Goal: Task Accomplishment & Management: Use online tool/utility

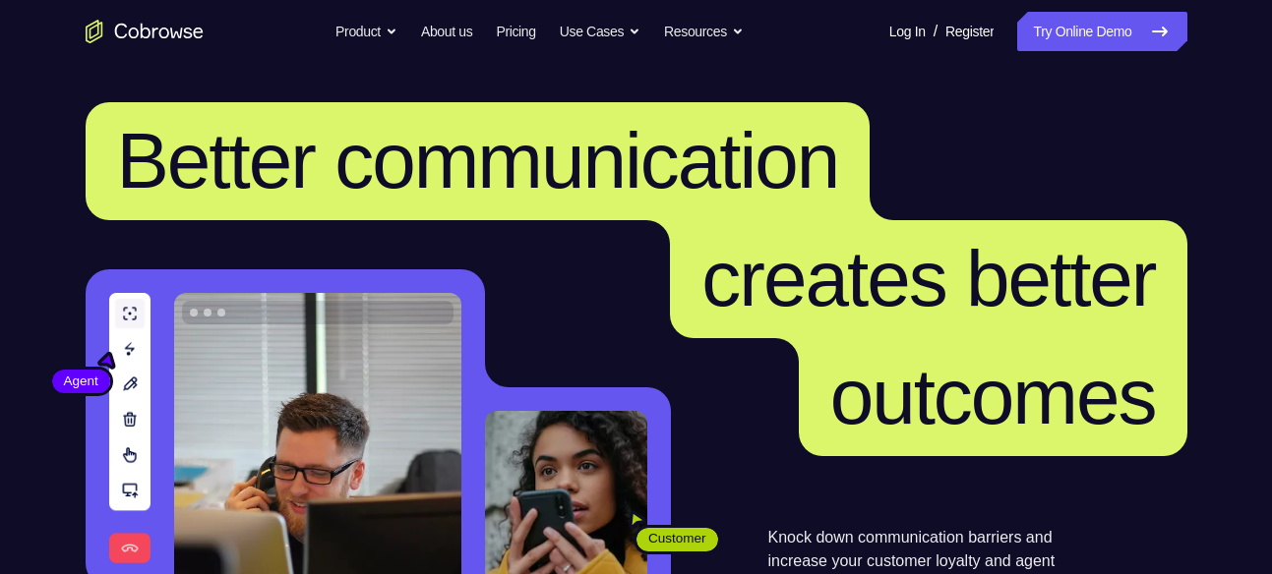
click at [1056, 9] on nav "Go back Powerful, Flexible and Trustworthy. Avoid all extra friction for both A…" at bounding box center [636, 31] width 1272 height 63
click at [1050, 19] on link "Try Online Demo" at bounding box center [1101, 31] width 169 height 39
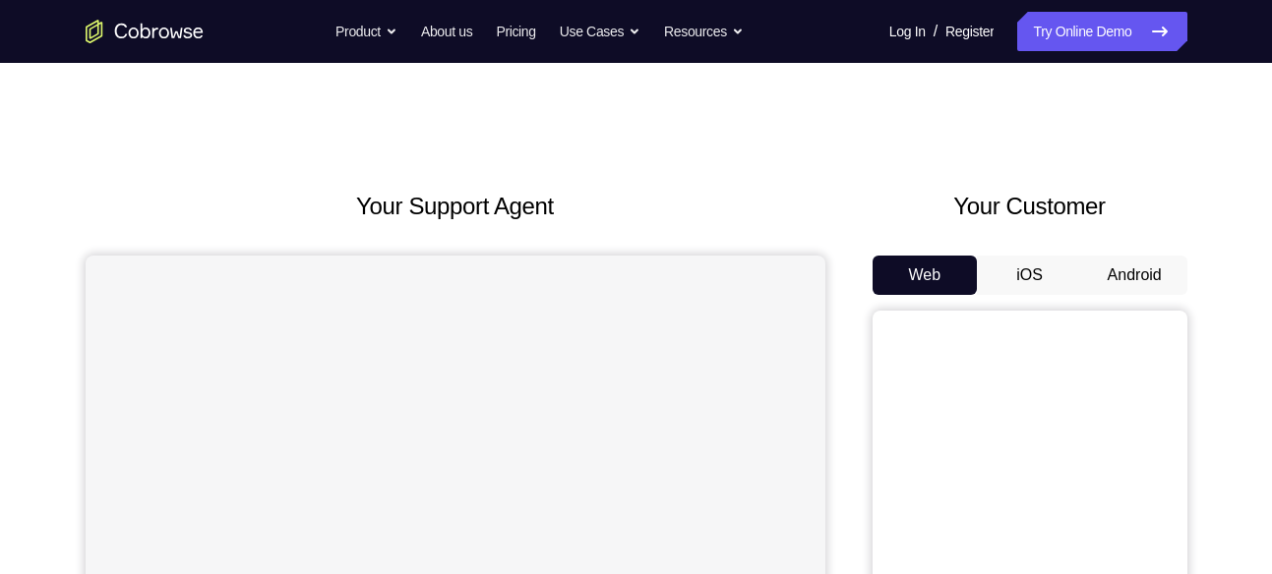
click at [1131, 285] on button "Android" at bounding box center [1134, 275] width 105 height 39
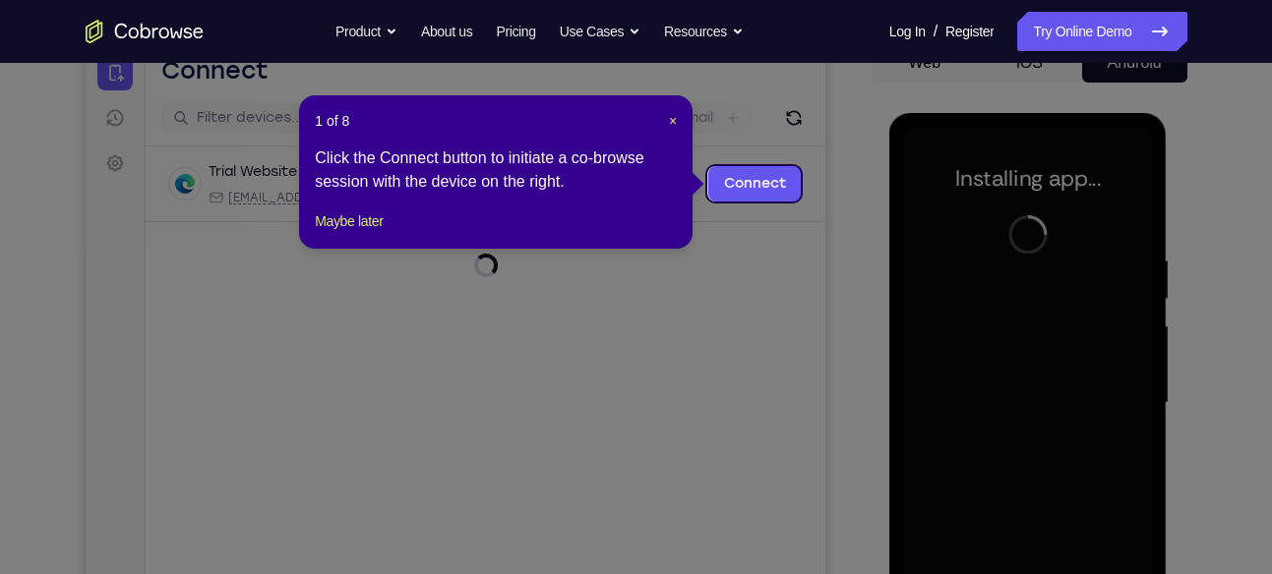
scroll to position [211, 0]
click at [669, 118] on span "×" at bounding box center [673, 122] width 8 height 16
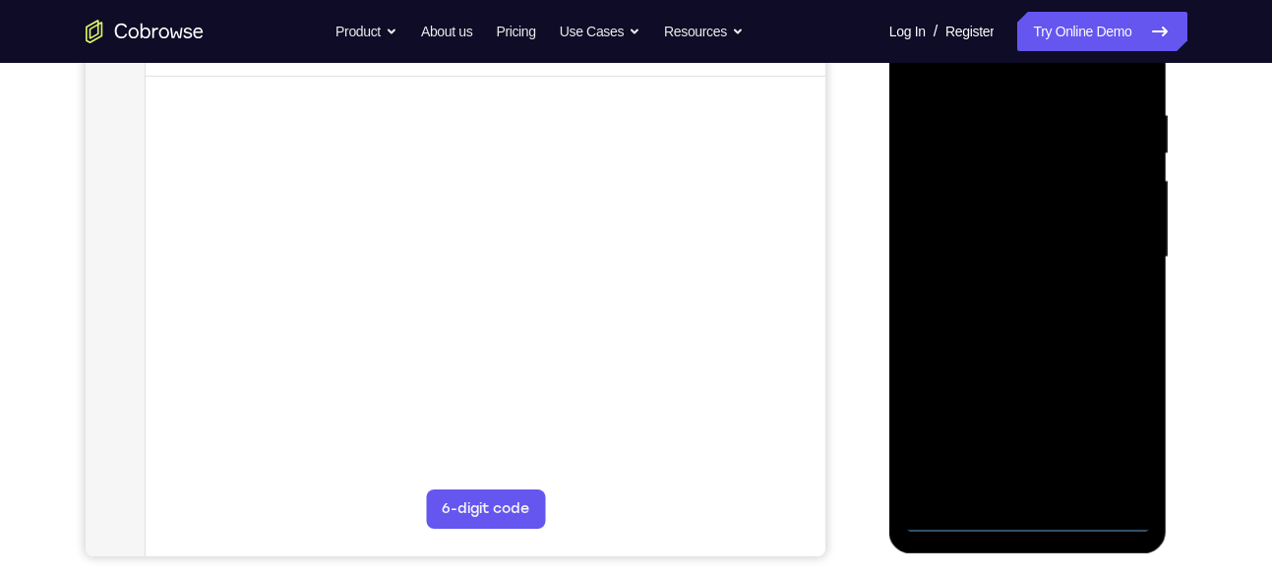
scroll to position [359, 0]
click at [1024, 512] on div at bounding box center [1028, 256] width 248 height 551
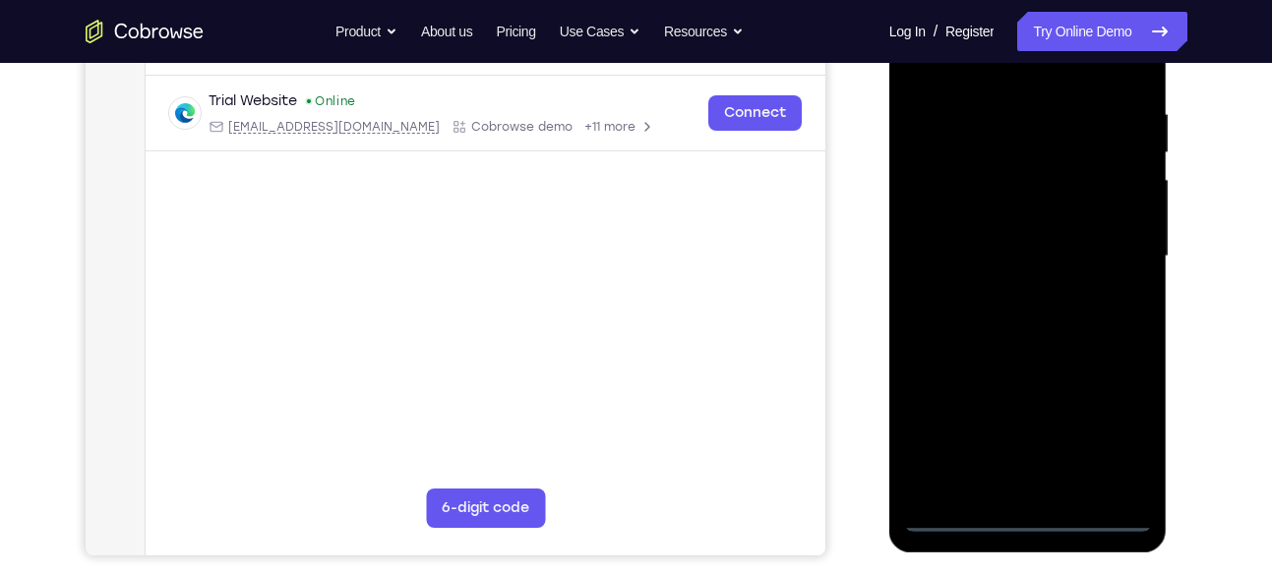
click at [1111, 431] on div at bounding box center [1028, 256] width 248 height 551
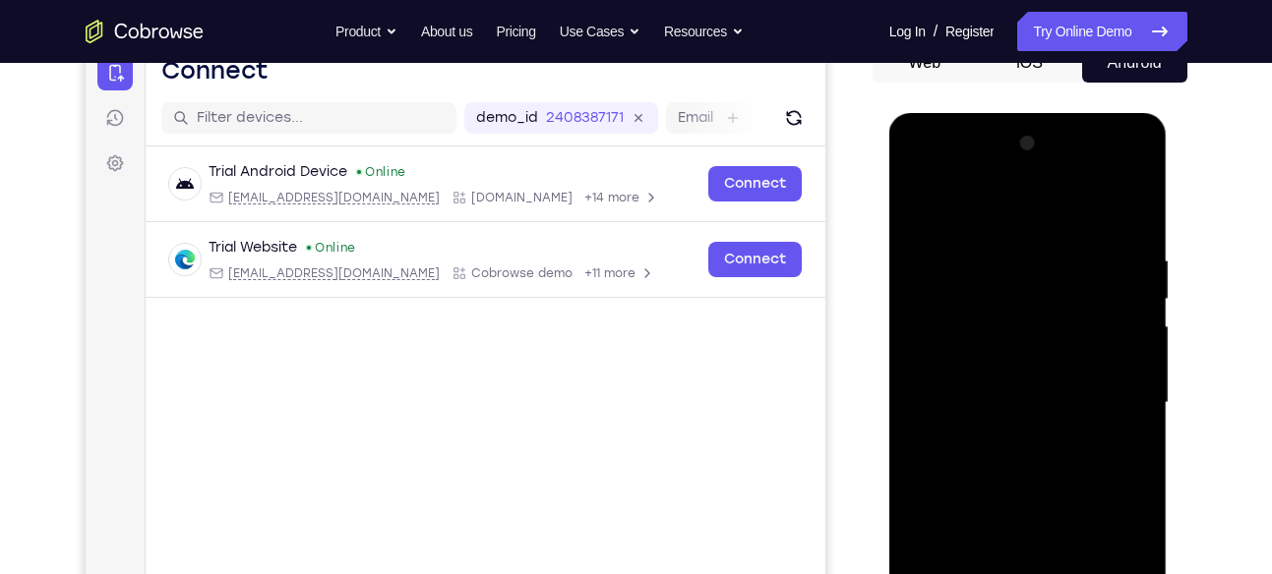
scroll to position [209, 0]
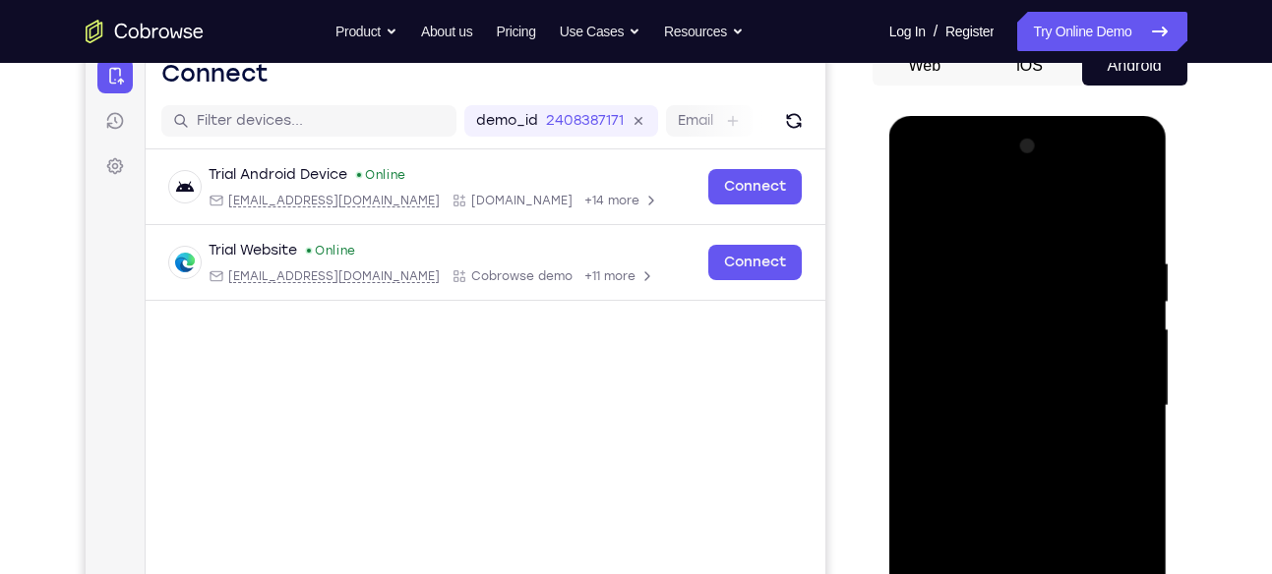
drag, startPoint x: 916, startPoint y: 179, endPoint x: 981, endPoint y: 270, distance: 112.7
click at [981, 270] on div at bounding box center [1028, 406] width 248 height 551
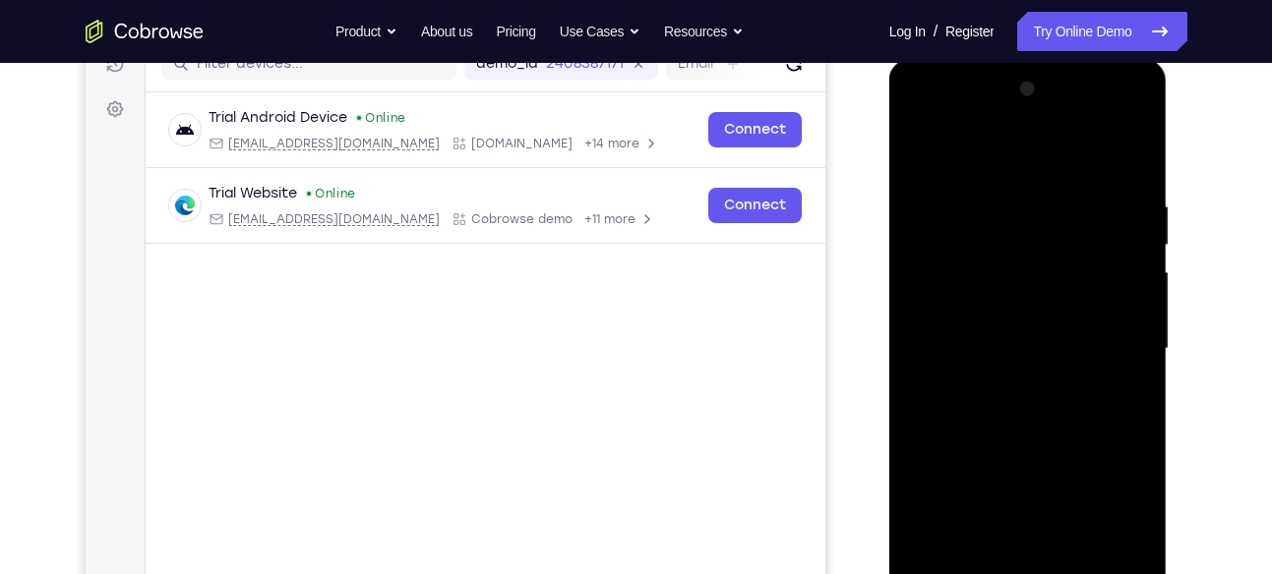
click at [924, 120] on div at bounding box center [1028, 349] width 248 height 551
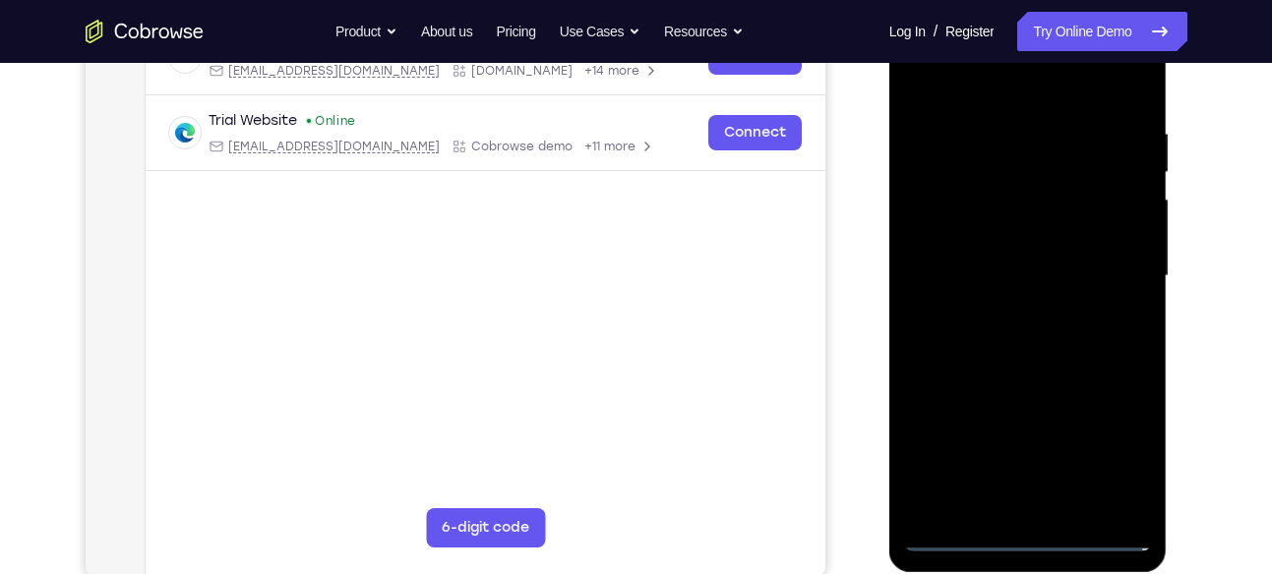
click at [1108, 271] on div at bounding box center [1028, 276] width 248 height 551
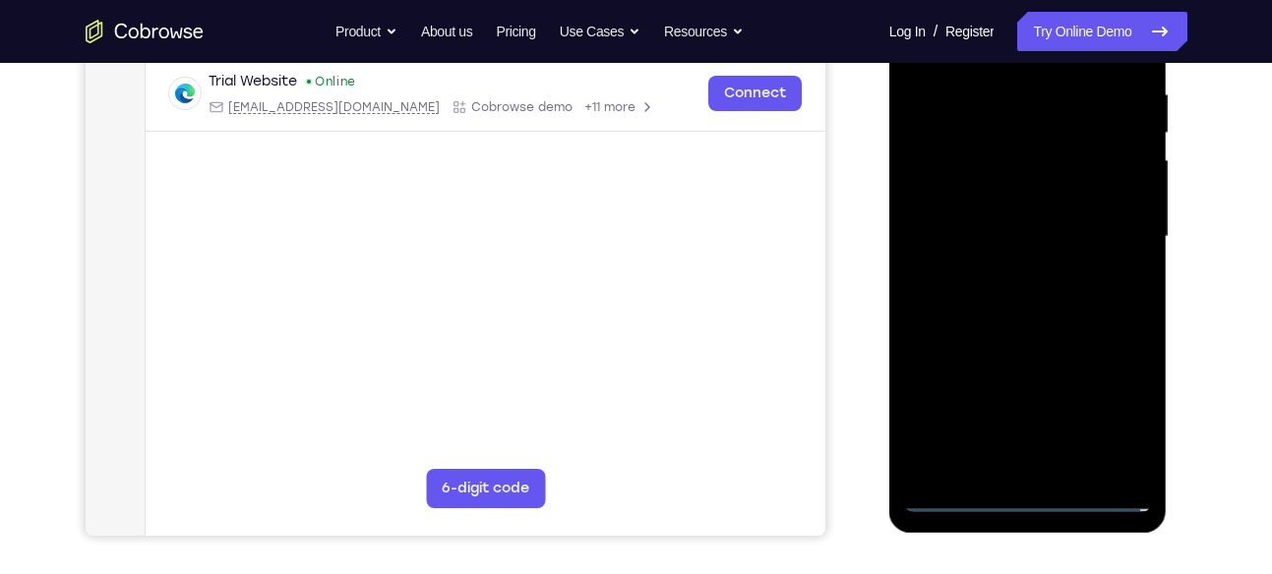
scroll to position [396, 0]
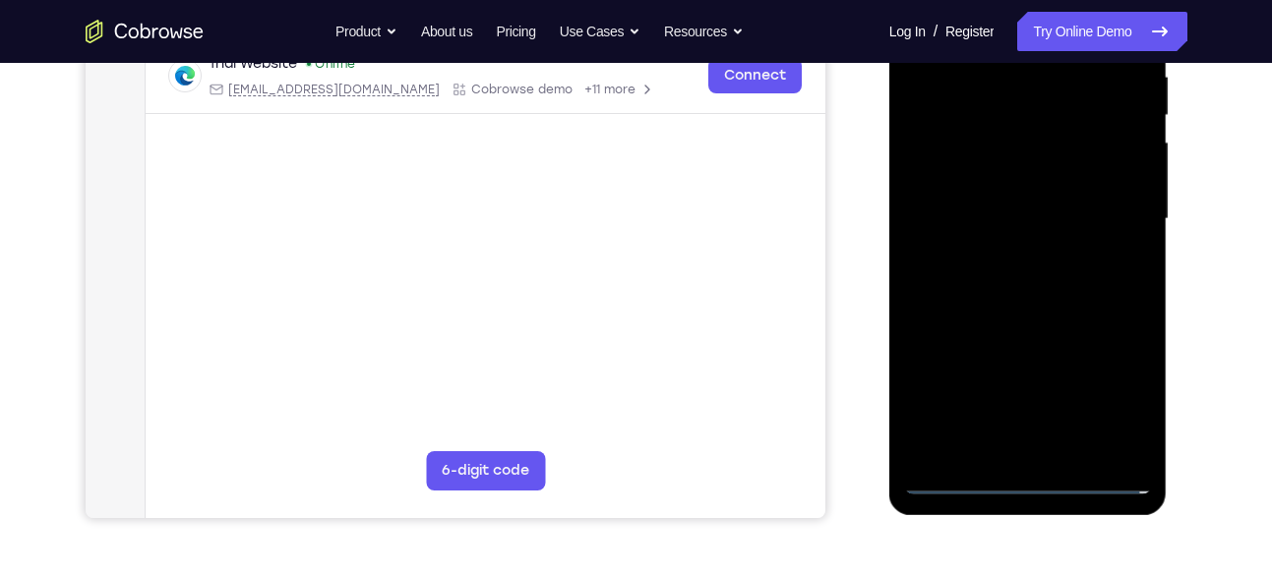
click at [1007, 258] on div at bounding box center [1028, 219] width 248 height 551
click at [988, 211] on div at bounding box center [1028, 219] width 248 height 551
click at [973, 191] on div at bounding box center [1028, 219] width 248 height 551
click at [972, 219] on div at bounding box center [1028, 219] width 248 height 551
click at [1025, 285] on div at bounding box center [1028, 219] width 248 height 551
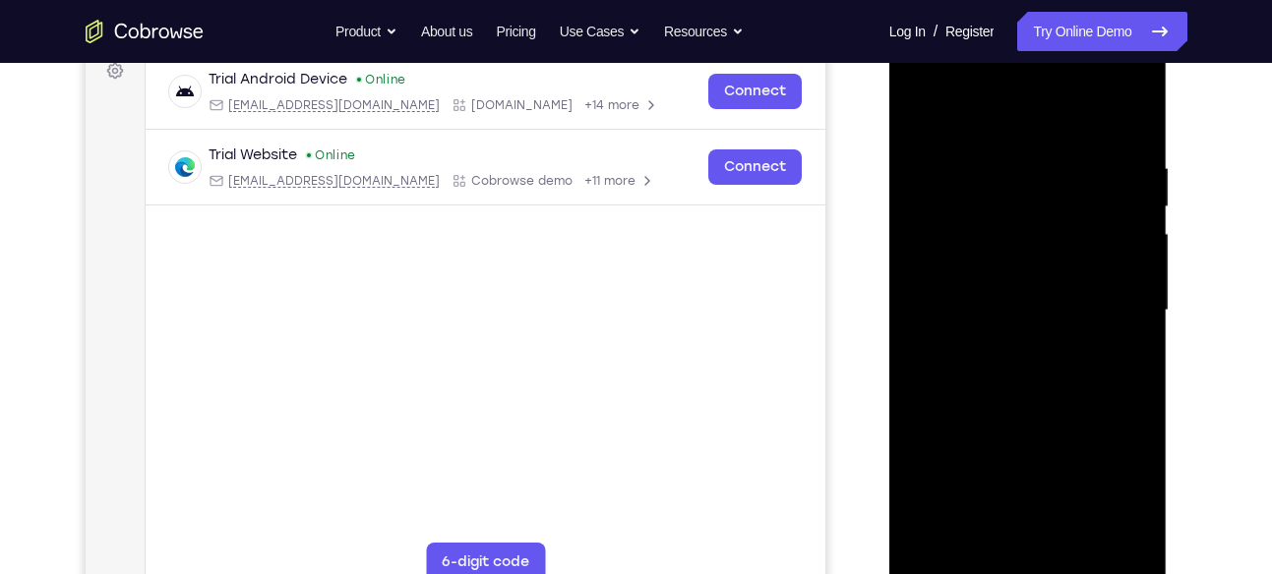
scroll to position [306, 0]
click at [1130, 133] on div at bounding box center [1028, 309] width 248 height 551
click at [1132, 111] on div at bounding box center [1028, 309] width 248 height 551
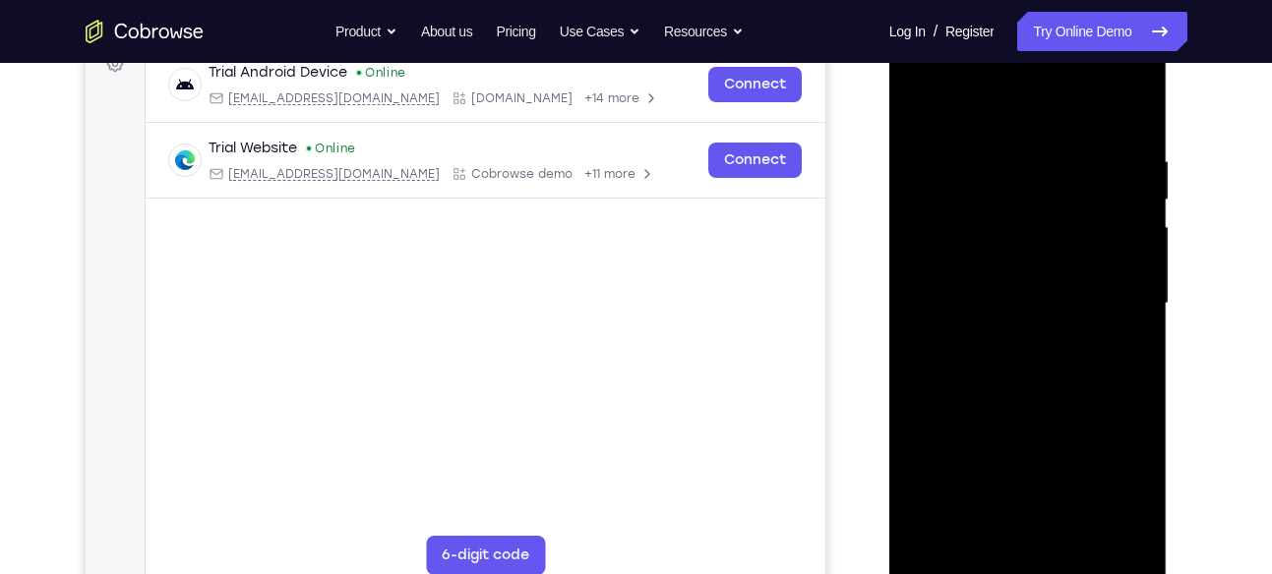
scroll to position [313, 0]
click at [920, 101] on div at bounding box center [1028, 303] width 248 height 551
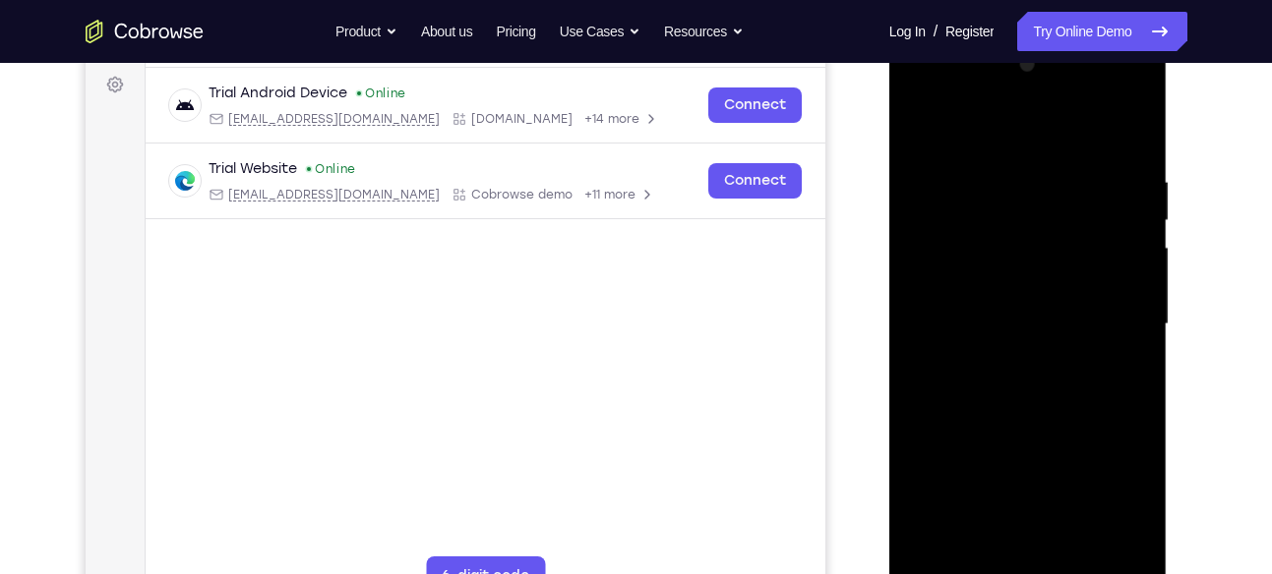
scroll to position [290, 0]
click at [926, 148] on div at bounding box center [1028, 325] width 248 height 551
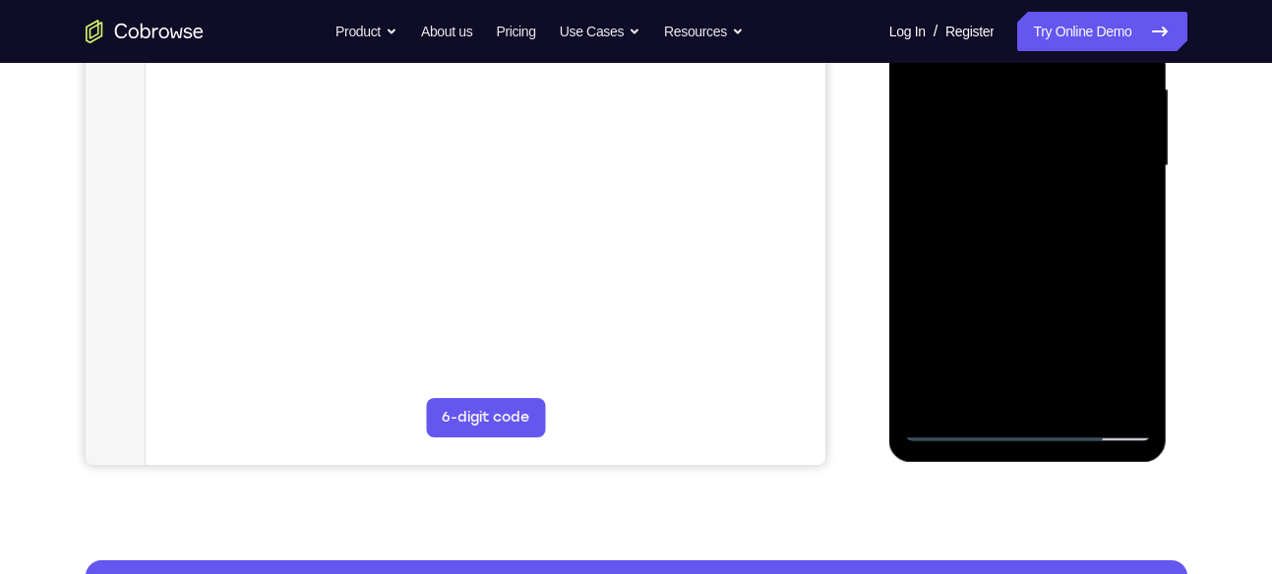
scroll to position [454, 0]
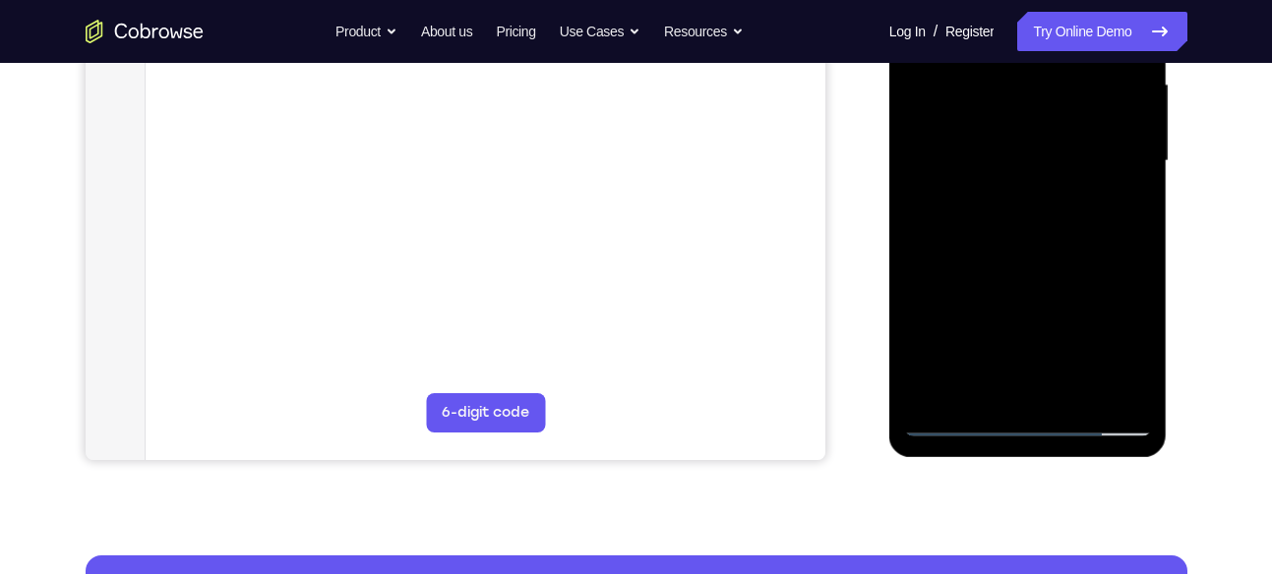
click at [936, 384] on div at bounding box center [1028, 161] width 248 height 551
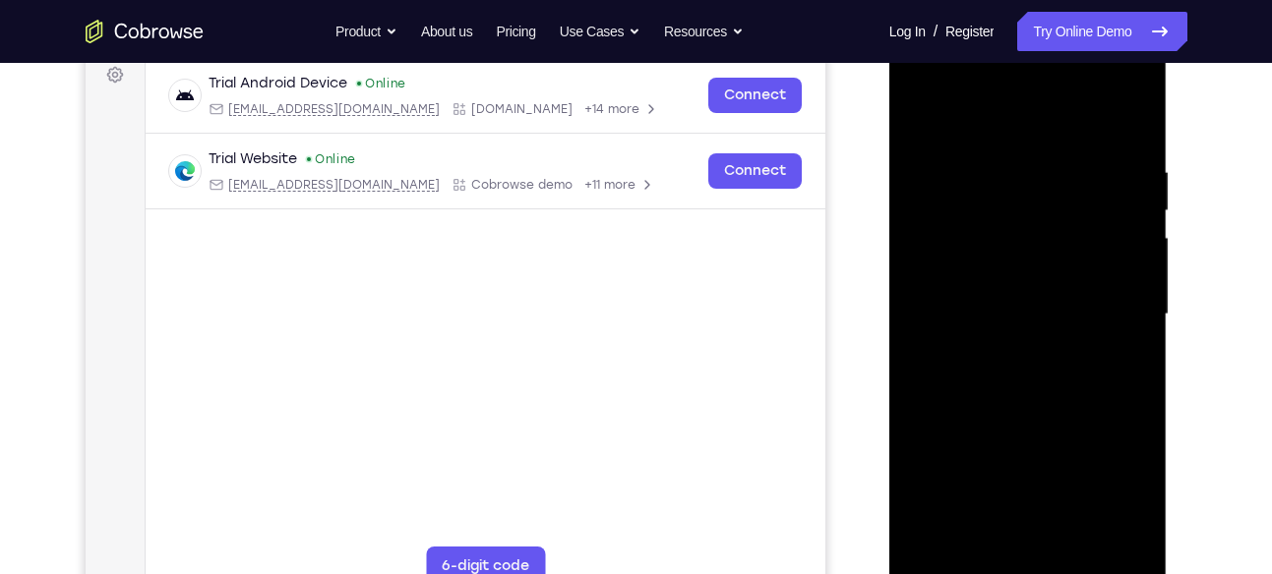
scroll to position [298, 0]
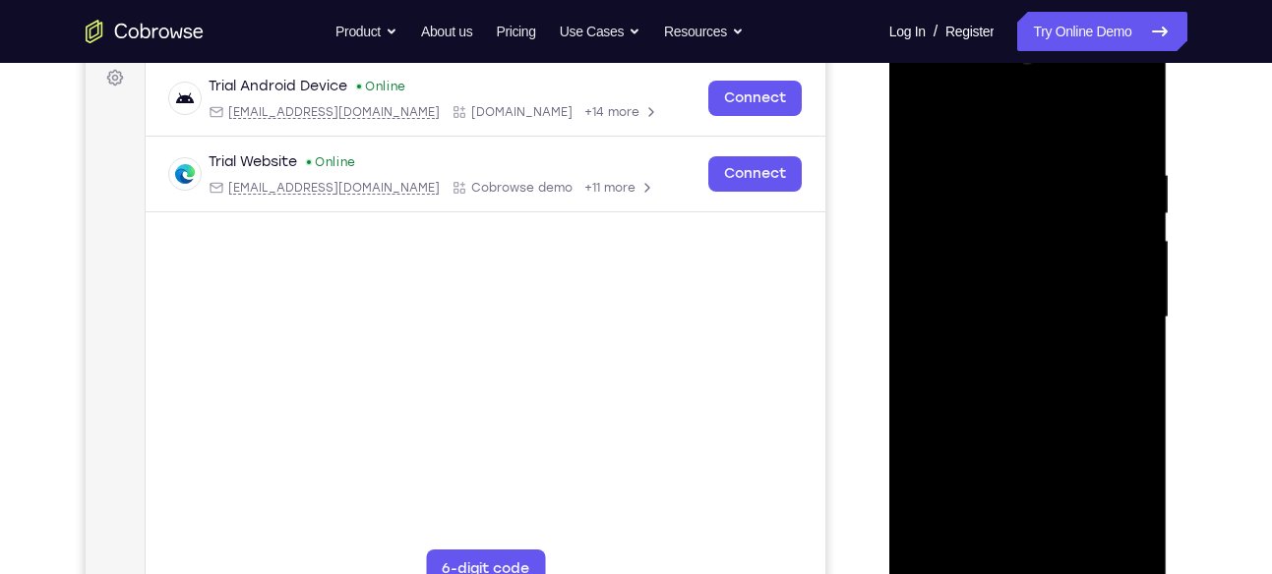
drag, startPoint x: 1030, startPoint y: 367, endPoint x: 1029, endPoint y: 234, distance: 132.8
click at [1029, 234] on div at bounding box center [1028, 317] width 248 height 551
drag, startPoint x: 1025, startPoint y: 364, endPoint x: 1030, endPoint y: 295, distance: 69.0
click at [1030, 295] on div at bounding box center [1028, 317] width 248 height 551
drag, startPoint x: 1042, startPoint y: 295, endPoint x: 1025, endPoint y: 424, distance: 130.0
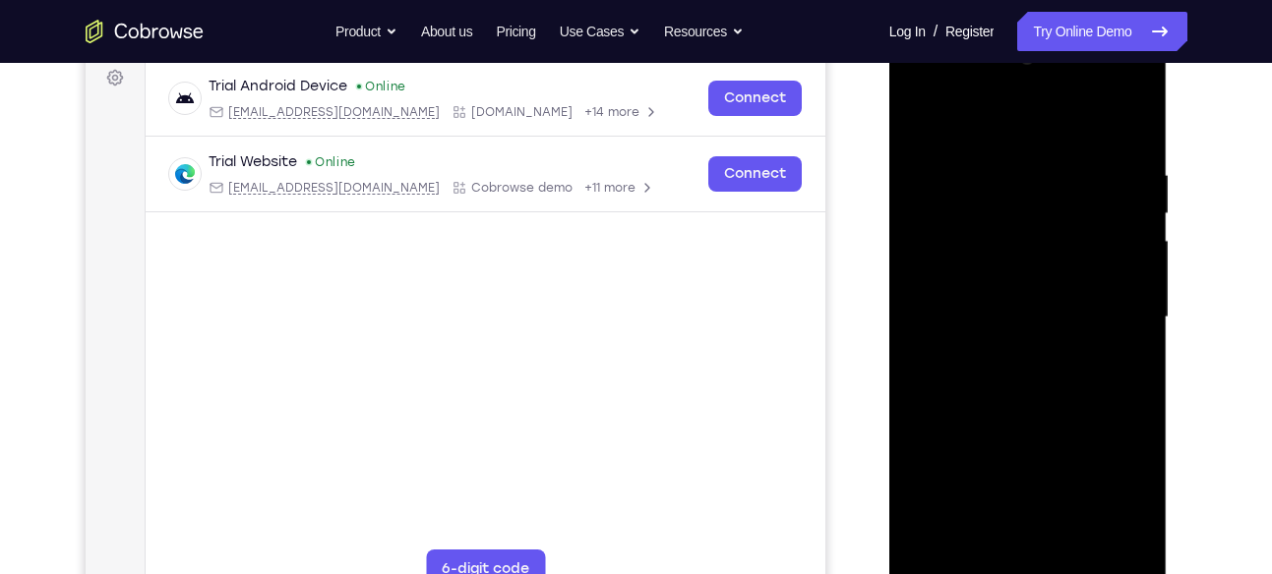
click at [1025, 424] on div at bounding box center [1028, 317] width 248 height 551
click at [940, 193] on div at bounding box center [1028, 317] width 248 height 551
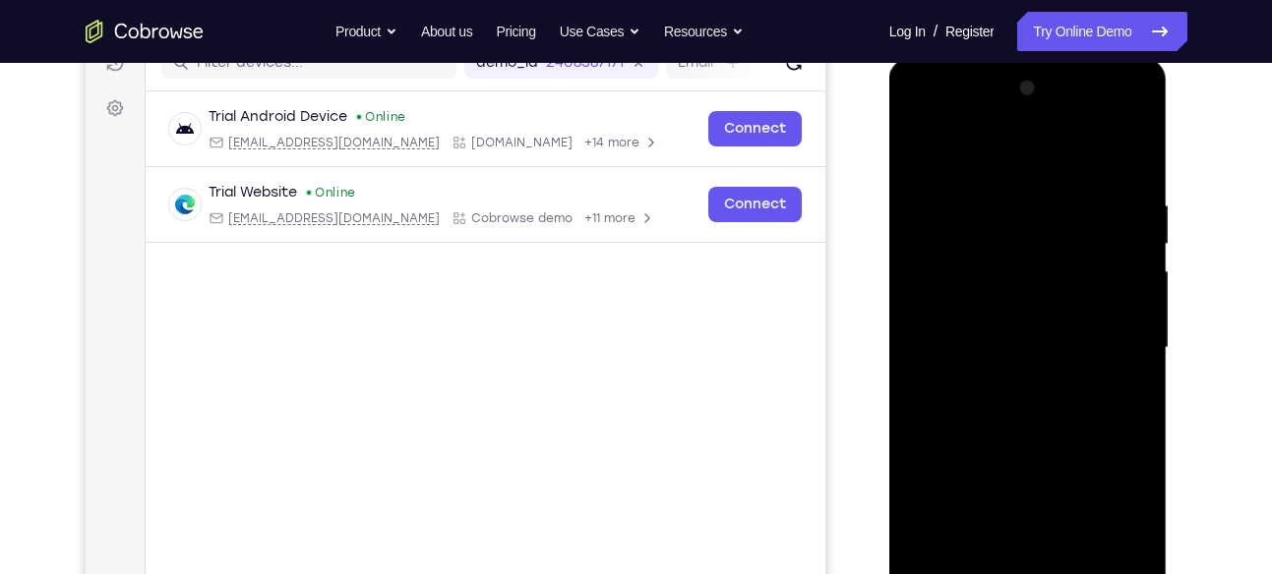
scroll to position [265, 0]
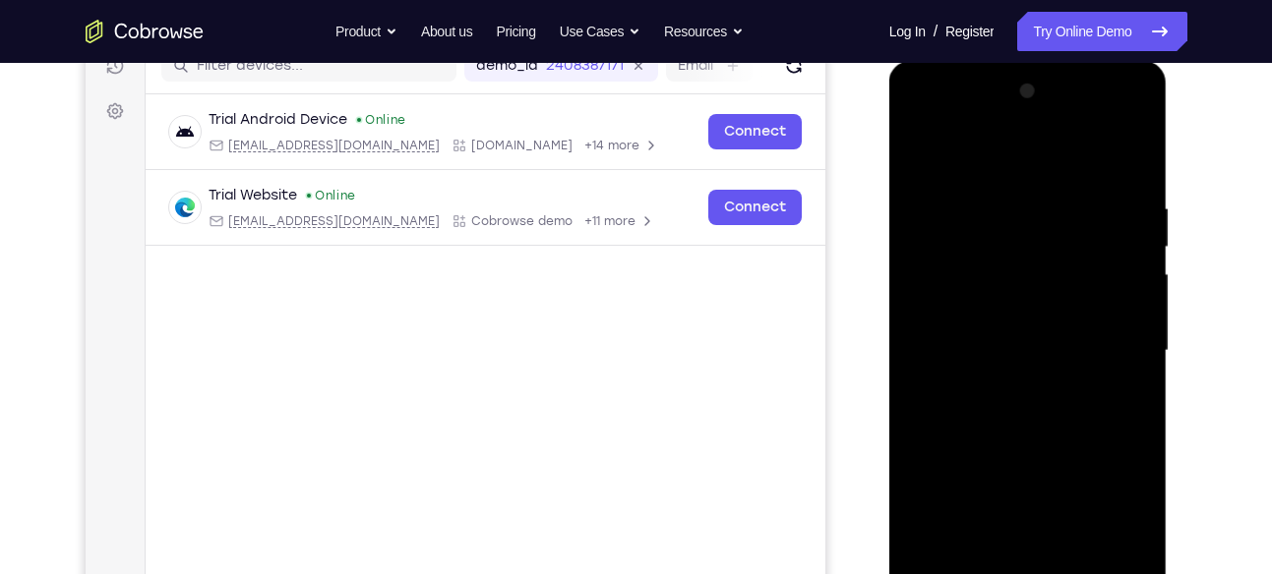
click at [1096, 202] on div at bounding box center [1028, 351] width 248 height 551
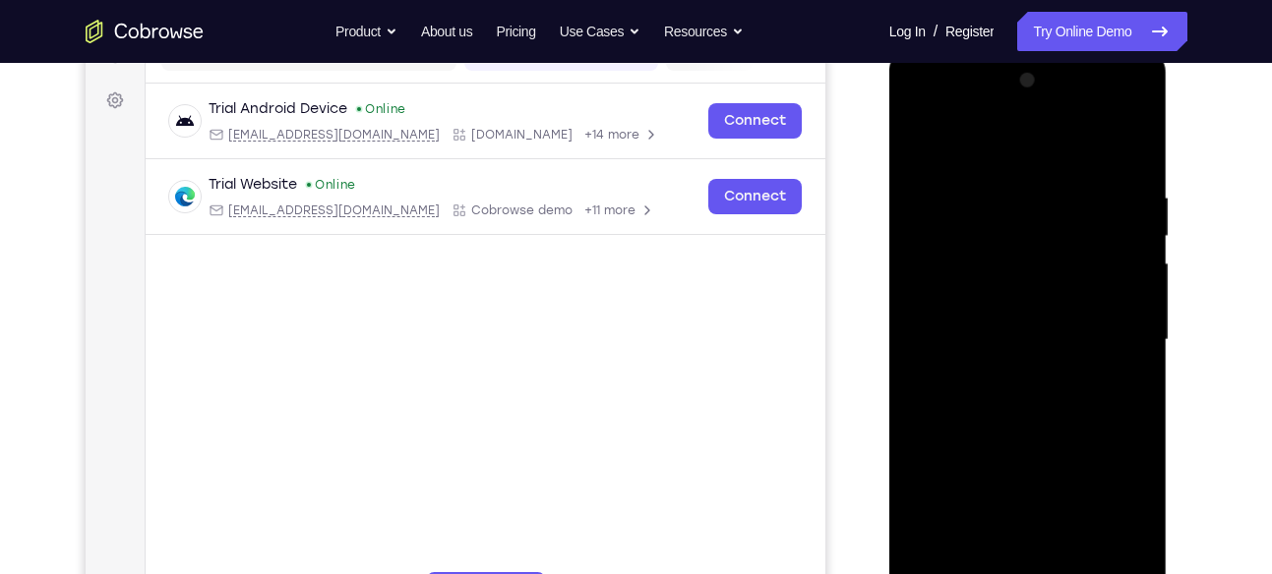
scroll to position [274, 0]
click at [1126, 156] on div at bounding box center [1028, 341] width 248 height 551
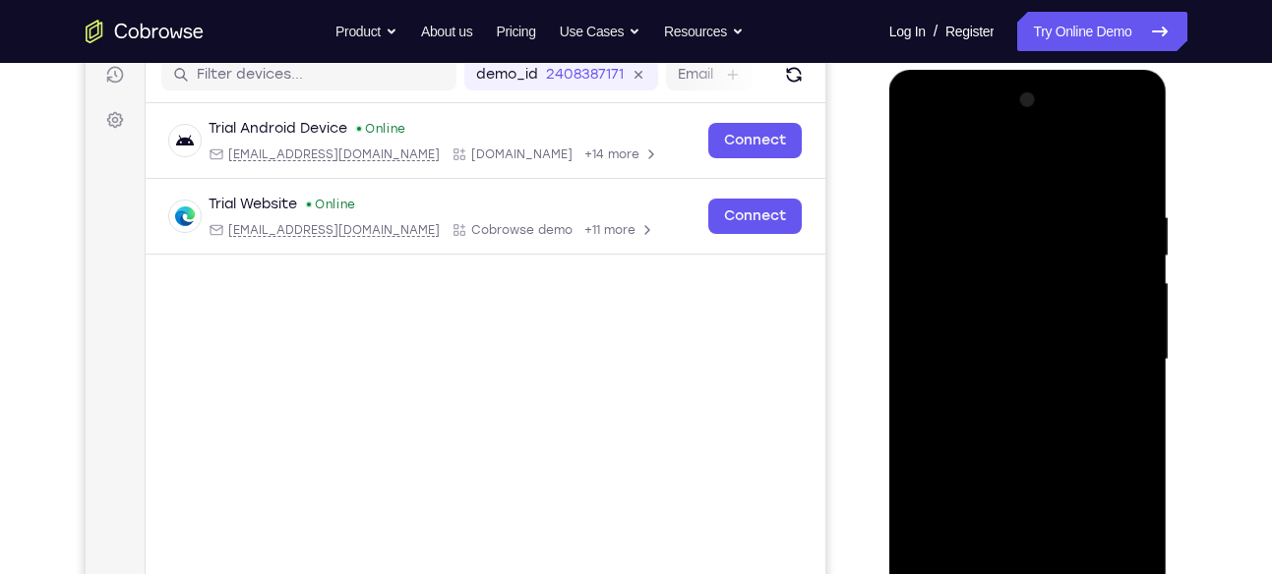
drag, startPoint x: 1110, startPoint y: 217, endPoint x: 993, endPoint y: 224, distance: 117.2
click at [993, 224] on div at bounding box center [1028, 360] width 248 height 551
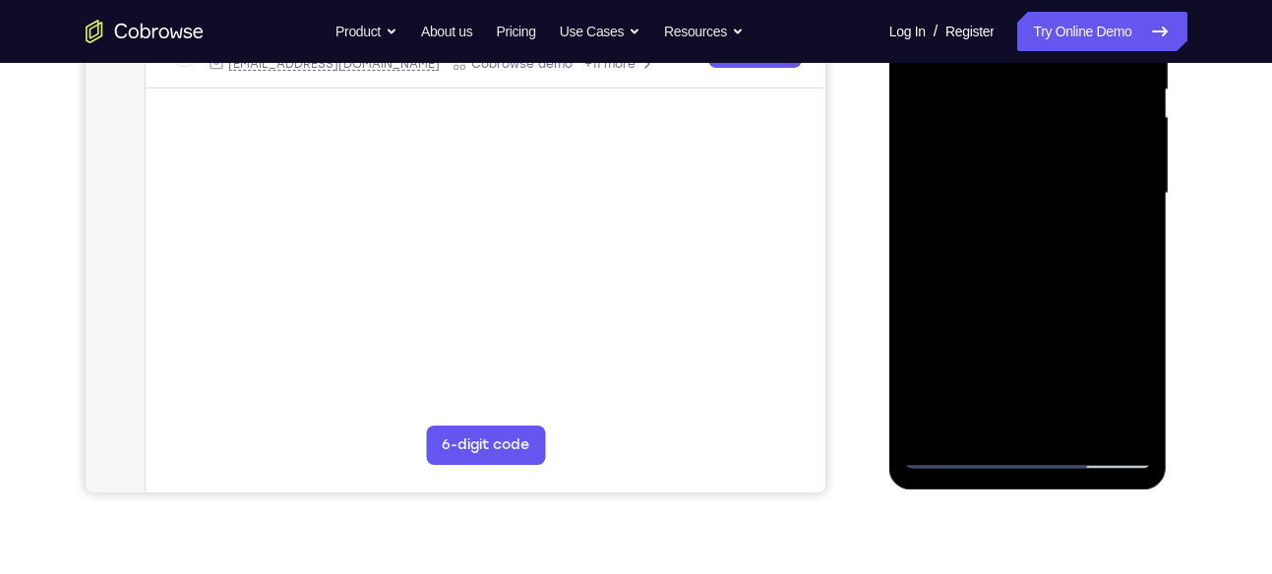
scroll to position [438, 0]
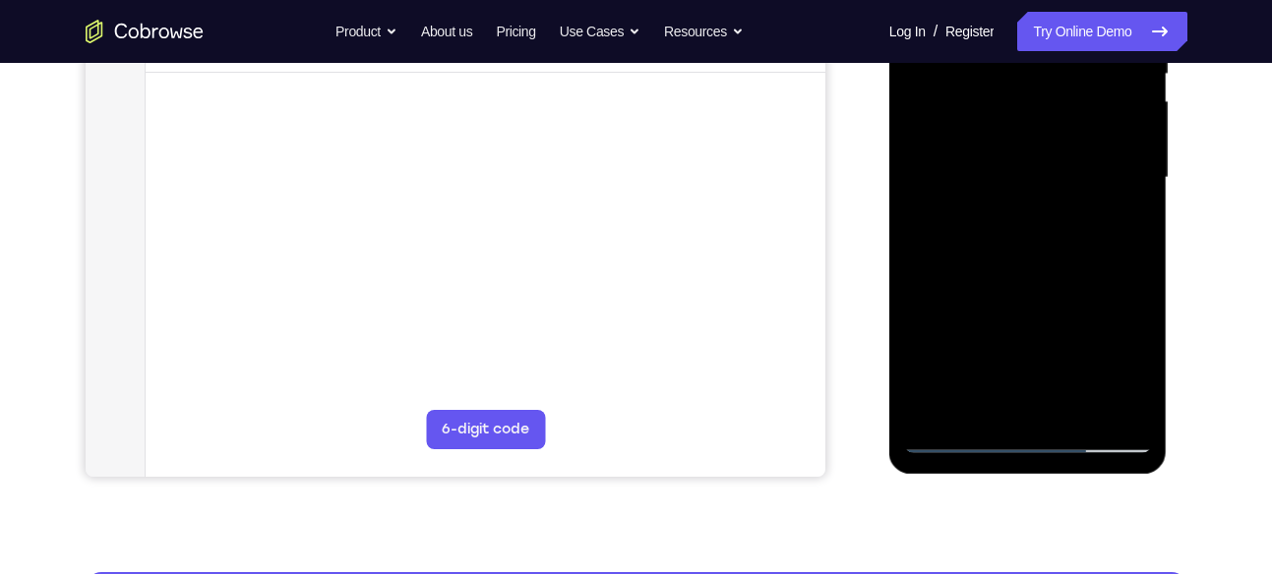
click at [1073, 404] on div at bounding box center [1028, 178] width 248 height 551
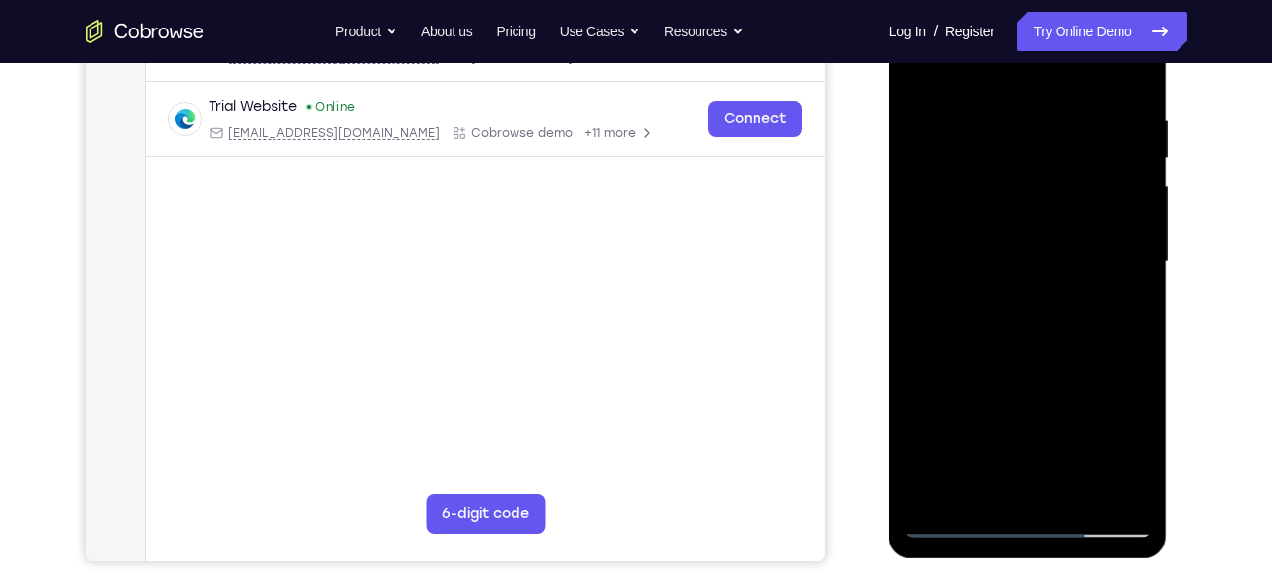
scroll to position [355, 0]
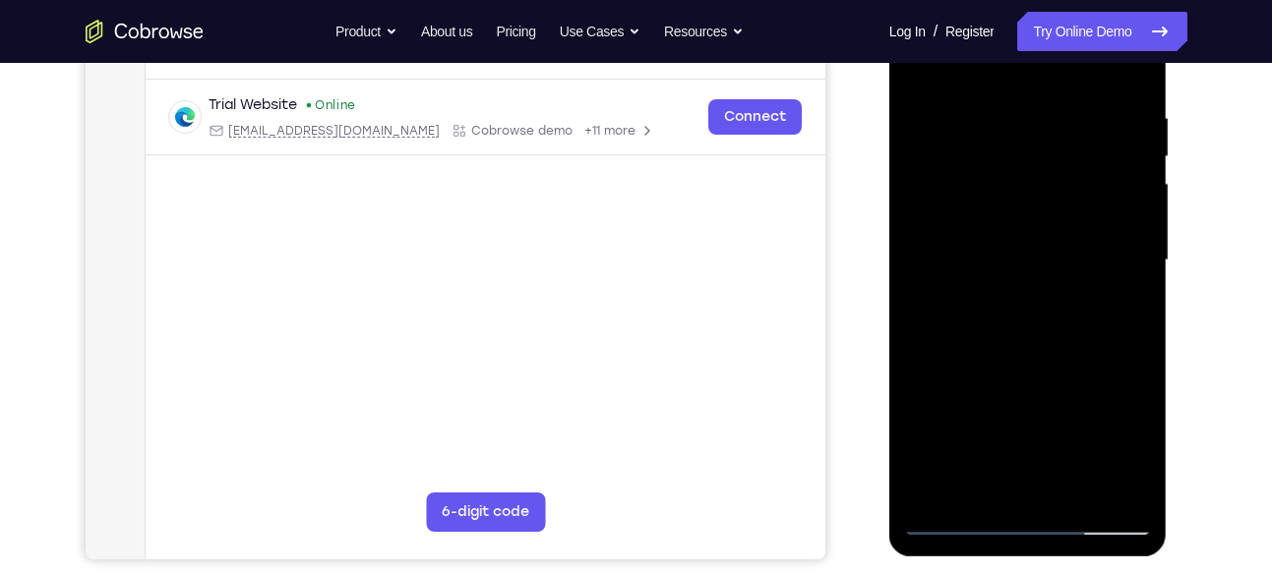
click at [1032, 362] on div at bounding box center [1028, 260] width 248 height 551
click at [1018, 262] on div at bounding box center [1028, 260] width 248 height 551
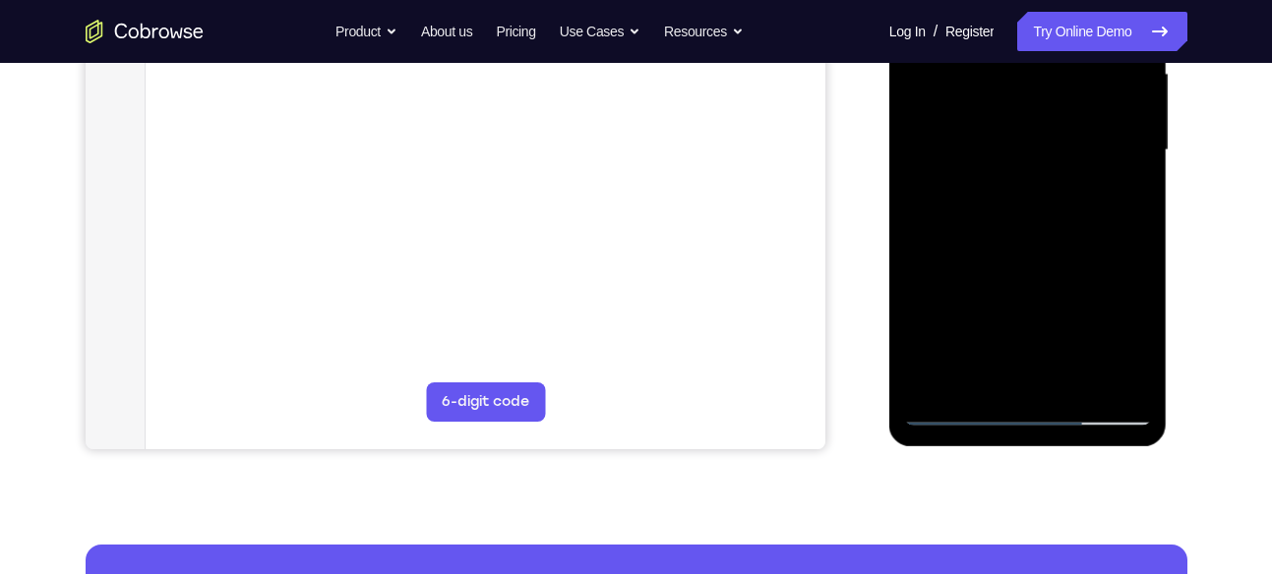
scroll to position [467, 0]
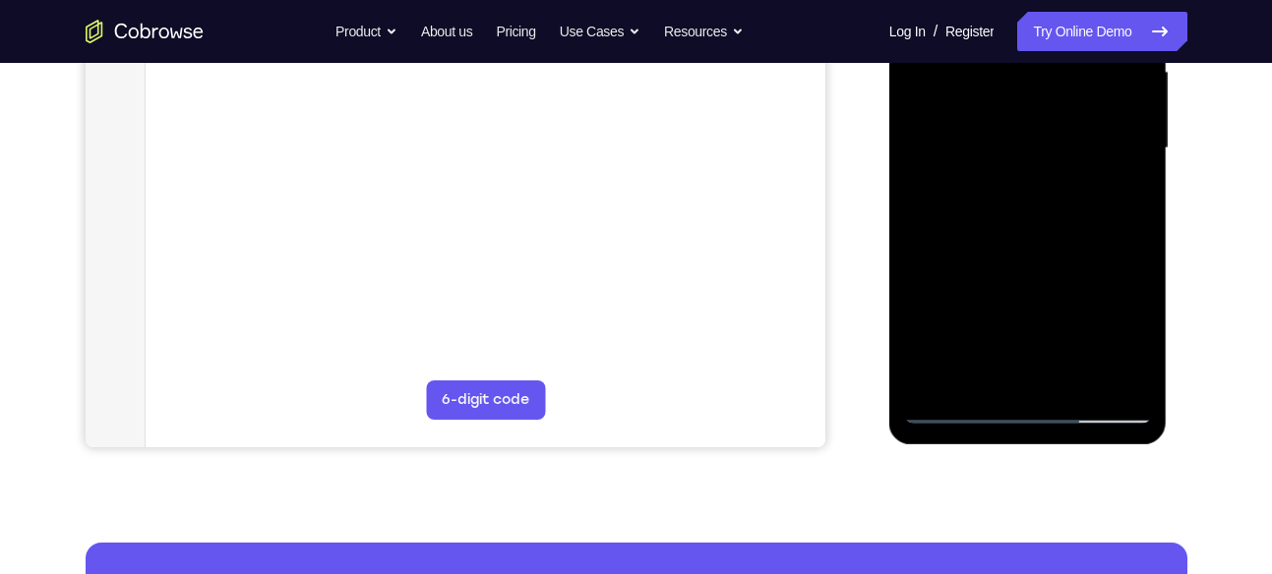
click at [1120, 196] on div at bounding box center [1028, 148] width 248 height 551
click at [947, 422] on div at bounding box center [1028, 148] width 248 height 551
click at [953, 412] on div at bounding box center [1028, 148] width 248 height 551
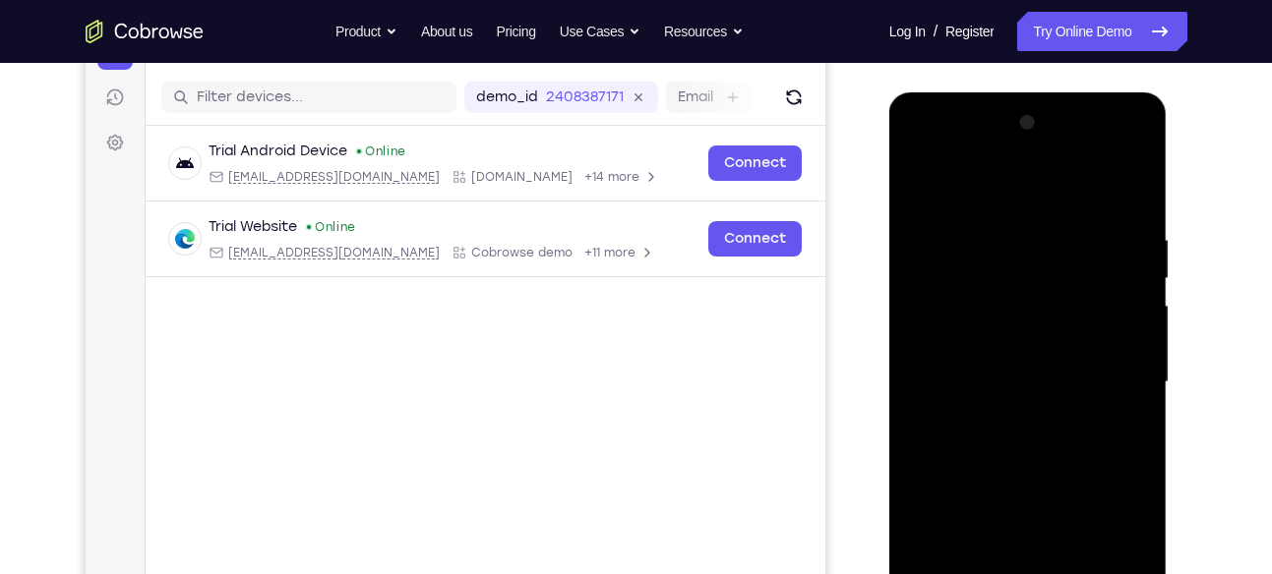
scroll to position [232, 0]
click at [926, 178] on div at bounding box center [1028, 383] width 248 height 551
click at [941, 222] on div at bounding box center [1028, 383] width 248 height 551
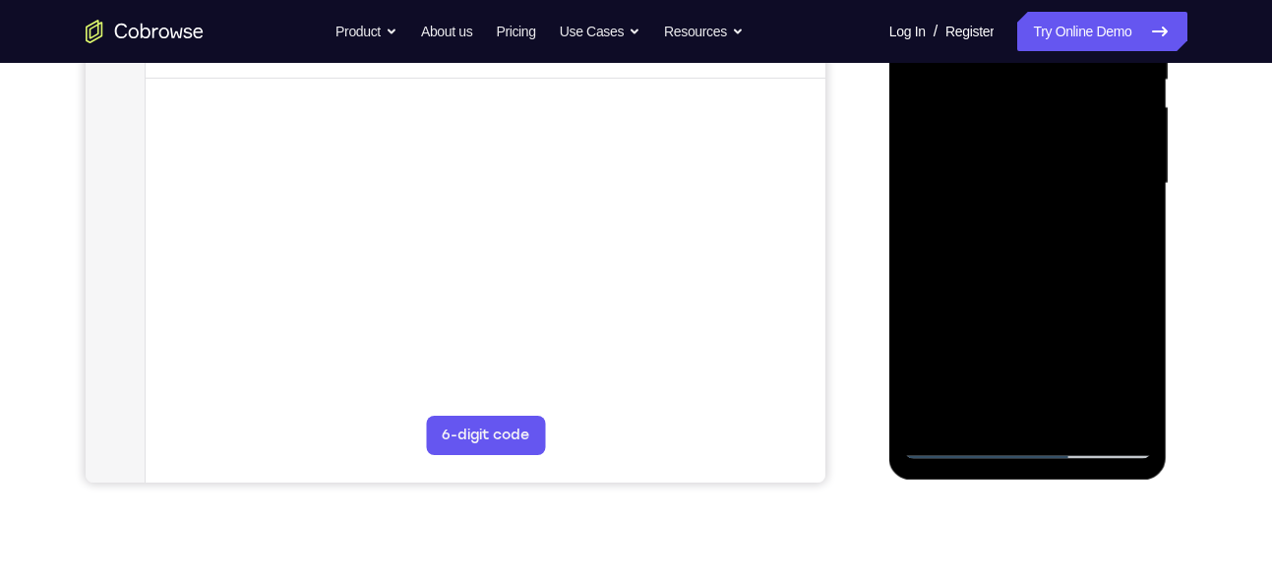
scroll to position [433, 0]
click at [929, 406] on div at bounding box center [1028, 183] width 248 height 551
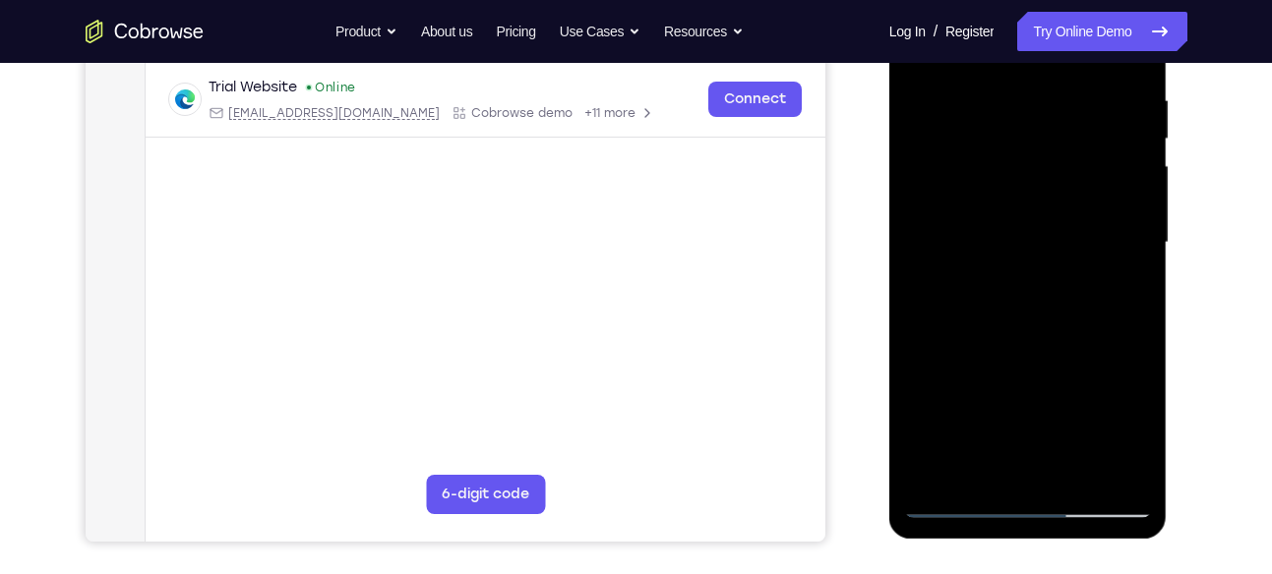
scroll to position [370, 0]
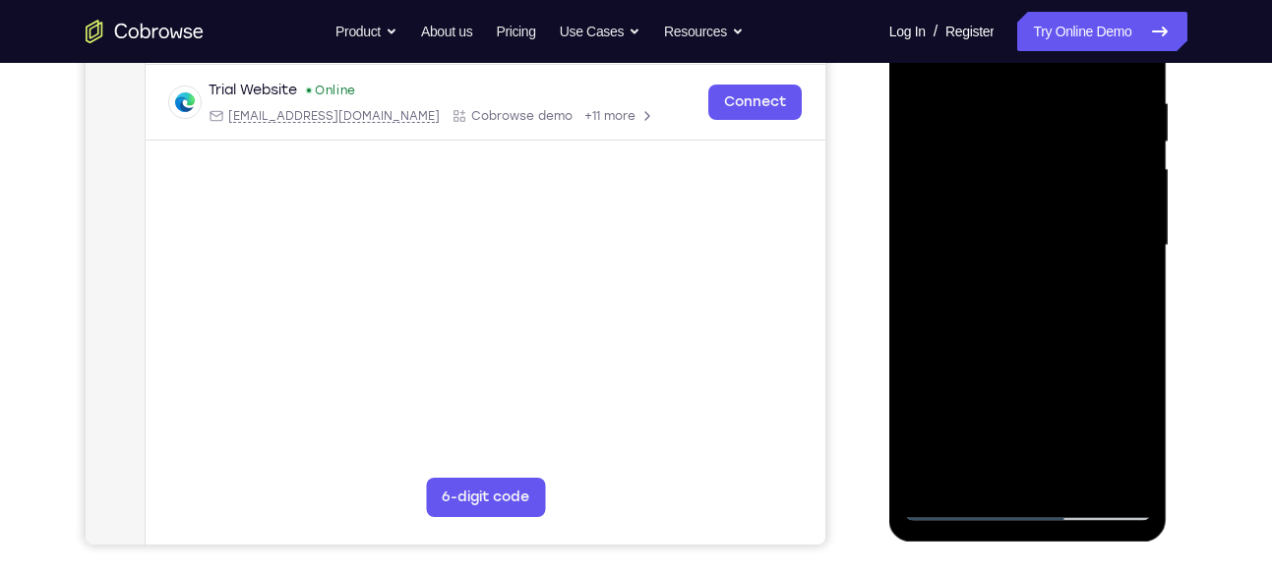
drag, startPoint x: 1017, startPoint y: 315, endPoint x: 1022, endPoint y: 203, distance: 112.2
click at [1022, 203] on div at bounding box center [1028, 245] width 248 height 551
drag, startPoint x: 1022, startPoint y: 329, endPoint x: 1023, endPoint y: 251, distance: 78.7
click at [1023, 251] on div at bounding box center [1028, 245] width 248 height 551
drag, startPoint x: 1023, startPoint y: 251, endPoint x: 1007, endPoint y: 374, distance: 123.9
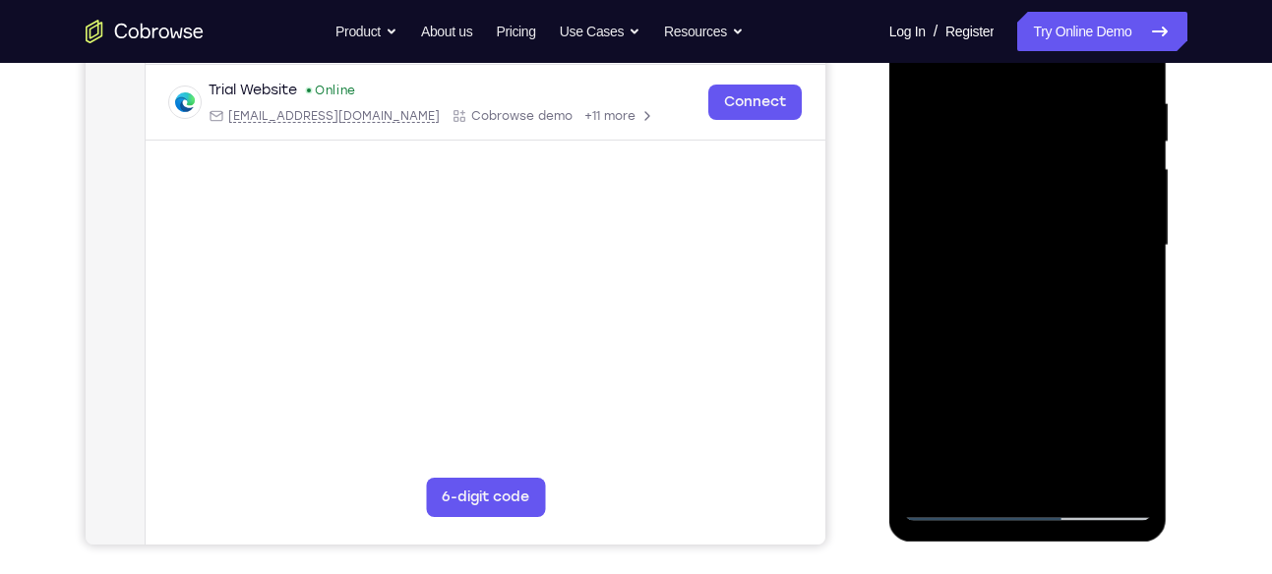
click at [1007, 374] on div at bounding box center [1028, 245] width 248 height 551
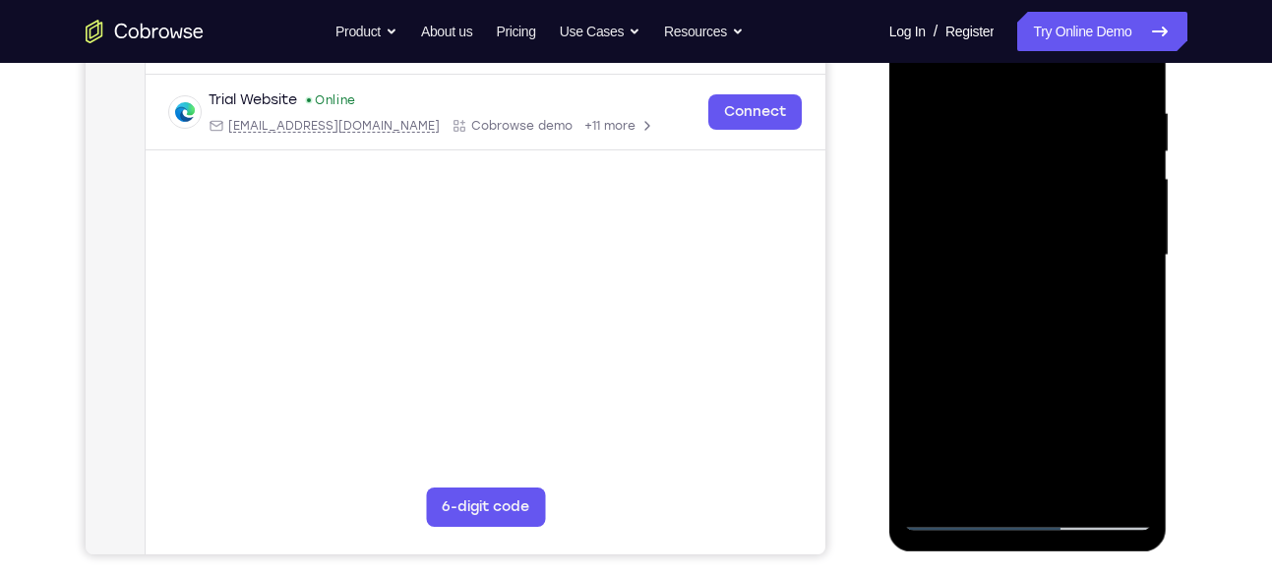
scroll to position [359, 0]
drag, startPoint x: 1002, startPoint y: 213, endPoint x: 985, endPoint y: 291, distance: 79.5
click at [985, 291] on div at bounding box center [1028, 256] width 248 height 551
click at [943, 161] on div at bounding box center [1028, 256] width 248 height 551
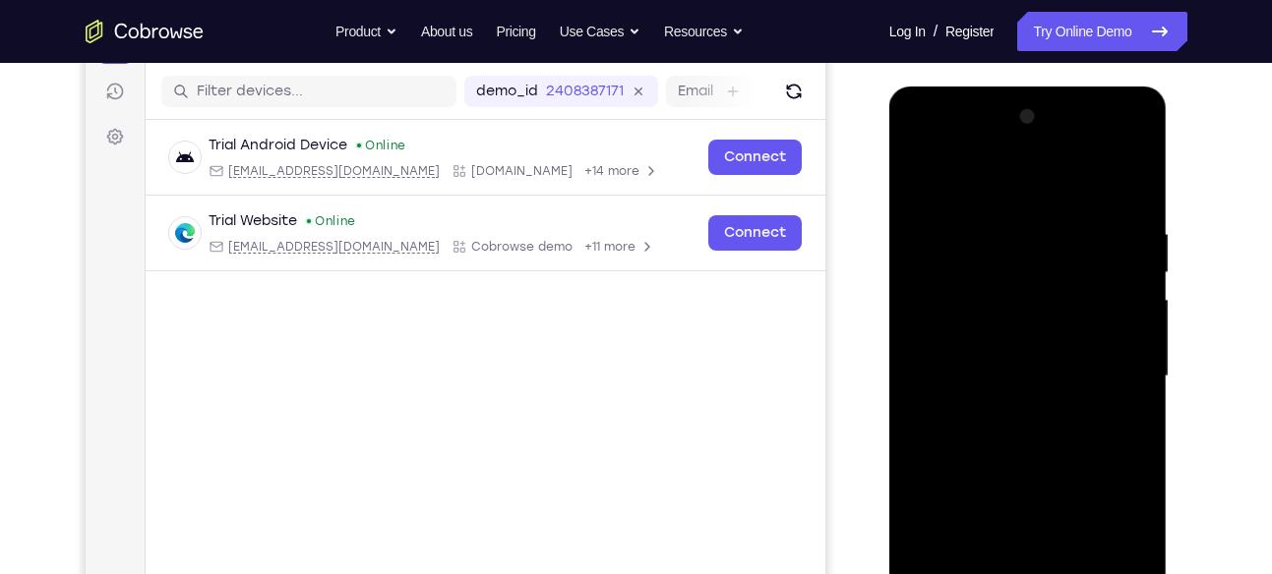
scroll to position [238, 0]
click at [1127, 189] on div at bounding box center [1028, 377] width 248 height 551
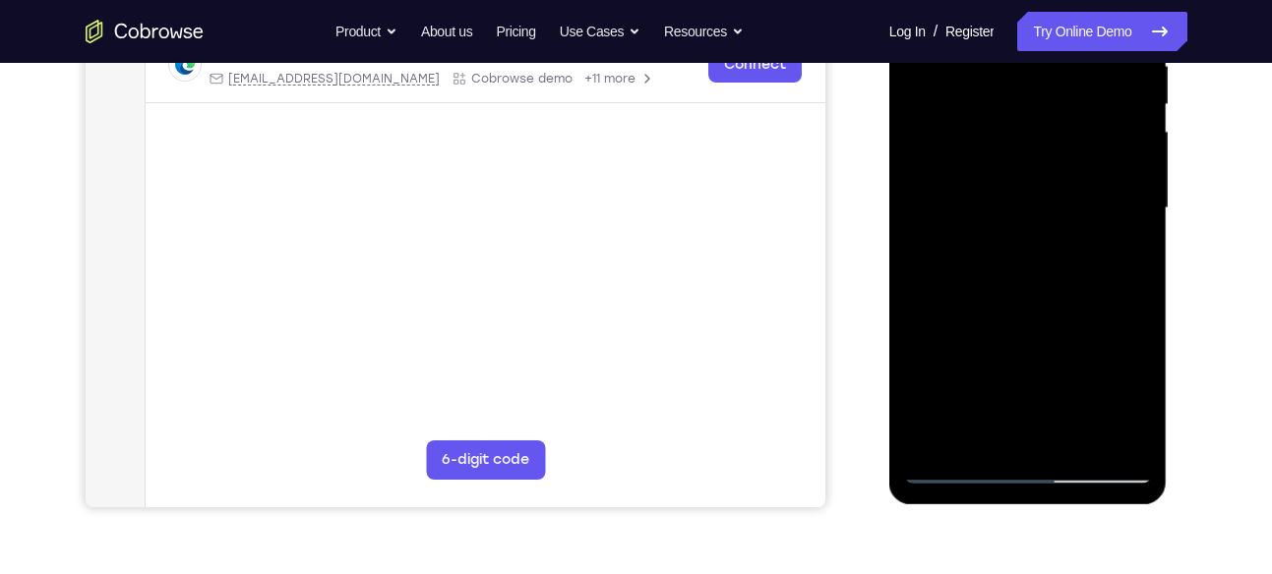
scroll to position [445, 0]
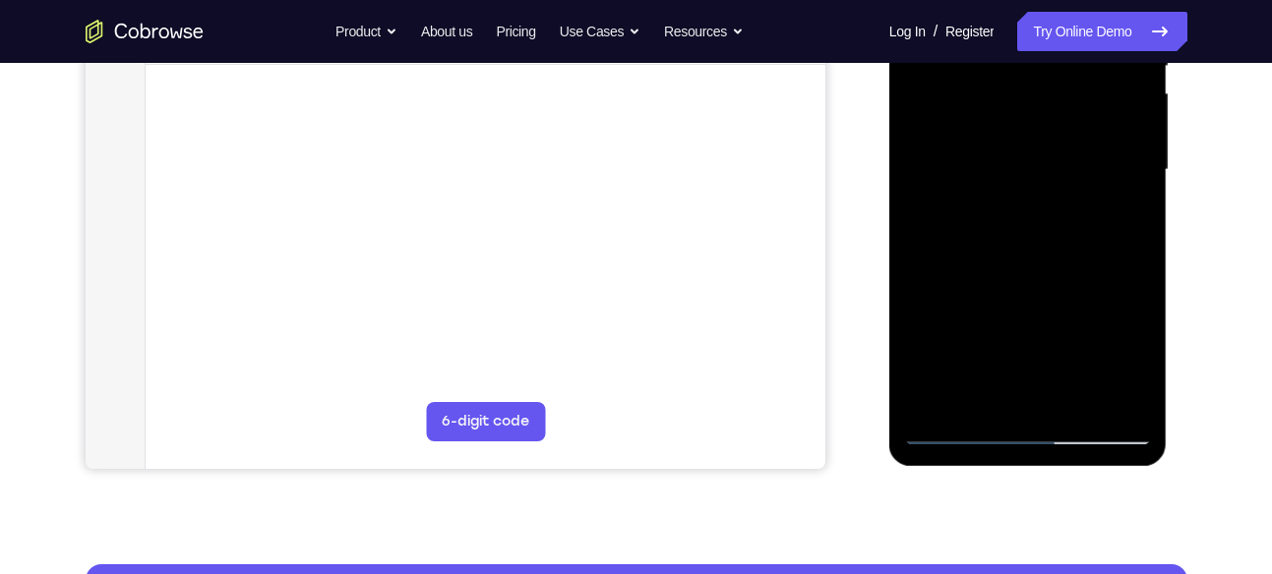
click at [1141, 375] on div at bounding box center [1028, 170] width 248 height 551
click at [1069, 397] on div at bounding box center [1028, 170] width 248 height 551
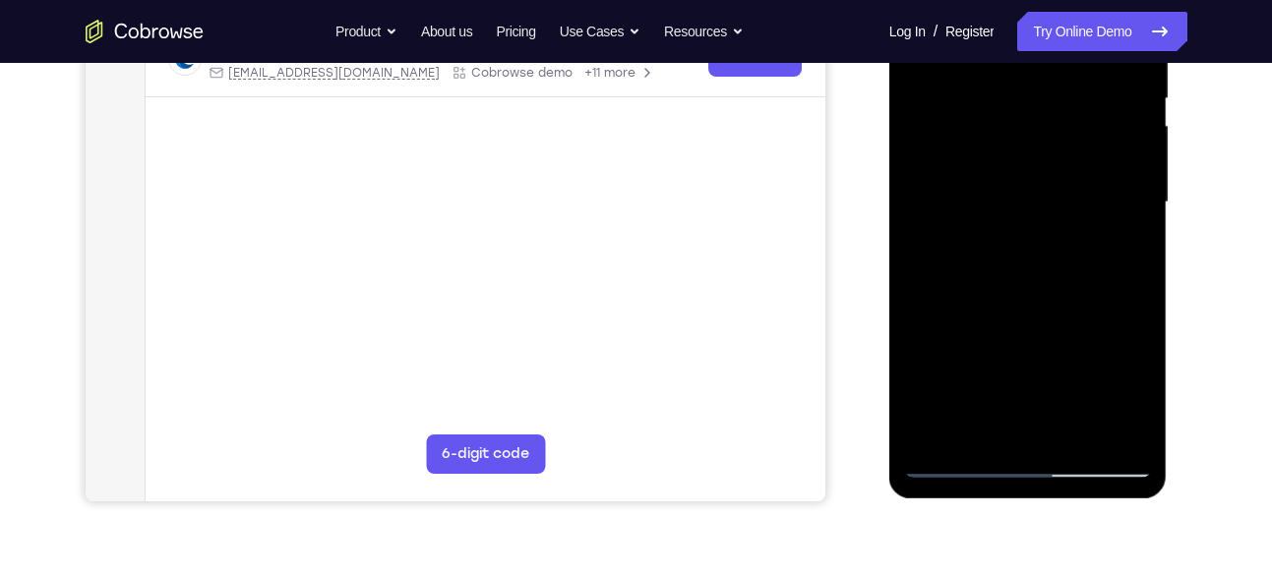
click at [1026, 208] on div at bounding box center [1028, 202] width 248 height 551
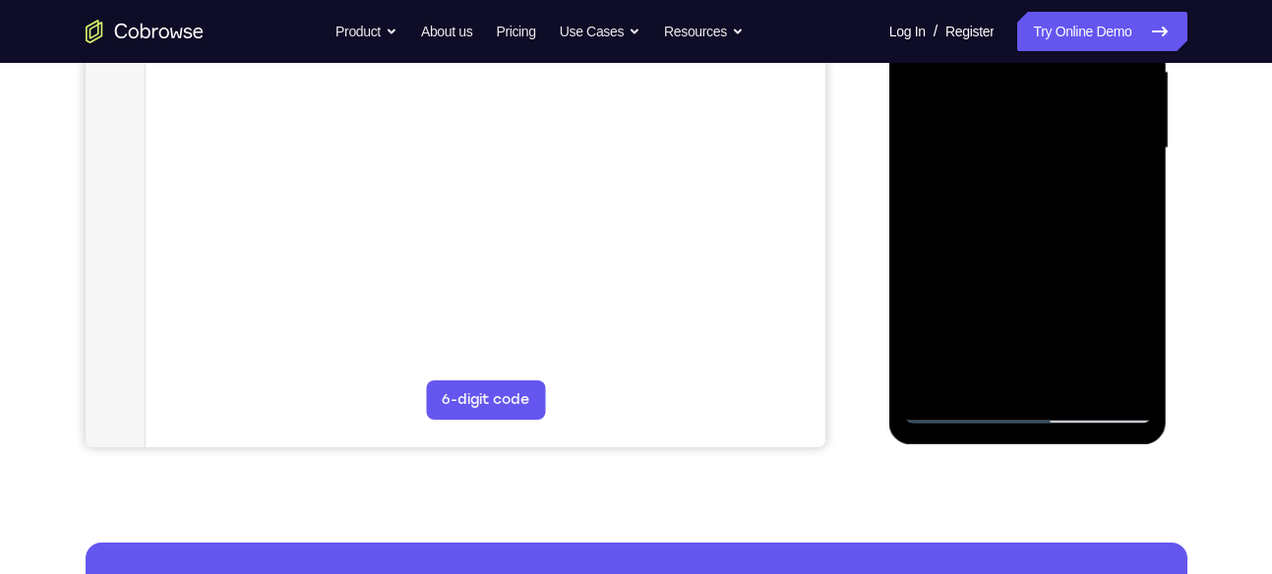
scroll to position [469, 0]
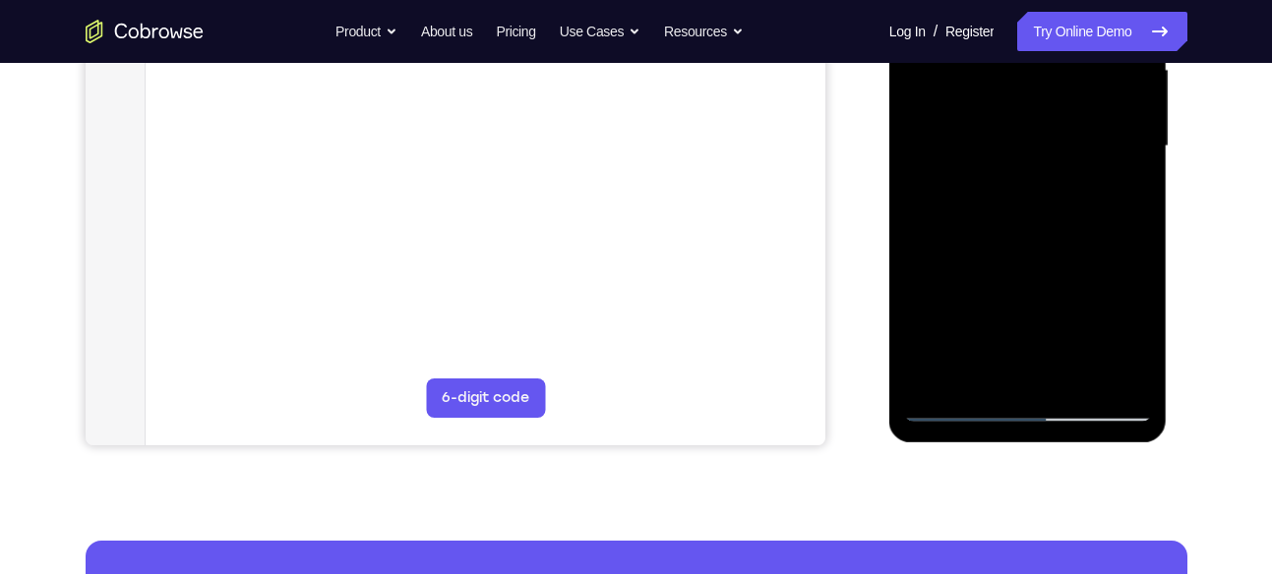
click at [1121, 199] on div at bounding box center [1028, 146] width 248 height 551
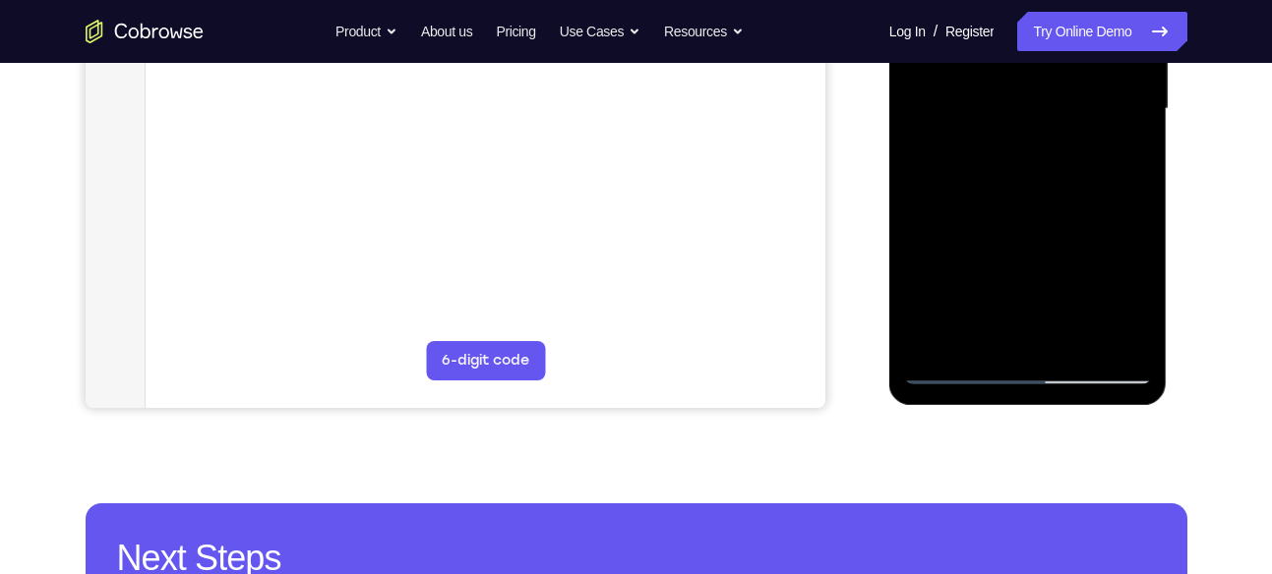
scroll to position [508, 0]
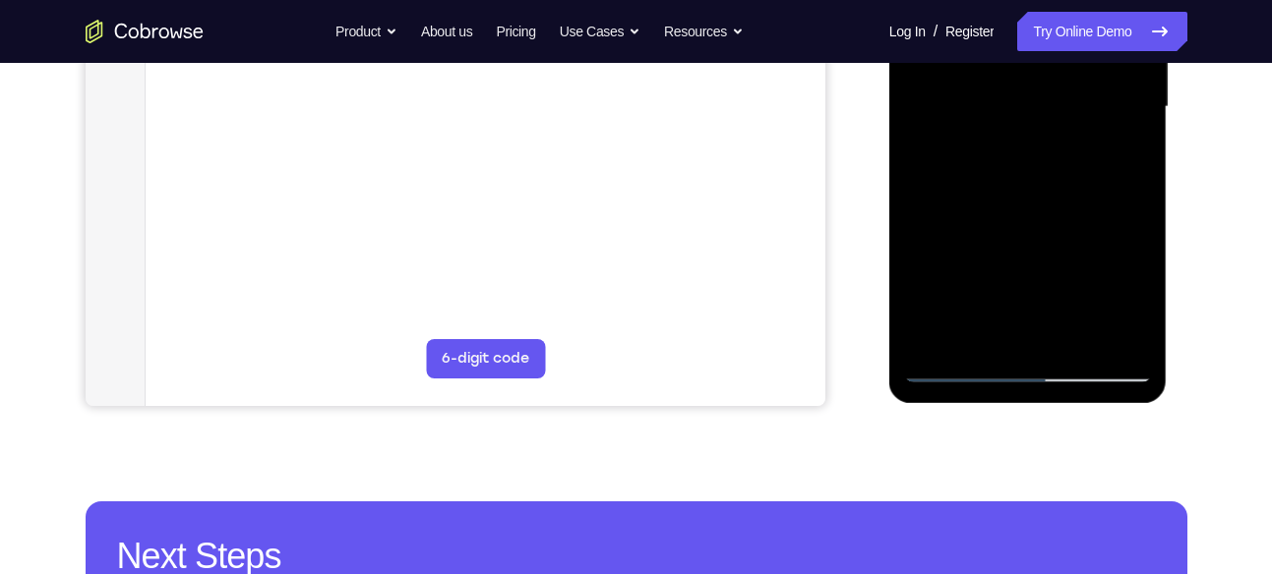
click at [956, 366] on div at bounding box center [1028, 107] width 248 height 551
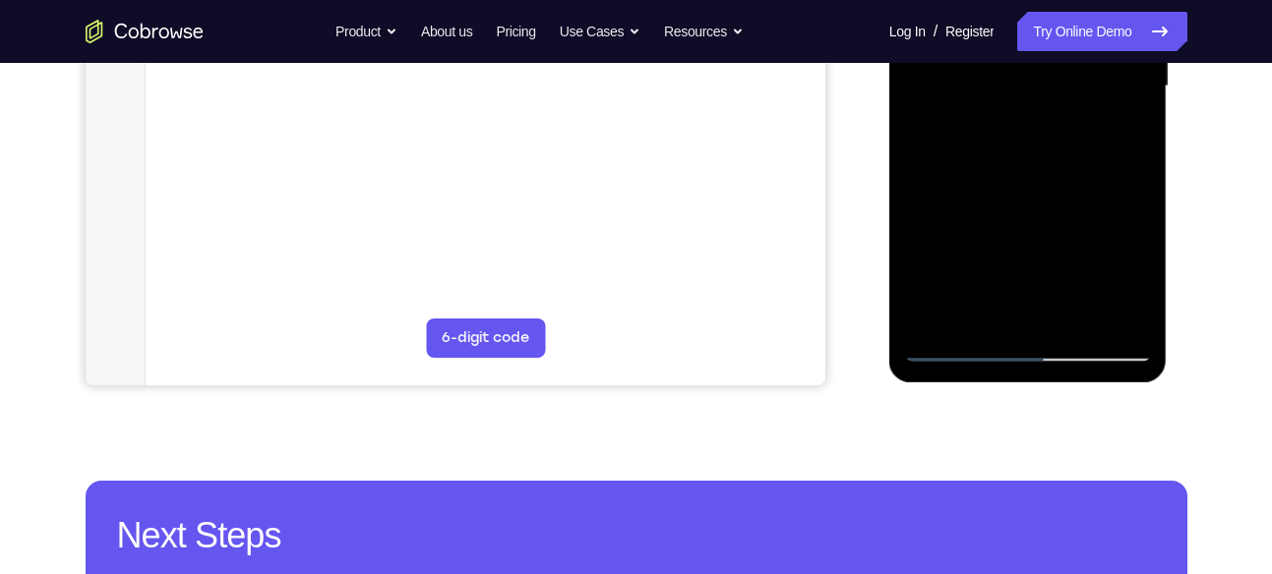
scroll to position [530, 0]
click at [959, 350] on div at bounding box center [1028, 85] width 248 height 551
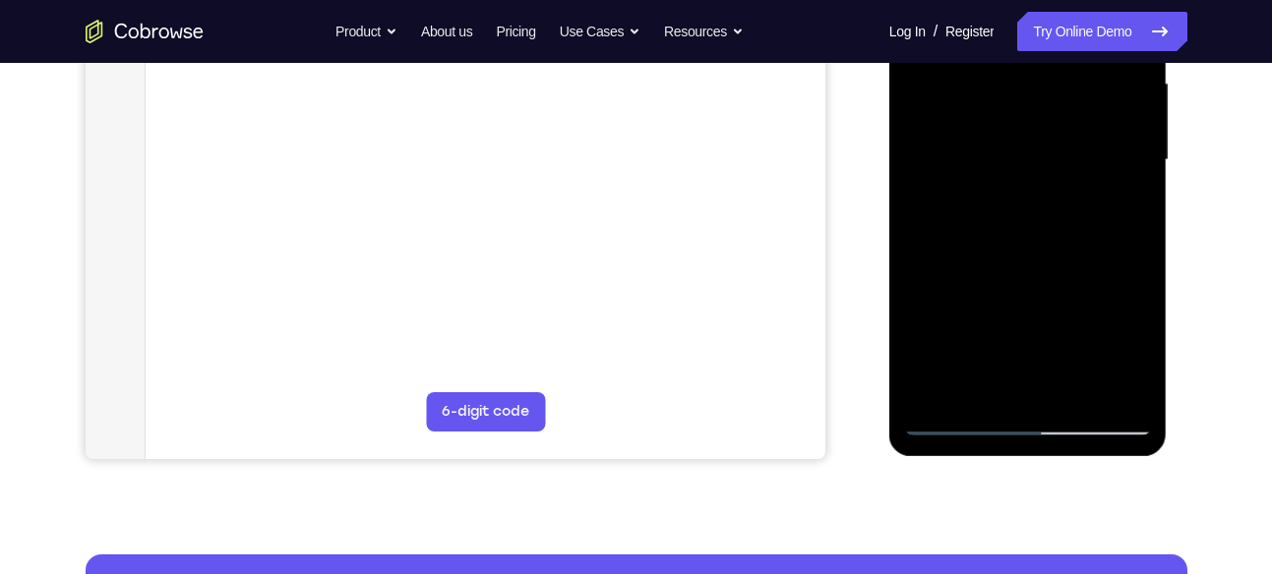
scroll to position [494, 0]
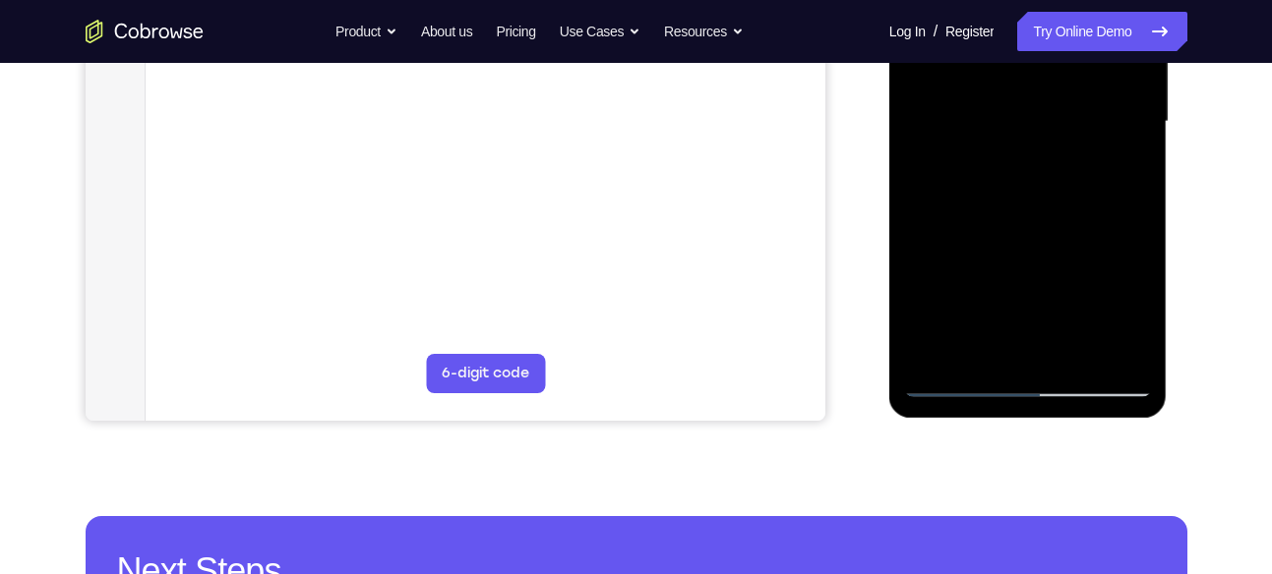
click at [1082, 348] on div at bounding box center [1028, 122] width 248 height 551
click at [987, 295] on div at bounding box center [1028, 122] width 248 height 551
click at [1117, 176] on div at bounding box center [1028, 122] width 248 height 551
click at [954, 390] on div at bounding box center [1028, 122] width 248 height 551
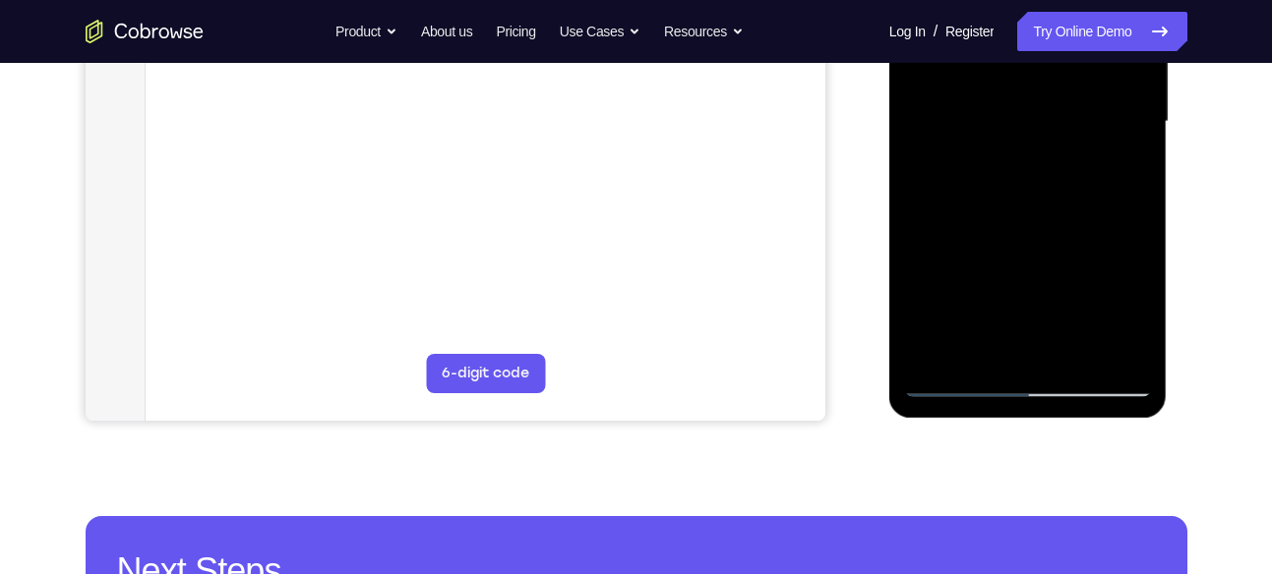
click at [1008, 159] on div at bounding box center [1028, 122] width 248 height 551
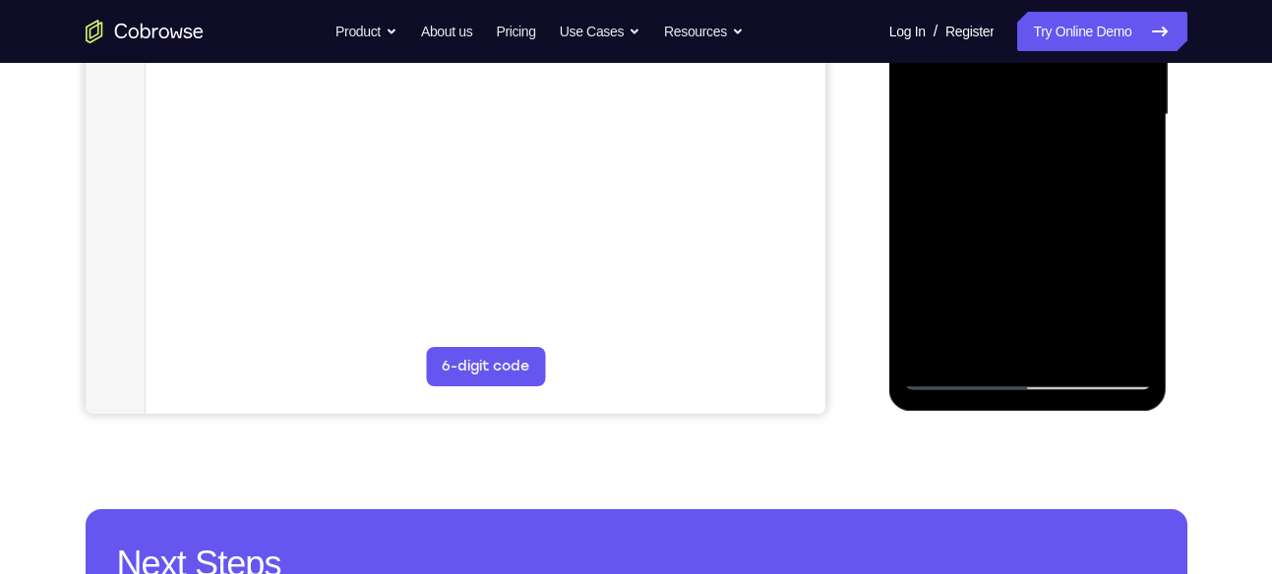
scroll to position [502, 0]
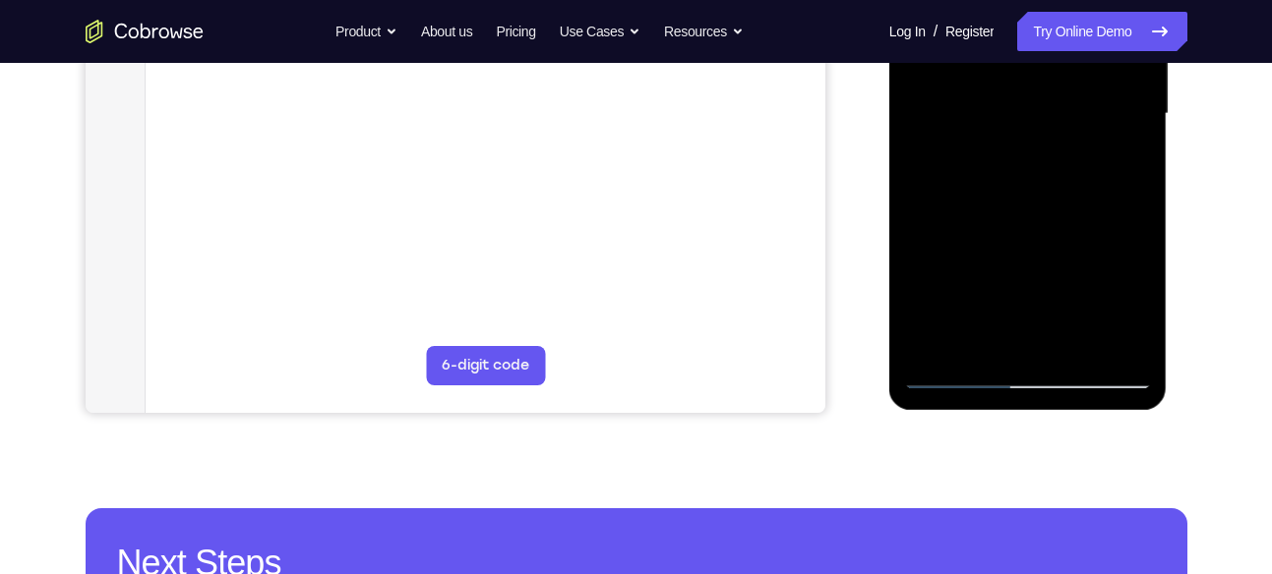
click at [1127, 164] on div at bounding box center [1028, 114] width 248 height 551
click at [948, 374] on div at bounding box center [1028, 114] width 248 height 551
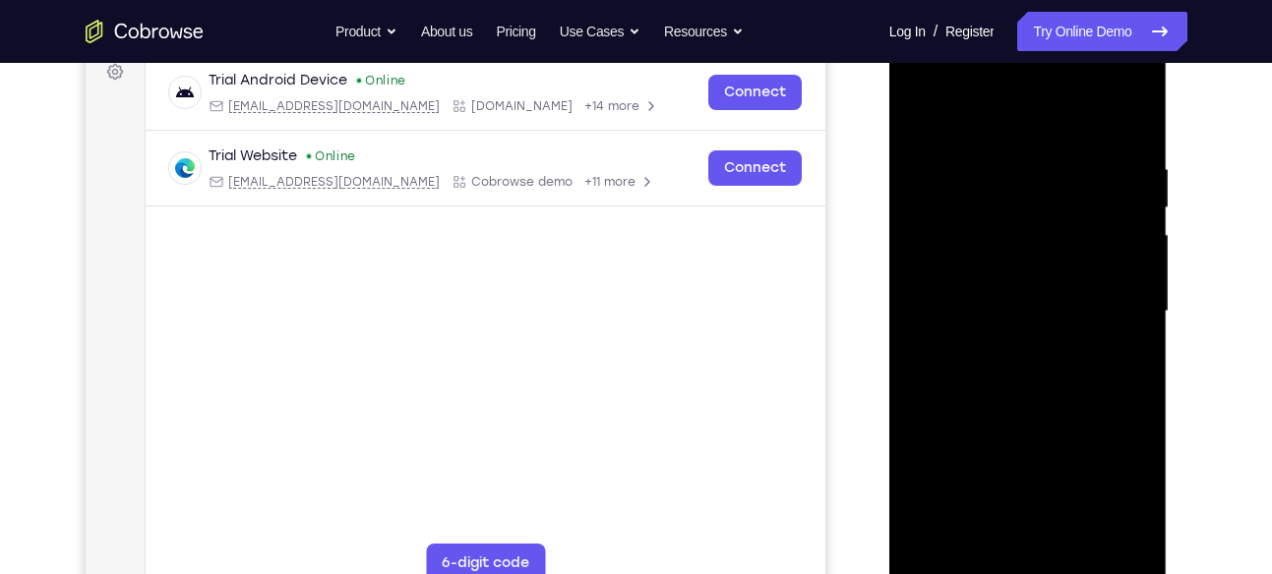
scroll to position [297, 0]
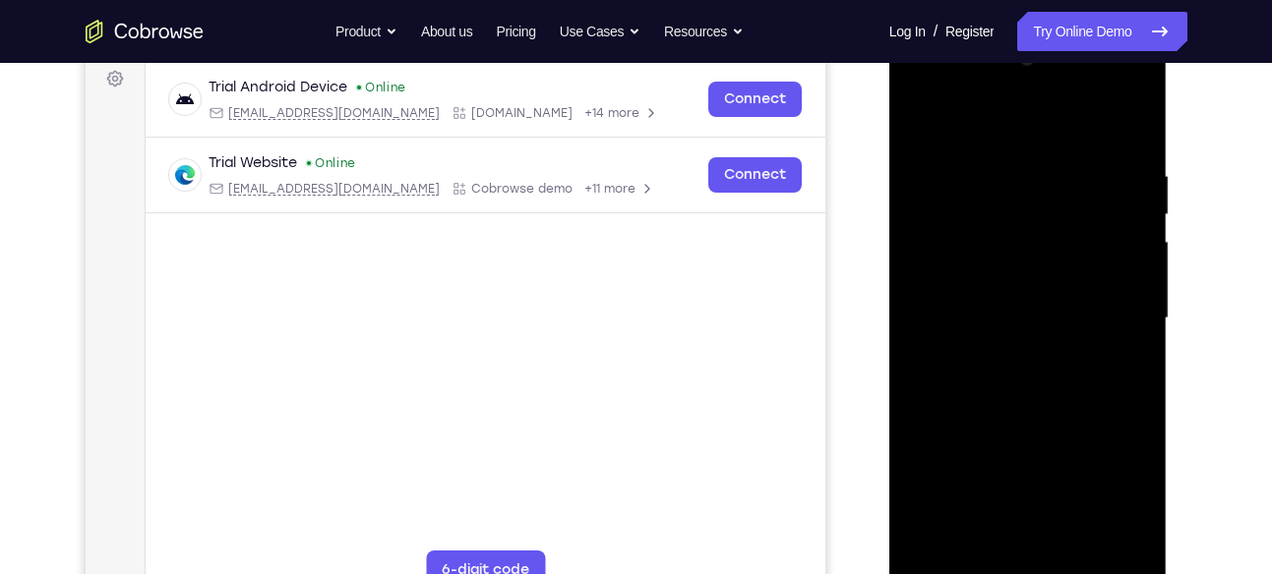
click at [925, 118] on div at bounding box center [1028, 318] width 248 height 551
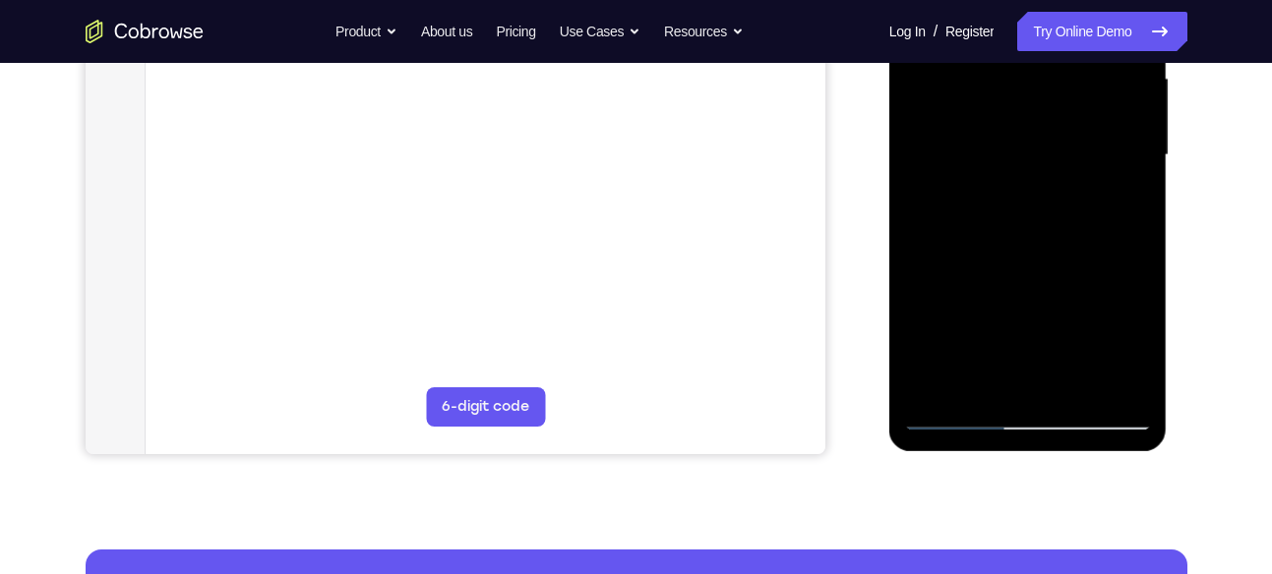
scroll to position [461, 0]
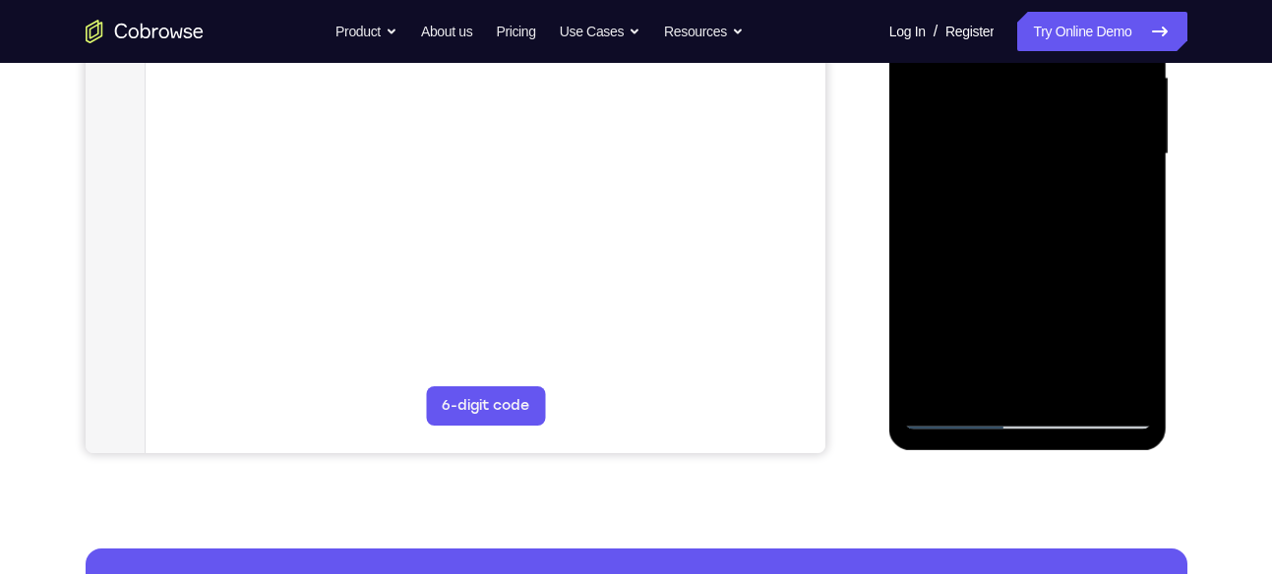
click at [1115, 395] on div at bounding box center [1028, 154] width 248 height 551
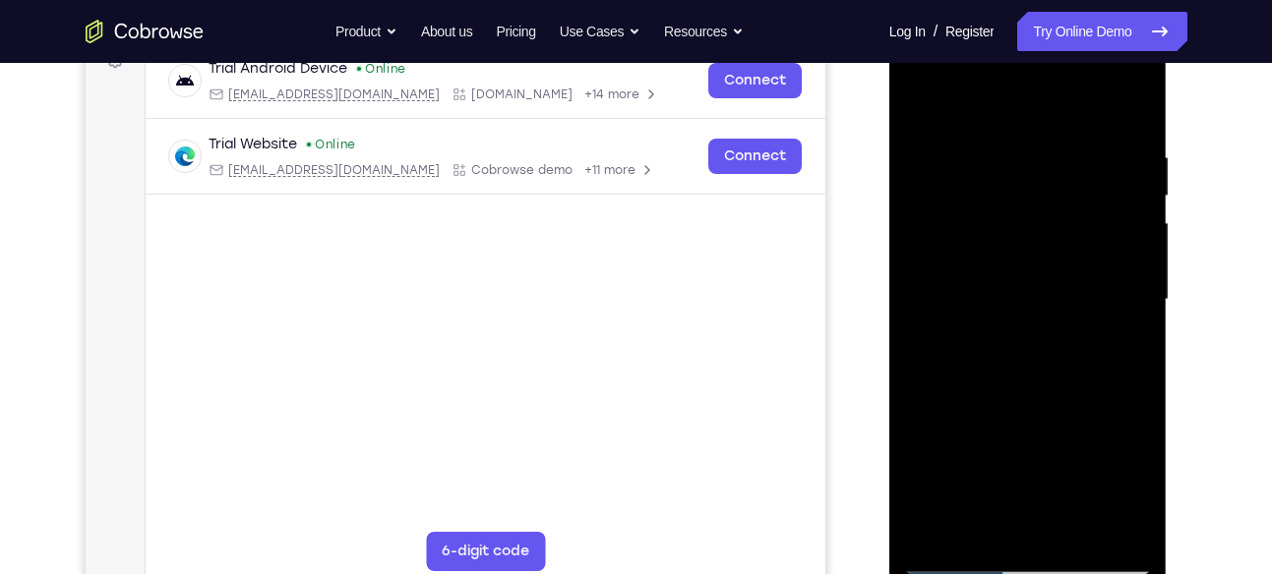
scroll to position [311, 0]
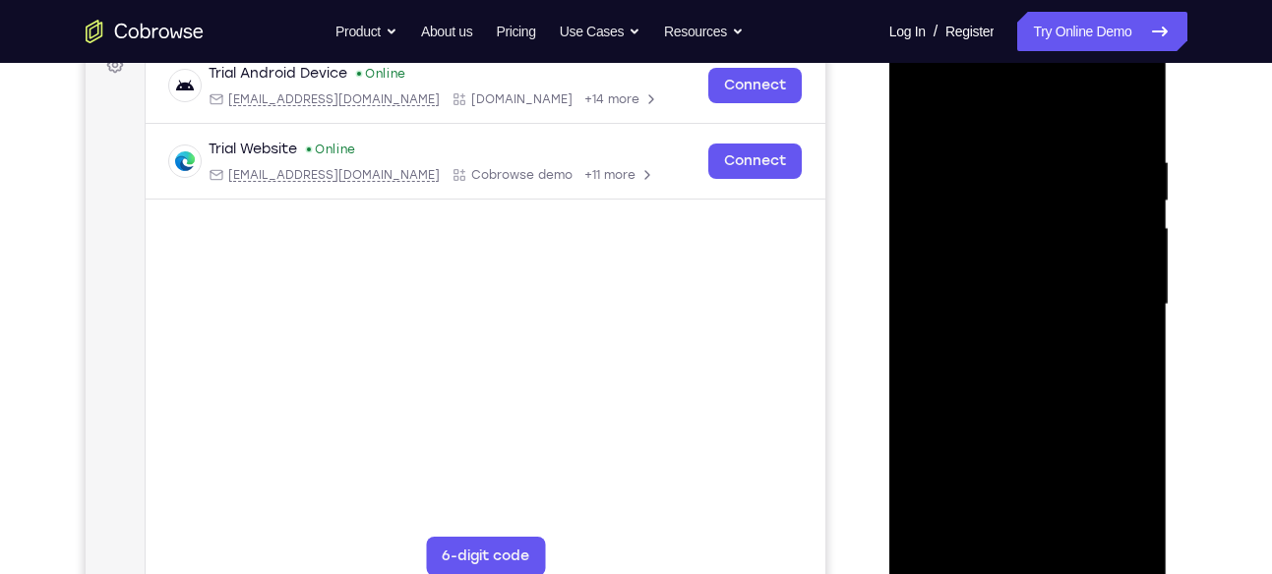
click at [918, 112] on div at bounding box center [1028, 305] width 248 height 551
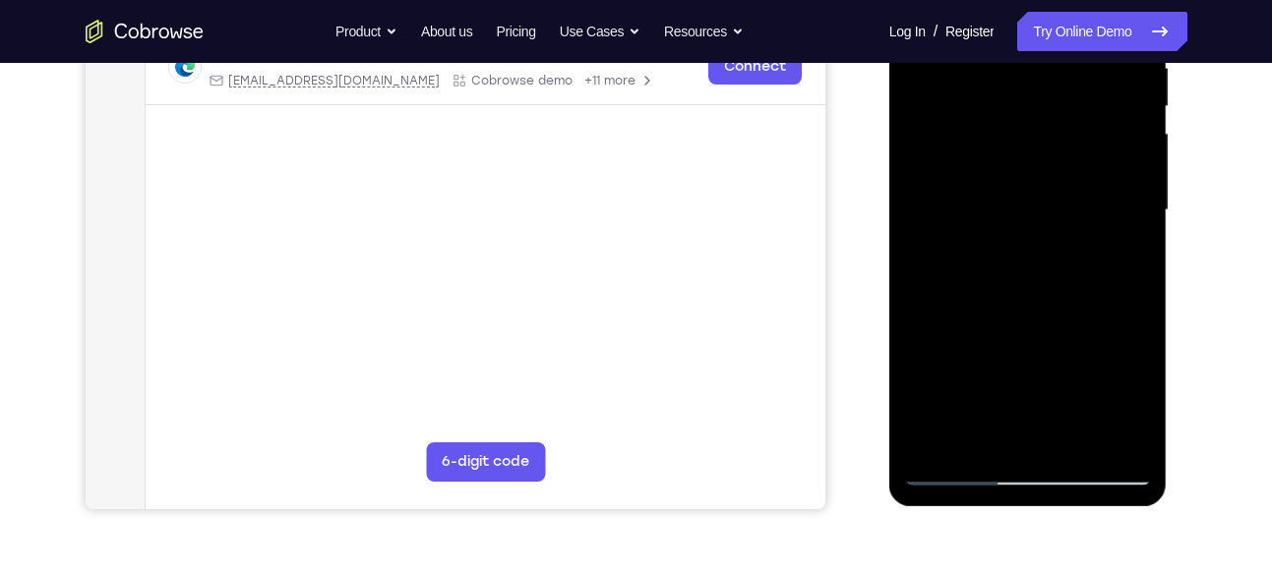
drag, startPoint x: 991, startPoint y: 316, endPoint x: 1024, endPoint y: 208, distance: 112.9
click at [1024, 208] on div at bounding box center [1028, 210] width 248 height 551
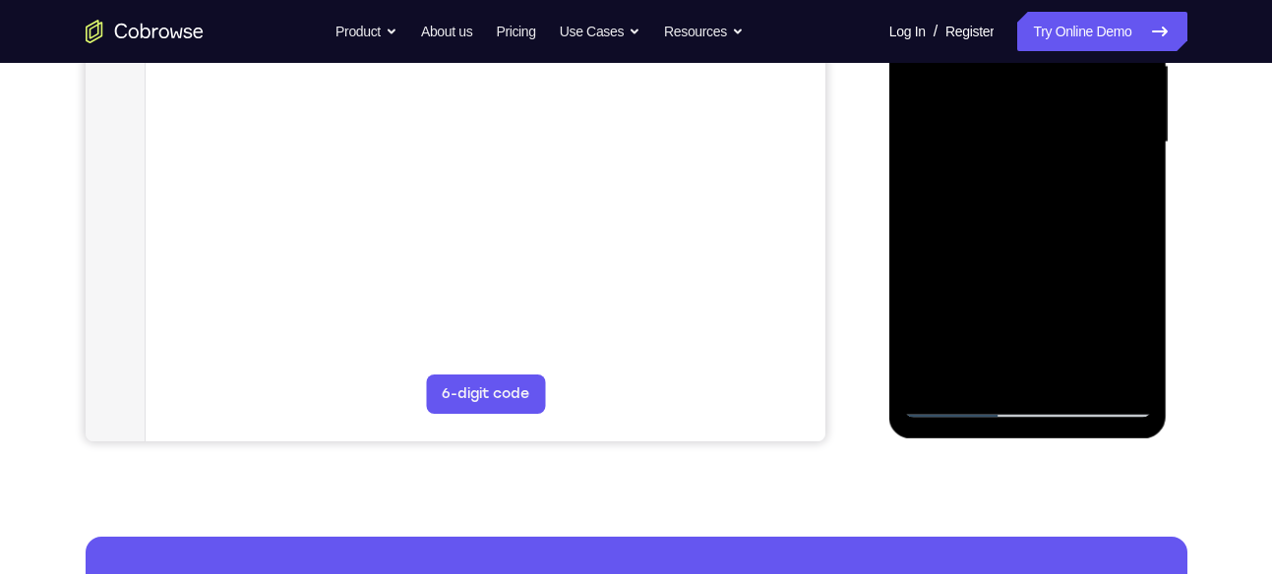
scroll to position [474, 0]
click at [1004, 253] on div at bounding box center [1028, 141] width 248 height 551
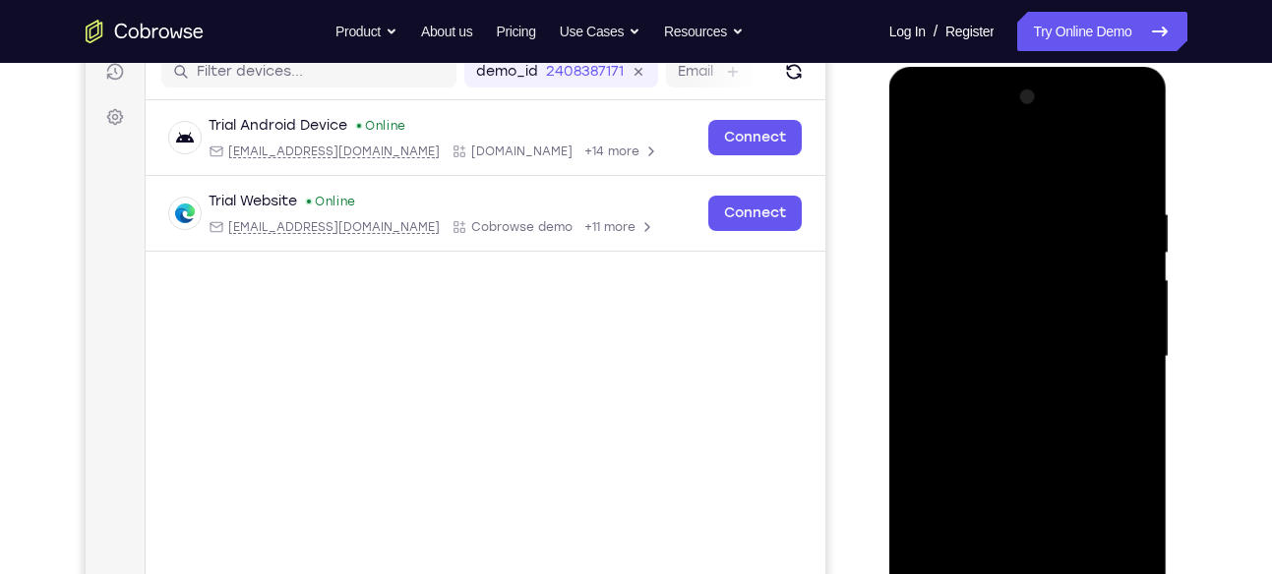
scroll to position [257, 0]
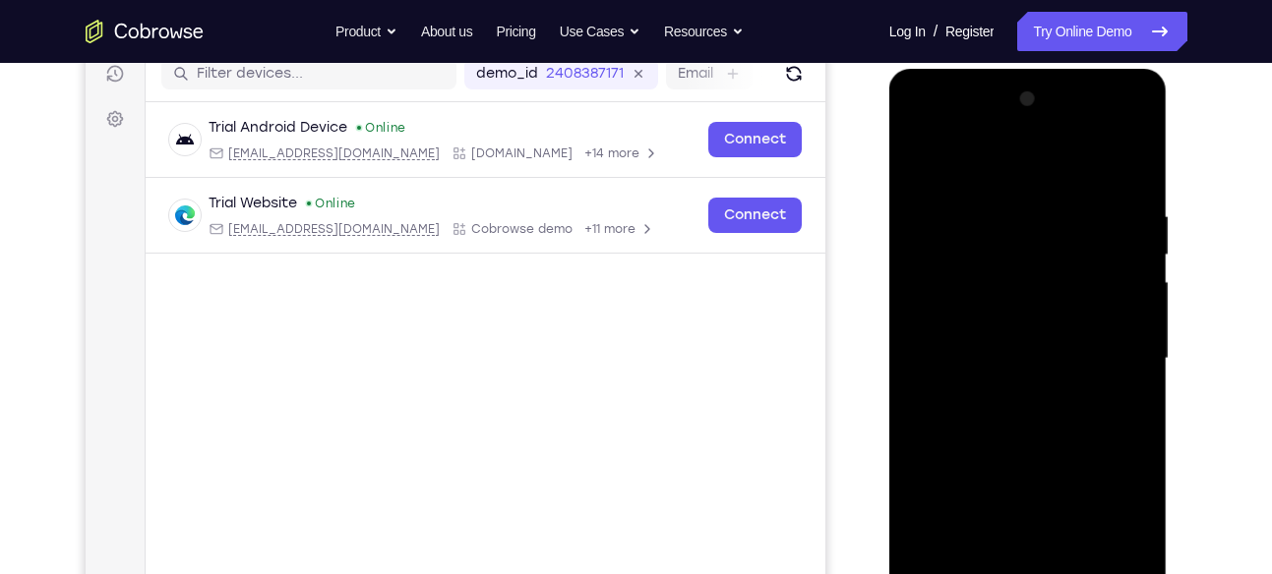
click at [919, 156] on div at bounding box center [1028, 359] width 248 height 551
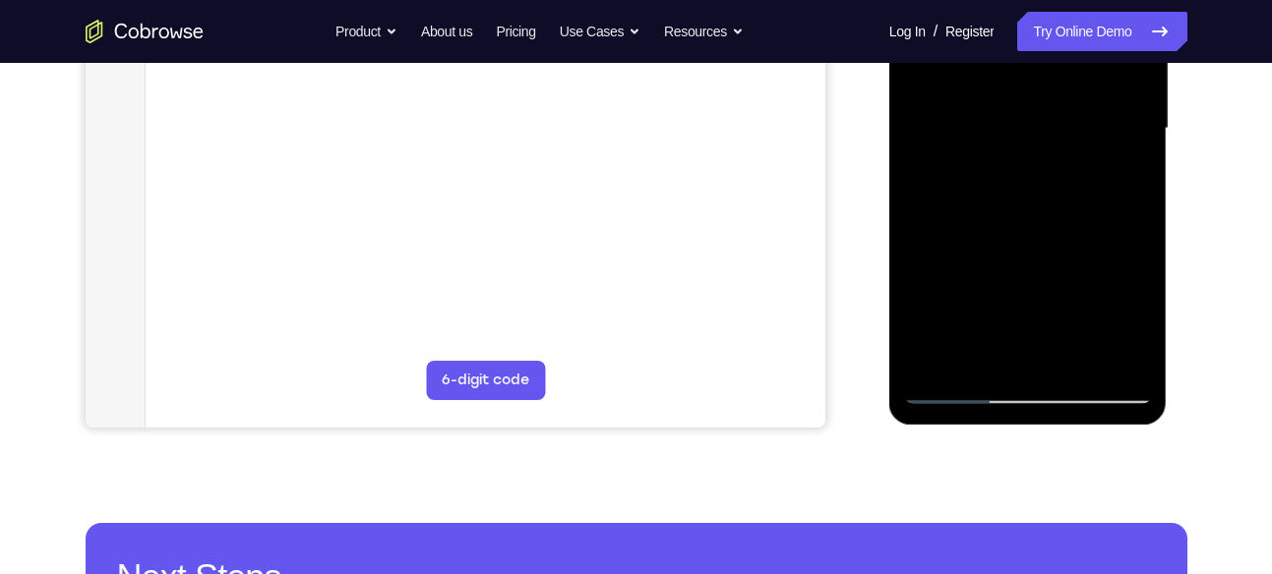
scroll to position [488, 0]
click at [977, 268] on div at bounding box center [1028, 127] width 248 height 551
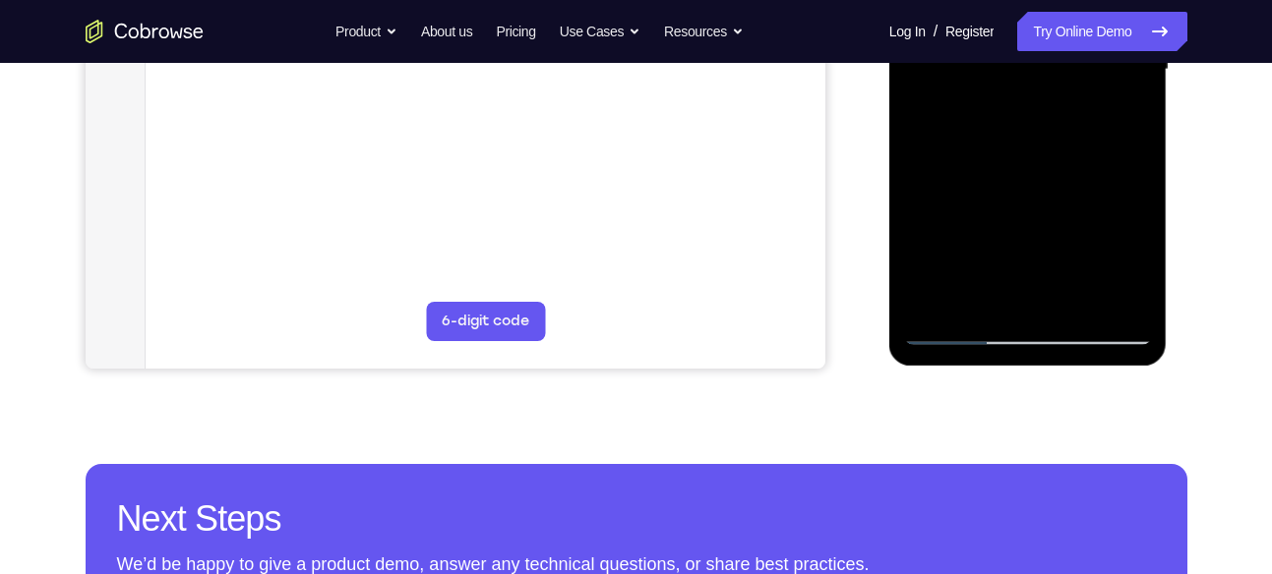
click at [1072, 307] on div at bounding box center [1028, 69] width 248 height 551
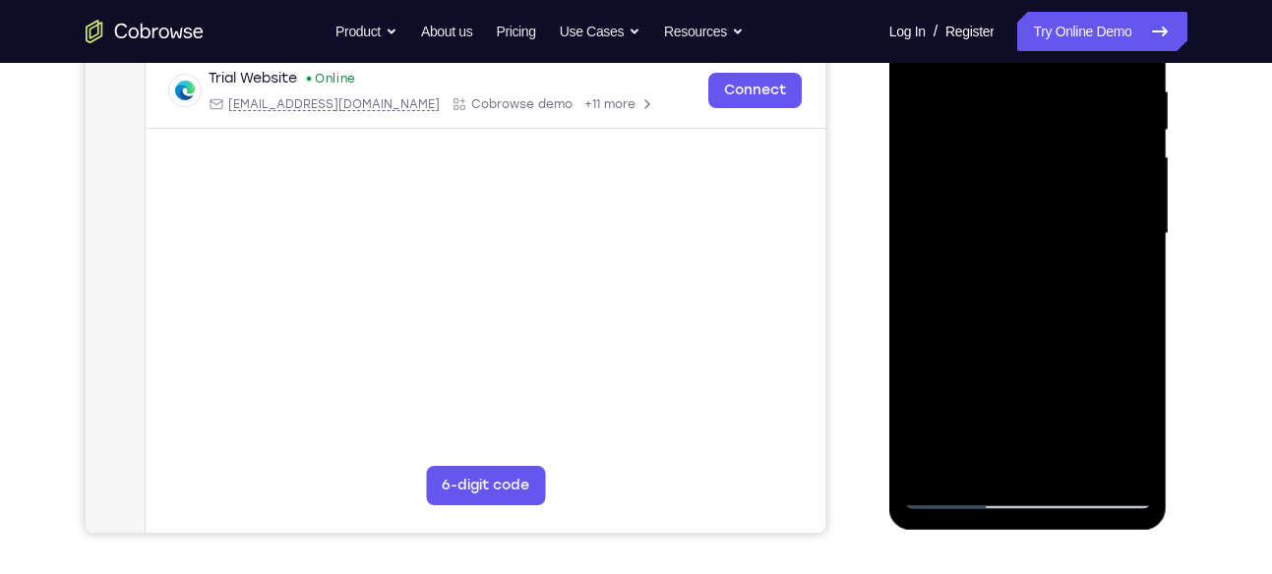
scroll to position [378, 0]
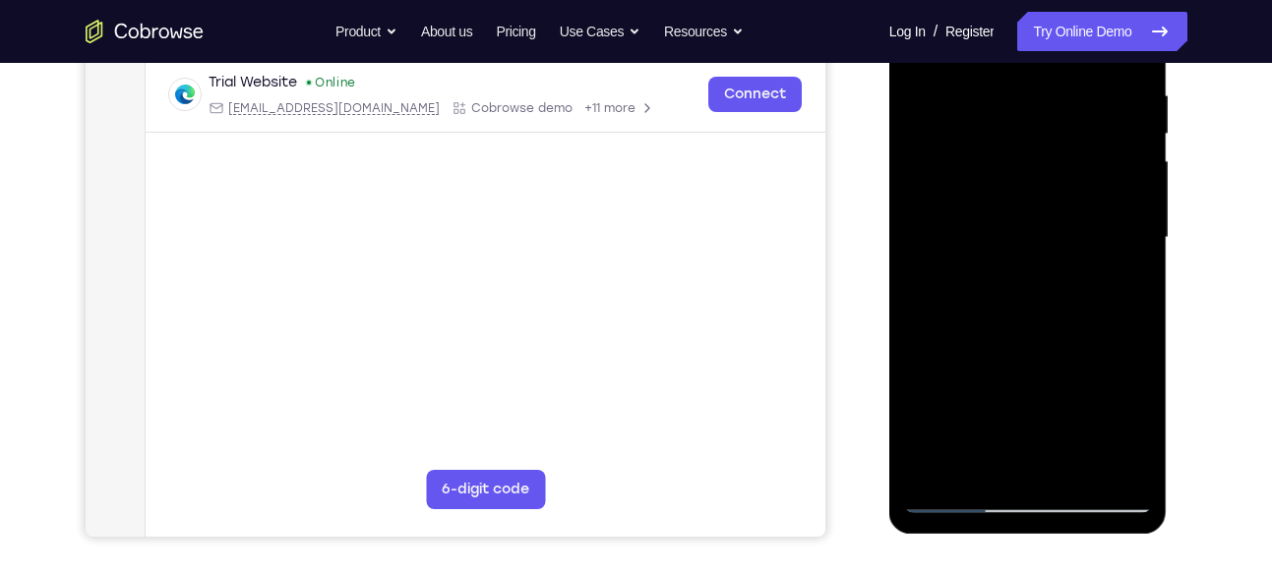
click at [1029, 206] on div at bounding box center [1028, 238] width 248 height 551
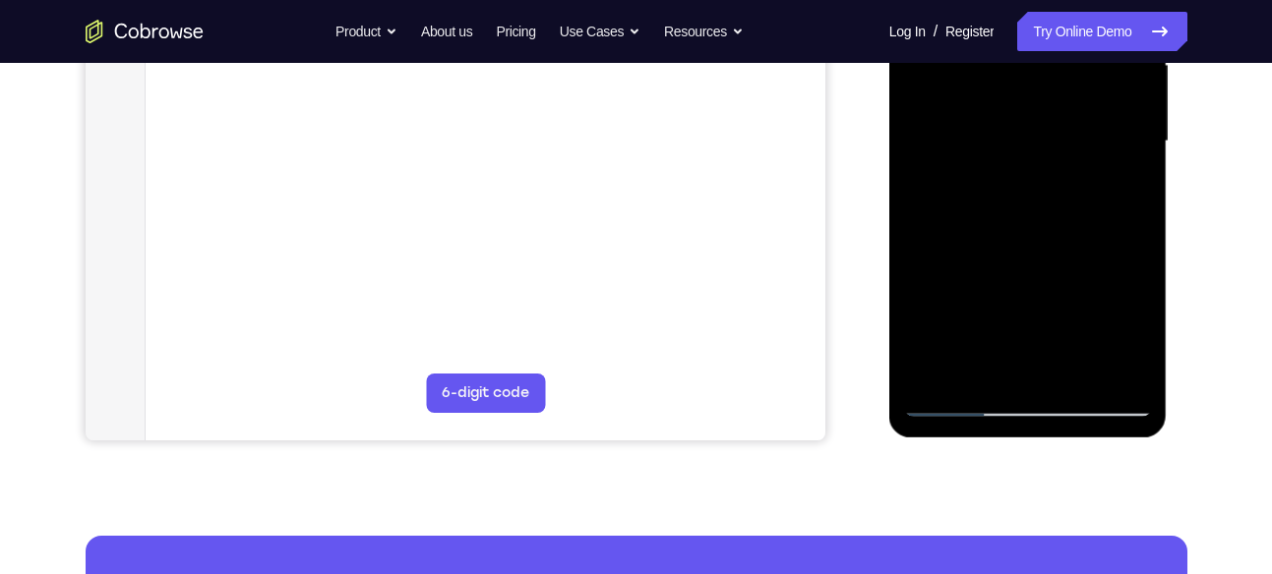
scroll to position [475, 0]
click at [1129, 328] on div at bounding box center [1028, 140] width 248 height 551
click at [1117, 191] on div at bounding box center [1028, 140] width 248 height 551
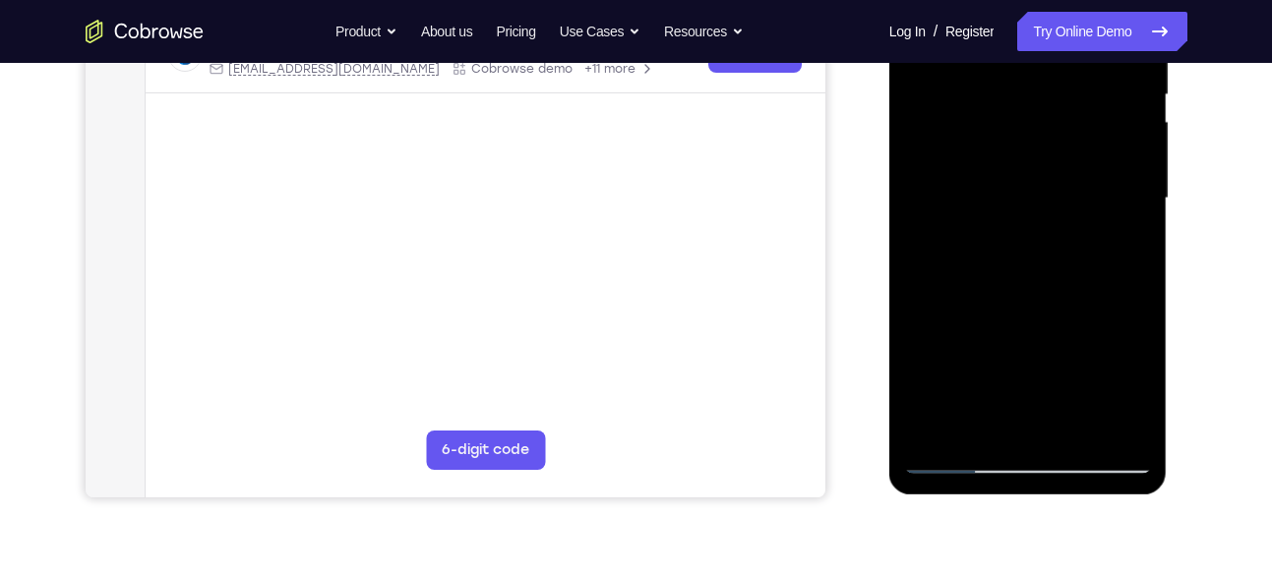
scroll to position [415, 0]
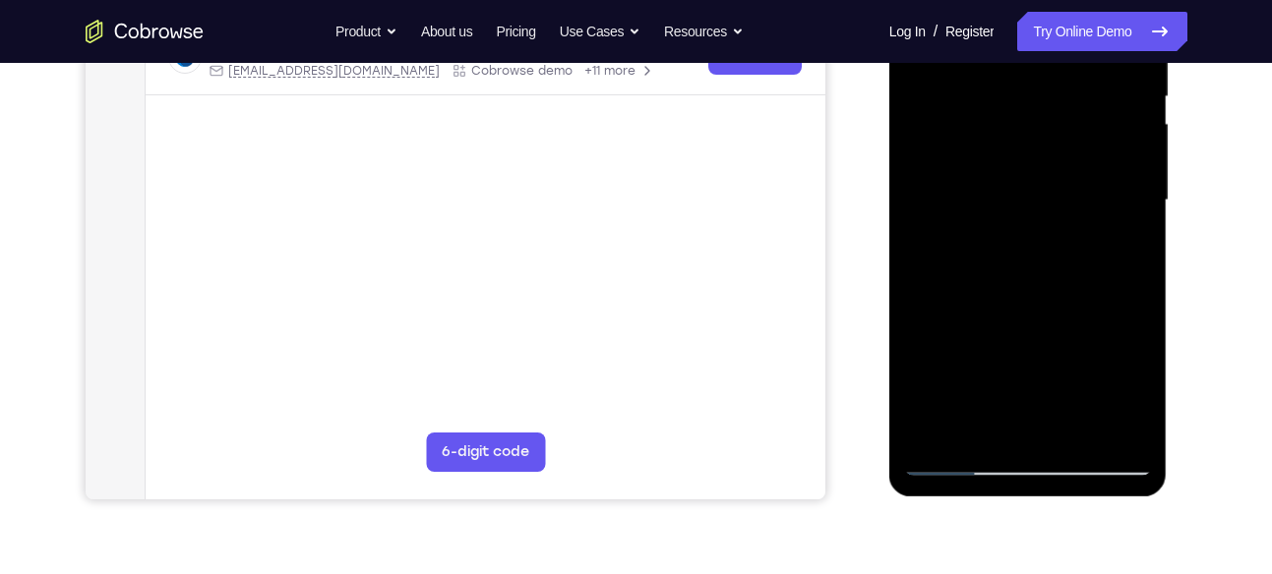
click at [1012, 178] on div at bounding box center [1028, 200] width 248 height 551
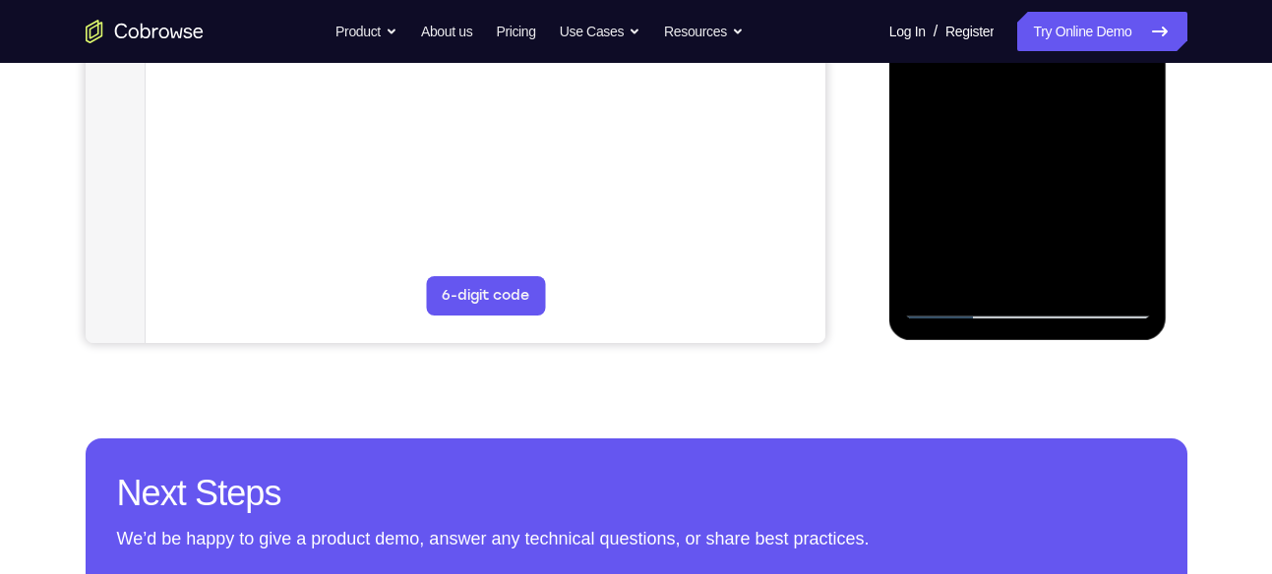
scroll to position [581, 0]
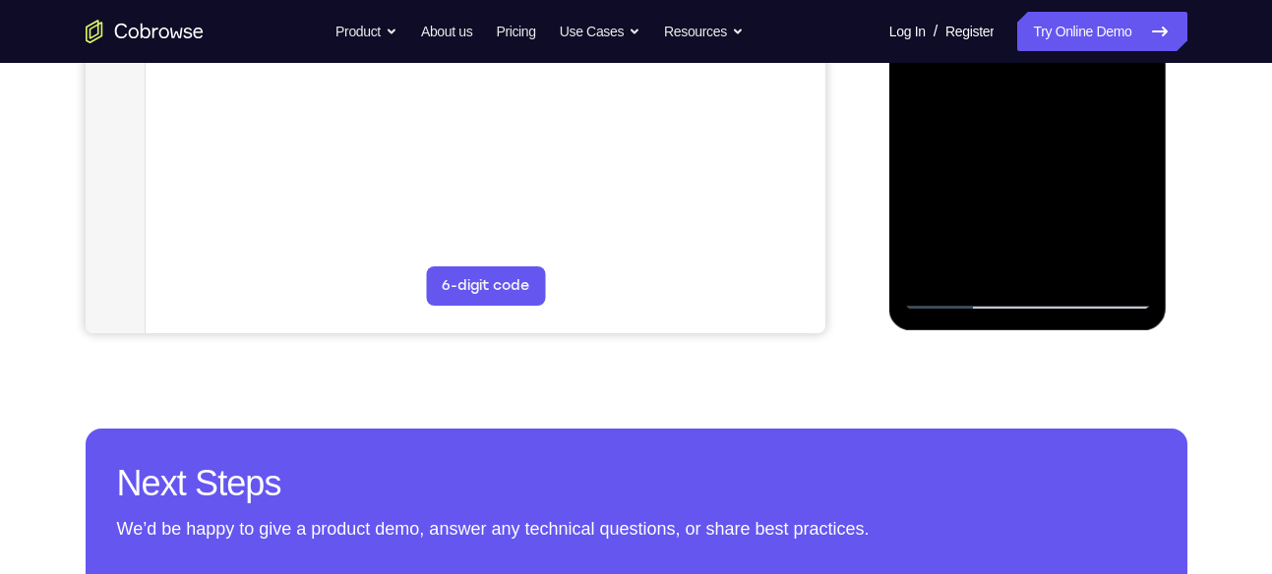
click at [1040, 178] on div at bounding box center [1028, 34] width 248 height 551
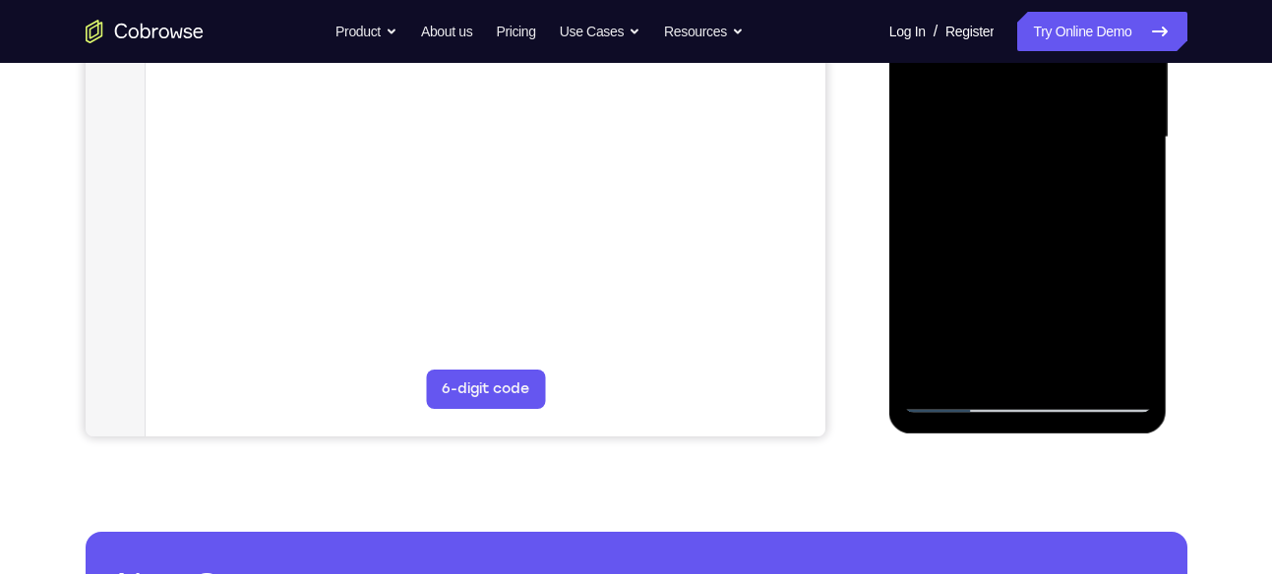
scroll to position [476, 0]
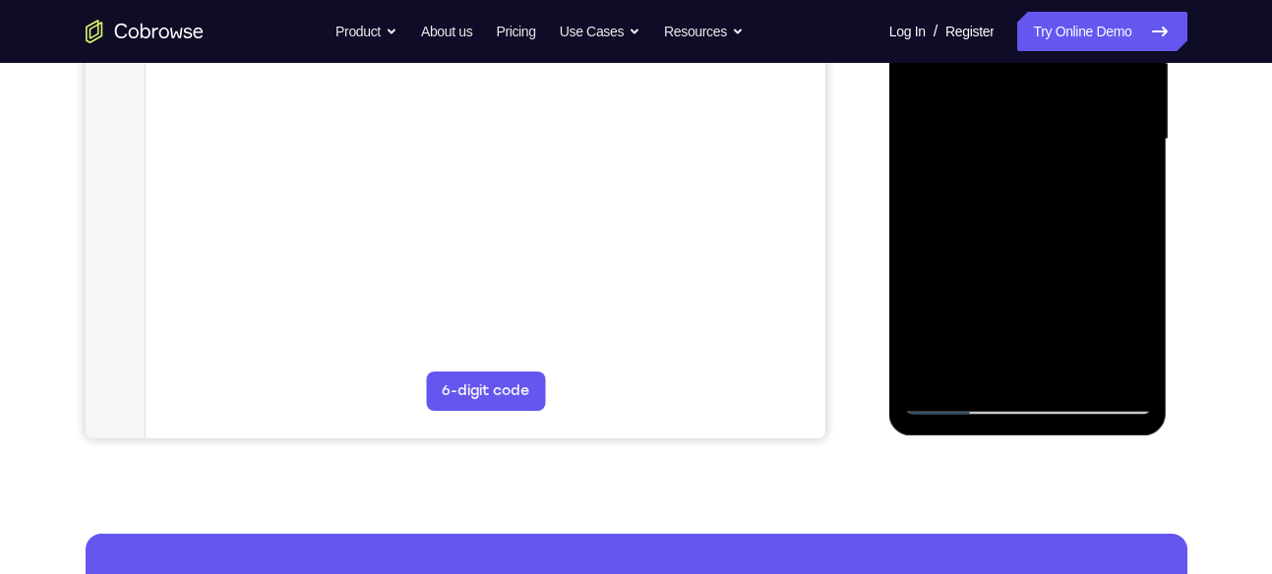
click at [1113, 191] on div at bounding box center [1028, 139] width 248 height 551
click at [1119, 191] on div at bounding box center [1028, 139] width 248 height 551
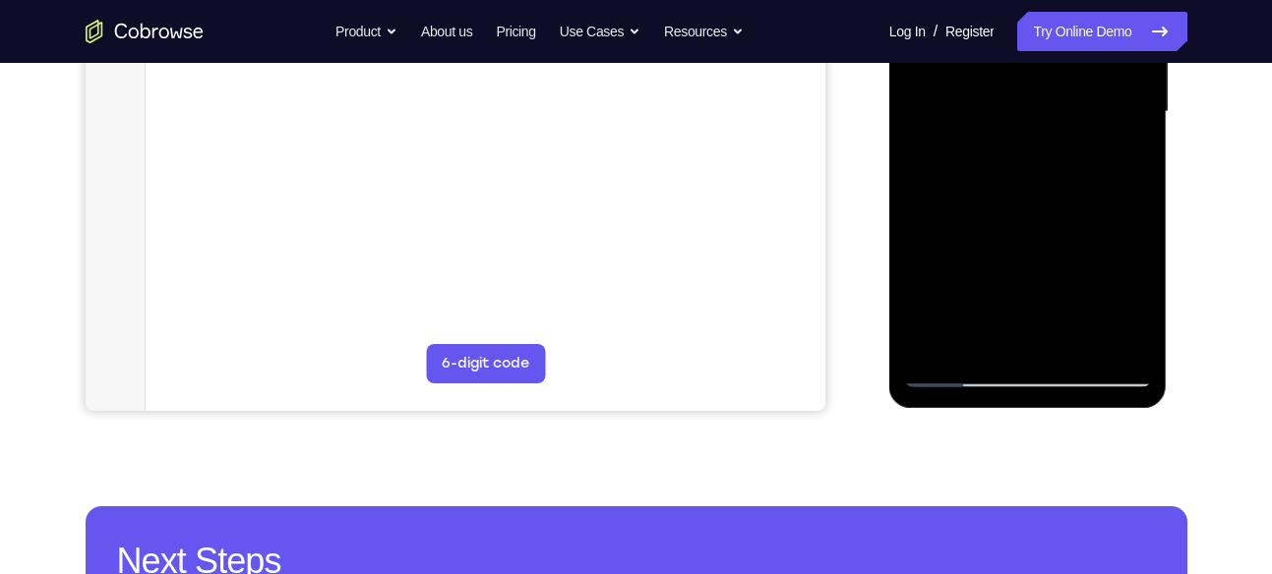
scroll to position [510, 0]
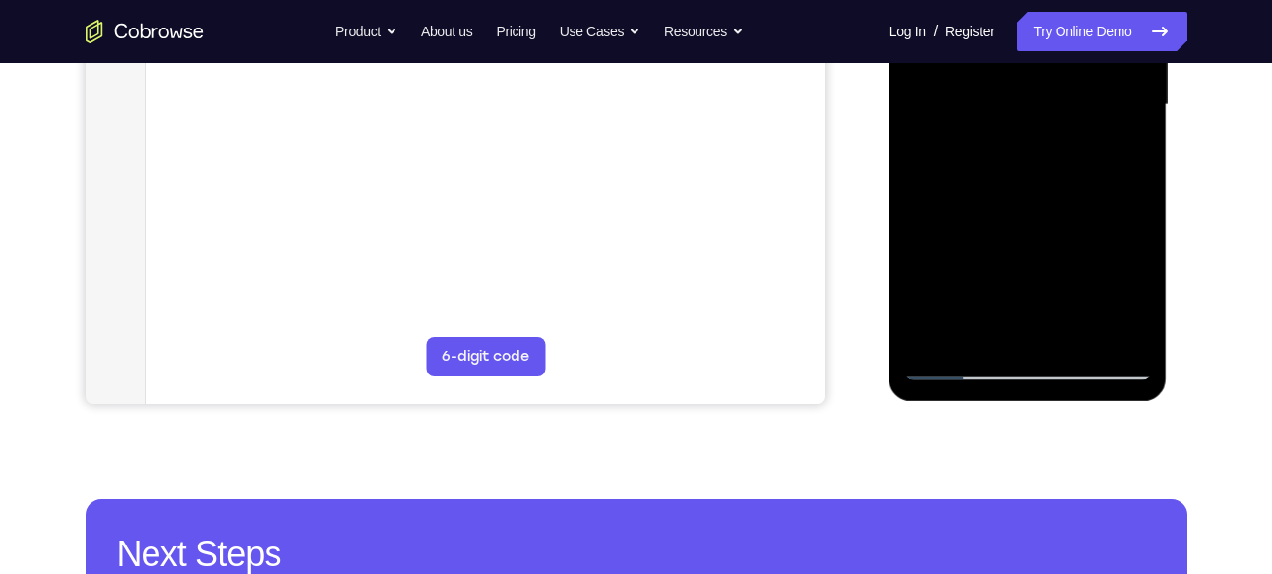
click at [968, 366] on div at bounding box center [1028, 105] width 248 height 551
click at [965, 366] on div at bounding box center [1028, 105] width 248 height 551
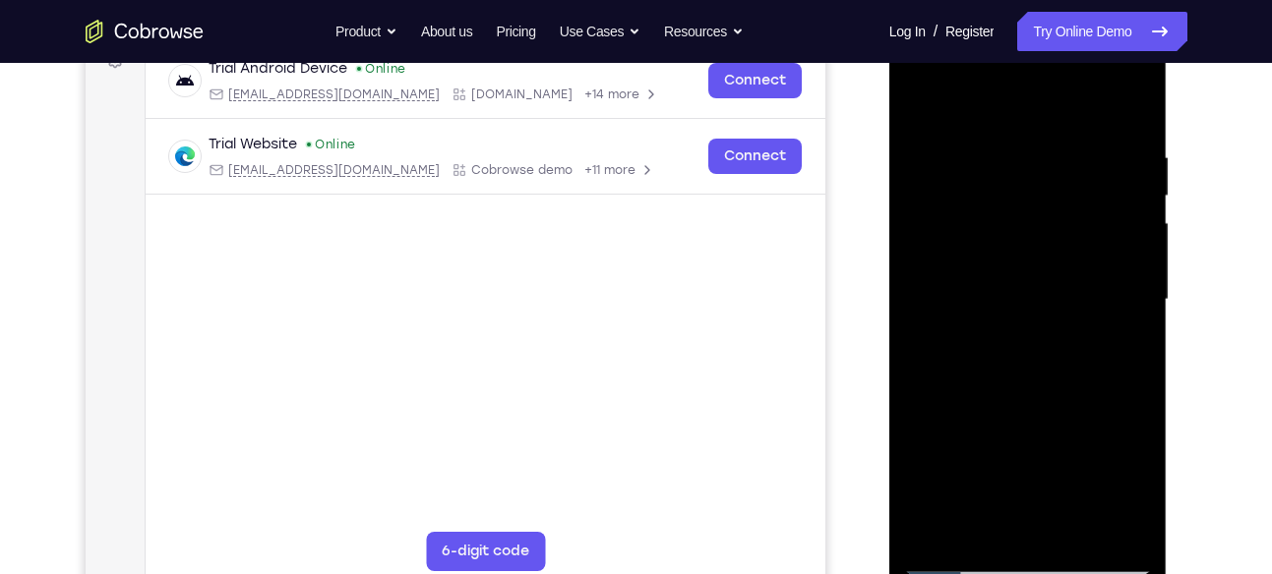
scroll to position [303, 0]
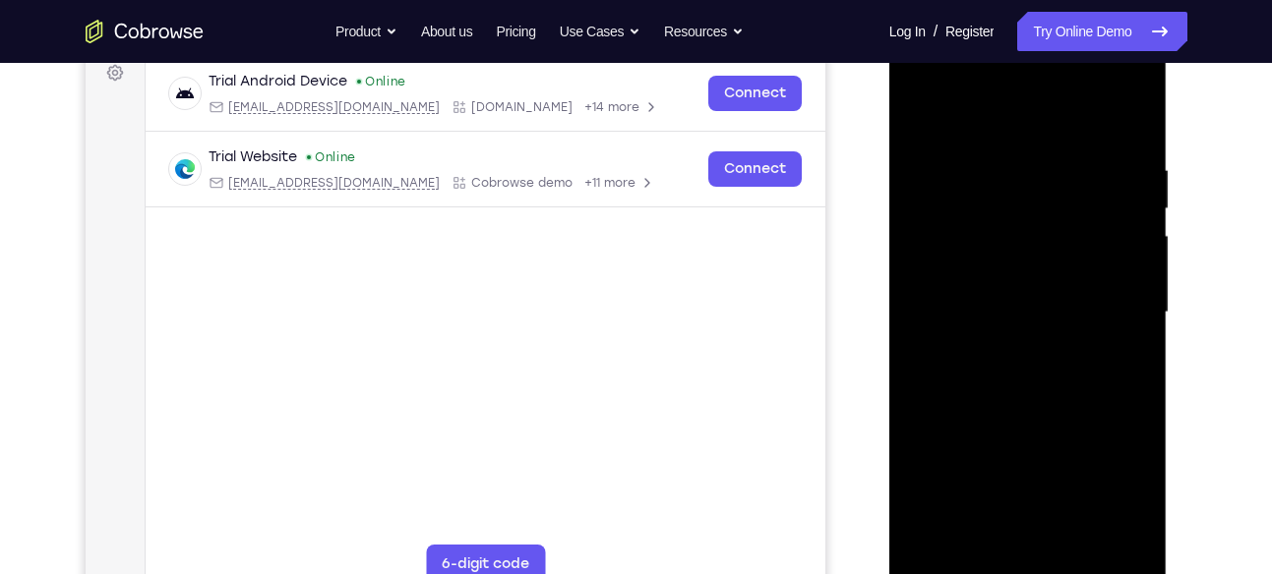
click at [921, 108] on div at bounding box center [1028, 312] width 248 height 551
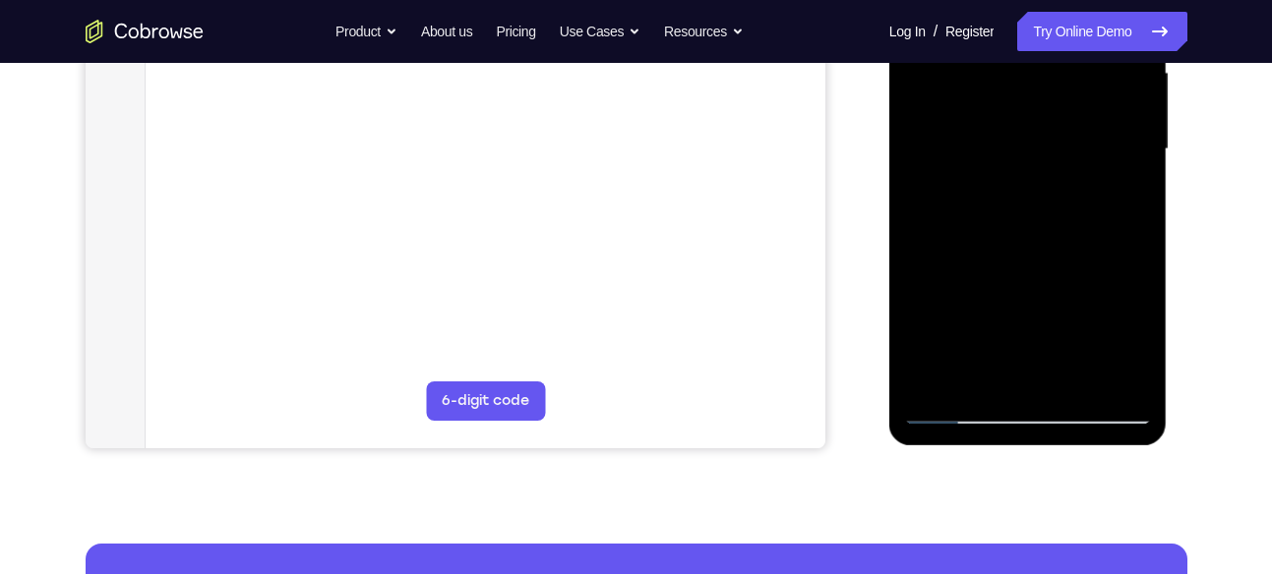
click at [983, 328] on div at bounding box center [1028, 149] width 248 height 551
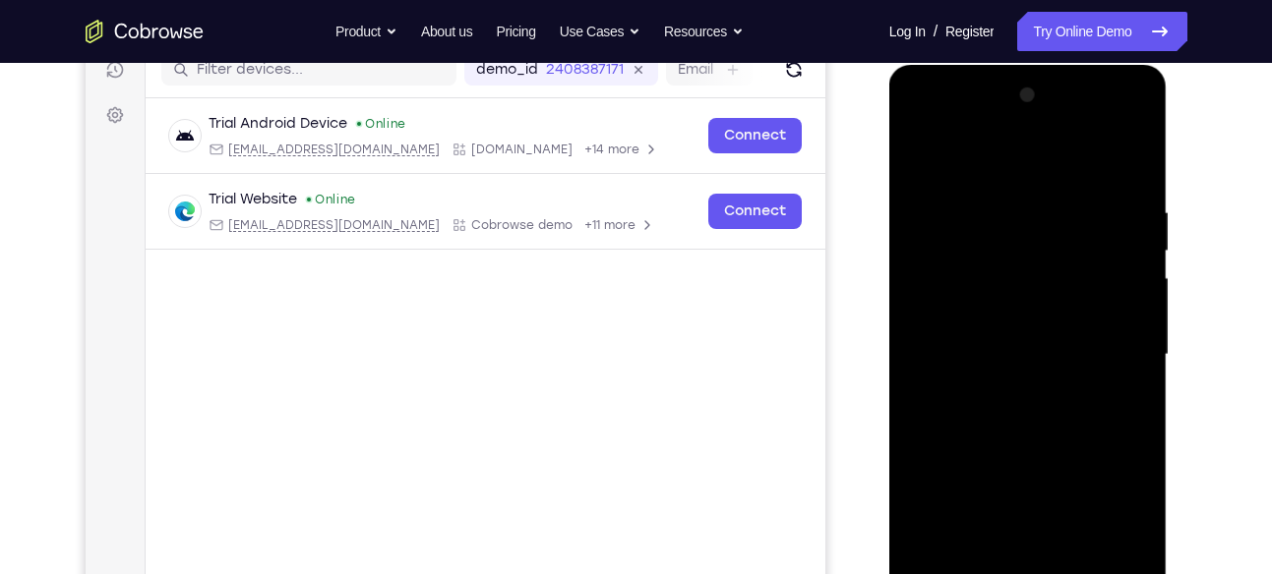
scroll to position [260, 0]
drag, startPoint x: 1029, startPoint y: 226, endPoint x: 1008, endPoint y: 303, distance: 79.4
click at [1008, 303] on div at bounding box center [1028, 356] width 248 height 551
click at [967, 199] on div at bounding box center [1028, 356] width 248 height 551
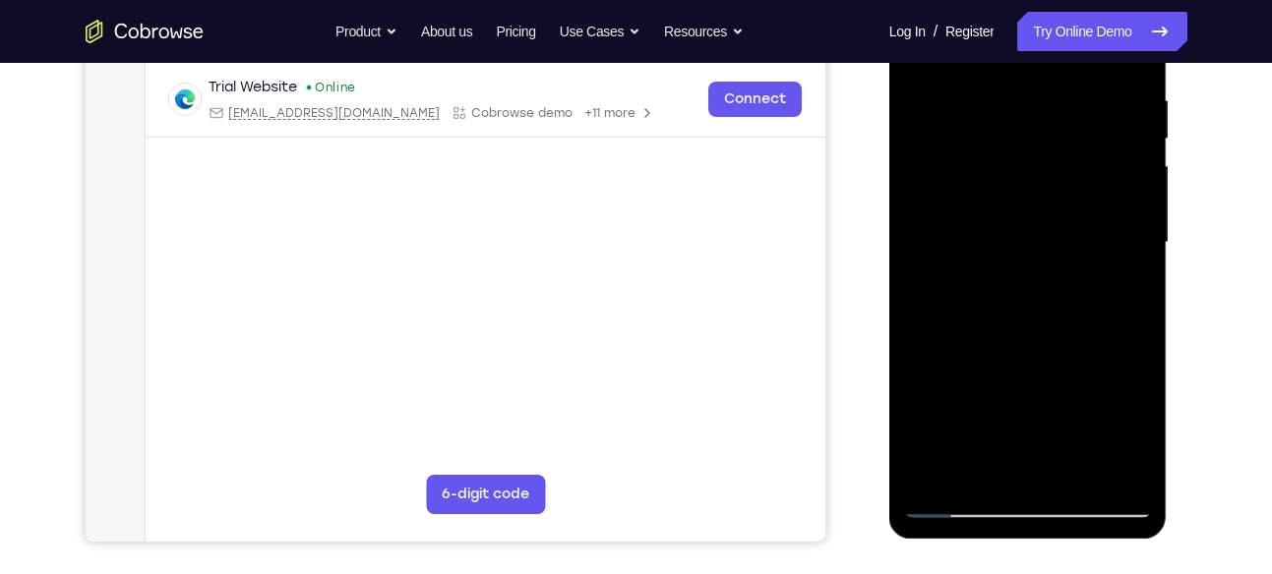
scroll to position [375, 0]
drag, startPoint x: 1020, startPoint y: 374, endPoint x: 1027, endPoint y: 275, distance: 98.6
click at [1027, 275] on div at bounding box center [1028, 241] width 248 height 551
drag, startPoint x: 1003, startPoint y: 375, endPoint x: 997, endPoint y: 158, distance: 216.4
click at [997, 158] on div at bounding box center [1028, 241] width 248 height 551
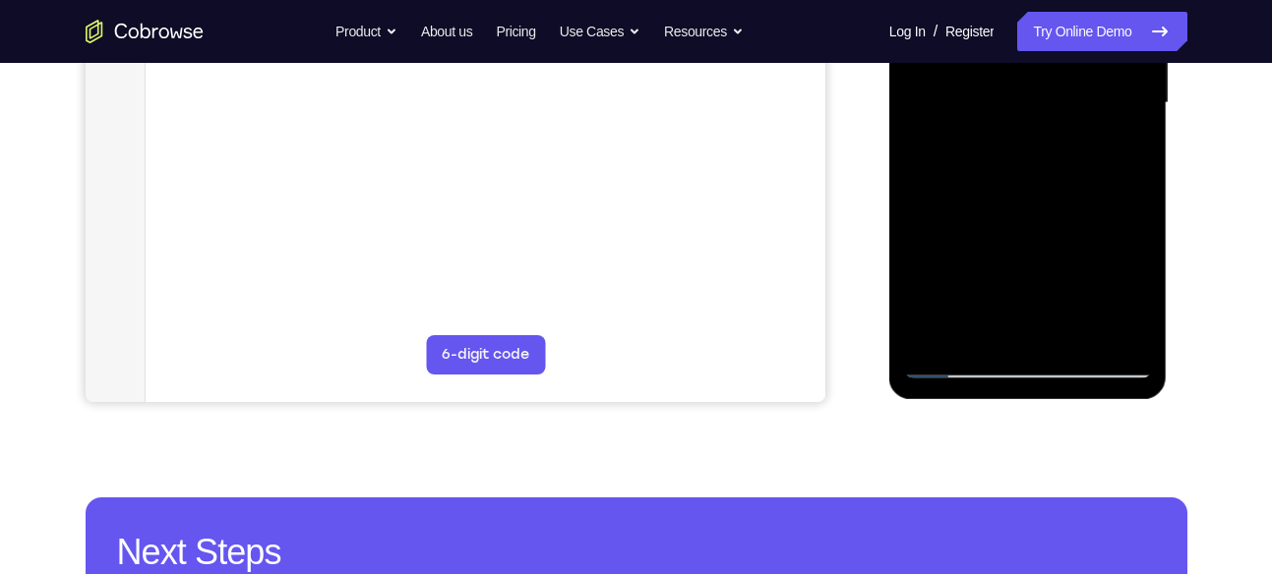
scroll to position [517, 0]
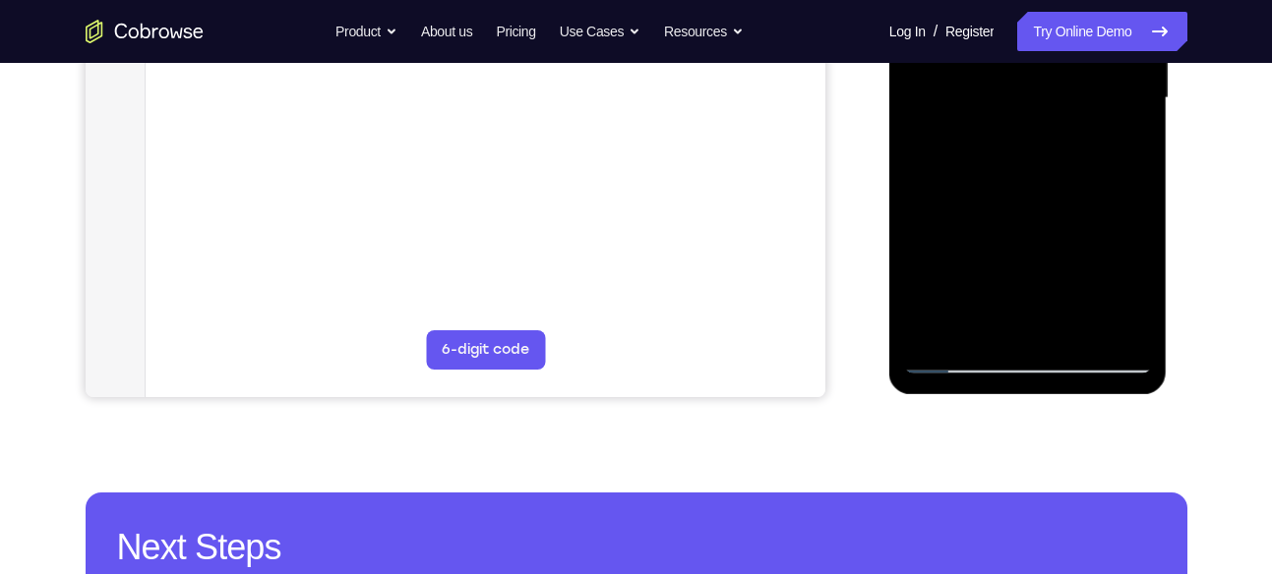
drag, startPoint x: 1000, startPoint y: 281, endPoint x: 995, endPoint y: 65, distance: 216.4
click at [995, 65] on div at bounding box center [1028, 98] width 248 height 551
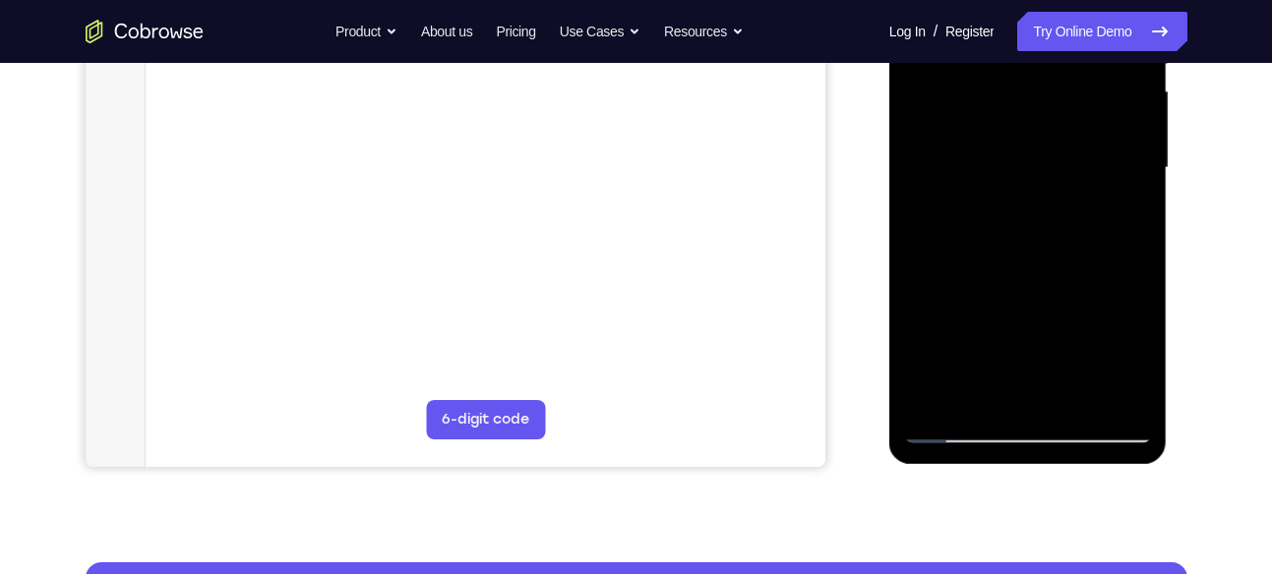
scroll to position [446, 0]
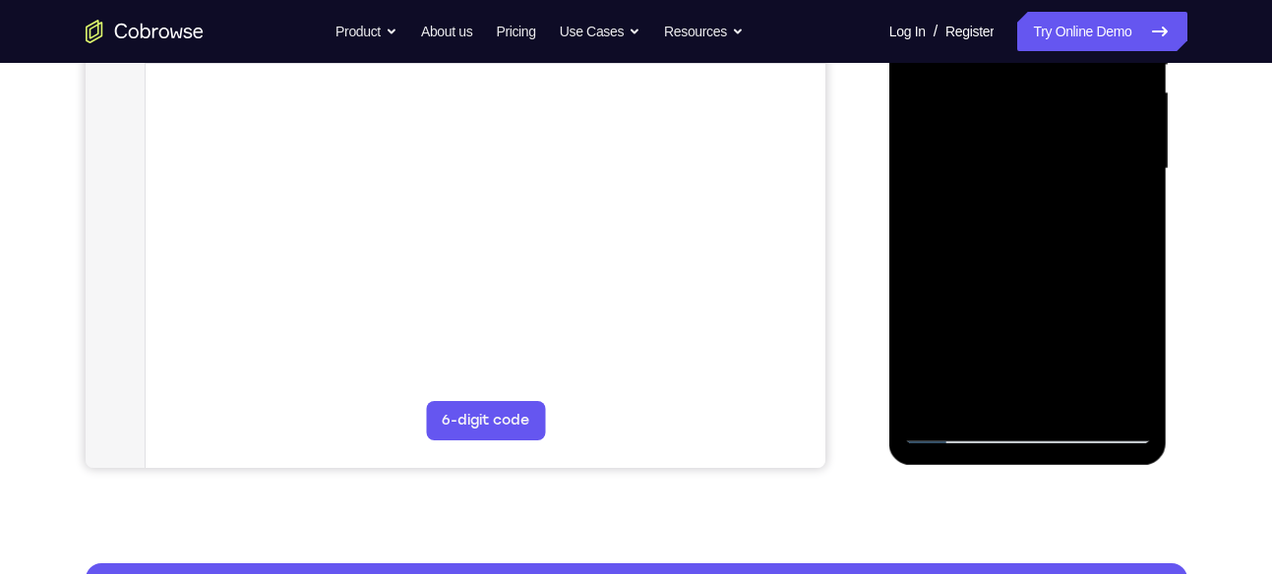
drag, startPoint x: 1010, startPoint y: 343, endPoint x: 1012, endPoint y: 99, distance: 243.9
click at [1012, 99] on div at bounding box center [1028, 169] width 248 height 551
drag, startPoint x: 1020, startPoint y: 349, endPoint x: 1029, endPoint y: 58, distance: 291.2
click at [1029, 58] on div at bounding box center [1028, 169] width 248 height 551
drag, startPoint x: 1019, startPoint y: 319, endPoint x: 1027, endPoint y: 58, distance: 260.7
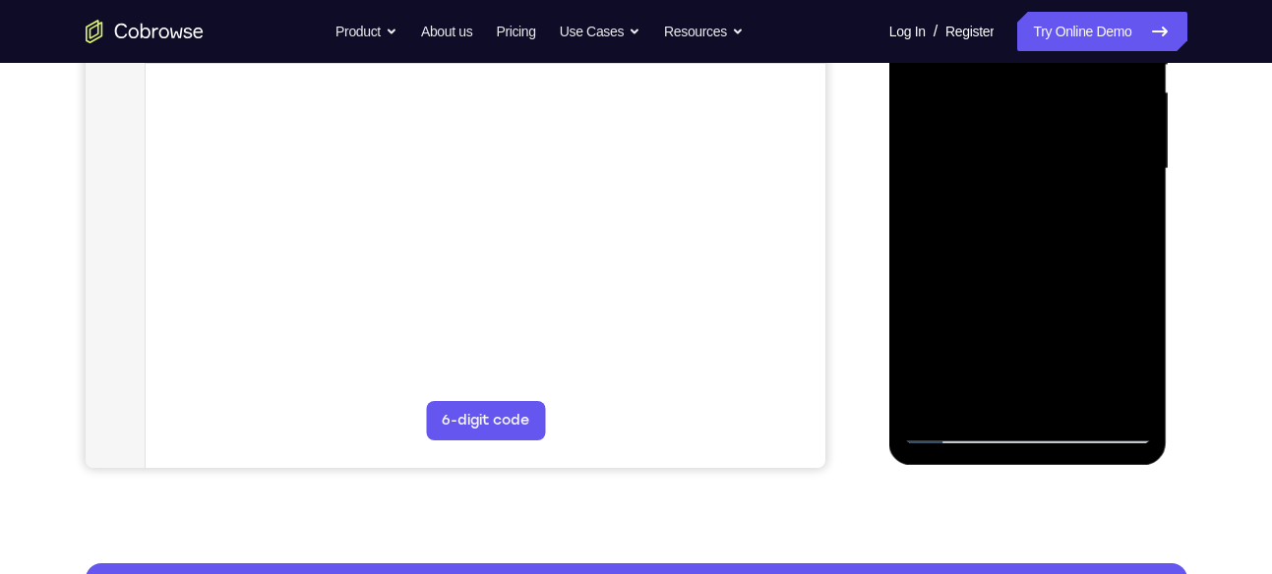
click at [1027, 58] on div at bounding box center [1028, 169] width 248 height 551
drag, startPoint x: 1011, startPoint y: 365, endPoint x: 1003, endPoint y: 96, distance: 268.6
click at [1003, 96] on div at bounding box center [1028, 169] width 248 height 551
drag, startPoint x: 1022, startPoint y: 343, endPoint x: 1021, endPoint y: 109, distance: 234.1
click at [1021, 109] on div at bounding box center [1028, 169] width 248 height 551
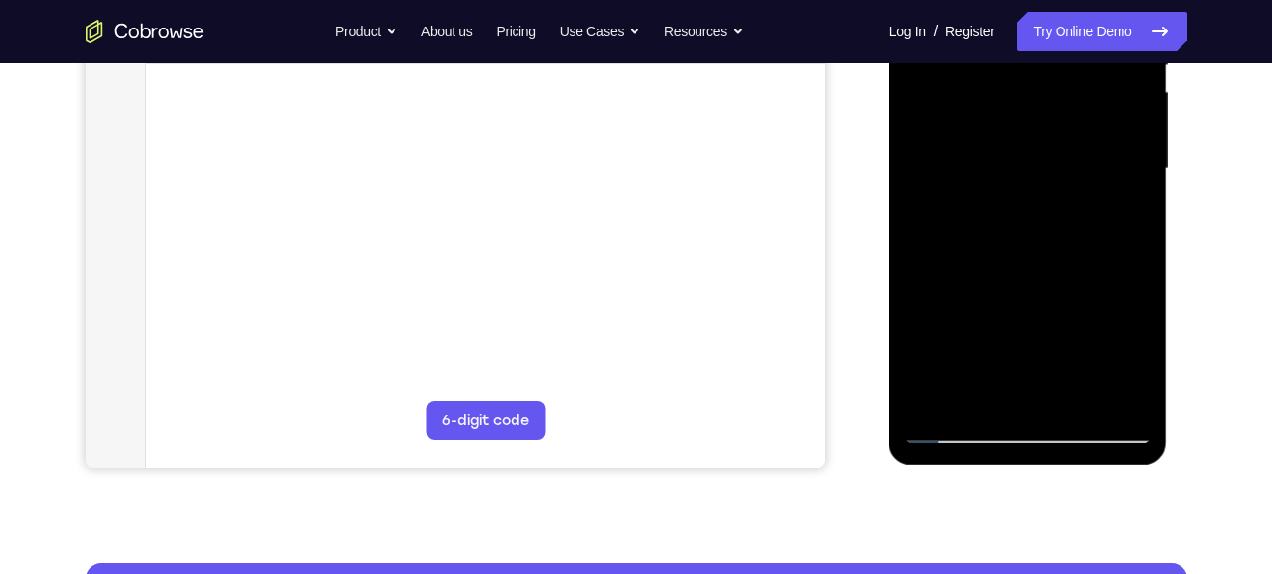
drag, startPoint x: 1003, startPoint y: 364, endPoint x: 1004, endPoint y: 92, distance: 271.4
click at [1004, 92] on div at bounding box center [1028, 169] width 248 height 551
drag, startPoint x: 1001, startPoint y: 327, endPoint x: 1006, endPoint y: 94, distance: 233.1
click at [1006, 94] on div at bounding box center [1028, 169] width 248 height 551
drag, startPoint x: 1016, startPoint y: 190, endPoint x: 1019, endPoint y: 58, distance: 131.8
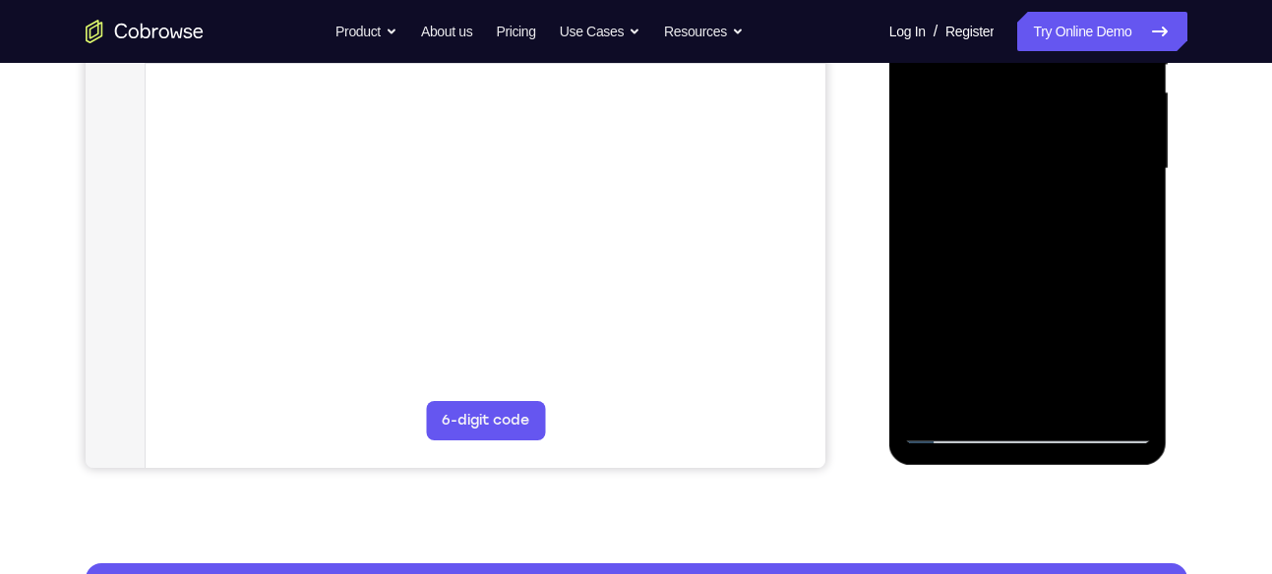
click at [1019, 58] on div at bounding box center [1028, 169] width 248 height 551
drag, startPoint x: 1005, startPoint y: 346, endPoint x: 1020, endPoint y: 107, distance: 239.4
click at [1020, 107] on div at bounding box center [1028, 169] width 248 height 551
drag, startPoint x: 1002, startPoint y: 339, endPoint x: 1026, endPoint y: 58, distance: 282.3
click at [1026, 58] on div at bounding box center [1028, 169] width 248 height 551
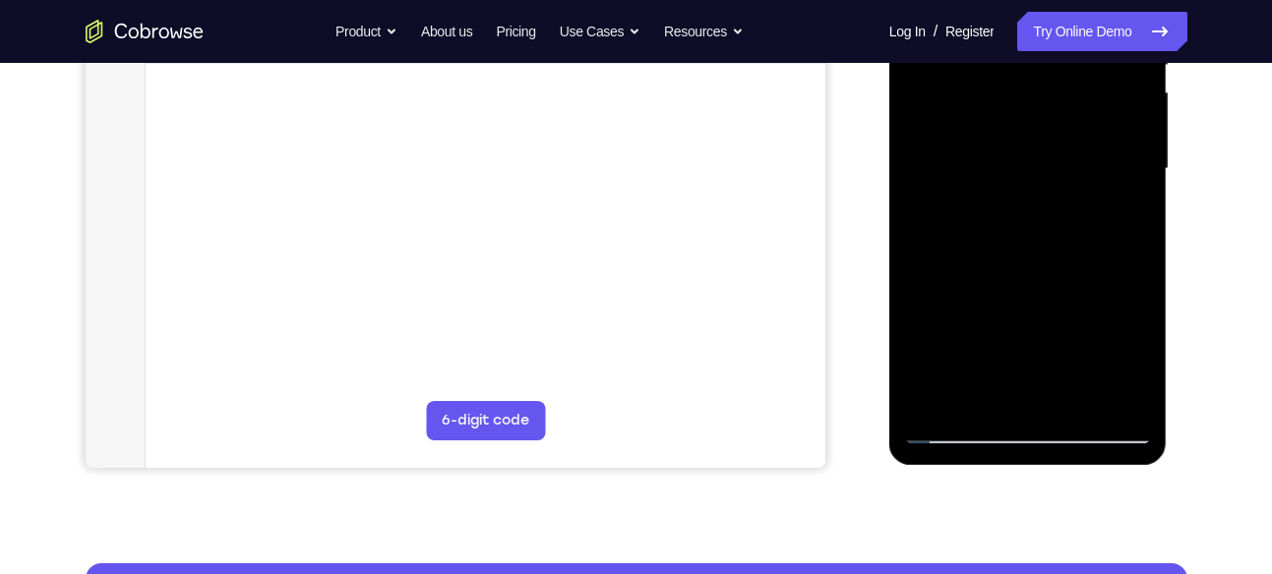
drag, startPoint x: 996, startPoint y: 333, endPoint x: 997, endPoint y: 190, distance: 143.6
click at [997, 190] on div at bounding box center [1028, 169] width 248 height 551
drag, startPoint x: 990, startPoint y: 347, endPoint x: 996, endPoint y: 133, distance: 214.5
click at [996, 133] on div at bounding box center [1028, 169] width 248 height 551
drag, startPoint x: 994, startPoint y: 309, endPoint x: 1005, endPoint y: 75, distance: 234.3
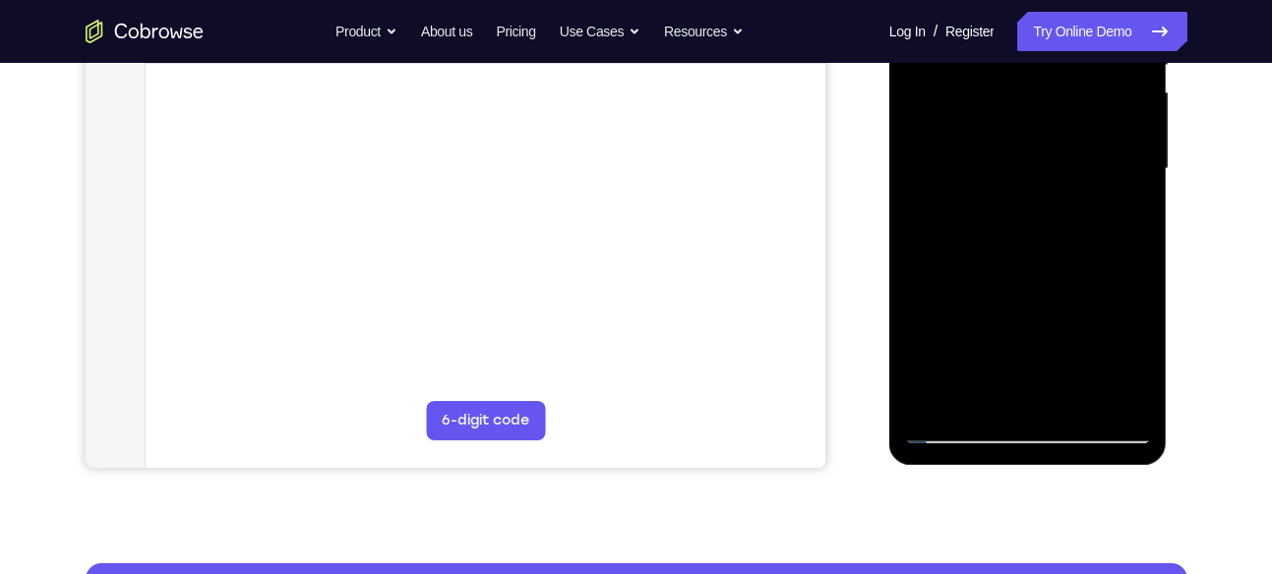
click at [1005, 75] on div at bounding box center [1028, 169] width 248 height 551
drag, startPoint x: 1021, startPoint y: 168, endPoint x: 1003, endPoint y: 263, distance: 96.1
click at [1003, 263] on div at bounding box center [1028, 169] width 248 height 551
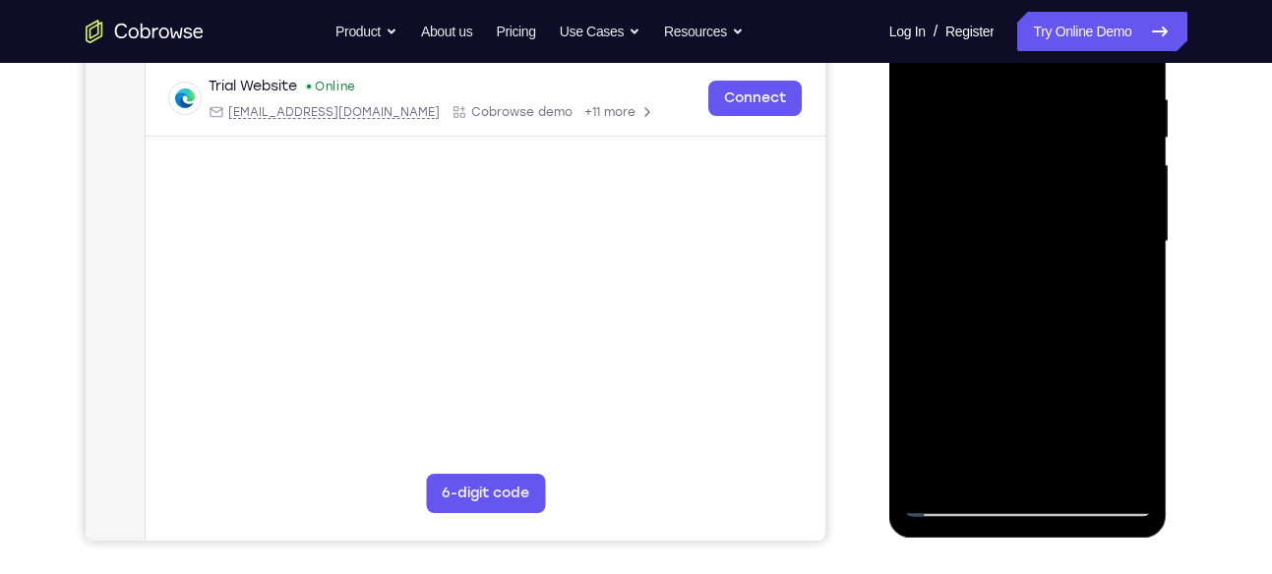
scroll to position [368, 0]
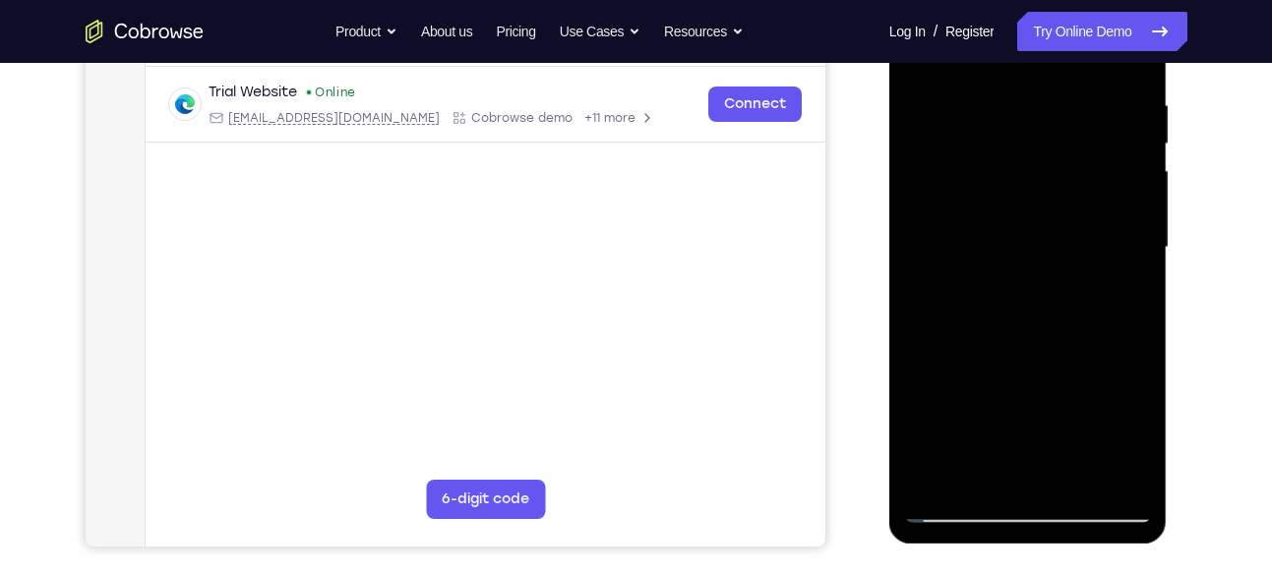
drag, startPoint x: 1028, startPoint y: 185, endPoint x: 1014, endPoint y: 293, distance: 109.1
click at [1014, 293] on div at bounding box center [1028, 247] width 248 height 551
drag, startPoint x: 1021, startPoint y: 158, endPoint x: 1003, endPoint y: 309, distance: 151.5
click at [1003, 309] on div at bounding box center [1028, 247] width 248 height 551
drag, startPoint x: 1005, startPoint y: 175, endPoint x: 1002, endPoint y: 298, distance: 123.0
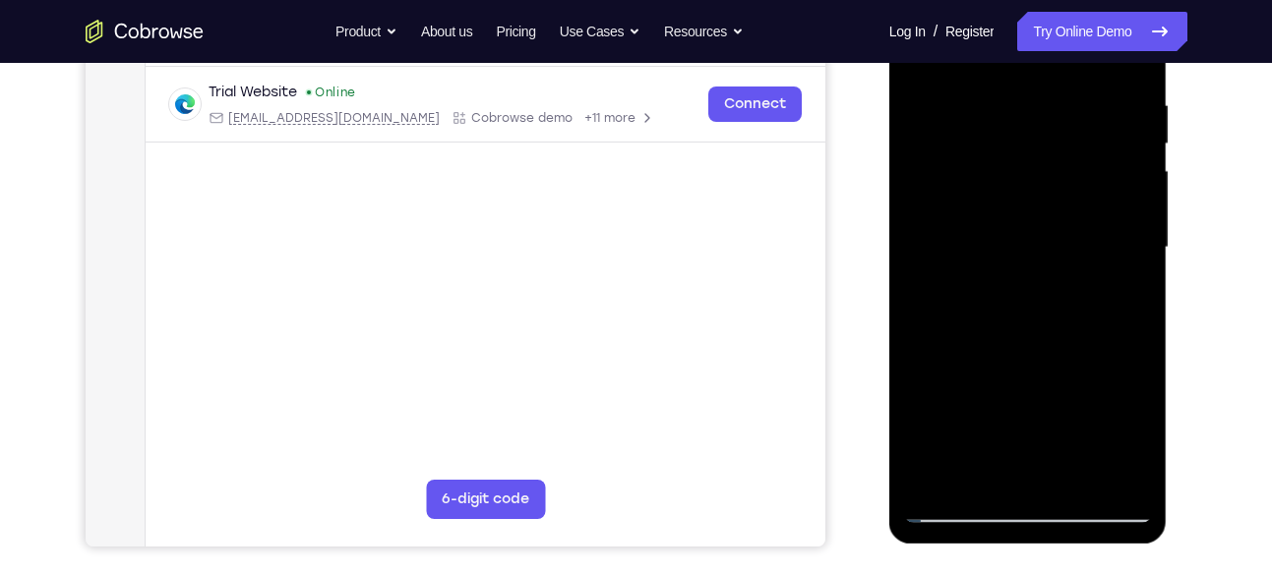
click at [1002, 298] on div at bounding box center [1028, 247] width 248 height 551
drag, startPoint x: 1042, startPoint y: 192, endPoint x: 1020, endPoint y: 279, distance: 90.4
click at [1020, 279] on div at bounding box center [1028, 247] width 248 height 551
click at [1032, 282] on div at bounding box center [1028, 247] width 248 height 551
drag, startPoint x: 1025, startPoint y: 178, endPoint x: 1016, endPoint y: 263, distance: 85.0
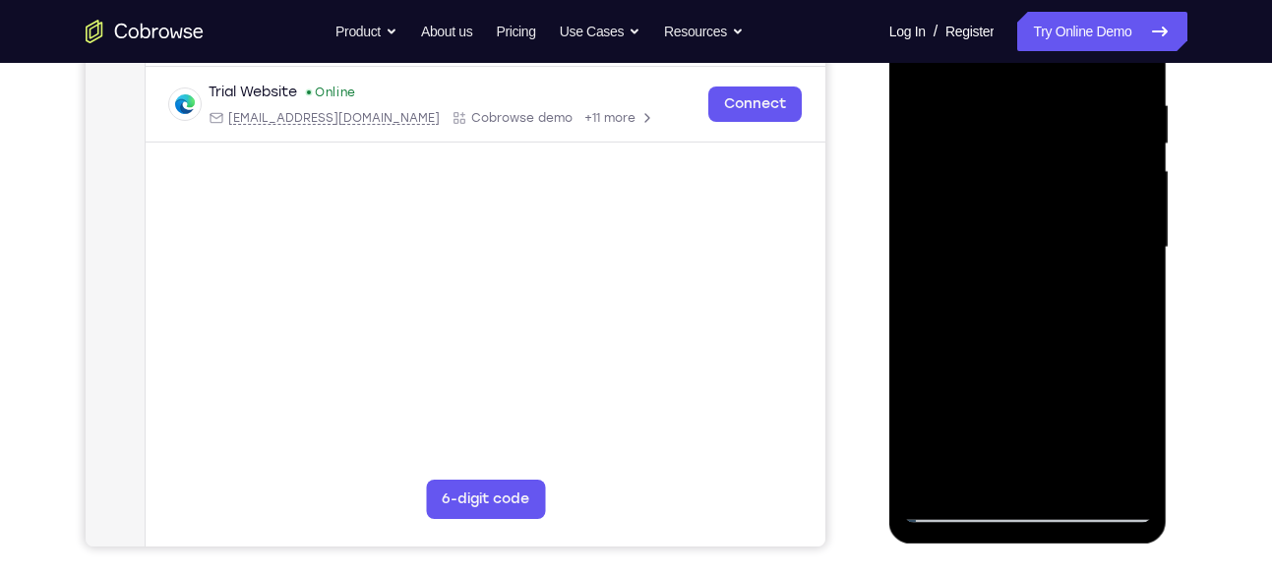
click at [1016, 263] on div at bounding box center [1028, 247] width 248 height 551
drag, startPoint x: 1031, startPoint y: 167, endPoint x: 1019, endPoint y: 274, distance: 107.8
click at [1019, 274] on div at bounding box center [1028, 247] width 248 height 551
drag, startPoint x: 1037, startPoint y: 184, endPoint x: 1014, endPoint y: 306, distance: 124.0
click at [1014, 306] on div at bounding box center [1028, 247] width 248 height 551
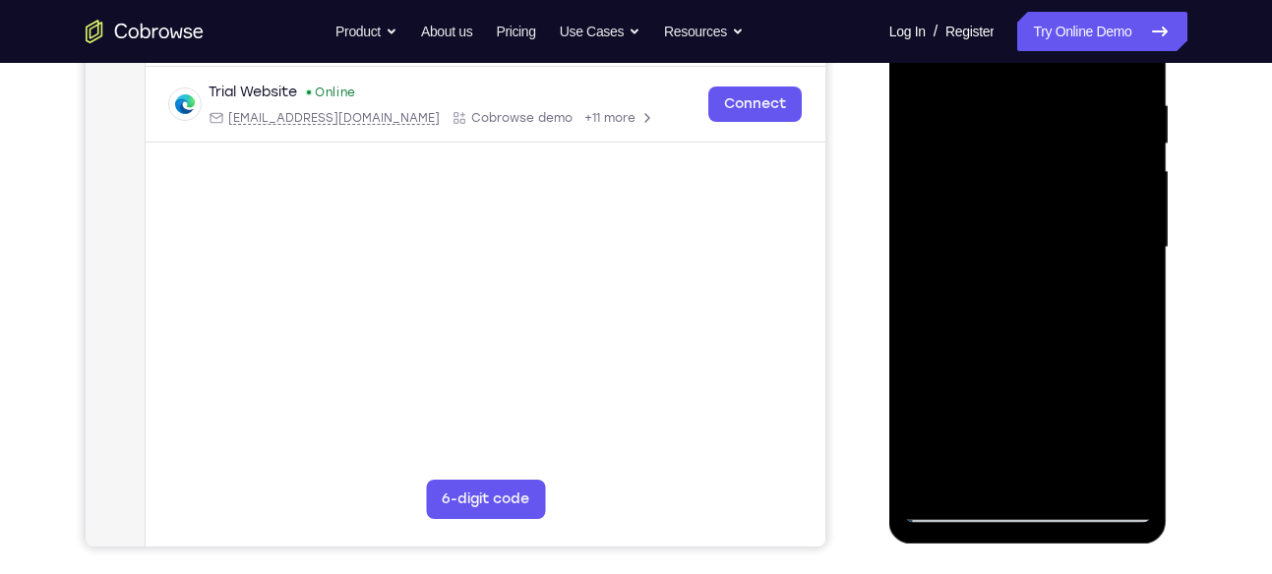
drag, startPoint x: 1049, startPoint y: 191, endPoint x: 1031, endPoint y: 308, distance: 118.5
click at [1031, 308] on div at bounding box center [1028, 247] width 248 height 551
drag, startPoint x: 1042, startPoint y: 186, endPoint x: 1014, endPoint y: 330, distance: 147.4
click at [1014, 330] on div at bounding box center [1028, 247] width 248 height 551
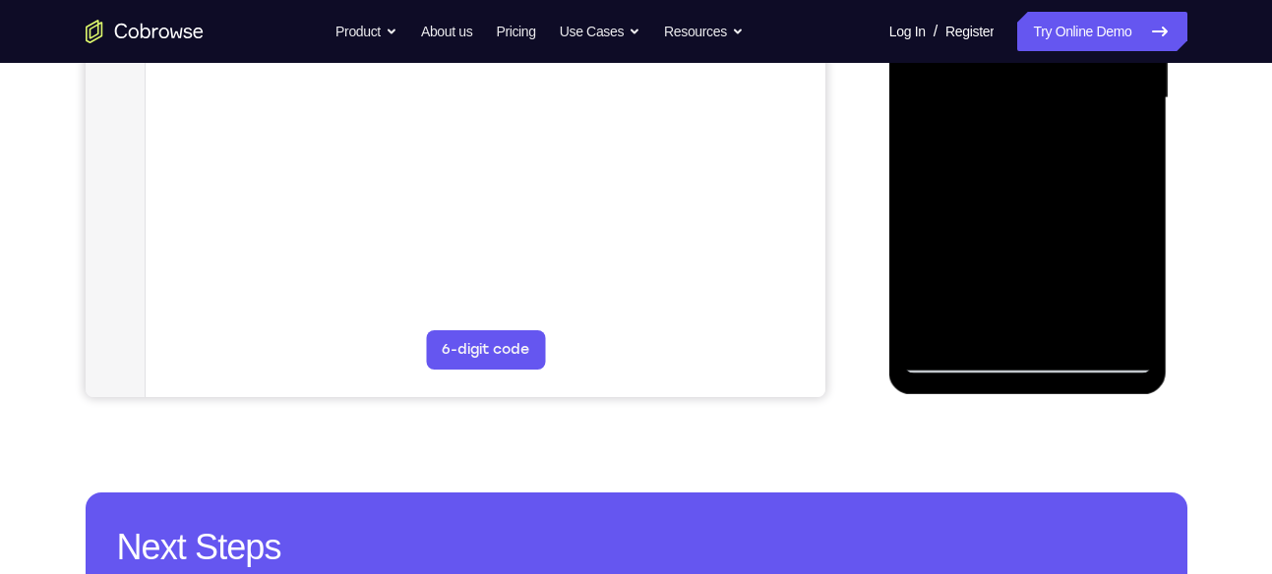
scroll to position [513, 0]
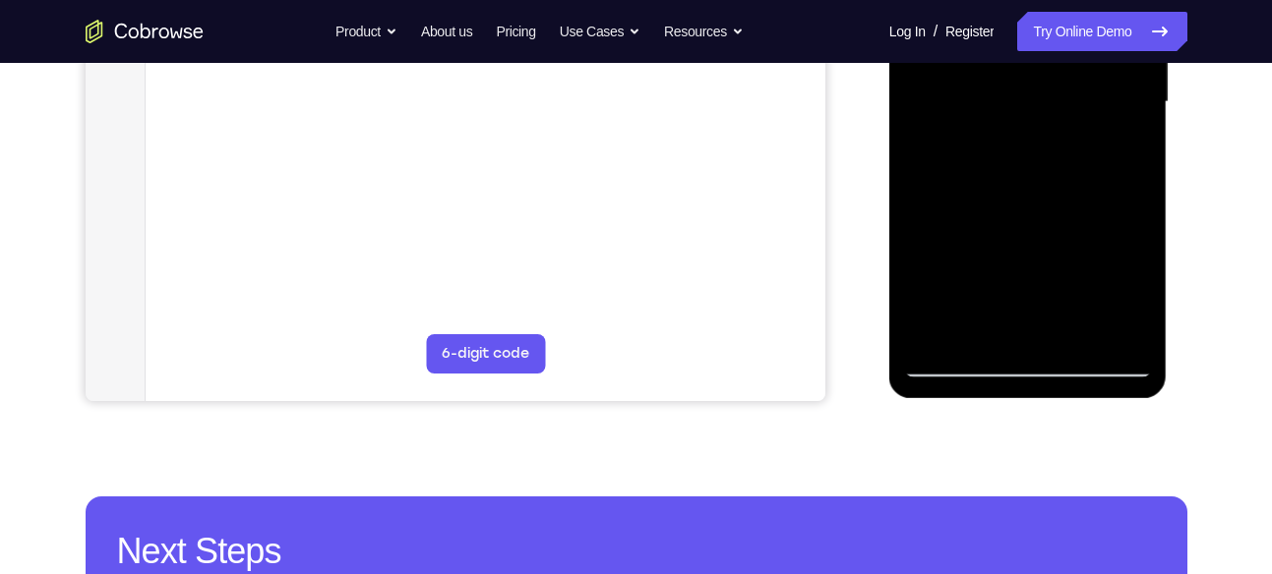
drag, startPoint x: 1054, startPoint y: 187, endPoint x: 1003, endPoint y: 440, distance: 257.9
click at [1003, 402] on html "Online web based iOS Simulators and Android Emulators. Run iPhone, iPad, Mobile…" at bounding box center [1029, 107] width 280 height 590
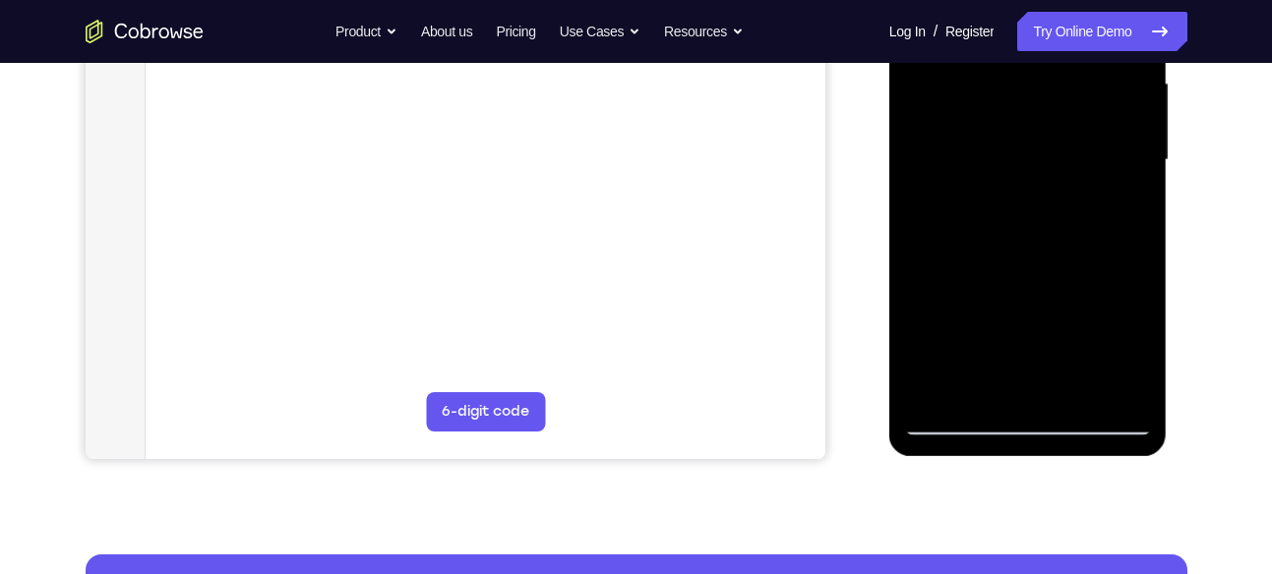
scroll to position [454, 0]
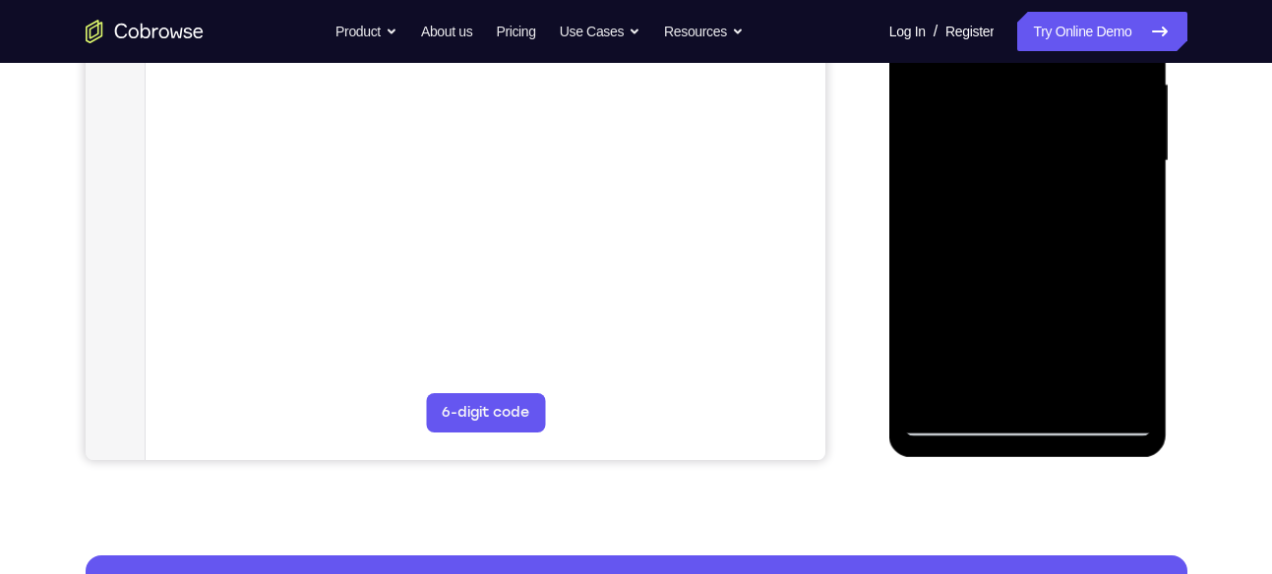
drag, startPoint x: 1052, startPoint y: 163, endPoint x: 993, endPoint y: 440, distance: 282.6
click at [993, 440] on div at bounding box center [1028, 164] width 278 height 586
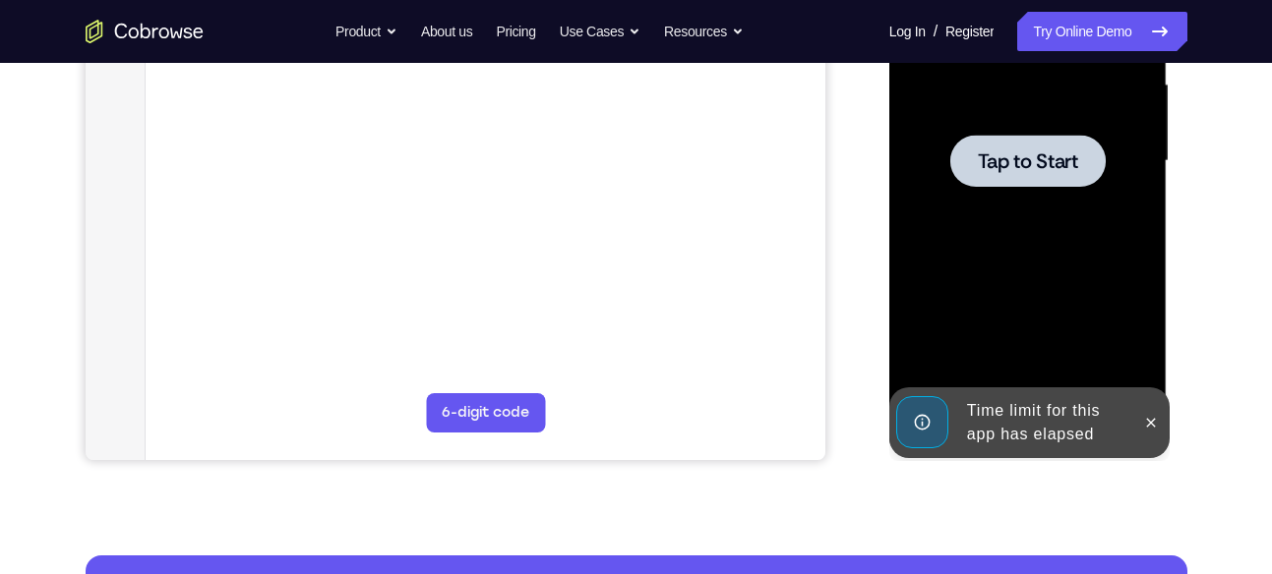
click at [1051, 215] on div at bounding box center [1028, 161] width 248 height 551
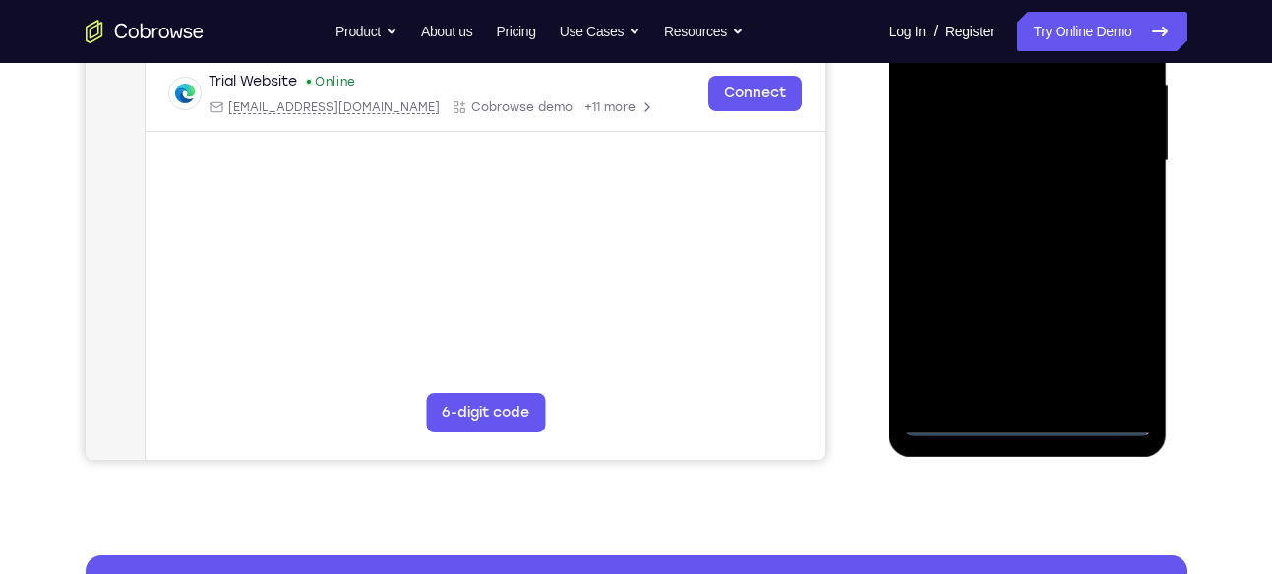
click at [1037, 422] on div at bounding box center [1028, 161] width 248 height 551
click at [1102, 345] on div at bounding box center [1028, 161] width 248 height 551
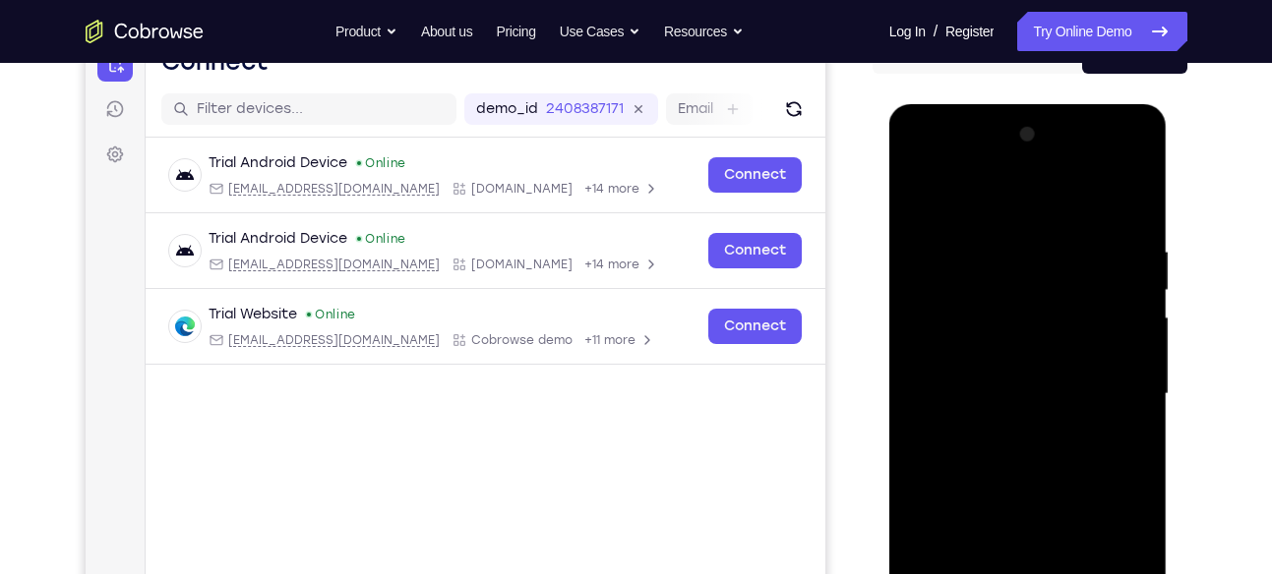
scroll to position [233, 0]
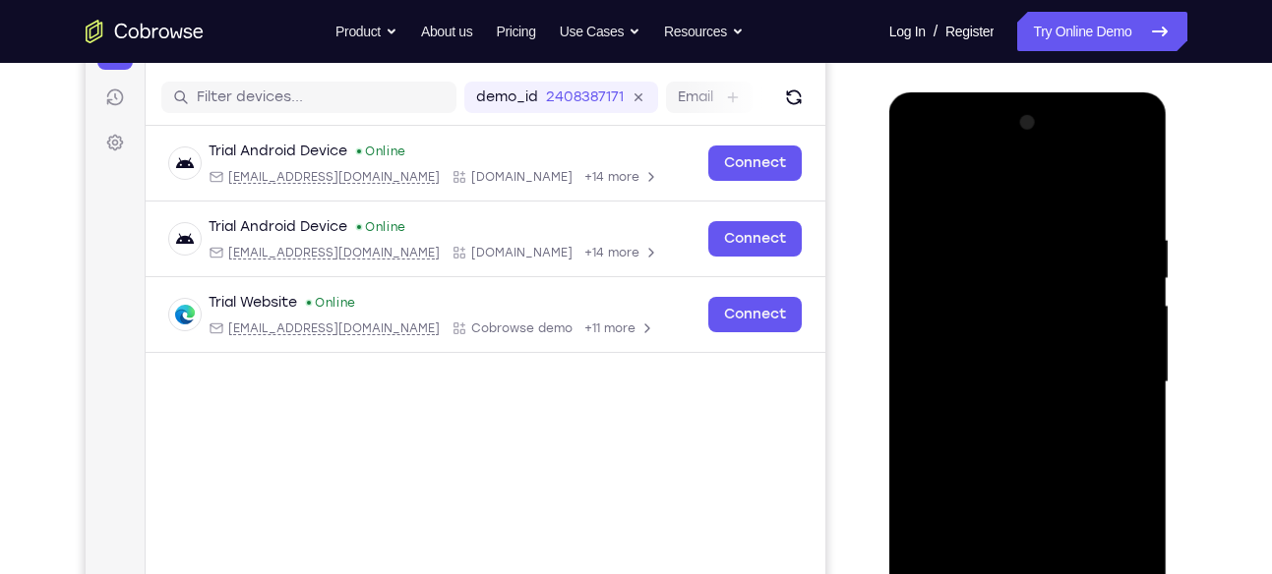
click at [912, 144] on div at bounding box center [1028, 382] width 248 height 551
click at [1116, 386] on div at bounding box center [1028, 382] width 248 height 551
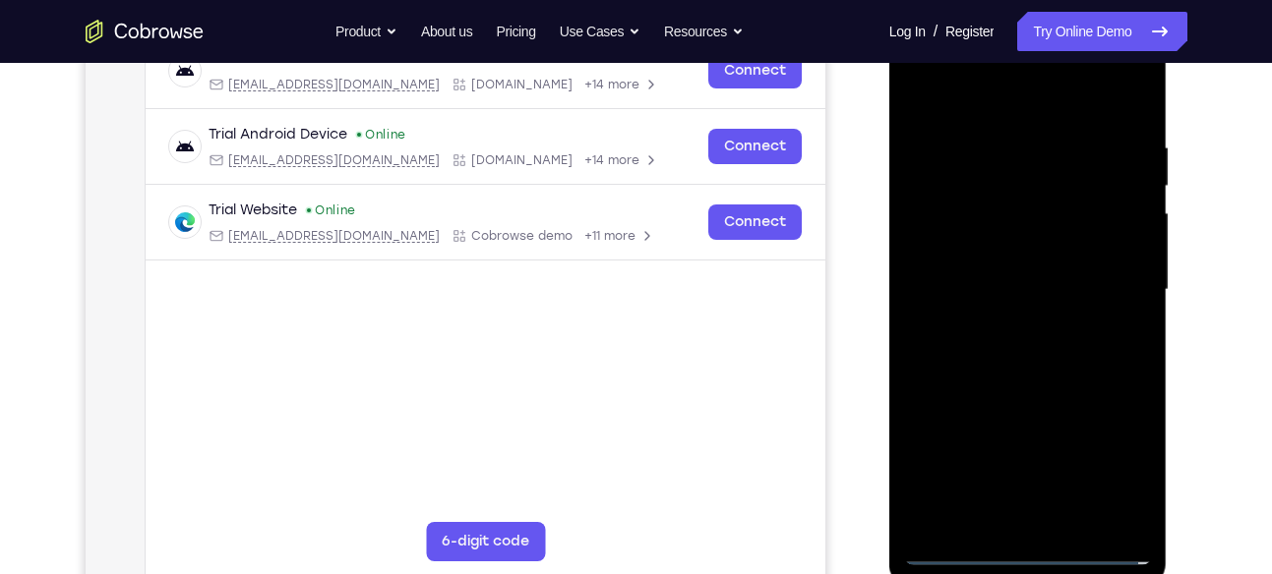
click at [1005, 325] on div at bounding box center [1028, 290] width 248 height 551
click at [1007, 261] on div at bounding box center [1028, 290] width 248 height 551
click at [1003, 259] on div at bounding box center [1028, 290] width 248 height 551
click at [989, 294] on div at bounding box center [1028, 290] width 248 height 551
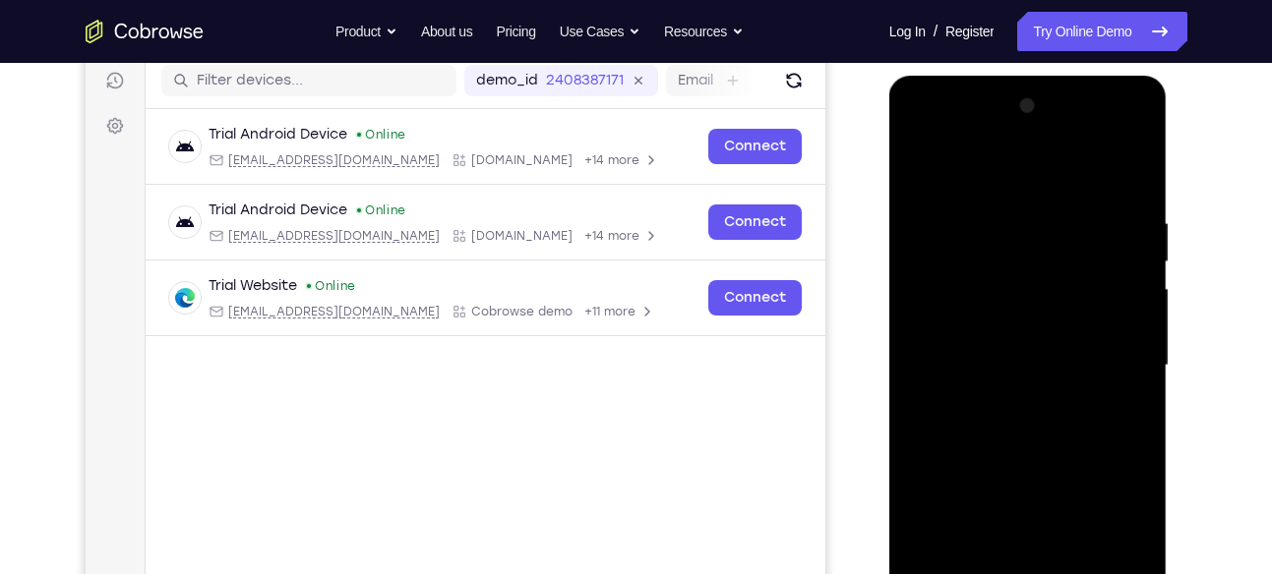
scroll to position [249, 0]
drag, startPoint x: 1029, startPoint y: 180, endPoint x: 1058, endPoint y: -11, distance: 193.1
click at [1058, 77] on html "Online web based iOS Simulators and Android Emulators. Run iPhone, iPad, Mobile…" at bounding box center [1029, 372] width 280 height 590
click at [1125, 190] on div at bounding box center [1028, 366] width 248 height 551
click at [945, 211] on div at bounding box center [1028, 366] width 248 height 551
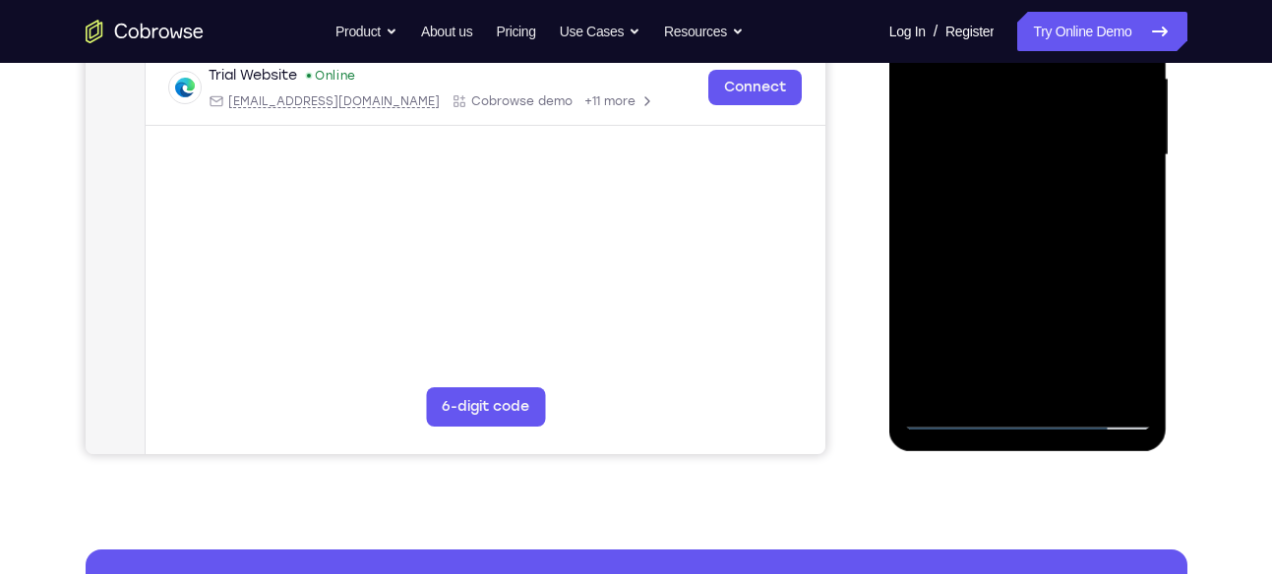
scroll to position [461, 0]
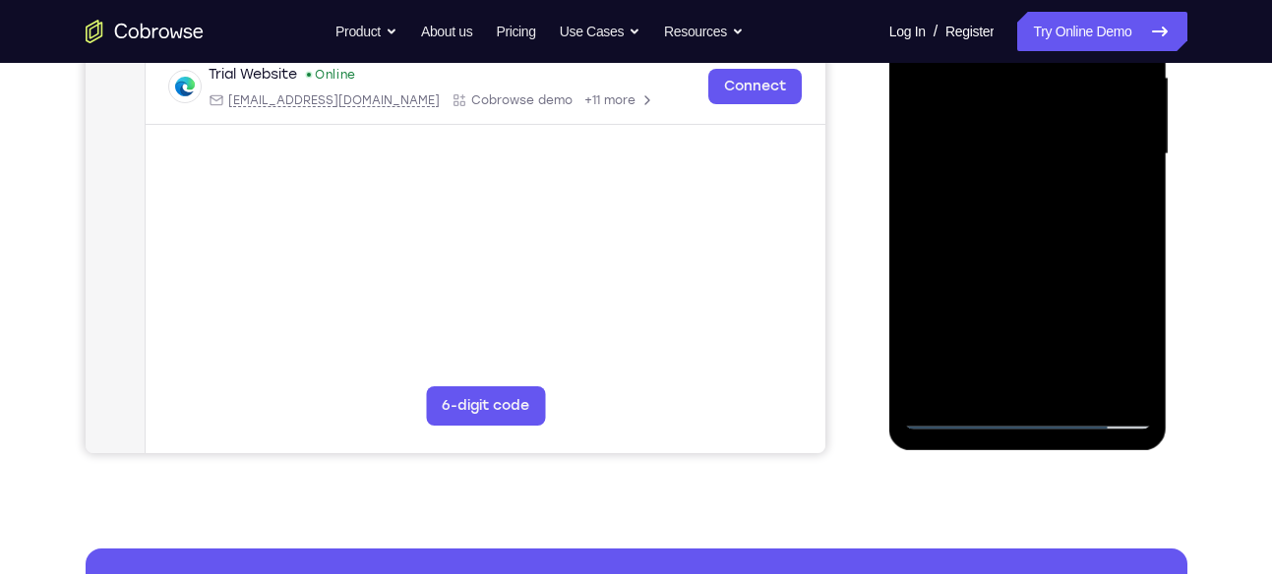
click at [941, 382] on div at bounding box center [1028, 154] width 248 height 551
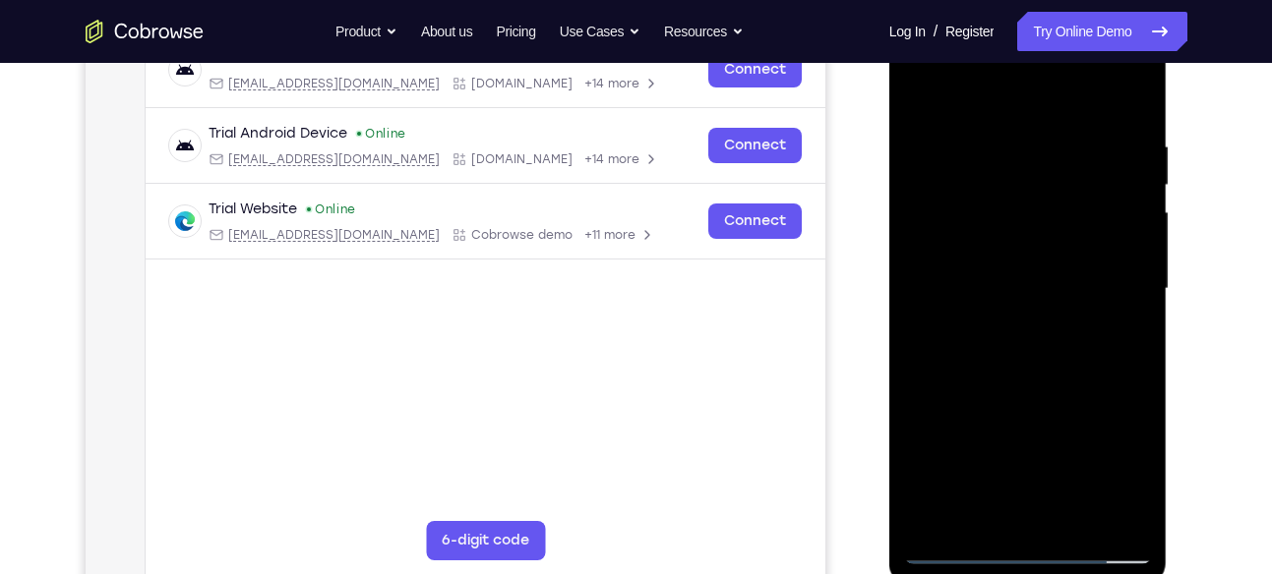
scroll to position [316, 0]
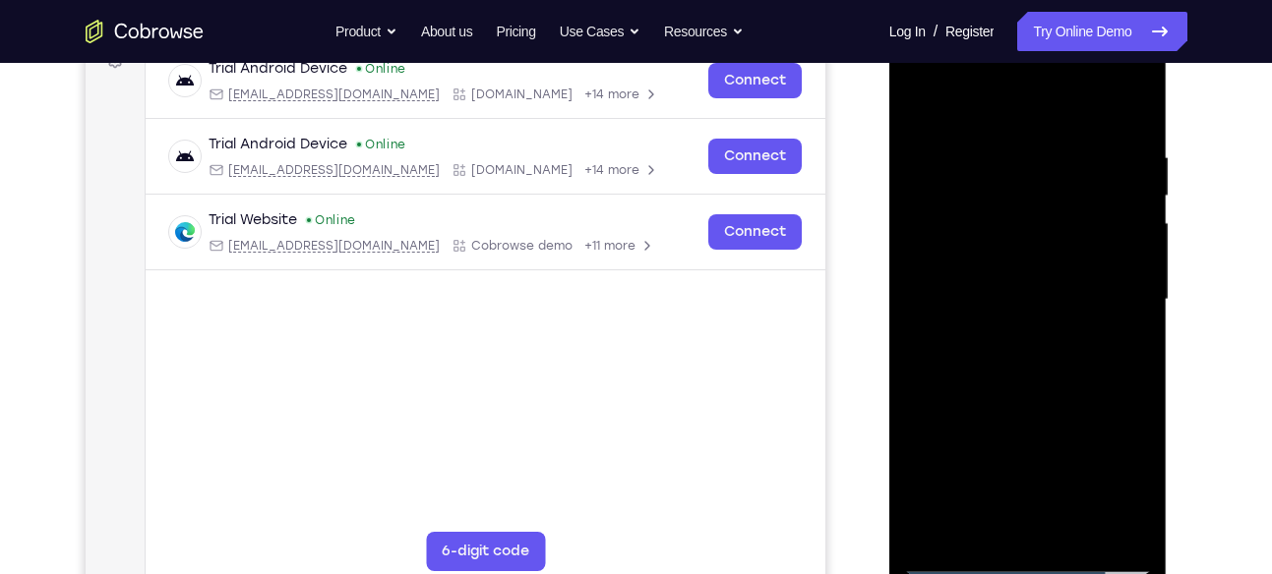
drag, startPoint x: 1024, startPoint y: 356, endPoint x: 1028, endPoint y: 236, distance: 120.0
click at [1028, 236] on div at bounding box center [1028, 300] width 248 height 551
drag, startPoint x: 1046, startPoint y: 359, endPoint x: 1044, endPoint y: 174, distance: 184.9
click at [1044, 174] on div at bounding box center [1028, 300] width 248 height 551
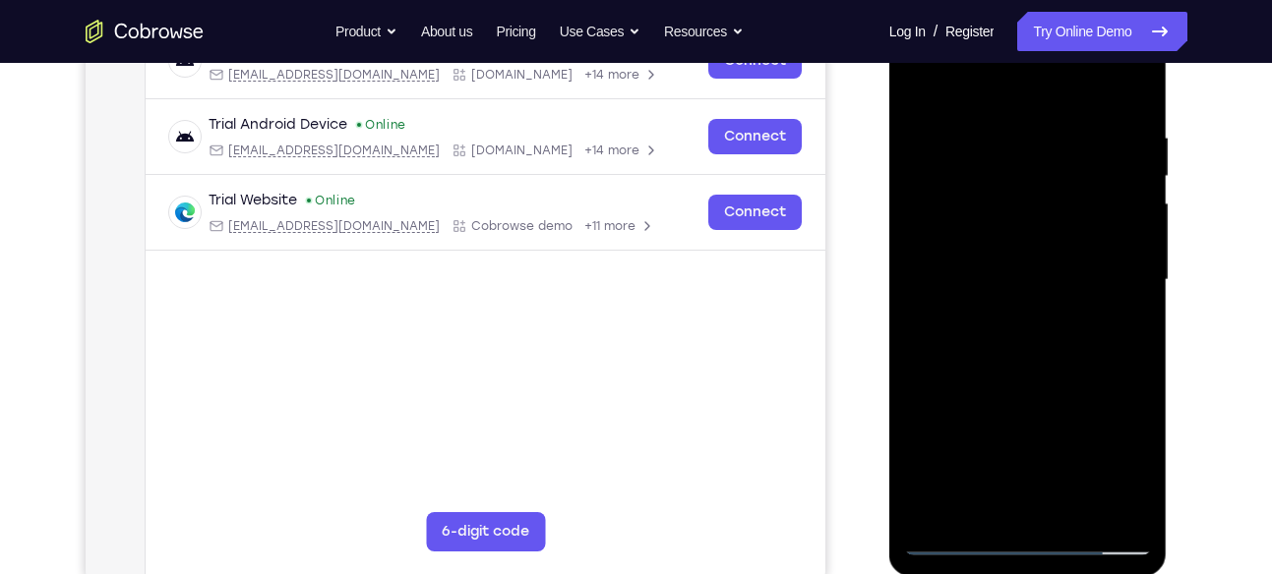
scroll to position [336, 0]
drag, startPoint x: 1052, startPoint y: 257, endPoint x: 1023, endPoint y: 391, distance: 137.9
click at [1023, 391] on div at bounding box center [1028, 279] width 248 height 551
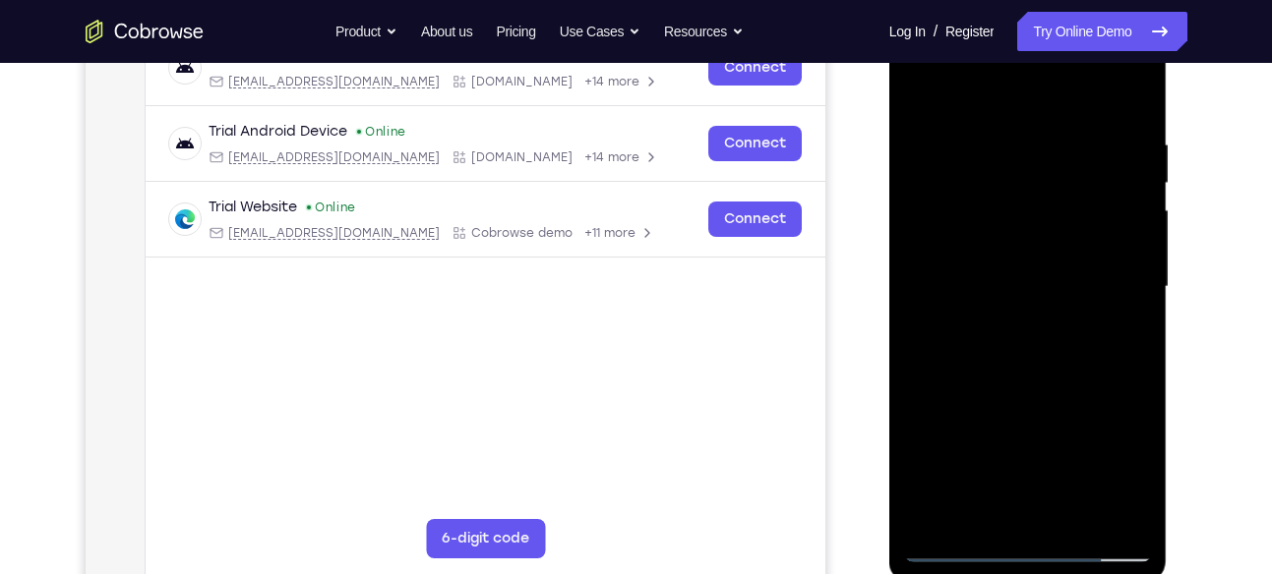
scroll to position [327, 0]
drag, startPoint x: 1039, startPoint y: 220, endPoint x: 1019, endPoint y: 323, distance: 104.3
click at [1019, 323] on div at bounding box center [1028, 288] width 248 height 551
click at [935, 166] on div at bounding box center [1028, 288] width 248 height 551
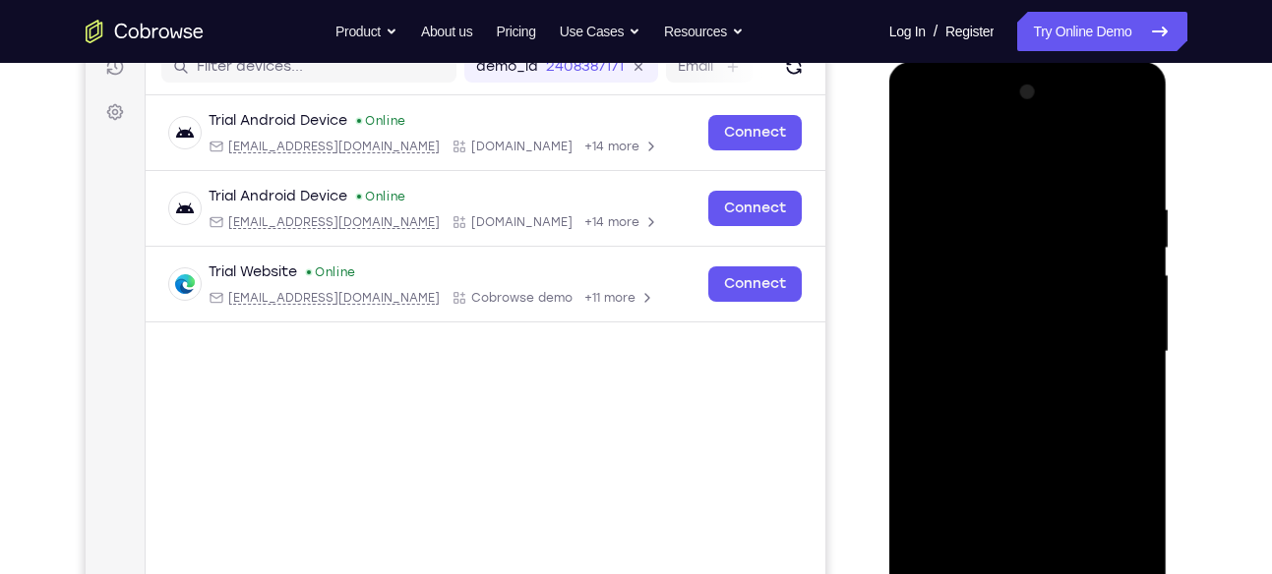
scroll to position [251, 0]
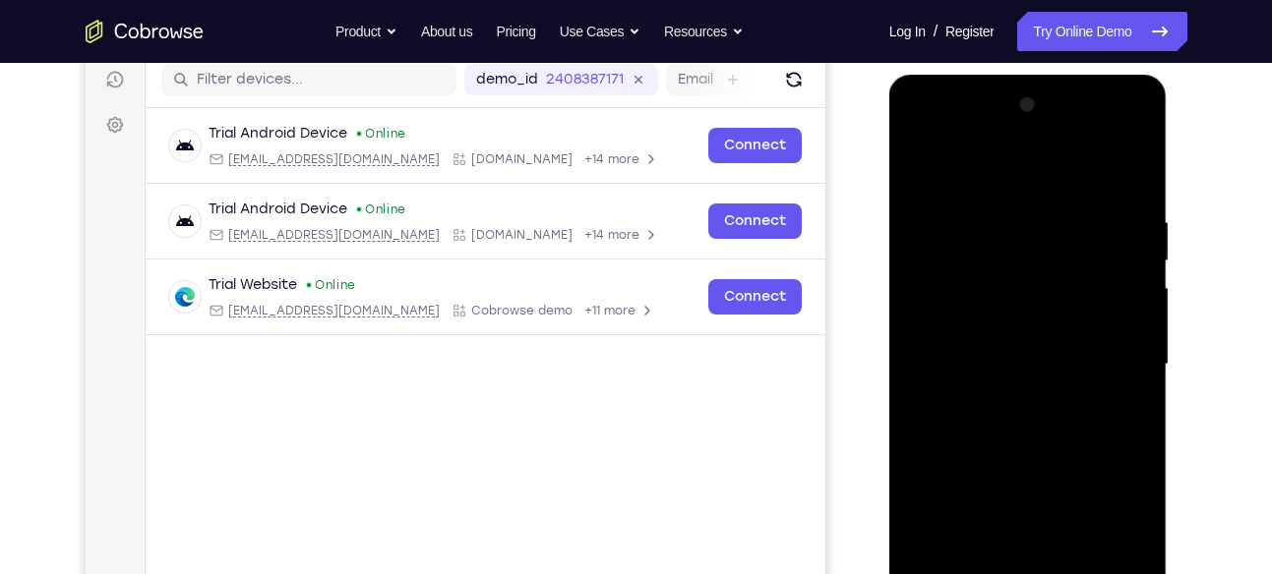
click at [1111, 237] on div at bounding box center [1028, 364] width 248 height 551
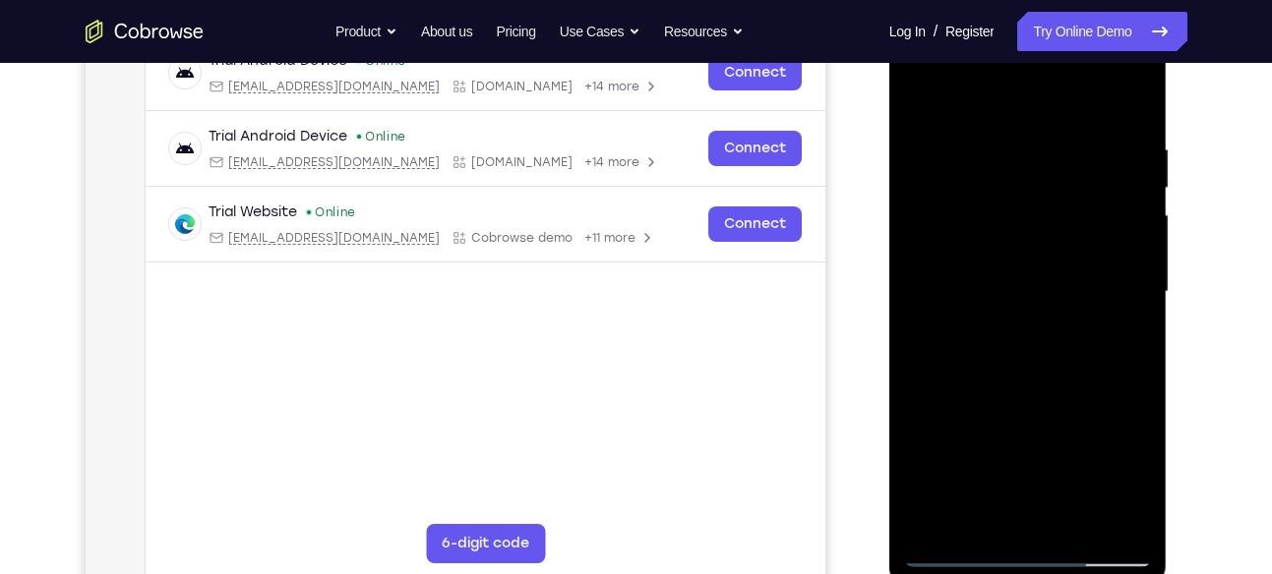
scroll to position [323, 0]
click at [997, 146] on div at bounding box center [1028, 293] width 248 height 551
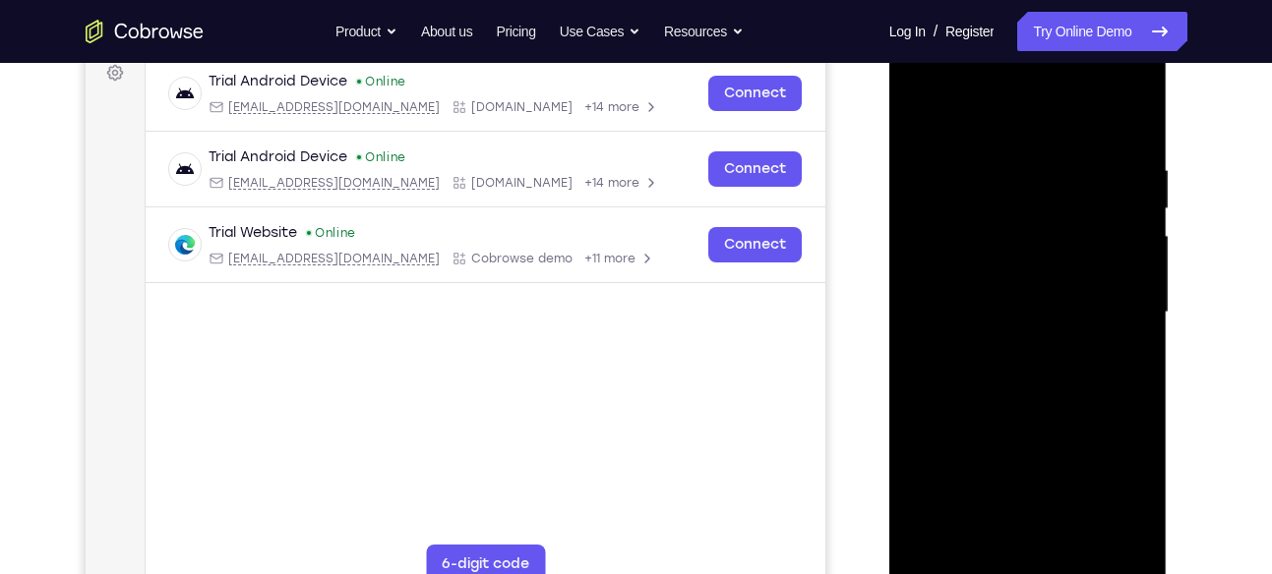
scroll to position [301, 0]
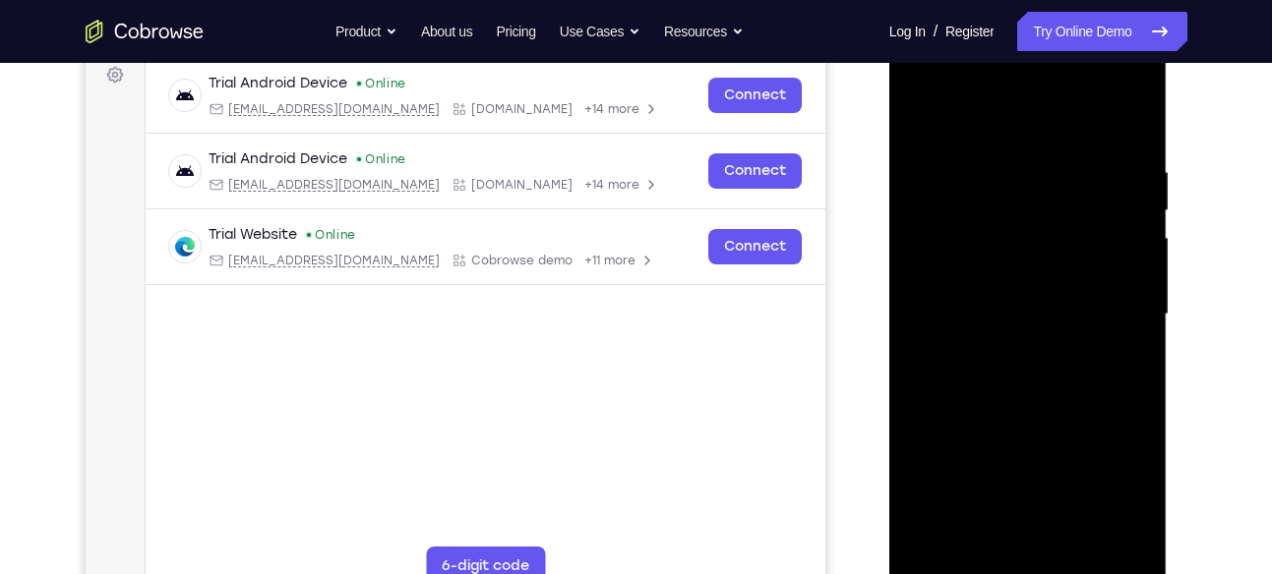
click at [1120, 127] on div at bounding box center [1028, 314] width 248 height 551
click at [942, 151] on div at bounding box center [1028, 314] width 248 height 551
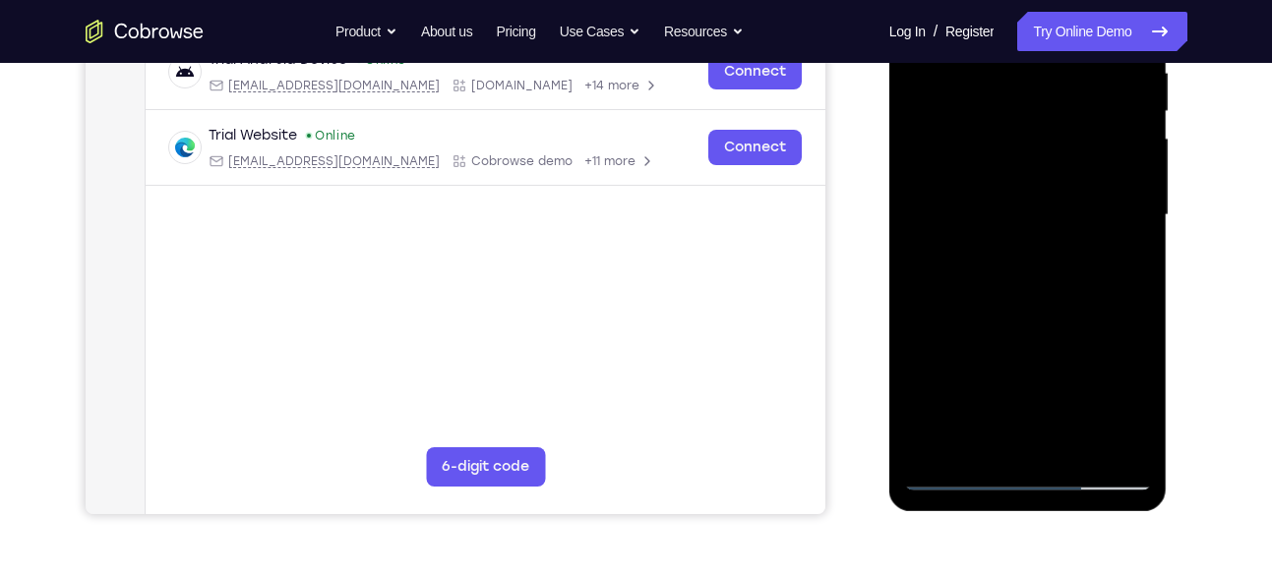
scroll to position [401, 0]
click at [930, 437] on div at bounding box center [1028, 214] width 248 height 551
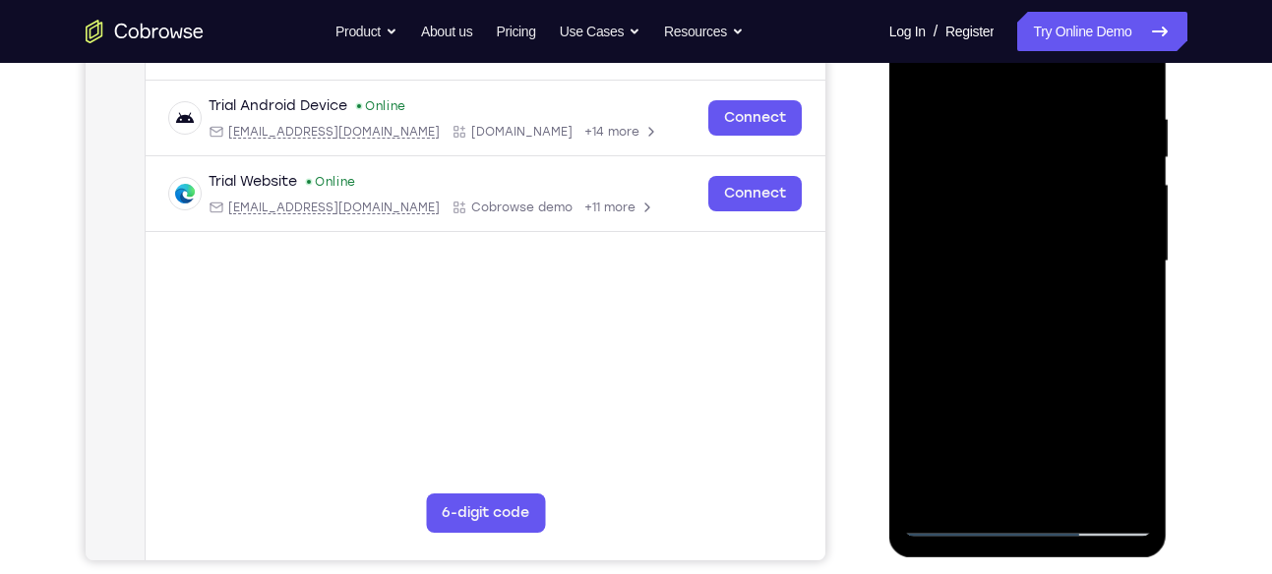
scroll to position [352, 0]
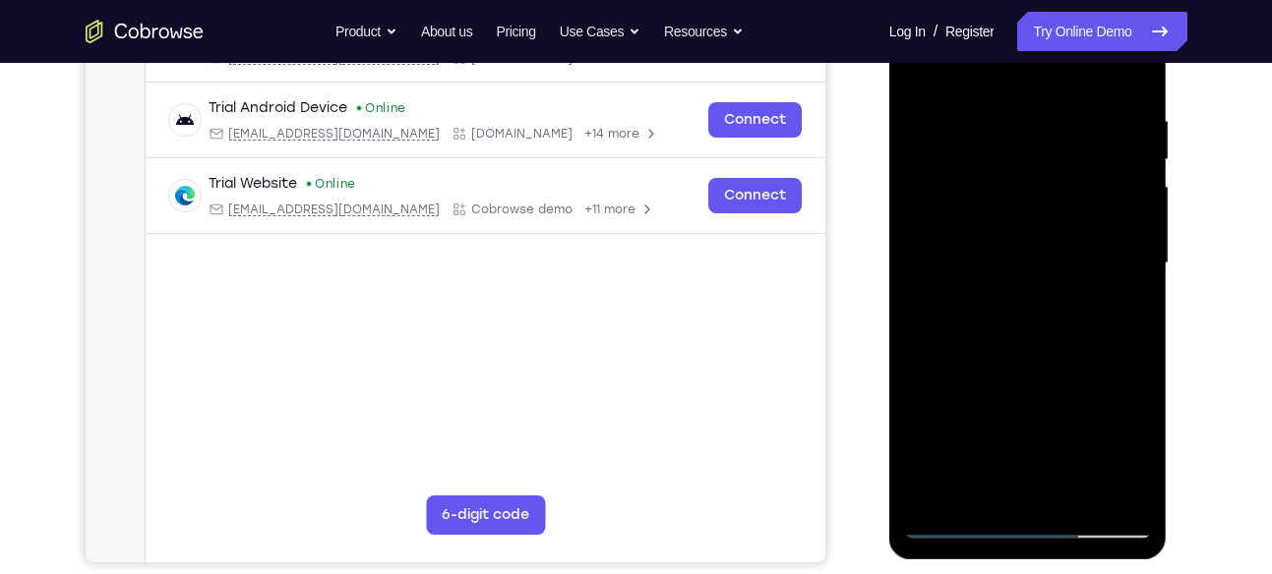
drag, startPoint x: 995, startPoint y: 349, endPoint x: 986, endPoint y: 260, distance: 89.9
click at [986, 260] on div at bounding box center [1028, 263] width 248 height 551
drag, startPoint x: 1001, startPoint y: 342, endPoint x: 1001, endPoint y: 395, distance: 53.1
click at [1001, 395] on div at bounding box center [1028, 263] width 248 height 551
drag, startPoint x: 979, startPoint y: 261, endPoint x: 975, endPoint y: 320, distance: 59.1
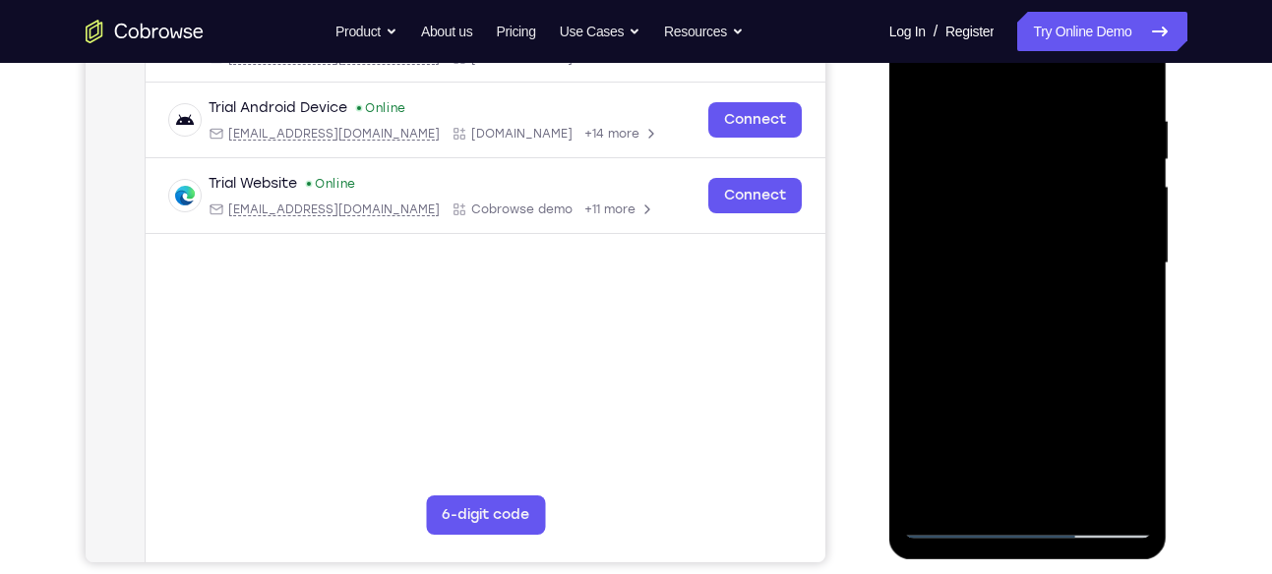
click at [975, 320] on div at bounding box center [1028, 263] width 248 height 551
drag, startPoint x: 993, startPoint y: 374, endPoint x: 983, endPoint y: 163, distance: 210.7
click at [983, 163] on div at bounding box center [1028, 263] width 248 height 551
drag, startPoint x: 983, startPoint y: 337, endPoint x: 975, endPoint y: 252, distance: 86.0
click at [975, 252] on div at bounding box center [1028, 263] width 248 height 551
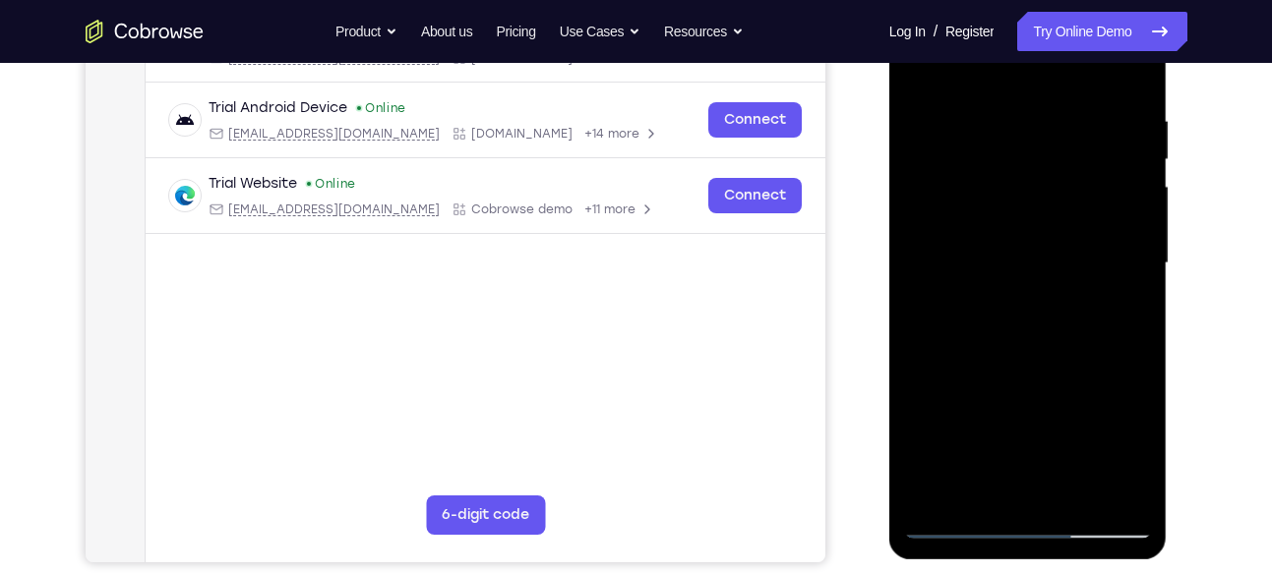
scroll to position [326, 0]
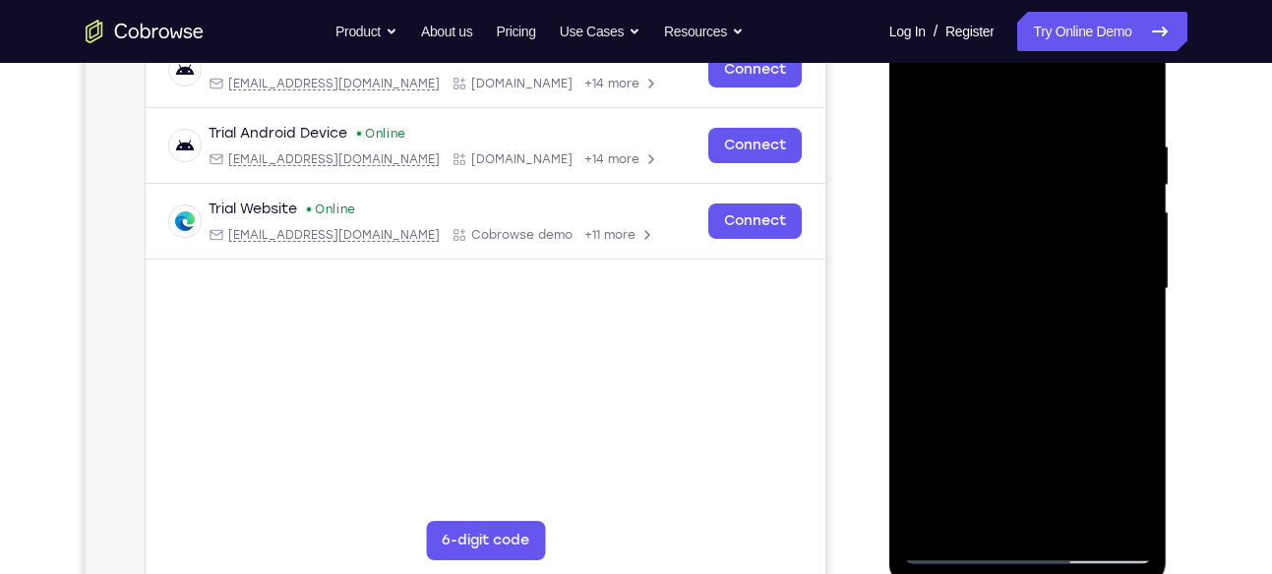
click at [937, 166] on div at bounding box center [1028, 289] width 248 height 551
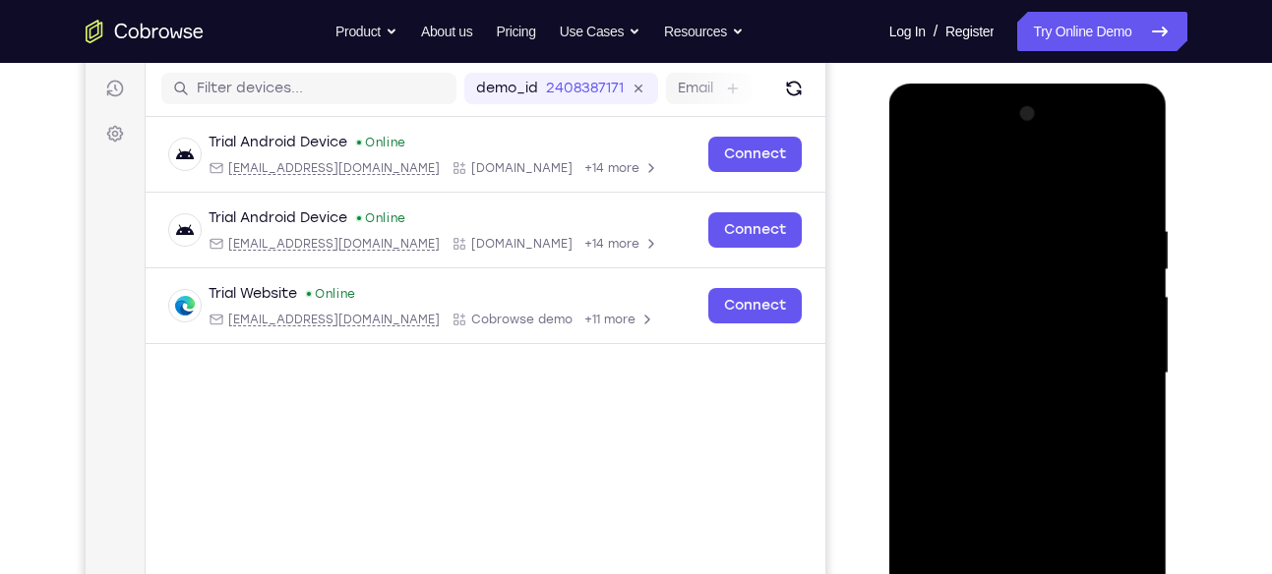
scroll to position [241, 0]
click at [1127, 189] on div at bounding box center [1028, 374] width 248 height 551
click at [946, 216] on div at bounding box center [1028, 374] width 248 height 551
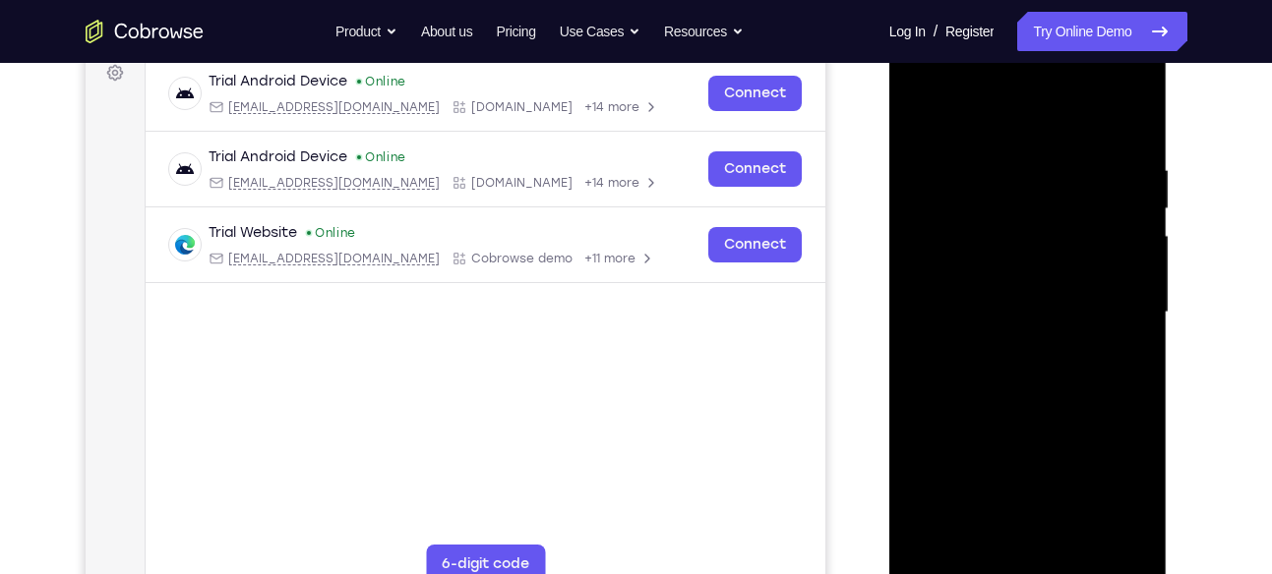
scroll to position [304, 0]
click at [1106, 294] on div at bounding box center [1028, 311] width 248 height 551
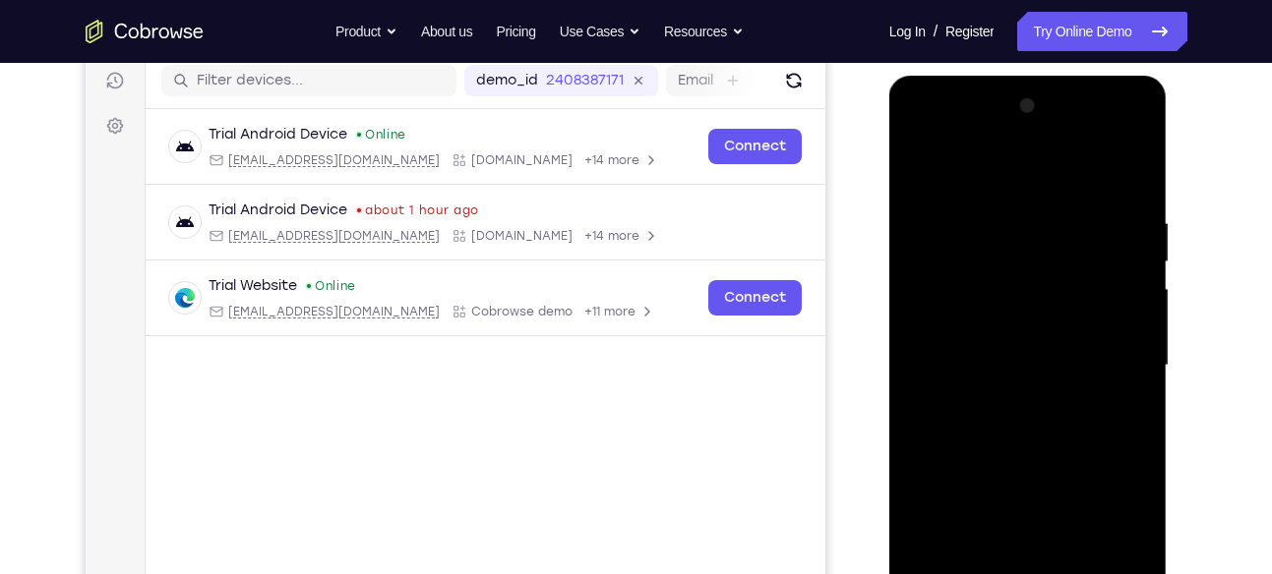
click at [1130, 167] on div at bounding box center [1028, 365] width 248 height 551
click at [938, 206] on div at bounding box center [1028, 365] width 248 height 551
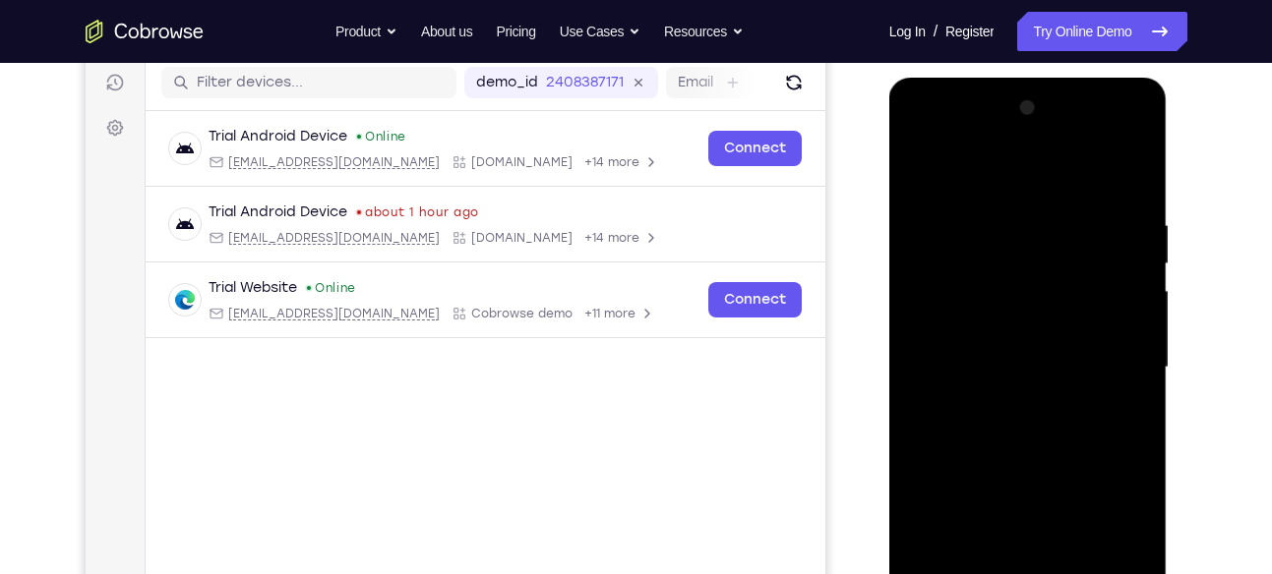
click at [1128, 172] on div at bounding box center [1028, 367] width 248 height 551
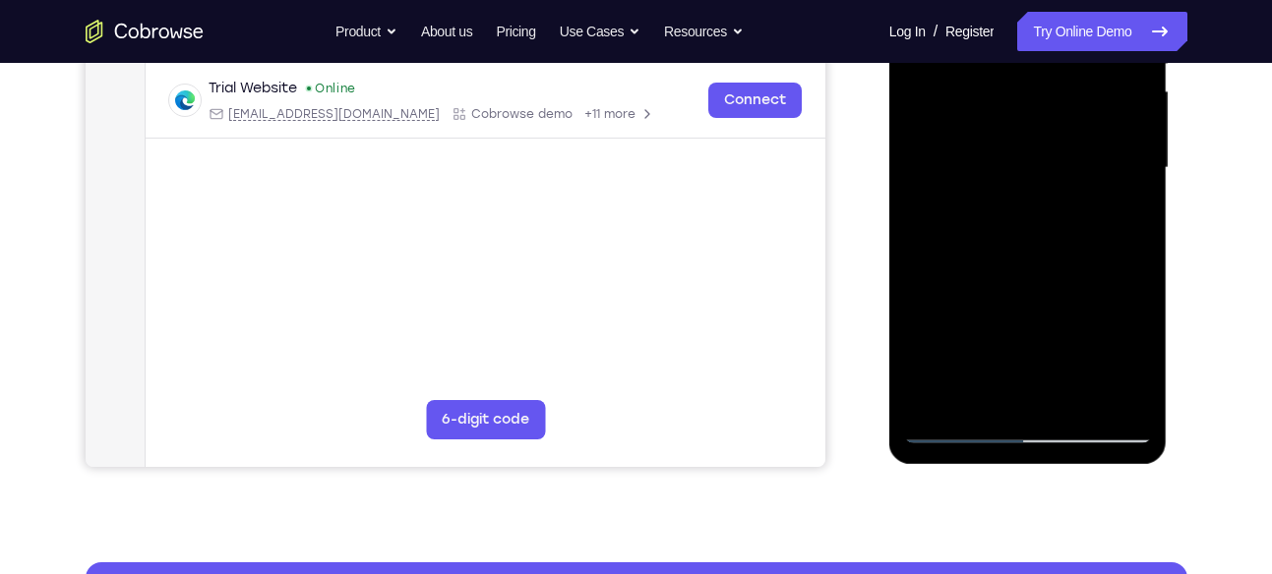
scroll to position [448, 0]
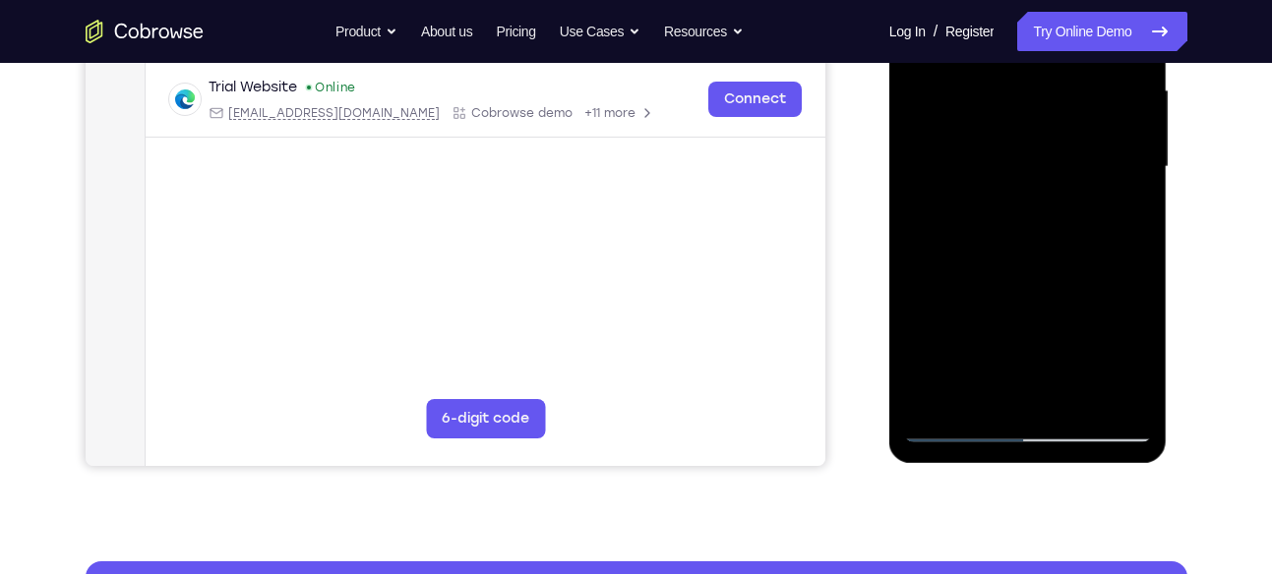
click at [1114, 399] on div at bounding box center [1028, 167] width 248 height 551
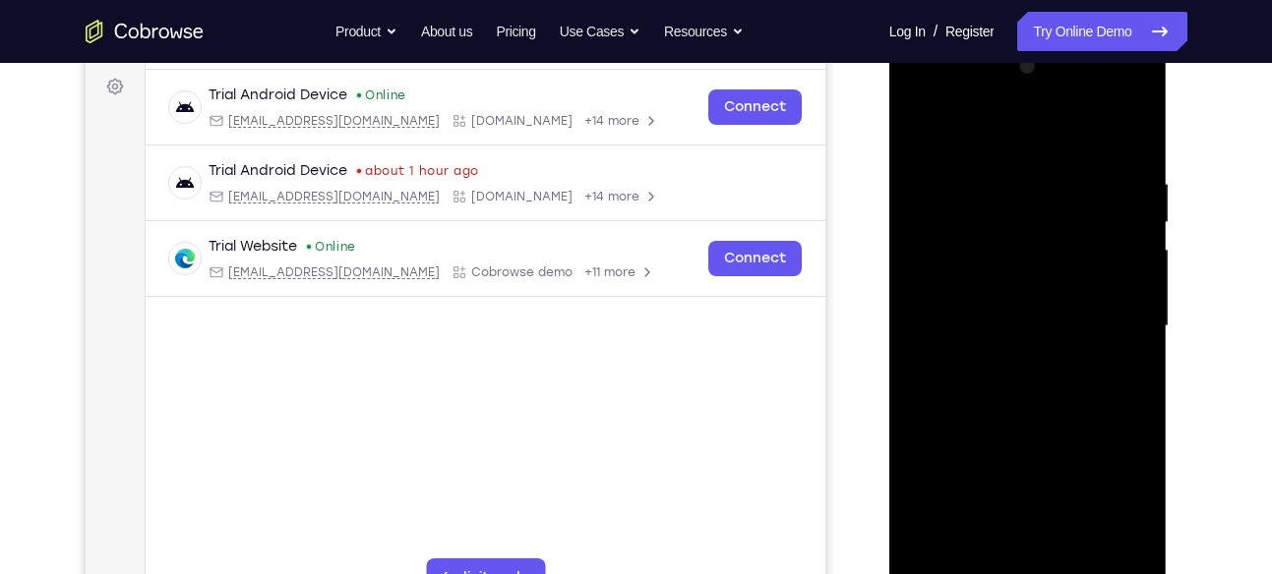
scroll to position [286, 0]
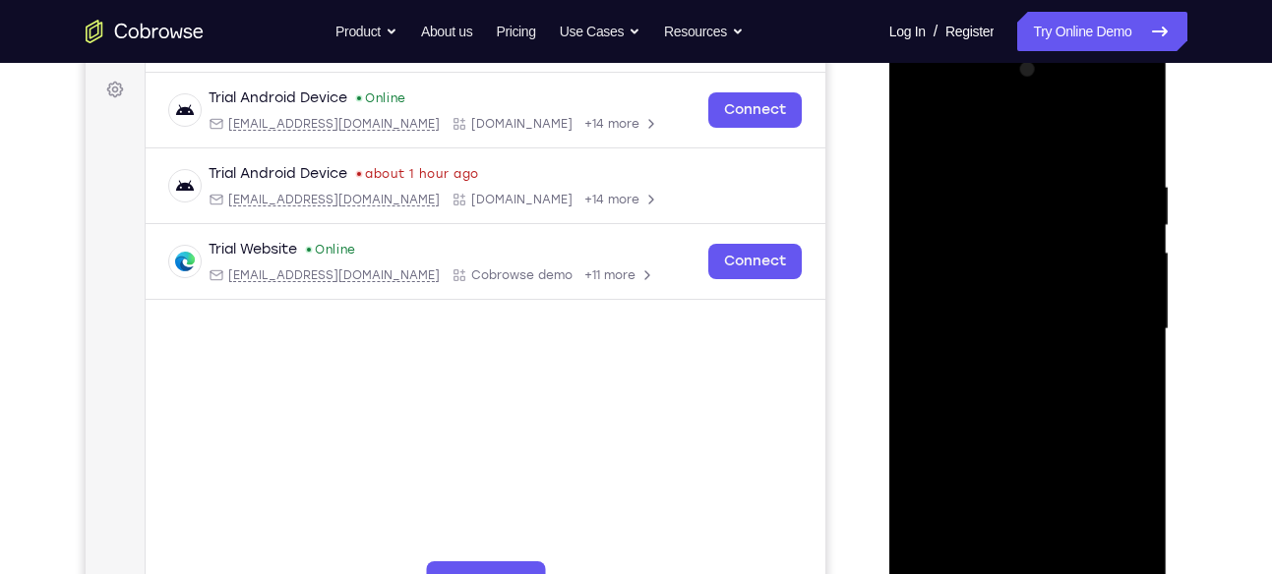
click at [1029, 354] on div at bounding box center [1028, 329] width 248 height 551
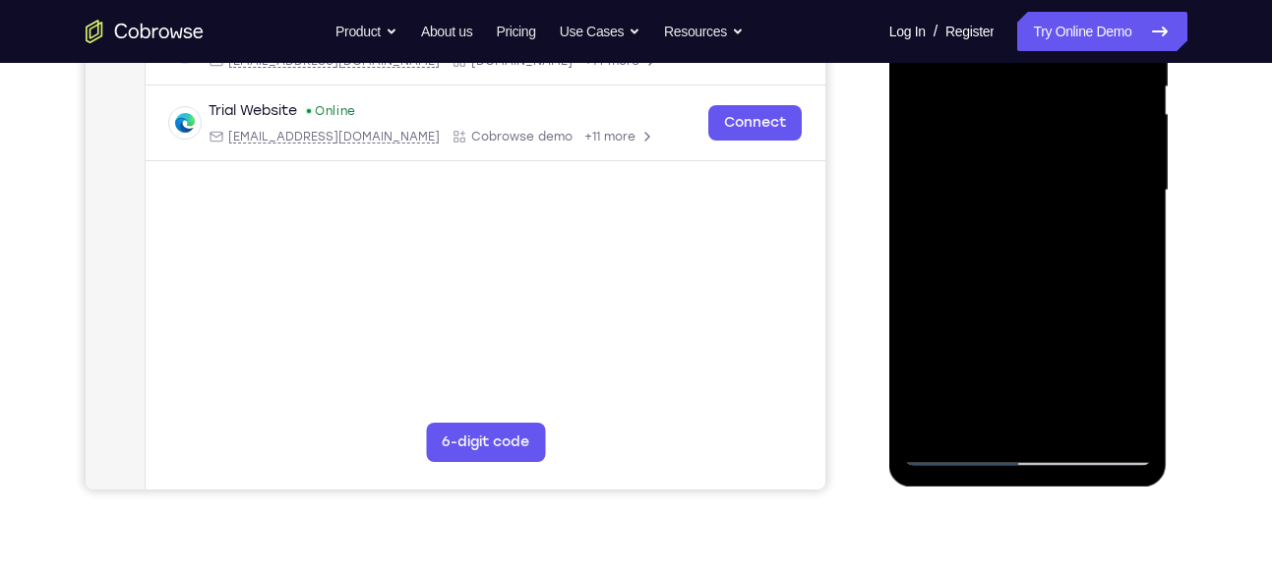
scroll to position [427, 0]
click at [1073, 416] on div at bounding box center [1028, 188] width 248 height 551
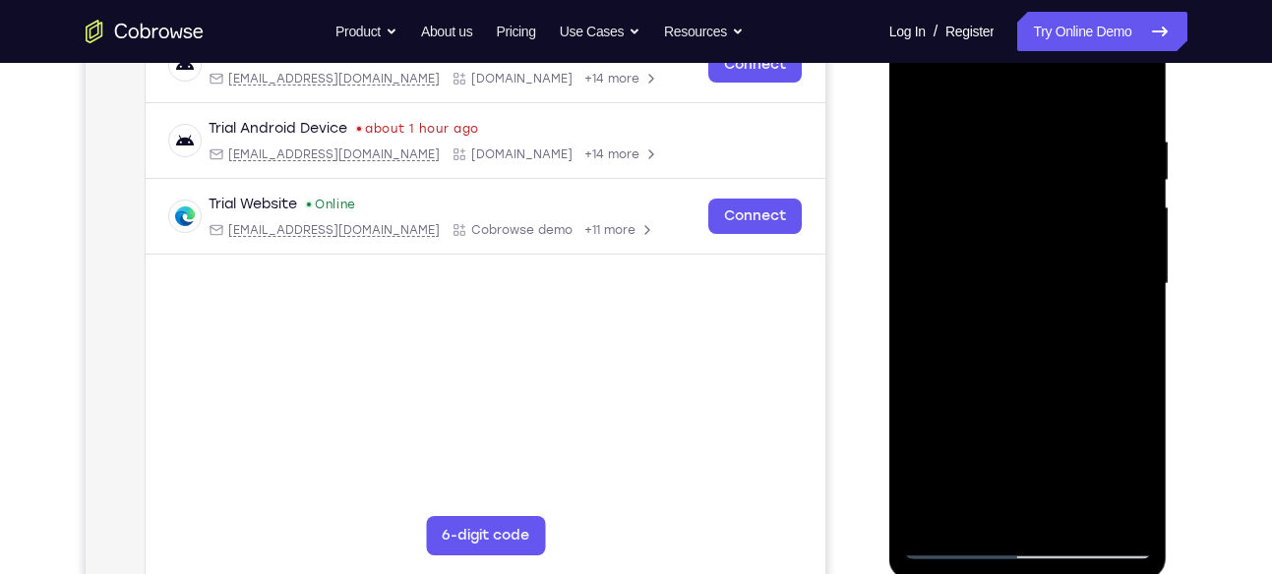
scroll to position [330, 0]
click at [1013, 390] on div at bounding box center [1028, 285] width 248 height 551
click at [1039, 285] on div at bounding box center [1028, 285] width 248 height 551
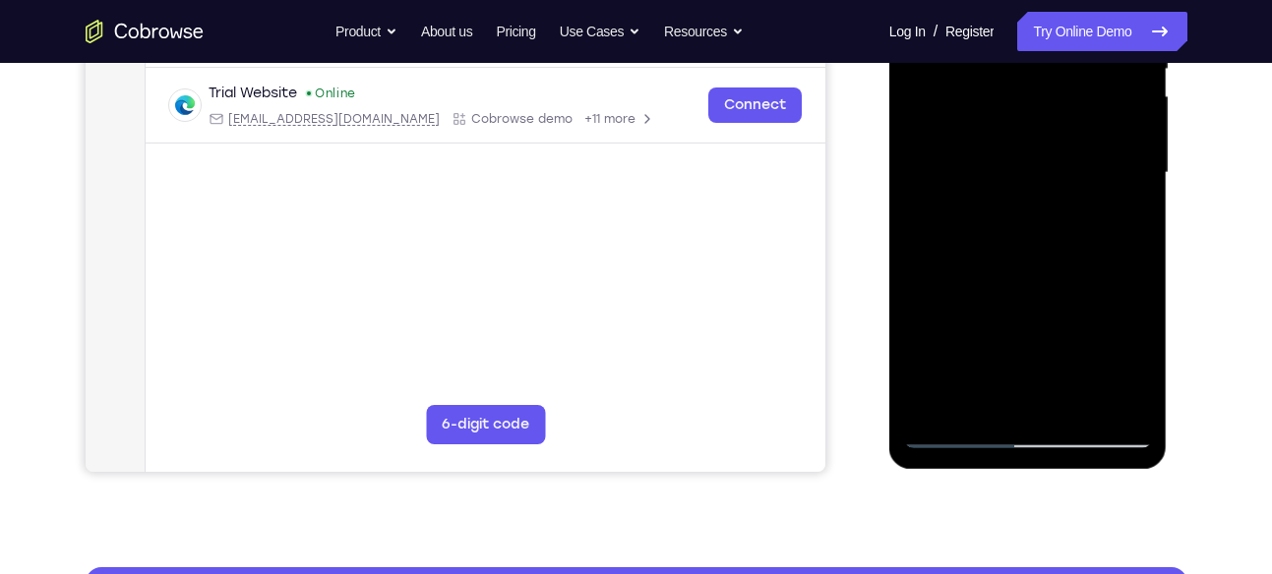
scroll to position [445, 0]
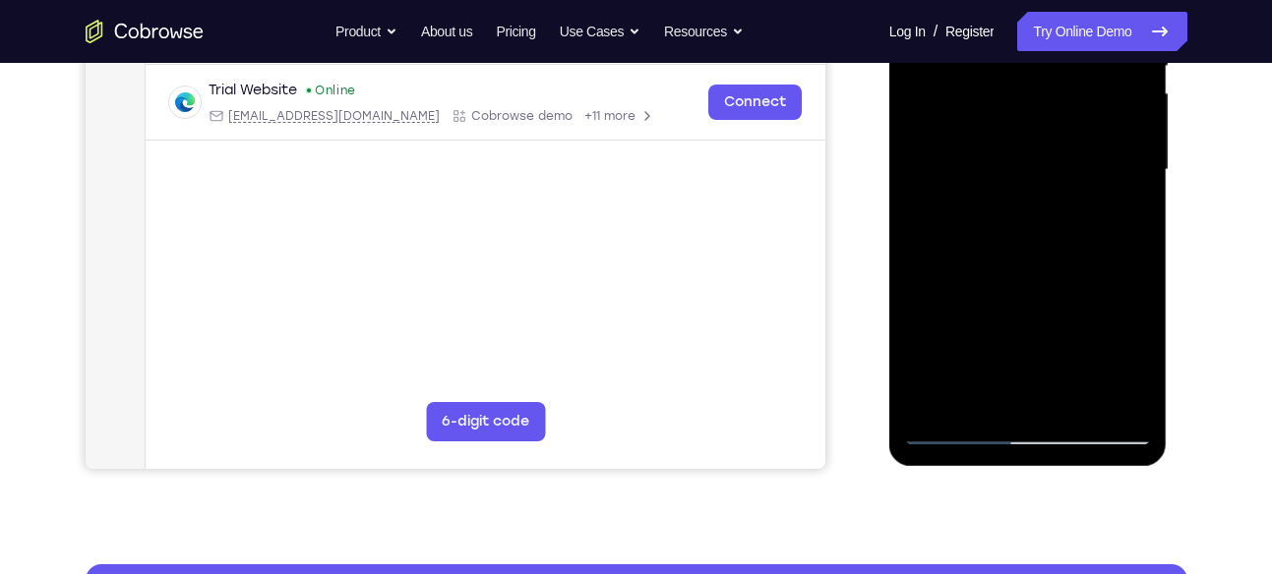
click at [1121, 223] on div at bounding box center [1028, 170] width 248 height 551
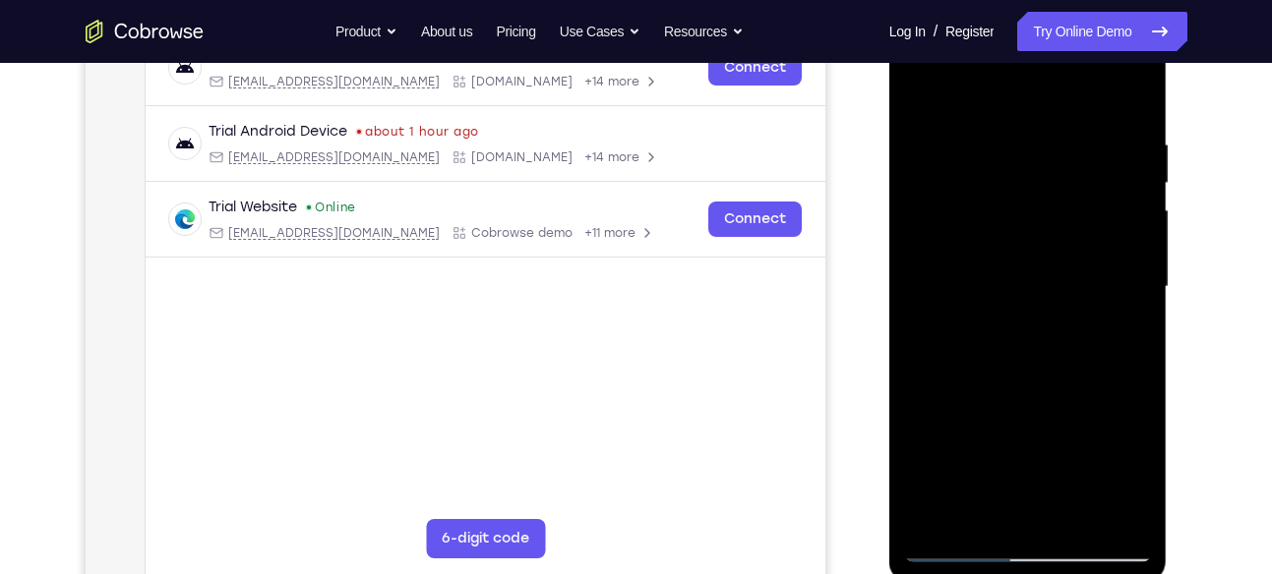
scroll to position [327, 0]
click at [1024, 205] on div at bounding box center [1028, 288] width 248 height 551
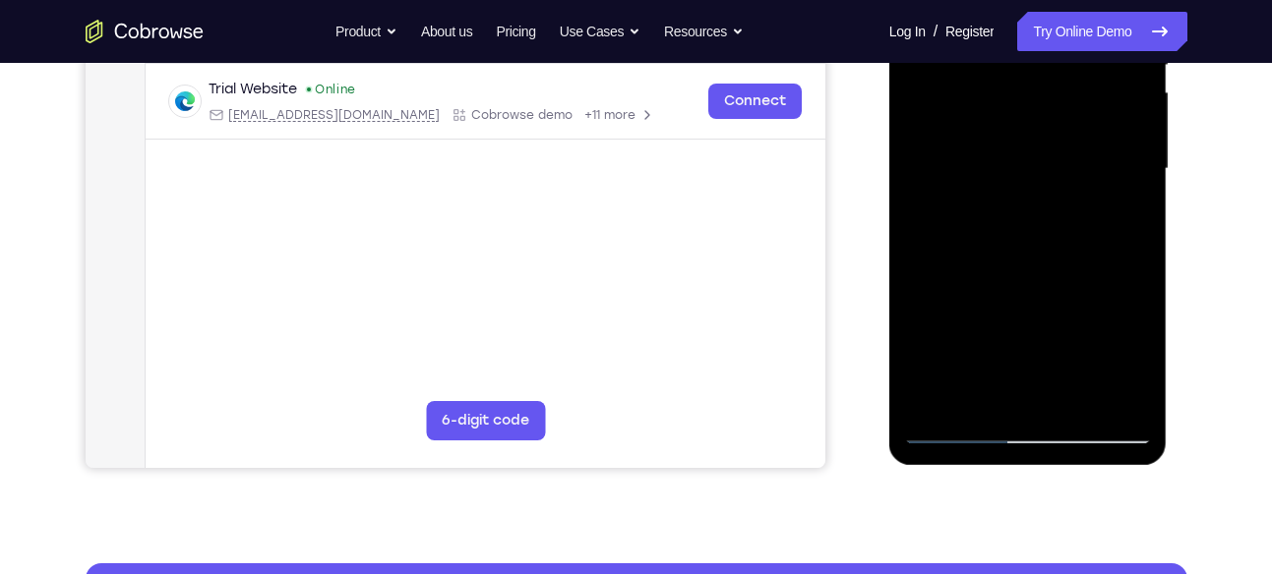
click at [1087, 263] on div at bounding box center [1028, 169] width 248 height 551
click at [1120, 218] on div at bounding box center [1028, 169] width 248 height 551
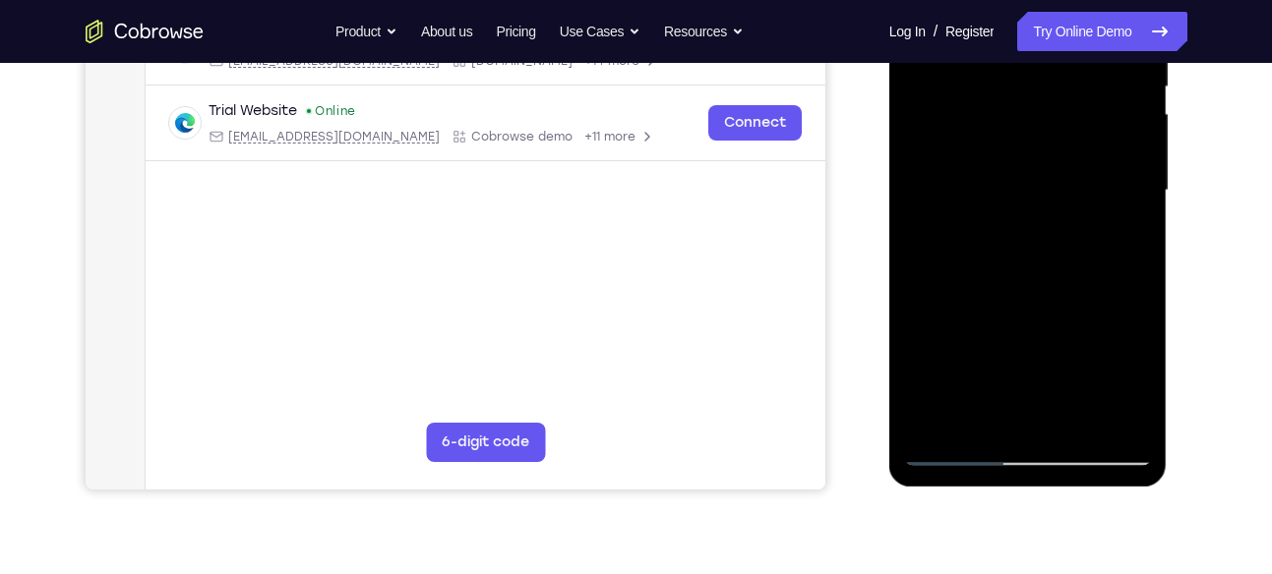
scroll to position [424, 0]
click at [958, 457] on div at bounding box center [1028, 191] width 248 height 551
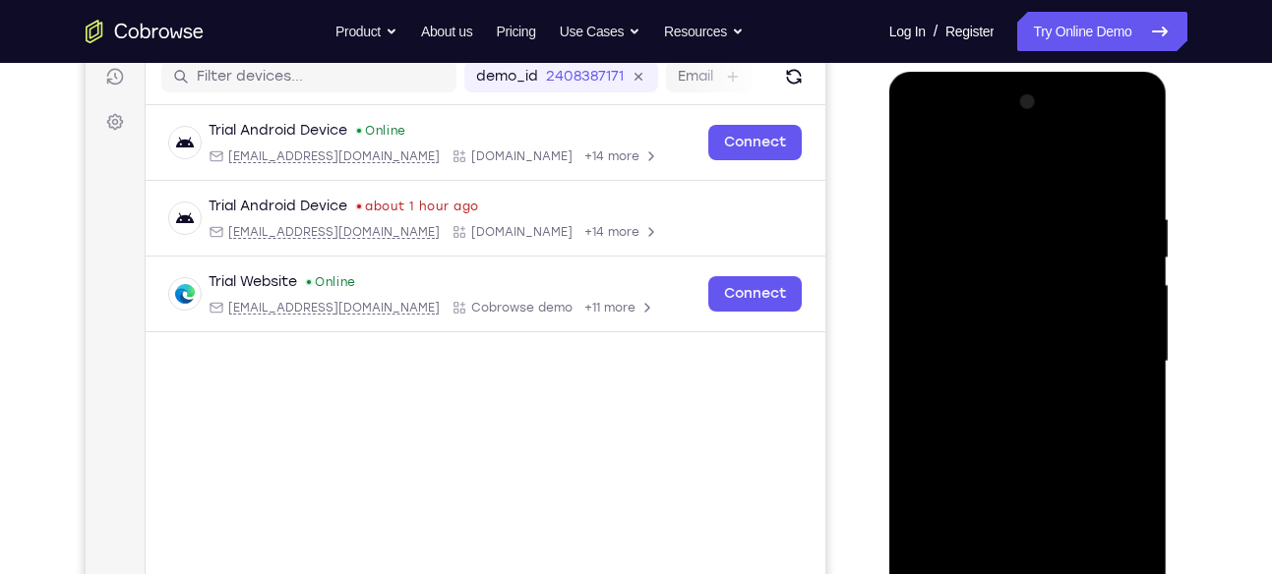
scroll to position [253, 0]
click at [929, 163] on div at bounding box center [1028, 363] width 248 height 551
click at [936, 215] on div at bounding box center [1028, 363] width 248 height 551
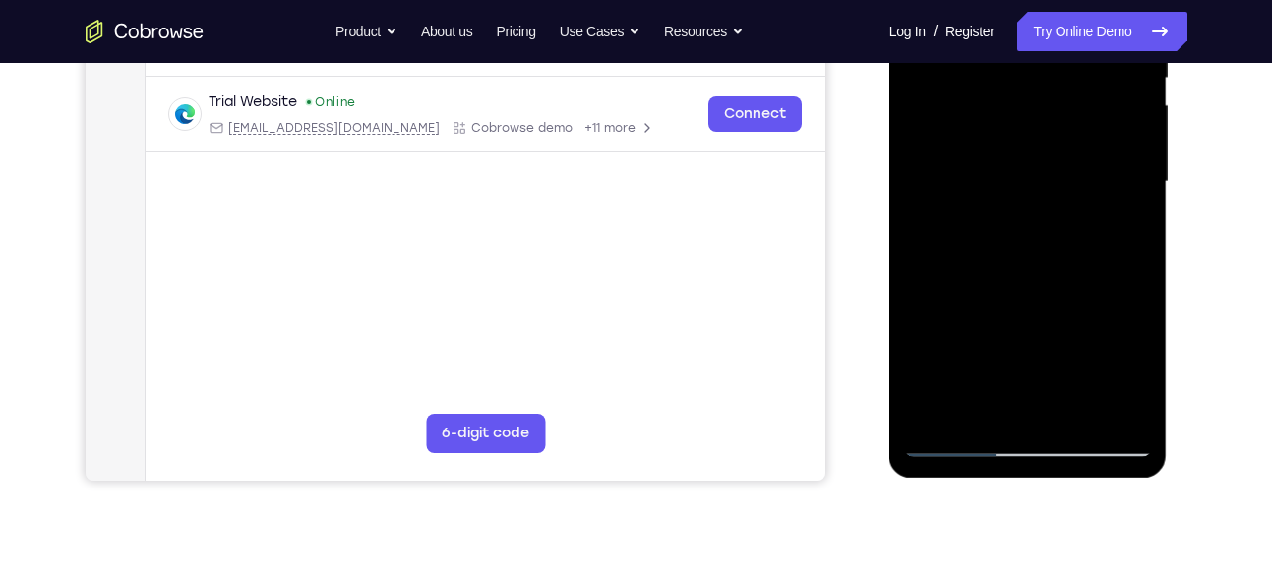
scroll to position [445, 0]
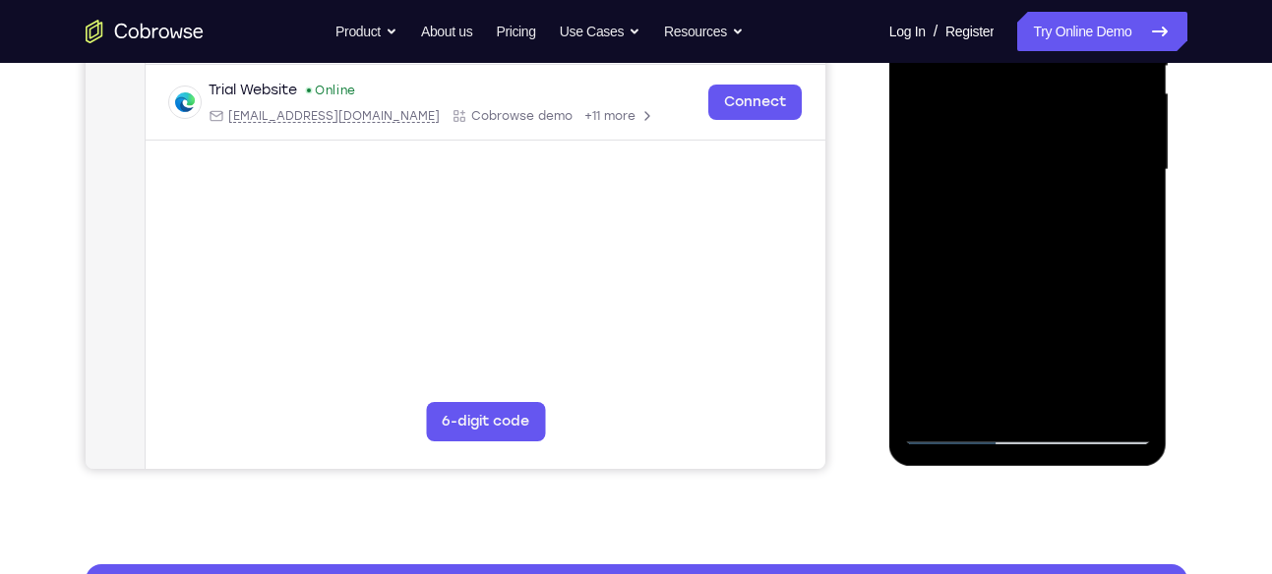
click at [935, 396] on div at bounding box center [1028, 170] width 248 height 551
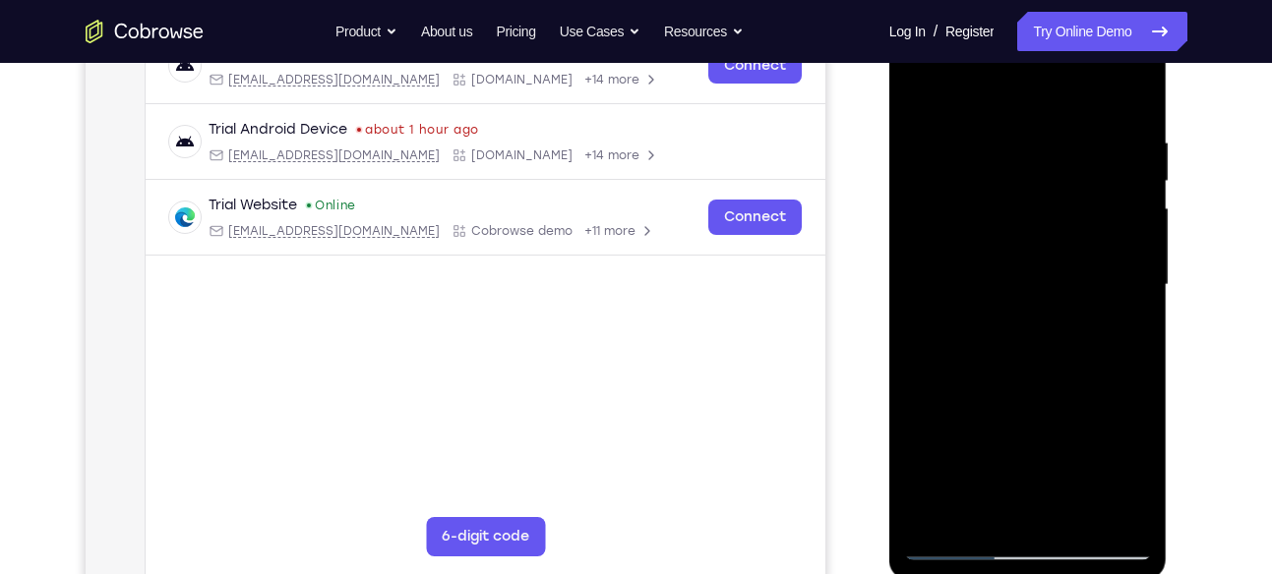
scroll to position [329, 0]
drag, startPoint x: 992, startPoint y: 372, endPoint x: 987, endPoint y: 244, distance: 127.9
click at [987, 244] on div at bounding box center [1028, 286] width 248 height 551
drag, startPoint x: 1005, startPoint y: 309, endPoint x: 1017, endPoint y: 257, distance: 53.4
click at [1017, 257] on div at bounding box center [1028, 286] width 248 height 551
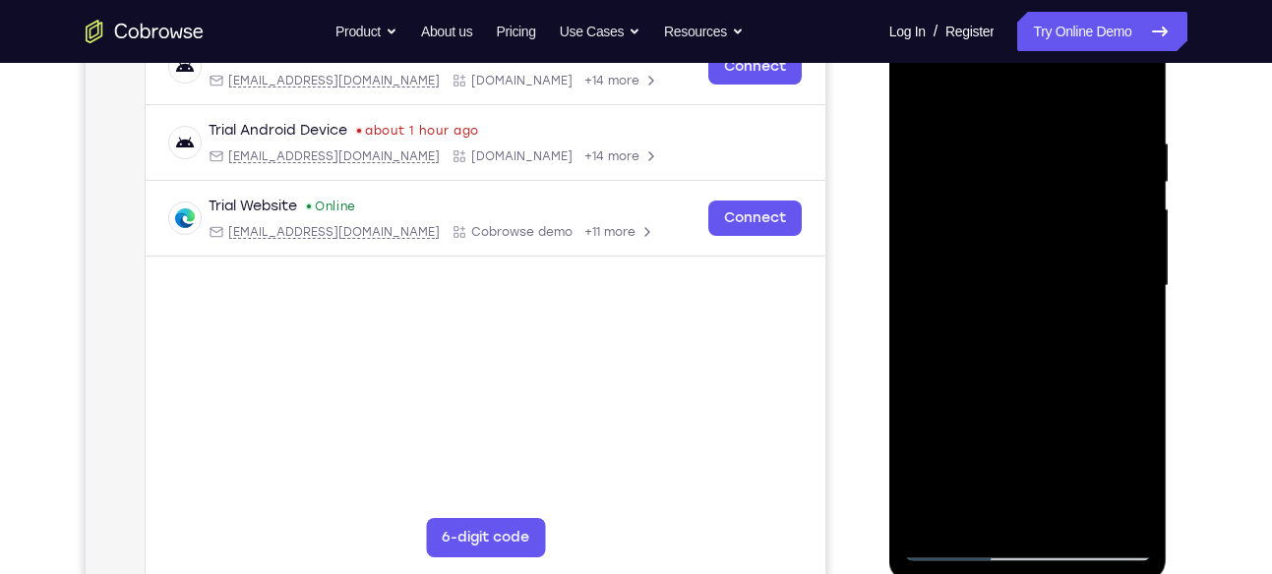
click at [990, 374] on div at bounding box center [1028, 286] width 248 height 551
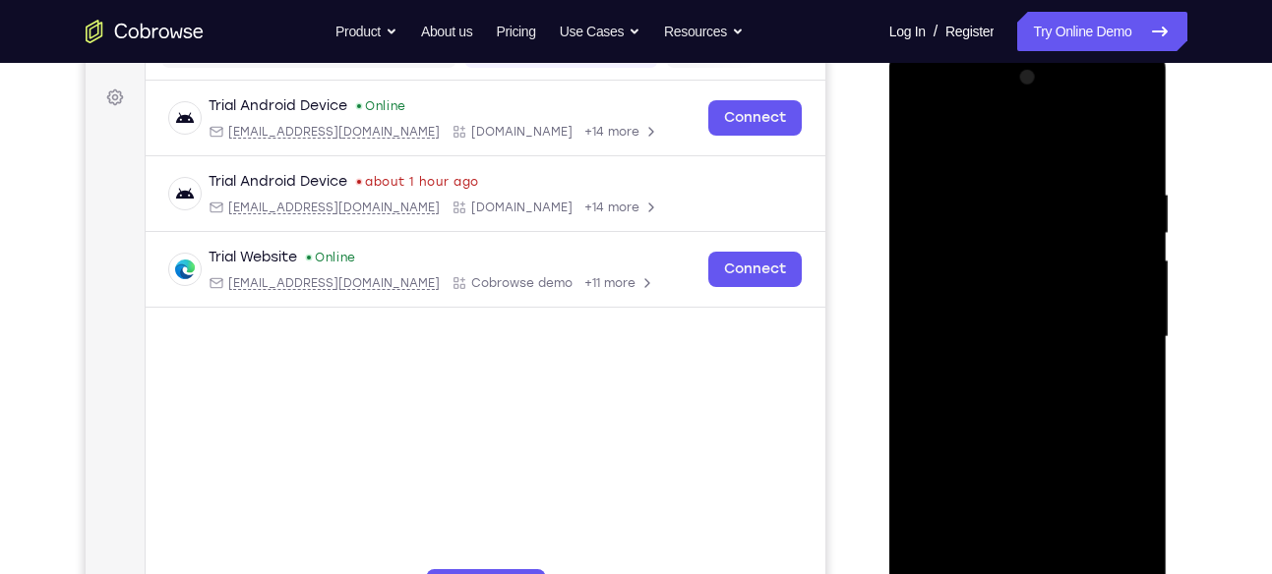
scroll to position [275, 0]
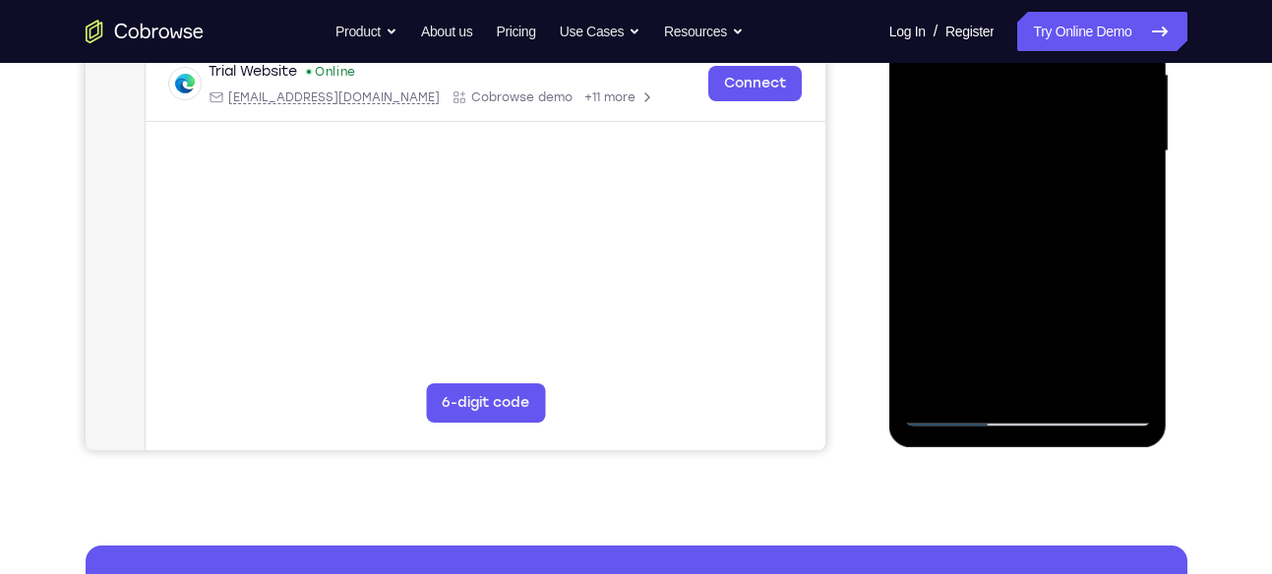
click at [935, 385] on div at bounding box center [1028, 151] width 248 height 551
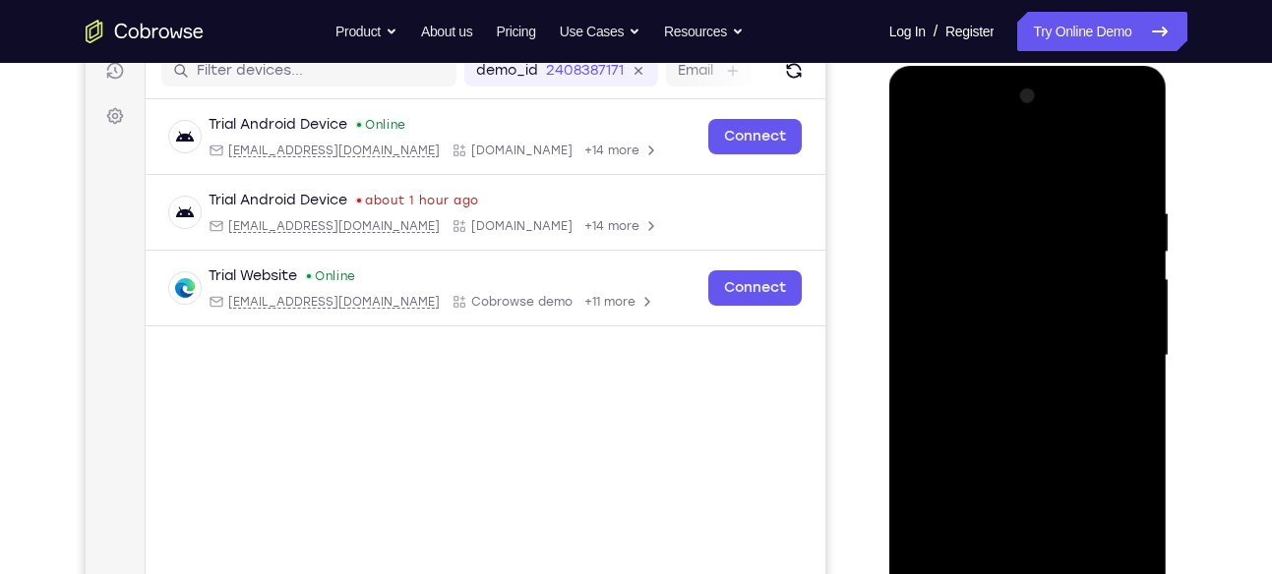
scroll to position [257, 0]
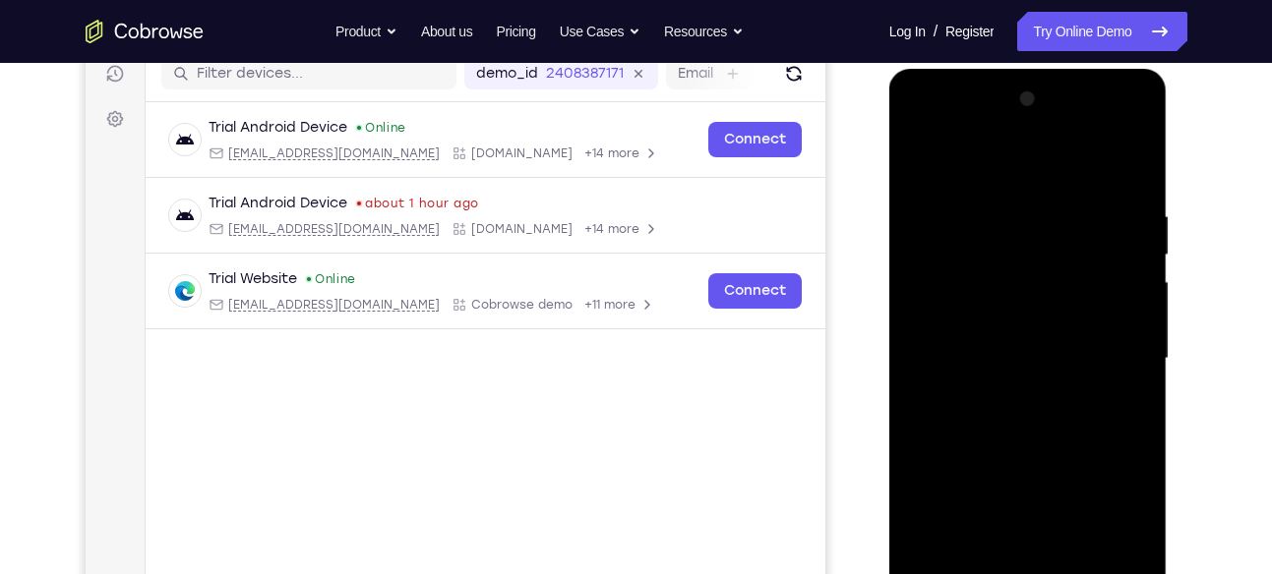
click at [954, 216] on div at bounding box center [1028, 359] width 248 height 551
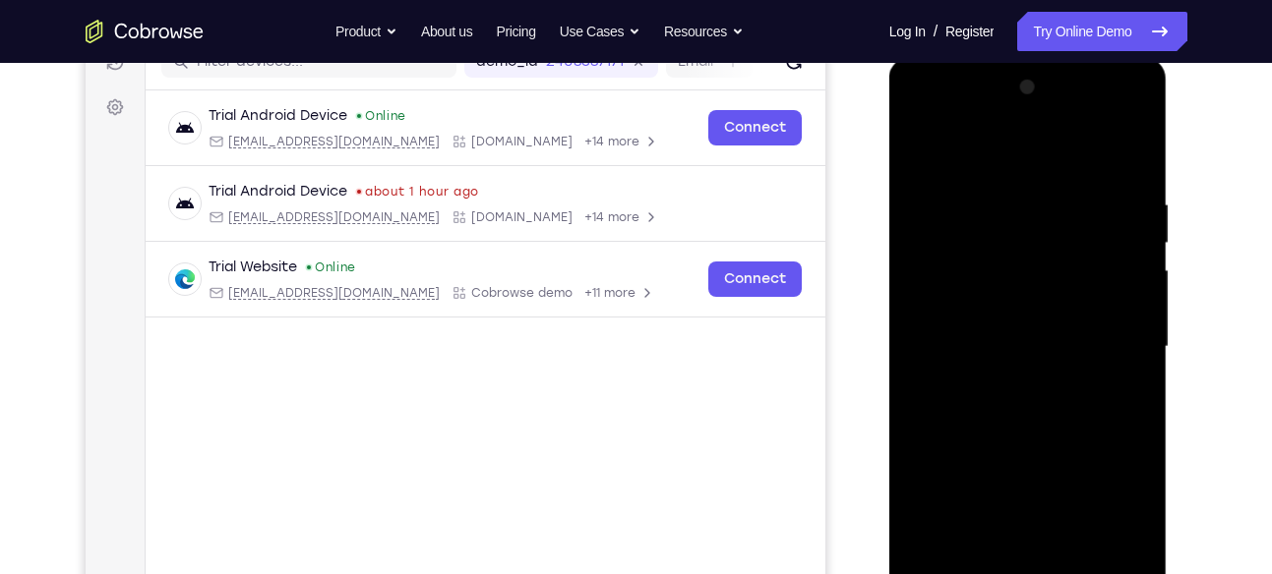
scroll to position [269, 0]
click at [953, 192] on div at bounding box center [1028, 346] width 248 height 551
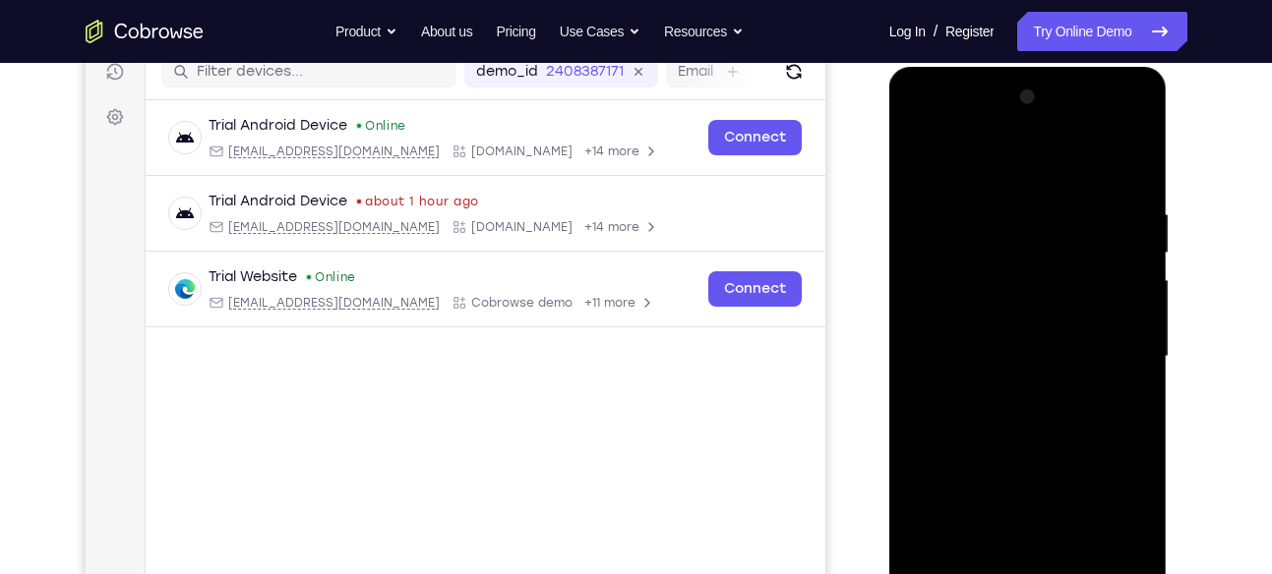
click at [1128, 251] on div at bounding box center [1028, 357] width 248 height 551
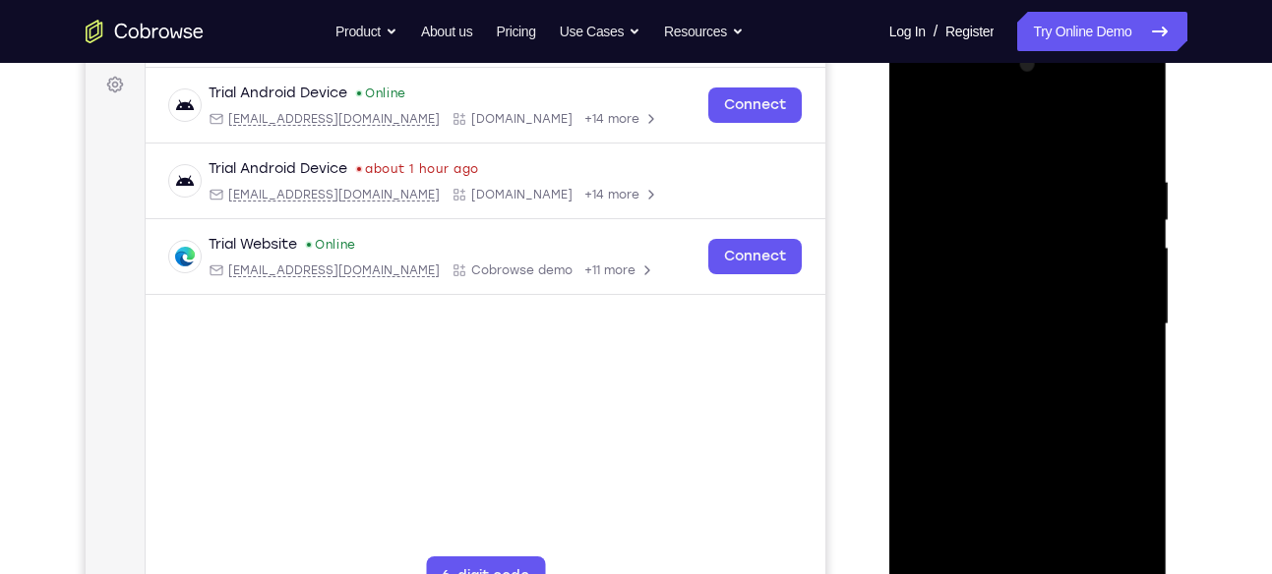
scroll to position [290, 0]
click at [1128, 251] on div at bounding box center [1028, 325] width 248 height 551
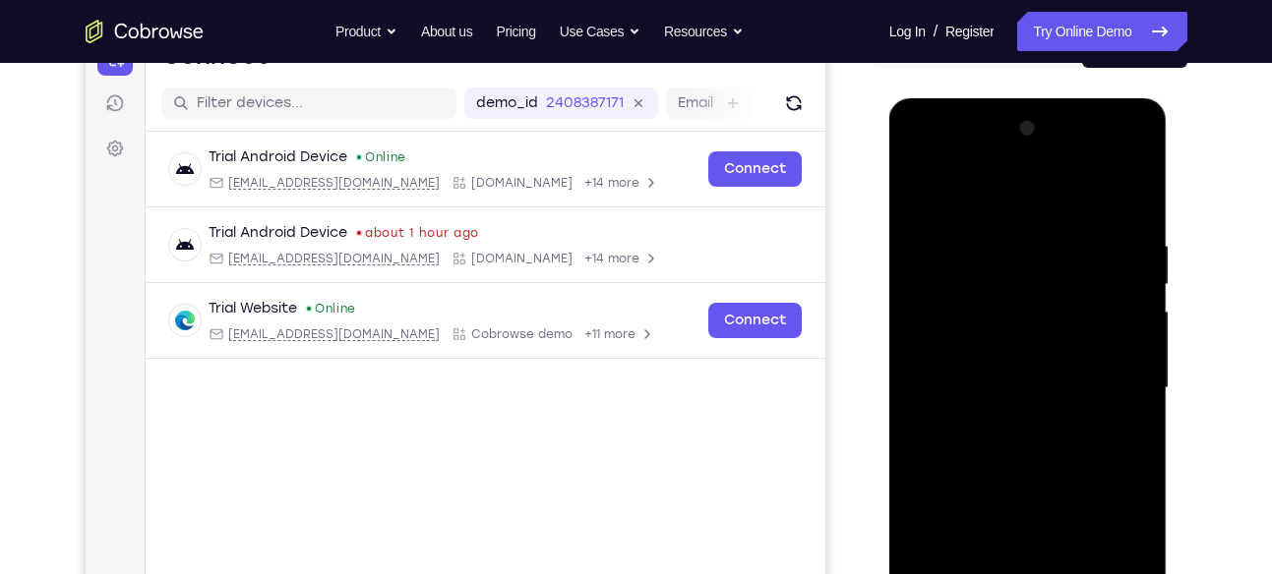
scroll to position [226, 0]
click at [1130, 197] on div at bounding box center [1028, 389] width 248 height 551
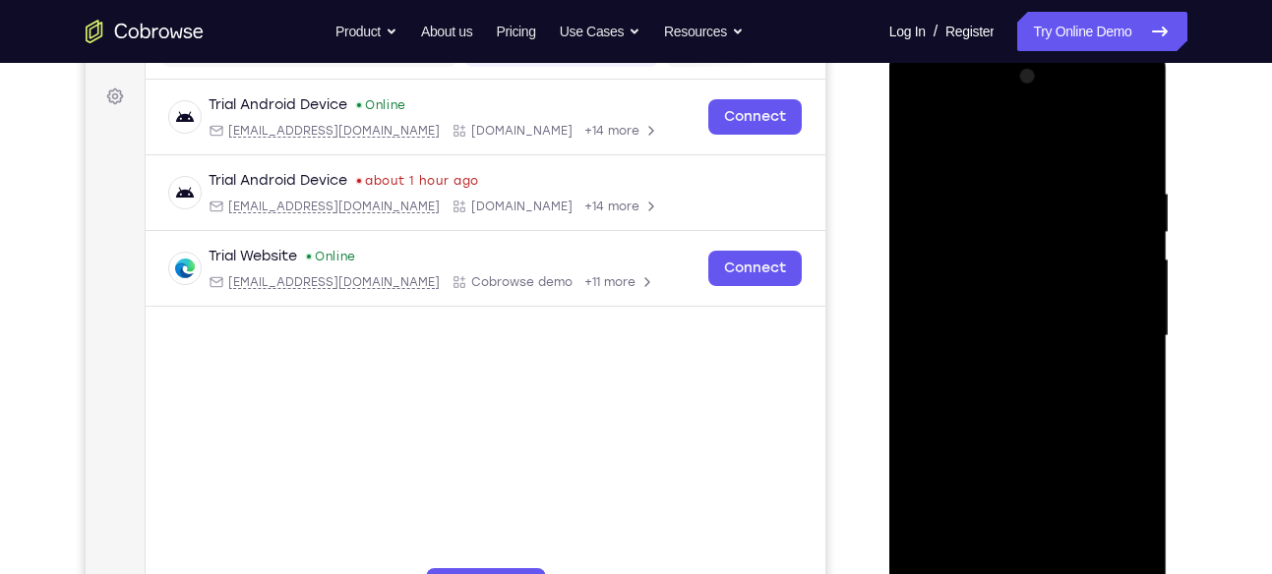
scroll to position [278, 0]
drag, startPoint x: 1123, startPoint y: 193, endPoint x: 1039, endPoint y: 197, distance: 84.7
click at [1039, 197] on div at bounding box center [1028, 337] width 248 height 551
click at [1039, 190] on div at bounding box center [1028, 337] width 248 height 551
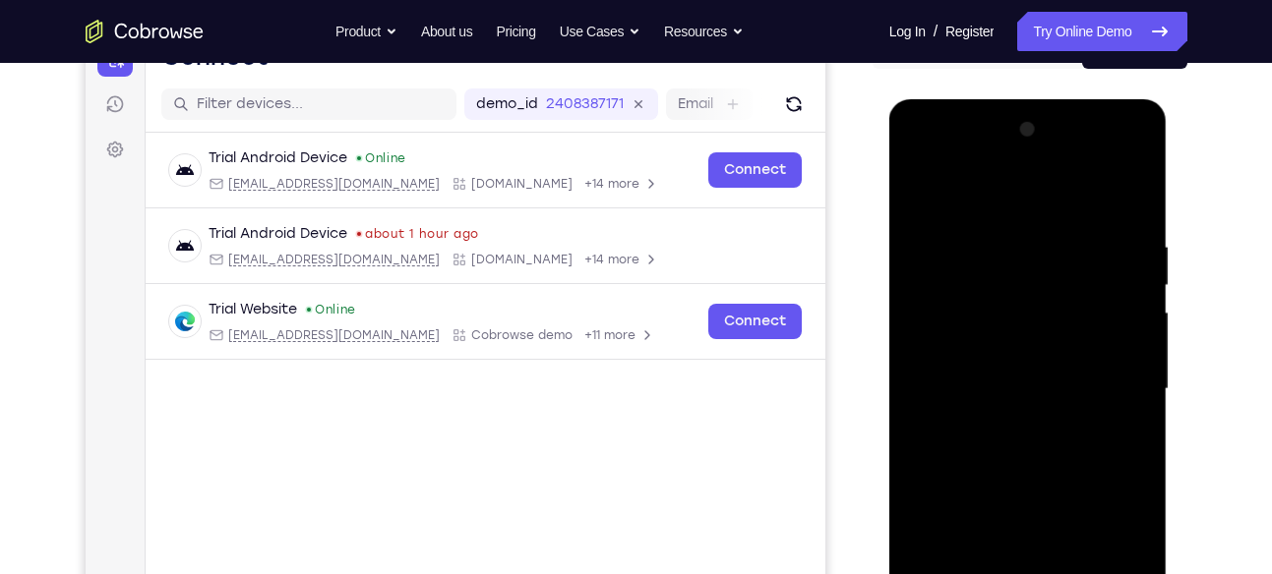
scroll to position [223, 0]
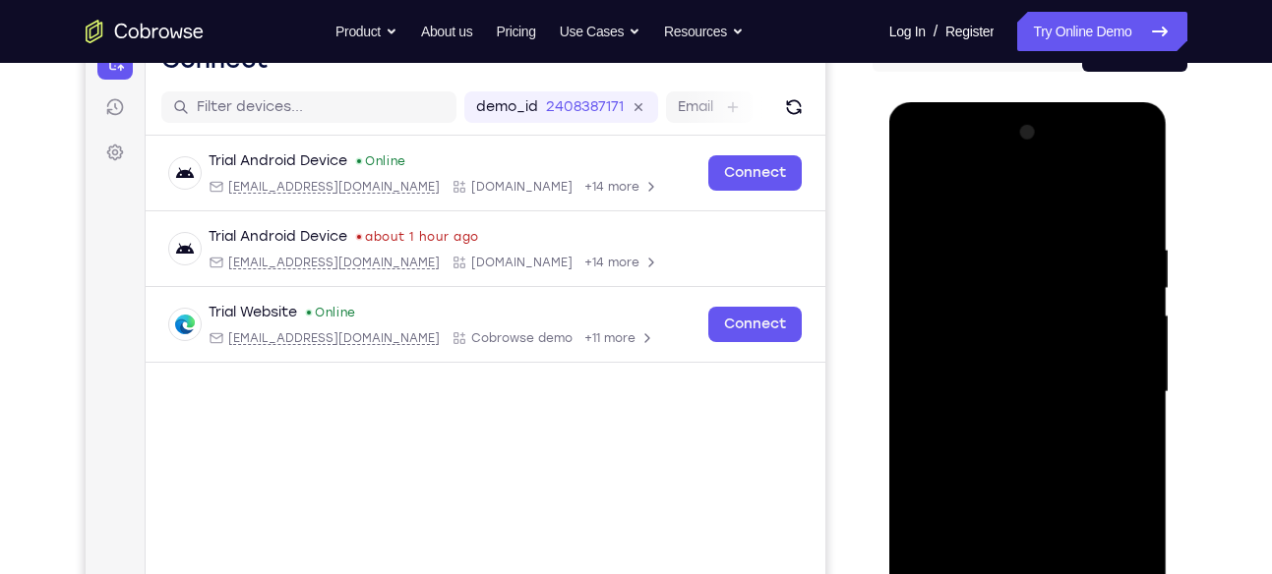
click at [1120, 246] on div at bounding box center [1028, 392] width 248 height 551
click at [1126, 267] on div at bounding box center [1028, 392] width 248 height 551
click at [1136, 195] on div at bounding box center [1028, 392] width 248 height 551
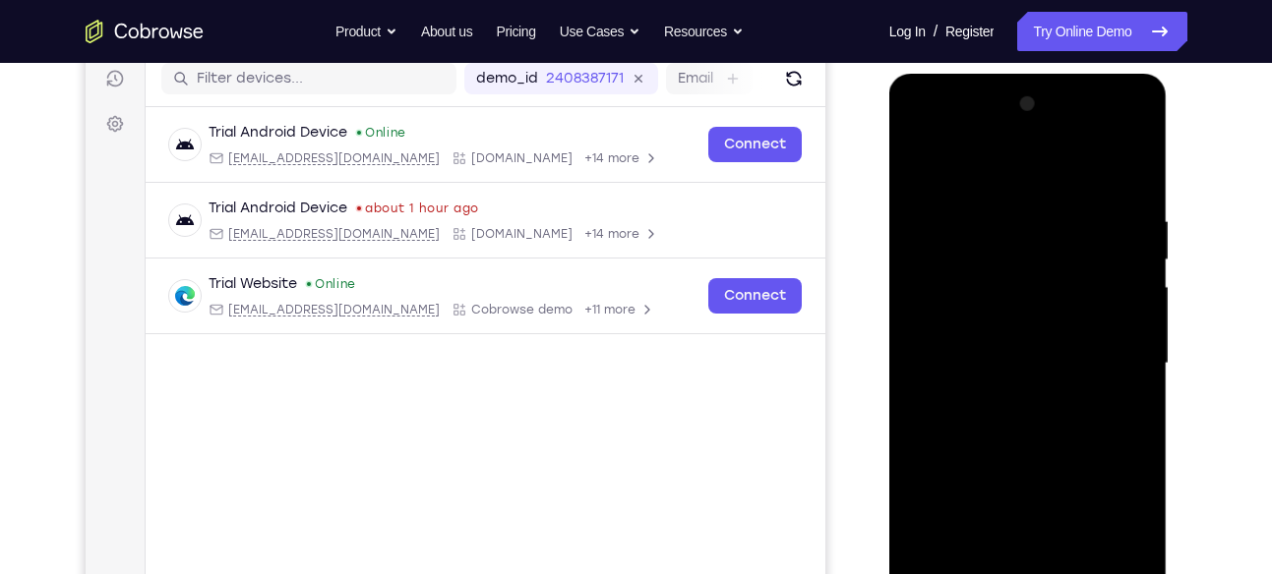
scroll to position [253, 0]
drag, startPoint x: 1098, startPoint y: 215, endPoint x: 992, endPoint y: 216, distance: 106.2
click at [992, 216] on div at bounding box center [1028, 363] width 248 height 551
click at [988, 222] on div at bounding box center [1028, 363] width 248 height 551
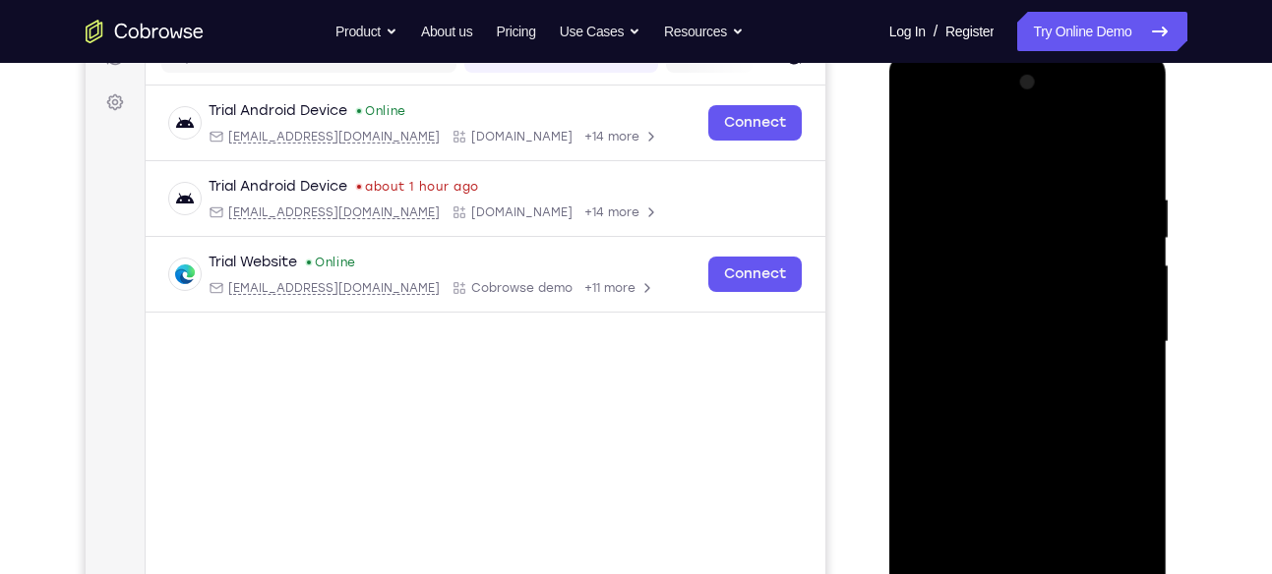
scroll to position [271, 0]
click at [1132, 161] on div at bounding box center [1028, 344] width 248 height 551
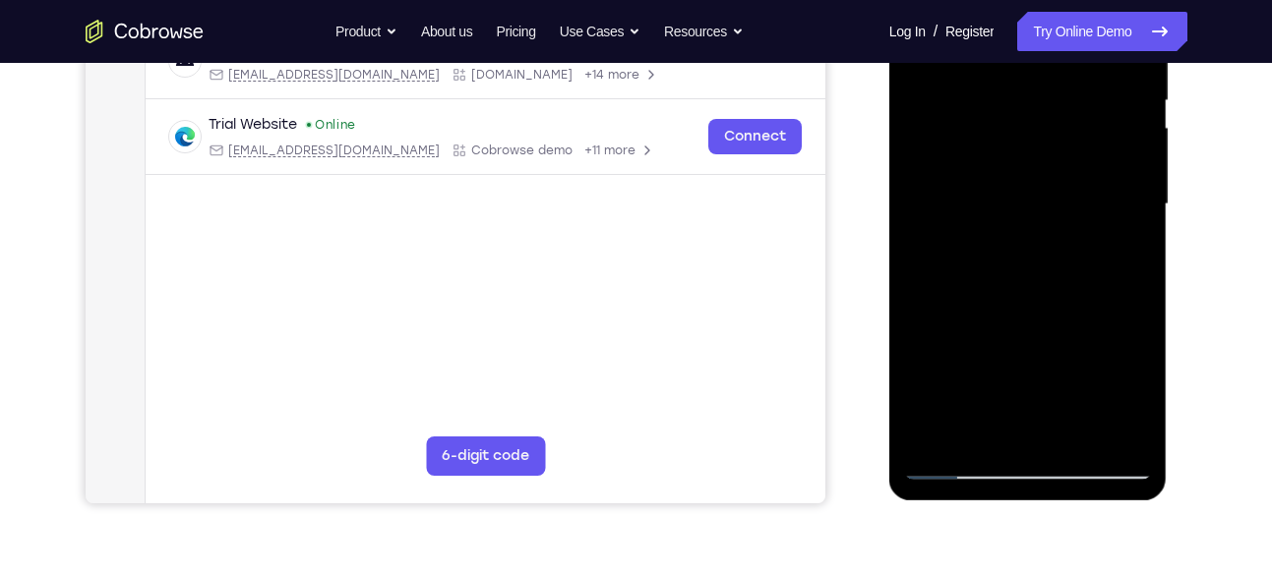
scroll to position [417, 0]
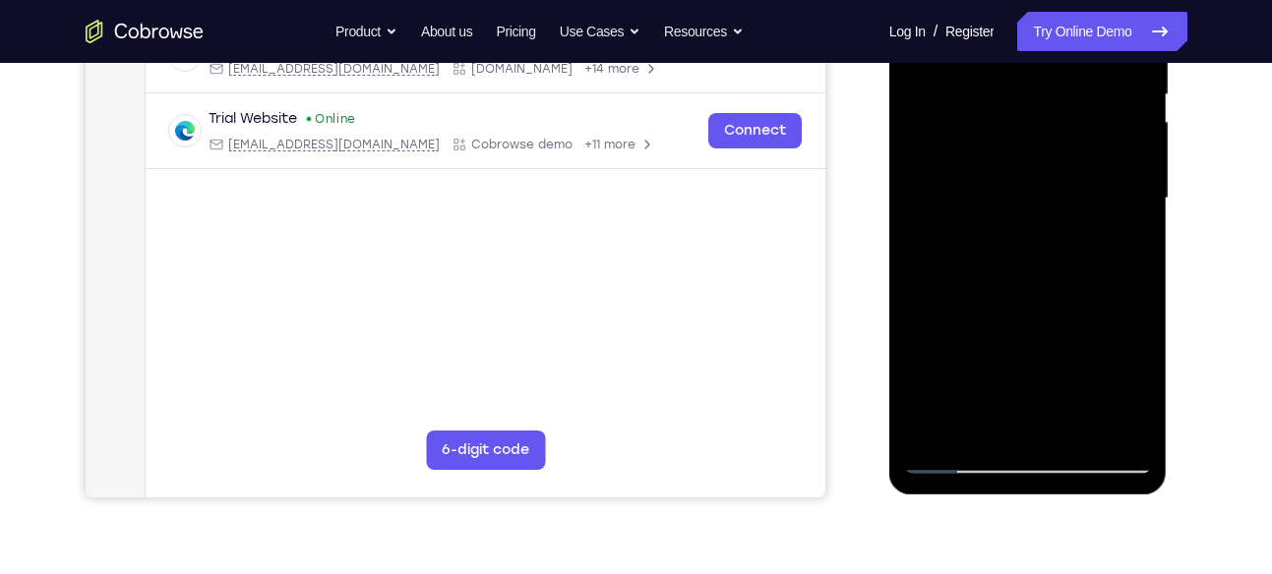
click at [1078, 428] on div at bounding box center [1028, 198] width 248 height 551
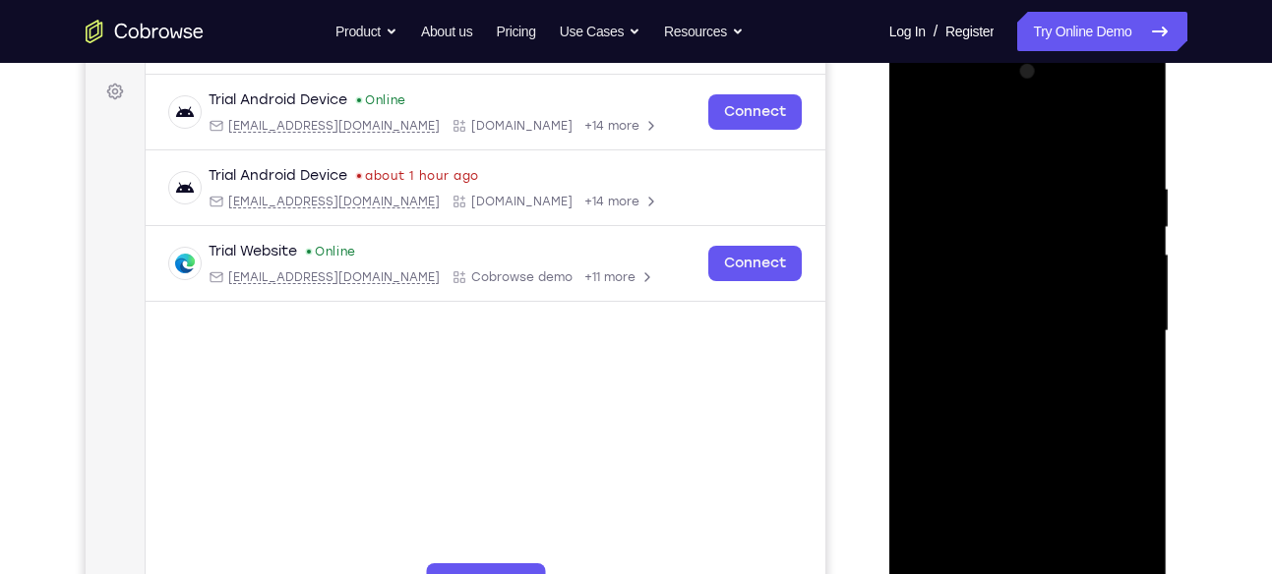
scroll to position [321, 0]
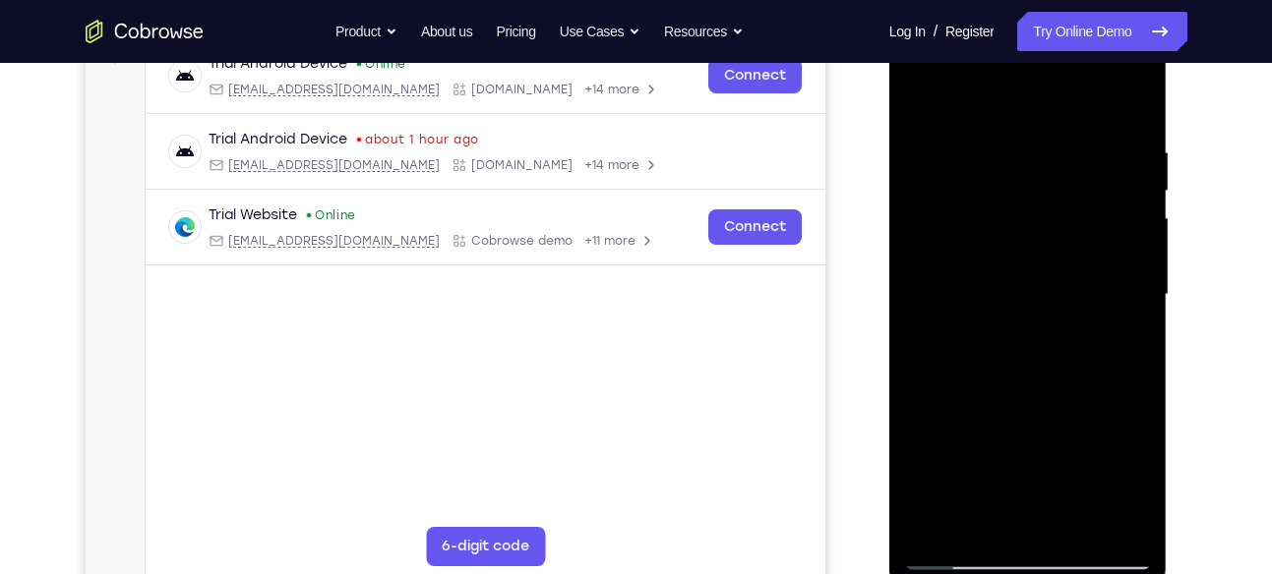
click at [1011, 273] on div at bounding box center [1028, 295] width 248 height 551
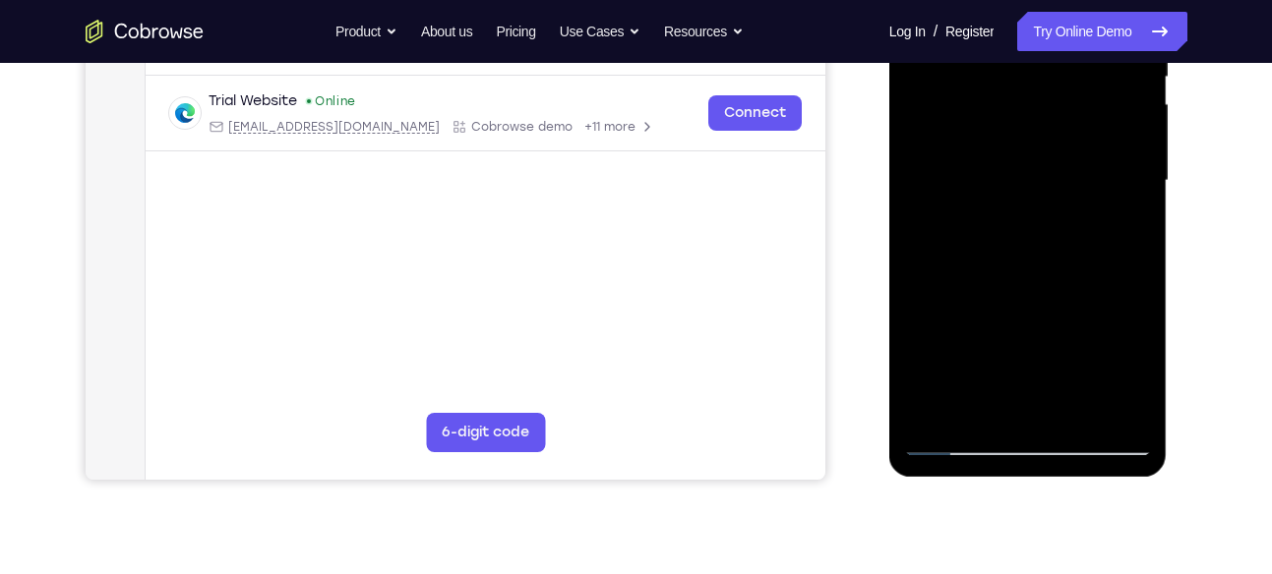
click at [948, 444] on div at bounding box center [1028, 181] width 248 height 551
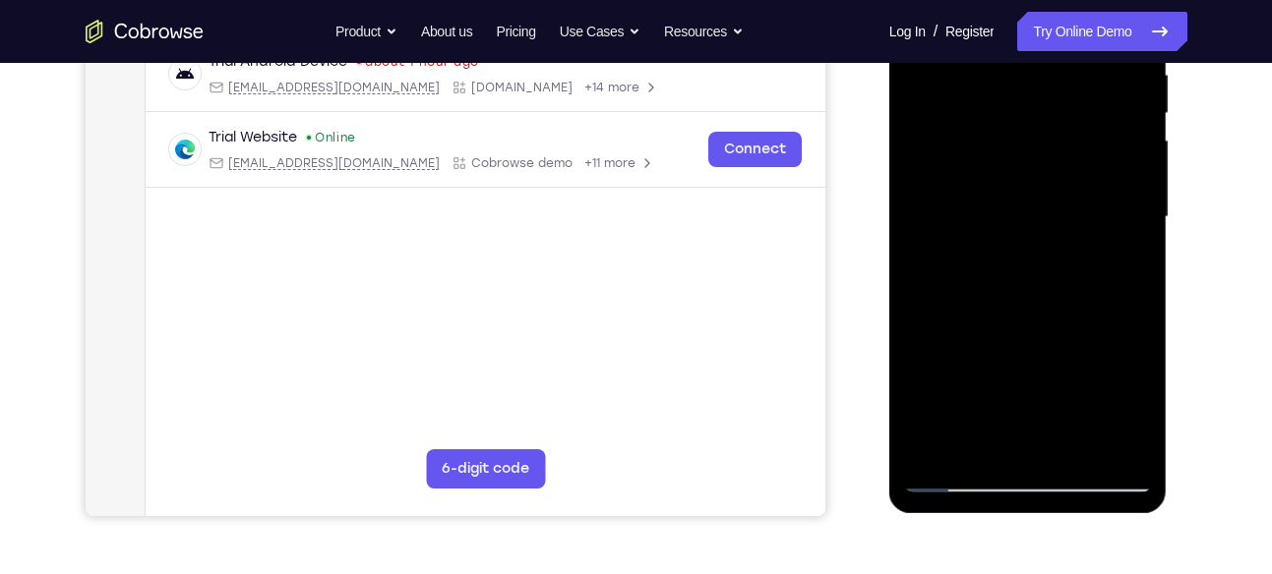
click at [980, 344] on div at bounding box center [1028, 217] width 248 height 551
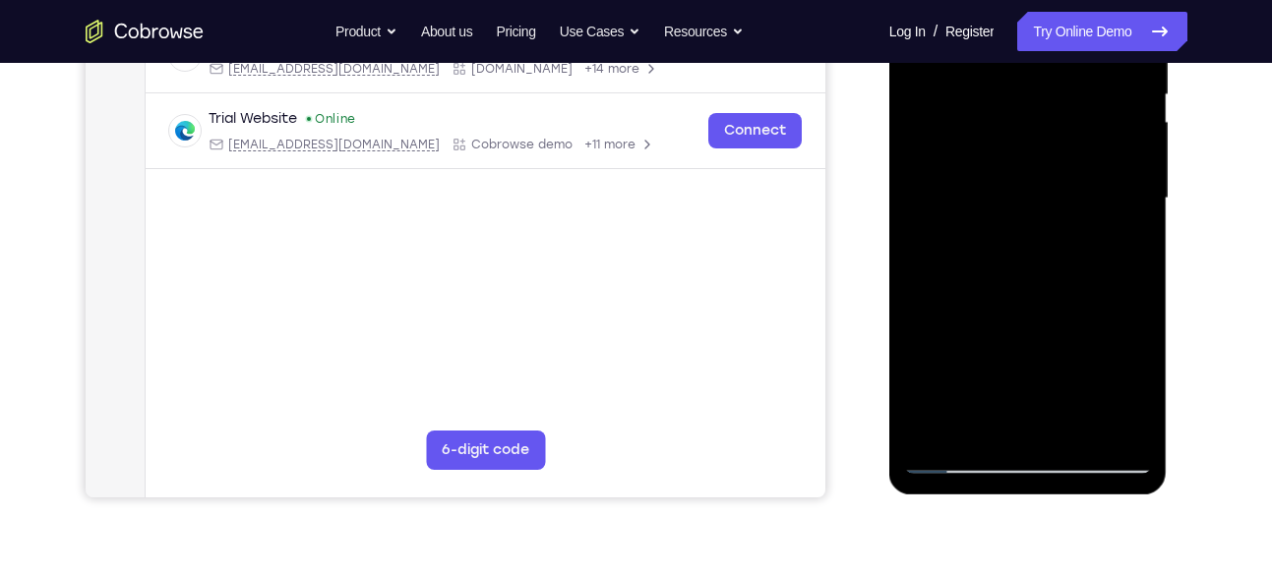
scroll to position [419, 0]
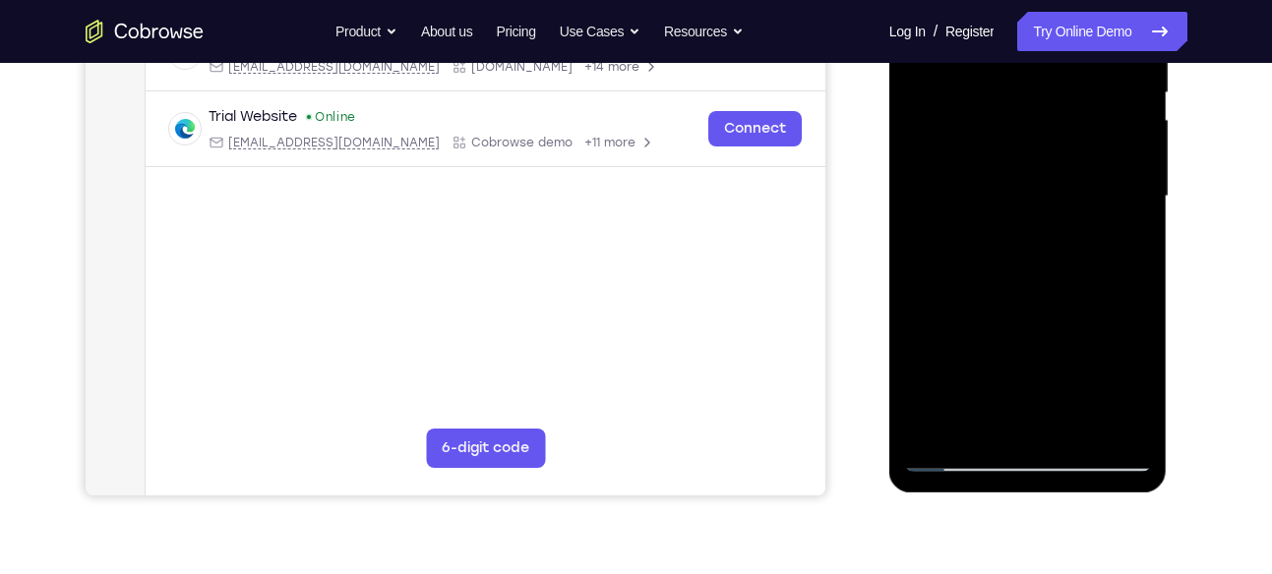
click at [1008, 319] on div at bounding box center [1028, 196] width 248 height 551
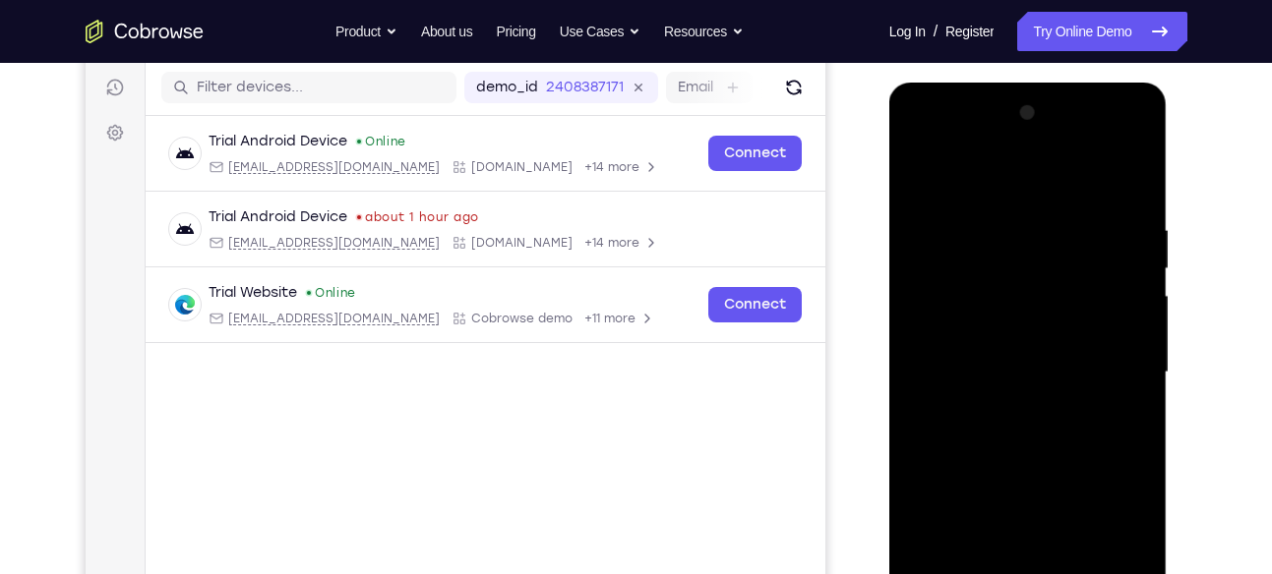
scroll to position [242, 0]
click at [1134, 177] on div at bounding box center [1028, 373] width 248 height 551
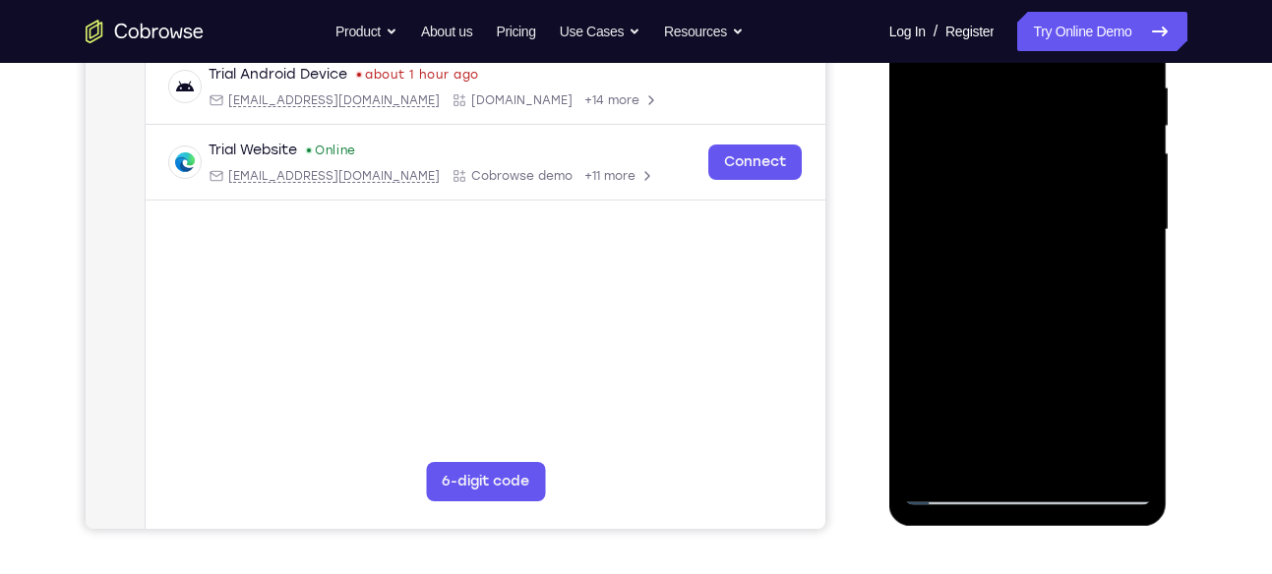
scroll to position [411, 0]
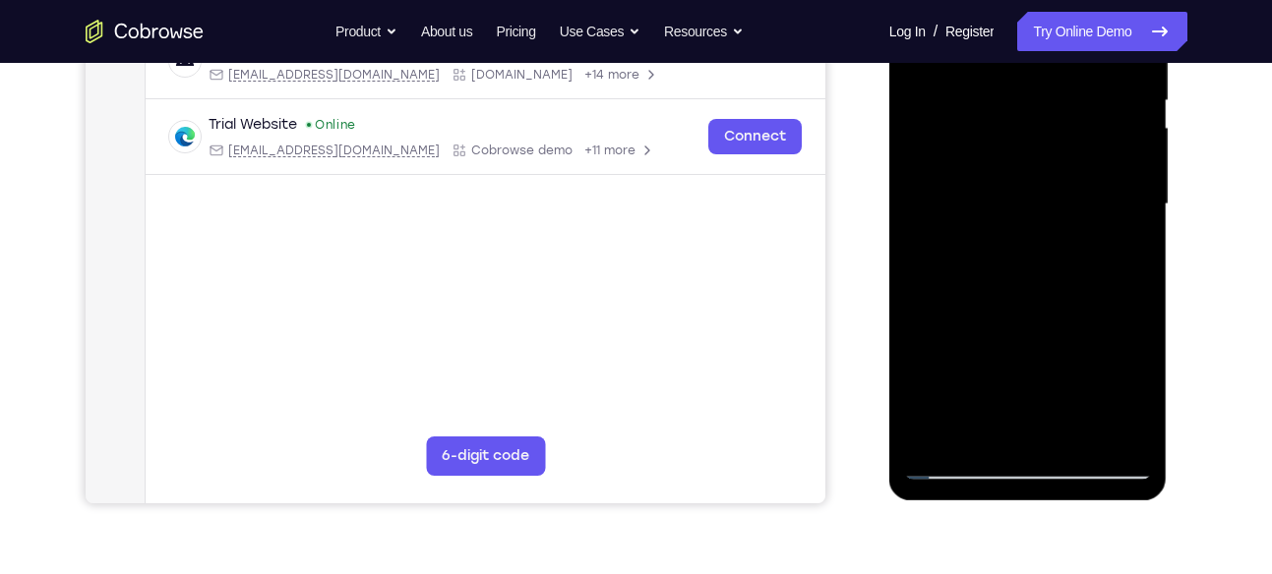
click at [1075, 295] on div at bounding box center [1028, 204] width 248 height 551
click at [977, 428] on div at bounding box center [1028, 204] width 248 height 551
click at [1079, 318] on div at bounding box center [1028, 204] width 248 height 551
click at [1119, 237] on div at bounding box center [1028, 204] width 248 height 551
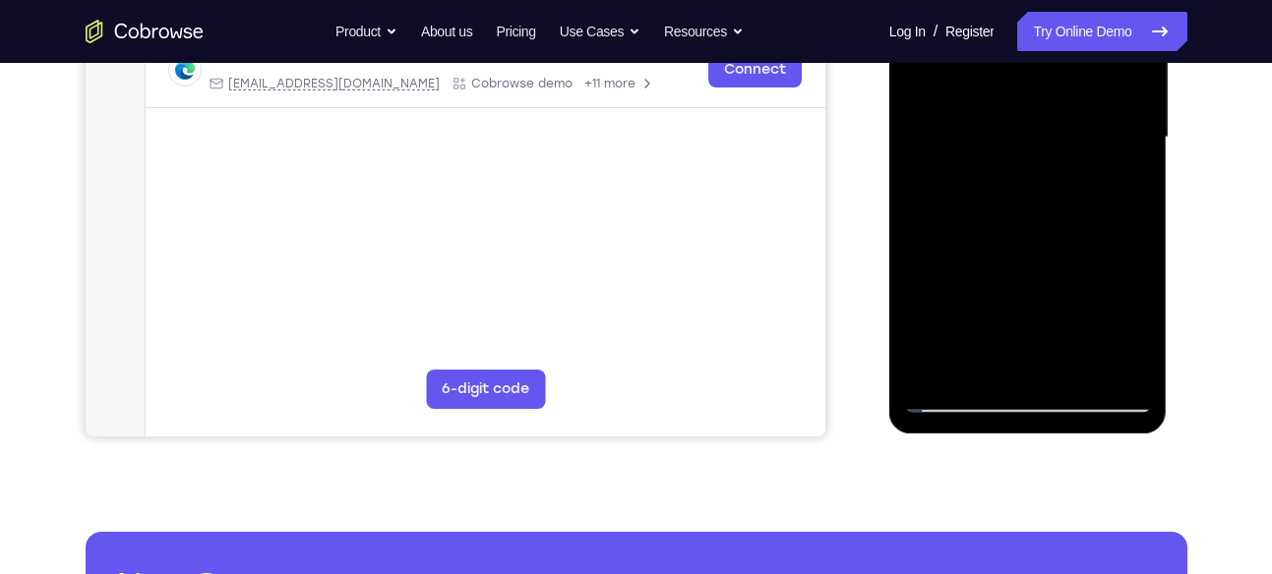
scroll to position [479, 0]
click at [954, 391] on div at bounding box center [1028, 136] width 248 height 551
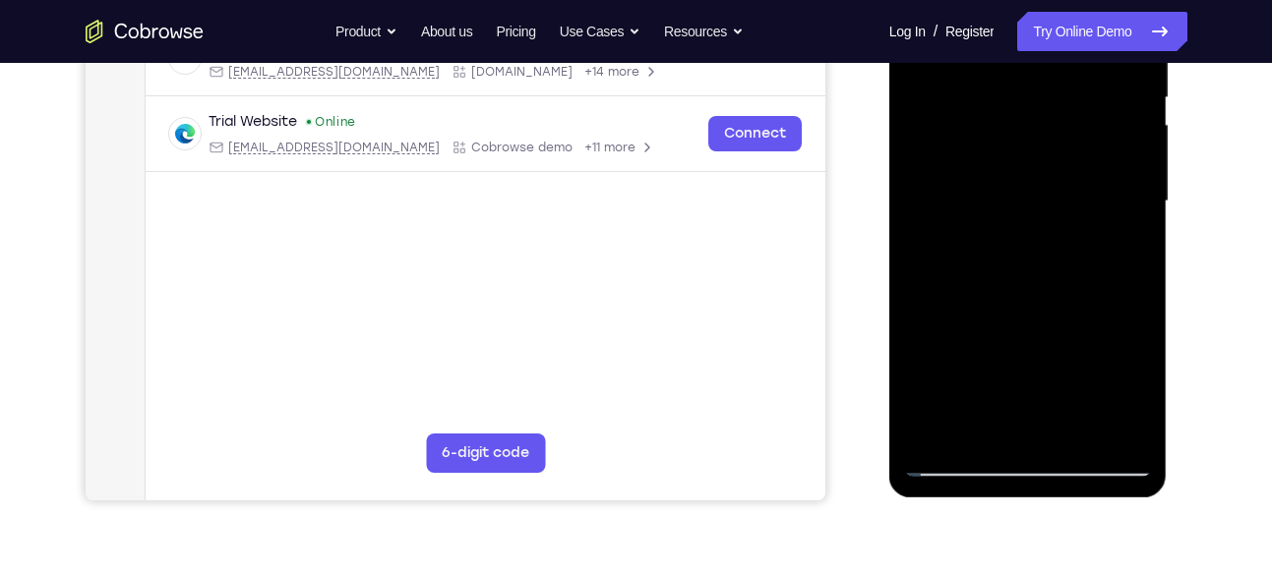
scroll to position [411, 0]
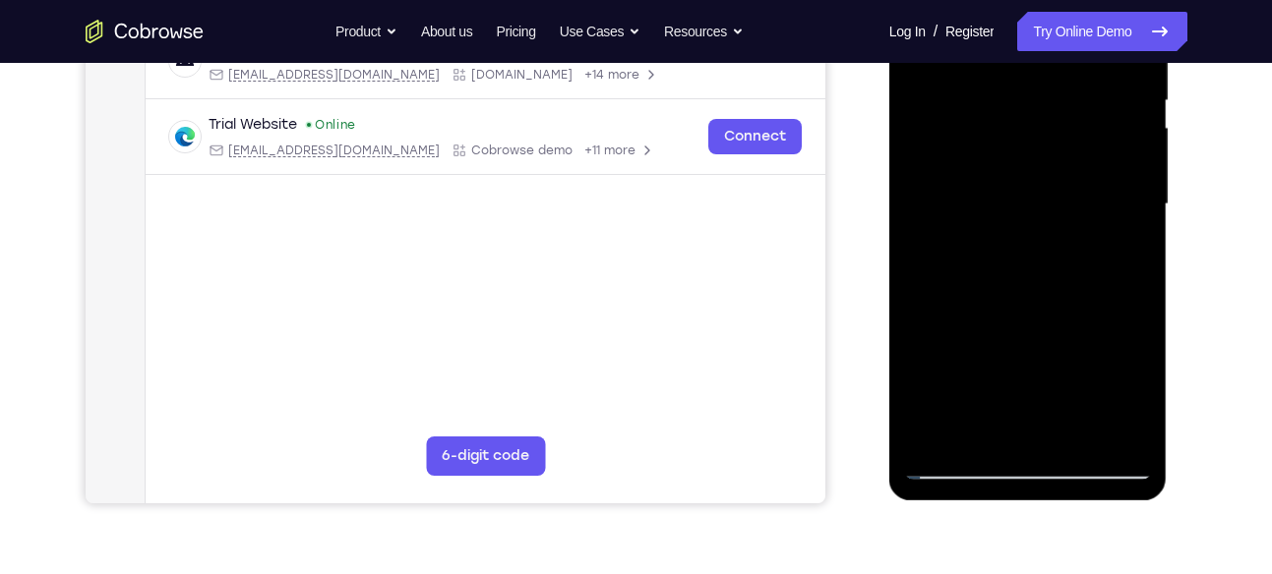
click at [1025, 246] on div at bounding box center [1028, 204] width 248 height 551
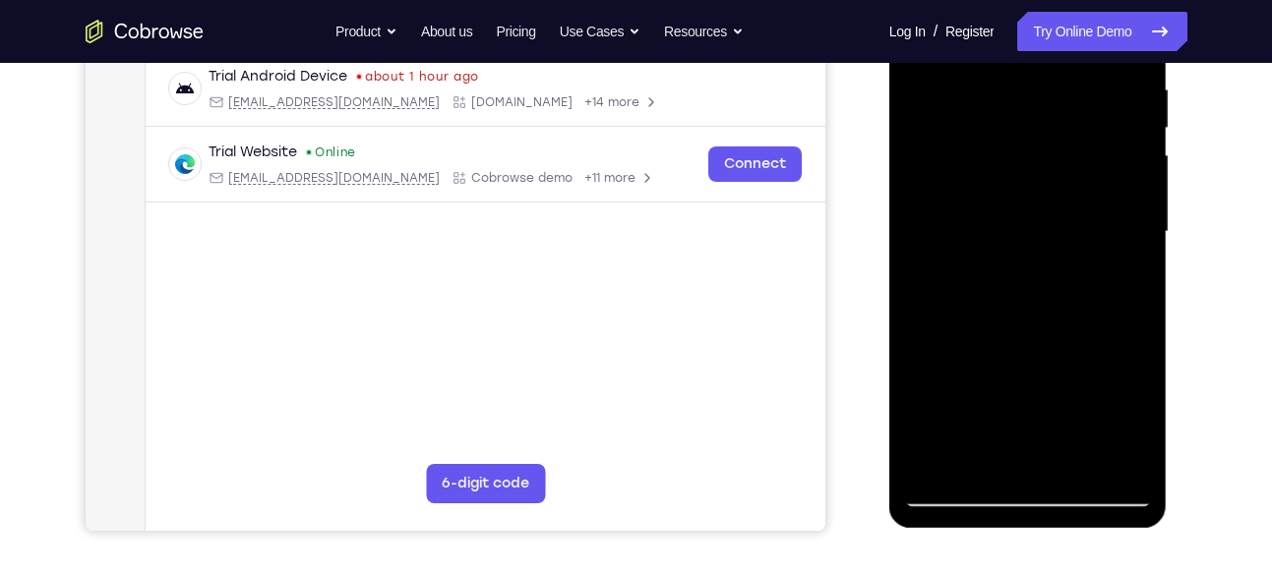
scroll to position [381, 0]
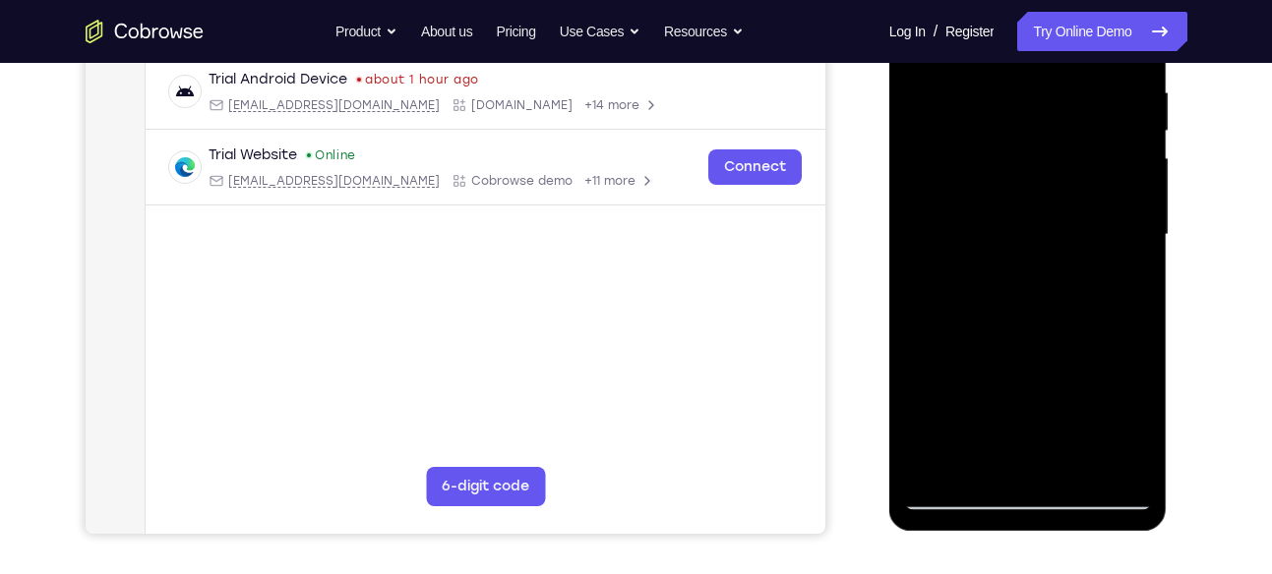
click at [1117, 284] on div at bounding box center [1028, 235] width 248 height 551
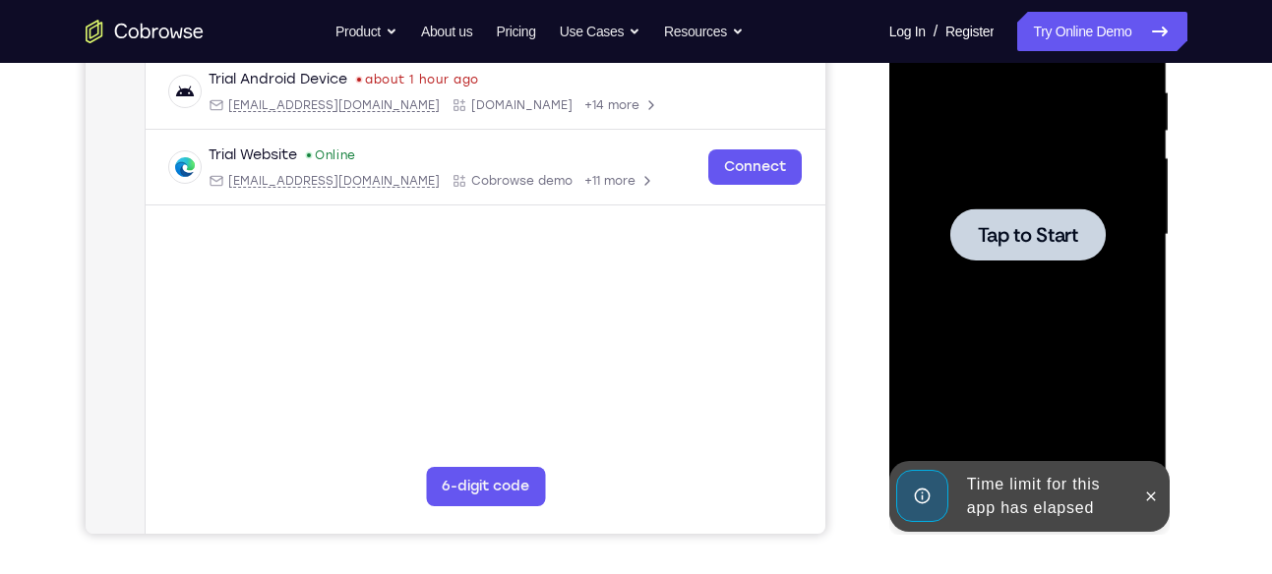
click at [1117, 284] on div at bounding box center [1028, 235] width 248 height 551
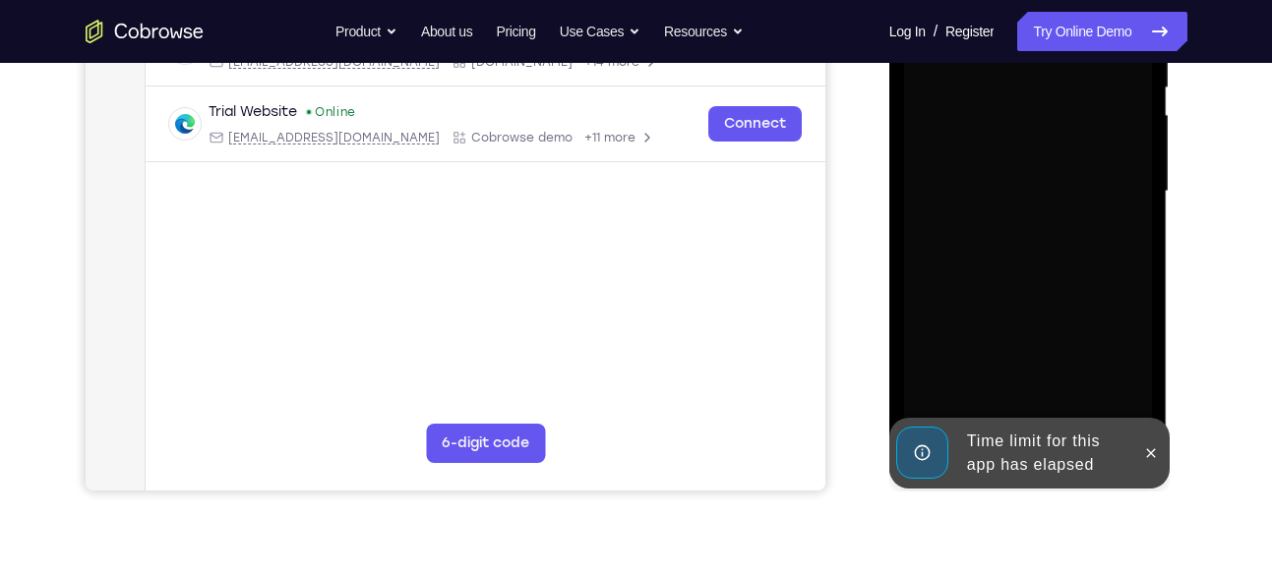
scroll to position [425, 0]
click at [1146, 461] on button at bounding box center [1150, 452] width 31 height 31
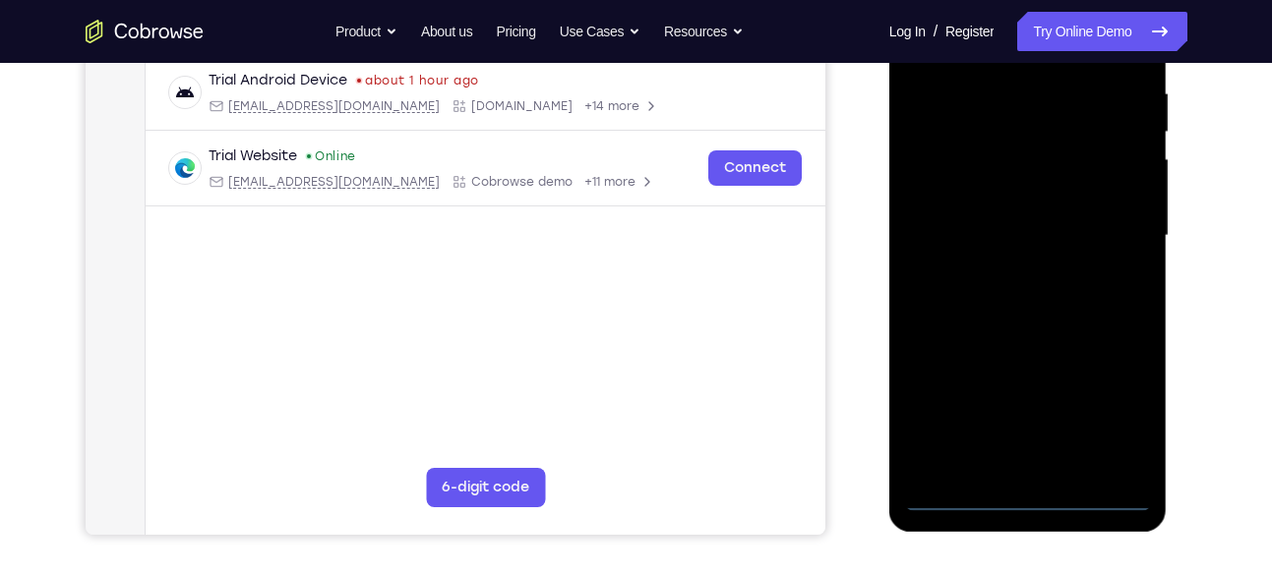
scroll to position [382, 0]
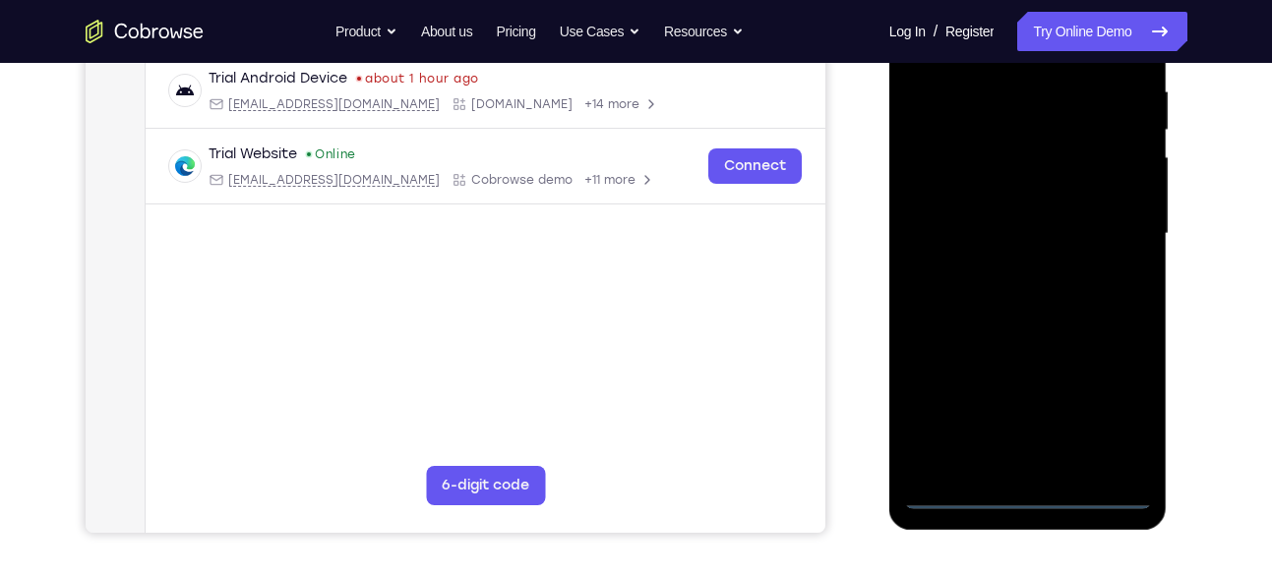
click at [1032, 494] on div at bounding box center [1028, 234] width 248 height 551
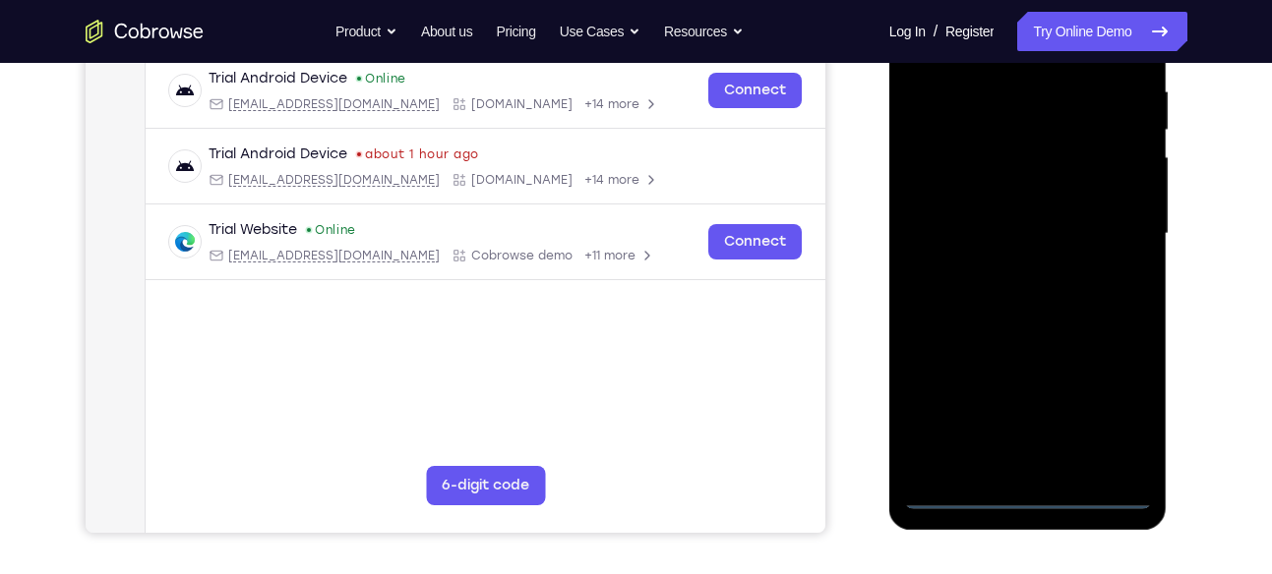
click at [1103, 432] on div at bounding box center [1028, 234] width 248 height 551
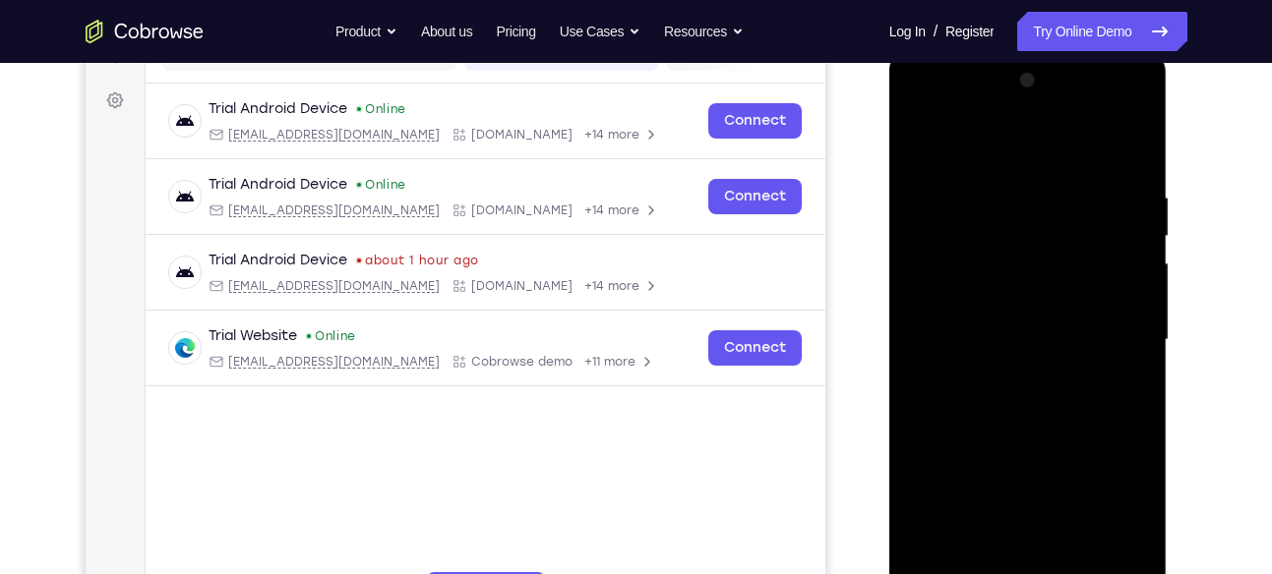
scroll to position [222, 0]
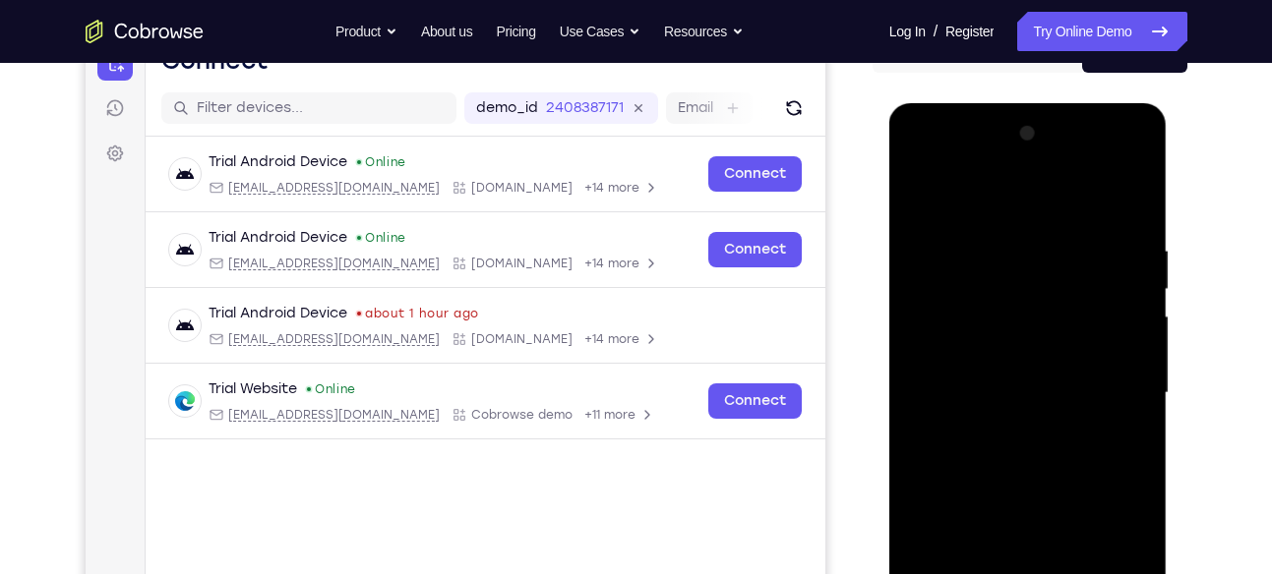
click at [916, 168] on div at bounding box center [1028, 393] width 248 height 551
click at [1111, 374] on div at bounding box center [1028, 393] width 248 height 551
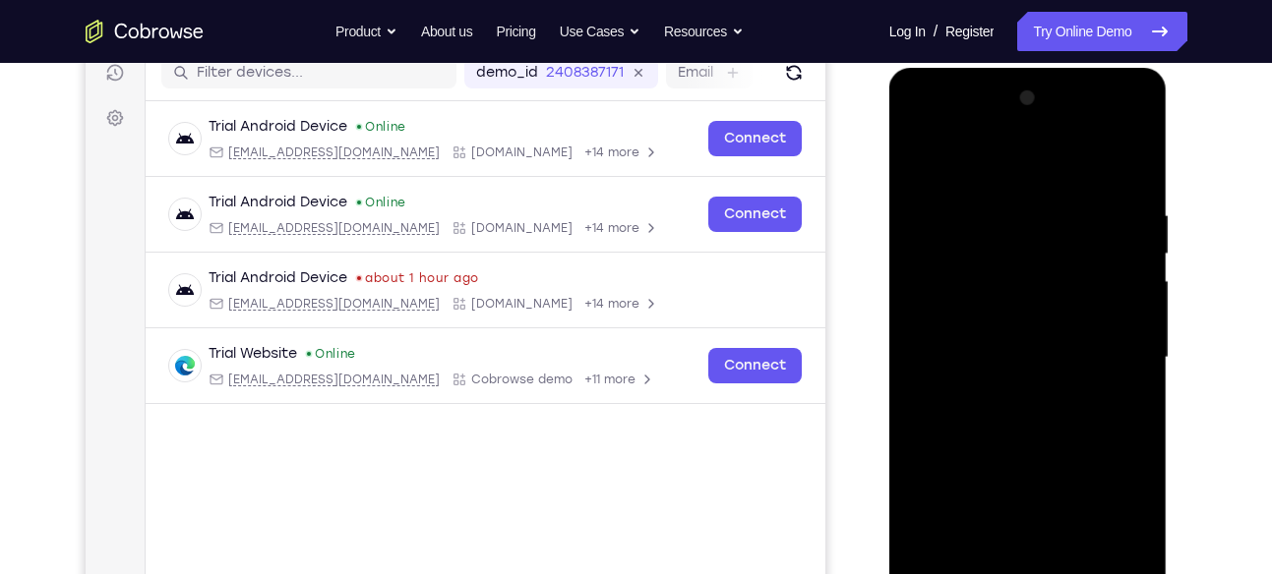
click at [1006, 395] on div at bounding box center [1028, 358] width 248 height 551
click at [977, 326] on div at bounding box center [1028, 358] width 248 height 551
click at [981, 326] on div at bounding box center [1028, 358] width 248 height 551
click at [982, 366] on div at bounding box center [1028, 358] width 248 height 551
click at [1005, 422] on div at bounding box center [1028, 358] width 248 height 551
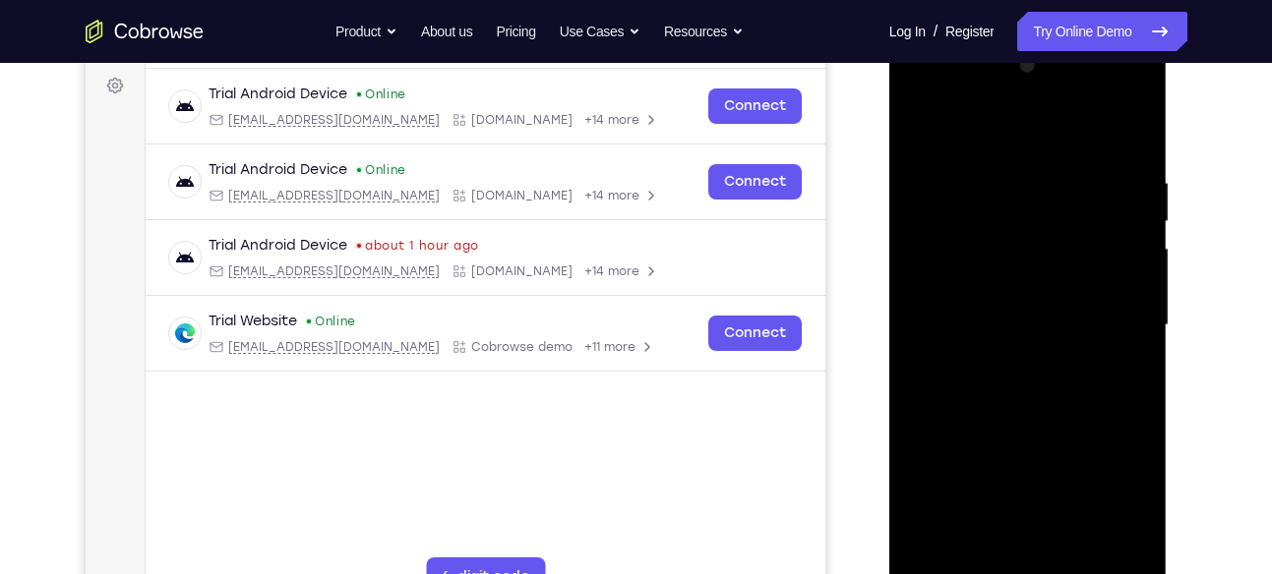
scroll to position [289, 0]
drag, startPoint x: 1015, startPoint y: 217, endPoint x: 1143, endPoint y: 150, distance: 144.3
click at [1143, 150] on div at bounding box center [1028, 326] width 248 height 551
click at [1003, 183] on div at bounding box center [1028, 326] width 248 height 551
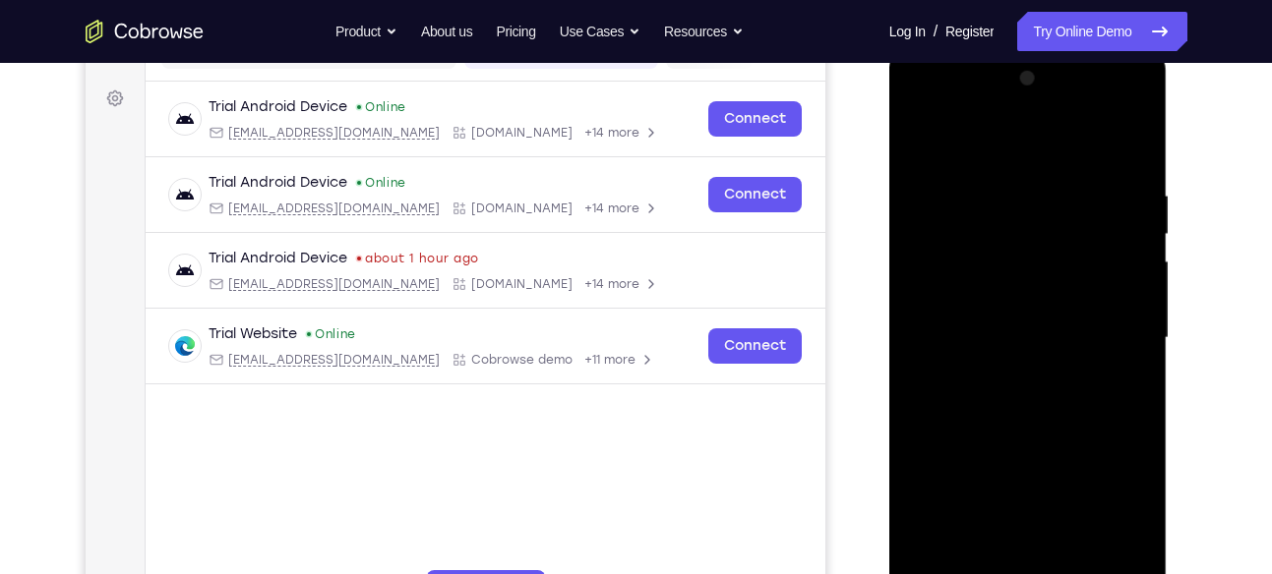
scroll to position [276, 0]
click at [1127, 201] on div at bounding box center [1028, 339] width 248 height 551
click at [1130, 151] on div at bounding box center [1028, 339] width 248 height 551
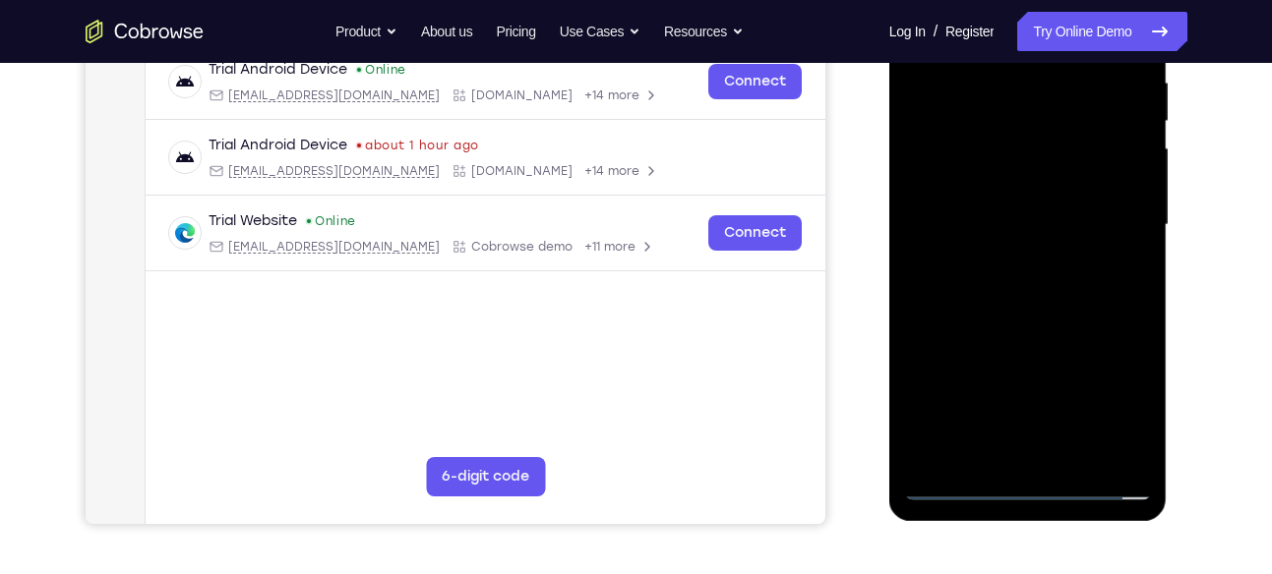
scroll to position [391, 0]
drag, startPoint x: 1053, startPoint y: 336, endPoint x: 1066, endPoint y: 242, distance: 95.3
click at [1066, 242] on div at bounding box center [1028, 224] width 248 height 551
click at [1073, 465] on div at bounding box center [1028, 224] width 248 height 551
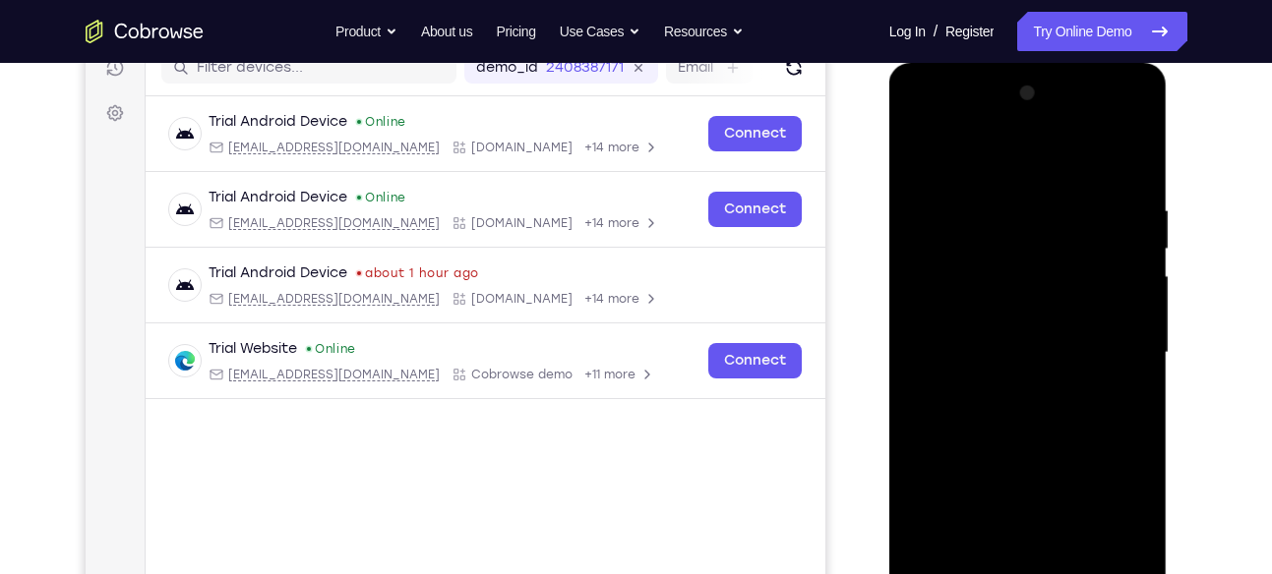
scroll to position [262, 0]
click at [1033, 451] on div at bounding box center [1028, 354] width 248 height 551
click at [1040, 355] on div at bounding box center [1028, 354] width 248 height 551
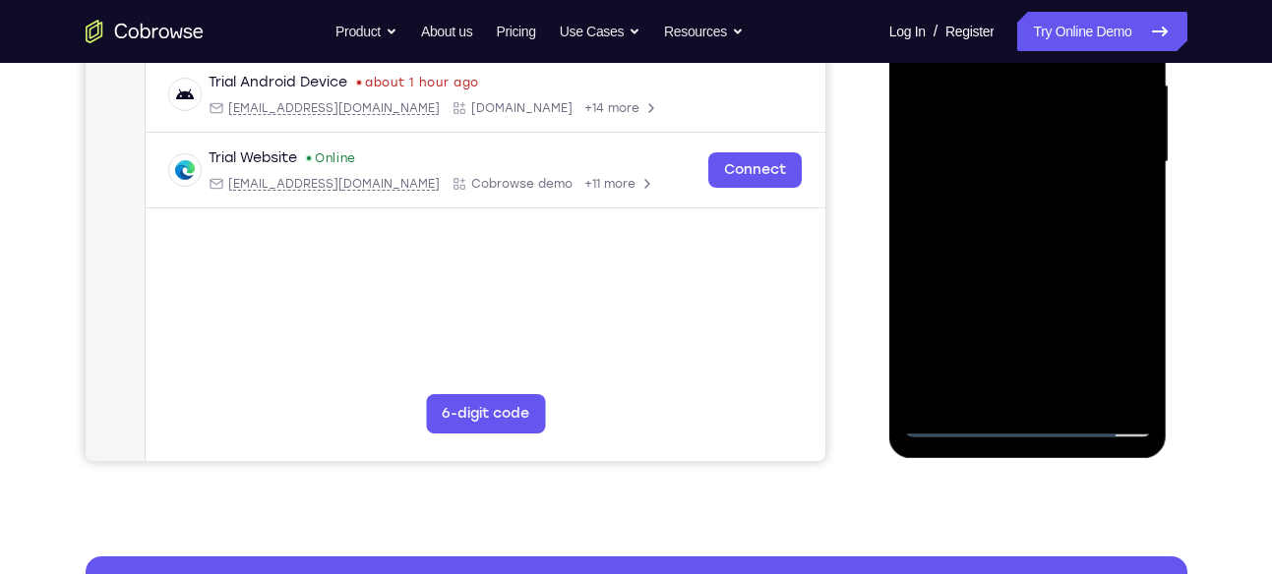
scroll to position [454, 0]
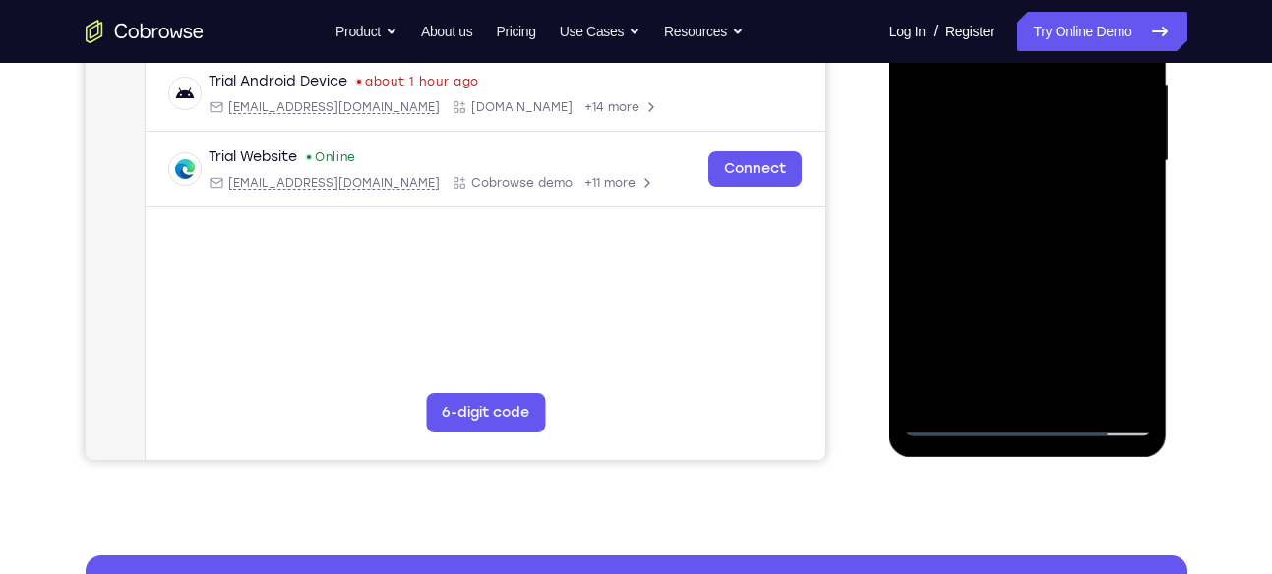
click at [1143, 346] on div at bounding box center [1028, 161] width 248 height 551
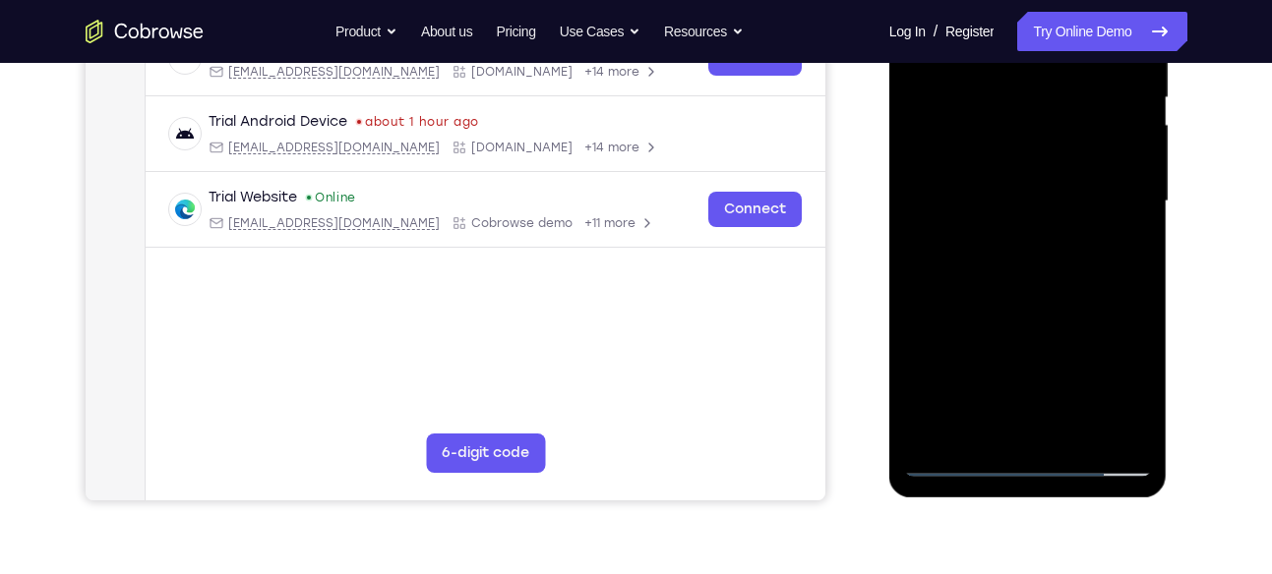
scroll to position [400, 0]
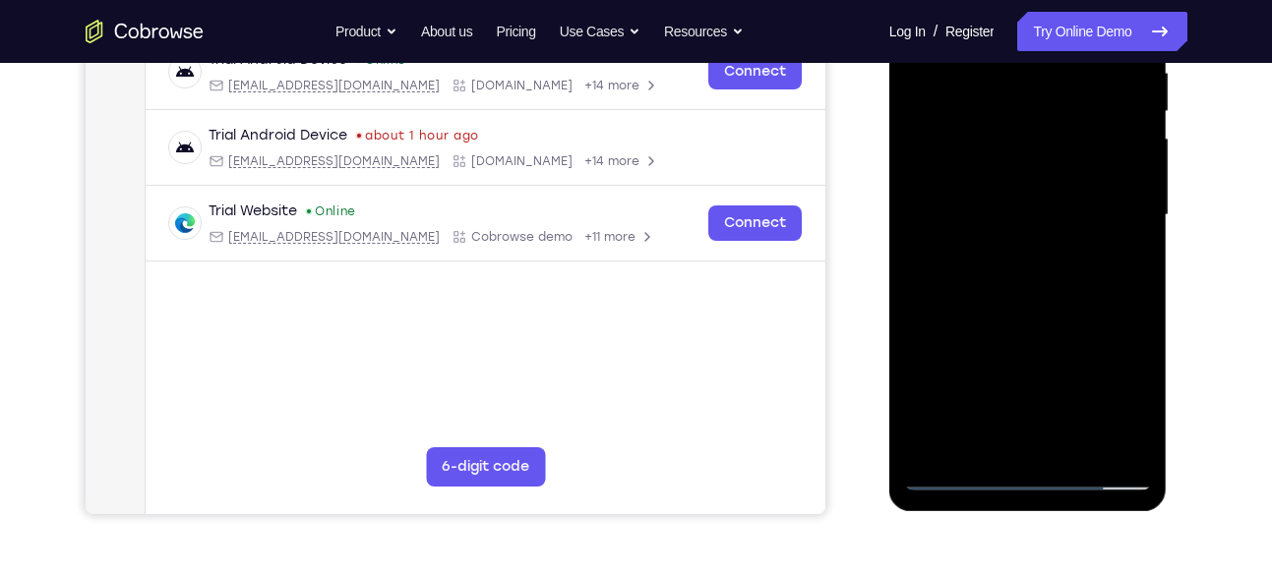
click at [1120, 263] on div at bounding box center [1028, 215] width 248 height 551
click at [1131, 399] on div at bounding box center [1028, 215] width 248 height 551
click at [1114, 267] on div at bounding box center [1028, 215] width 248 height 551
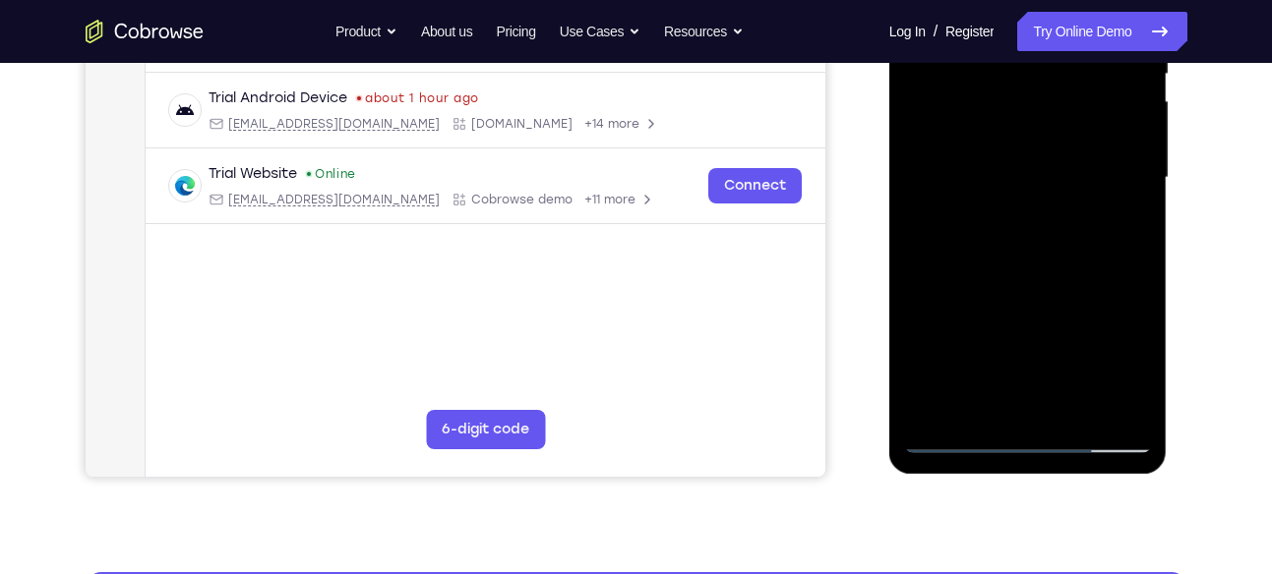
scroll to position [445, 0]
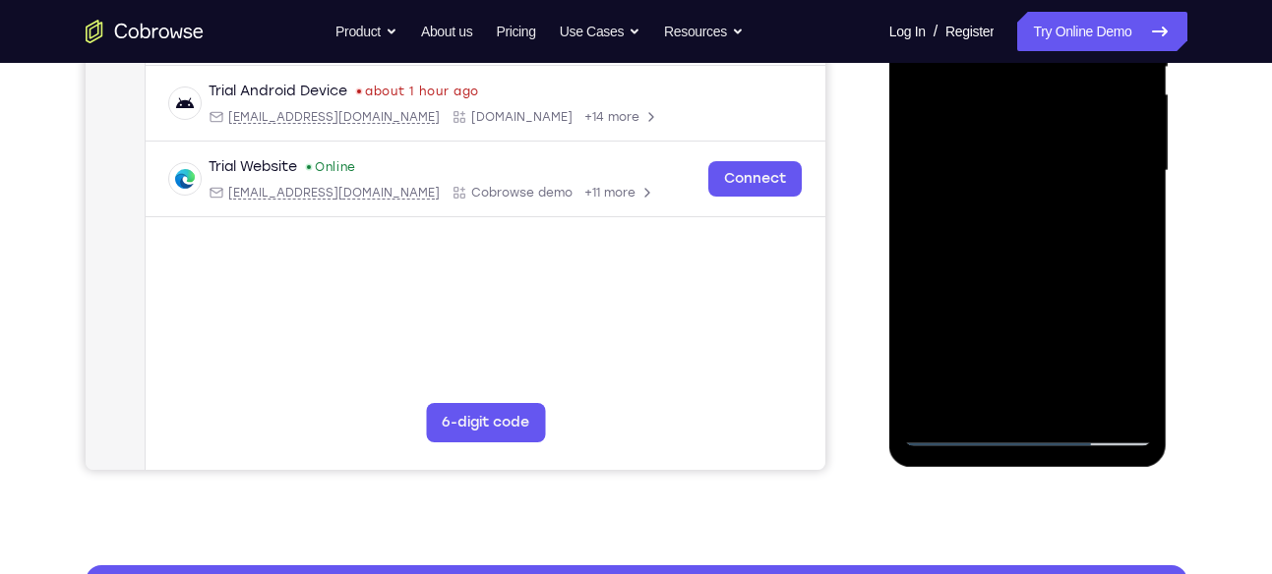
click at [965, 428] on div at bounding box center [1028, 171] width 248 height 551
click at [956, 437] on div at bounding box center [1028, 171] width 248 height 551
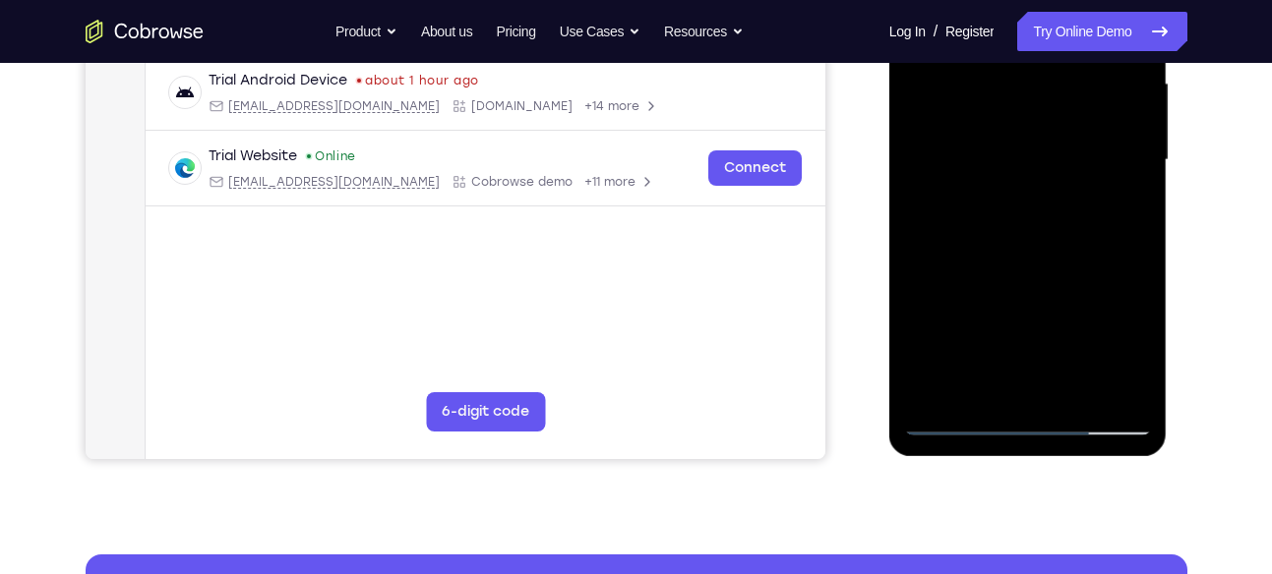
scroll to position [456, 0]
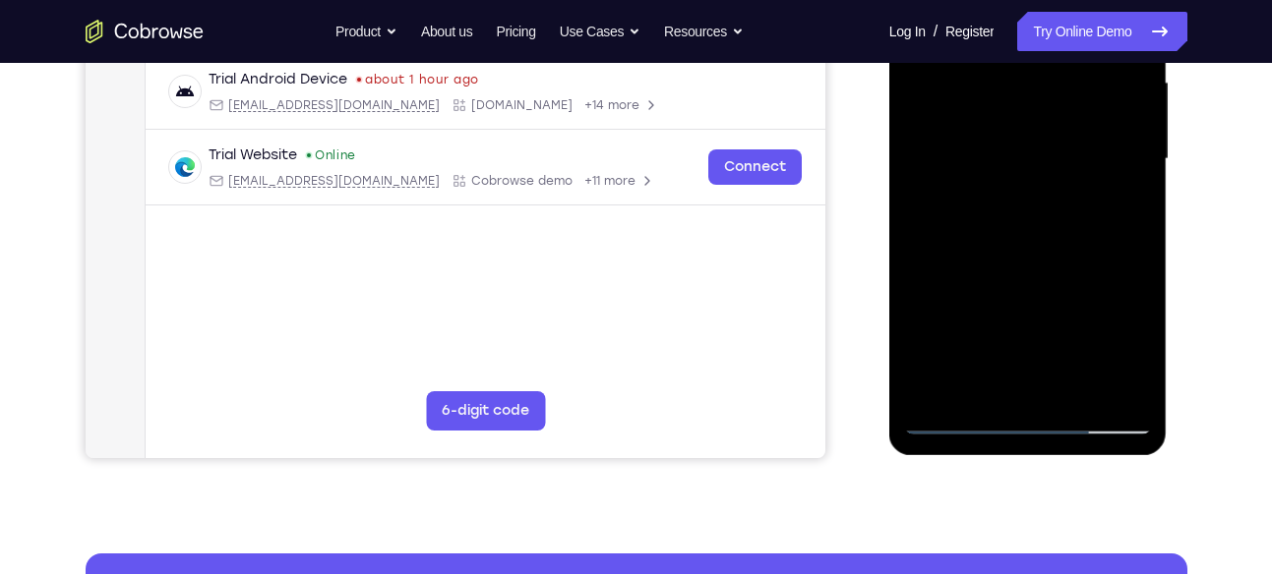
click at [959, 426] on div at bounding box center [1028, 159] width 248 height 551
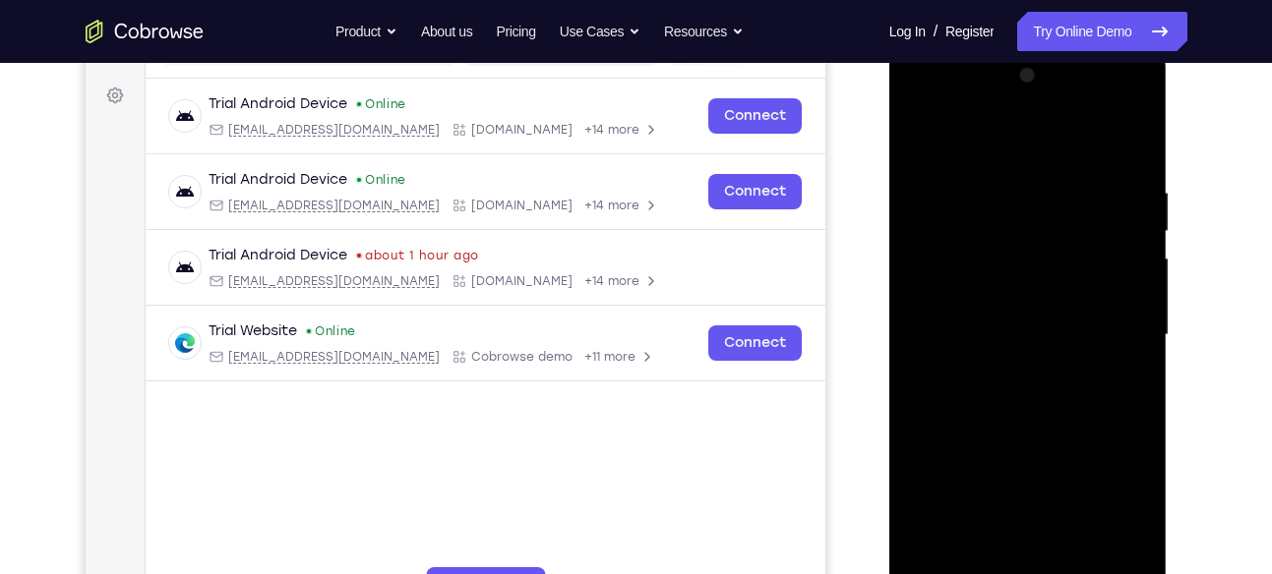
scroll to position [278, 0]
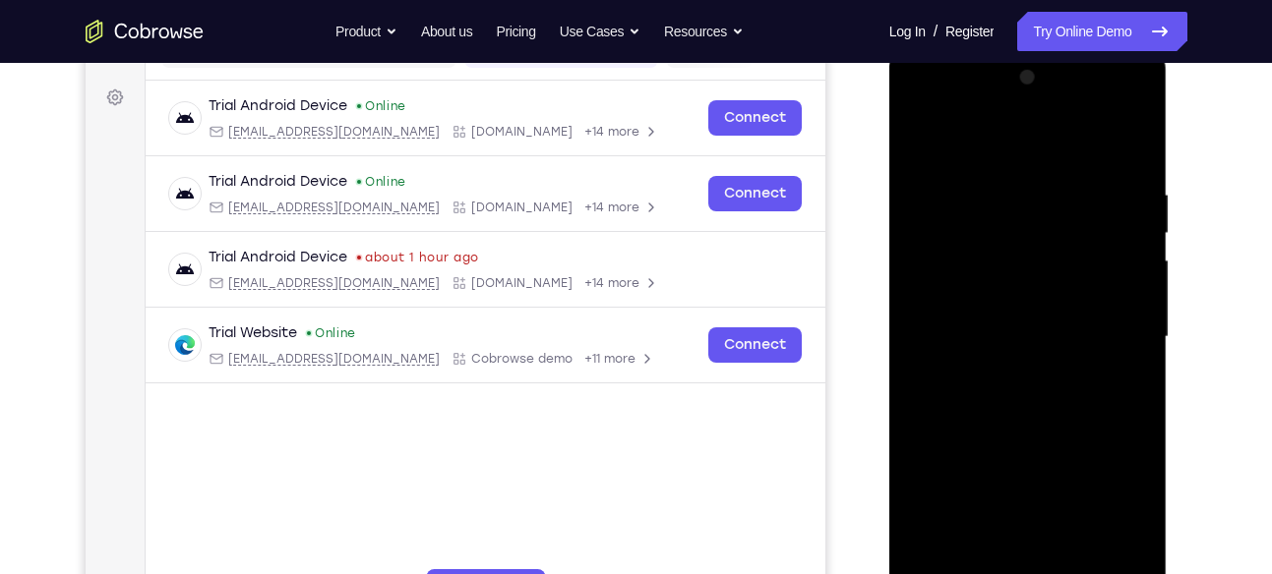
drag, startPoint x: 964, startPoint y: 231, endPoint x: 963, endPoint y: 309, distance: 77.7
click at [963, 309] on div at bounding box center [1028, 337] width 248 height 551
click at [945, 196] on div at bounding box center [1028, 337] width 248 height 551
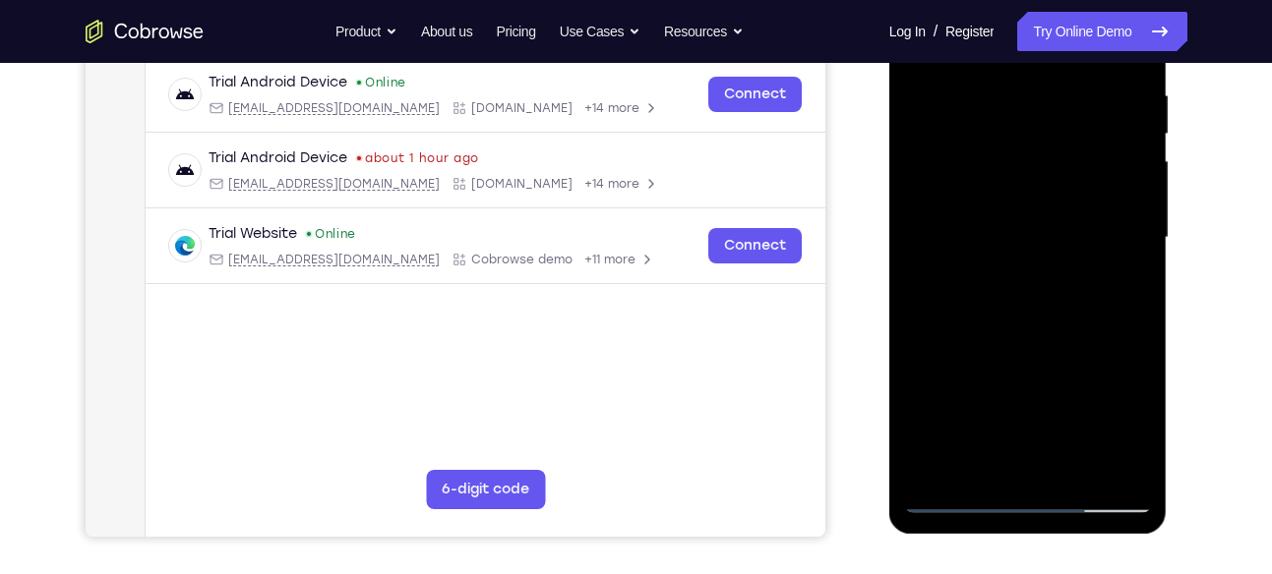
scroll to position [381, 0]
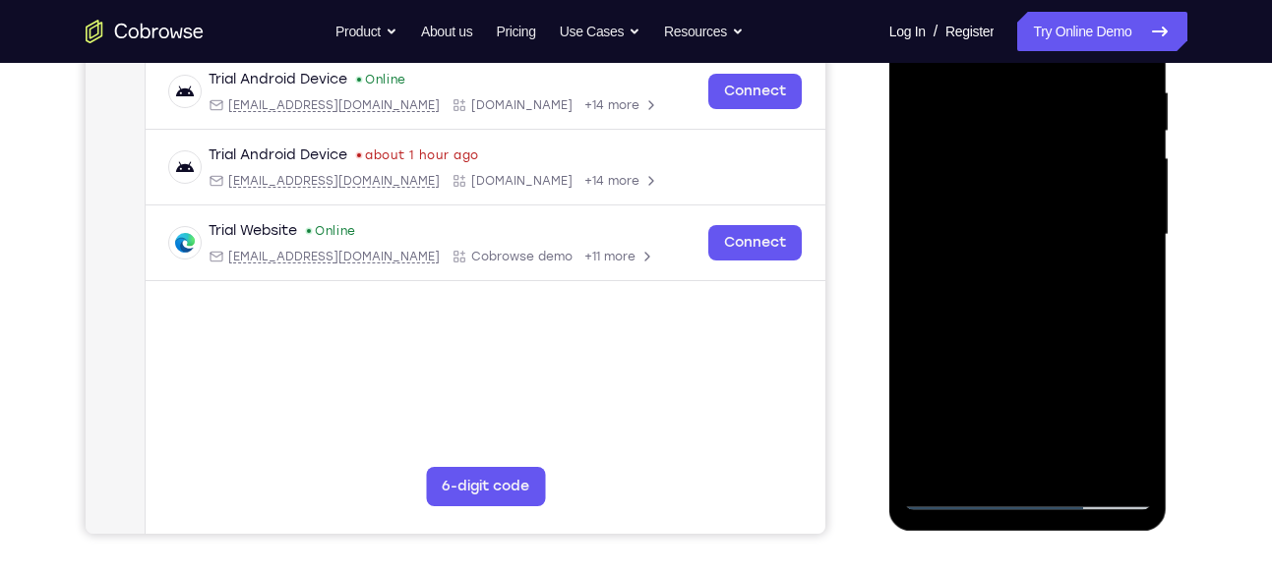
click at [942, 455] on div at bounding box center [1028, 235] width 248 height 551
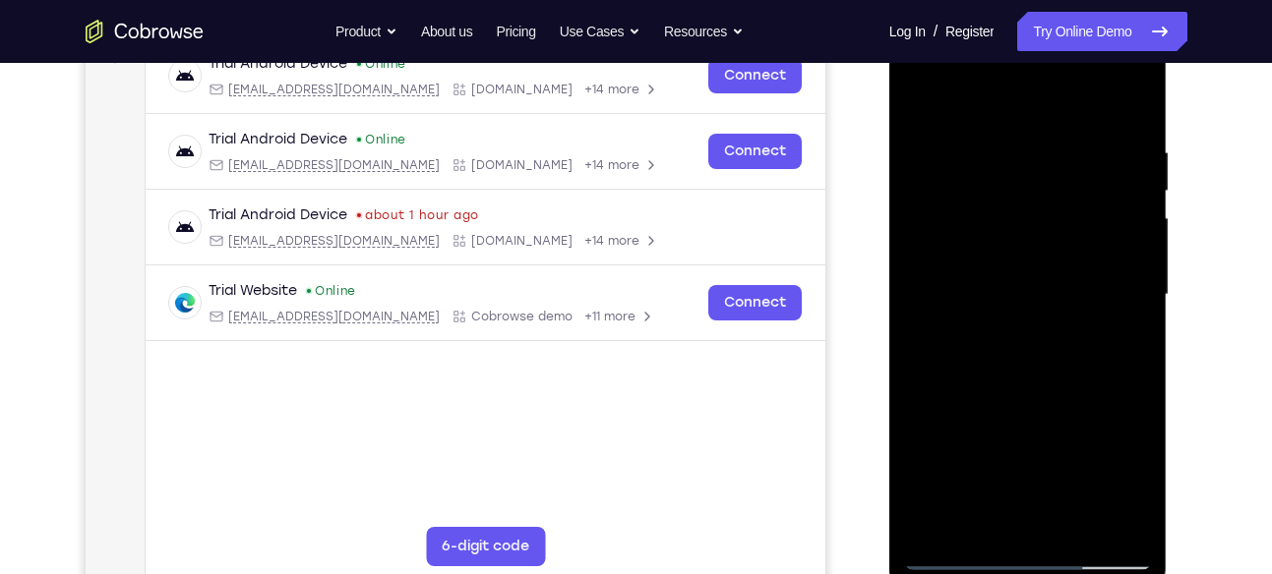
scroll to position [320, 0]
drag, startPoint x: 1002, startPoint y: 372, endPoint x: 991, endPoint y: 197, distance: 175.4
click at [991, 197] on div at bounding box center [1028, 296] width 248 height 551
drag, startPoint x: 1017, startPoint y: 298, endPoint x: 1001, endPoint y: 420, distance: 123.0
click at [1001, 420] on div at bounding box center [1028, 296] width 248 height 551
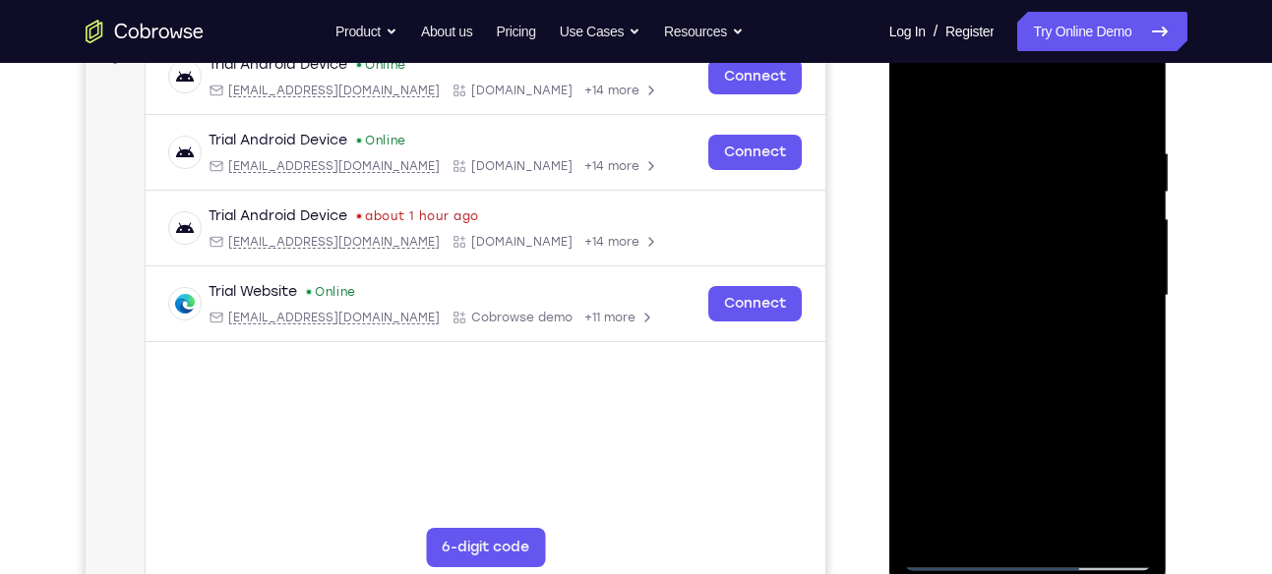
click at [939, 210] on div at bounding box center [1028, 296] width 248 height 551
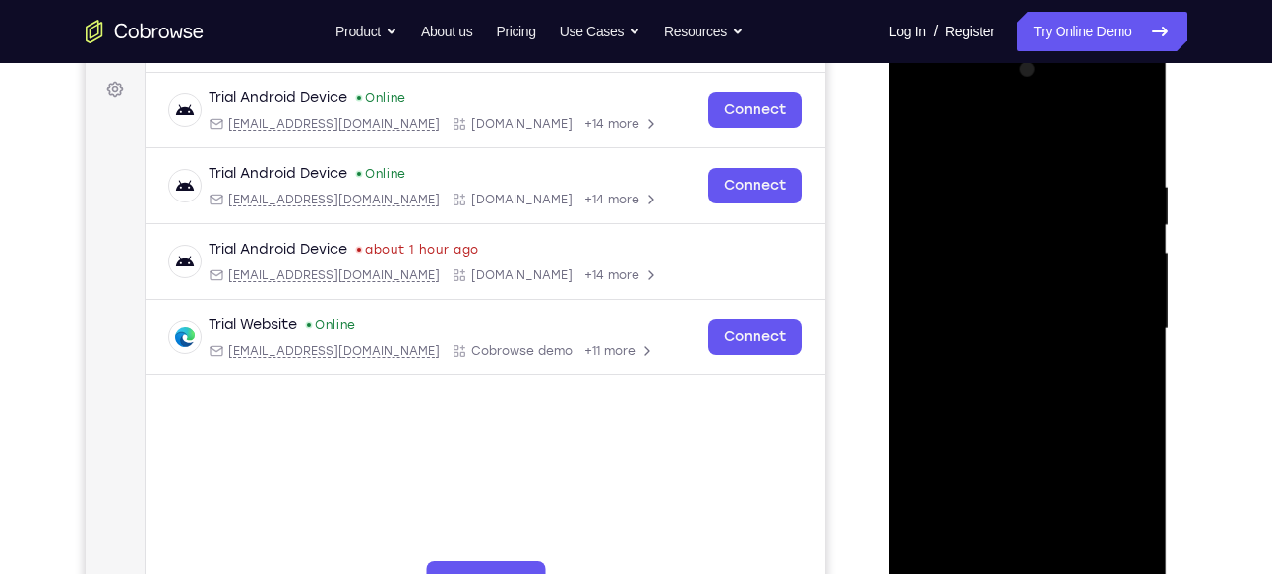
scroll to position [273, 0]
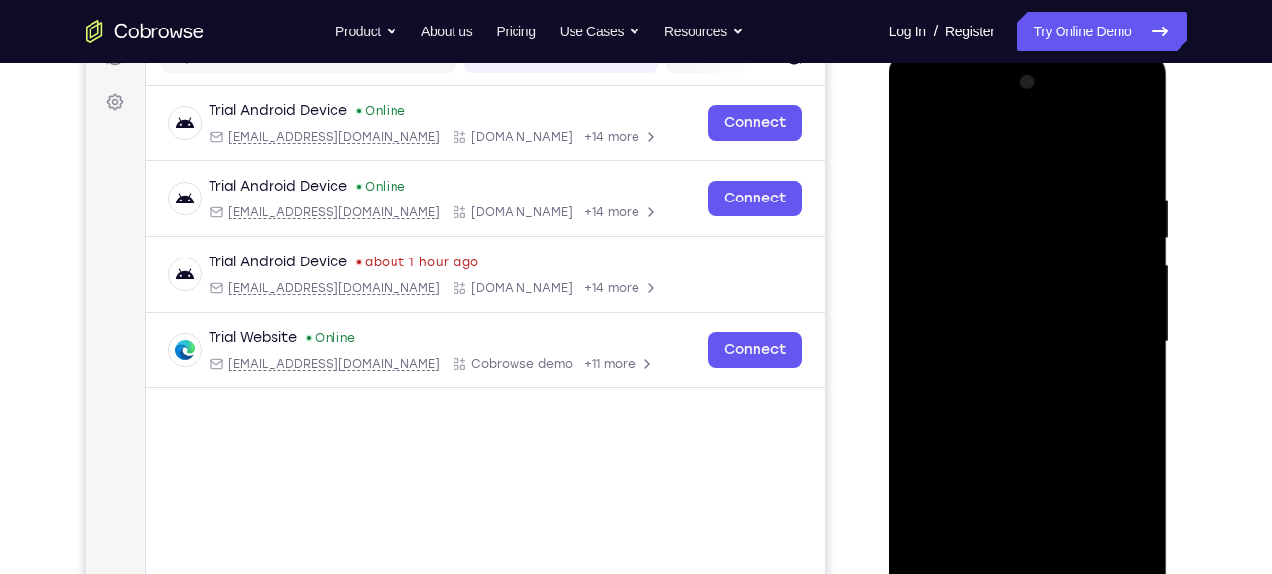
click at [996, 158] on div at bounding box center [1028, 342] width 248 height 551
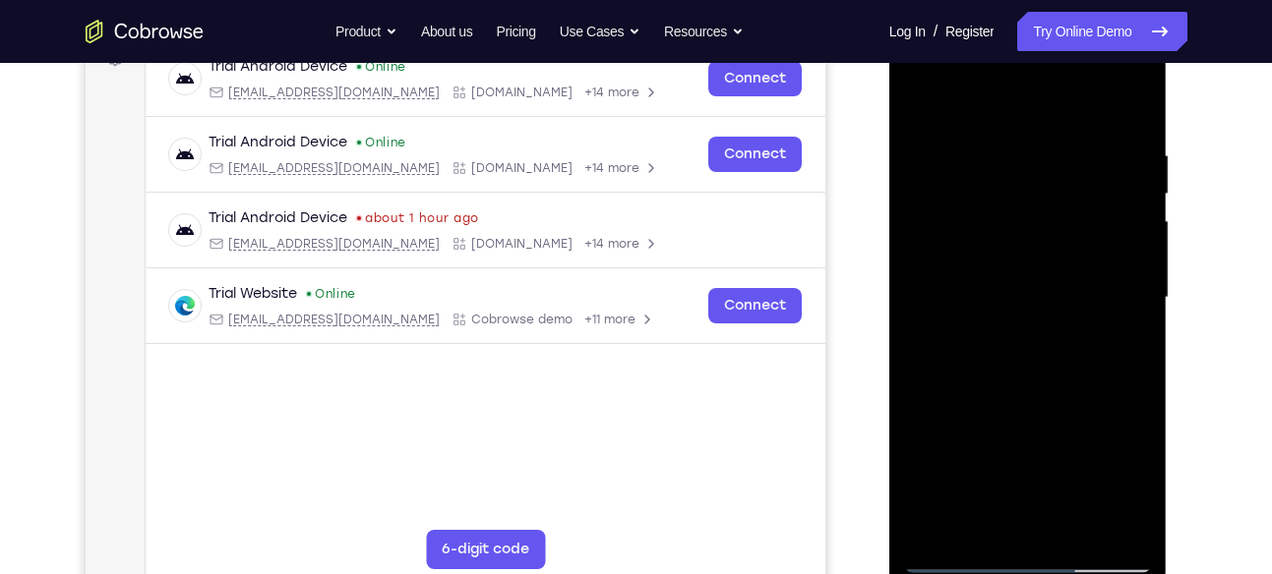
scroll to position [315, 0]
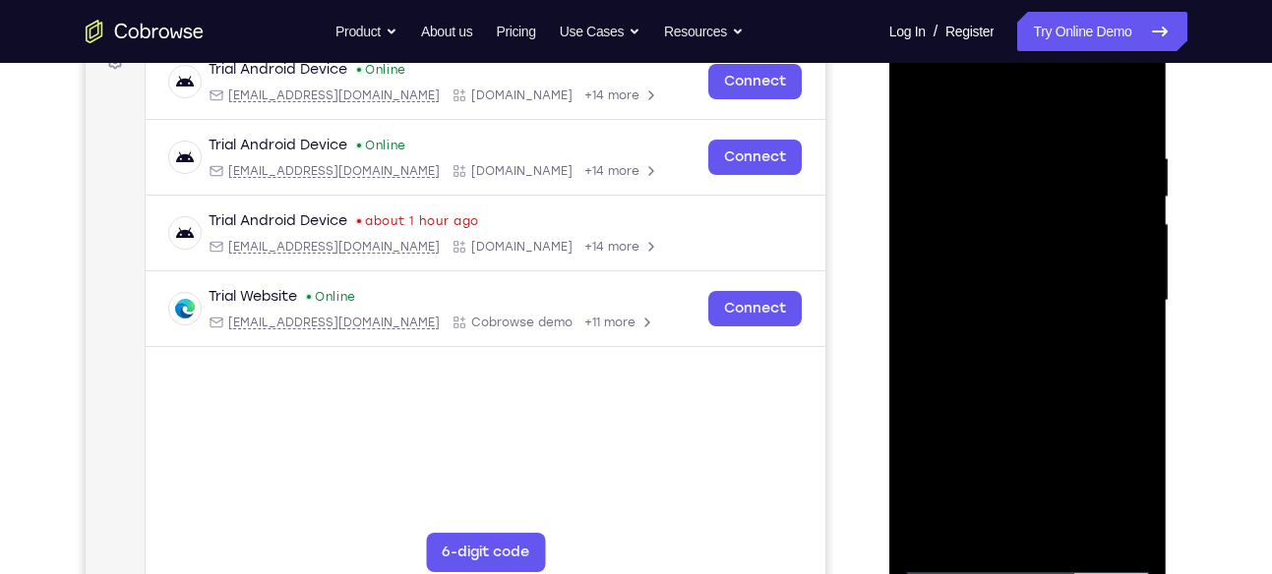
click at [934, 185] on div at bounding box center [1028, 301] width 248 height 551
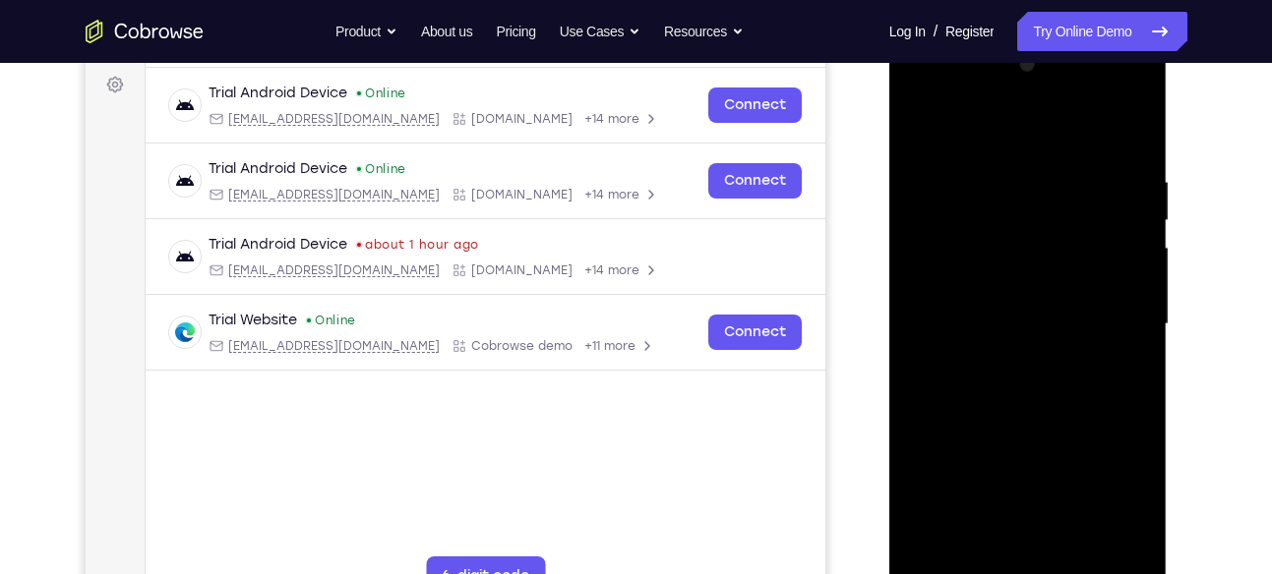
scroll to position [279, 0]
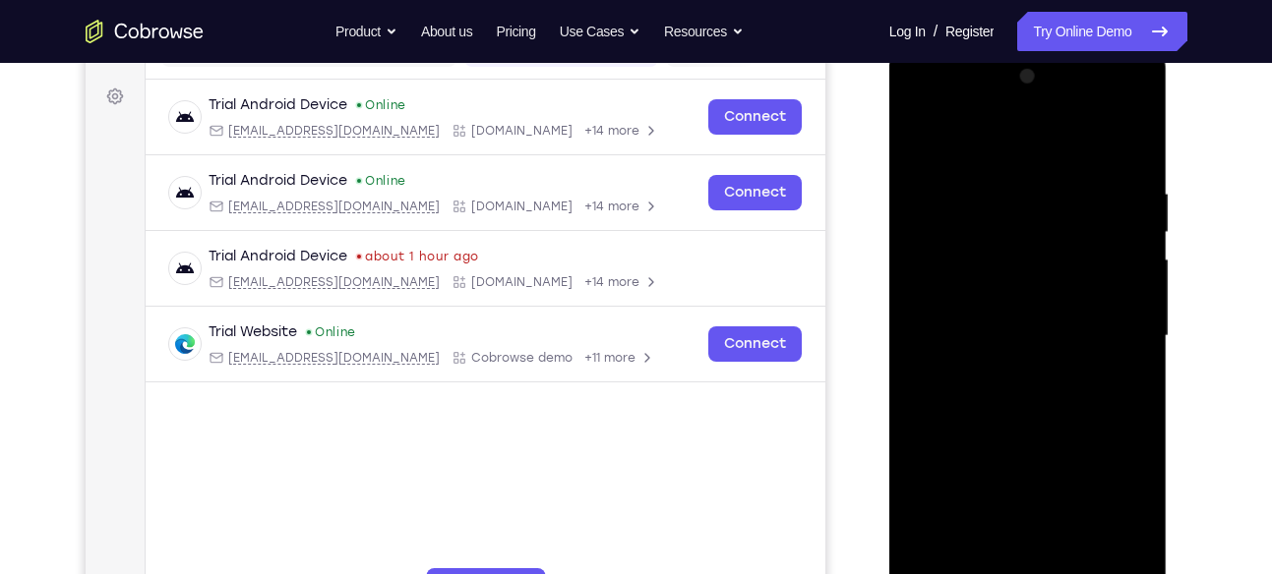
click at [1128, 148] on div at bounding box center [1028, 336] width 248 height 551
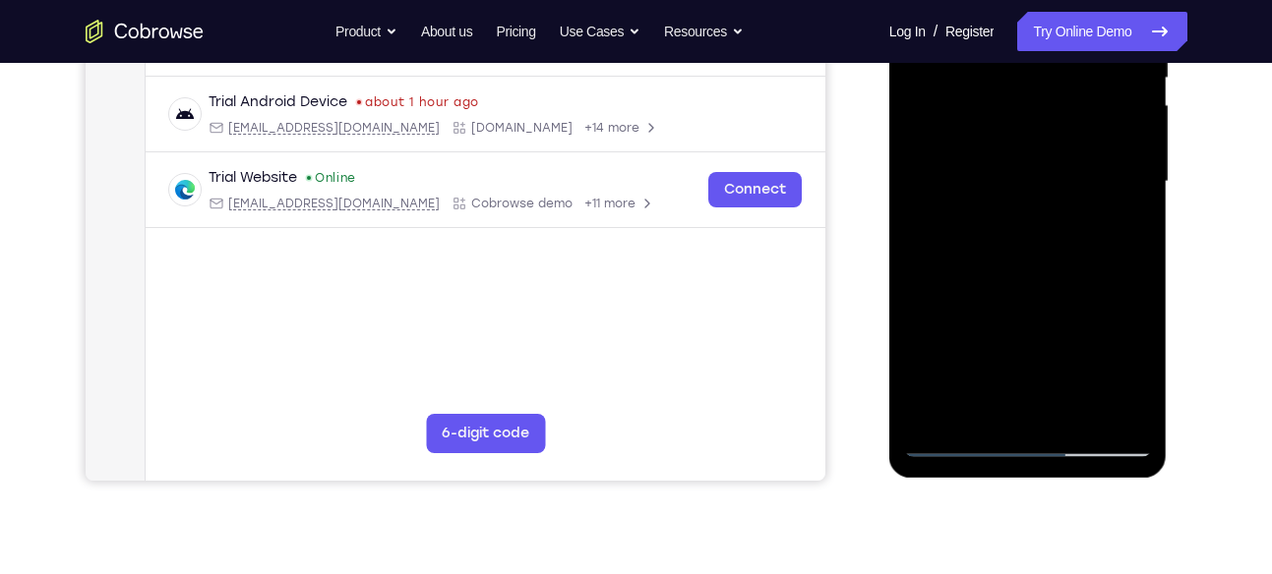
scroll to position [436, 0]
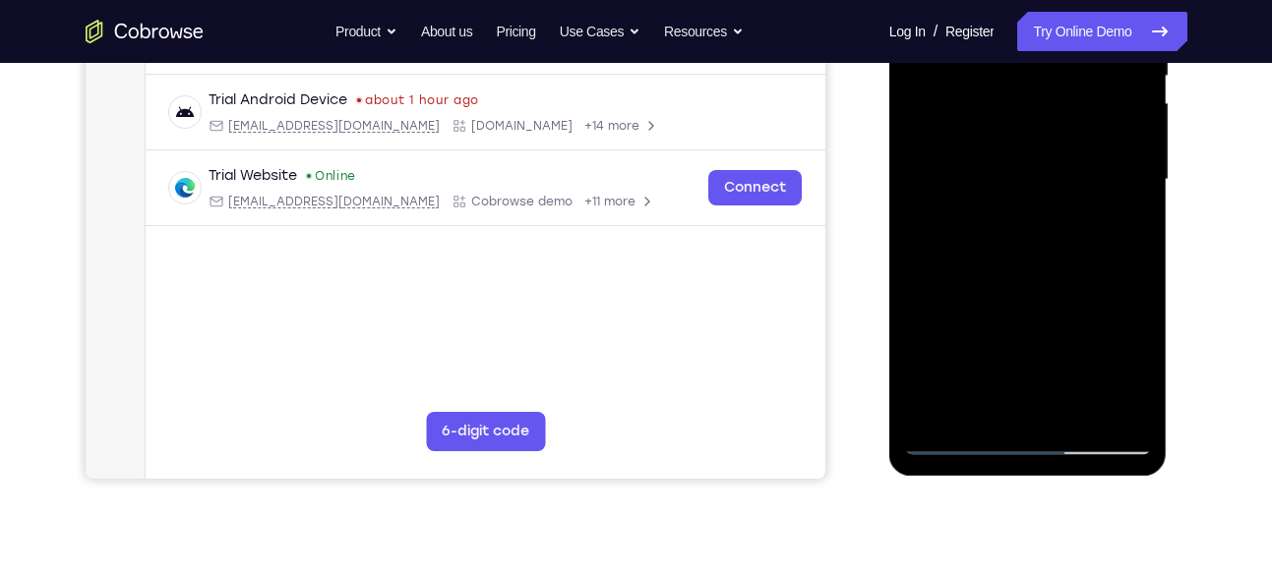
click at [1028, 209] on div at bounding box center [1028, 180] width 248 height 551
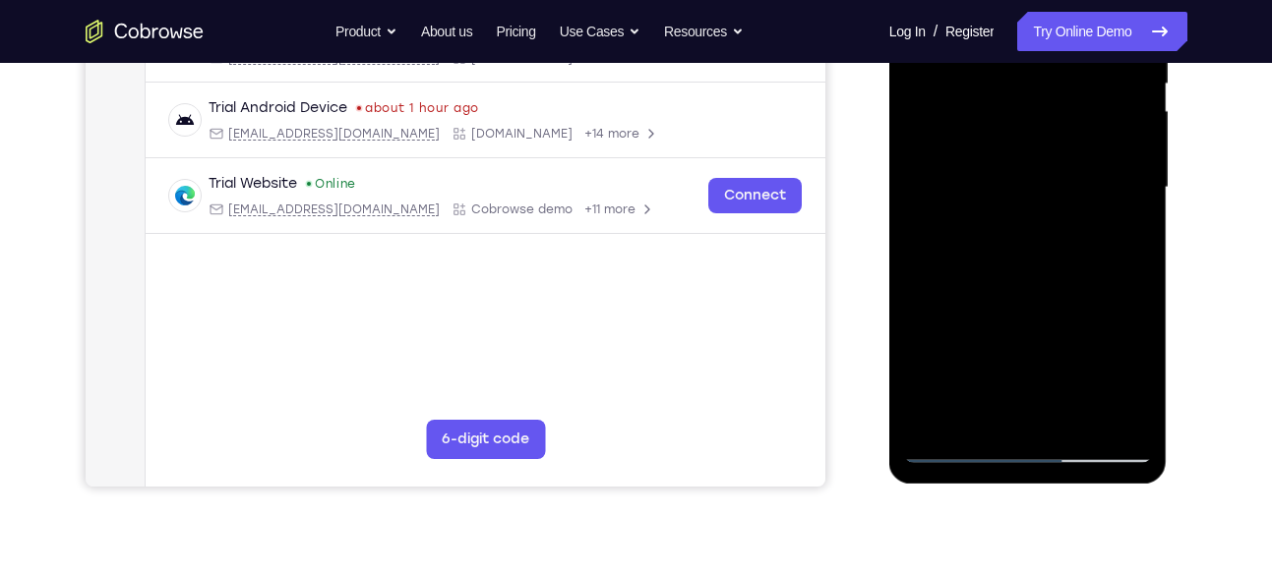
click at [932, 306] on div at bounding box center [1028, 187] width 248 height 551
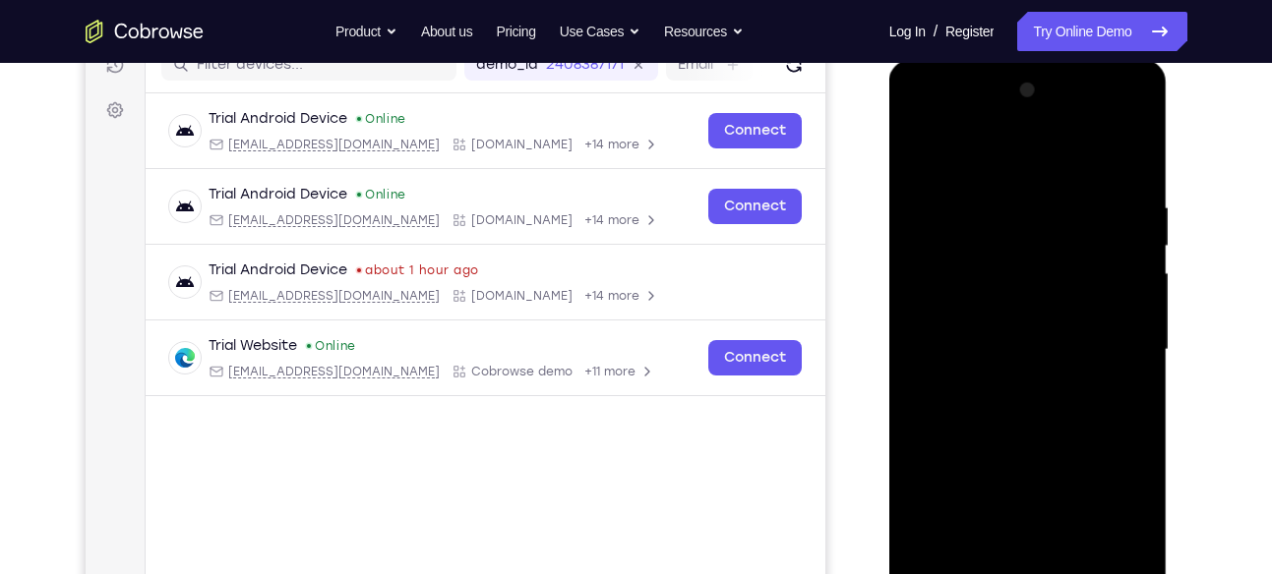
scroll to position [267, 0]
click at [1088, 296] on div at bounding box center [1028, 349] width 248 height 551
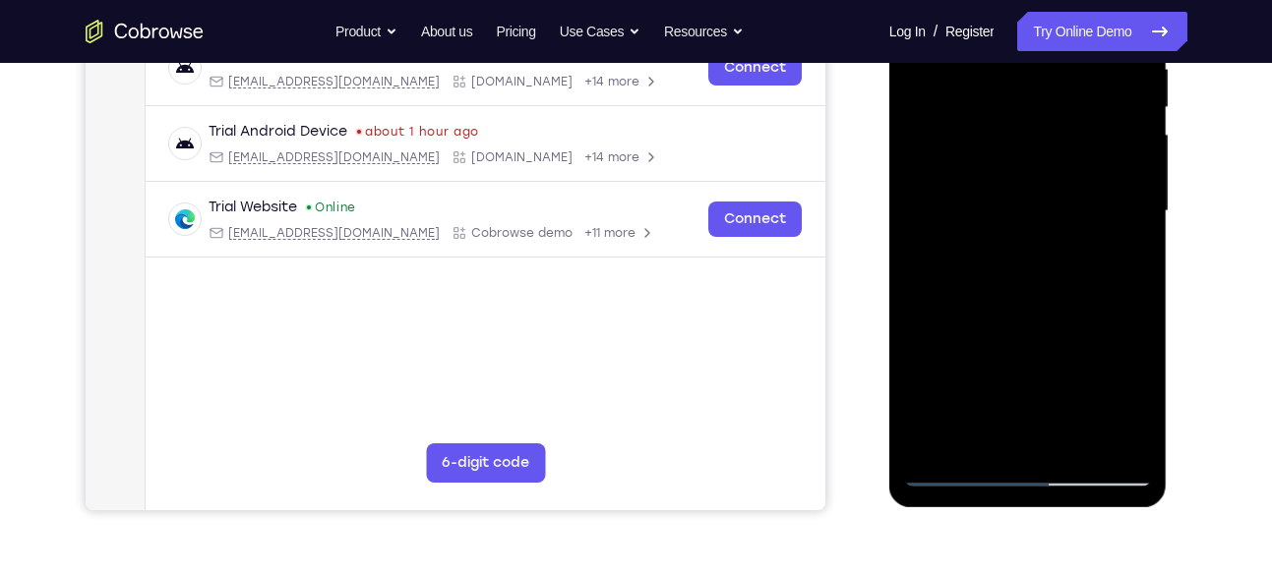
scroll to position [237, 0]
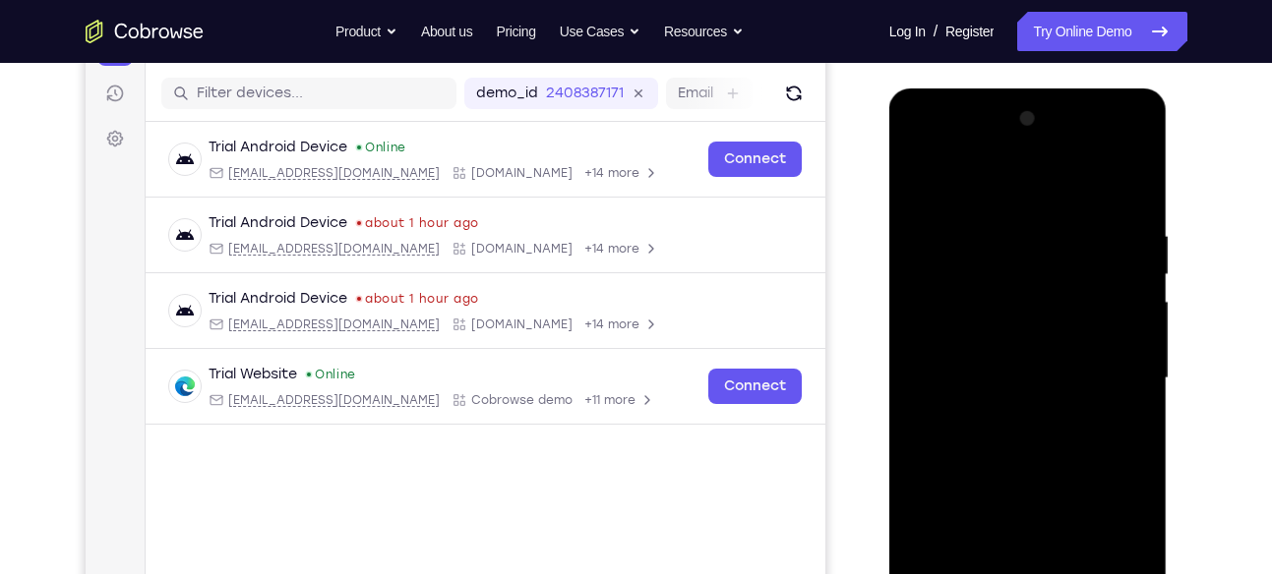
click at [932, 194] on div at bounding box center [1028, 378] width 248 height 551
click at [967, 248] on div at bounding box center [1028, 378] width 248 height 551
click at [1069, 251] on div at bounding box center [1028, 378] width 248 height 551
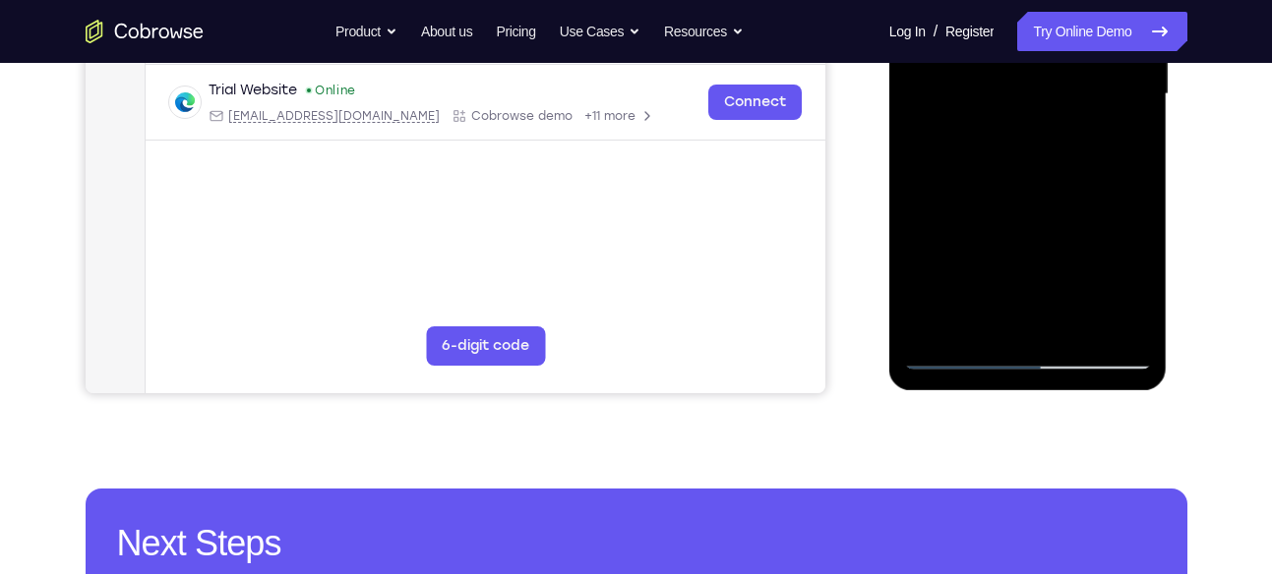
scroll to position [520, 0]
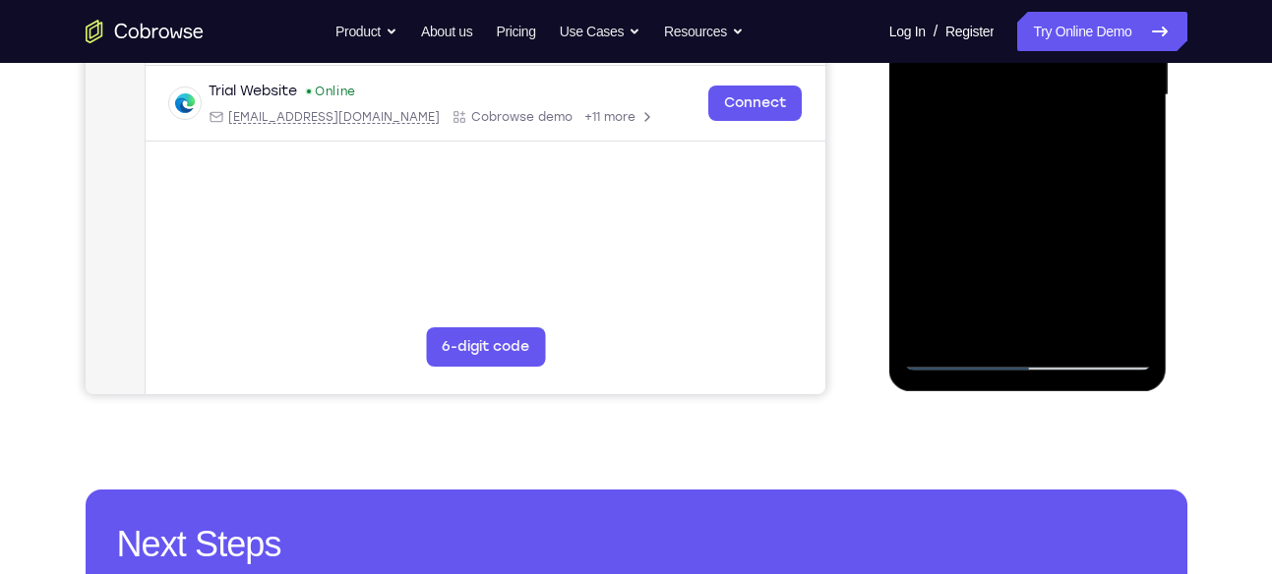
click at [1122, 285] on div at bounding box center [1028, 95] width 248 height 551
click at [975, 318] on div at bounding box center [1028, 95] width 248 height 551
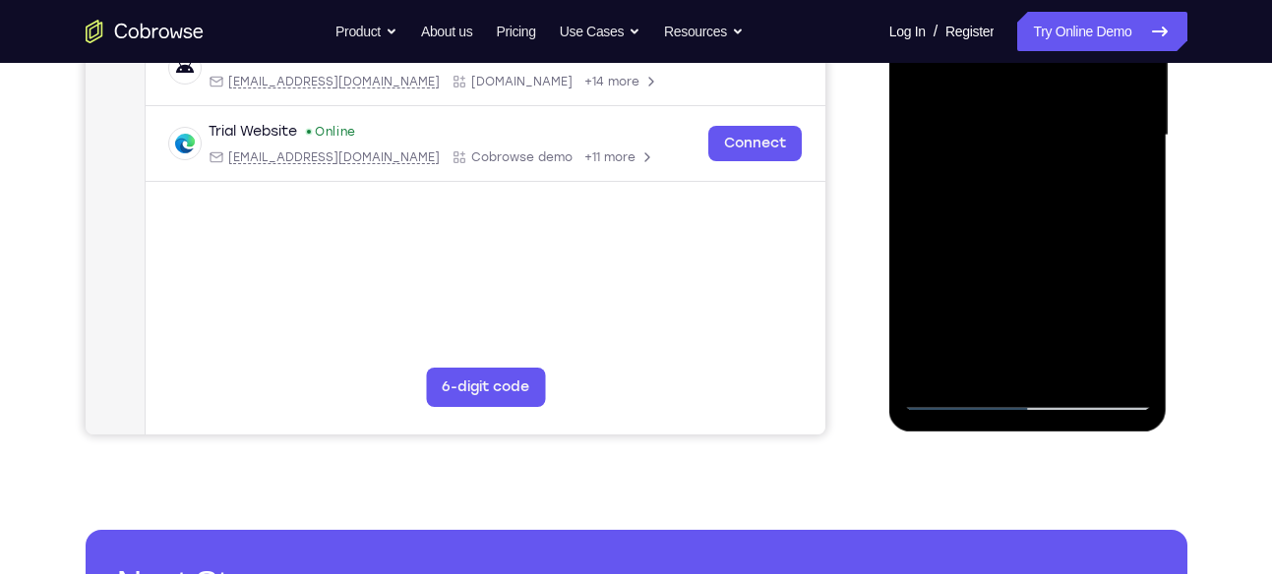
scroll to position [463, 0]
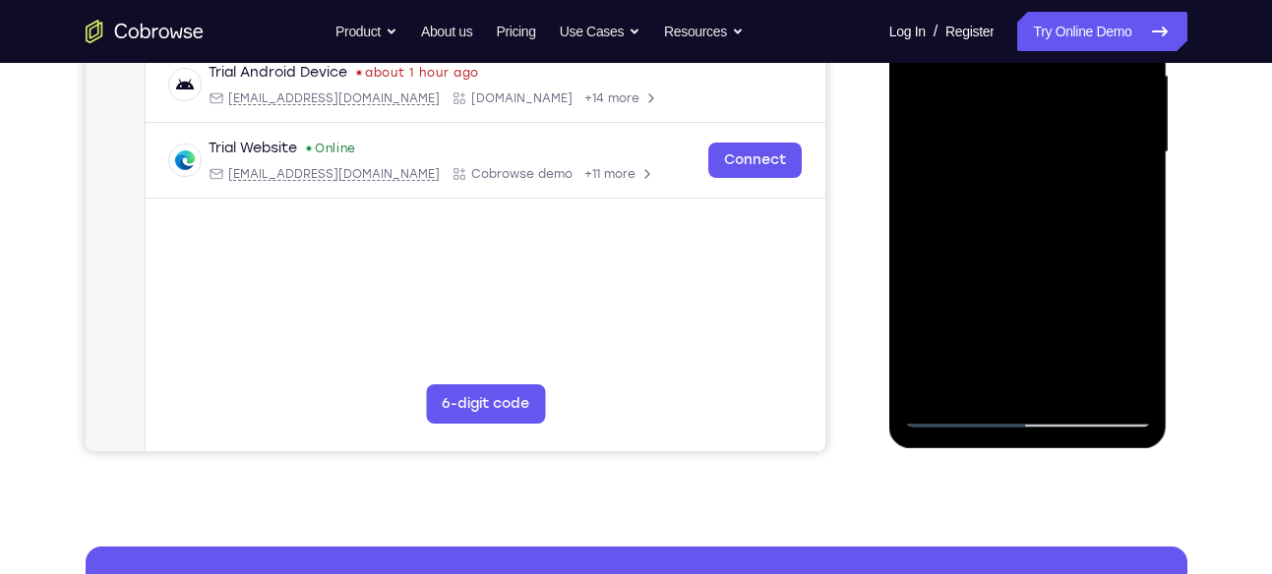
click at [1028, 297] on div at bounding box center [1028, 152] width 248 height 551
click at [1113, 195] on div at bounding box center [1028, 152] width 248 height 551
click at [948, 423] on div at bounding box center [1028, 152] width 248 height 551
click at [953, 419] on div at bounding box center [1028, 152] width 248 height 551
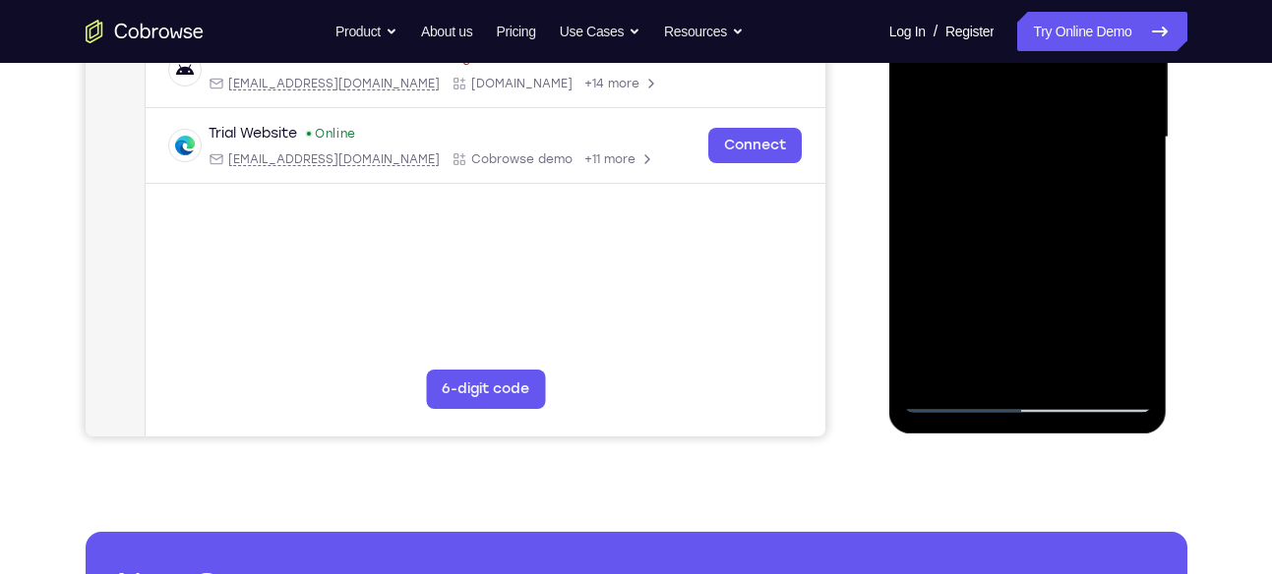
scroll to position [480, 0]
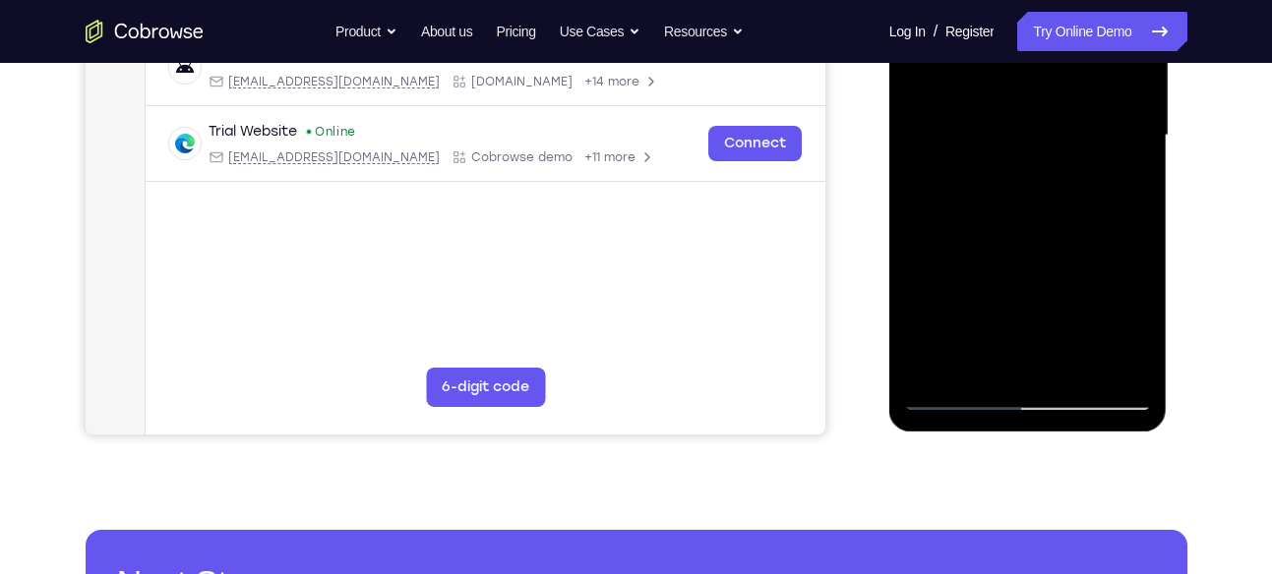
click at [1071, 367] on div at bounding box center [1028, 135] width 248 height 551
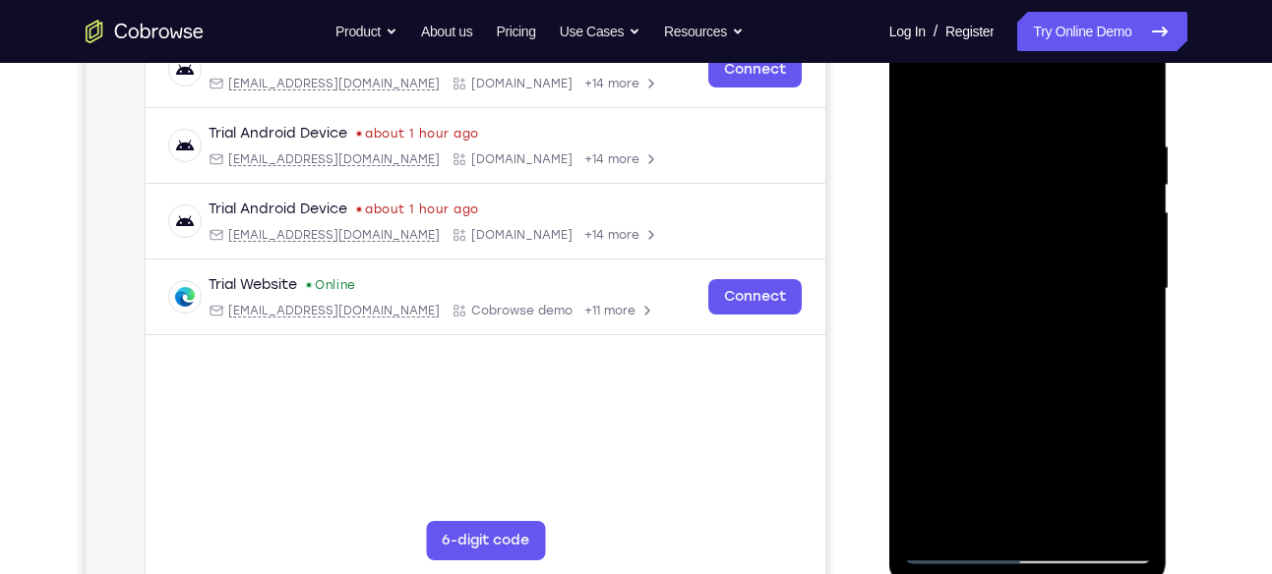
scroll to position [325, 0]
click at [1047, 335] on div at bounding box center [1028, 291] width 248 height 551
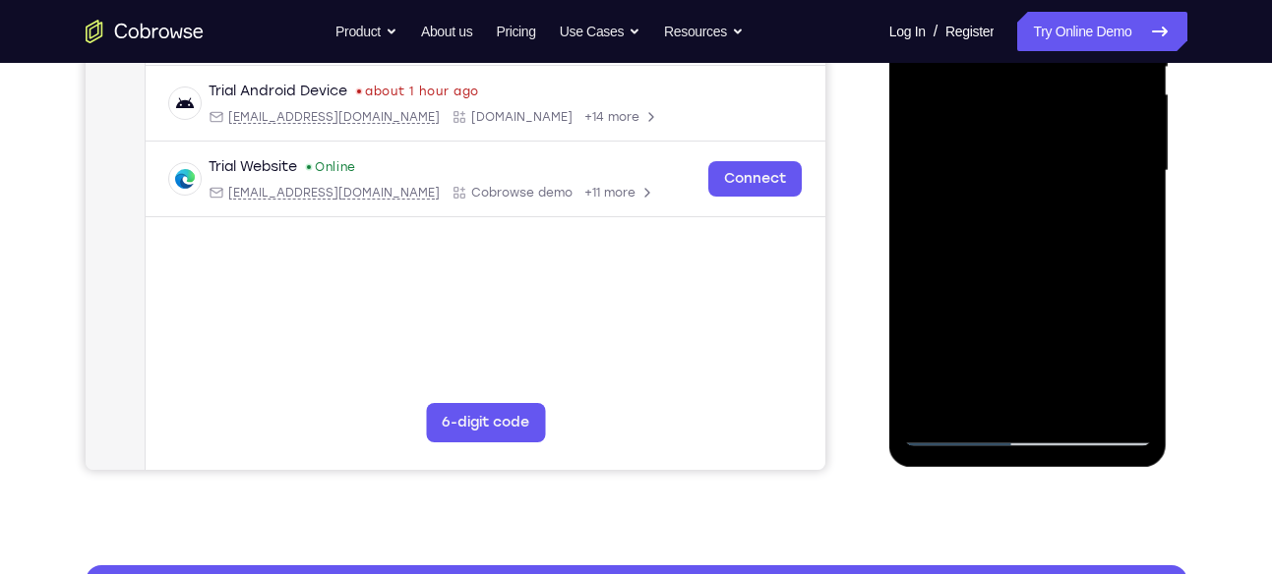
scroll to position [383, 0]
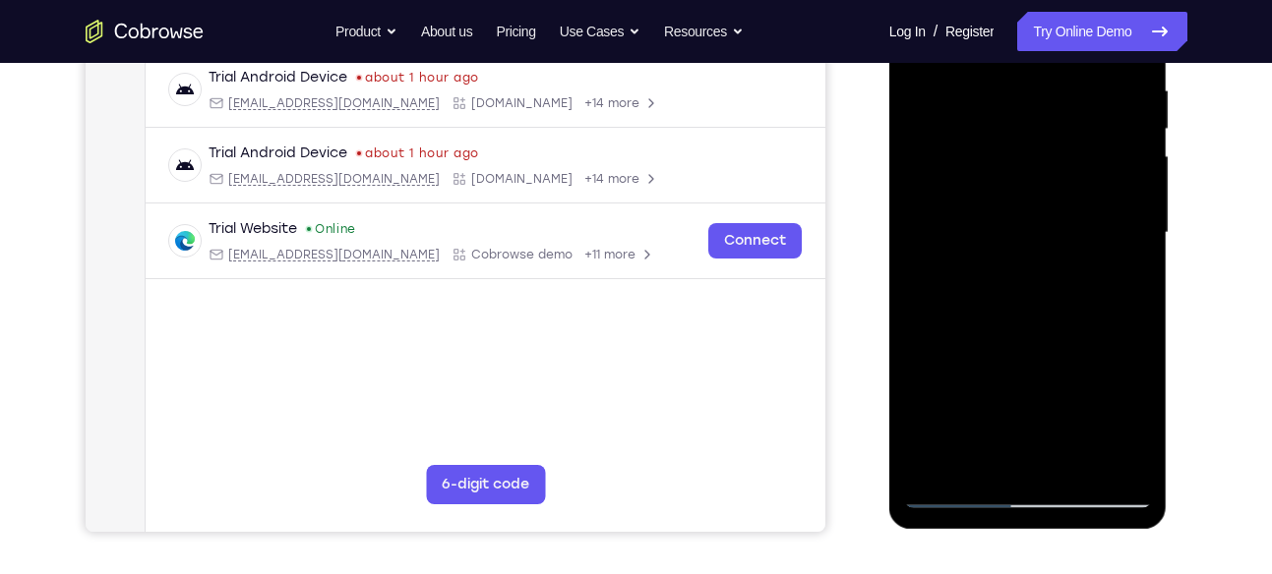
click at [1124, 283] on div at bounding box center [1028, 233] width 248 height 551
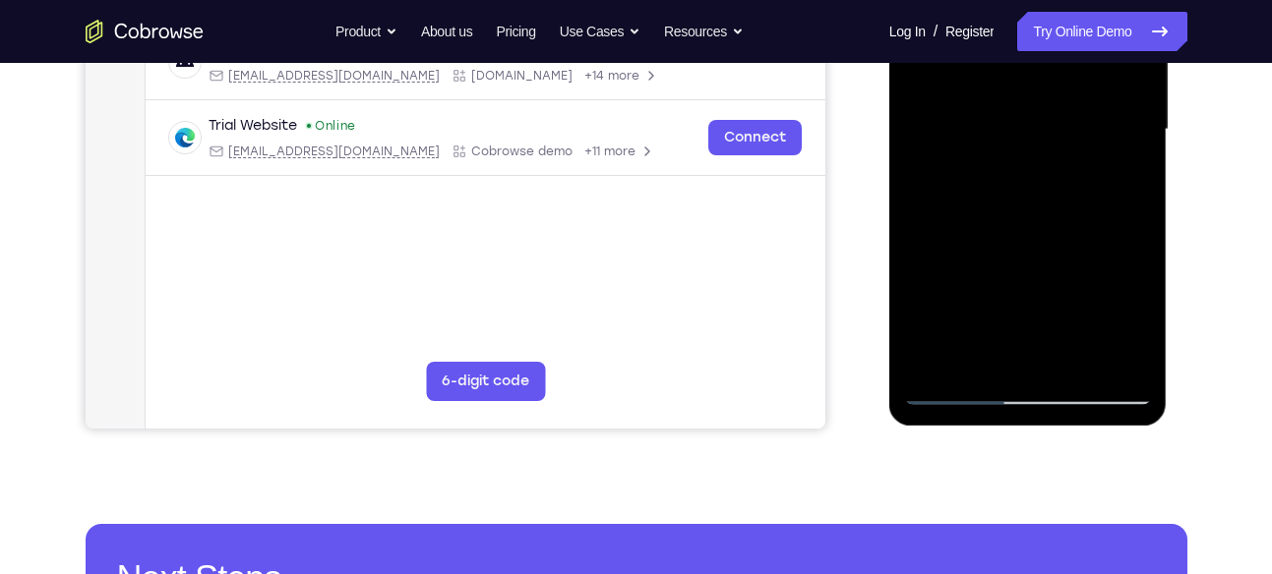
scroll to position [494, 0]
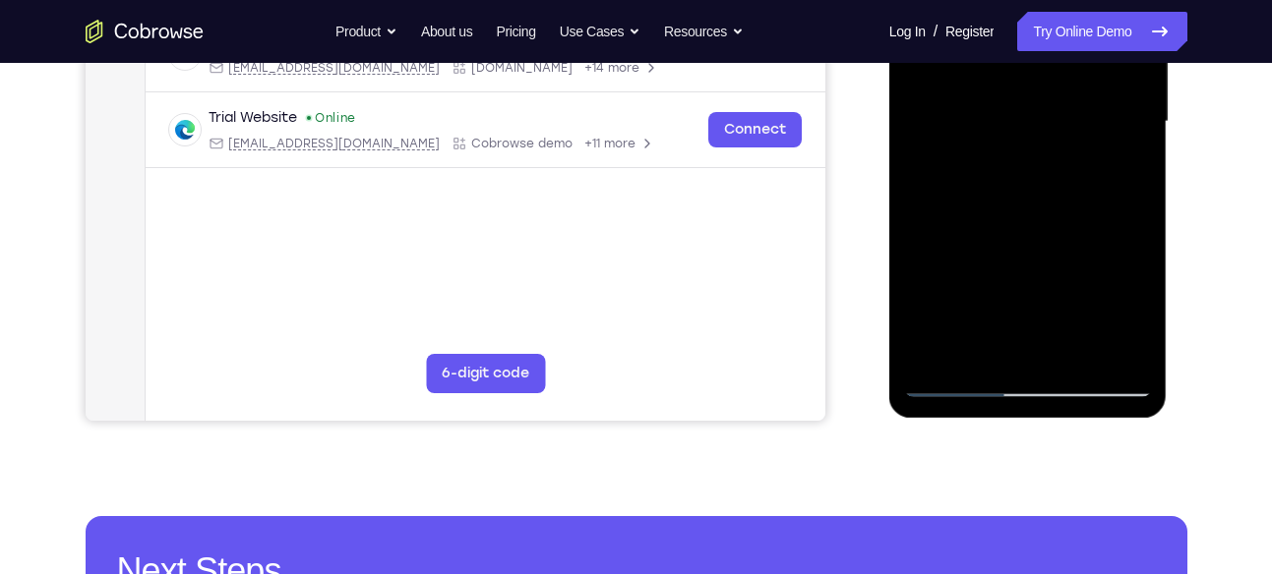
click at [954, 385] on div at bounding box center [1028, 122] width 248 height 551
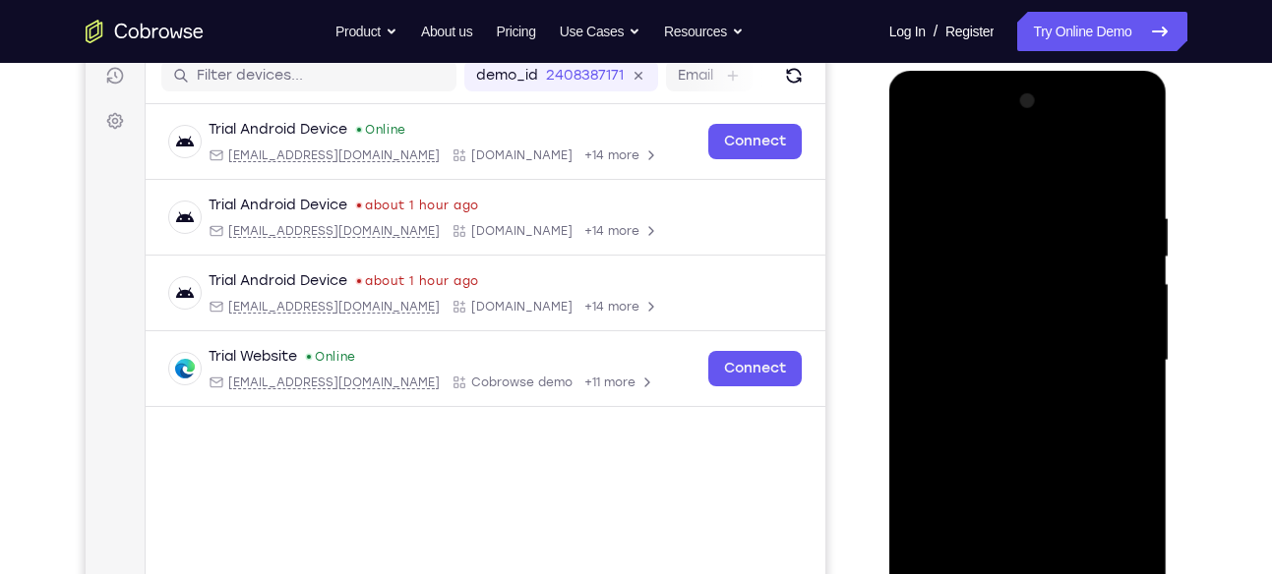
scroll to position [251, 0]
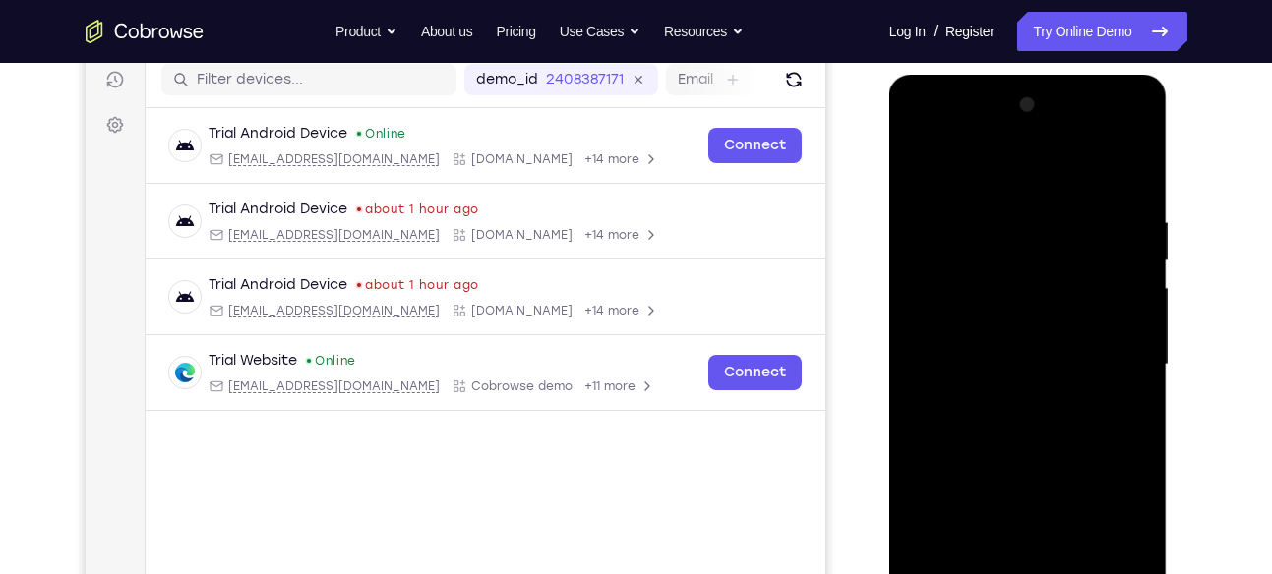
click at [1137, 257] on div at bounding box center [1028, 364] width 248 height 551
click at [914, 262] on div at bounding box center [1028, 364] width 248 height 551
click at [920, 264] on div at bounding box center [1028, 364] width 248 height 551
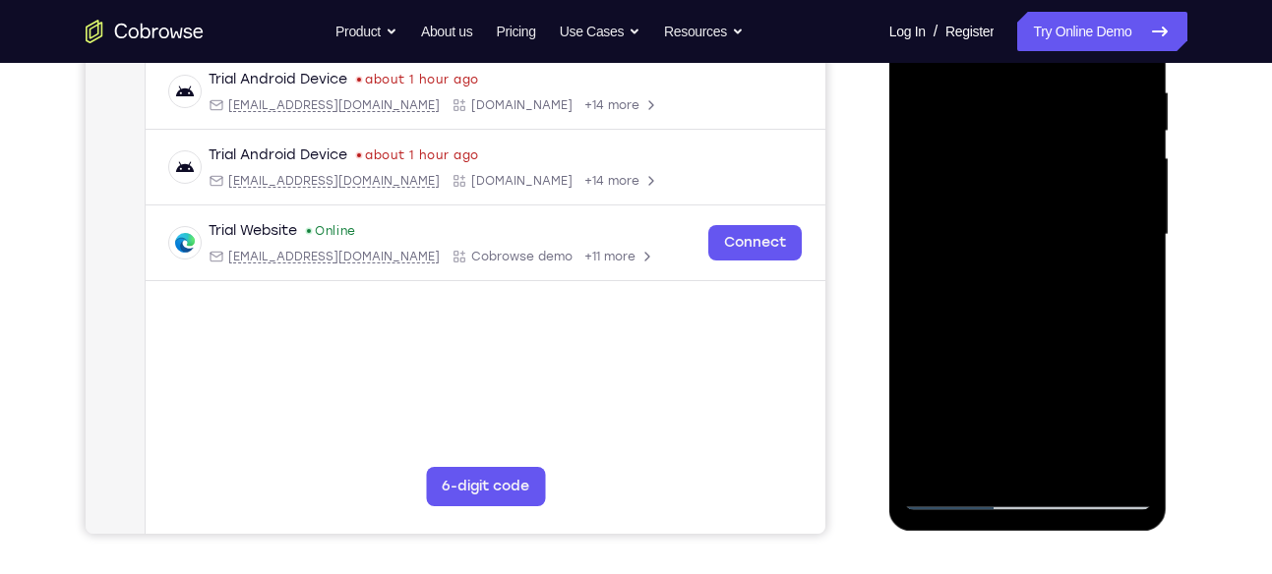
click at [992, 270] on div at bounding box center [1028, 235] width 248 height 551
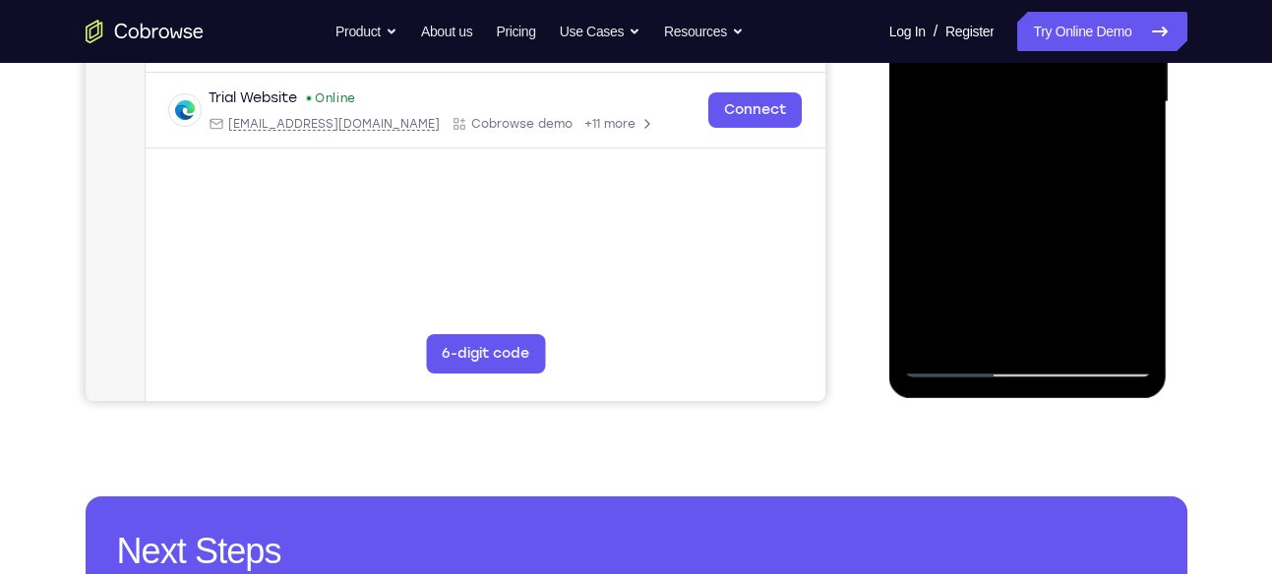
scroll to position [524, 0]
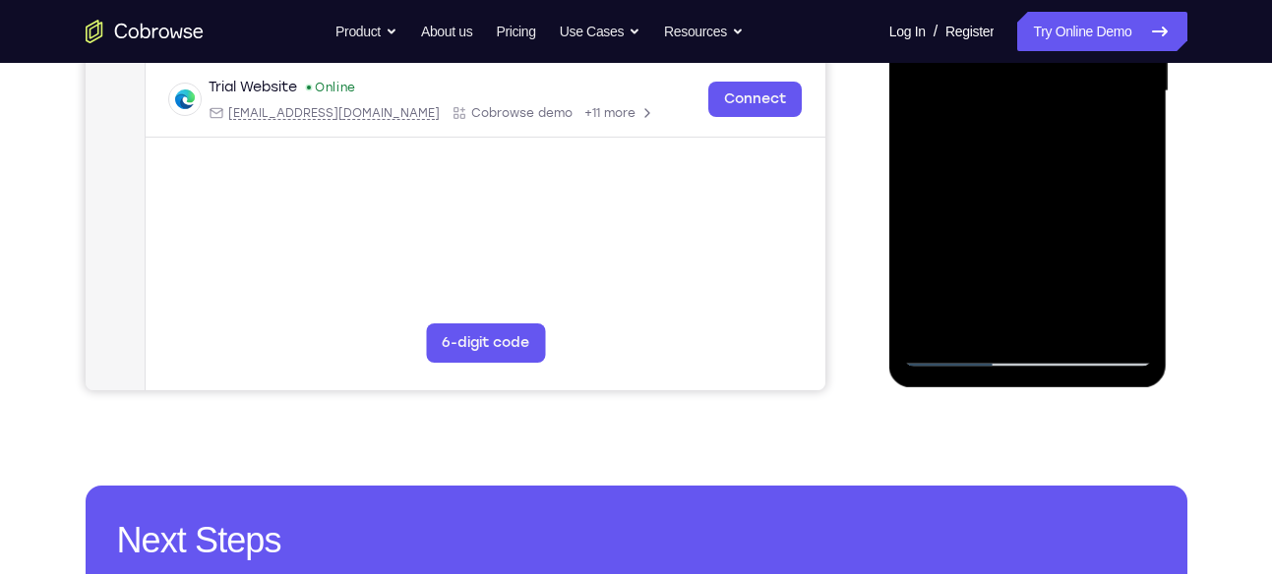
click at [962, 353] on div at bounding box center [1028, 91] width 248 height 551
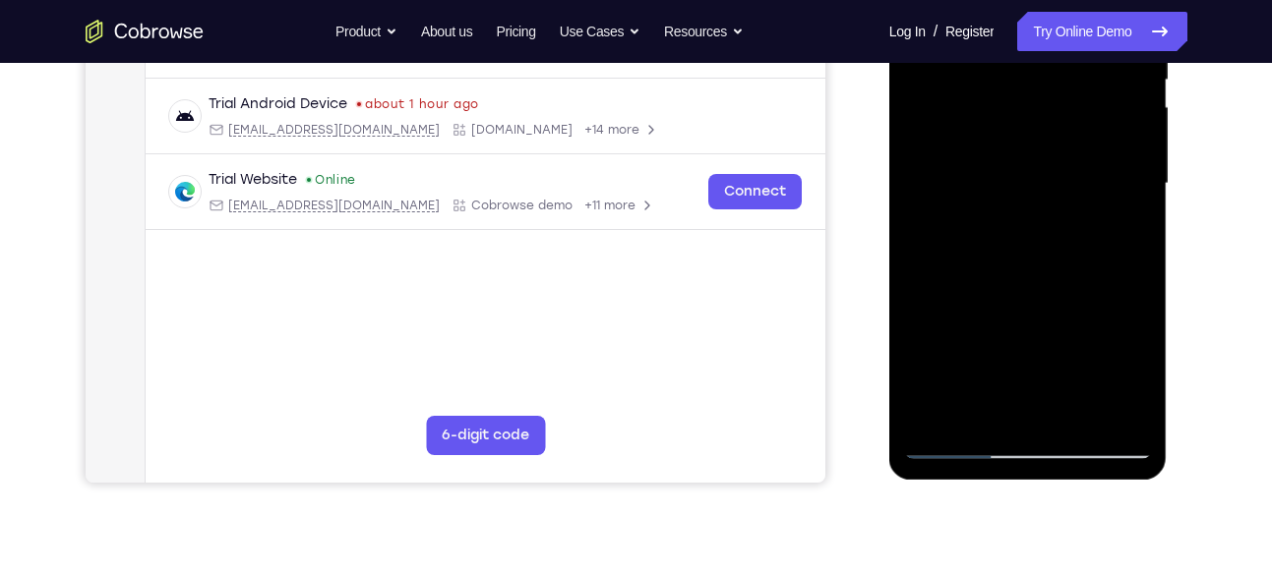
scroll to position [418, 0]
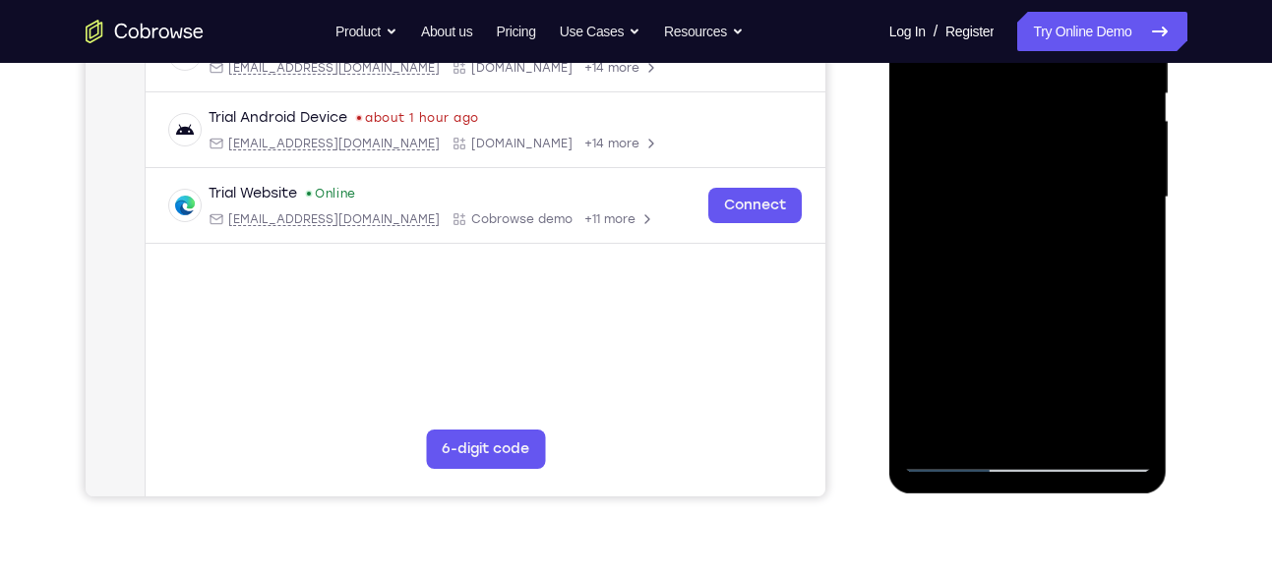
click at [984, 235] on div at bounding box center [1028, 197] width 248 height 551
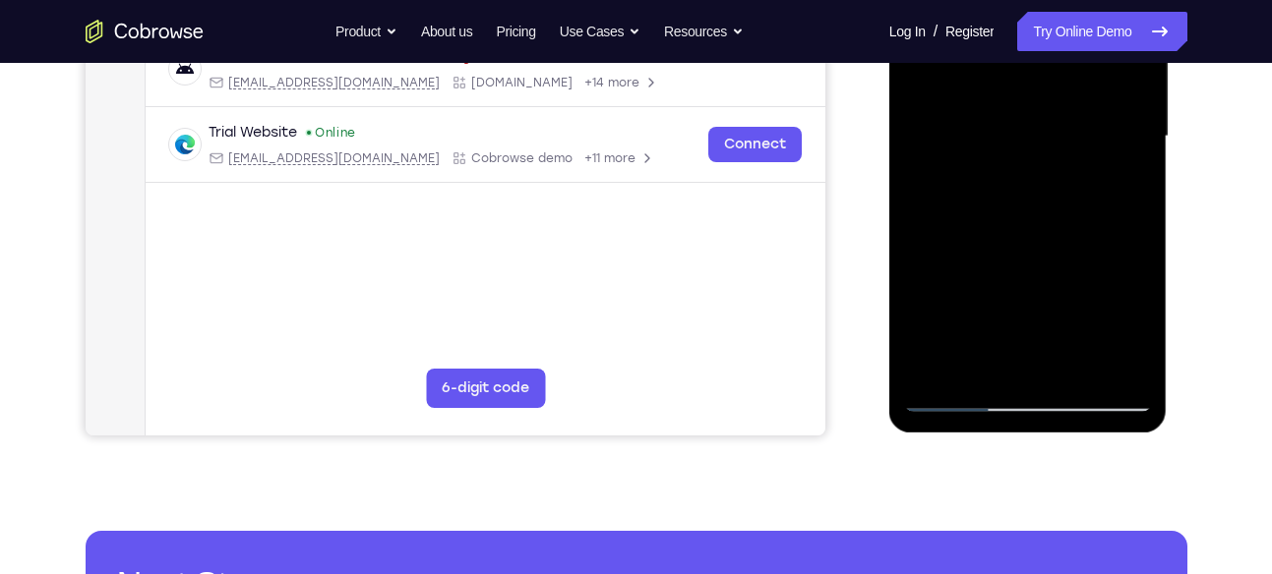
scroll to position [480, 0]
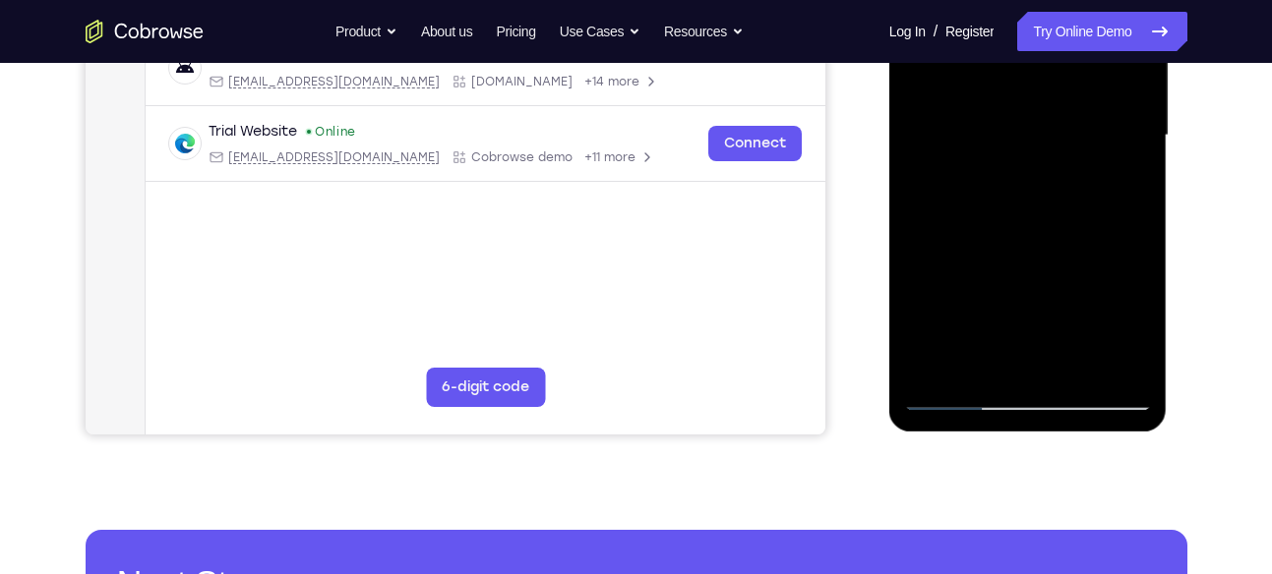
click at [976, 358] on div at bounding box center [1028, 135] width 248 height 551
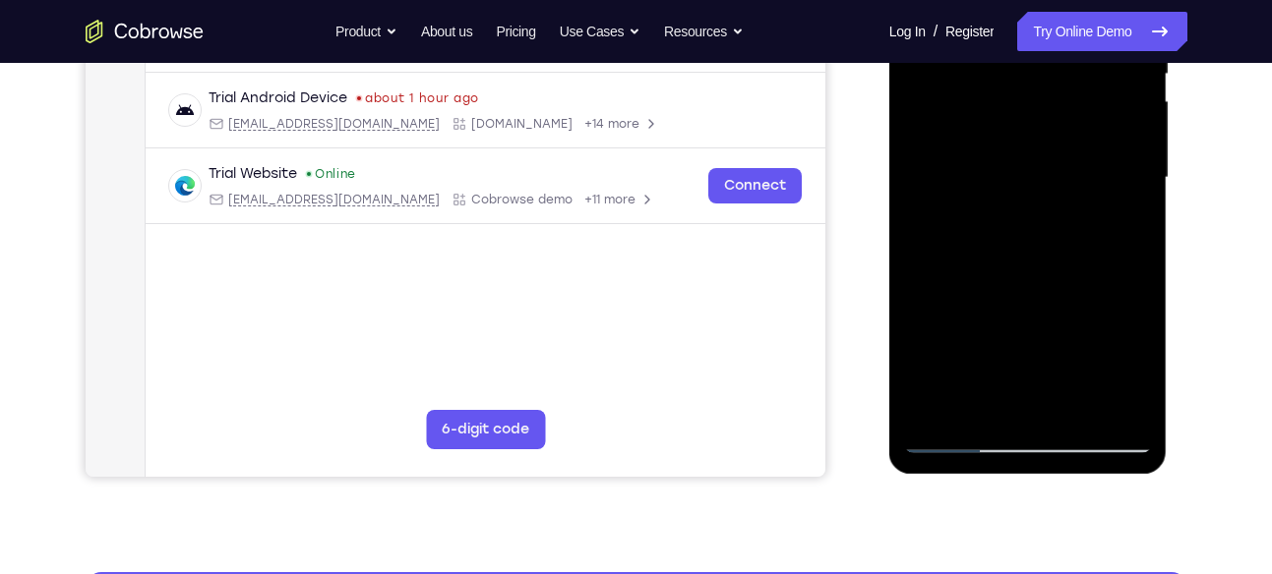
click at [1078, 333] on div at bounding box center [1028, 178] width 248 height 551
click at [1124, 215] on div at bounding box center [1028, 178] width 248 height 551
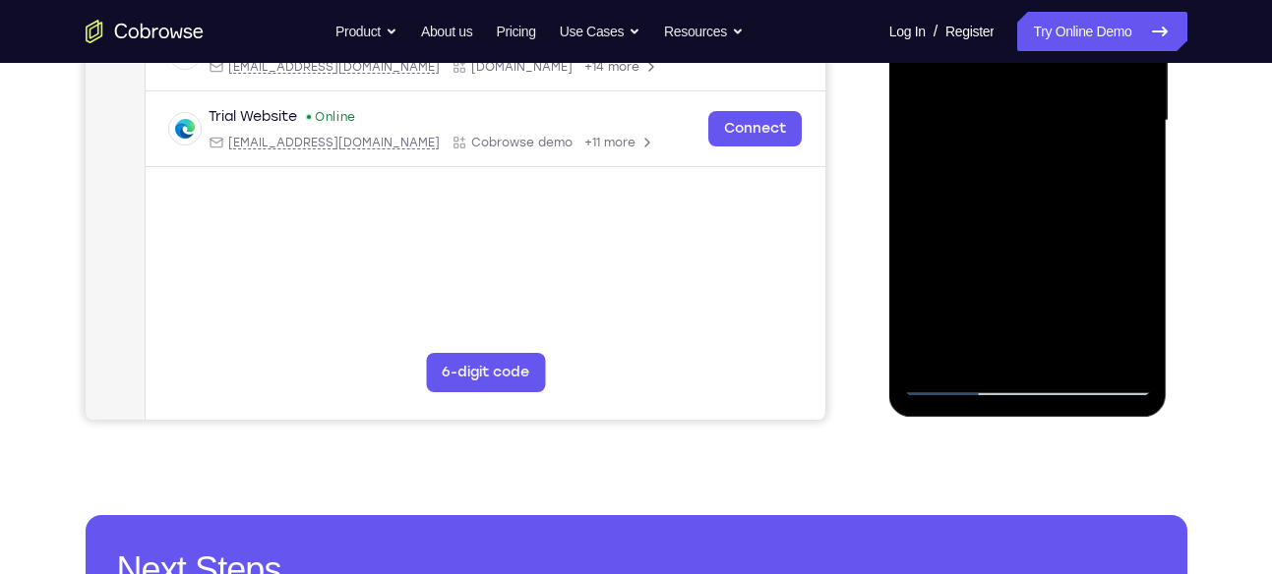
scroll to position [501, 0]
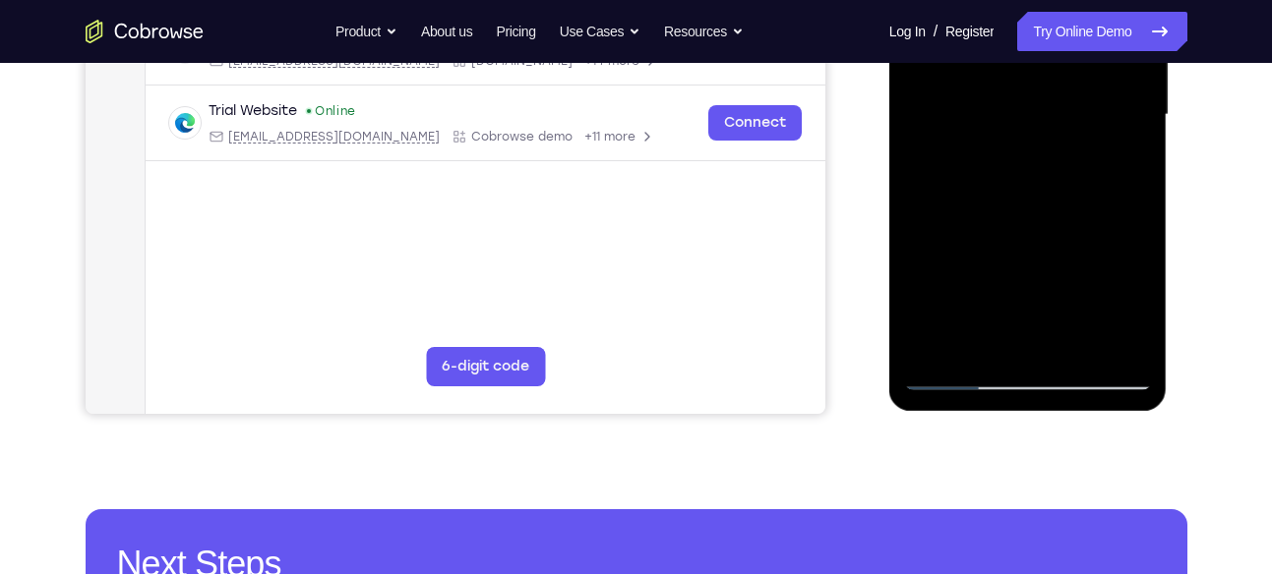
click at [954, 374] on div at bounding box center [1028, 115] width 248 height 551
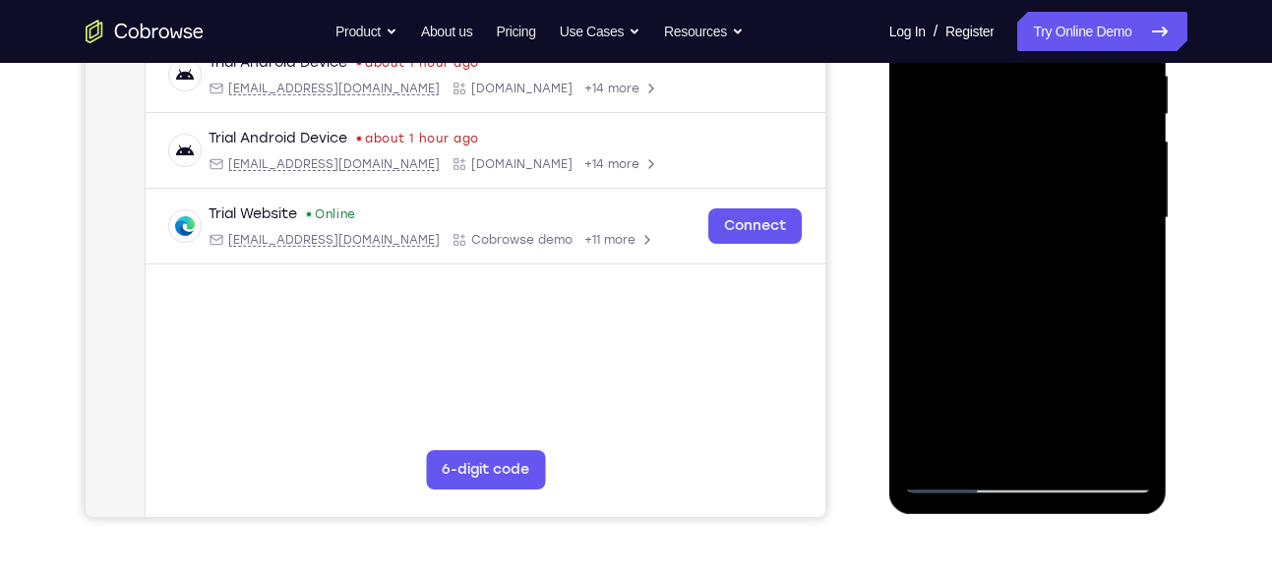
scroll to position [393, 0]
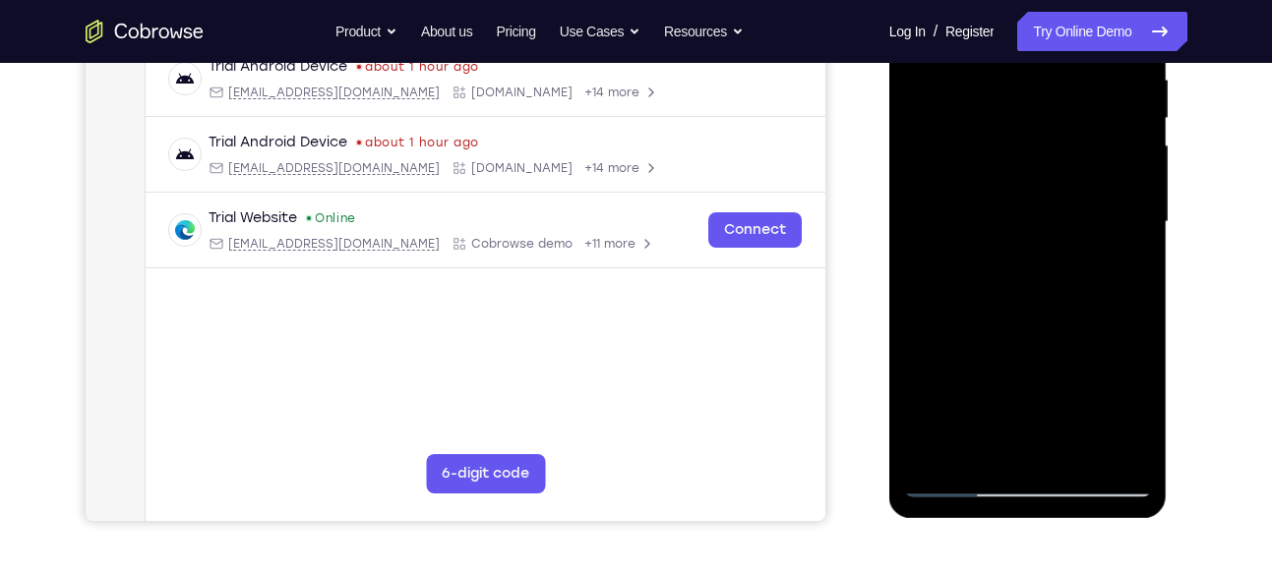
click at [1010, 248] on div at bounding box center [1028, 222] width 248 height 551
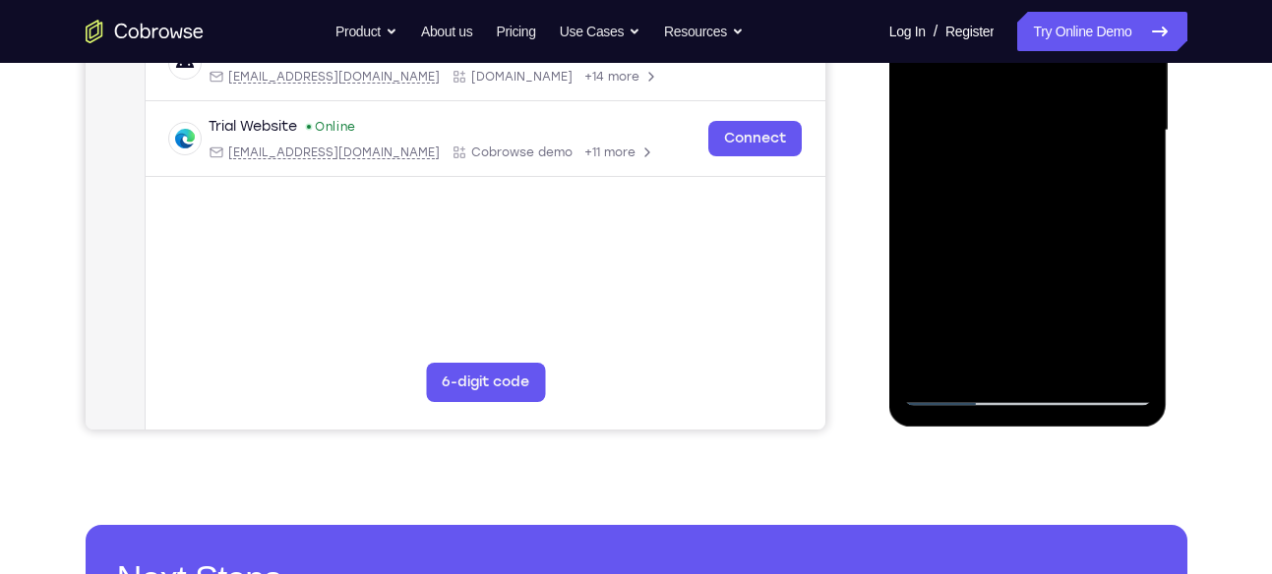
scroll to position [484, 0]
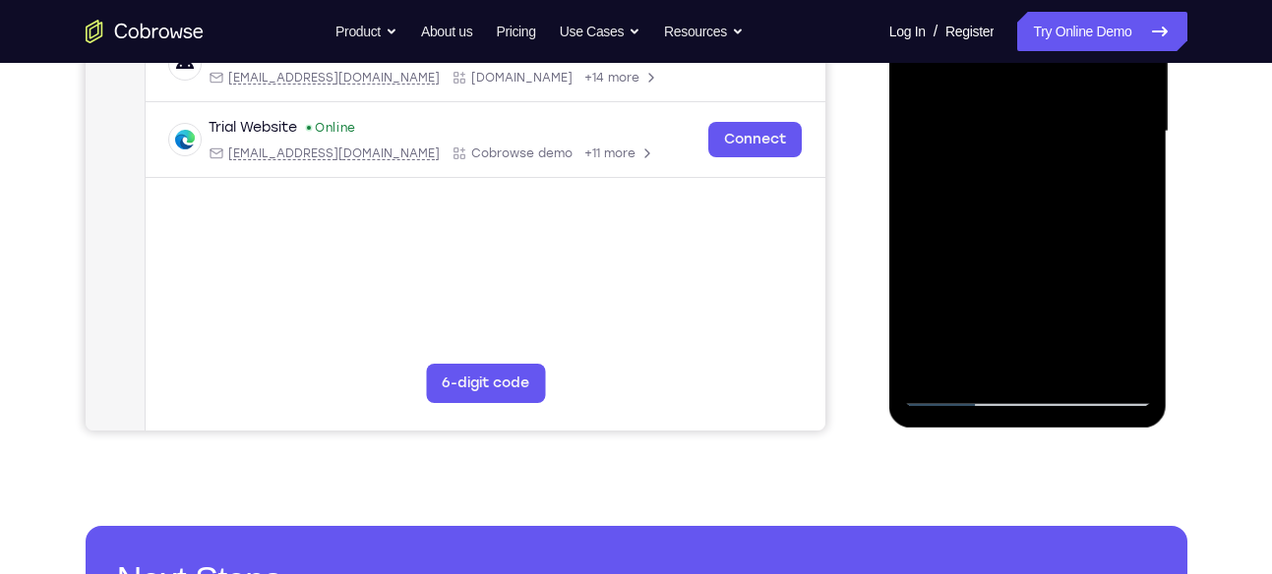
click at [1013, 315] on div at bounding box center [1028, 131] width 248 height 551
click at [1058, 319] on div at bounding box center [1028, 131] width 248 height 551
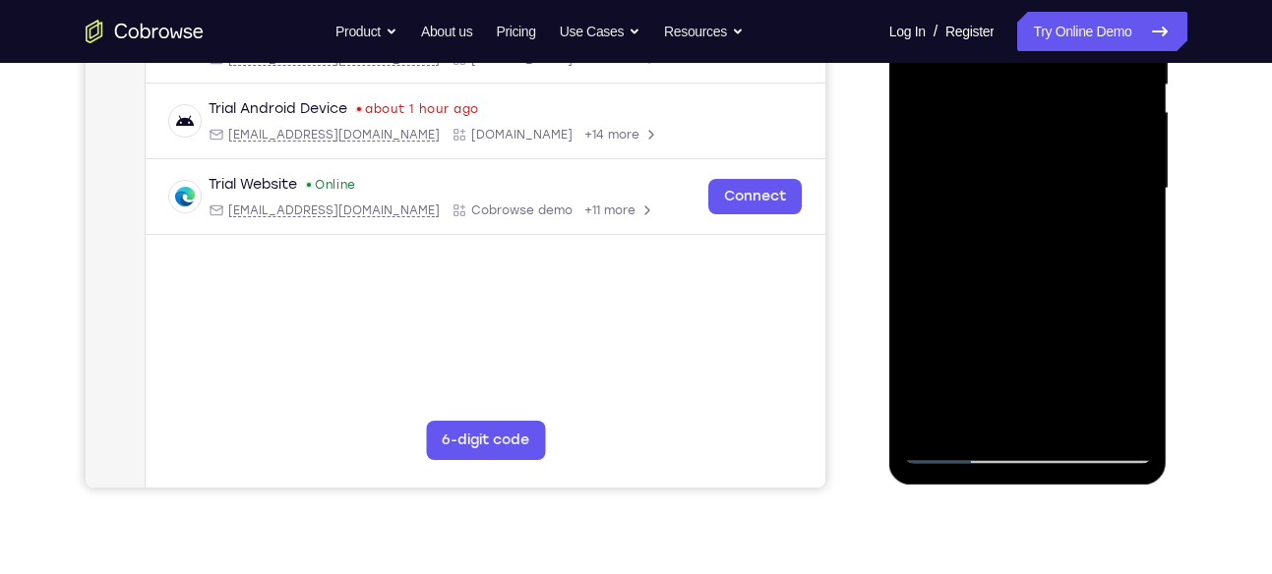
scroll to position [425, 0]
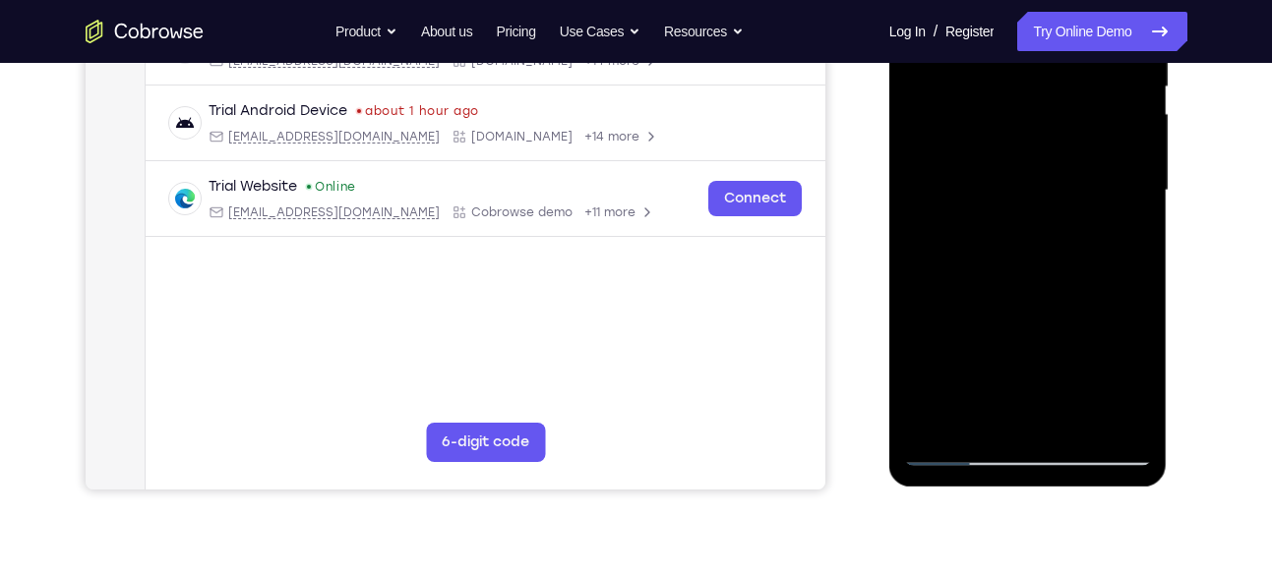
click at [1128, 243] on div at bounding box center [1028, 190] width 248 height 551
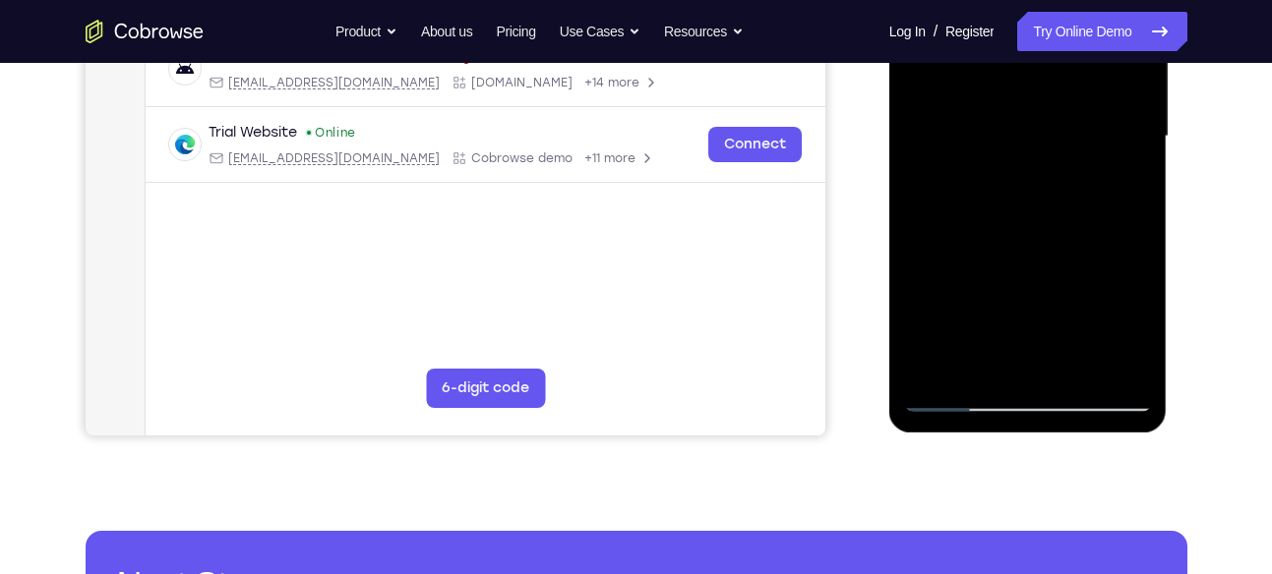
scroll to position [484, 0]
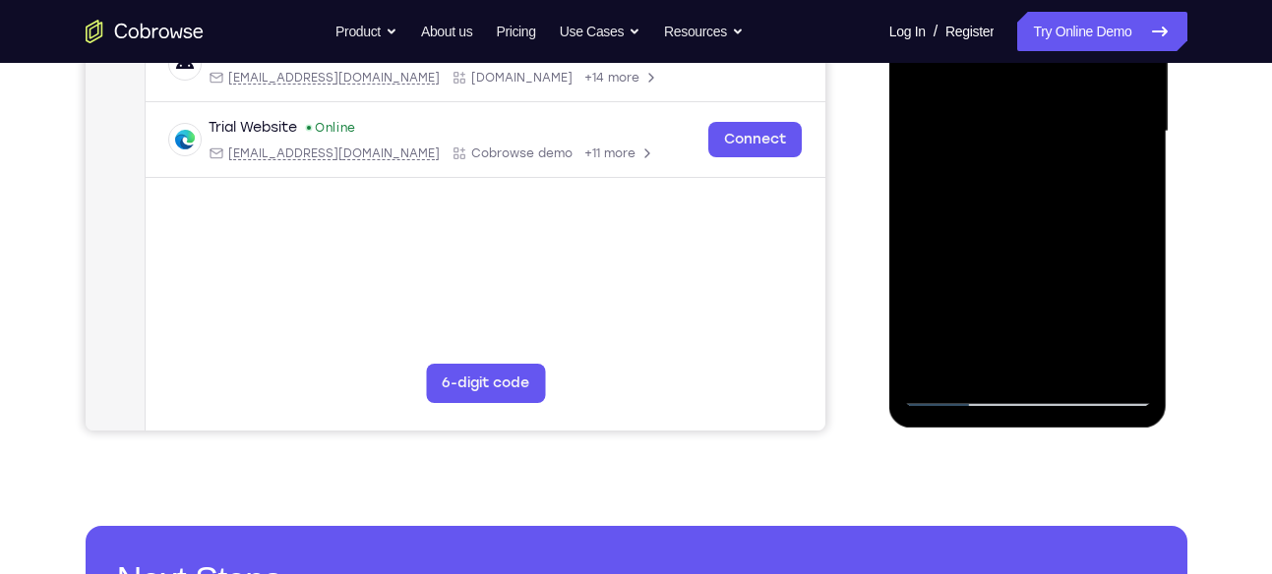
click at [957, 390] on div at bounding box center [1028, 131] width 248 height 551
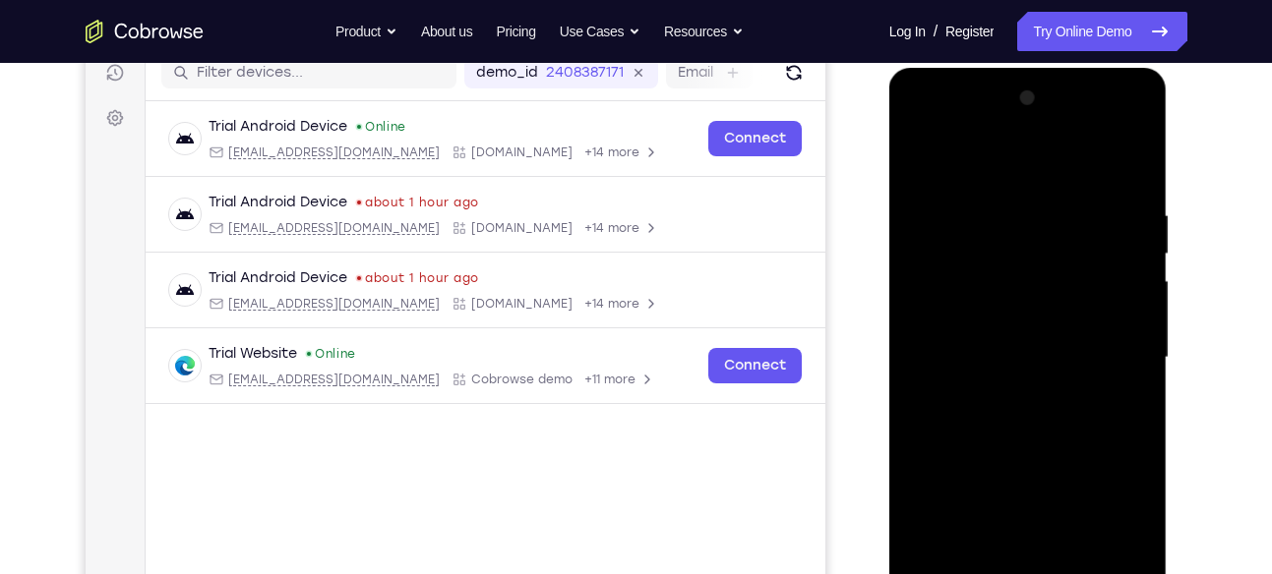
scroll to position [238, 0]
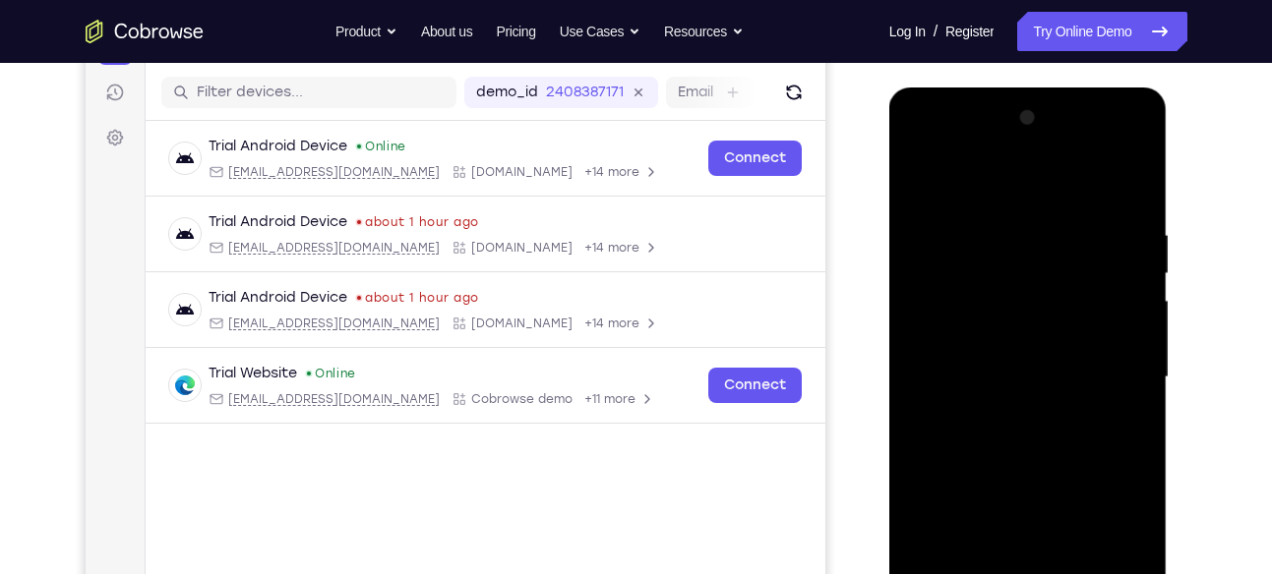
click at [925, 171] on div at bounding box center [1028, 377] width 248 height 551
drag, startPoint x: 1043, startPoint y: 219, endPoint x: 968, endPoint y: 226, distance: 76.0
click at [968, 226] on div at bounding box center [1028, 377] width 248 height 551
drag, startPoint x: 1054, startPoint y: 337, endPoint x: 1077, endPoint y: 197, distance: 142.4
click at [1077, 197] on div at bounding box center [1028, 377] width 248 height 551
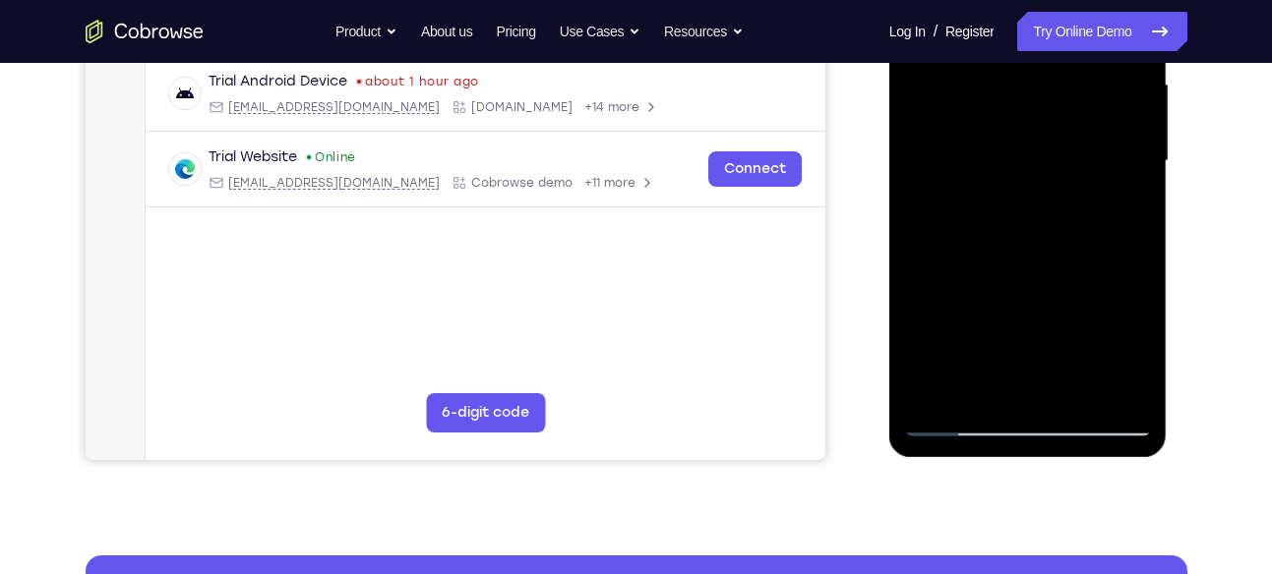
scroll to position [455, 0]
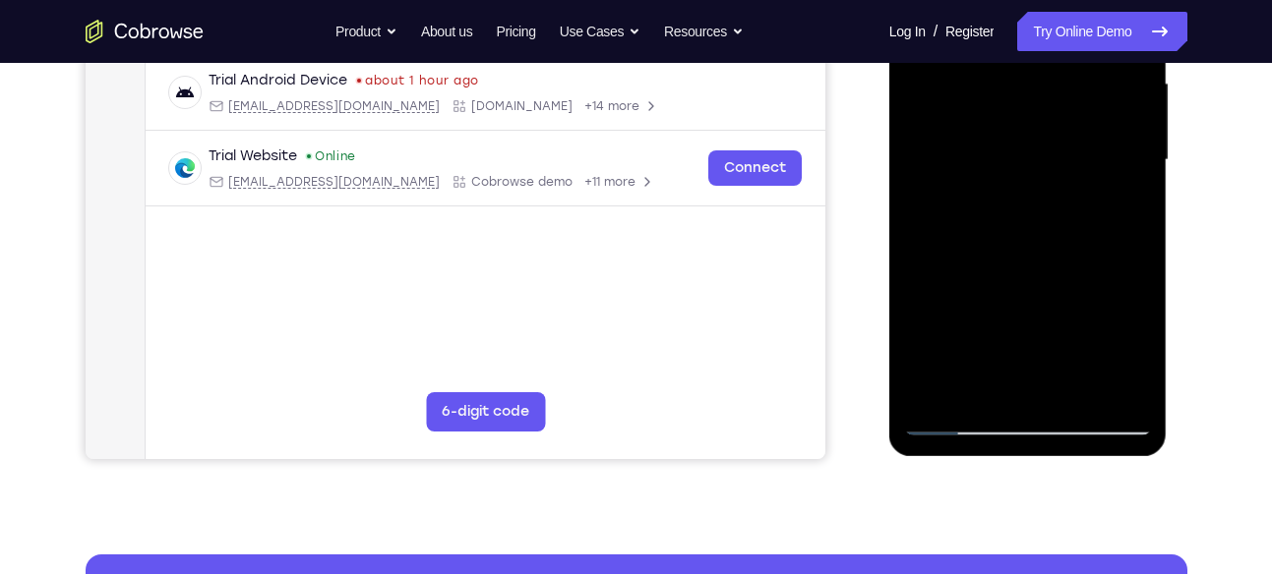
click at [1074, 392] on div at bounding box center [1028, 160] width 248 height 551
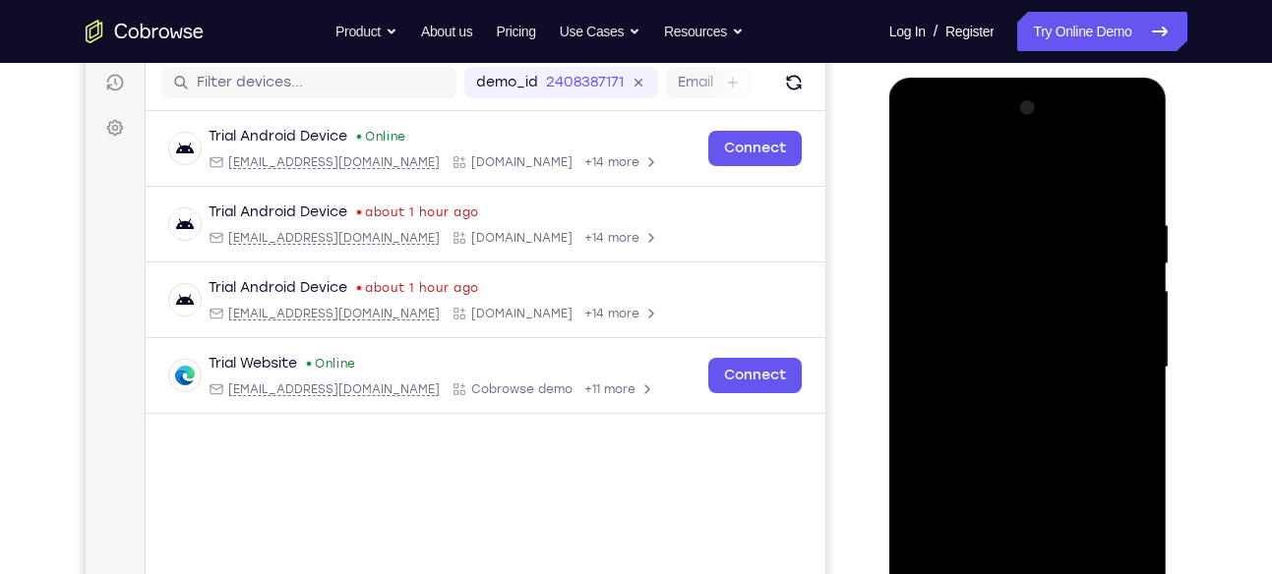
scroll to position [246, 0]
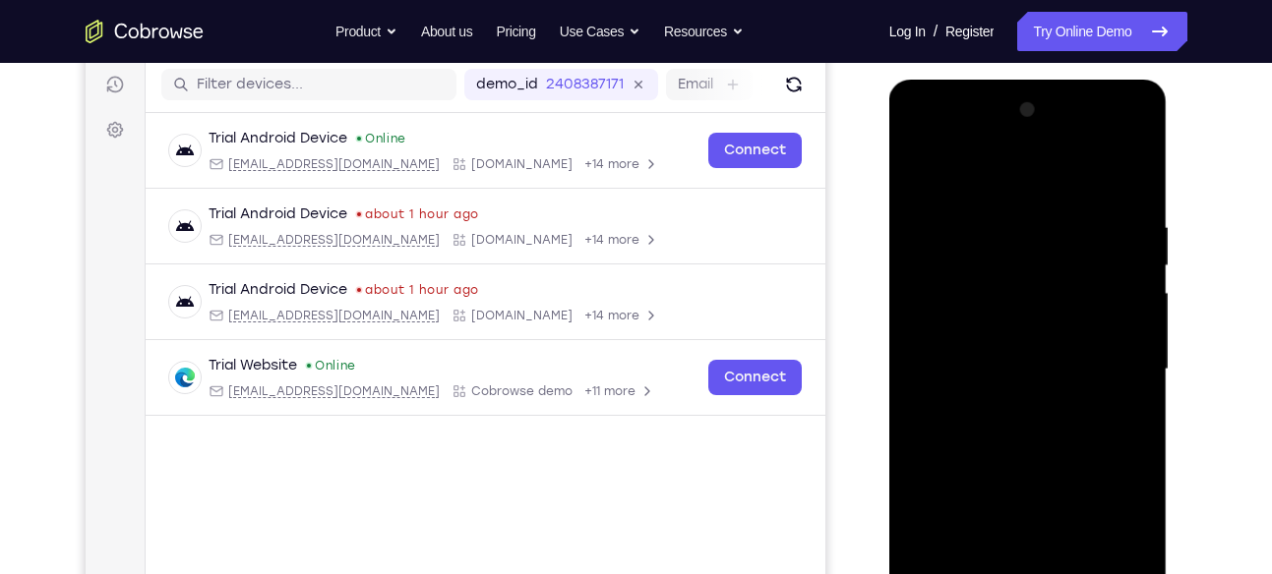
click at [1017, 358] on div at bounding box center [1028, 369] width 248 height 551
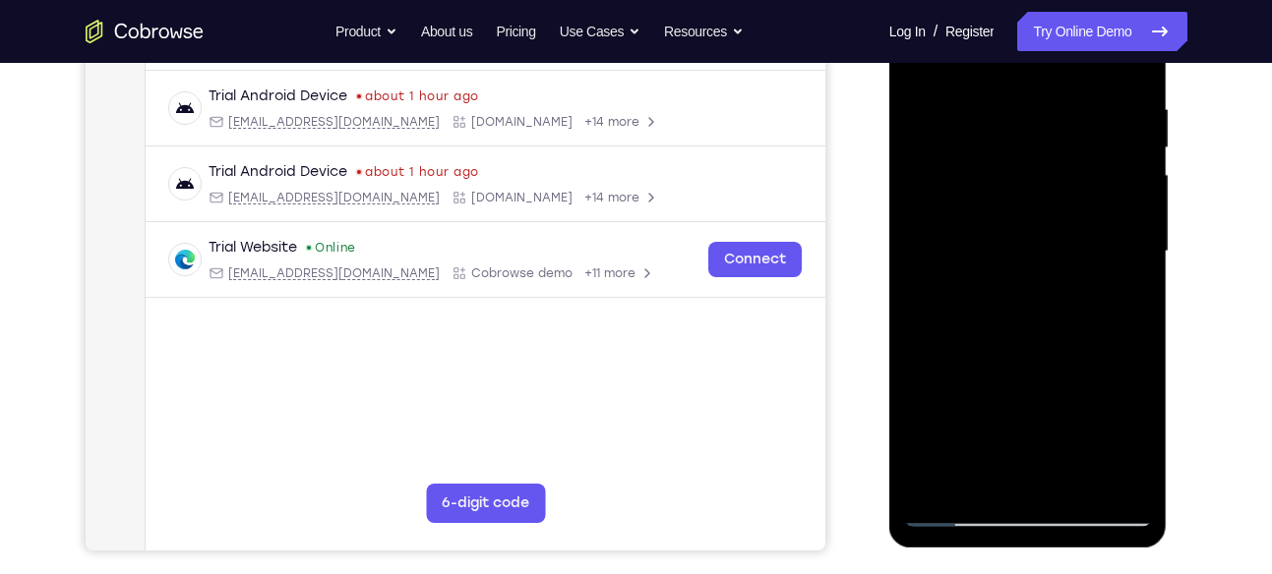
scroll to position [368, 0]
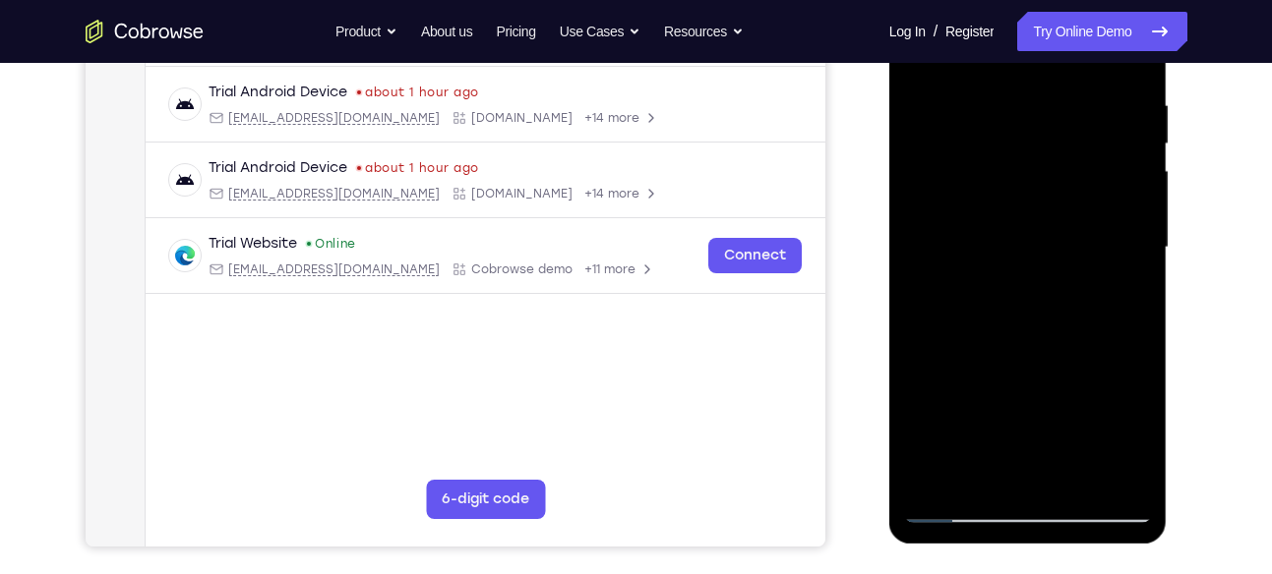
click at [1130, 299] on div at bounding box center [1028, 247] width 248 height 551
click at [1126, 299] on div at bounding box center [1028, 247] width 248 height 551
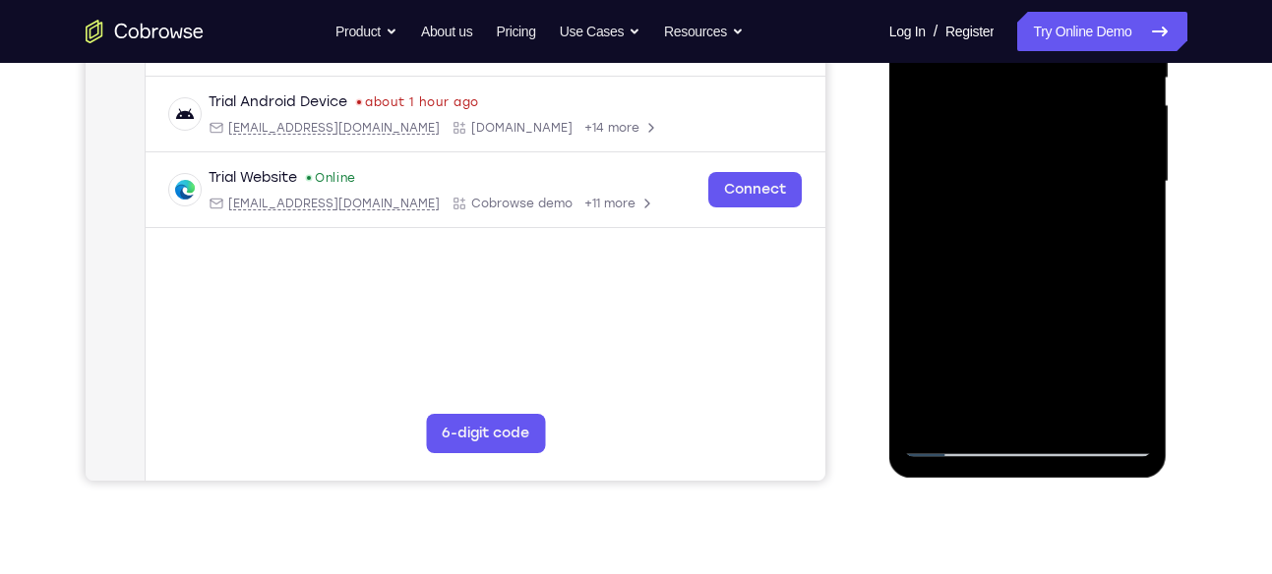
scroll to position [452, 0]
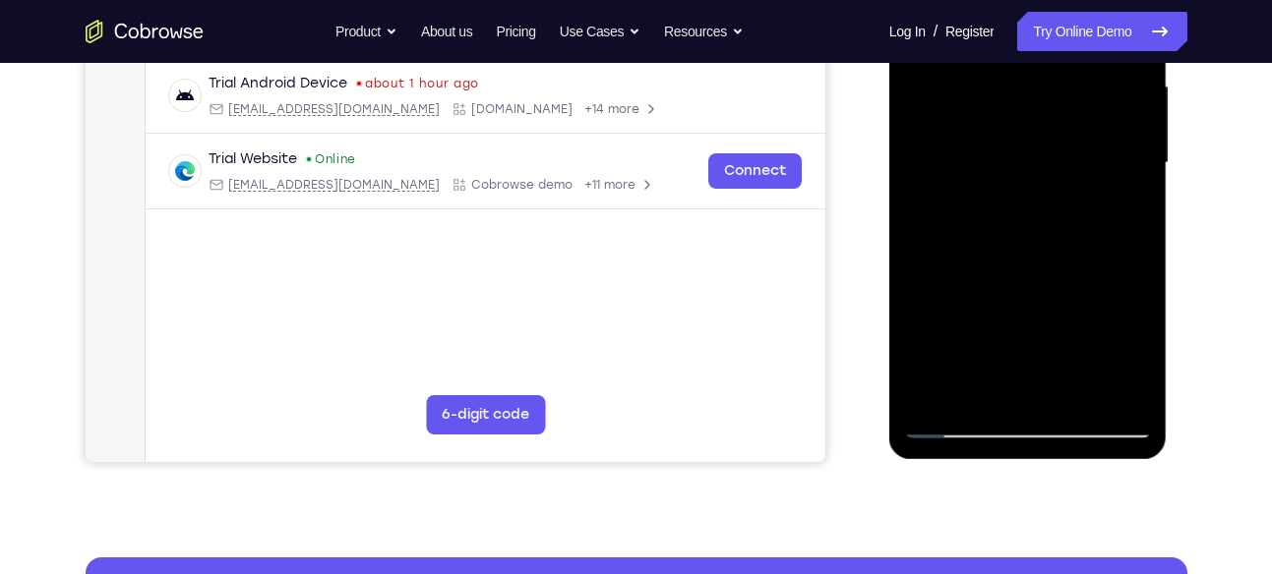
click at [956, 421] on div at bounding box center [1028, 163] width 248 height 551
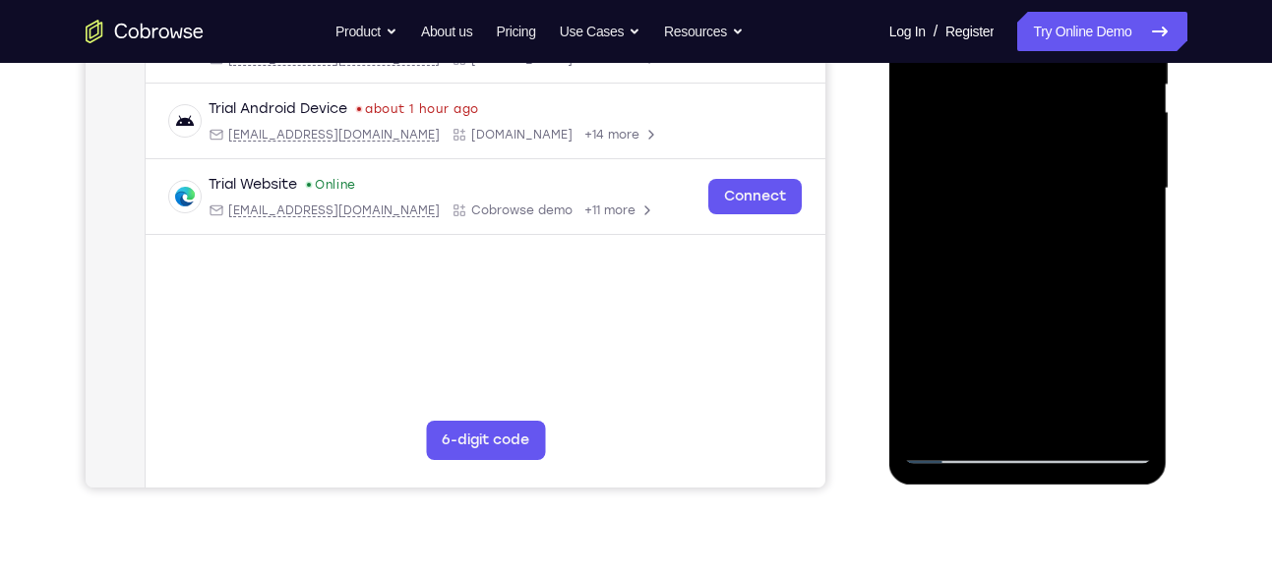
click at [980, 416] on div at bounding box center [1028, 188] width 248 height 551
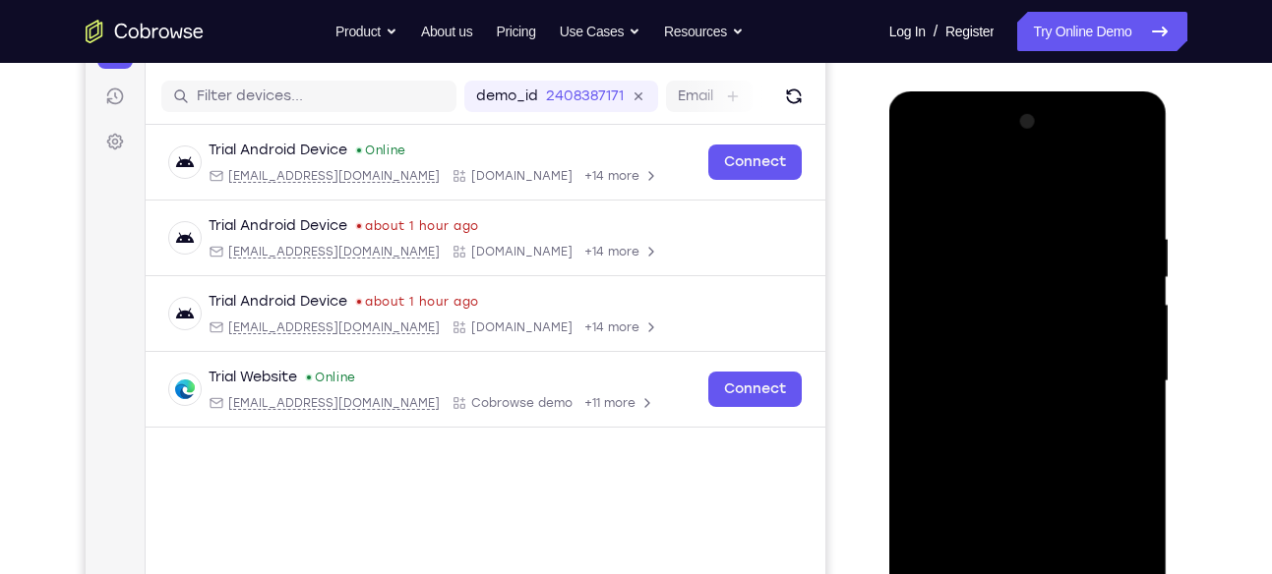
scroll to position [233, 0]
click at [983, 181] on div at bounding box center [1028, 382] width 248 height 551
drag, startPoint x: 1020, startPoint y: 235, endPoint x: 1008, endPoint y: 276, distance: 43.0
click at [1008, 276] on div at bounding box center [1028, 382] width 248 height 551
click at [1012, 357] on div at bounding box center [1028, 382] width 248 height 551
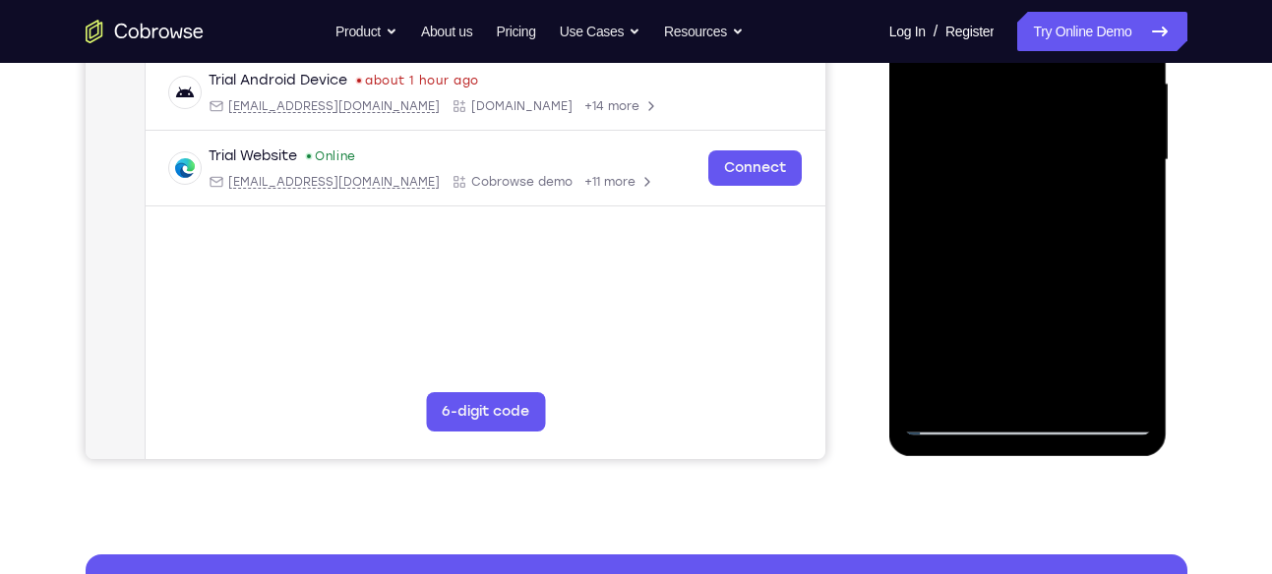
scroll to position [456, 0]
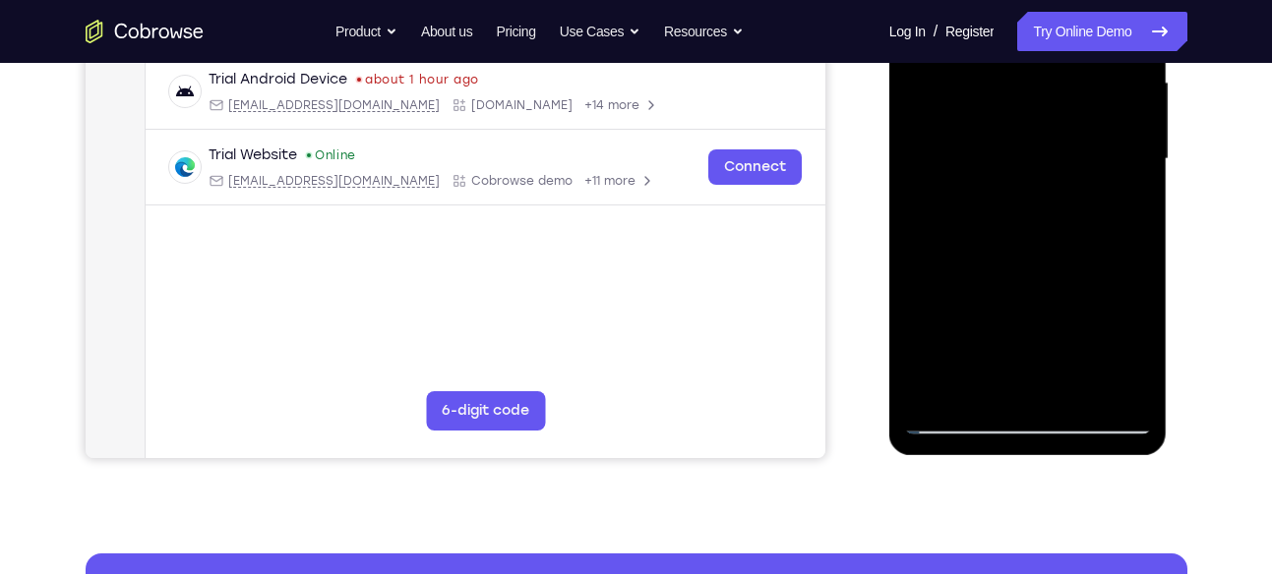
click at [1136, 305] on div at bounding box center [1028, 159] width 248 height 551
drag, startPoint x: 972, startPoint y: 295, endPoint x: 1110, endPoint y: 284, distance: 139.1
click at [1110, 284] on div at bounding box center [1028, 159] width 248 height 551
click at [1049, 309] on div at bounding box center [1028, 159] width 248 height 551
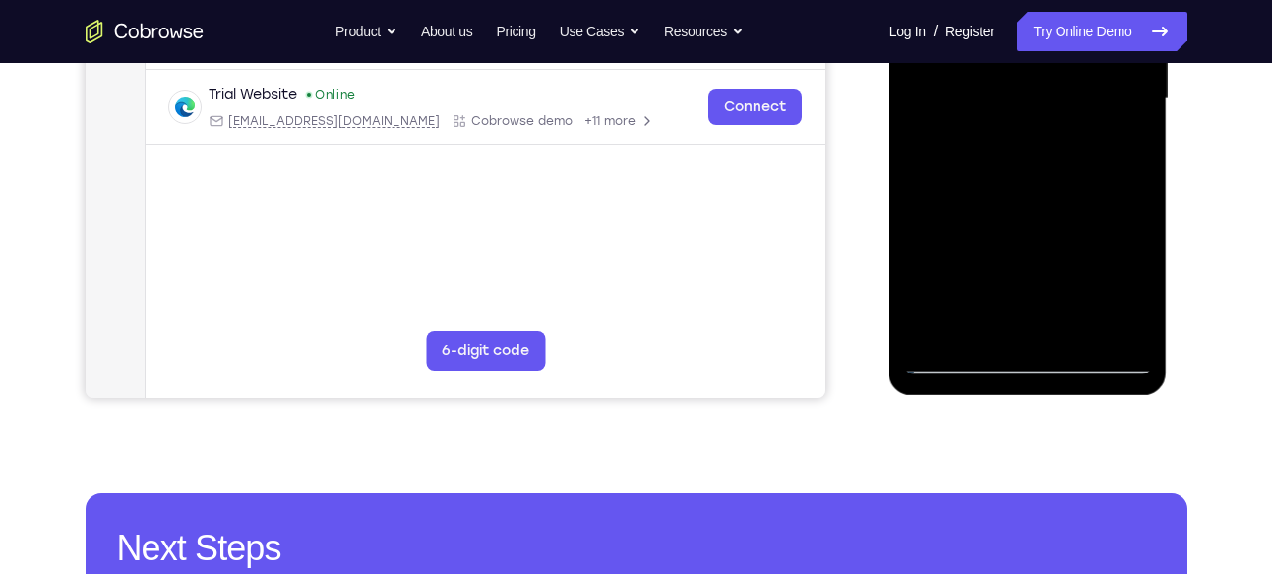
scroll to position [517, 0]
click at [1078, 329] on div at bounding box center [1028, 98] width 248 height 551
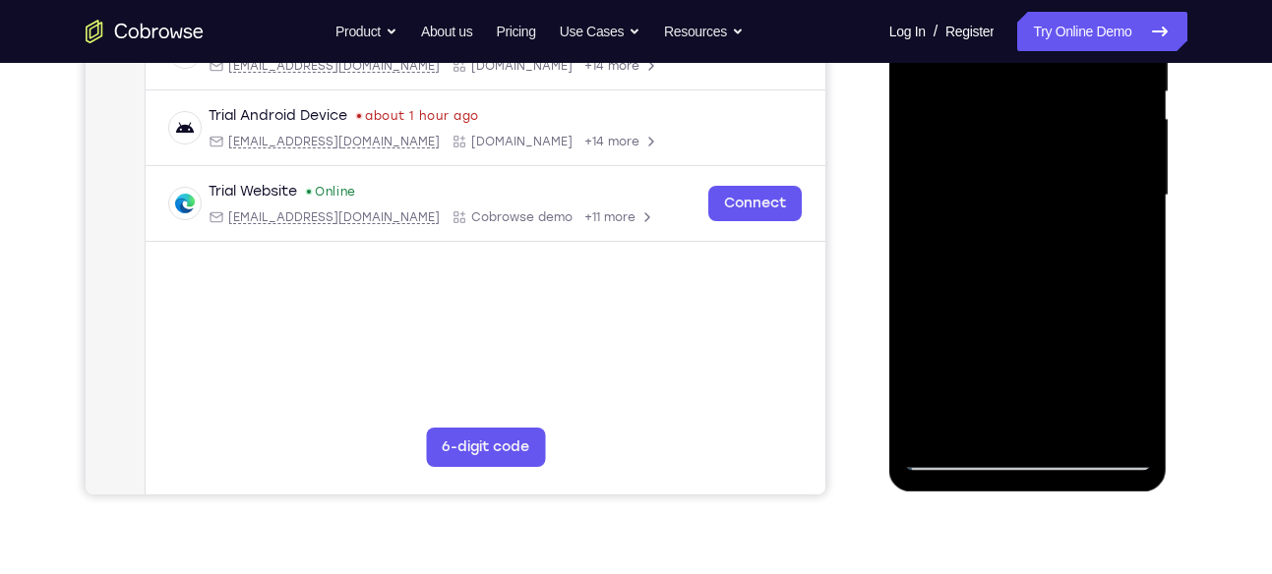
click at [1008, 187] on div at bounding box center [1028, 195] width 248 height 551
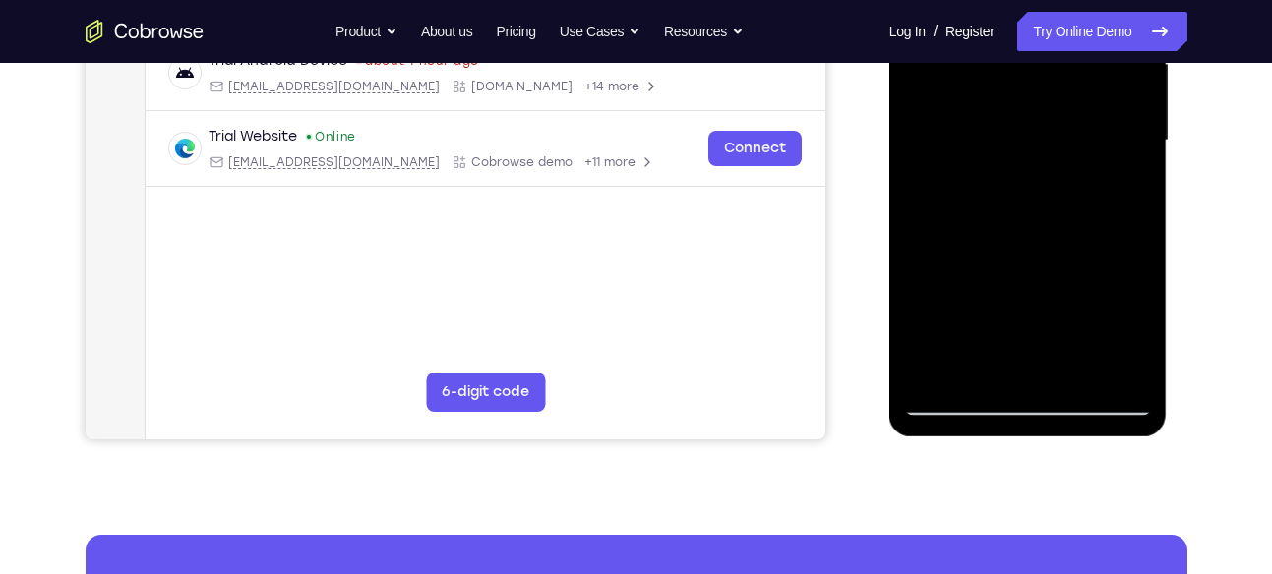
scroll to position [474, 0]
click at [1140, 340] on div at bounding box center [1028, 141] width 248 height 551
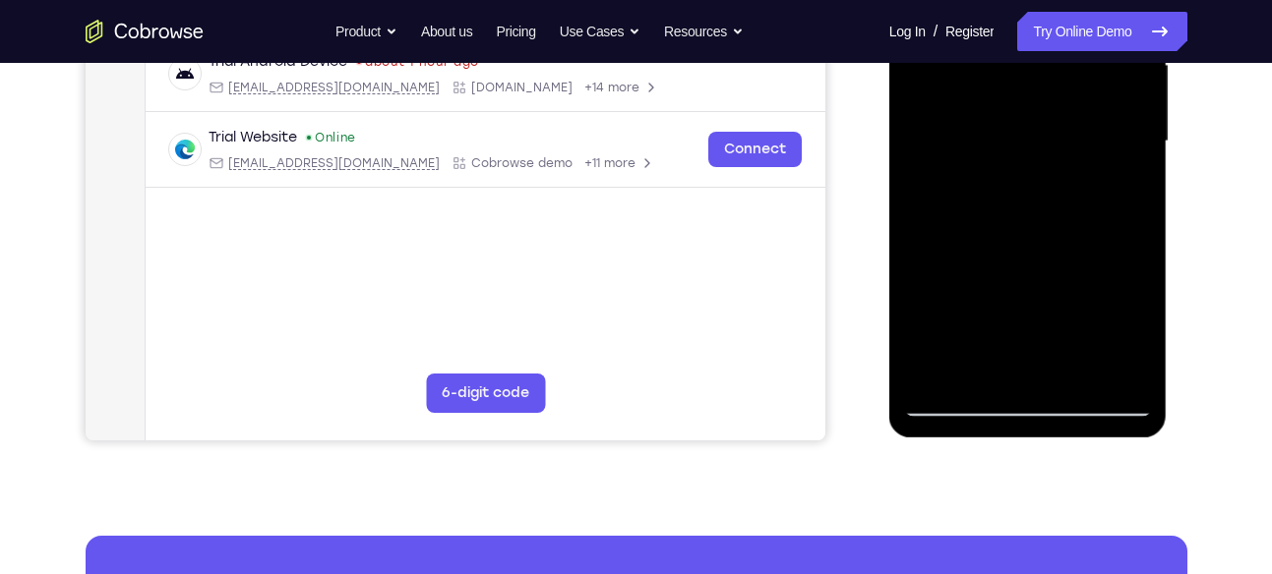
click at [1140, 340] on div at bounding box center [1028, 141] width 248 height 551
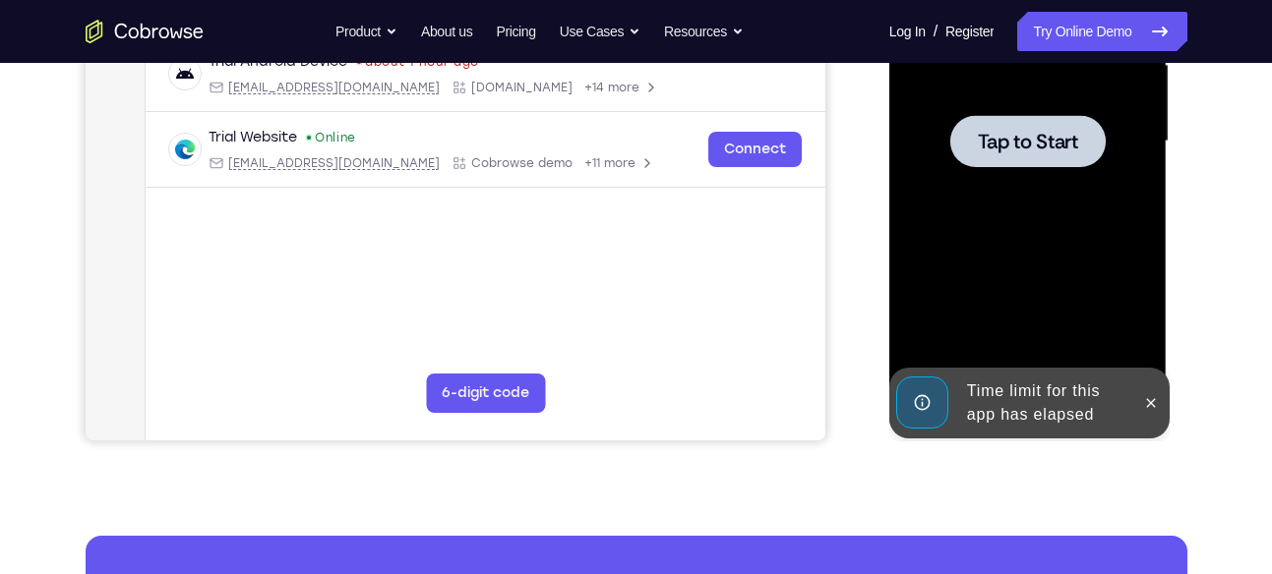
click at [1140, 340] on div at bounding box center [1028, 141] width 248 height 551
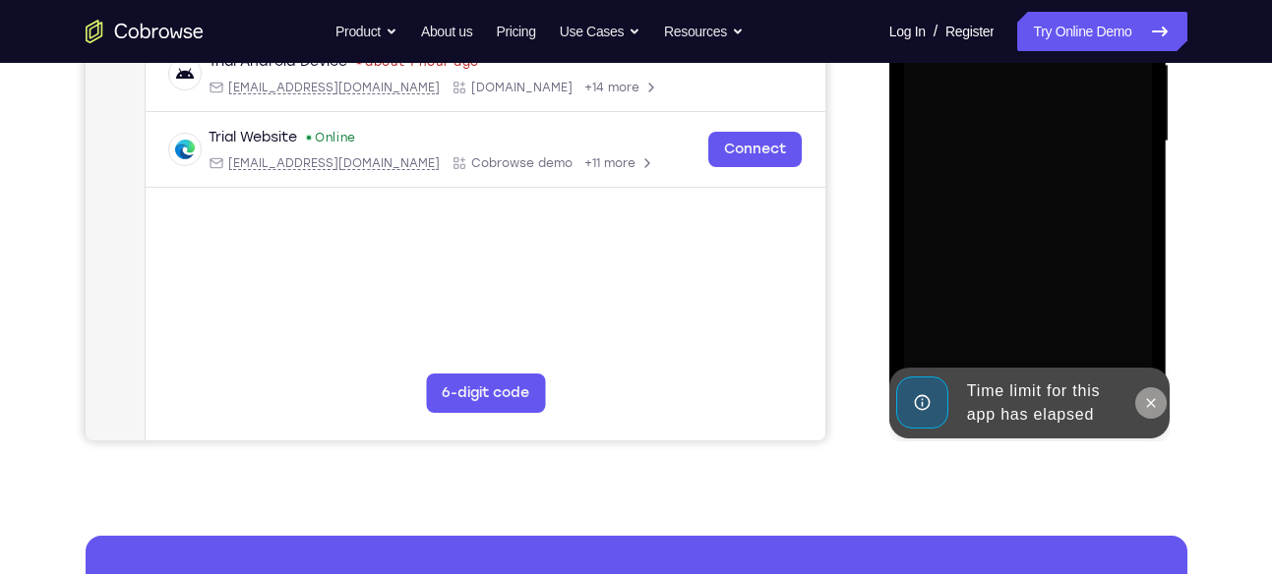
click at [1162, 401] on button at bounding box center [1150, 402] width 31 height 31
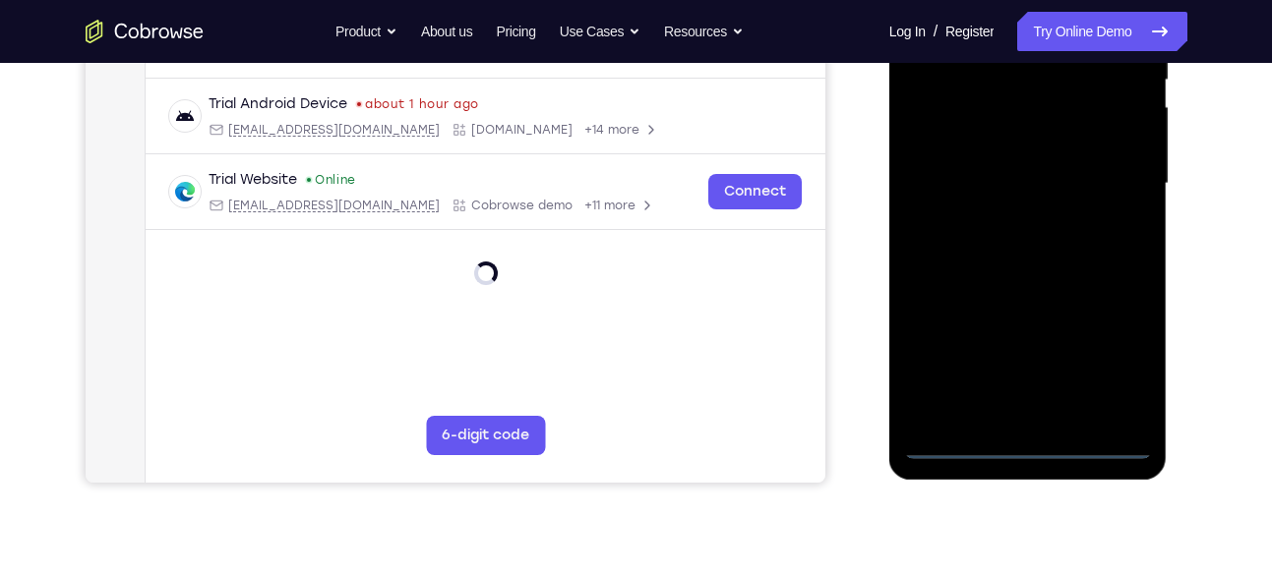
scroll to position [435, 0]
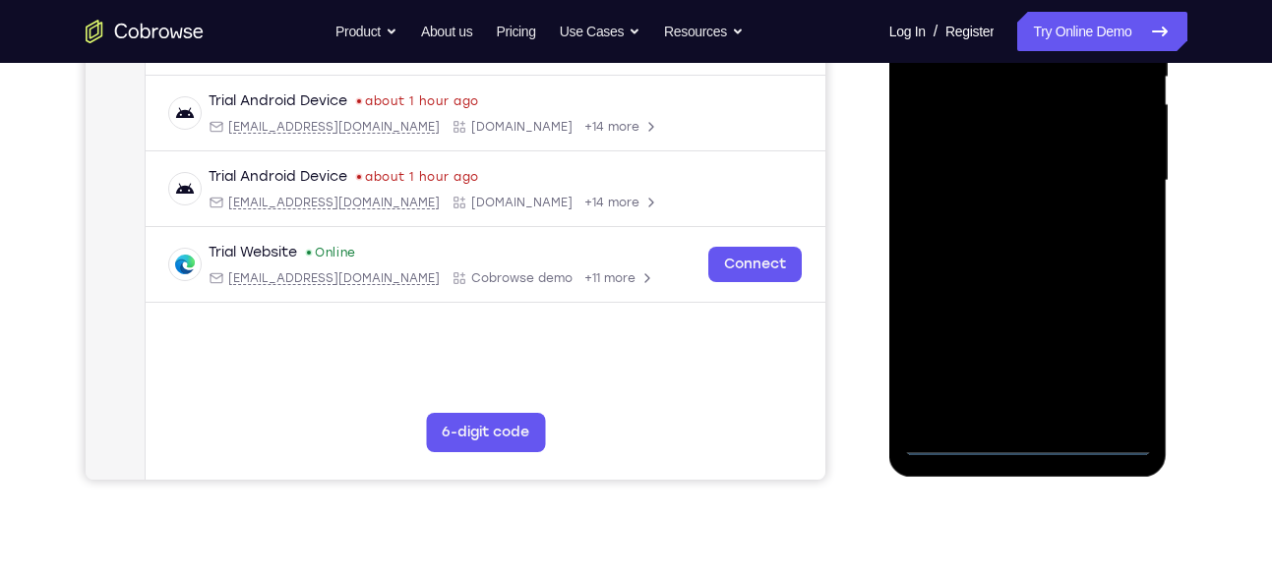
click at [1026, 440] on div at bounding box center [1028, 181] width 248 height 551
click at [1120, 372] on div at bounding box center [1028, 181] width 248 height 551
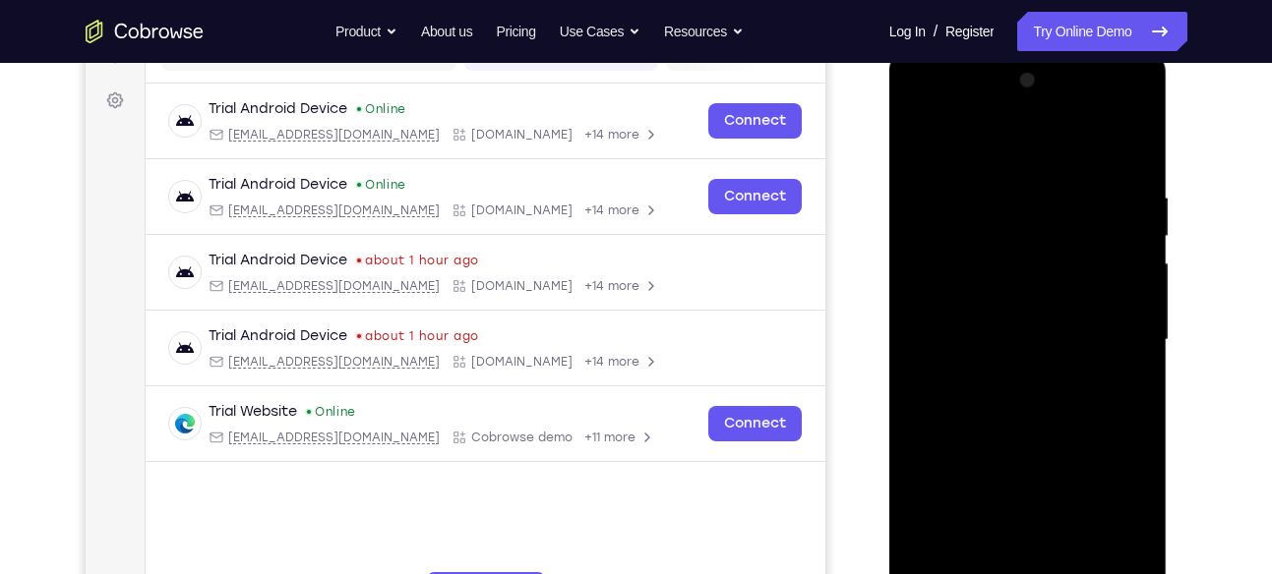
scroll to position [274, 0]
click at [923, 117] on div at bounding box center [1028, 341] width 248 height 551
click at [1099, 329] on div at bounding box center [1028, 341] width 248 height 551
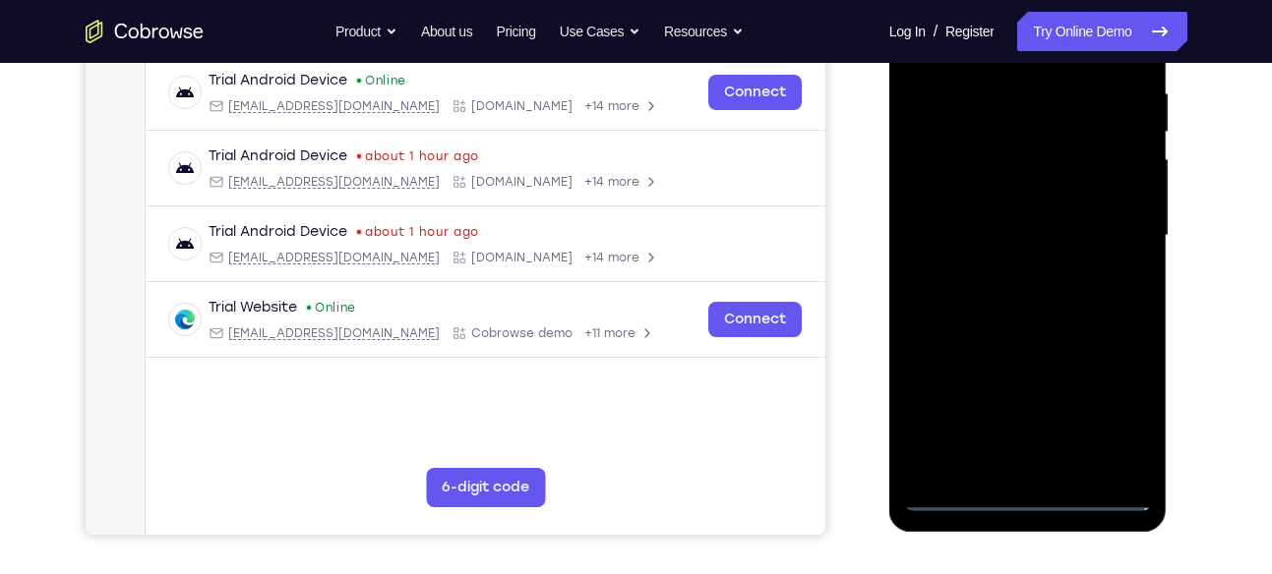
scroll to position [381, 0]
click at [995, 269] on div at bounding box center [1028, 235] width 248 height 551
click at [982, 226] on div at bounding box center [1028, 235] width 248 height 551
click at [971, 201] on div at bounding box center [1028, 235] width 248 height 551
click at [971, 231] on div at bounding box center [1028, 235] width 248 height 551
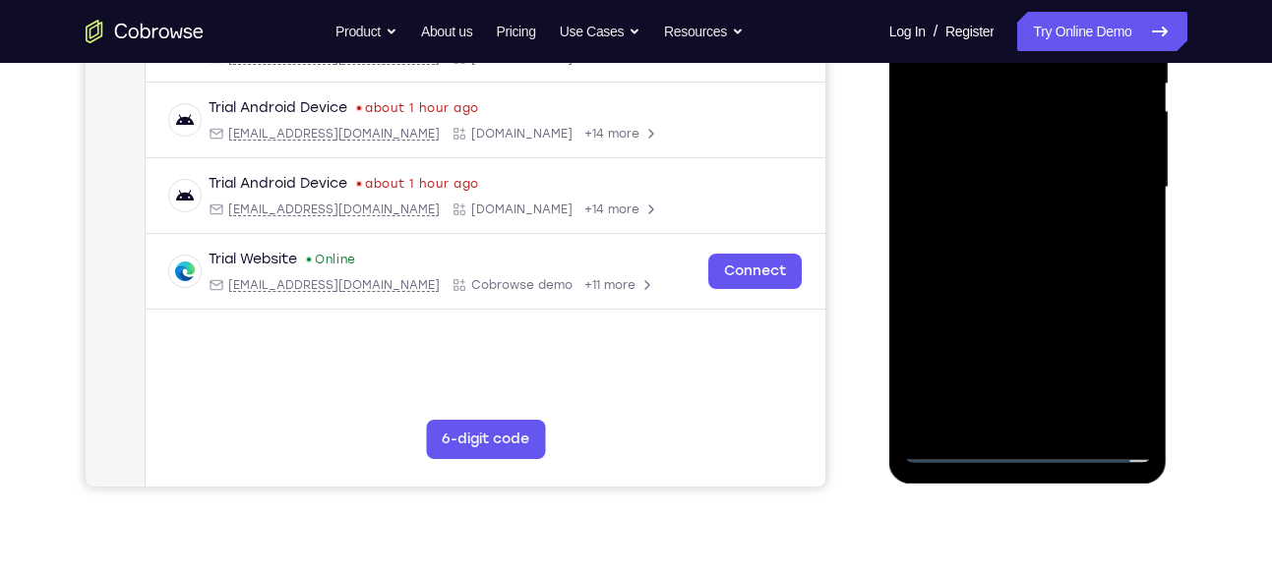
scroll to position [429, 0]
click at [1035, 270] on div at bounding box center [1028, 186] width 248 height 551
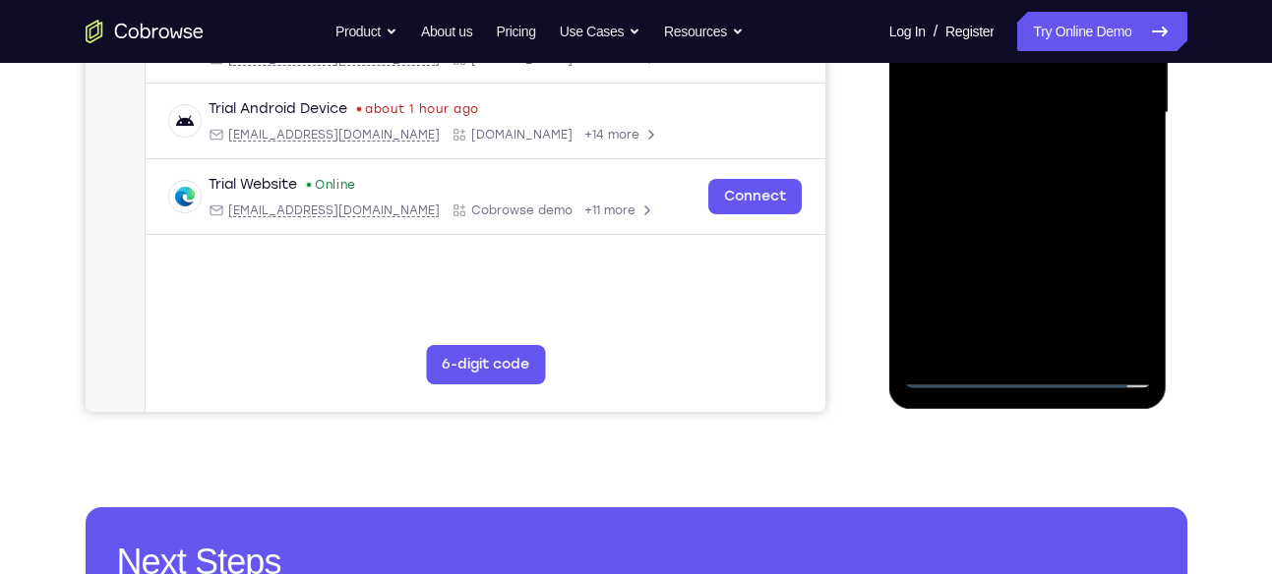
click at [1067, 343] on div at bounding box center [1028, 113] width 248 height 551
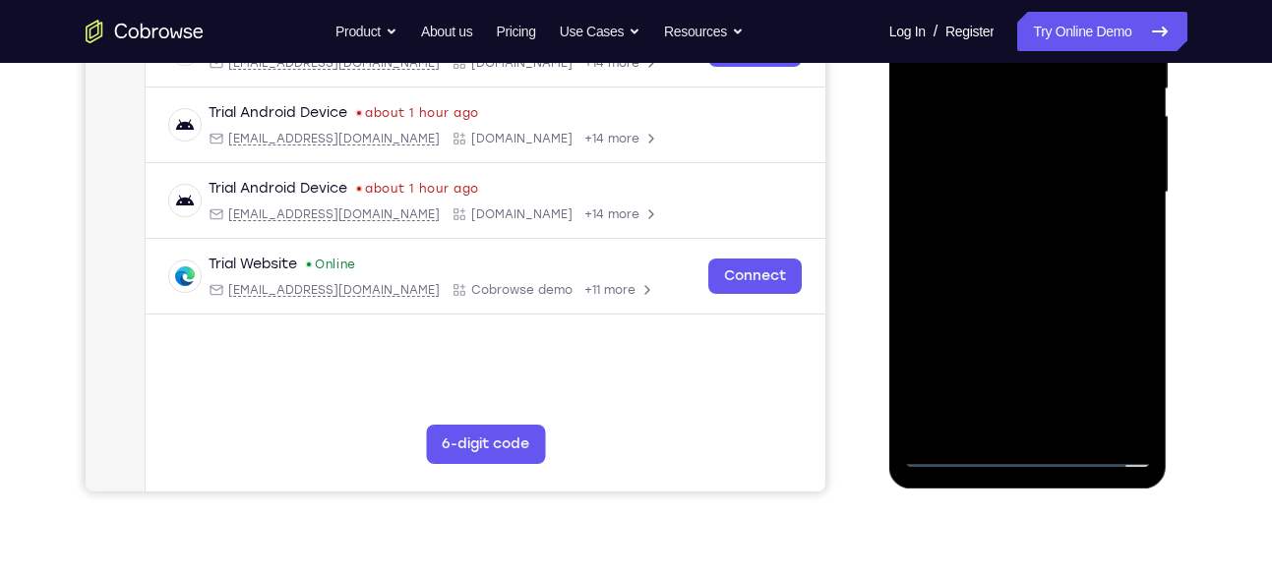
scroll to position [414, 0]
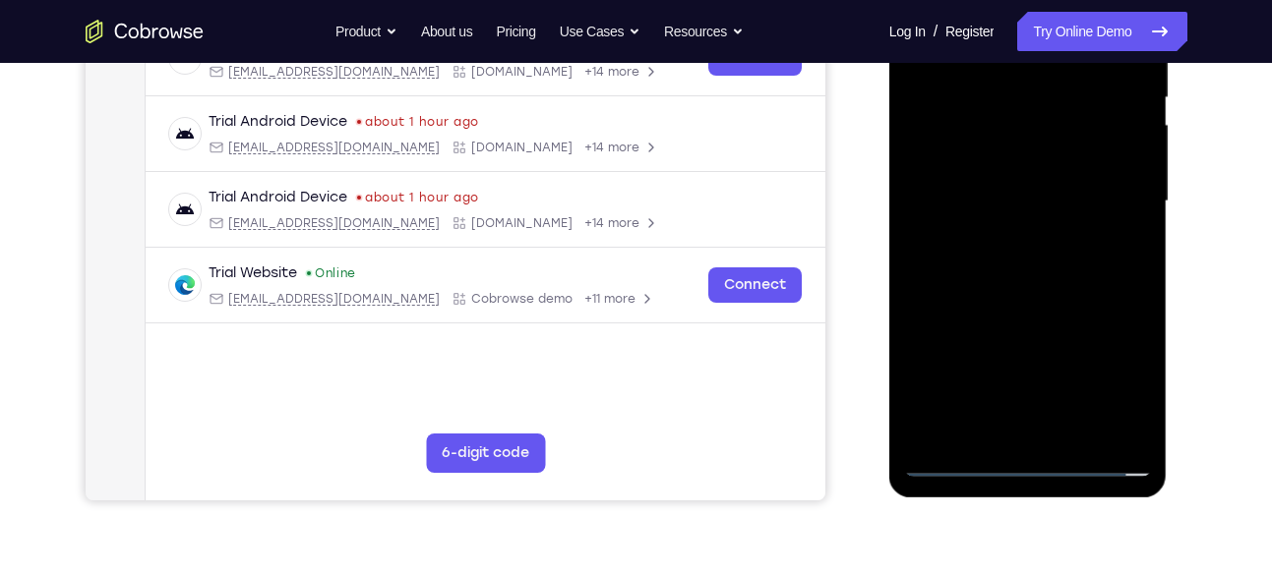
click at [1044, 307] on div at bounding box center [1028, 201] width 248 height 551
click at [997, 188] on div at bounding box center [1028, 201] width 248 height 551
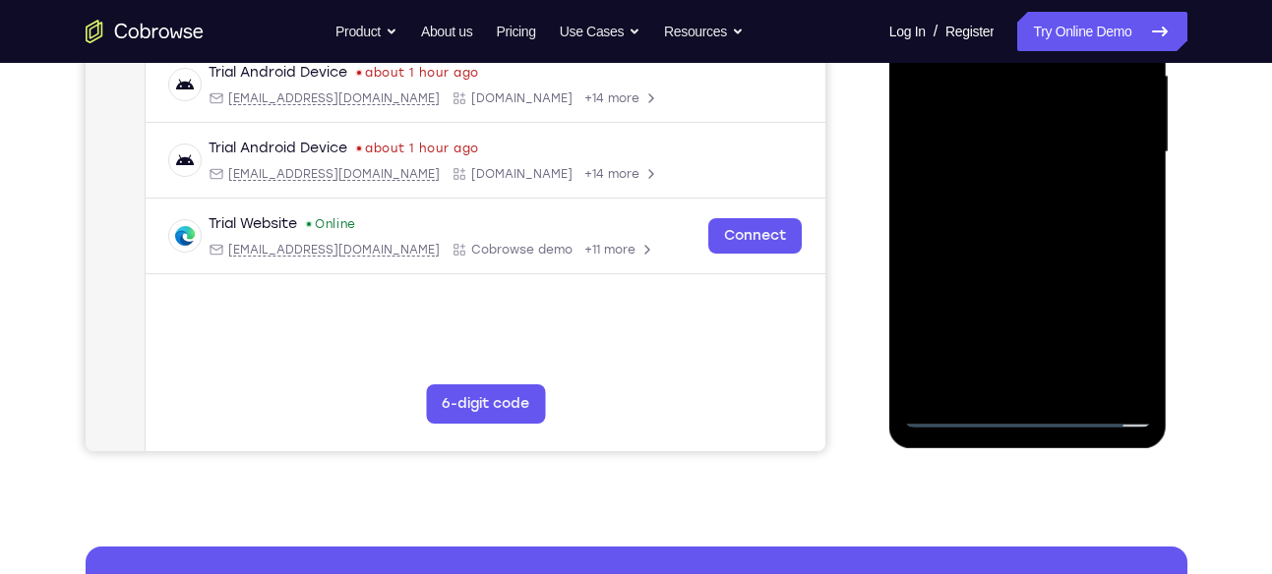
scroll to position [464, 0]
click at [1128, 331] on div at bounding box center [1028, 151] width 248 height 551
click at [982, 367] on div at bounding box center [1028, 151] width 248 height 551
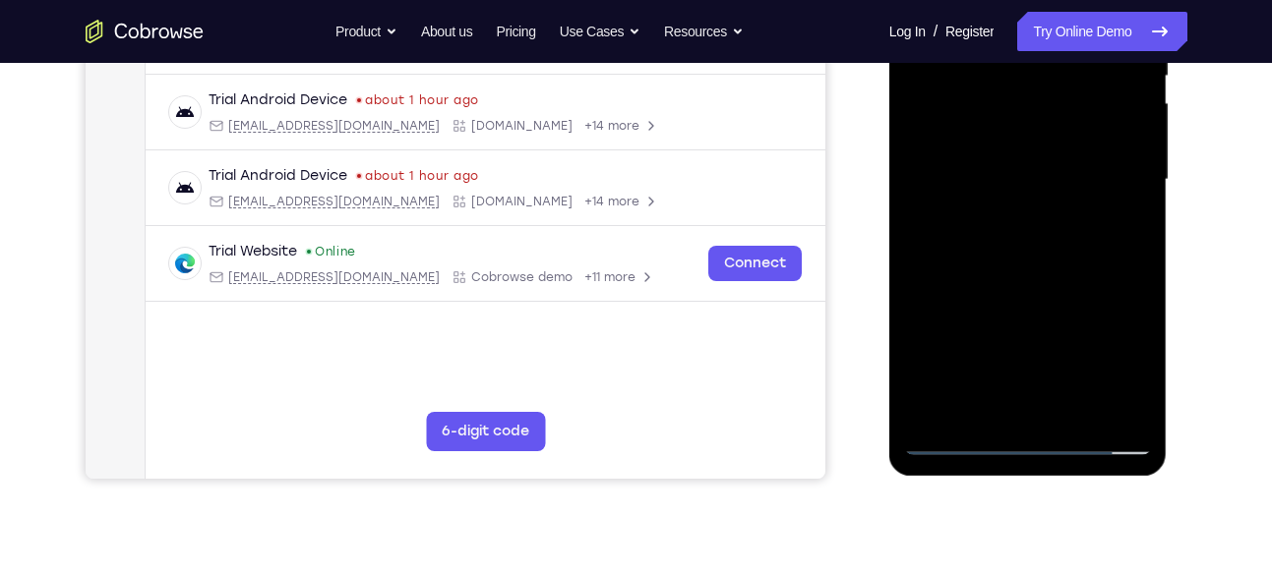
scroll to position [434, 0]
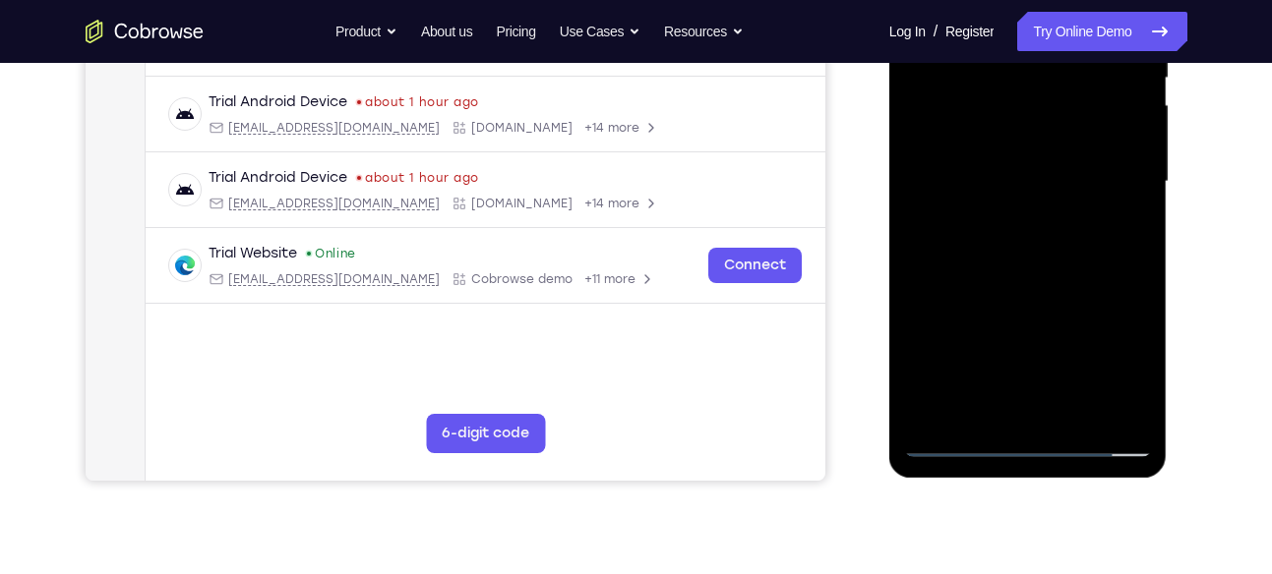
click at [1022, 317] on div at bounding box center [1028, 182] width 248 height 551
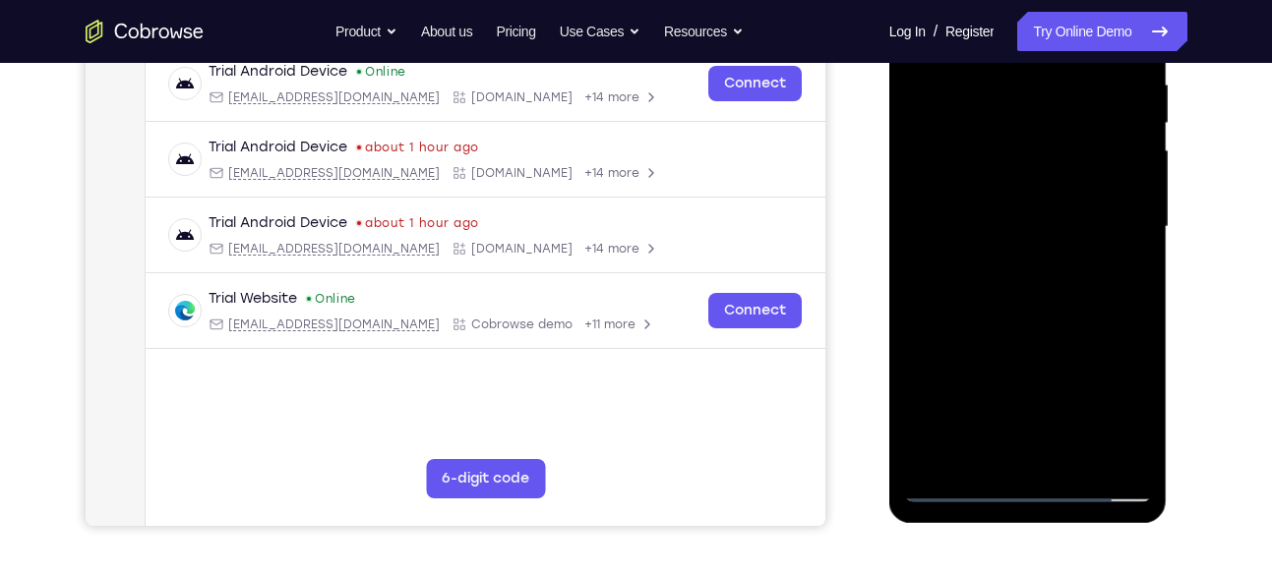
scroll to position [387, 0]
click at [1007, 151] on div at bounding box center [1028, 228] width 248 height 551
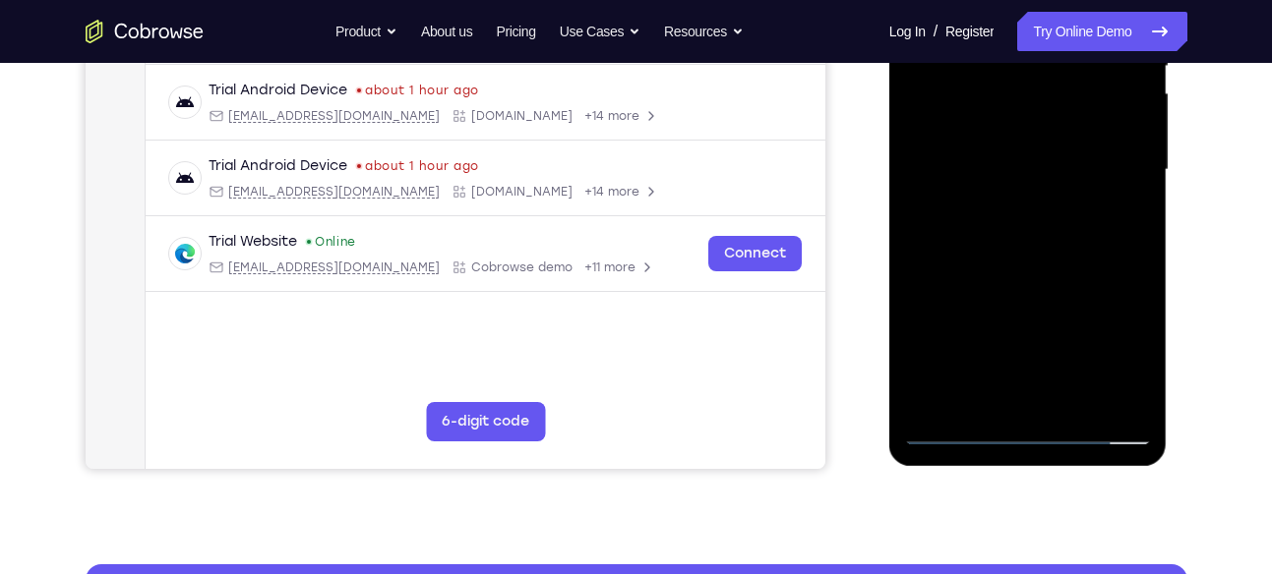
scroll to position [447, 0]
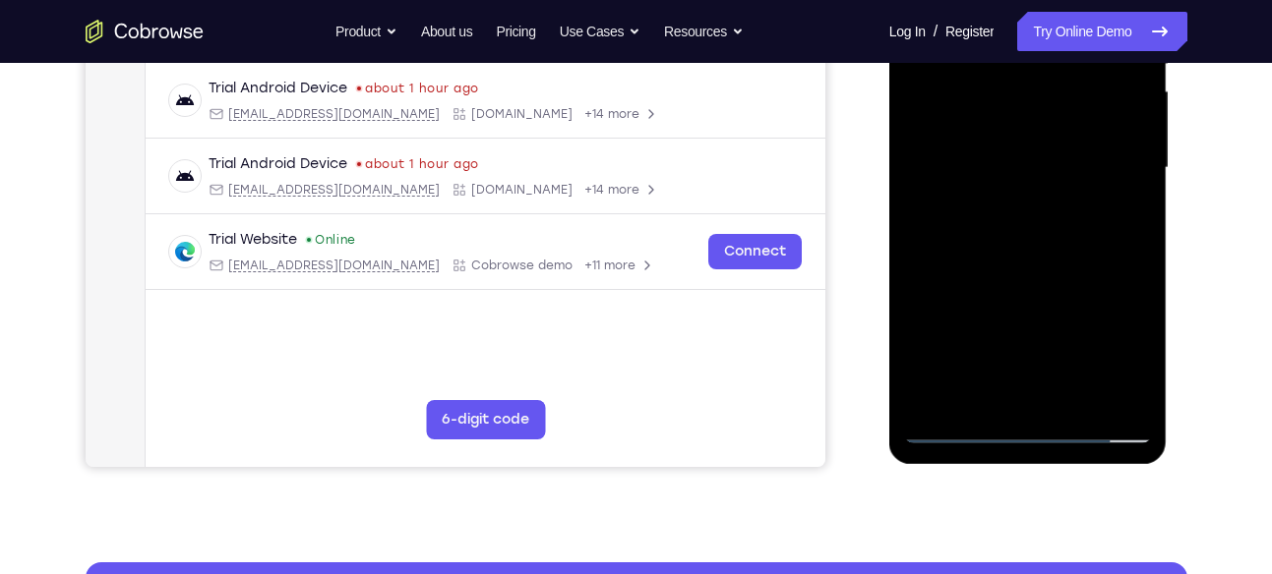
click at [1060, 283] on div at bounding box center [1028, 168] width 248 height 551
click at [1123, 222] on div at bounding box center [1028, 168] width 248 height 551
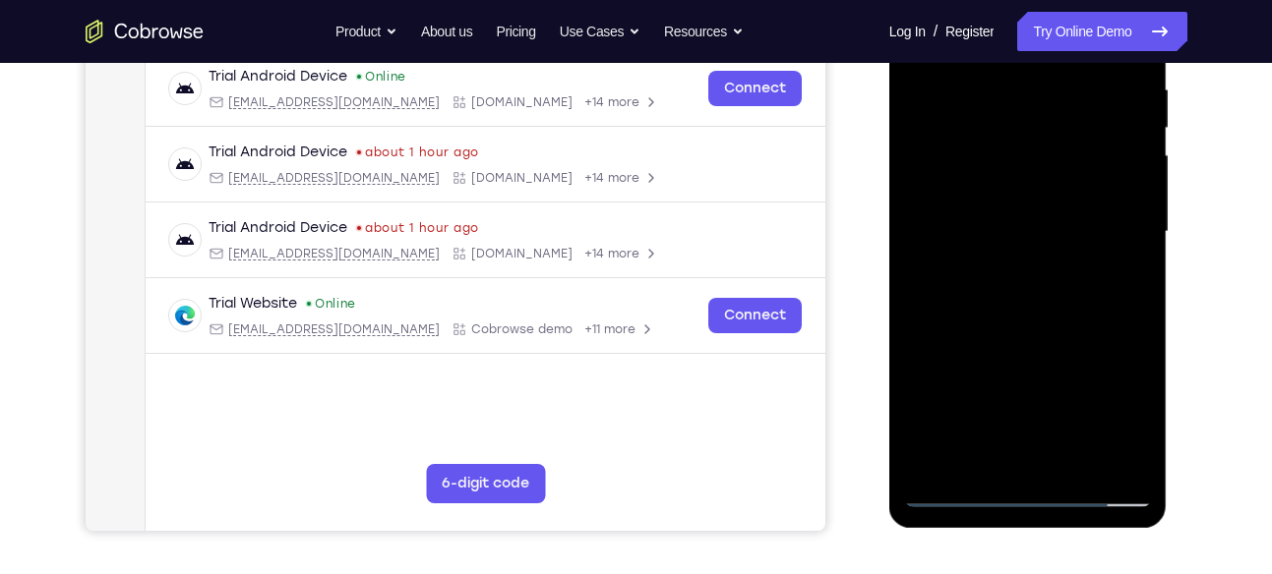
click at [1001, 175] on div at bounding box center [1028, 232] width 248 height 551
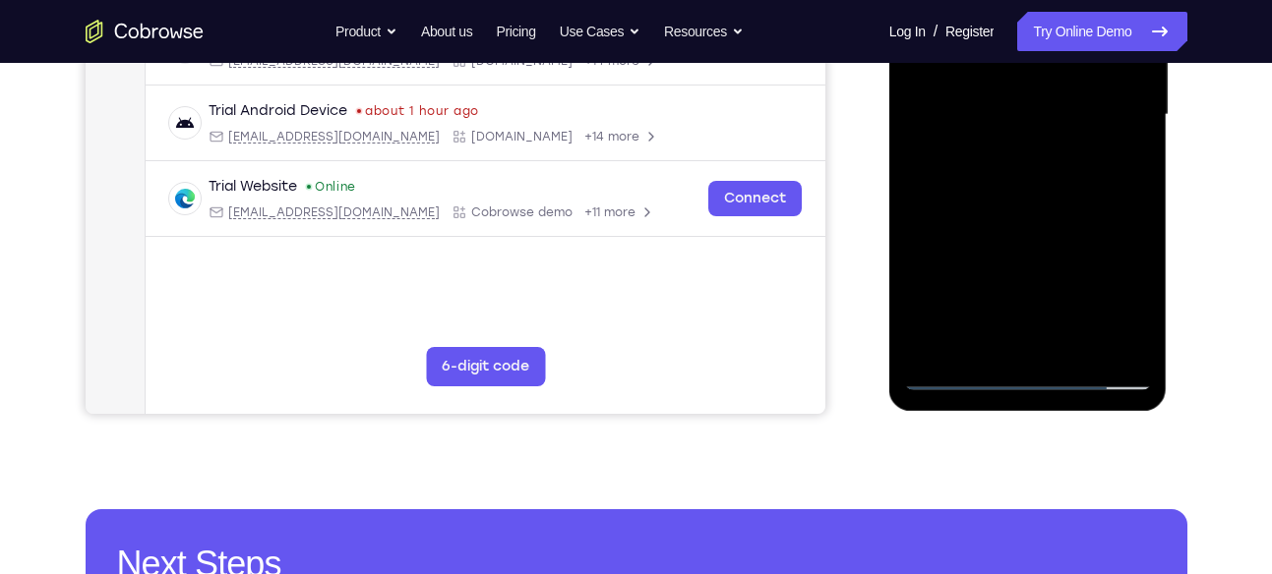
scroll to position [502, 0]
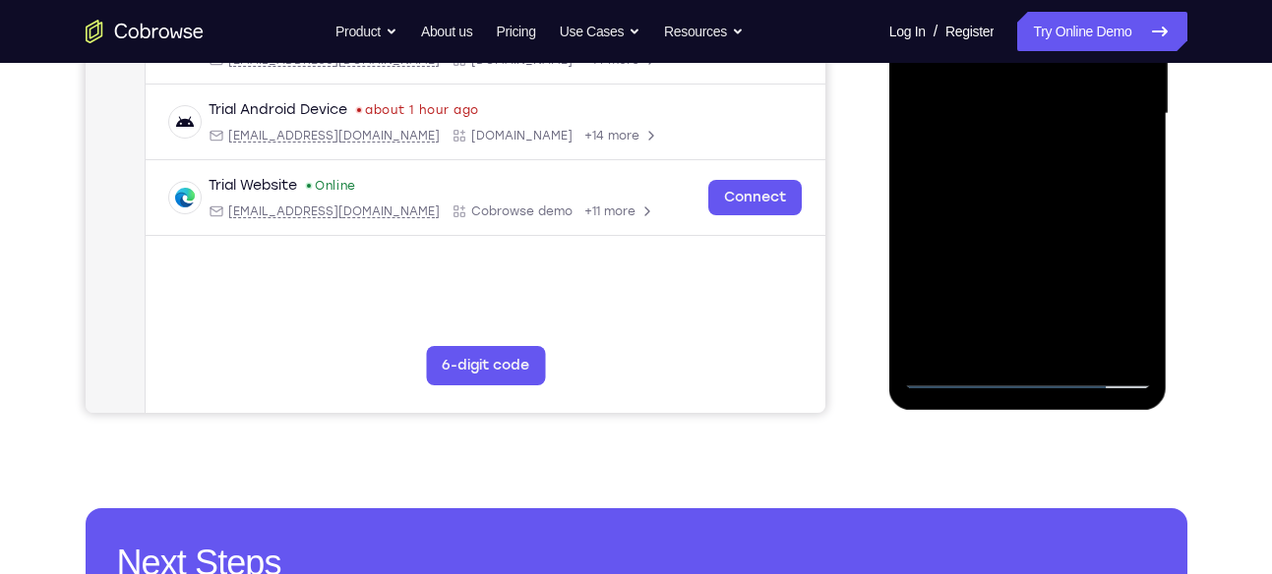
click at [1045, 236] on div at bounding box center [1028, 114] width 248 height 551
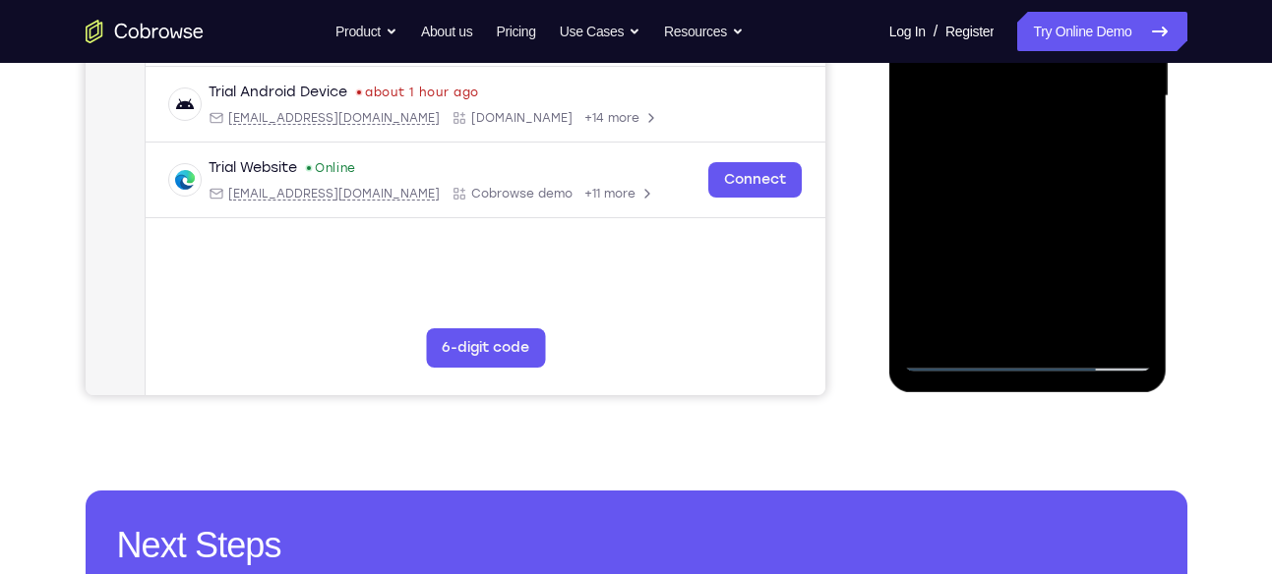
scroll to position [518, 0]
click at [1128, 297] on div at bounding box center [1028, 97] width 248 height 551
click at [975, 311] on div at bounding box center [1028, 97] width 248 height 551
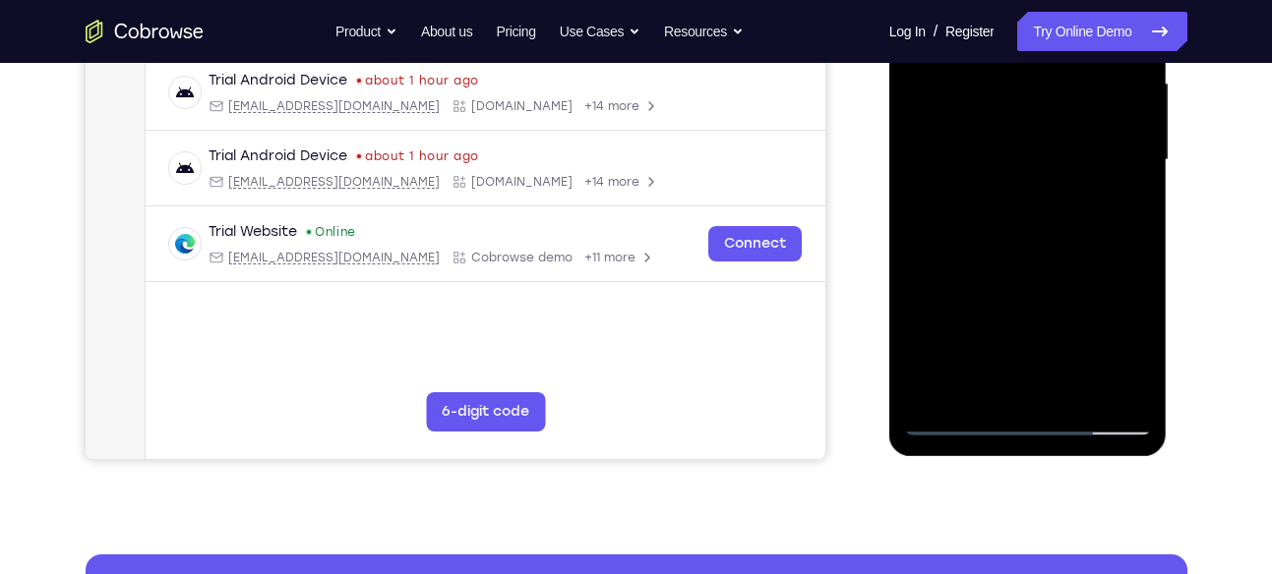
scroll to position [454, 0]
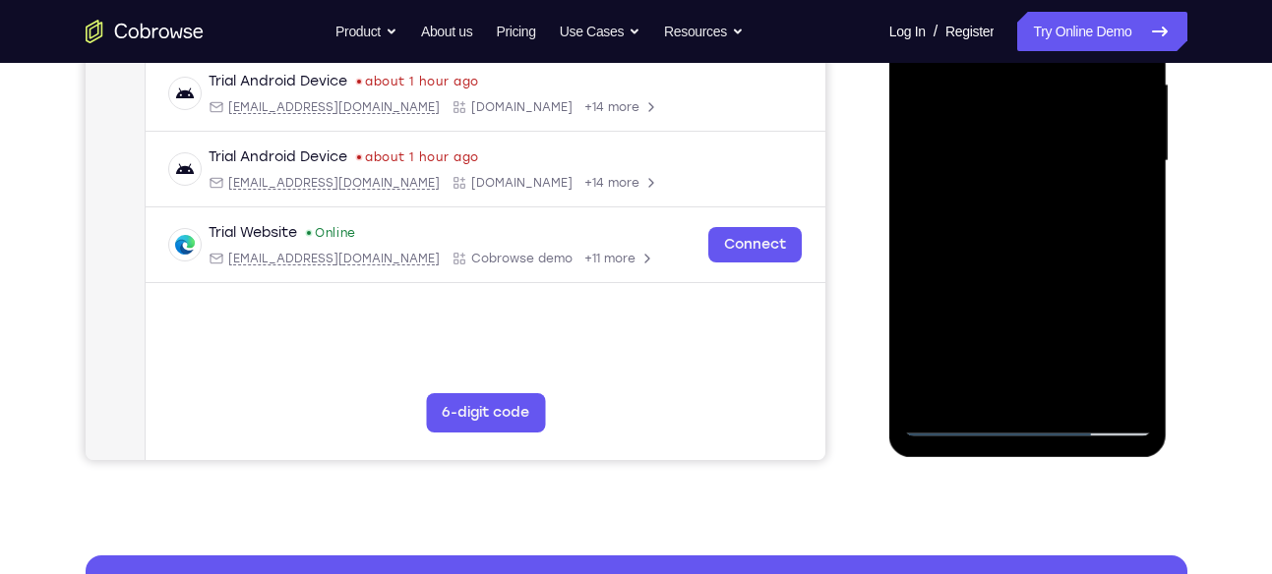
click at [1077, 316] on div at bounding box center [1028, 161] width 248 height 551
click at [1116, 197] on div at bounding box center [1028, 161] width 248 height 551
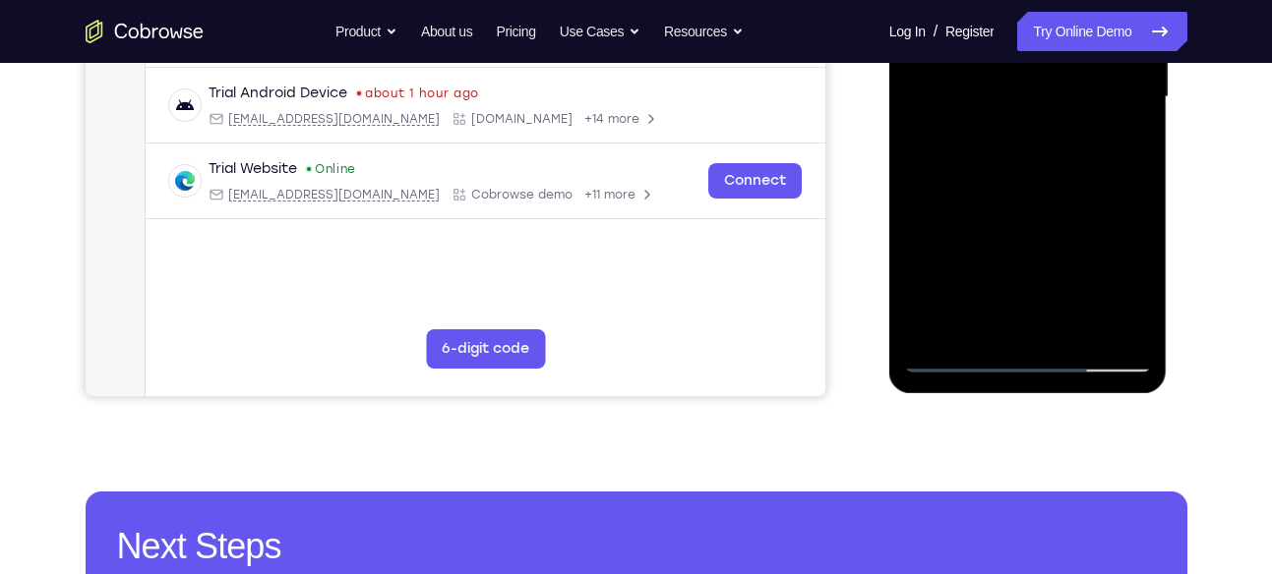
scroll to position [521, 0]
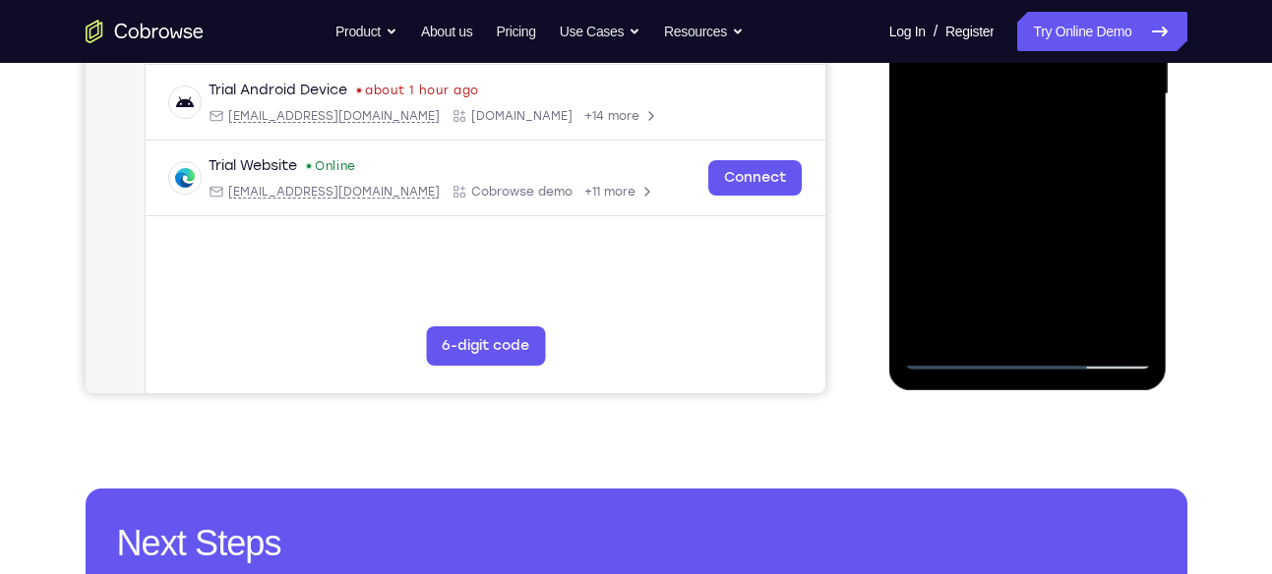
click at [955, 365] on div at bounding box center [1028, 94] width 248 height 551
click at [982, 285] on div at bounding box center [1028, 94] width 248 height 551
click at [1029, 279] on div at bounding box center [1028, 94] width 248 height 551
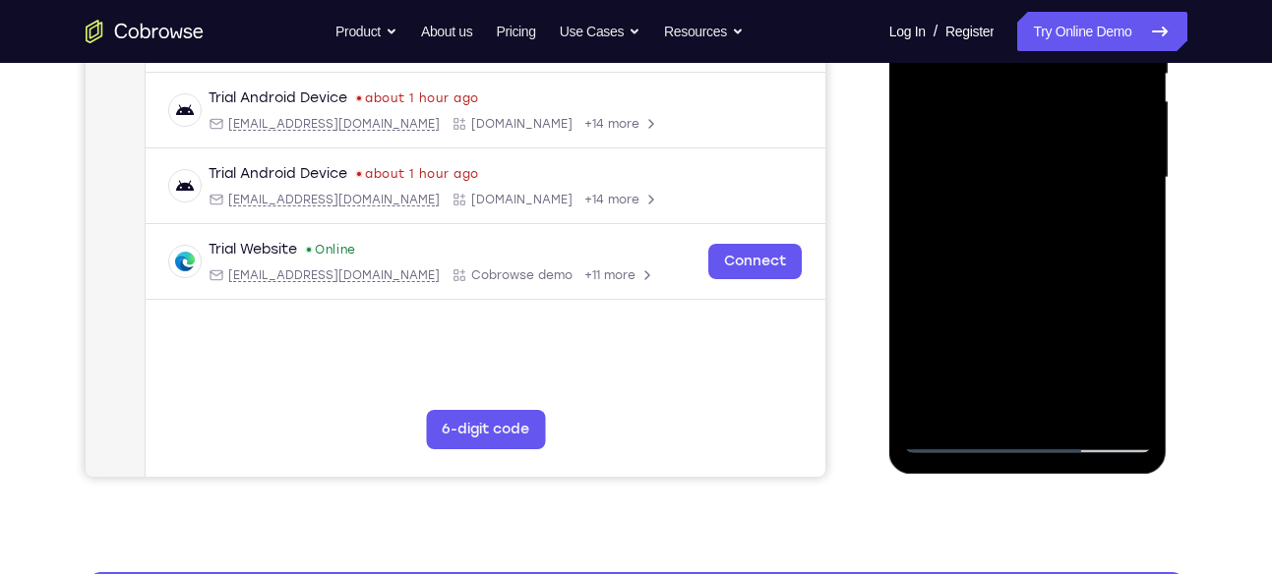
scroll to position [432, 0]
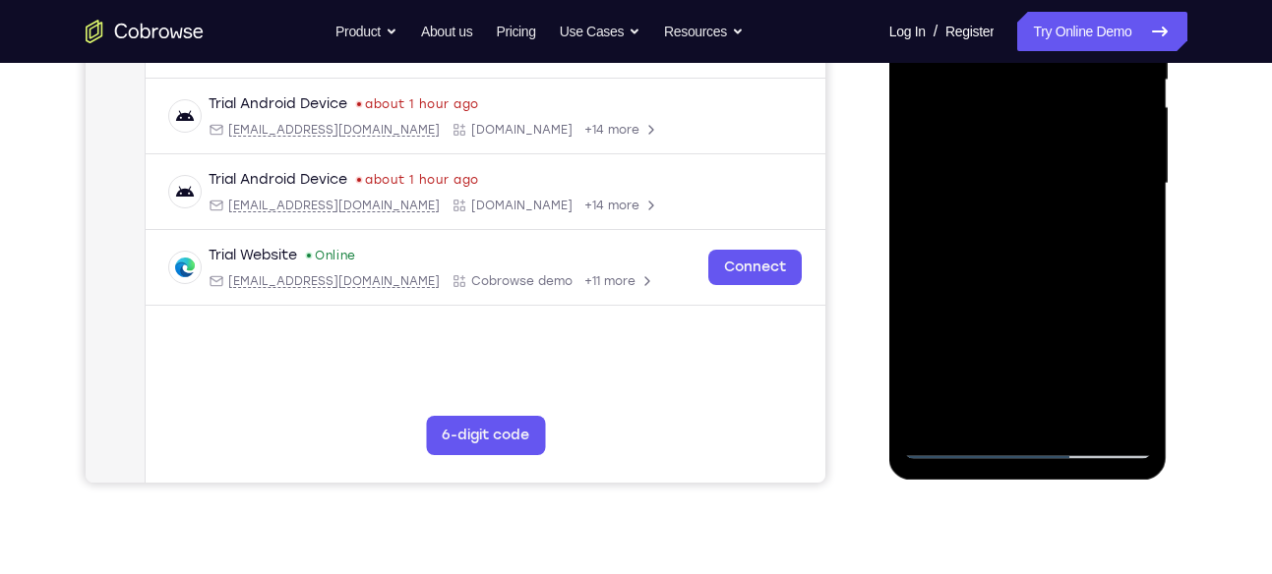
click at [1116, 235] on div at bounding box center [1028, 184] width 248 height 551
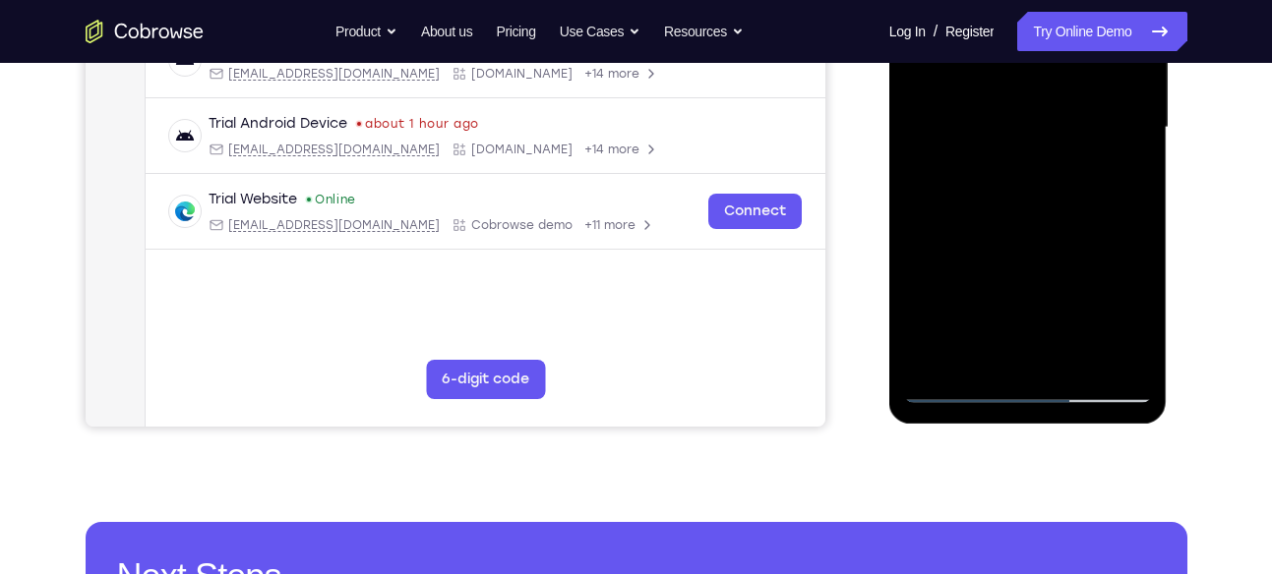
scroll to position [500, 0]
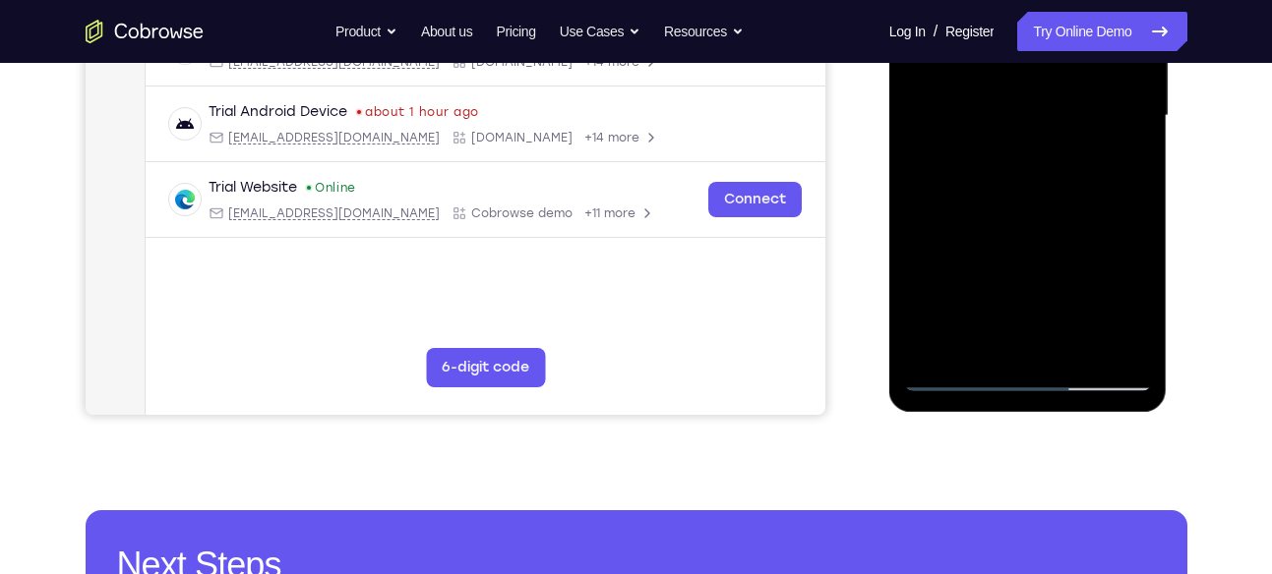
click at [958, 379] on div at bounding box center [1028, 116] width 248 height 551
click at [950, 378] on div at bounding box center [1028, 116] width 248 height 551
click at [1082, 350] on div at bounding box center [1028, 116] width 248 height 551
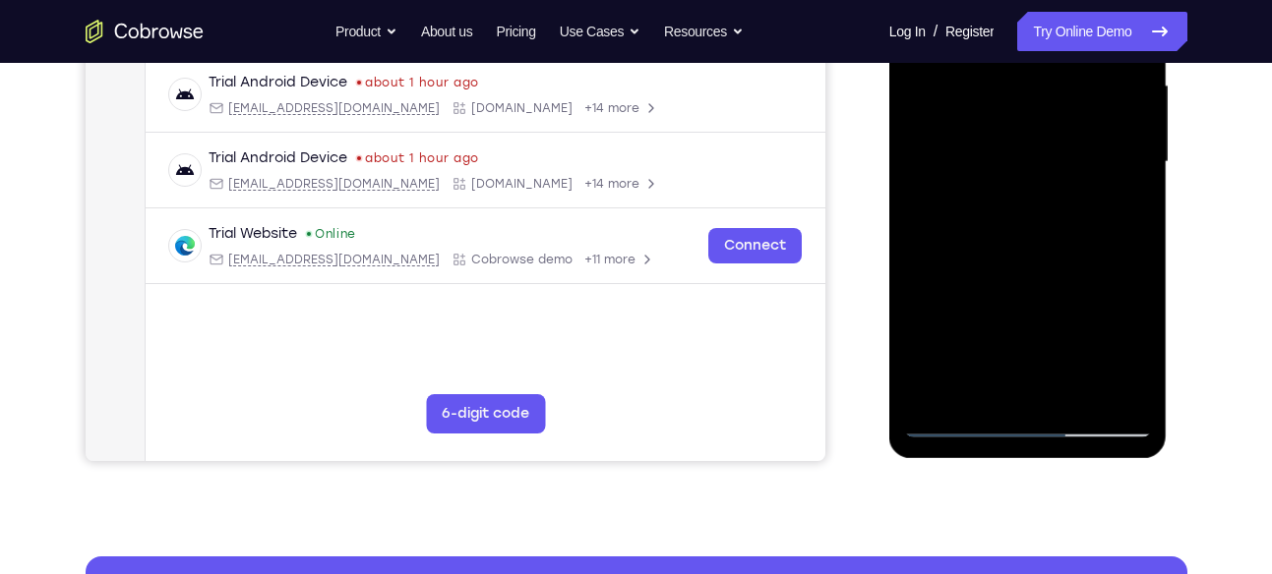
scroll to position [441, 0]
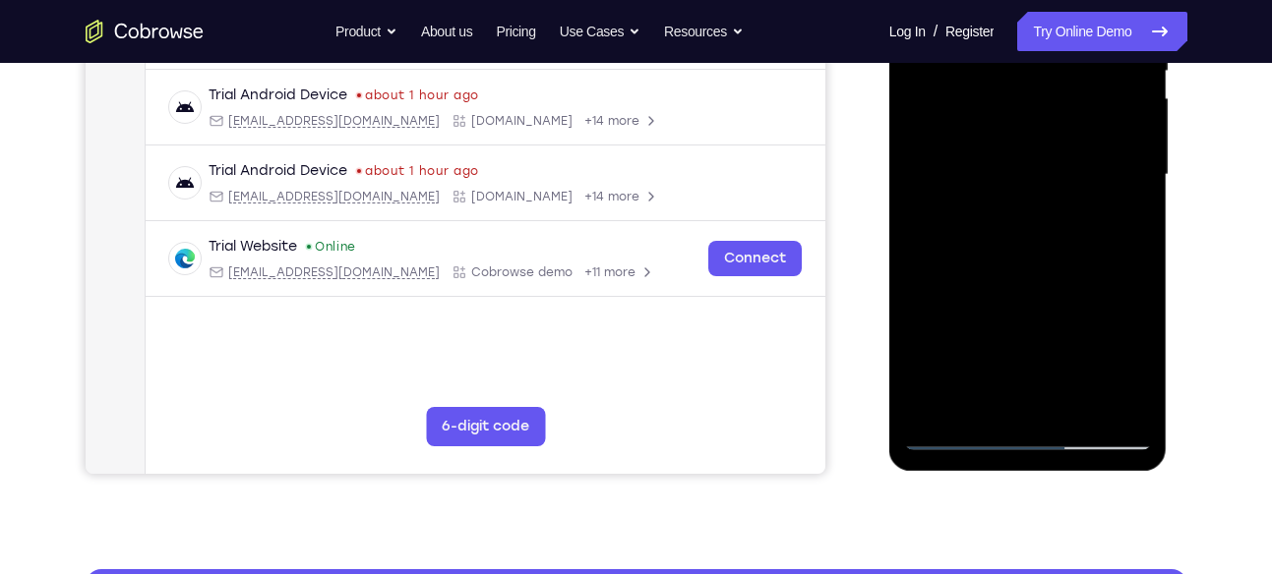
click at [1007, 196] on div at bounding box center [1028, 175] width 248 height 551
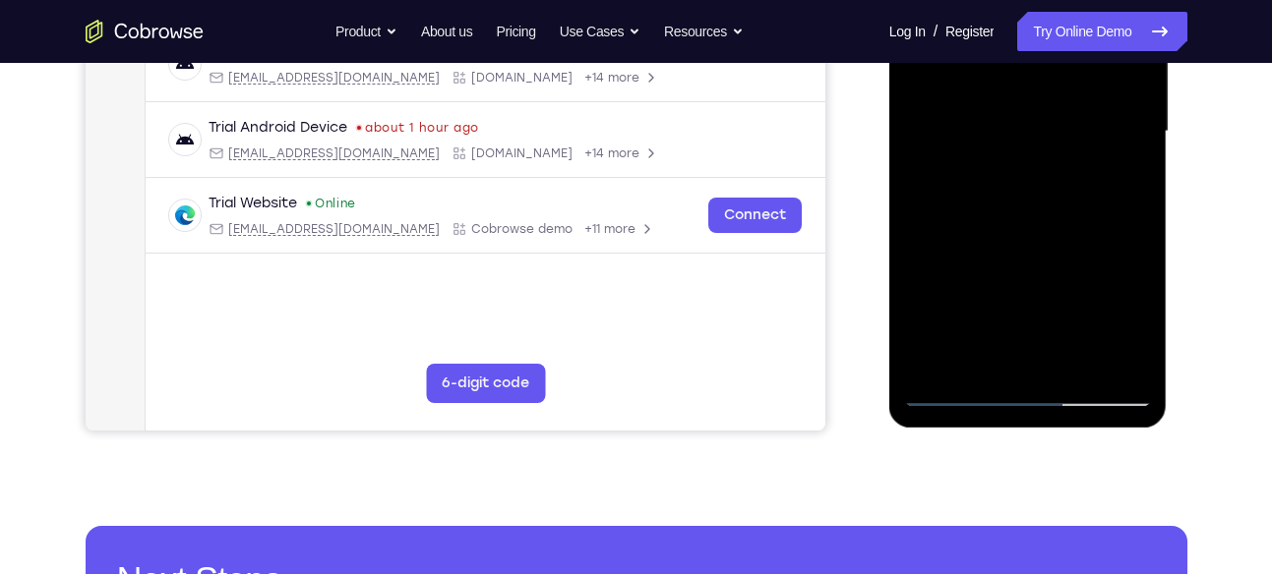
scroll to position [485, 0]
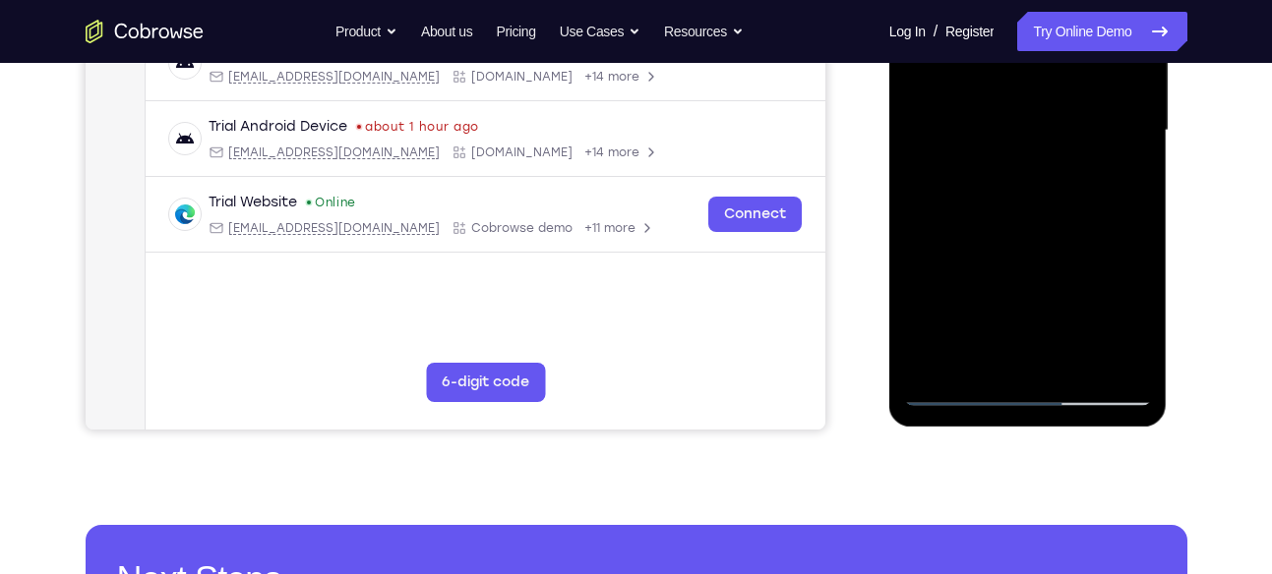
click at [960, 349] on div at bounding box center [1028, 130] width 248 height 551
click at [1126, 321] on div at bounding box center [1028, 130] width 248 height 551
click at [978, 351] on div at bounding box center [1028, 130] width 248 height 551
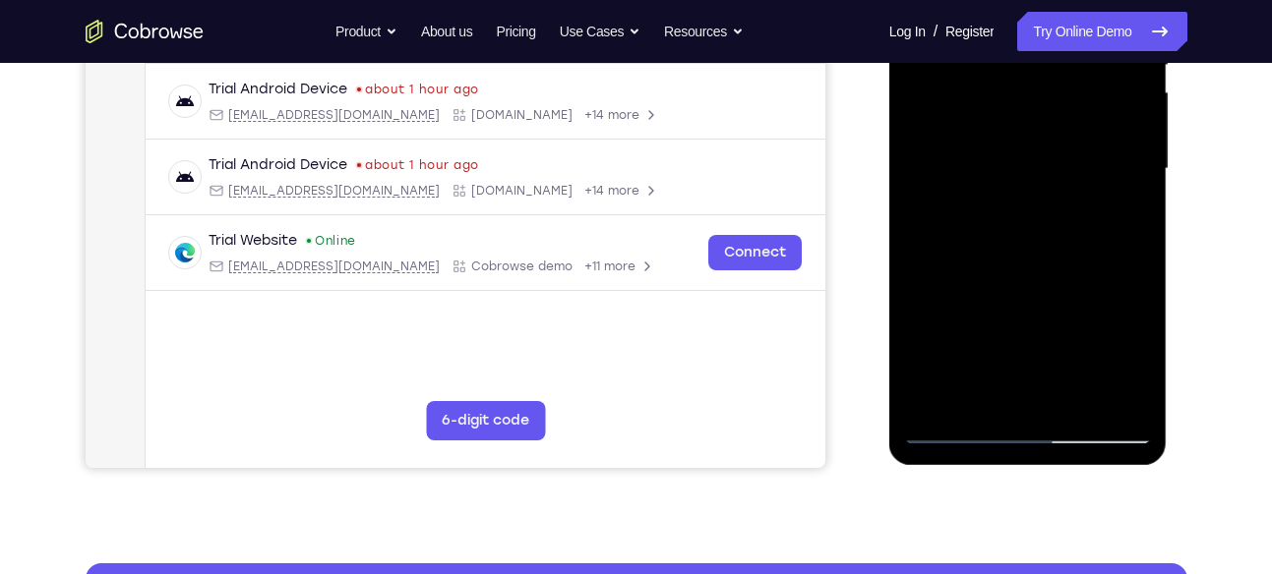
scroll to position [445, 0]
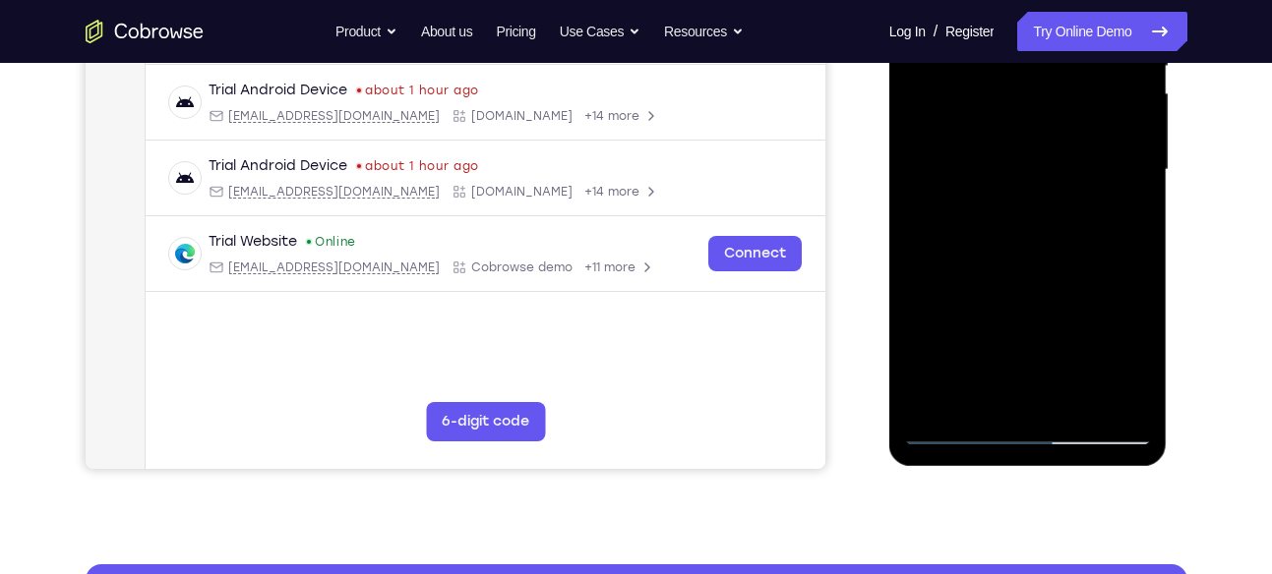
click at [948, 282] on div at bounding box center [1028, 170] width 248 height 551
click at [949, 278] on div at bounding box center [1028, 170] width 248 height 551
click at [1117, 208] on div at bounding box center [1028, 170] width 248 height 551
click at [963, 152] on div at bounding box center [1028, 170] width 248 height 551
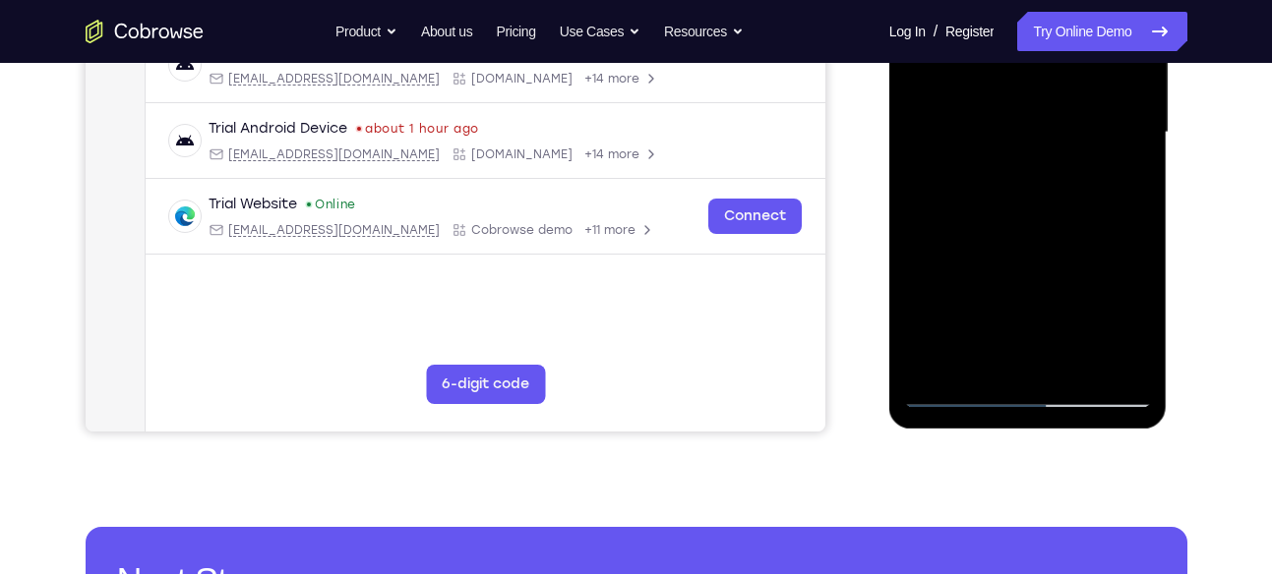
scroll to position [489, 0]
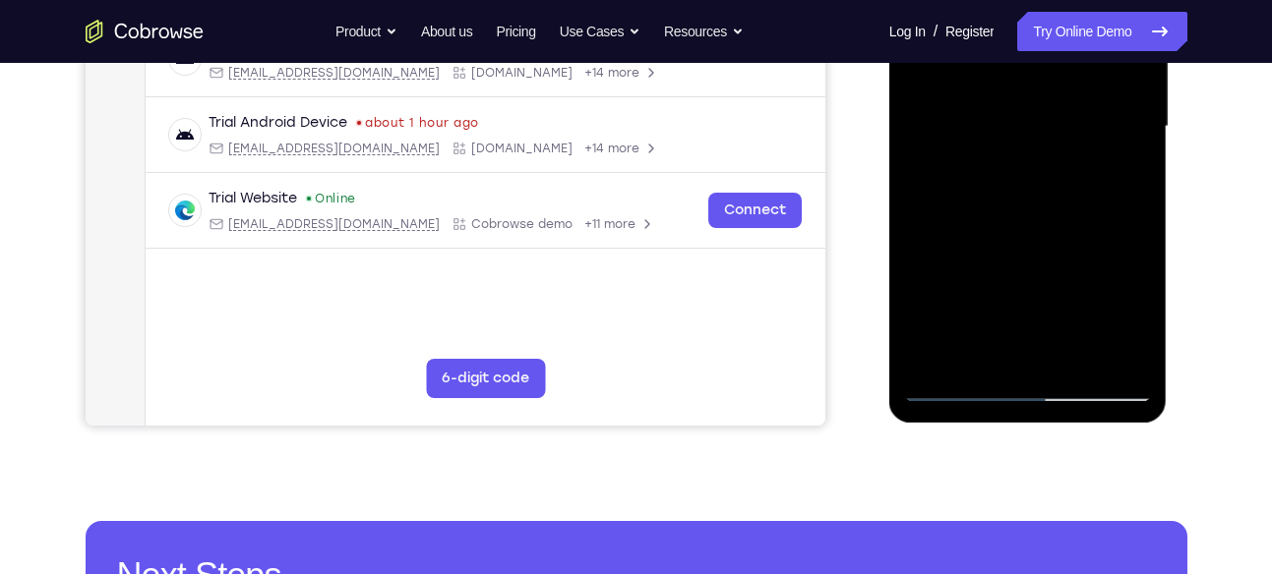
click at [1012, 230] on div at bounding box center [1028, 127] width 248 height 551
click at [978, 188] on div at bounding box center [1028, 127] width 248 height 551
click at [978, 183] on div at bounding box center [1028, 127] width 248 height 551
click at [952, 390] on div at bounding box center [1028, 127] width 248 height 551
click at [960, 387] on div at bounding box center [1028, 127] width 248 height 551
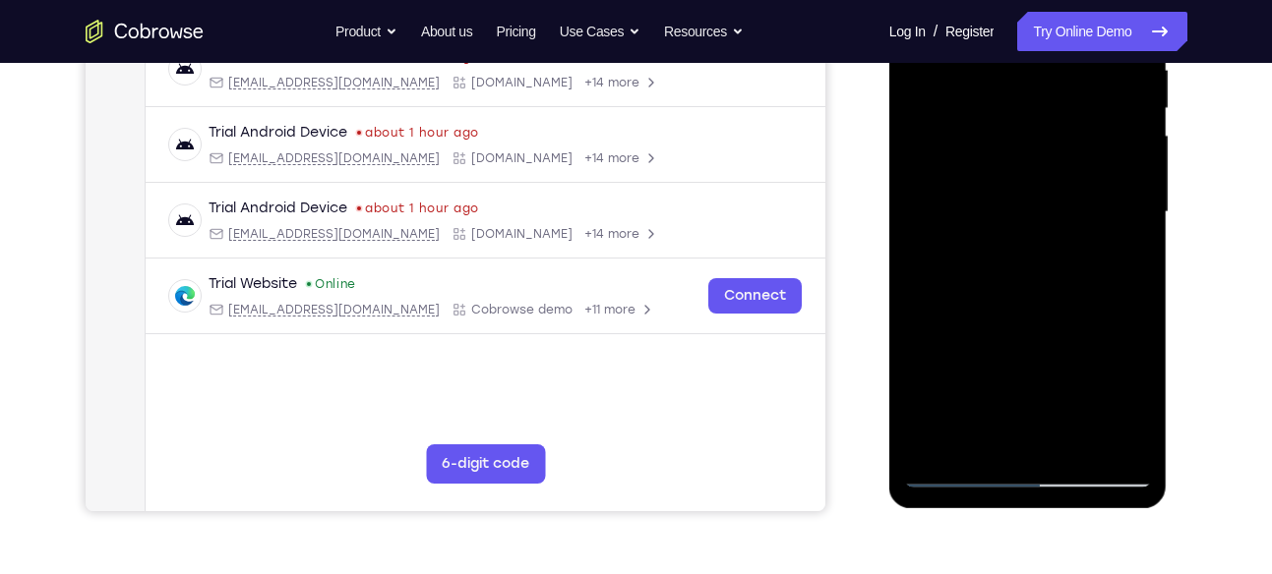
click at [1004, 213] on div at bounding box center [1028, 212] width 248 height 551
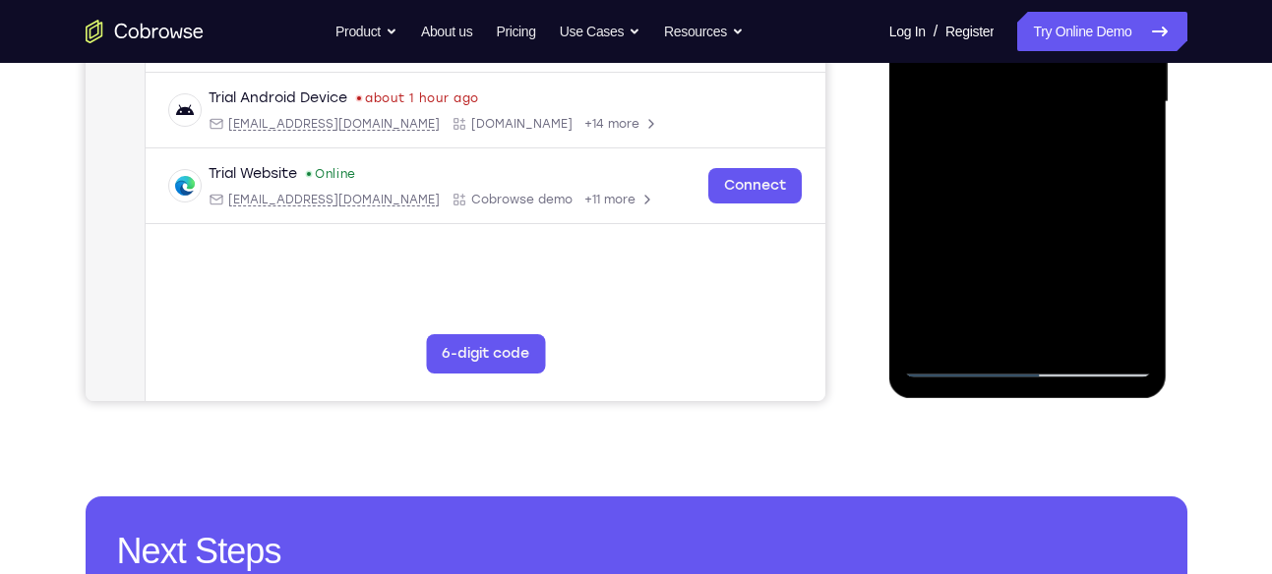
scroll to position [514, 0]
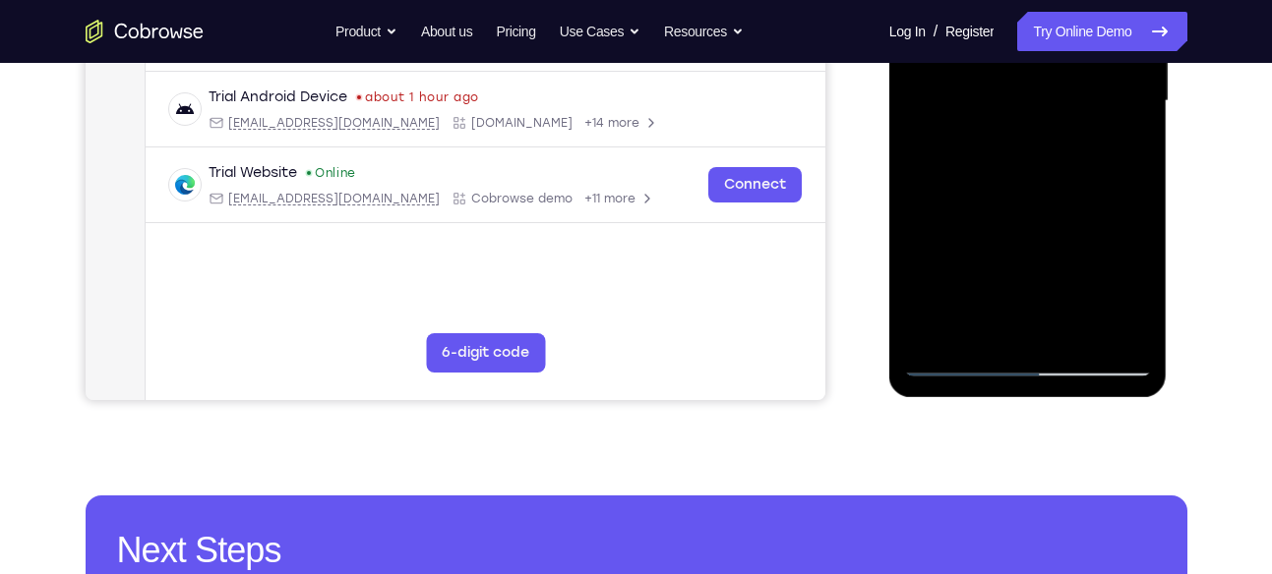
click at [997, 236] on div at bounding box center [1028, 101] width 248 height 551
click at [953, 361] on div at bounding box center [1028, 101] width 248 height 551
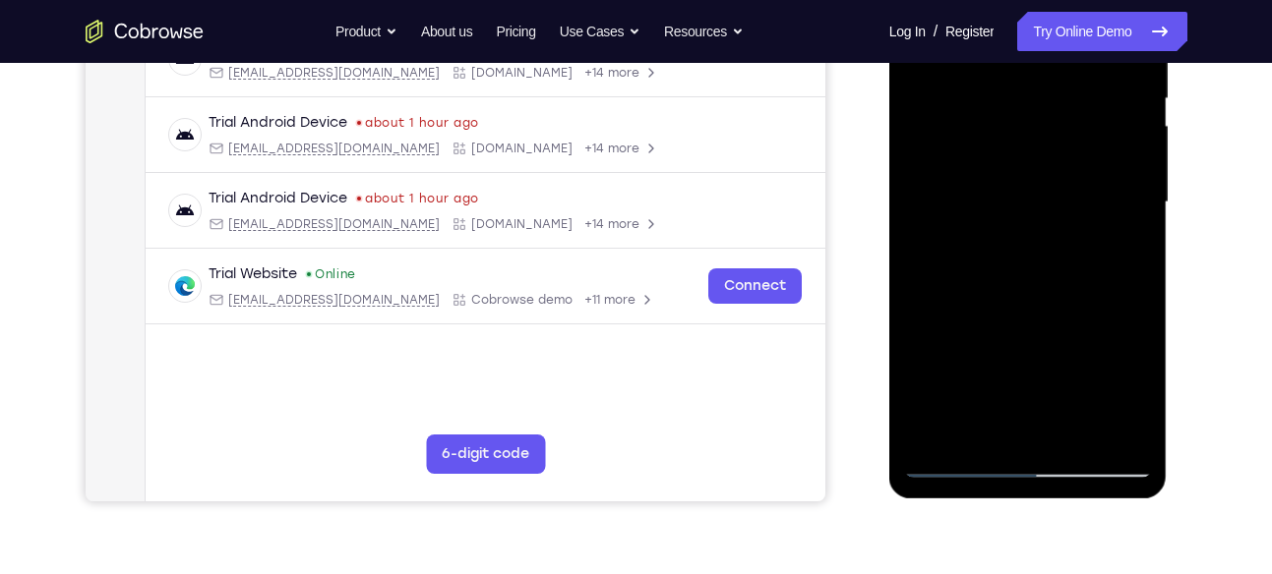
click at [996, 201] on div at bounding box center [1028, 202] width 248 height 551
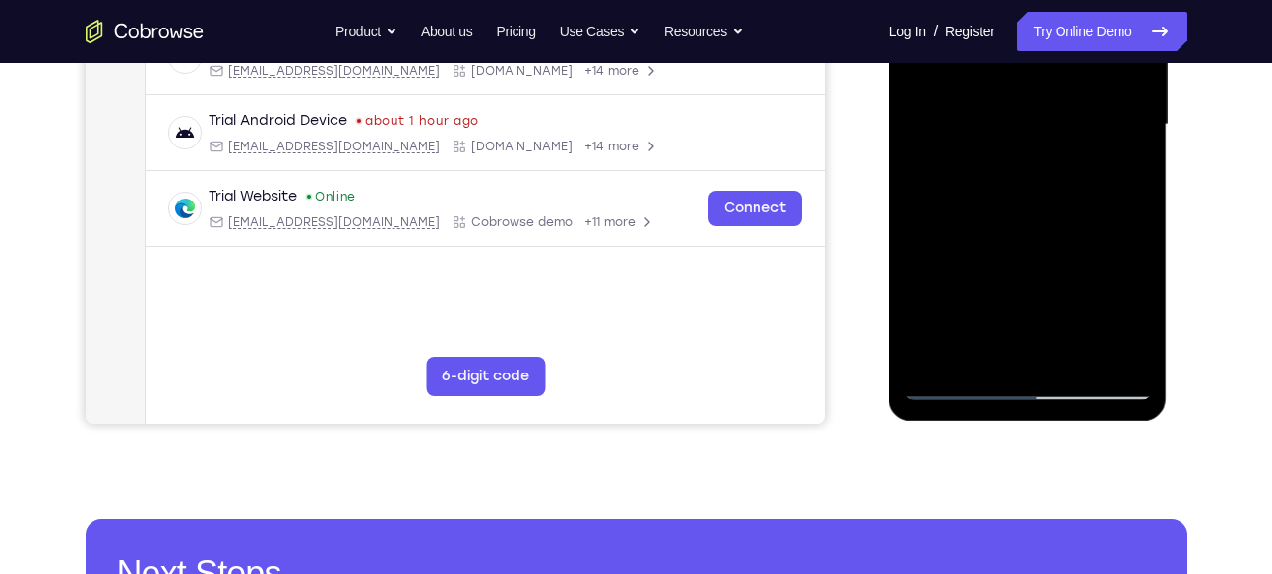
scroll to position [492, 0]
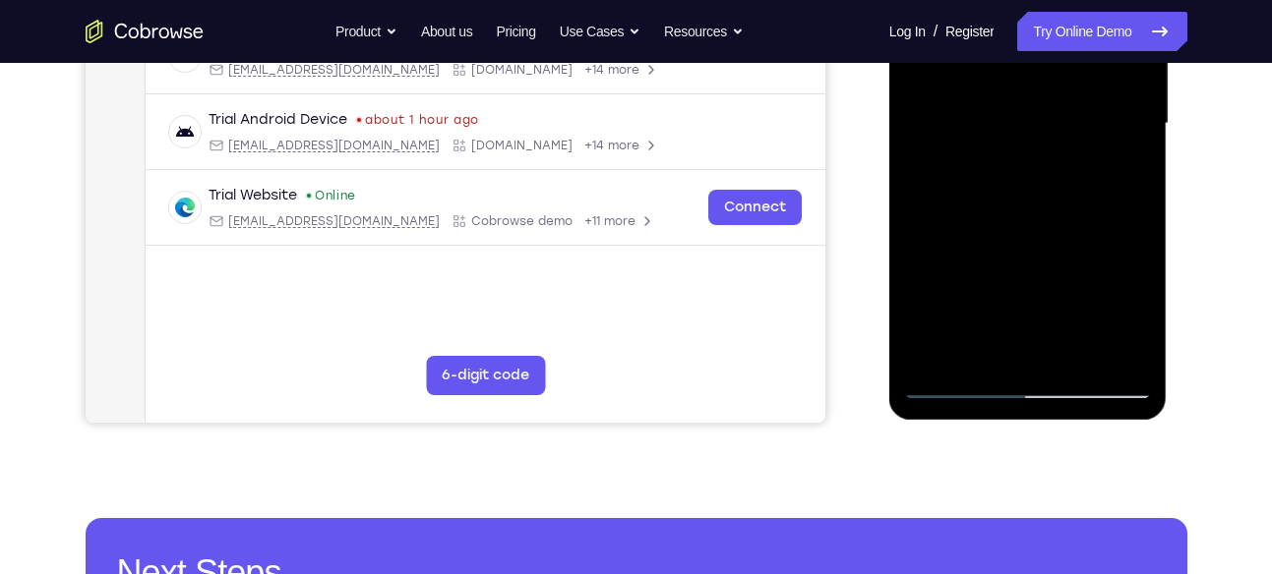
click at [1118, 175] on div at bounding box center [1028, 124] width 248 height 551
click at [1123, 175] on div at bounding box center [1028, 124] width 248 height 551
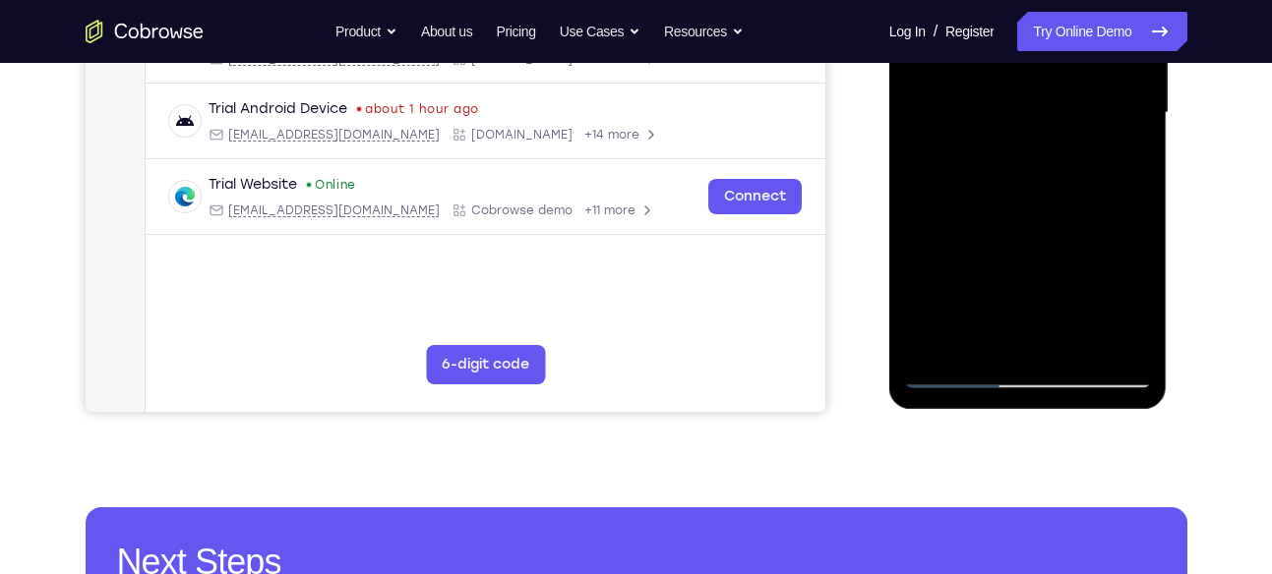
scroll to position [507, 0]
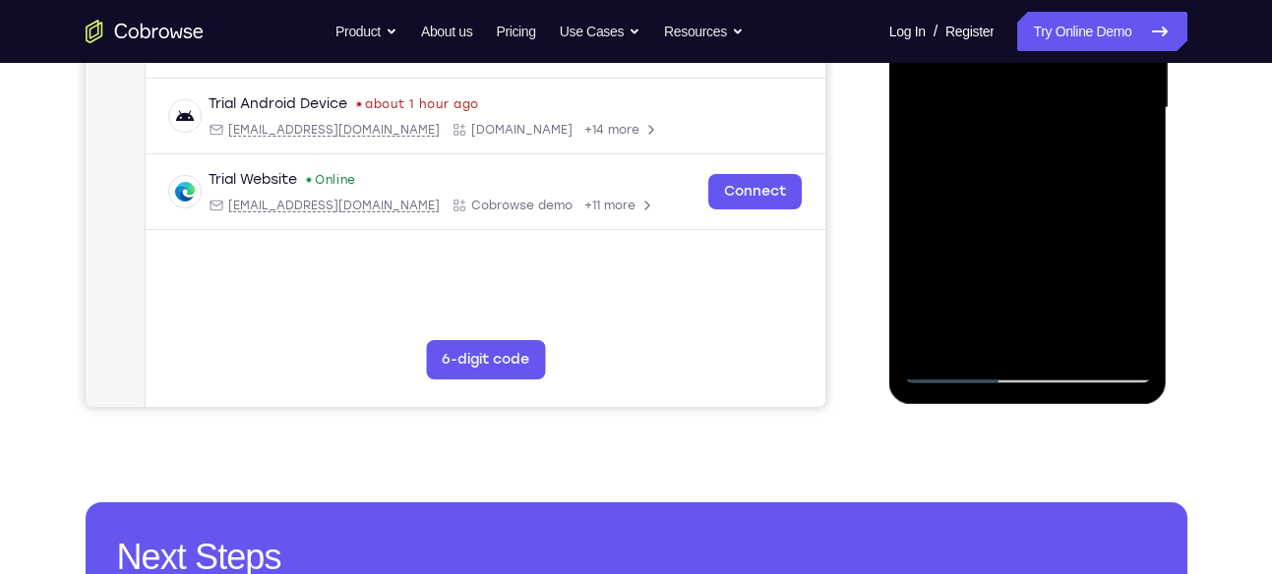
click at [1131, 307] on div at bounding box center [1028, 108] width 248 height 551
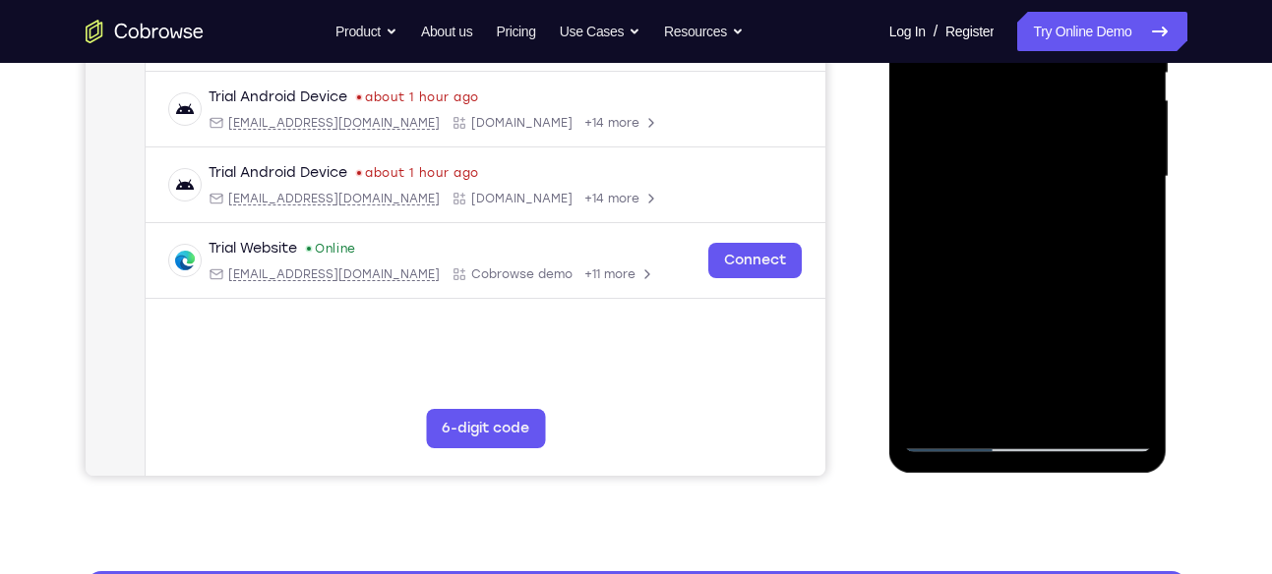
scroll to position [437, 0]
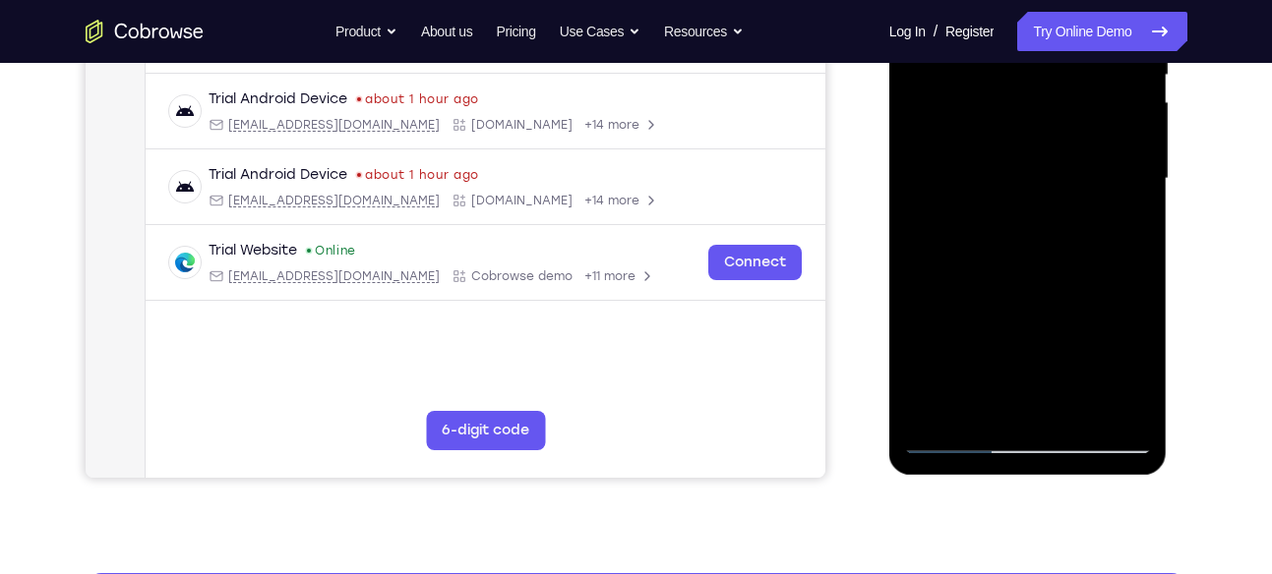
click at [1122, 226] on div at bounding box center [1028, 179] width 248 height 551
click at [985, 141] on div at bounding box center [1028, 179] width 248 height 551
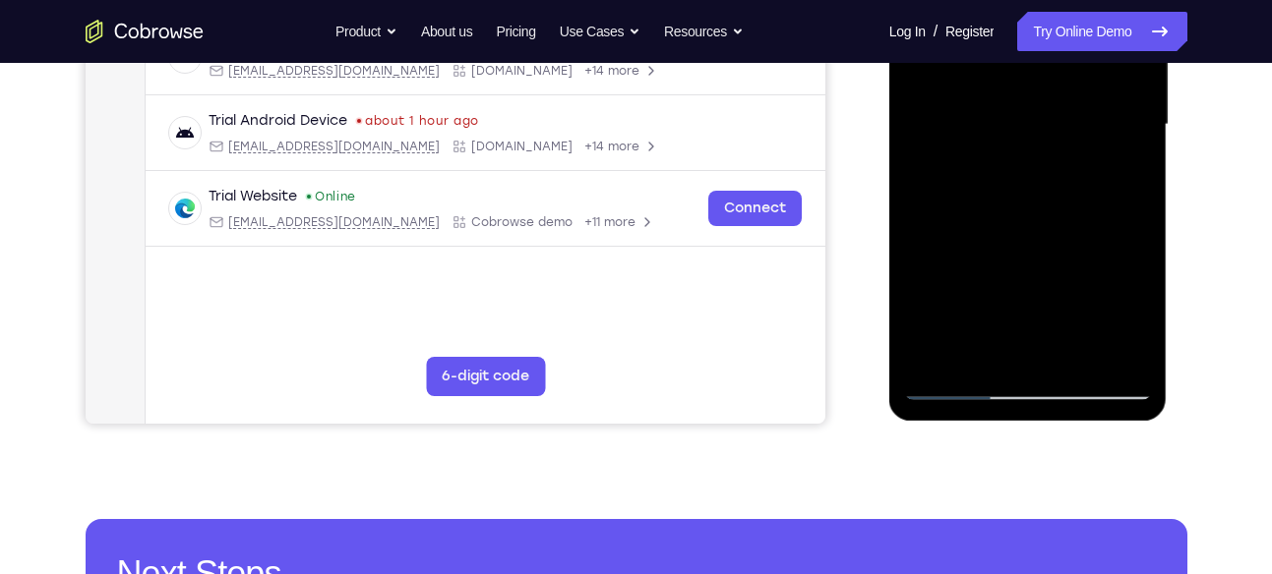
scroll to position [492, 0]
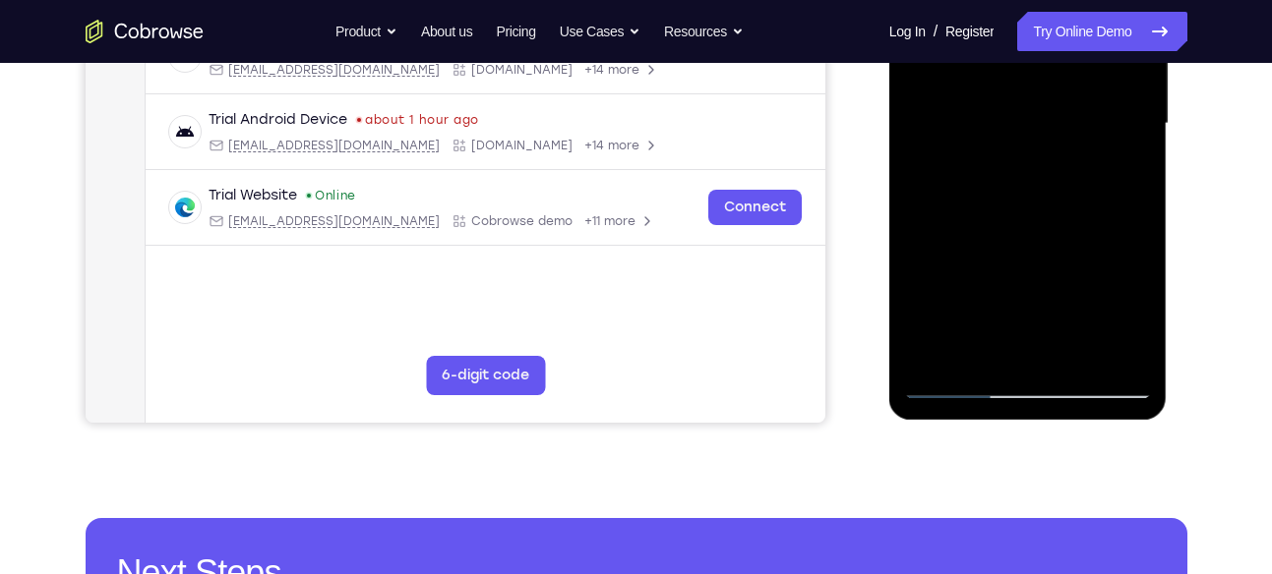
click at [1024, 260] on div at bounding box center [1028, 124] width 248 height 551
click at [1120, 313] on div at bounding box center [1028, 124] width 248 height 551
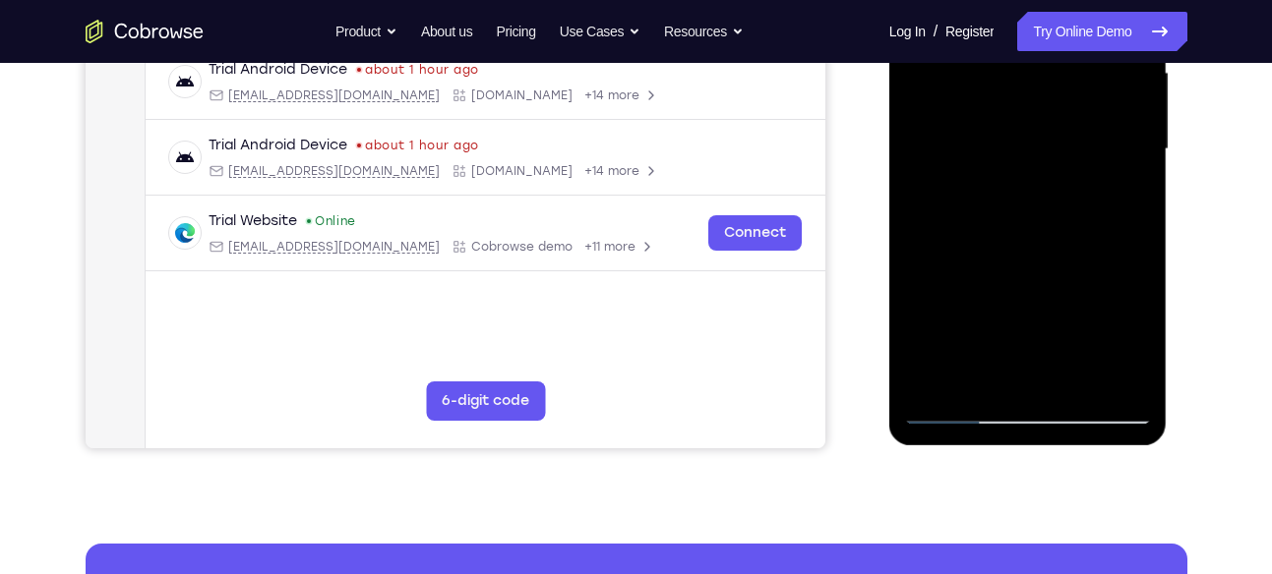
scroll to position [463, 0]
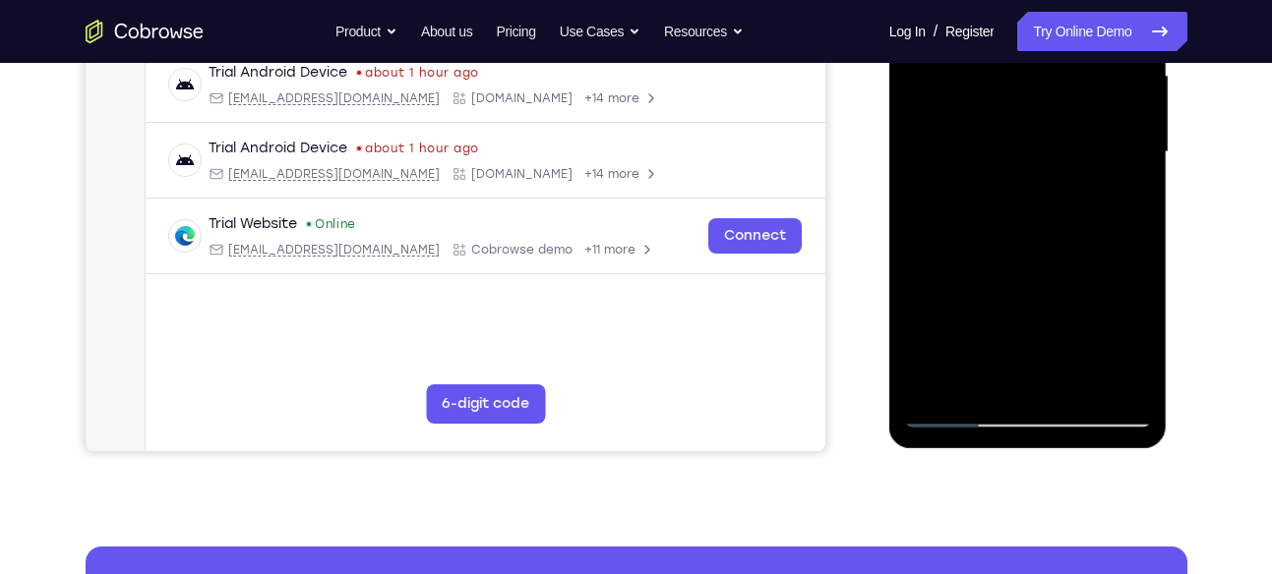
click at [1112, 203] on div at bounding box center [1028, 152] width 248 height 551
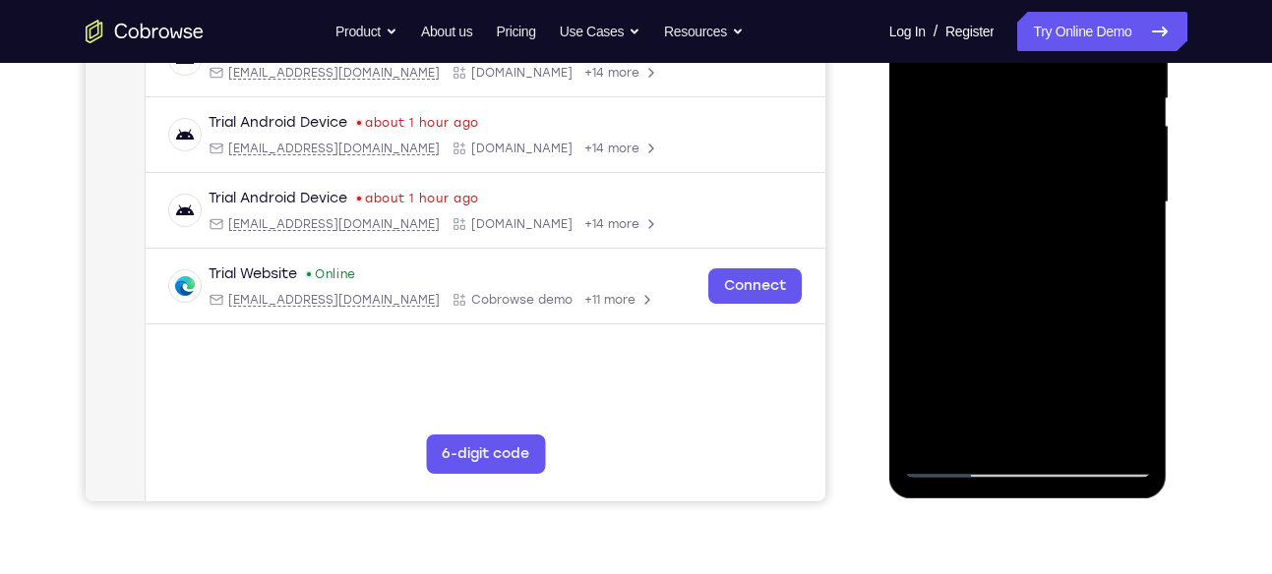
scroll to position [433, 0]
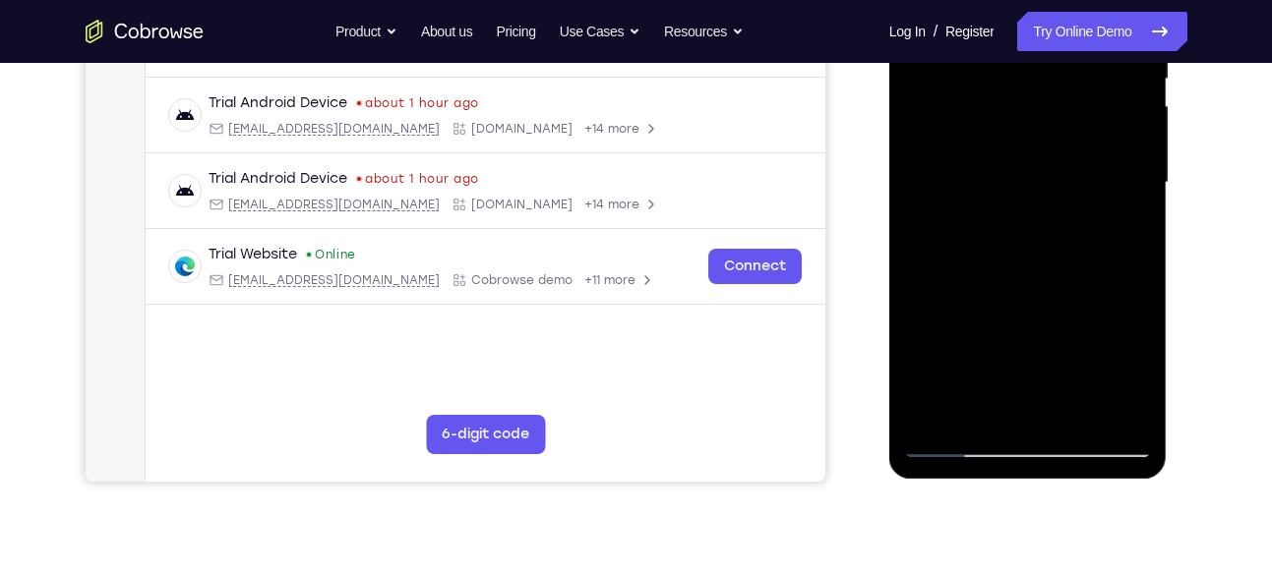
click at [1124, 231] on div at bounding box center [1028, 183] width 248 height 551
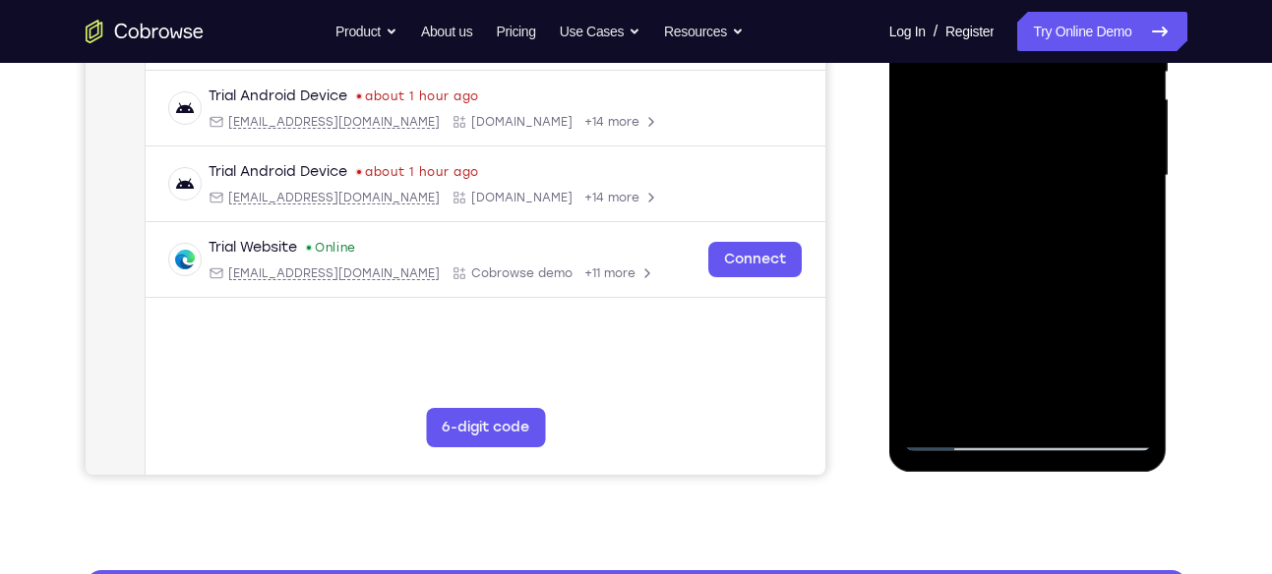
click at [1128, 223] on div at bounding box center [1028, 176] width 248 height 551
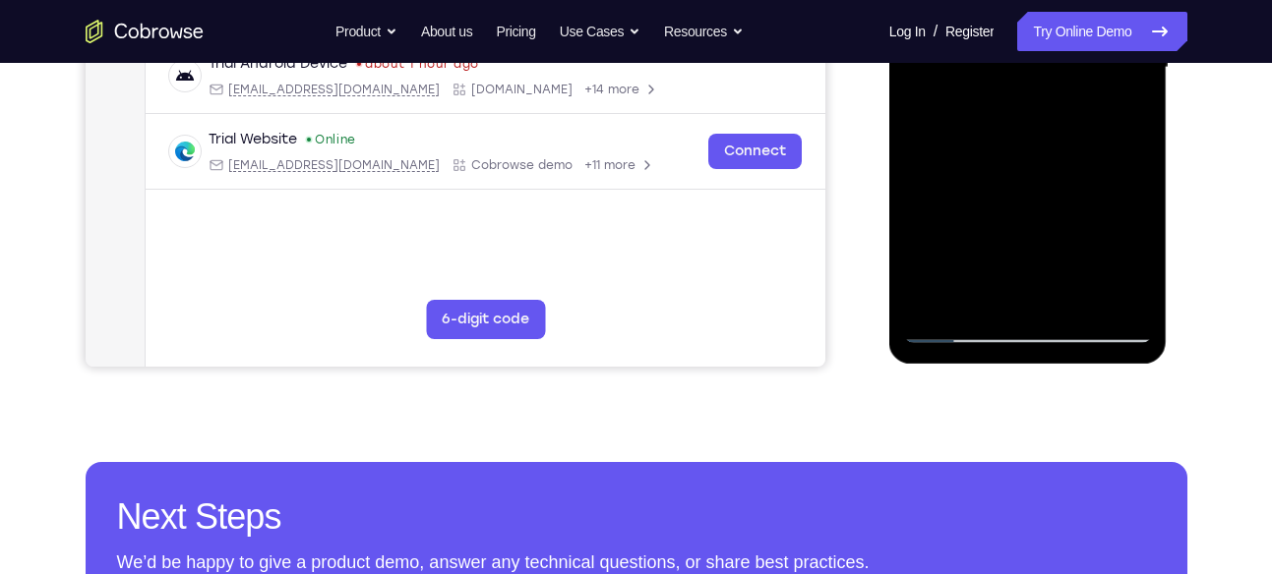
scroll to position [565, 0]
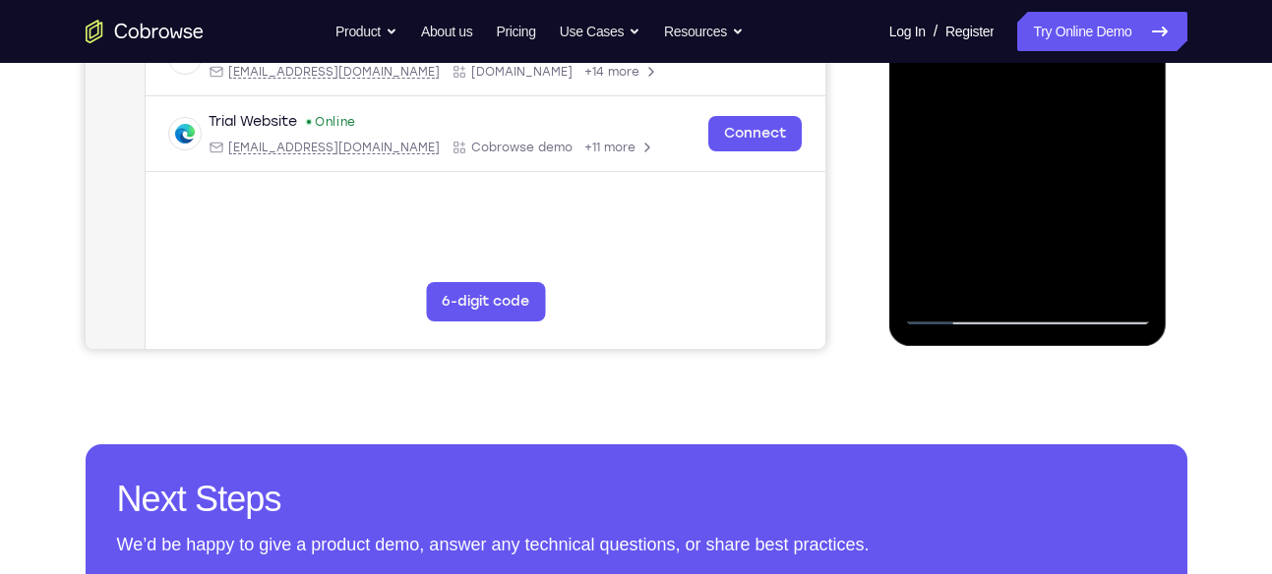
click at [958, 308] on div at bounding box center [1028, 50] width 248 height 551
click at [958, 314] on div at bounding box center [1028, 50] width 248 height 551
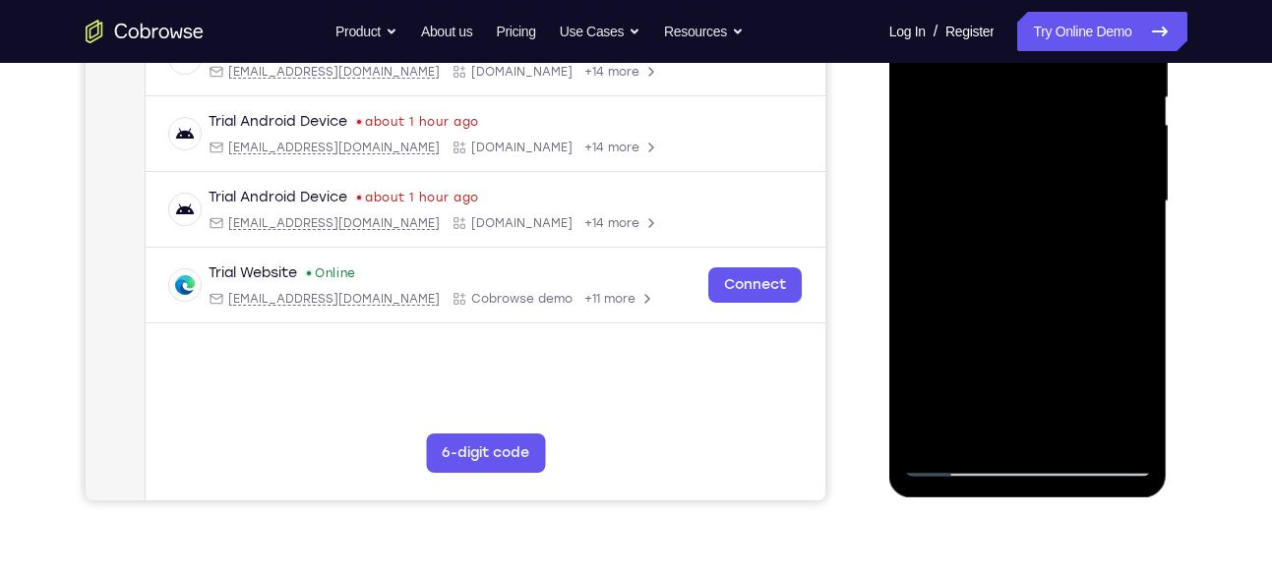
scroll to position [413, 0]
click at [1002, 211] on div at bounding box center [1028, 202] width 248 height 551
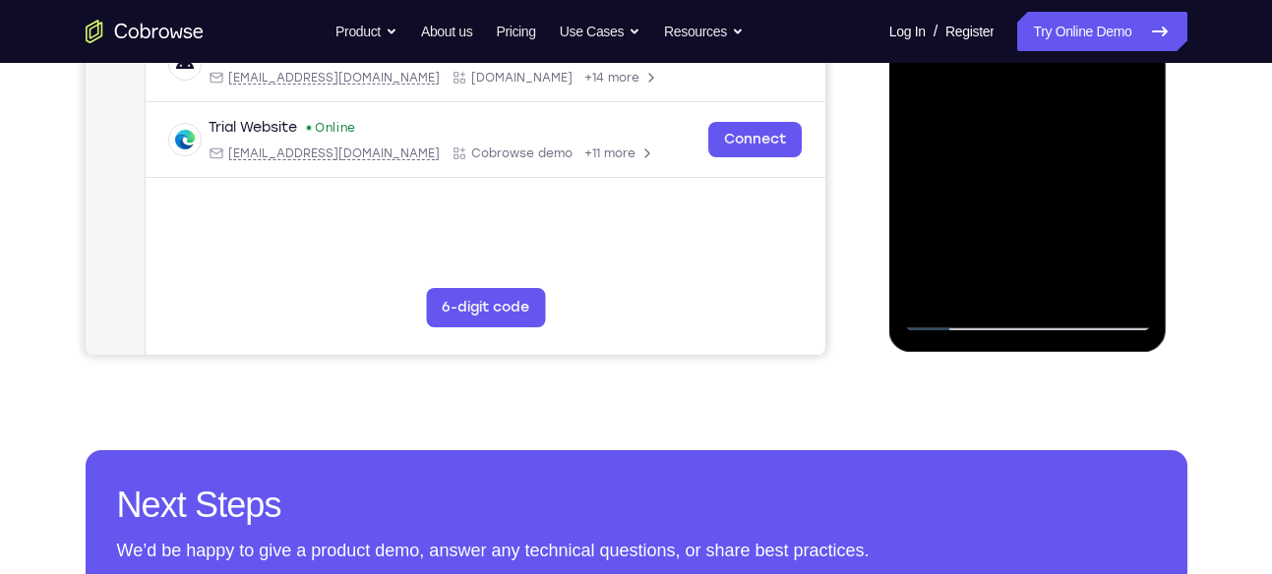
scroll to position [563, 0]
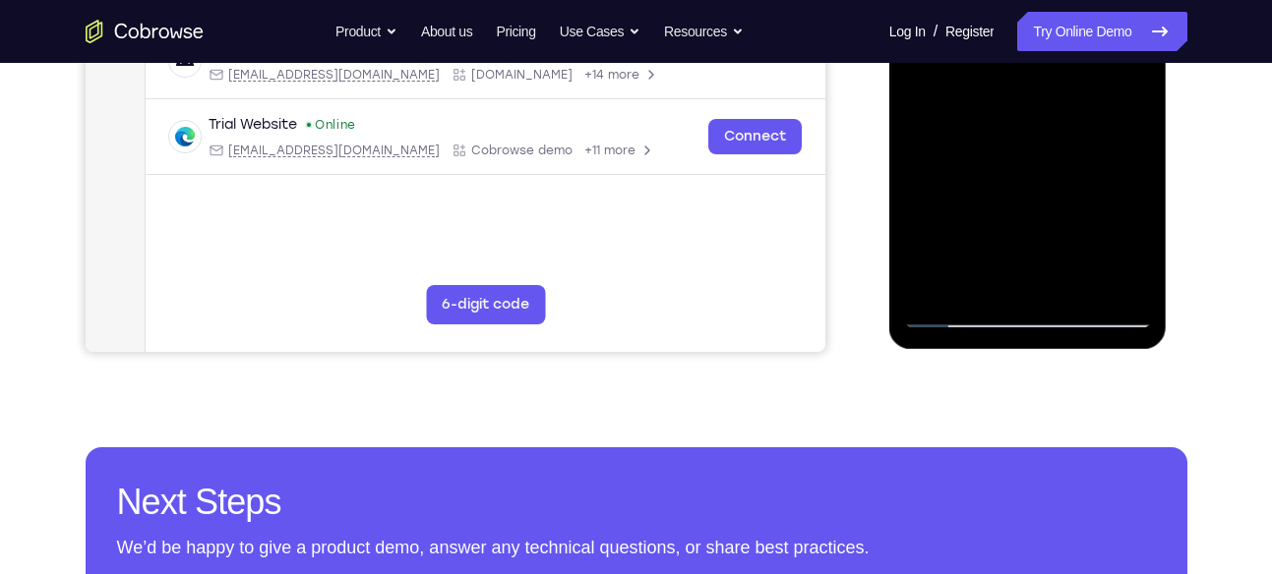
click at [1129, 235] on div at bounding box center [1028, 53] width 248 height 551
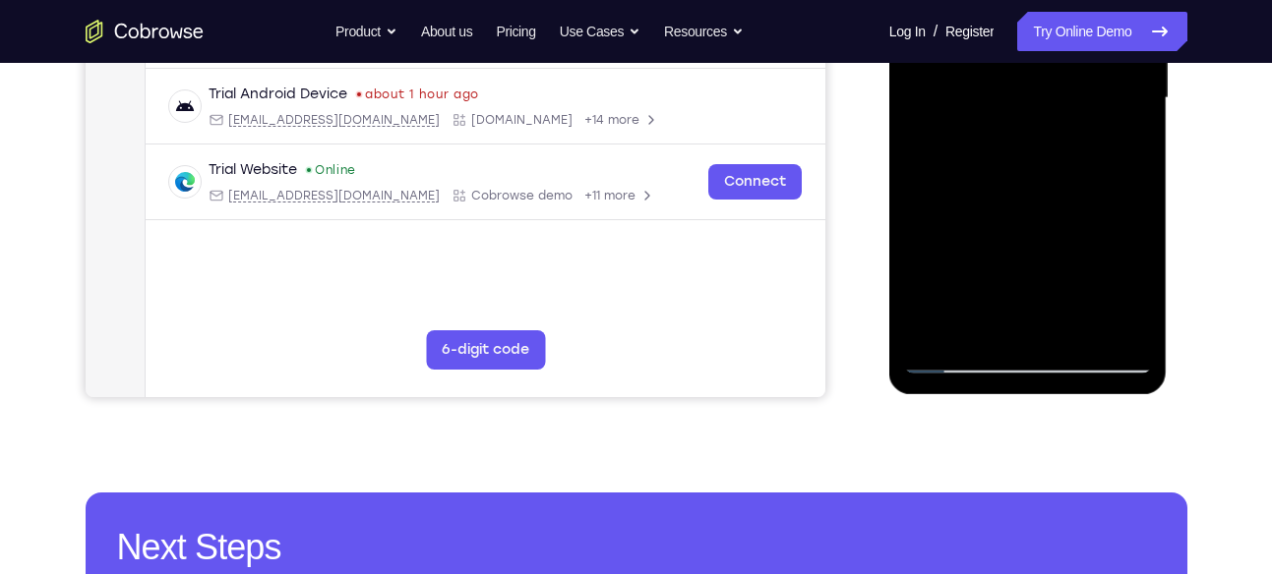
scroll to position [516, 0]
click at [1131, 295] on div at bounding box center [1028, 99] width 248 height 551
click at [1126, 148] on div at bounding box center [1028, 99] width 248 height 551
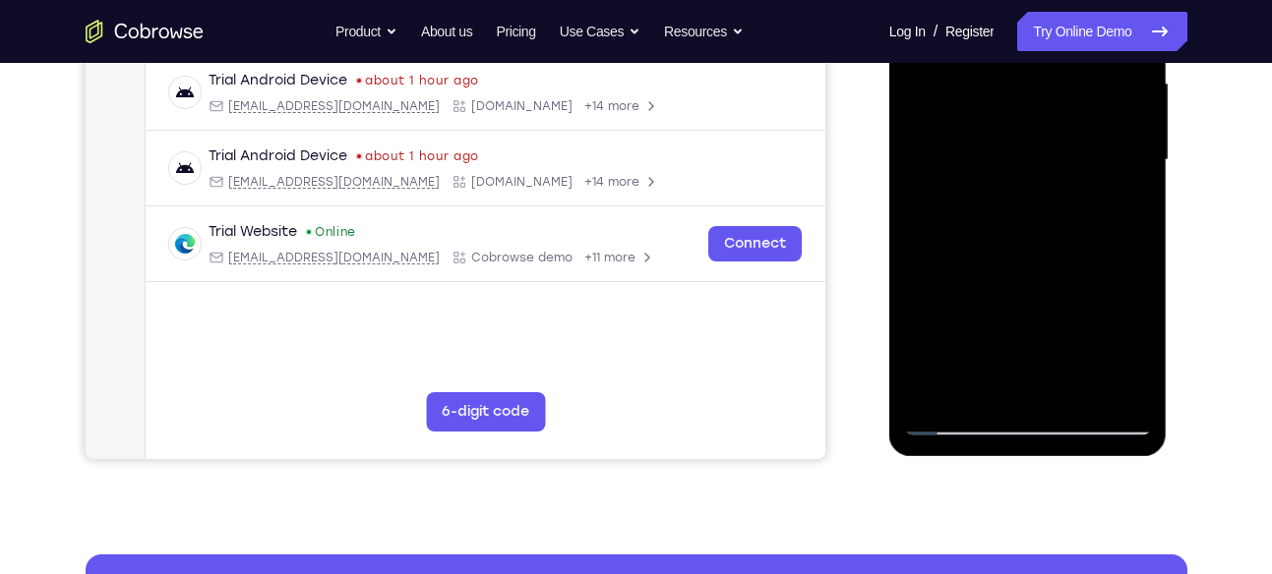
scroll to position [440, 0]
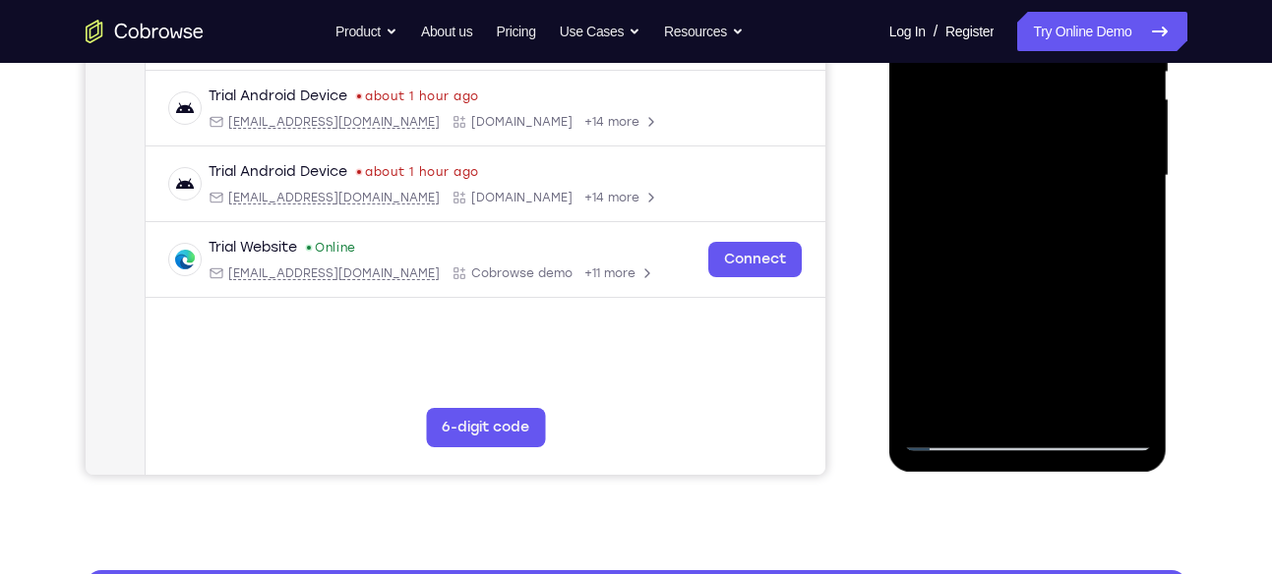
click at [1114, 230] on div at bounding box center [1028, 176] width 248 height 551
click at [1117, 231] on div at bounding box center [1028, 176] width 248 height 551
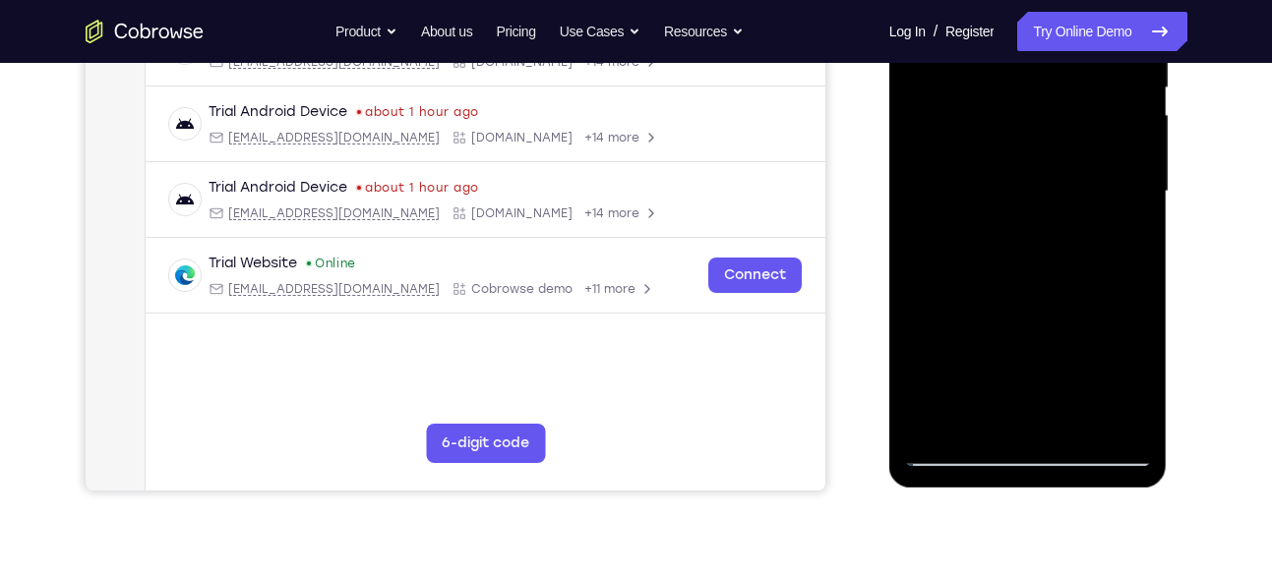
scroll to position [425, 0]
click at [986, 159] on div at bounding box center [1028, 190] width 248 height 551
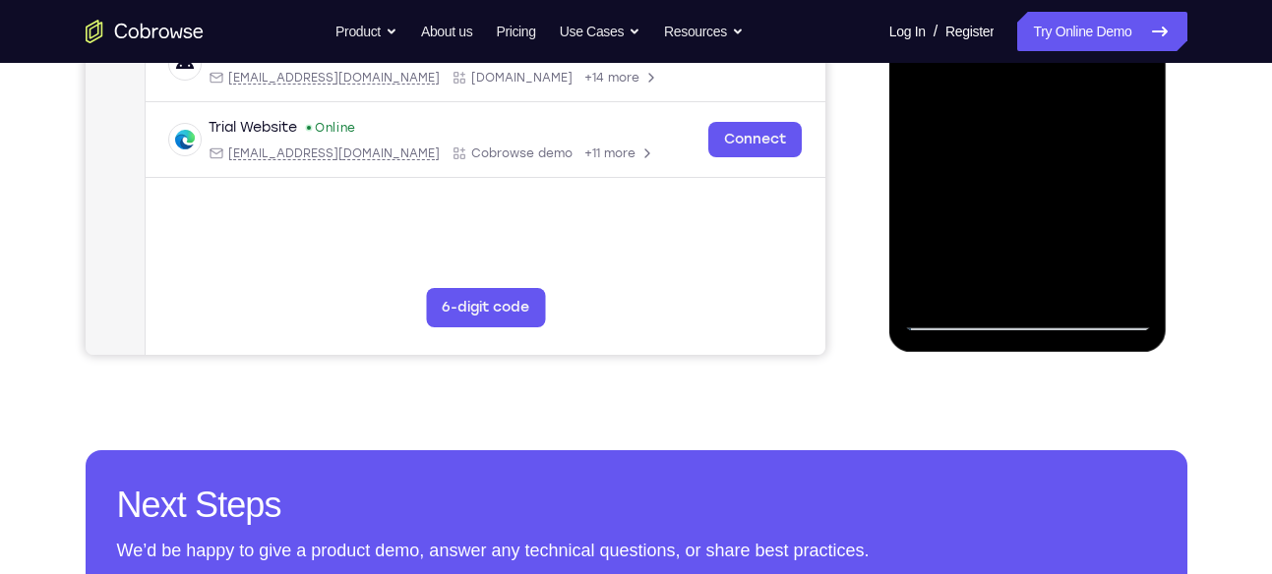
scroll to position [616, 0]
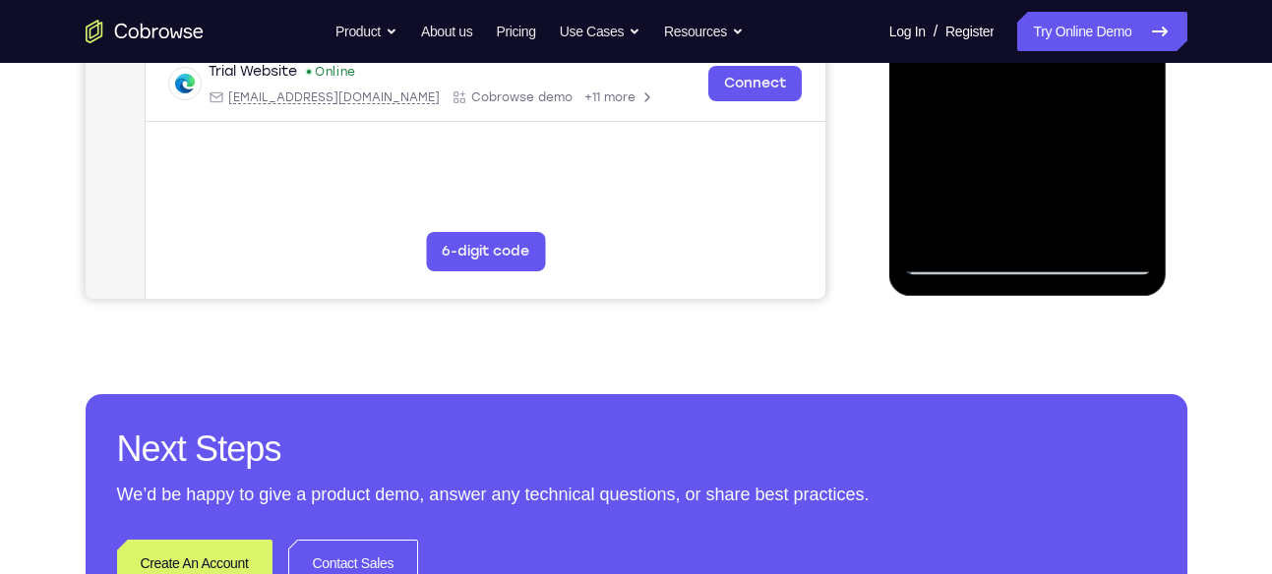
click at [999, 221] on div at bounding box center [1028, 0] width 248 height 551
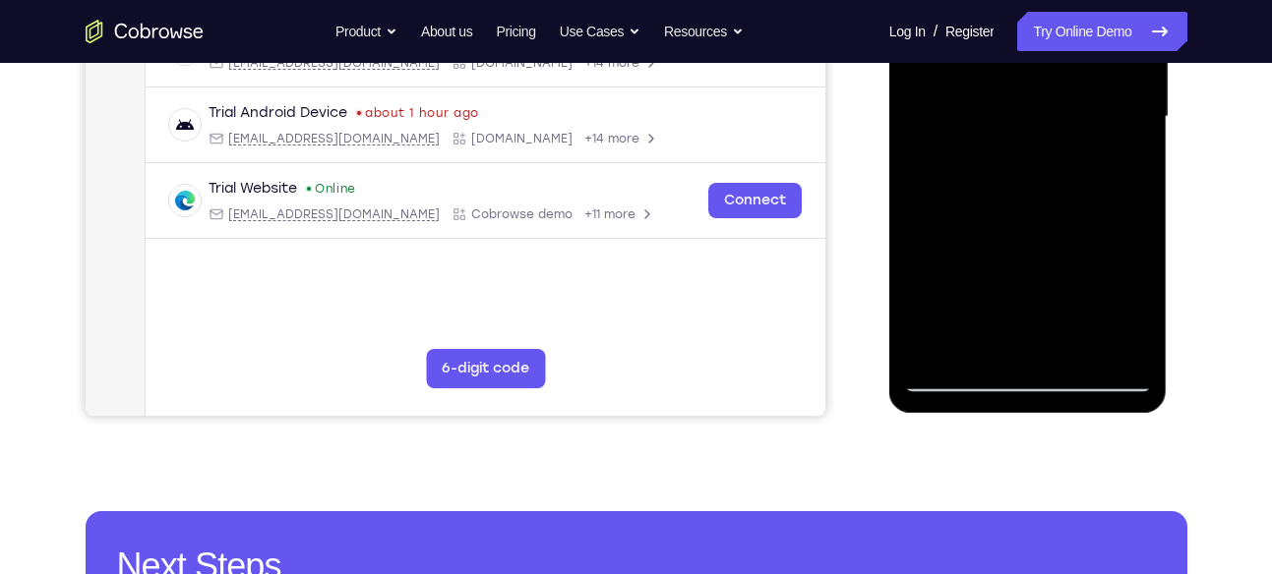
scroll to position [497, 0]
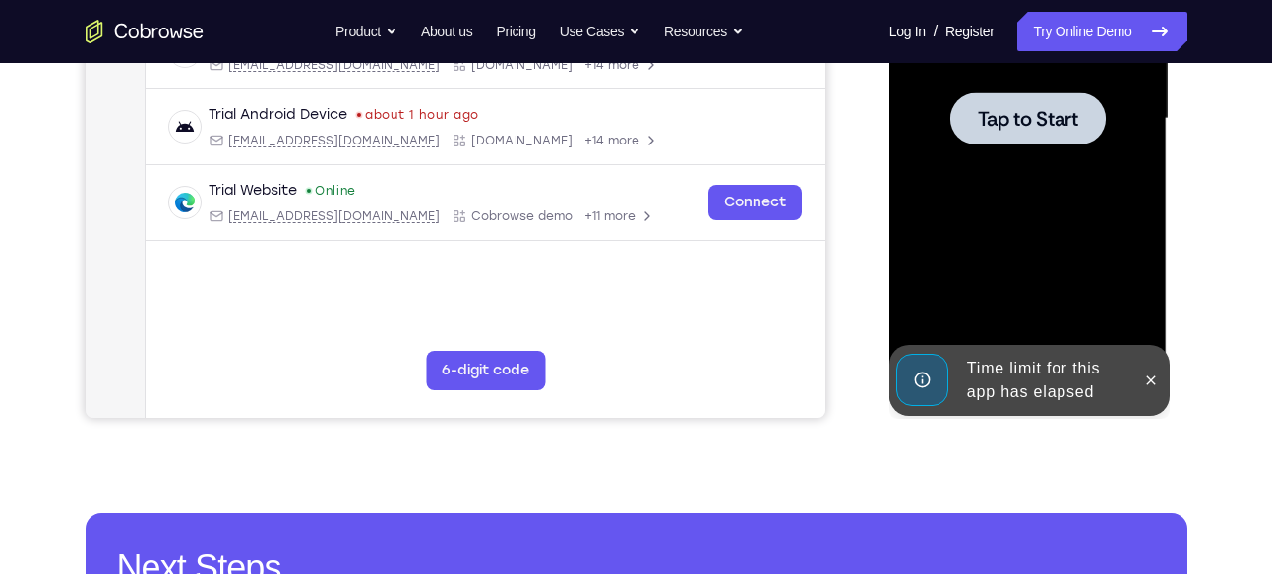
click at [999, 221] on div at bounding box center [1028, 119] width 248 height 551
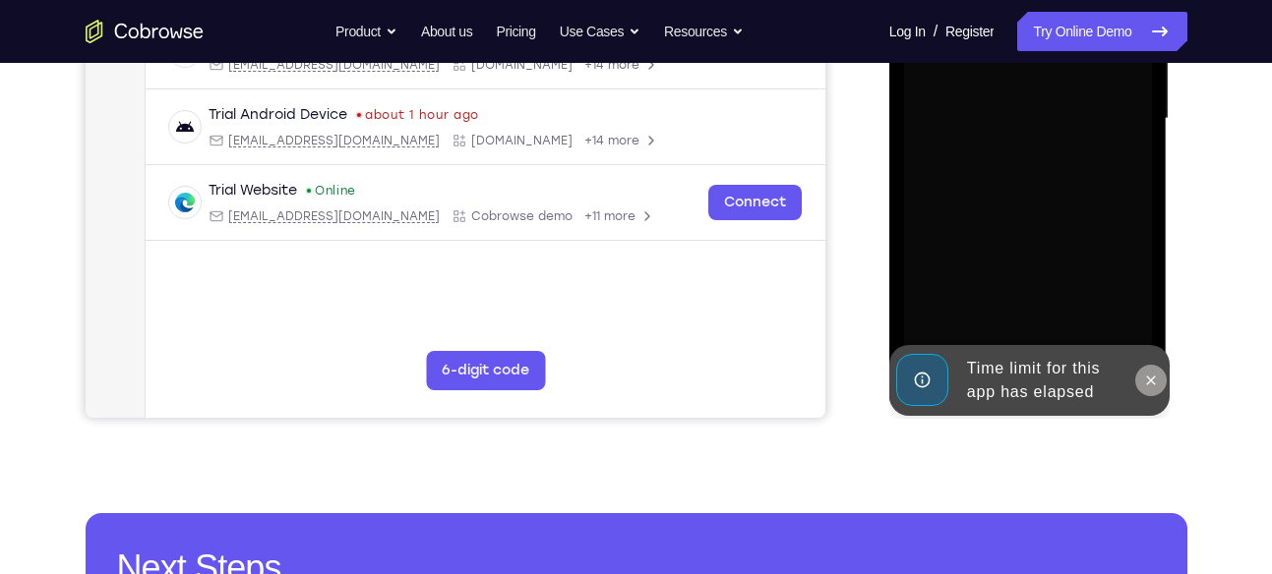
click at [1144, 379] on icon at bounding box center [1151, 381] width 16 height 16
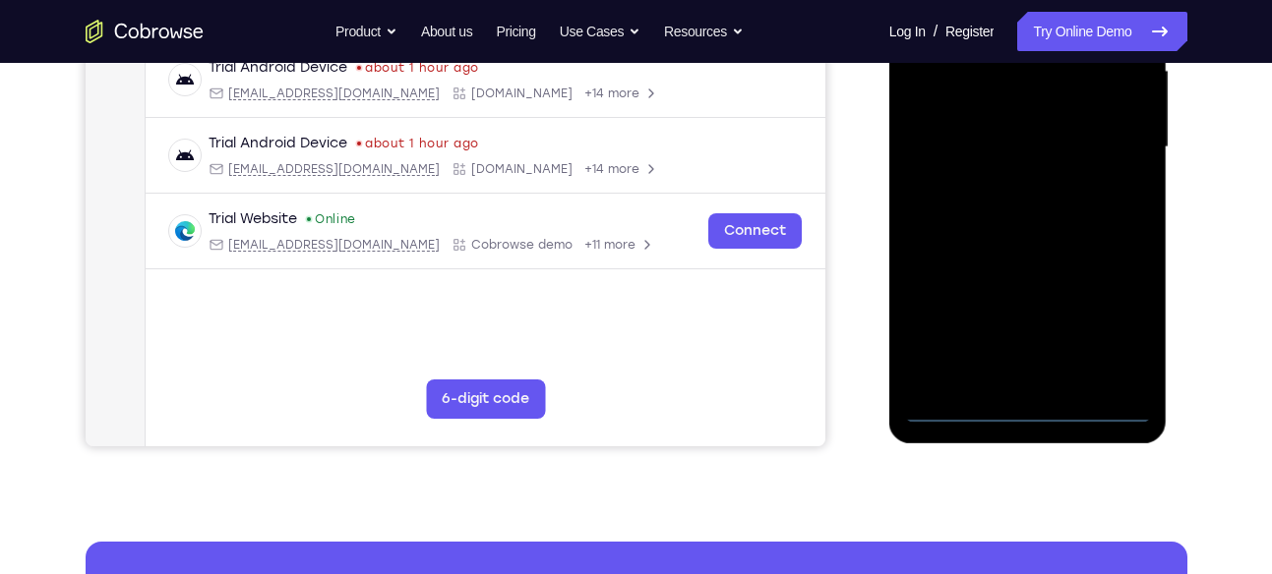
scroll to position [469, 0]
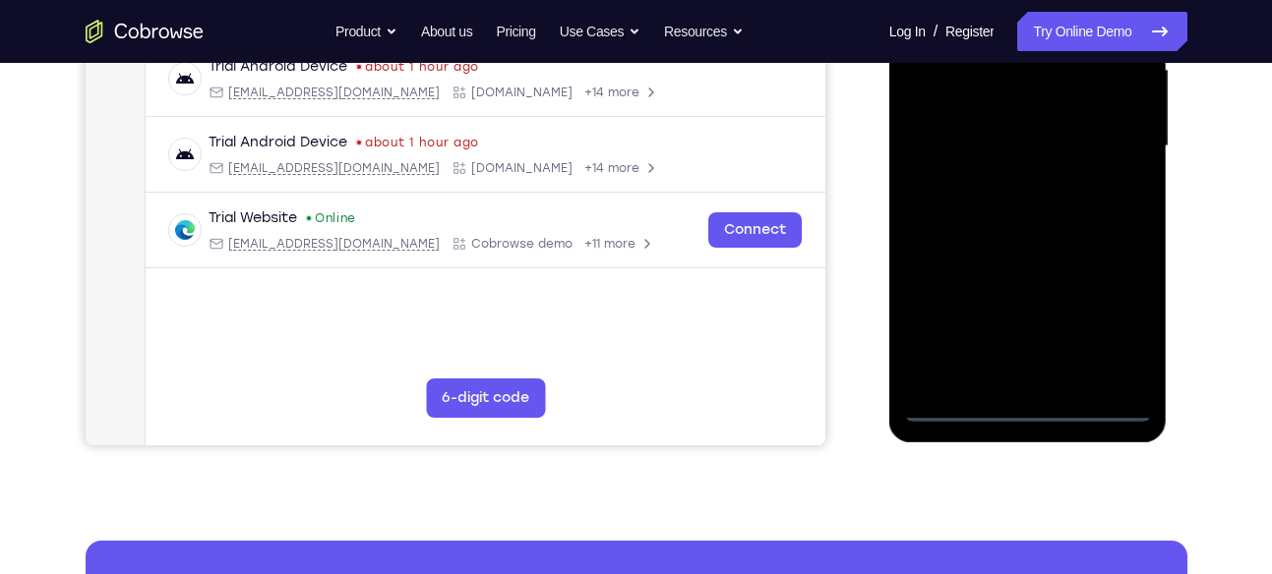
click at [1026, 402] on div at bounding box center [1028, 146] width 248 height 551
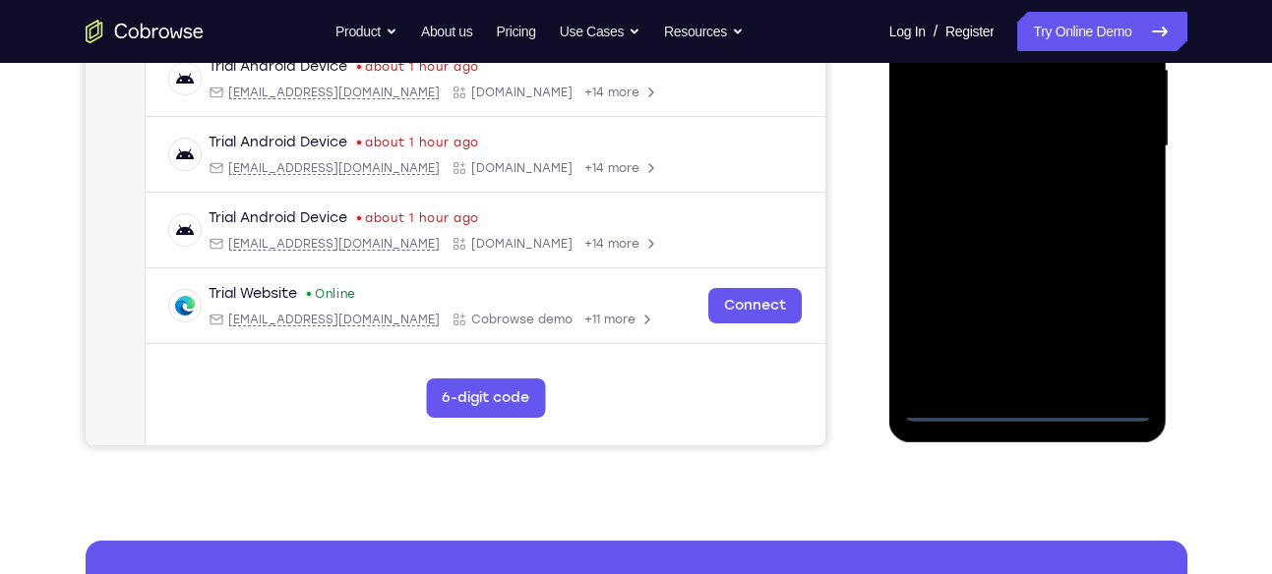
click at [1105, 328] on div at bounding box center [1028, 146] width 248 height 551
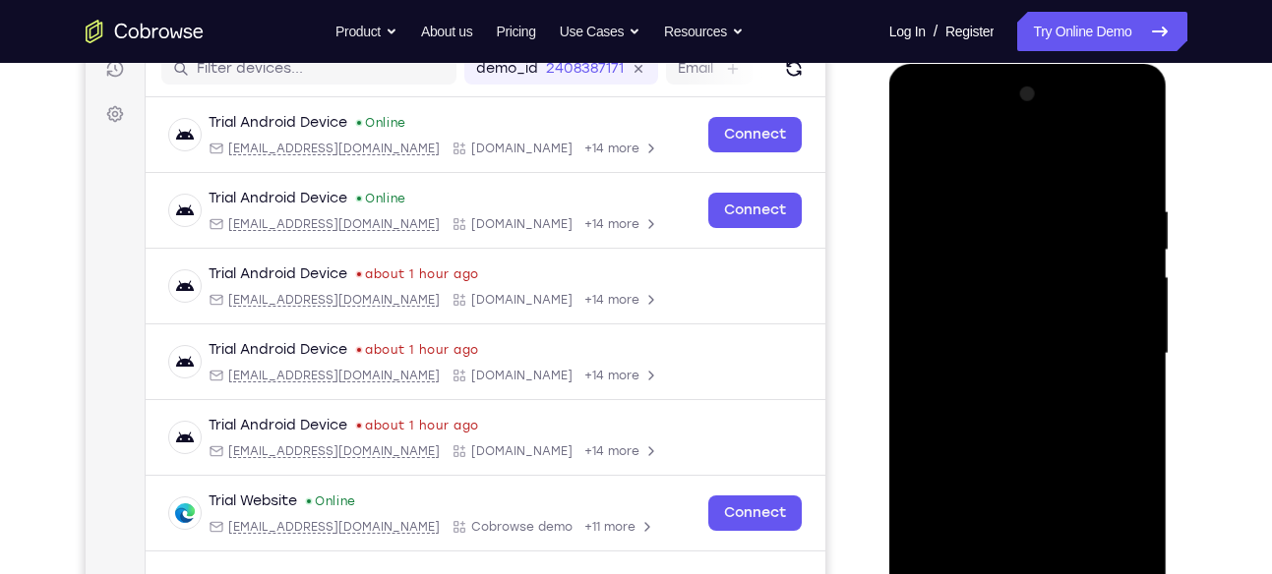
scroll to position [261, 0]
click at [922, 132] on div at bounding box center [1028, 355] width 248 height 551
click at [1120, 341] on div at bounding box center [1028, 355] width 248 height 551
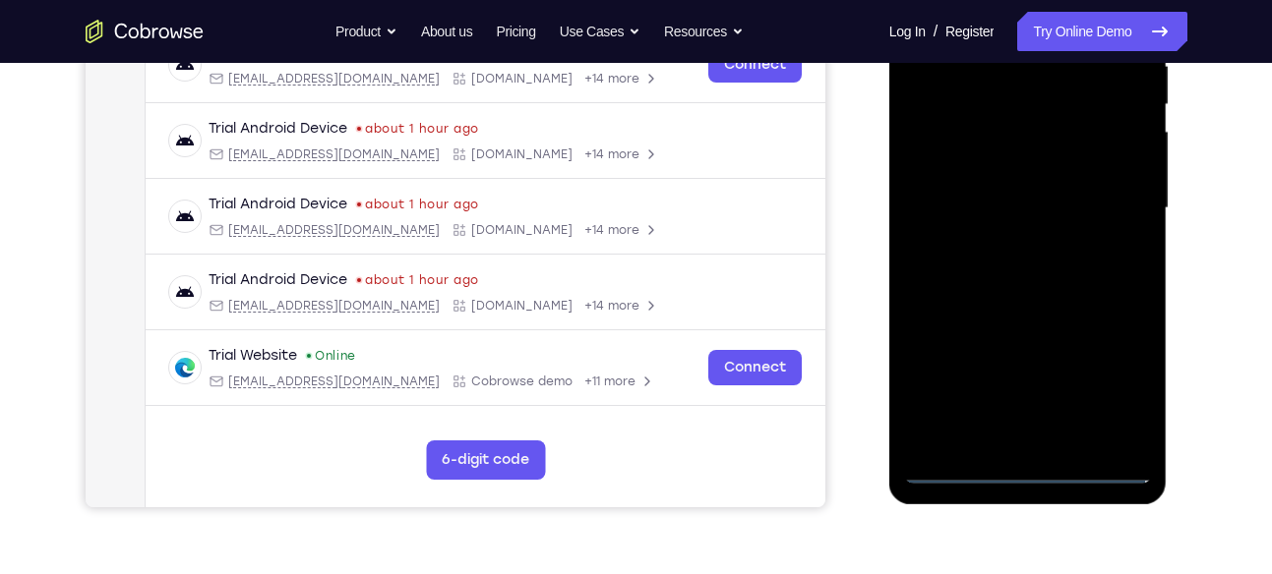
scroll to position [501, 0]
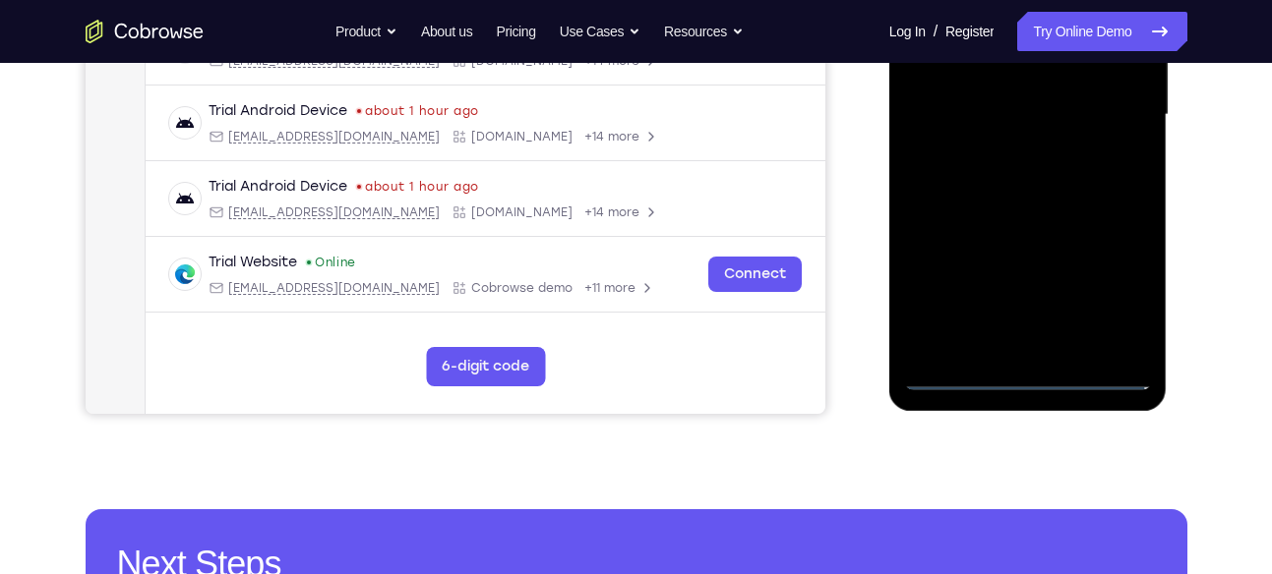
click at [1041, 350] on div at bounding box center [1028, 115] width 248 height 551
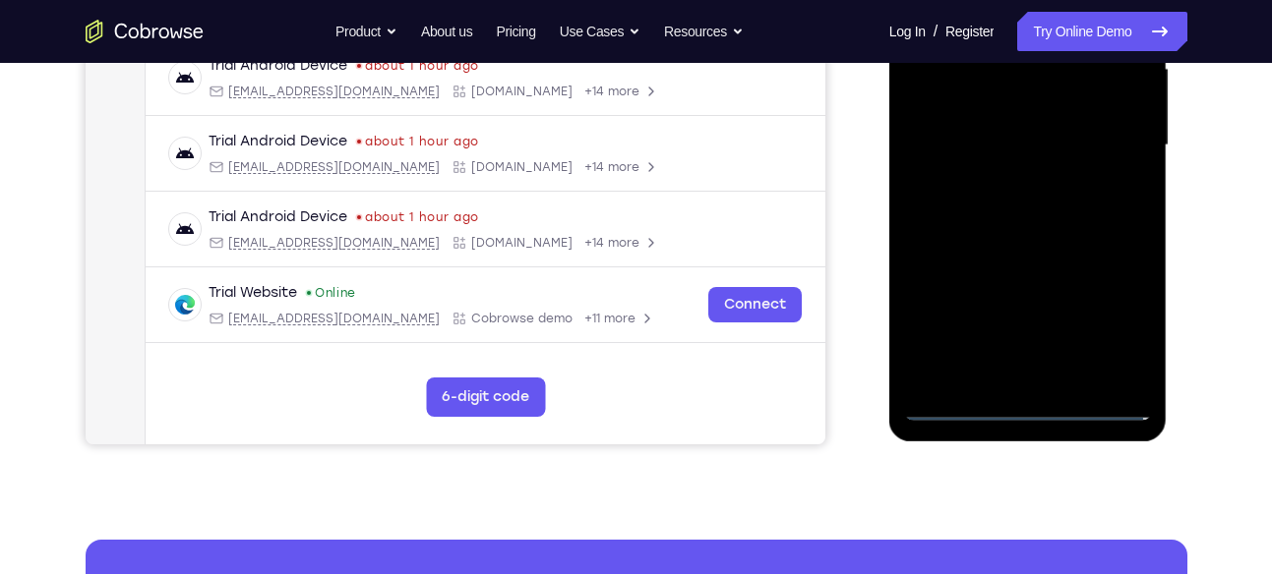
click at [1026, 137] on div at bounding box center [1028, 145] width 248 height 551
click at [1008, 108] on div at bounding box center [1028, 145] width 248 height 551
click at [991, 147] on div at bounding box center [1028, 145] width 248 height 551
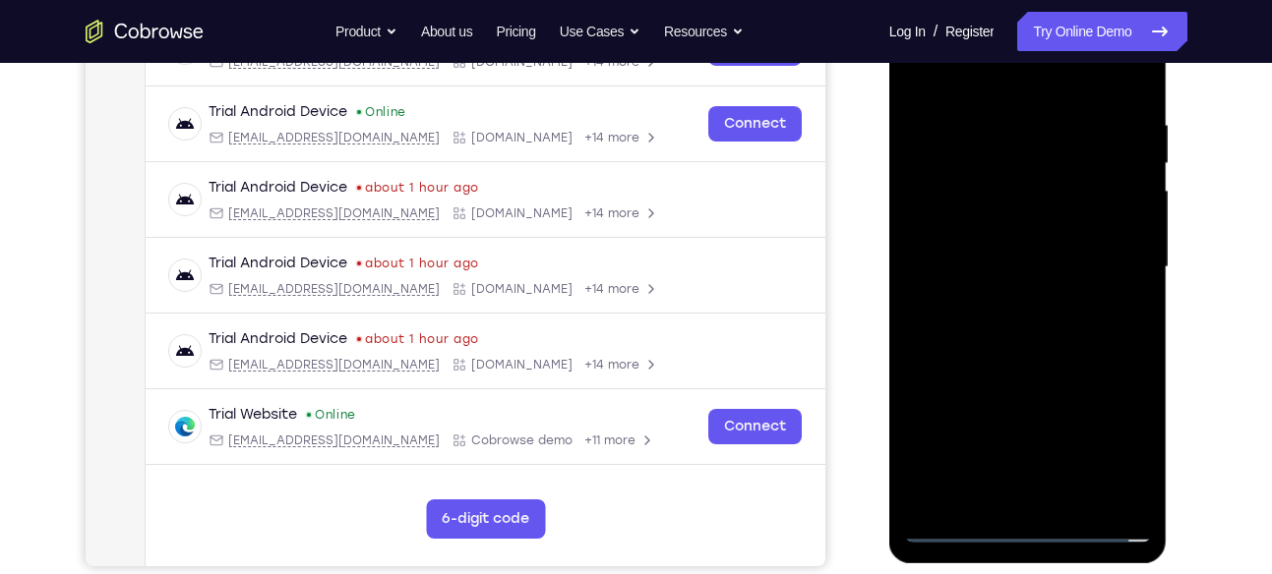
scroll to position [395, 0]
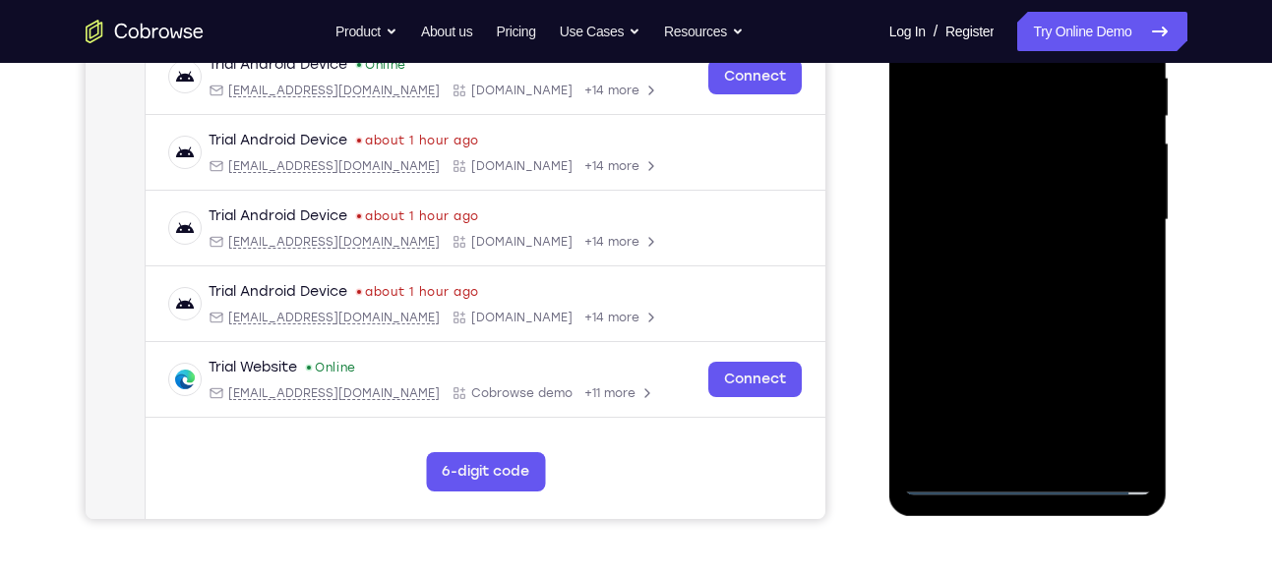
click at [1037, 298] on div at bounding box center [1028, 220] width 248 height 551
click at [1132, 447] on div at bounding box center [1028, 220] width 248 height 551
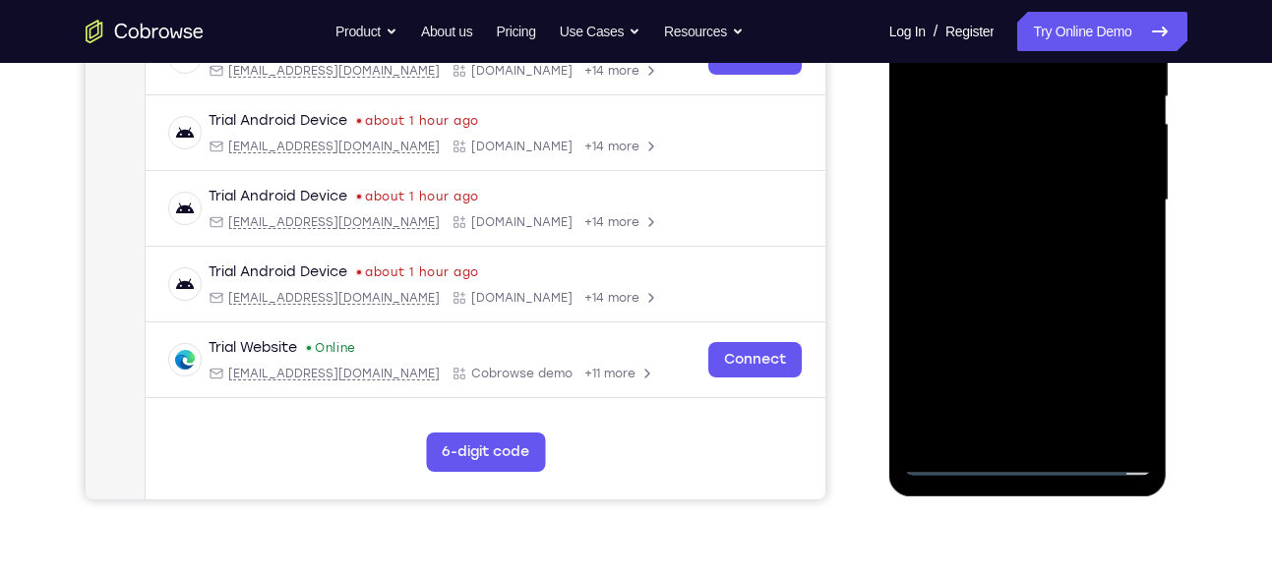
click at [1077, 436] on div at bounding box center [1028, 200] width 248 height 551
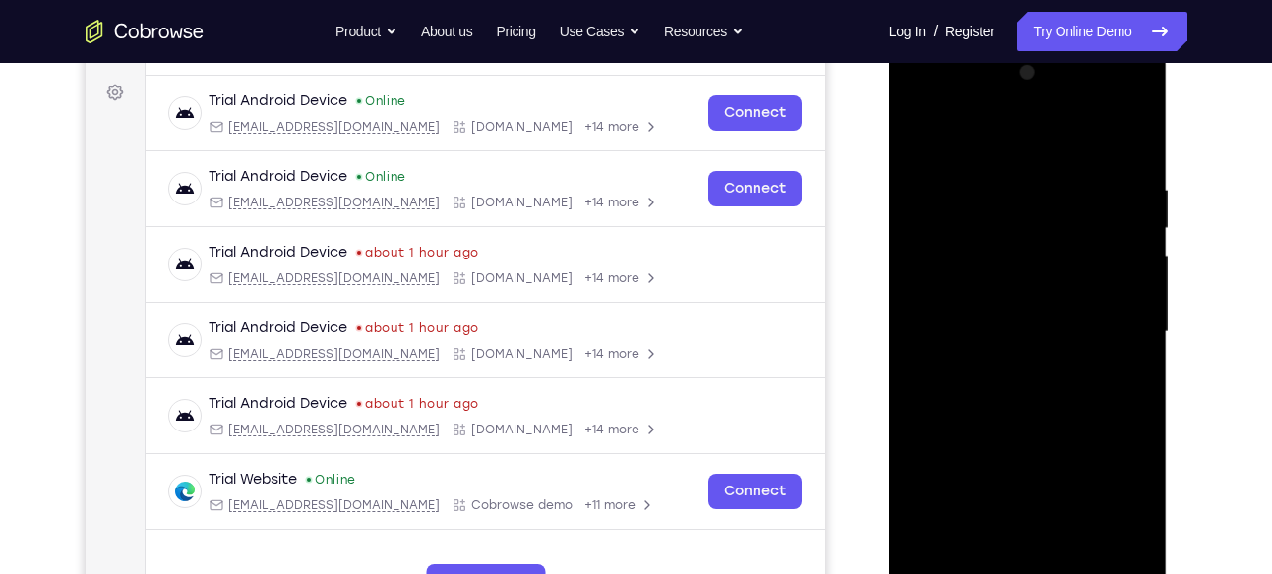
scroll to position [284, 0]
click at [1033, 431] on div at bounding box center [1028, 331] width 248 height 551
click at [1009, 329] on div at bounding box center [1028, 331] width 248 height 551
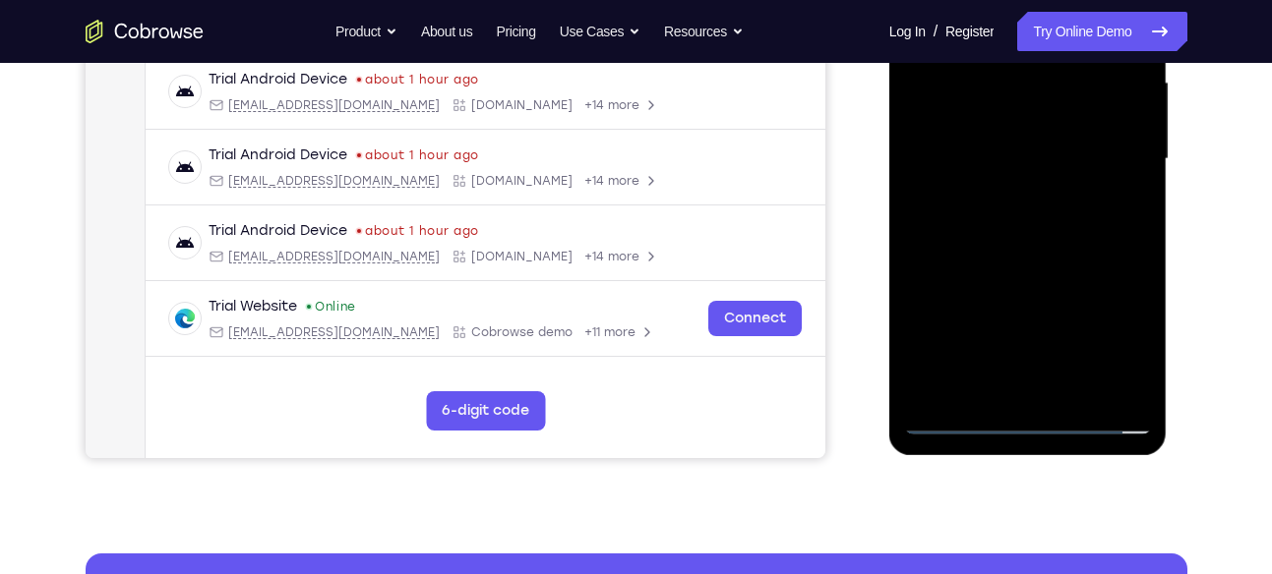
scroll to position [485, 0]
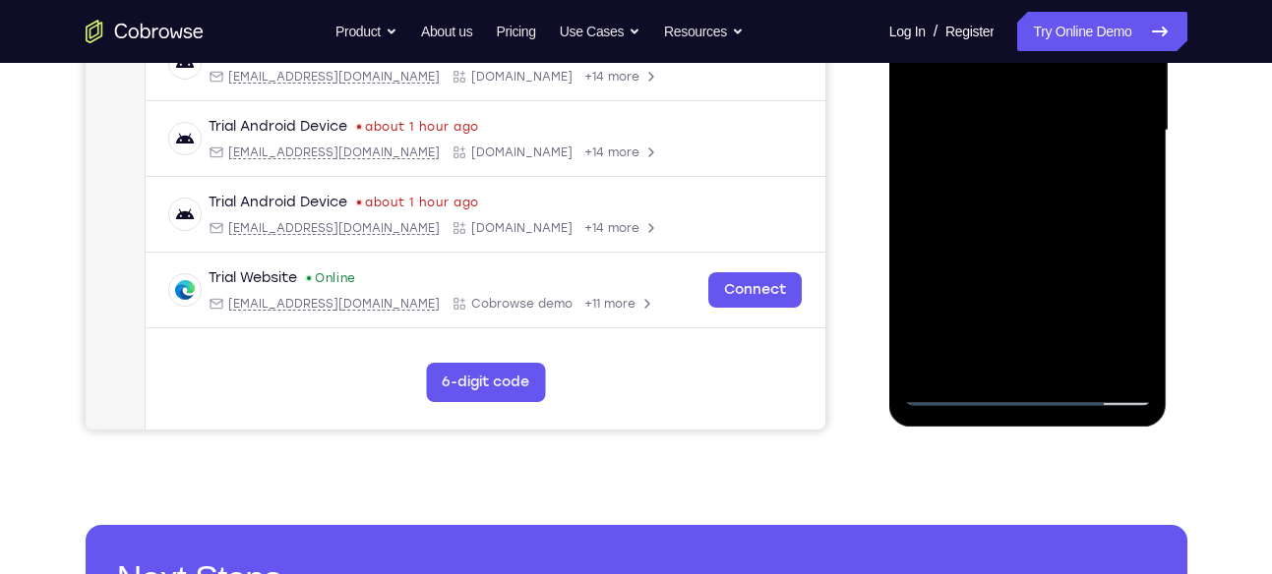
click at [1130, 319] on div at bounding box center [1028, 130] width 248 height 551
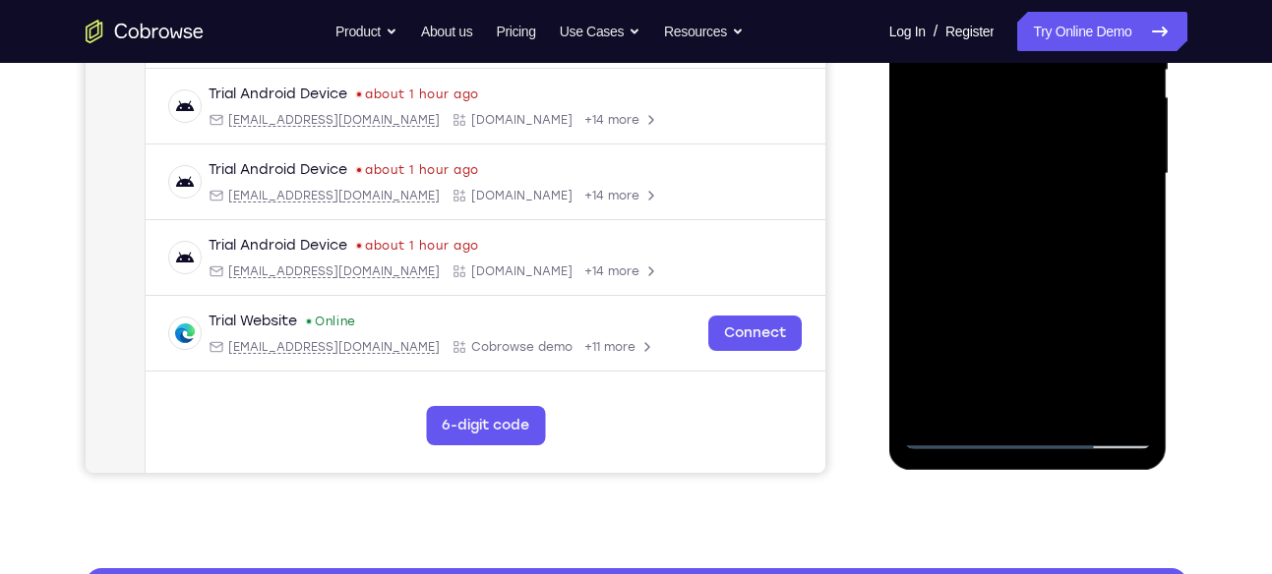
click at [1121, 222] on div at bounding box center [1028, 174] width 248 height 551
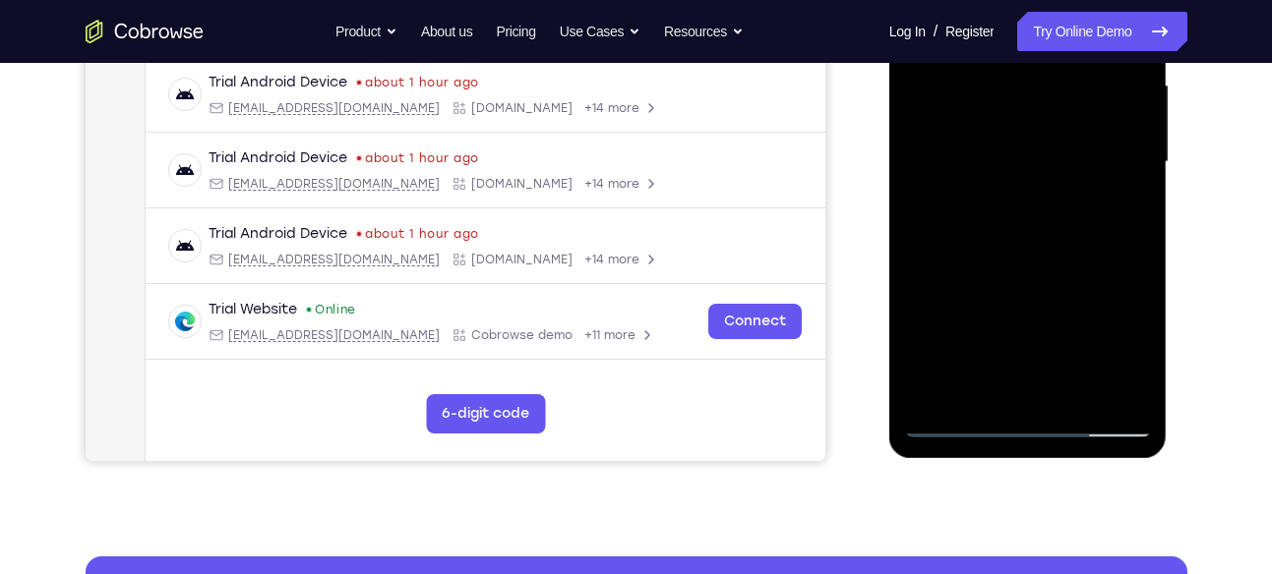
scroll to position [491, 0]
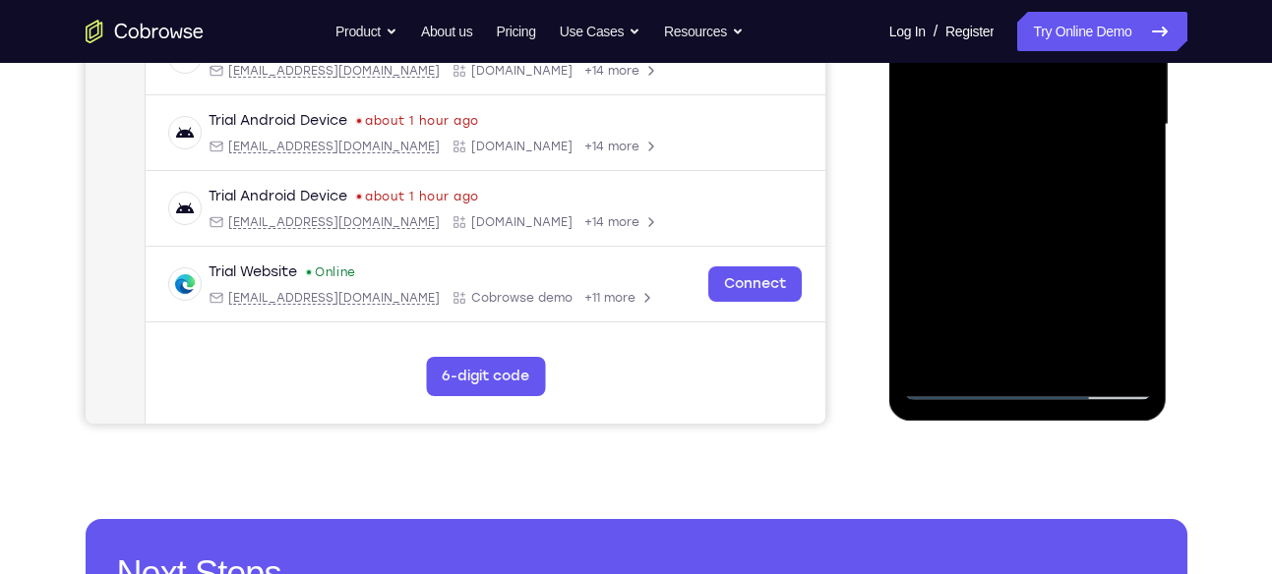
click at [963, 380] on div at bounding box center [1028, 125] width 248 height 551
click at [954, 388] on div at bounding box center [1028, 125] width 248 height 551
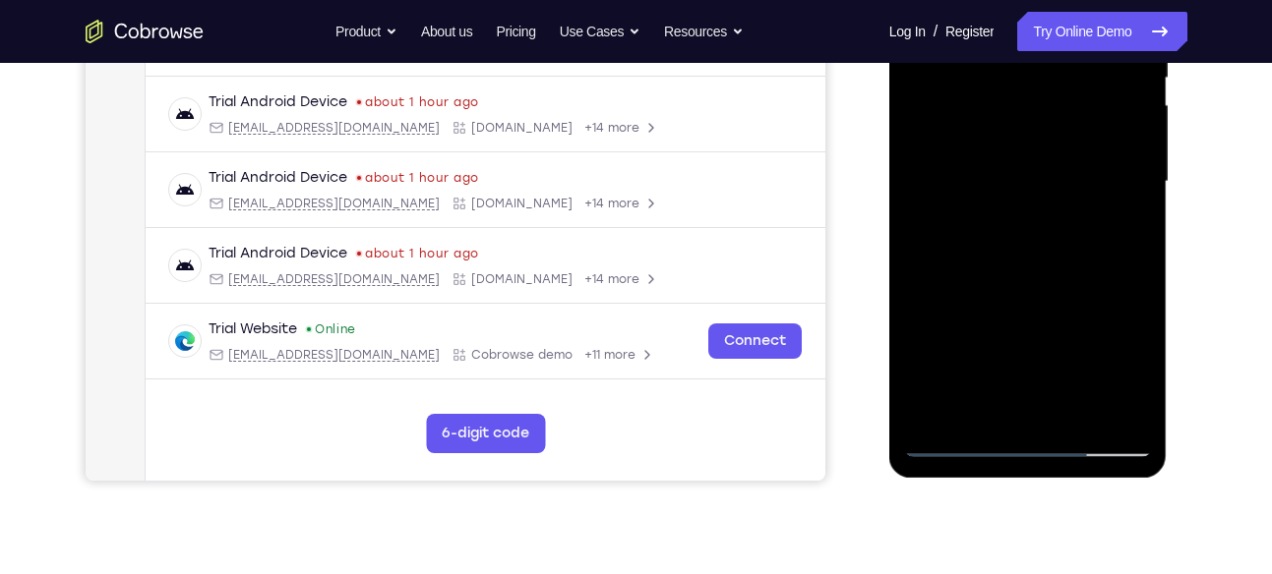
scroll to position [435, 0]
click at [1038, 203] on div at bounding box center [1028, 181] width 248 height 551
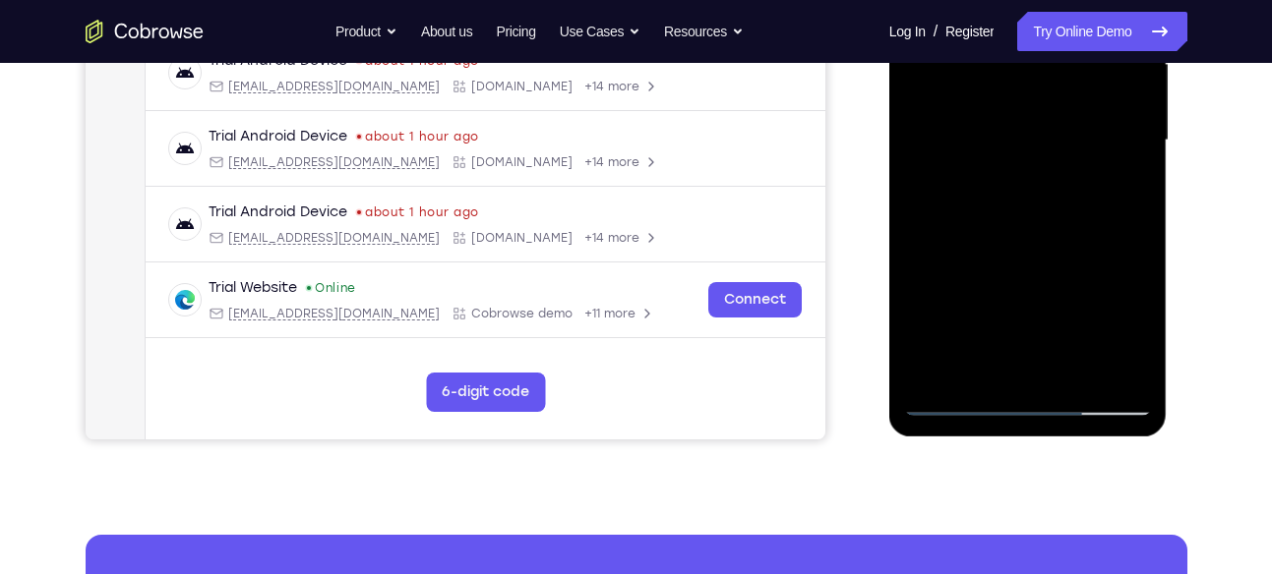
click at [979, 326] on div at bounding box center [1028, 140] width 248 height 551
click at [1013, 325] on div at bounding box center [1028, 140] width 248 height 551
click at [982, 355] on div at bounding box center [1028, 140] width 248 height 551
drag, startPoint x: 1006, startPoint y: 328, endPoint x: 1029, endPoint y: 224, distance: 106.7
click at [1029, 224] on div at bounding box center [1028, 140] width 248 height 551
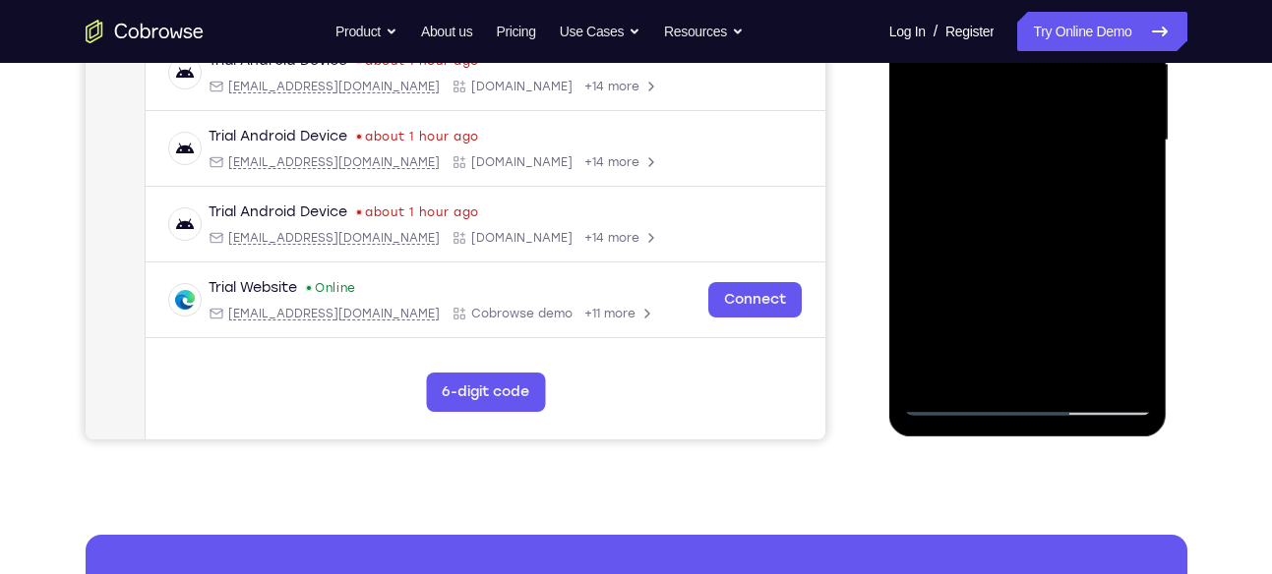
click at [924, 287] on div at bounding box center [1028, 140] width 248 height 551
click at [1118, 174] on div at bounding box center [1028, 140] width 248 height 551
click at [956, 400] on div at bounding box center [1028, 140] width 248 height 551
click at [955, 402] on div at bounding box center [1028, 140] width 248 height 551
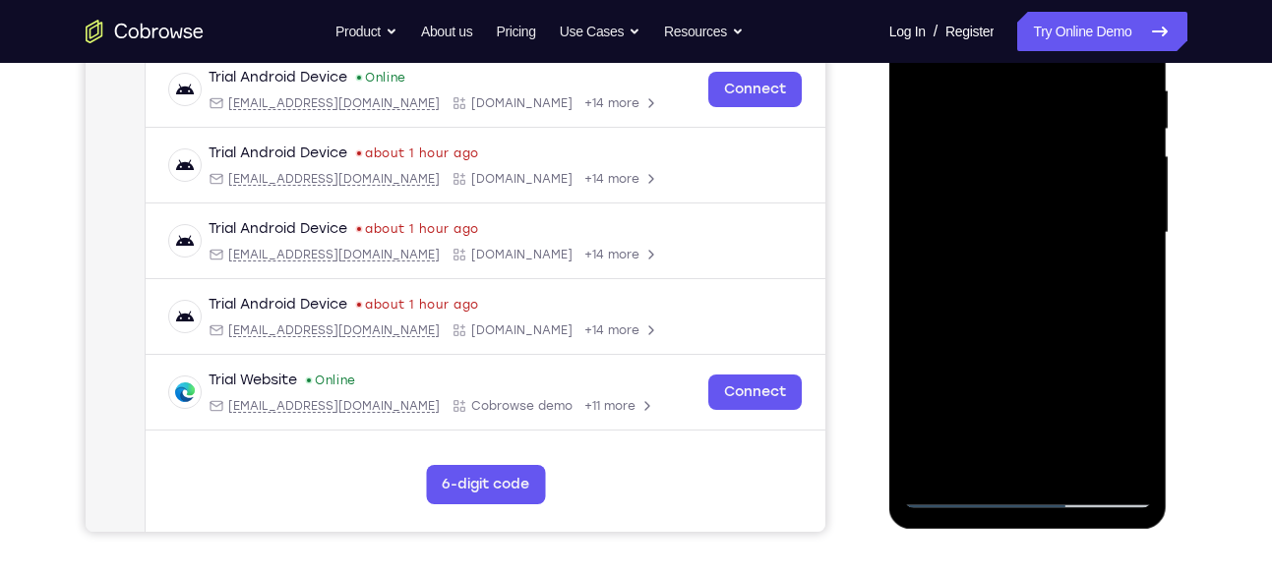
scroll to position [377, 0]
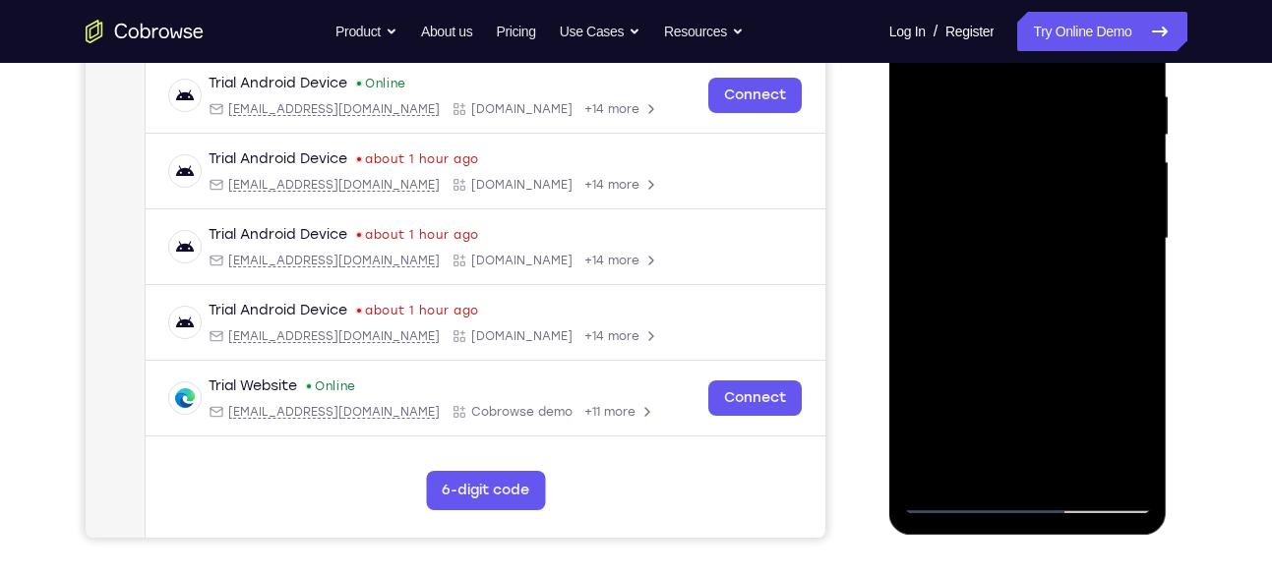
click at [977, 265] on div at bounding box center [1028, 239] width 248 height 551
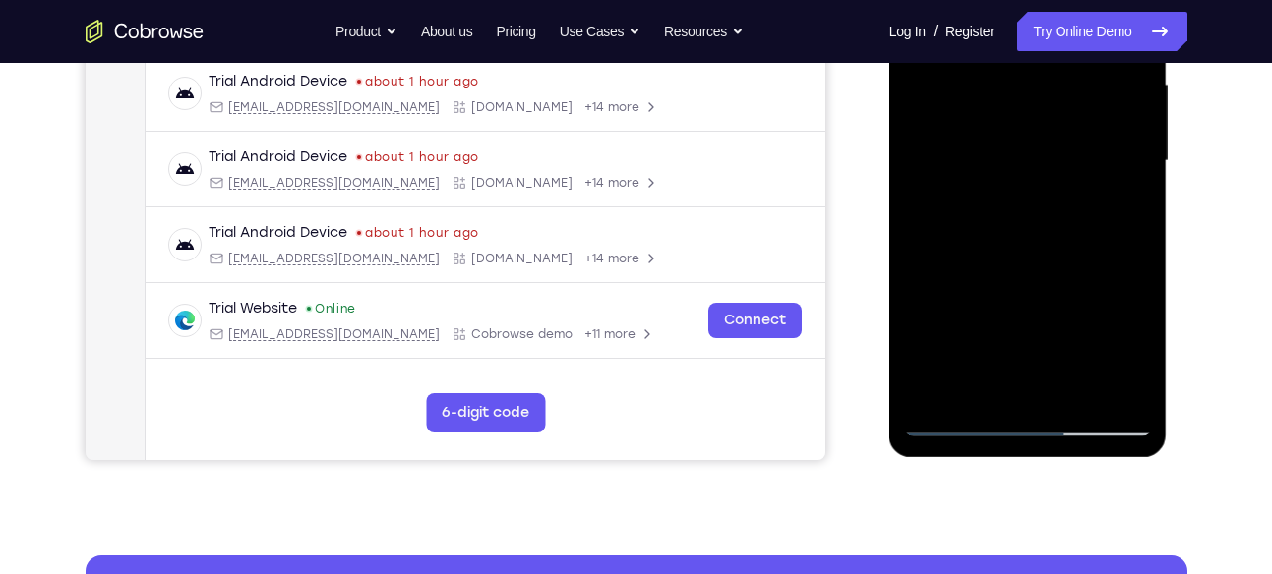
scroll to position [455, 0]
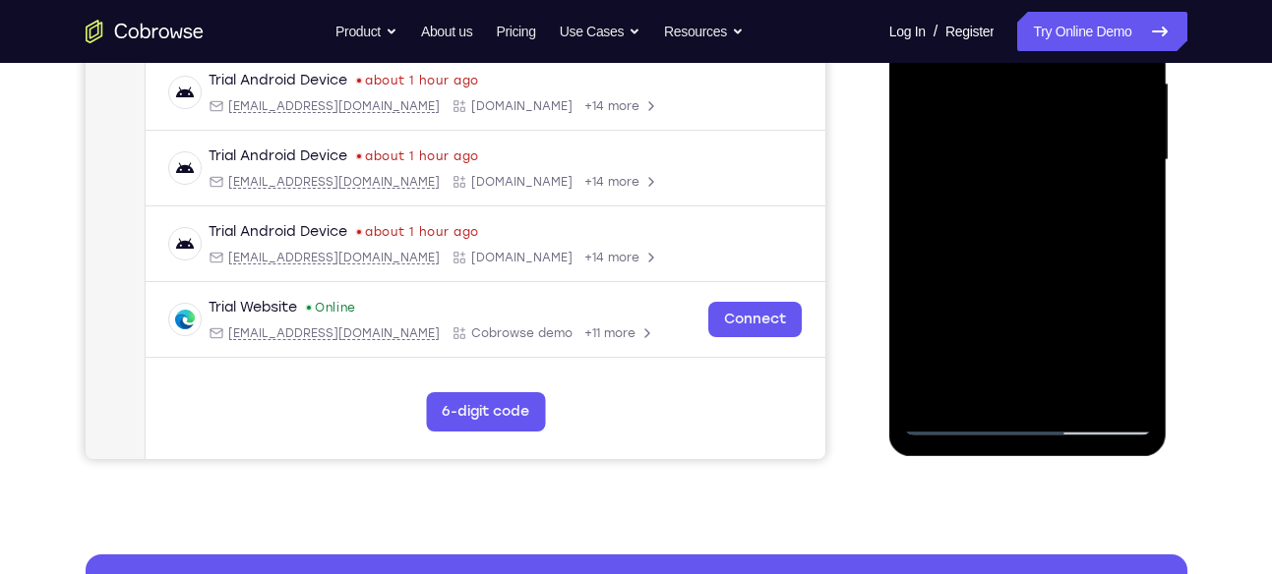
click at [955, 425] on div at bounding box center [1028, 160] width 248 height 551
click at [955, 423] on div at bounding box center [1028, 160] width 248 height 551
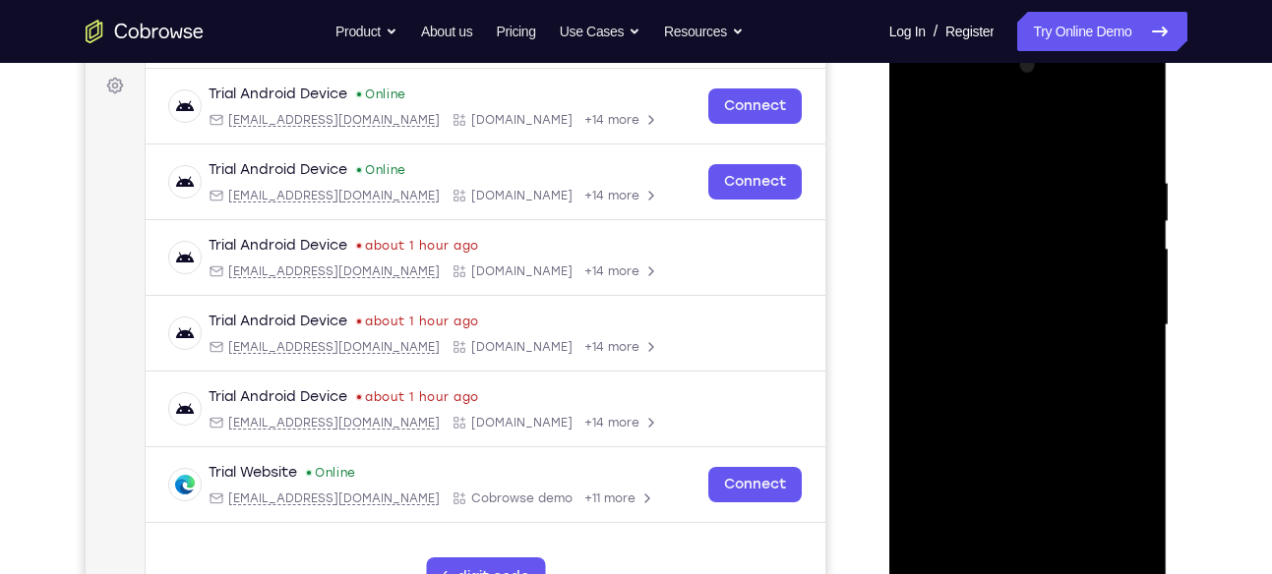
scroll to position [289, 0]
click at [1138, 122] on div at bounding box center [1028, 326] width 248 height 551
click at [923, 126] on div at bounding box center [1028, 326] width 248 height 551
click at [939, 181] on div at bounding box center [1028, 326] width 248 height 551
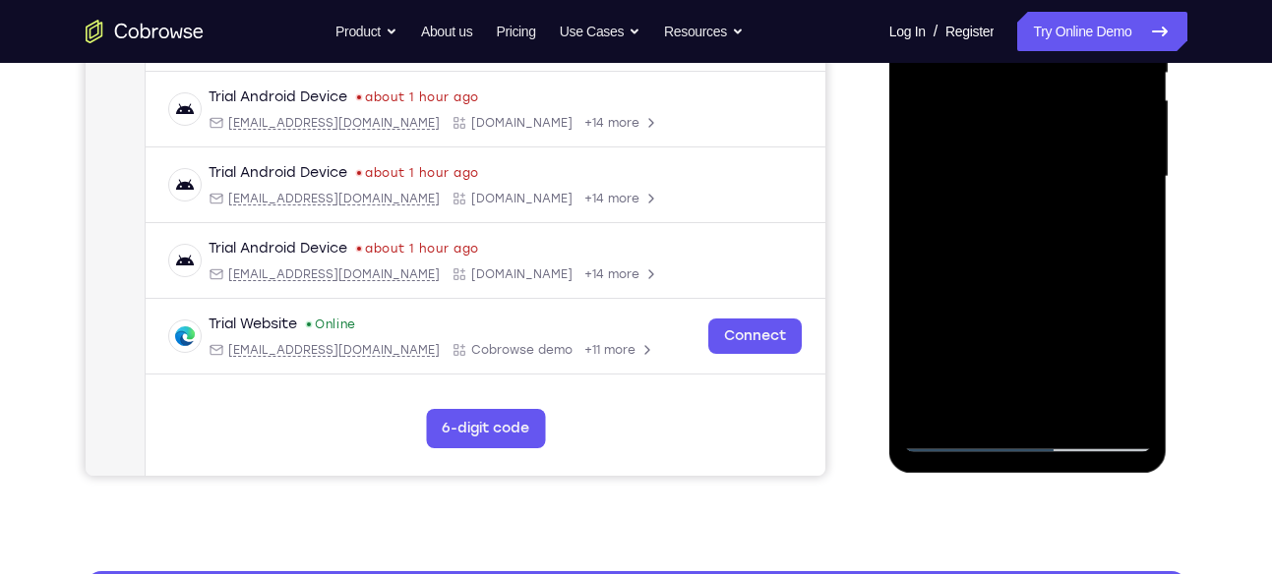
scroll to position [519, 0]
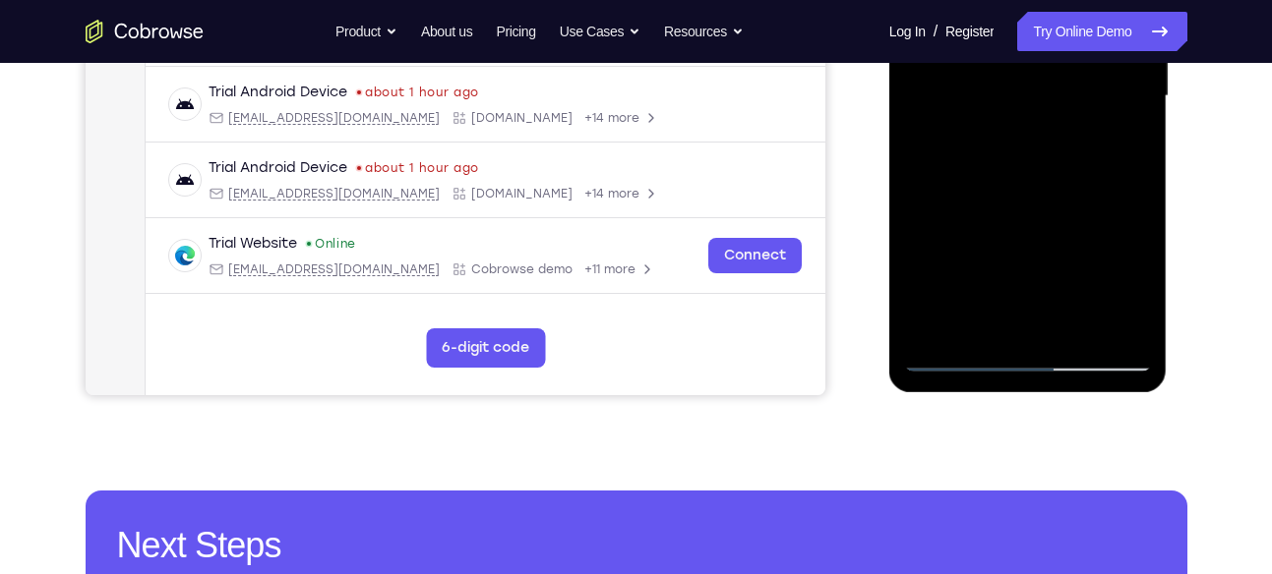
click at [933, 314] on div at bounding box center [1028, 96] width 248 height 551
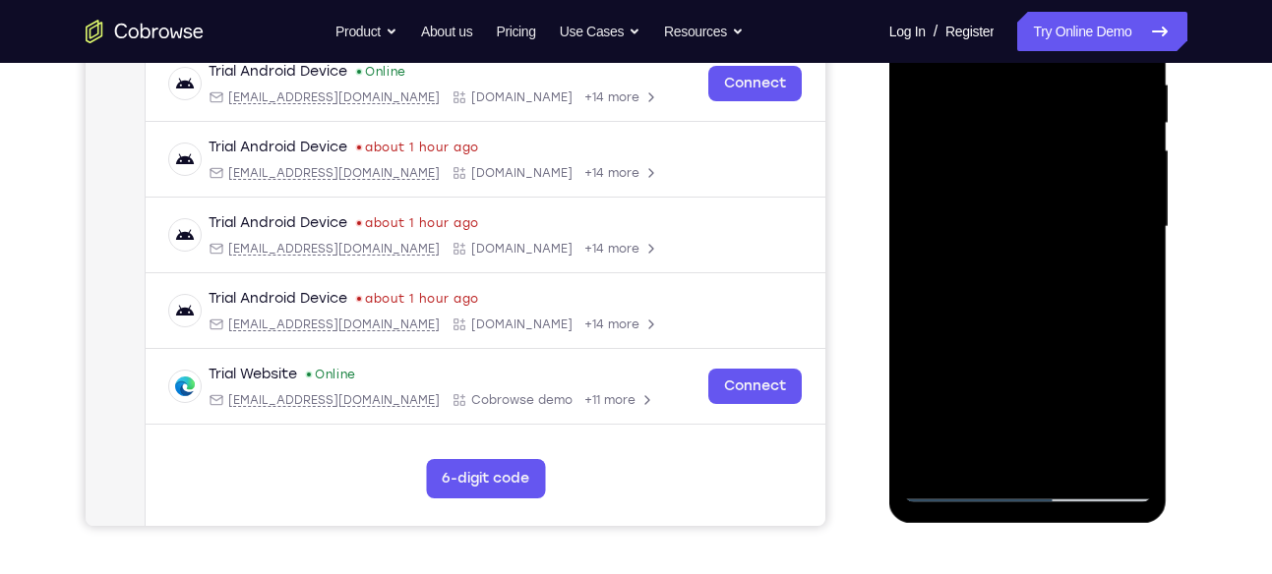
scroll to position [386, 0]
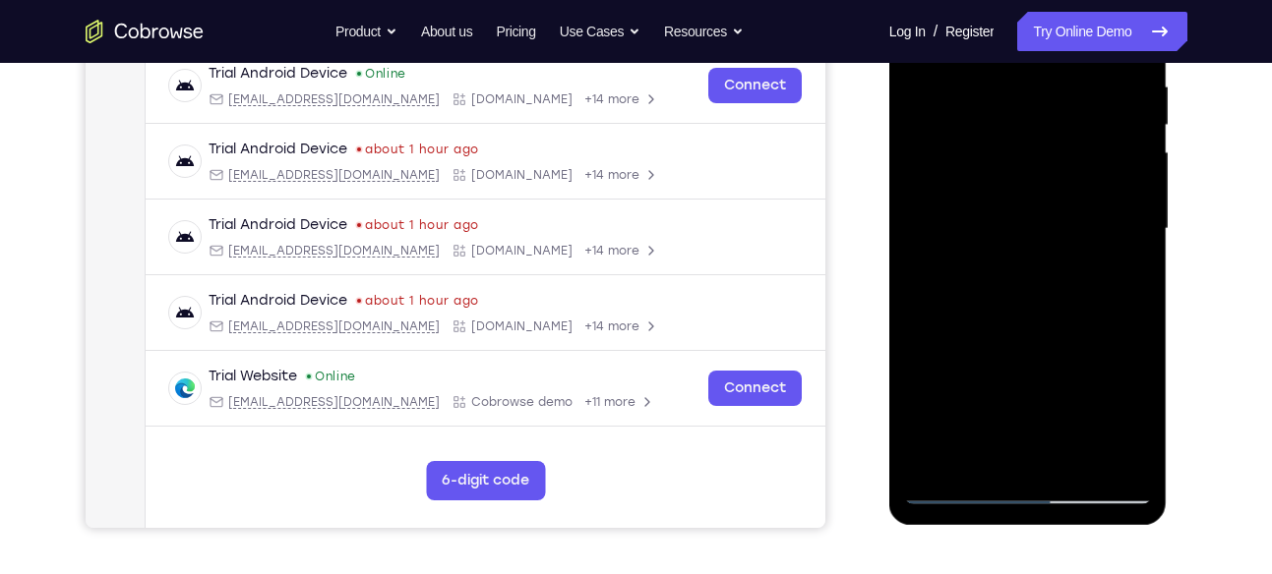
drag, startPoint x: 996, startPoint y: 308, endPoint x: 1000, endPoint y: 198, distance: 110.2
click at [1000, 198] on div at bounding box center [1028, 229] width 248 height 551
drag, startPoint x: 1019, startPoint y: 293, endPoint x: 1019, endPoint y: 235, distance: 58.0
click at [1019, 235] on div at bounding box center [1028, 229] width 248 height 551
drag, startPoint x: 1026, startPoint y: 209, endPoint x: 1023, endPoint y: 279, distance: 69.9
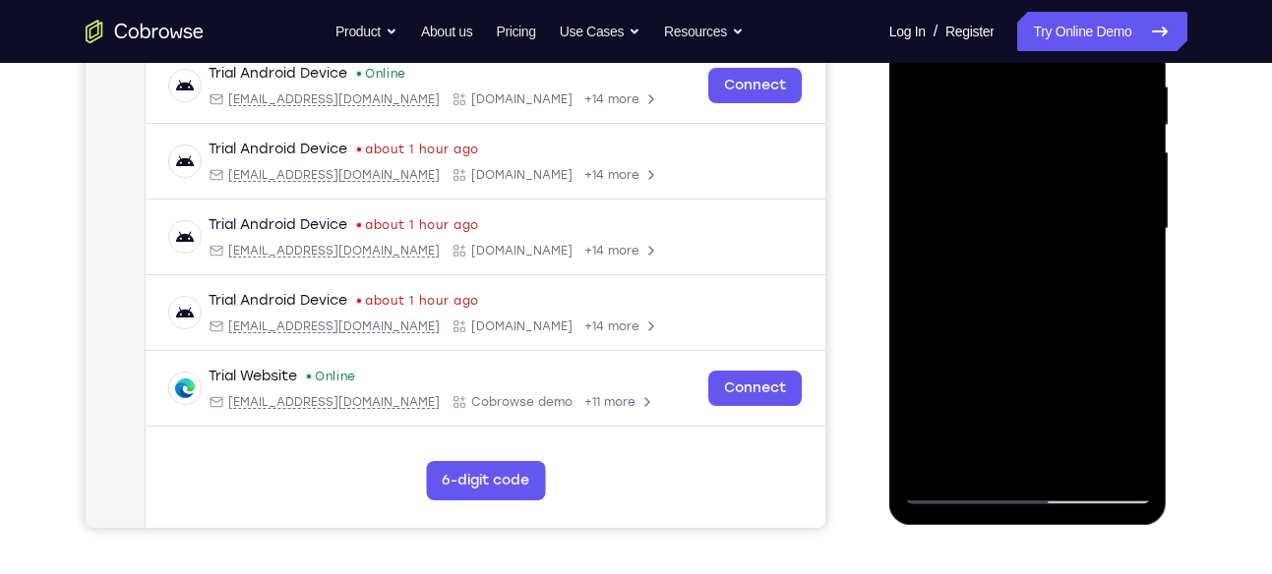
click at [1023, 279] on div at bounding box center [1028, 229] width 248 height 551
drag, startPoint x: 1034, startPoint y: 217, endPoint x: 1028, endPoint y: 279, distance: 62.2
click at [1028, 279] on div at bounding box center [1028, 229] width 248 height 551
drag, startPoint x: 1033, startPoint y: 184, endPoint x: 1026, endPoint y: 267, distance: 83.9
click at [1026, 267] on div at bounding box center [1028, 229] width 248 height 551
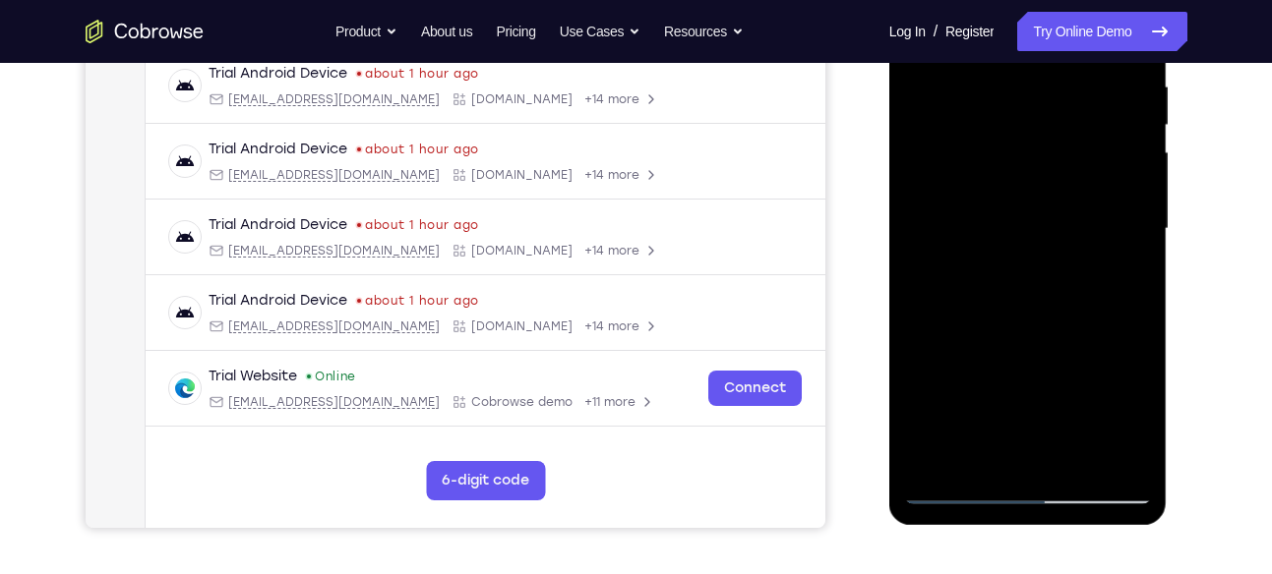
drag, startPoint x: 1029, startPoint y: 250, endPoint x: 1030, endPoint y: 178, distance: 71.8
click at [1030, 178] on div at bounding box center [1028, 229] width 248 height 551
drag, startPoint x: 1029, startPoint y: 259, endPoint x: 1031, endPoint y: 192, distance: 66.9
click at [1031, 192] on div at bounding box center [1028, 229] width 248 height 551
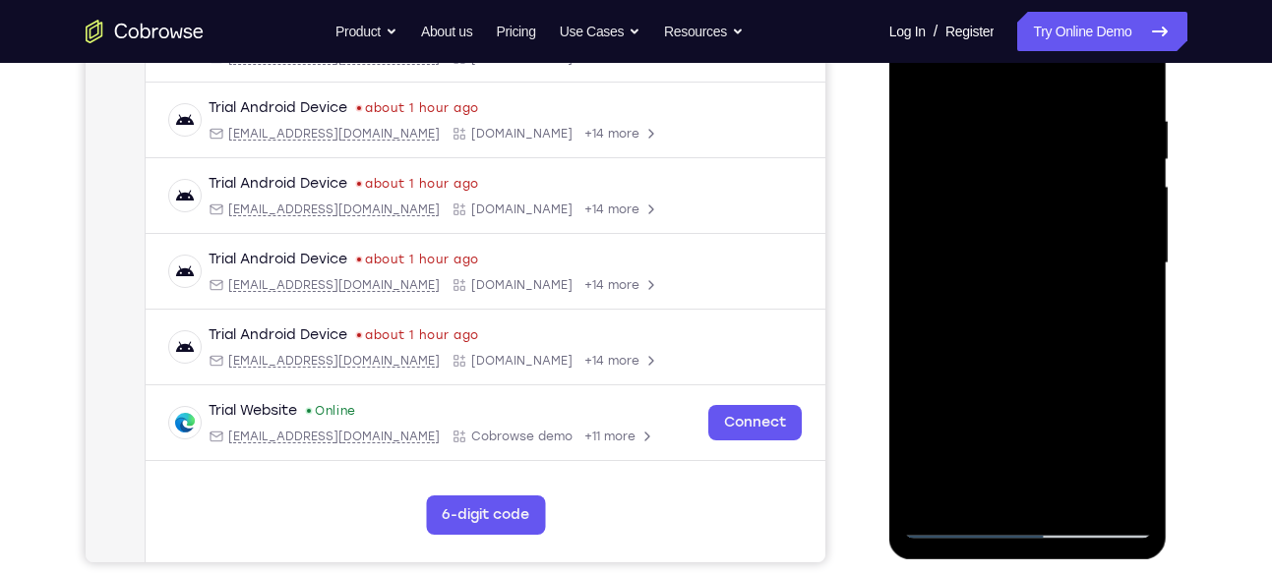
scroll to position [351, 0]
click at [941, 136] on div at bounding box center [1028, 264] width 248 height 551
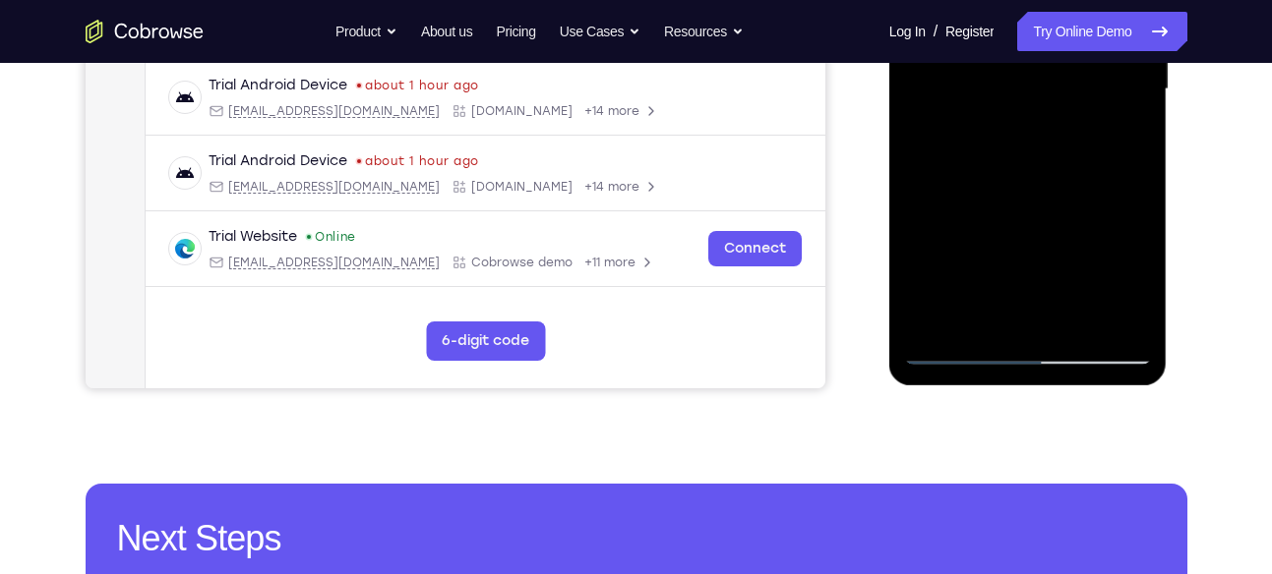
scroll to position [555, 0]
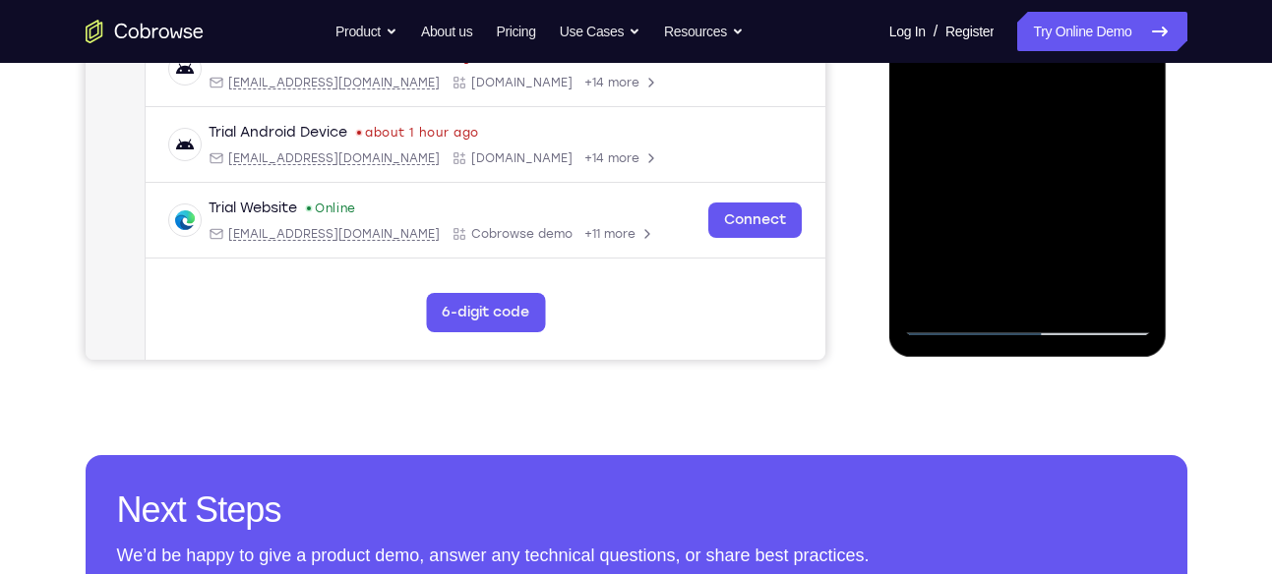
click at [955, 332] on div at bounding box center [1028, 61] width 248 height 551
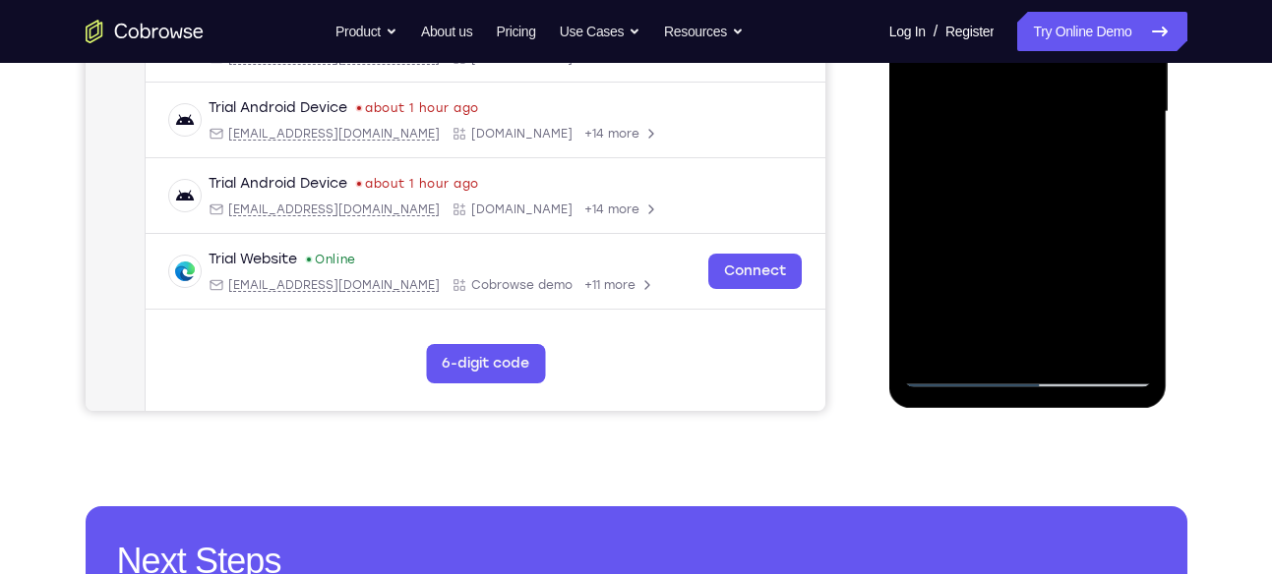
scroll to position [518, 0]
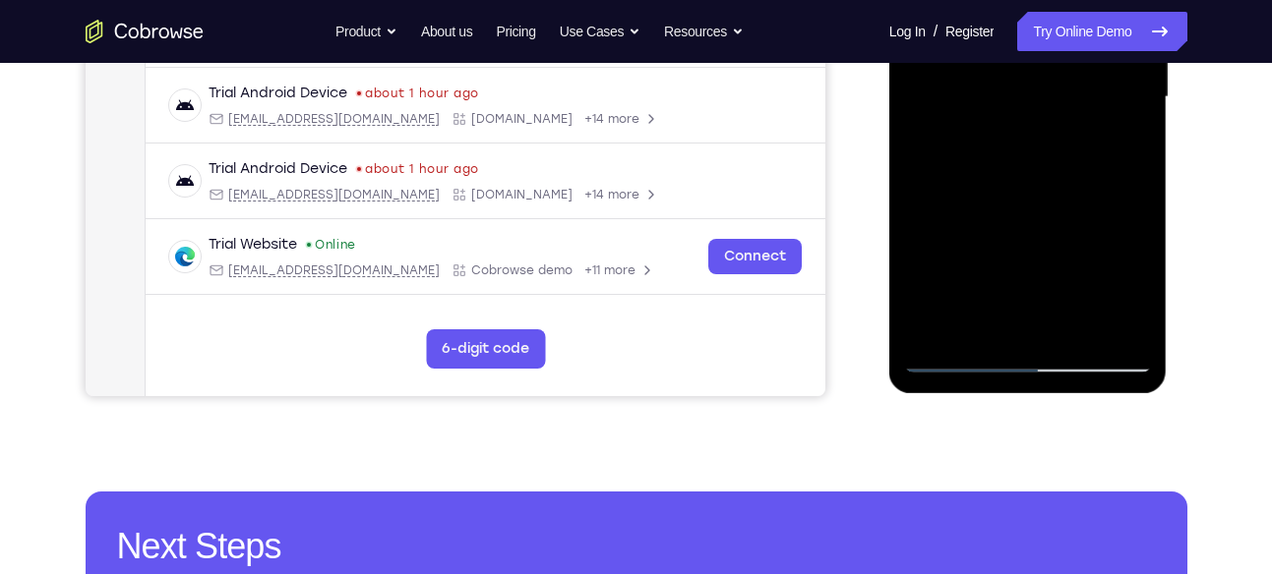
click at [1113, 326] on div at bounding box center [1028, 97] width 248 height 551
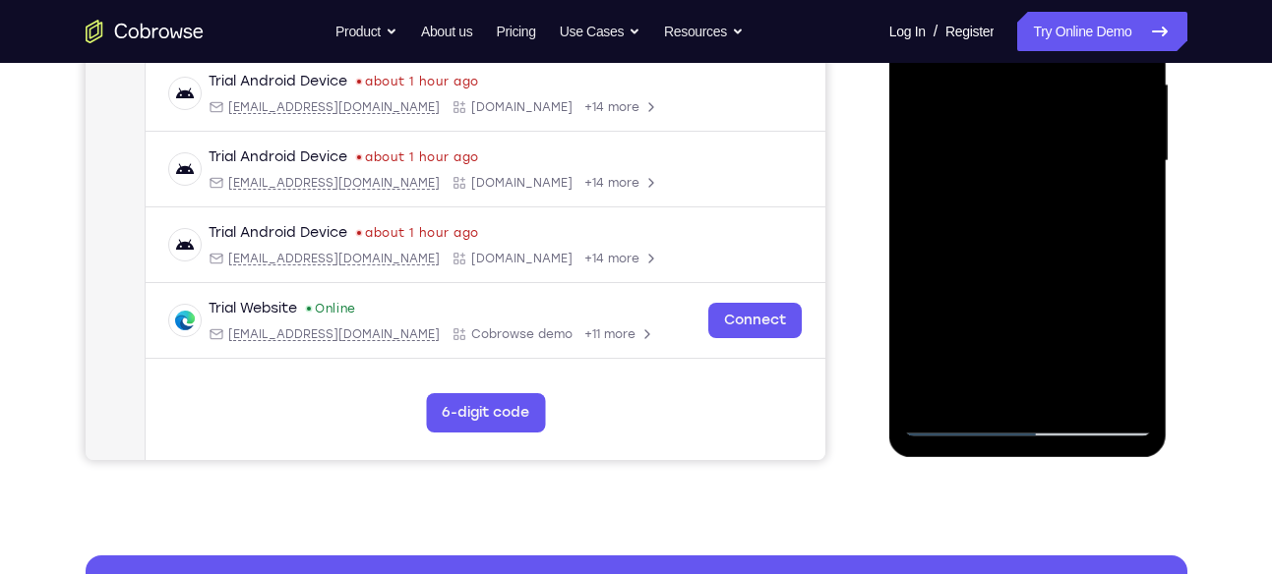
click at [1026, 189] on div at bounding box center [1028, 161] width 248 height 551
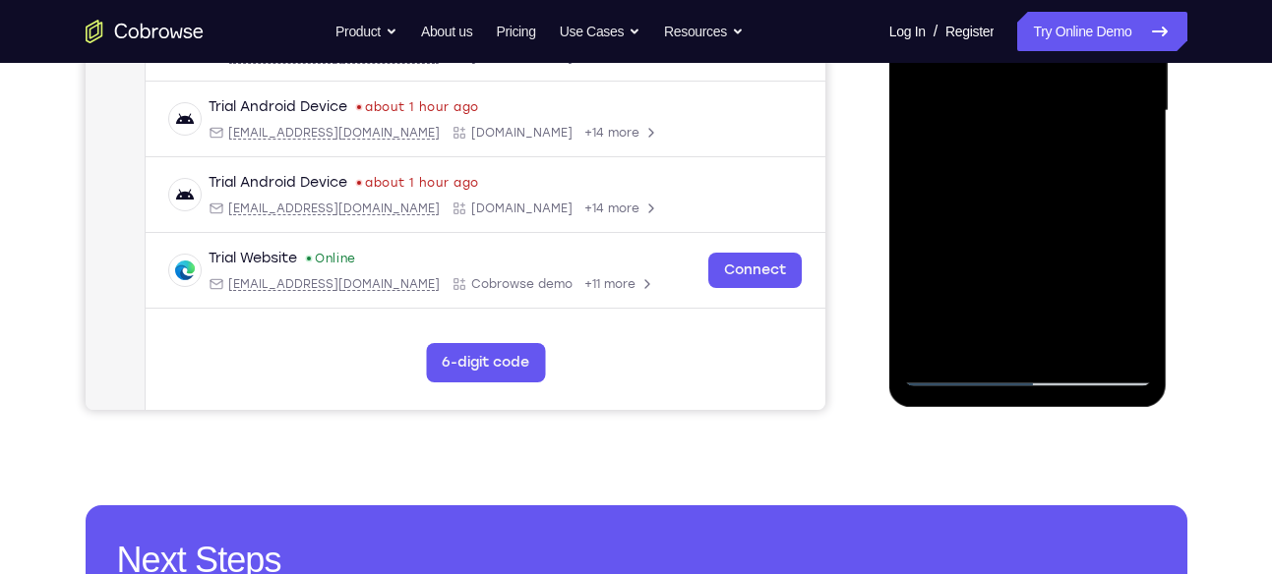
scroll to position [539, 0]
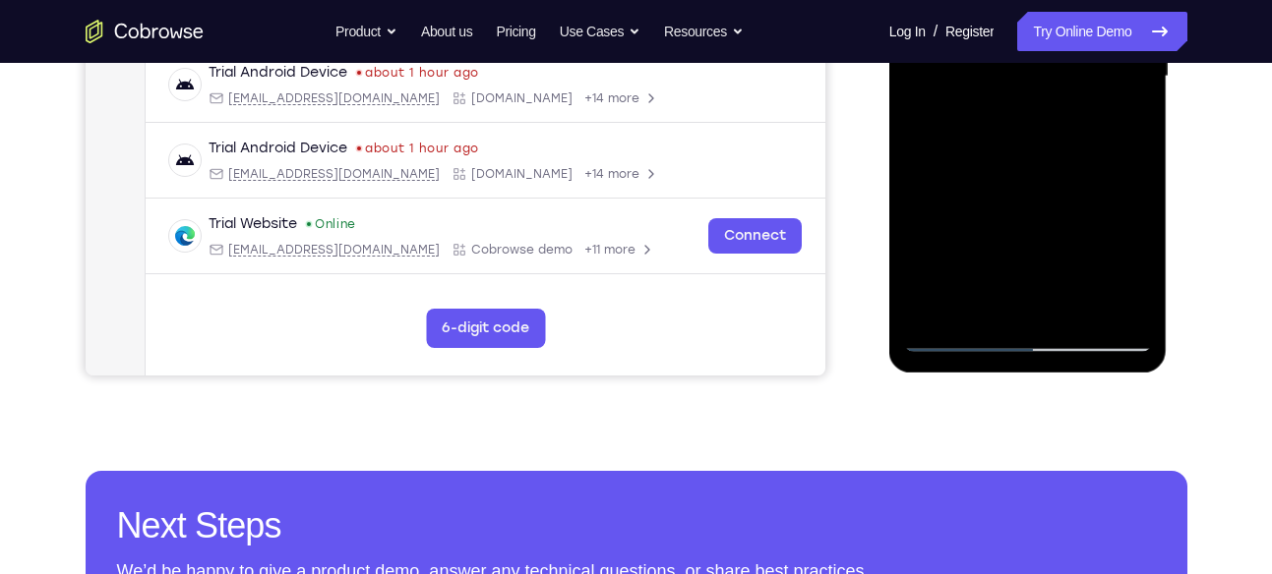
click at [1107, 306] on div at bounding box center [1028, 76] width 248 height 551
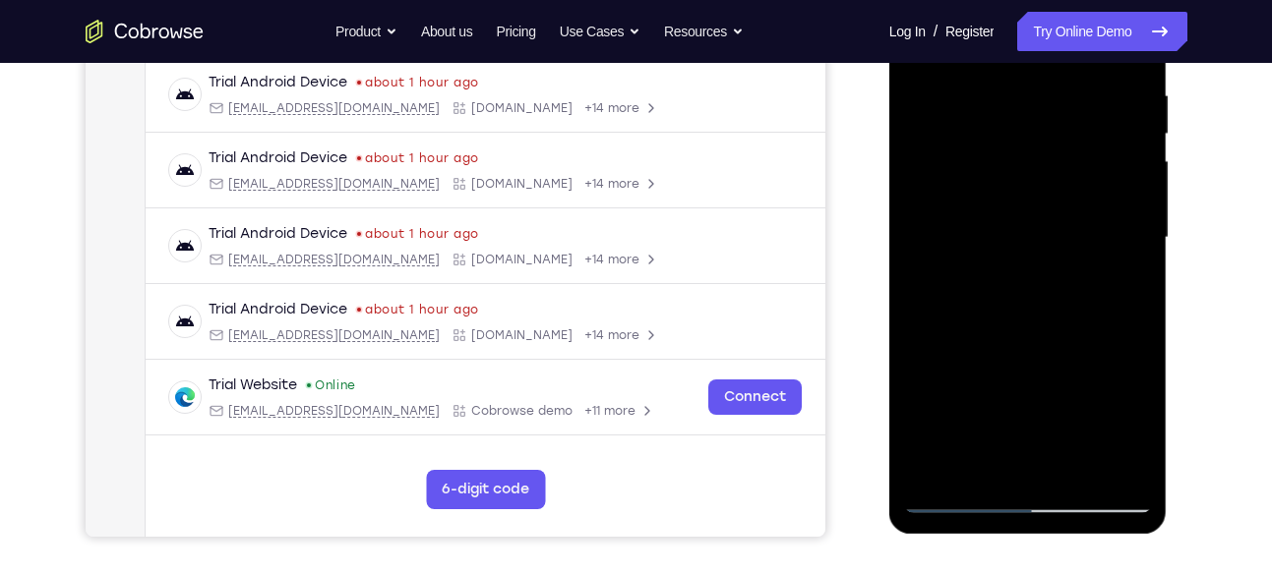
scroll to position [374, 0]
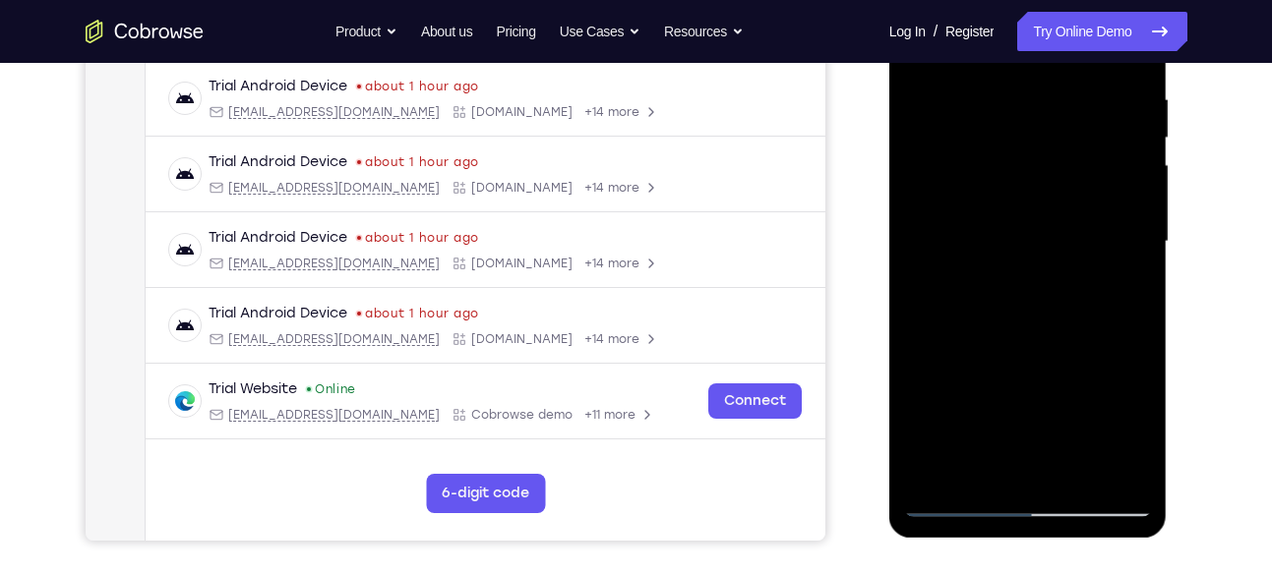
click at [925, 116] on div at bounding box center [1028, 242] width 248 height 551
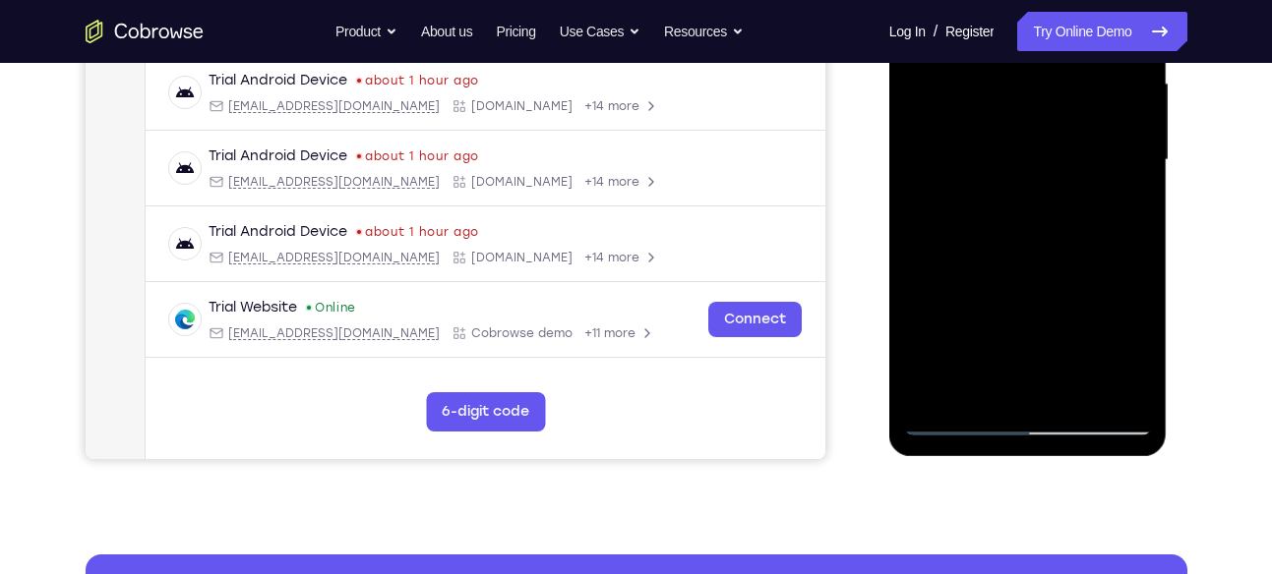
scroll to position [469, 0]
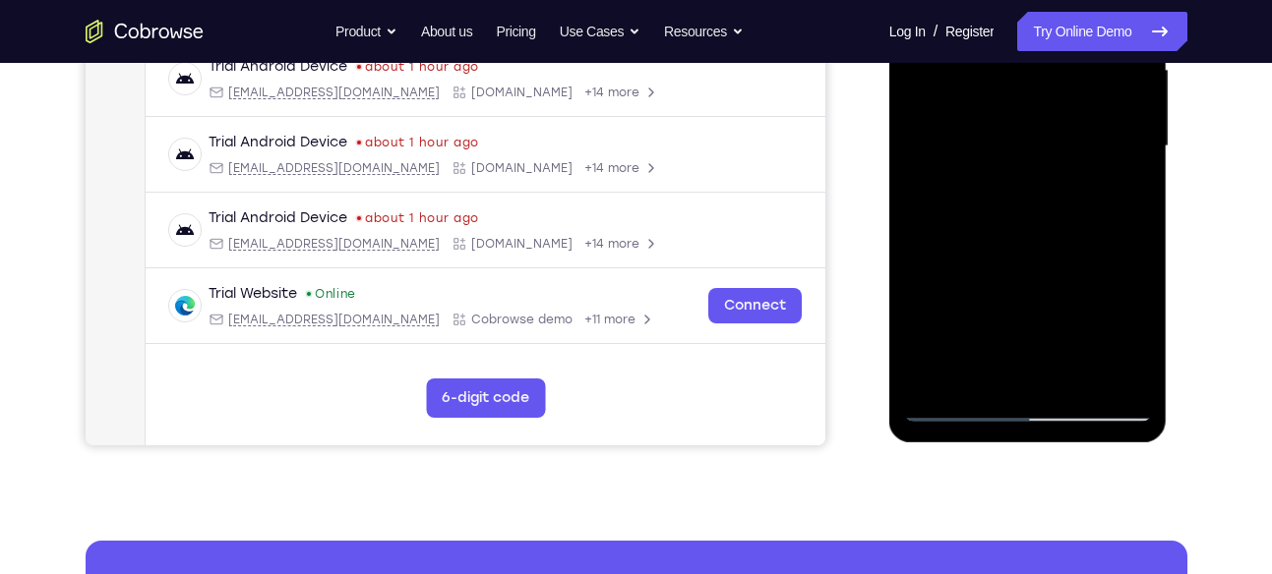
click at [946, 357] on div at bounding box center [1028, 146] width 248 height 551
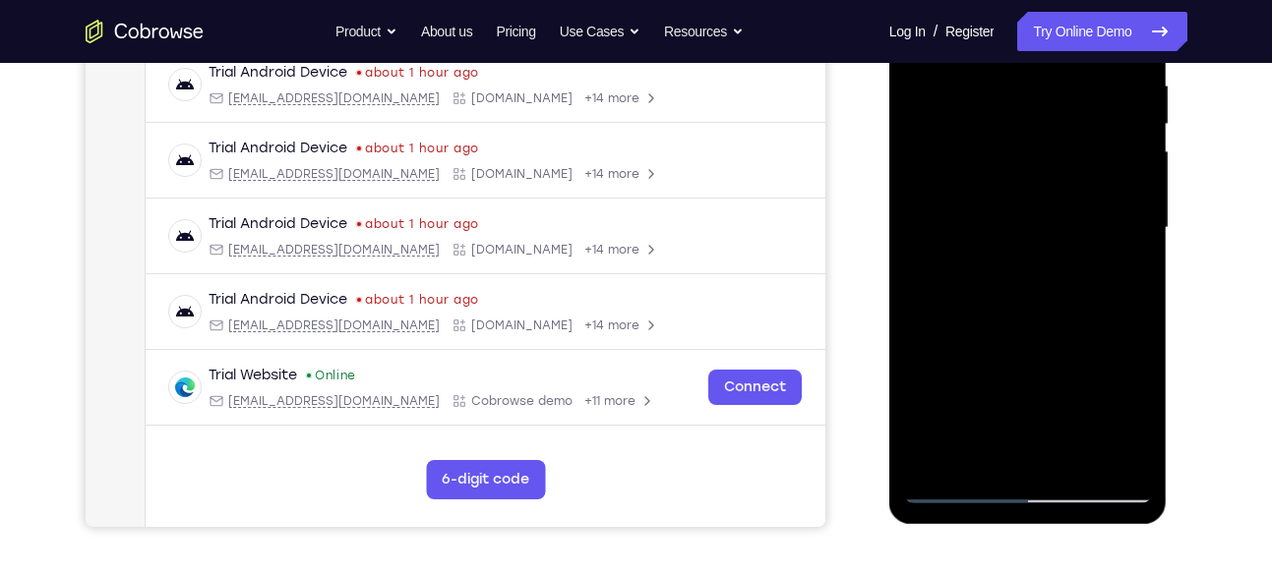
scroll to position [381, 0]
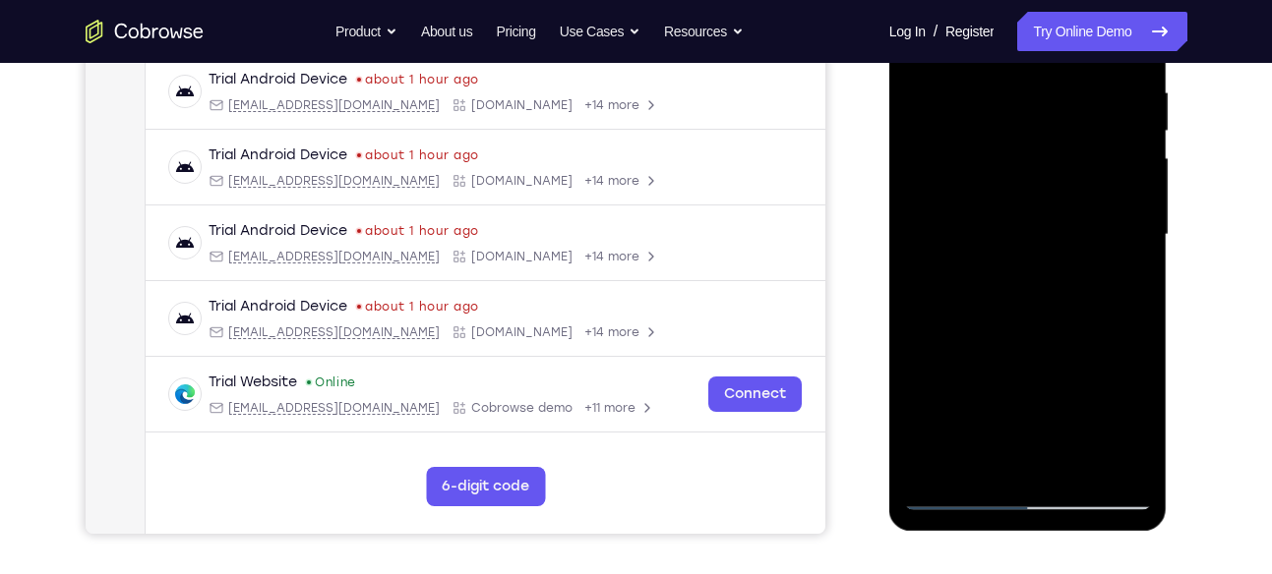
drag, startPoint x: 1003, startPoint y: 298, endPoint x: 1008, endPoint y: 208, distance: 90.6
click at [1008, 208] on div at bounding box center [1028, 235] width 248 height 551
drag, startPoint x: 1034, startPoint y: 323, endPoint x: 1037, endPoint y: 250, distance: 72.8
click at [1037, 250] on div at bounding box center [1028, 235] width 248 height 551
drag, startPoint x: 1048, startPoint y: 336, endPoint x: 1034, endPoint y: 56, distance: 280.7
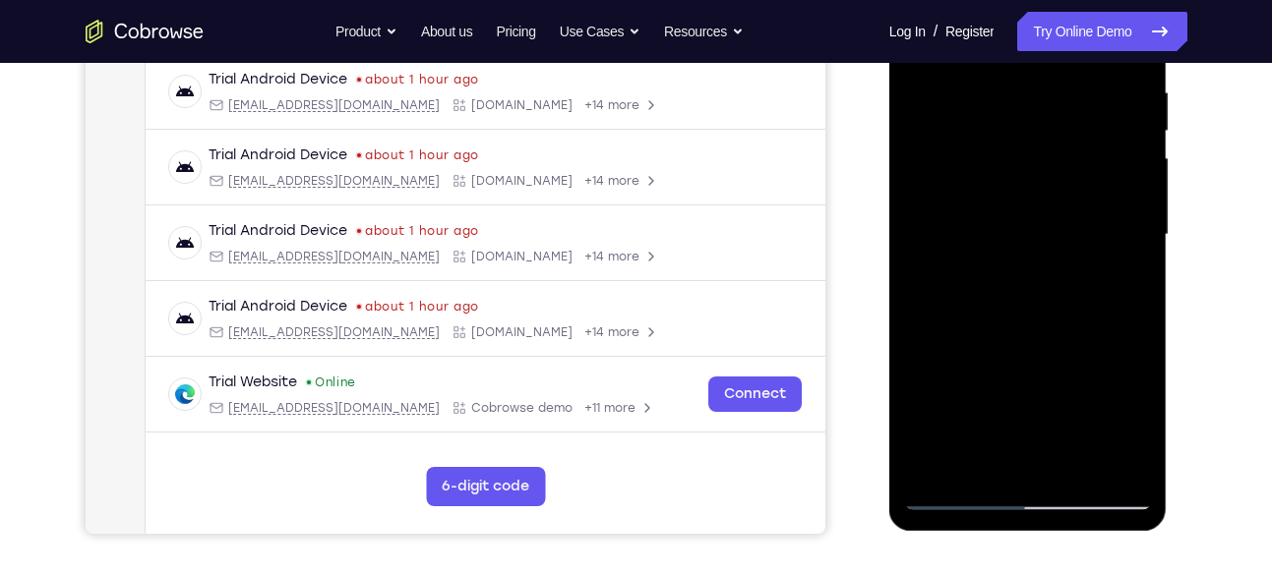
click at [1034, 56] on div at bounding box center [1028, 235] width 248 height 551
drag, startPoint x: 1031, startPoint y: 283, endPoint x: 1023, endPoint y: 187, distance: 96.7
click at [1023, 187] on div at bounding box center [1028, 235] width 248 height 551
drag, startPoint x: 994, startPoint y: 180, endPoint x: 972, endPoint y: 421, distance: 242.0
click at [972, 421] on div at bounding box center [1028, 235] width 248 height 551
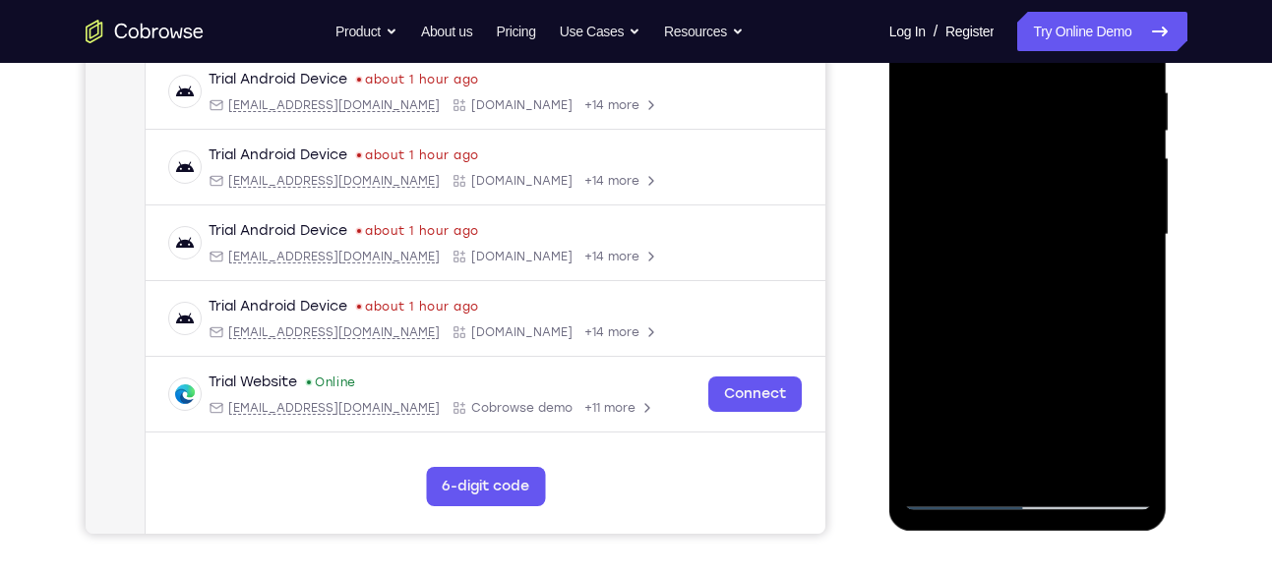
click at [938, 108] on div at bounding box center [1028, 235] width 248 height 551
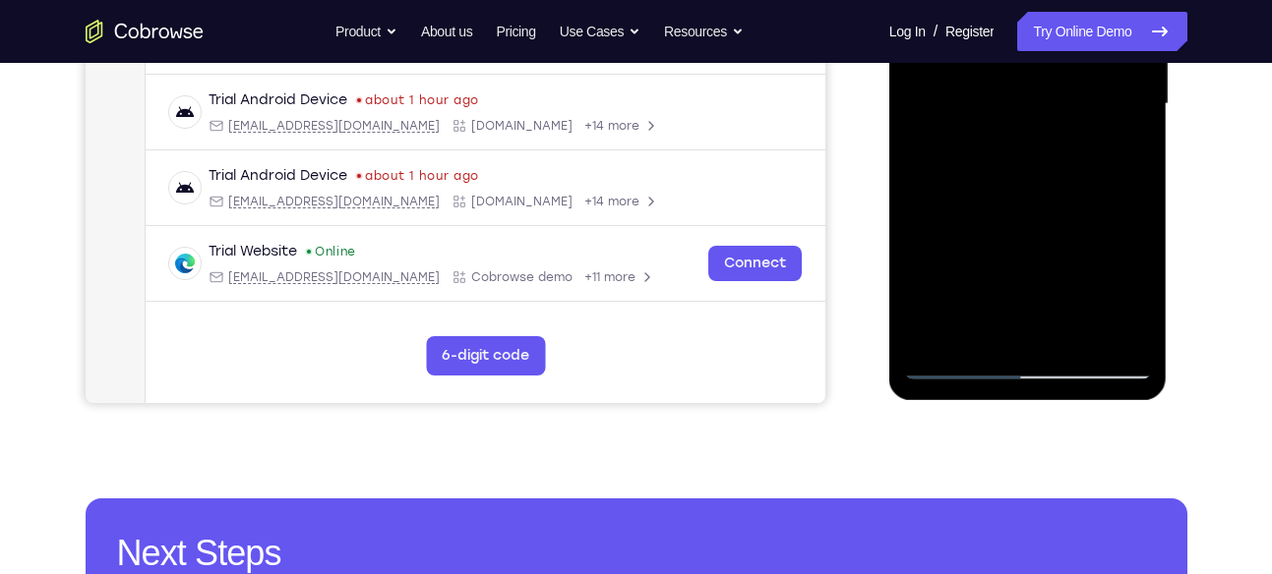
scroll to position [512, 0]
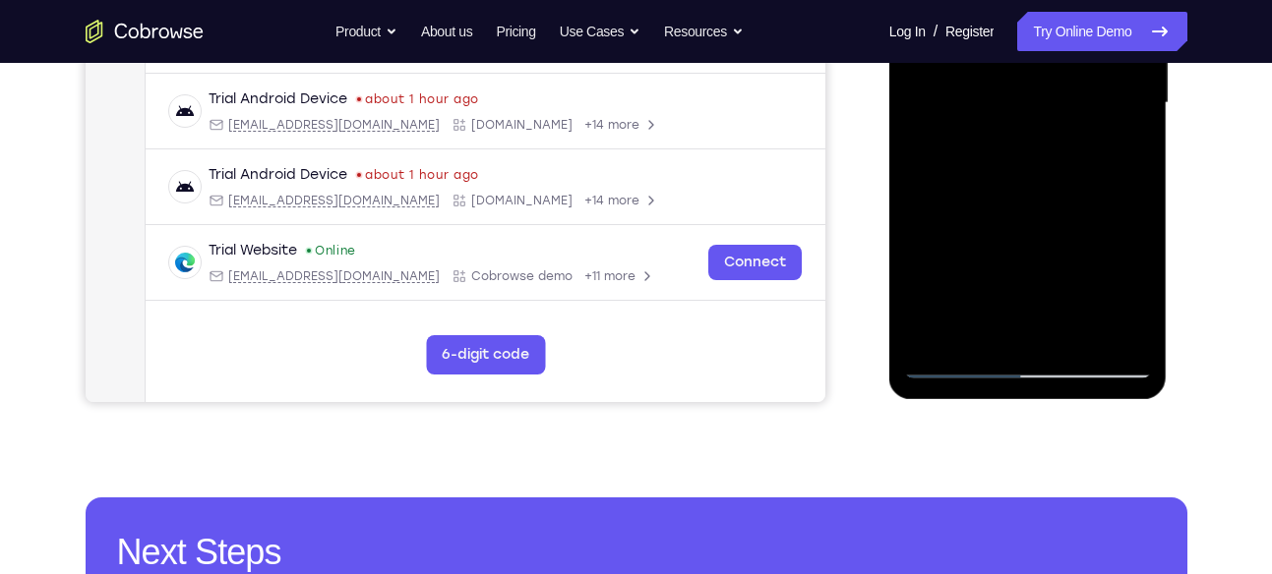
click at [949, 373] on div at bounding box center [1028, 103] width 248 height 551
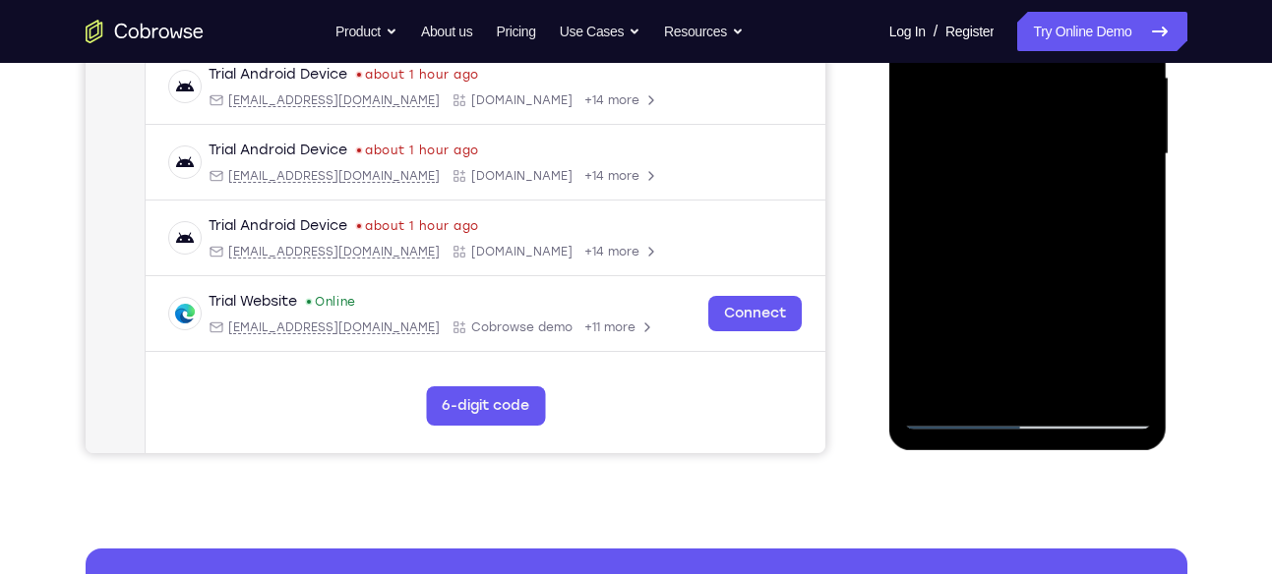
scroll to position [458, 0]
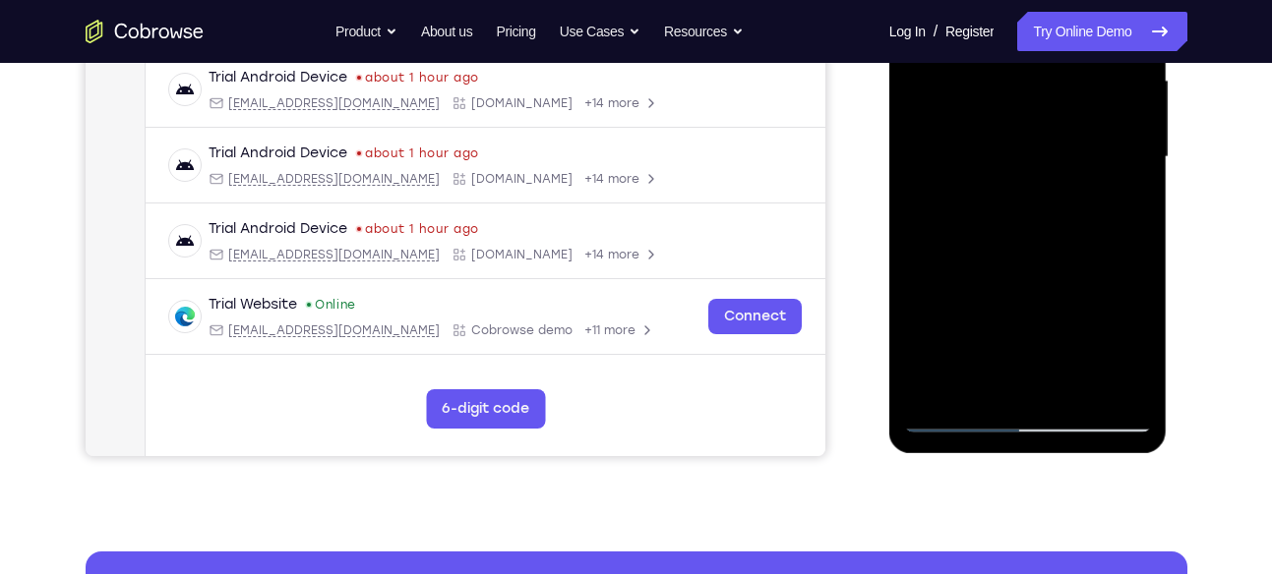
click at [949, 386] on div at bounding box center [1028, 157] width 248 height 551
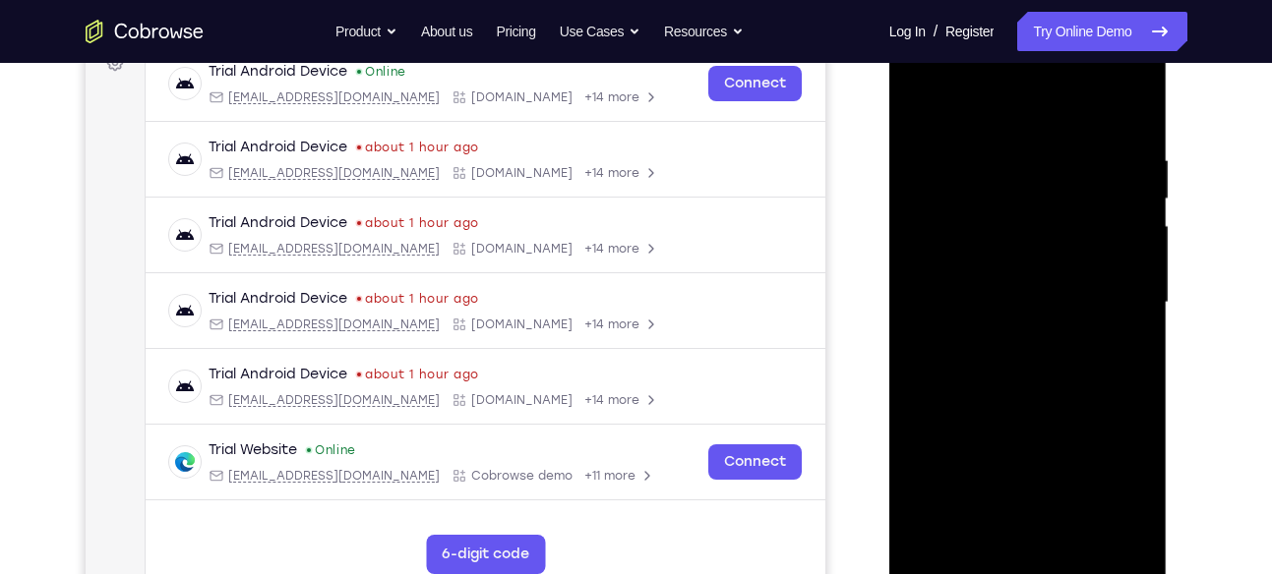
scroll to position [308, 0]
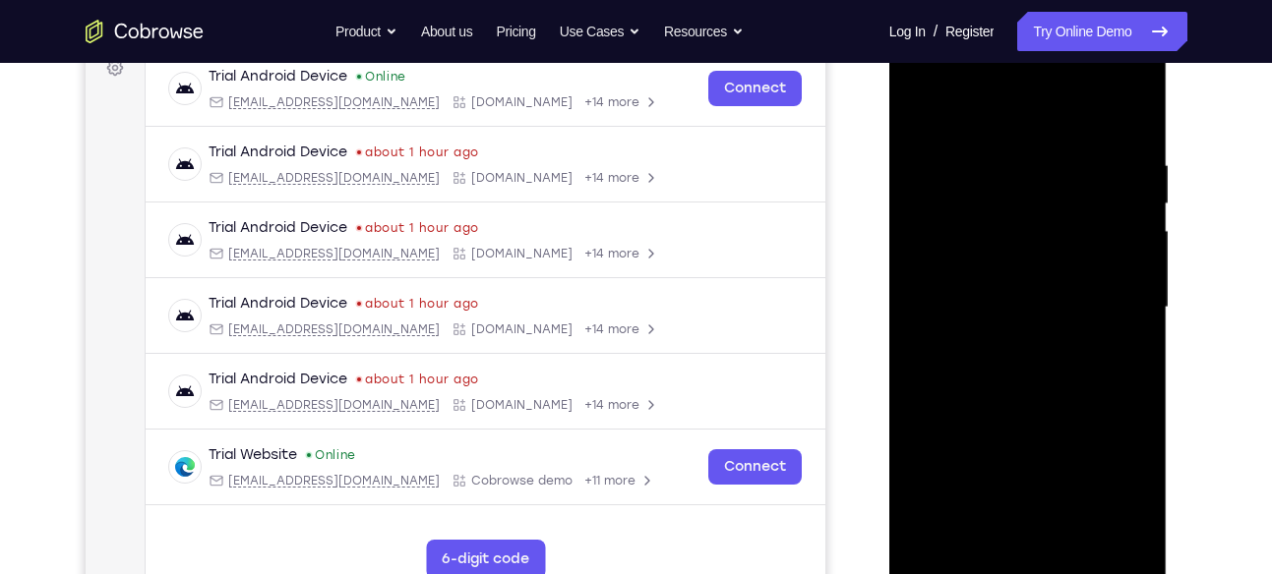
click at [1007, 167] on div at bounding box center [1028, 307] width 248 height 551
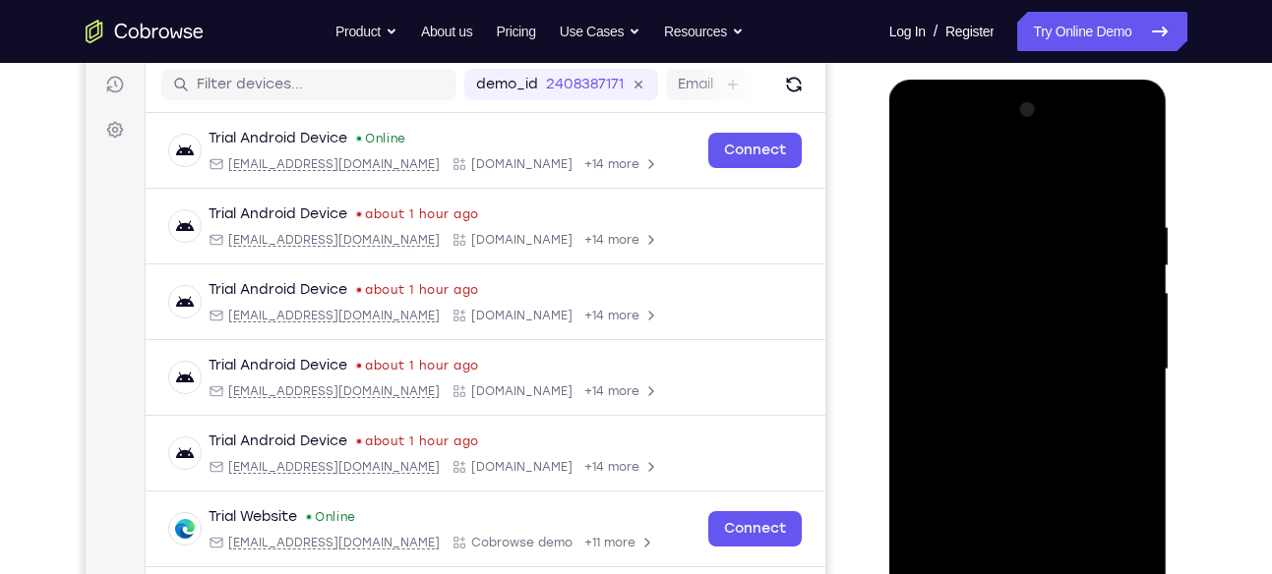
click at [1132, 267] on div at bounding box center [1028, 369] width 248 height 551
click at [1137, 260] on div at bounding box center [1028, 369] width 248 height 551
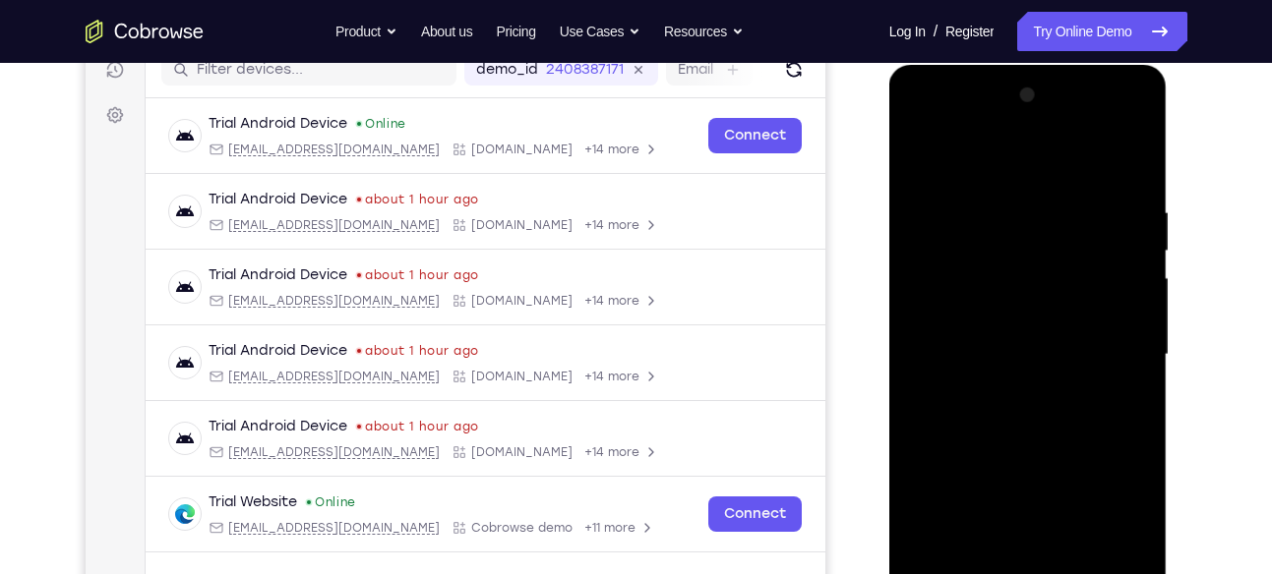
click at [1128, 250] on div at bounding box center [1028, 355] width 248 height 551
click at [1131, 269] on div at bounding box center [1028, 355] width 248 height 551
click at [1126, 235] on div at bounding box center [1028, 355] width 248 height 551
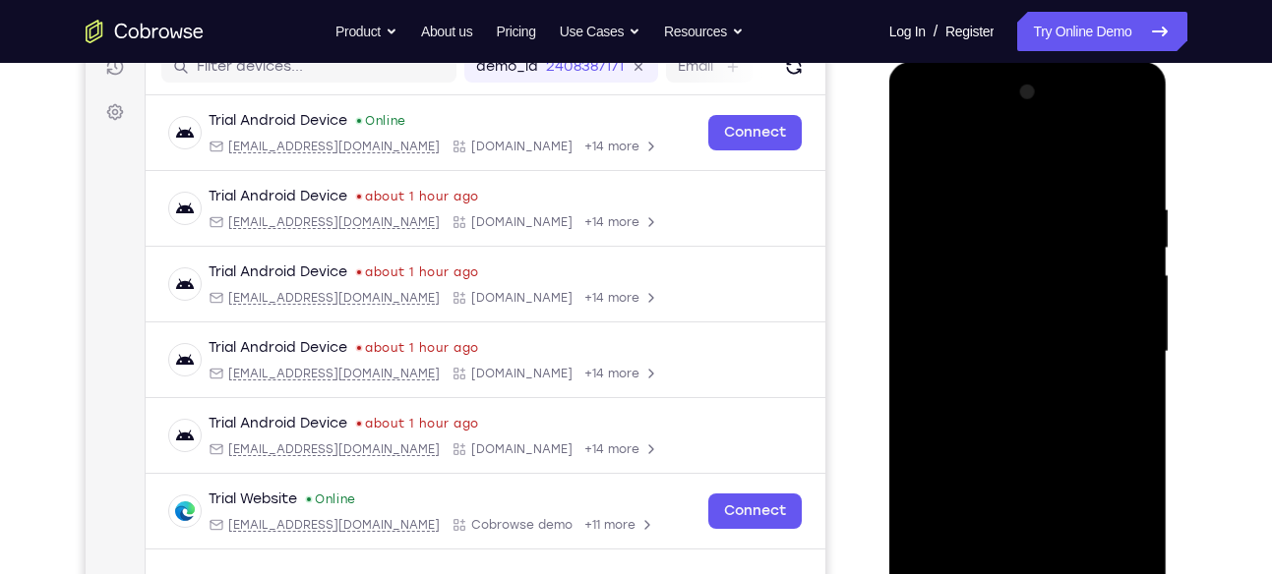
scroll to position [256, 0]
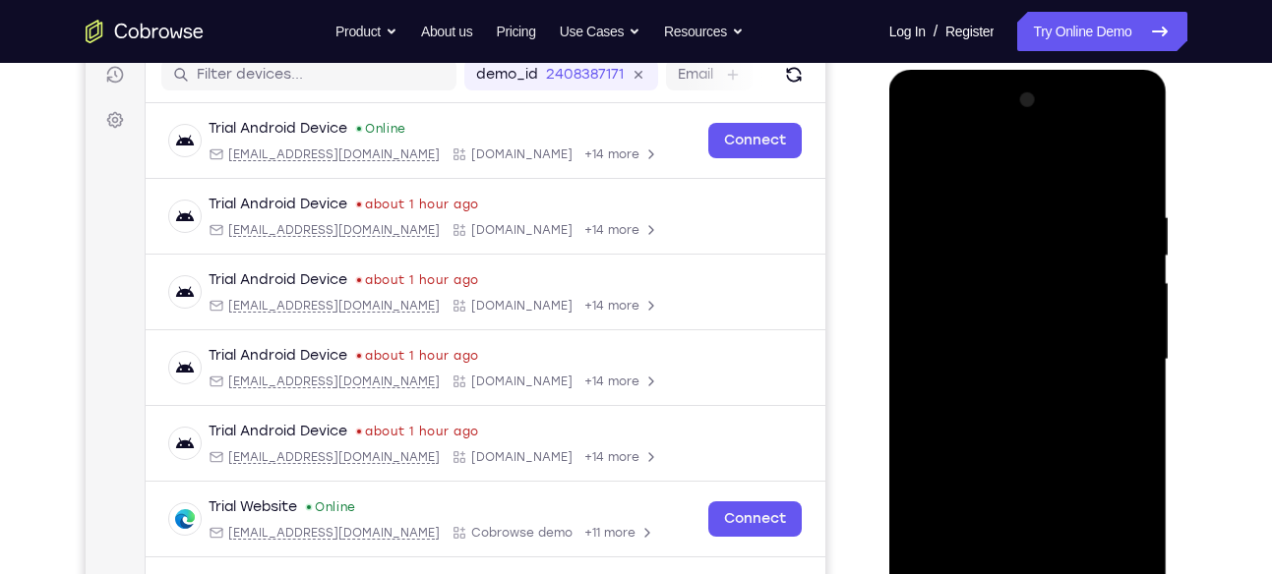
click at [1127, 172] on div at bounding box center [1028, 360] width 248 height 551
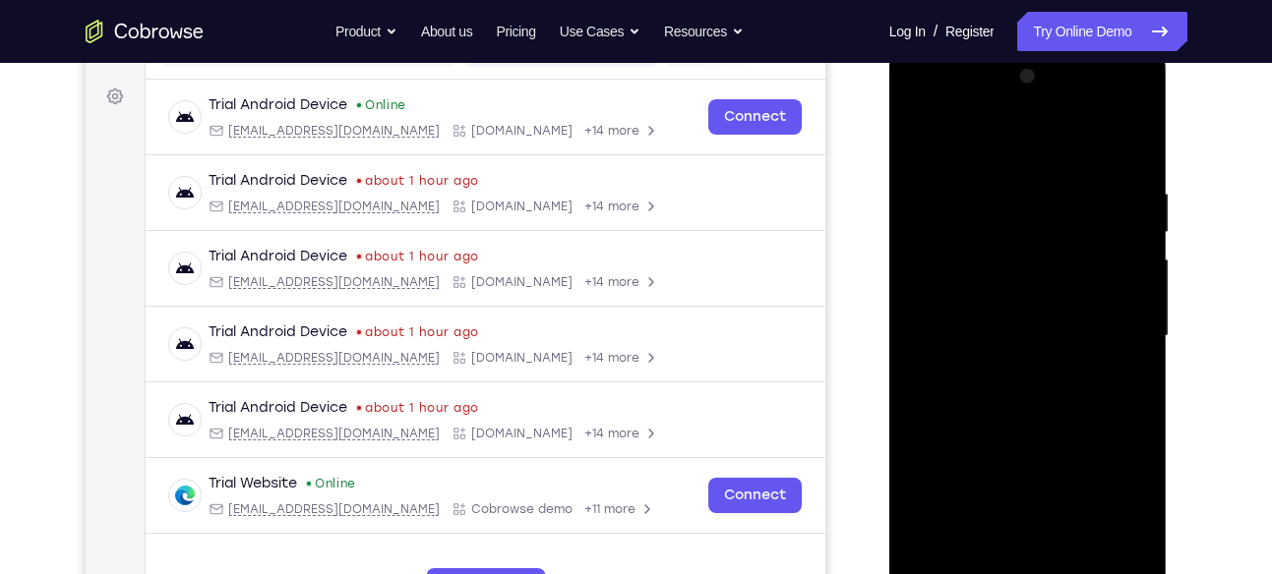
scroll to position [262, 0]
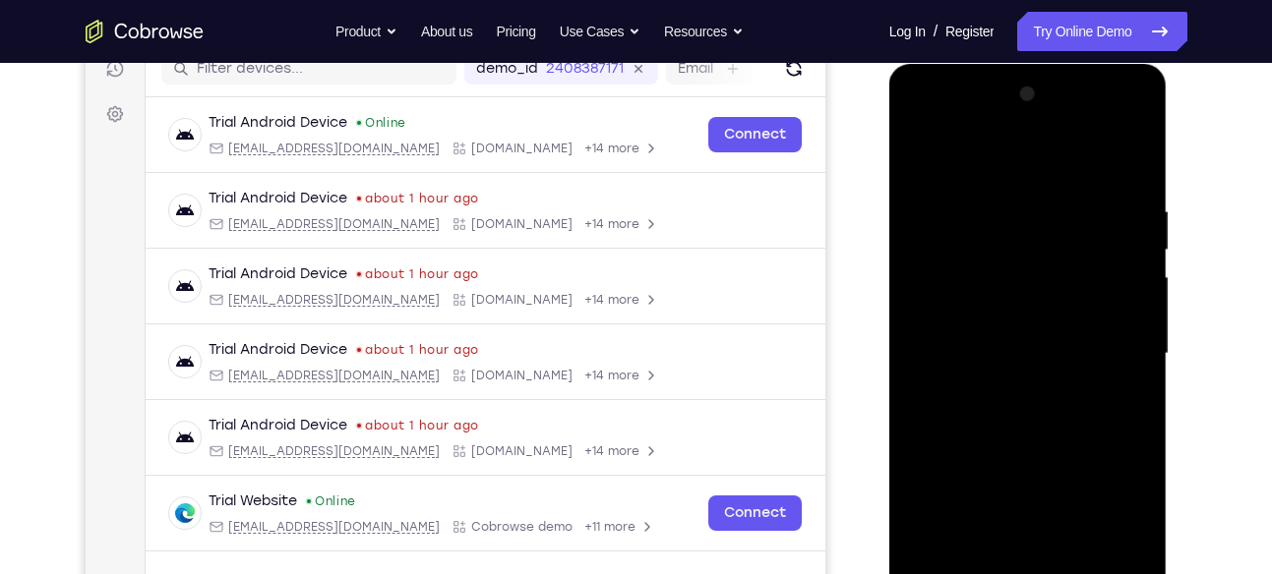
drag, startPoint x: 1117, startPoint y: 210, endPoint x: 1005, endPoint y: 198, distance: 112.8
click at [1005, 198] on div at bounding box center [1028, 354] width 248 height 551
drag, startPoint x: 1077, startPoint y: 211, endPoint x: 999, endPoint y: 208, distance: 77.7
click at [999, 208] on div at bounding box center [1028, 354] width 248 height 551
click at [981, 202] on div at bounding box center [1028, 354] width 248 height 551
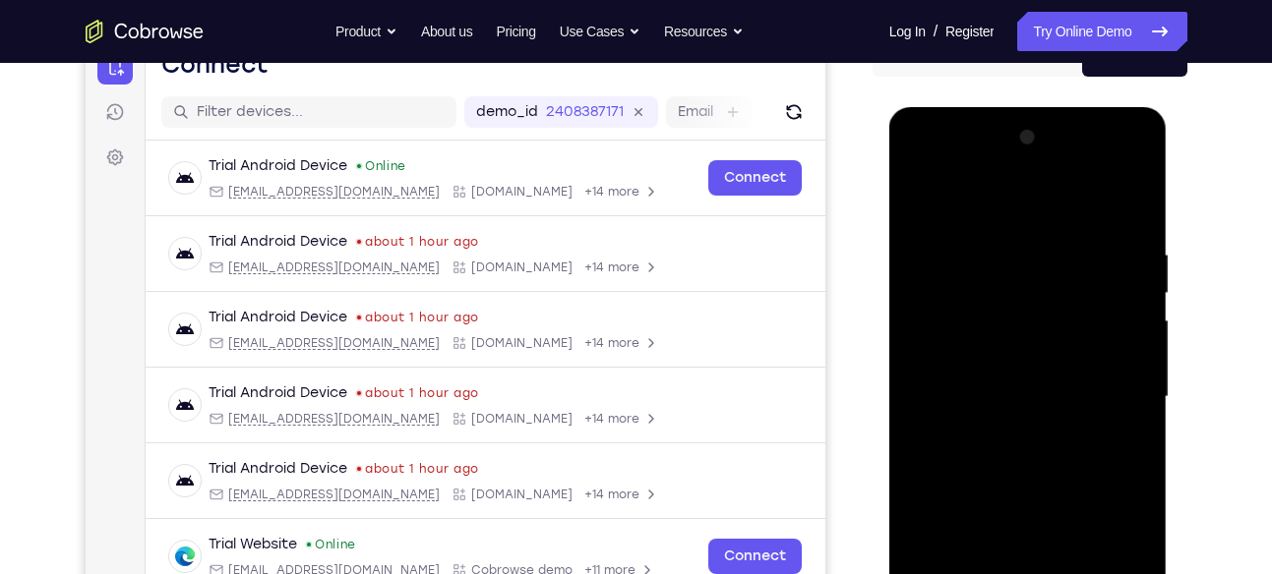
scroll to position [217, 0]
click at [1132, 207] on div at bounding box center [1028, 398] width 248 height 551
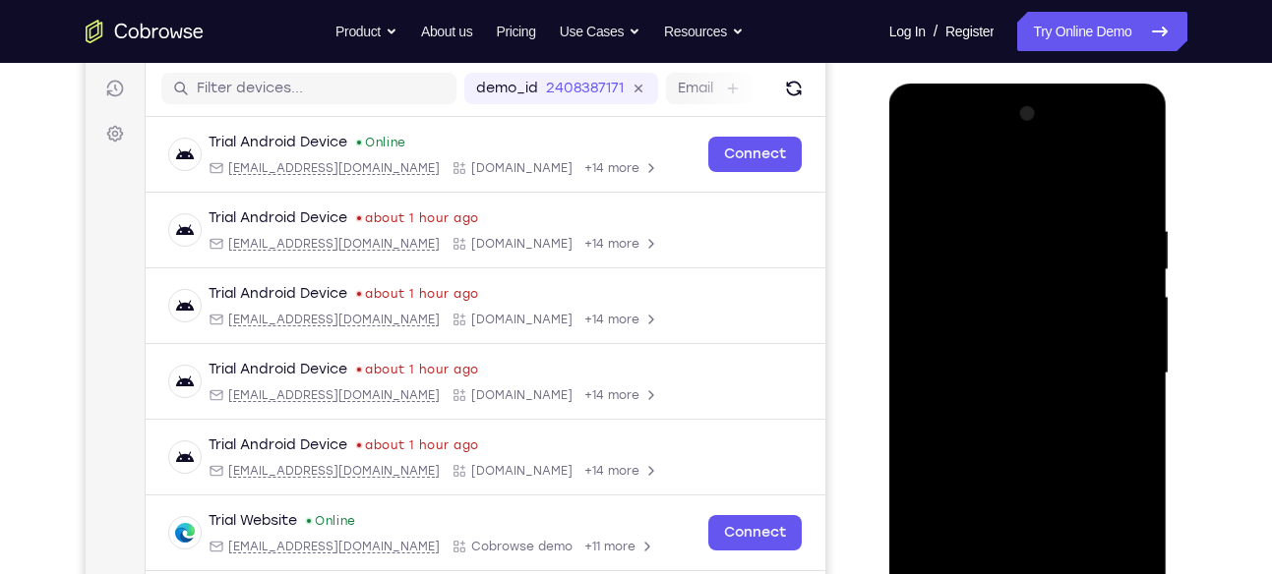
scroll to position [243, 0]
click at [991, 213] on div at bounding box center [1028, 372] width 248 height 551
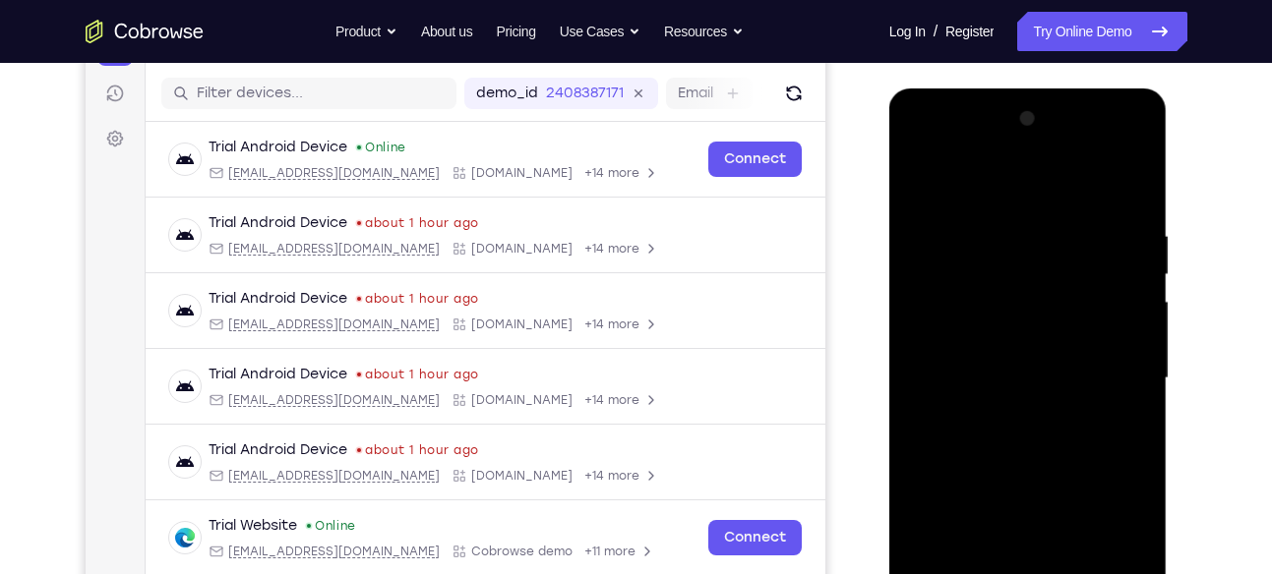
scroll to position [235, 0]
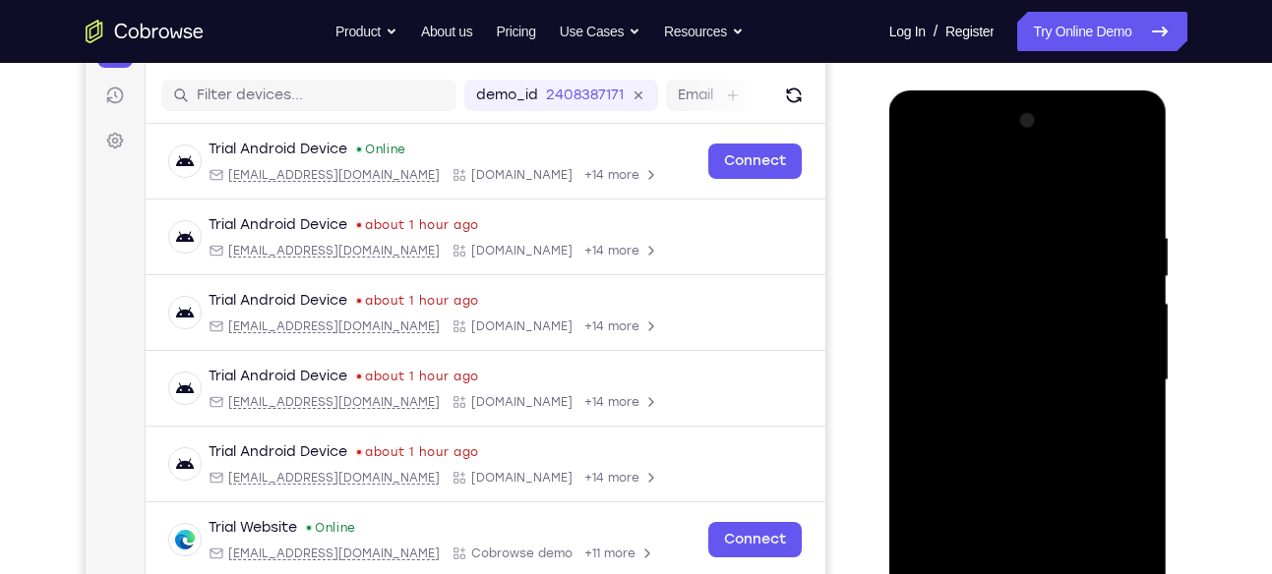
click at [1123, 196] on div at bounding box center [1028, 380] width 248 height 551
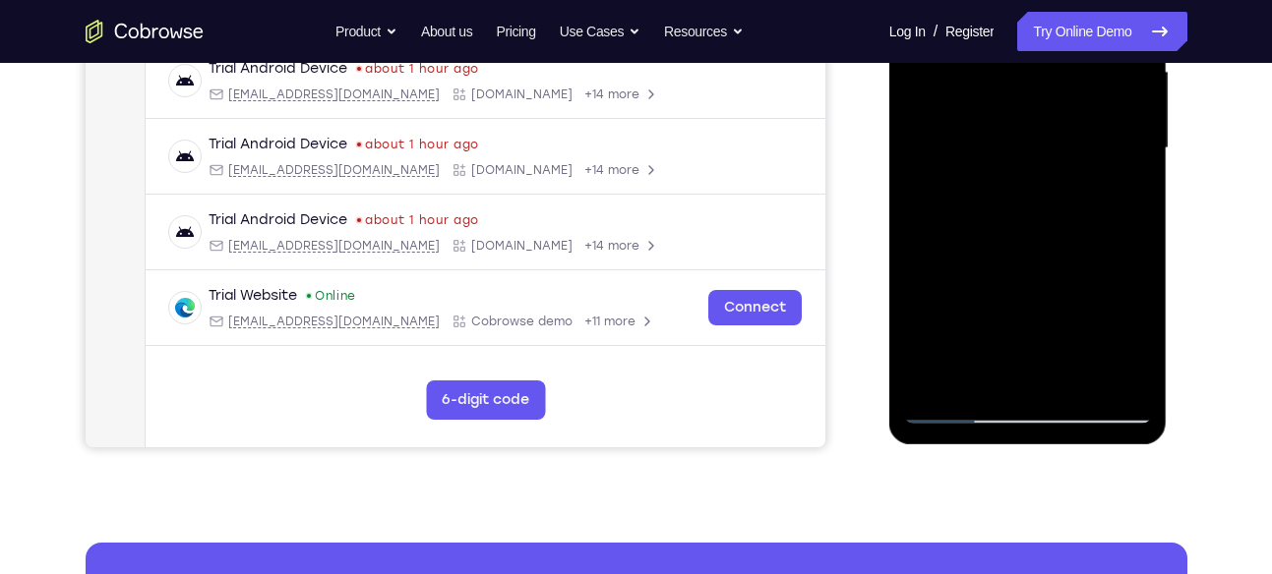
scroll to position [477, 0]
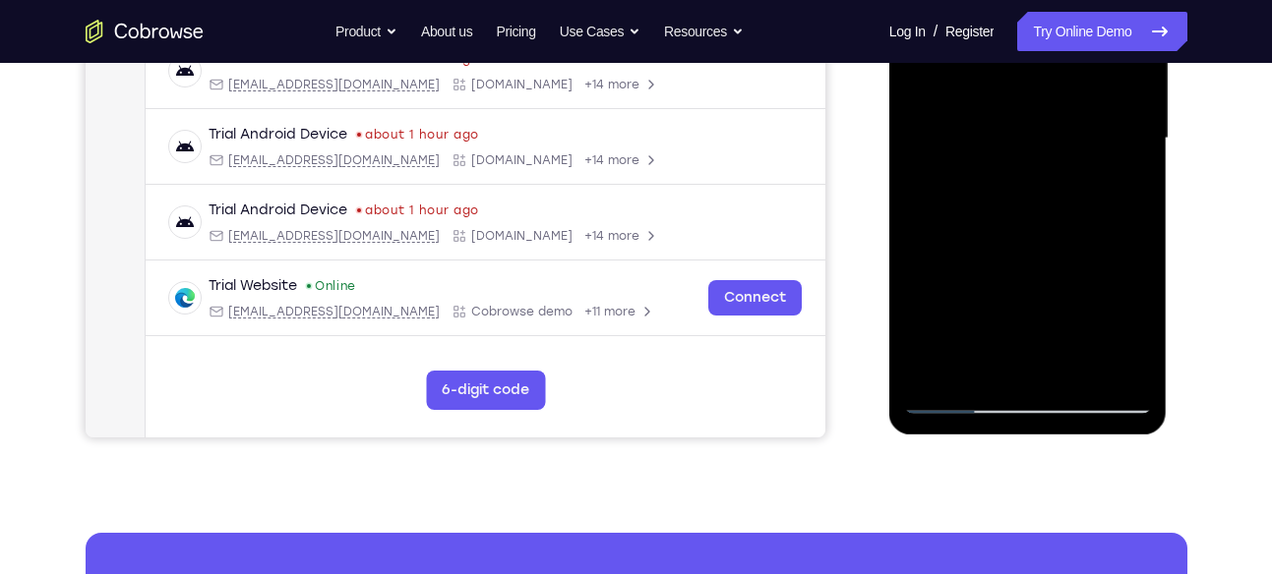
click at [1074, 369] on div at bounding box center [1028, 138] width 248 height 551
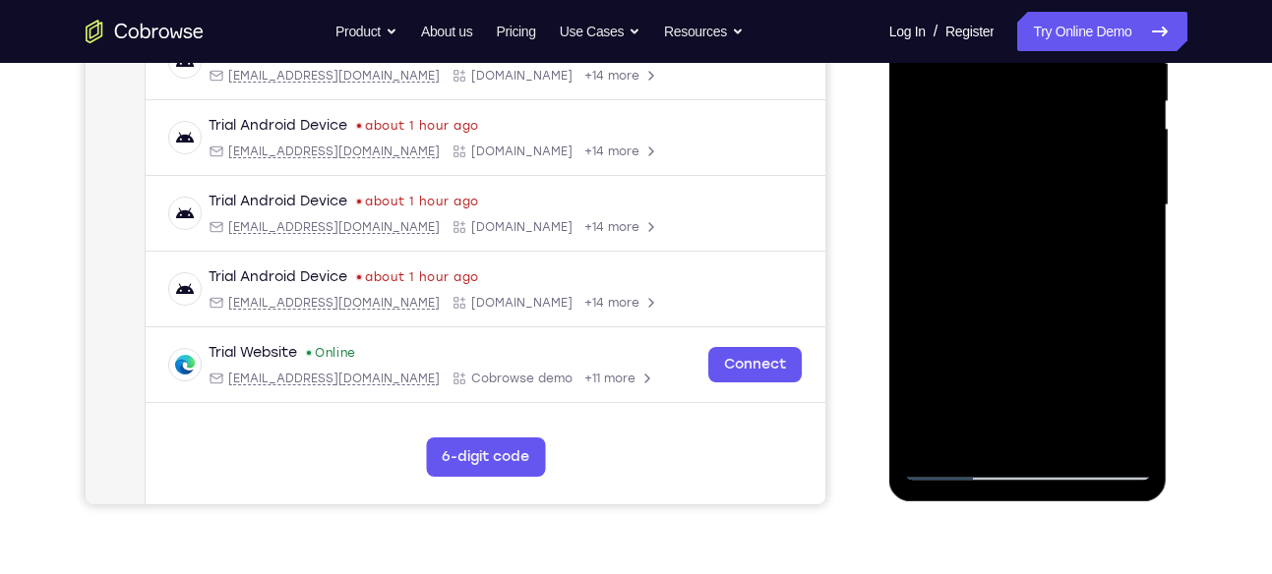
drag, startPoint x: 1055, startPoint y: 329, endPoint x: 1064, endPoint y: 246, distance: 84.1
click at [1064, 246] on div at bounding box center [1028, 205] width 248 height 551
drag, startPoint x: 1066, startPoint y: 330, endPoint x: 1068, endPoint y: 308, distance: 22.7
click at [1068, 308] on div at bounding box center [1028, 205] width 248 height 551
click at [1049, 343] on div at bounding box center [1028, 205] width 248 height 551
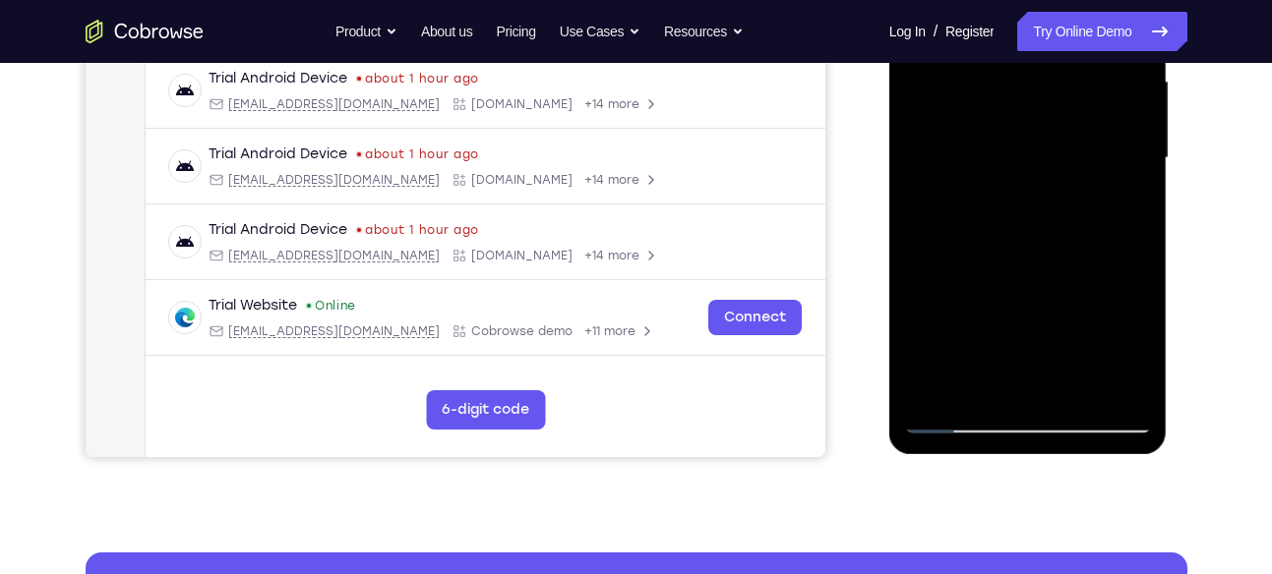
scroll to position [454, 0]
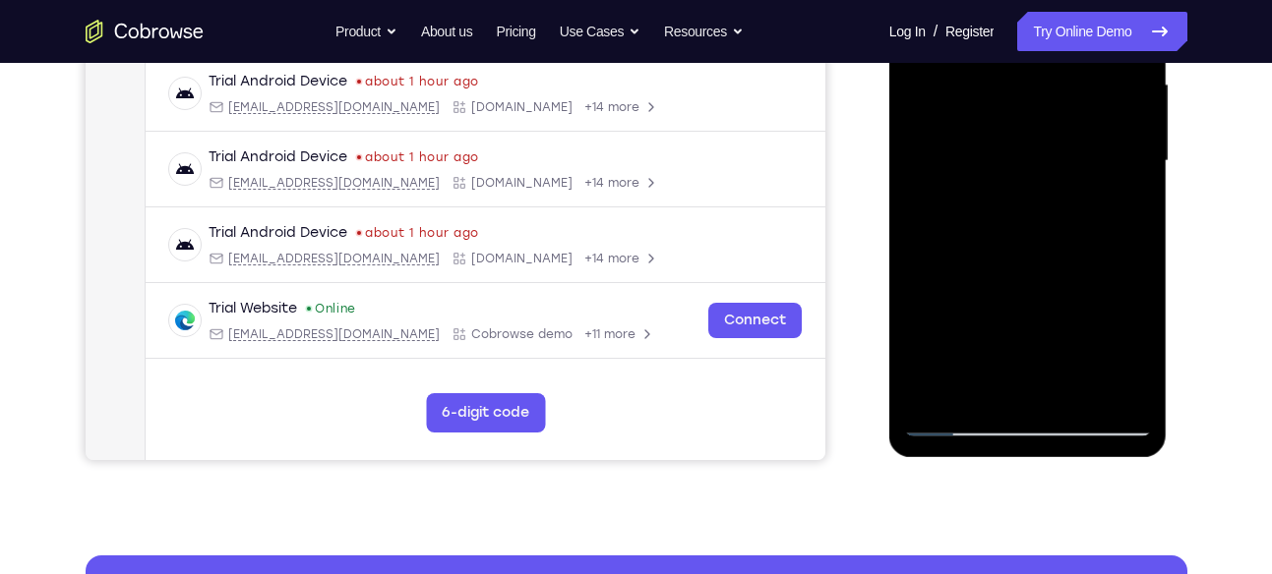
click at [1121, 220] on div at bounding box center [1028, 161] width 248 height 551
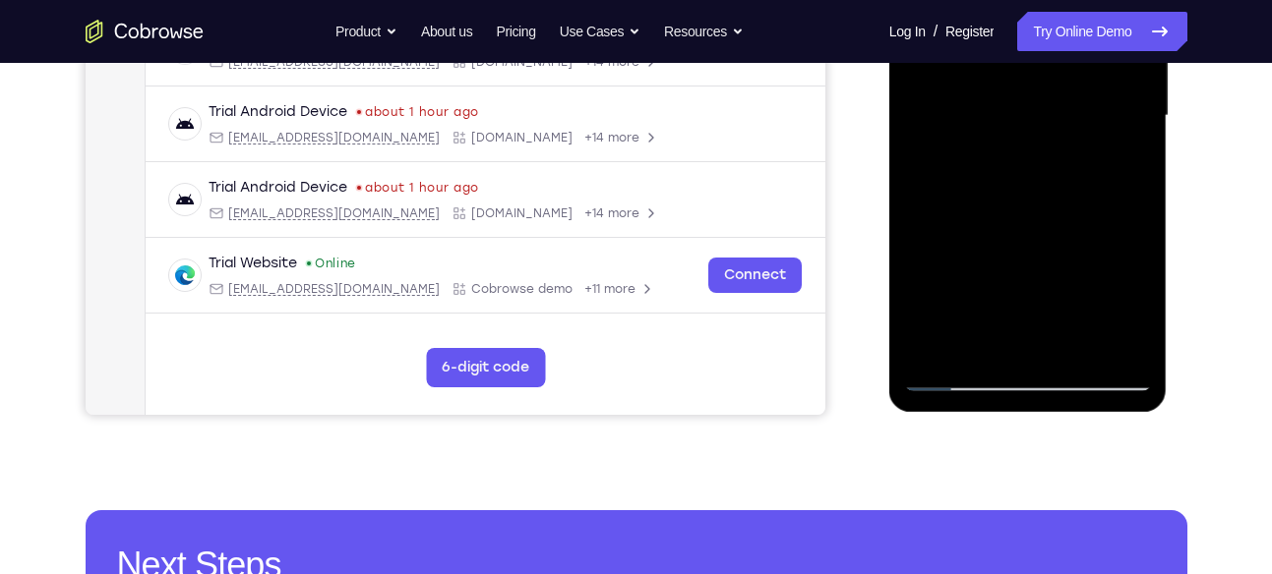
scroll to position [506, 0]
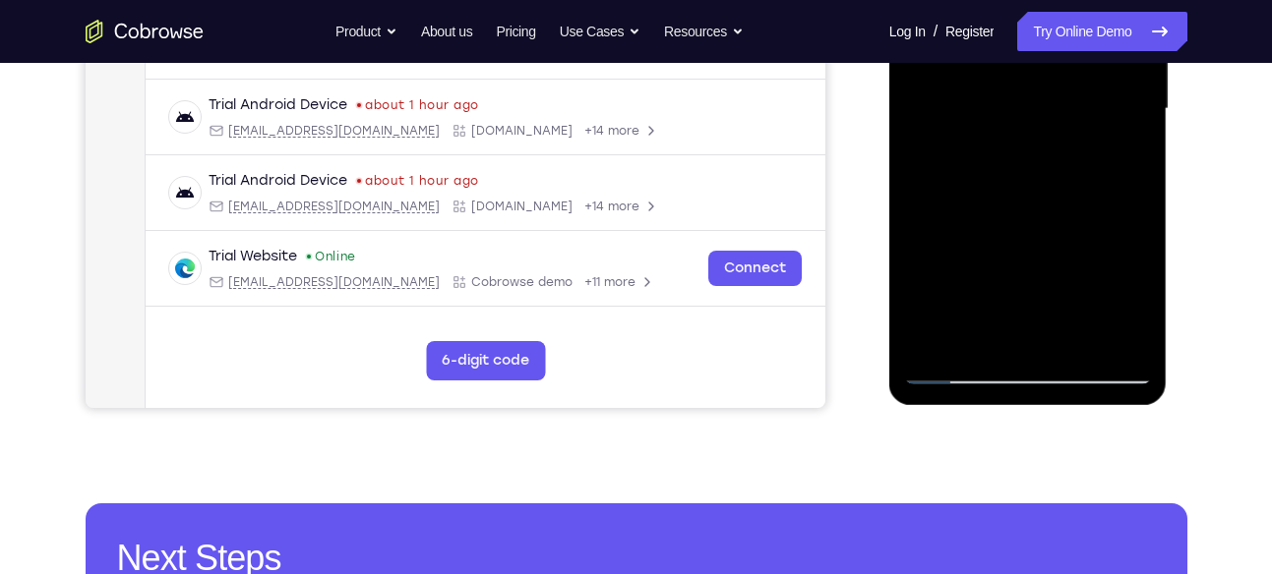
click at [961, 374] on div at bounding box center [1028, 109] width 248 height 551
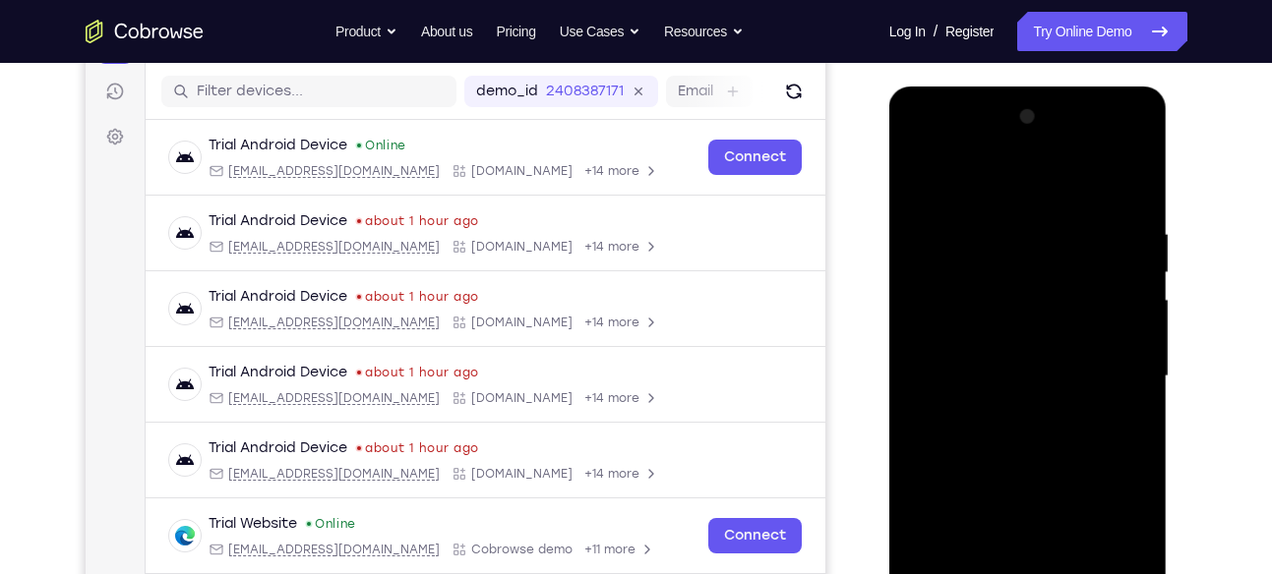
scroll to position [238, 0]
click at [924, 182] on div at bounding box center [1028, 377] width 248 height 551
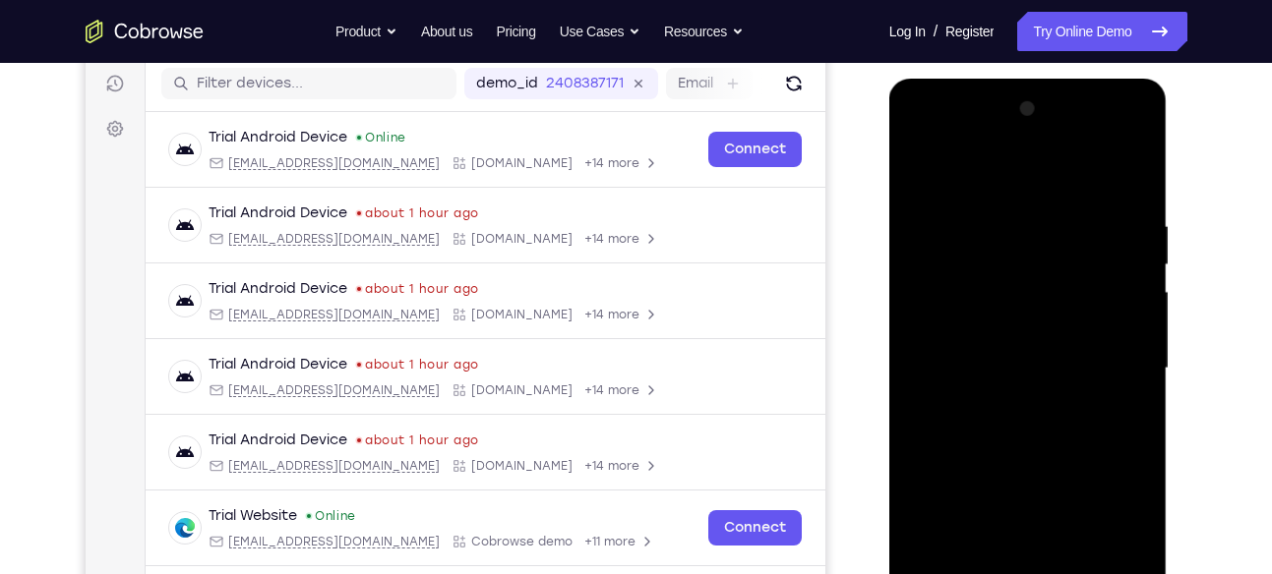
scroll to position [248, 0]
drag, startPoint x: 1054, startPoint y: 249, endPoint x: 1032, endPoint y: 336, distance: 90.4
click at [1032, 336] on div at bounding box center [1028, 367] width 248 height 551
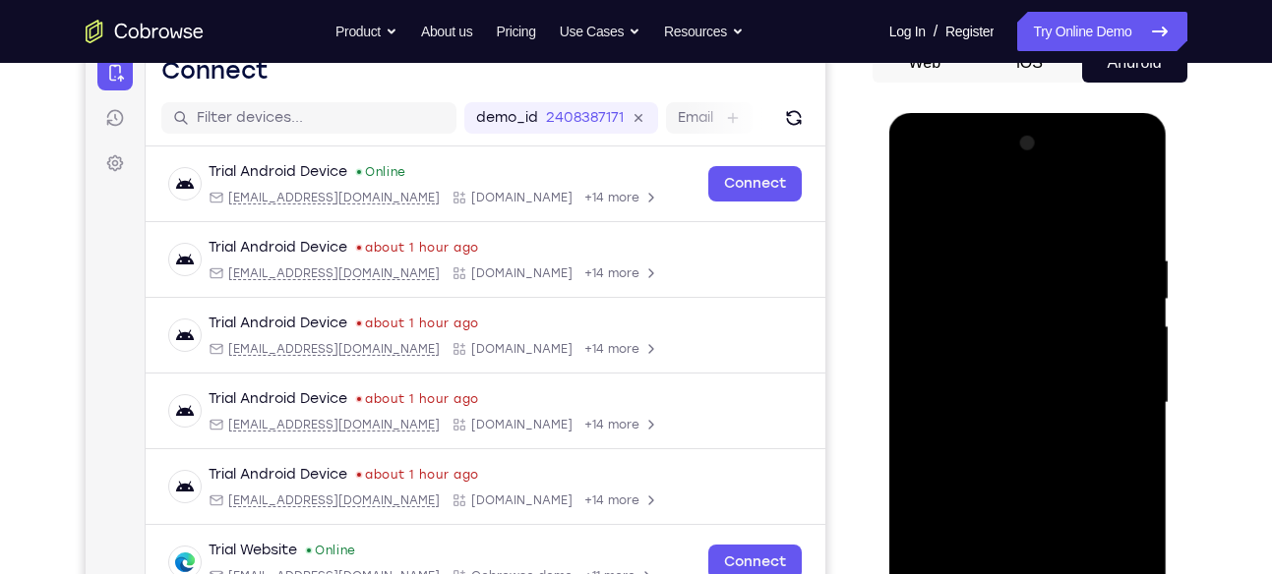
scroll to position [210, 0]
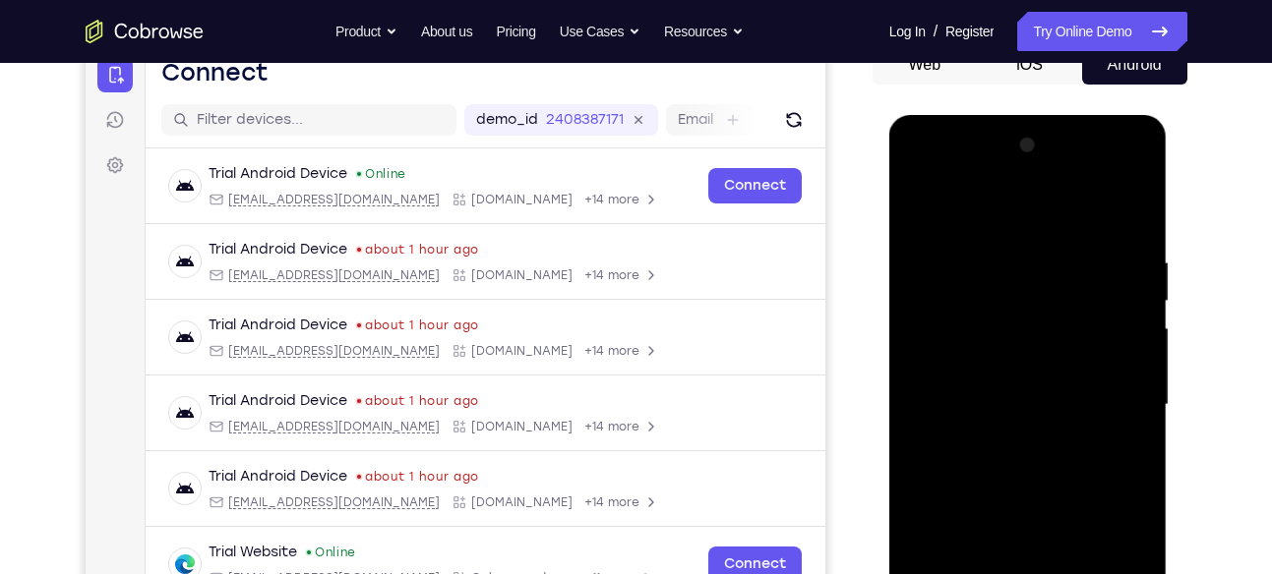
drag, startPoint x: 1030, startPoint y: 279, endPoint x: 1021, endPoint y: 427, distance: 147.8
click at [1021, 427] on div at bounding box center [1028, 405] width 248 height 551
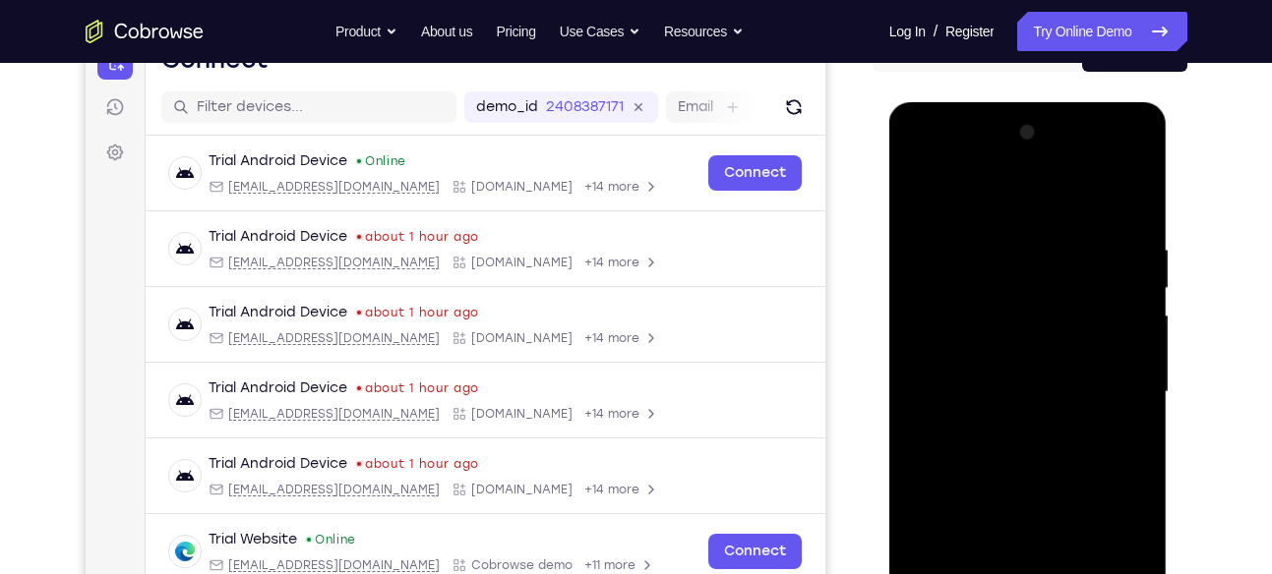
scroll to position [222, 0]
click at [998, 252] on div at bounding box center [1028, 393] width 248 height 551
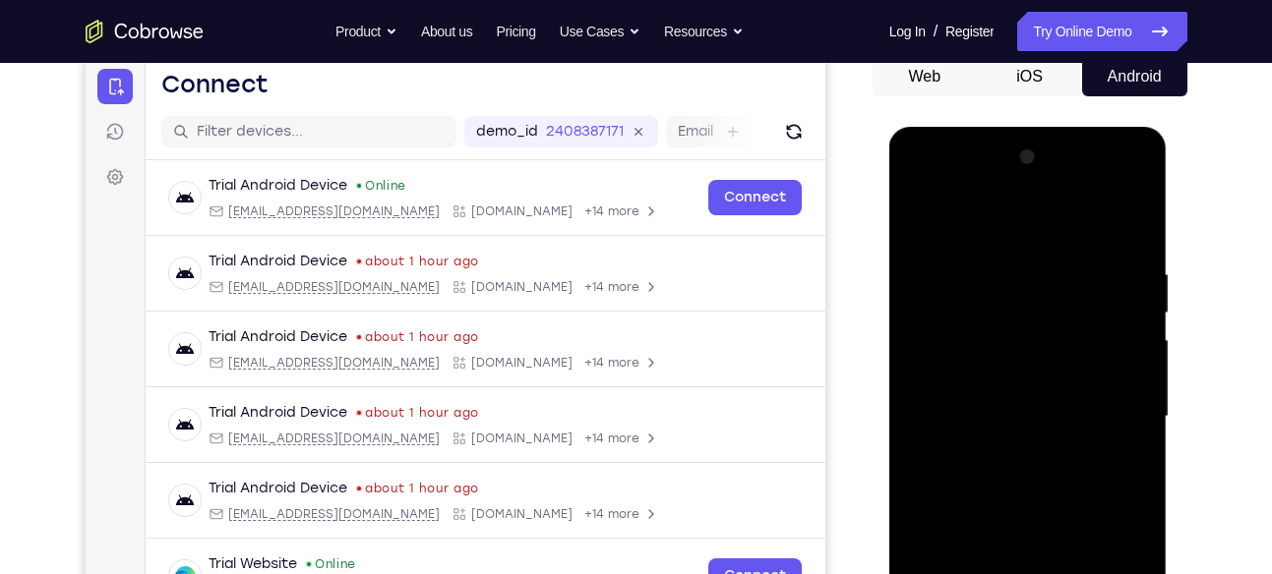
scroll to position [205, 0]
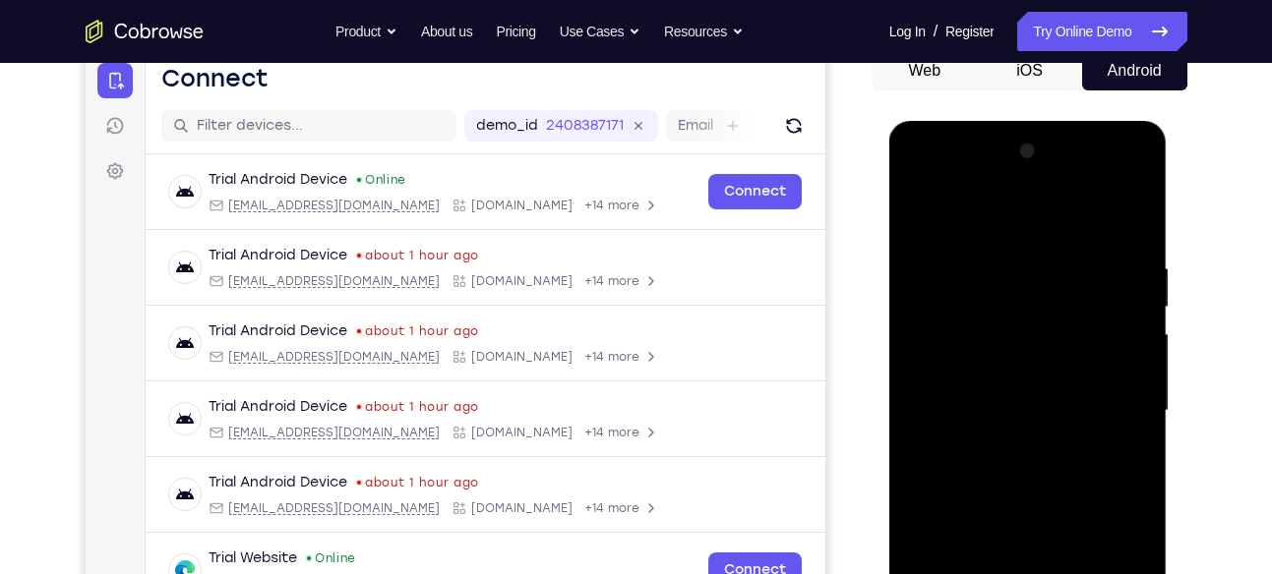
click at [1128, 223] on div at bounding box center [1028, 411] width 248 height 551
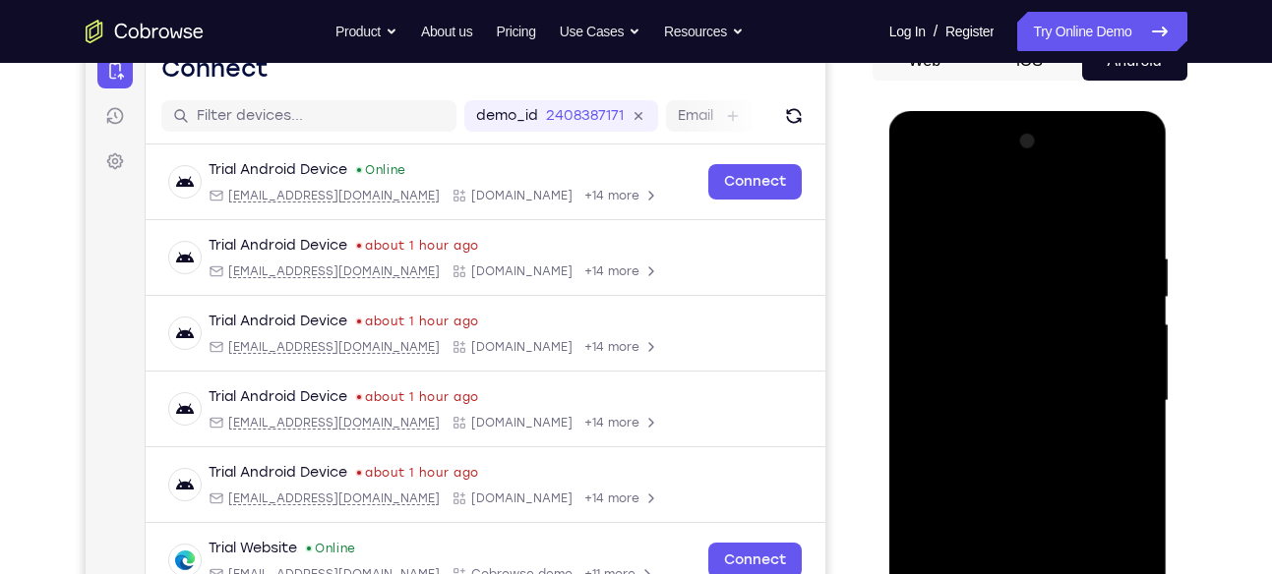
click at [1040, 253] on div at bounding box center [1028, 401] width 248 height 551
click at [1128, 209] on div at bounding box center [1028, 401] width 248 height 551
drag, startPoint x: 1092, startPoint y: 240, endPoint x: 995, endPoint y: 246, distance: 96.6
click at [995, 246] on div at bounding box center [1028, 401] width 248 height 551
click at [1034, 250] on div at bounding box center [1028, 401] width 248 height 551
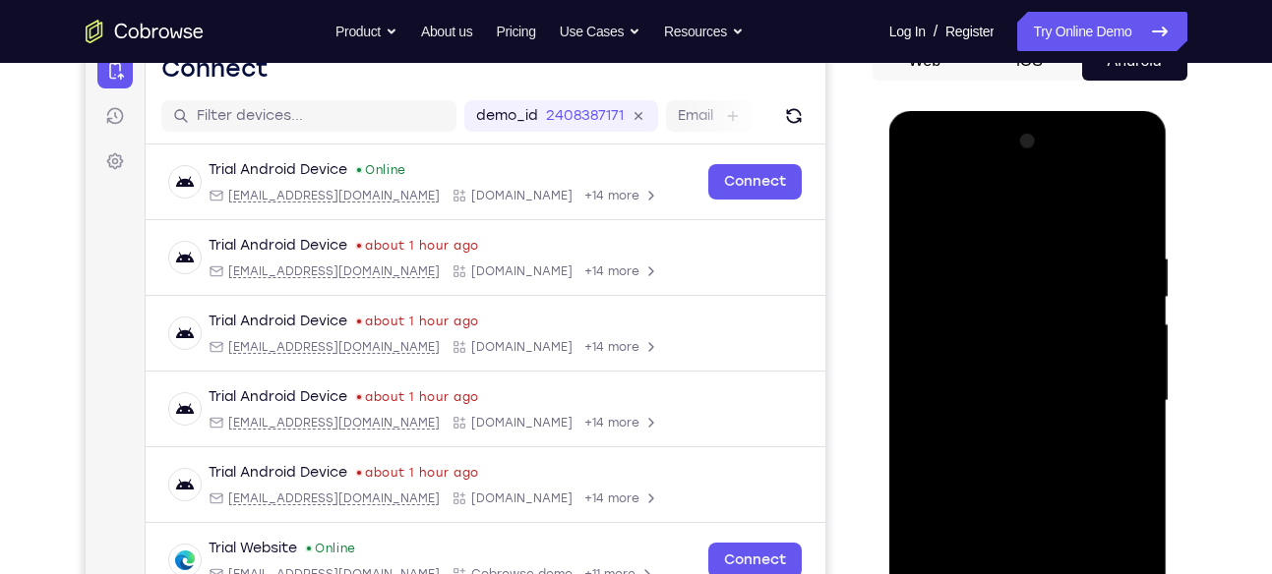
click at [1124, 210] on div at bounding box center [1028, 401] width 248 height 551
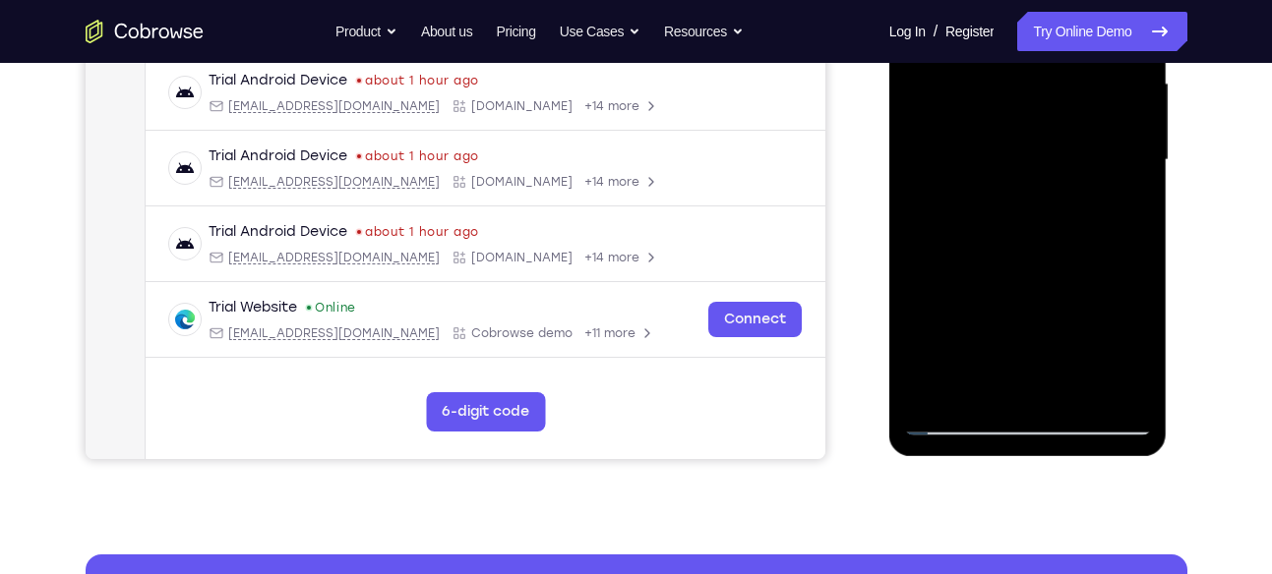
scroll to position [476, 0]
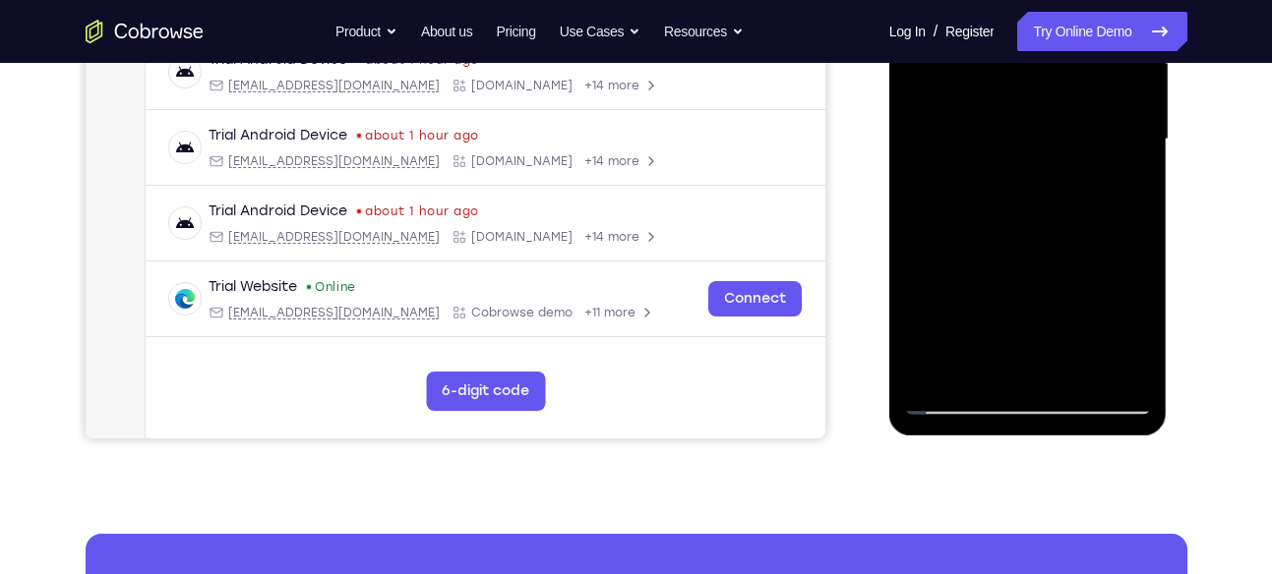
click at [1129, 368] on div at bounding box center [1028, 139] width 248 height 551
click at [1082, 373] on div at bounding box center [1028, 139] width 248 height 551
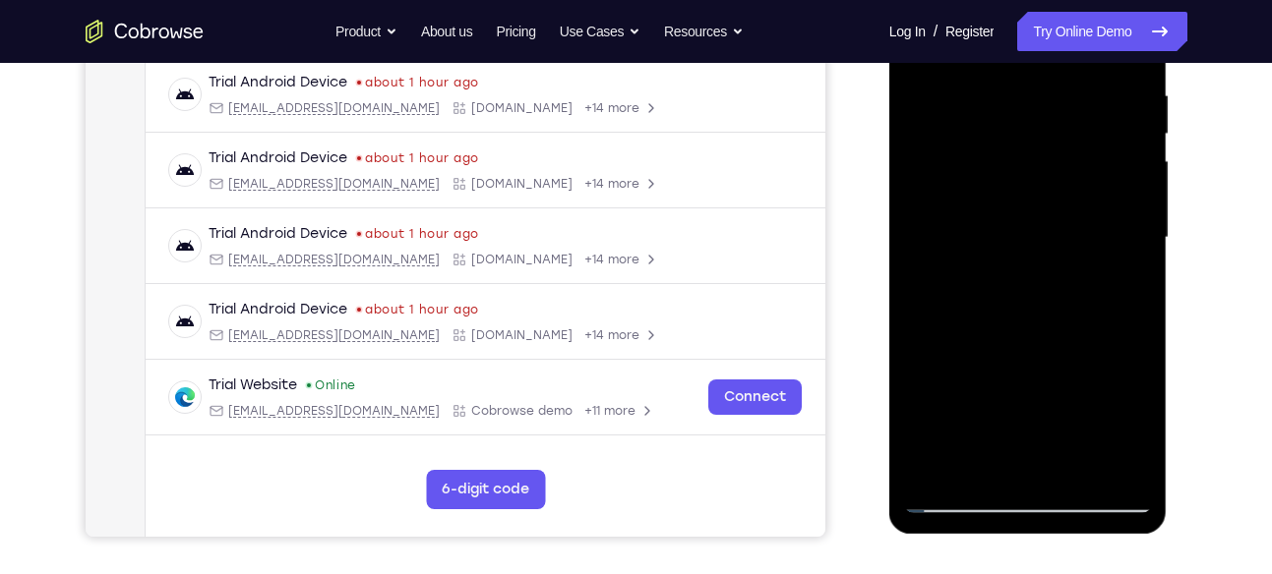
scroll to position [371, 0]
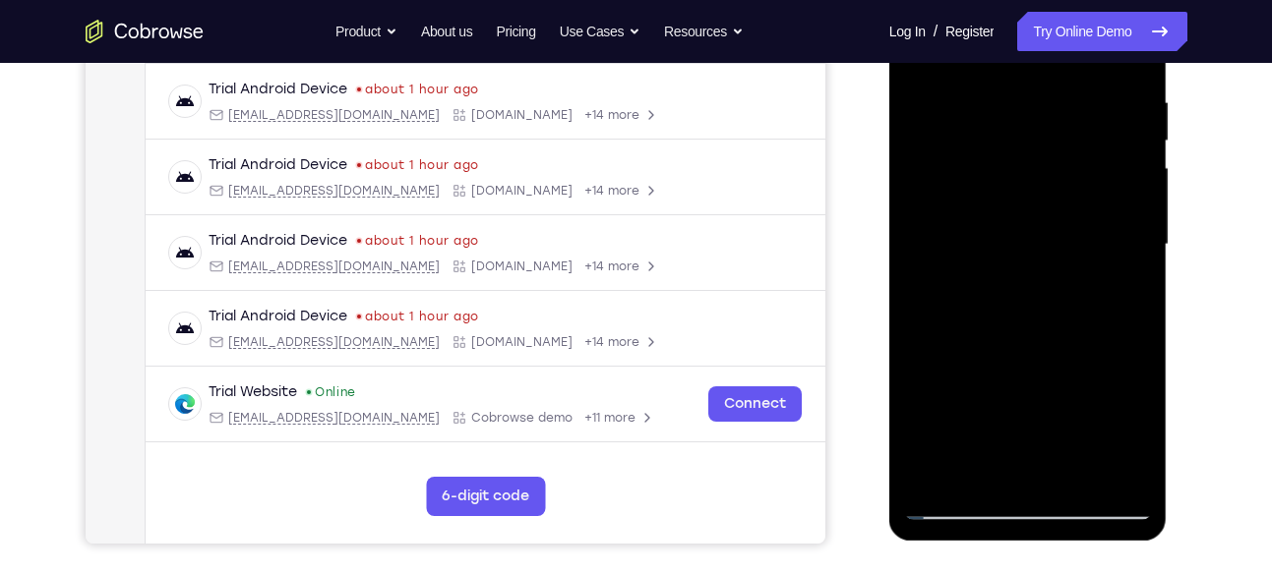
click at [1065, 246] on div at bounding box center [1028, 245] width 248 height 551
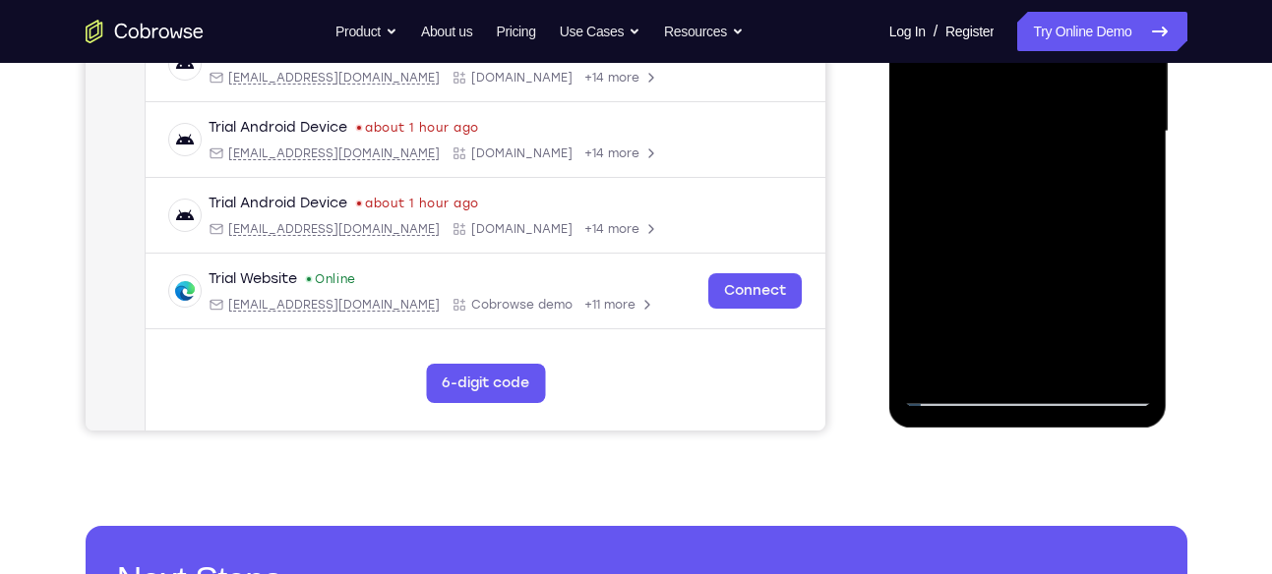
scroll to position [485, 0]
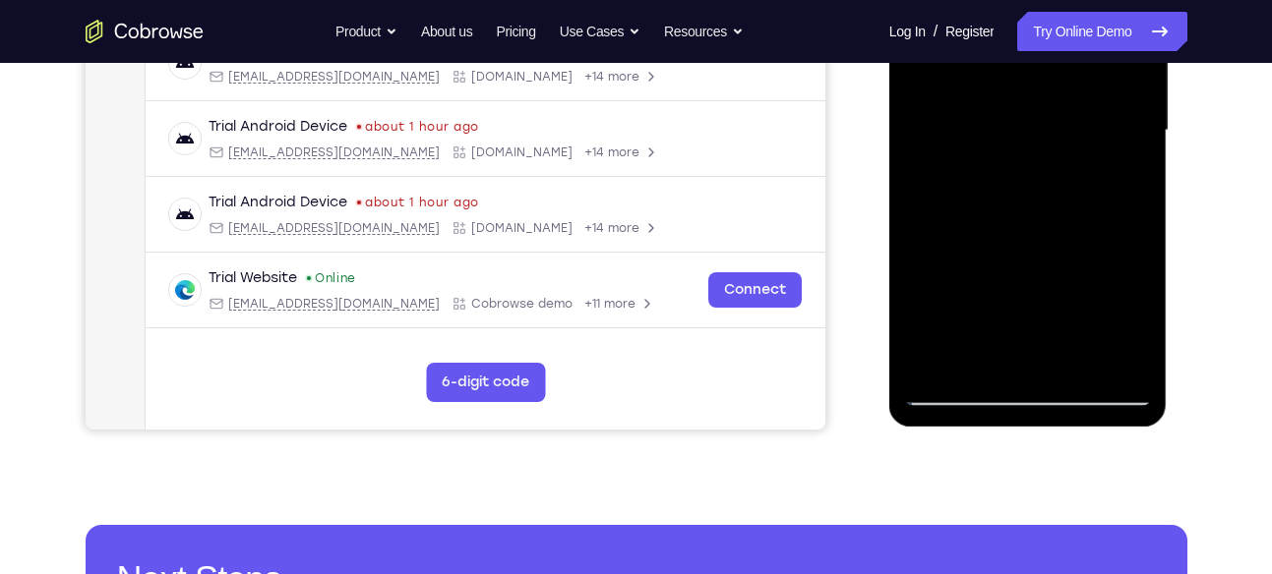
click at [1132, 323] on div at bounding box center [1028, 130] width 248 height 551
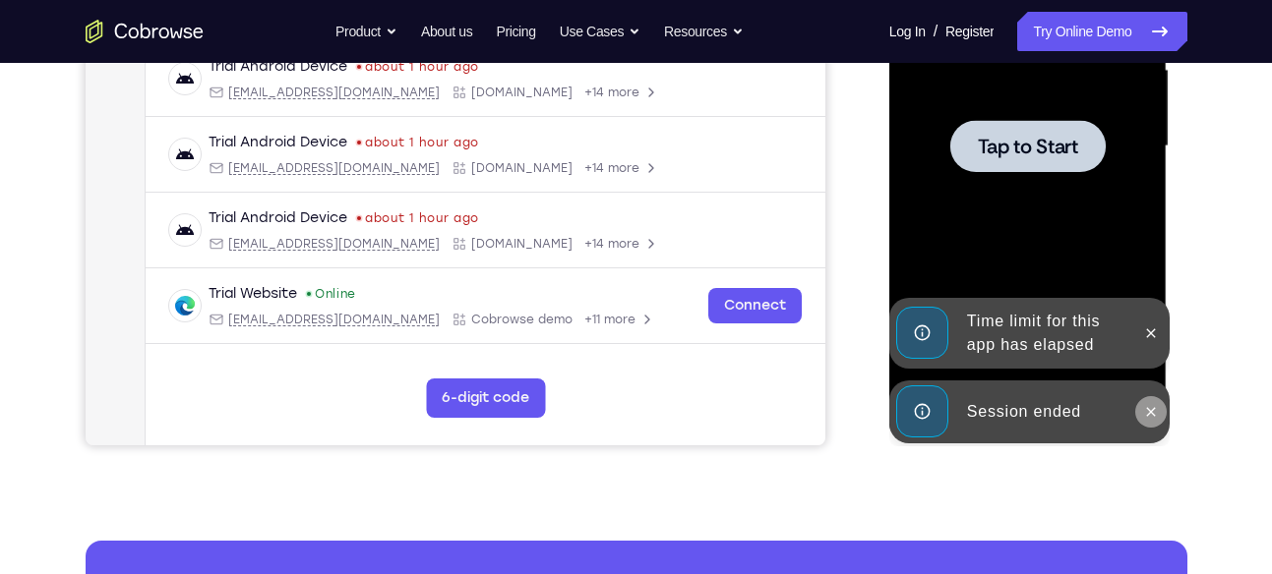
click at [1147, 421] on button at bounding box center [1150, 411] width 31 height 31
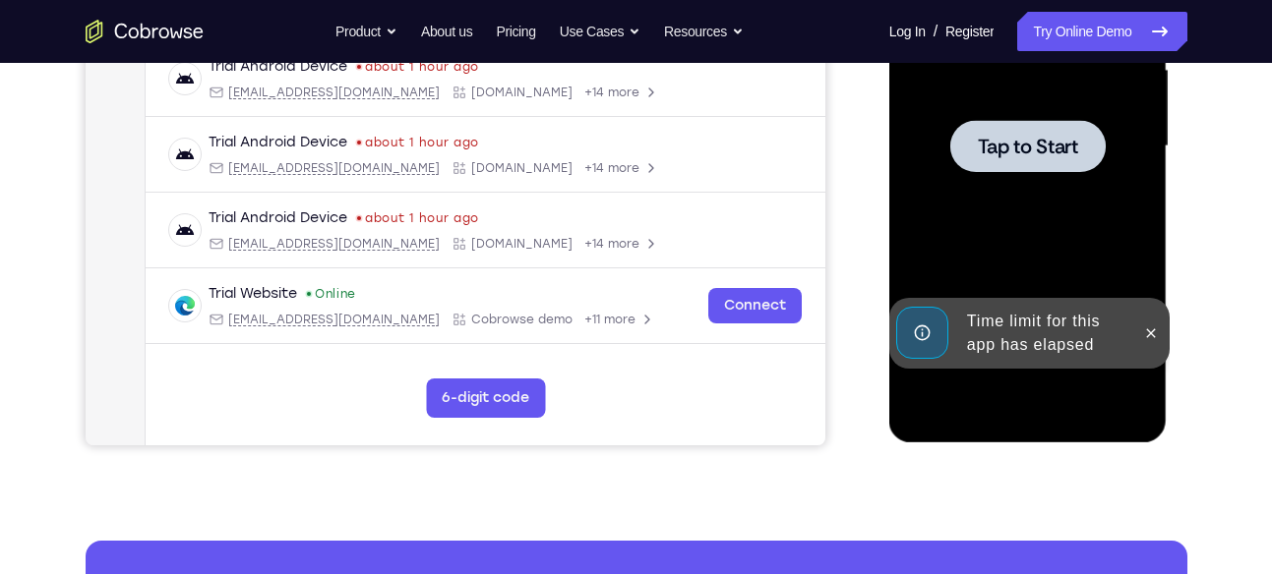
click at [1142, 318] on div at bounding box center [1150, 333] width 31 height 71
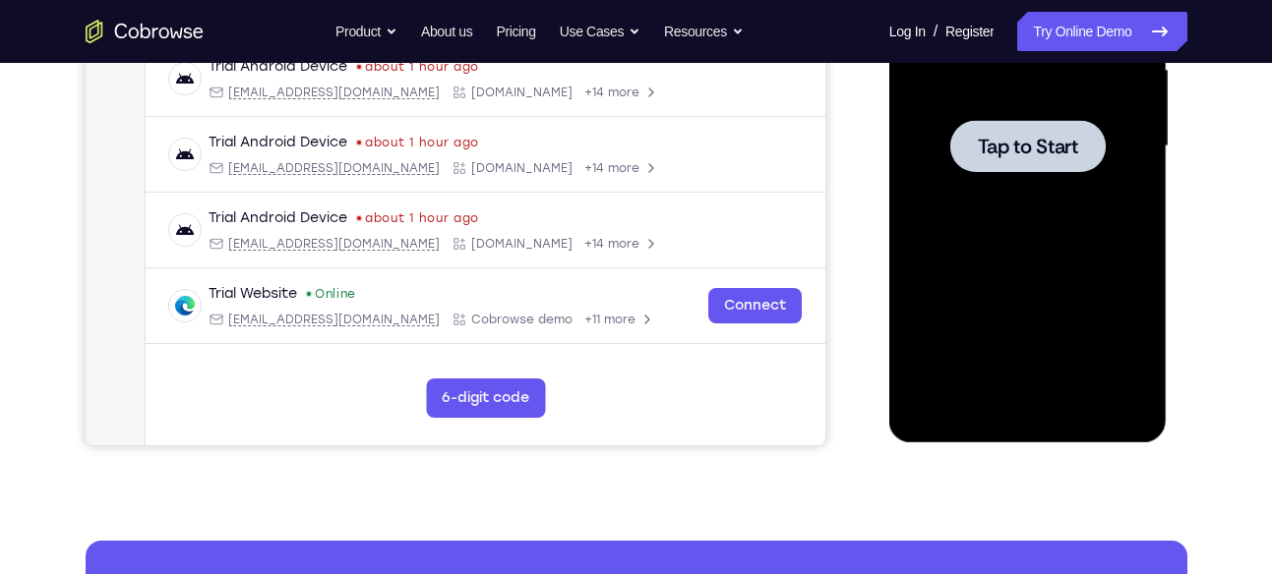
click at [1071, 283] on div at bounding box center [1028, 146] width 248 height 551
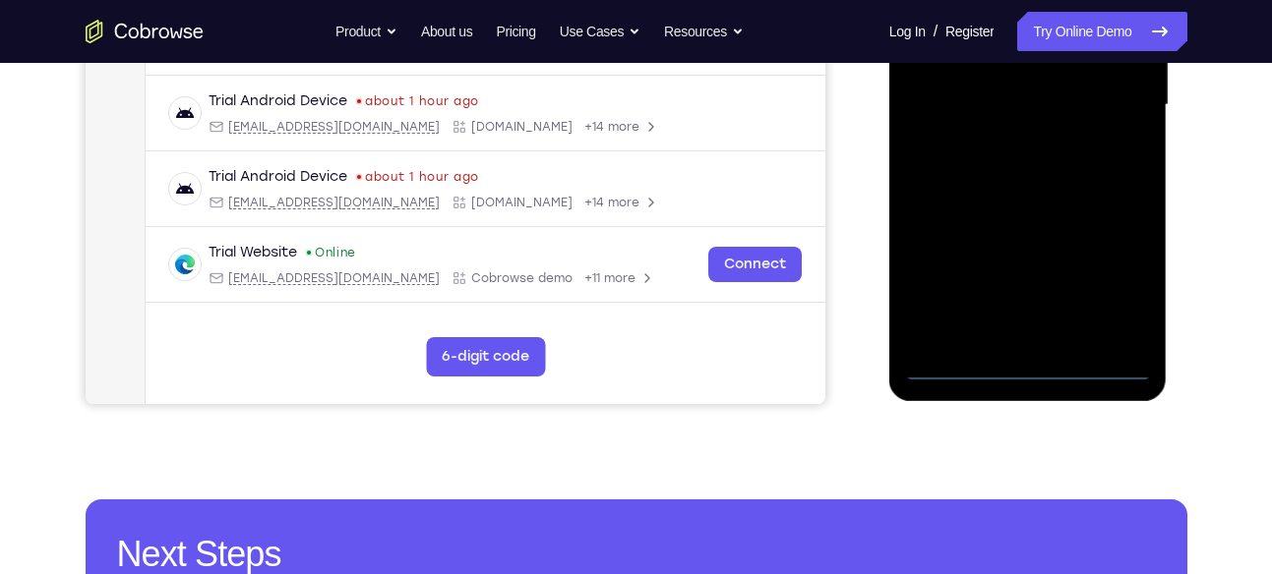
scroll to position [511, 0]
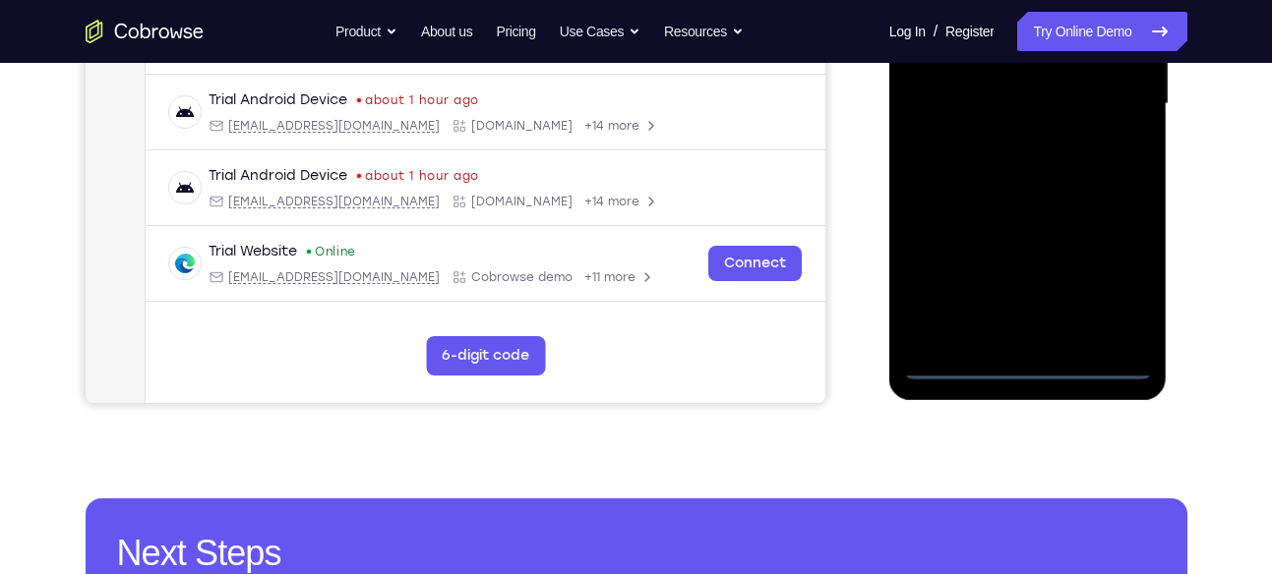
click at [1022, 372] on div at bounding box center [1028, 104] width 248 height 551
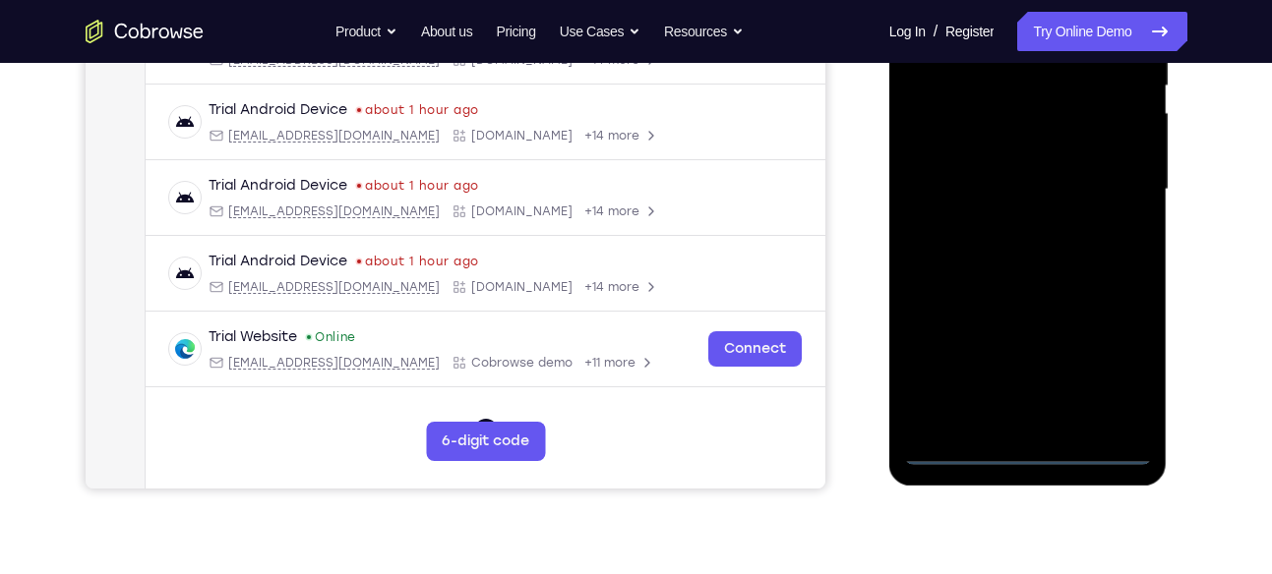
scroll to position [410, 0]
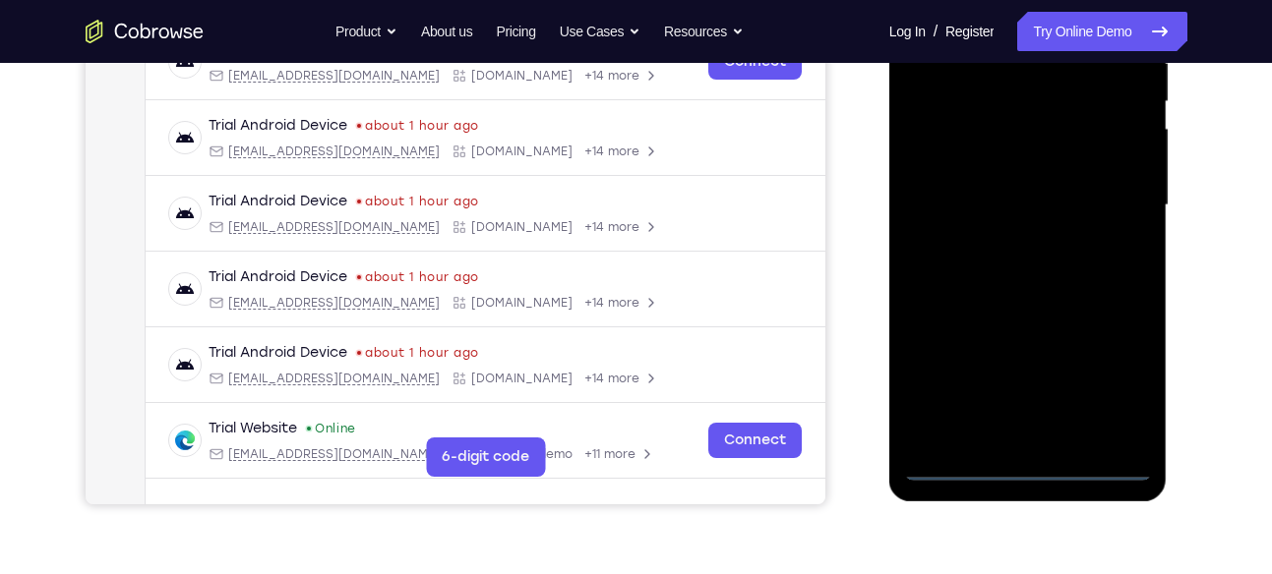
click at [1112, 370] on div at bounding box center [1028, 205] width 248 height 551
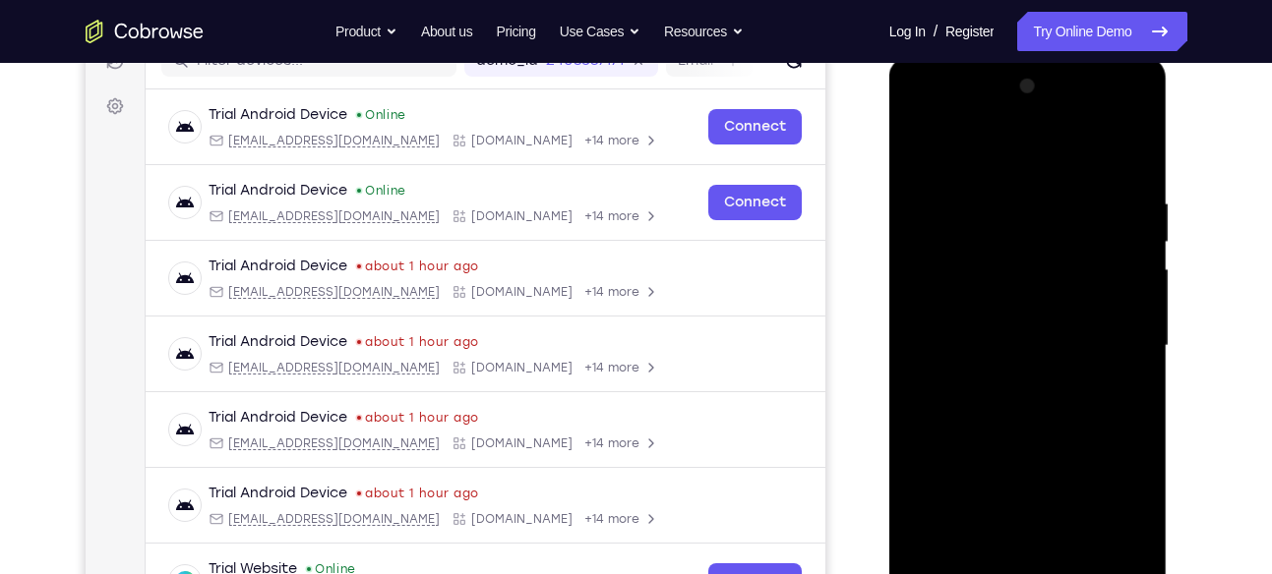
scroll to position [198, 0]
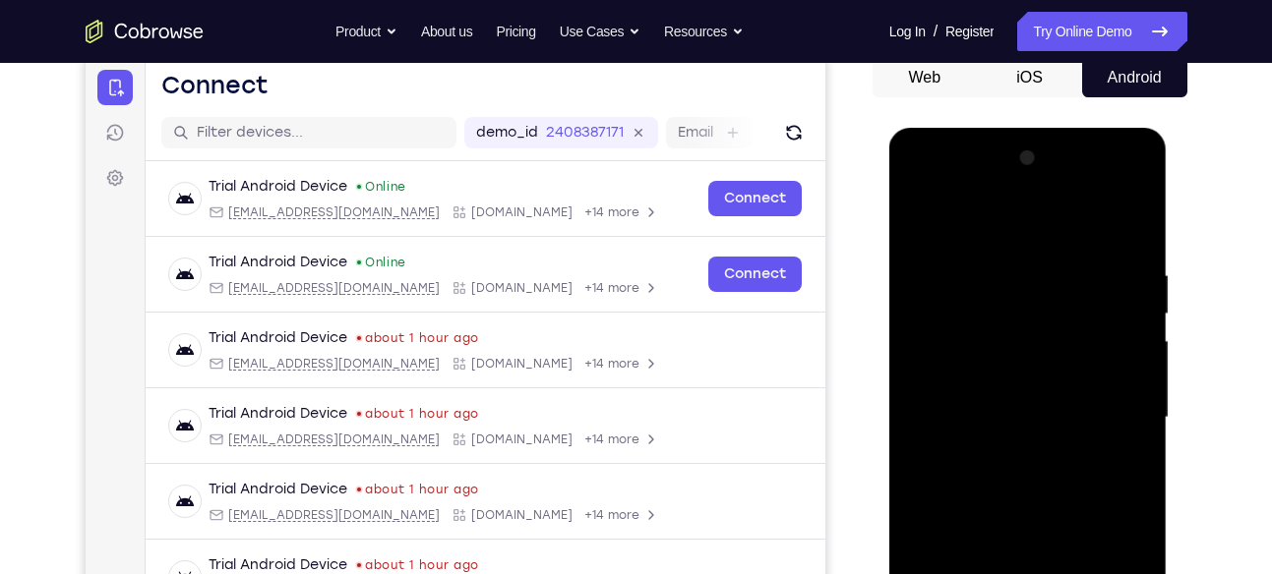
click at [922, 189] on div at bounding box center [1028, 418] width 248 height 551
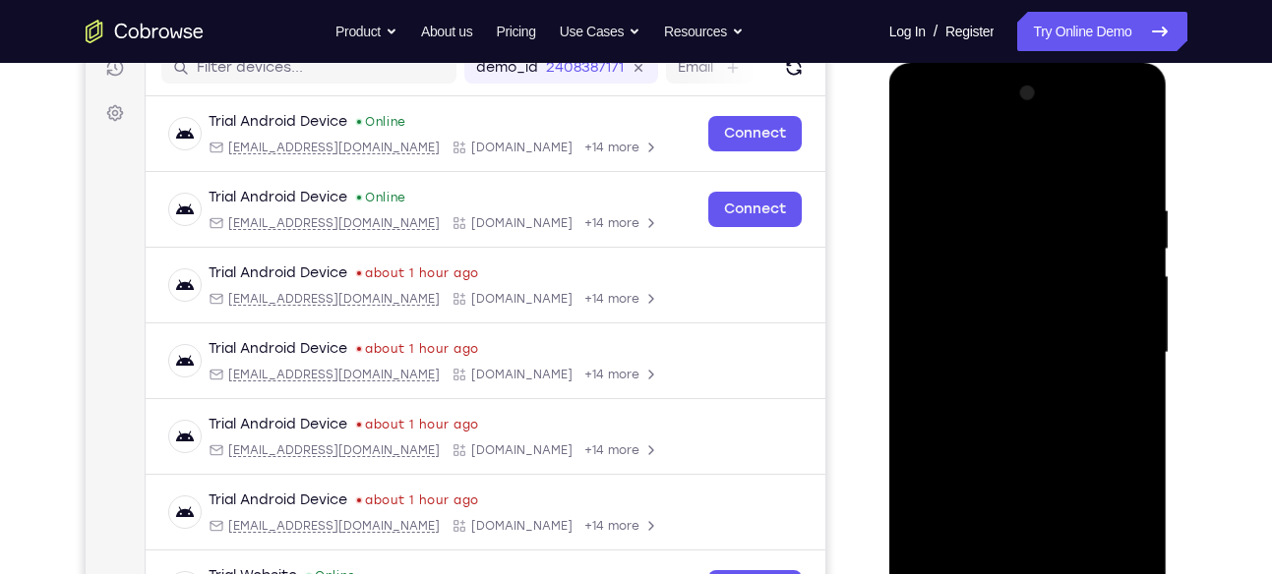
scroll to position [265, 0]
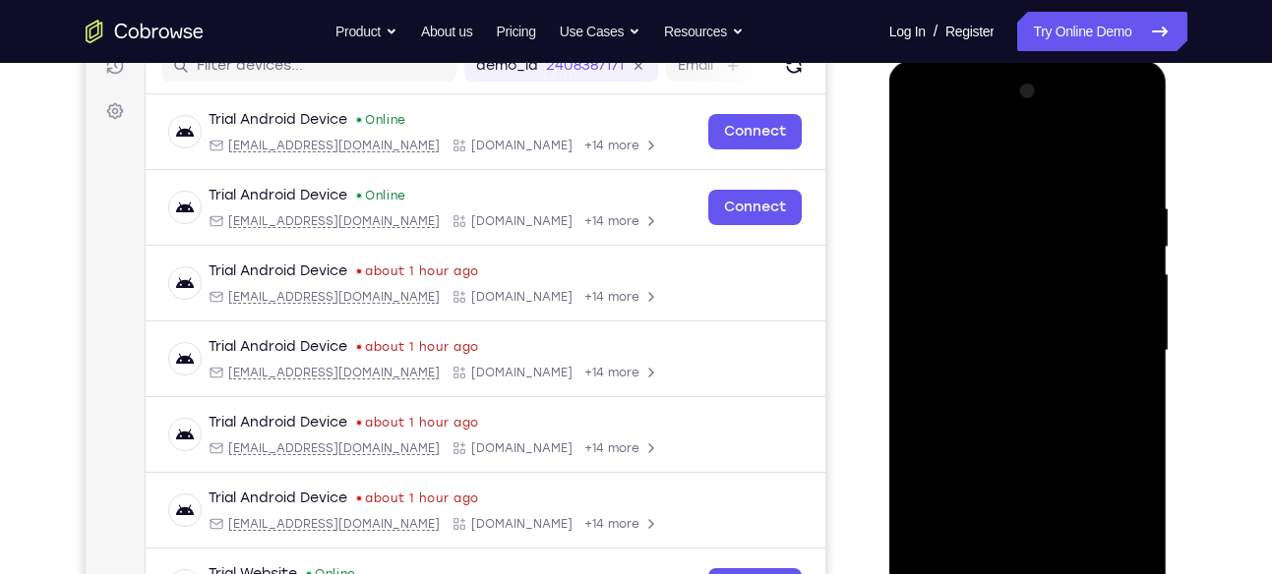
click at [1113, 357] on div at bounding box center [1028, 351] width 248 height 551
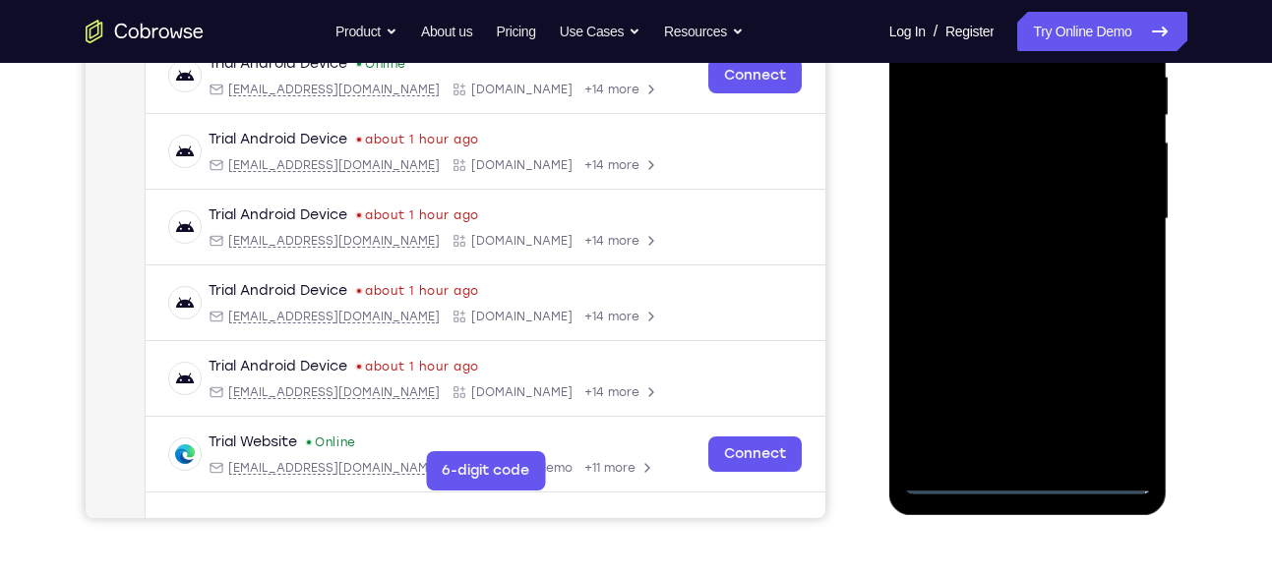
scroll to position [400, 0]
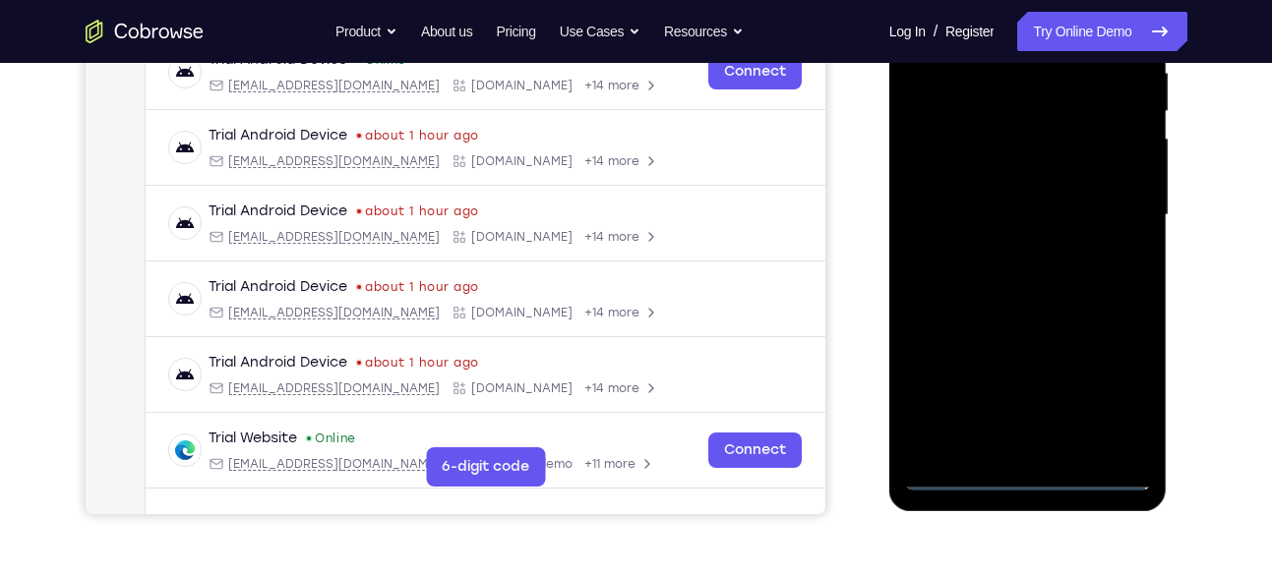
click at [1000, 256] on div at bounding box center [1028, 215] width 248 height 551
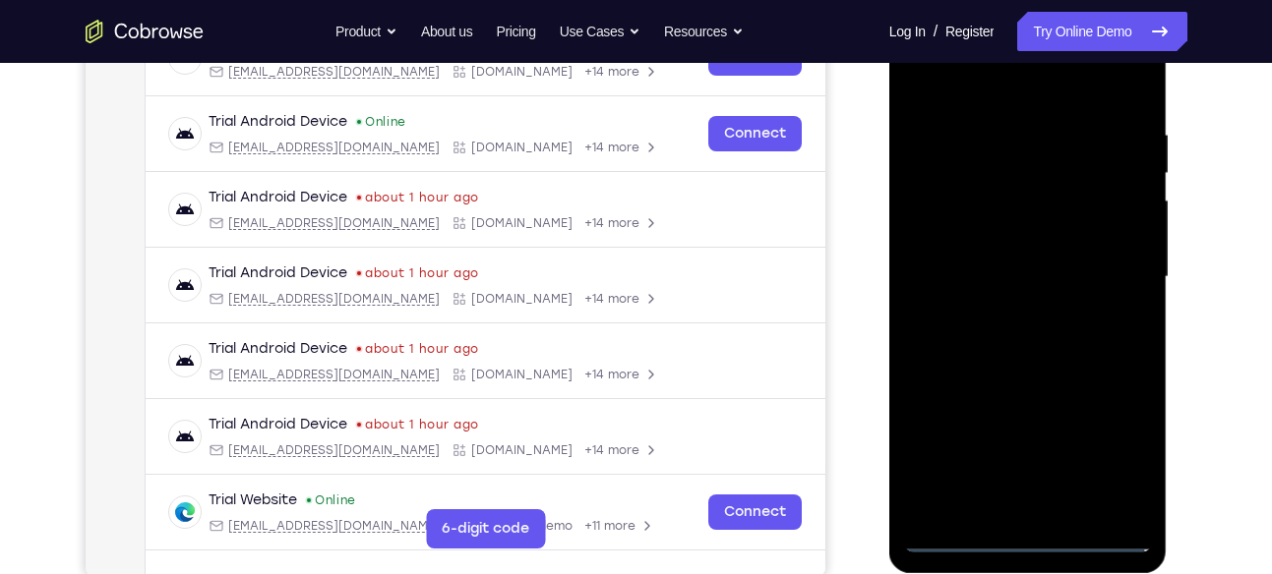
scroll to position [333, 0]
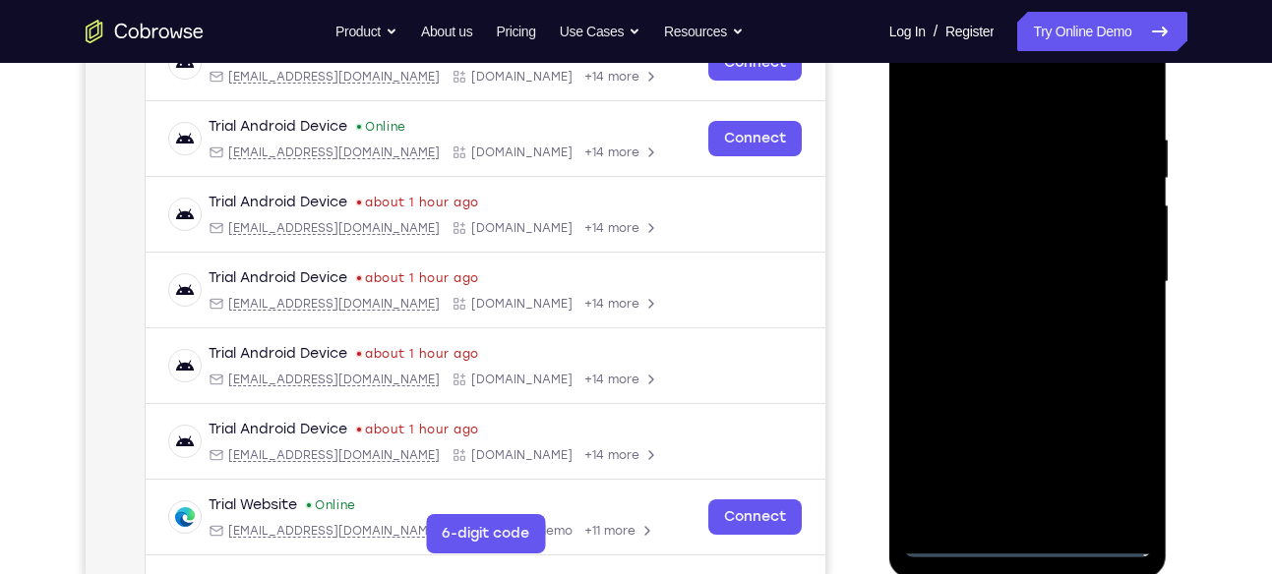
click at [1006, 264] on div at bounding box center [1028, 282] width 248 height 551
click at [988, 253] on div at bounding box center [1028, 282] width 248 height 551
click at [981, 277] on div at bounding box center [1028, 282] width 248 height 551
click at [960, 348] on div at bounding box center [1028, 282] width 248 height 551
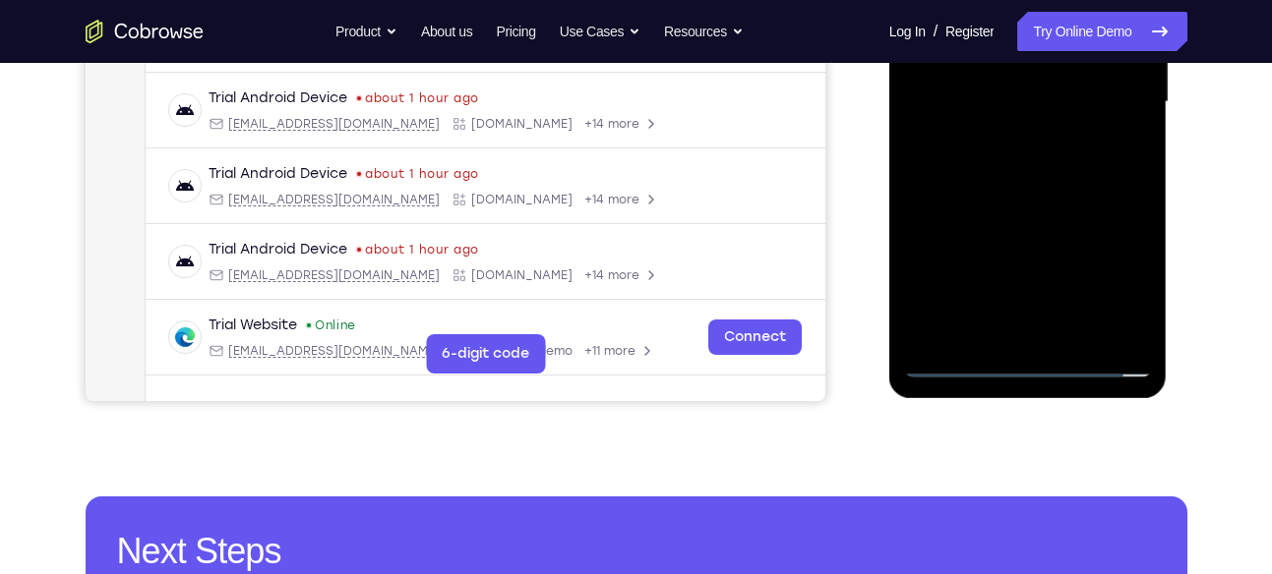
scroll to position [518, 0]
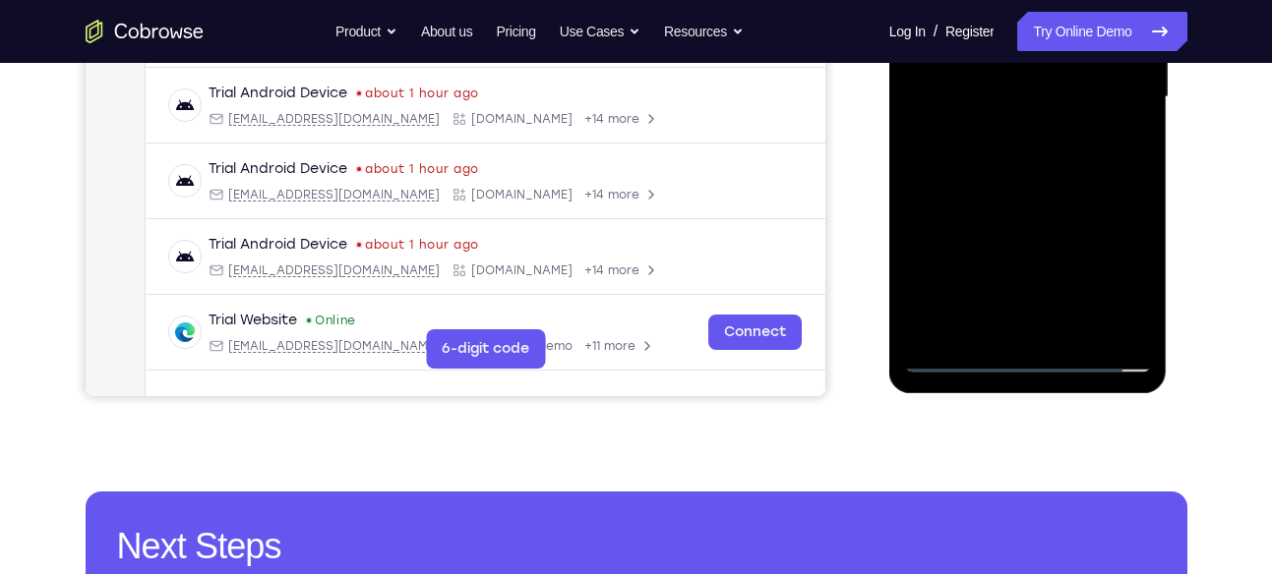
click at [1081, 339] on div at bounding box center [1028, 97] width 248 height 551
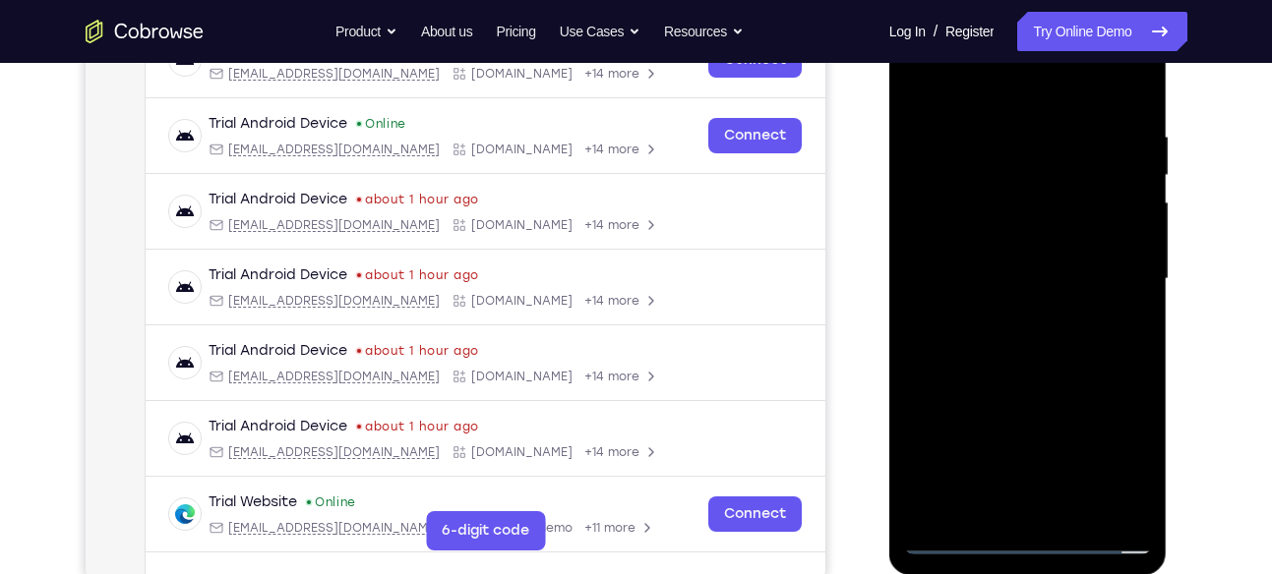
scroll to position [335, 0]
click at [1034, 380] on div at bounding box center [1028, 280] width 248 height 551
click at [1022, 277] on div at bounding box center [1028, 280] width 248 height 551
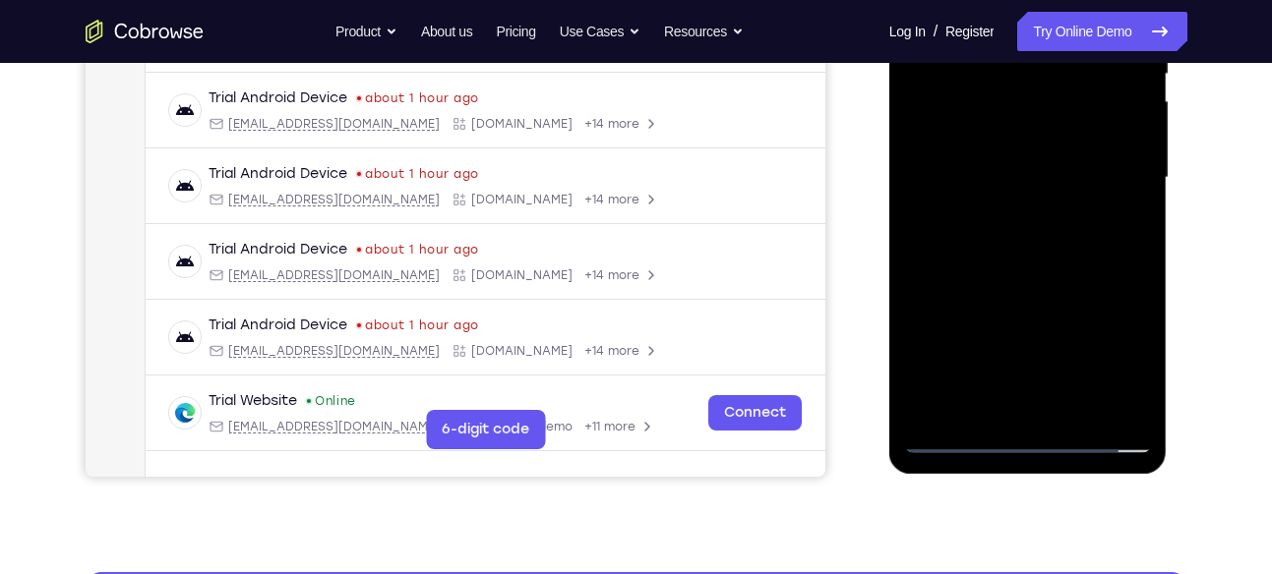
scroll to position [439, 0]
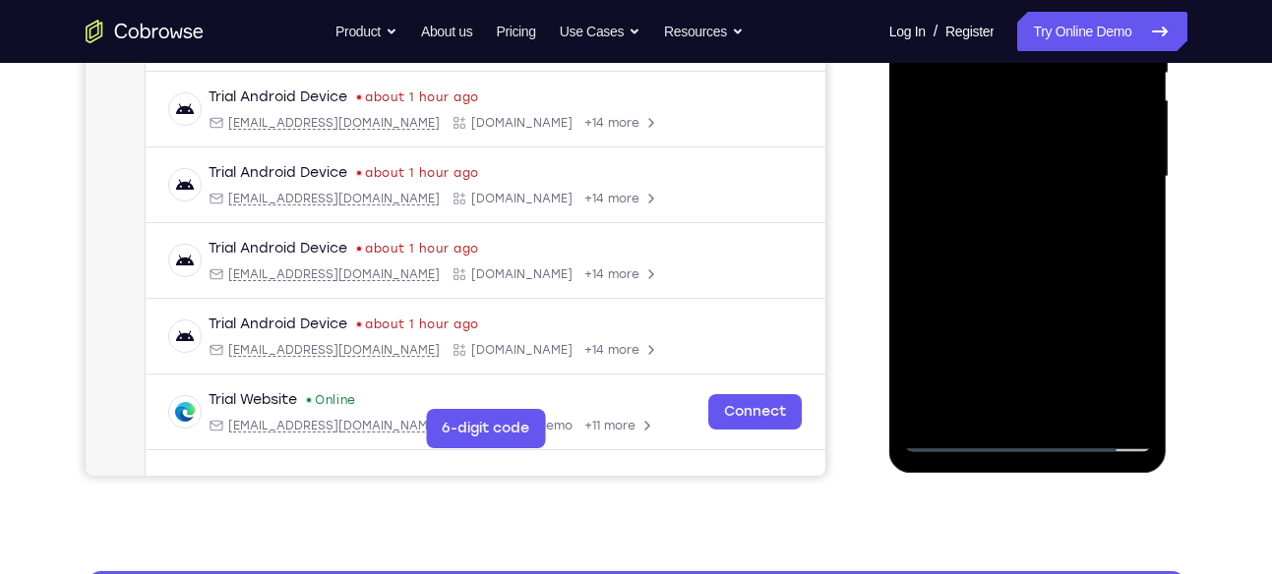
click at [1114, 228] on div at bounding box center [1028, 177] width 248 height 551
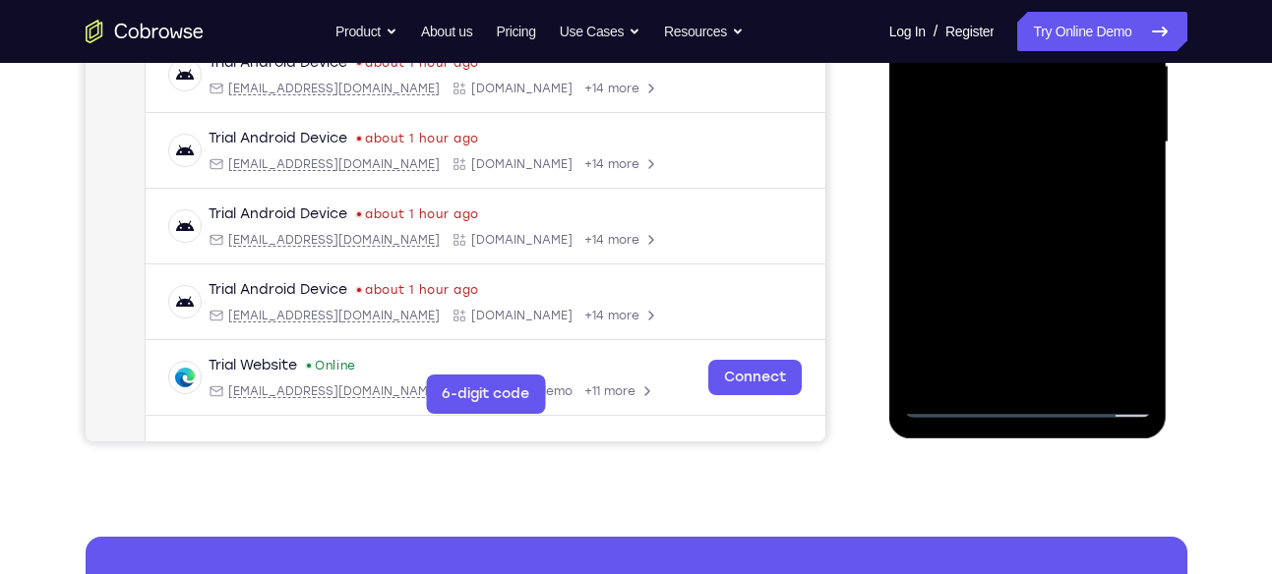
scroll to position [476, 0]
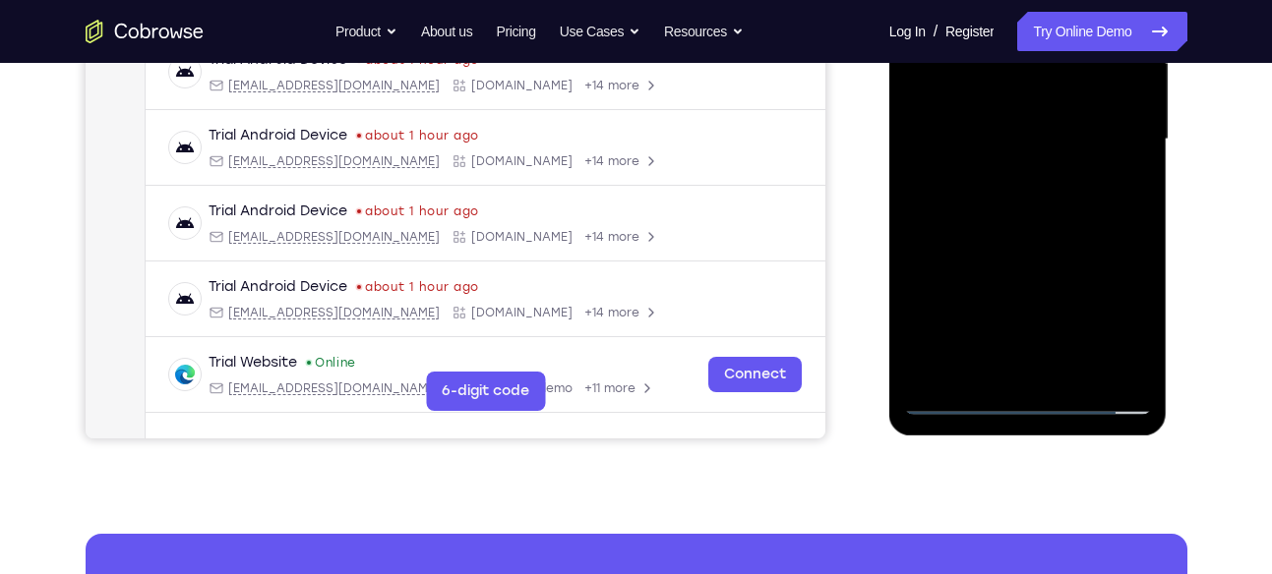
click at [956, 401] on div at bounding box center [1028, 139] width 248 height 551
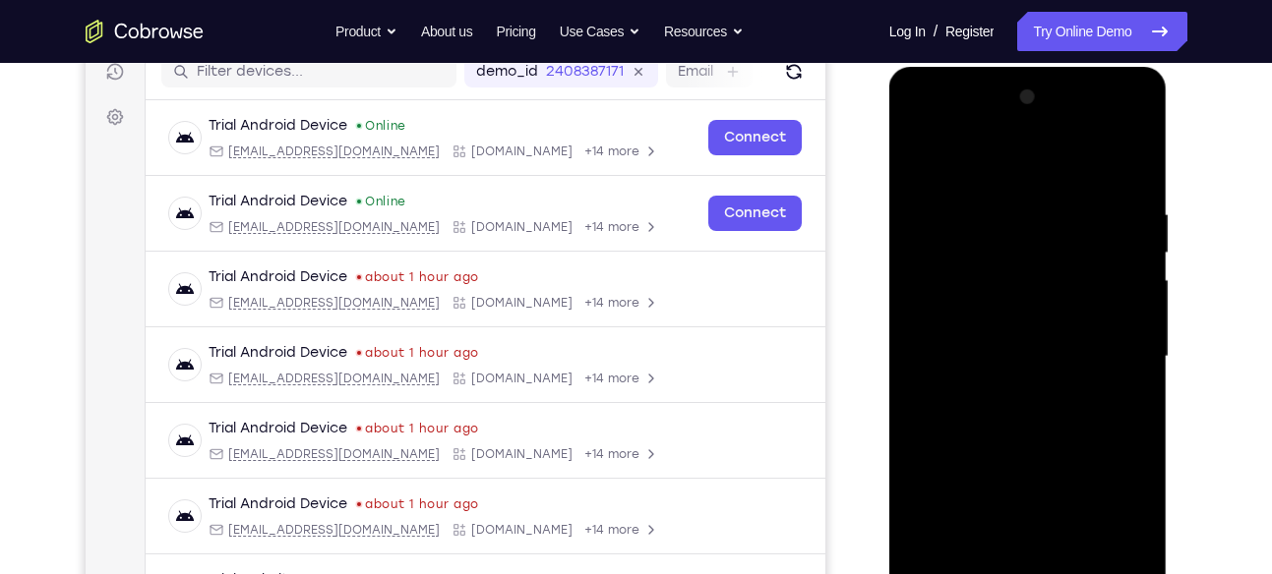
scroll to position [251, 0]
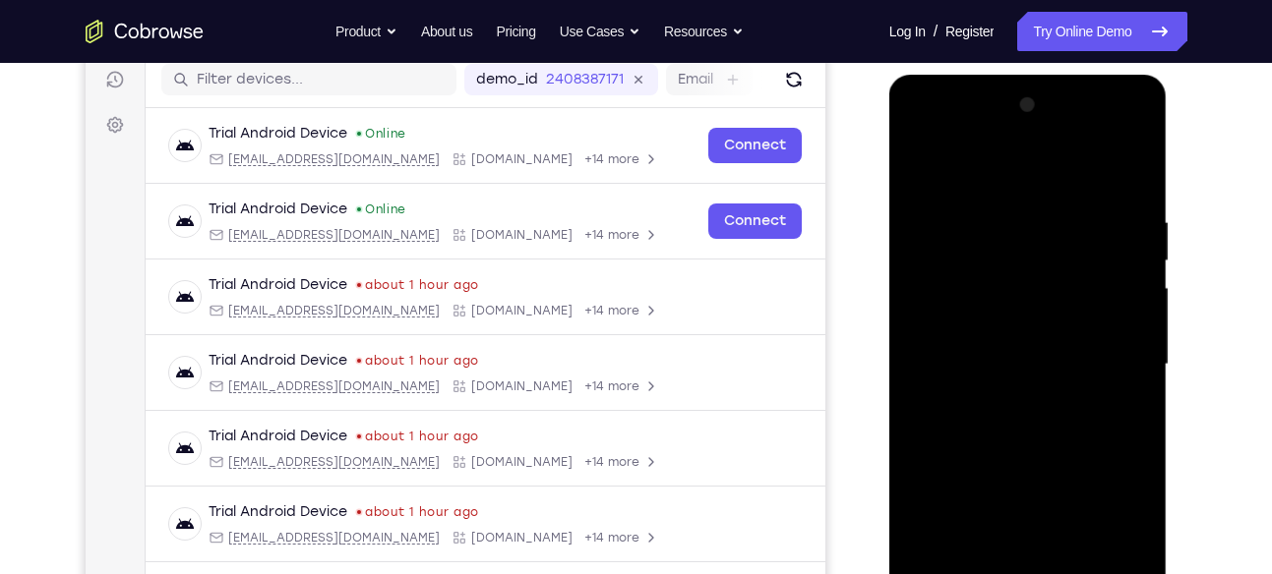
drag, startPoint x: 1035, startPoint y: 185, endPoint x: 1042, endPoint y: 64, distance: 121.2
click at [1042, 75] on html "Online web based iOS Simulators and Android Emulators. Run iPhone, iPad, Mobile…" at bounding box center [1029, 370] width 280 height 590
click at [932, 167] on div at bounding box center [1028, 364] width 248 height 551
click at [998, 210] on div at bounding box center [1028, 364] width 248 height 551
click at [1126, 172] on div at bounding box center [1028, 364] width 248 height 551
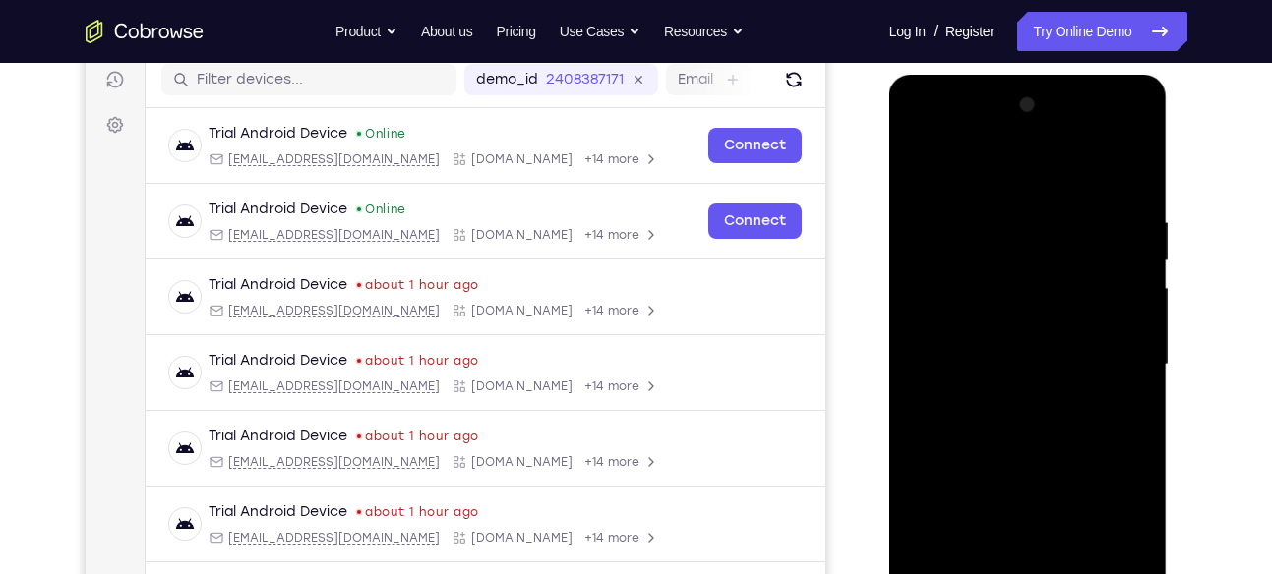
scroll to position [305, 0]
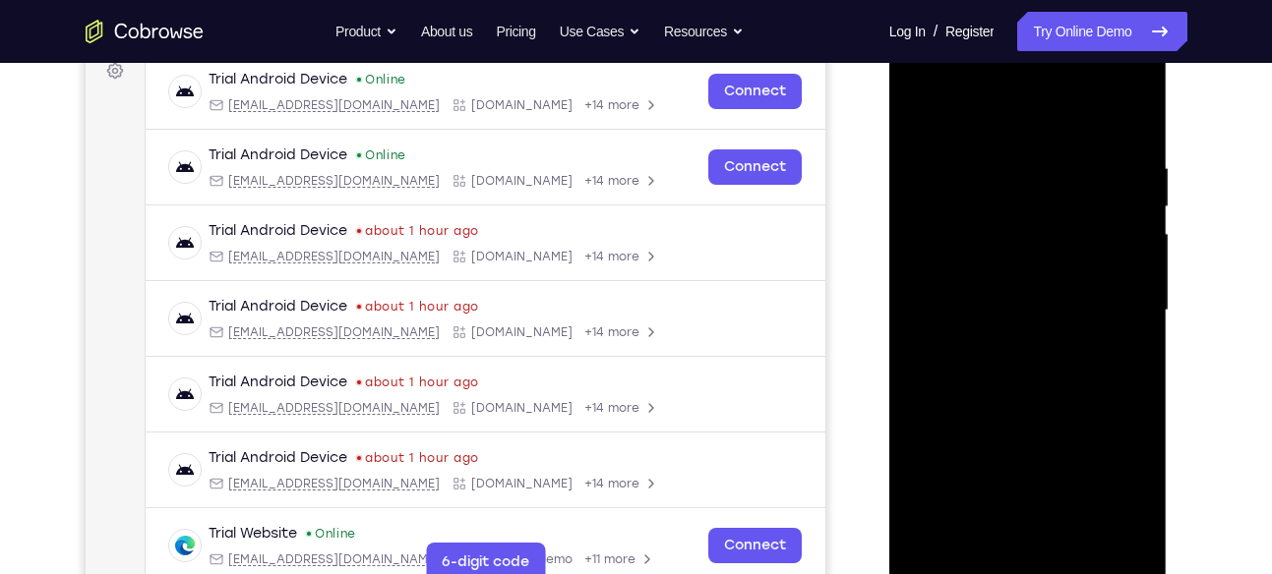
click at [957, 153] on div at bounding box center [1028, 310] width 248 height 551
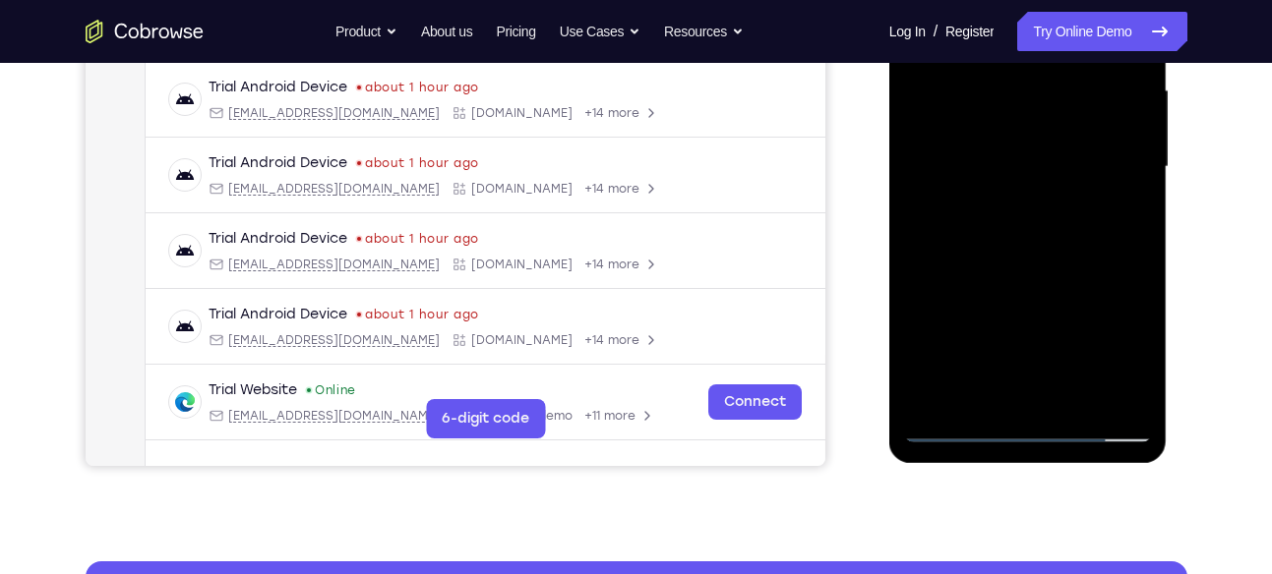
scroll to position [449, 0]
drag, startPoint x: 936, startPoint y: 392, endPoint x: 974, endPoint y: 320, distance: 81.8
click at [974, 320] on div at bounding box center [1028, 166] width 248 height 551
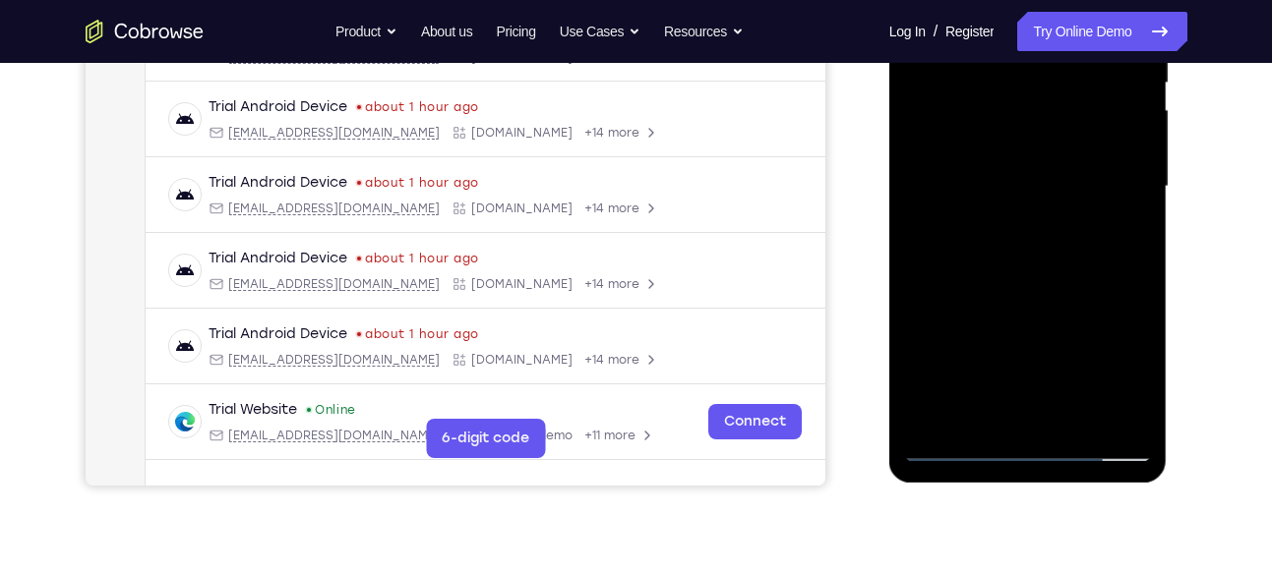
scroll to position [433, 0]
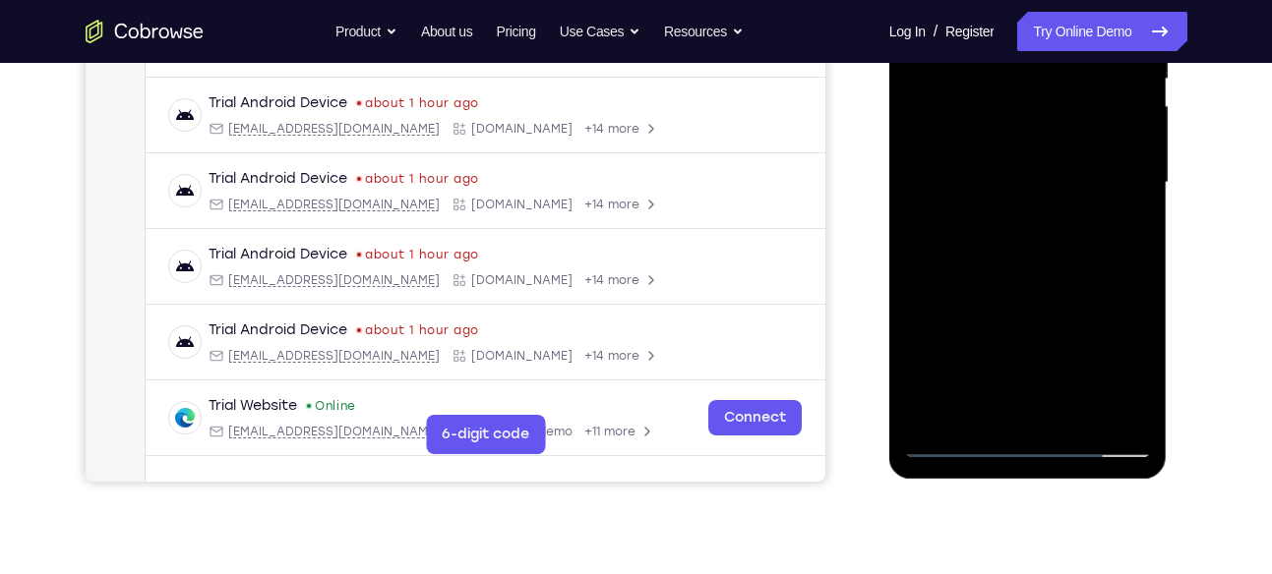
click at [932, 407] on div at bounding box center [1028, 183] width 248 height 551
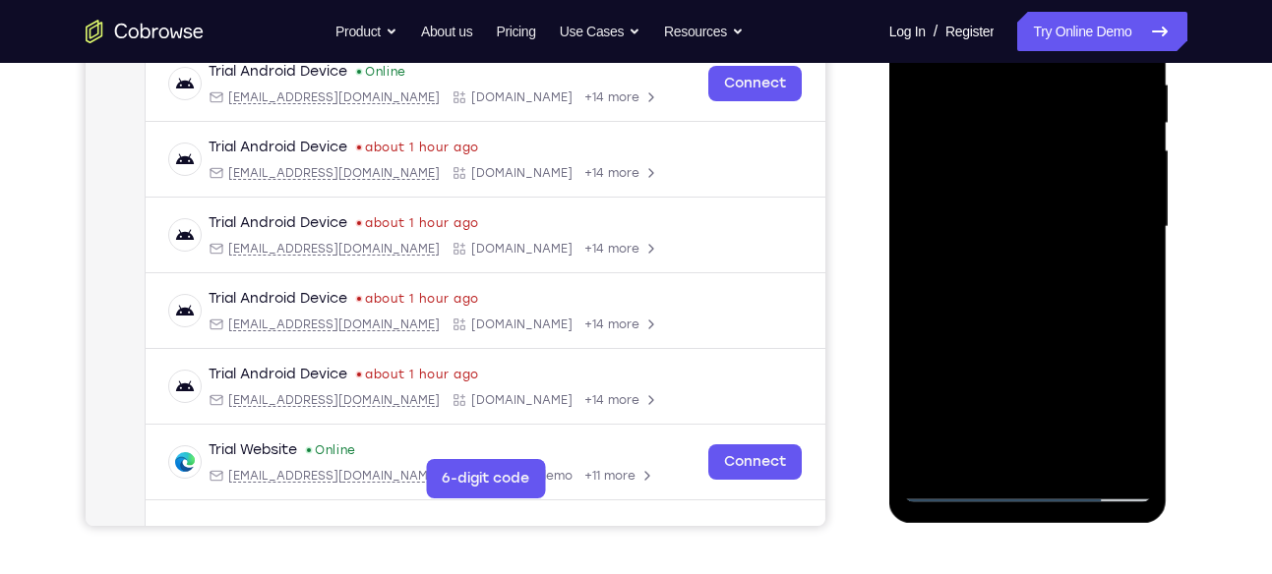
scroll to position [365, 0]
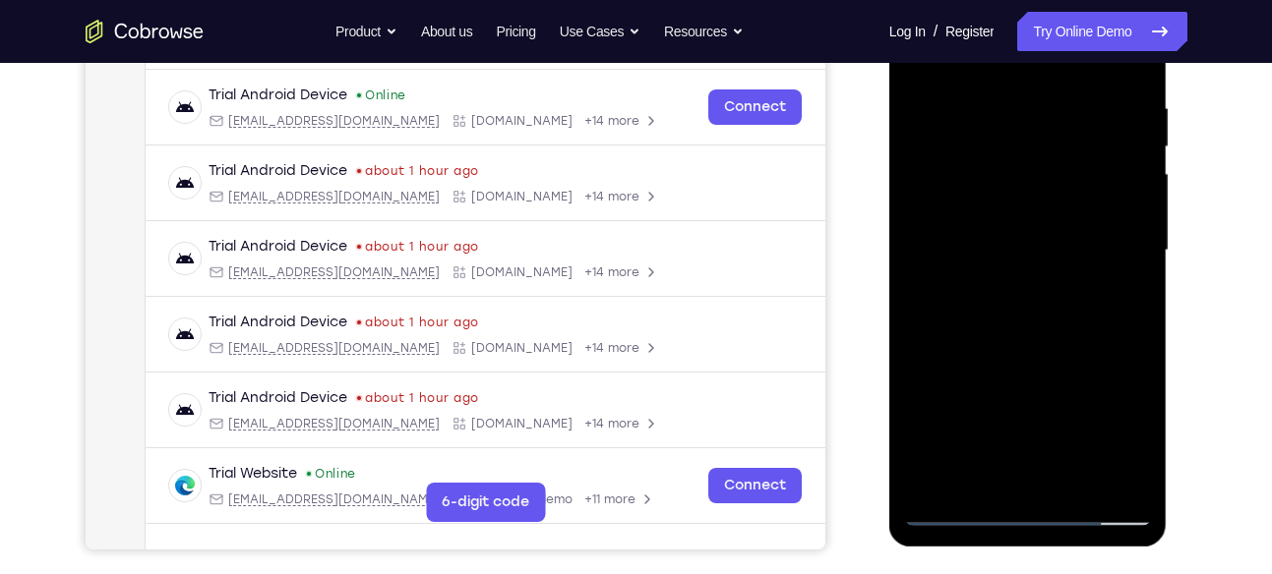
drag, startPoint x: 1006, startPoint y: 330, endPoint x: 1003, endPoint y: 206, distance: 124.9
click at [1003, 206] on div at bounding box center [1028, 250] width 248 height 551
drag, startPoint x: 1004, startPoint y: 331, endPoint x: 1004, endPoint y: 236, distance: 95.4
click at [1004, 236] on div at bounding box center [1028, 250] width 248 height 551
drag, startPoint x: 1004, startPoint y: 236, endPoint x: 989, endPoint y: 395, distance: 160.0
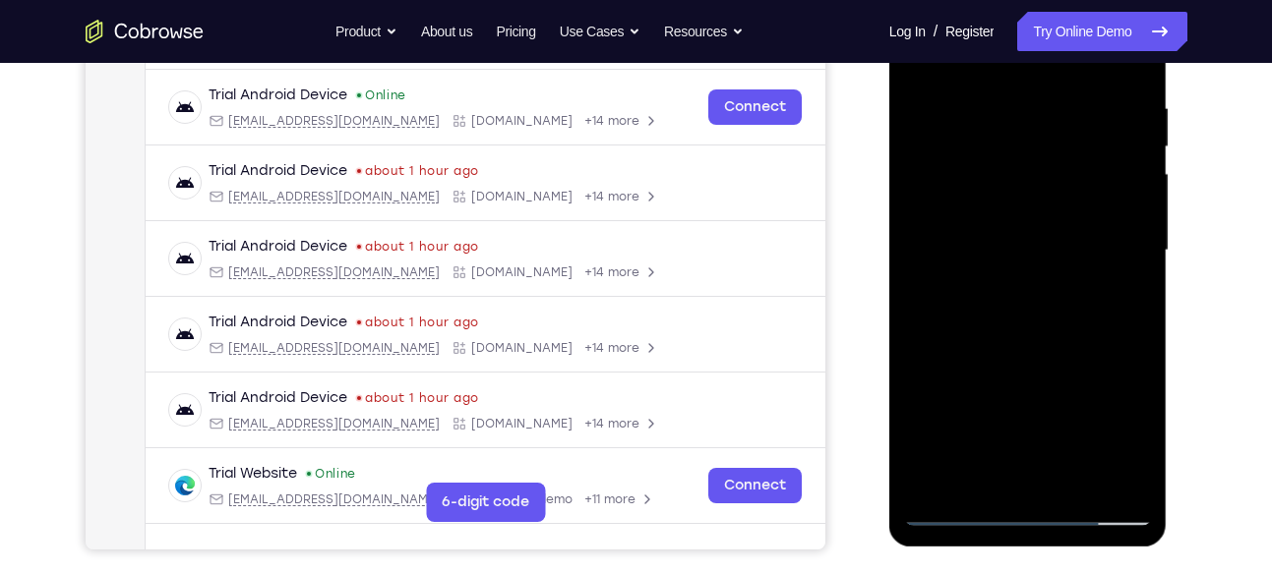
click at [989, 395] on div at bounding box center [1028, 250] width 248 height 551
click at [937, 155] on div at bounding box center [1028, 250] width 248 height 551
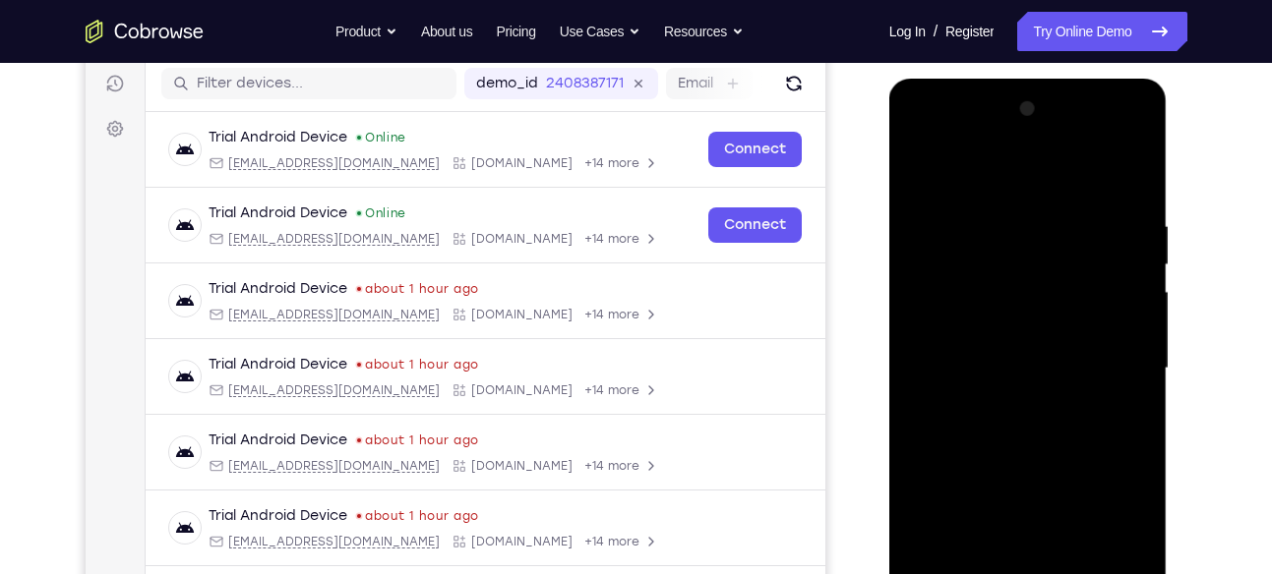
scroll to position [246, 0]
click at [1119, 167] on div at bounding box center [1028, 369] width 248 height 551
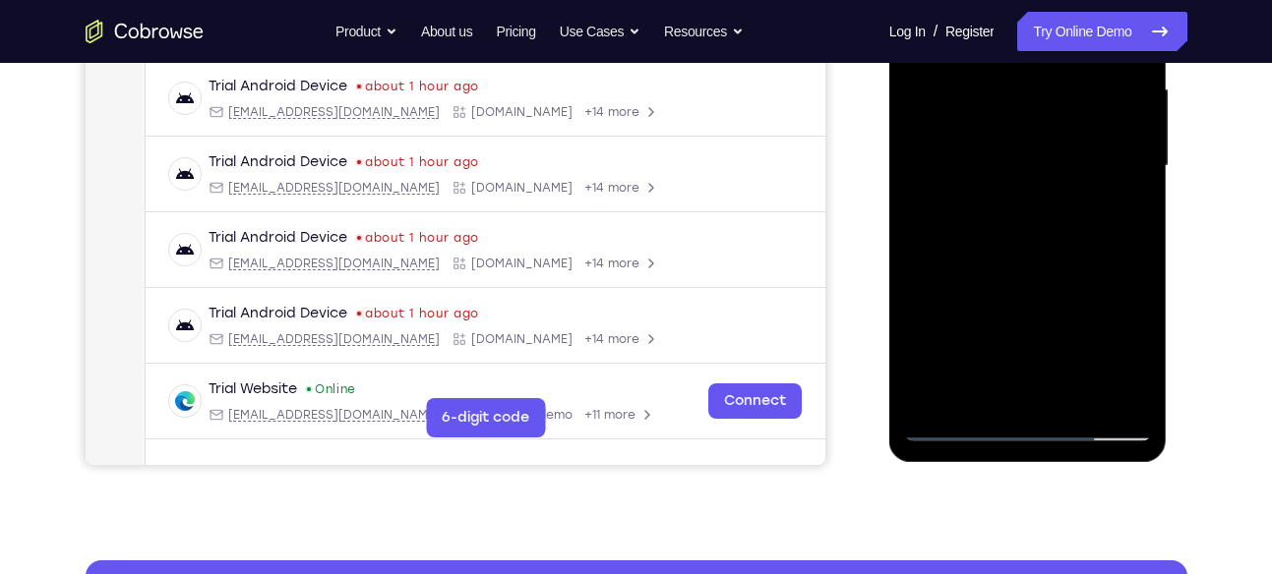
scroll to position [524, 0]
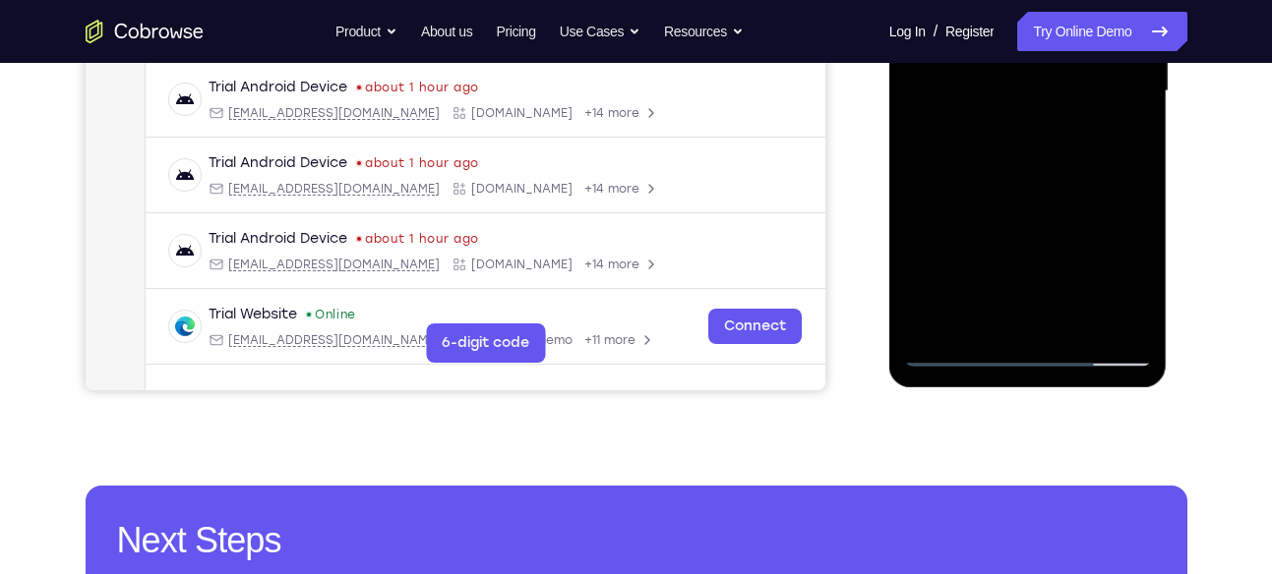
click at [1068, 326] on div at bounding box center [1028, 91] width 248 height 551
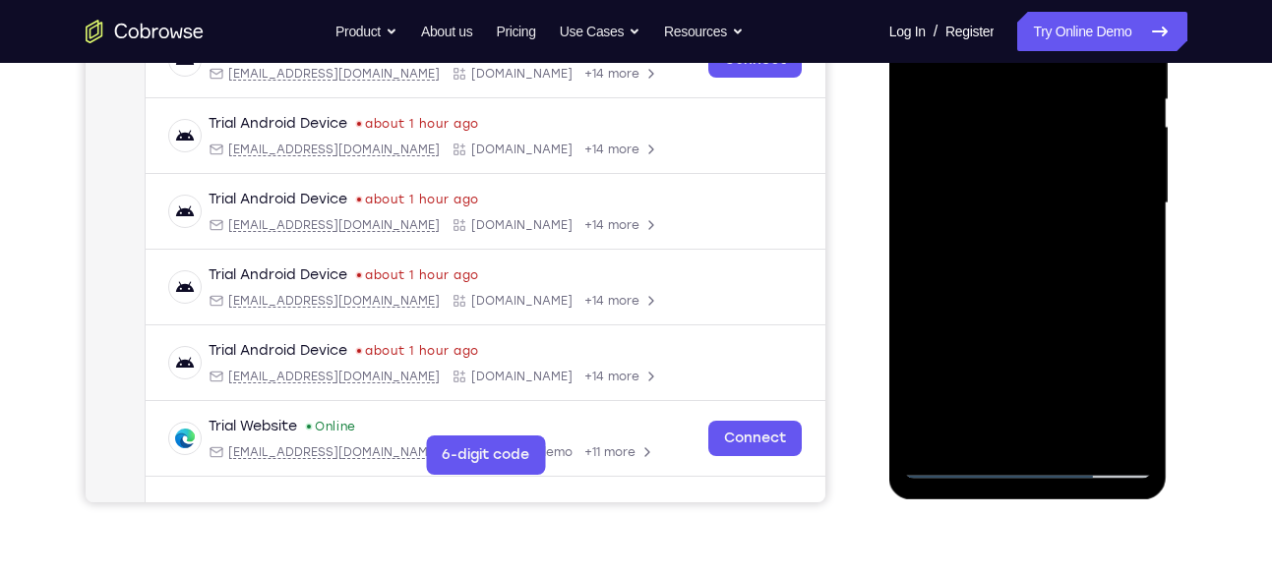
scroll to position [393, 0]
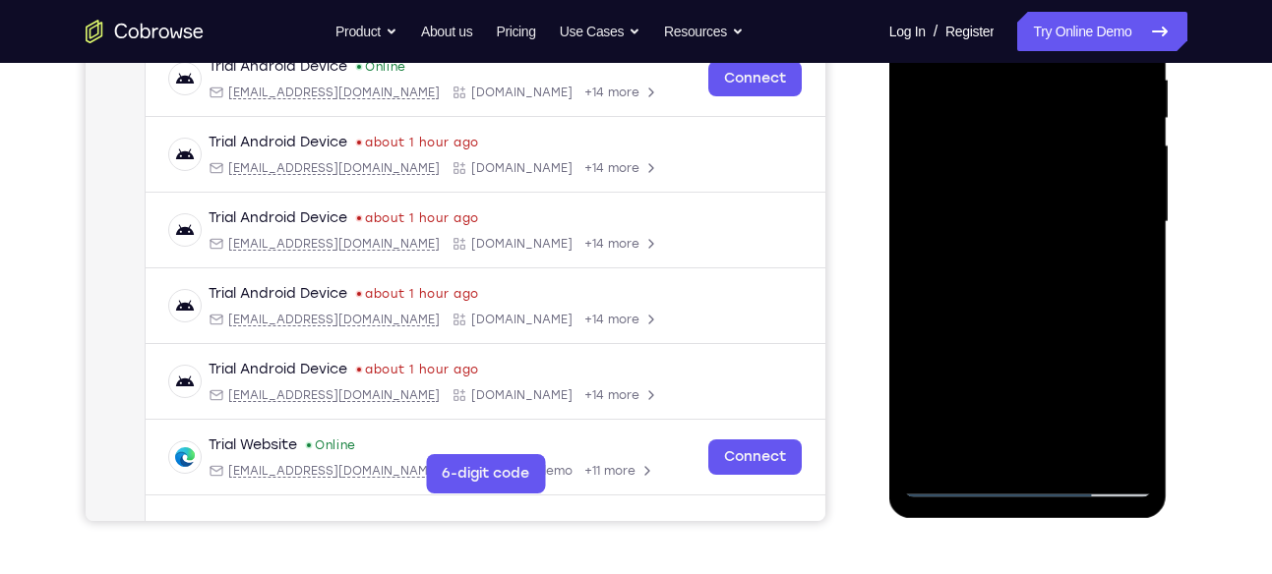
drag, startPoint x: 1018, startPoint y: 343, endPoint x: 1025, endPoint y: 246, distance: 97.6
click at [1025, 246] on div at bounding box center [1028, 222] width 248 height 551
click at [1032, 376] on div at bounding box center [1028, 222] width 248 height 551
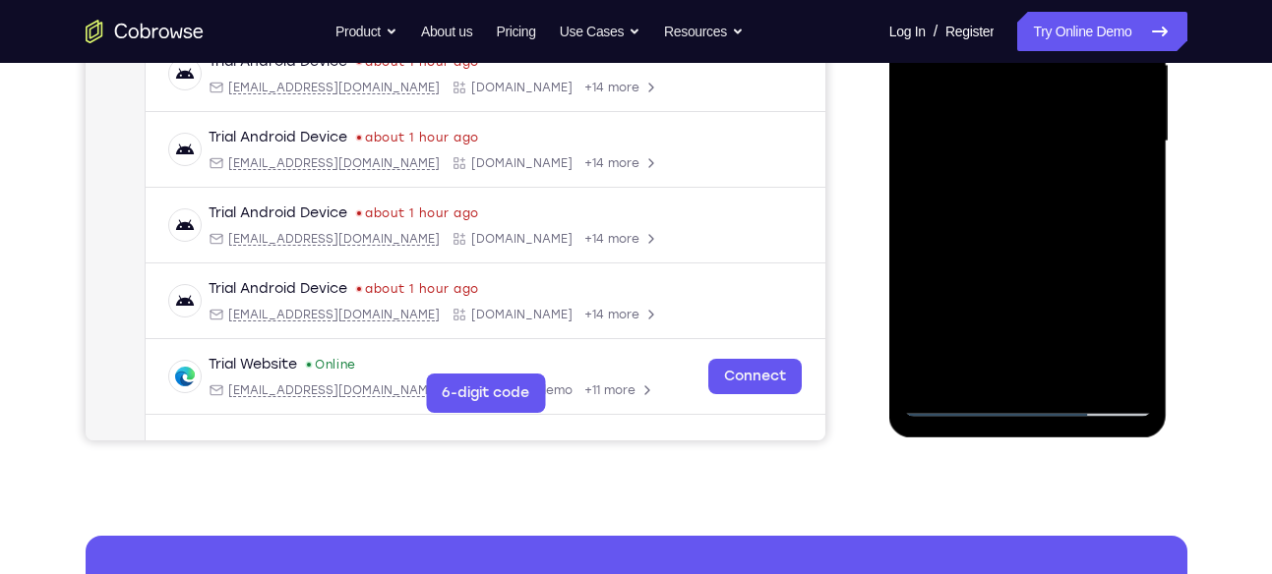
scroll to position [471, 0]
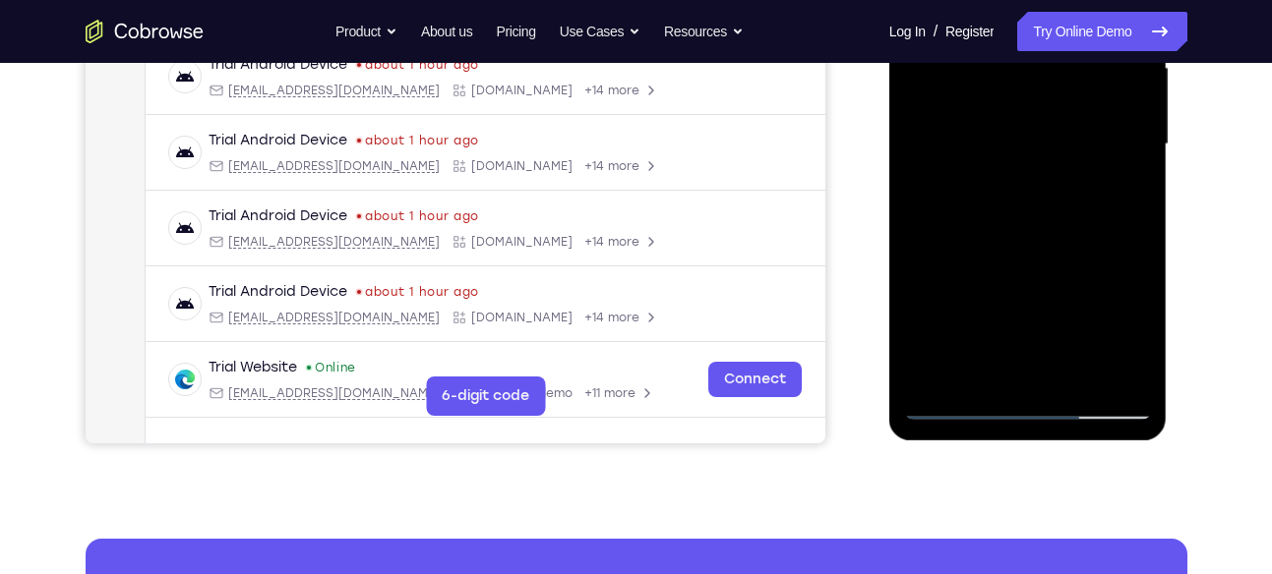
click at [1119, 199] on div at bounding box center [1028, 144] width 248 height 551
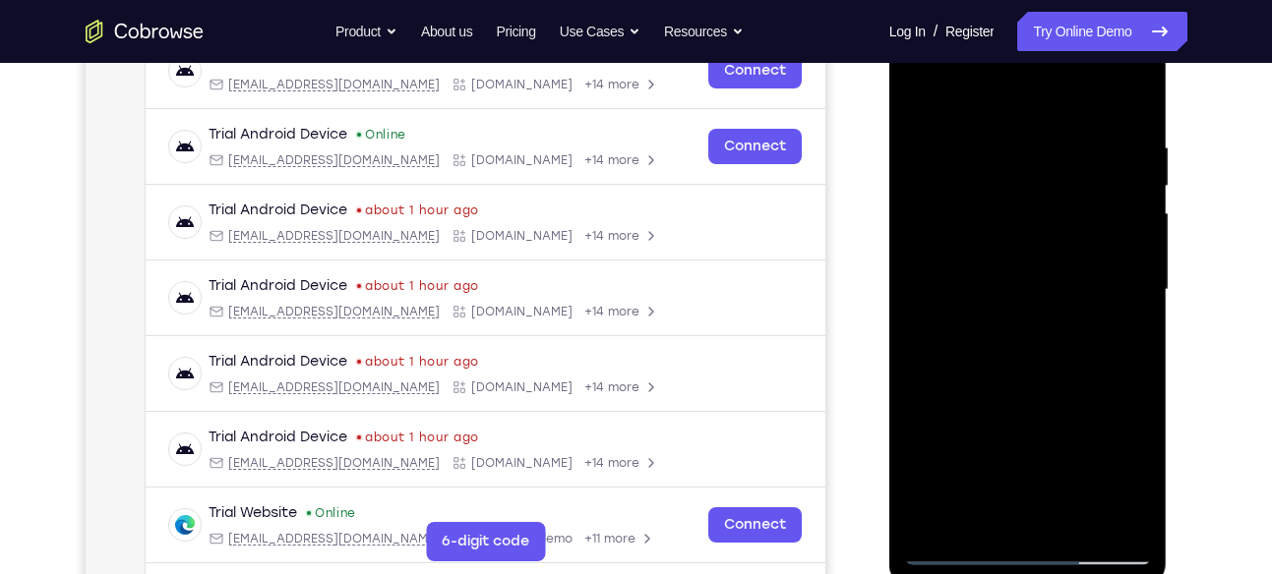
scroll to position [325, 0]
click at [932, 246] on div at bounding box center [1028, 291] width 248 height 551
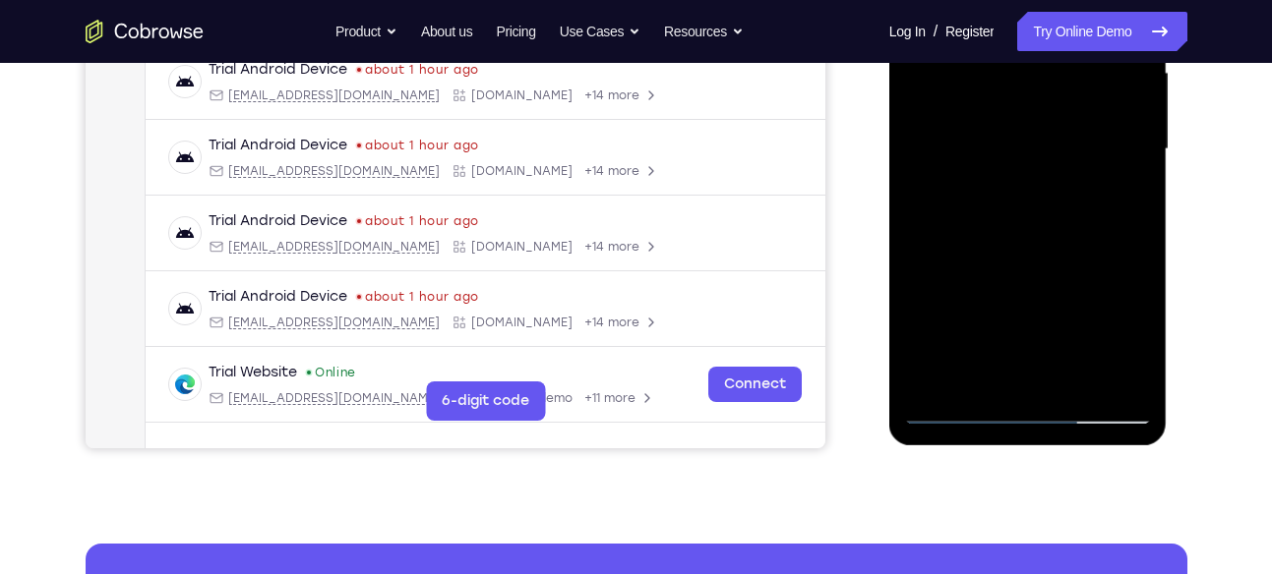
scroll to position [478, 0]
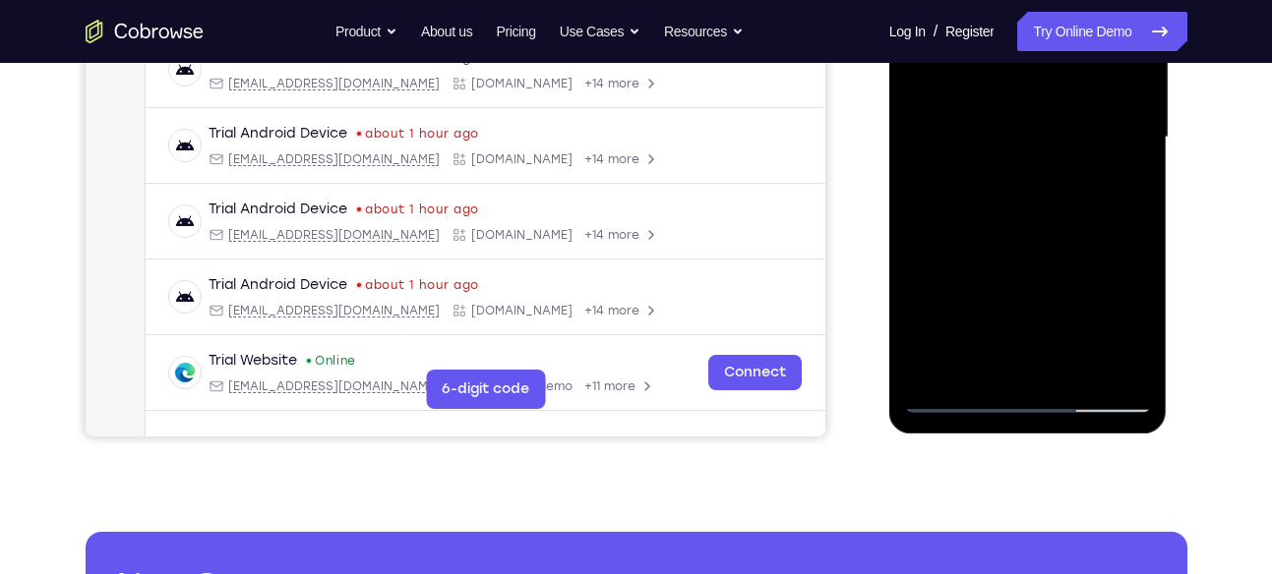
click at [931, 369] on div at bounding box center [1028, 137] width 248 height 551
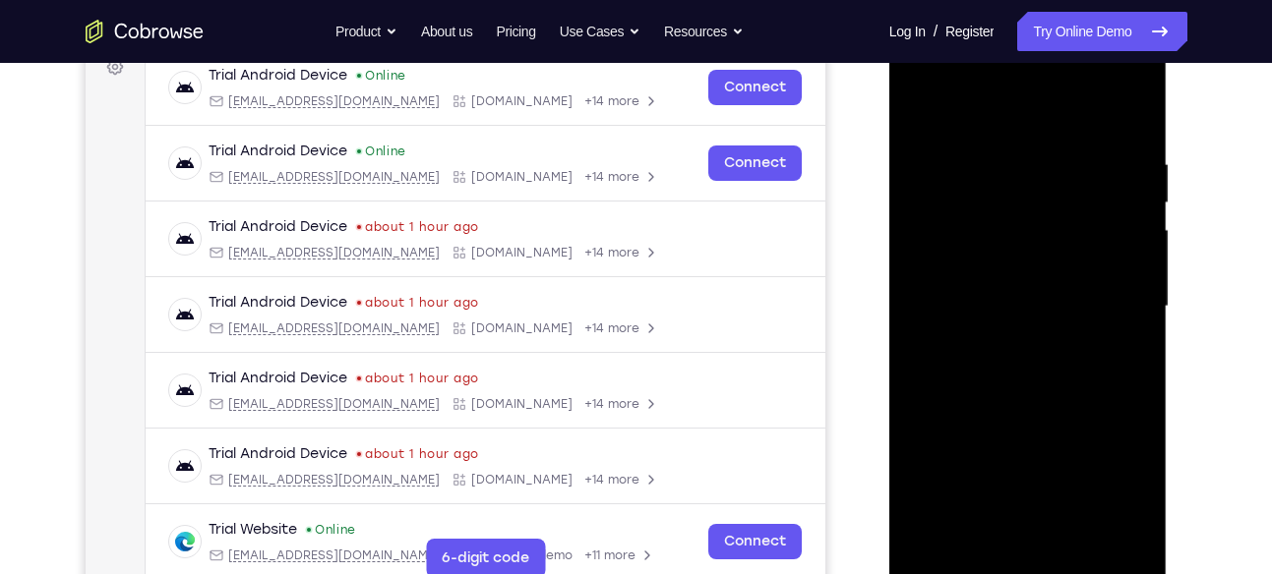
scroll to position [306, 0]
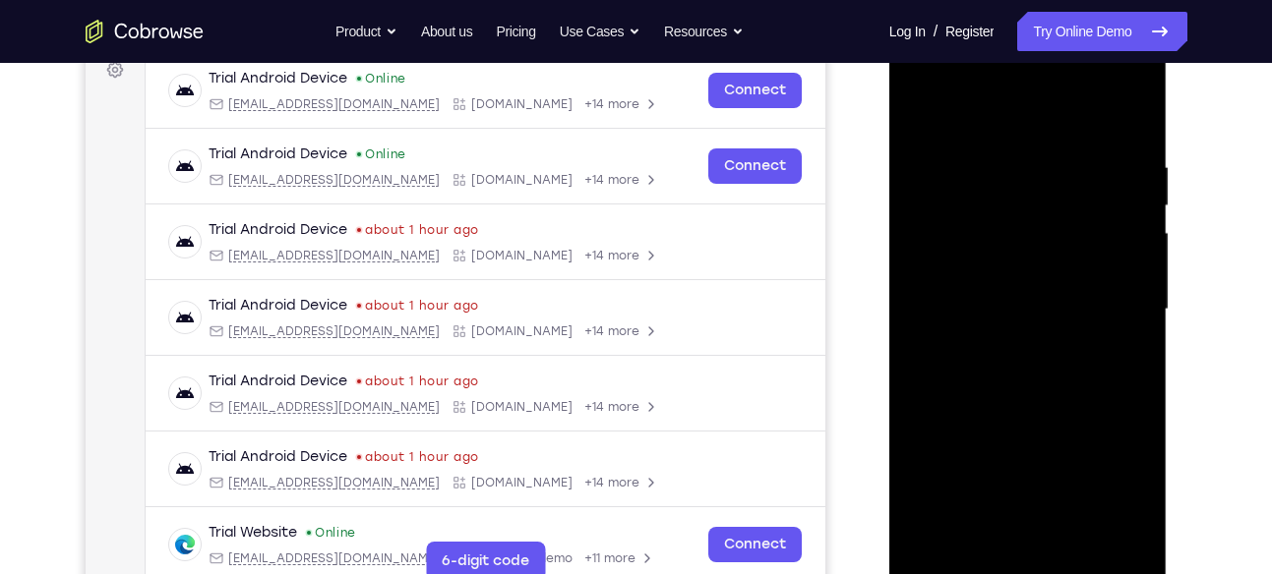
drag, startPoint x: 1049, startPoint y: 367, endPoint x: 1051, endPoint y: 229, distance: 137.7
click at [1051, 229] on div at bounding box center [1028, 309] width 248 height 551
drag, startPoint x: 1048, startPoint y: 368, endPoint x: 1053, endPoint y: 331, distance: 36.7
click at [1053, 331] on div at bounding box center [1028, 309] width 248 height 551
click at [1136, 210] on div at bounding box center [1028, 309] width 248 height 551
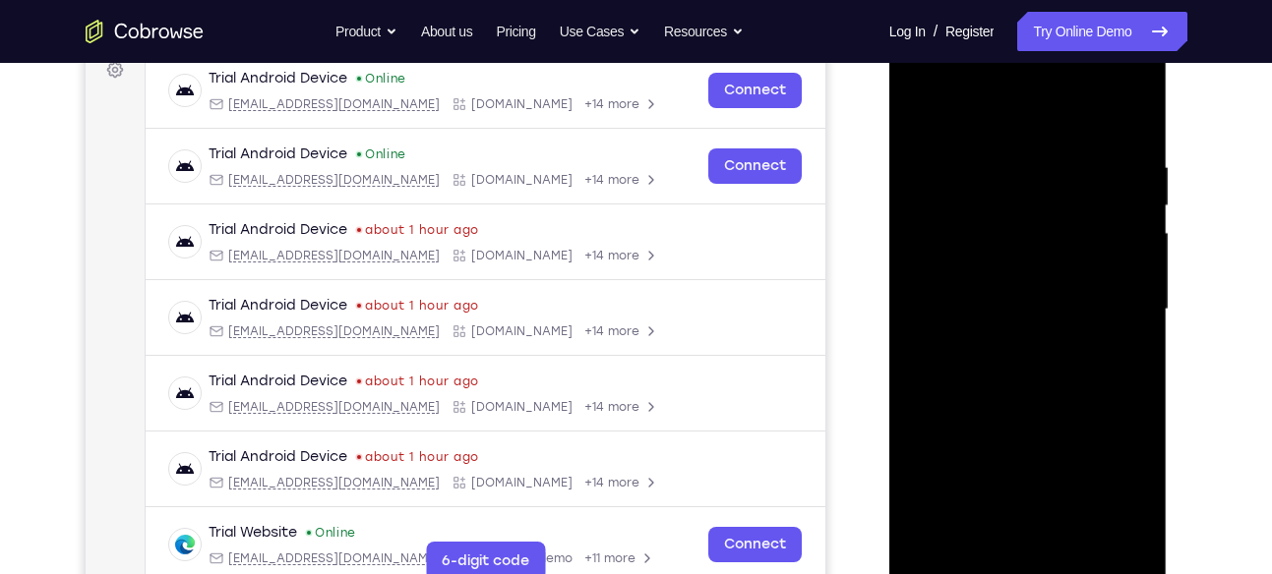
click at [1136, 217] on div at bounding box center [1028, 309] width 248 height 551
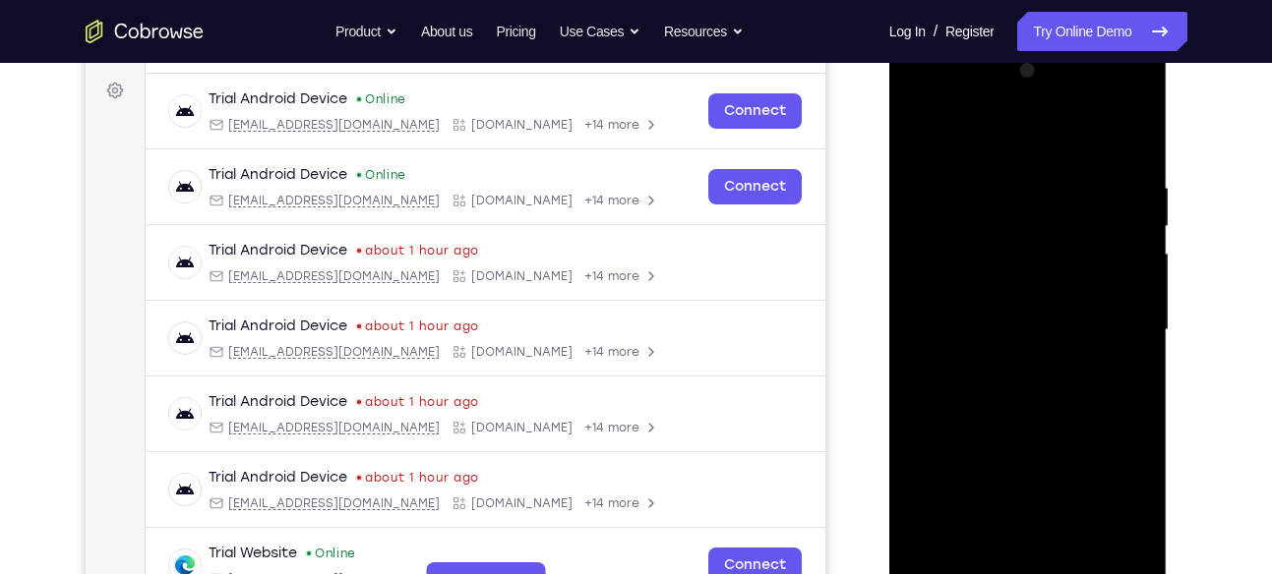
click at [922, 231] on div at bounding box center [1028, 330] width 248 height 551
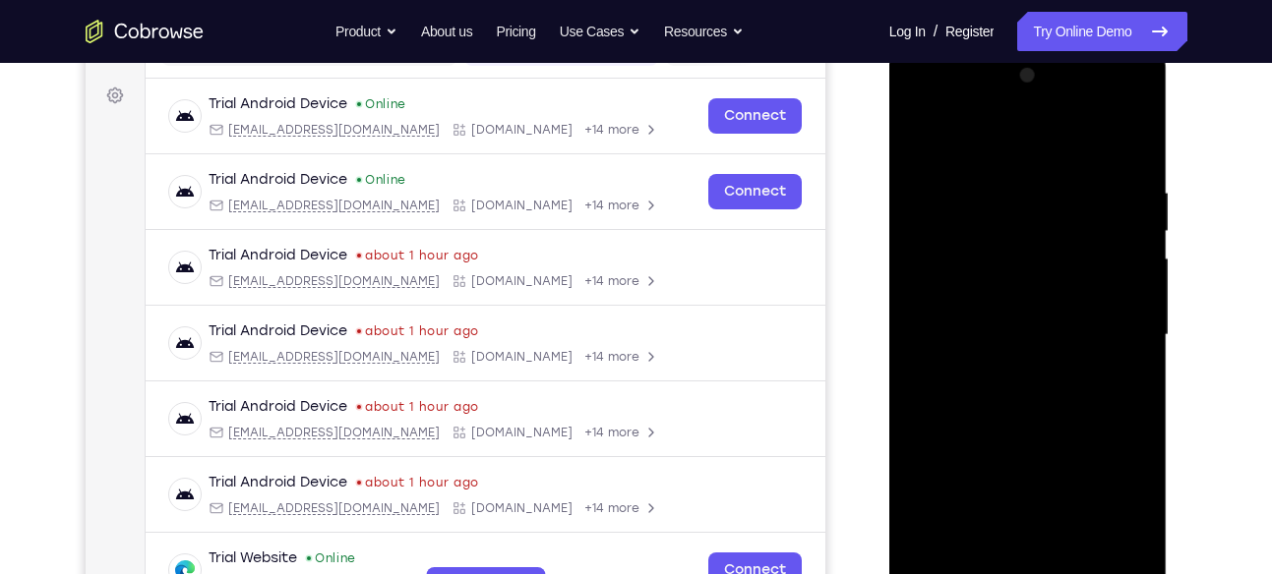
click at [1127, 241] on div at bounding box center [1028, 335] width 248 height 551
click at [1139, 246] on div at bounding box center [1028, 335] width 248 height 551
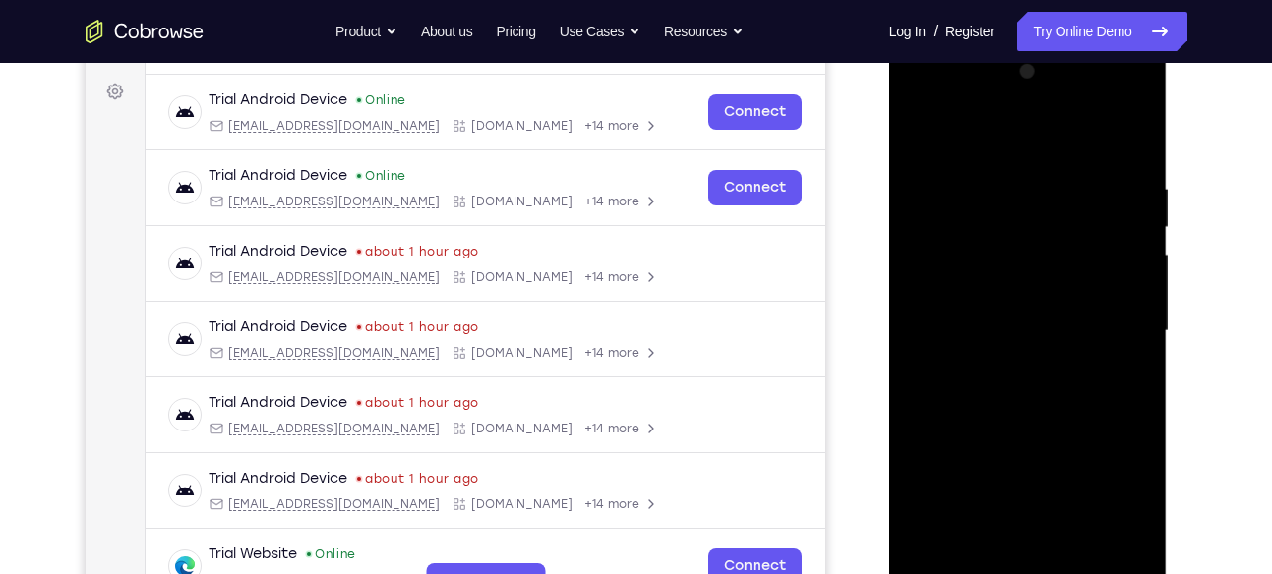
scroll to position [290, 0]
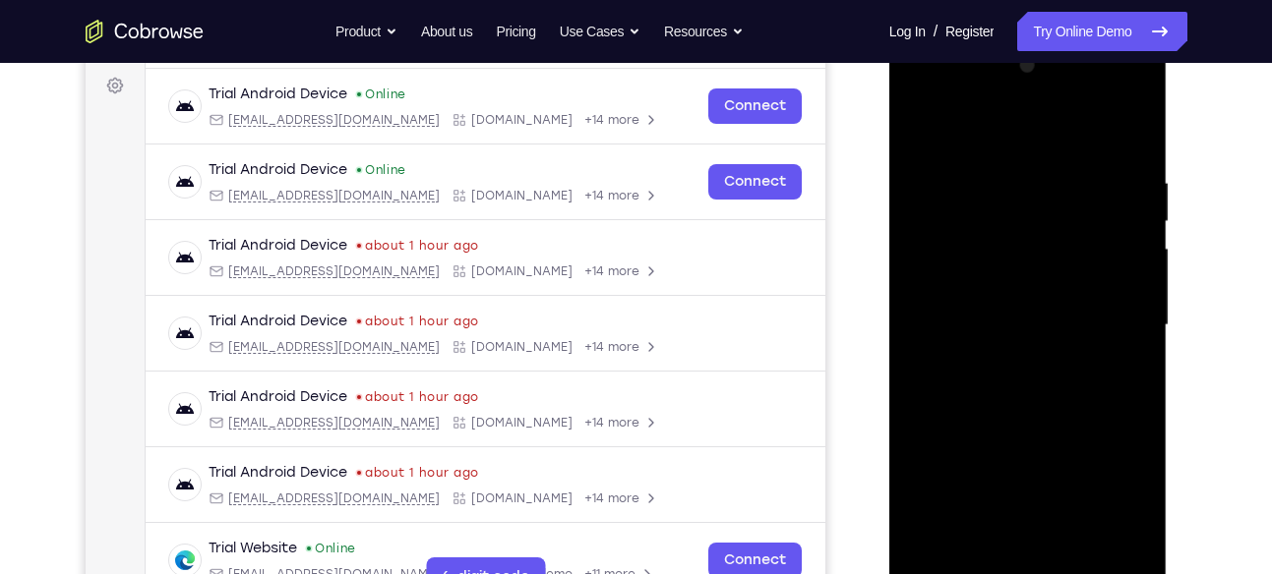
drag, startPoint x: 1069, startPoint y: 348, endPoint x: 1063, endPoint y: 258, distance: 90.7
click at [1063, 258] on div at bounding box center [1028, 325] width 248 height 551
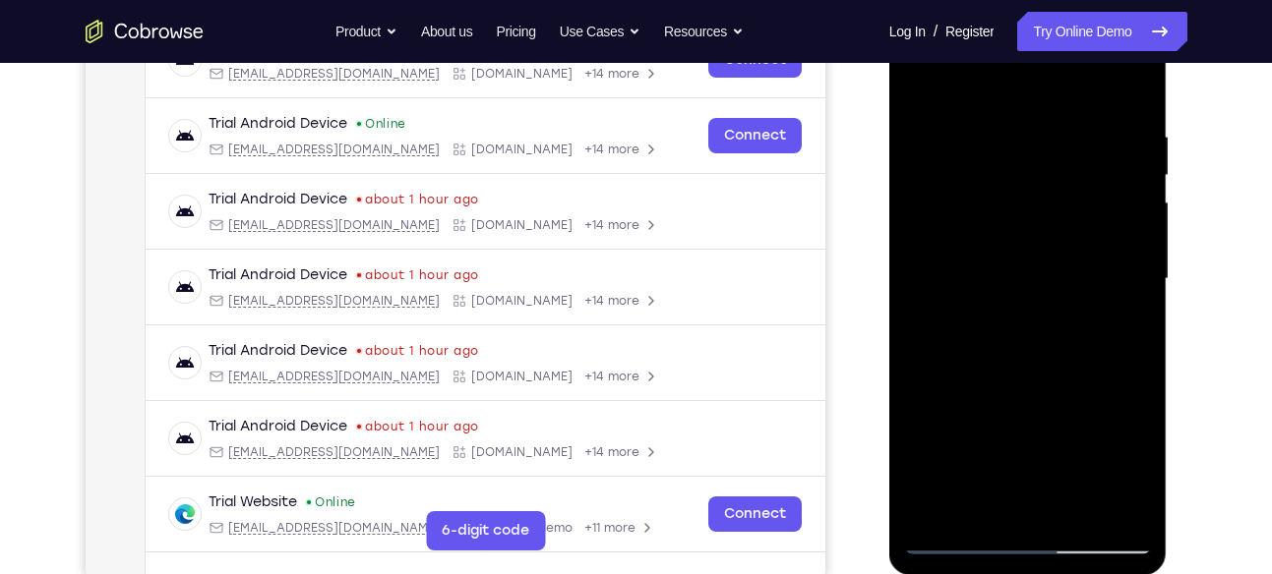
drag, startPoint x: 1049, startPoint y: 326, endPoint x: 1057, endPoint y: 219, distance: 106.5
click at [1057, 219] on div at bounding box center [1028, 279] width 248 height 551
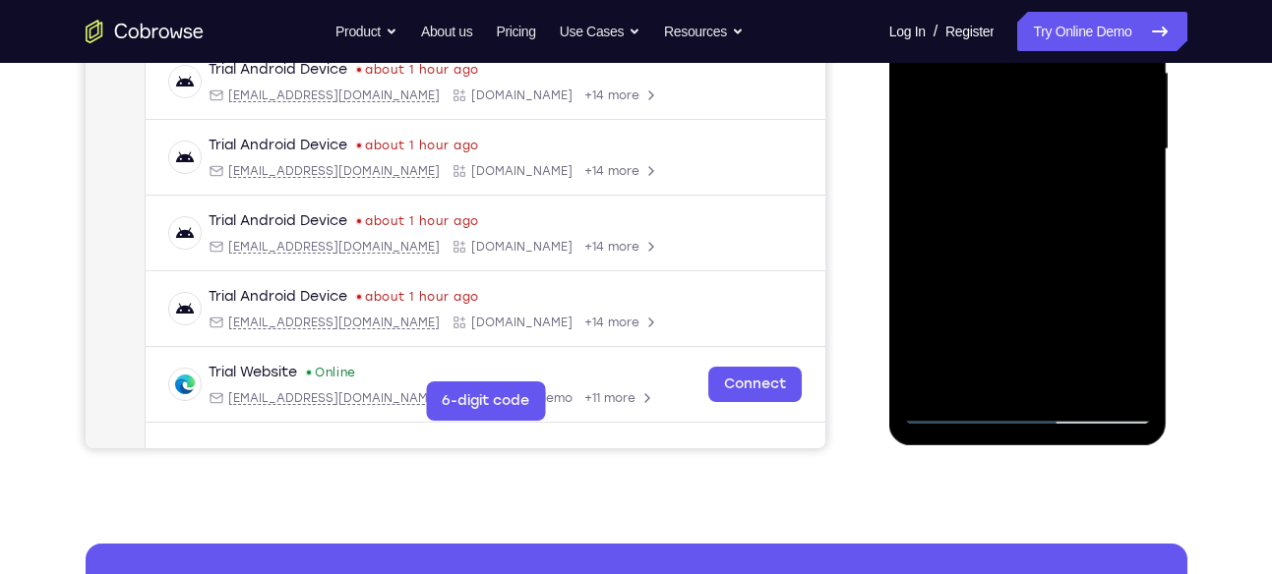
scroll to position [468, 0]
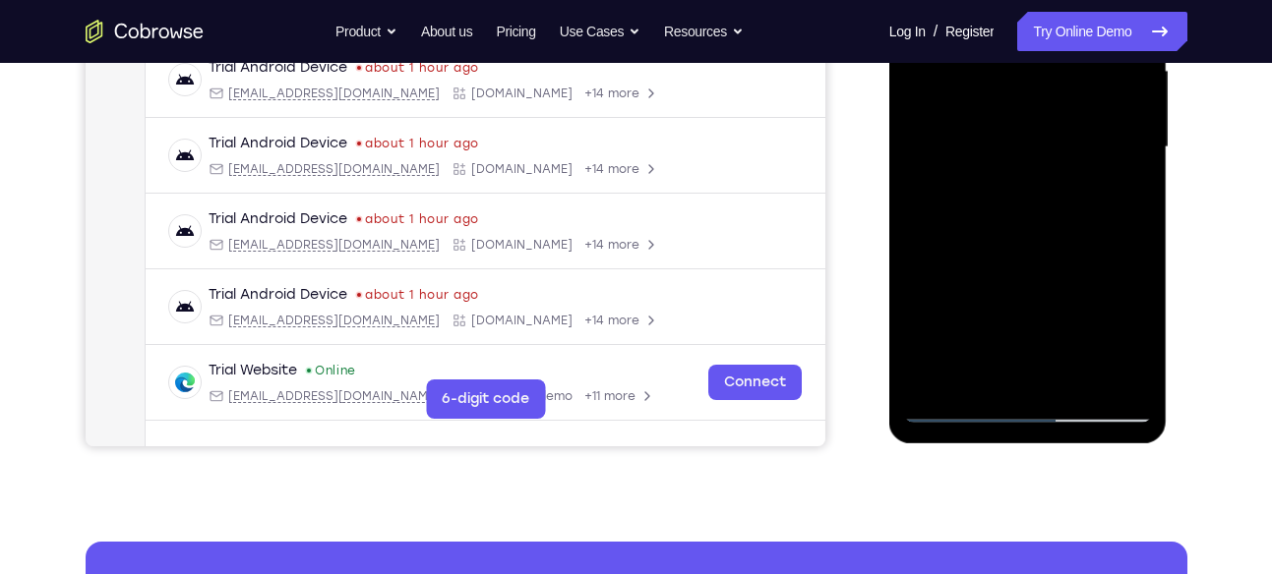
drag, startPoint x: 1064, startPoint y: 324, endPoint x: 1064, endPoint y: 164, distance: 159.3
click at [1064, 164] on div at bounding box center [1028, 147] width 248 height 551
click at [1140, 359] on div at bounding box center [1028, 147] width 248 height 551
drag, startPoint x: 1092, startPoint y: 185, endPoint x: 1092, endPoint y: 258, distance: 72.8
click at [1092, 258] on div at bounding box center [1028, 147] width 248 height 551
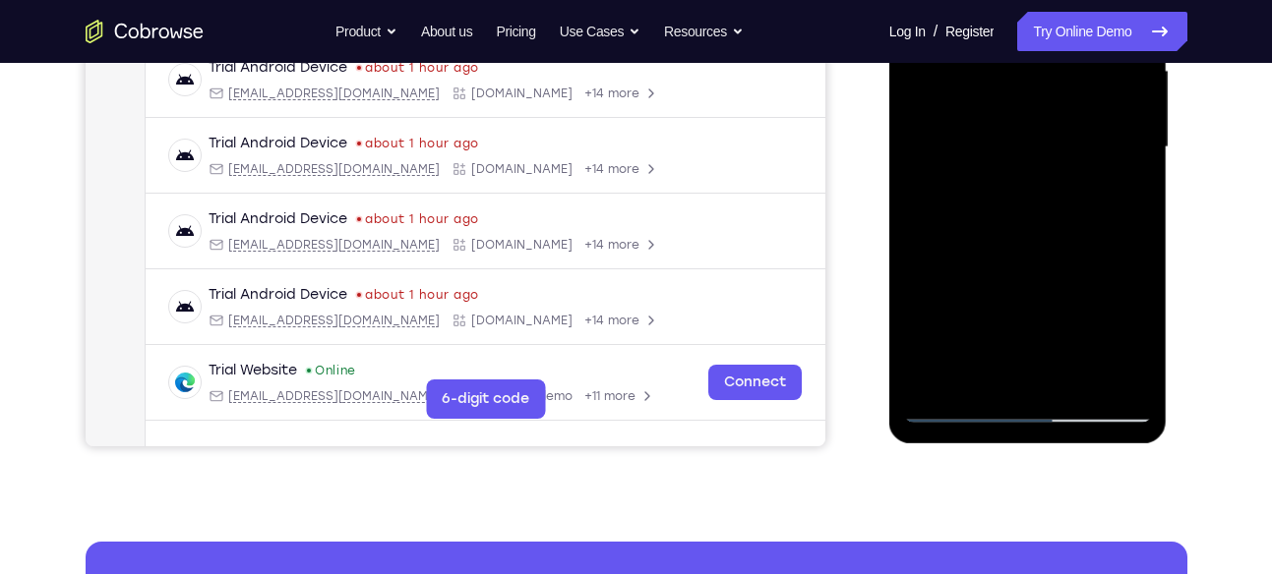
click at [1138, 224] on div at bounding box center [1028, 147] width 248 height 551
click at [1140, 222] on div at bounding box center [1028, 147] width 248 height 551
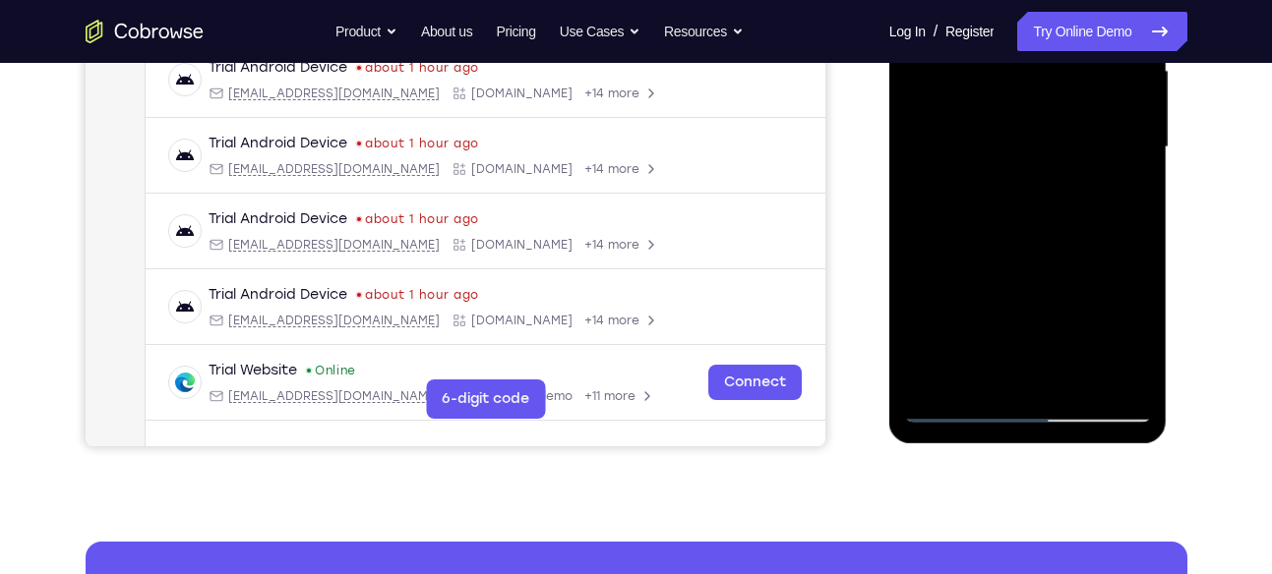
click at [920, 217] on div at bounding box center [1028, 147] width 248 height 551
click at [1120, 213] on div at bounding box center [1028, 147] width 248 height 551
click at [1133, 218] on div at bounding box center [1028, 147] width 248 height 551
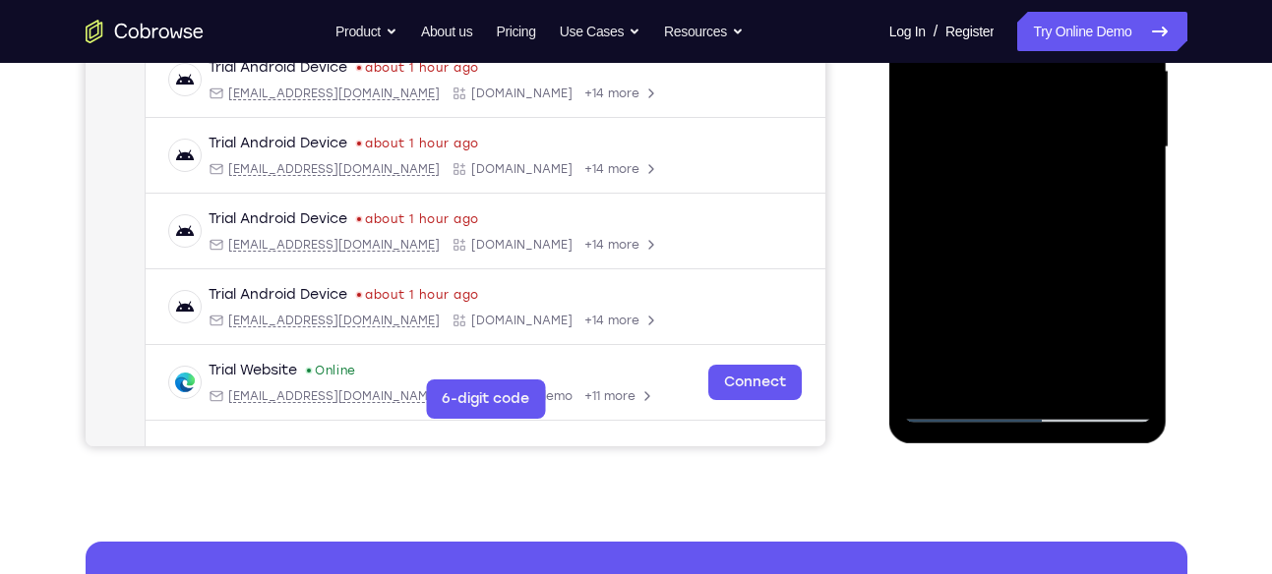
click at [1133, 218] on div at bounding box center [1028, 147] width 248 height 551
click at [1143, 352] on div at bounding box center [1028, 147] width 248 height 551
click at [1074, 378] on div at bounding box center [1028, 147] width 248 height 551
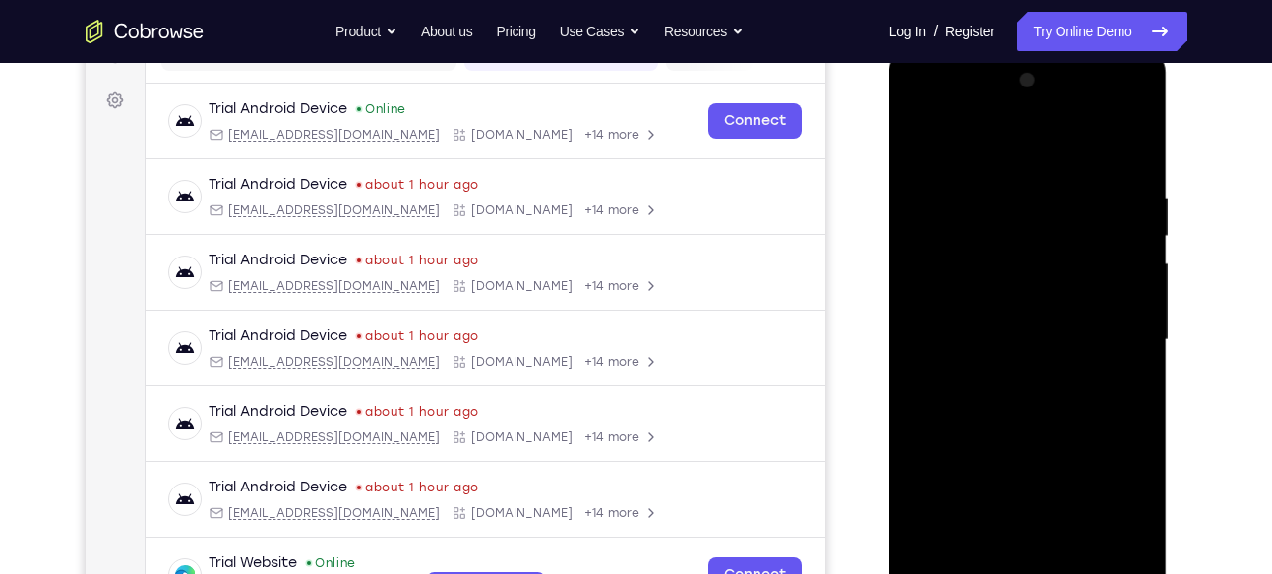
scroll to position [259, 0]
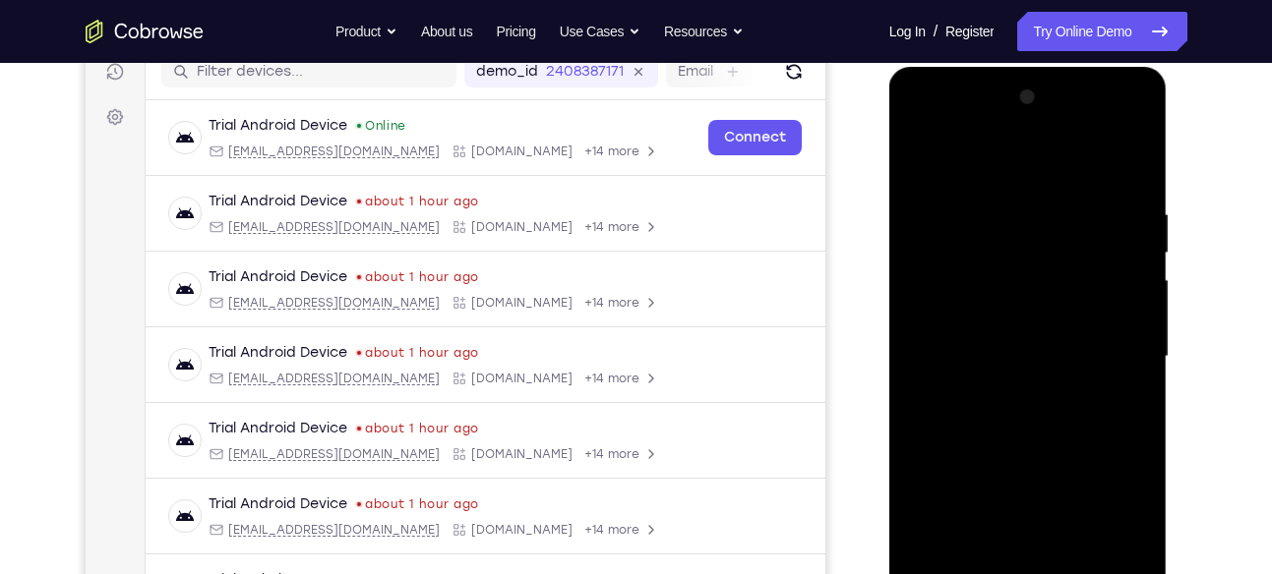
click at [919, 154] on div at bounding box center [1028, 357] width 248 height 551
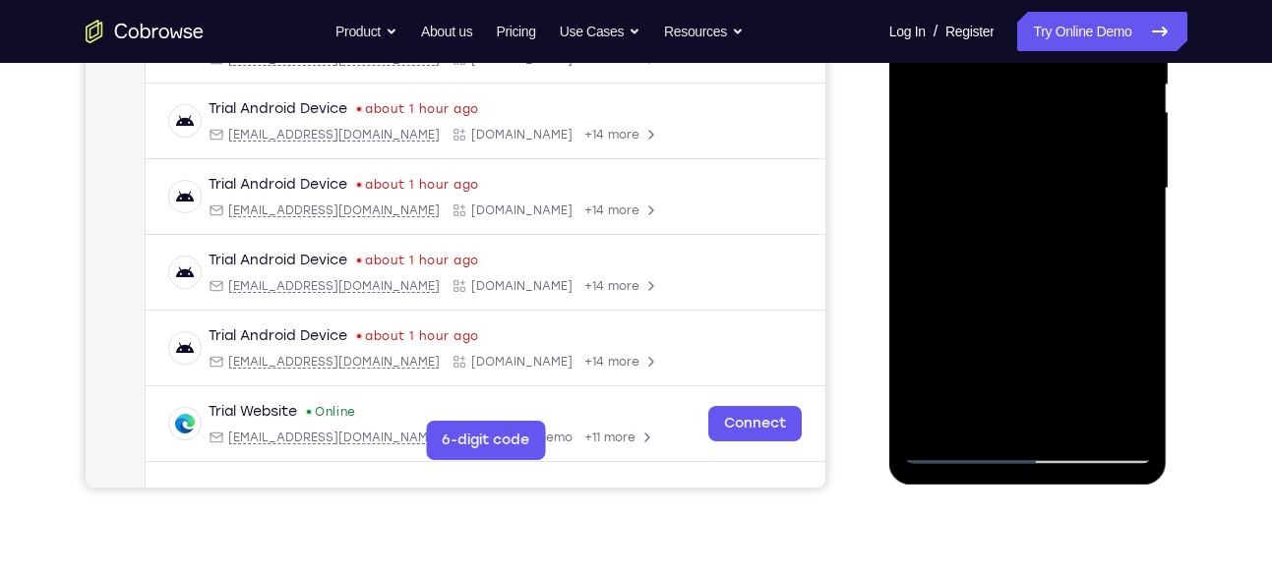
scroll to position [428, 0]
drag, startPoint x: 1051, startPoint y: 337, endPoint x: 1057, endPoint y: 176, distance: 161.4
click at [1057, 176] on div at bounding box center [1028, 187] width 248 height 551
drag, startPoint x: 1044, startPoint y: 311, endPoint x: 1012, endPoint y: 142, distance: 172.2
click at [1012, 142] on div at bounding box center [1028, 187] width 248 height 551
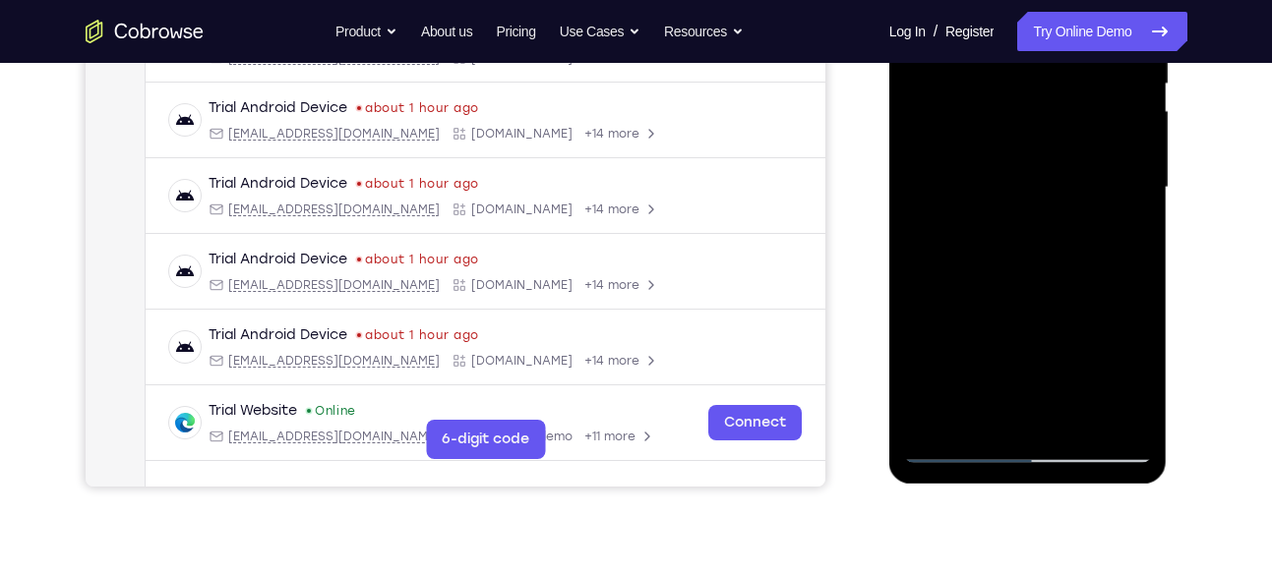
drag, startPoint x: 1029, startPoint y: 278, endPoint x: 1013, endPoint y: 350, distance: 73.5
click at [1013, 350] on div at bounding box center [1028, 187] width 248 height 551
click at [918, 364] on div at bounding box center [1028, 187] width 248 height 551
click at [1124, 184] on div at bounding box center [1028, 187] width 248 height 551
click at [1128, 182] on div at bounding box center [1028, 187] width 248 height 551
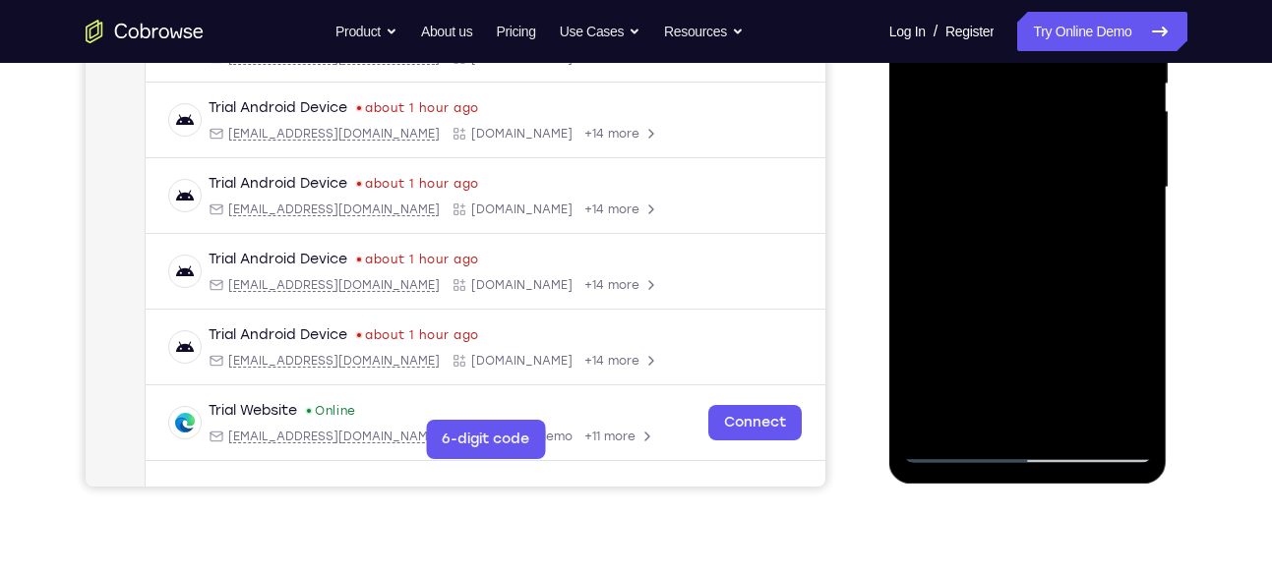
click at [1128, 182] on div at bounding box center [1028, 187] width 248 height 551
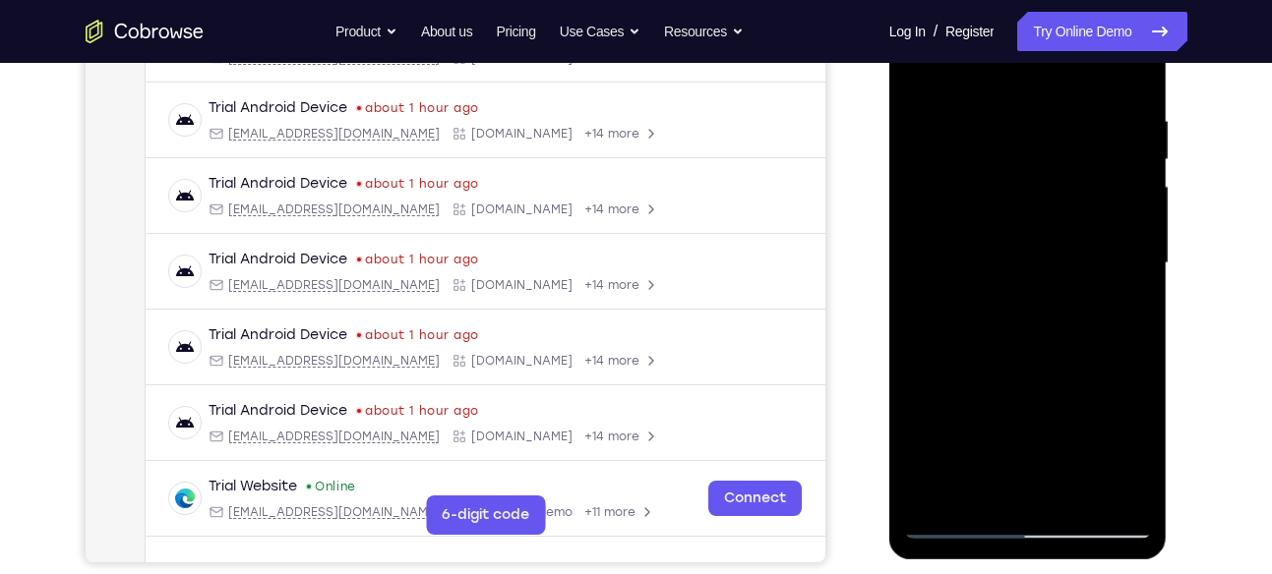
scroll to position [349, 0]
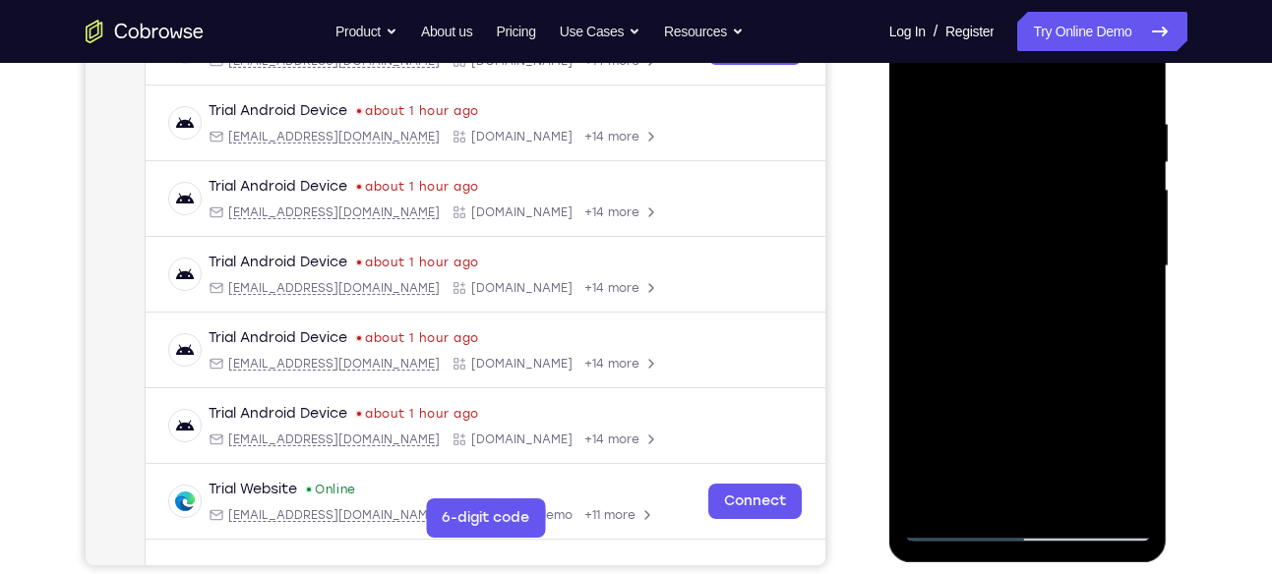
drag, startPoint x: 1054, startPoint y: 322, endPoint x: 1030, endPoint y: 112, distance: 210.9
click at [1030, 112] on div at bounding box center [1028, 266] width 248 height 551
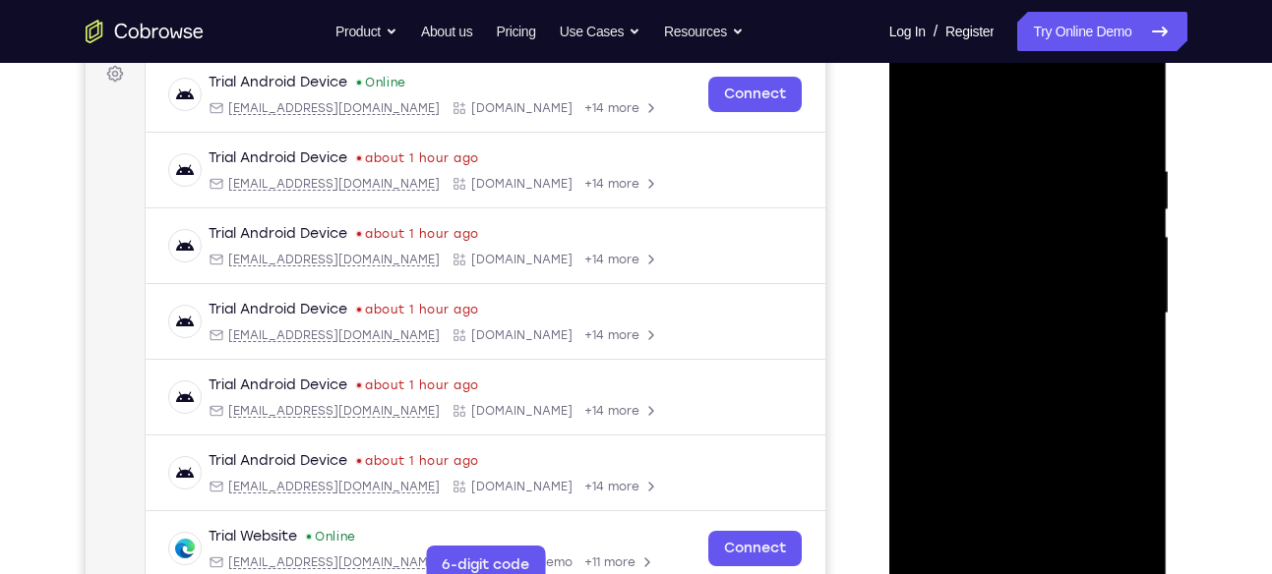
scroll to position [301, 0]
drag, startPoint x: 1065, startPoint y: 200, endPoint x: 1048, endPoint y: 323, distance: 124.1
click at [1048, 323] on div at bounding box center [1028, 314] width 248 height 551
click at [1131, 257] on div at bounding box center [1028, 314] width 248 height 551
click at [1132, 252] on div at bounding box center [1028, 314] width 248 height 551
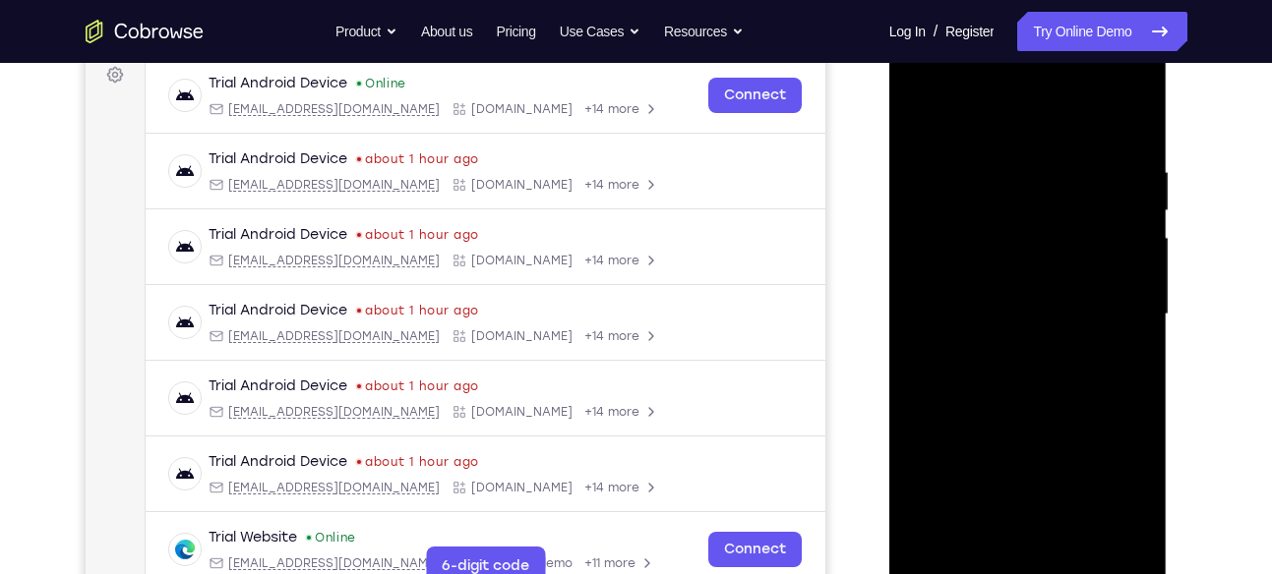
click at [1140, 257] on div at bounding box center [1028, 314] width 248 height 551
drag, startPoint x: 1092, startPoint y: 326, endPoint x: 1099, endPoint y: 196, distance: 130.1
click at [1099, 196] on div at bounding box center [1028, 314] width 248 height 551
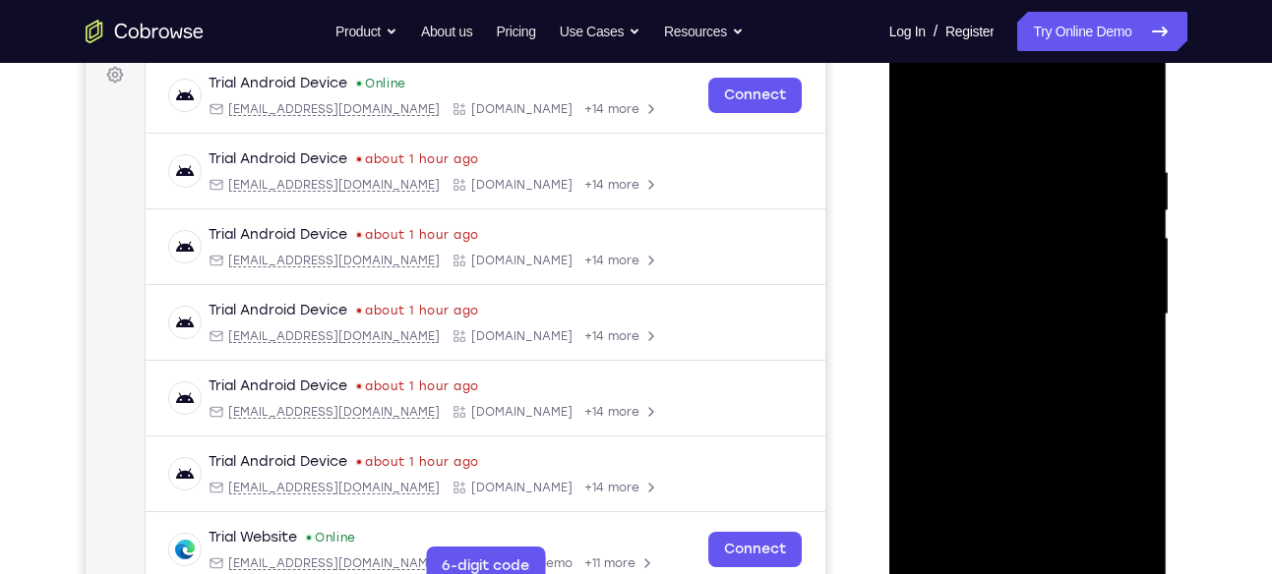
drag, startPoint x: 1085, startPoint y: 340, endPoint x: 1082, endPoint y: 230, distance: 110.2
click at [1082, 230] on div at bounding box center [1028, 314] width 248 height 551
drag, startPoint x: 1084, startPoint y: 246, endPoint x: 1065, endPoint y: 345, distance: 101.1
click at [1065, 345] on div at bounding box center [1028, 314] width 248 height 551
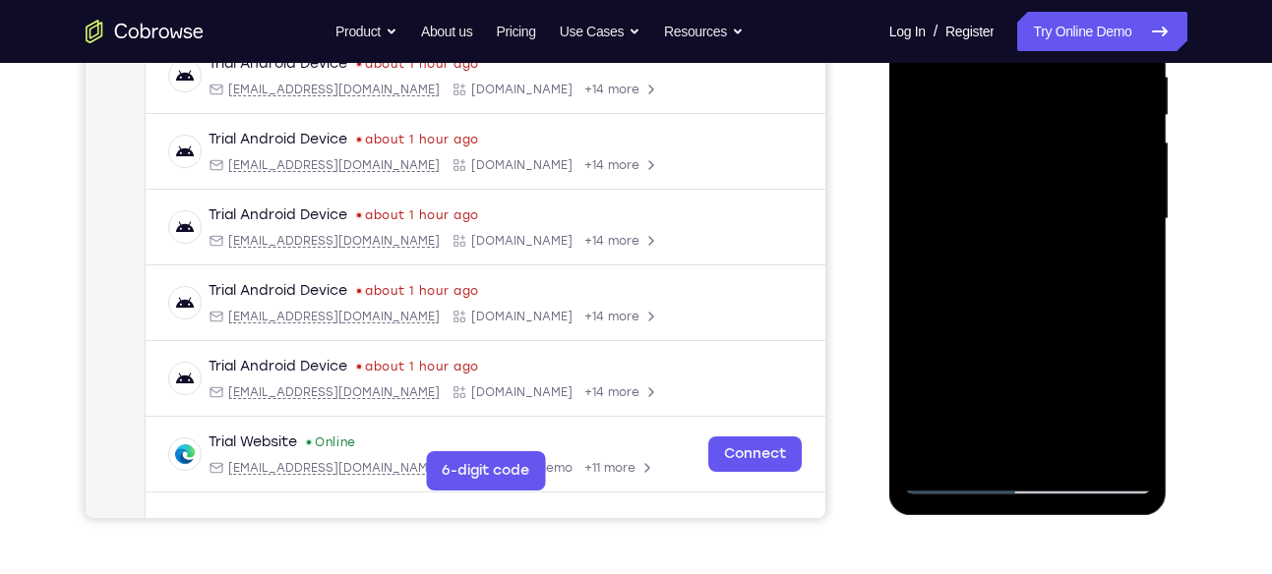
drag, startPoint x: 1065, startPoint y: 381, endPoint x: 1059, endPoint y: 272, distance: 108.3
click at [1059, 272] on div at bounding box center [1028, 219] width 248 height 551
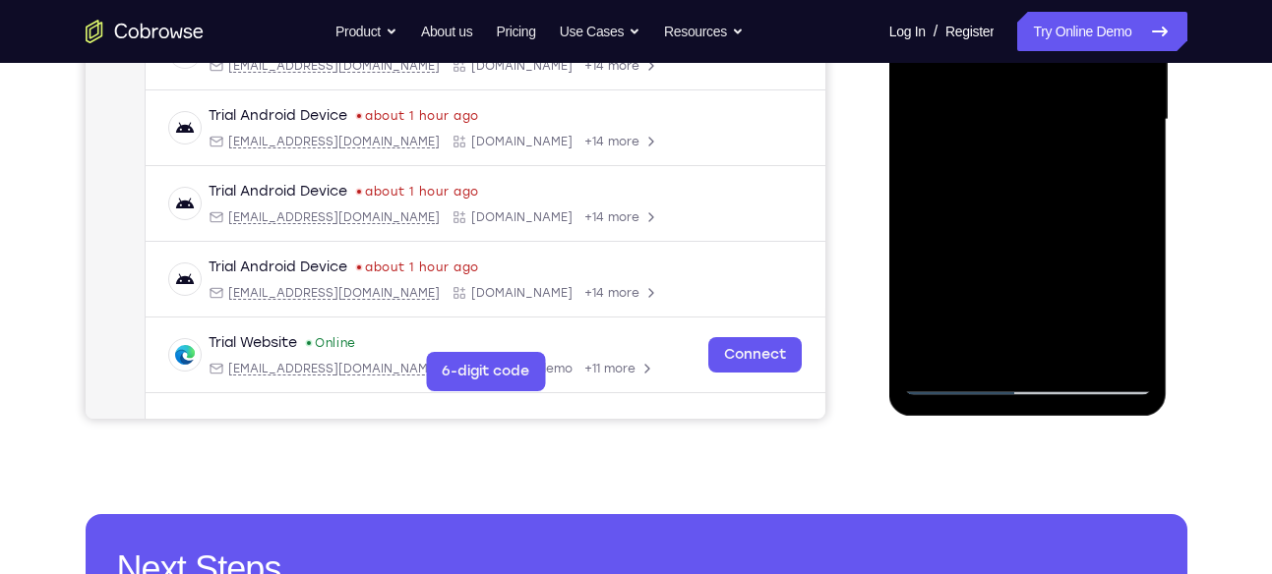
scroll to position [497, 0]
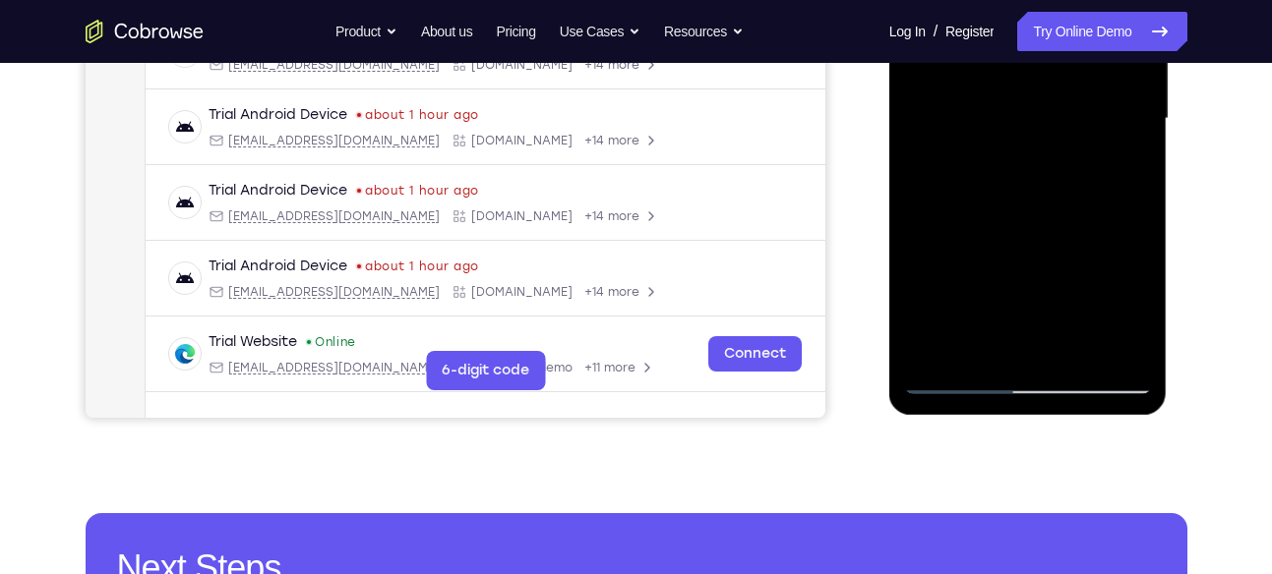
drag, startPoint x: 1056, startPoint y: 298, endPoint x: 1054, endPoint y: 240, distance: 58.1
click at [1054, 240] on div at bounding box center [1028, 119] width 248 height 551
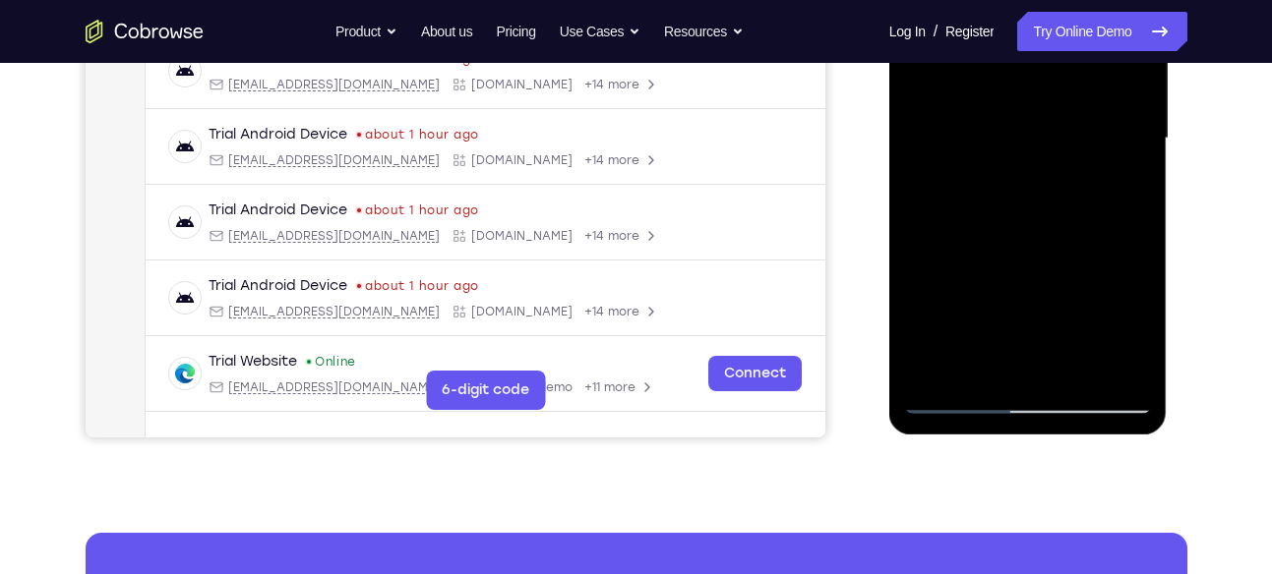
scroll to position [476, 0]
drag, startPoint x: 1043, startPoint y: 289, endPoint x: 1046, endPoint y: 241, distance: 48.3
click at [1046, 241] on div at bounding box center [1028, 139] width 248 height 551
drag, startPoint x: 1003, startPoint y: 304, endPoint x: 1015, endPoint y: 250, distance: 55.4
click at [1015, 250] on div at bounding box center [1028, 139] width 248 height 551
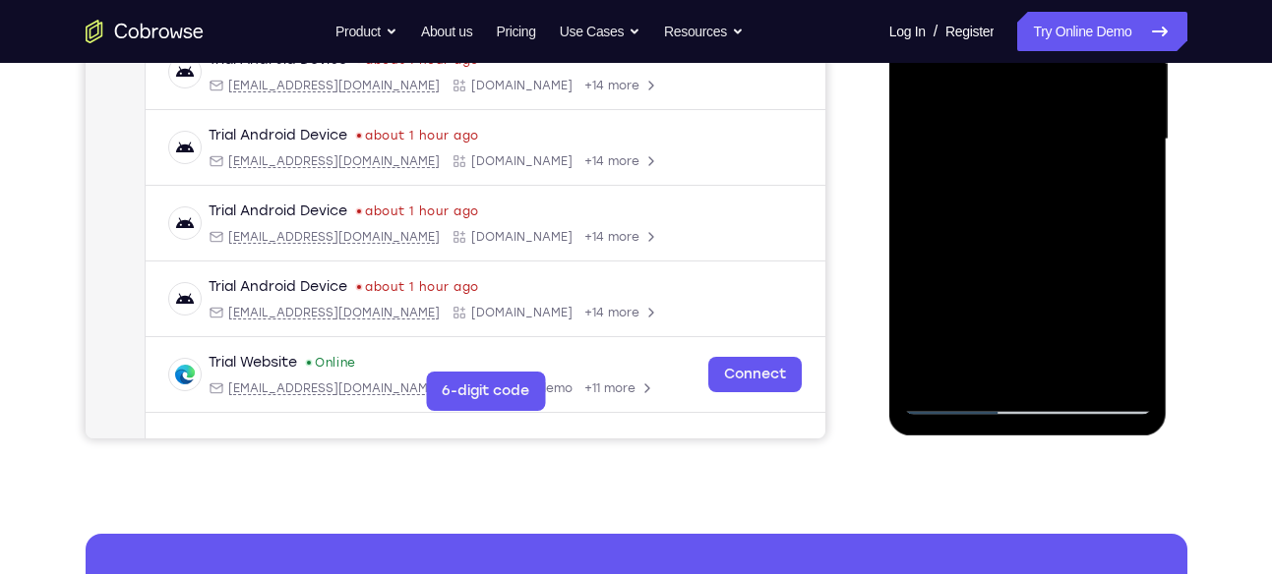
drag, startPoint x: 999, startPoint y: 284, endPoint x: 1013, endPoint y: 168, distance: 116.9
click at [1013, 168] on div at bounding box center [1028, 139] width 248 height 551
drag, startPoint x: 1034, startPoint y: 262, endPoint x: 1052, endPoint y: 85, distance: 178.0
click at [1052, 85] on div at bounding box center [1028, 139] width 248 height 551
drag, startPoint x: 1039, startPoint y: 282, endPoint x: 1046, endPoint y: 148, distance: 133.9
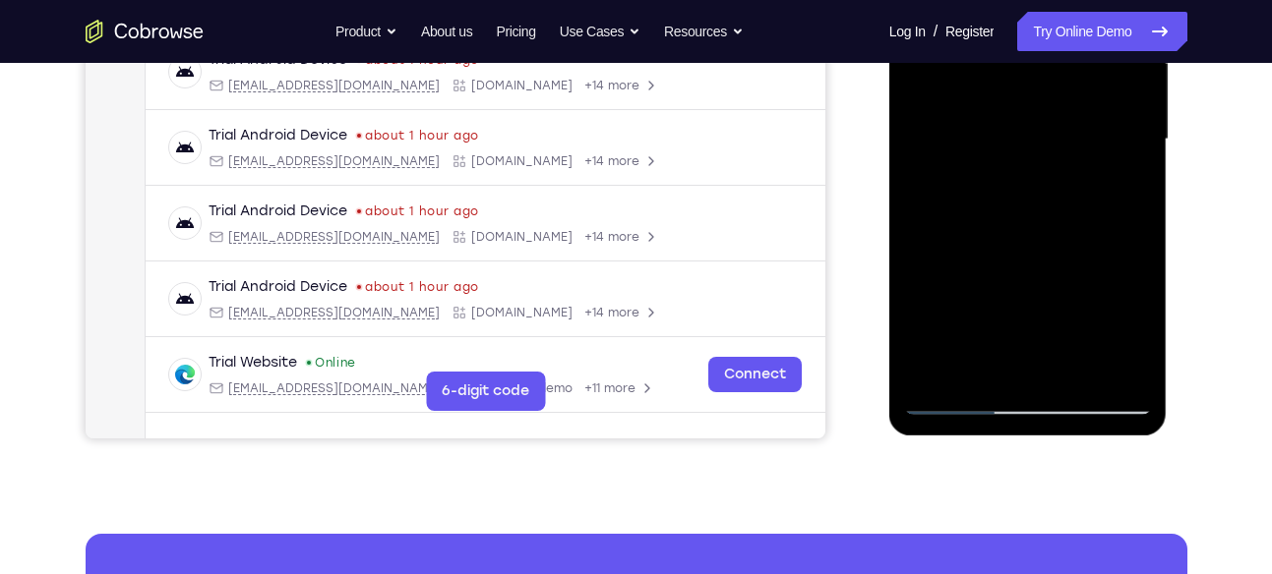
click at [1046, 148] on div at bounding box center [1028, 139] width 248 height 551
drag, startPoint x: 1034, startPoint y: 274, endPoint x: 1048, endPoint y: 222, distance: 54.2
click at [1048, 222] on div at bounding box center [1028, 139] width 248 height 551
click at [1065, 371] on div at bounding box center [1028, 139] width 248 height 551
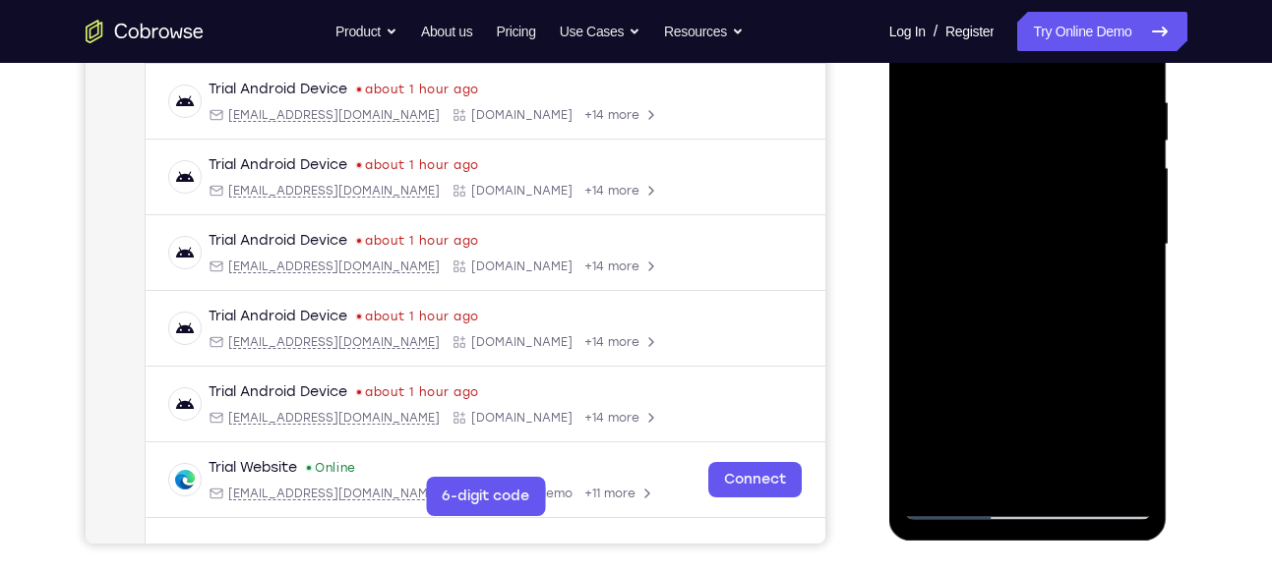
scroll to position [351, 0]
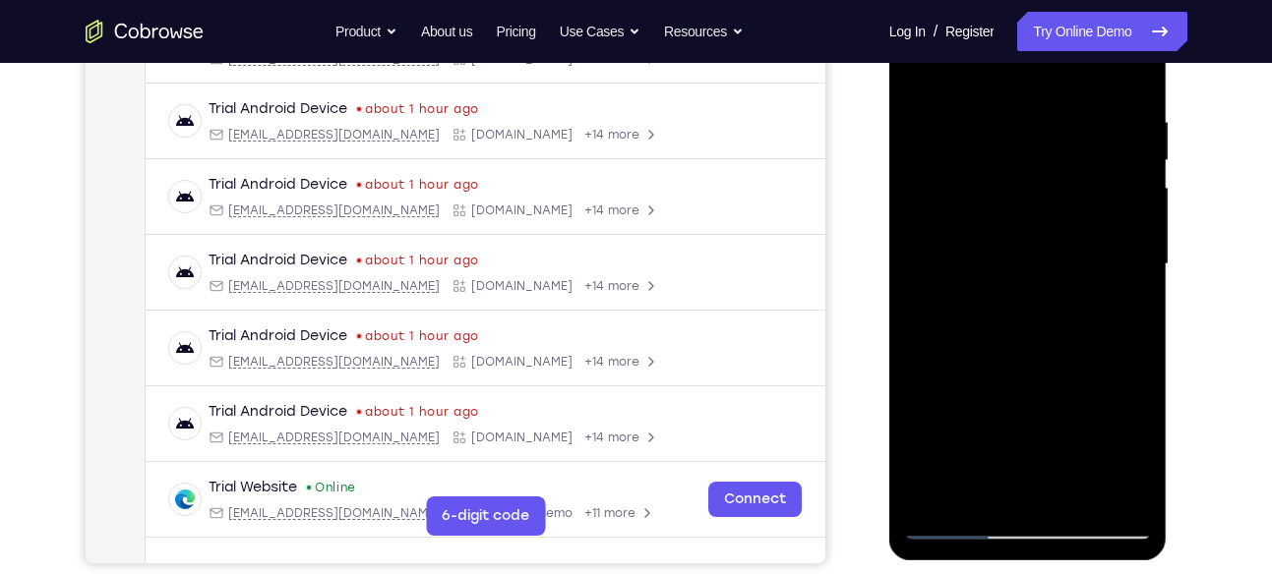
click at [1068, 254] on div at bounding box center [1028, 264] width 248 height 551
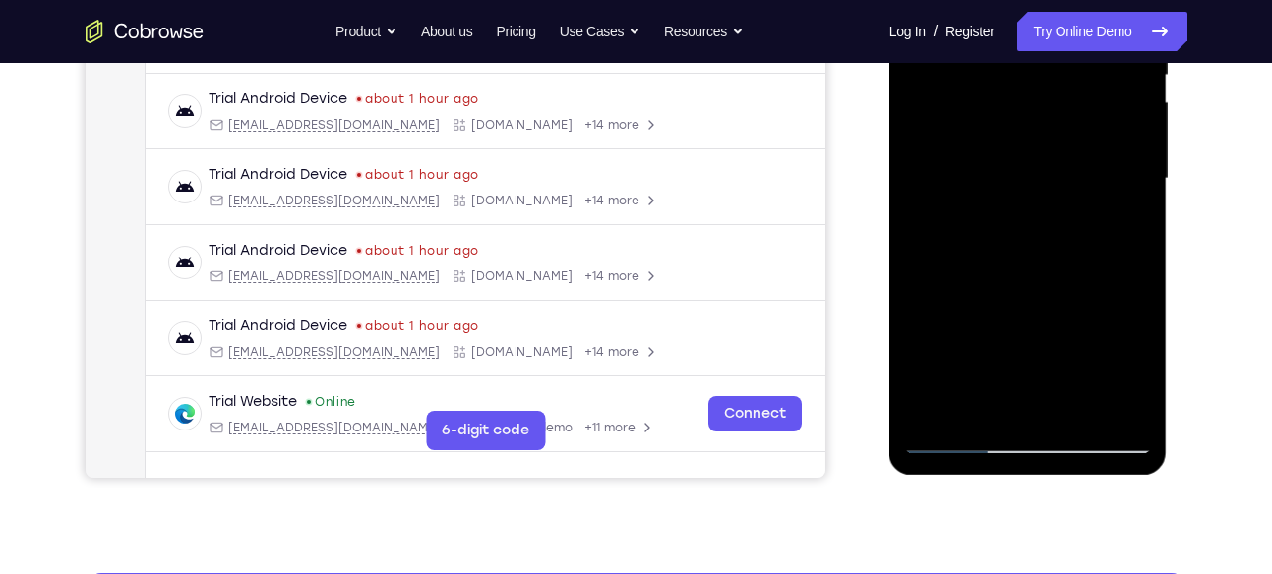
scroll to position [438, 0]
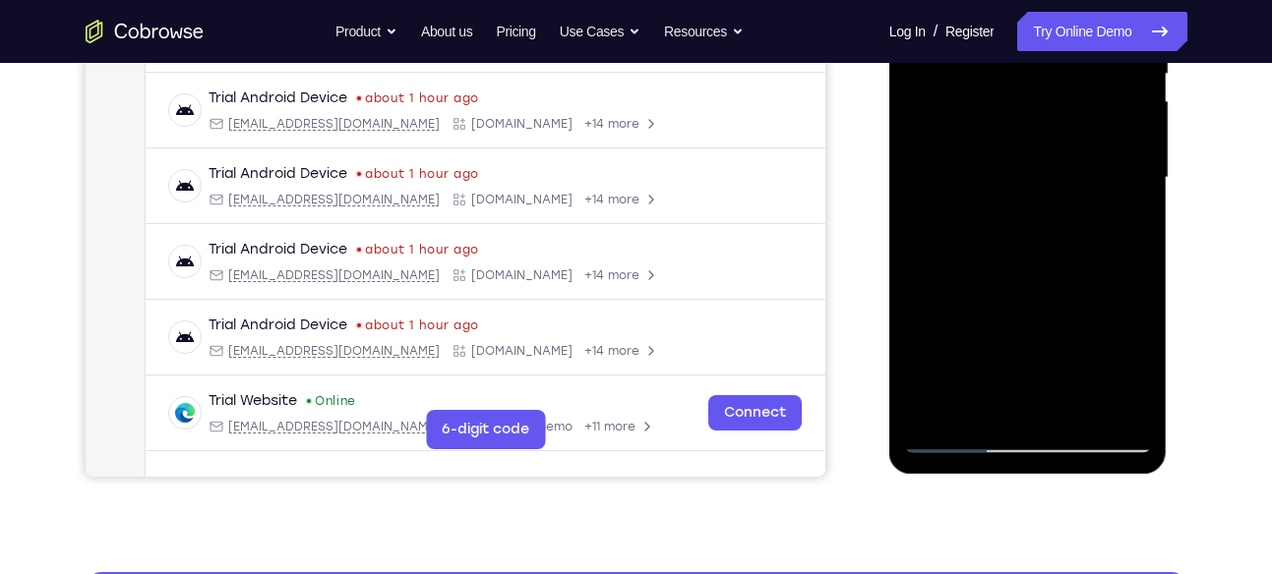
click at [996, 385] on div at bounding box center [1028, 178] width 248 height 551
click at [993, 388] on div at bounding box center [1028, 178] width 248 height 551
click at [1123, 369] on div at bounding box center [1028, 178] width 248 height 551
click at [980, 399] on div at bounding box center [1028, 178] width 248 height 551
click at [1079, 298] on div at bounding box center [1028, 178] width 248 height 551
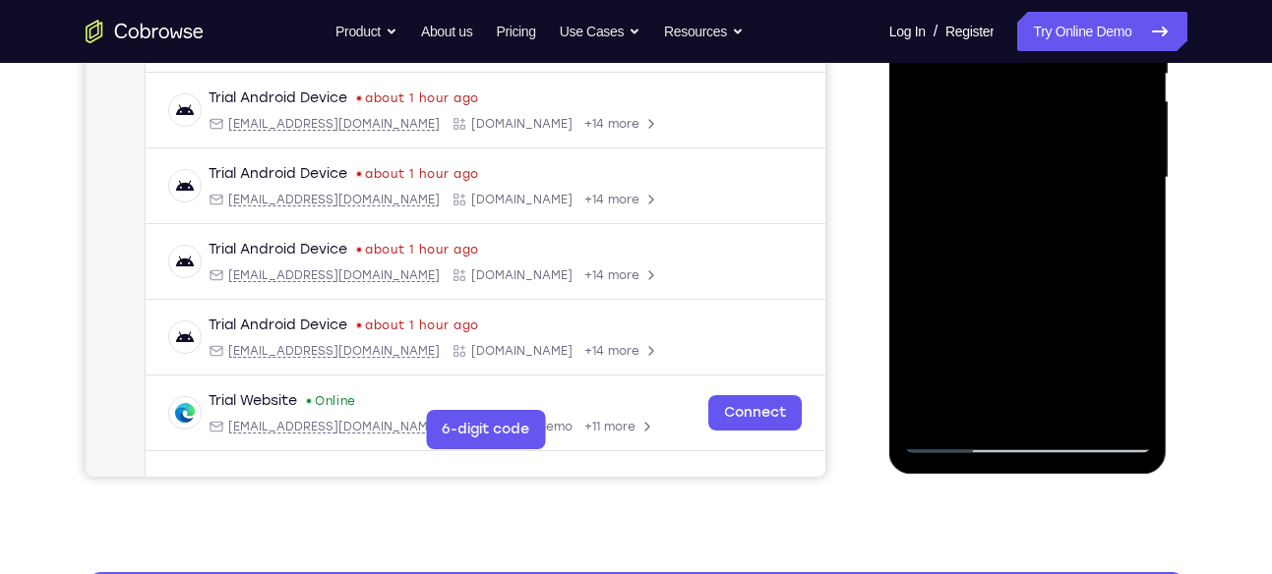
click at [1119, 213] on div at bounding box center [1028, 178] width 248 height 551
click at [1119, 227] on div at bounding box center [1028, 178] width 248 height 551
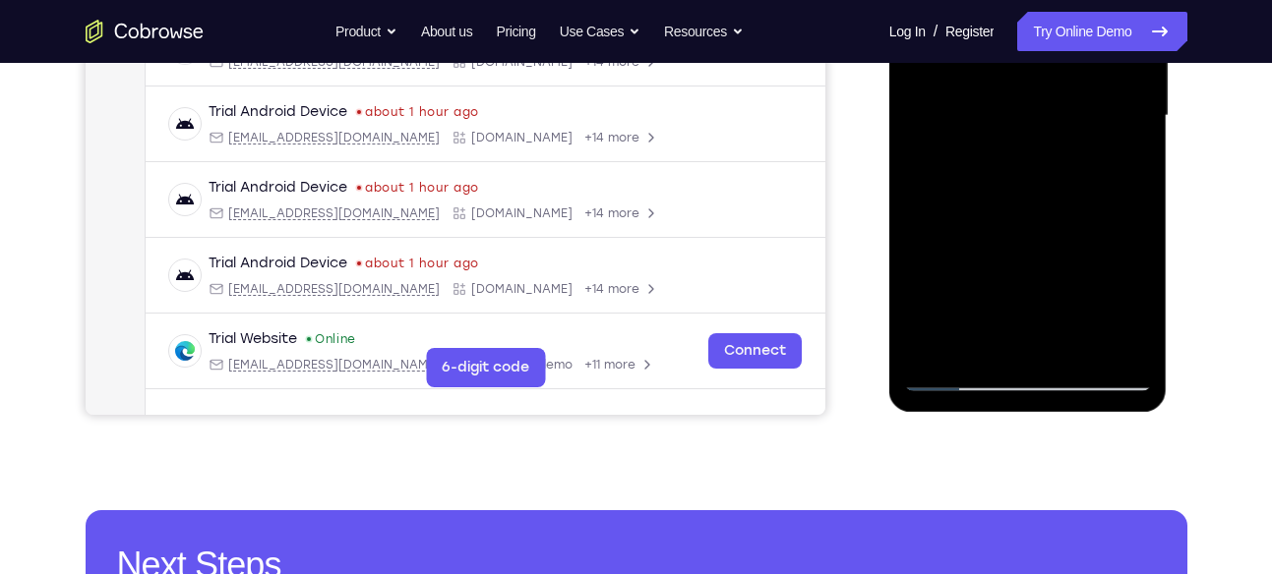
click at [952, 374] on div at bounding box center [1028, 116] width 248 height 551
click at [955, 377] on div at bounding box center [1028, 116] width 248 height 551
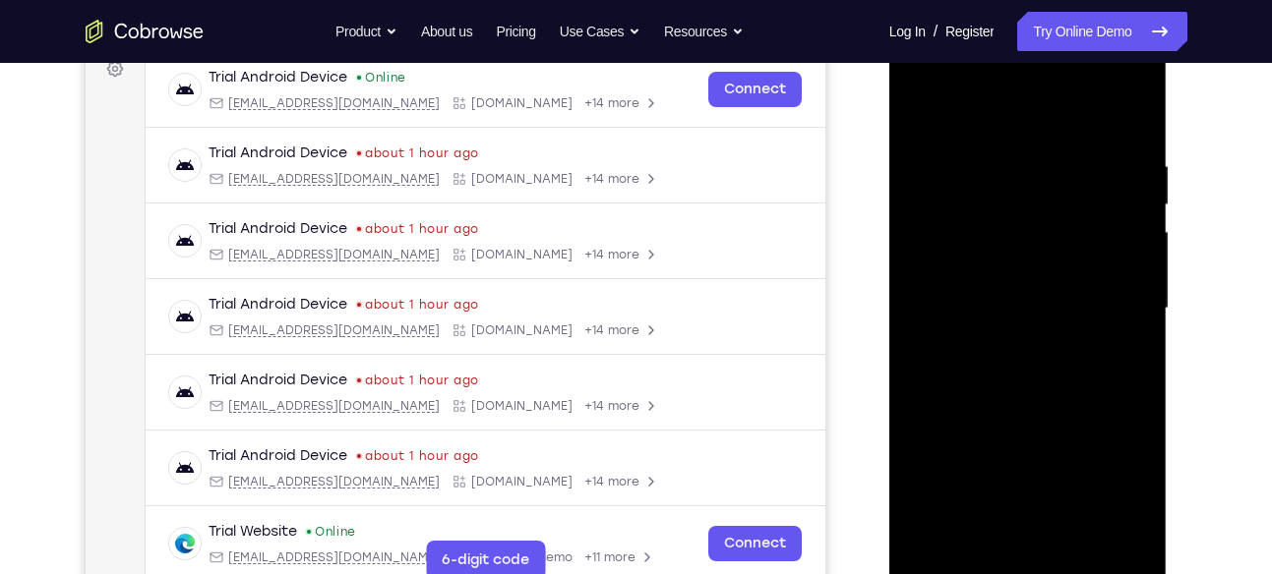
scroll to position [299, 0]
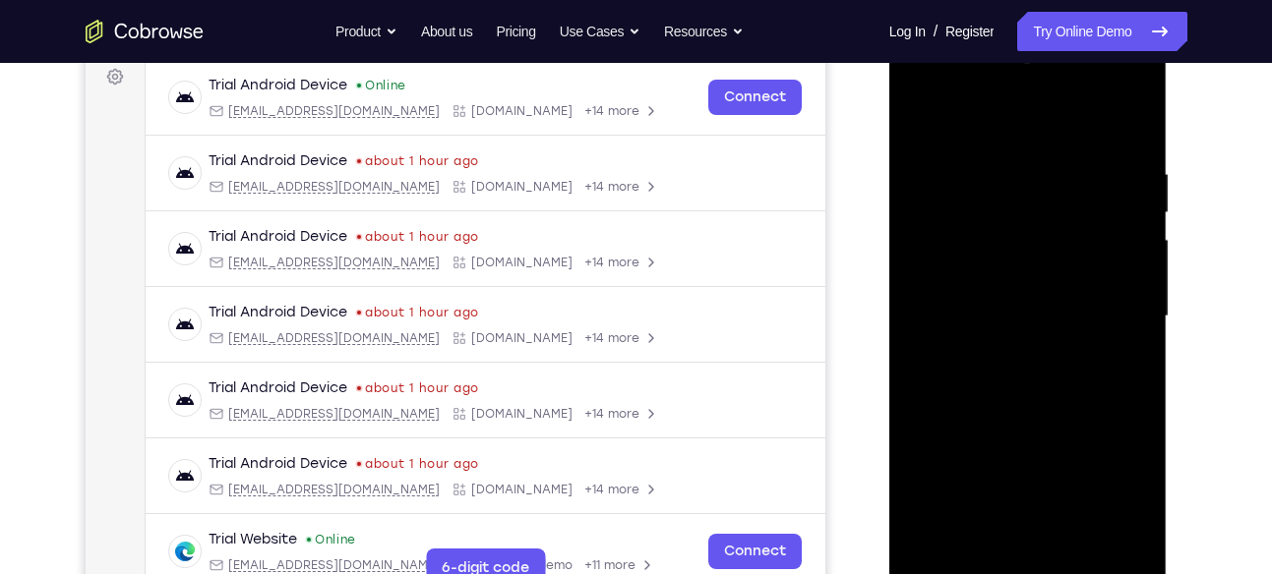
click at [925, 124] on div at bounding box center [1028, 316] width 248 height 551
drag, startPoint x: 977, startPoint y: 204, endPoint x: 971, endPoint y: 273, distance: 70.1
click at [971, 273] on div at bounding box center [1028, 316] width 248 height 551
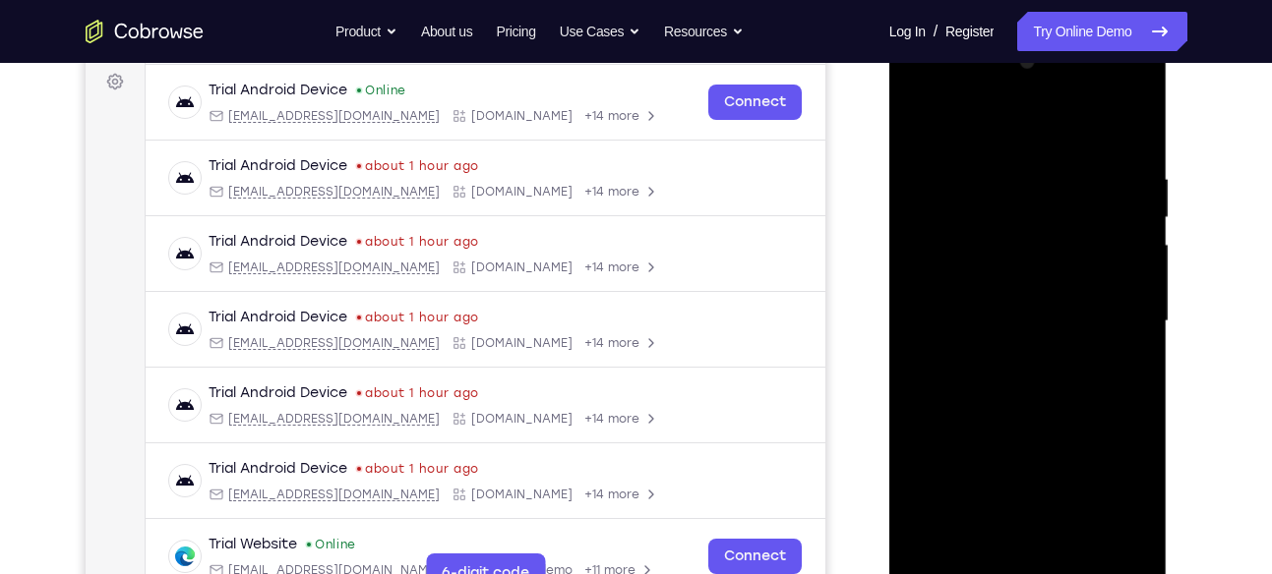
scroll to position [286, 0]
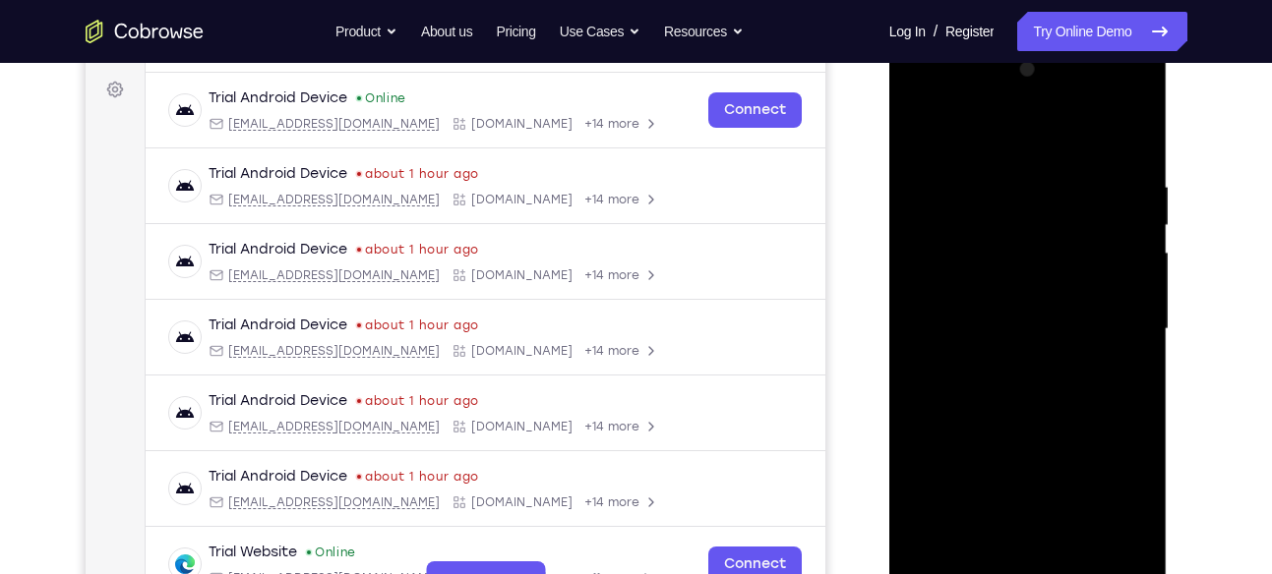
click at [945, 184] on div at bounding box center [1028, 329] width 248 height 551
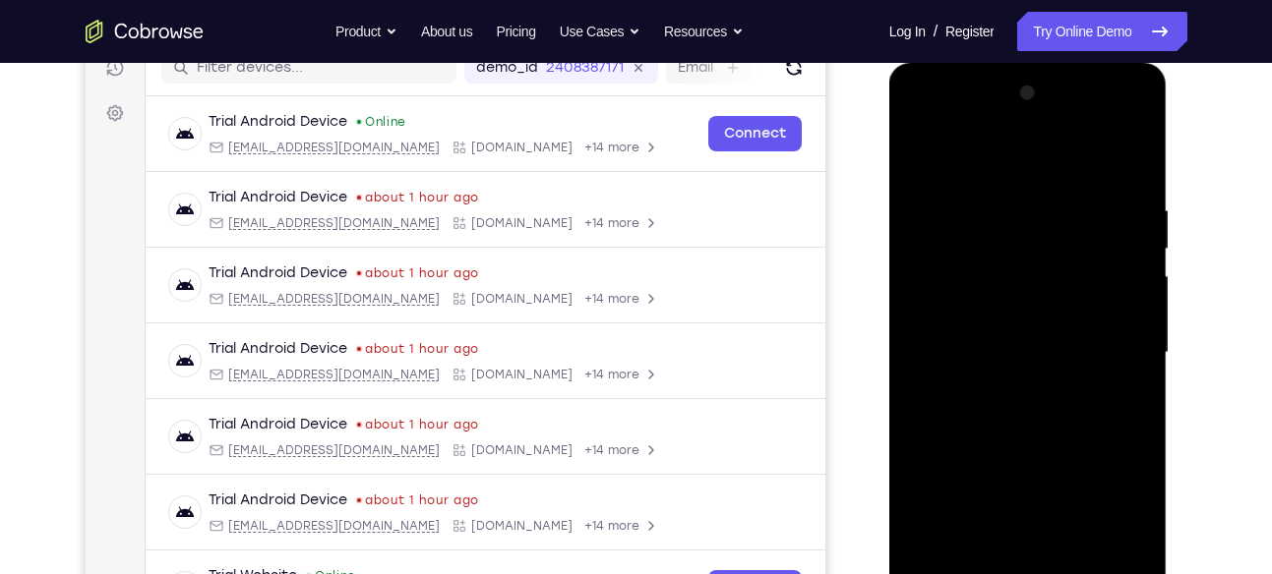
scroll to position [259, 0]
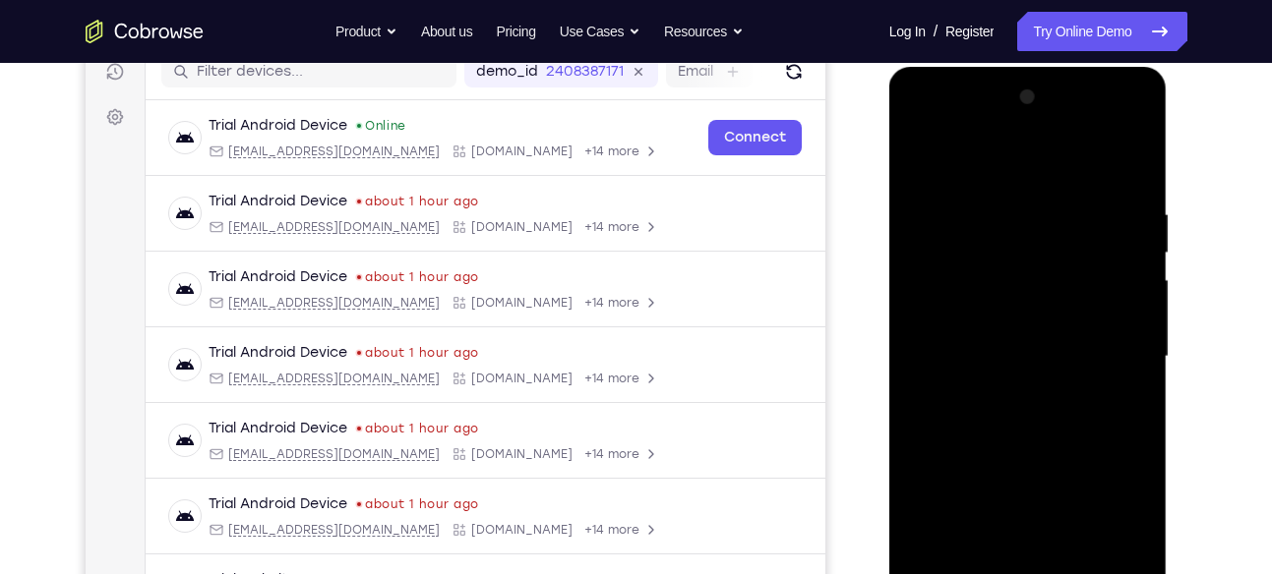
click at [939, 220] on div at bounding box center [1028, 357] width 248 height 551
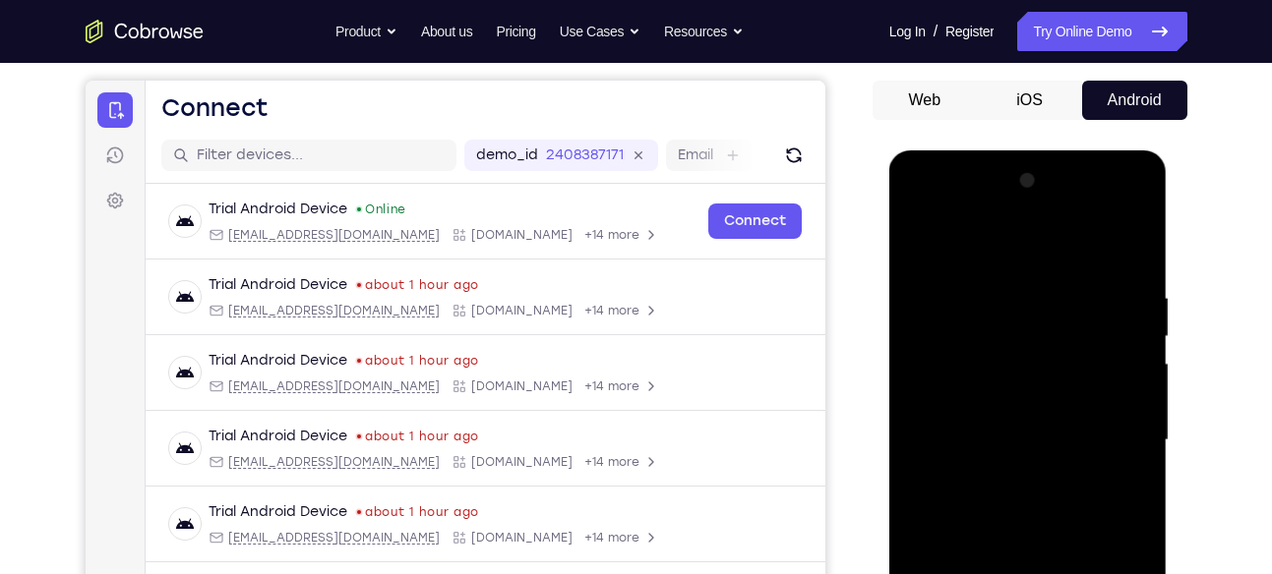
scroll to position [170, 0]
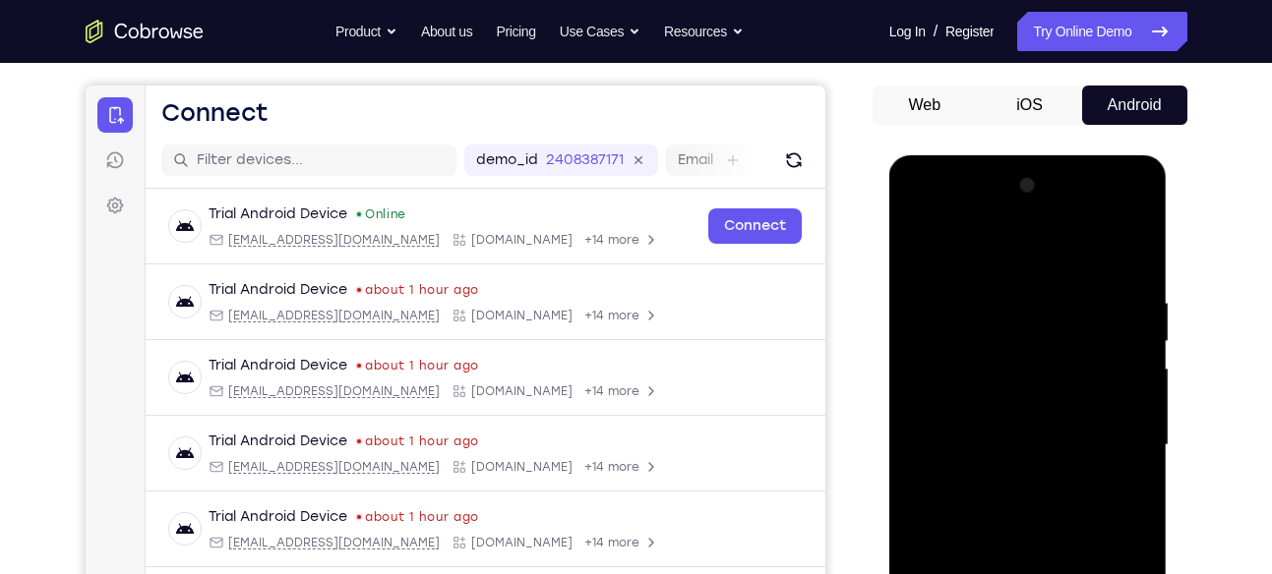
click at [1127, 252] on div at bounding box center [1028, 445] width 248 height 551
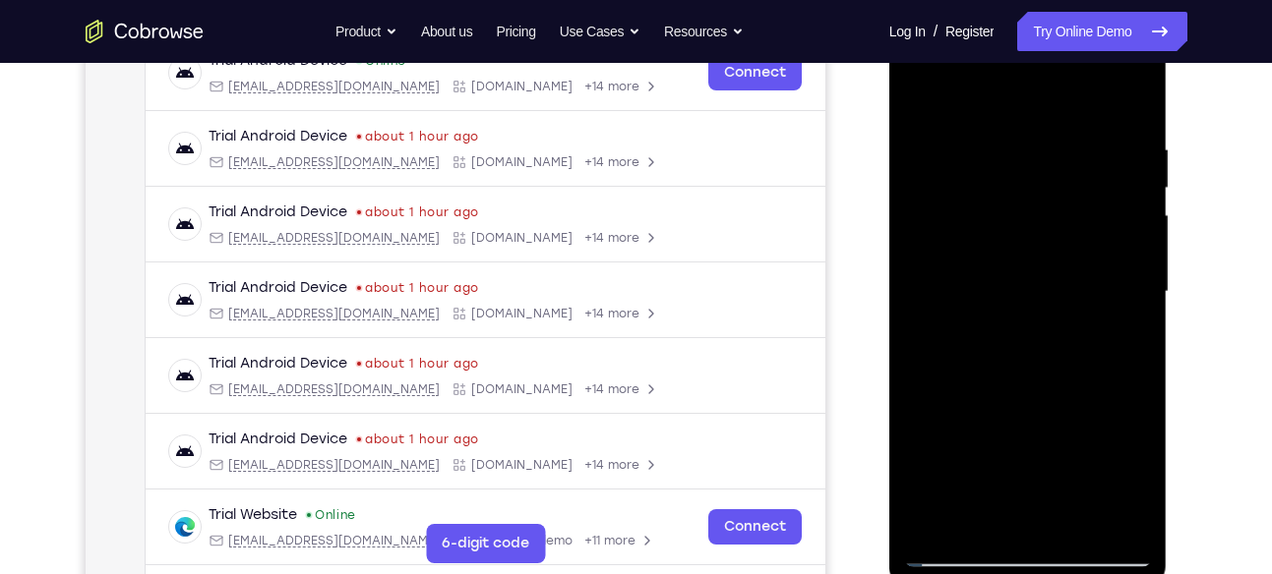
scroll to position [418, 0]
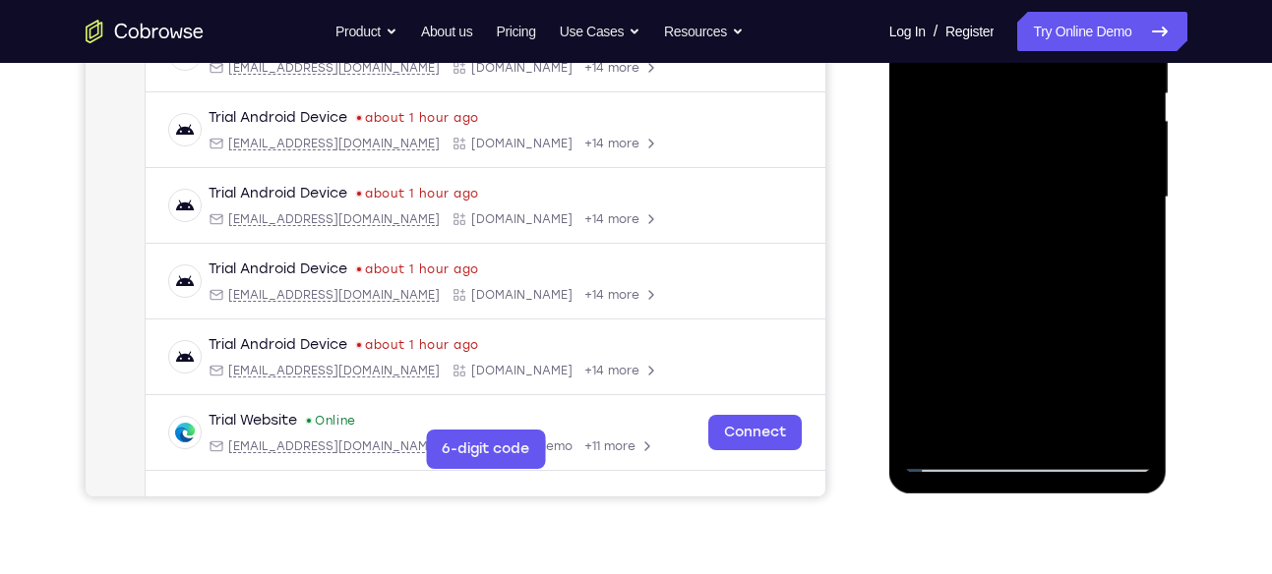
click at [1118, 425] on div at bounding box center [1028, 197] width 248 height 551
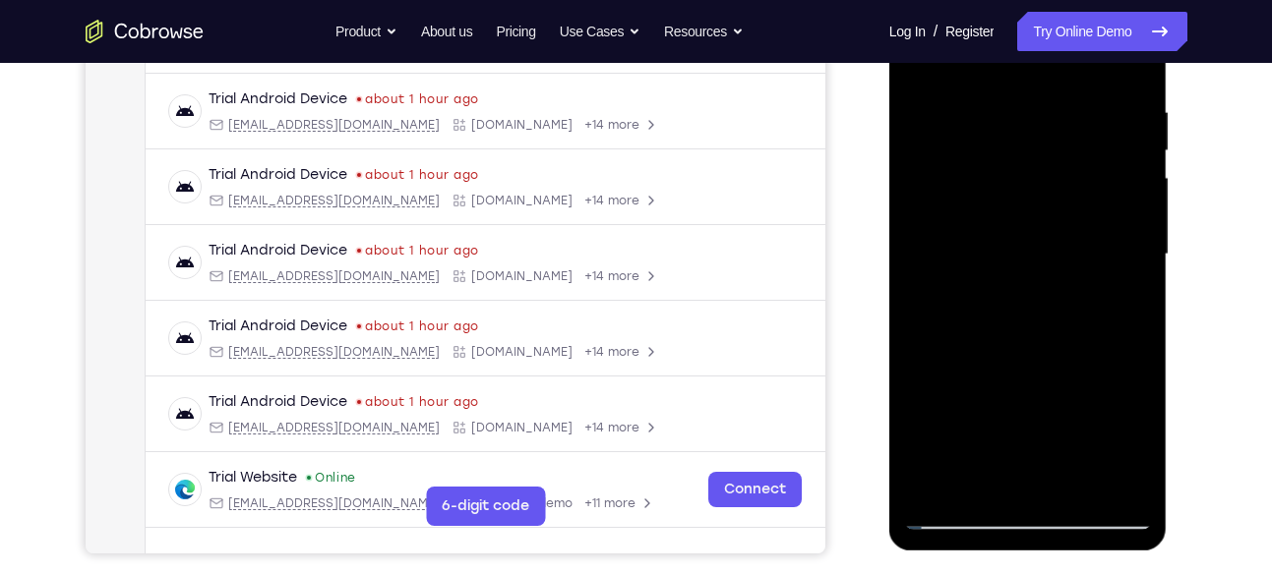
scroll to position [360, 0]
click at [972, 367] on div at bounding box center [1028, 255] width 248 height 551
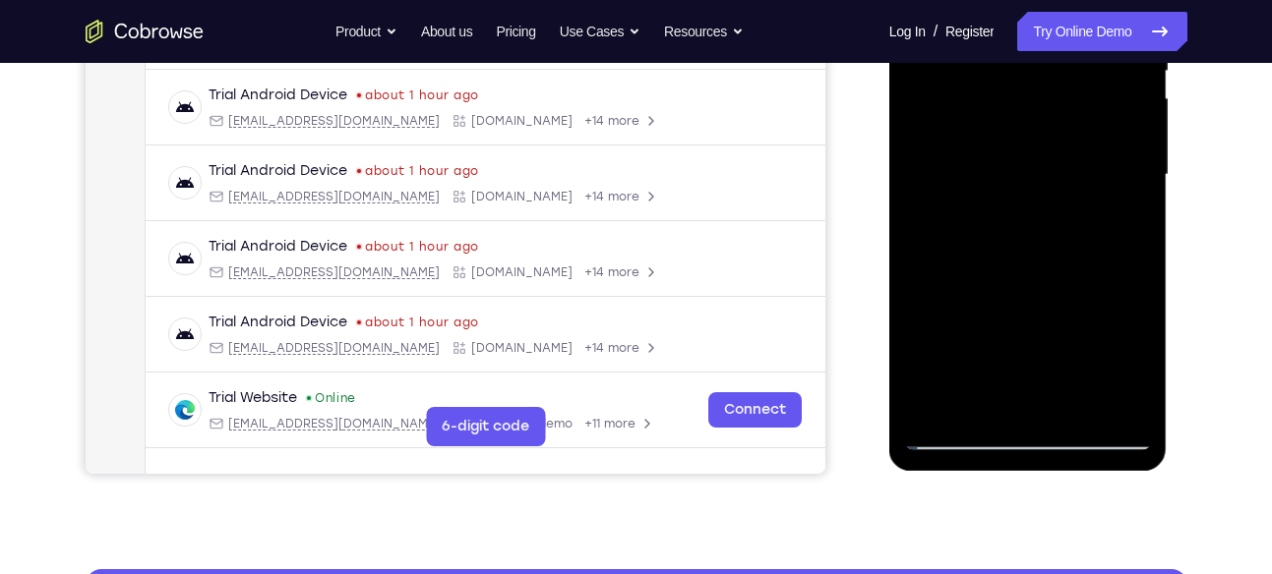
scroll to position [445, 0]
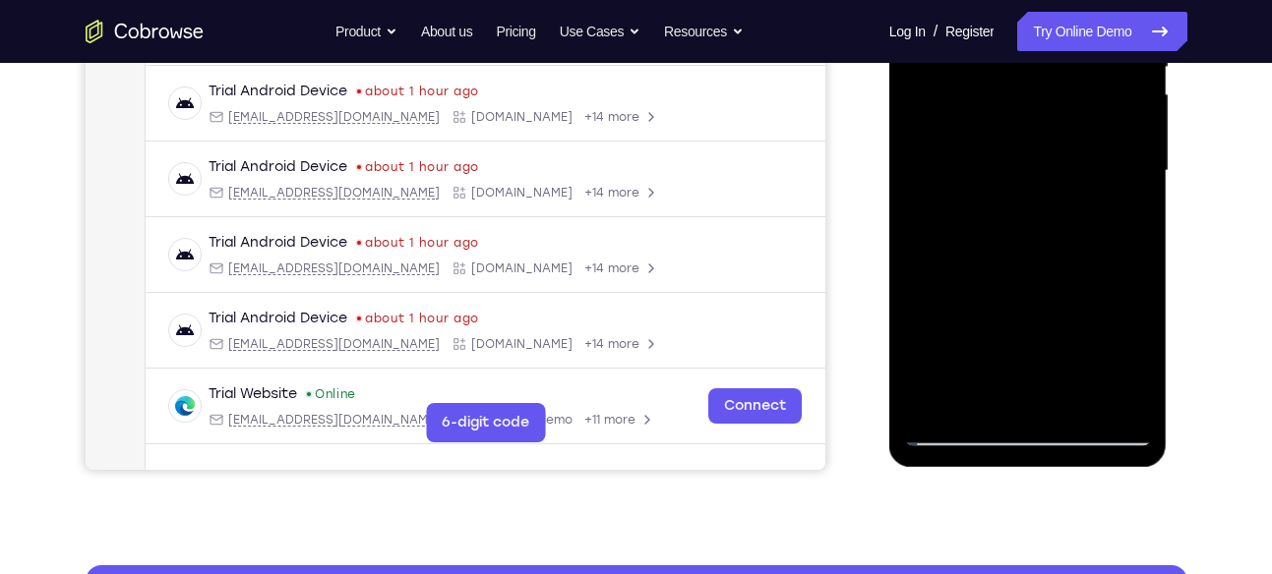
click at [1120, 408] on div at bounding box center [1028, 171] width 248 height 551
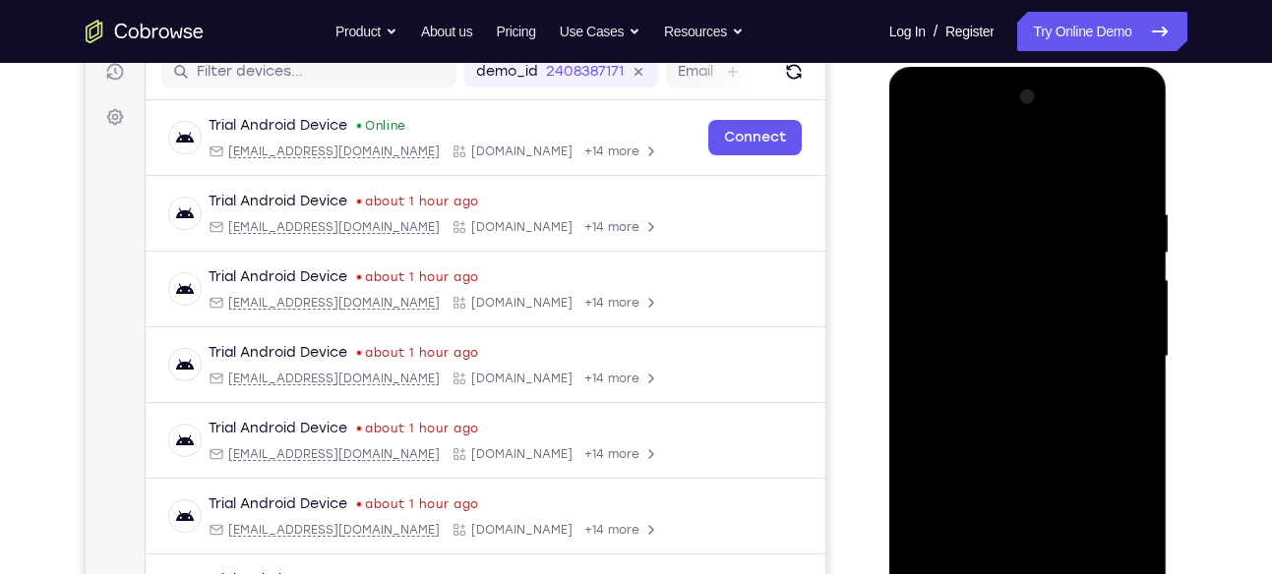
scroll to position [258, 0]
click at [938, 238] on div at bounding box center [1028, 358] width 248 height 551
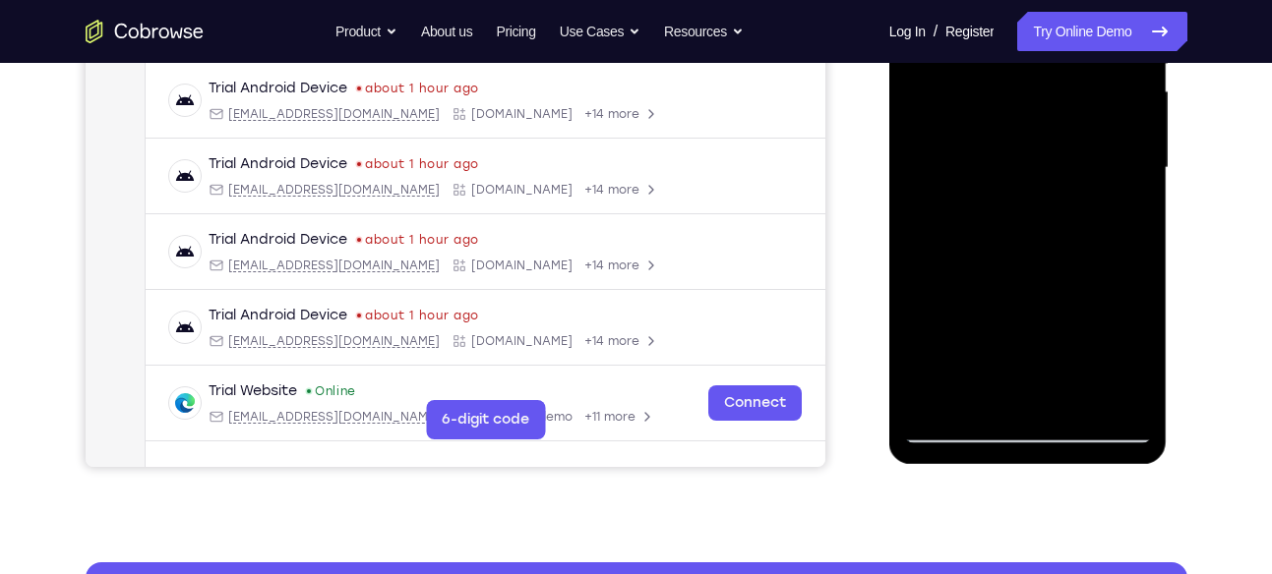
scroll to position [451, 0]
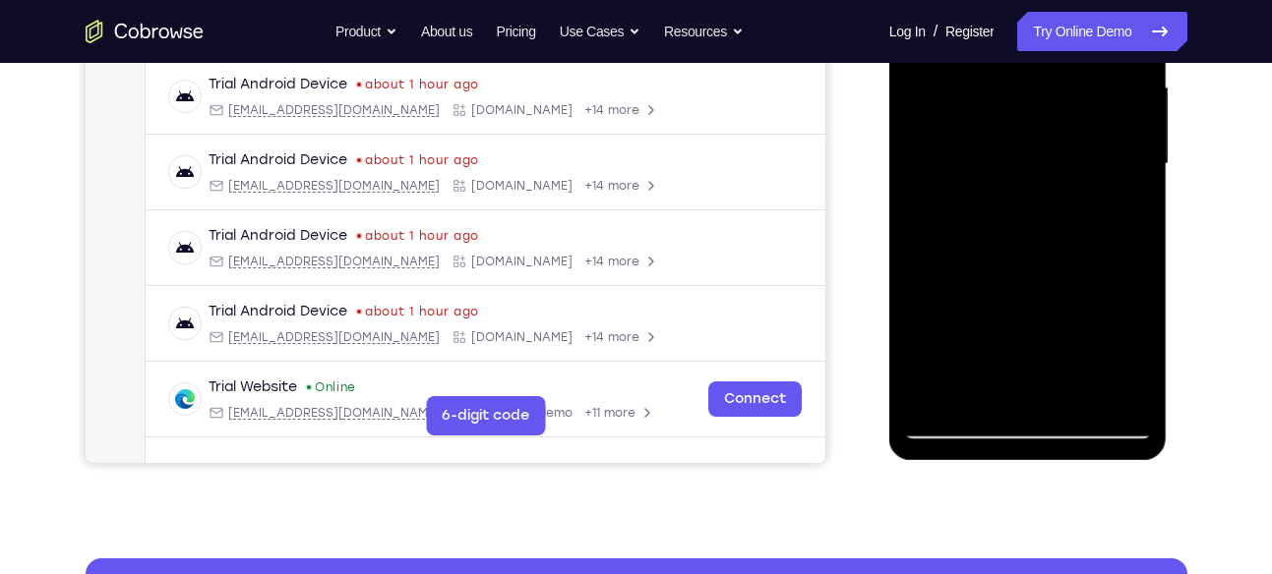
click at [962, 424] on div at bounding box center [1028, 164] width 248 height 551
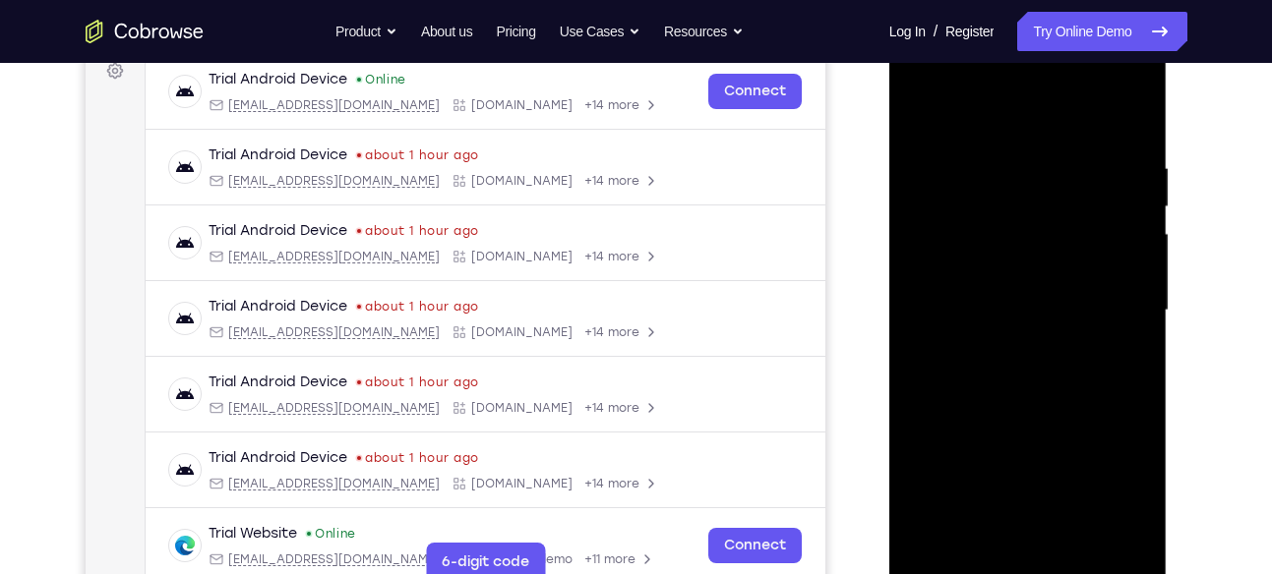
scroll to position [279, 0]
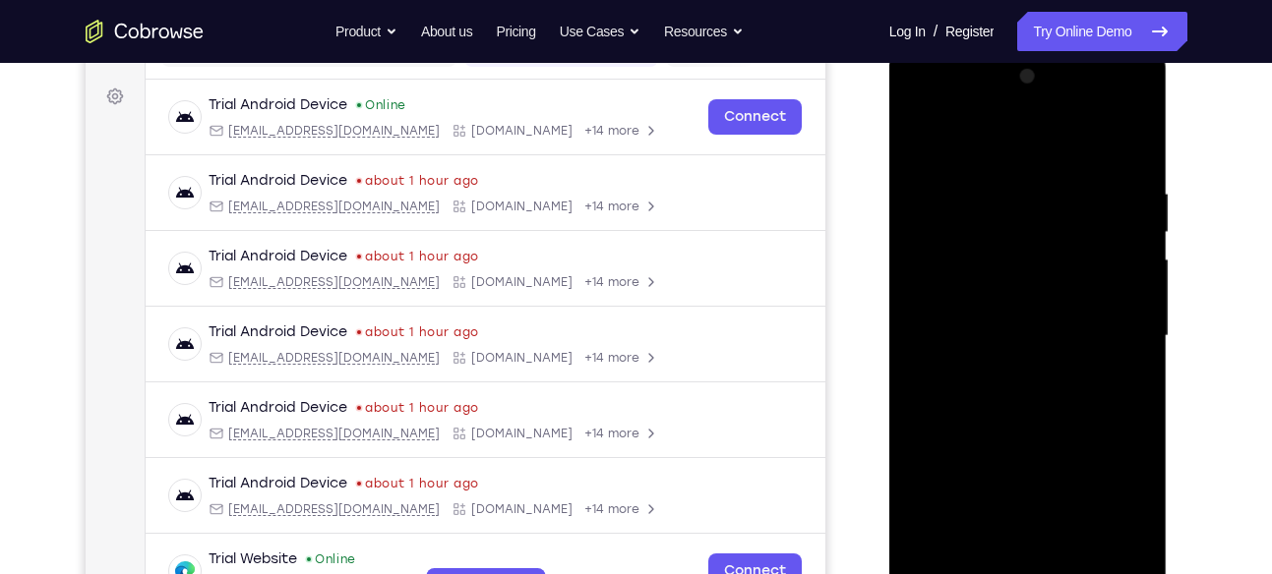
drag, startPoint x: 1070, startPoint y: 275, endPoint x: 1058, endPoint y: 511, distance: 236.3
click at [1058, 511] on div at bounding box center [1028, 336] width 248 height 551
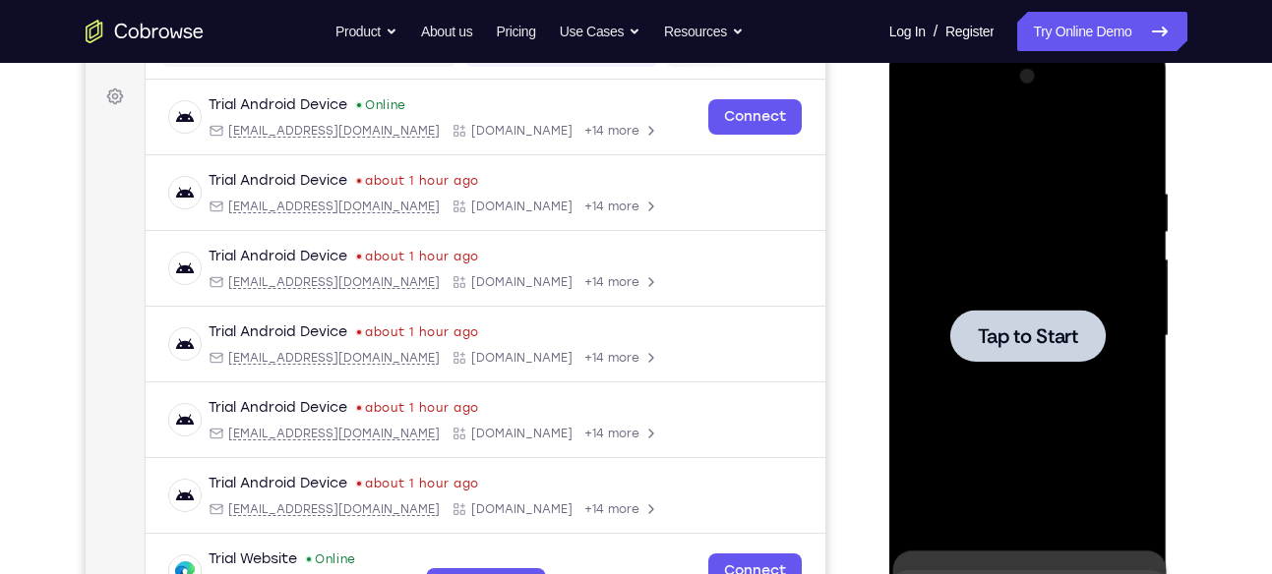
click at [1039, 338] on span "Tap to Start" at bounding box center [1028, 336] width 100 height 20
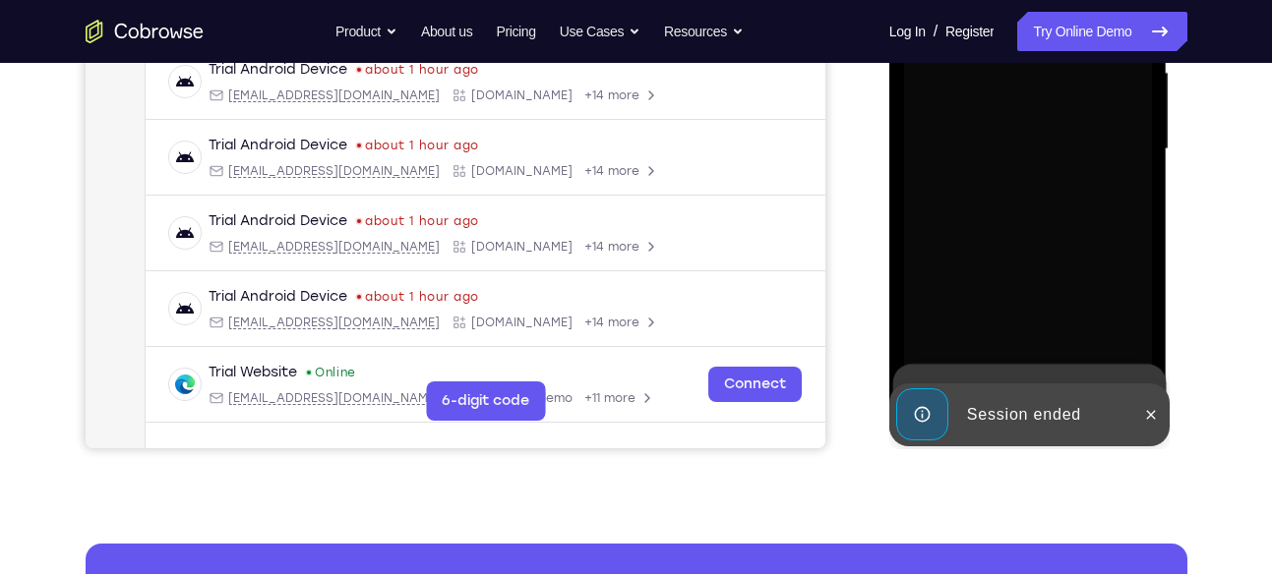
scroll to position [467, 0]
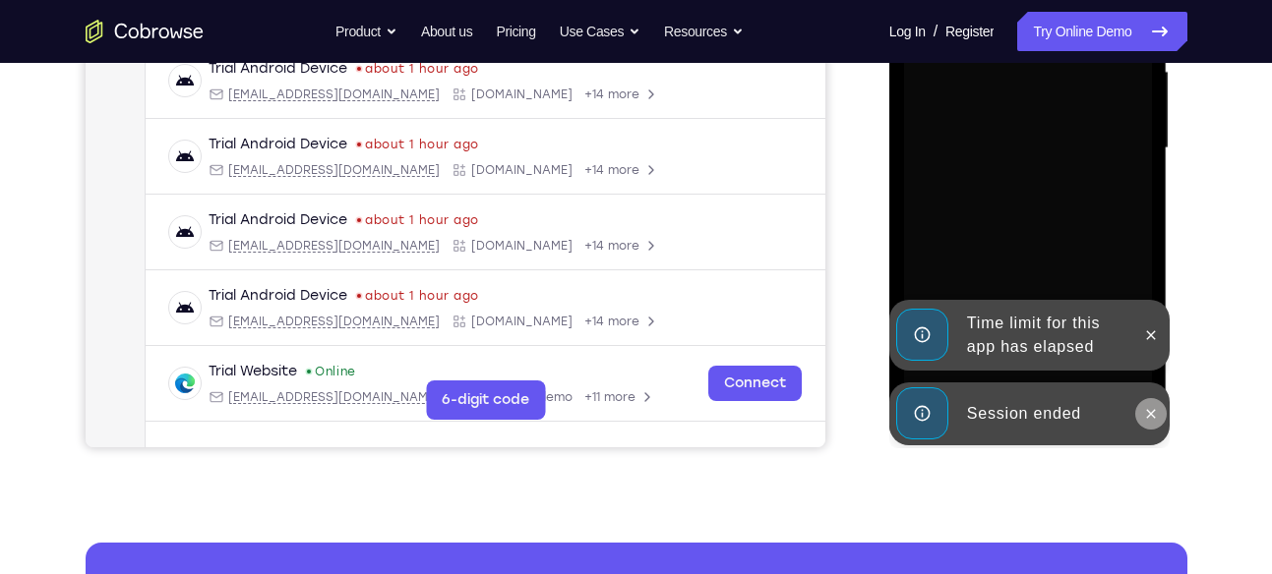
click at [1148, 414] on icon at bounding box center [1151, 414] width 16 height 16
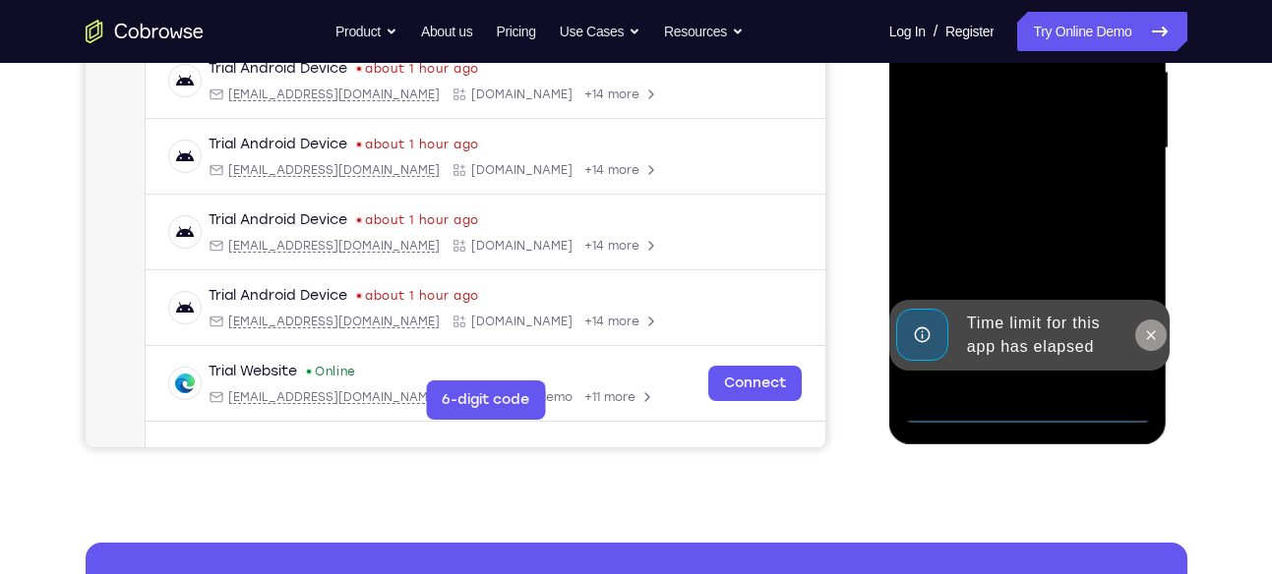
click at [1146, 349] on button at bounding box center [1150, 335] width 31 height 31
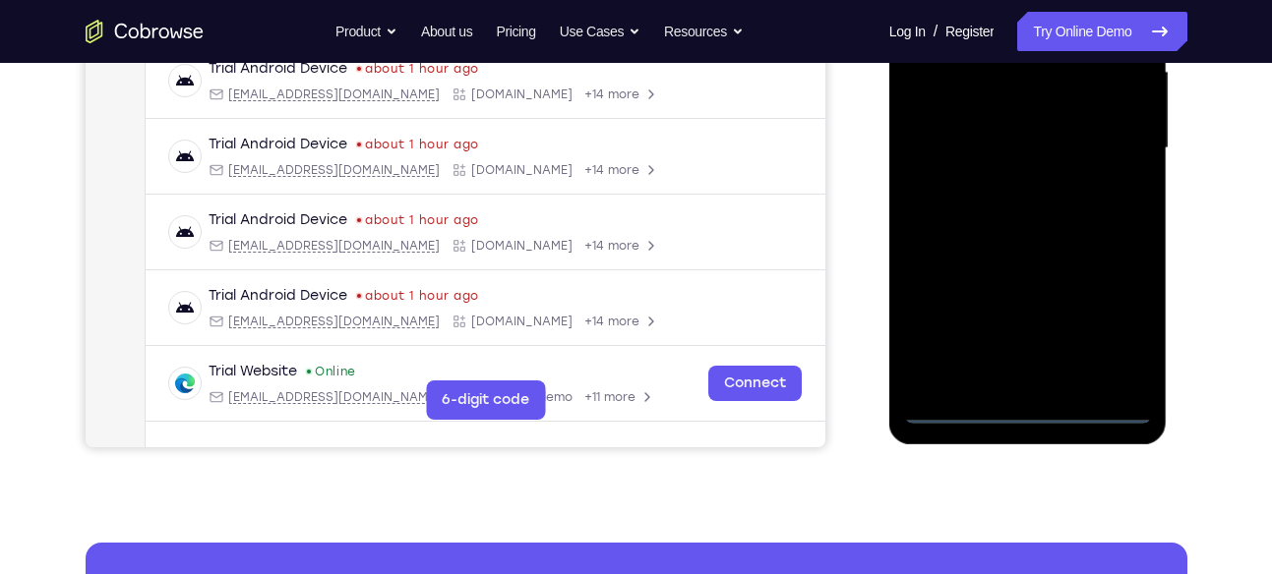
click at [1024, 415] on div at bounding box center [1028, 148] width 248 height 551
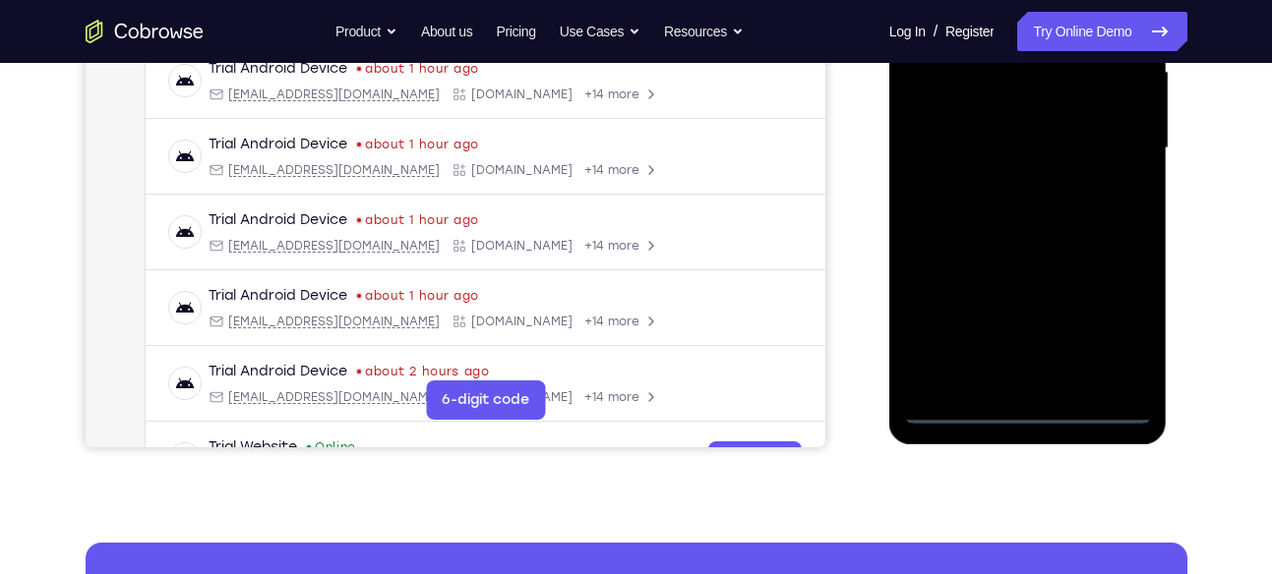
click at [1115, 332] on div at bounding box center [1028, 148] width 248 height 551
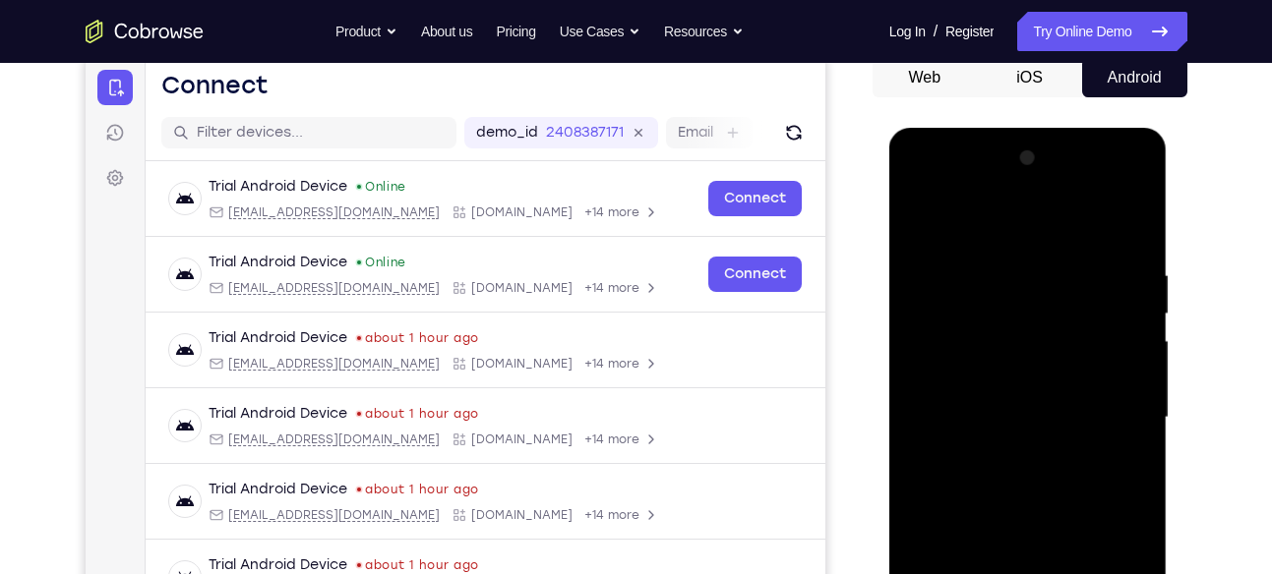
scroll to position [196, 0]
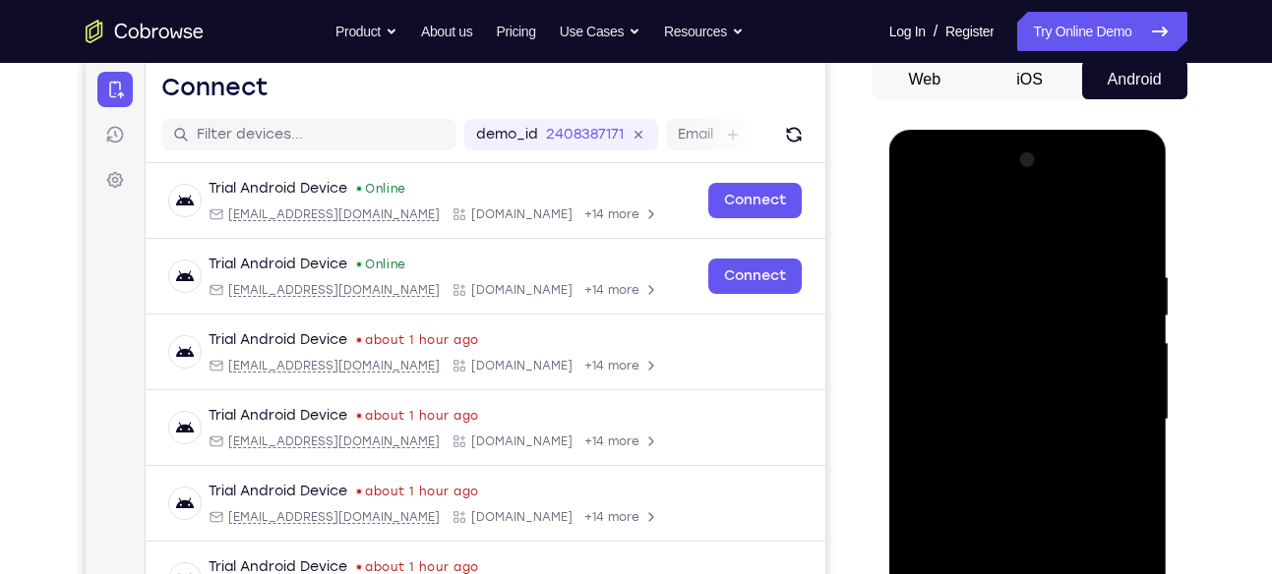
click at [921, 191] on div at bounding box center [1028, 420] width 248 height 551
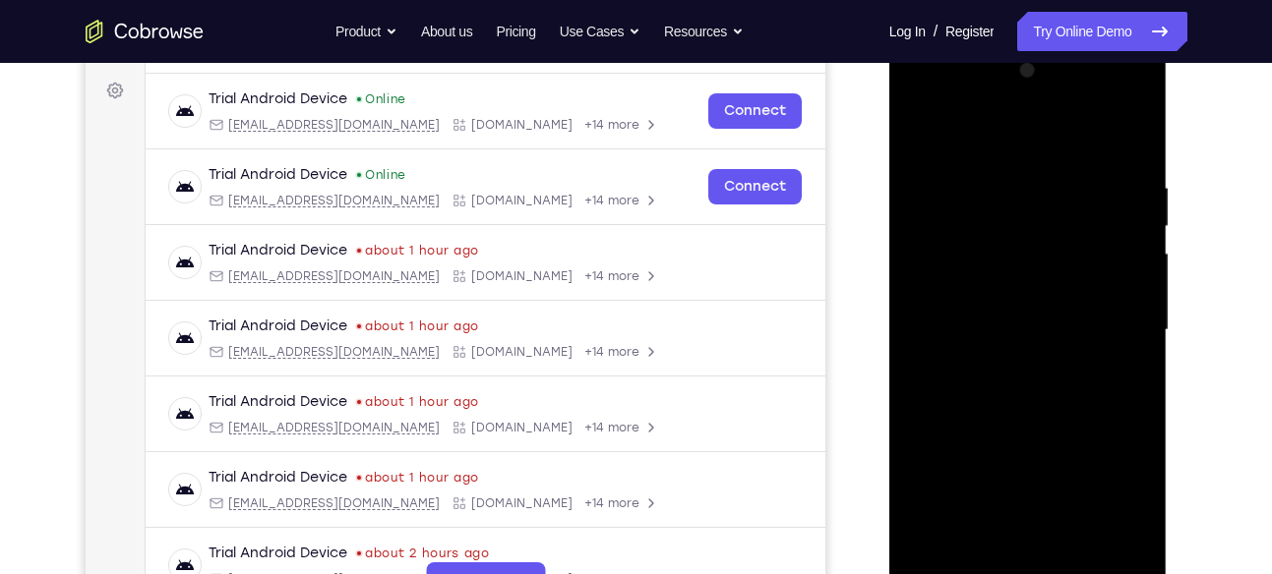
scroll to position [286, 0]
click at [1113, 322] on div at bounding box center [1028, 329] width 248 height 551
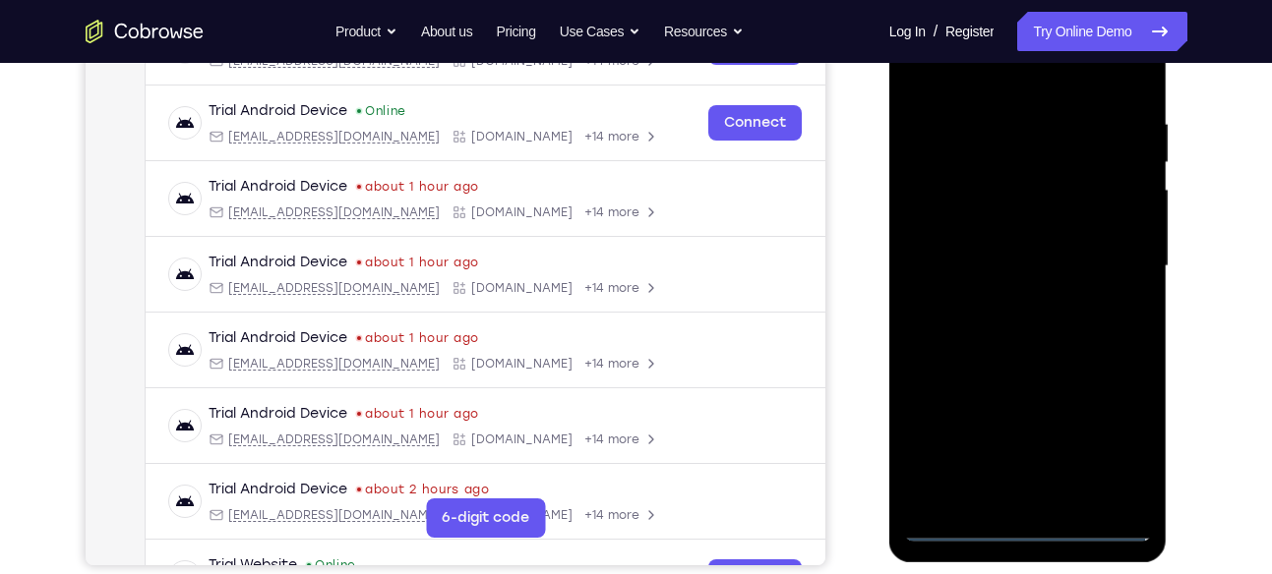
scroll to position [381, 0]
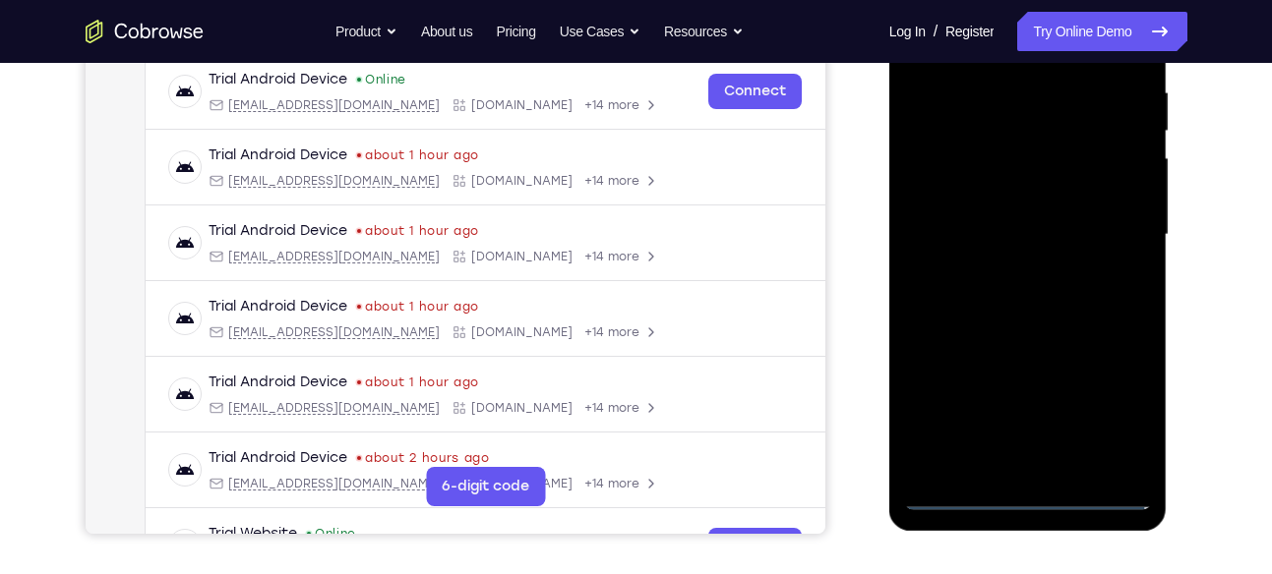
click at [1005, 270] on div at bounding box center [1028, 235] width 248 height 551
click at [1005, 211] on div at bounding box center [1028, 235] width 248 height 551
click at [984, 202] on div at bounding box center [1028, 235] width 248 height 551
click at [975, 236] on div at bounding box center [1028, 235] width 248 height 551
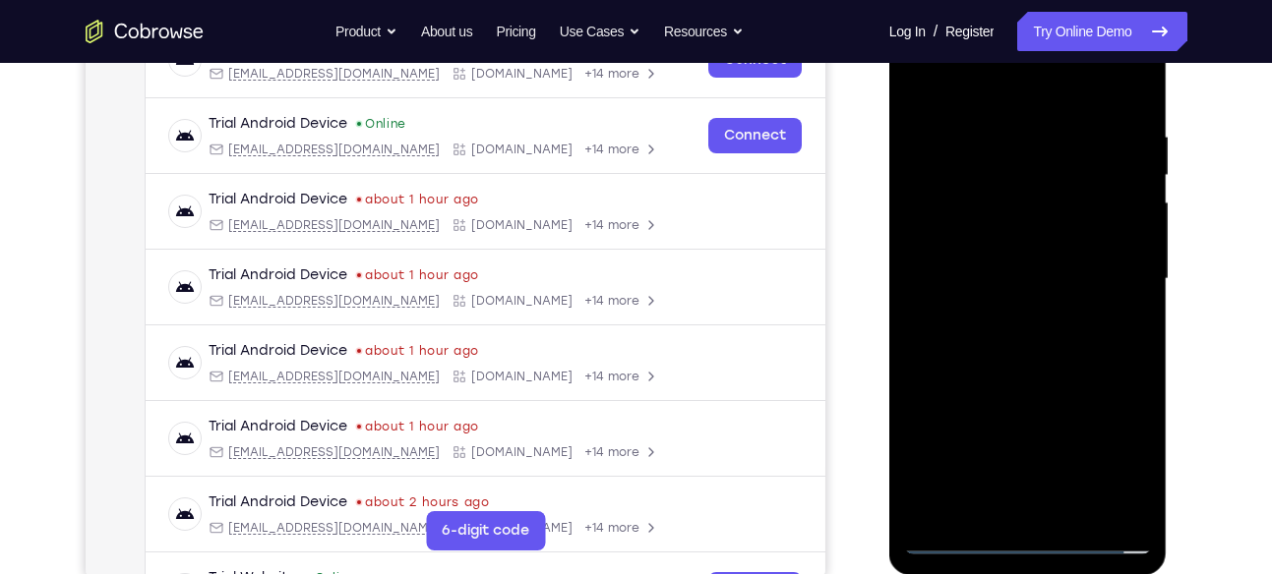
scroll to position [350, 0]
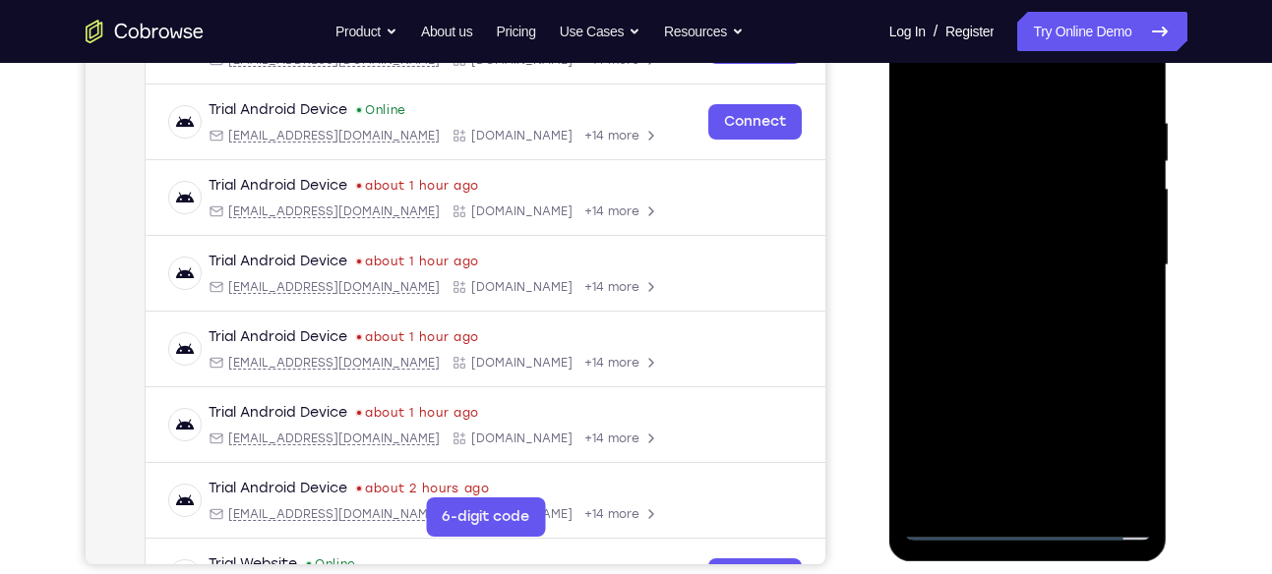
click at [1027, 340] on div at bounding box center [1028, 265] width 248 height 551
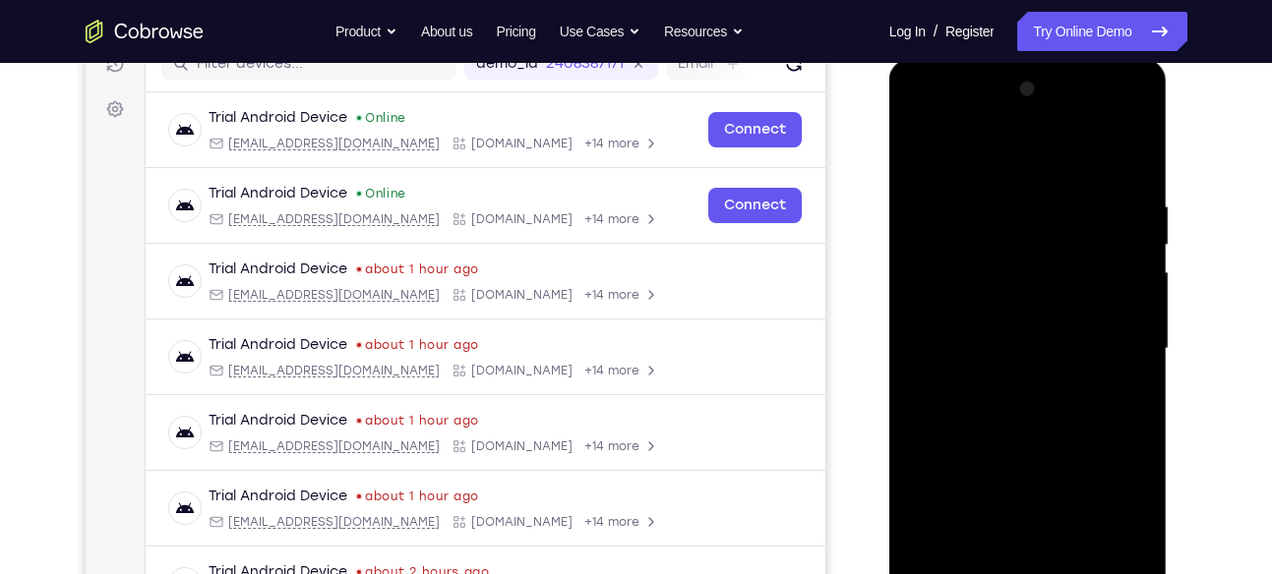
scroll to position [253, 0]
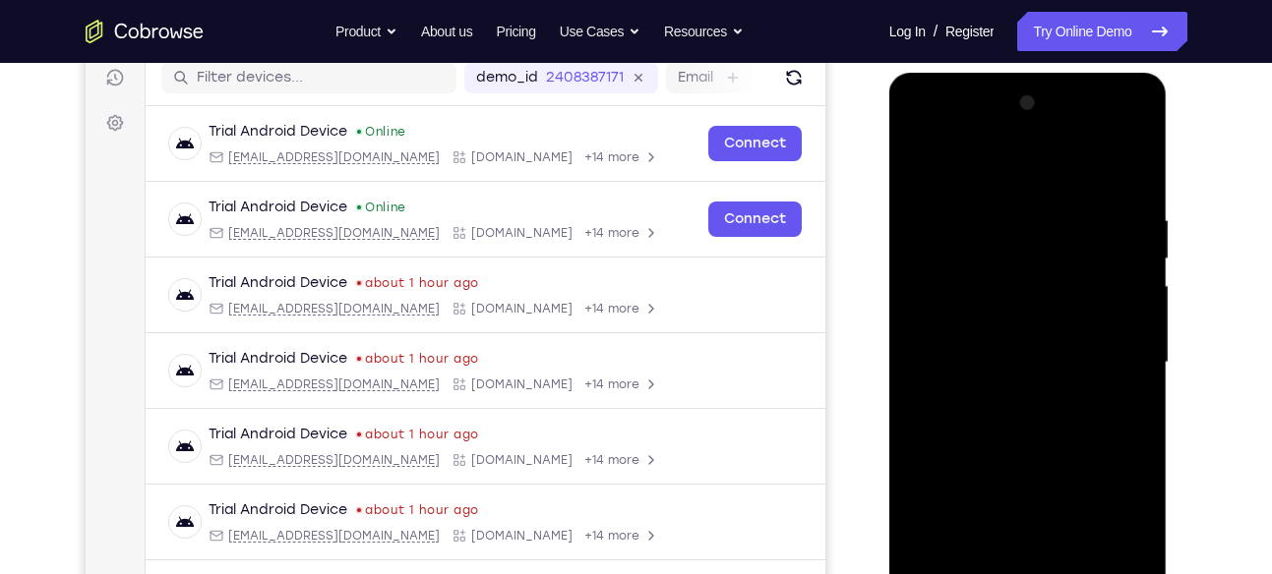
drag, startPoint x: 1041, startPoint y: 179, endPoint x: 1038, endPoint y: 13, distance: 166.2
click at [1038, 73] on html "Online web based iOS Simulators and Android Emulators. Run iPhone, iPad, Mobile…" at bounding box center [1029, 368] width 280 height 590
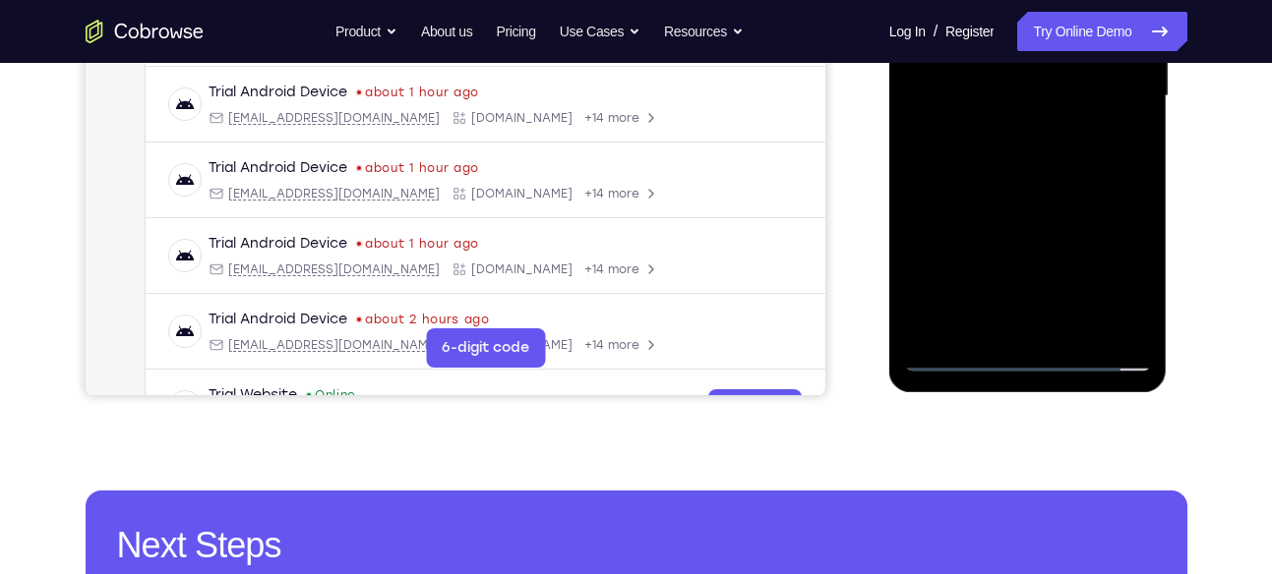
click at [1071, 331] on div at bounding box center [1028, 96] width 248 height 551
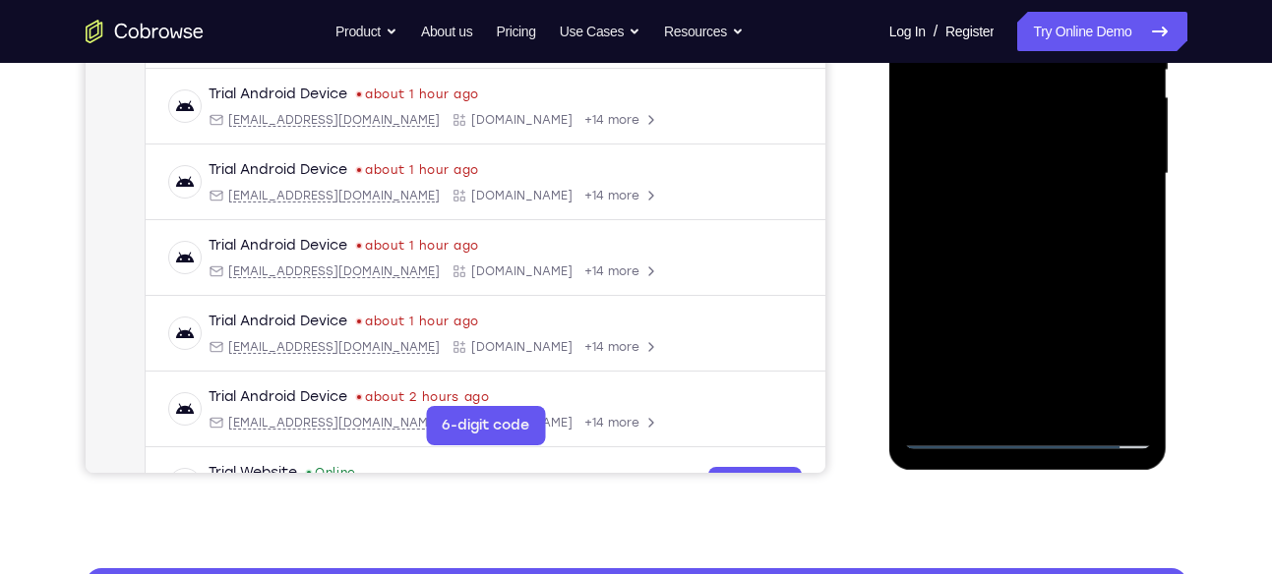
scroll to position [428, 0]
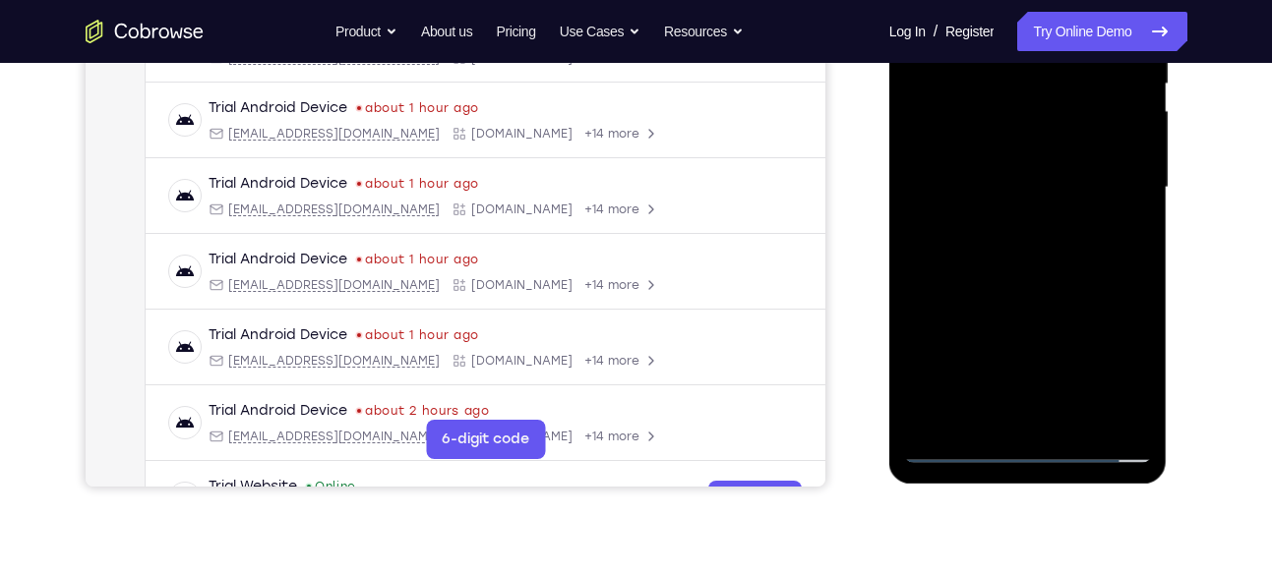
click at [1050, 286] on div at bounding box center [1028, 187] width 248 height 551
click at [1037, 181] on div at bounding box center [1028, 187] width 248 height 551
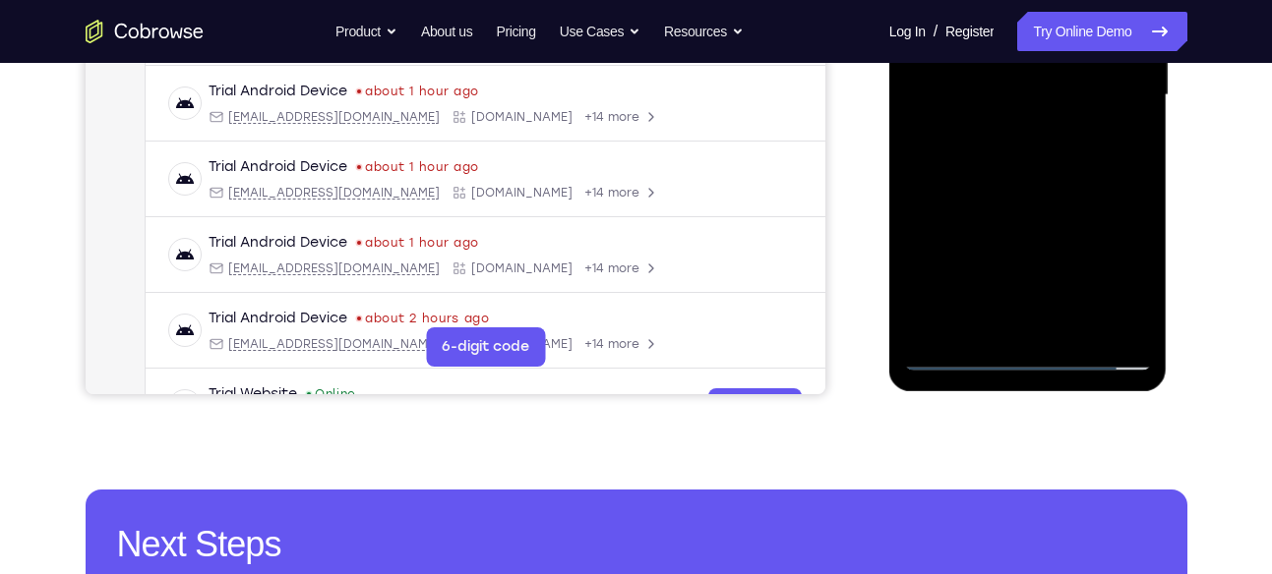
scroll to position [529, 0]
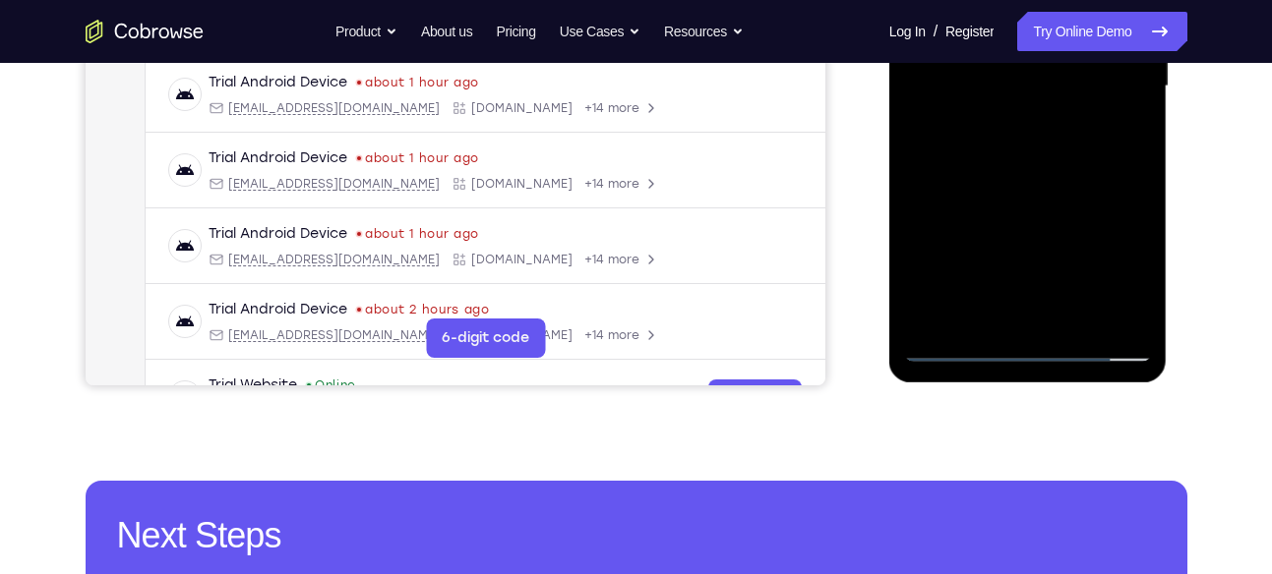
click at [1150, 274] on div at bounding box center [1028, 86] width 248 height 551
click at [1115, 135] on div at bounding box center [1028, 86] width 248 height 551
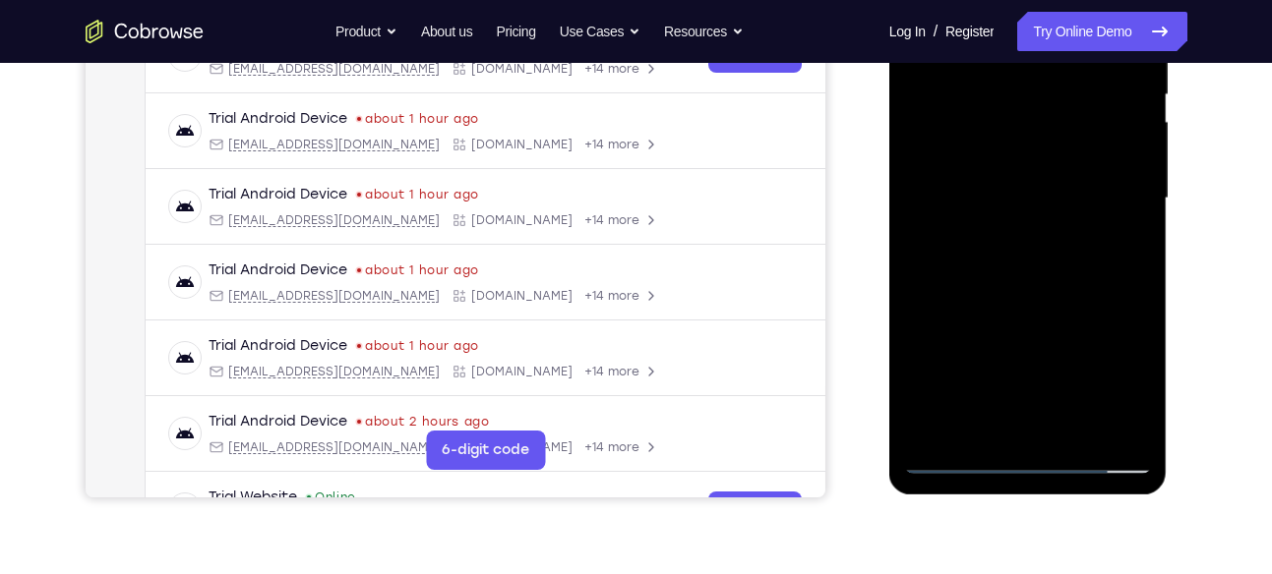
scroll to position [404, 0]
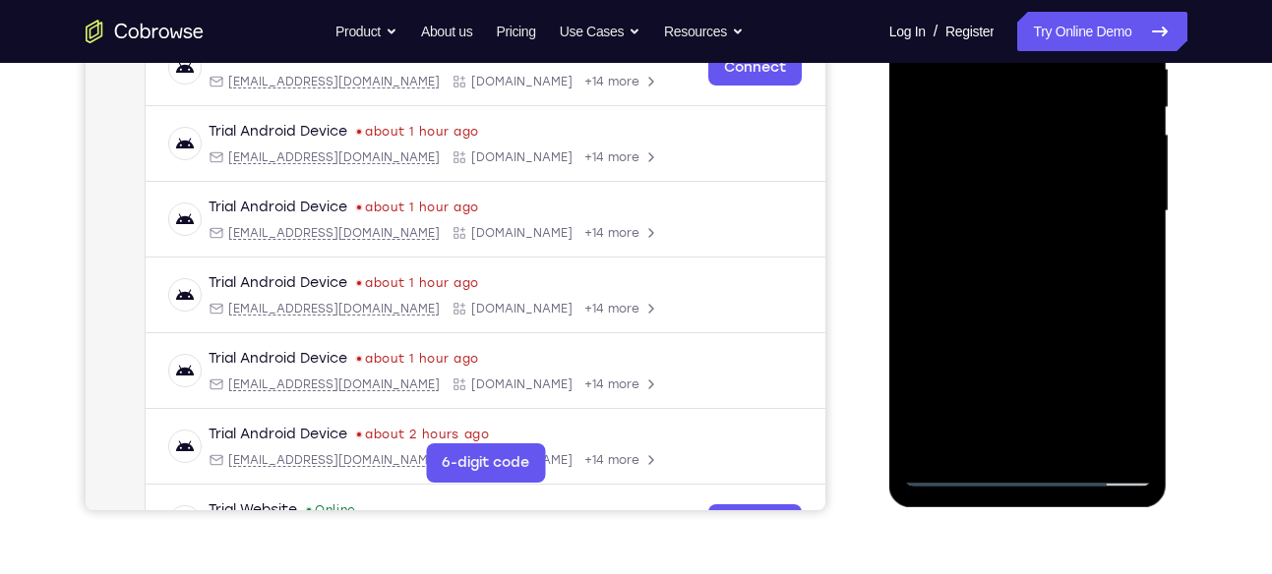
drag, startPoint x: 1106, startPoint y: 126, endPoint x: 1108, endPoint y: 108, distance: 17.8
click at [1108, 108] on div at bounding box center [1028, 211] width 248 height 551
click at [1016, 200] on div at bounding box center [1028, 211] width 248 height 551
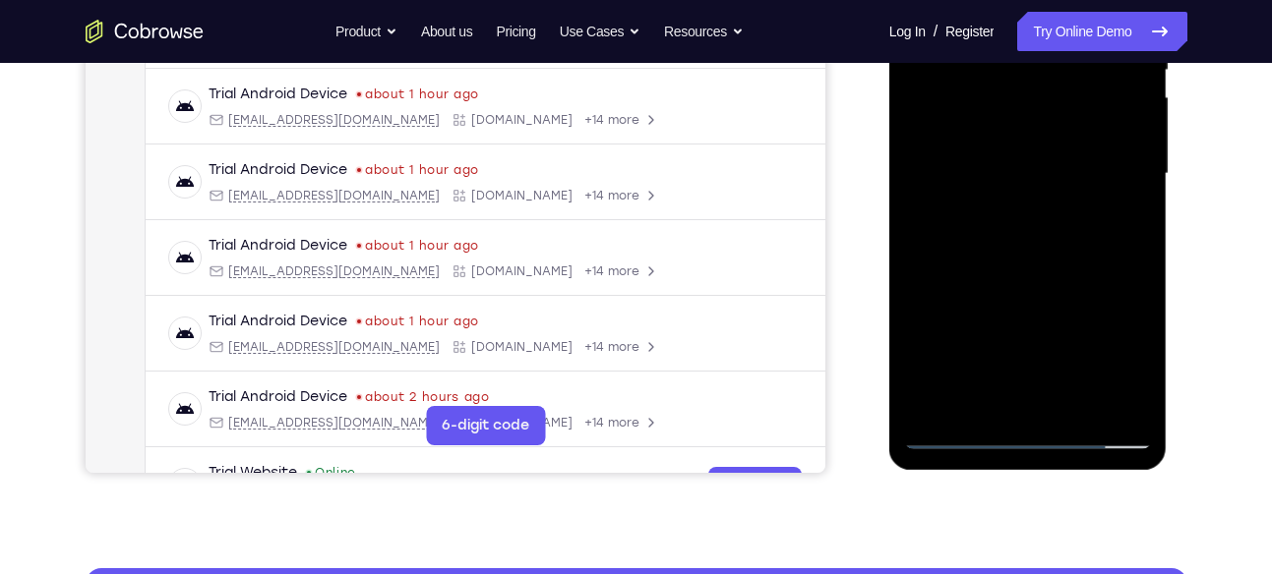
scroll to position [447, 0]
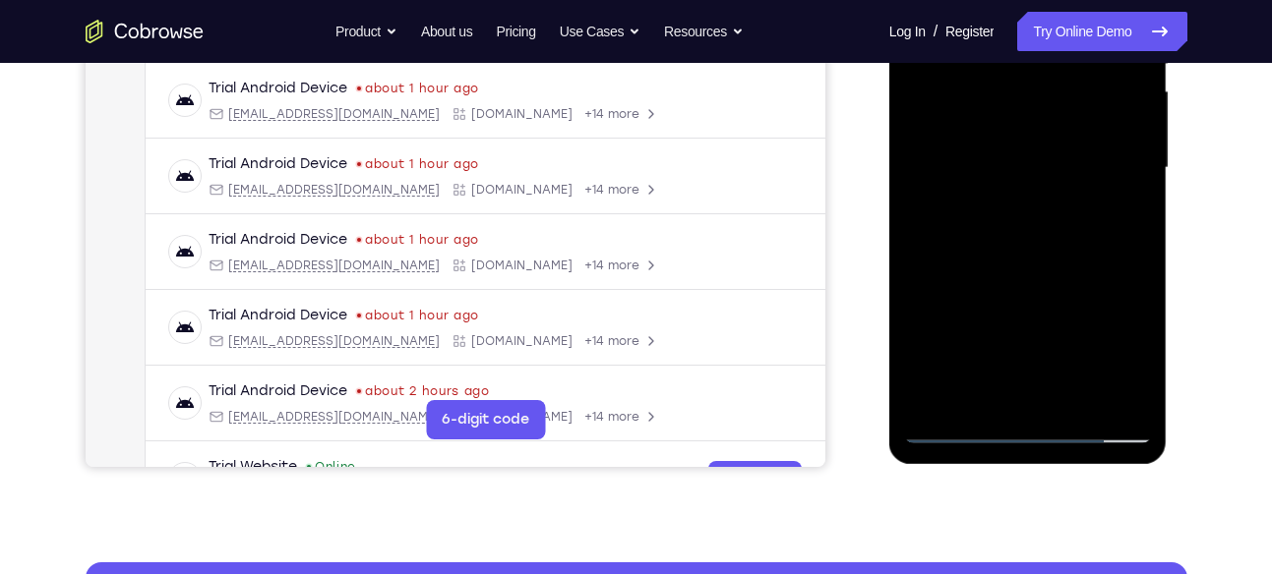
click at [1067, 322] on div at bounding box center [1028, 168] width 248 height 551
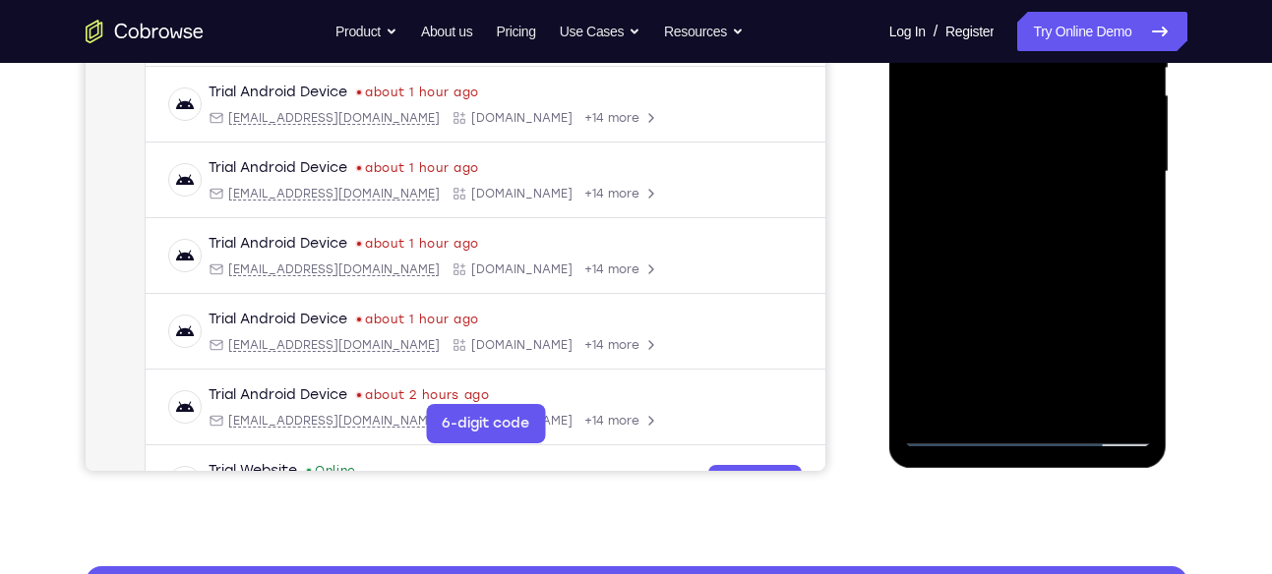
scroll to position [443, 0]
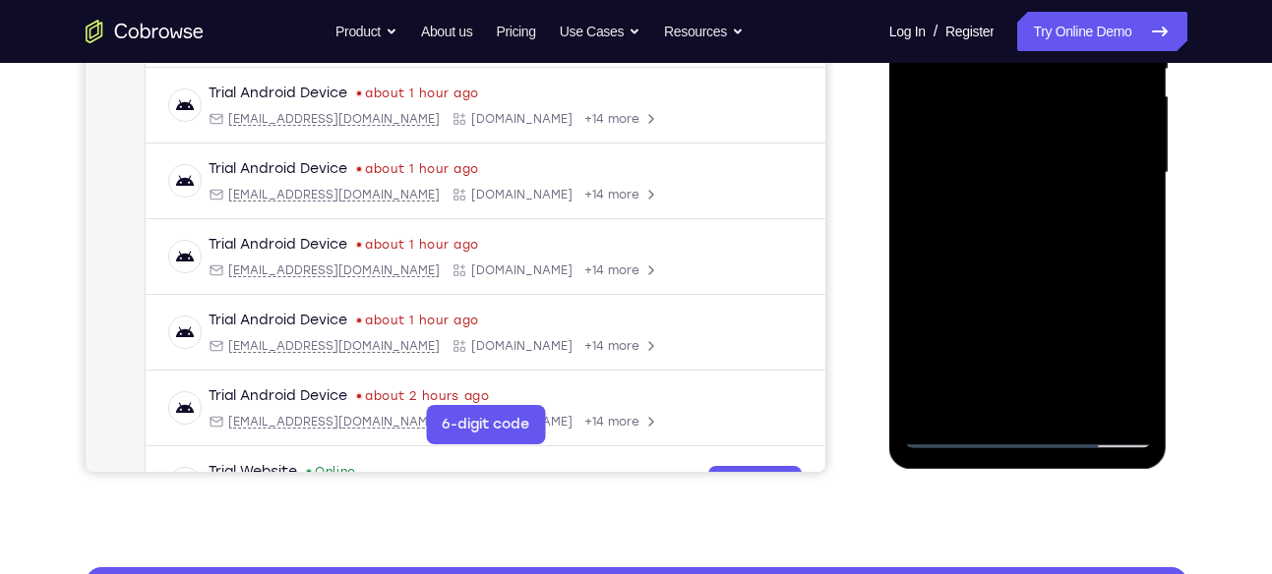
click at [1130, 358] on div at bounding box center [1028, 173] width 248 height 551
click at [1134, 177] on div at bounding box center [1028, 173] width 248 height 551
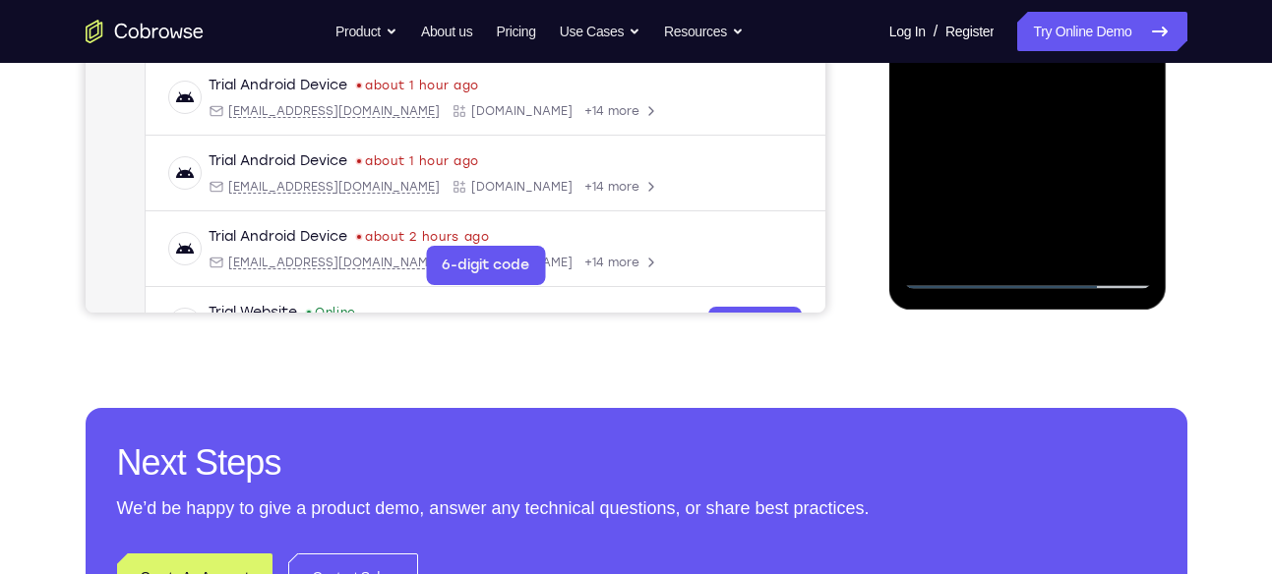
scroll to position [601, 0]
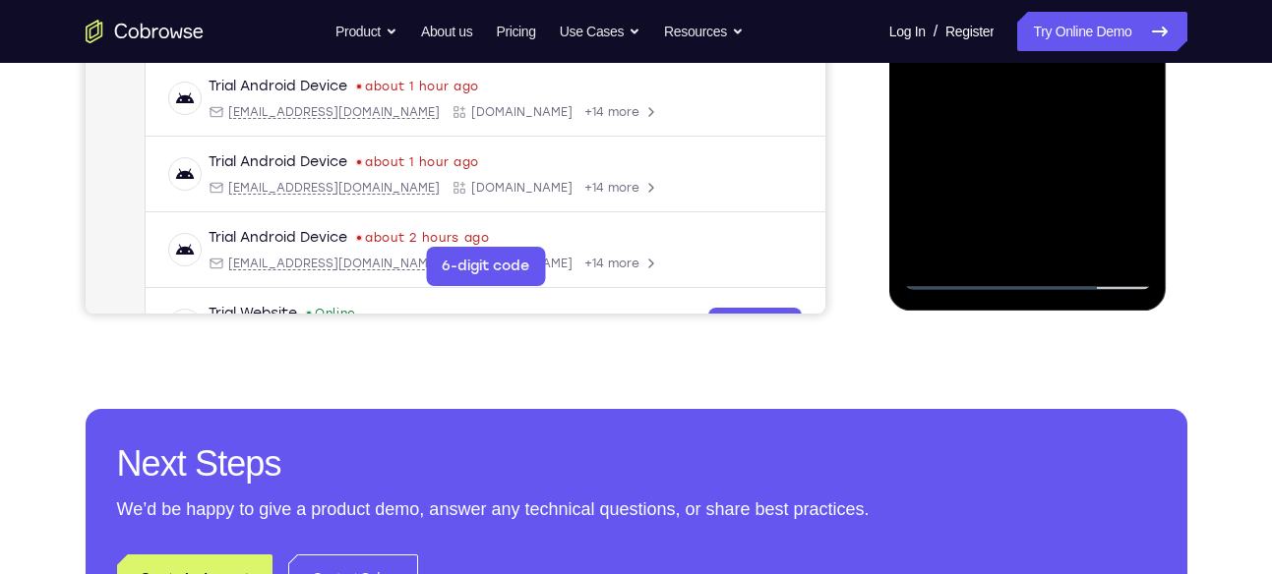
click at [950, 288] on div at bounding box center [1028, 14] width 248 height 551
click at [956, 279] on div at bounding box center [1028, 14] width 248 height 551
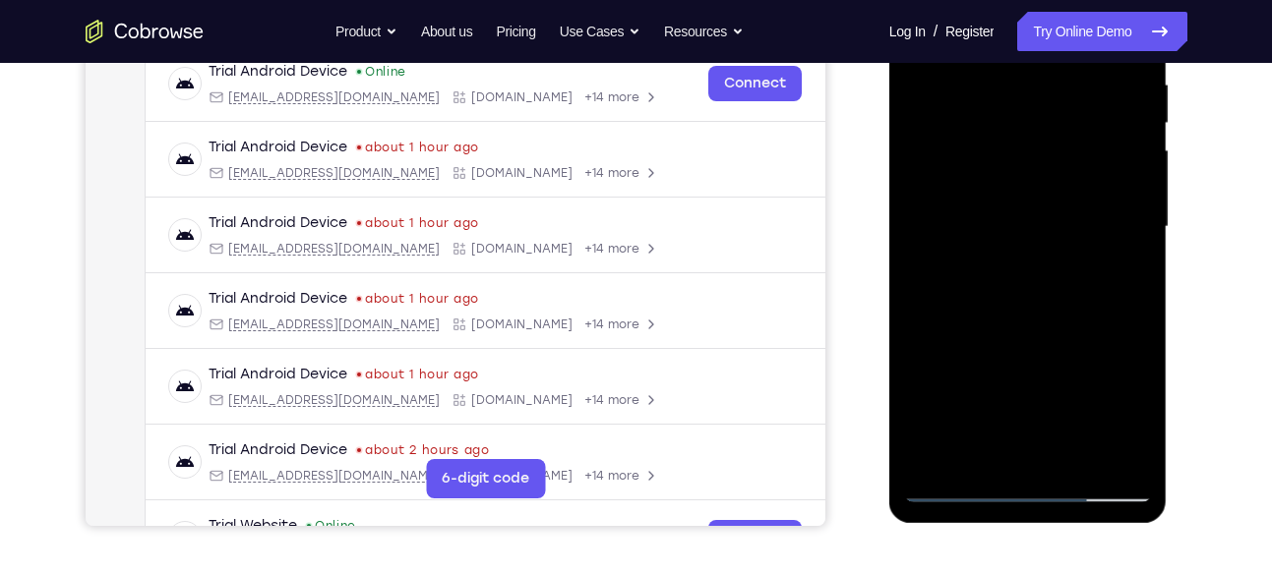
scroll to position [448, 0]
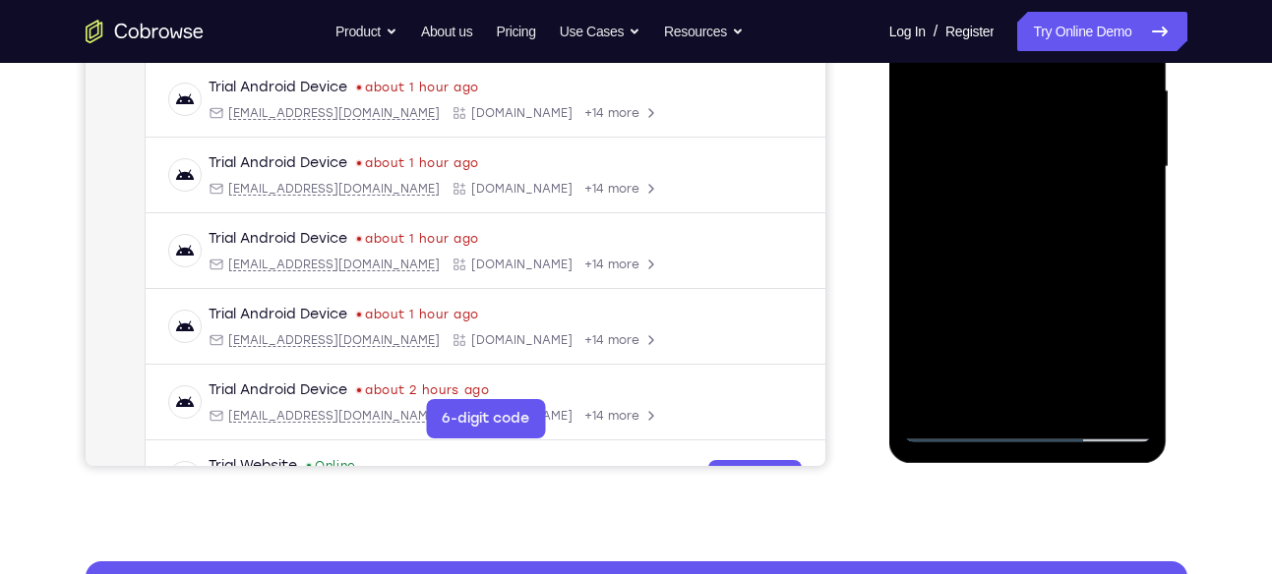
click at [998, 154] on div at bounding box center [1028, 167] width 248 height 551
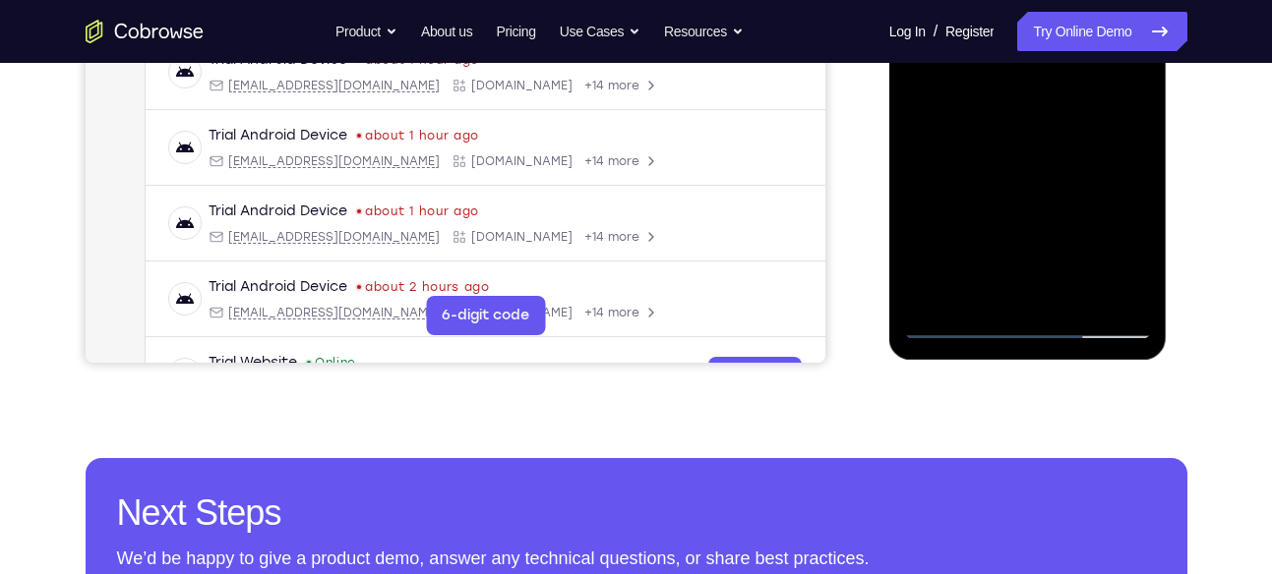
scroll to position [554, 0]
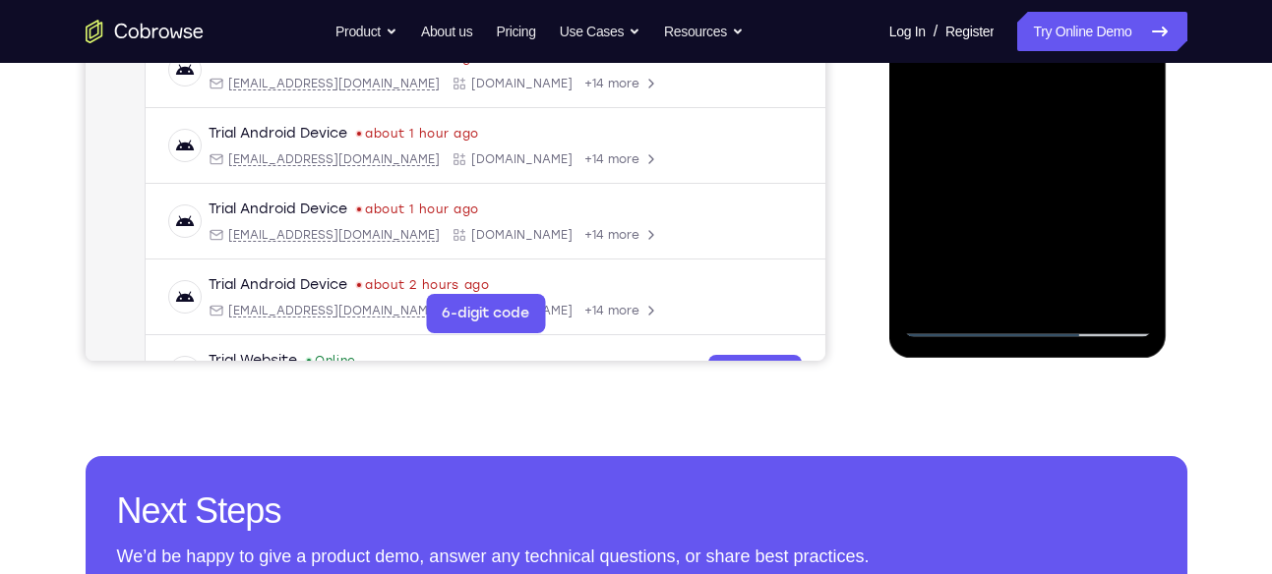
click at [1017, 281] on div at bounding box center [1028, 62] width 248 height 551
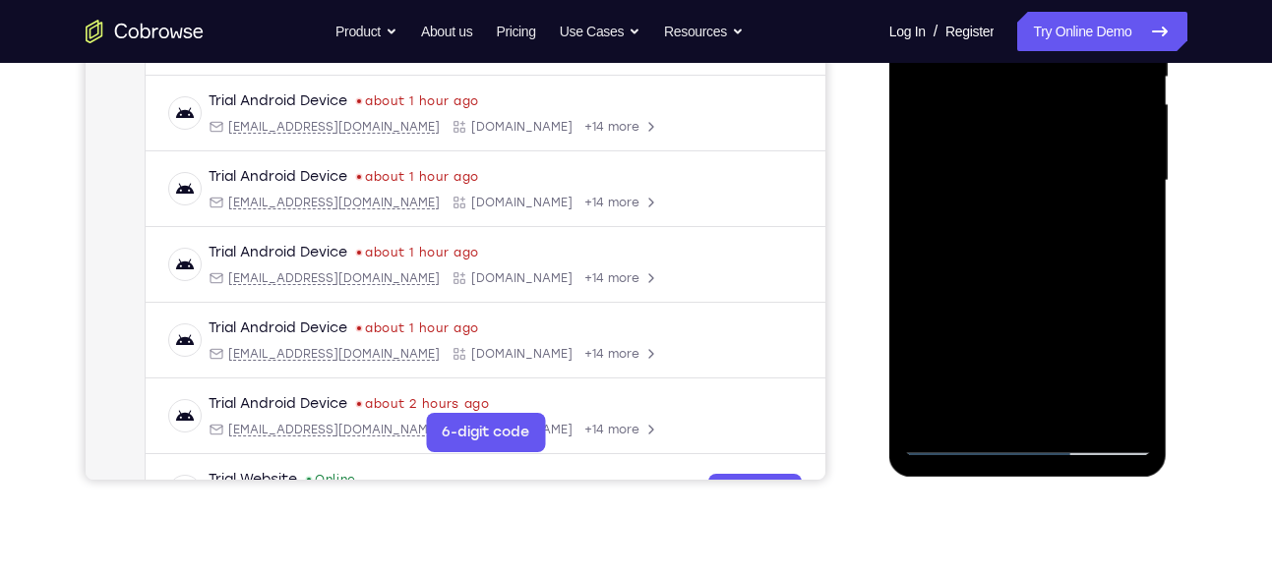
scroll to position [496, 0]
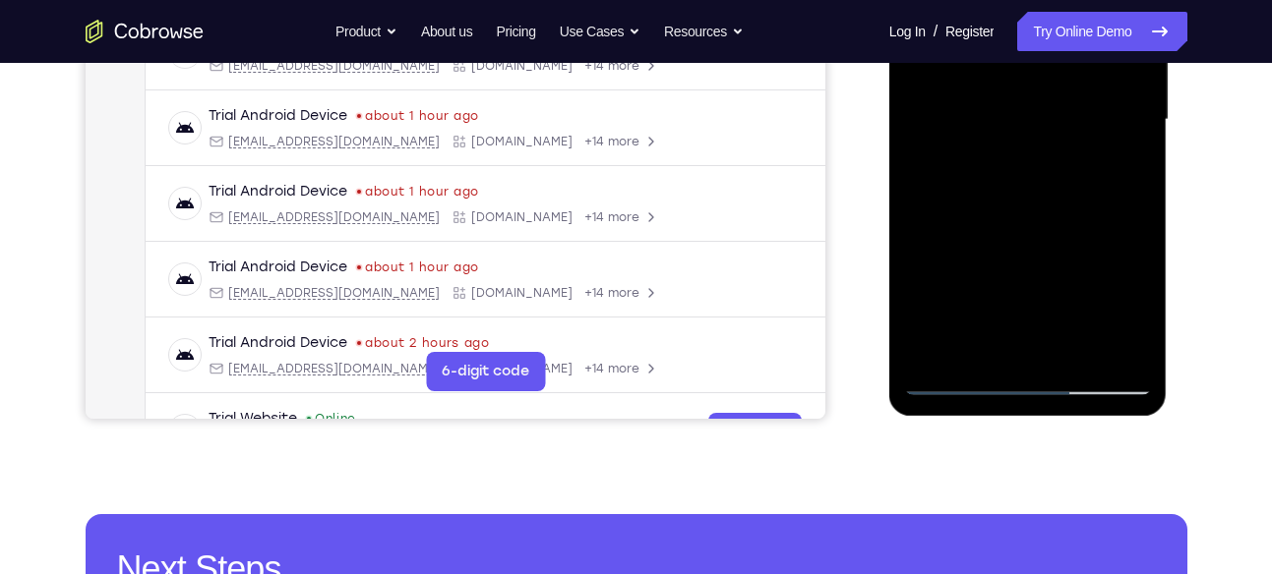
click at [974, 344] on div at bounding box center [1028, 120] width 248 height 551
drag, startPoint x: 1017, startPoint y: 293, endPoint x: 1033, endPoint y: 183, distance: 111.3
click at [1033, 183] on div at bounding box center [1028, 120] width 248 height 551
drag, startPoint x: 988, startPoint y: 244, endPoint x: 975, endPoint y: 303, distance: 60.6
click at [975, 303] on div at bounding box center [1028, 120] width 248 height 551
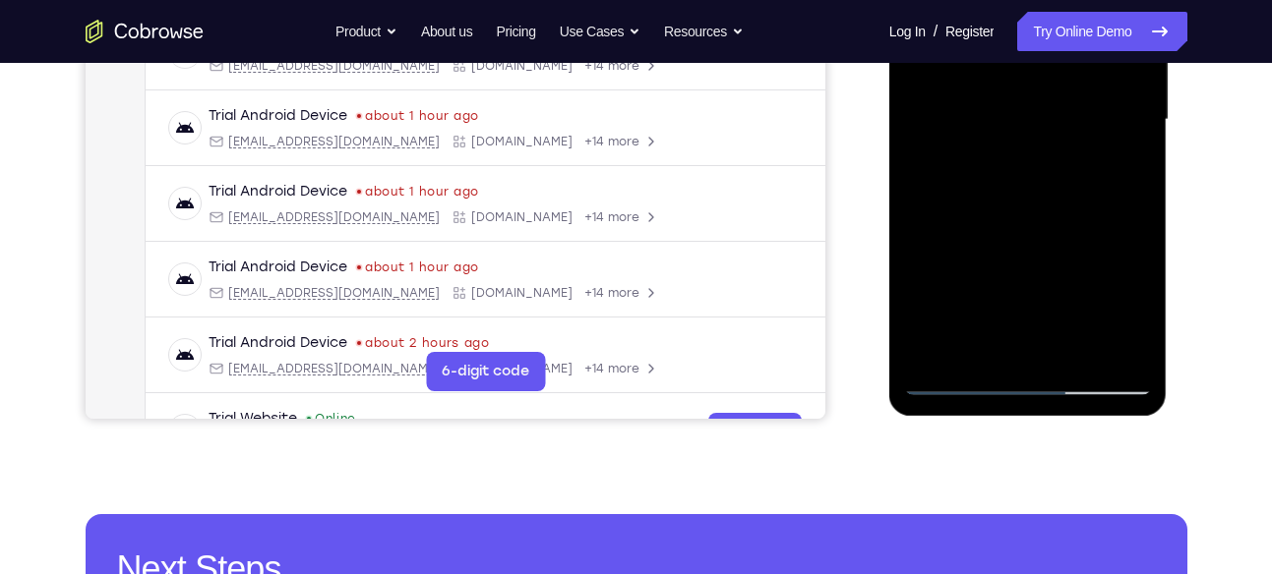
drag, startPoint x: 948, startPoint y: 219, endPoint x: 944, endPoint y: 299, distance: 79.8
click at [944, 299] on div at bounding box center [1028, 120] width 248 height 551
click at [917, 245] on div at bounding box center [1028, 120] width 248 height 551
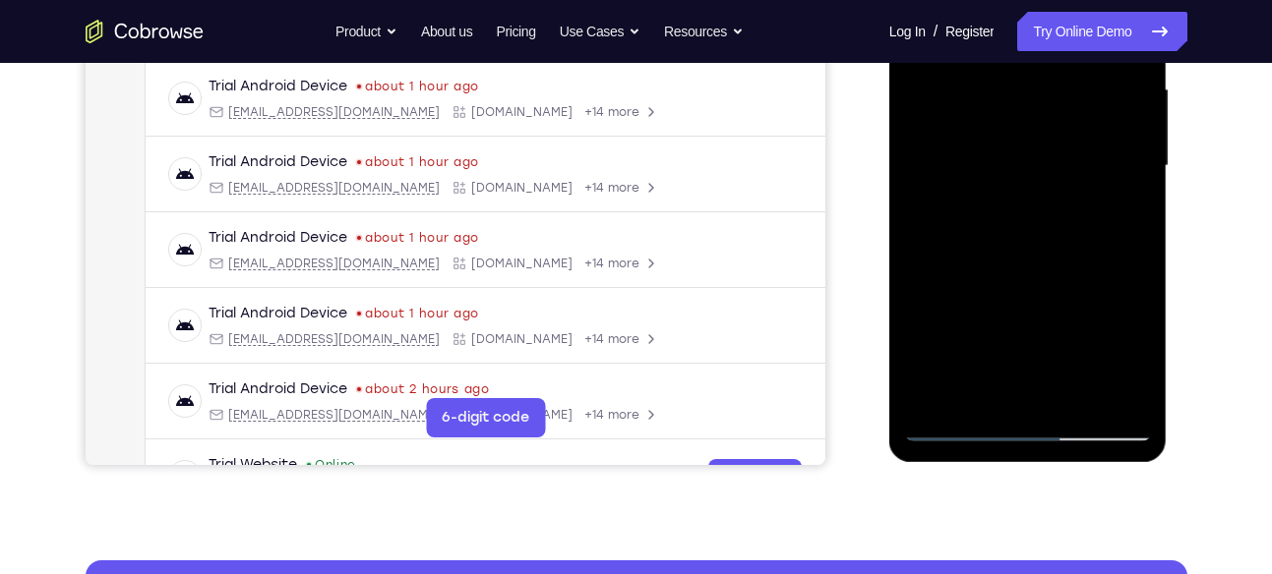
scroll to position [445, 0]
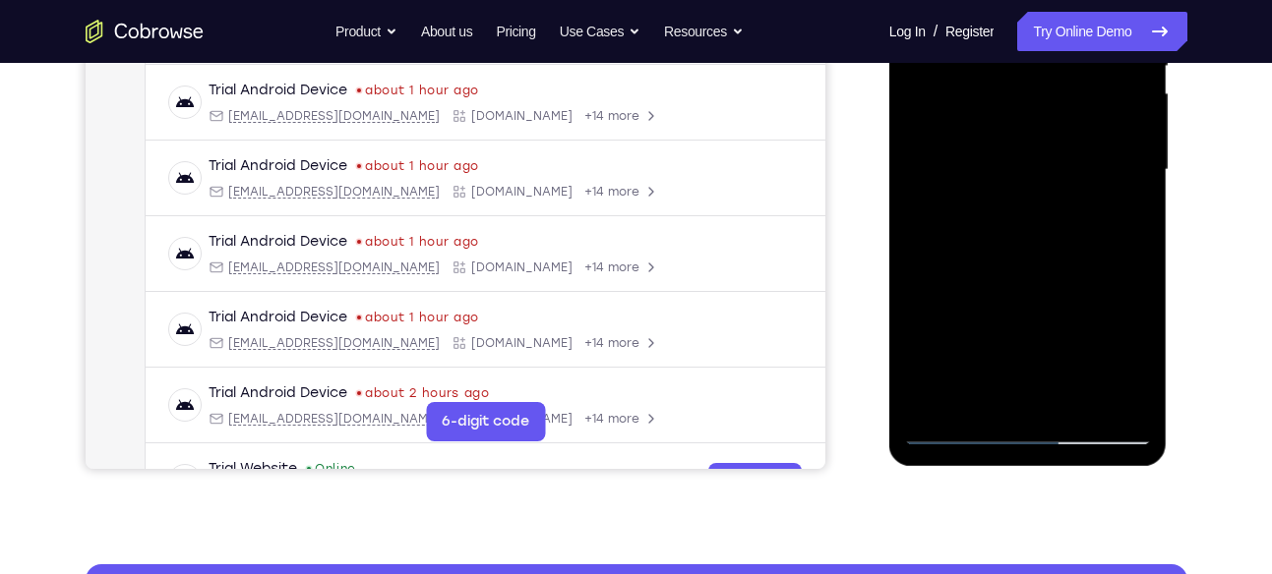
click at [1119, 208] on div at bounding box center [1028, 170] width 248 height 551
click at [1119, 223] on div at bounding box center [1028, 170] width 248 height 551
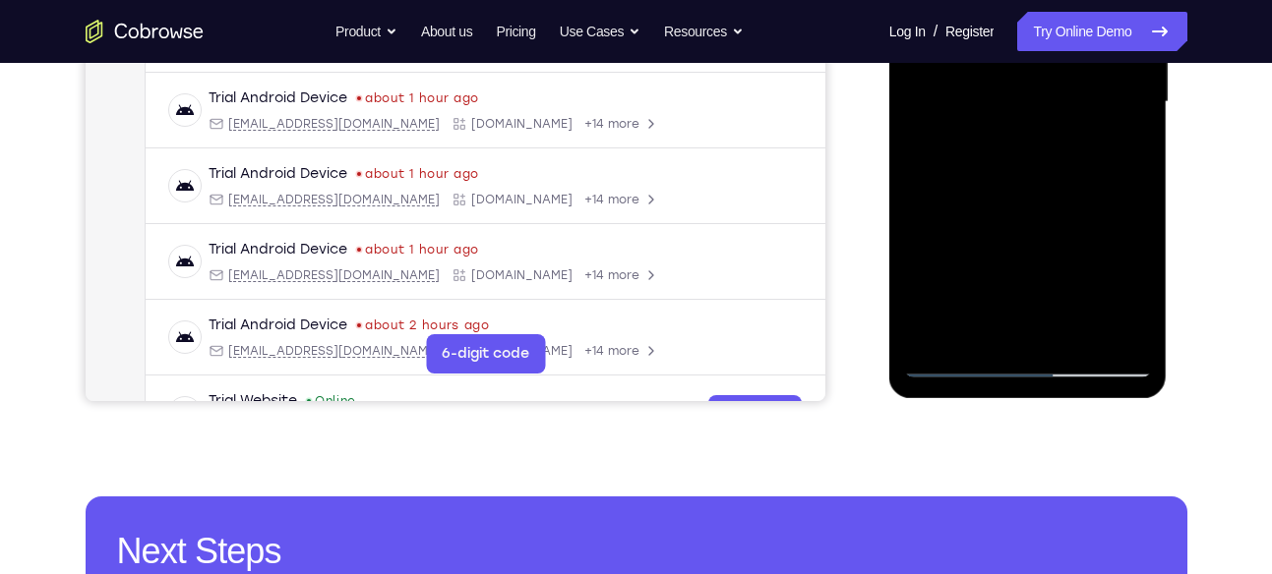
scroll to position [588, 0]
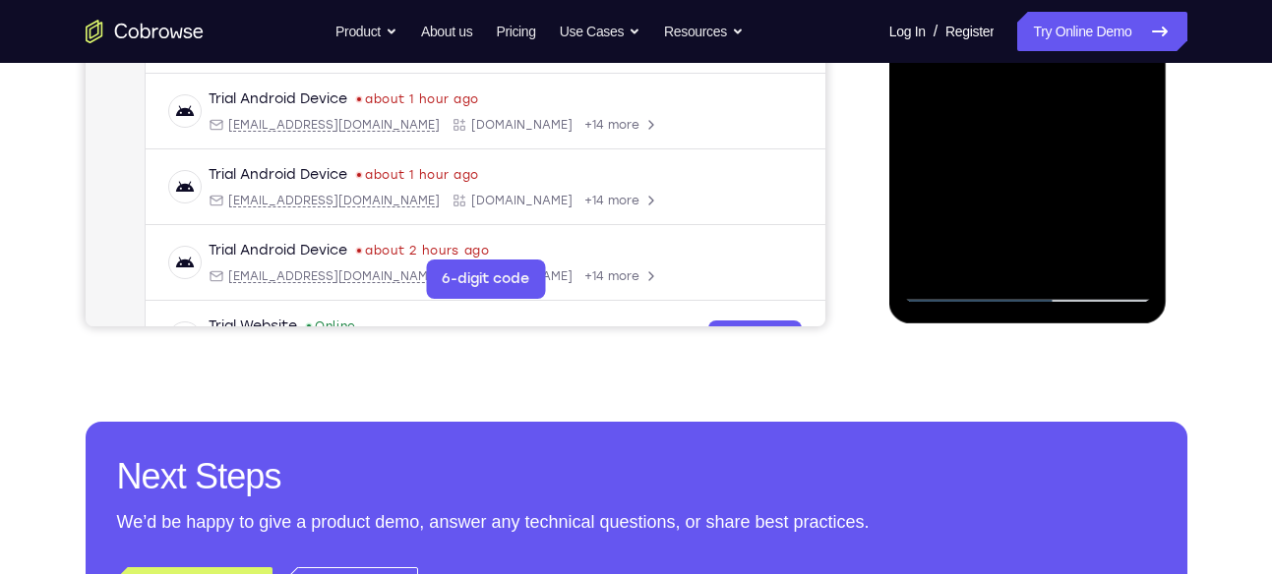
click at [955, 294] on div at bounding box center [1028, 27] width 248 height 551
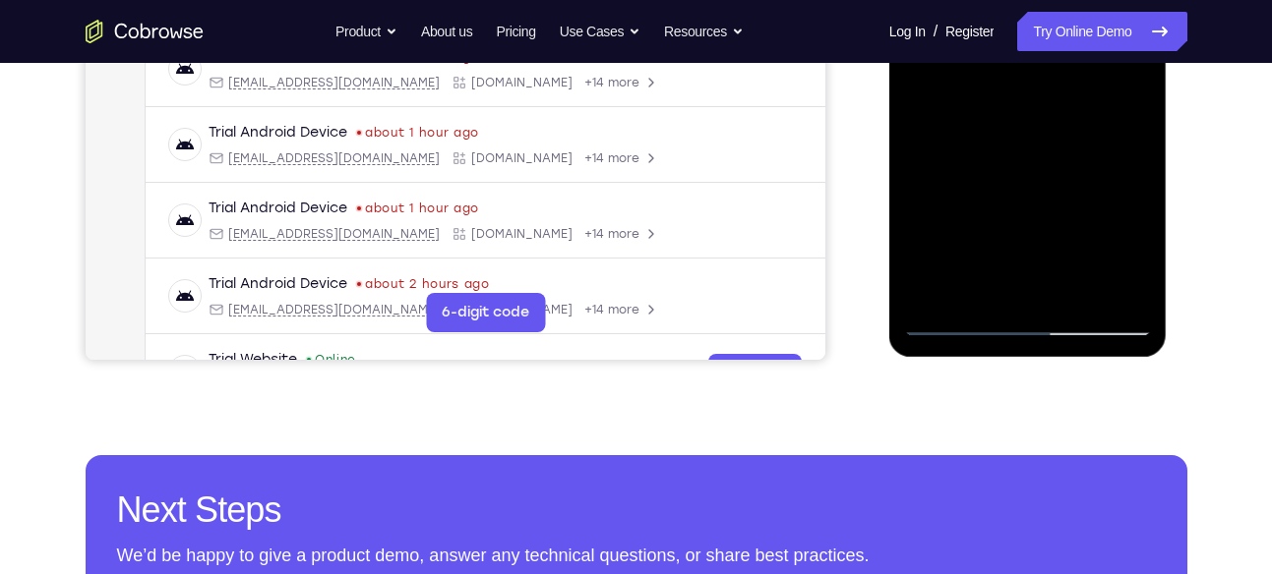
scroll to position [495, 0]
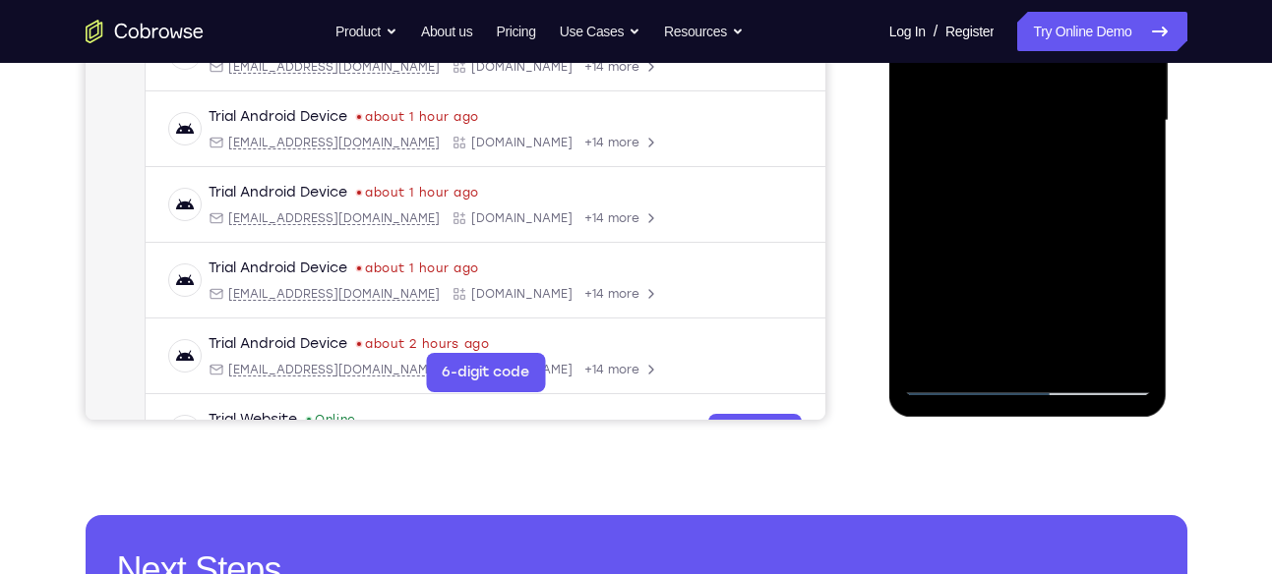
click at [990, 245] on div at bounding box center [1028, 121] width 248 height 551
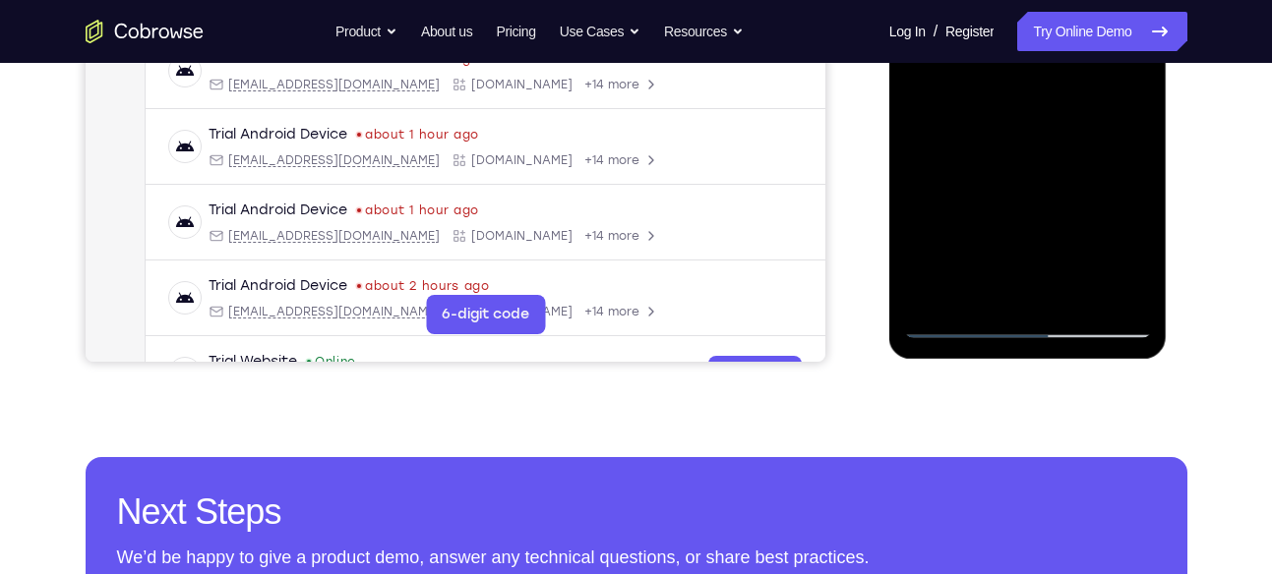
scroll to position [549, 0]
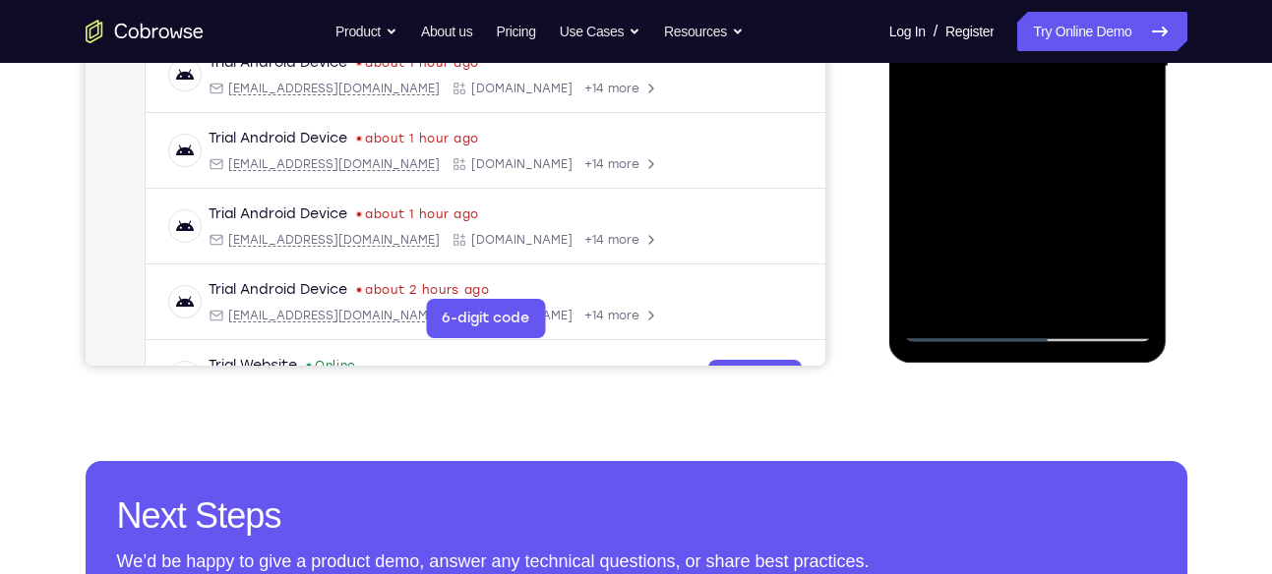
click at [960, 331] on div at bounding box center [1028, 67] width 248 height 551
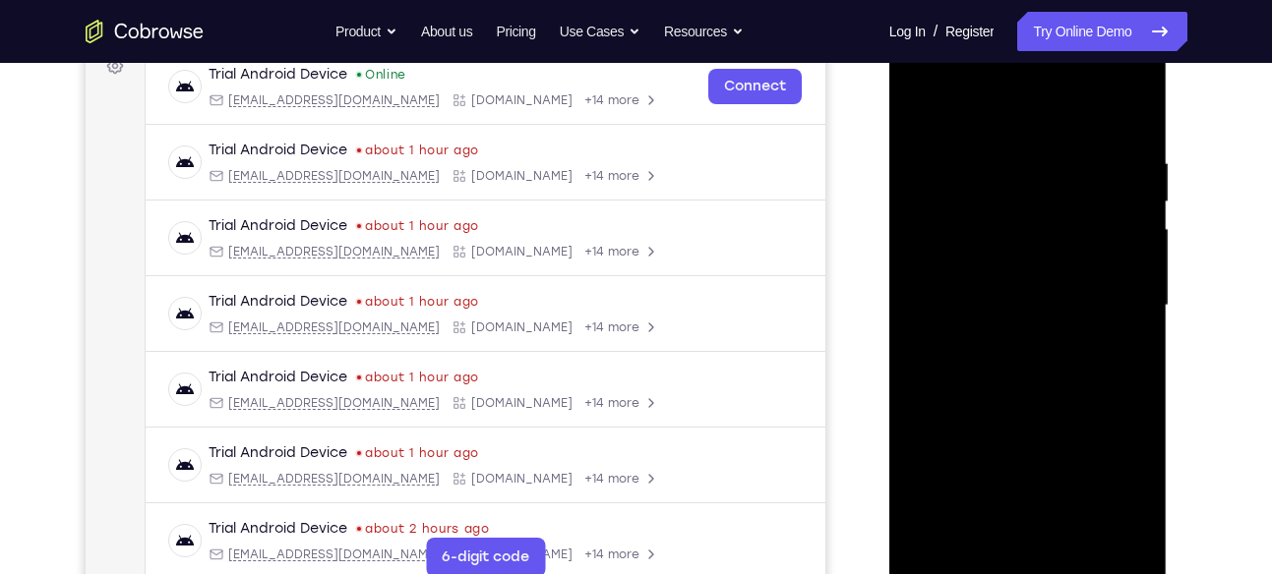
scroll to position [309, 0]
click at [928, 113] on div at bounding box center [1028, 306] width 248 height 551
click at [955, 146] on div at bounding box center [1028, 306] width 248 height 551
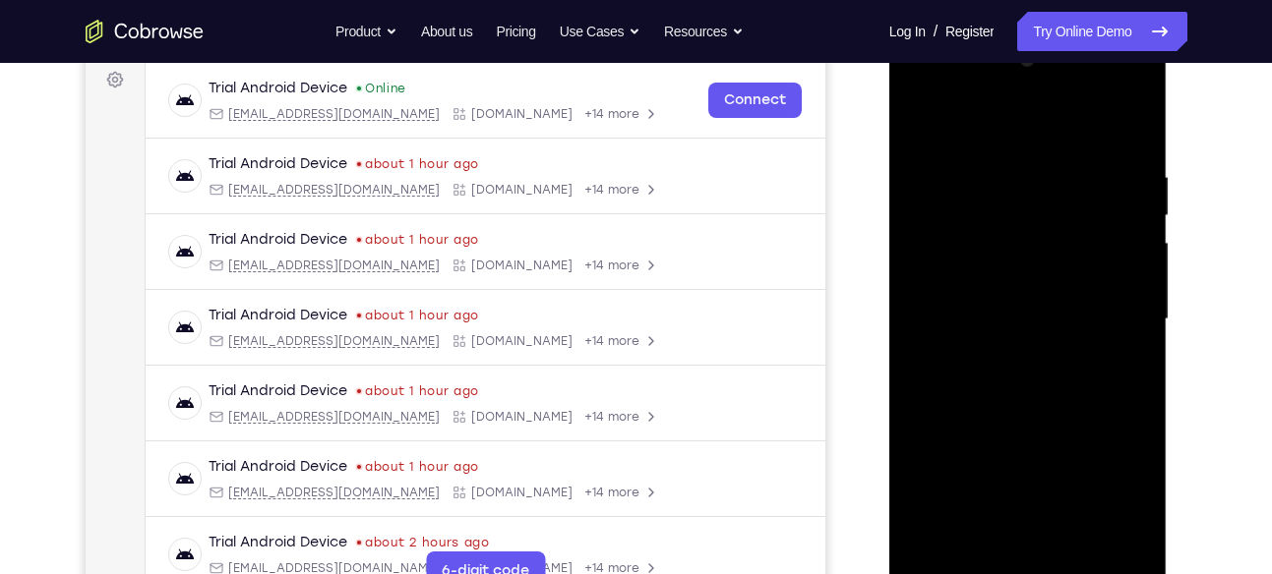
scroll to position [295, 0]
click at [1121, 134] on div at bounding box center [1028, 320] width 248 height 551
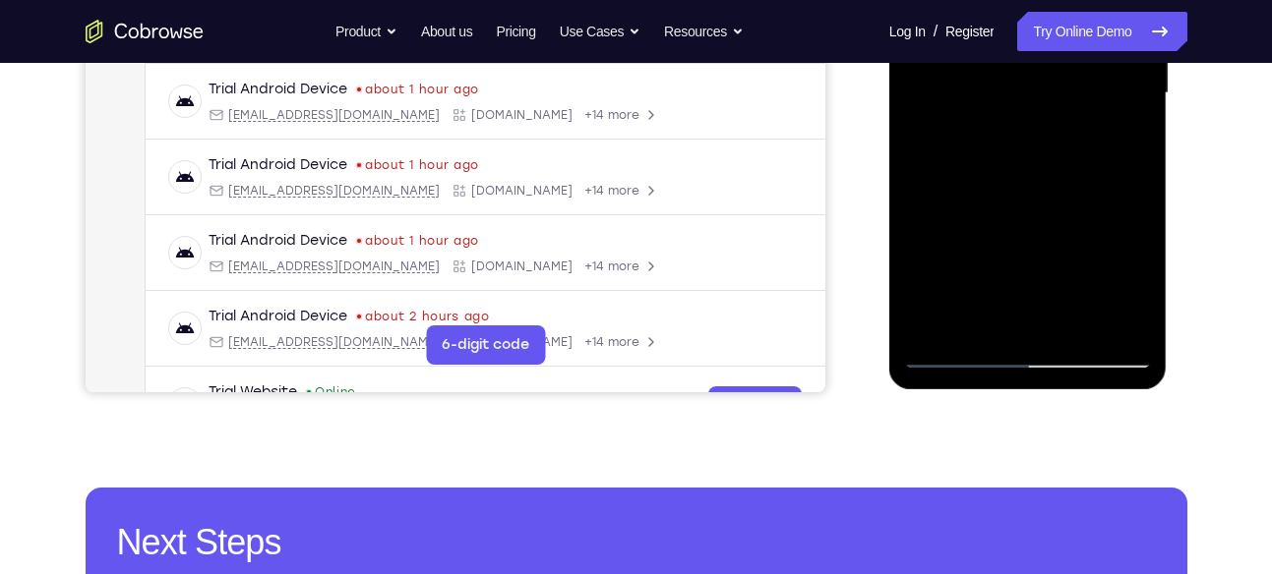
scroll to position [521, 0]
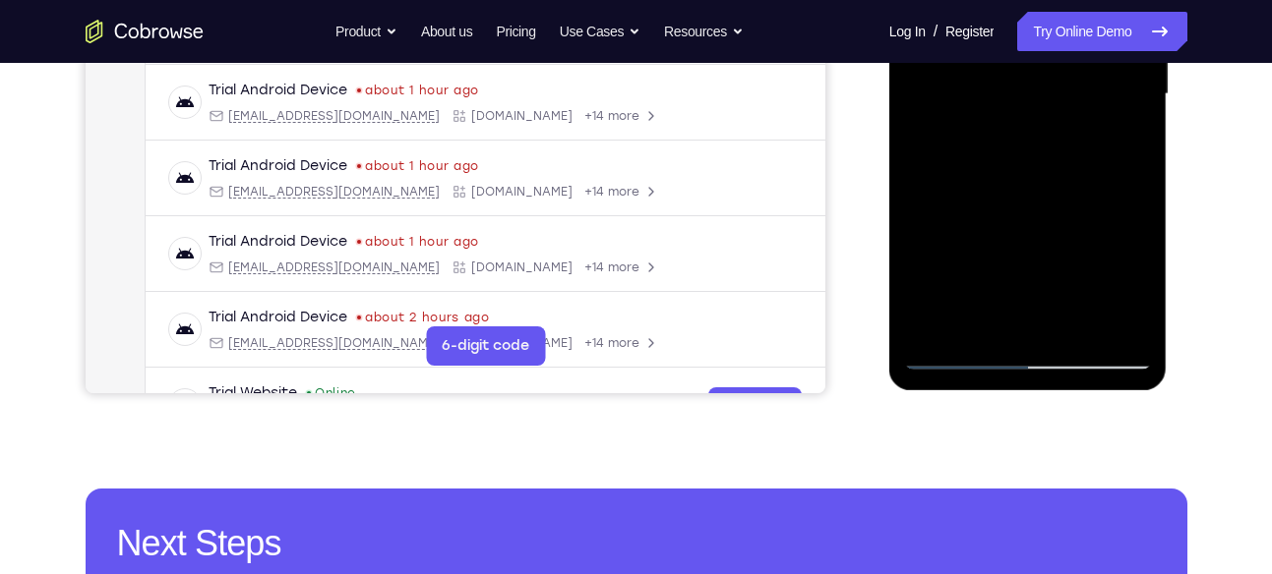
click at [1077, 326] on div at bounding box center [1028, 94] width 248 height 551
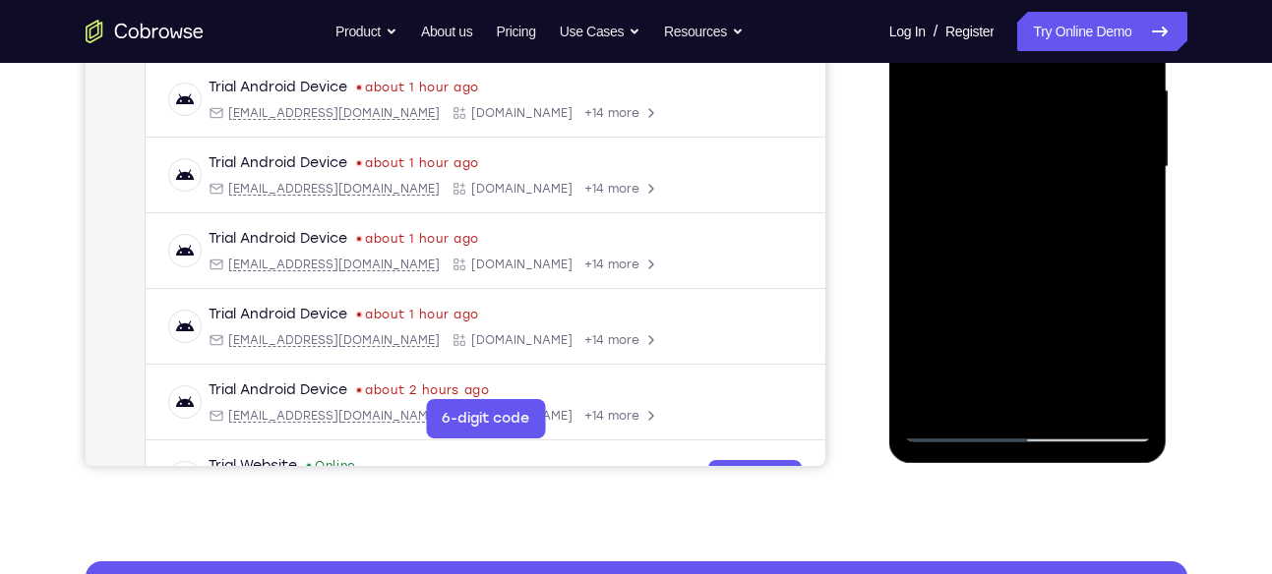
scroll to position [446, 0]
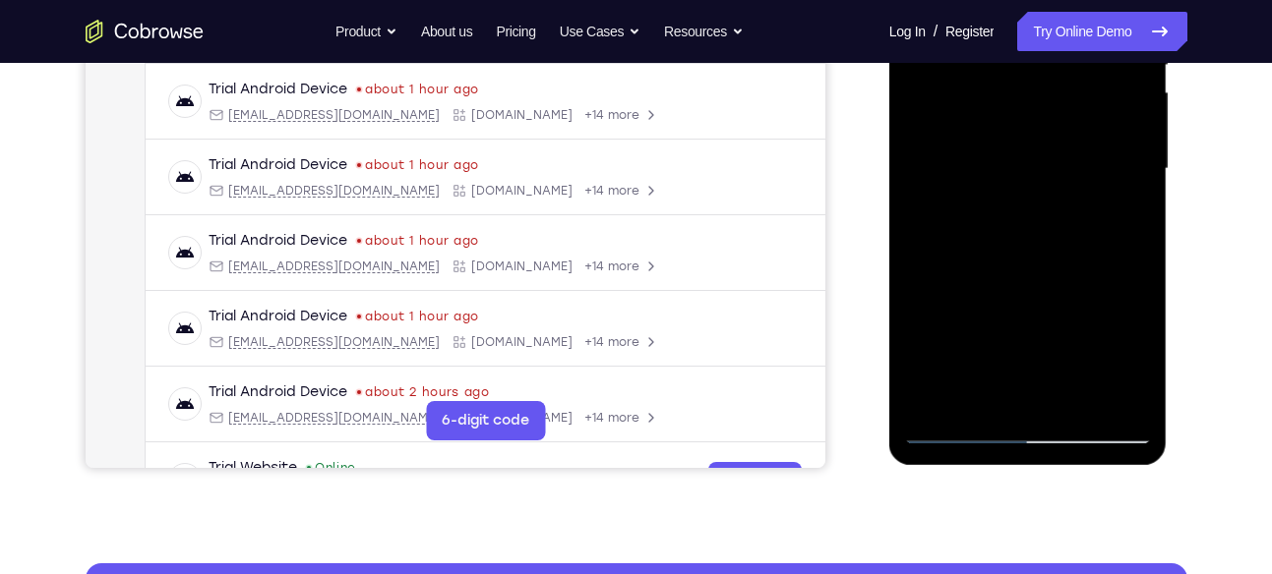
click at [1029, 159] on div at bounding box center [1028, 169] width 248 height 551
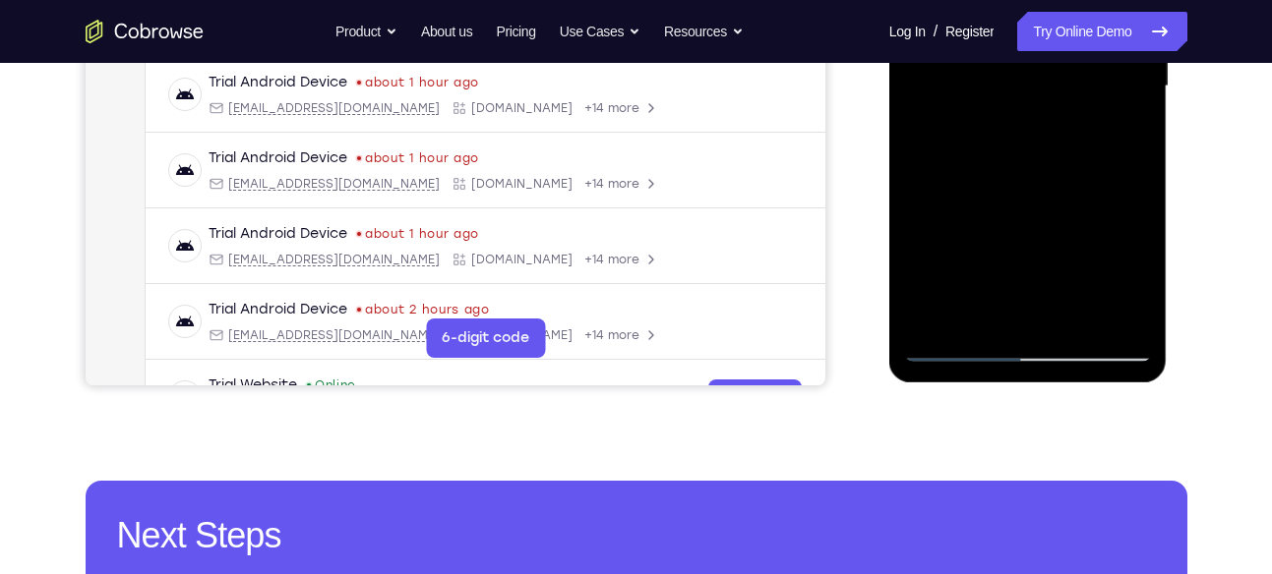
scroll to position [482, 0]
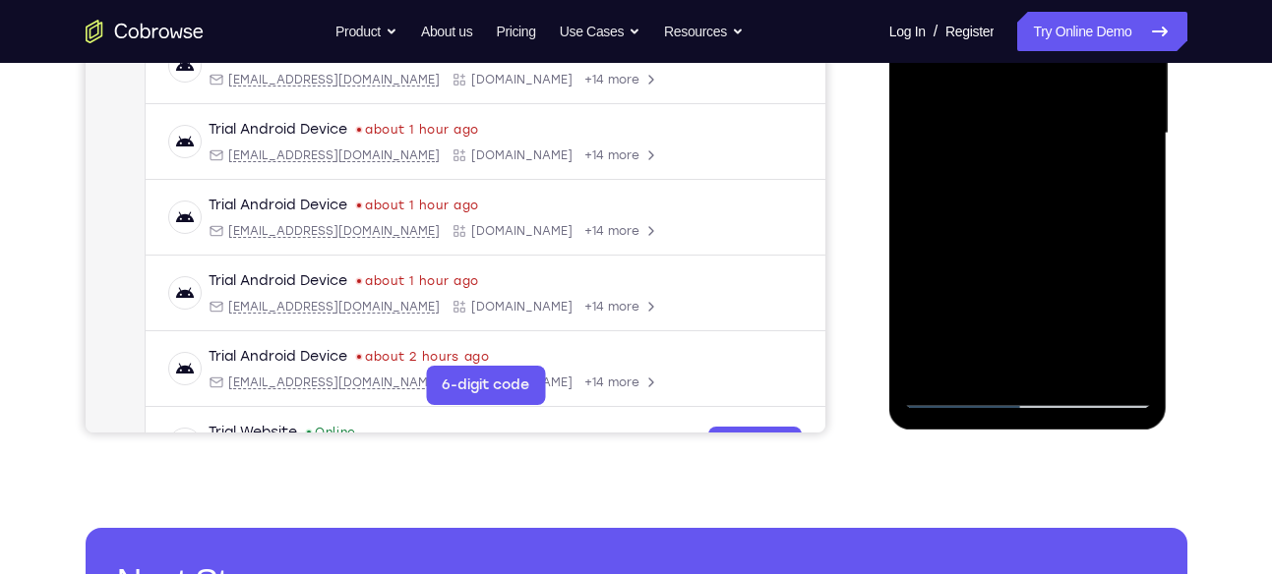
click at [1124, 187] on div at bounding box center [1028, 133] width 248 height 551
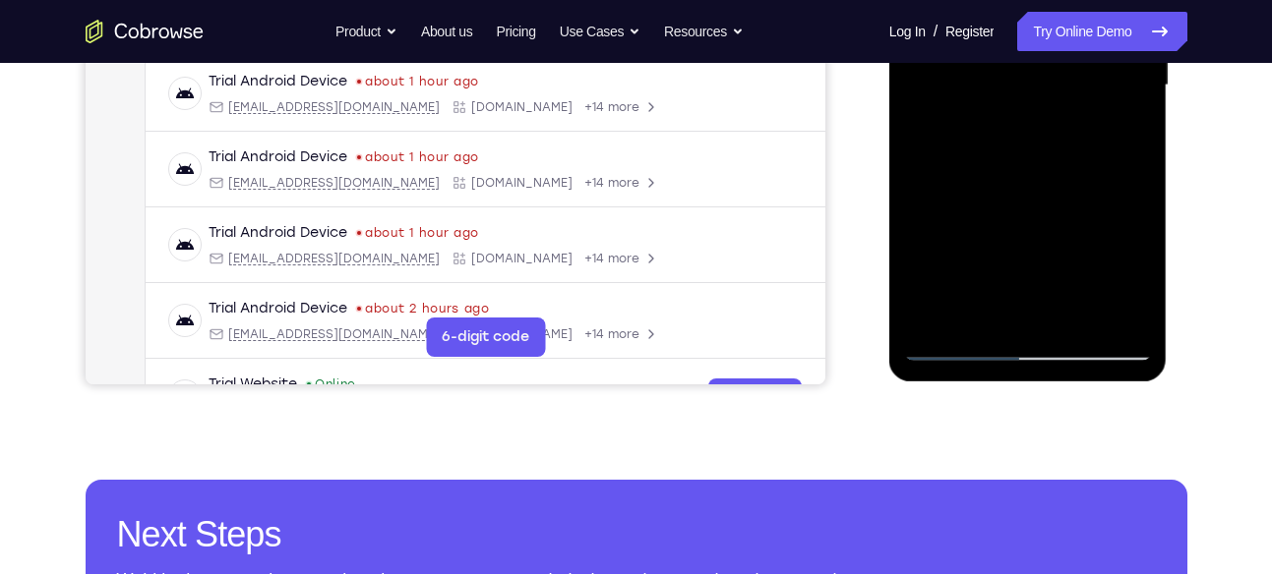
click at [948, 350] on div at bounding box center [1028, 85] width 248 height 551
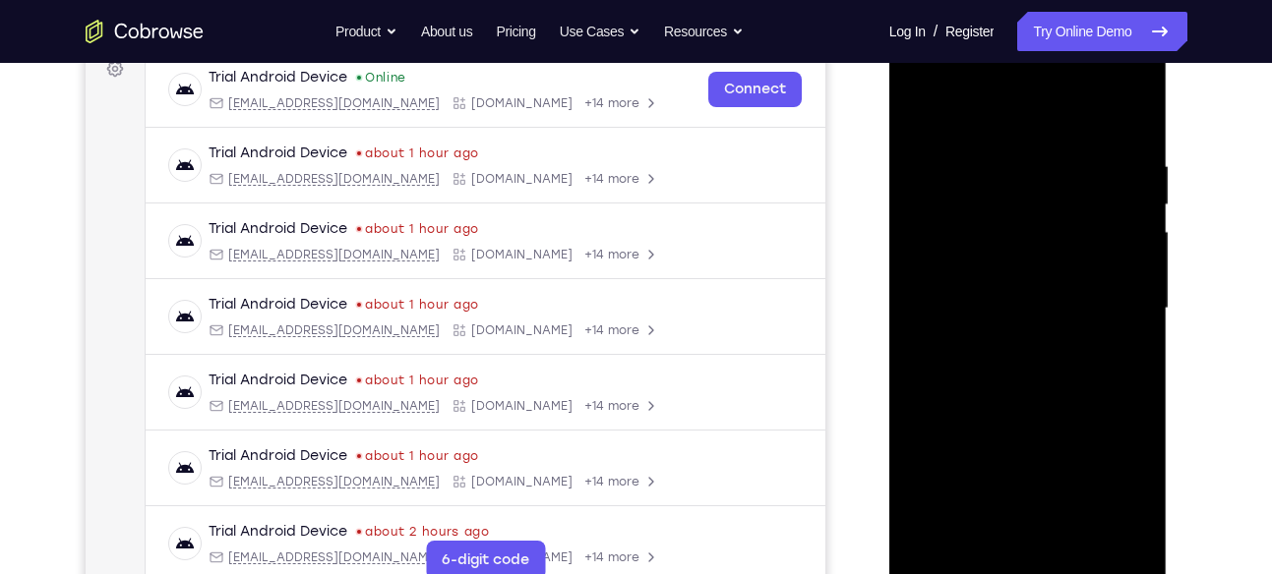
scroll to position [305, 0]
click at [920, 111] on div at bounding box center [1028, 310] width 248 height 551
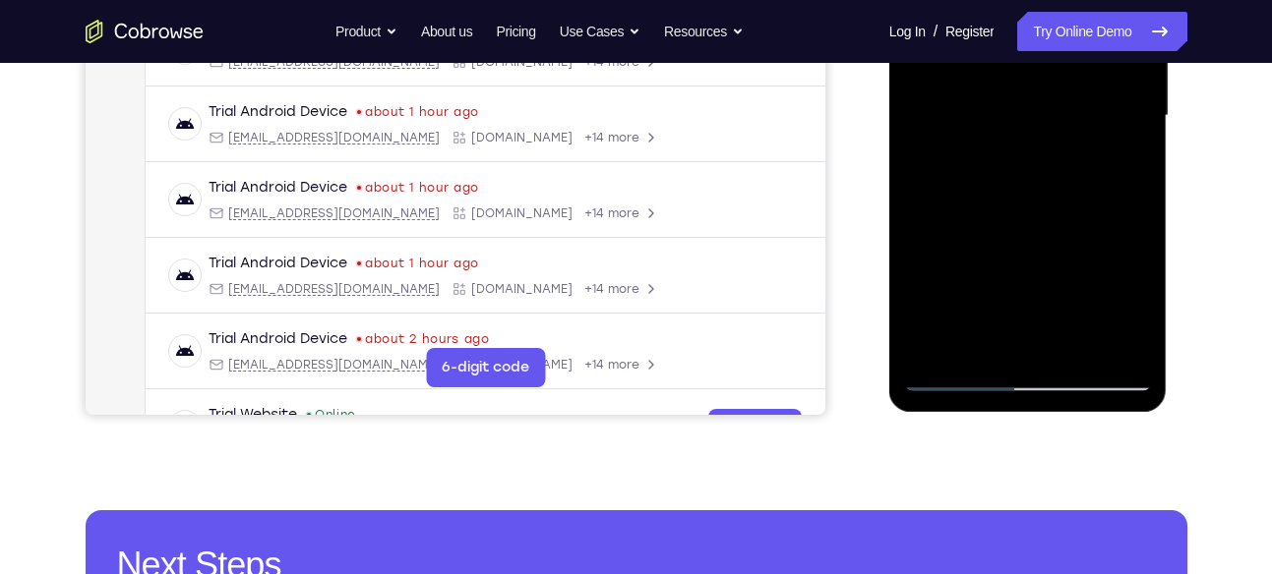
scroll to position [501, 0]
click at [1140, 321] on div at bounding box center [1028, 115] width 248 height 551
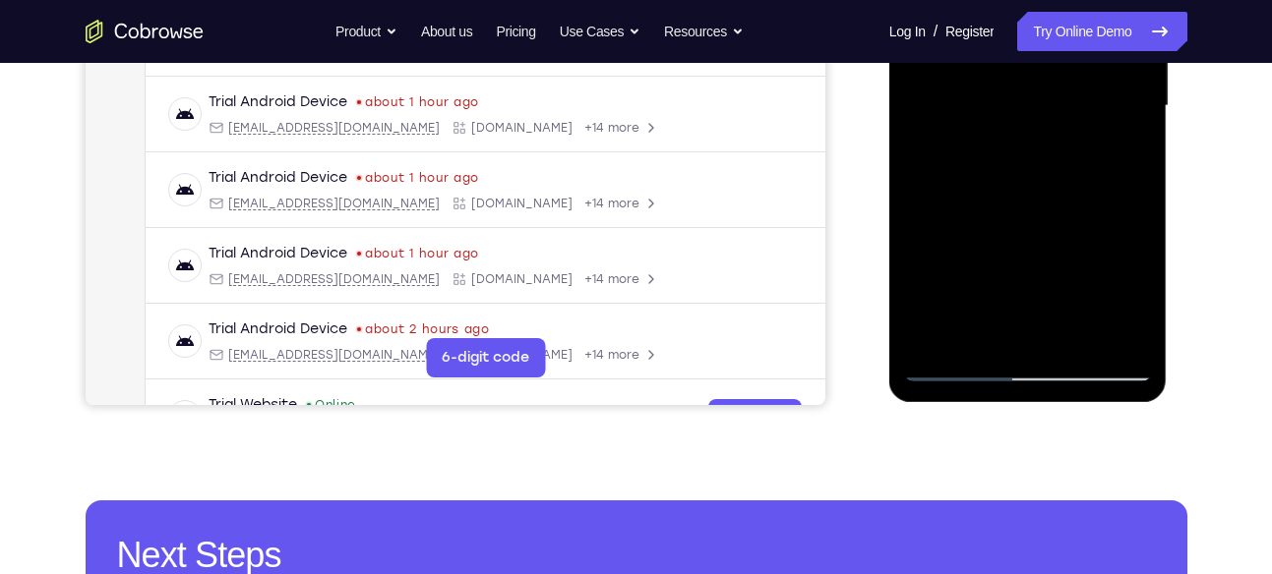
click at [1081, 342] on div at bounding box center [1028, 106] width 248 height 551
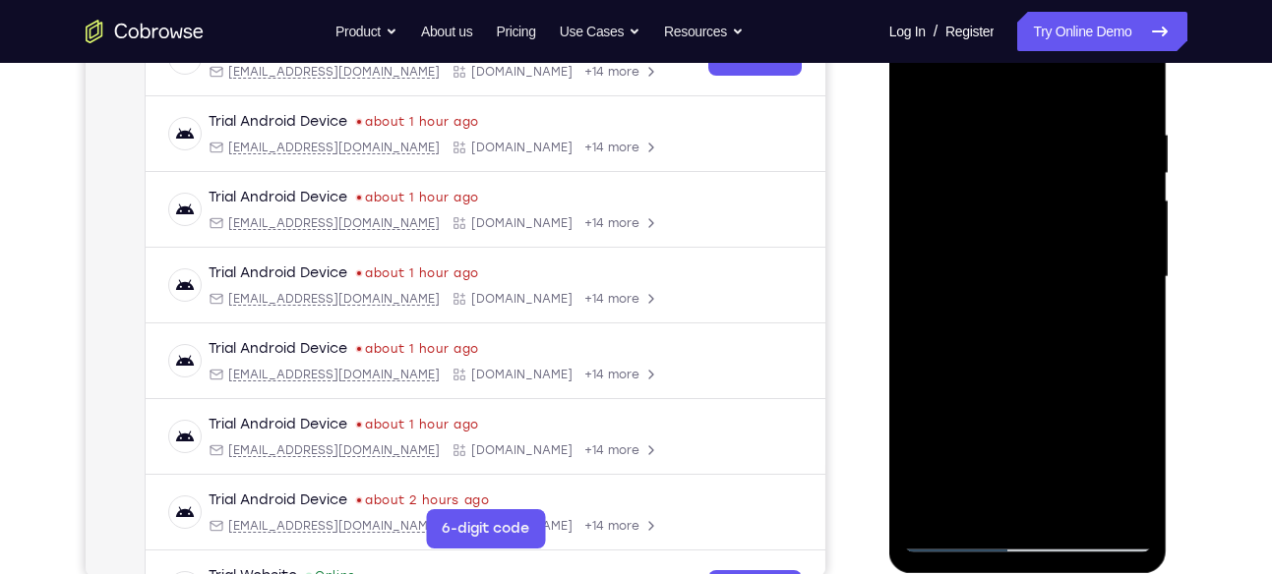
scroll to position [371, 0]
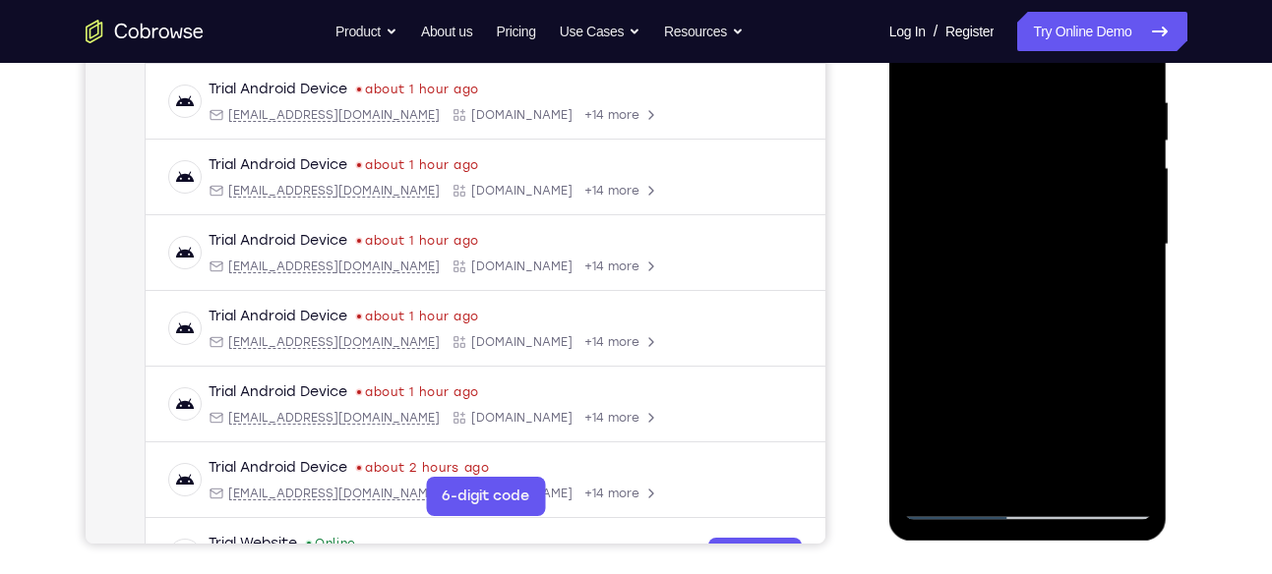
click at [1030, 247] on div at bounding box center [1028, 245] width 248 height 551
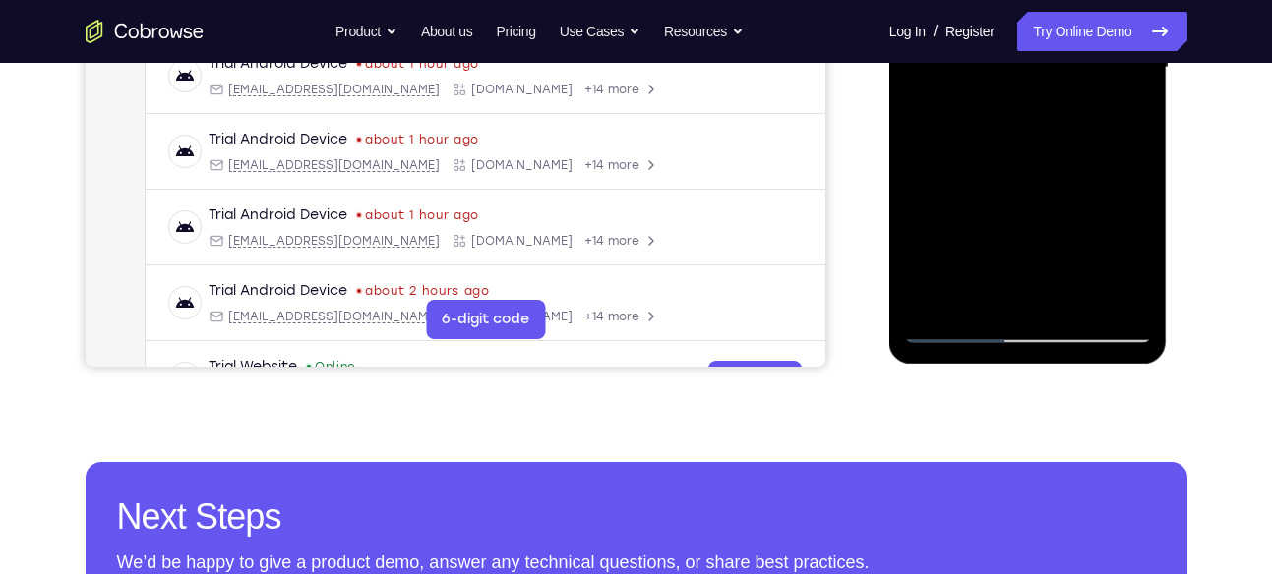
scroll to position [553, 0]
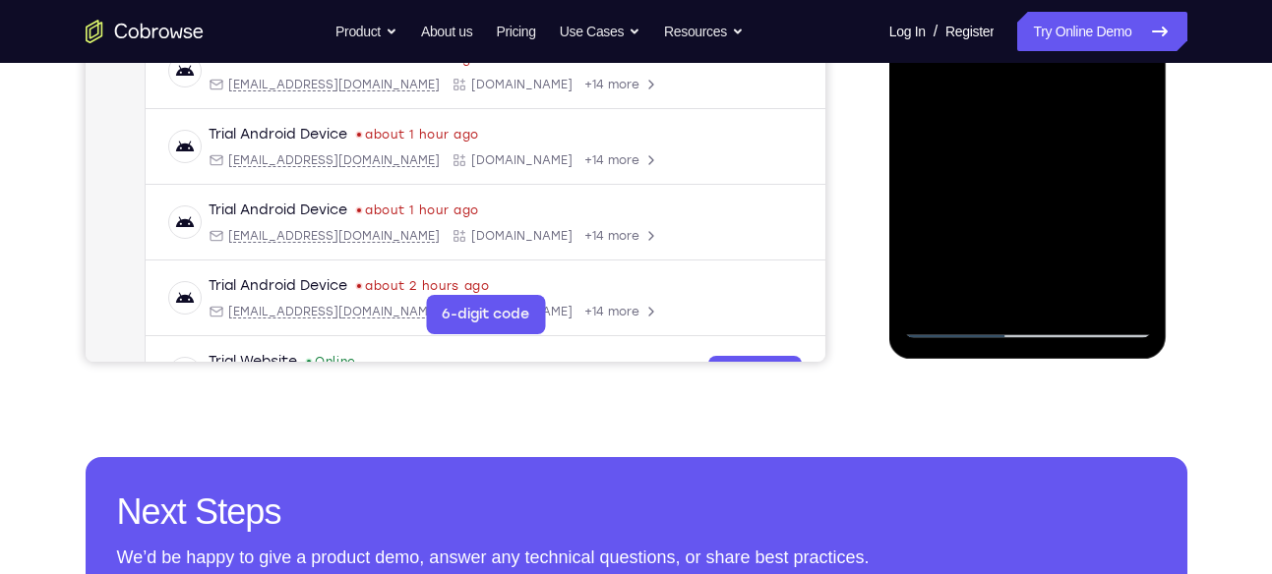
click at [960, 324] on div at bounding box center [1028, 63] width 248 height 551
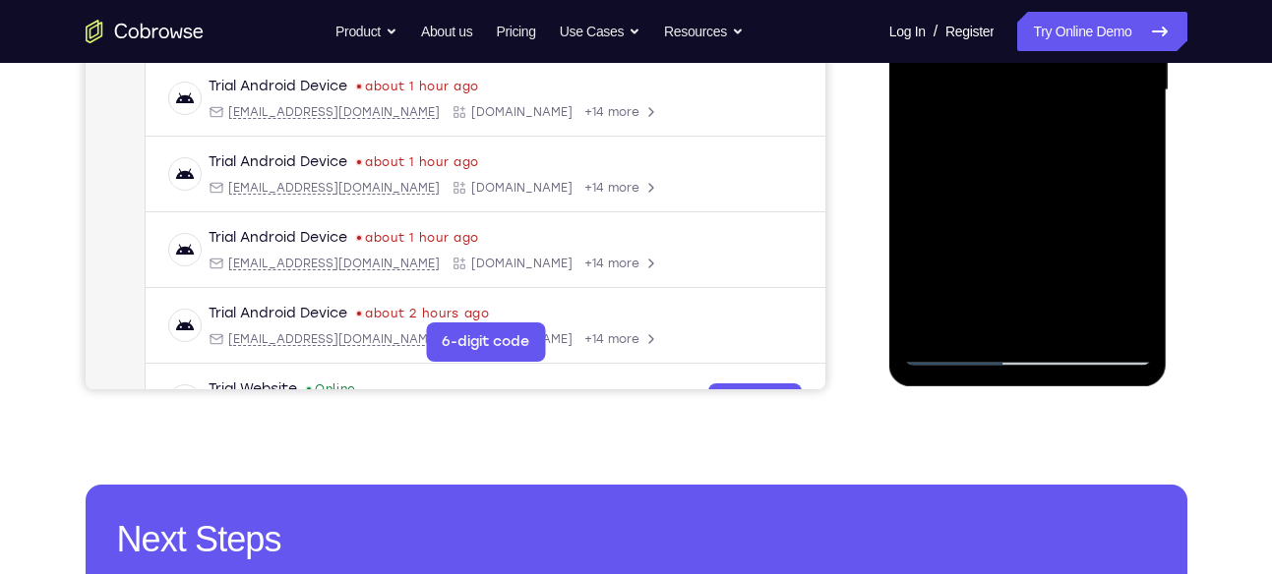
scroll to position [541, 0]
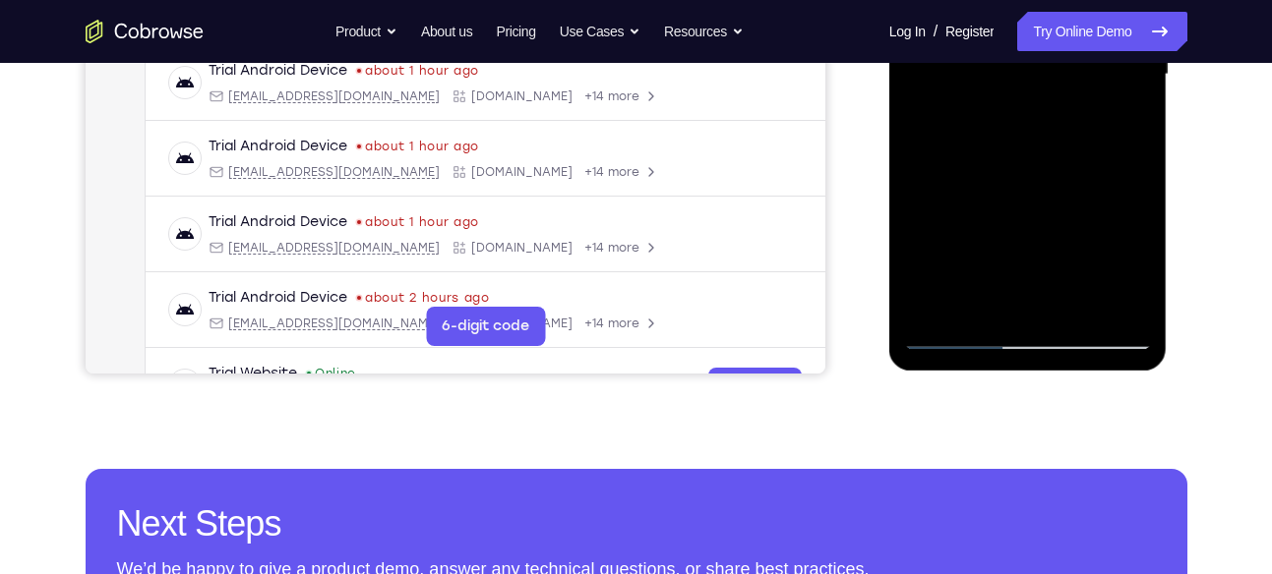
click at [1068, 307] on div at bounding box center [1028, 74] width 248 height 551
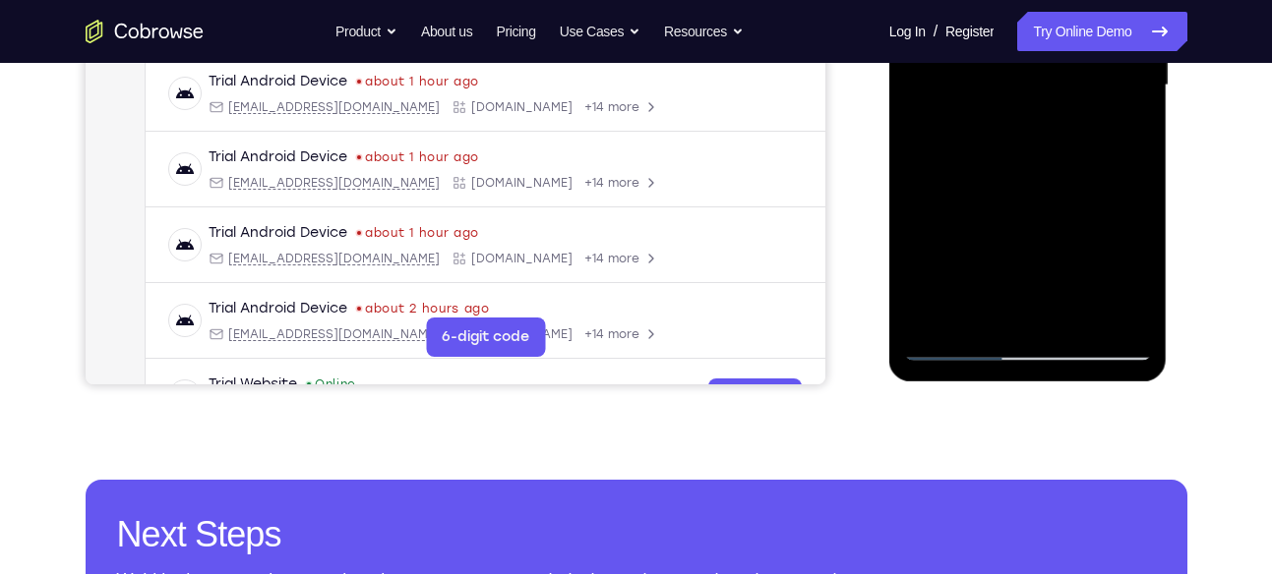
scroll to position [529, 0]
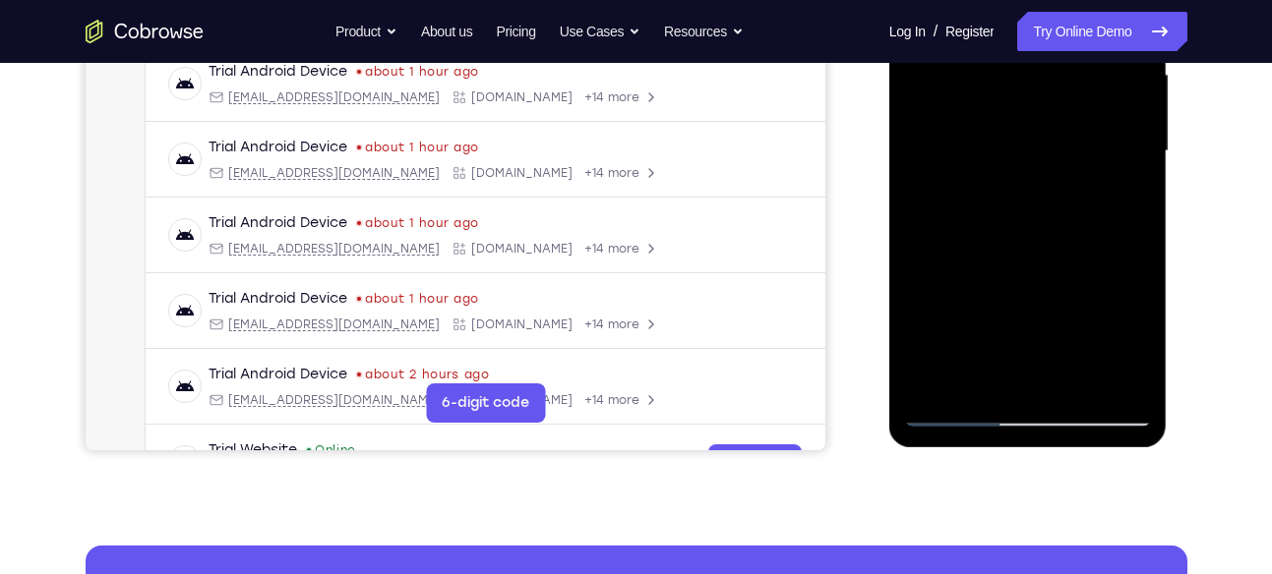
click at [1023, 142] on div at bounding box center [1028, 151] width 248 height 551
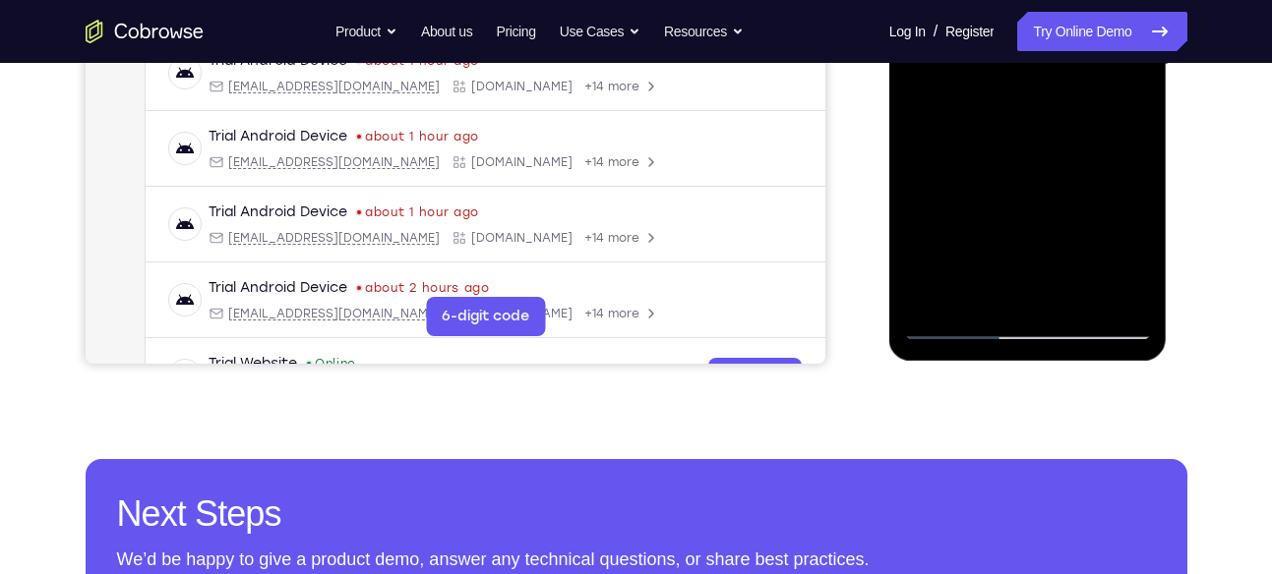
scroll to position [552, 0]
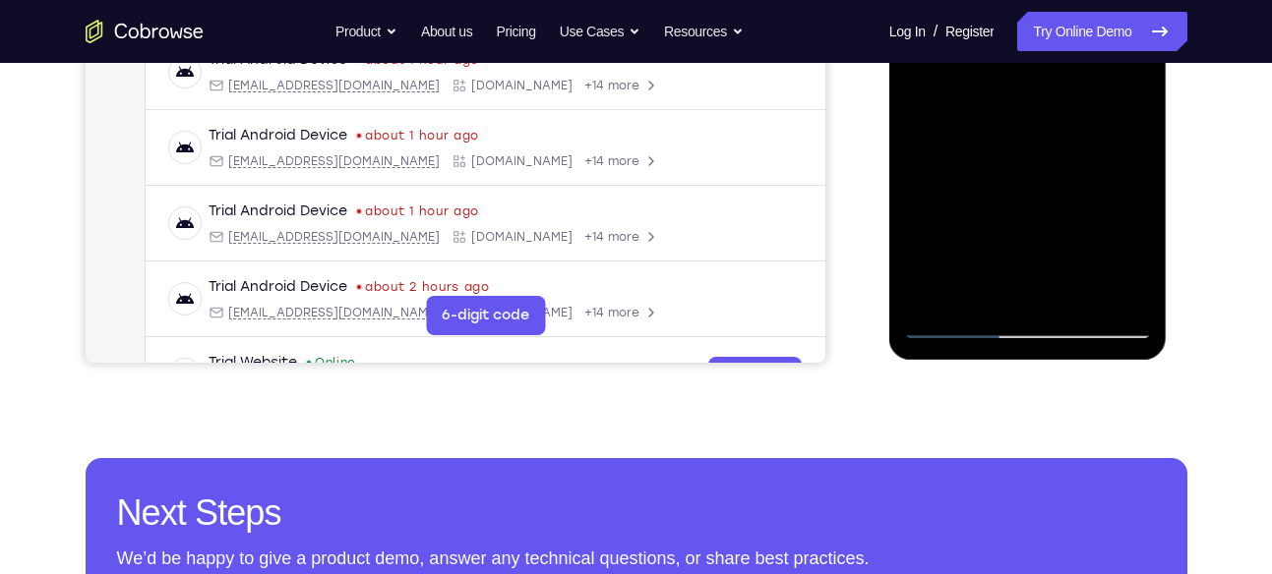
click at [977, 251] on div at bounding box center [1028, 64] width 248 height 551
click at [1004, 250] on div at bounding box center [1028, 64] width 248 height 551
click at [971, 220] on div at bounding box center [1028, 64] width 248 height 551
click at [956, 332] on div at bounding box center [1028, 64] width 248 height 551
click at [979, 268] on div at bounding box center [1028, 64] width 248 height 551
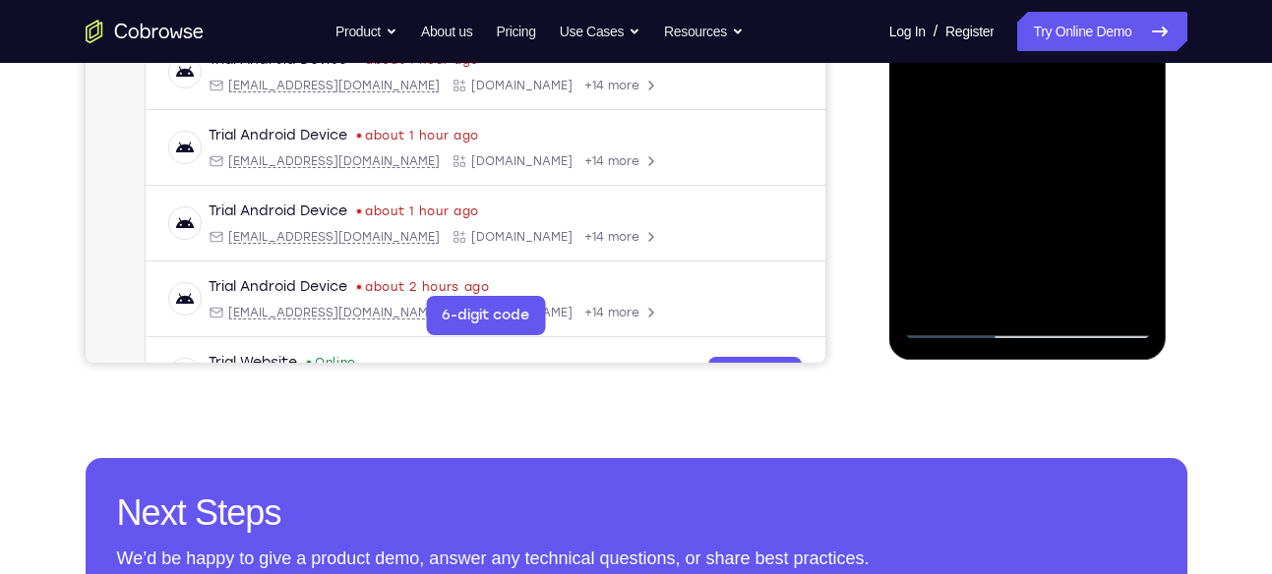
click at [979, 268] on div at bounding box center [1028, 64] width 248 height 551
drag, startPoint x: 1009, startPoint y: 186, endPoint x: 1003, endPoint y: 234, distance: 48.5
click at [1003, 234] on div at bounding box center [1028, 64] width 248 height 551
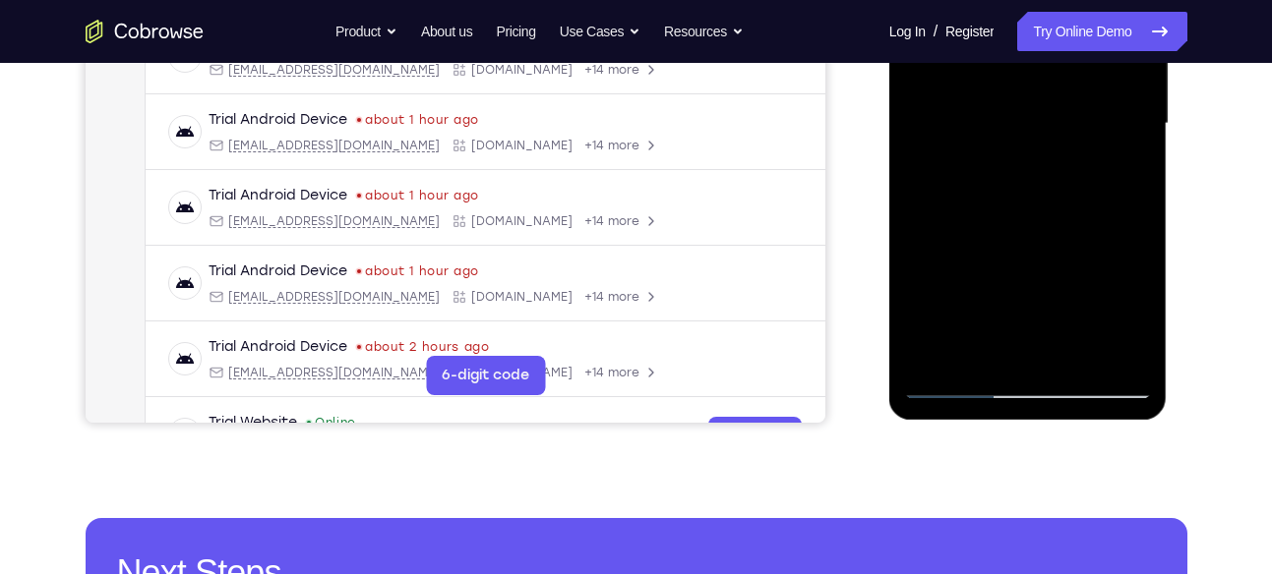
scroll to position [475, 0]
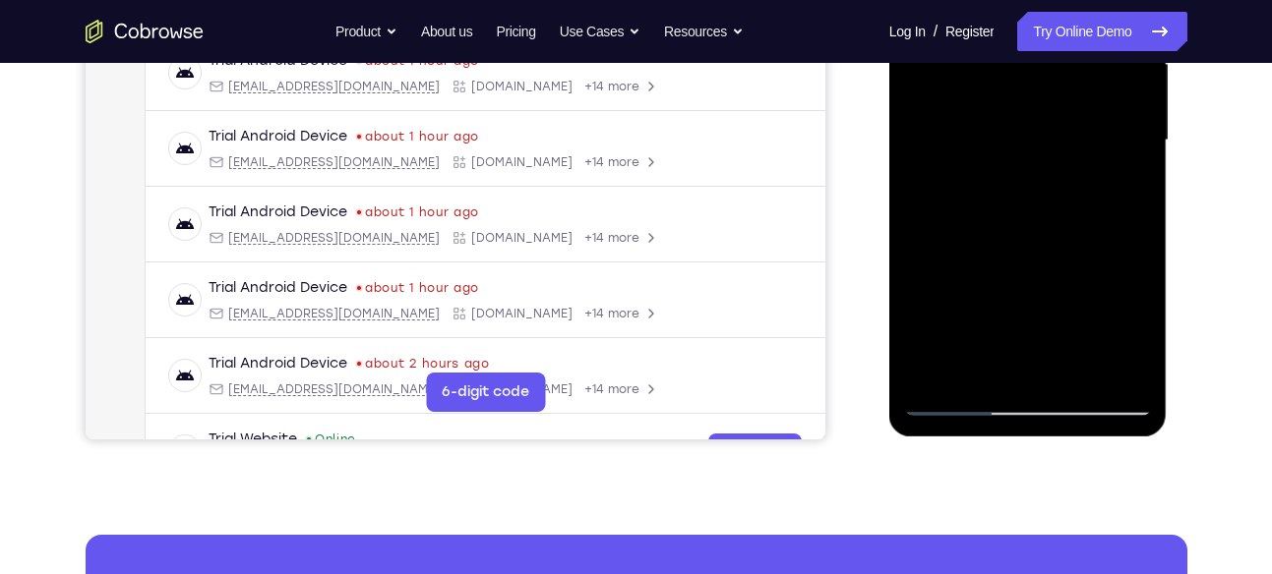
drag, startPoint x: 1059, startPoint y: 150, endPoint x: 1052, endPoint y: 37, distance: 113.3
click at [1052, 37] on div at bounding box center [1028, 140] width 248 height 551
click at [1134, 330] on div at bounding box center [1028, 140] width 248 height 551
click at [976, 367] on div at bounding box center [1028, 140] width 248 height 551
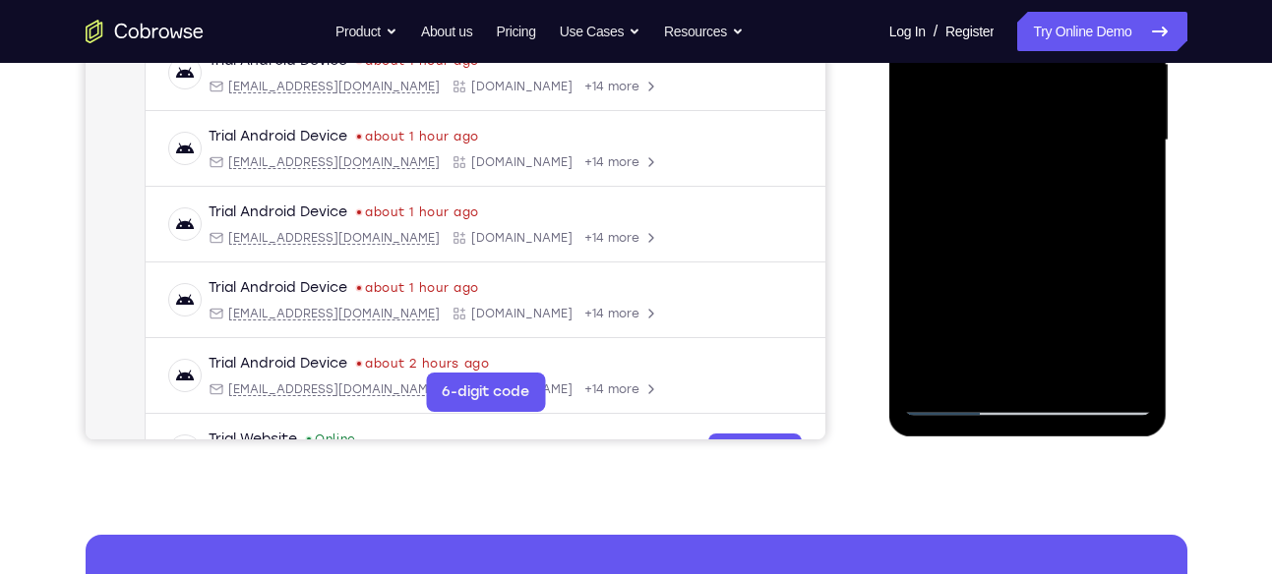
drag, startPoint x: 1003, startPoint y: 326, endPoint x: 1032, endPoint y: 277, distance: 56.8
click at [1032, 277] on div at bounding box center [1028, 140] width 248 height 551
click at [922, 290] on div at bounding box center [1028, 140] width 248 height 551
click at [1087, 265] on div at bounding box center [1028, 140] width 248 height 551
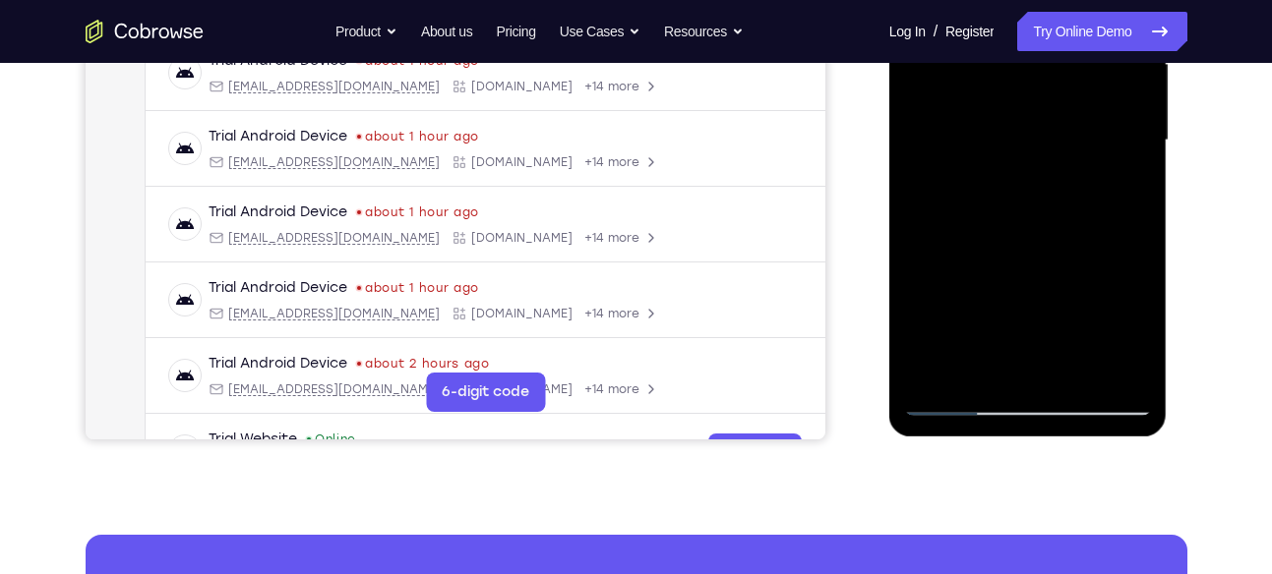
click at [1124, 178] on div at bounding box center [1028, 140] width 248 height 551
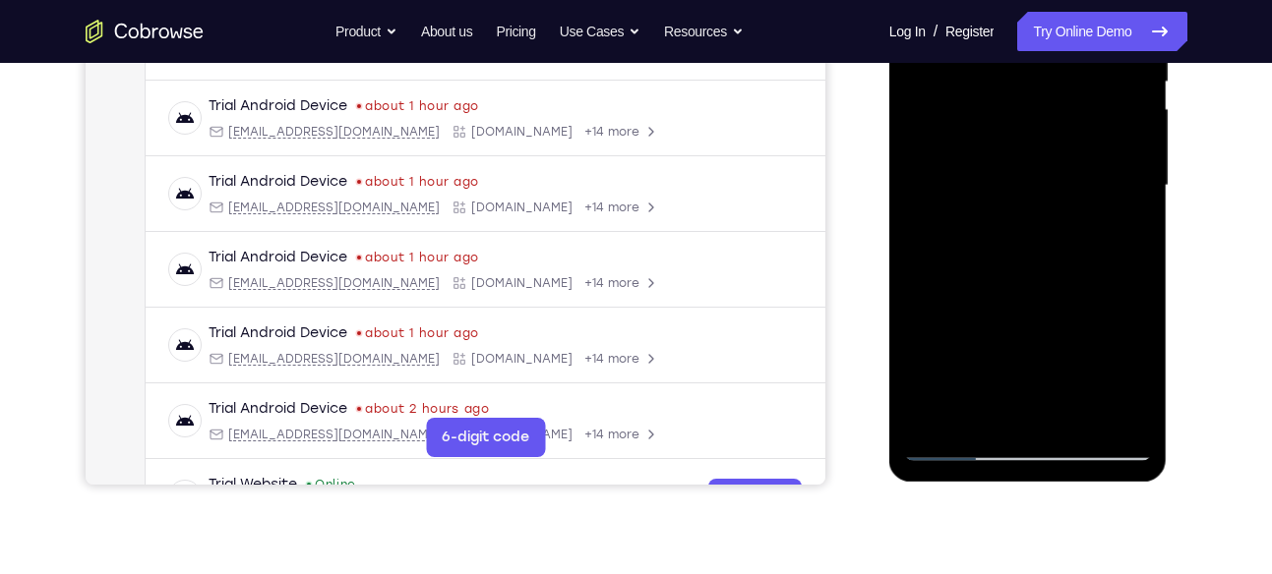
scroll to position [426, 0]
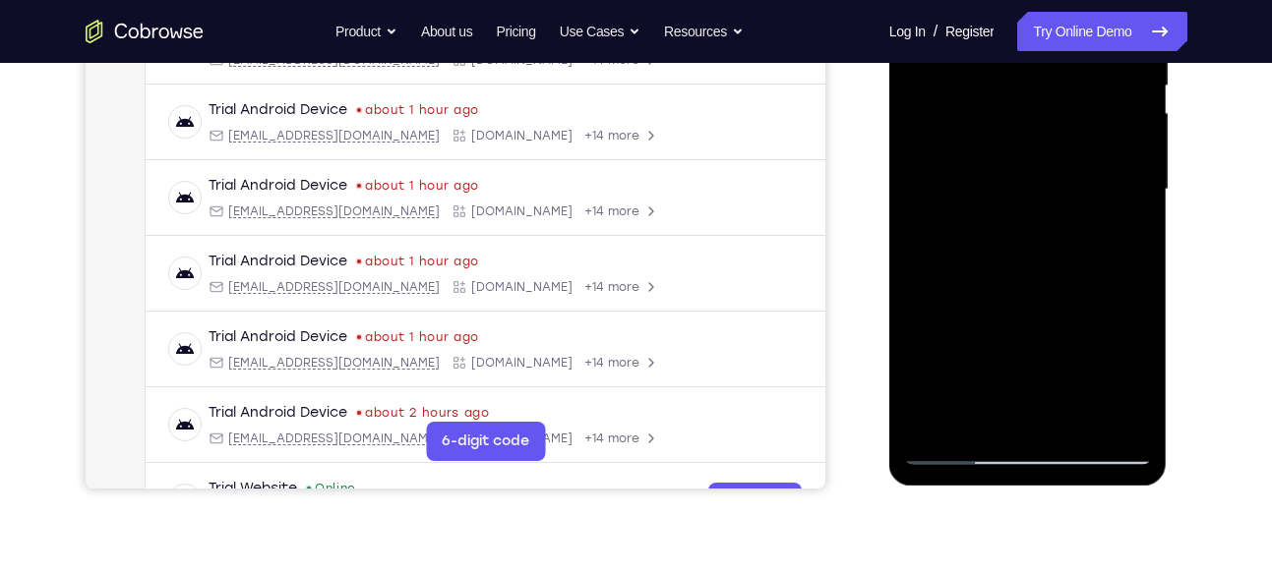
drag, startPoint x: 984, startPoint y: 124, endPoint x: 1002, endPoint y: 193, distance: 71.1
click at [1002, 193] on div at bounding box center [1028, 189] width 248 height 551
drag, startPoint x: 998, startPoint y: 126, endPoint x: 1001, endPoint y: 217, distance: 91.5
click at [1001, 217] on div at bounding box center [1028, 189] width 248 height 551
drag, startPoint x: 1001, startPoint y: 217, endPoint x: 994, endPoint y: 130, distance: 87.8
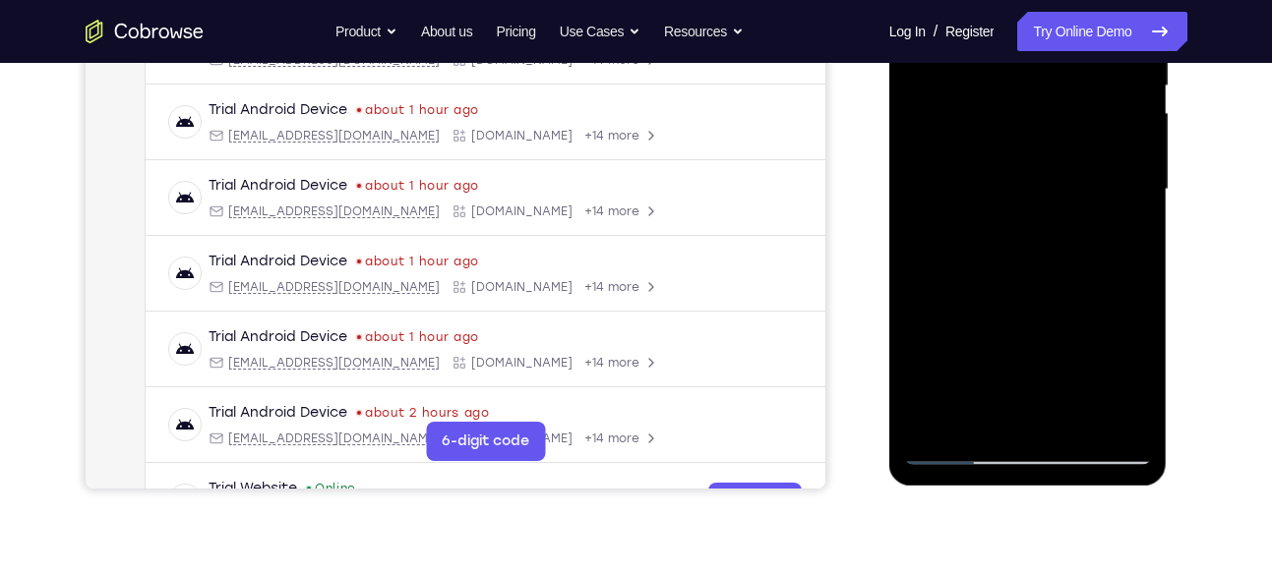
click at [994, 108] on div at bounding box center [1028, 189] width 248 height 551
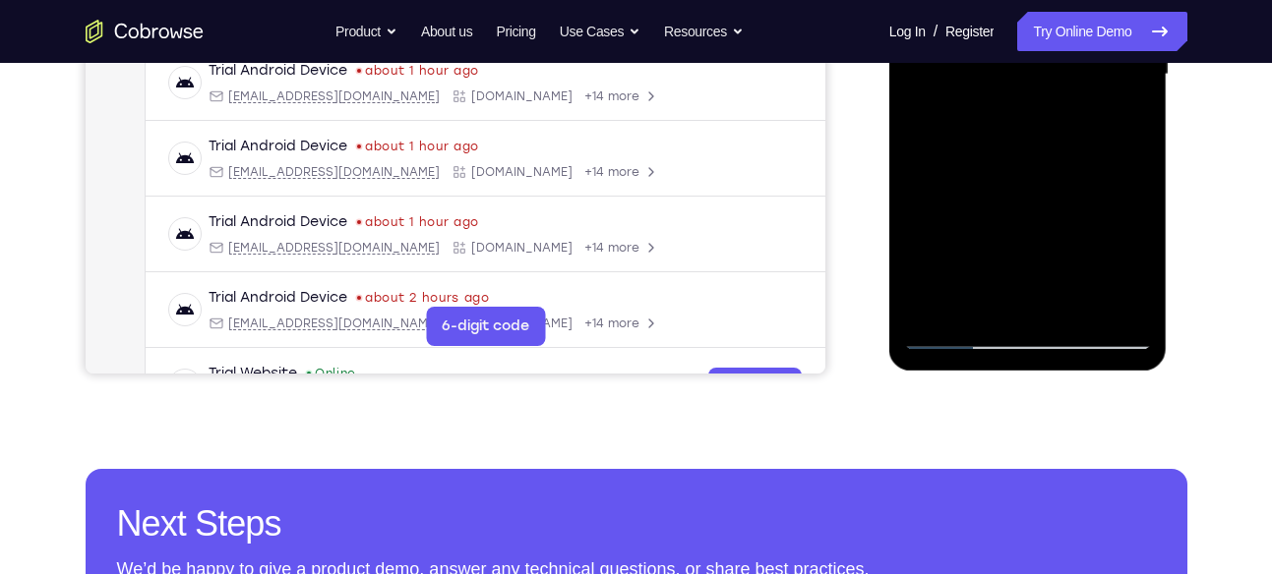
scroll to position [551, 0]
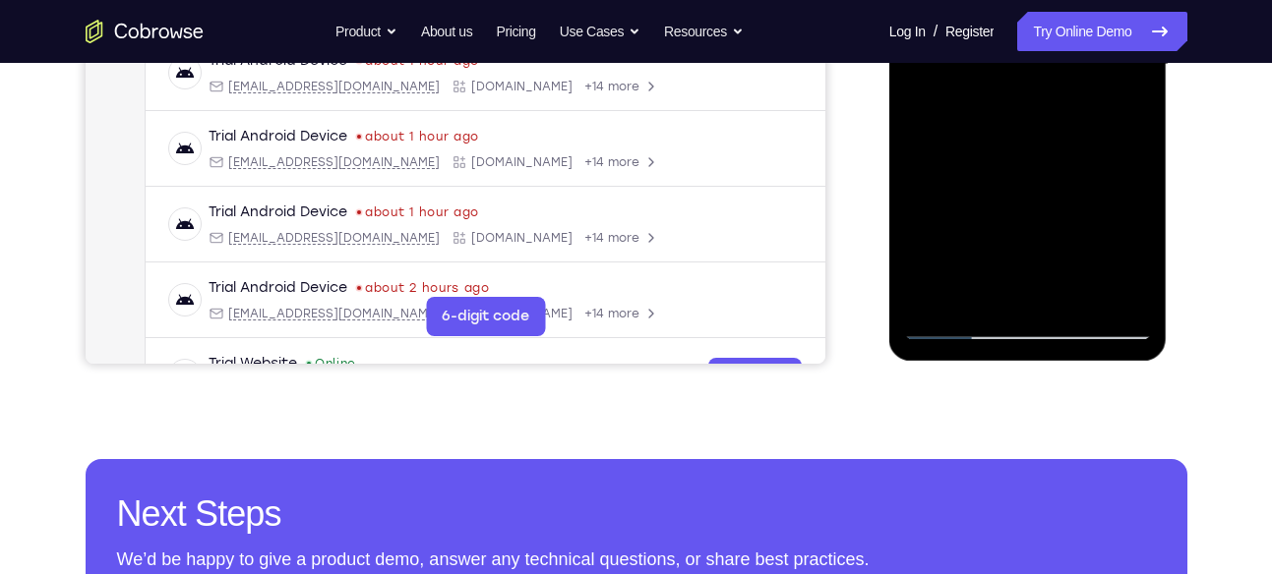
click at [962, 333] on div at bounding box center [1028, 65] width 248 height 551
drag, startPoint x: 1036, startPoint y: 175, endPoint x: 1032, endPoint y: 244, distance: 69.0
click at [1032, 244] on div at bounding box center [1028, 65] width 248 height 551
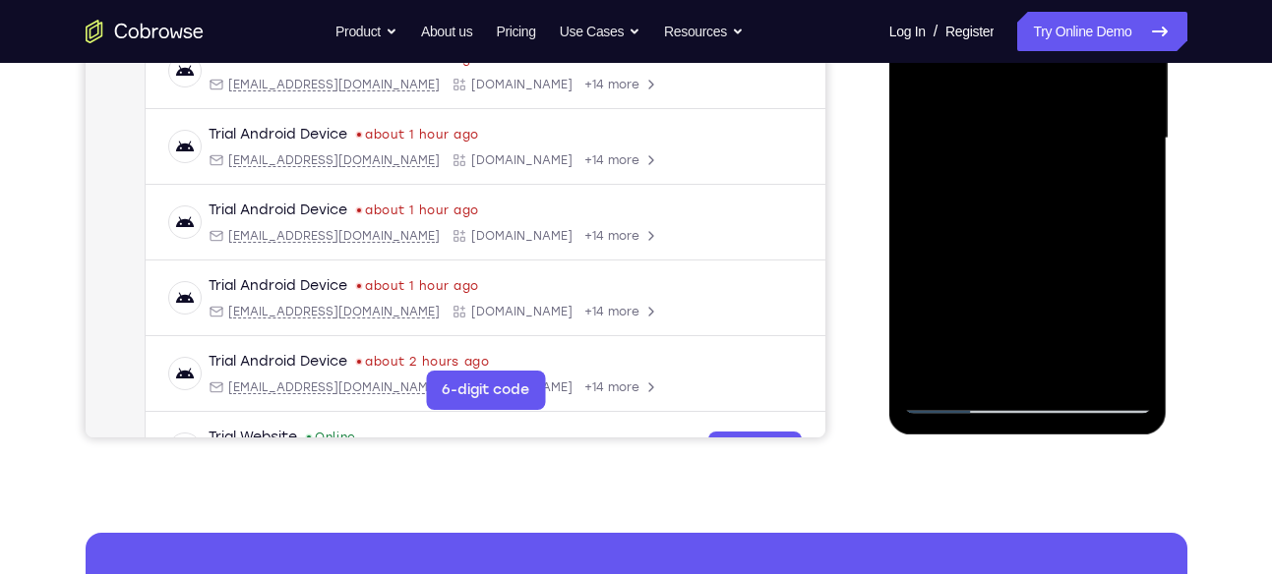
scroll to position [478, 0]
drag, startPoint x: 1091, startPoint y: 161, endPoint x: 1077, endPoint y: 248, distance: 87.6
click at [1077, 248] on div at bounding box center [1028, 137] width 248 height 551
drag, startPoint x: 1057, startPoint y: 171, endPoint x: 1069, endPoint y: 277, distance: 106.9
click at [1069, 277] on div at bounding box center [1028, 137] width 248 height 551
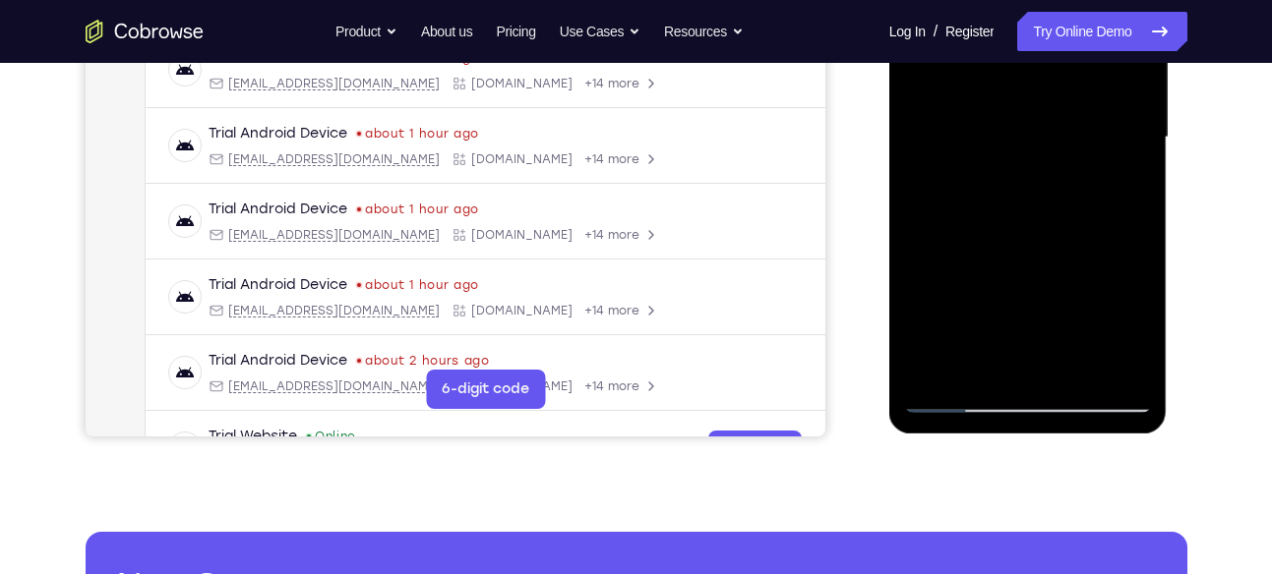
click at [1132, 326] on div at bounding box center [1028, 137] width 248 height 551
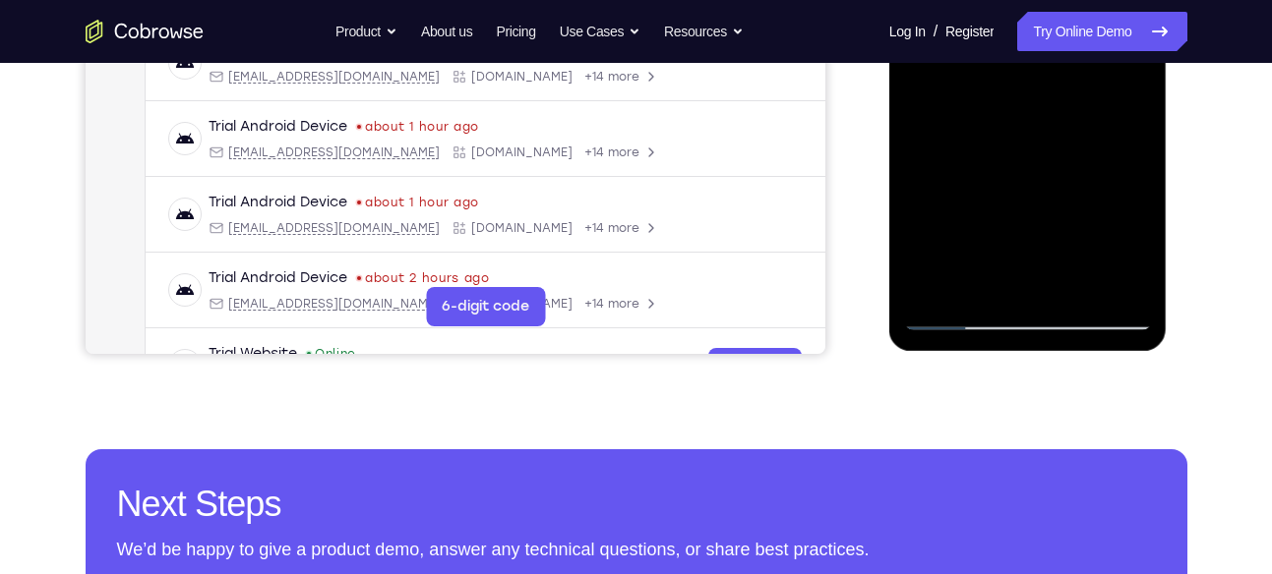
scroll to position [574, 0]
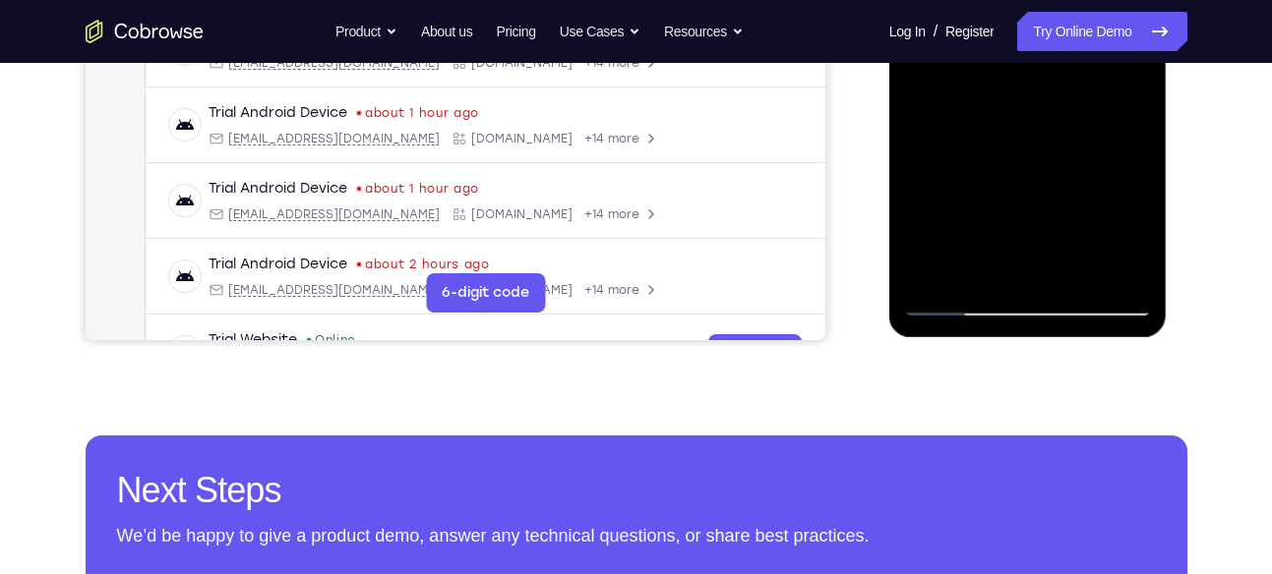
click at [967, 290] on div at bounding box center [1028, 41] width 248 height 551
click at [958, 299] on div at bounding box center [1028, 41] width 248 height 551
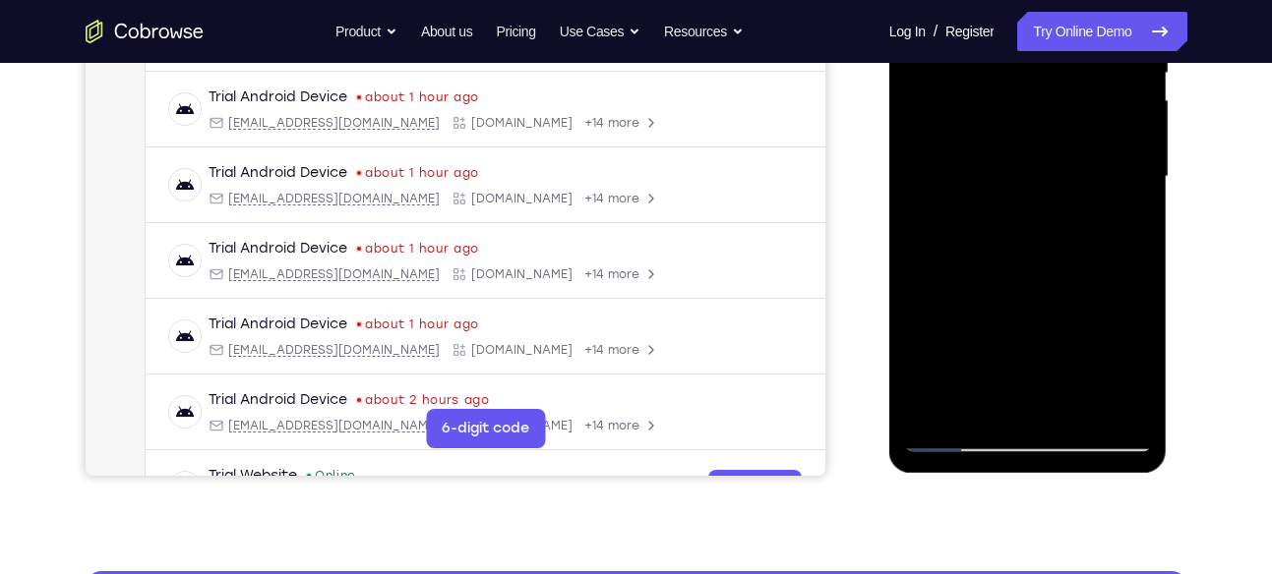
scroll to position [436, 0]
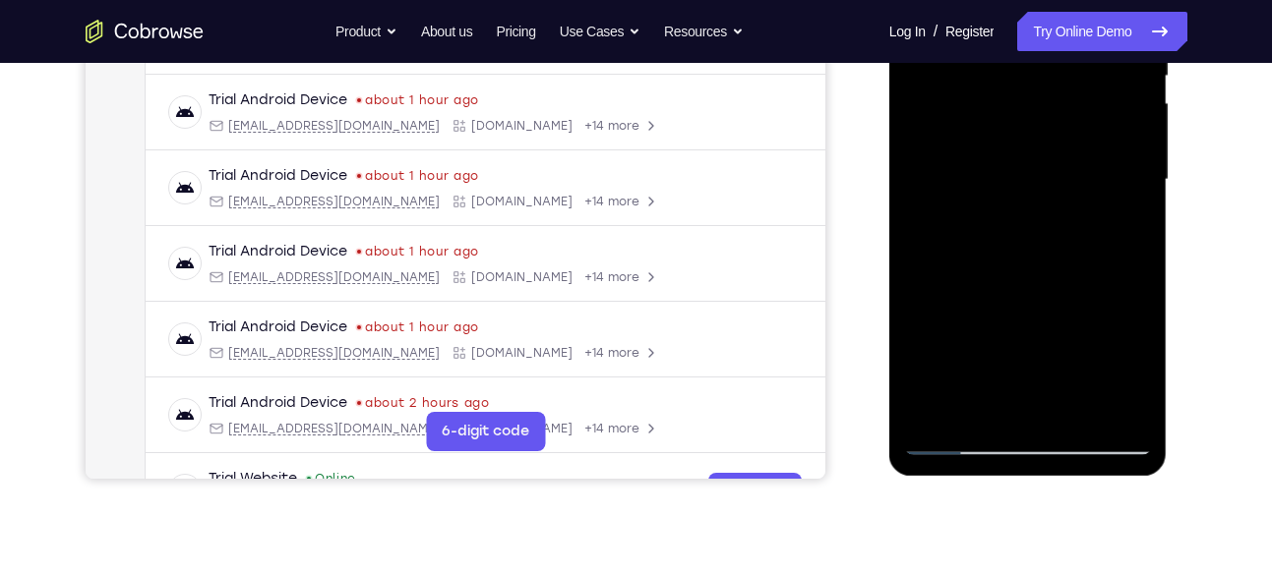
drag, startPoint x: 1053, startPoint y: 205, endPoint x: 1035, endPoint y: 327, distance: 124.3
click at [1035, 327] on div at bounding box center [1028, 180] width 248 height 551
drag, startPoint x: 1033, startPoint y: 202, endPoint x: 1024, endPoint y: 291, distance: 89.9
click at [1024, 291] on div at bounding box center [1028, 180] width 248 height 551
drag, startPoint x: 998, startPoint y: 169, endPoint x: 992, endPoint y: 244, distance: 75.0
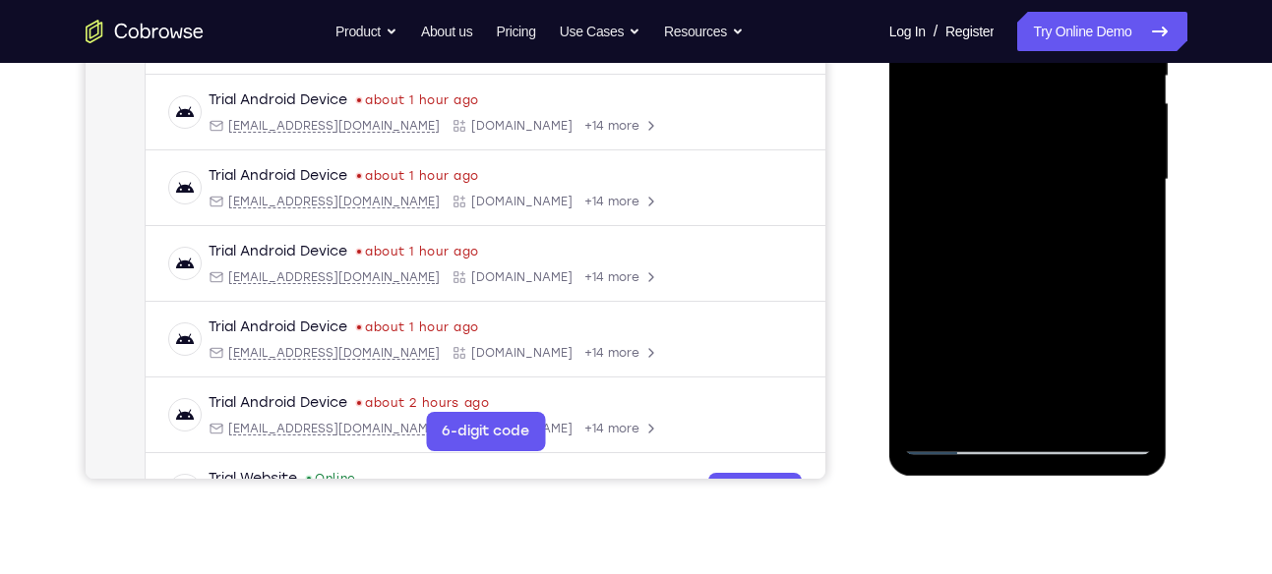
click at [992, 244] on div at bounding box center [1028, 180] width 248 height 551
drag, startPoint x: 992, startPoint y: 244, endPoint x: 1019, endPoint y: 348, distance: 107.6
click at [1019, 348] on div at bounding box center [1028, 180] width 248 height 551
drag, startPoint x: 1001, startPoint y: 219, endPoint x: 1038, endPoint y: 302, distance: 90.3
click at [1038, 302] on div at bounding box center [1028, 180] width 248 height 551
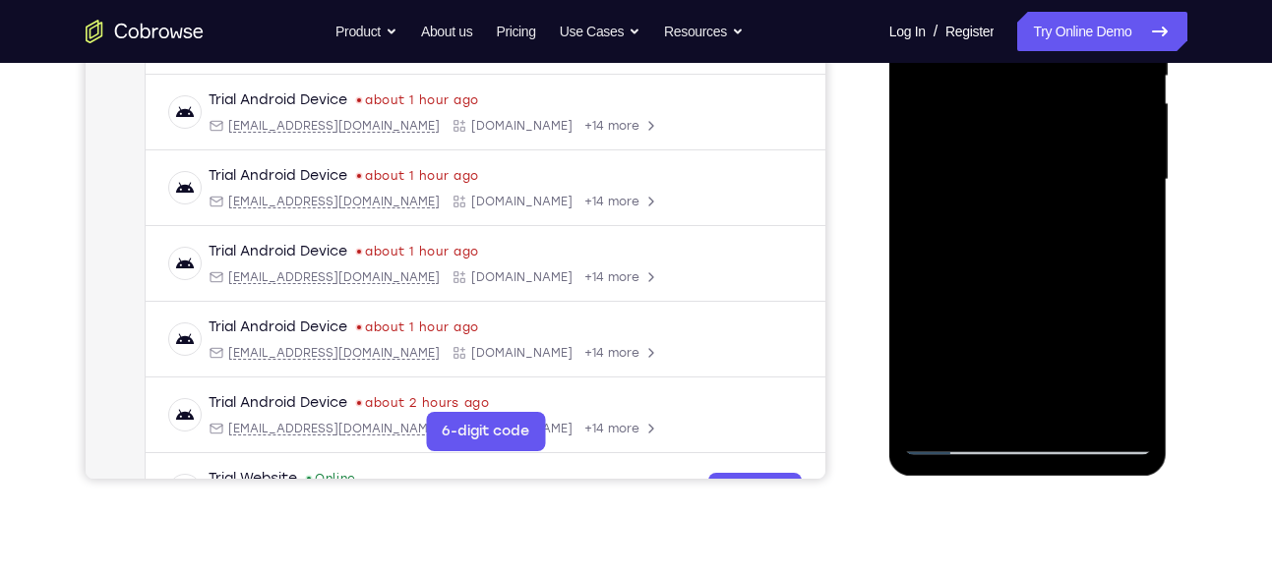
drag, startPoint x: 975, startPoint y: 124, endPoint x: 992, endPoint y: 251, distance: 128.1
click at [992, 251] on div at bounding box center [1028, 180] width 248 height 551
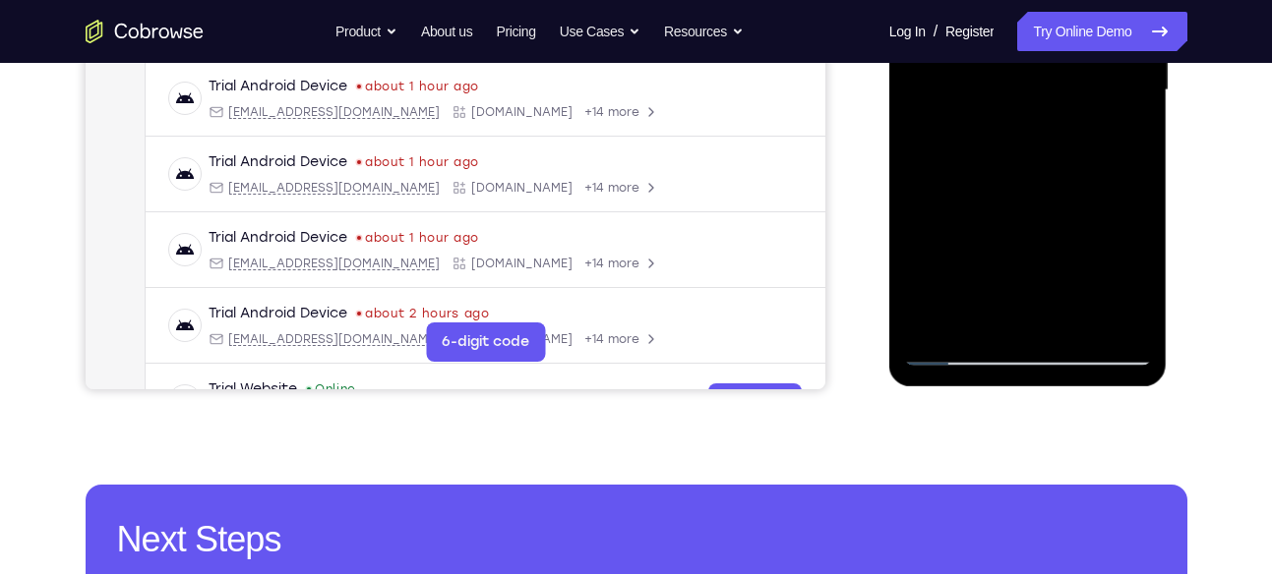
scroll to position [542, 0]
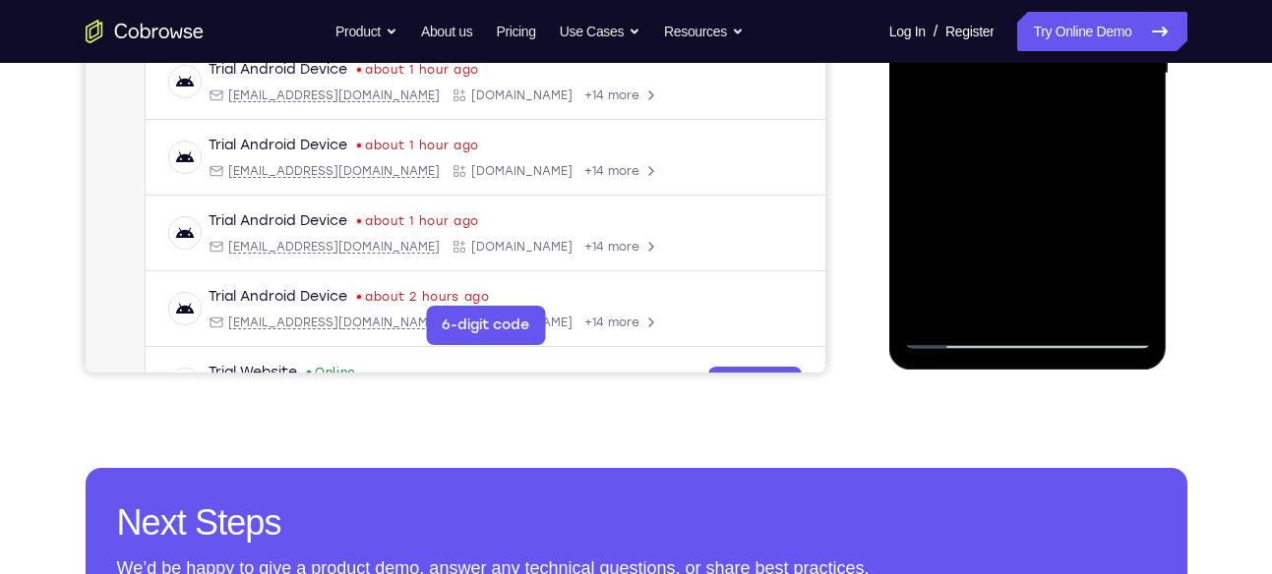
click at [964, 331] on div at bounding box center [1028, 73] width 248 height 551
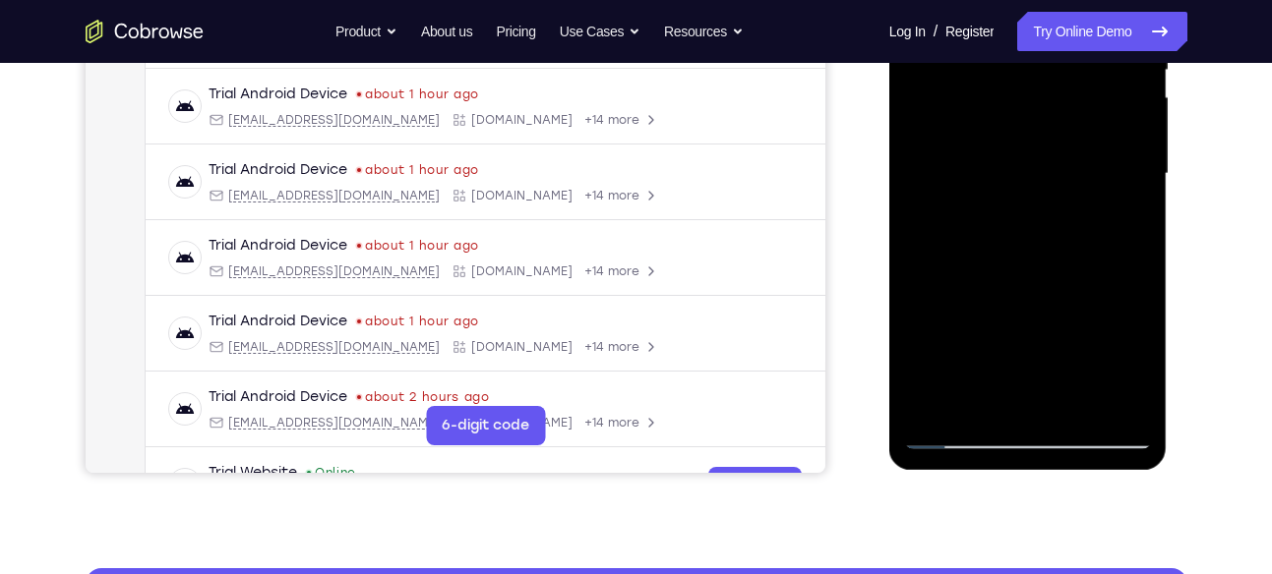
scroll to position [440, 0]
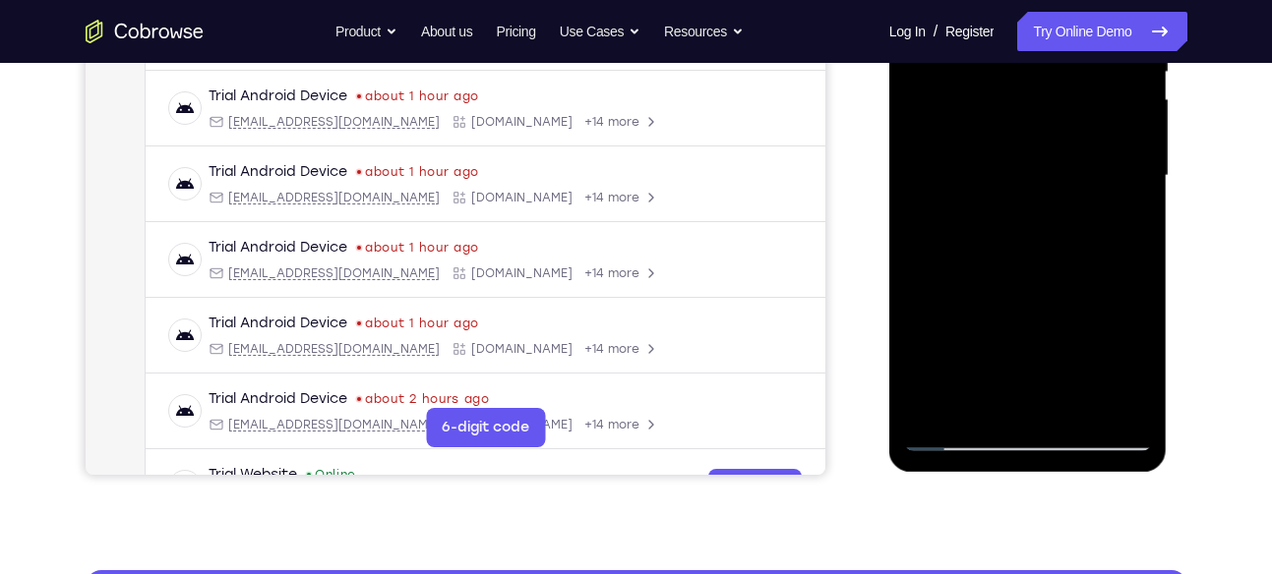
click at [1039, 174] on div at bounding box center [1028, 176] width 248 height 551
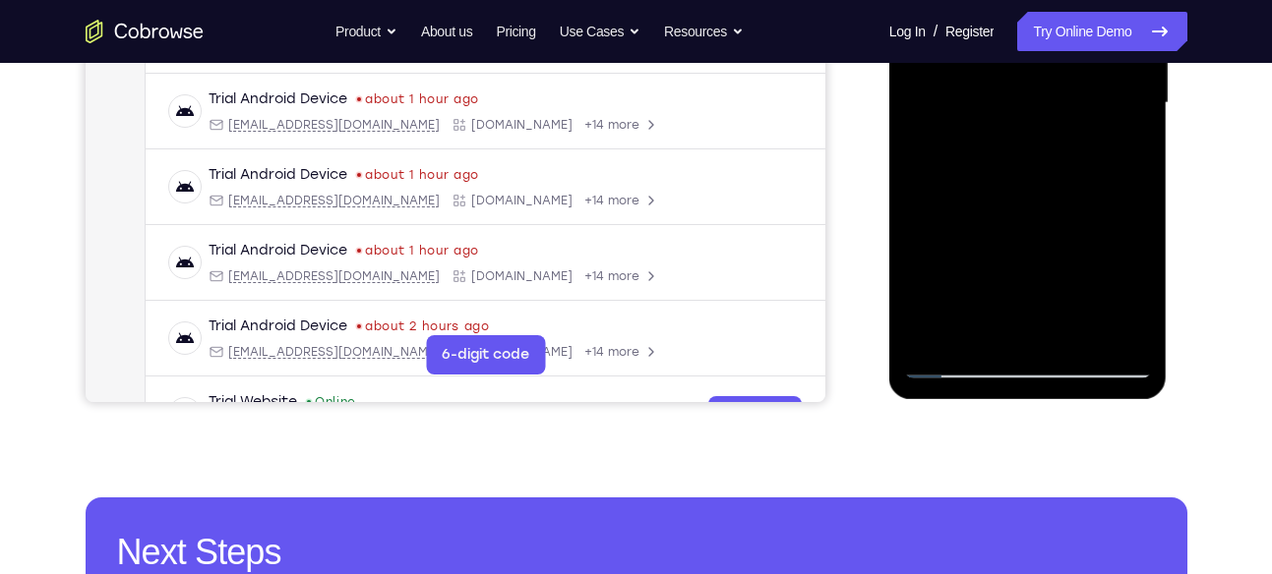
scroll to position [513, 0]
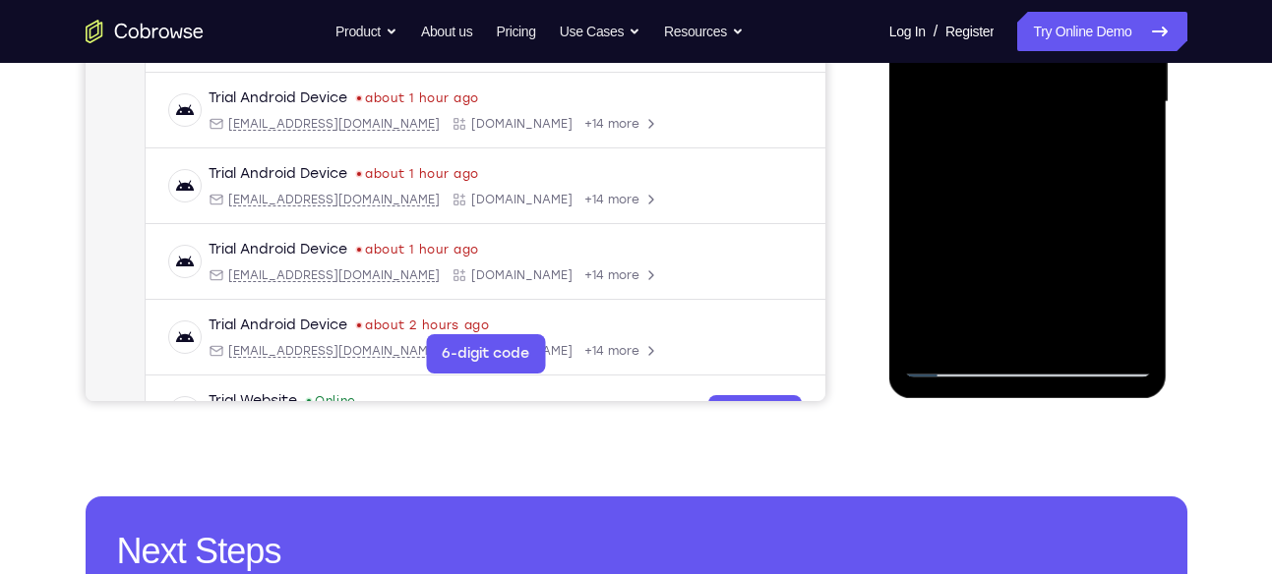
click at [972, 337] on div at bounding box center [1028, 102] width 248 height 551
drag, startPoint x: 999, startPoint y: 293, endPoint x: 1024, endPoint y: 192, distance: 104.2
click at [1024, 192] on div at bounding box center [1028, 102] width 248 height 551
click at [922, 303] on div at bounding box center [1028, 102] width 248 height 551
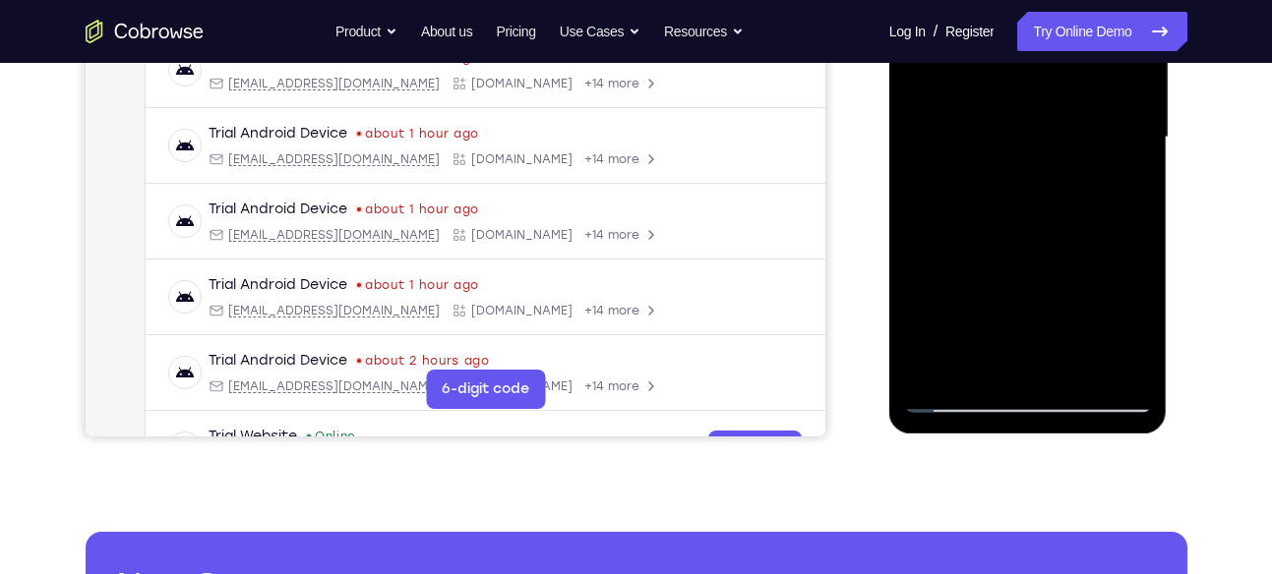
scroll to position [471, 0]
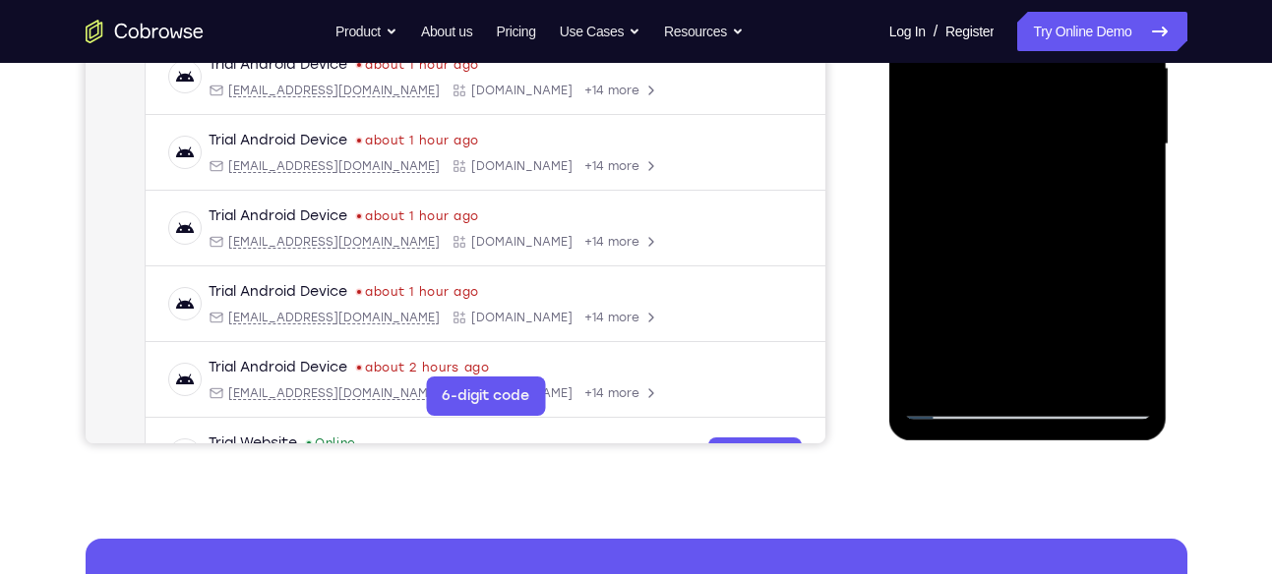
click at [1114, 182] on div at bounding box center [1028, 144] width 248 height 551
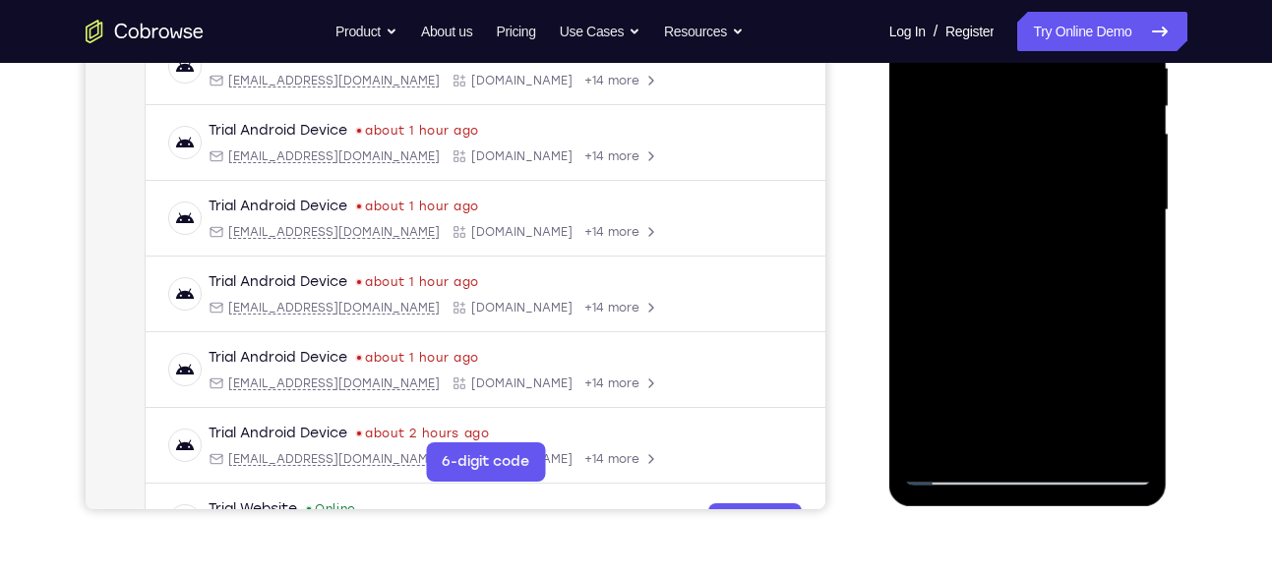
click at [1008, 185] on div at bounding box center [1028, 210] width 248 height 551
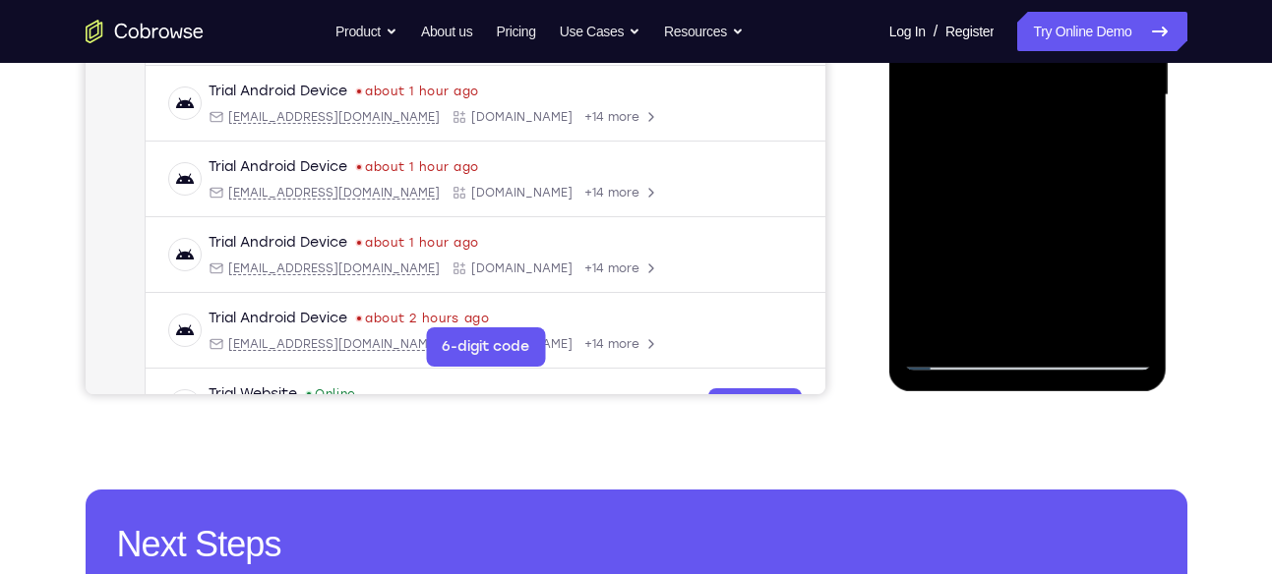
scroll to position [523, 0]
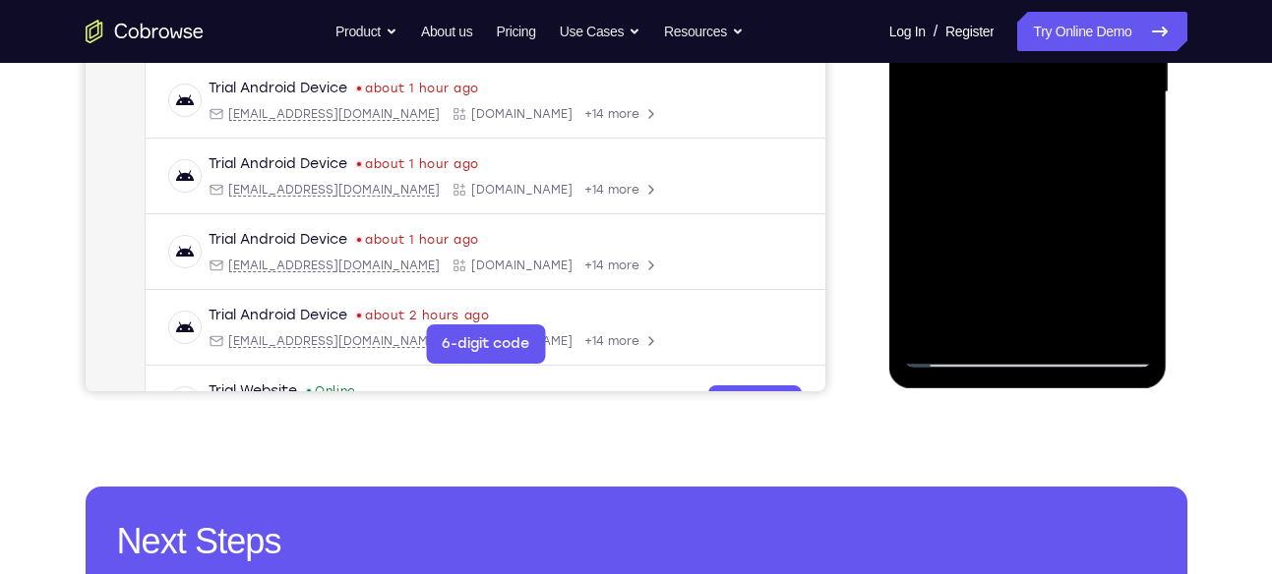
click at [1040, 246] on div at bounding box center [1028, 92] width 248 height 551
click at [1133, 284] on div at bounding box center [1028, 92] width 248 height 551
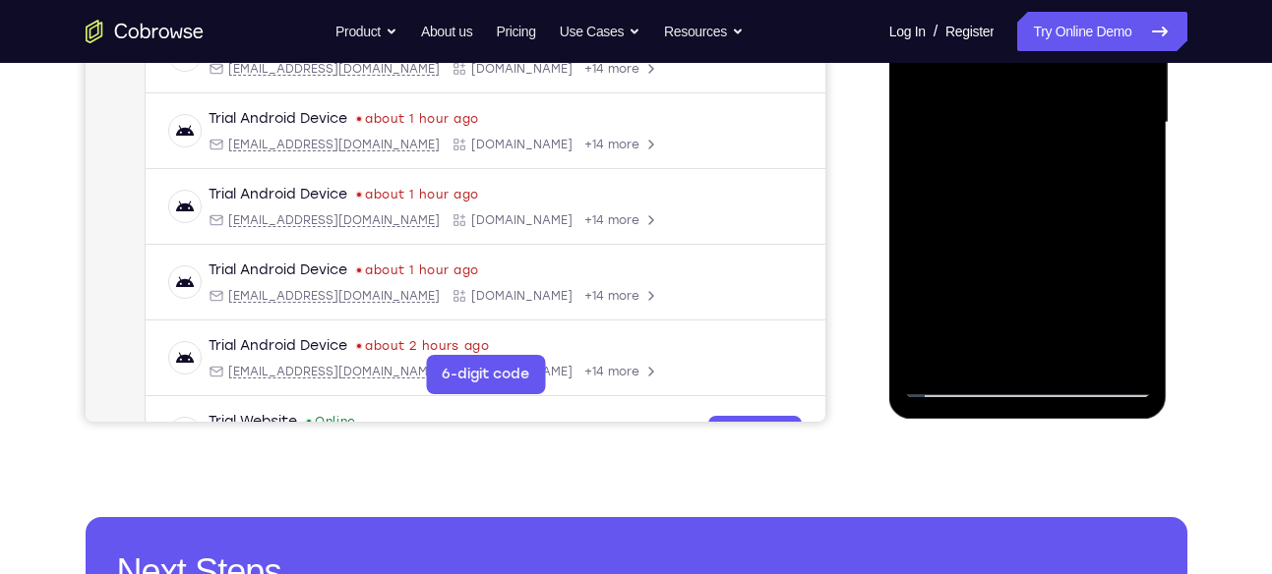
scroll to position [483, 0]
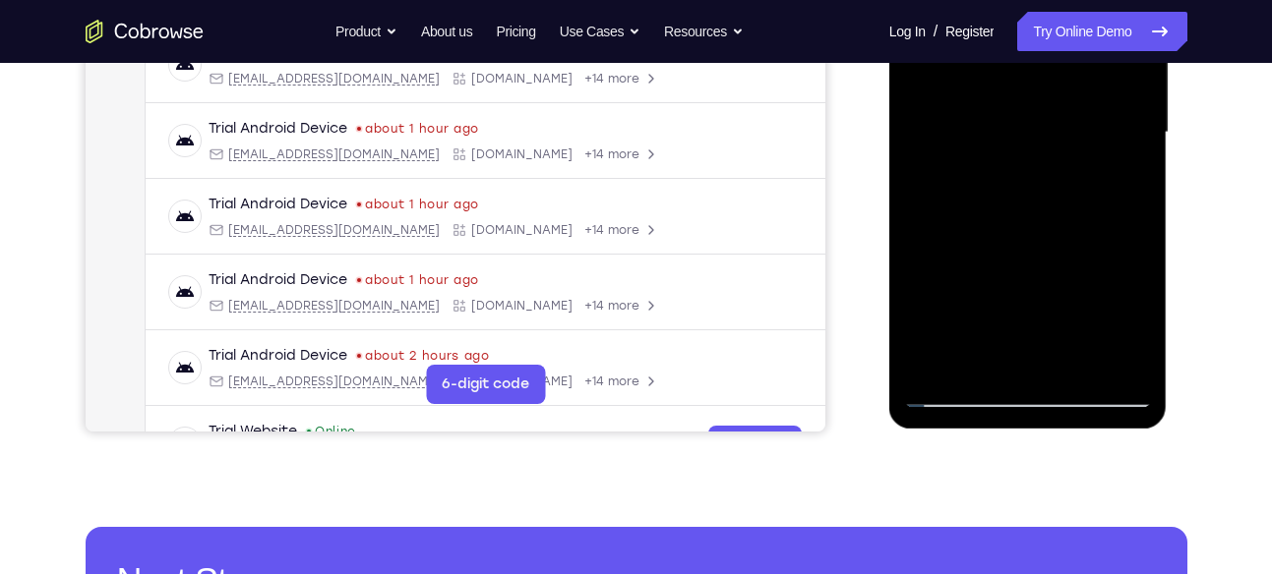
click at [1121, 181] on div at bounding box center [1028, 132] width 248 height 551
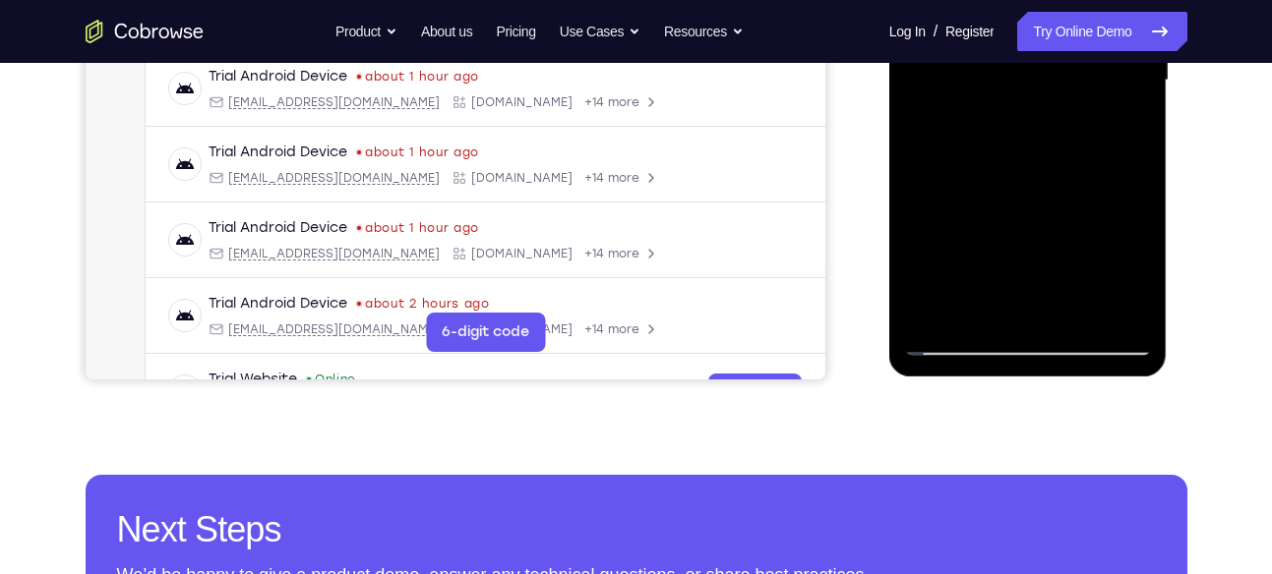
click at [956, 342] on div at bounding box center [1028, 80] width 248 height 551
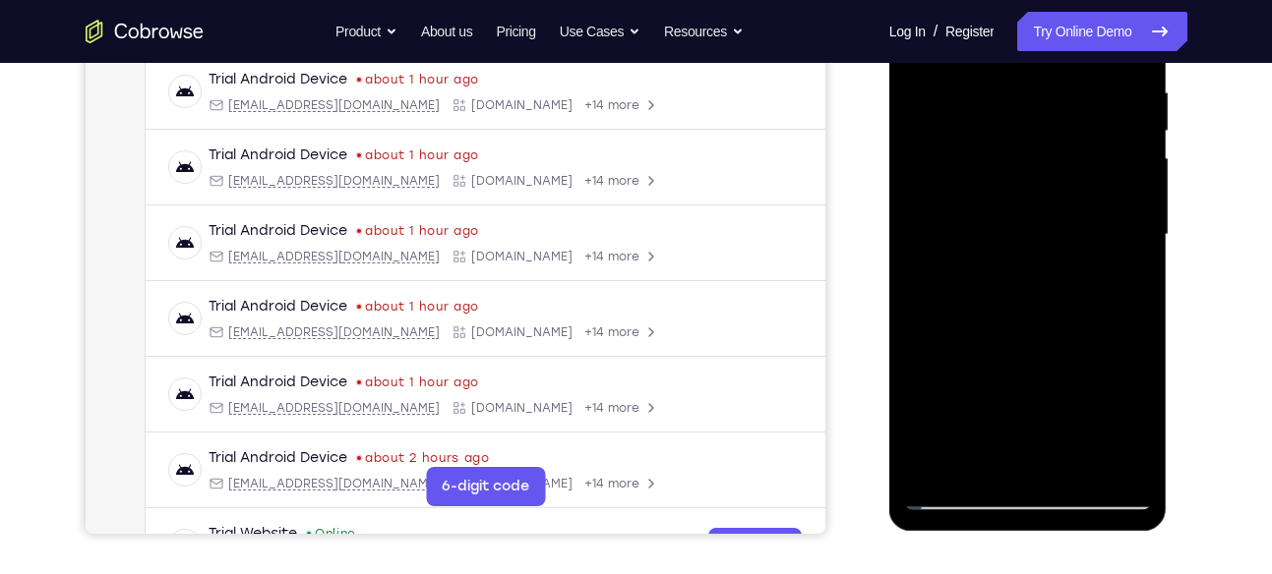
scroll to position [239, 0]
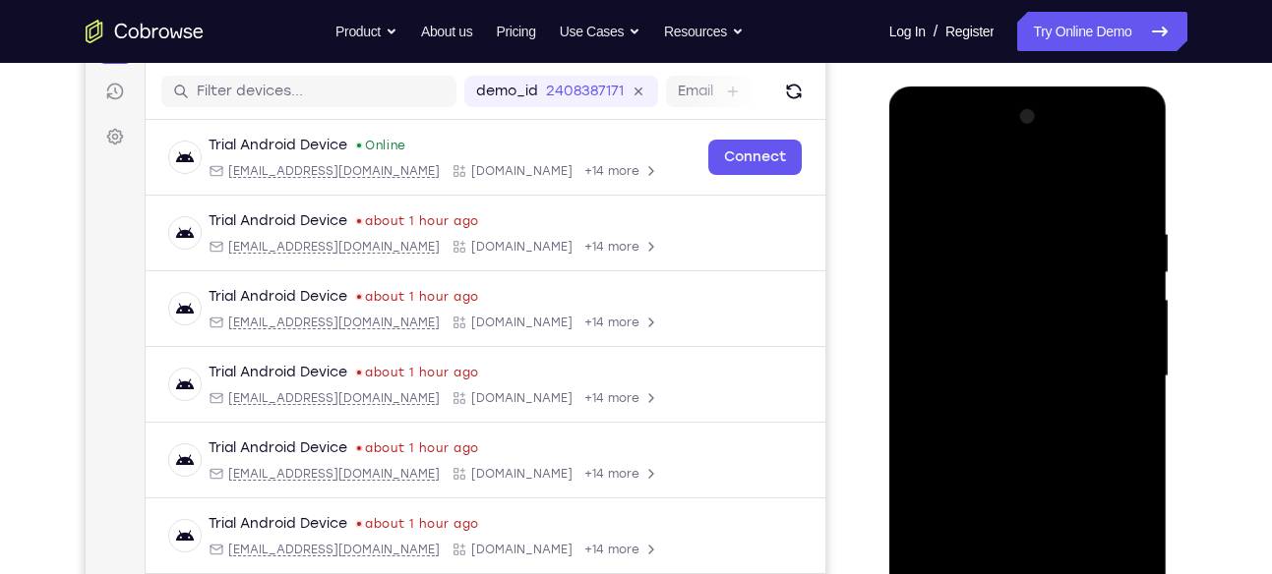
click at [922, 175] on div at bounding box center [1028, 376] width 248 height 551
click at [943, 204] on div at bounding box center [1028, 376] width 248 height 551
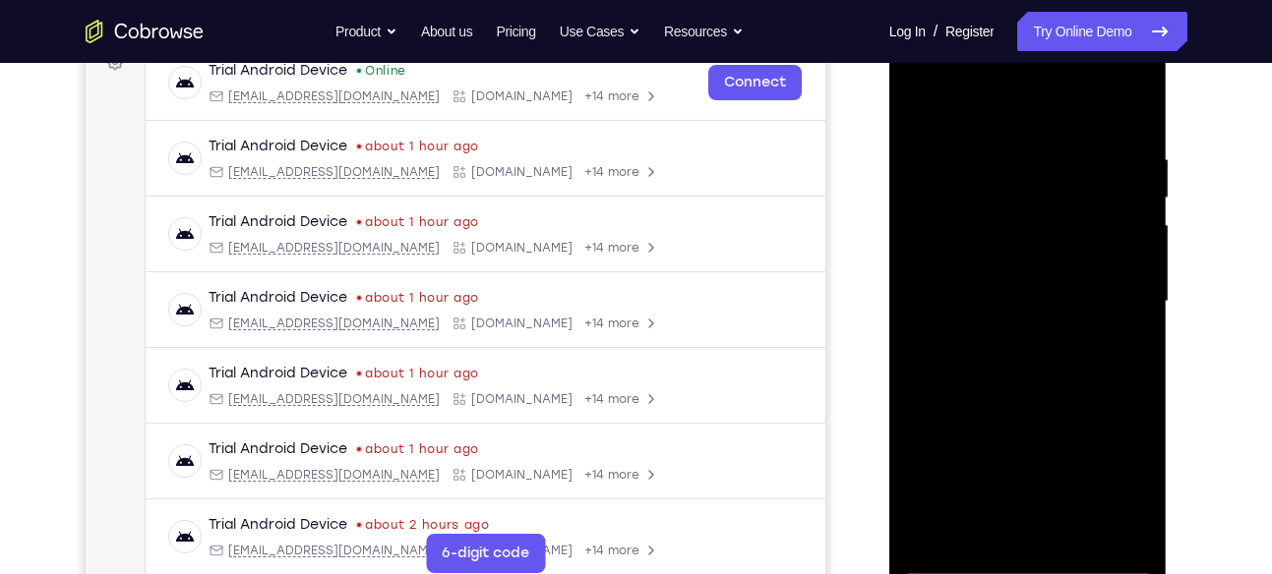
scroll to position [315, 0]
click at [1132, 104] on div at bounding box center [1028, 301] width 248 height 551
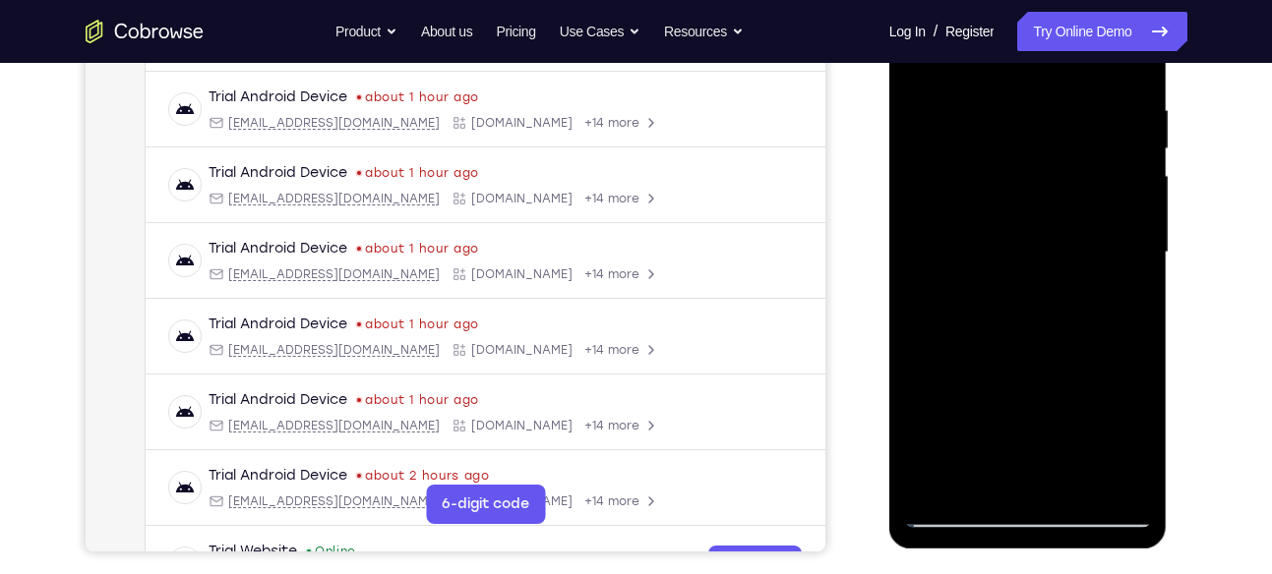
scroll to position [350, 0]
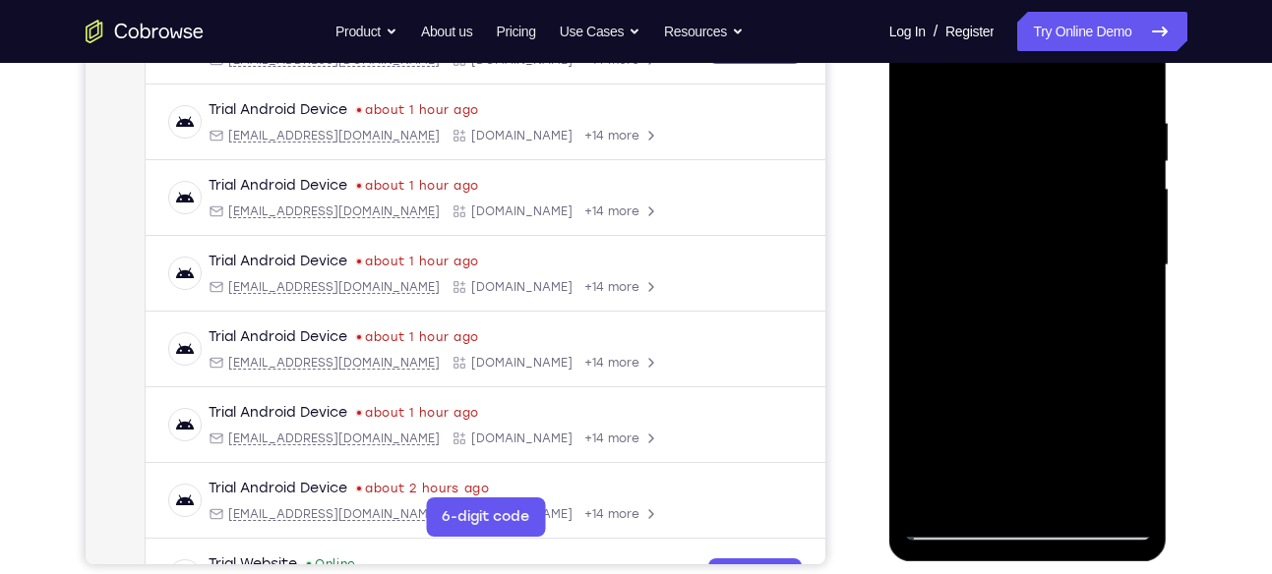
click at [933, 111] on div at bounding box center [1028, 265] width 248 height 551
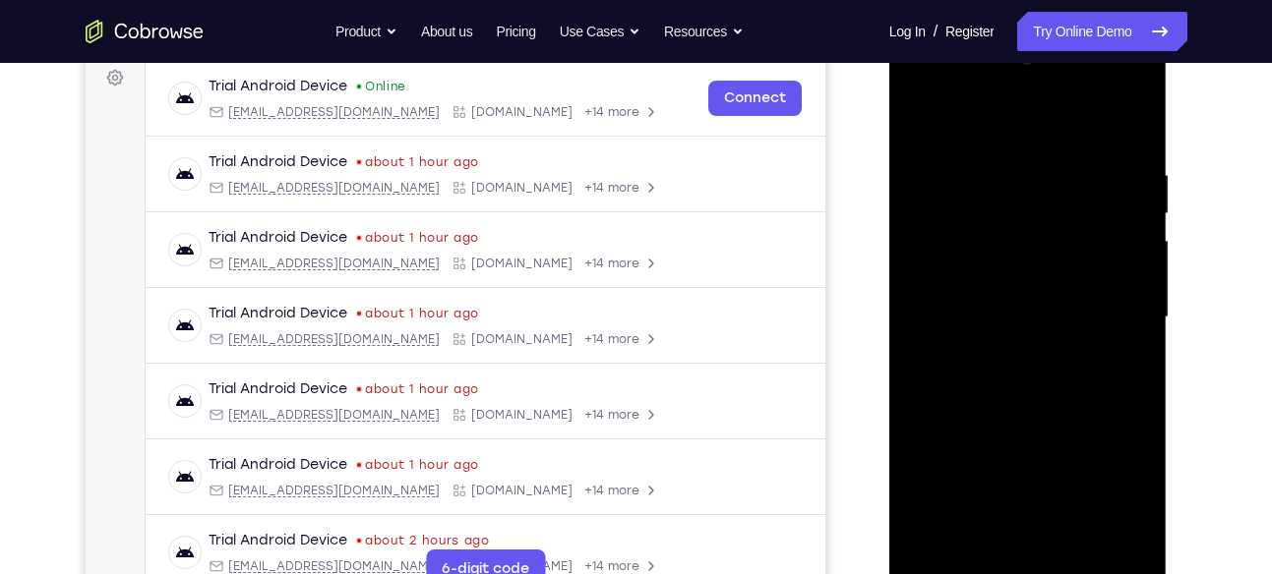
scroll to position [297, 0]
click at [1122, 126] on div at bounding box center [1028, 318] width 248 height 551
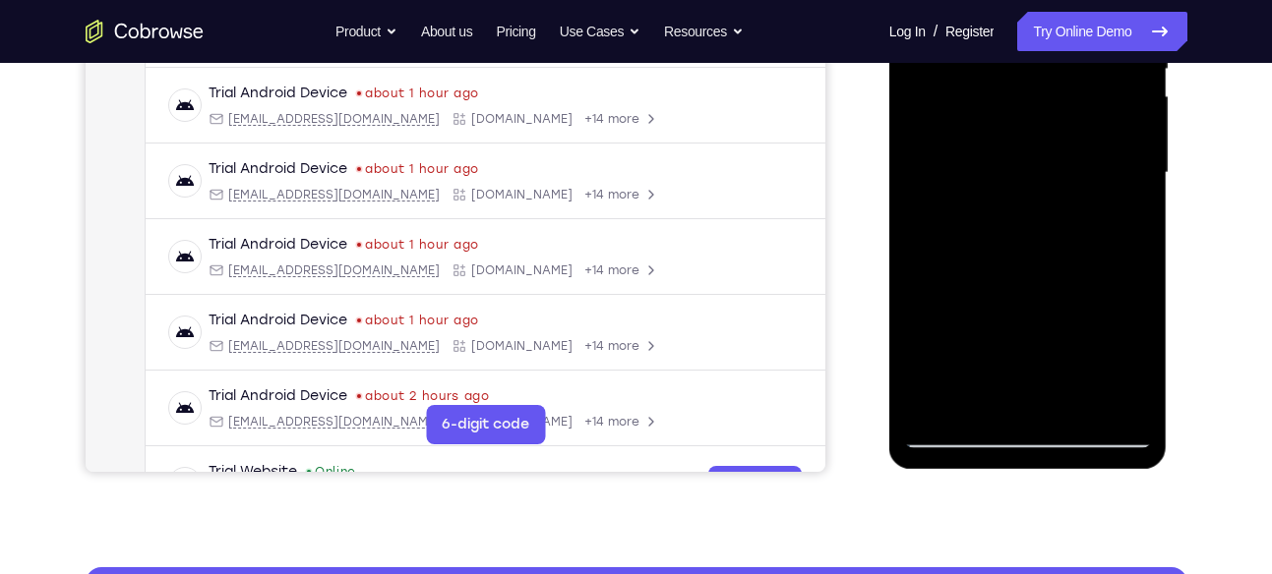
scroll to position [481, 0]
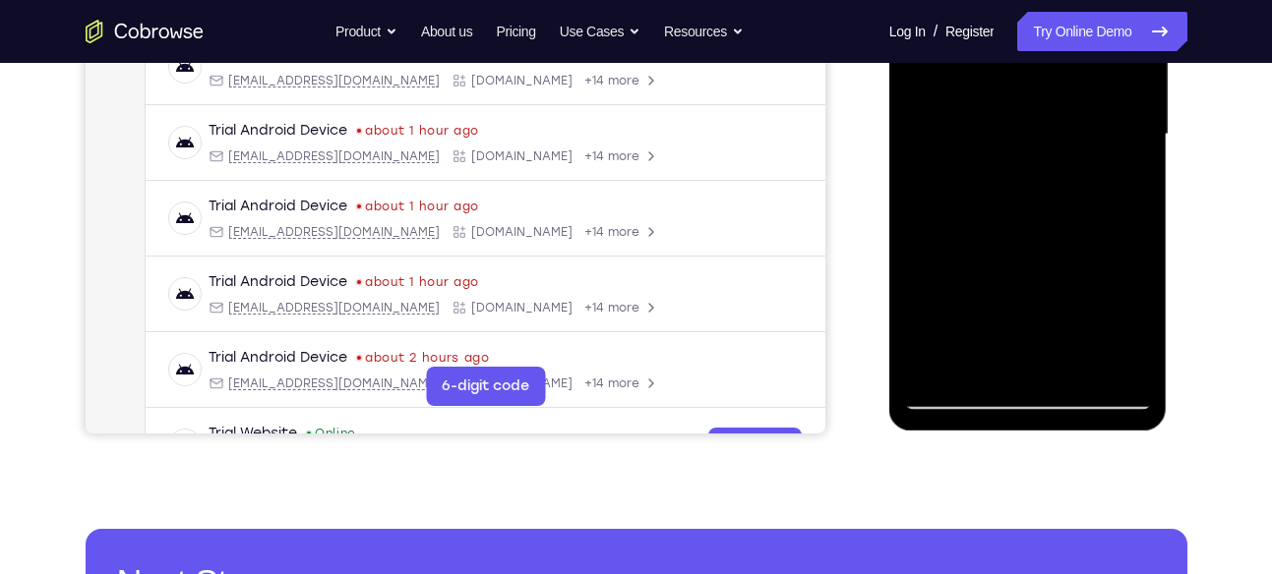
click at [1075, 372] on div at bounding box center [1028, 134] width 248 height 551
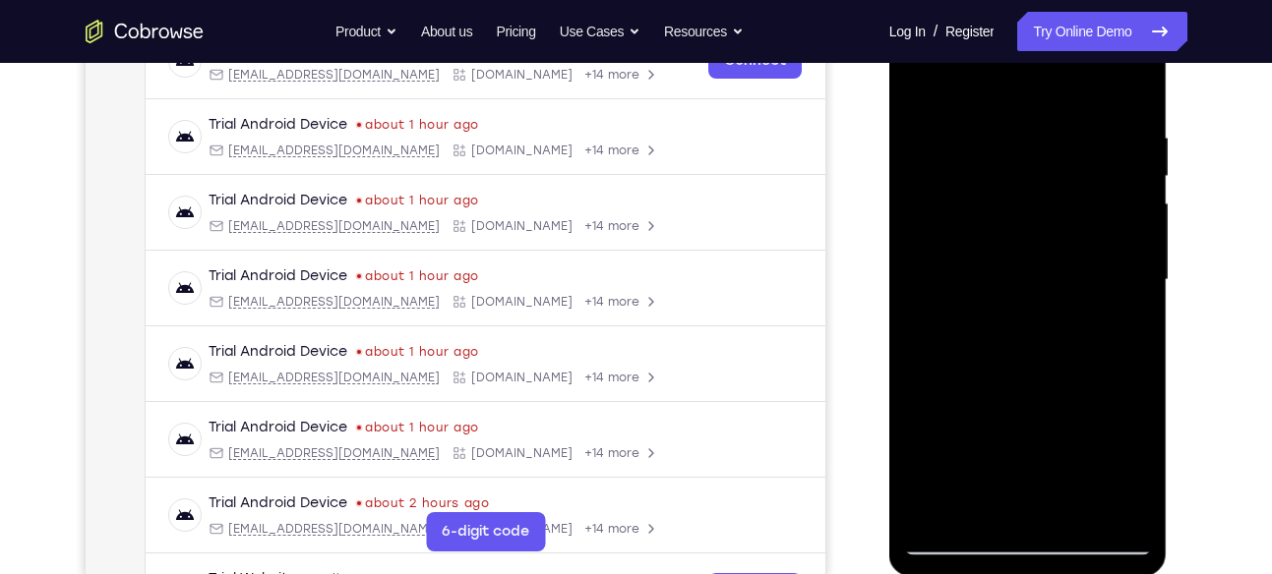
click at [1007, 265] on div at bounding box center [1028, 280] width 248 height 551
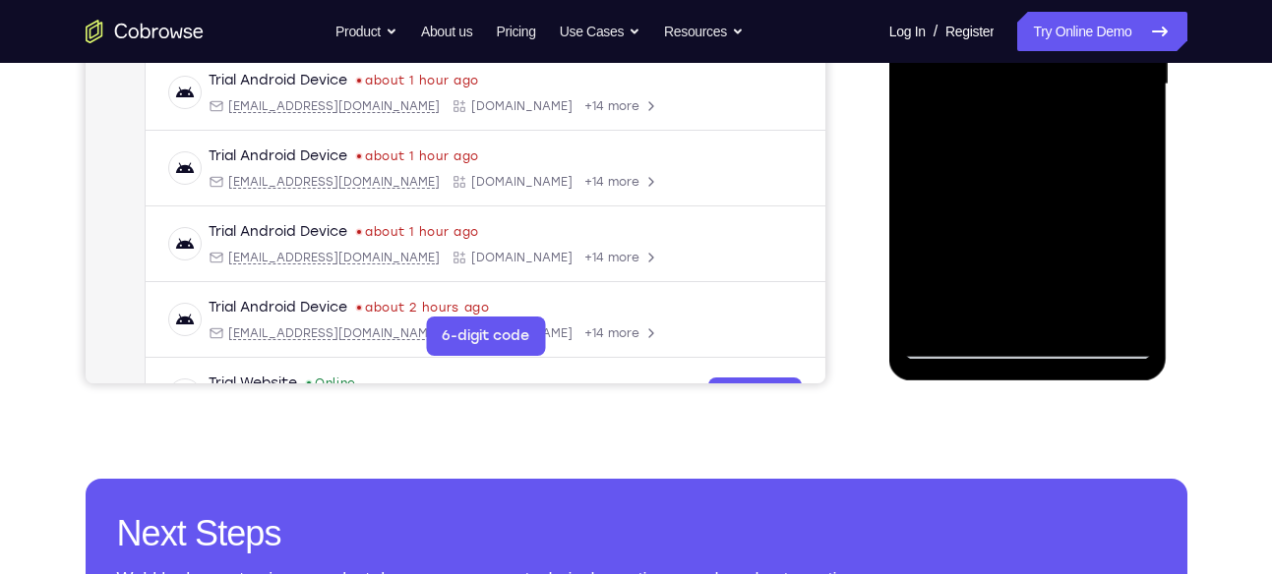
scroll to position [534, 0]
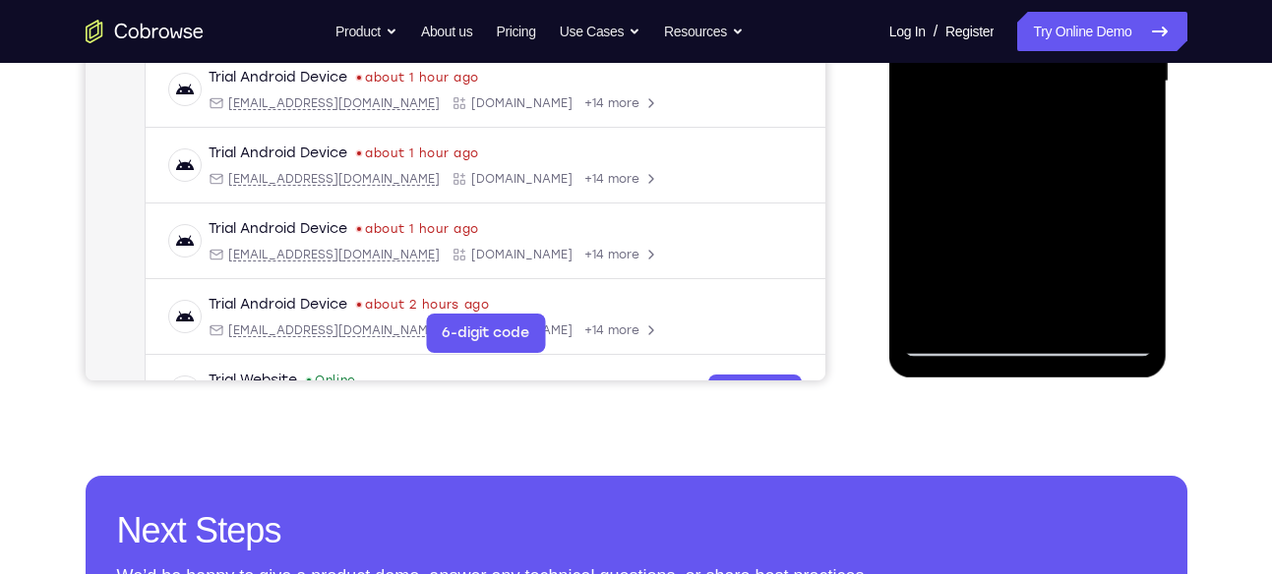
click at [979, 275] on div at bounding box center [1028, 81] width 248 height 551
click at [1013, 270] on div at bounding box center [1028, 81] width 248 height 551
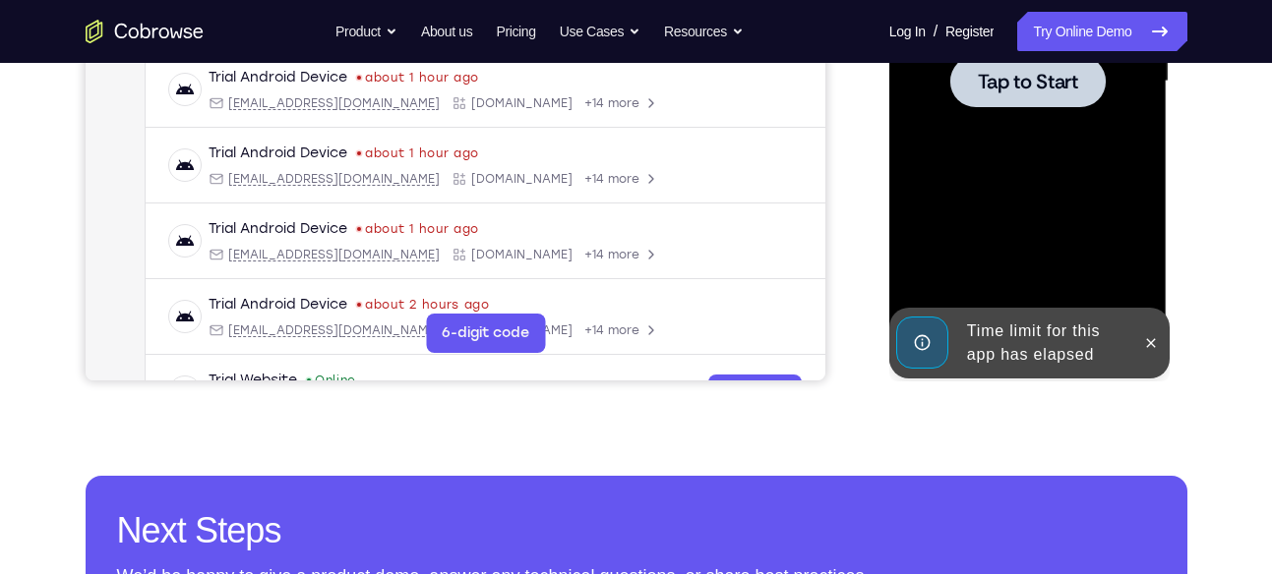
click at [1013, 270] on div at bounding box center [1028, 81] width 248 height 551
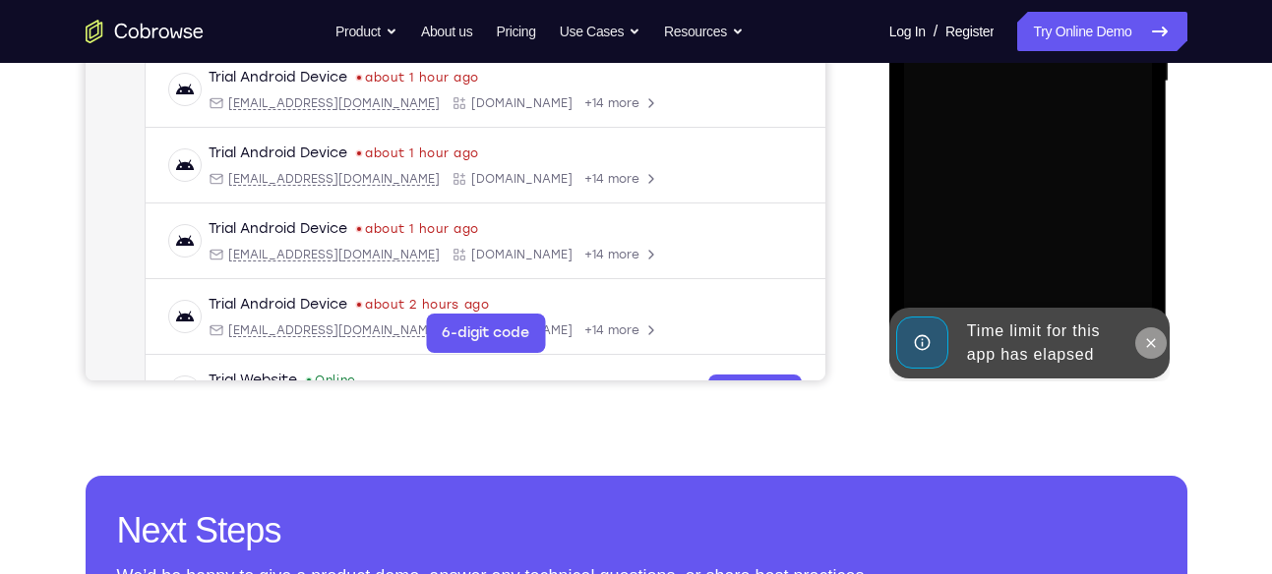
click at [1153, 333] on button at bounding box center [1150, 342] width 31 height 31
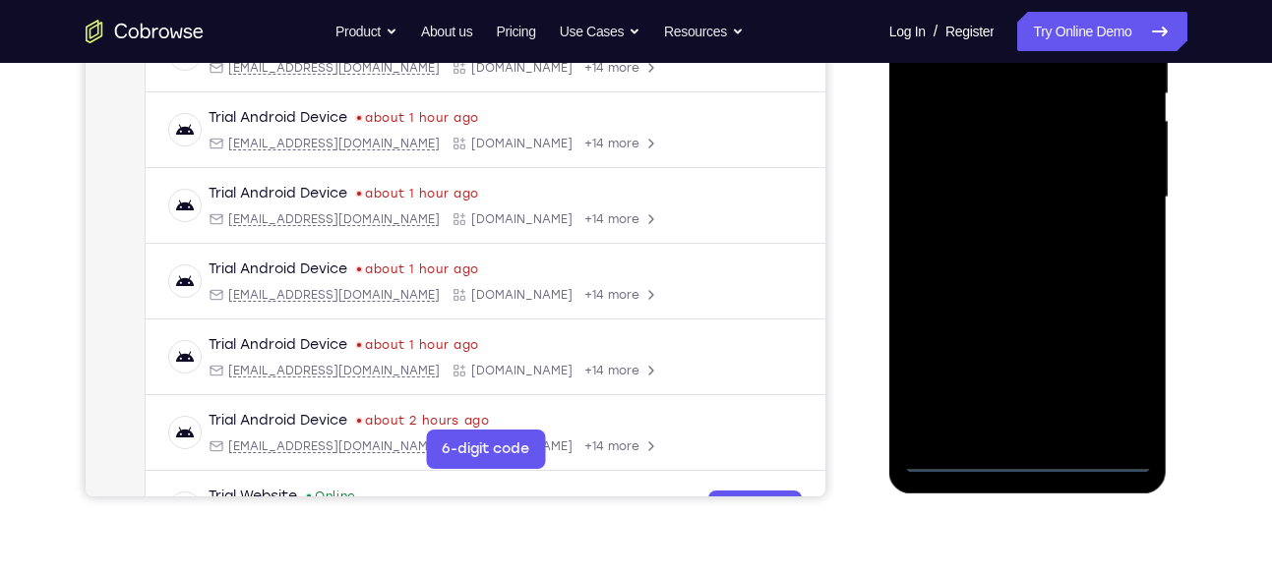
scroll to position [419, 0]
click at [1035, 461] on div at bounding box center [1028, 196] width 248 height 551
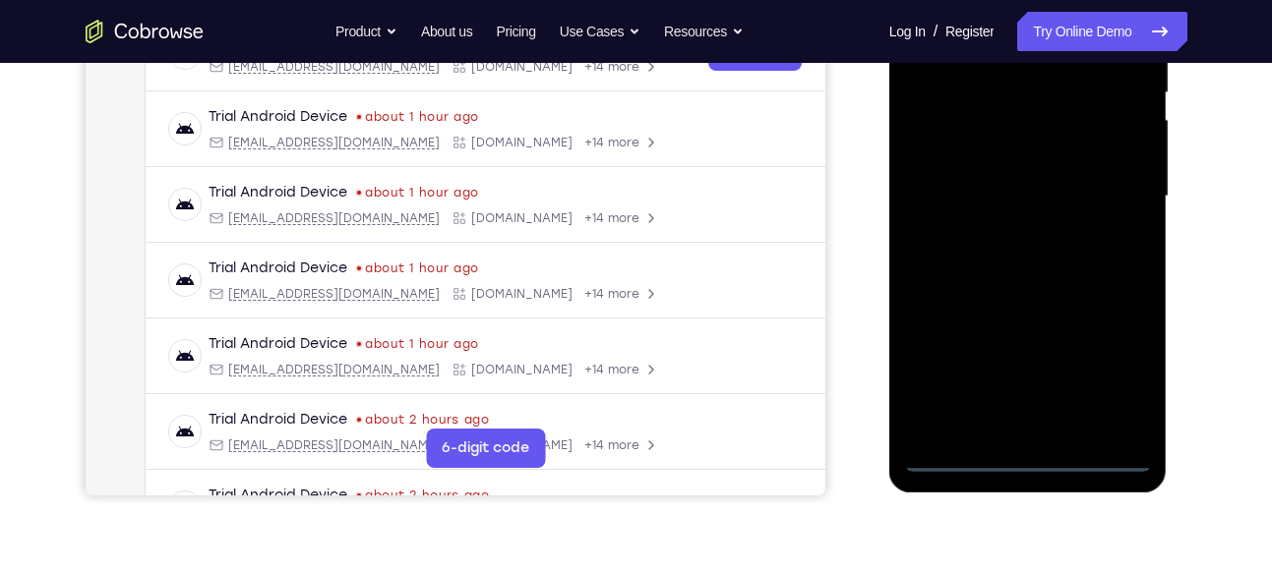
click at [1116, 380] on div at bounding box center [1028, 196] width 248 height 551
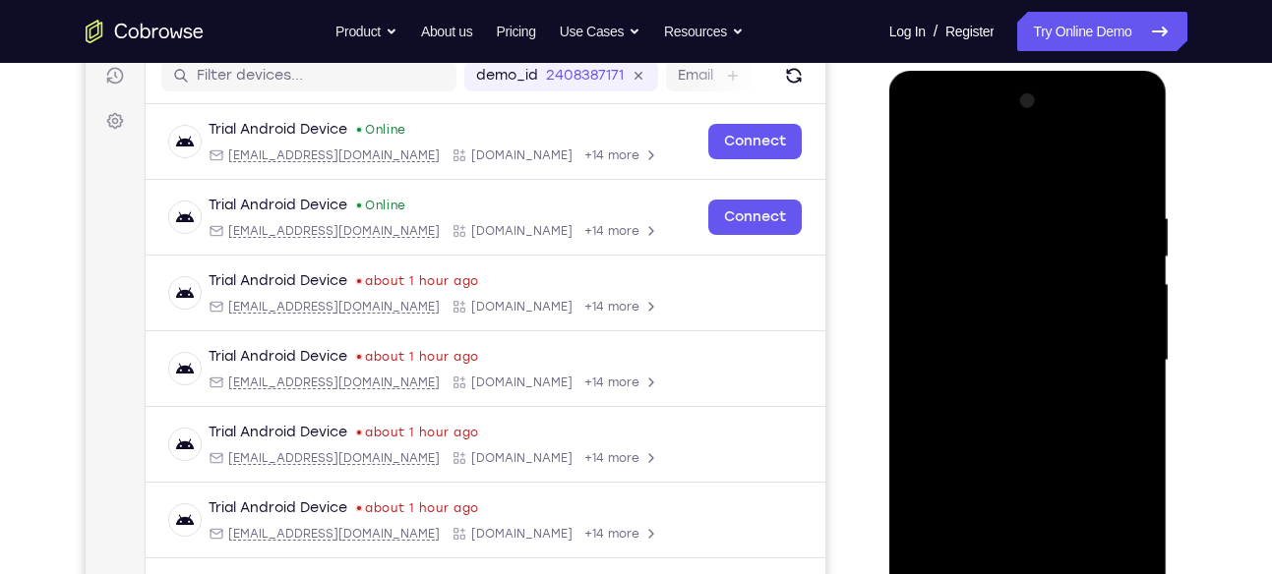
scroll to position [250, 0]
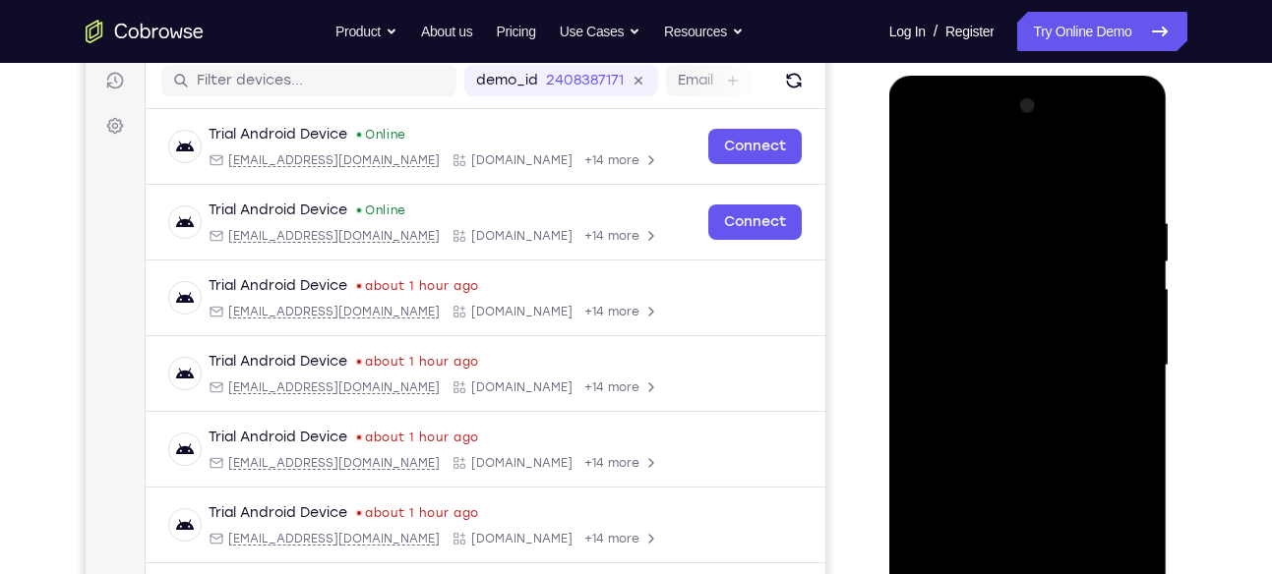
click at [935, 144] on div at bounding box center [1028, 365] width 248 height 551
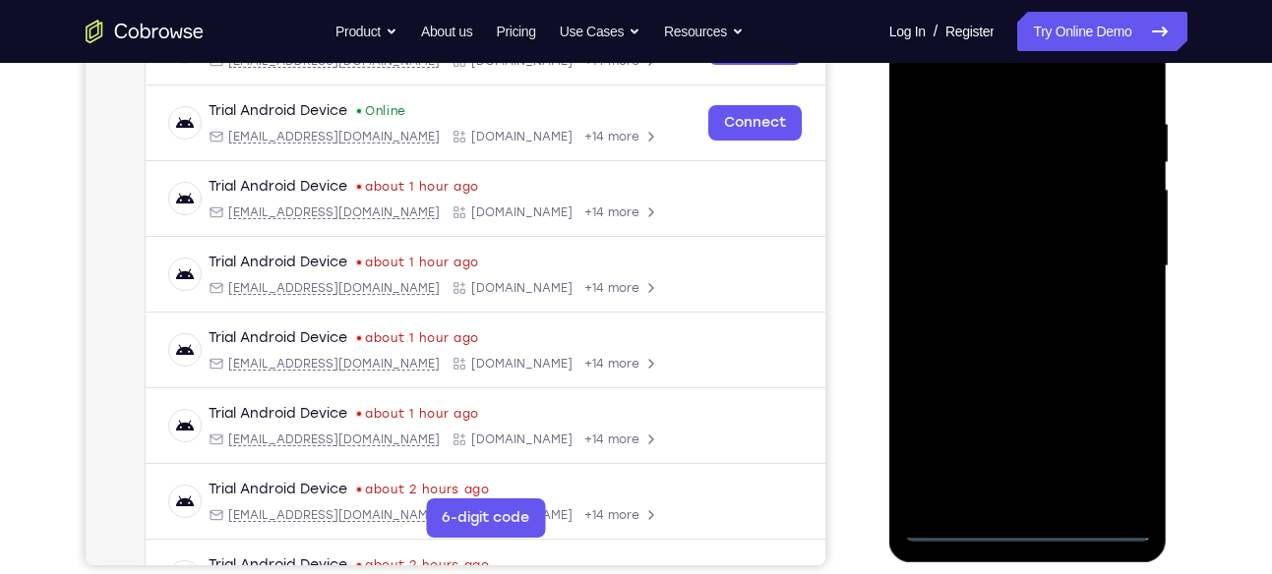
click at [1104, 256] on div at bounding box center [1028, 266] width 248 height 551
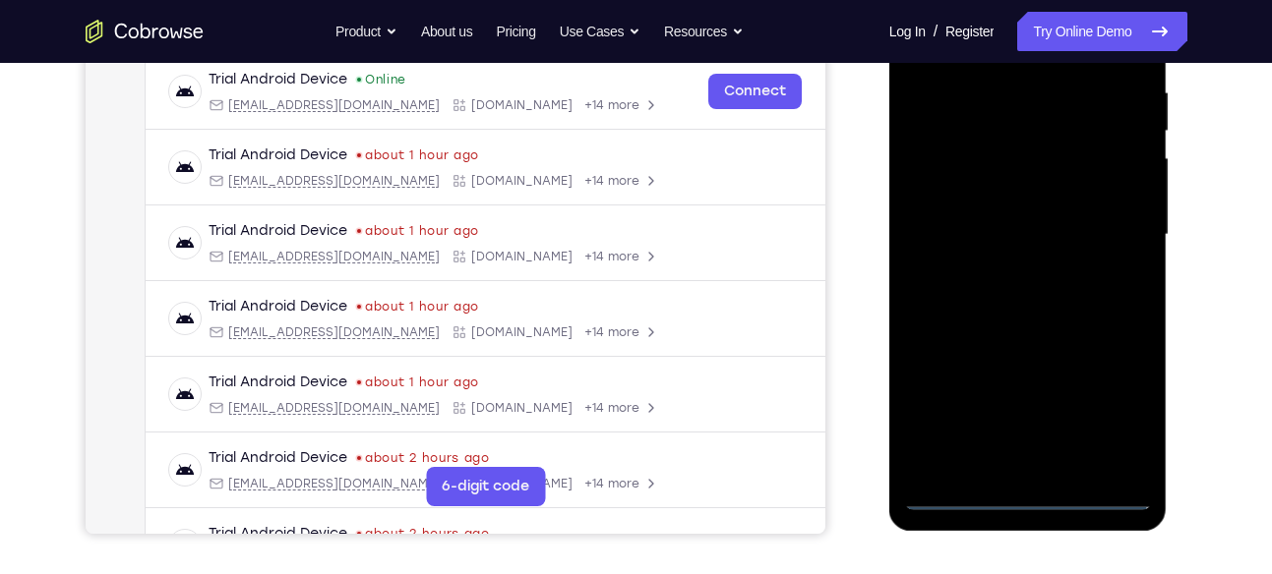
scroll to position [382, 0]
click at [1011, 279] on div at bounding box center [1028, 234] width 248 height 551
click at [988, 226] on div at bounding box center [1028, 234] width 248 height 551
click at [975, 206] on div at bounding box center [1028, 234] width 248 height 551
click at [971, 233] on div at bounding box center [1028, 234] width 248 height 551
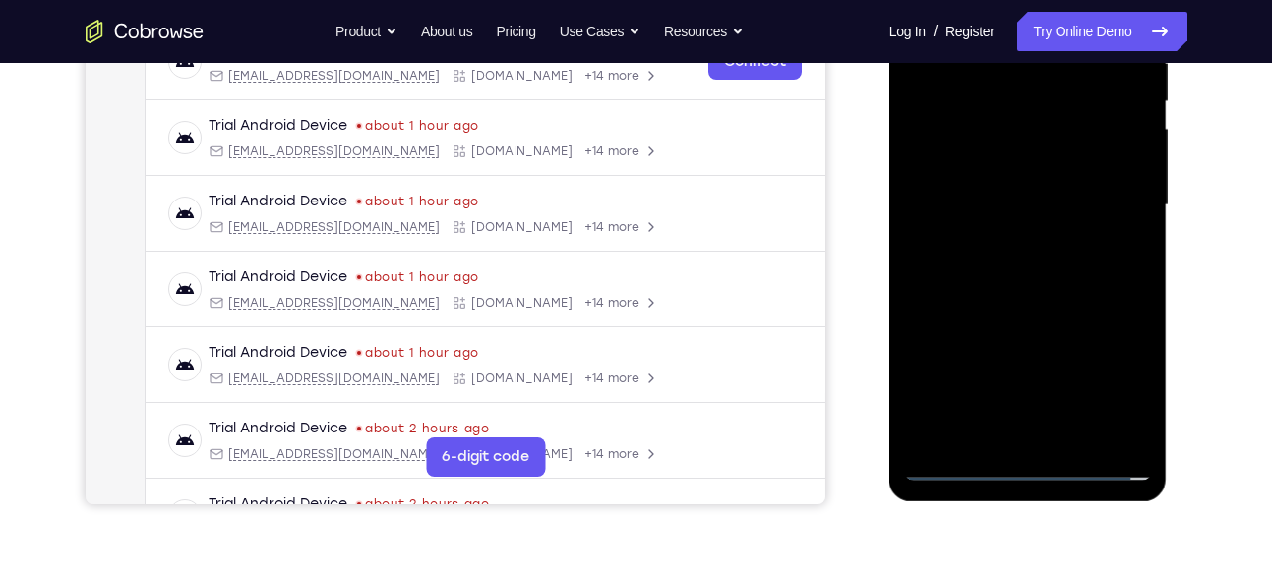
scroll to position [450, 0]
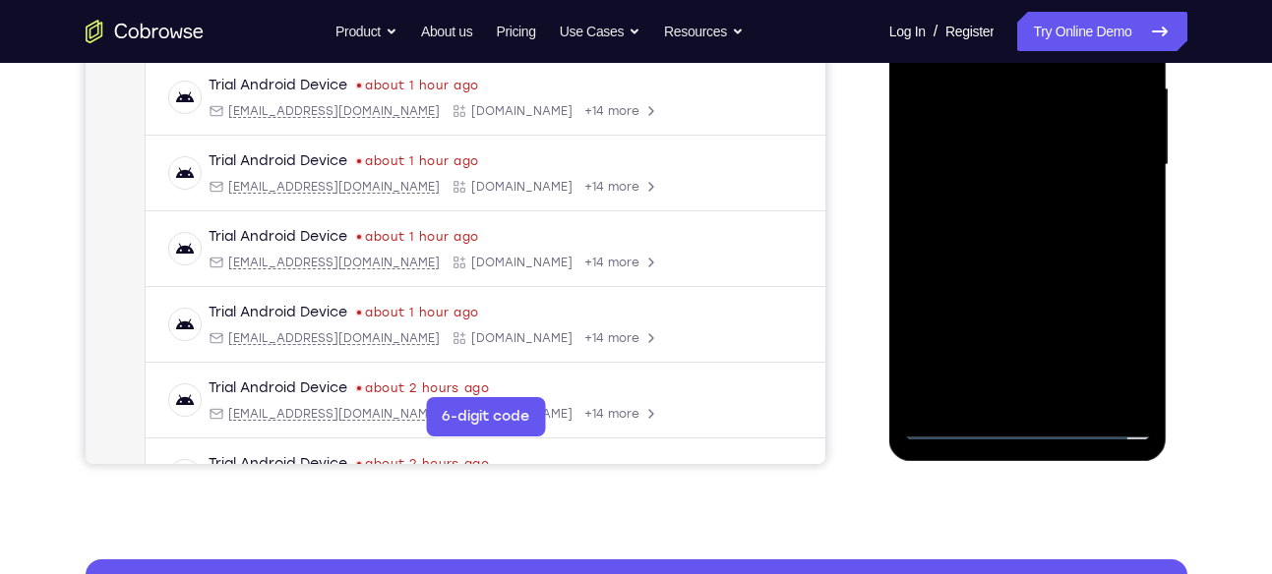
click at [1072, 225] on div at bounding box center [1028, 165] width 248 height 551
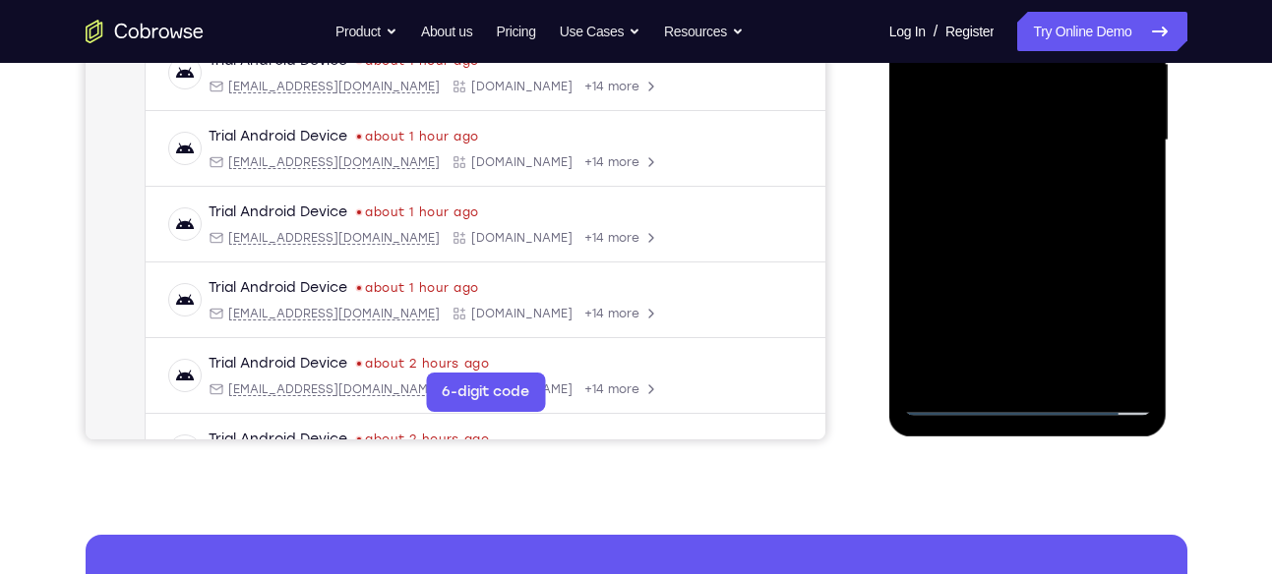
scroll to position [481, 0]
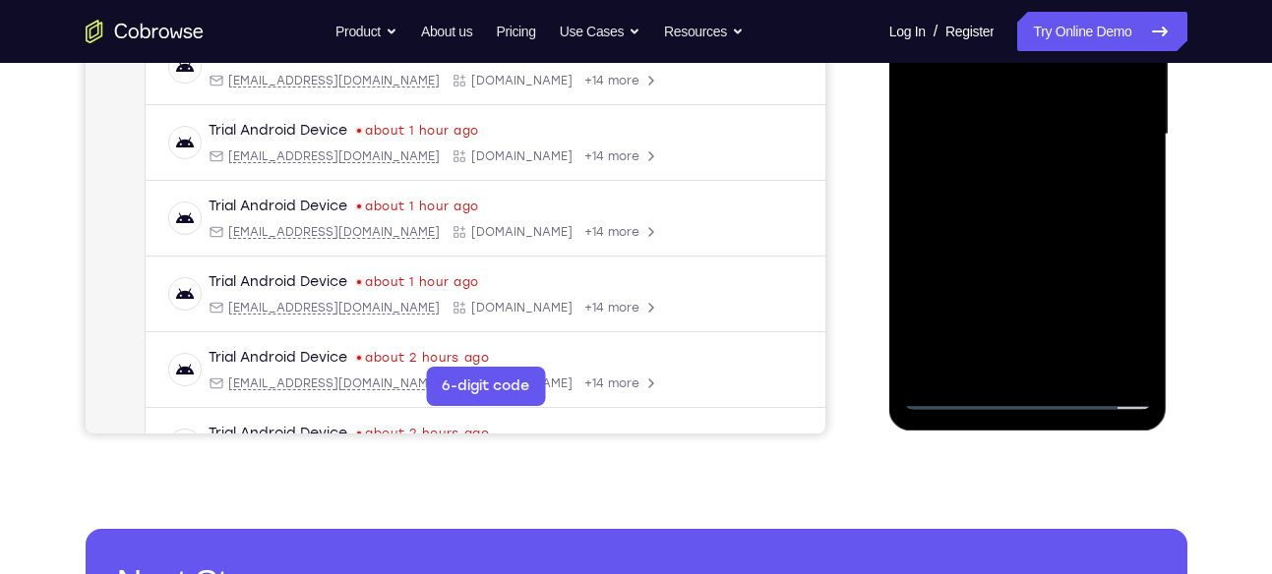
click at [1045, 224] on div at bounding box center [1028, 134] width 248 height 551
click at [1072, 370] on div at bounding box center [1028, 134] width 248 height 551
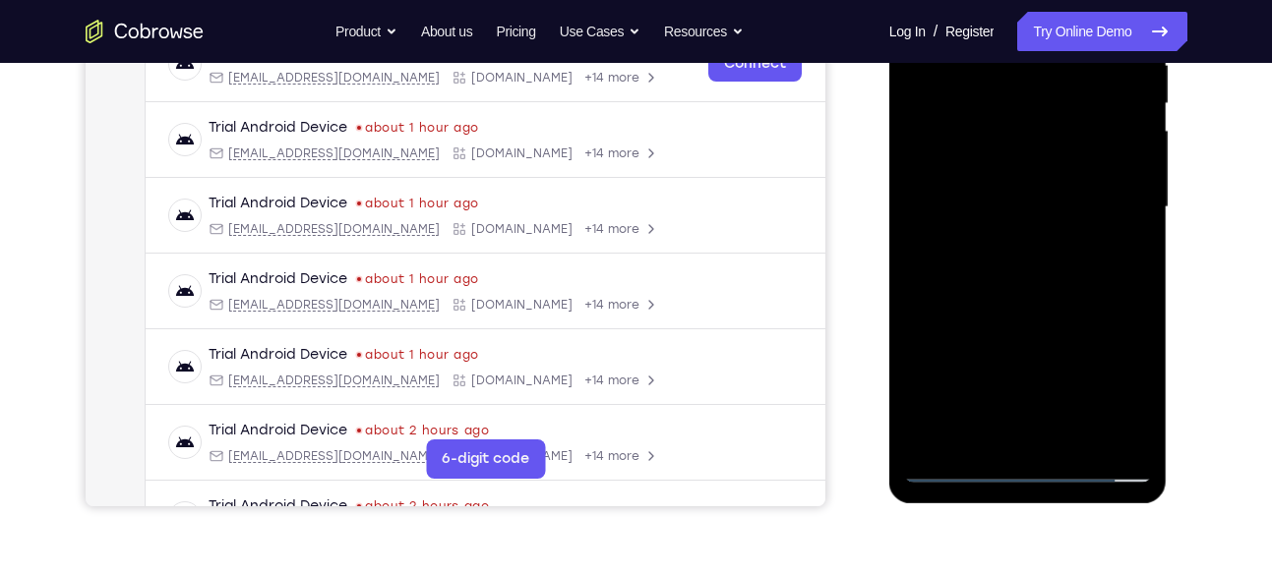
scroll to position [407, 0]
click at [1039, 318] on div at bounding box center [1028, 208] width 248 height 551
click at [1018, 209] on div at bounding box center [1028, 208] width 248 height 551
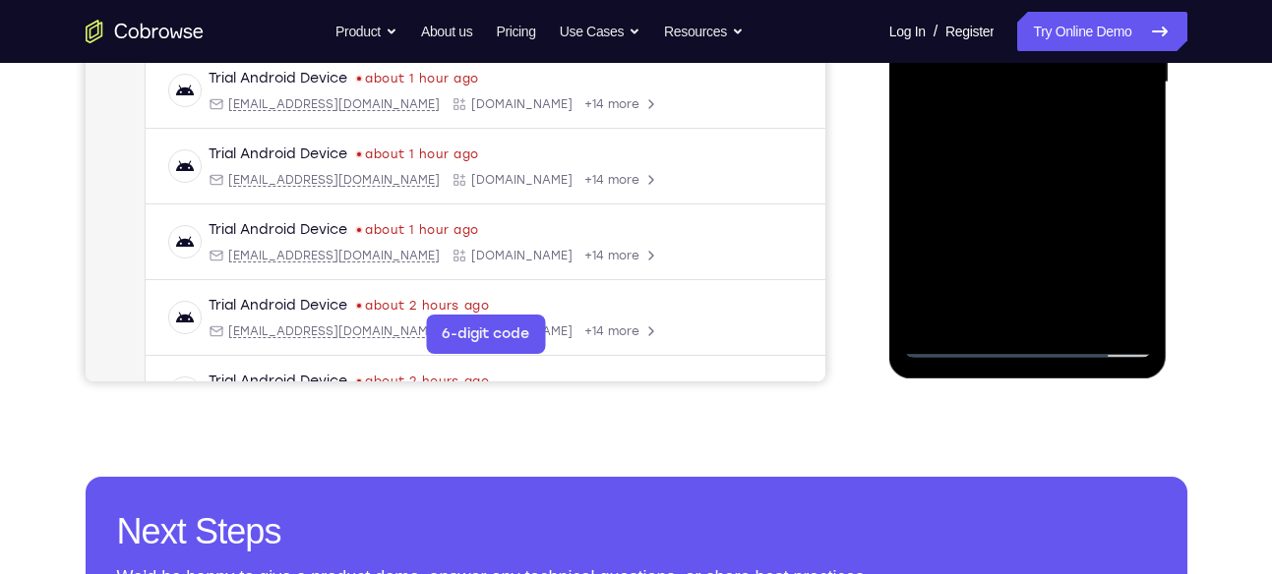
scroll to position [522, 0]
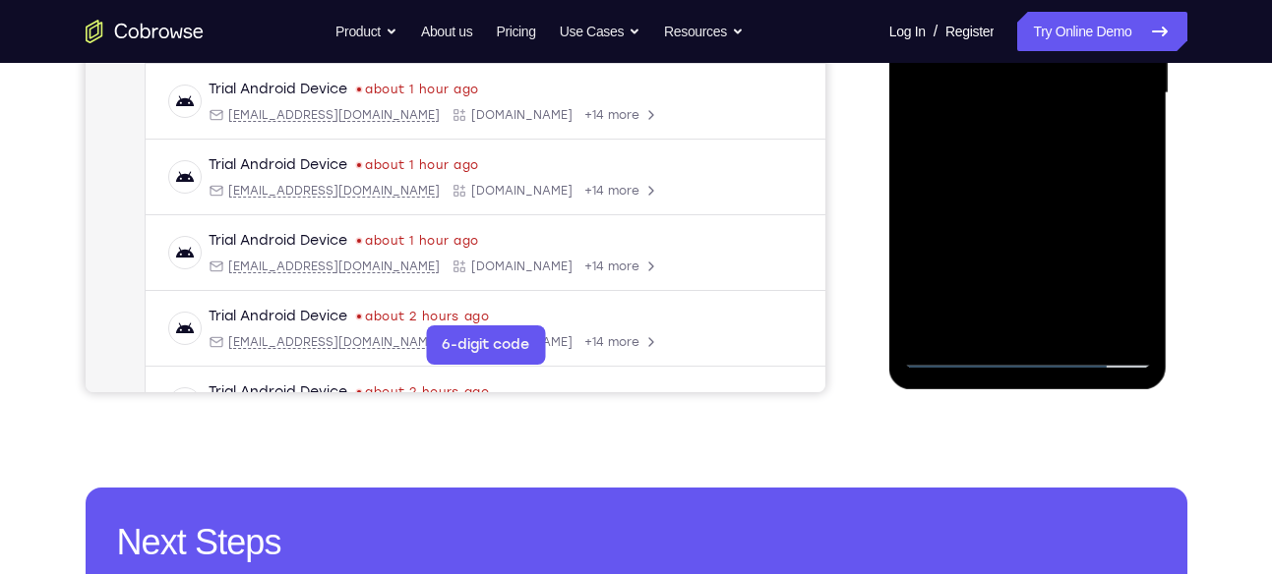
click at [965, 252] on div at bounding box center [1028, 93] width 248 height 551
click at [1013, 260] on div at bounding box center [1028, 93] width 248 height 551
click at [975, 317] on div at bounding box center [1028, 93] width 248 height 551
click at [1057, 205] on div at bounding box center [1028, 93] width 248 height 551
click at [1127, 122] on div at bounding box center [1028, 93] width 248 height 551
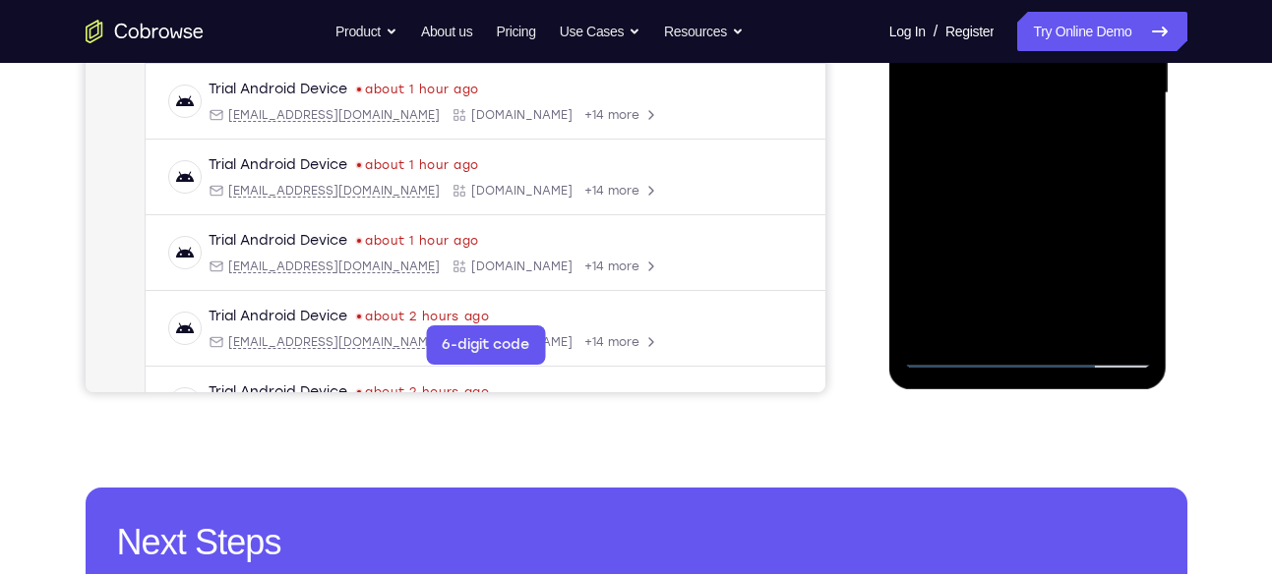
click at [967, 345] on div at bounding box center [1028, 93] width 248 height 551
click at [958, 358] on div at bounding box center [1028, 93] width 248 height 551
click at [954, 357] on div at bounding box center [1028, 93] width 248 height 551
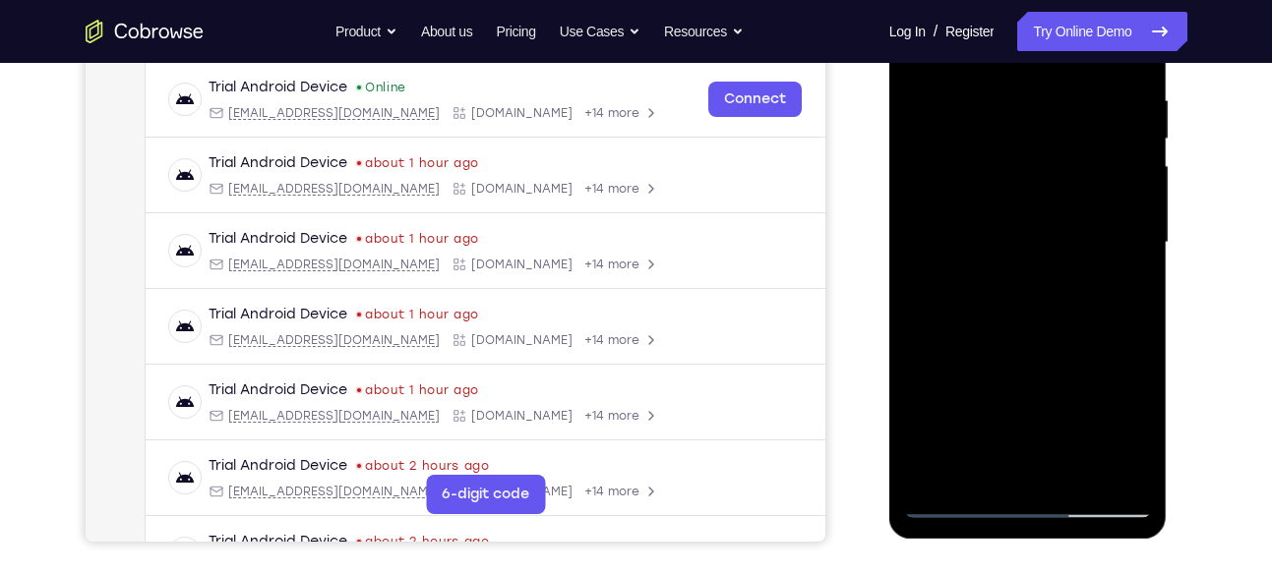
scroll to position [379, 0]
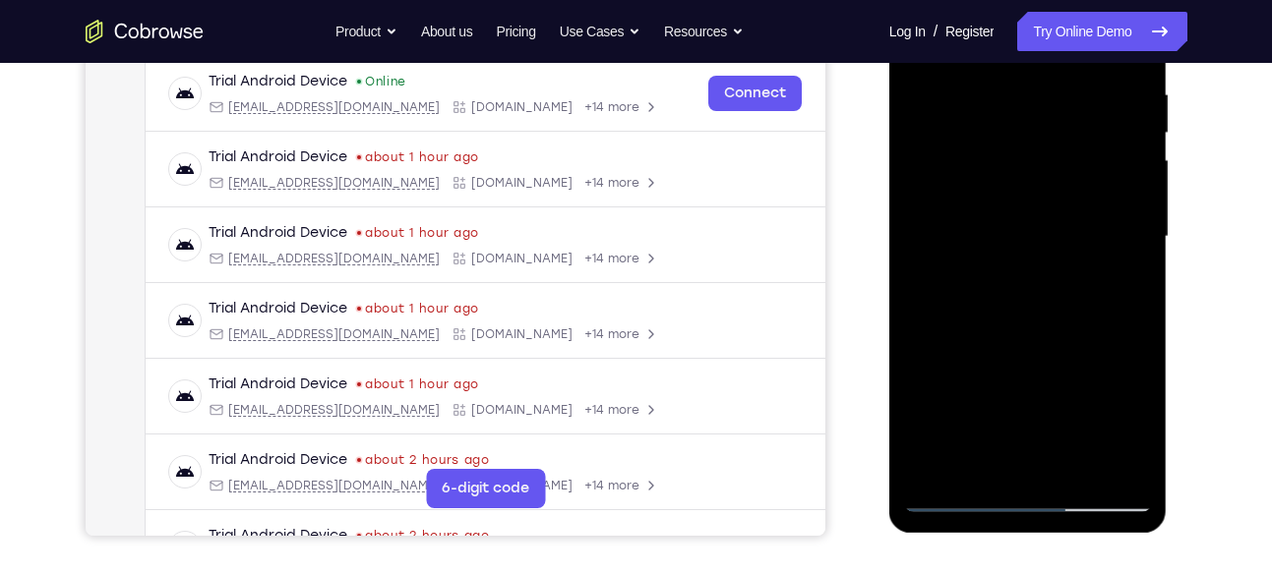
click at [1031, 227] on div at bounding box center [1028, 237] width 248 height 551
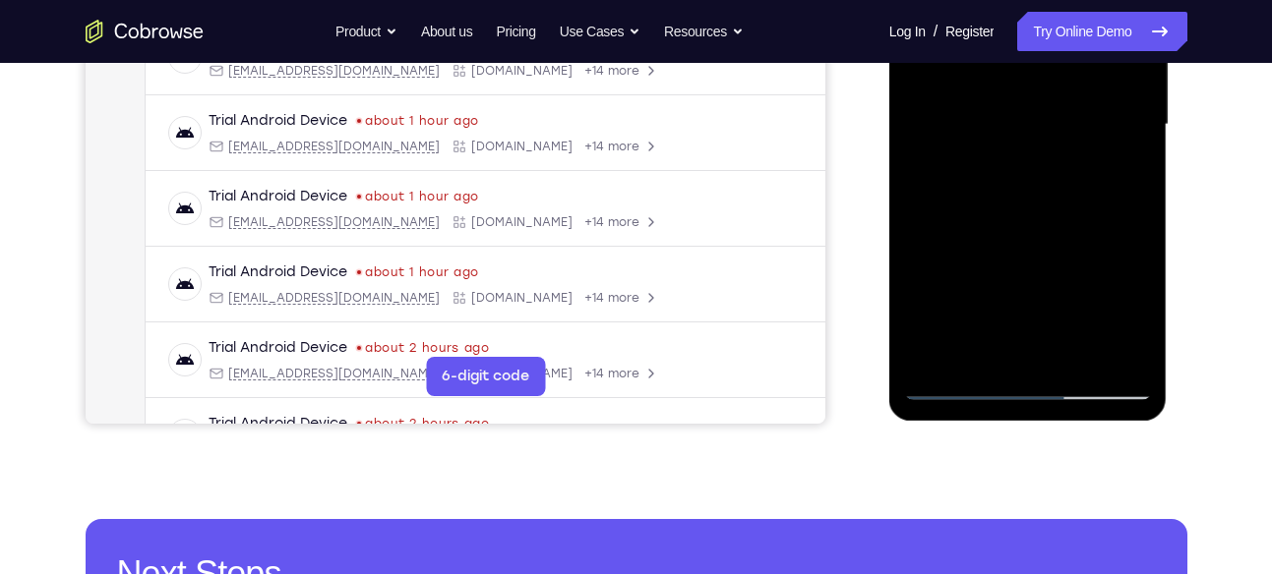
scroll to position [514, 0]
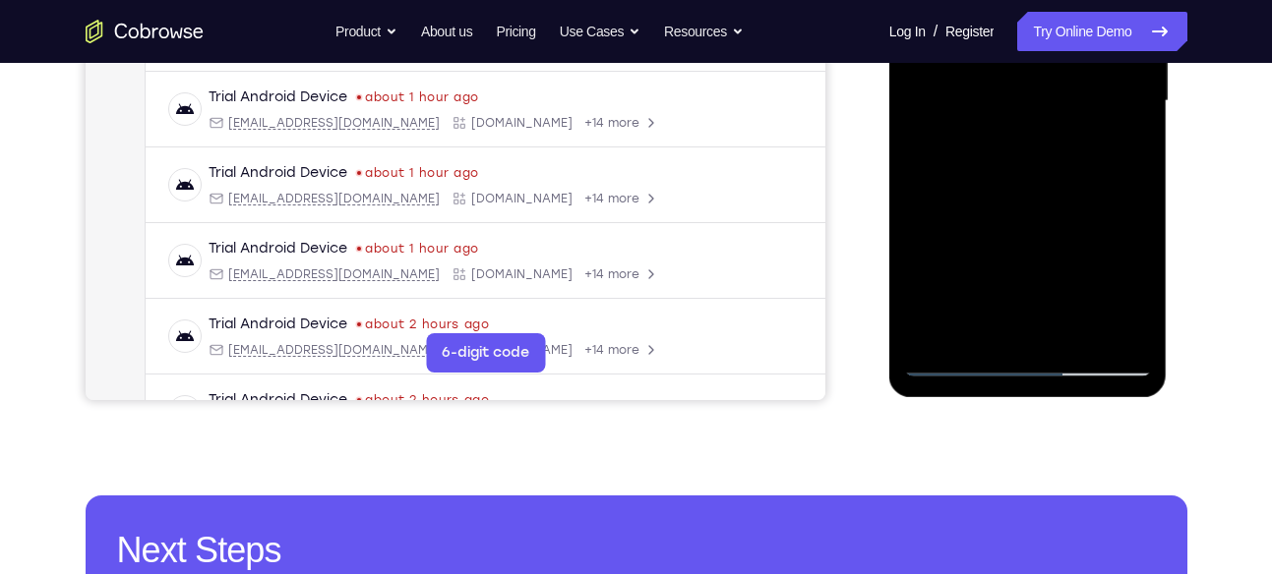
click at [1004, 267] on div at bounding box center [1028, 101] width 248 height 551
click at [1046, 263] on div at bounding box center [1028, 101] width 248 height 551
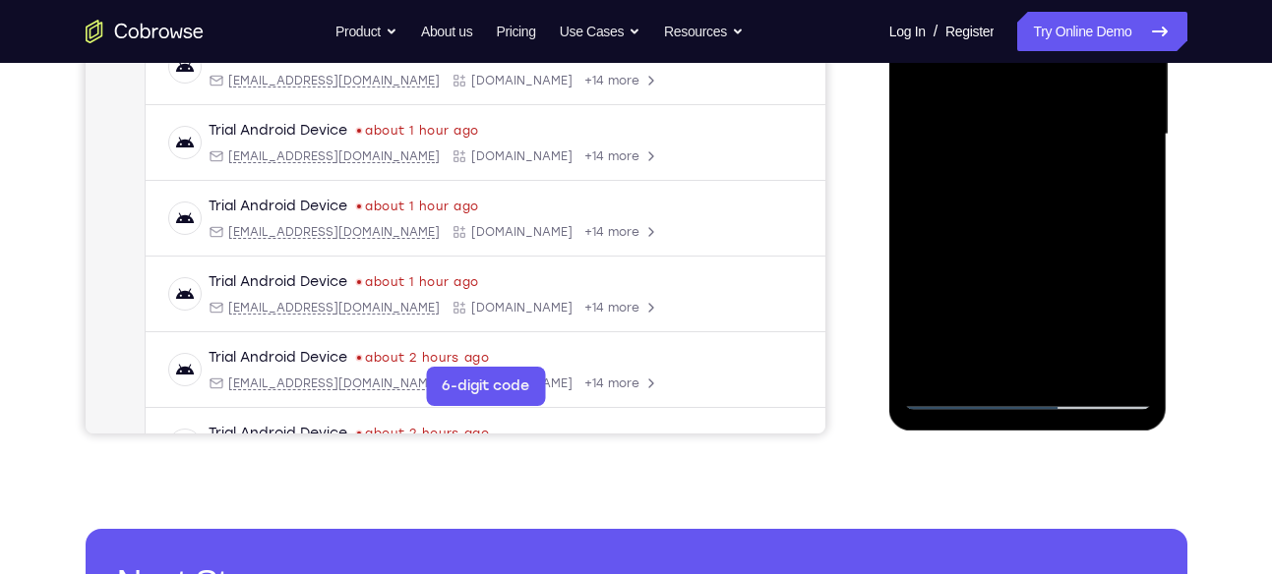
scroll to position [490, 0]
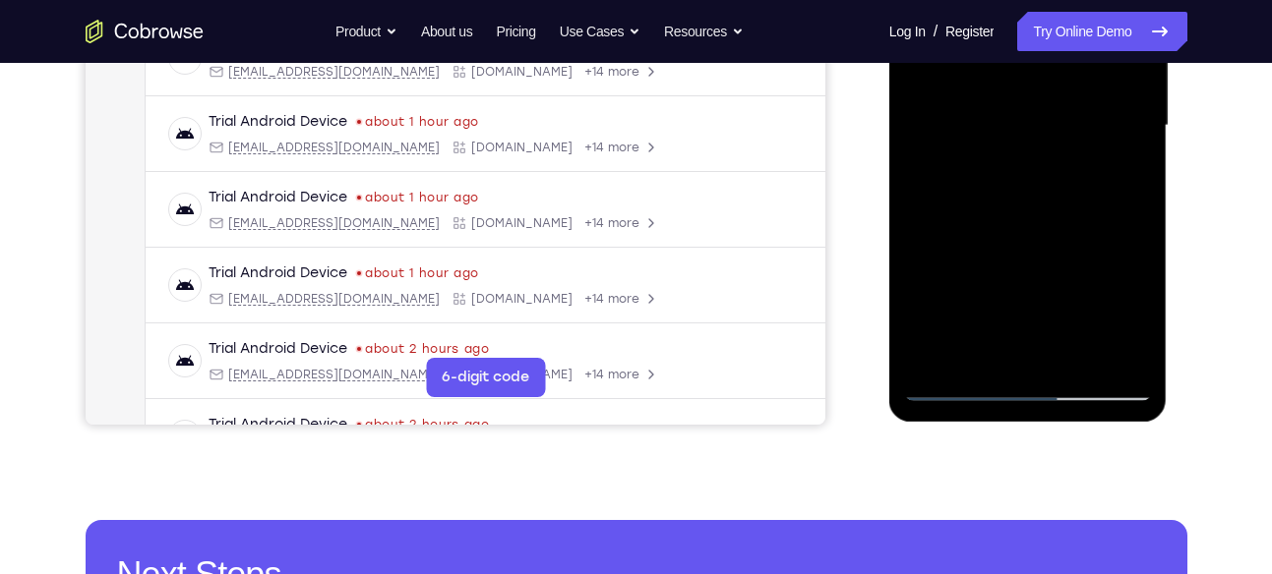
click at [1129, 311] on div at bounding box center [1028, 126] width 248 height 551
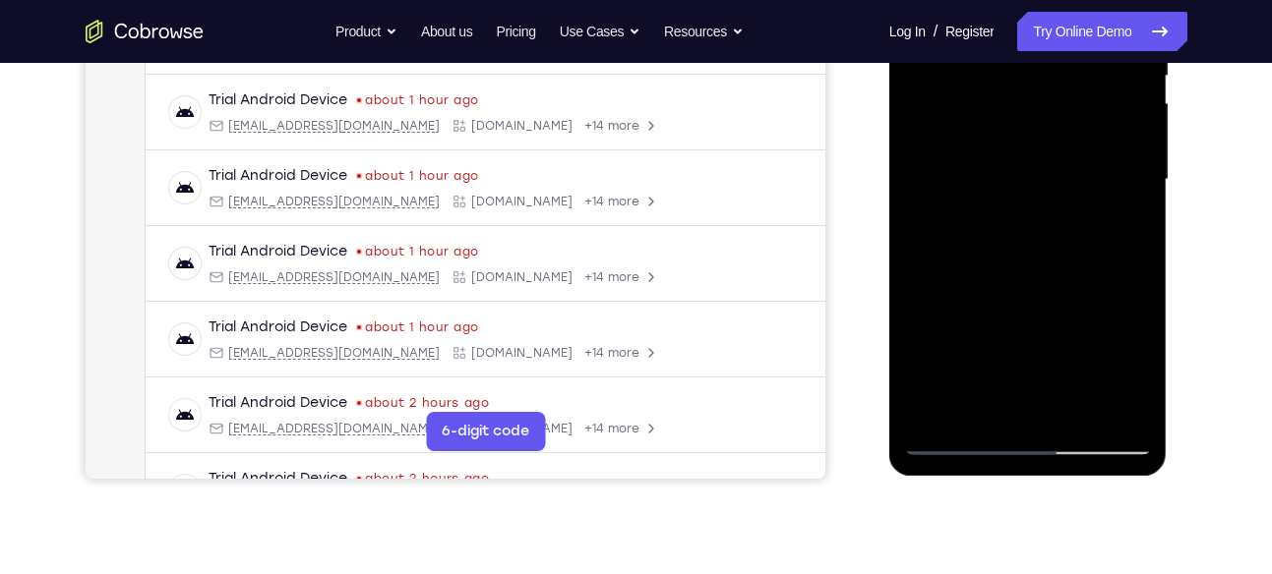
scroll to position [429, 0]
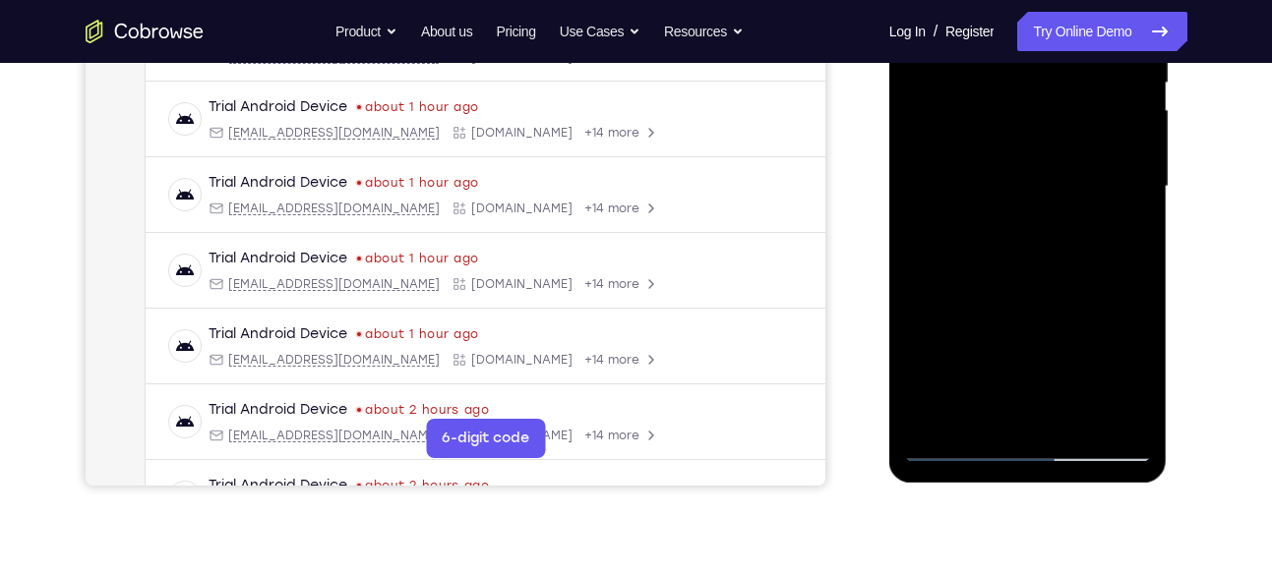
click at [1091, 161] on div at bounding box center [1028, 186] width 248 height 551
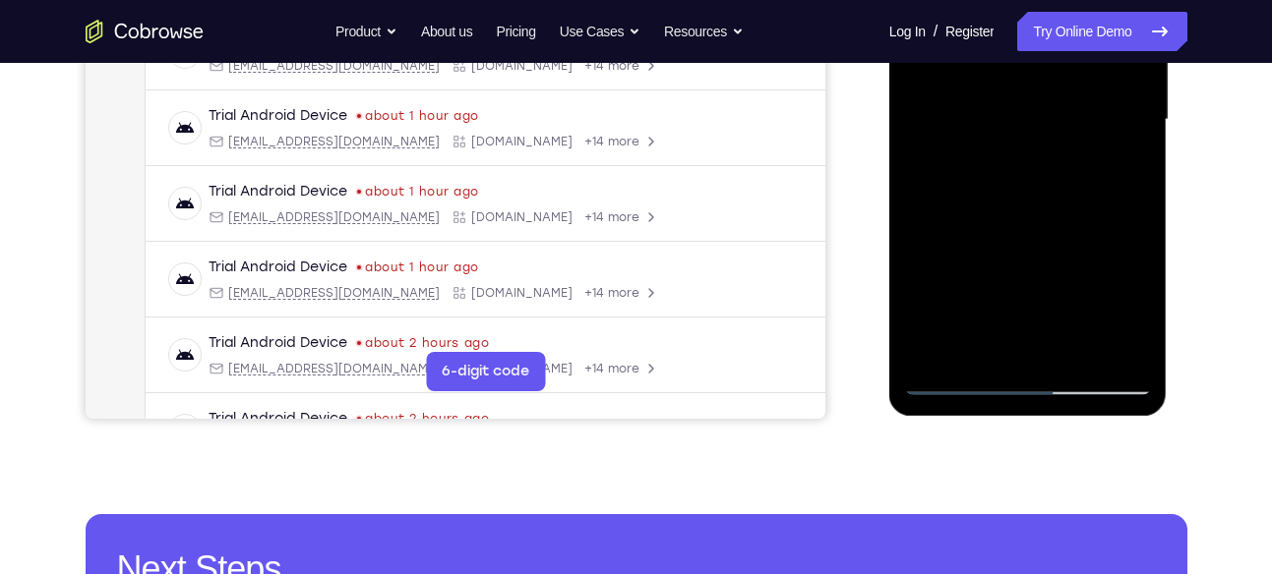
scroll to position [521, 0]
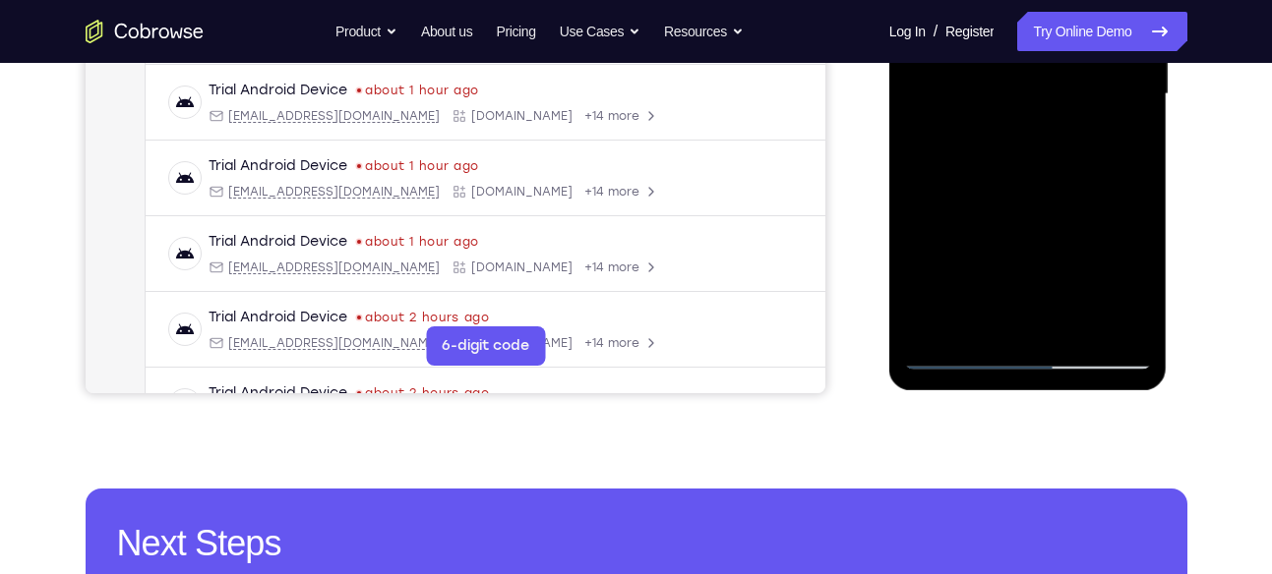
click at [1017, 316] on div at bounding box center [1028, 94] width 248 height 551
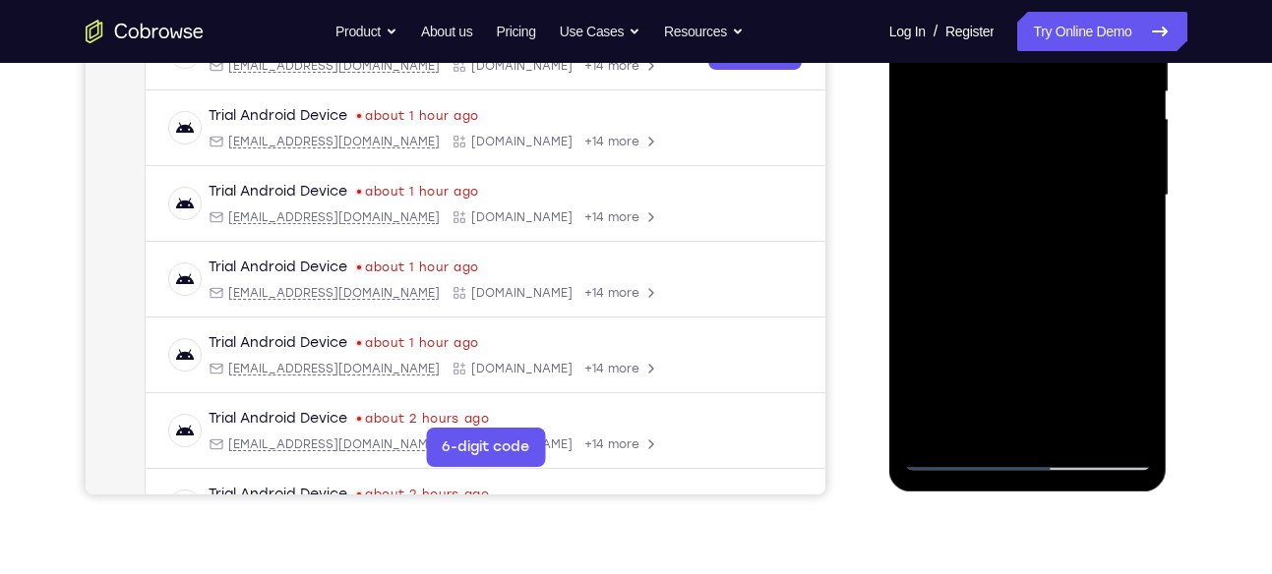
scroll to position [411, 0]
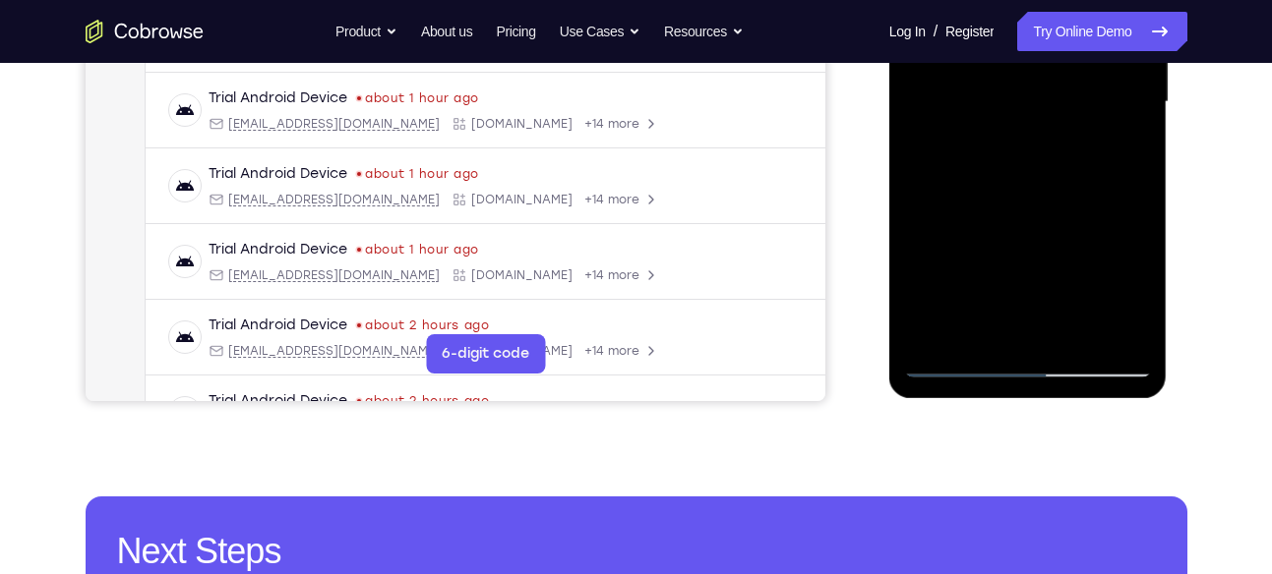
click at [979, 327] on div at bounding box center [1028, 102] width 248 height 551
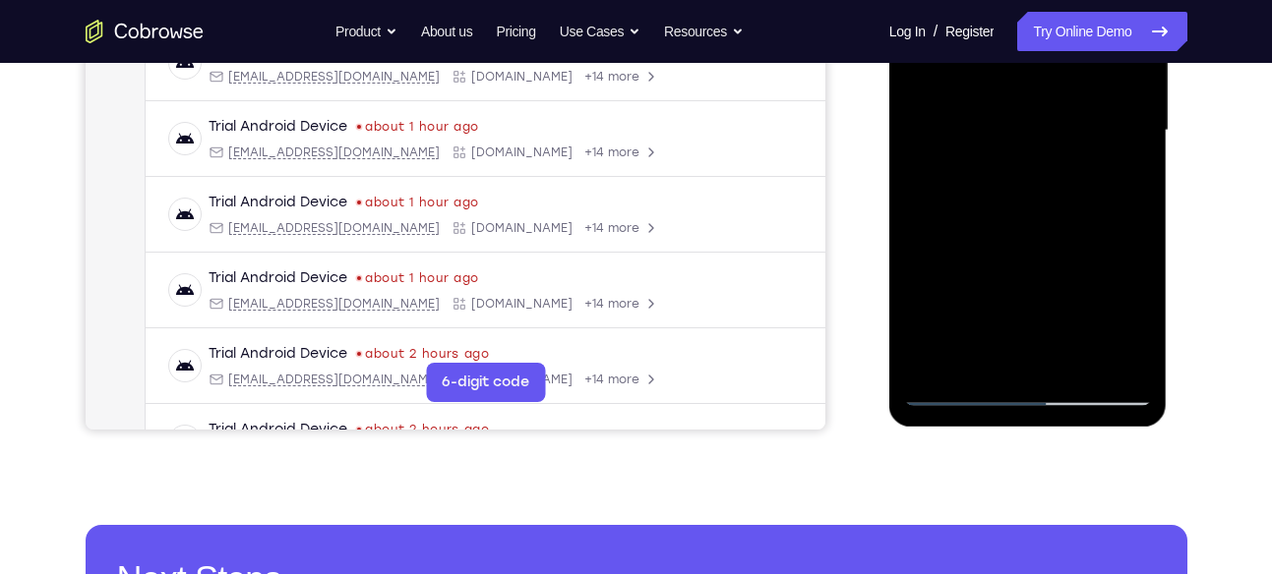
scroll to position [477, 0]
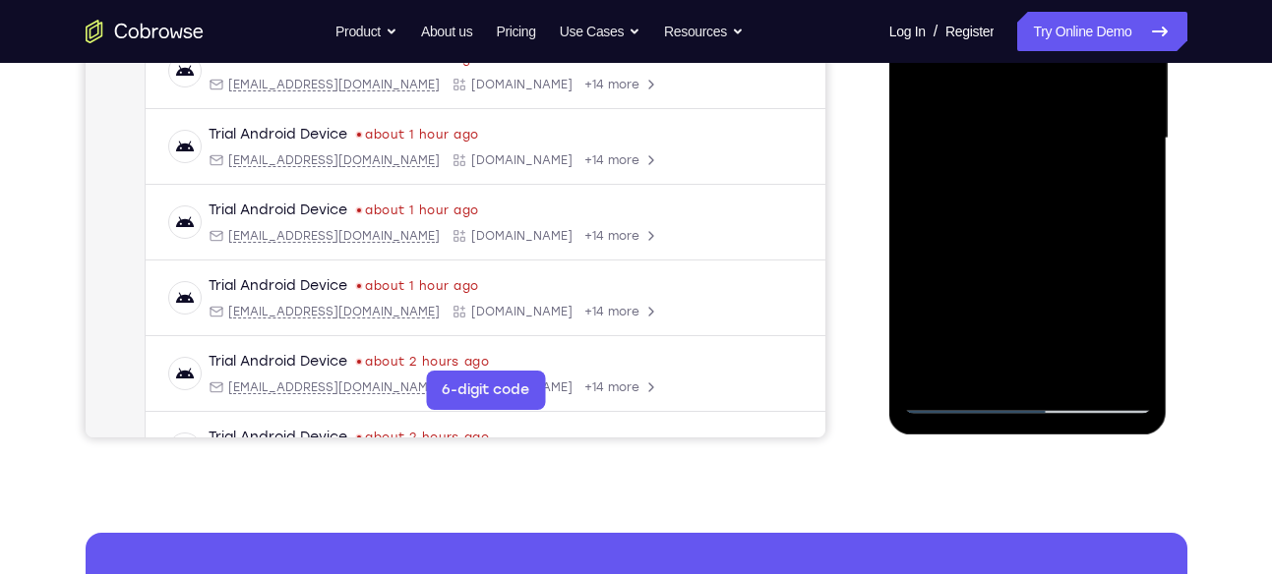
click at [1082, 291] on div at bounding box center [1028, 138] width 248 height 551
click at [1121, 177] on div at bounding box center [1028, 138] width 248 height 551
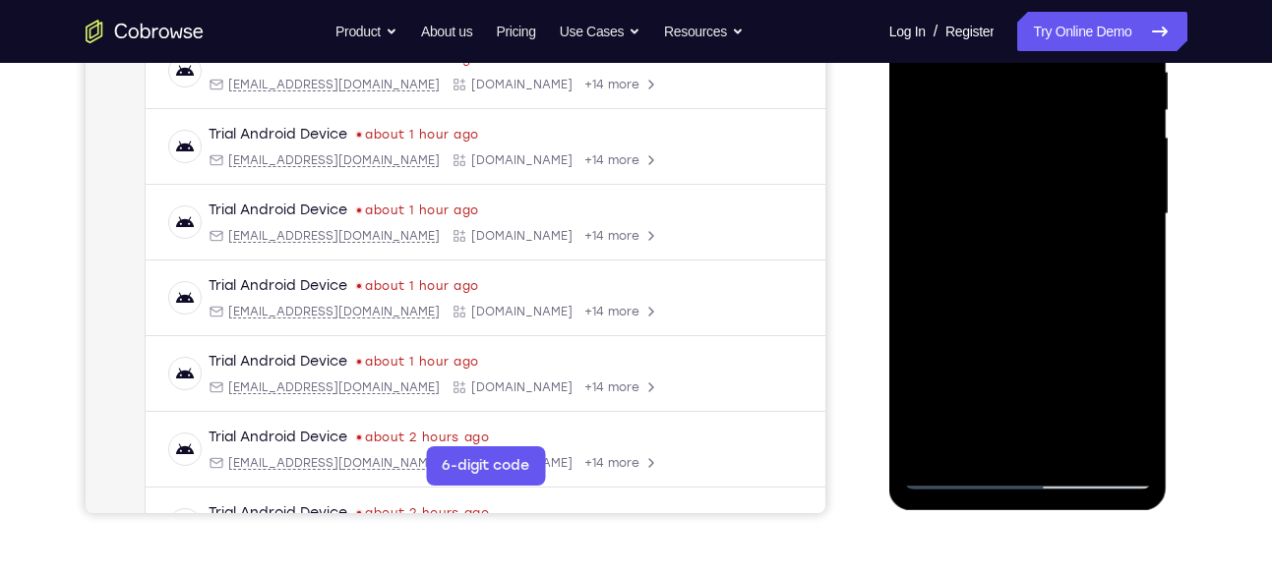
scroll to position [400, 0]
click at [1050, 149] on div at bounding box center [1028, 215] width 248 height 551
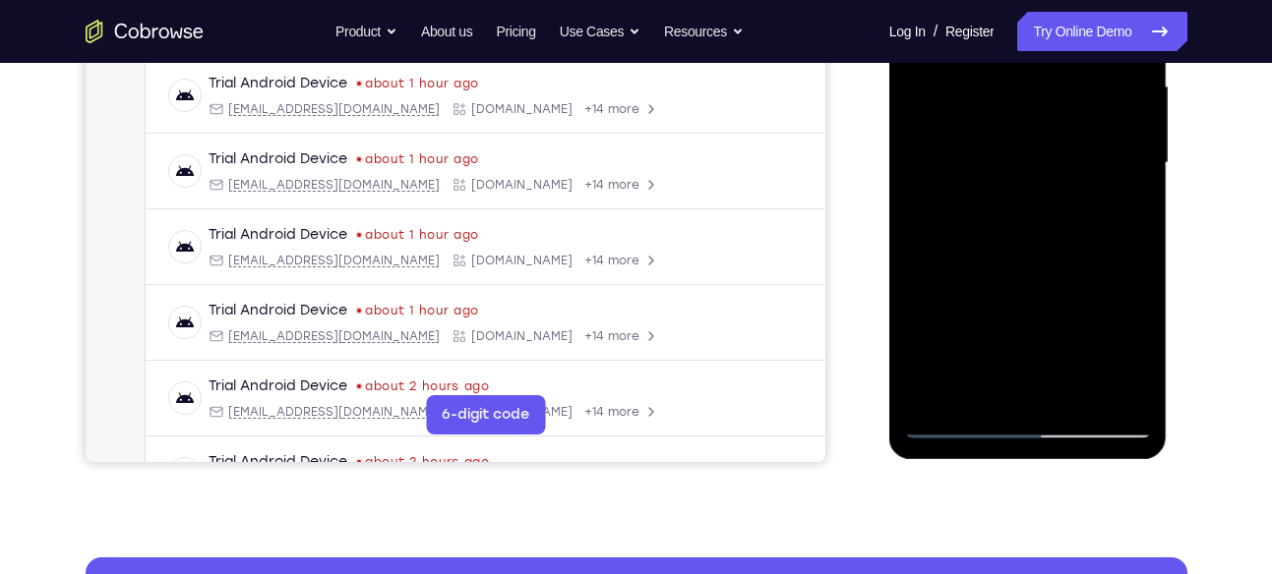
scroll to position [462, 0]
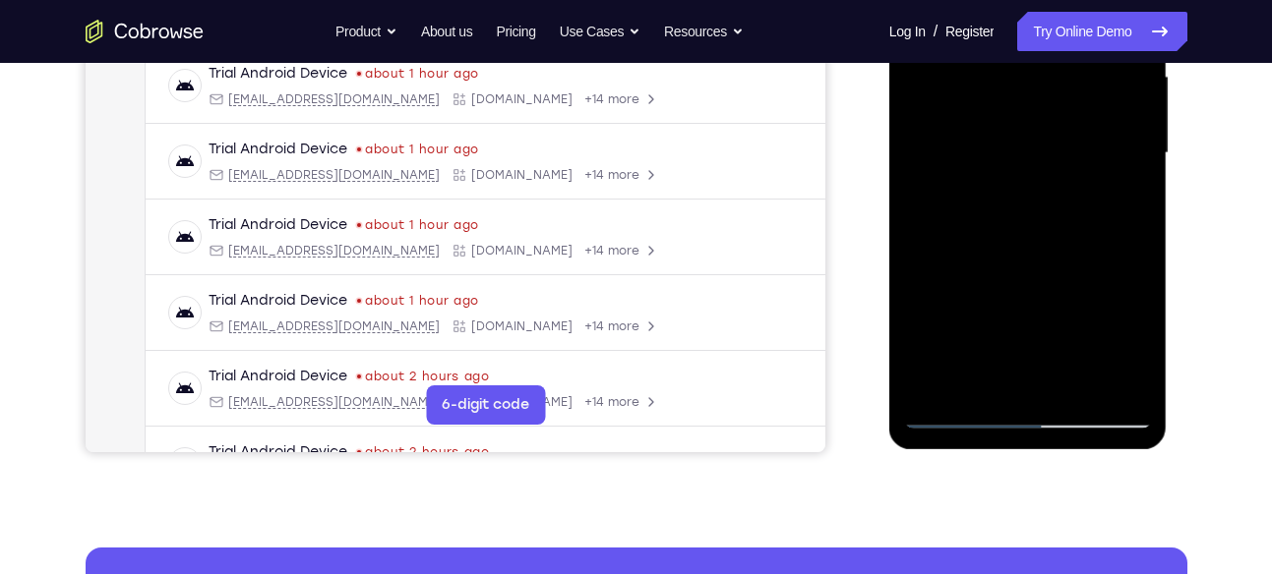
click at [1112, 253] on div at bounding box center [1028, 153] width 248 height 551
click at [1124, 208] on div at bounding box center [1028, 153] width 248 height 551
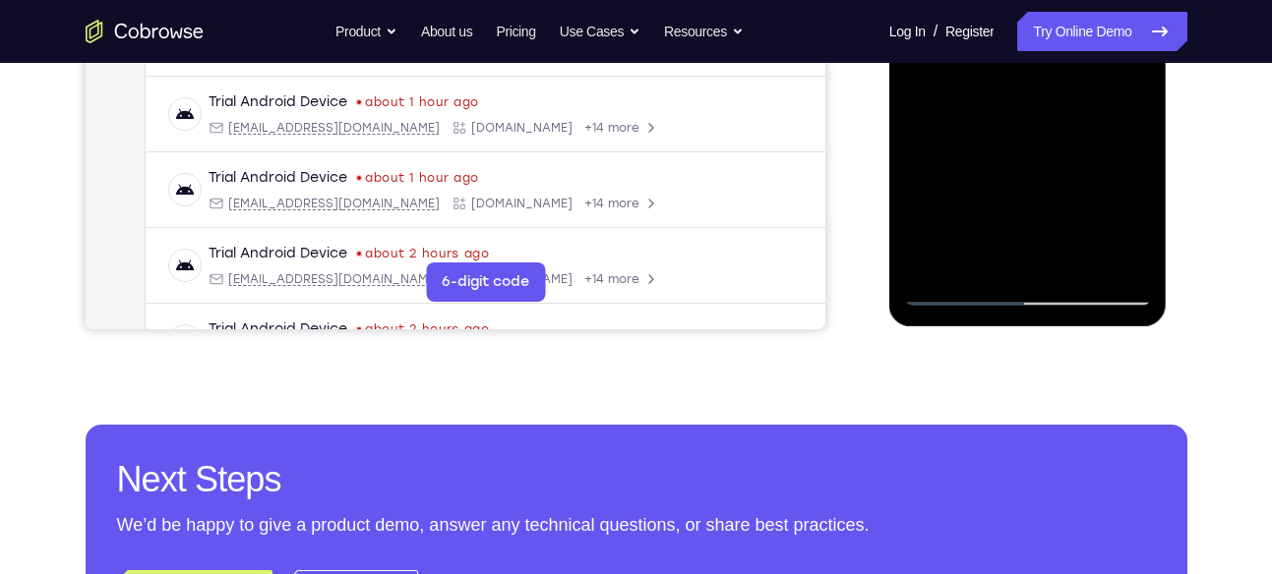
scroll to position [586, 0]
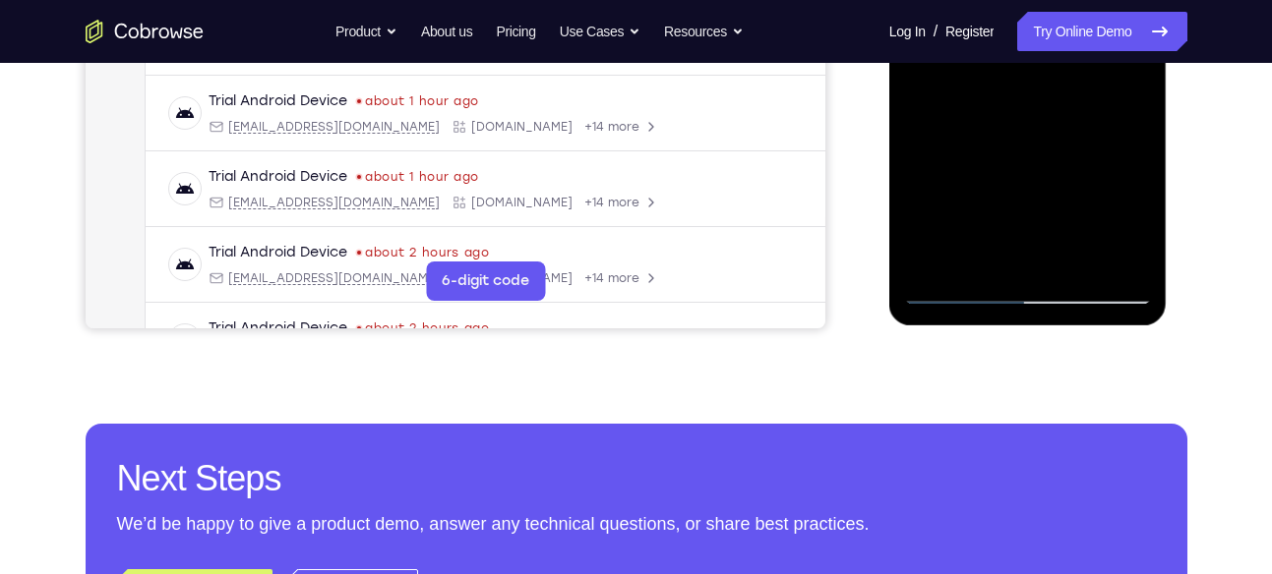
click at [957, 289] on div at bounding box center [1028, 29] width 248 height 551
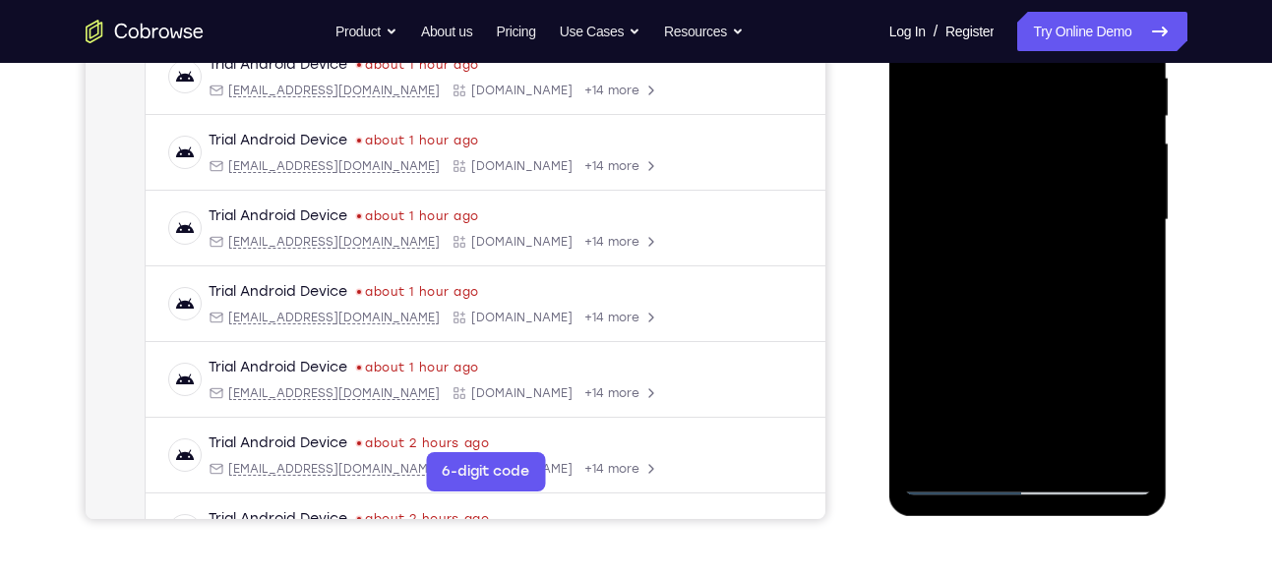
scroll to position [294, 0]
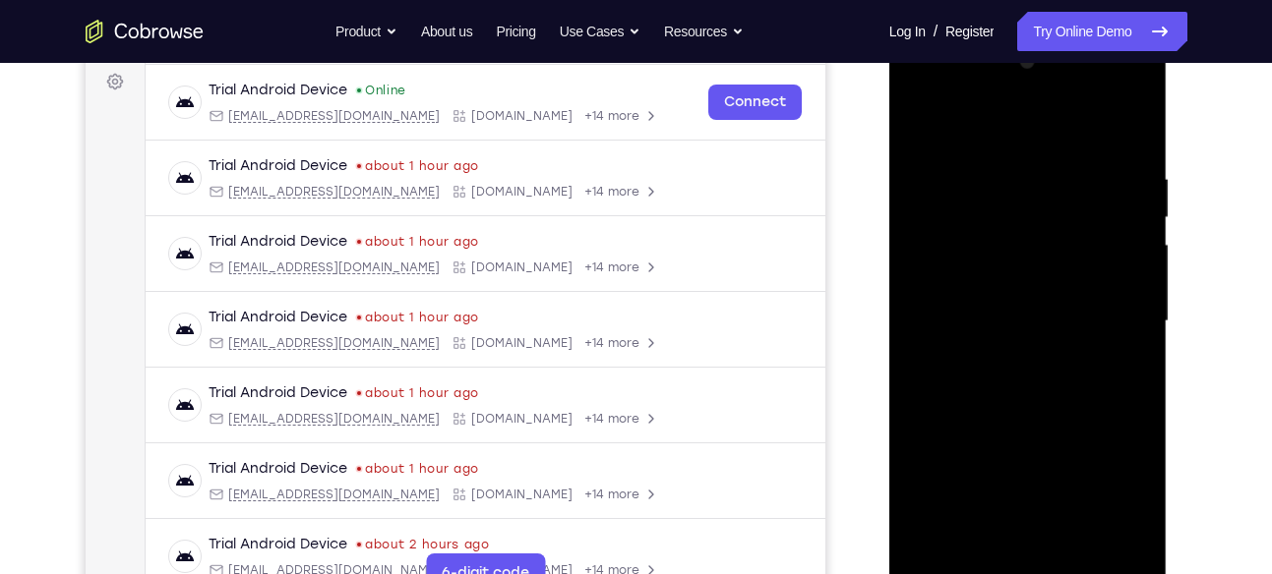
click at [922, 131] on div at bounding box center [1028, 321] width 248 height 551
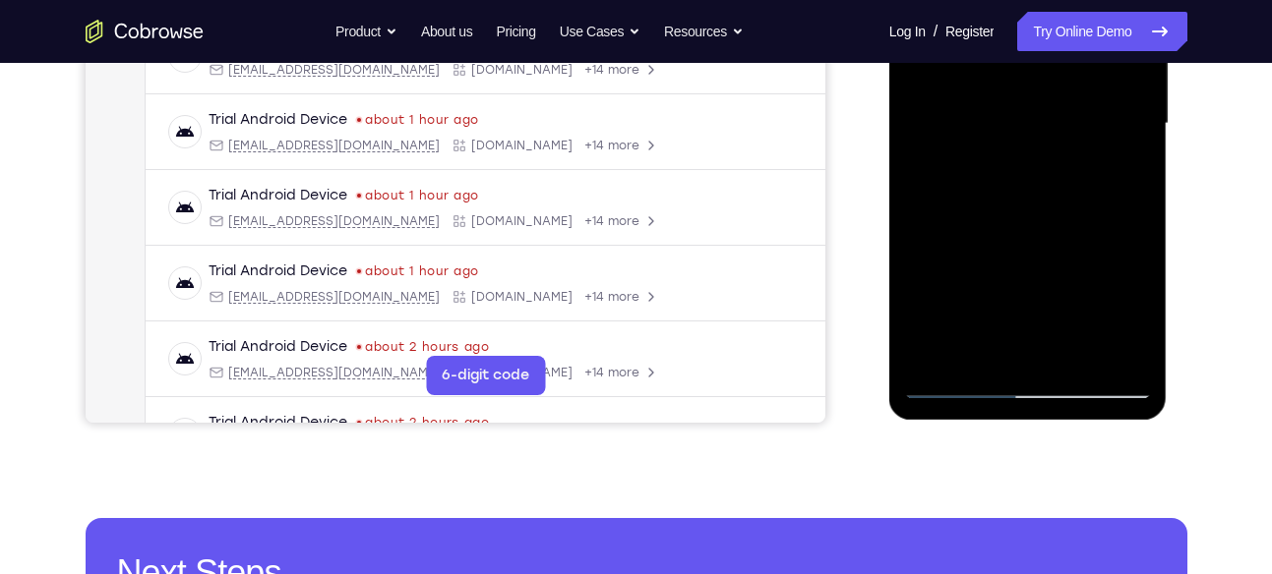
scroll to position [502, 0]
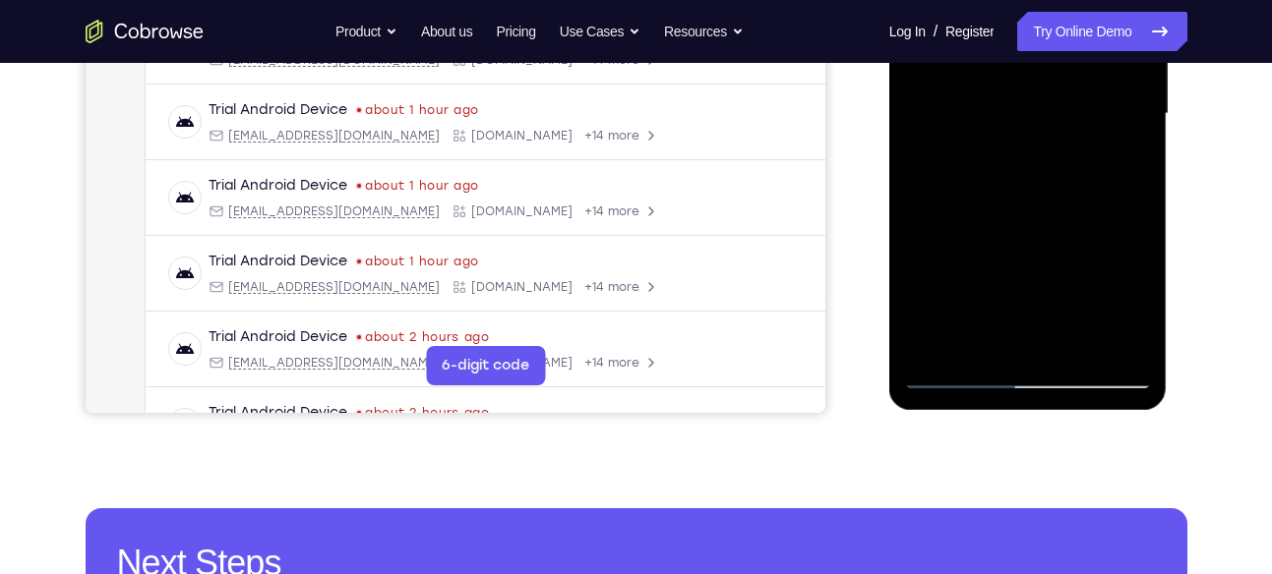
click at [1143, 325] on div at bounding box center [1028, 114] width 248 height 551
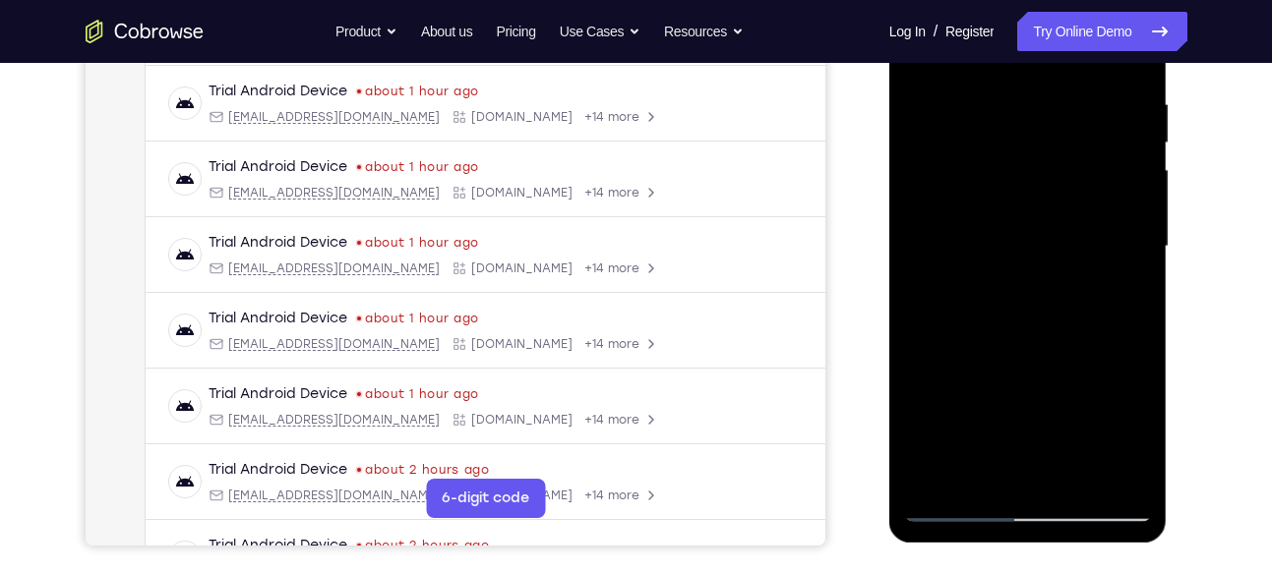
scroll to position [364, 0]
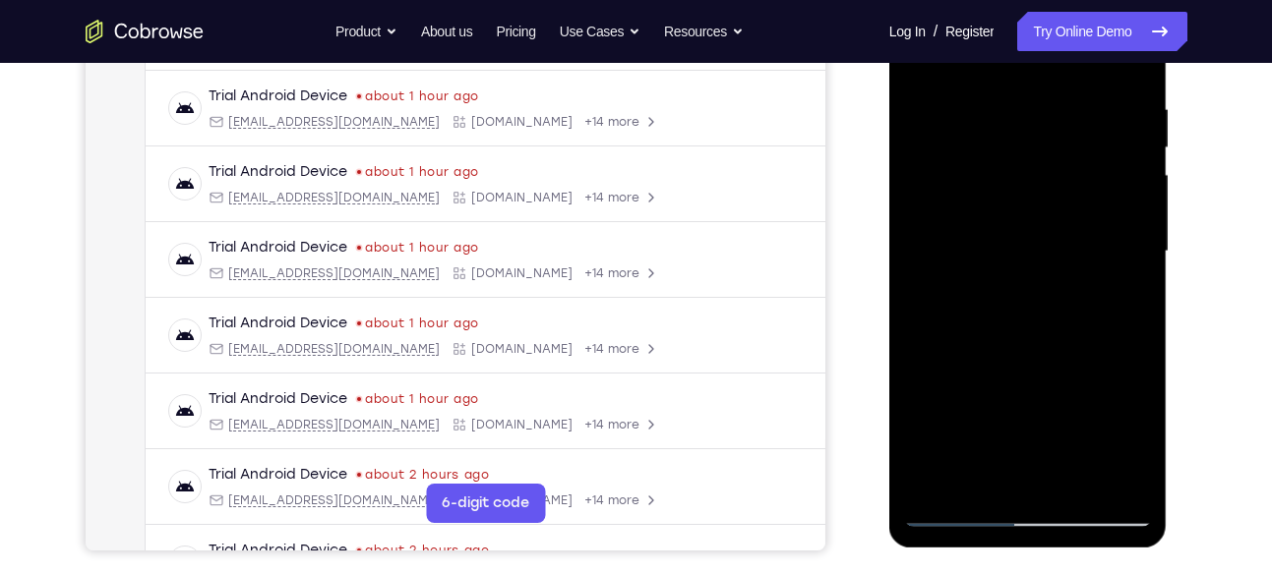
click at [934, 114] on div at bounding box center [1028, 251] width 248 height 551
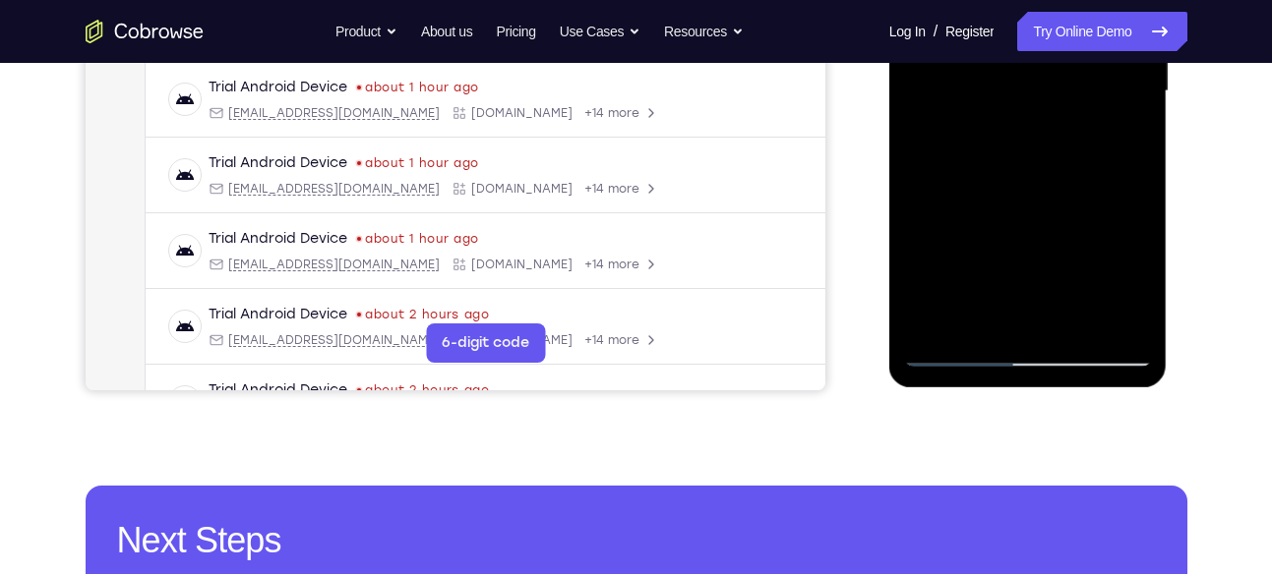
scroll to position [529, 0]
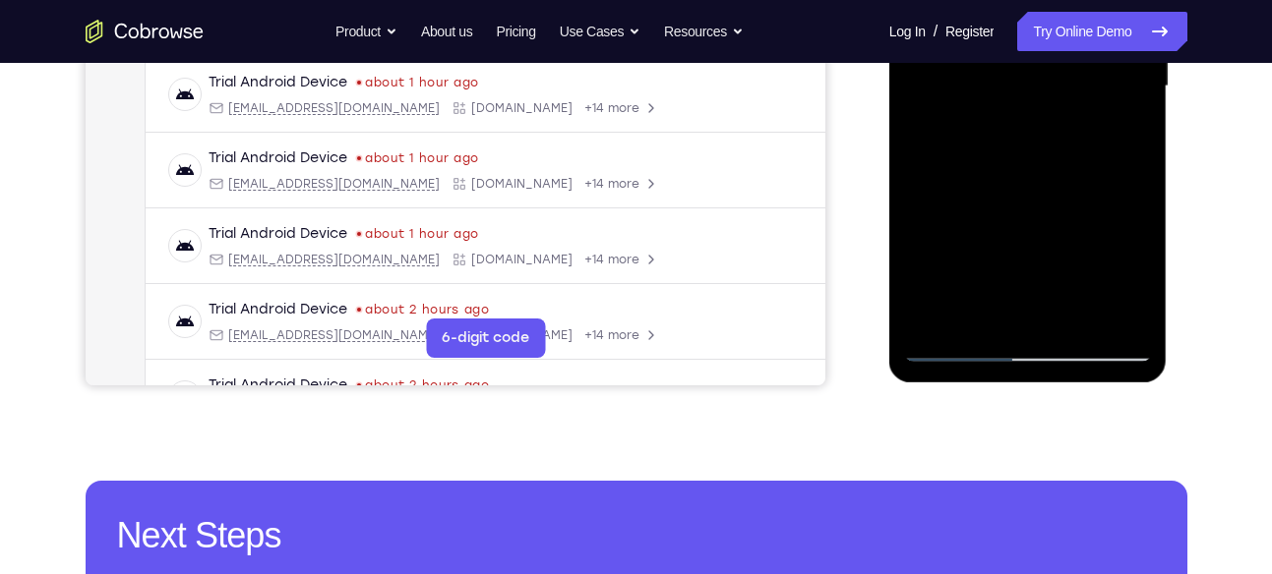
click at [939, 307] on div at bounding box center [1028, 86] width 248 height 551
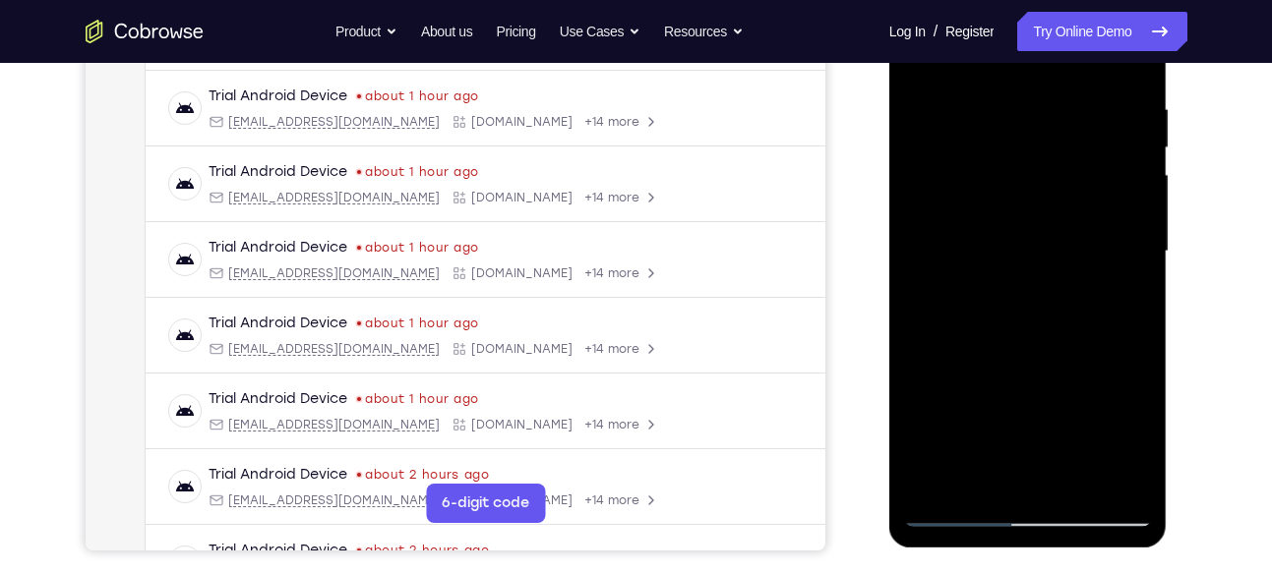
scroll to position [363, 0]
drag, startPoint x: 981, startPoint y: 292, endPoint x: 984, endPoint y: 223, distance: 68.9
click at [984, 223] on div at bounding box center [1028, 252] width 248 height 551
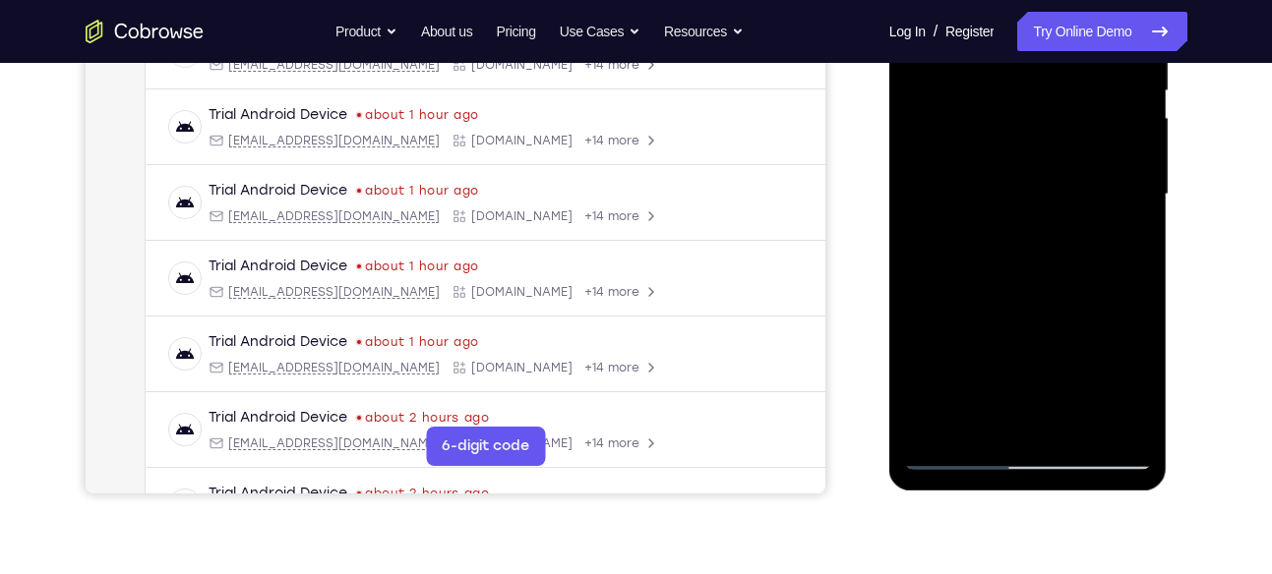
scroll to position [424, 0]
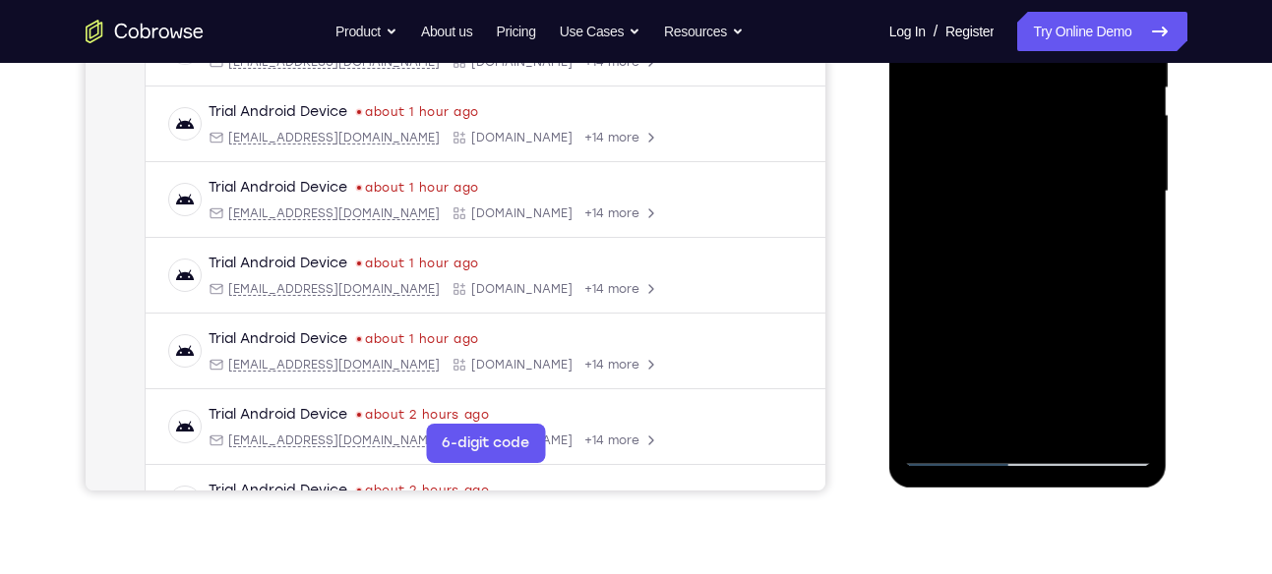
drag, startPoint x: 991, startPoint y: 273, endPoint x: 991, endPoint y: 175, distance: 98.3
click at [991, 175] on div at bounding box center [1028, 191] width 248 height 551
drag, startPoint x: 1004, startPoint y: 292, endPoint x: 1011, endPoint y: 191, distance: 101.5
click at [1011, 191] on div at bounding box center [1028, 191] width 248 height 551
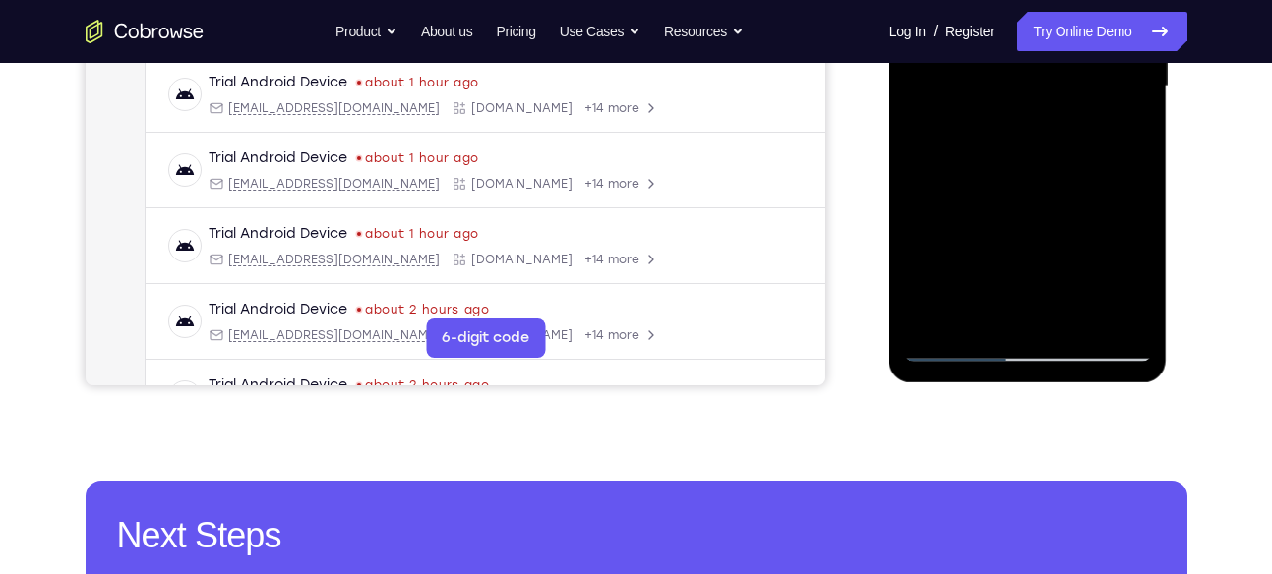
click at [991, 236] on div at bounding box center [1028, 86] width 248 height 551
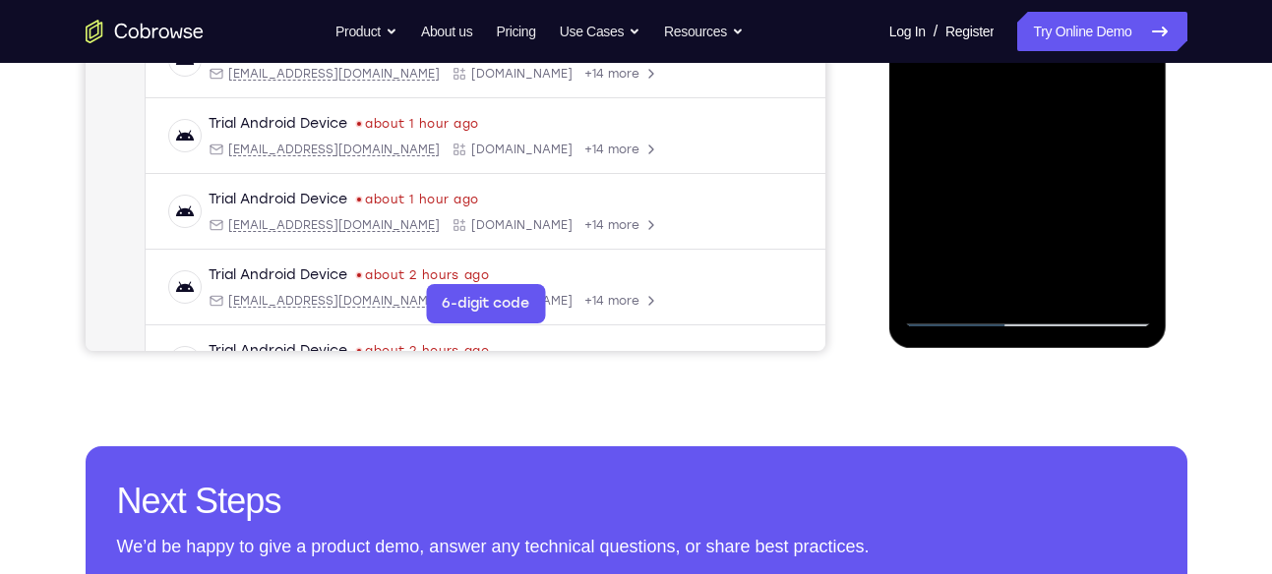
scroll to position [570, 0]
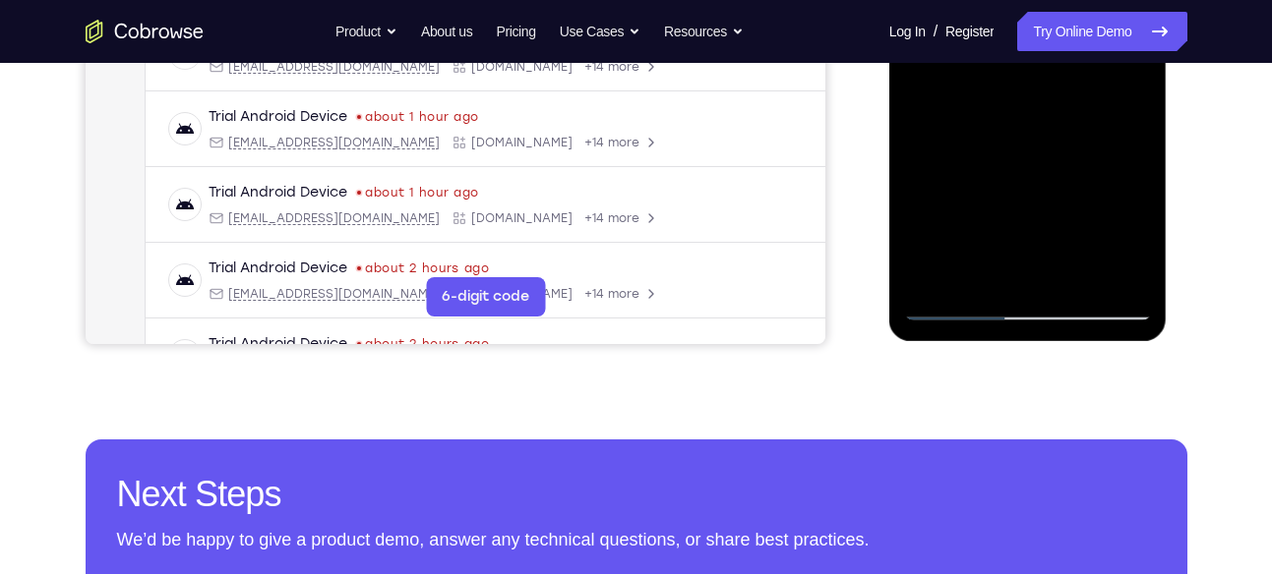
click at [954, 297] on div at bounding box center [1028, 45] width 248 height 551
click at [954, 307] on div at bounding box center [1028, 45] width 248 height 551
drag, startPoint x: 1067, startPoint y: 278, endPoint x: 1047, endPoint y: 357, distance: 81.1
click at [1047, 345] on html "Online web based iOS Simulators and Android Emulators. Run iPhone, iPad, Mobile…" at bounding box center [1029, 50] width 280 height 590
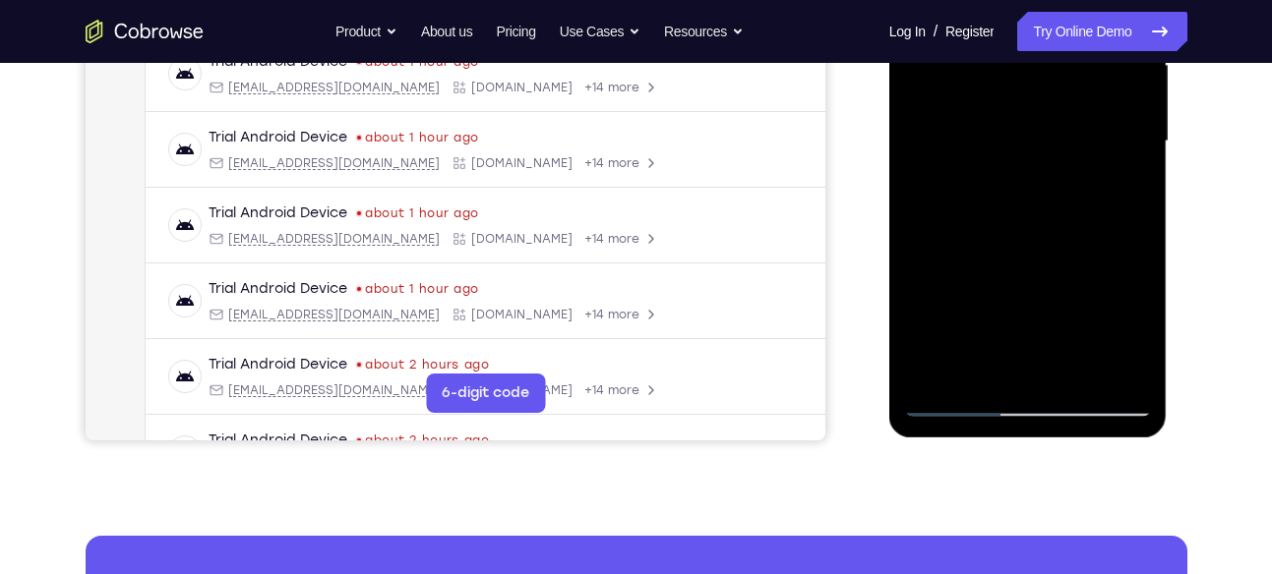
scroll to position [469, 0]
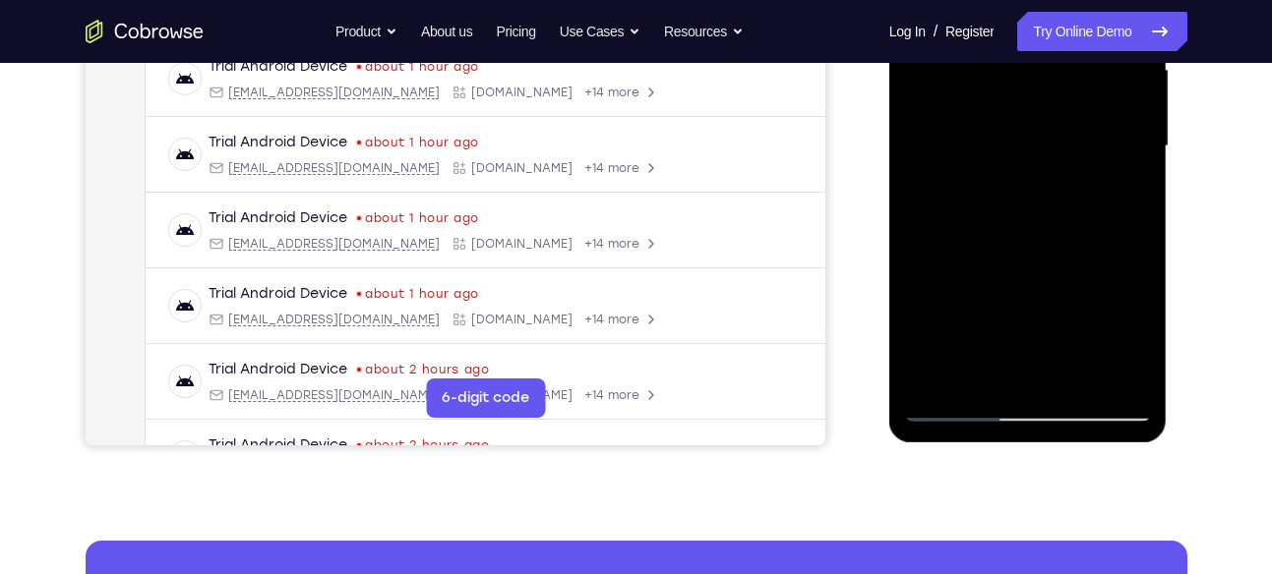
drag, startPoint x: 1038, startPoint y: 296, endPoint x: 1038, endPoint y: 323, distance: 26.6
click at [1038, 323] on div at bounding box center [1028, 146] width 248 height 551
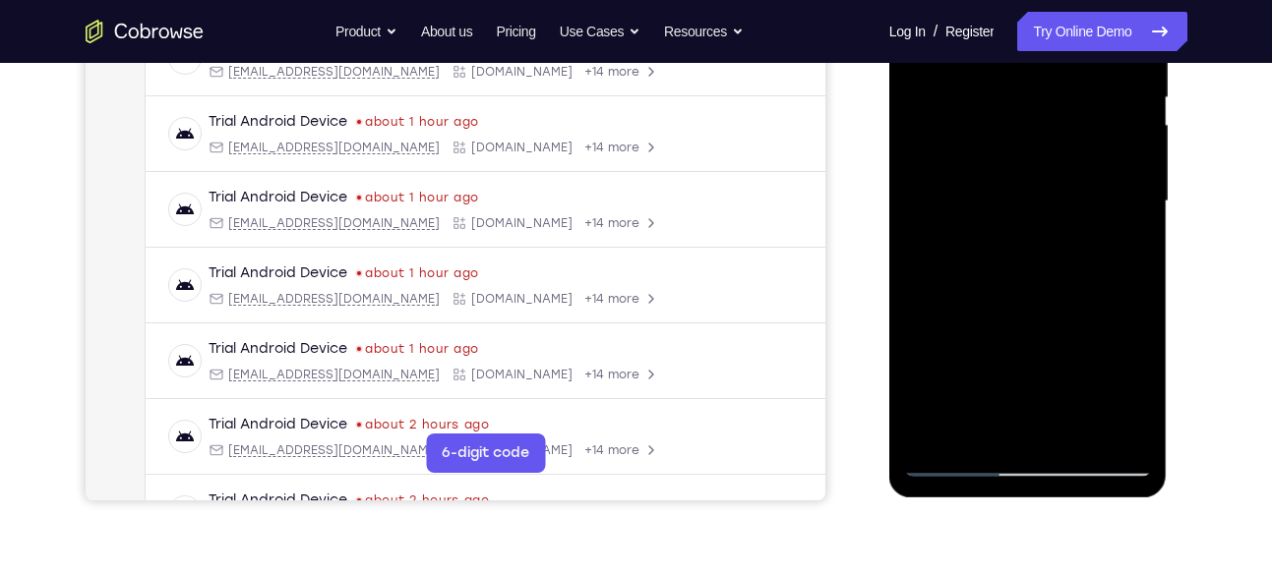
scroll to position [413, 0]
click at [1042, 245] on div at bounding box center [1028, 202] width 248 height 551
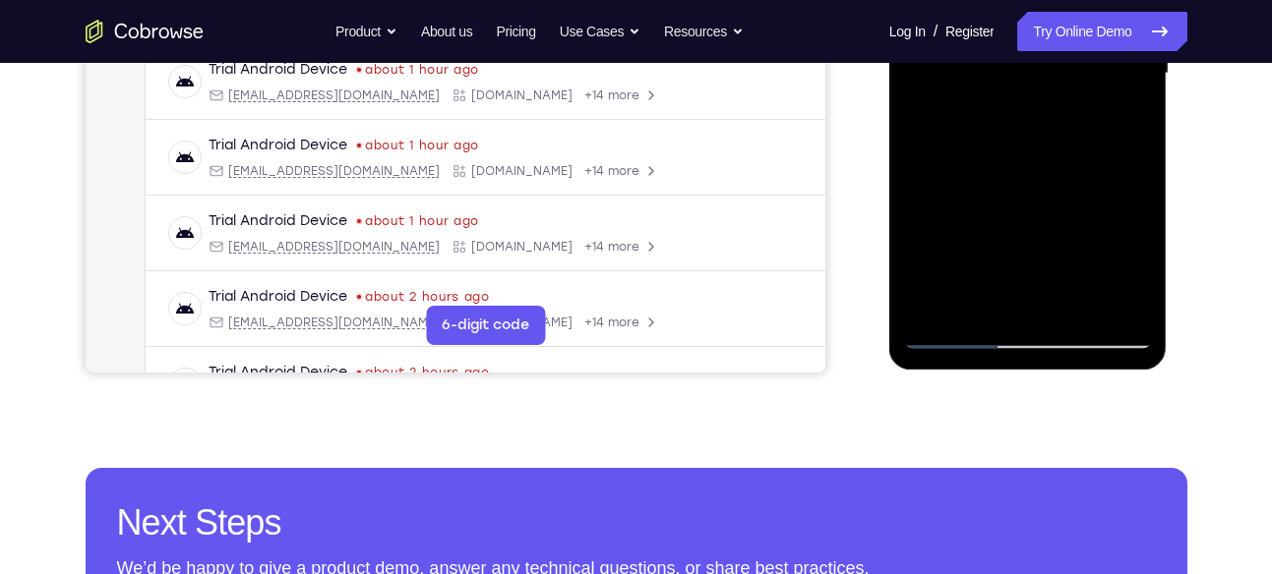
scroll to position [550, 0]
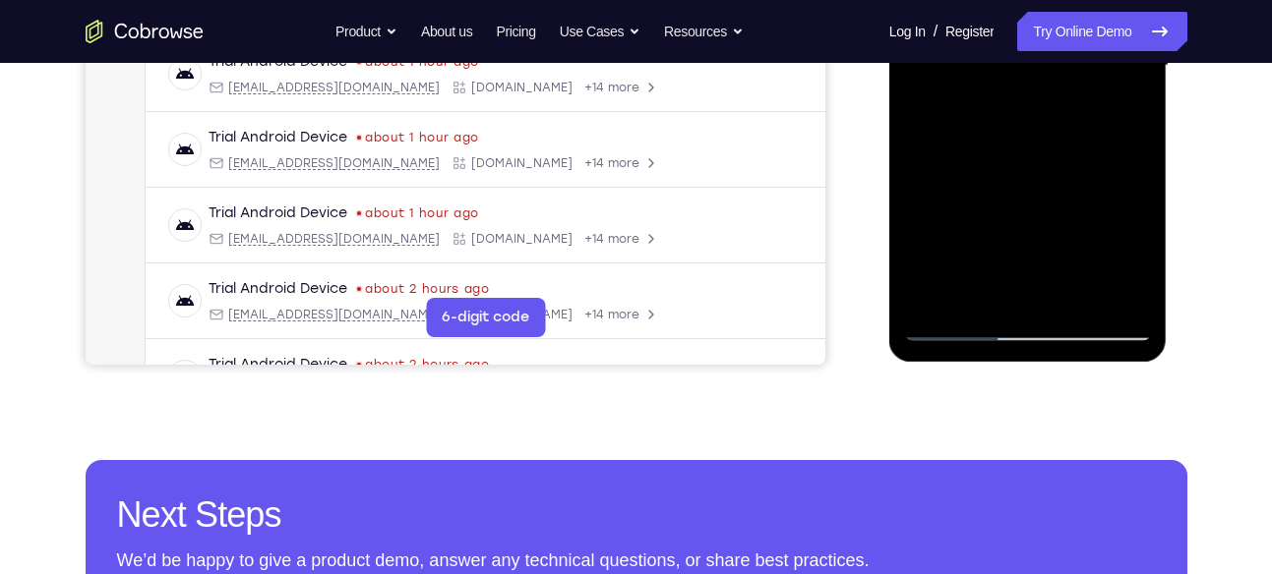
click at [959, 322] on div at bounding box center [1028, 66] width 248 height 551
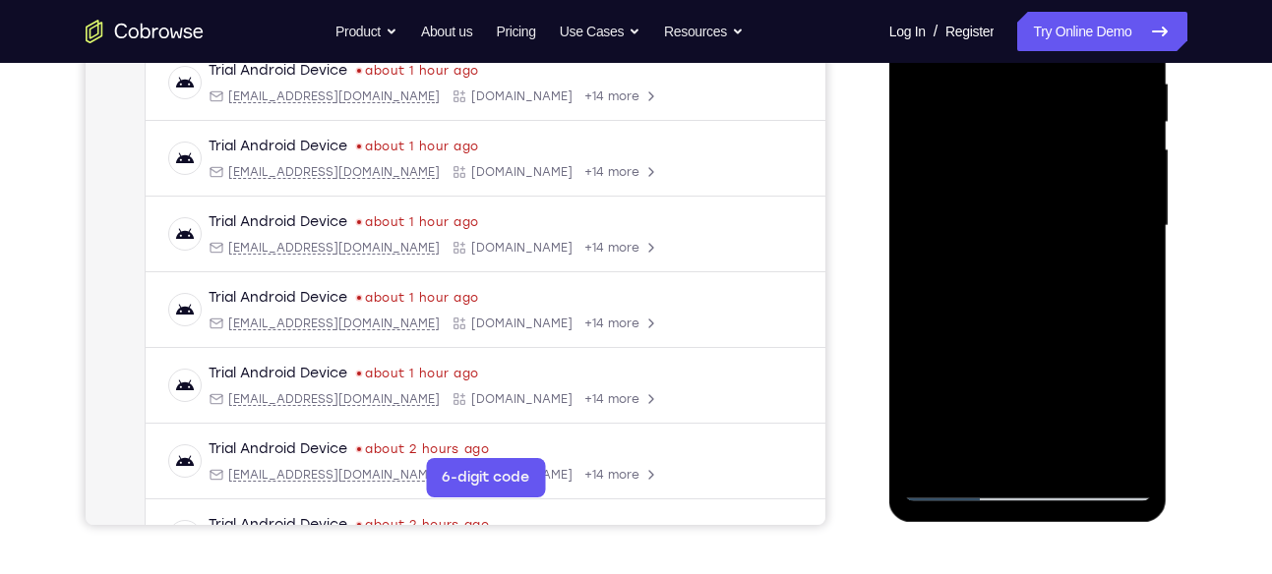
scroll to position [387, 0]
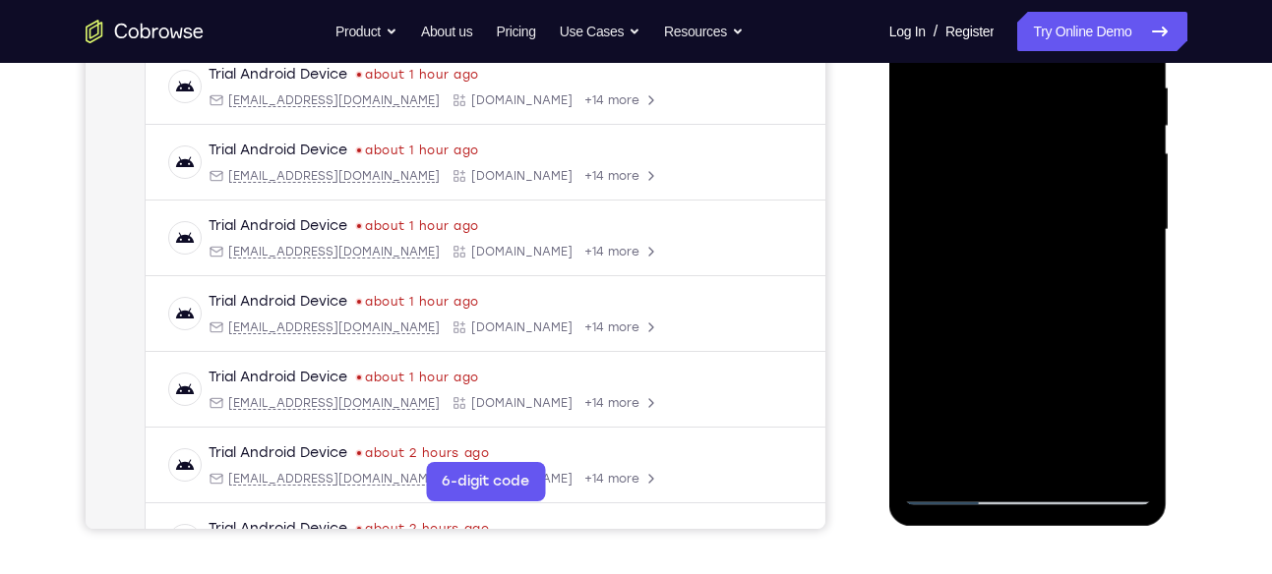
click at [1029, 219] on div at bounding box center [1028, 230] width 248 height 551
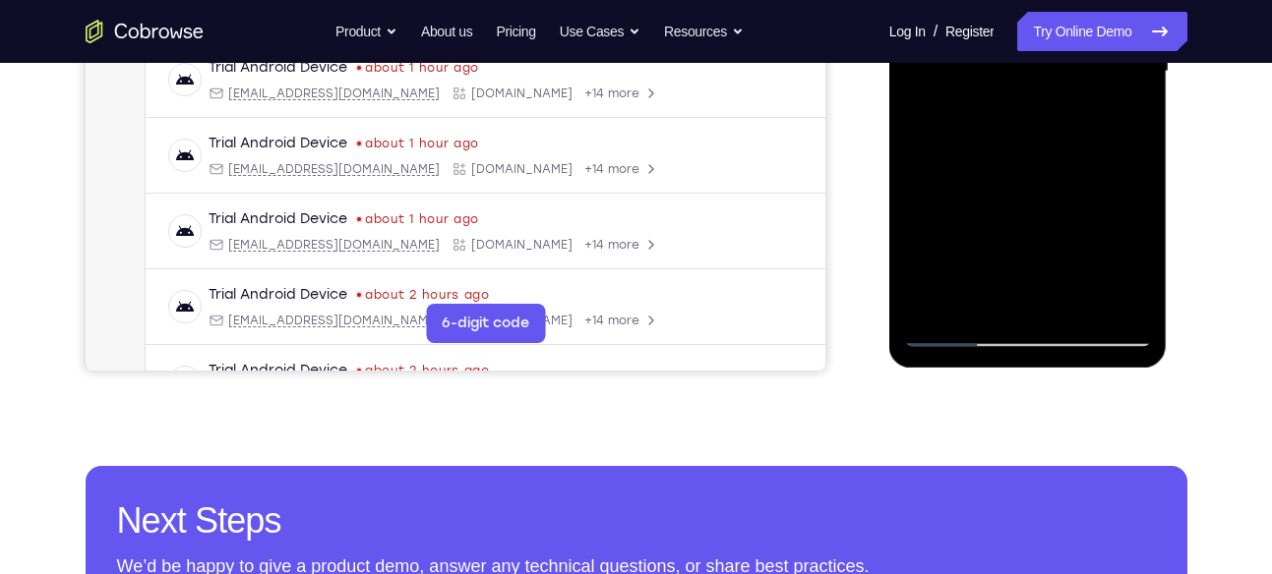
scroll to position [545, 0]
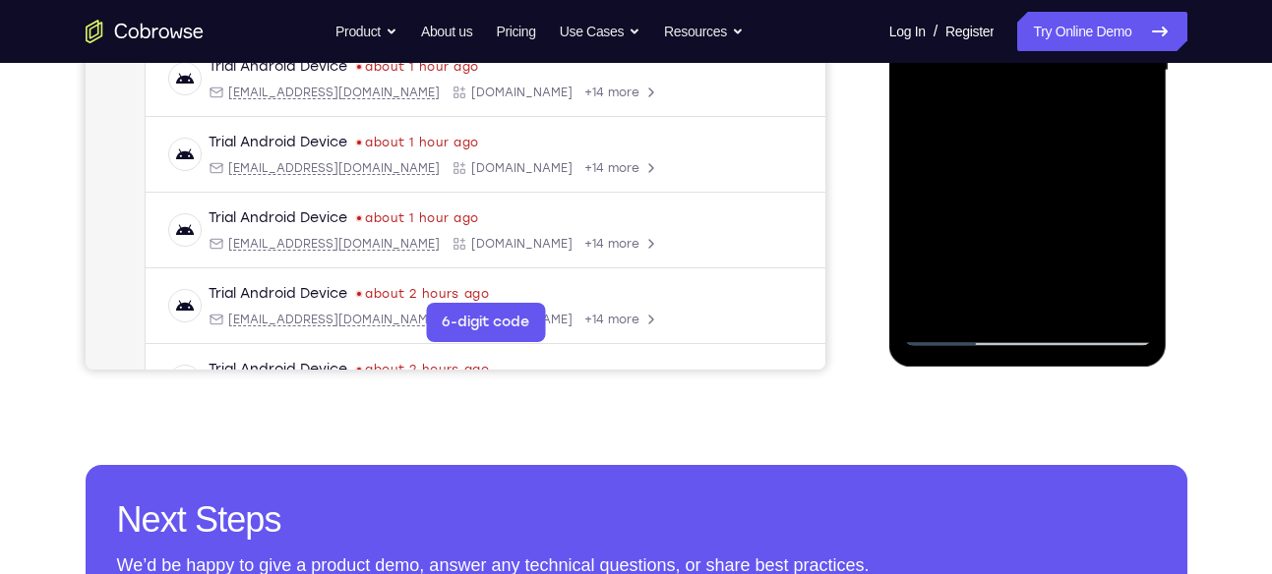
click at [1015, 284] on div at bounding box center [1028, 70] width 248 height 551
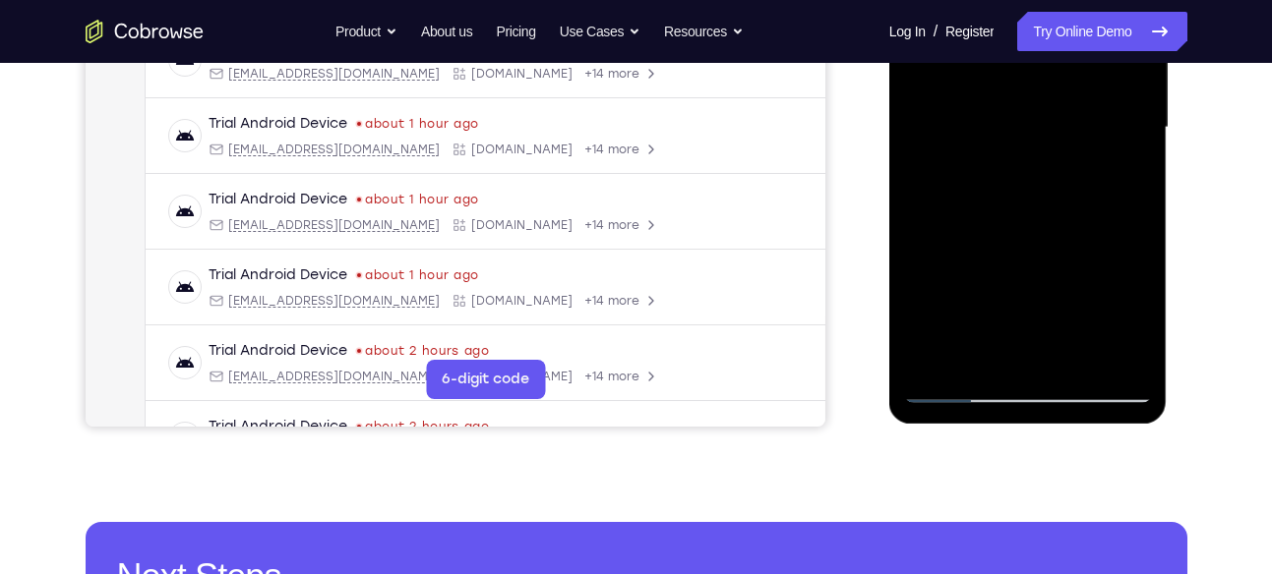
click at [1117, 178] on div at bounding box center [1028, 127] width 248 height 551
click at [979, 354] on div at bounding box center [1028, 127] width 248 height 551
click at [920, 242] on div at bounding box center [1028, 127] width 248 height 551
click at [1111, 166] on div at bounding box center [1028, 127] width 248 height 551
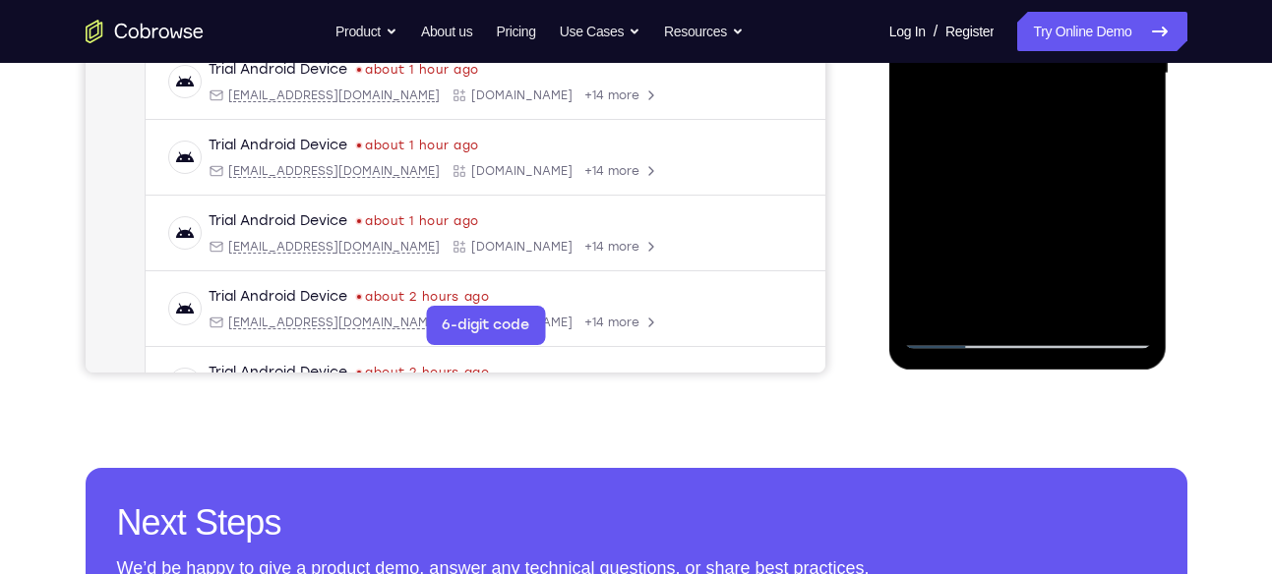
scroll to position [559, 0]
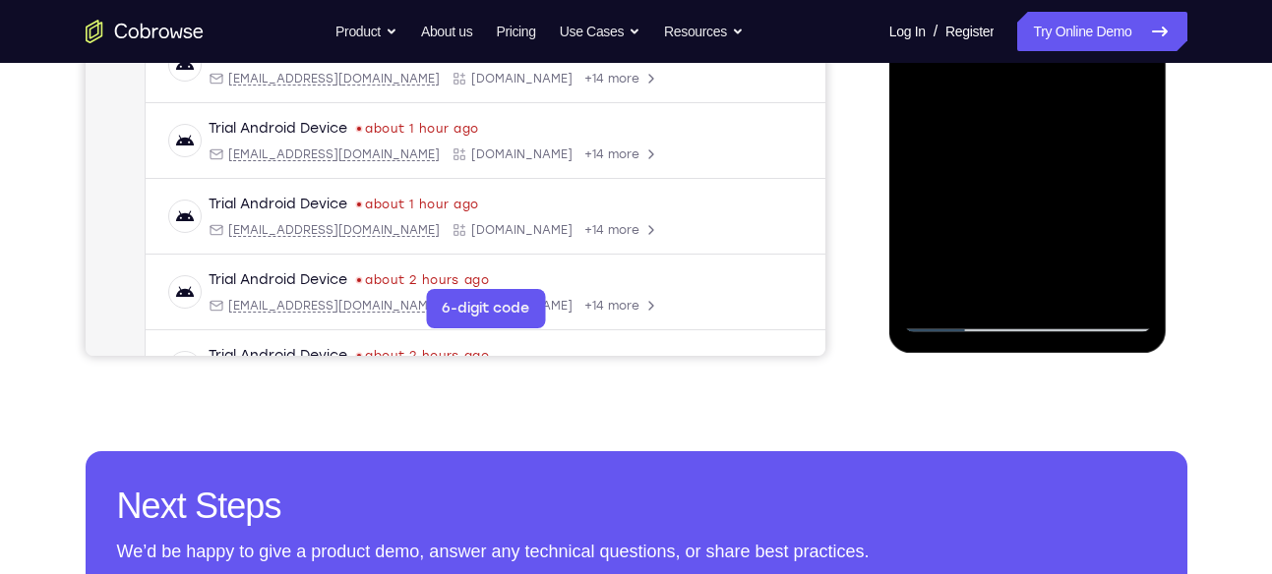
click at [961, 319] on div at bounding box center [1028, 57] width 248 height 551
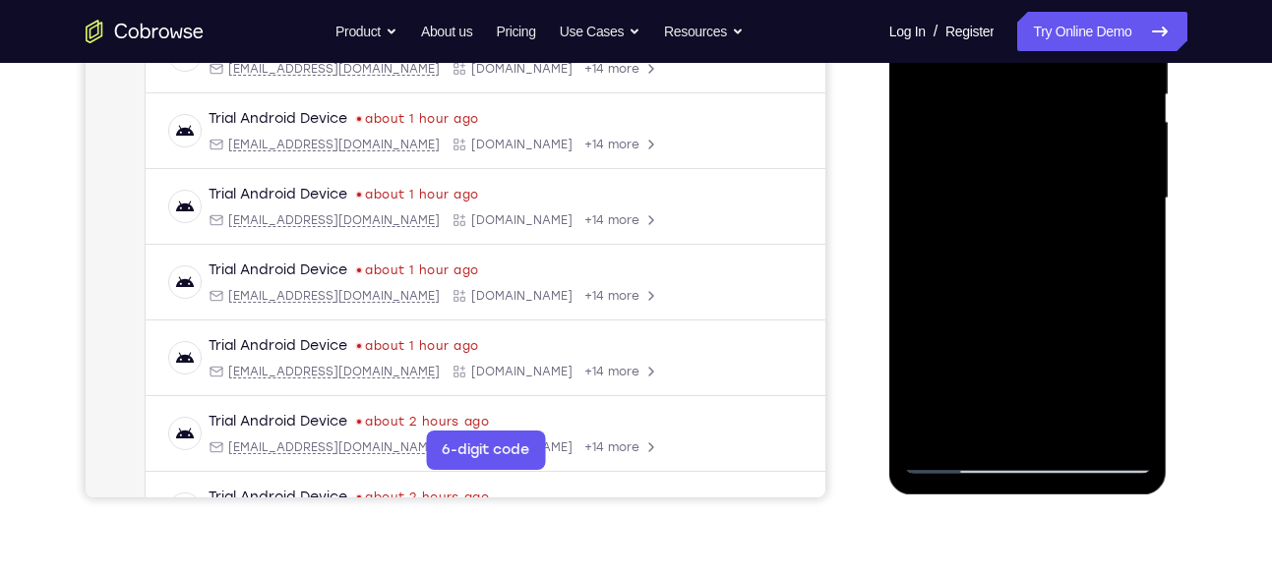
scroll to position [404, 0]
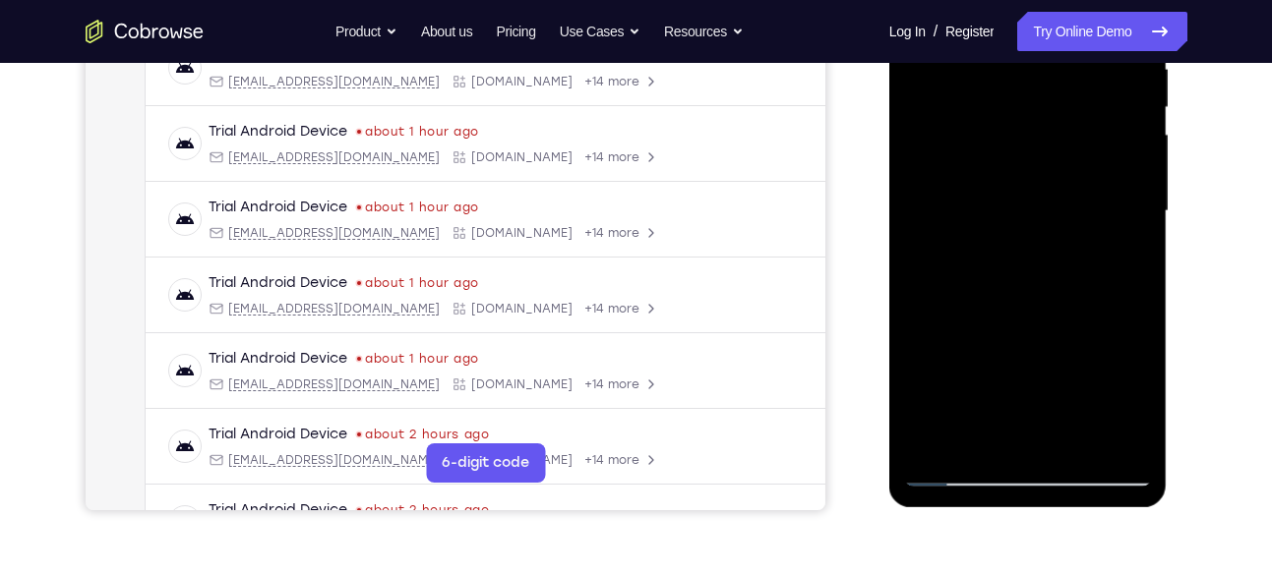
click at [1027, 215] on div at bounding box center [1028, 211] width 248 height 551
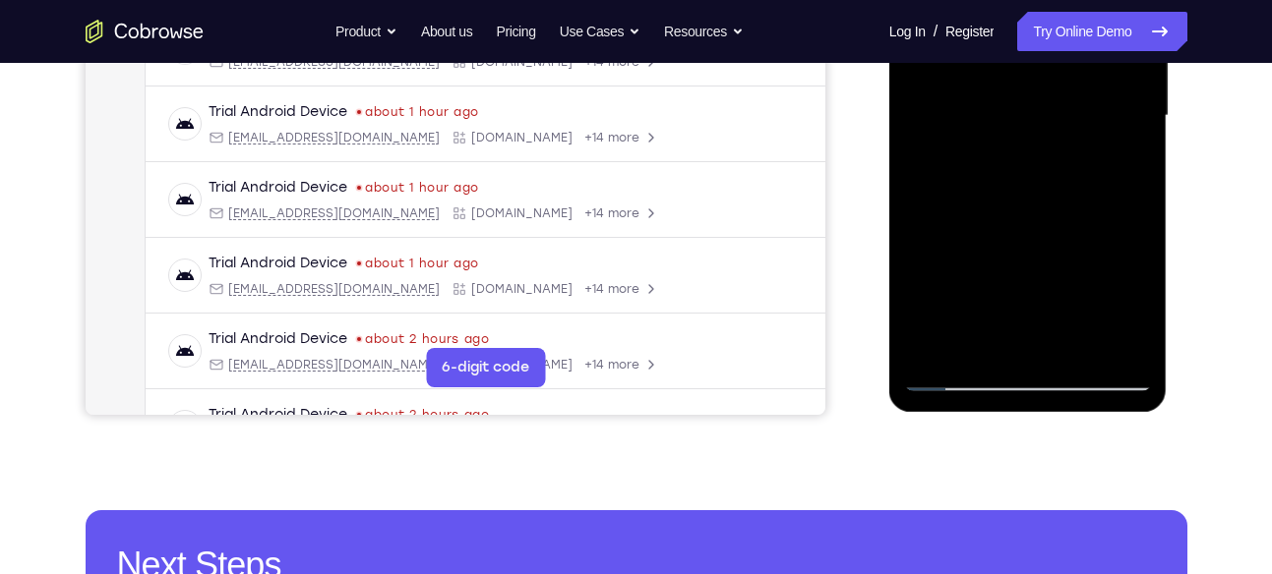
scroll to position [501, 0]
click at [1125, 165] on div at bounding box center [1028, 115] width 248 height 551
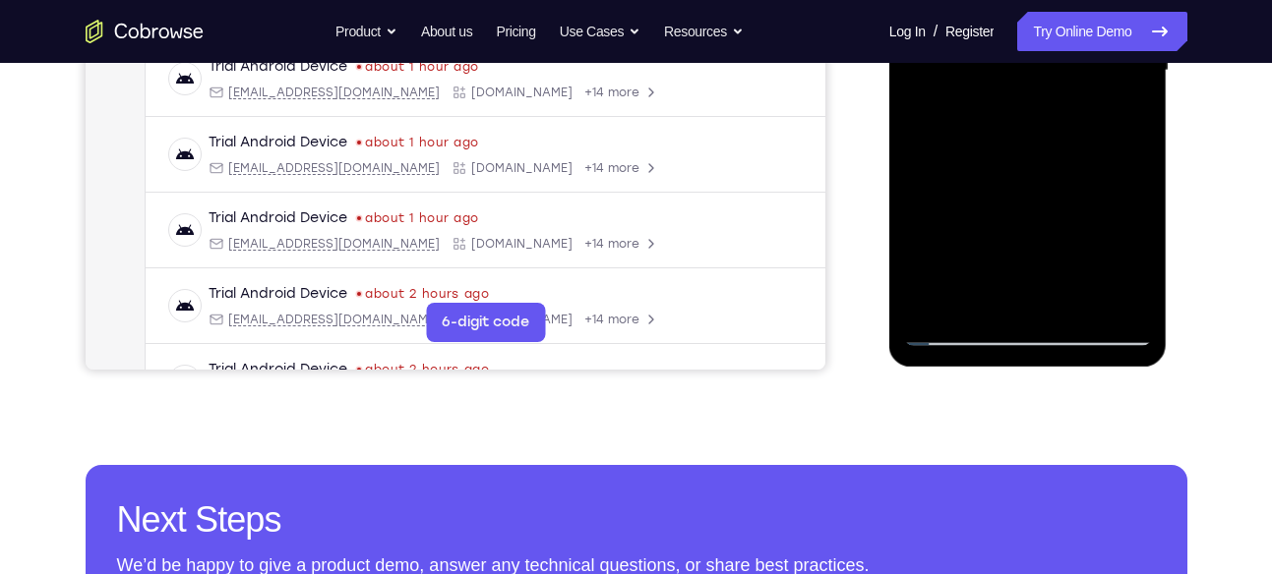
scroll to position [538, 0]
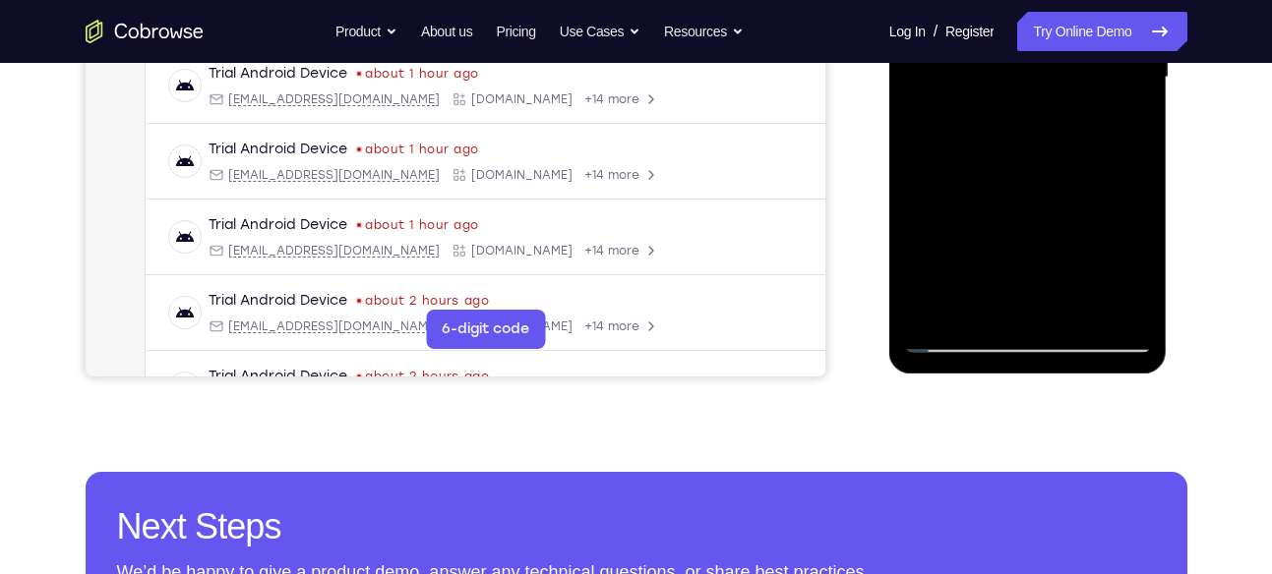
click at [962, 341] on div at bounding box center [1028, 77] width 248 height 551
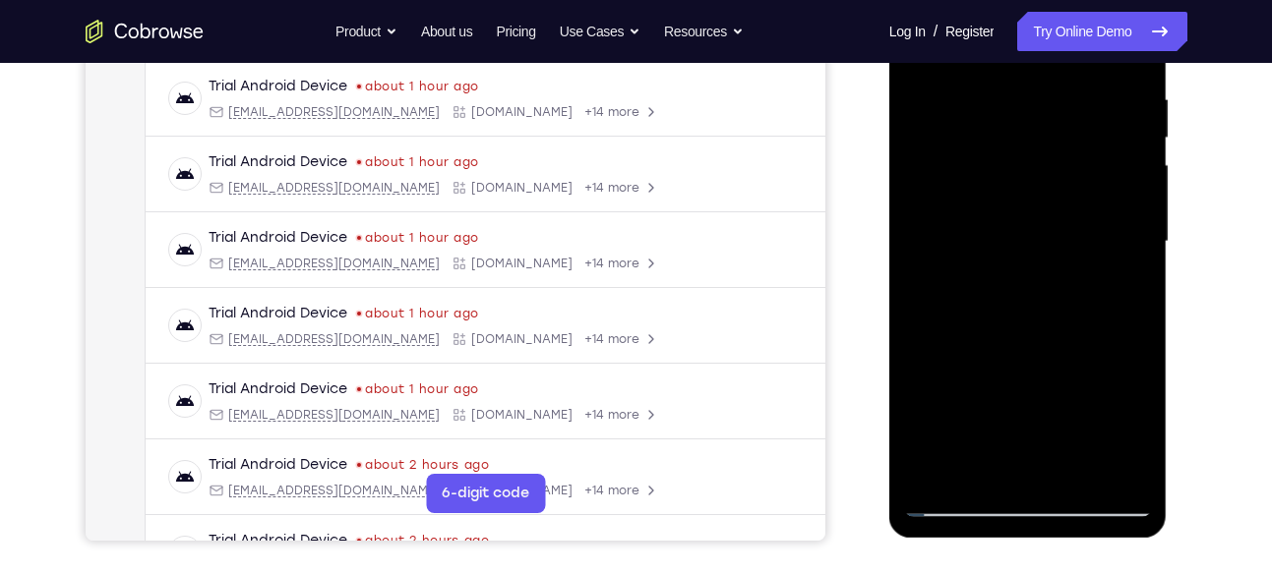
click at [993, 223] on div at bounding box center [1028, 242] width 248 height 551
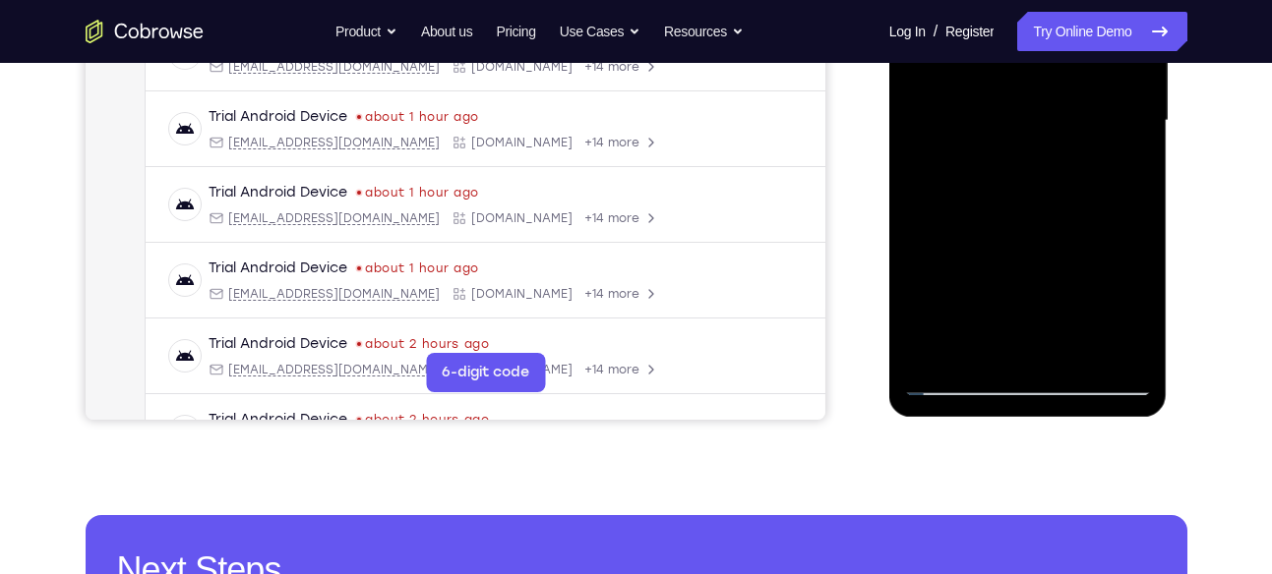
scroll to position [541, 0]
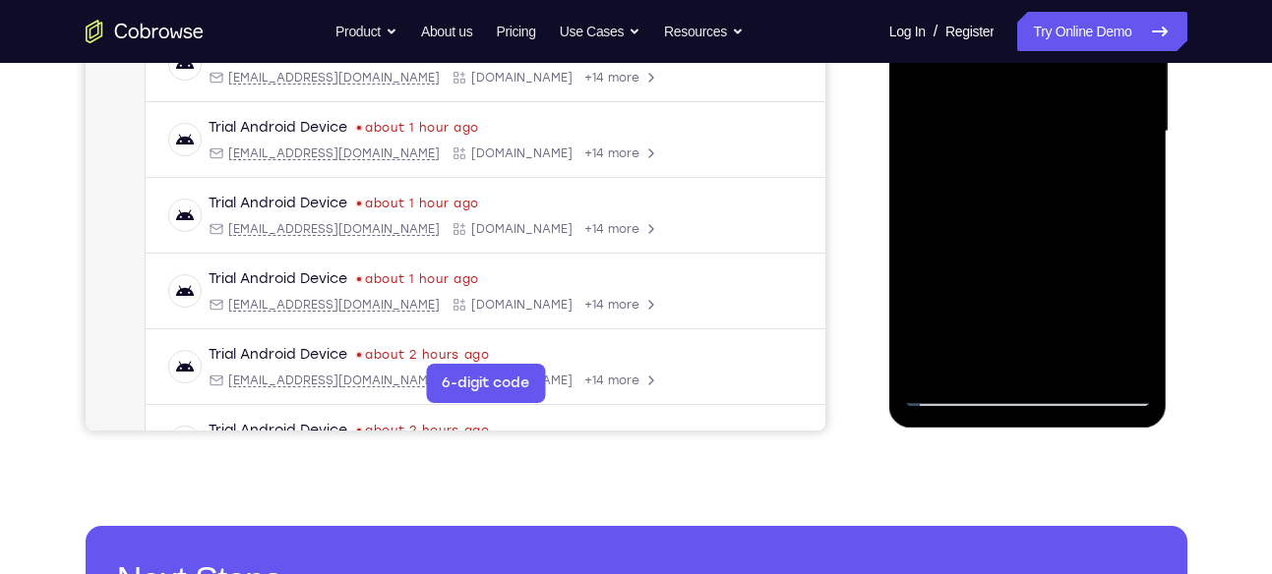
click at [1125, 183] on div at bounding box center [1028, 131] width 248 height 551
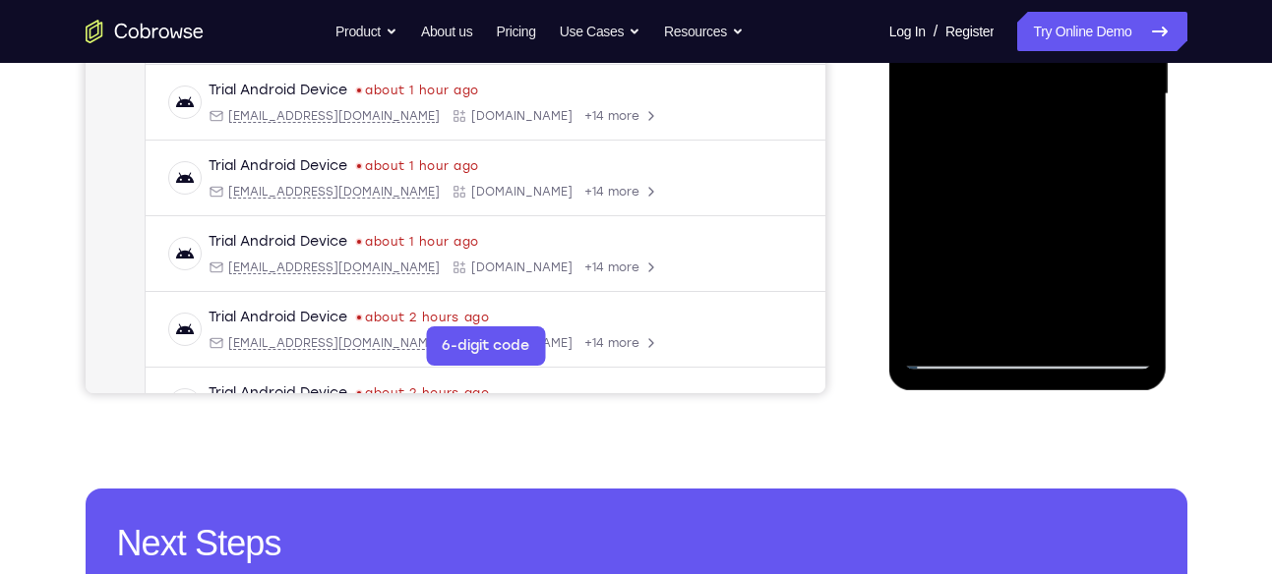
scroll to position [546, 0]
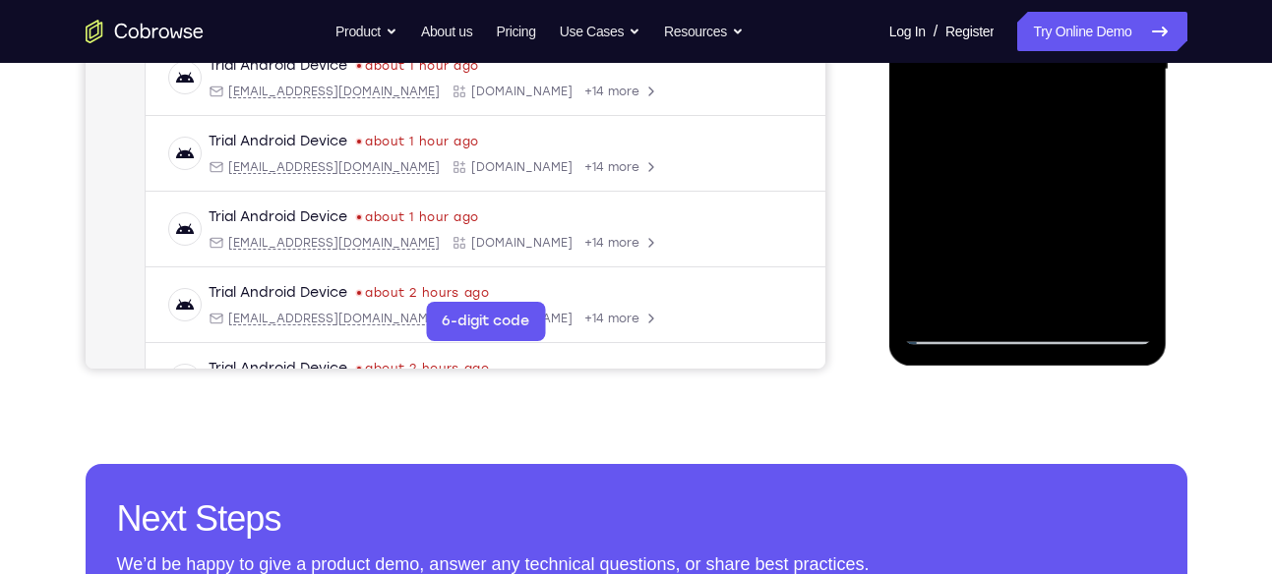
click at [962, 324] on div at bounding box center [1028, 69] width 248 height 551
click at [957, 328] on div at bounding box center [1028, 69] width 248 height 551
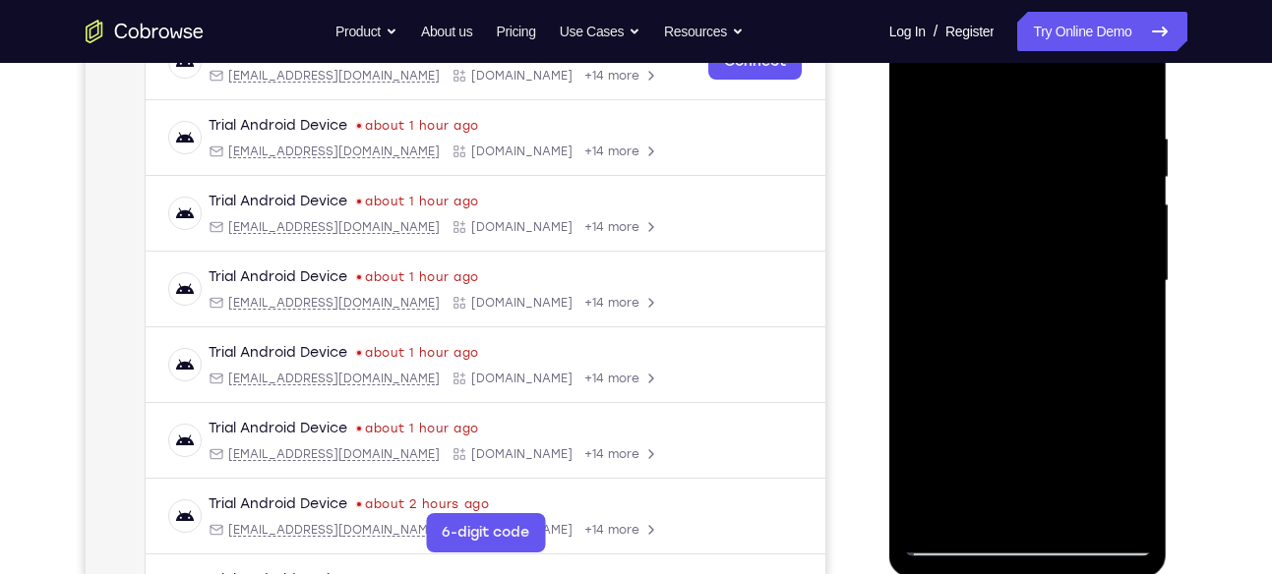
scroll to position [333, 0]
click at [1139, 180] on div at bounding box center [1028, 282] width 248 height 551
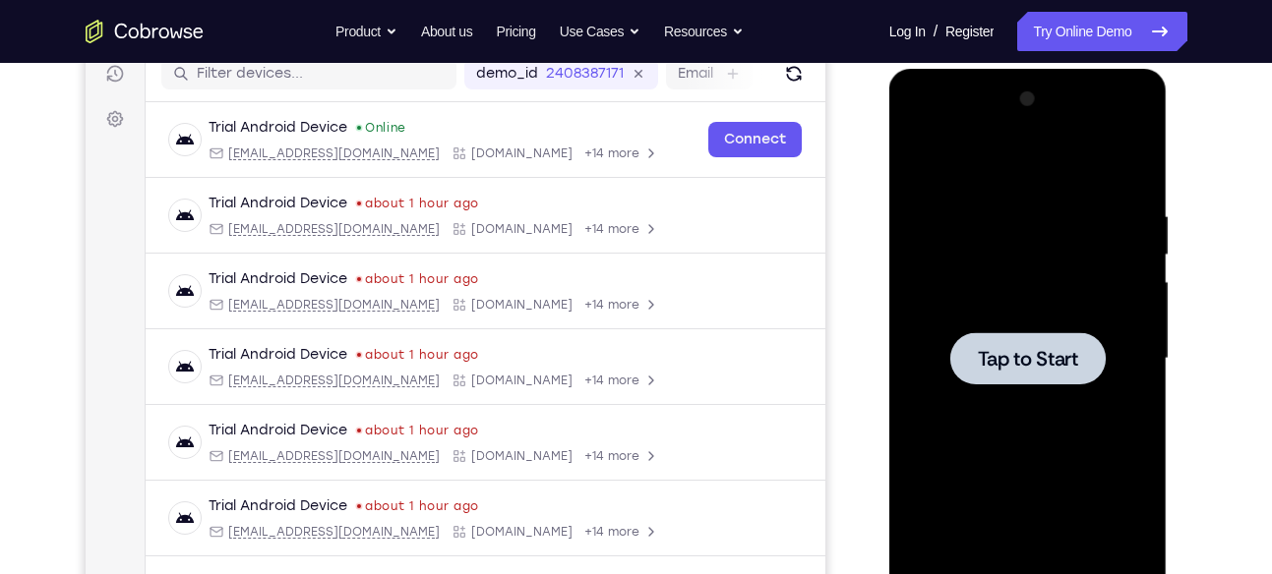
scroll to position [256, 0]
click at [999, 241] on div at bounding box center [1028, 360] width 248 height 551
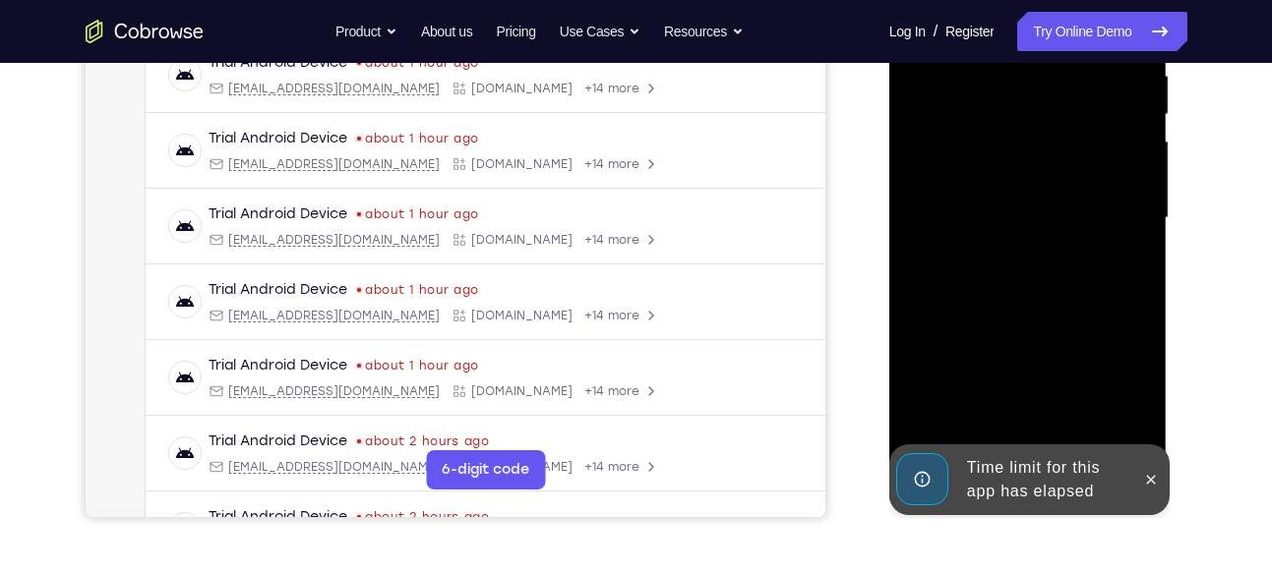
scroll to position [399, 0]
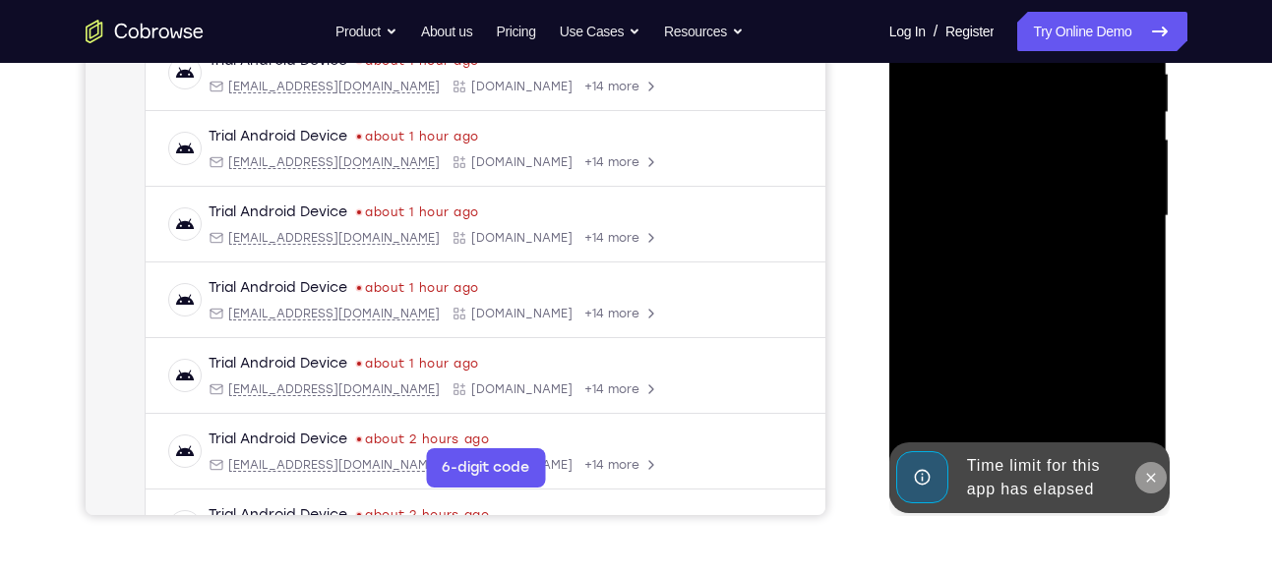
click at [1143, 471] on icon at bounding box center [1151, 478] width 16 height 16
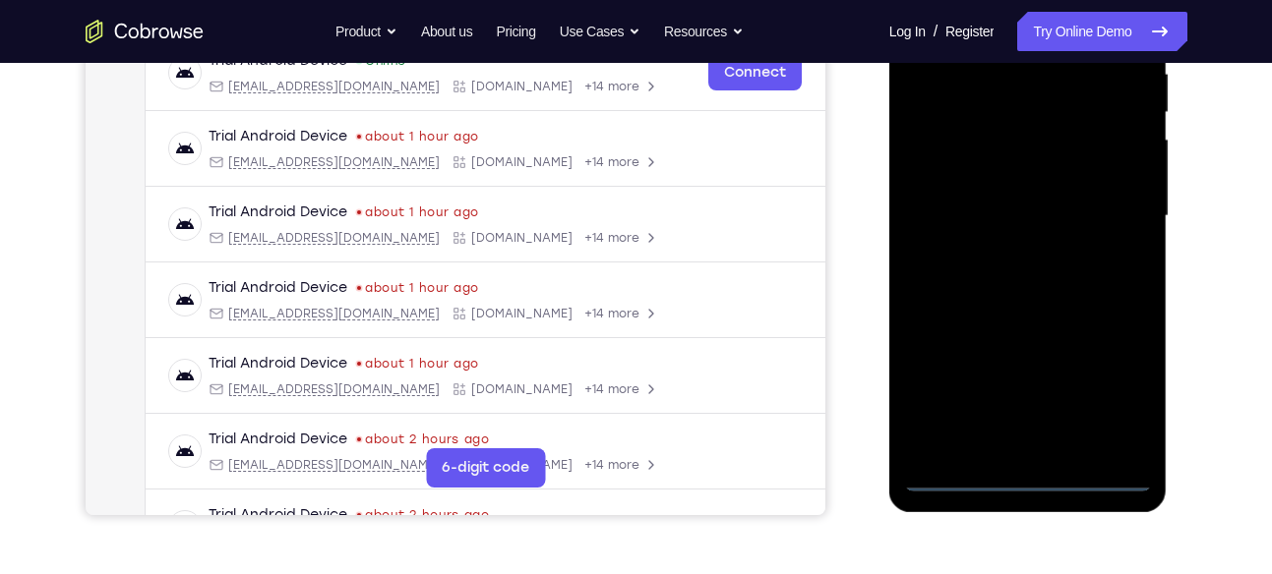
click at [1020, 470] on div at bounding box center [1028, 216] width 248 height 551
click at [1109, 402] on div at bounding box center [1028, 216] width 248 height 551
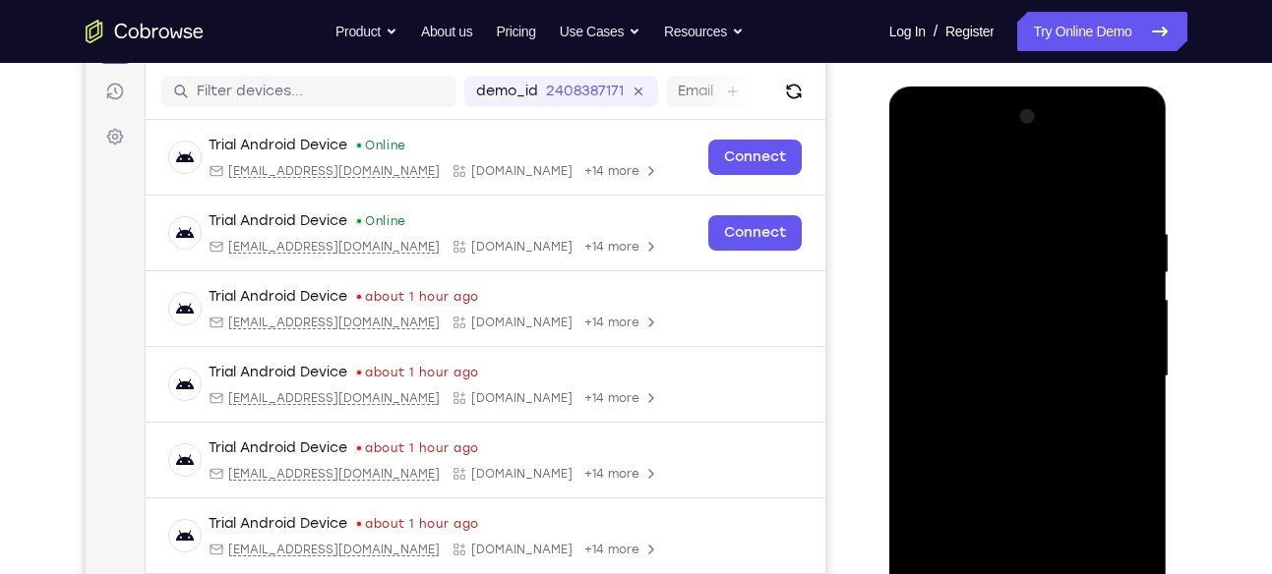
scroll to position [238, 0]
click at [926, 151] on div at bounding box center [1028, 377] width 248 height 551
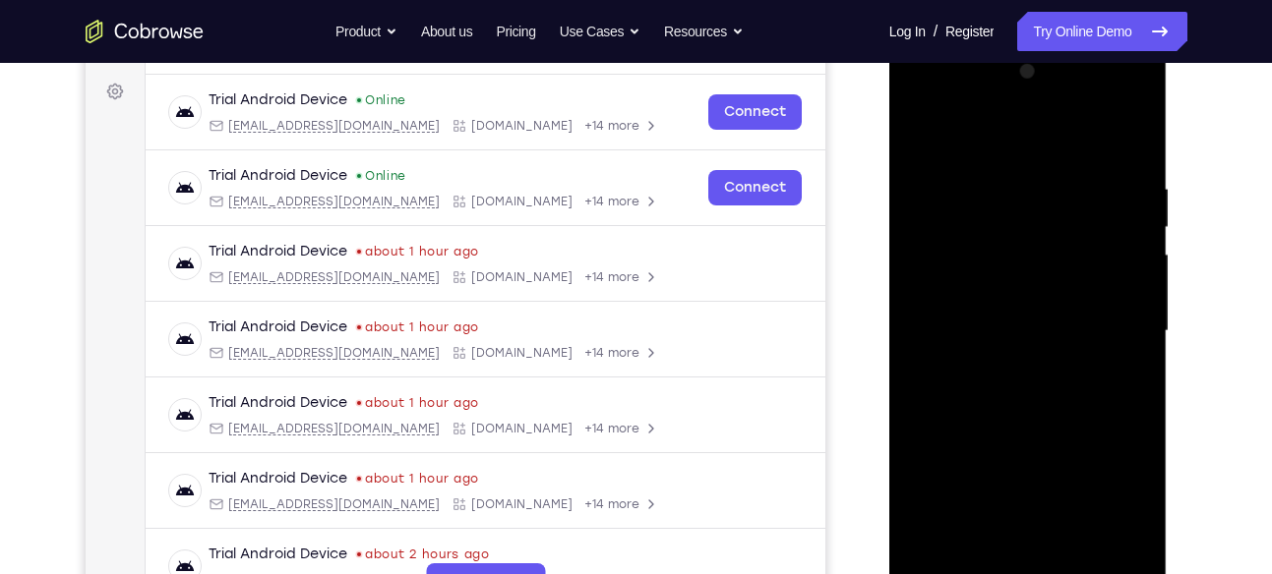
click at [1089, 314] on div at bounding box center [1028, 331] width 248 height 551
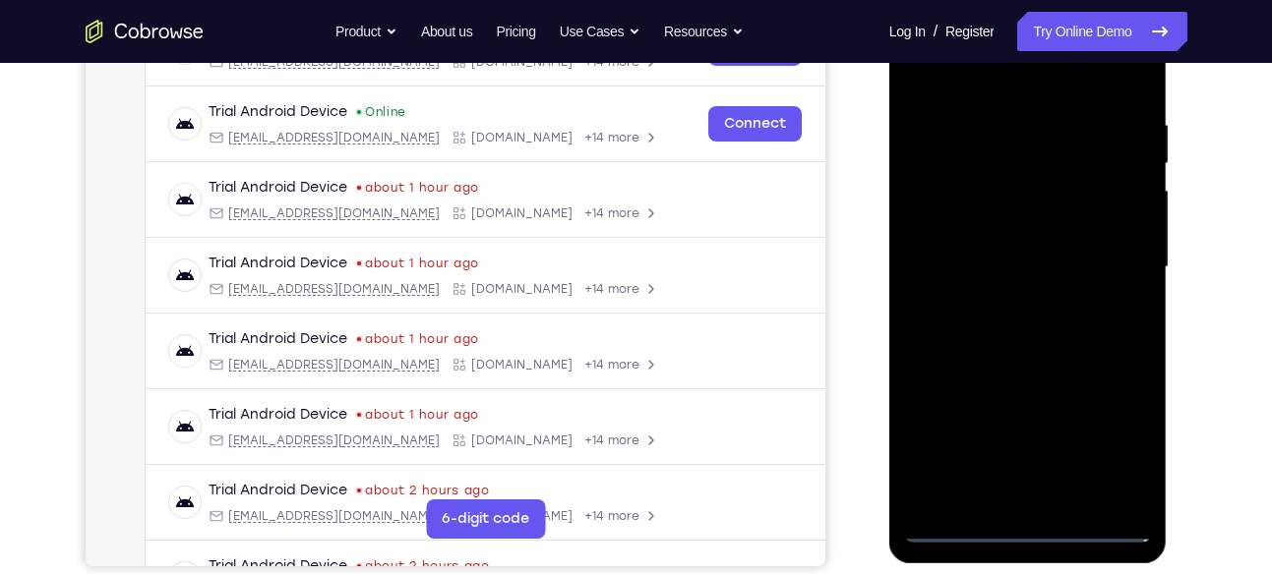
click at [996, 302] on div at bounding box center [1028, 267] width 248 height 551
click at [1013, 244] on div at bounding box center [1028, 267] width 248 height 551
click at [1011, 243] on div at bounding box center [1028, 267] width 248 height 551
click at [1003, 264] on div at bounding box center [1028, 267] width 248 height 551
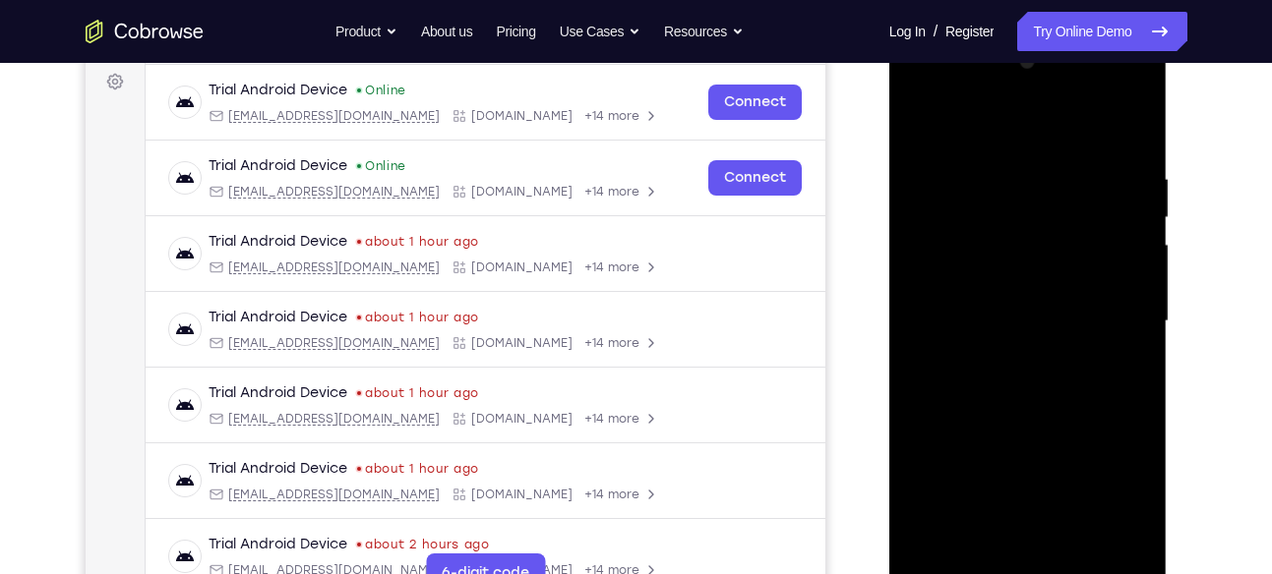
scroll to position [284, 0]
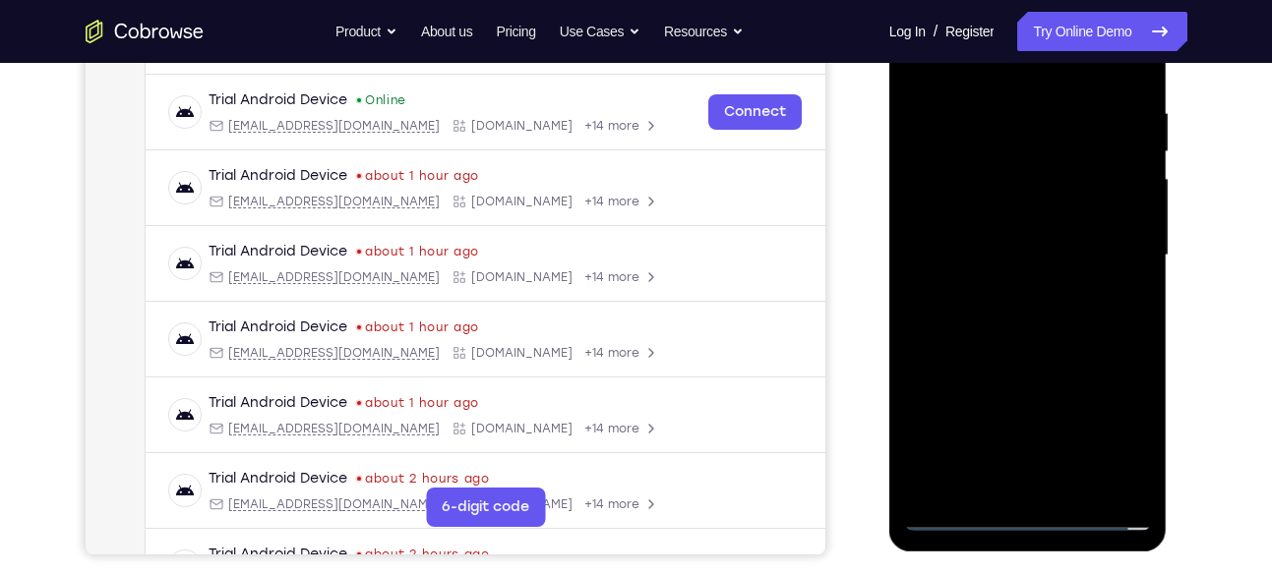
click at [1035, 334] on div at bounding box center [1028, 255] width 248 height 551
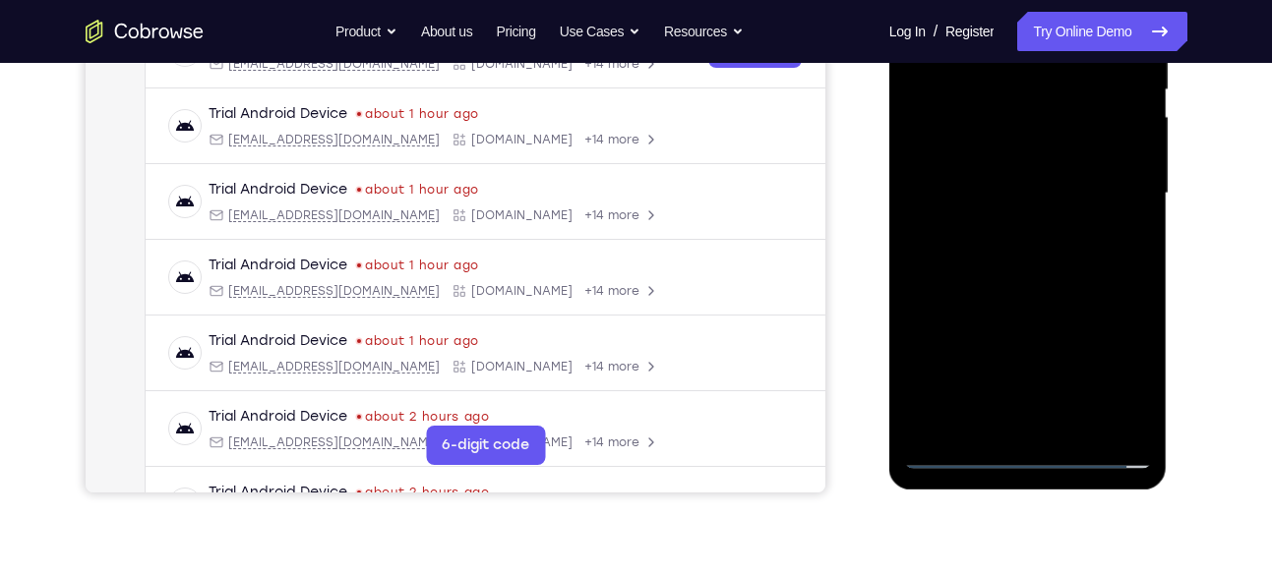
click at [1081, 424] on div at bounding box center [1028, 193] width 248 height 551
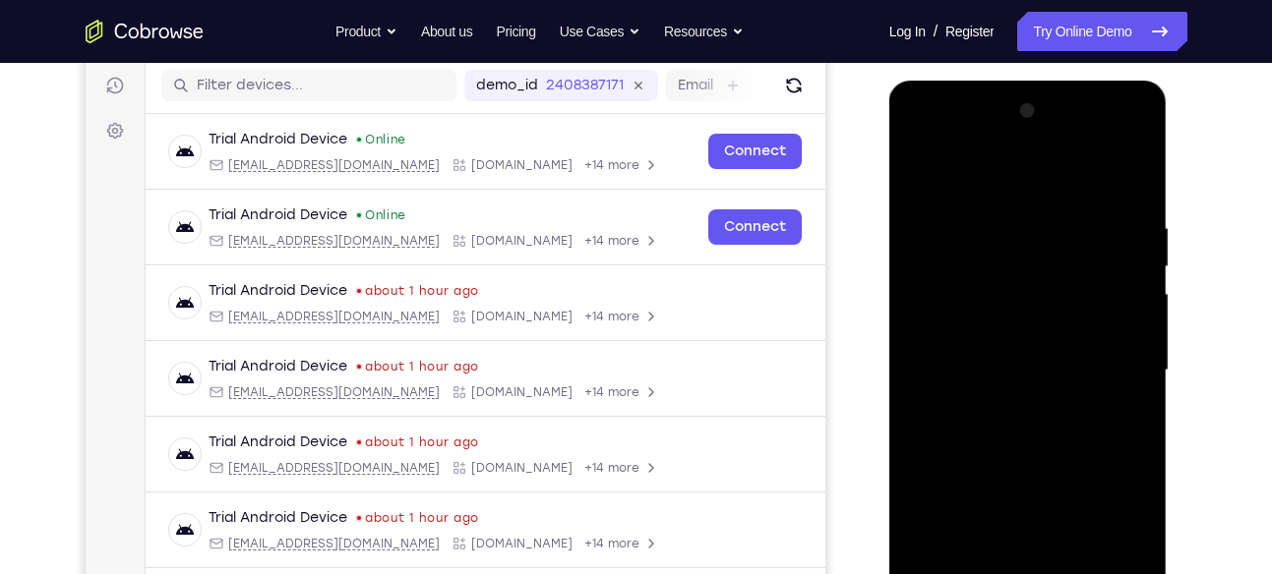
scroll to position [244, 0]
drag, startPoint x: 1036, startPoint y: 183, endPoint x: 1047, endPoint y: 59, distance: 124.5
click at [1047, 82] on html "Online web based iOS Simulators and Android Emulators. Run iPhone, iPad, Mobile…" at bounding box center [1029, 377] width 280 height 590
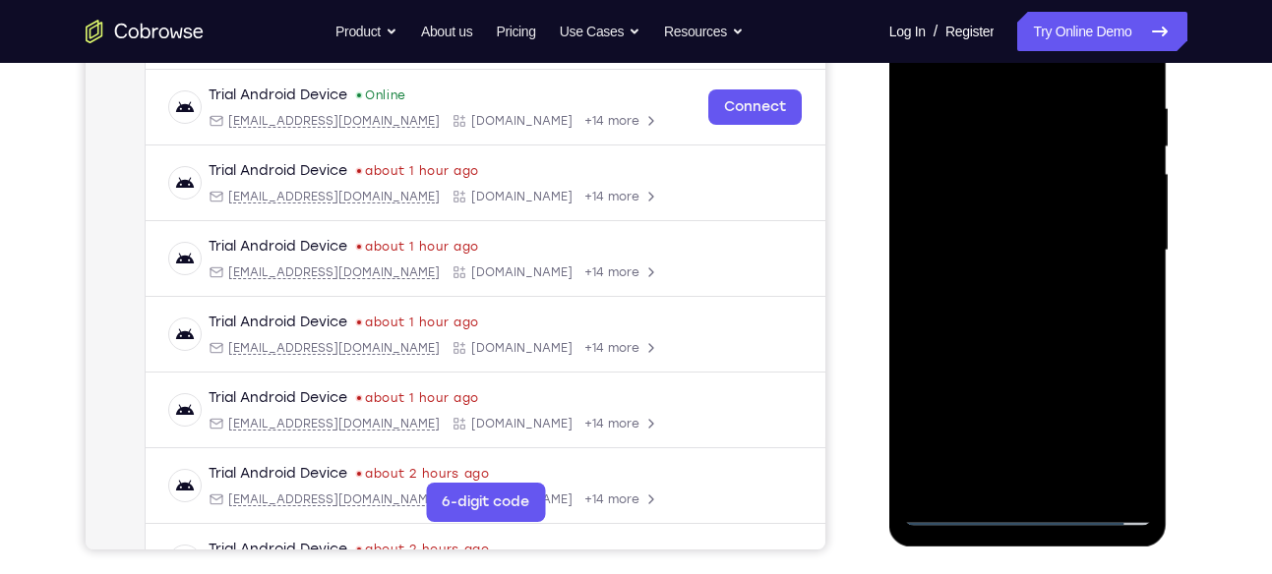
scroll to position [373, 0]
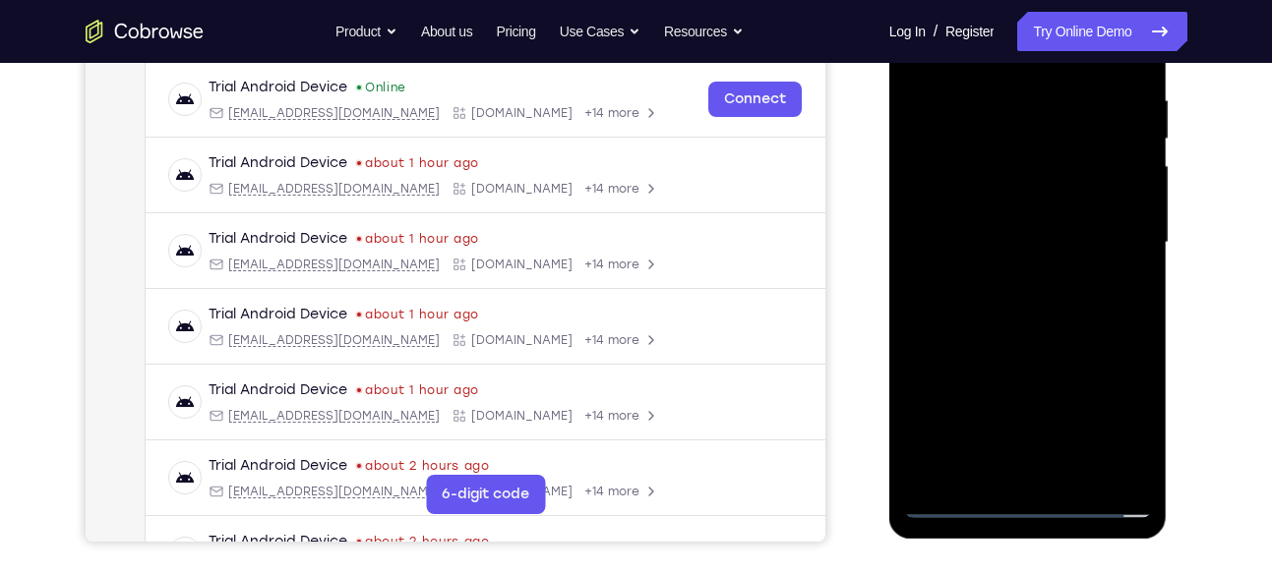
click at [1039, 342] on div at bounding box center [1028, 243] width 248 height 551
click at [1042, 231] on div at bounding box center [1028, 243] width 248 height 551
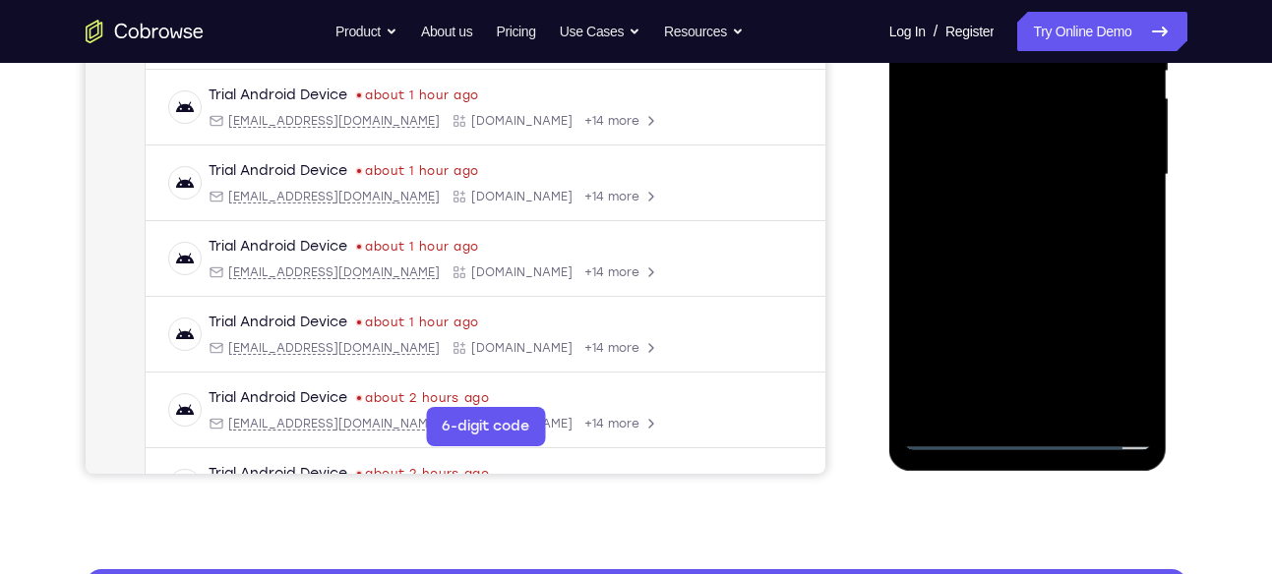
scroll to position [442, 0]
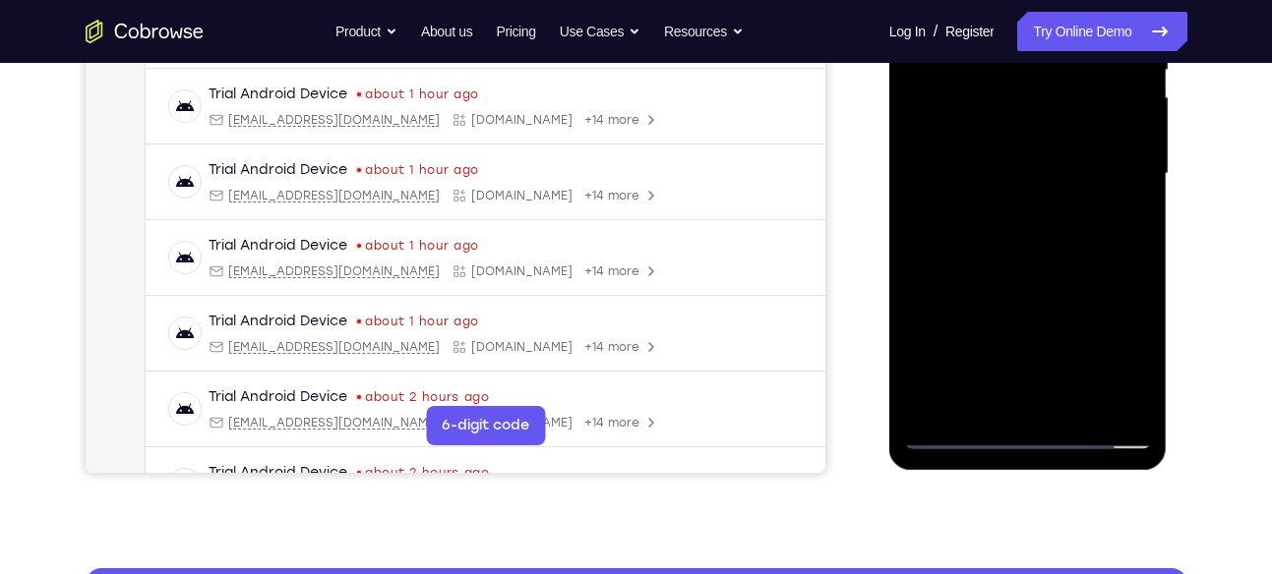
click at [1132, 364] on div at bounding box center [1028, 174] width 248 height 551
click at [1118, 225] on div at bounding box center [1028, 174] width 248 height 551
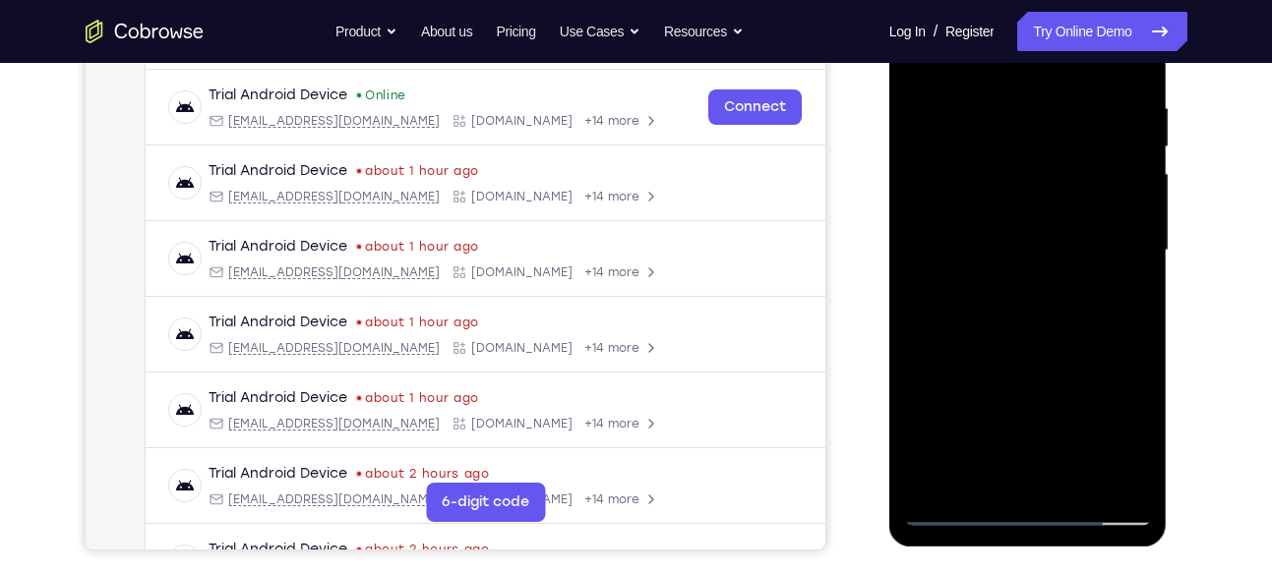
scroll to position [364, 0]
click at [1124, 302] on div at bounding box center [1028, 251] width 248 height 551
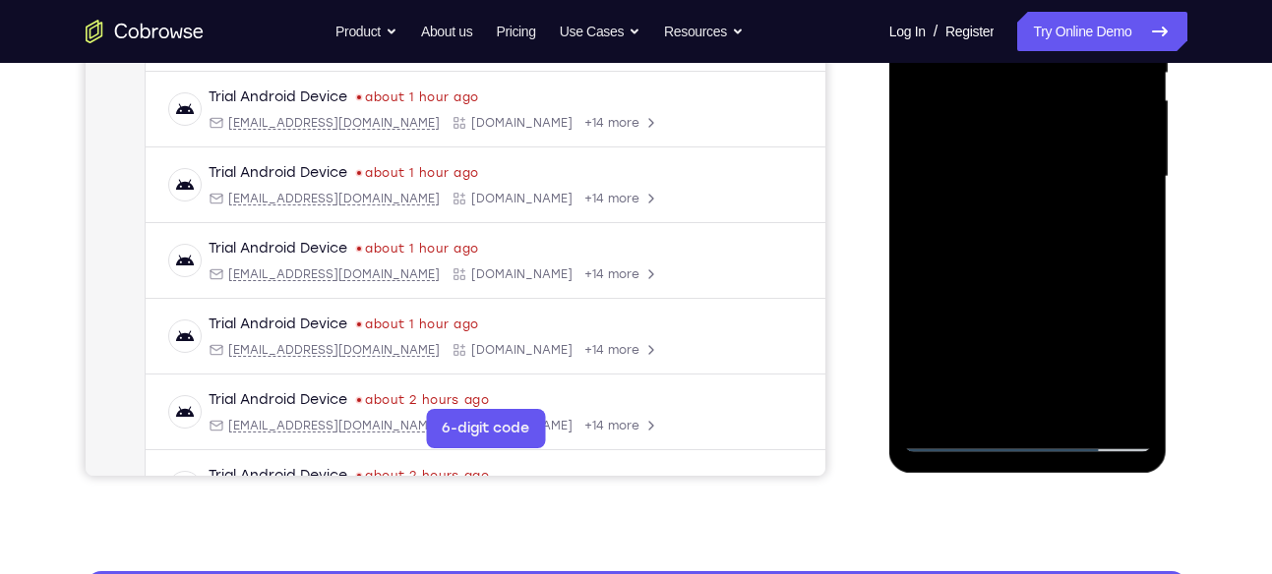
scroll to position [446, 0]
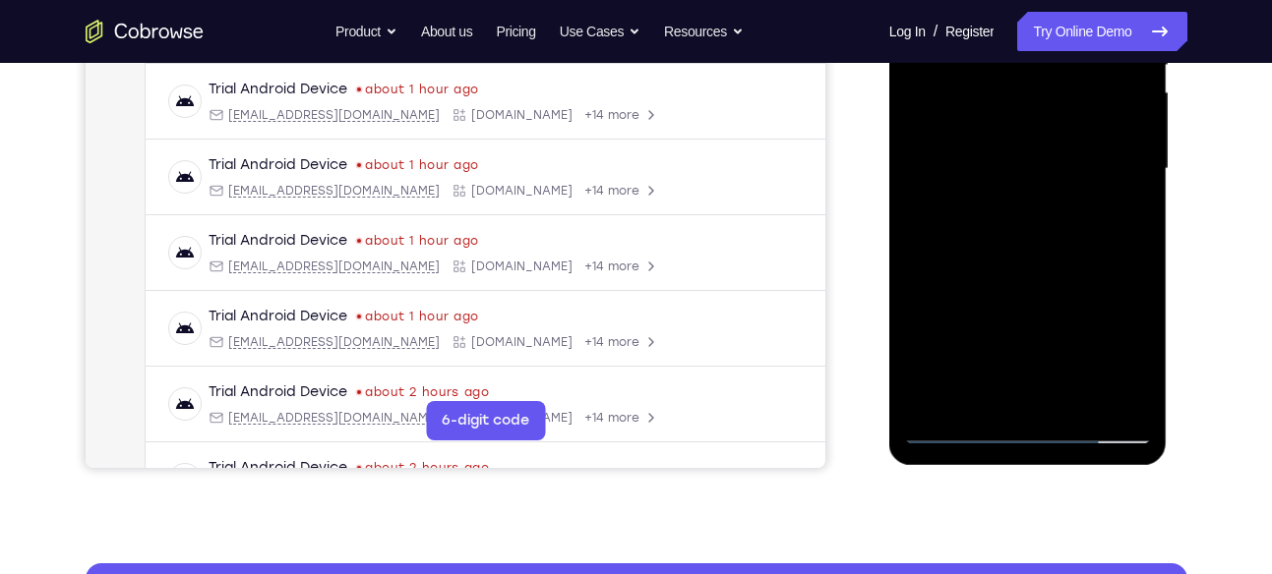
click at [965, 433] on div at bounding box center [1028, 169] width 248 height 551
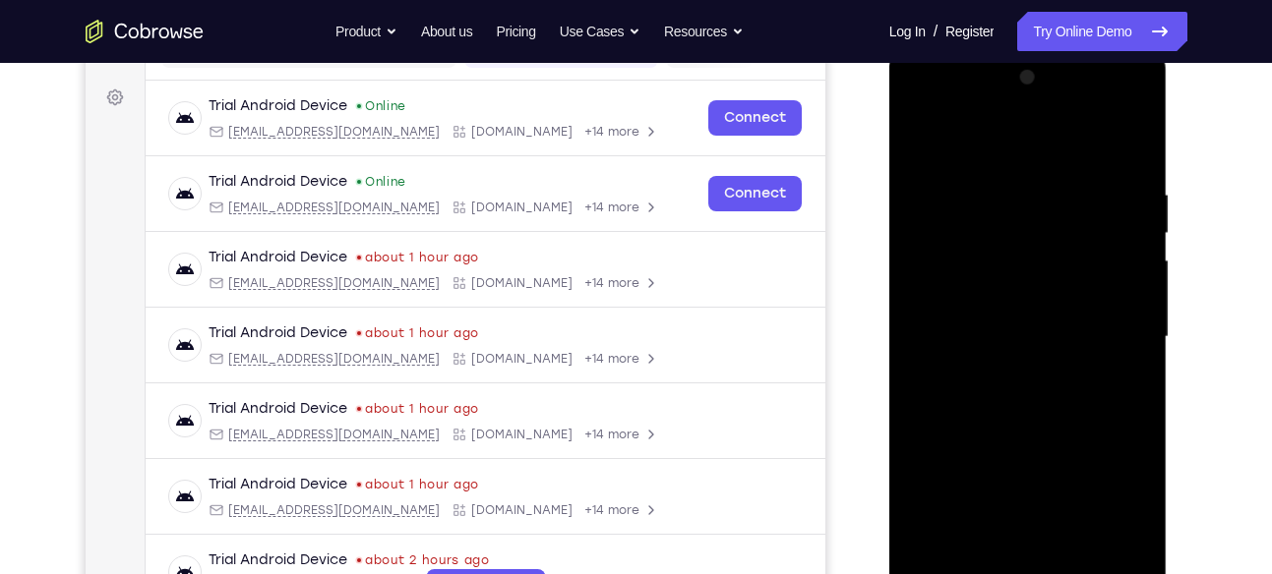
scroll to position [274, 0]
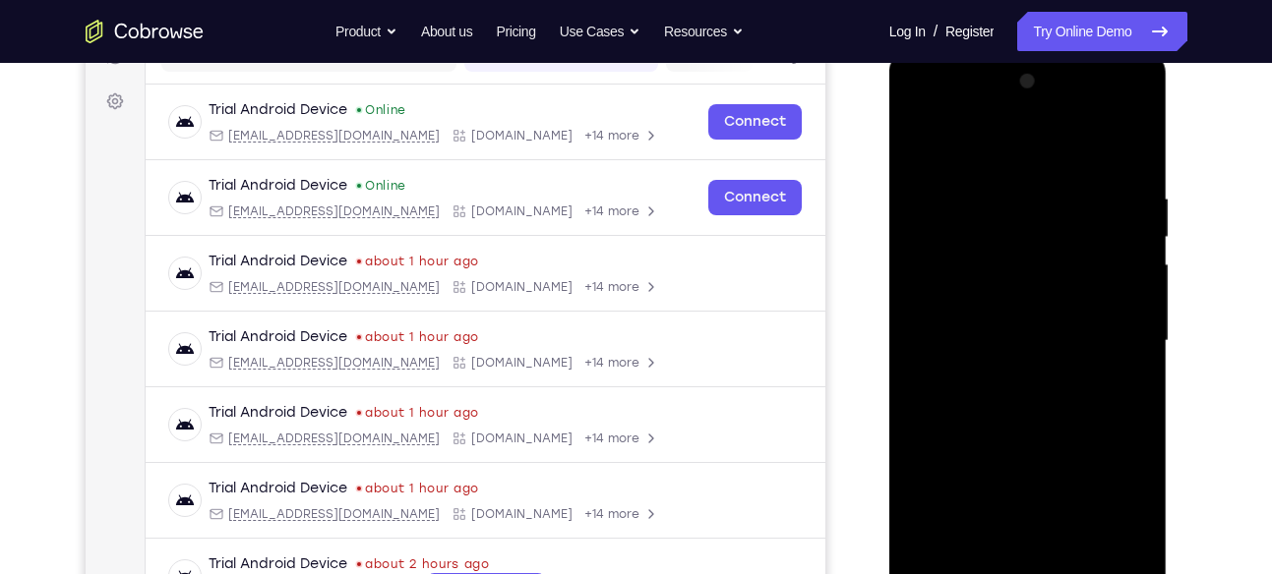
click at [929, 138] on div at bounding box center [1028, 341] width 248 height 551
click at [936, 192] on div at bounding box center [1028, 341] width 248 height 551
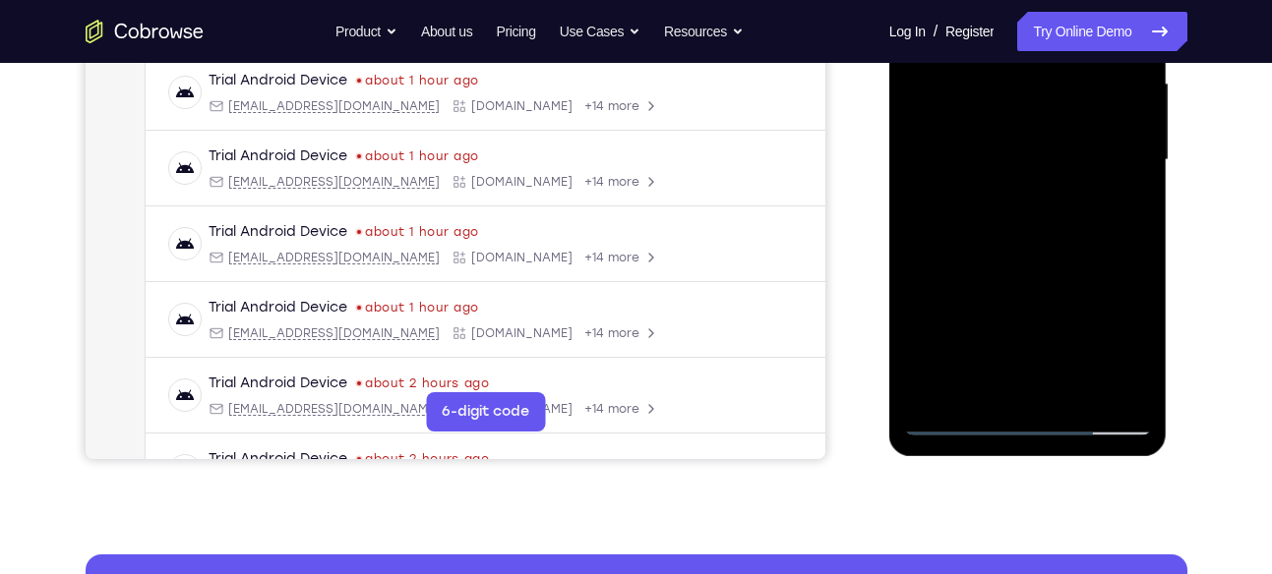
click at [946, 383] on div at bounding box center [1028, 160] width 248 height 551
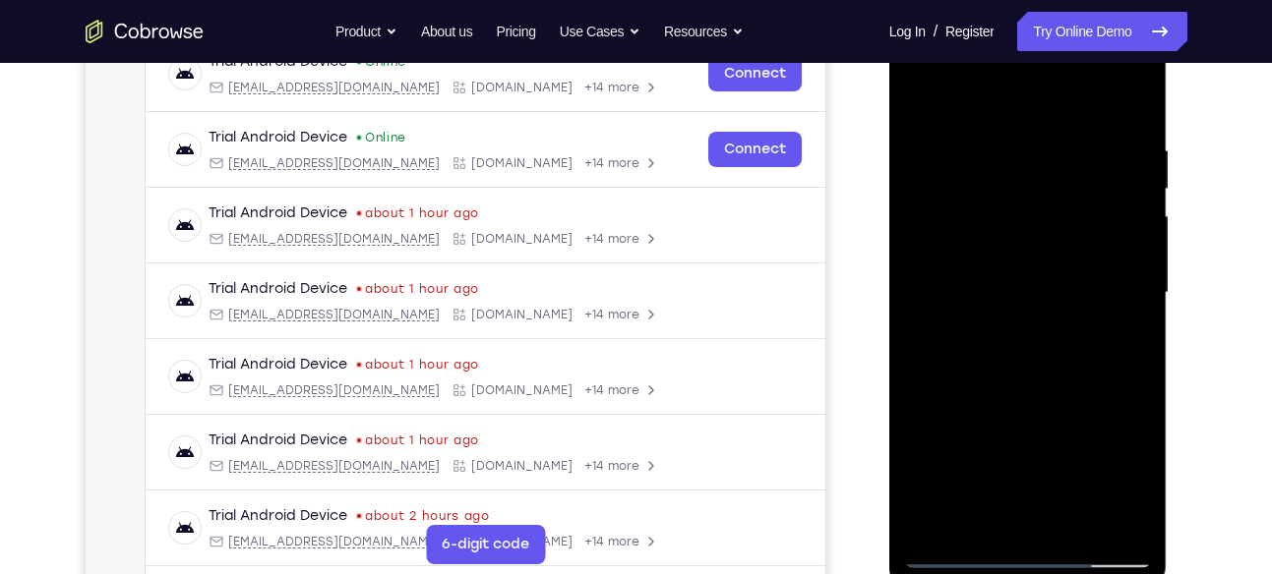
scroll to position [320, 0]
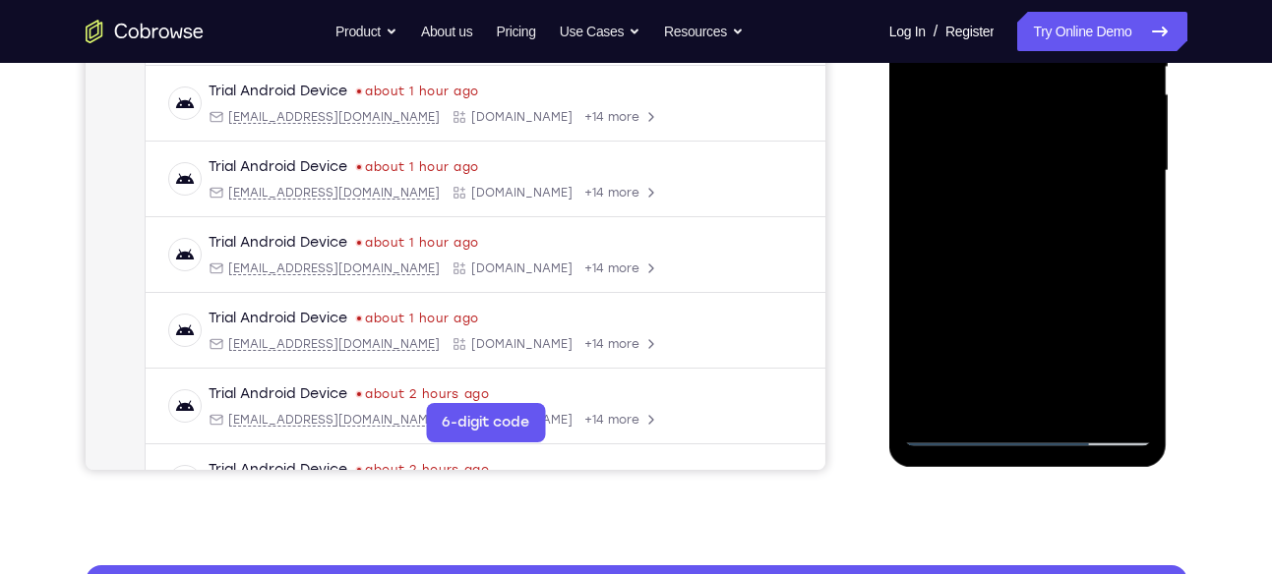
click at [991, 320] on div at bounding box center [1028, 171] width 248 height 551
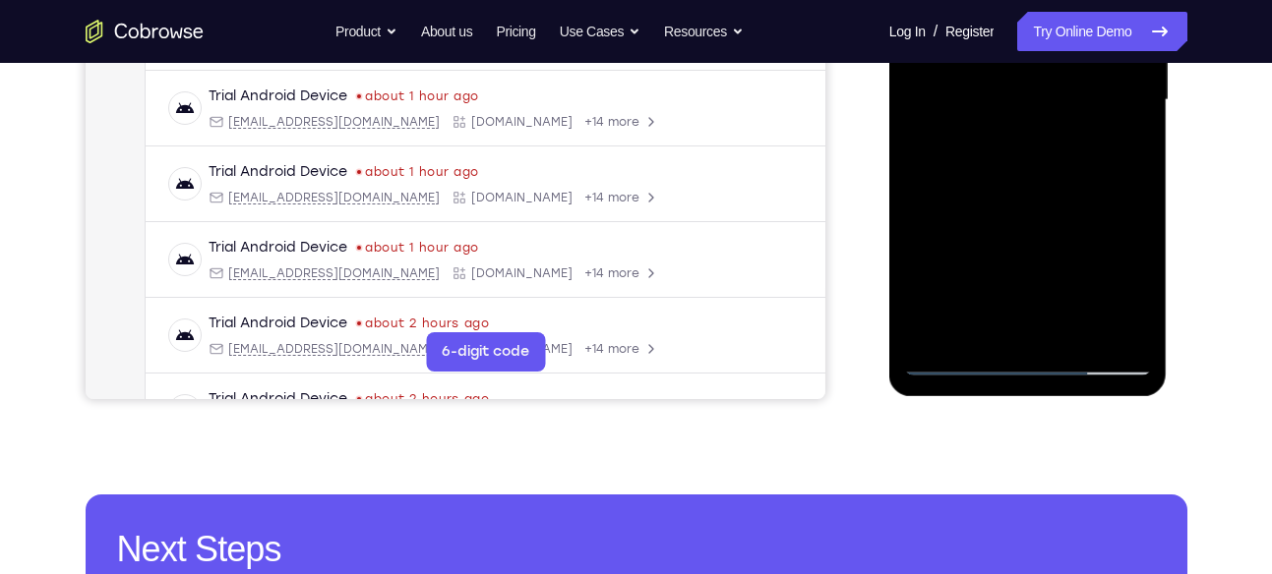
scroll to position [520, 0]
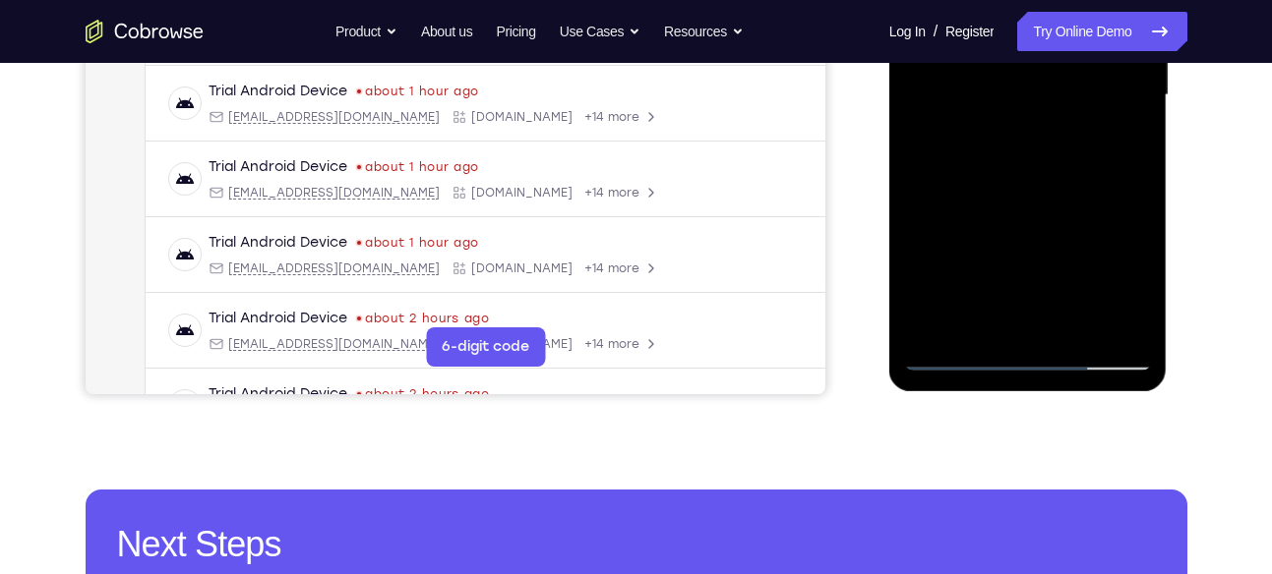
click at [951, 362] on div at bounding box center [1028, 95] width 248 height 551
click at [1062, 326] on div at bounding box center [1028, 95] width 248 height 551
click at [967, 357] on div at bounding box center [1028, 95] width 248 height 551
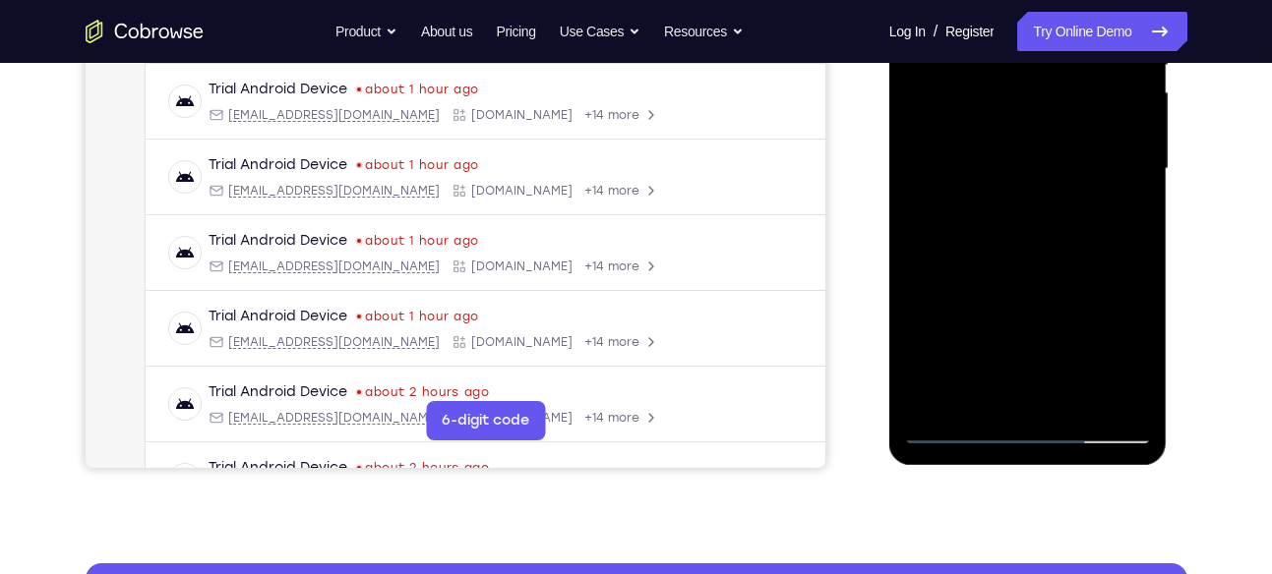
scroll to position [443, 0]
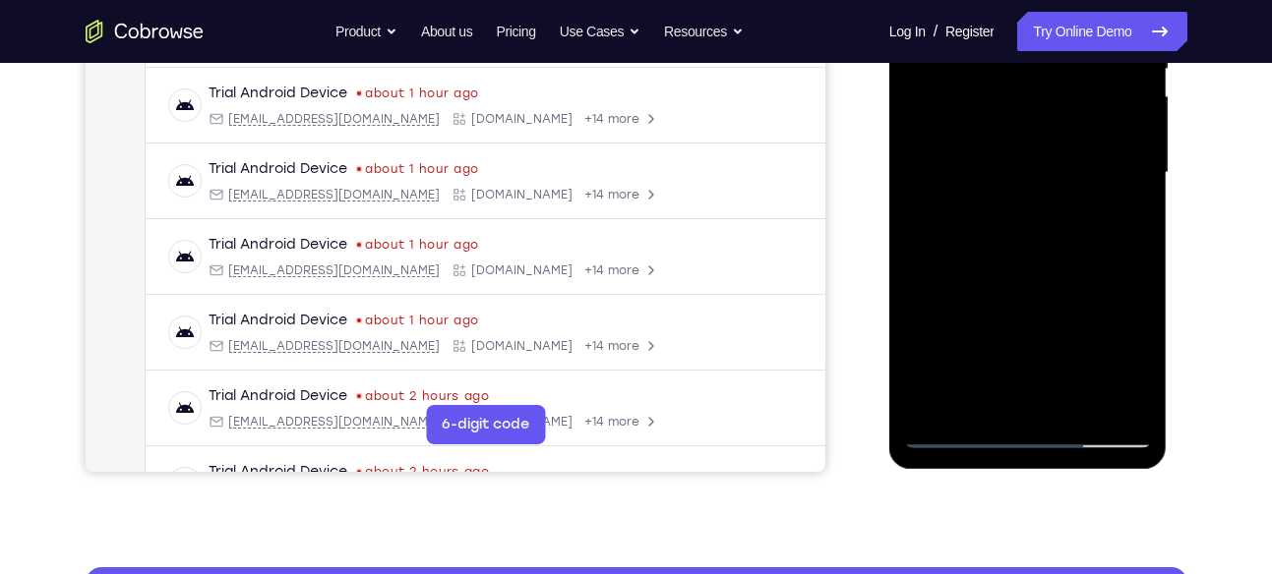
click at [980, 168] on div at bounding box center [1028, 173] width 248 height 551
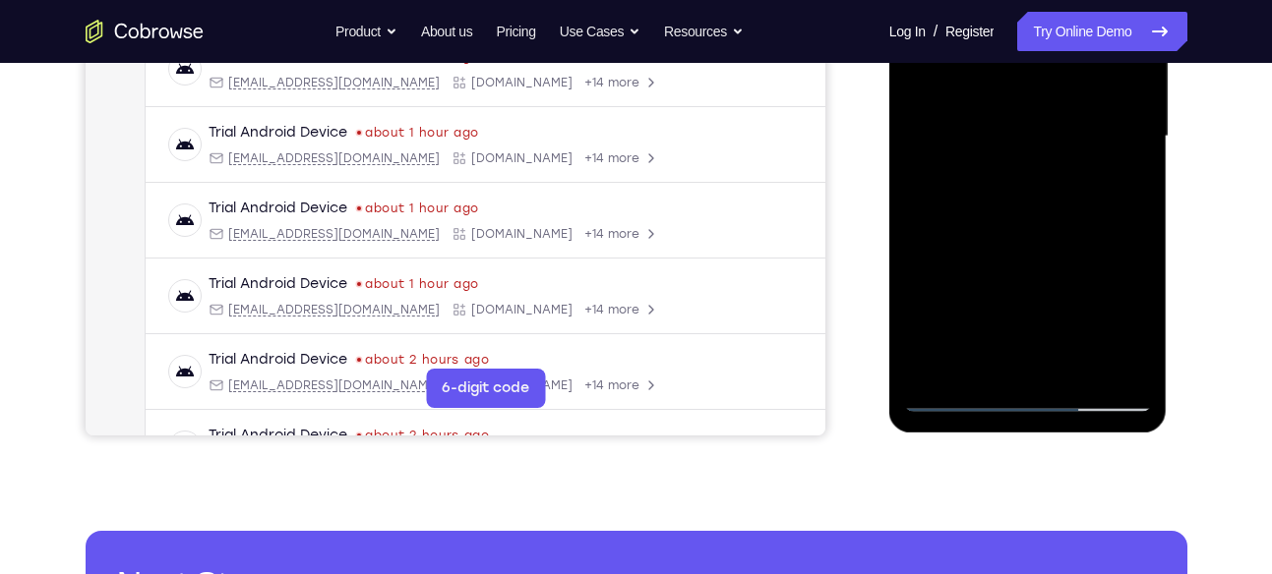
scroll to position [480, 0]
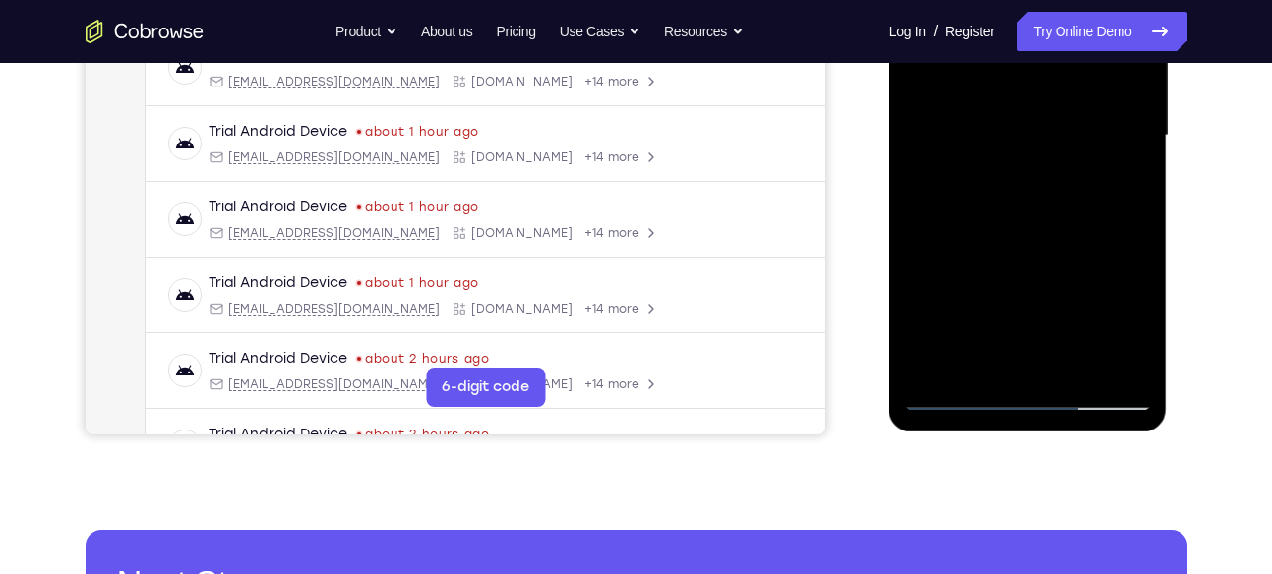
click at [982, 357] on div at bounding box center [1028, 135] width 248 height 551
click at [1054, 259] on div at bounding box center [1028, 135] width 248 height 551
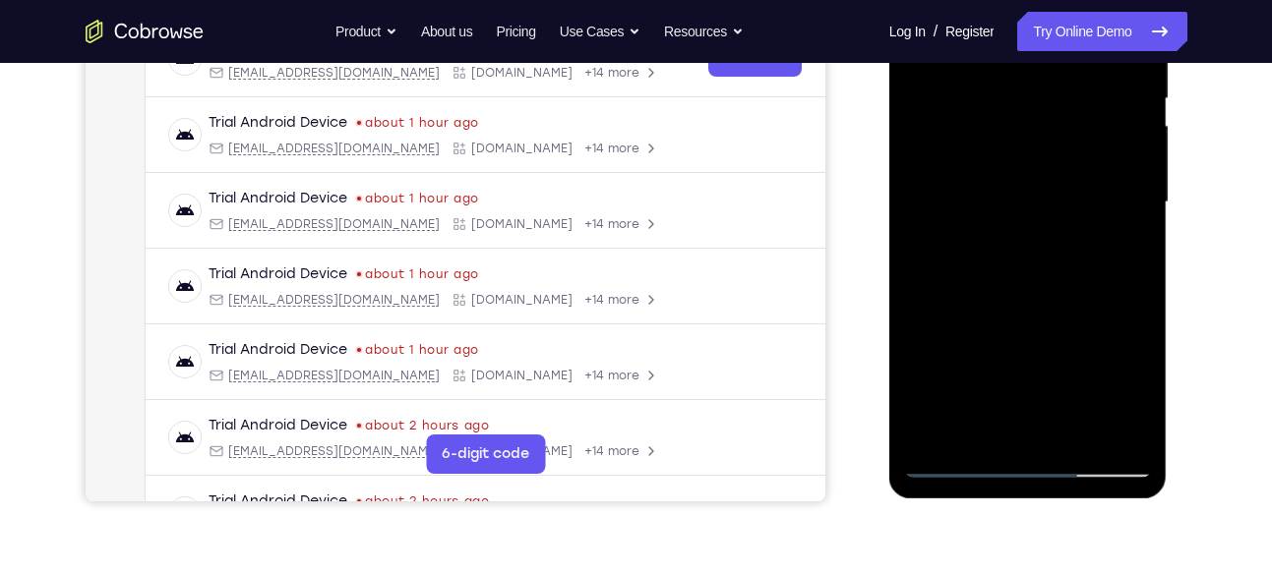
scroll to position [412, 0]
click at [1118, 238] on div at bounding box center [1028, 203] width 248 height 551
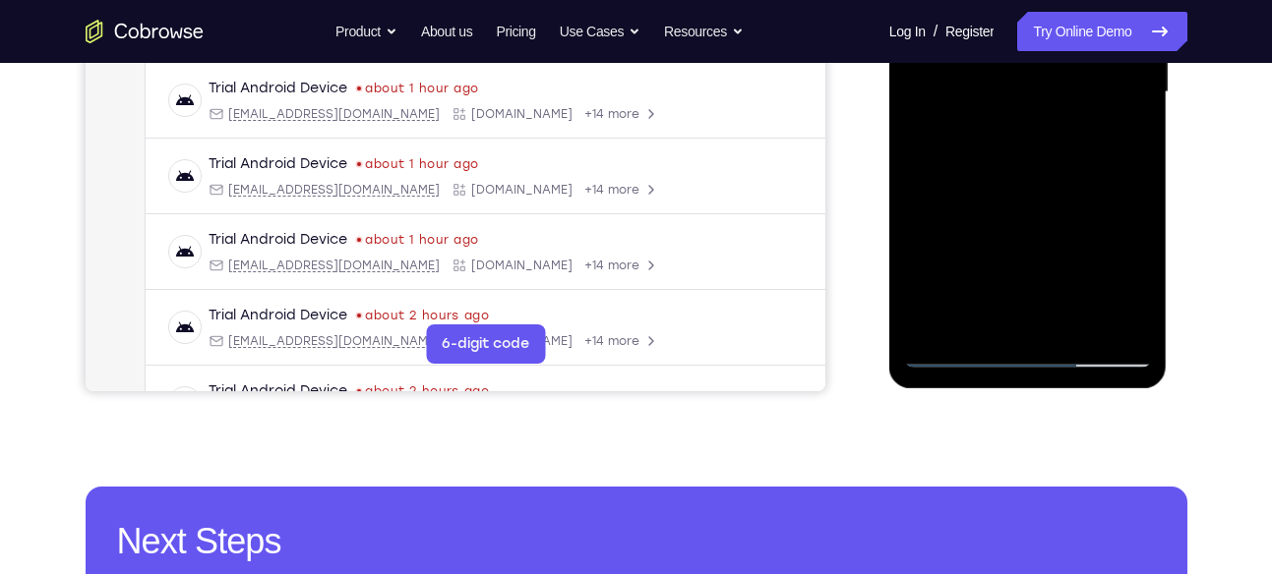
scroll to position [524, 0]
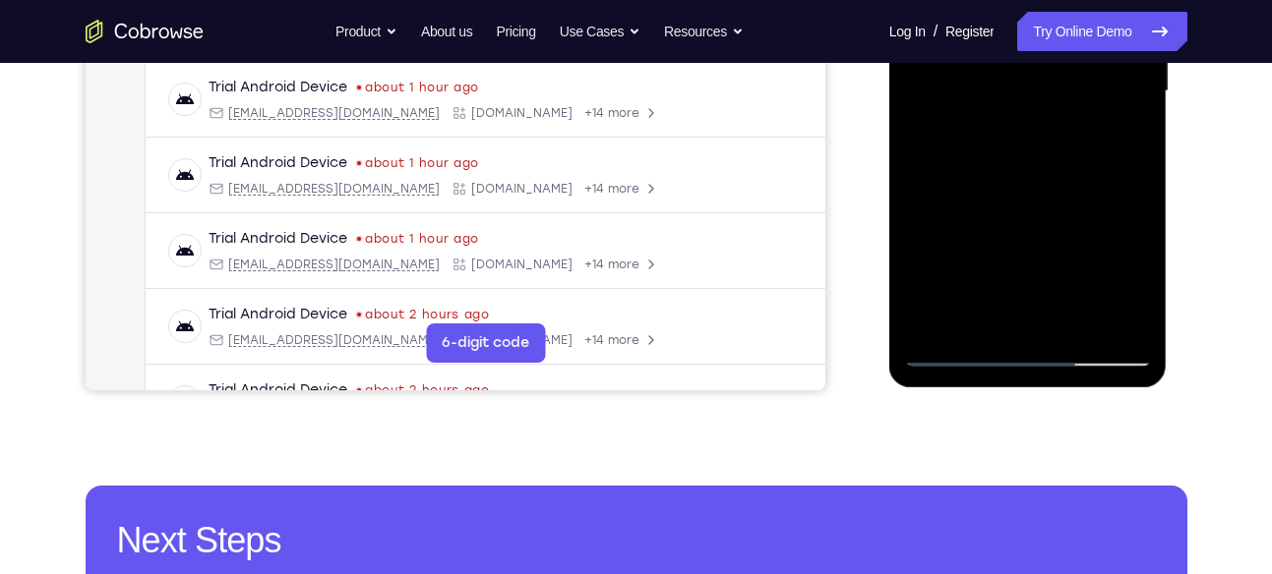
click at [955, 347] on div at bounding box center [1028, 91] width 248 height 551
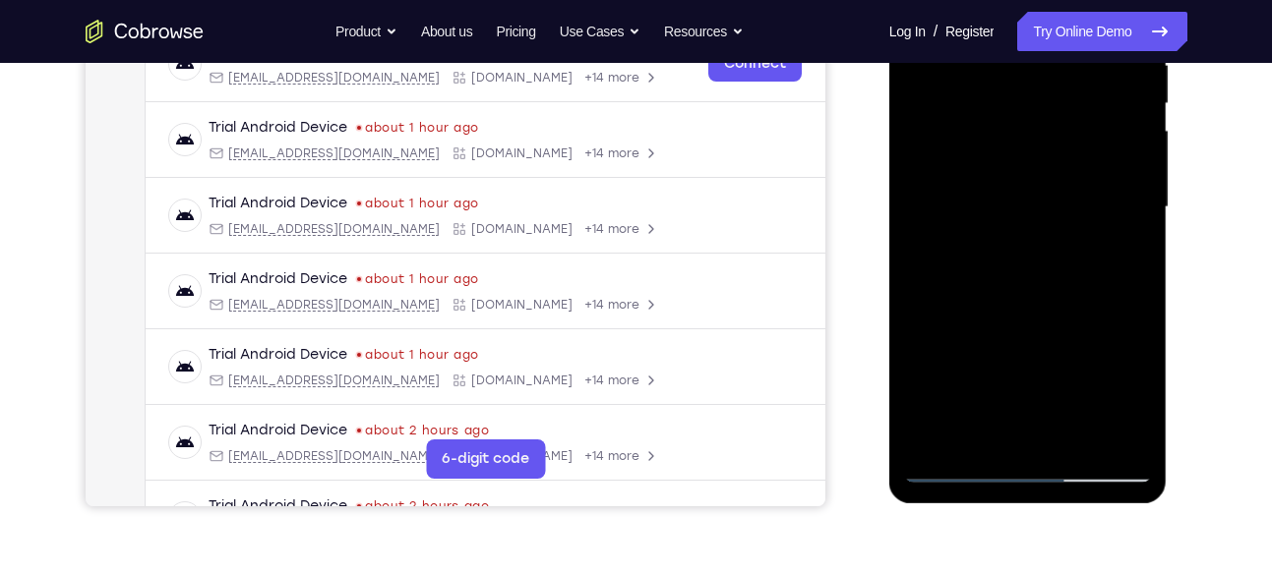
click at [958, 200] on div at bounding box center [1028, 207] width 248 height 551
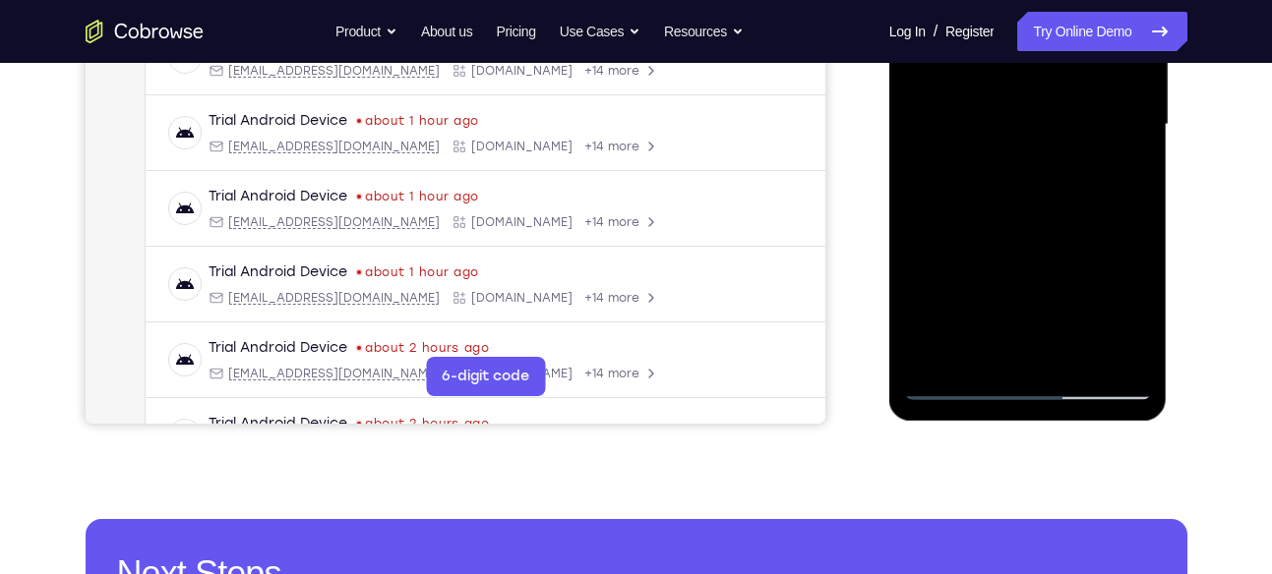
scroll to position [496, 0]
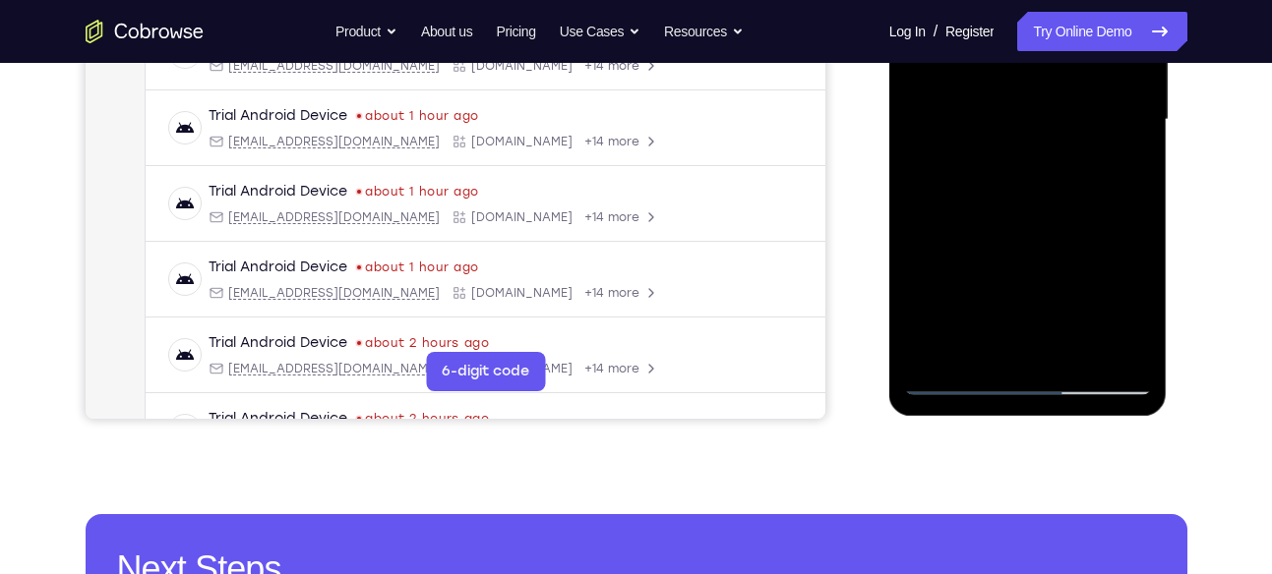
click at [961, 383] on div at bounding box center [1028, 120] width 248 height 551
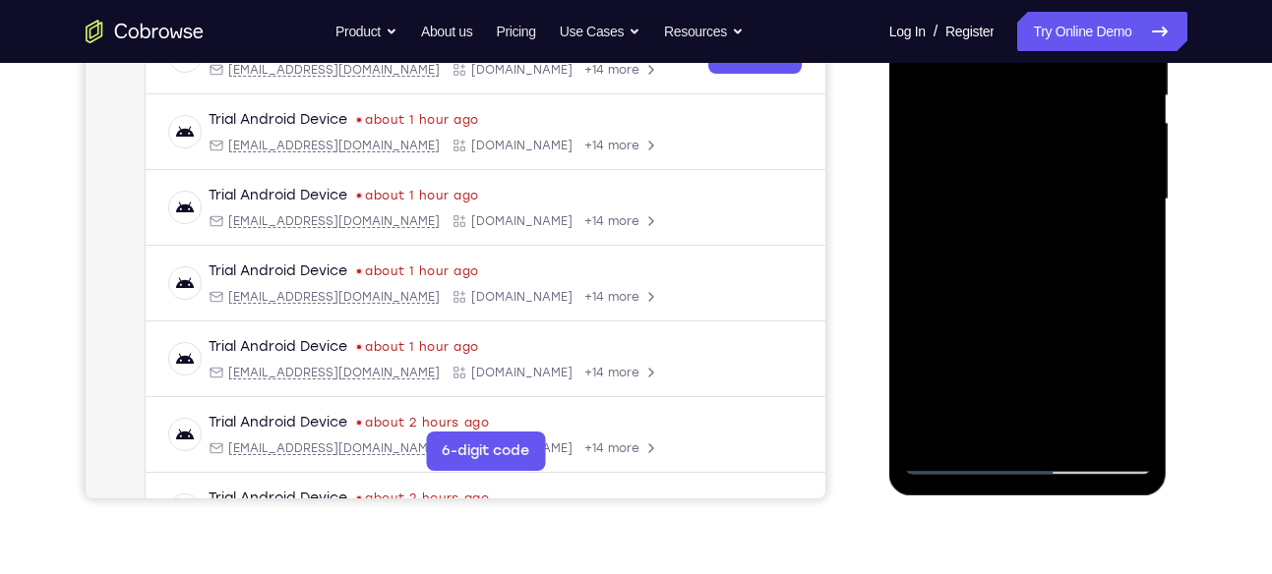
scroll to position [415, 0]
click at [988, 190] on div at bounding box center [1028, 200] width 248 height 551
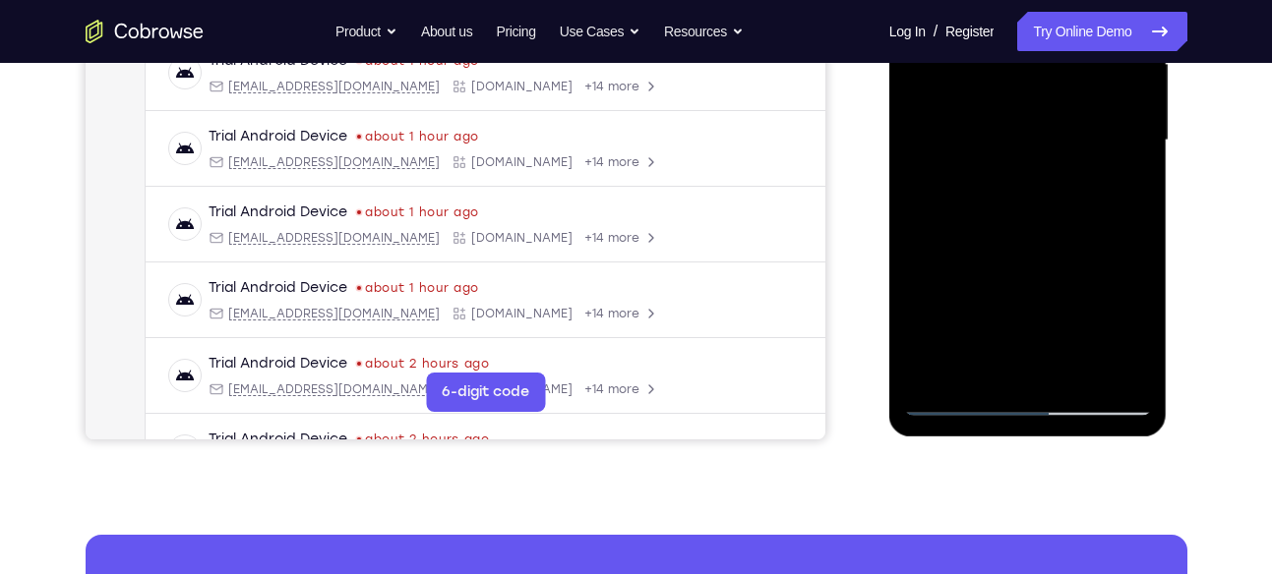
scroll to position [481, 0]
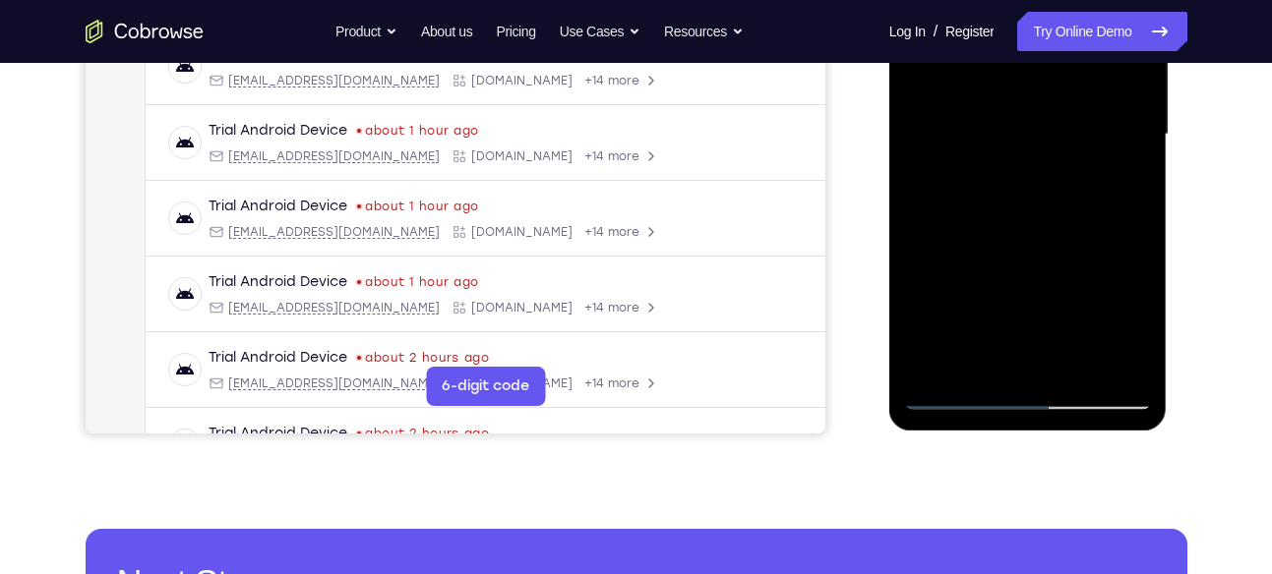
click at [977, 299] on div at bounding box center [1028, 134] width 248 height 551
click at [999, 298] on div at bounding box center [1028, 134] width 248 height 551
click at [1005, 270] on div at bounding box center [1028, 134] width 248 height 551
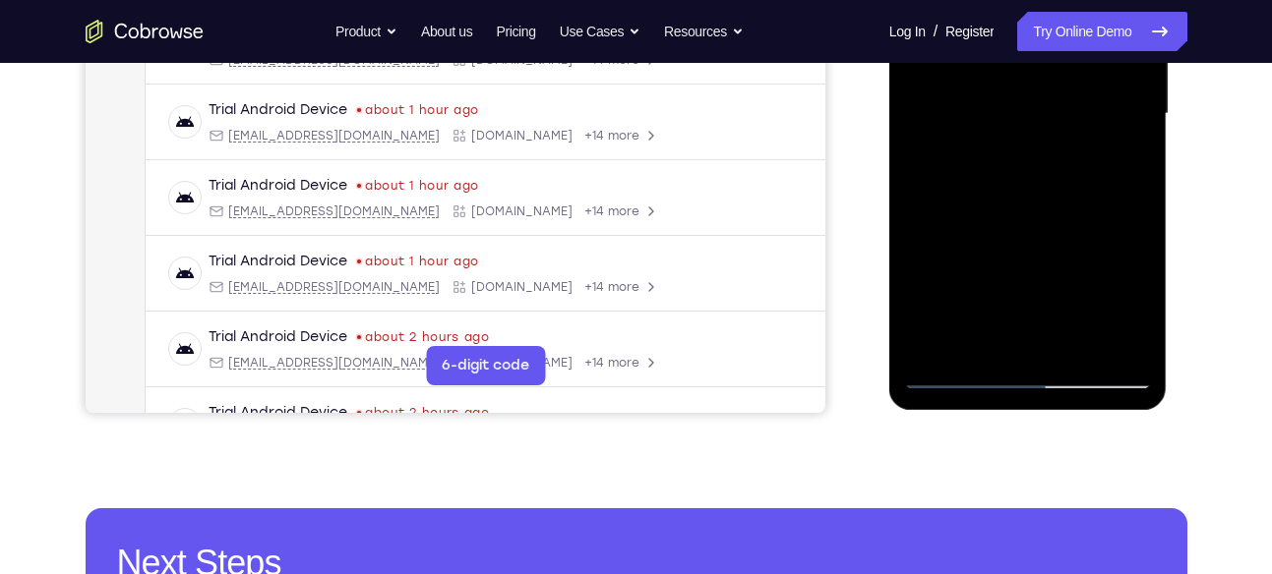
scroll to position [504, 0]
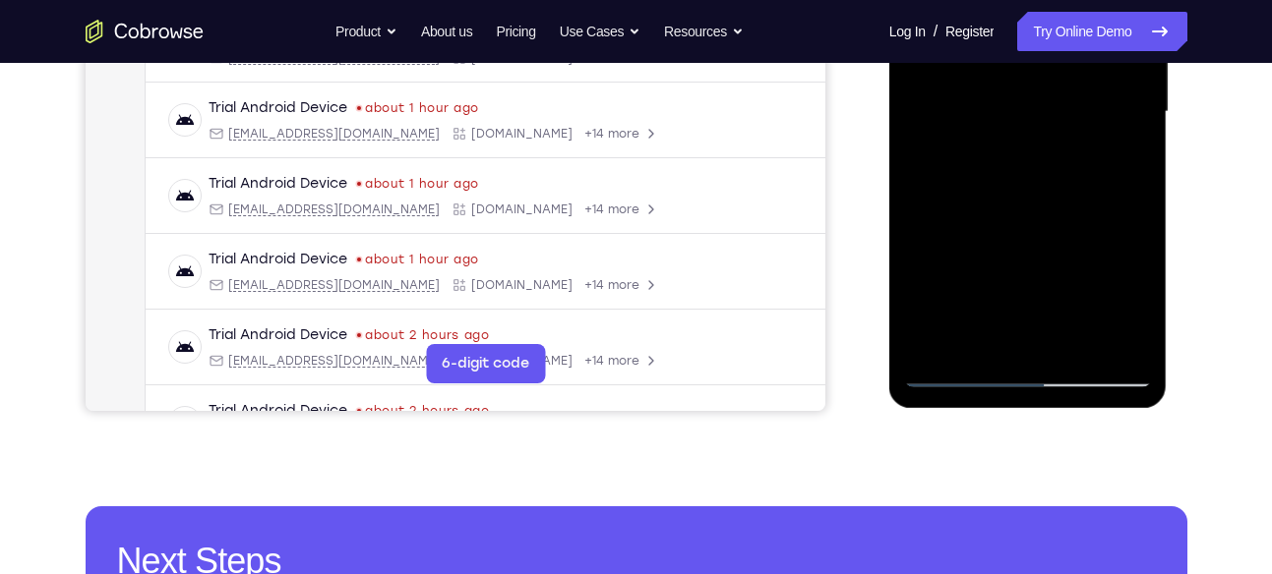
click at [1019, 213] on div at bounding box center [1028, 112] width 248 height 551
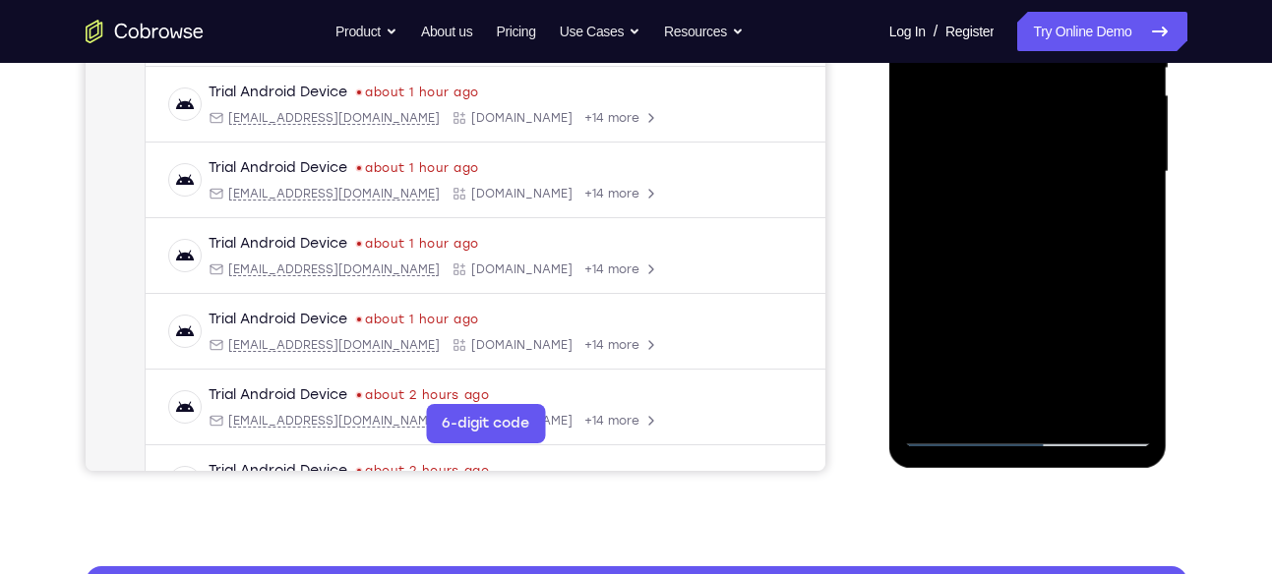
scroll to position [443, 0]
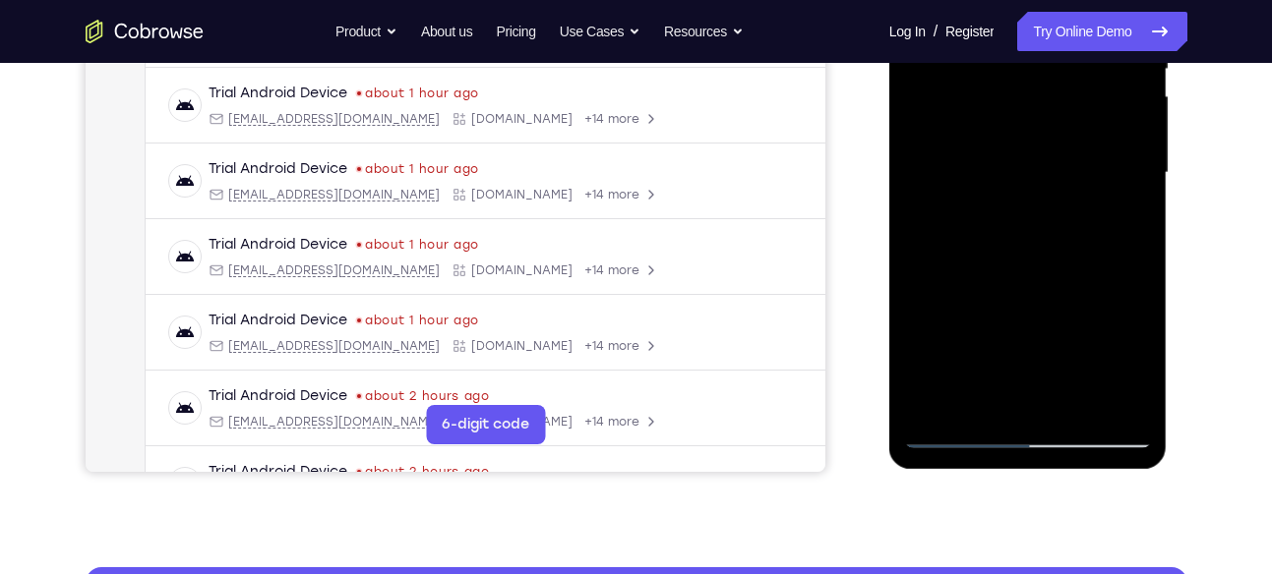
click at [1111, 224] on div at bounding box center [1028, 173] width 248 height 551
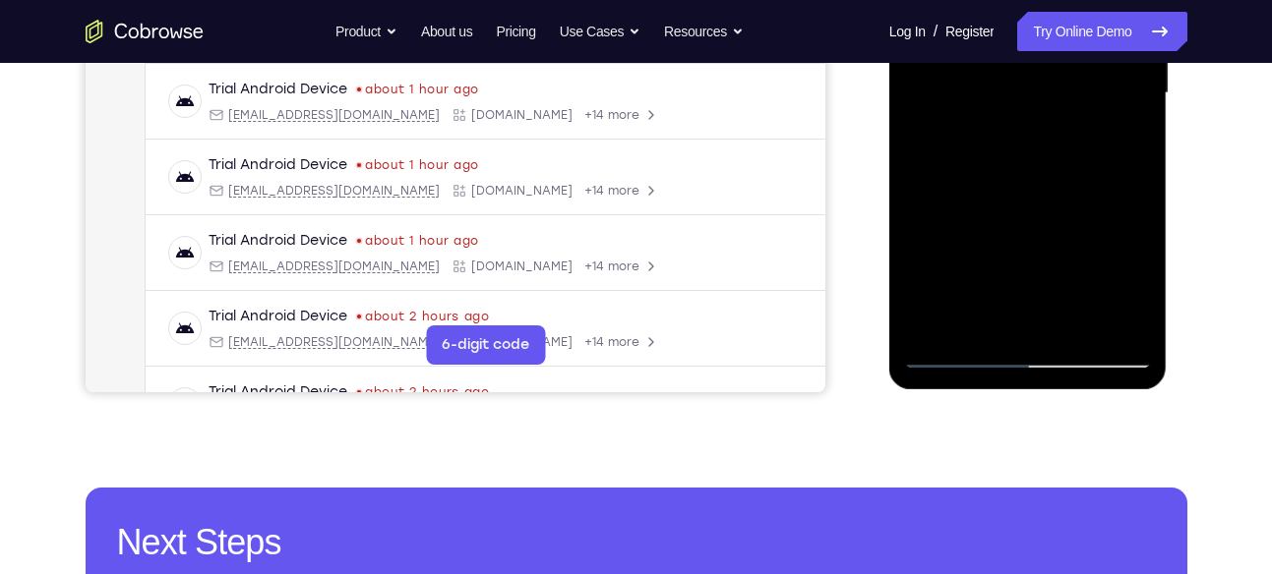
scroll to position [536, 0]
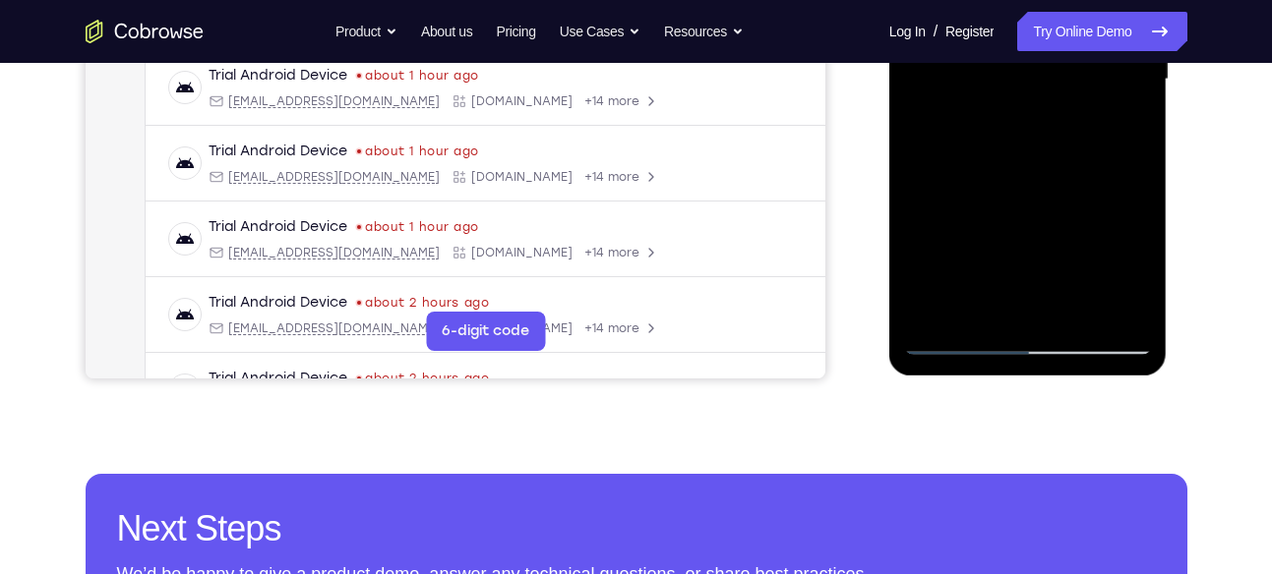
click at [962, 336] on div at bounding box center [1028, 79] width 248 height 551
click at [1124, 306] on div at bounding box center [1028, 79] width 248 height 551
click at [959, 335] on div at bounding box center [1028, 79] width 248 height 551
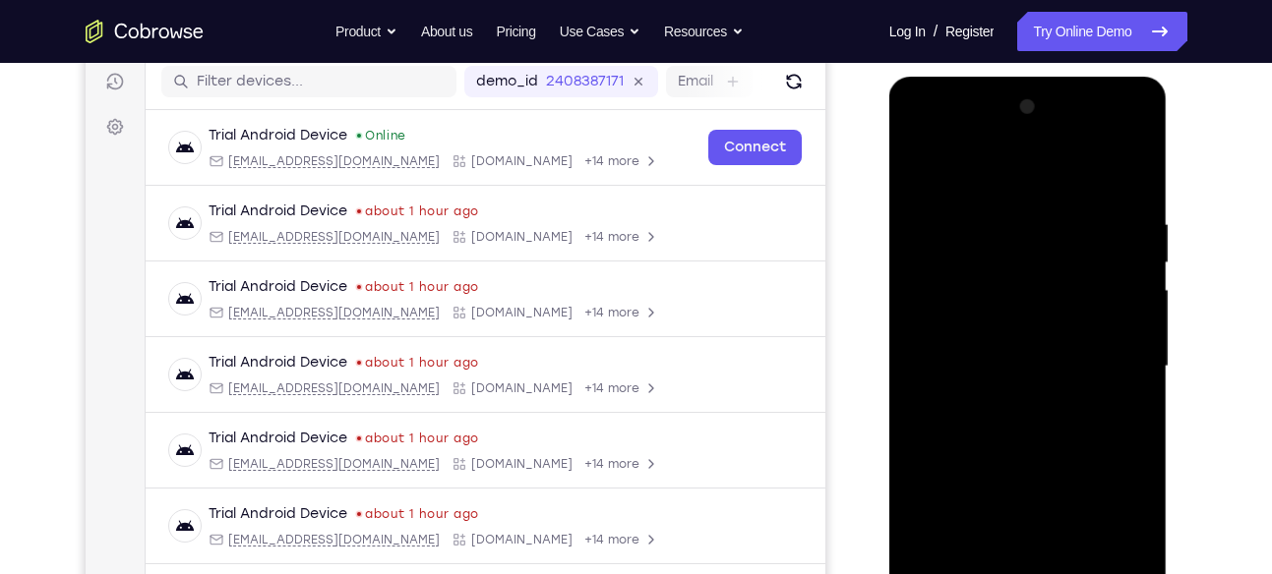
scroll to position [242, 0]
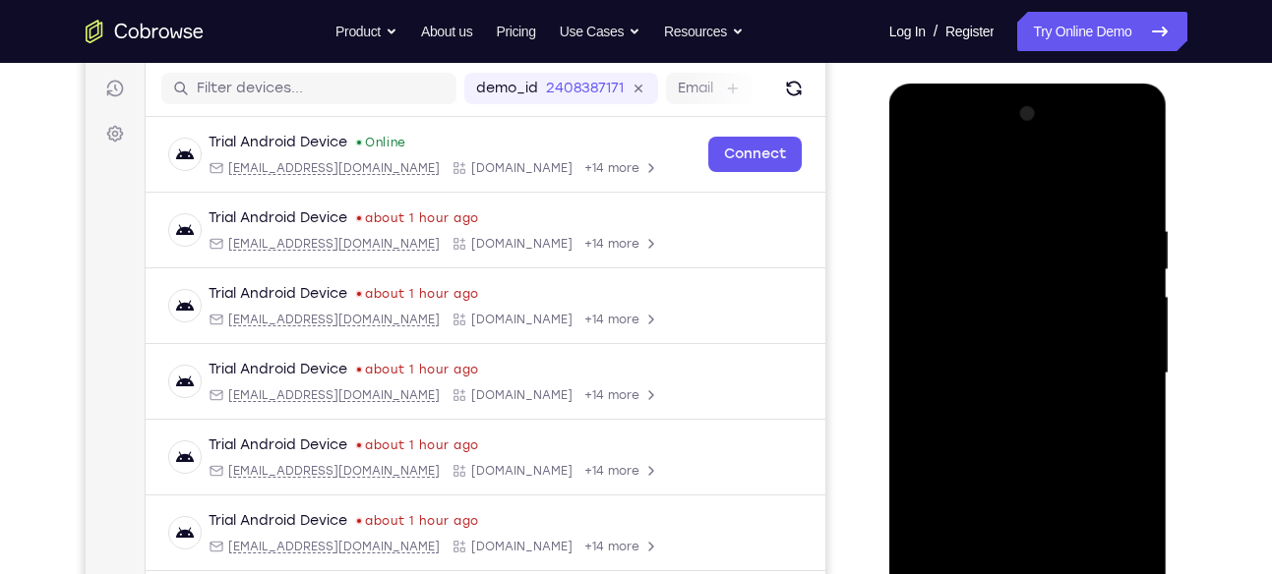
click at [923, 172] on div at bounding box center [1028, 373] width 248 height 551
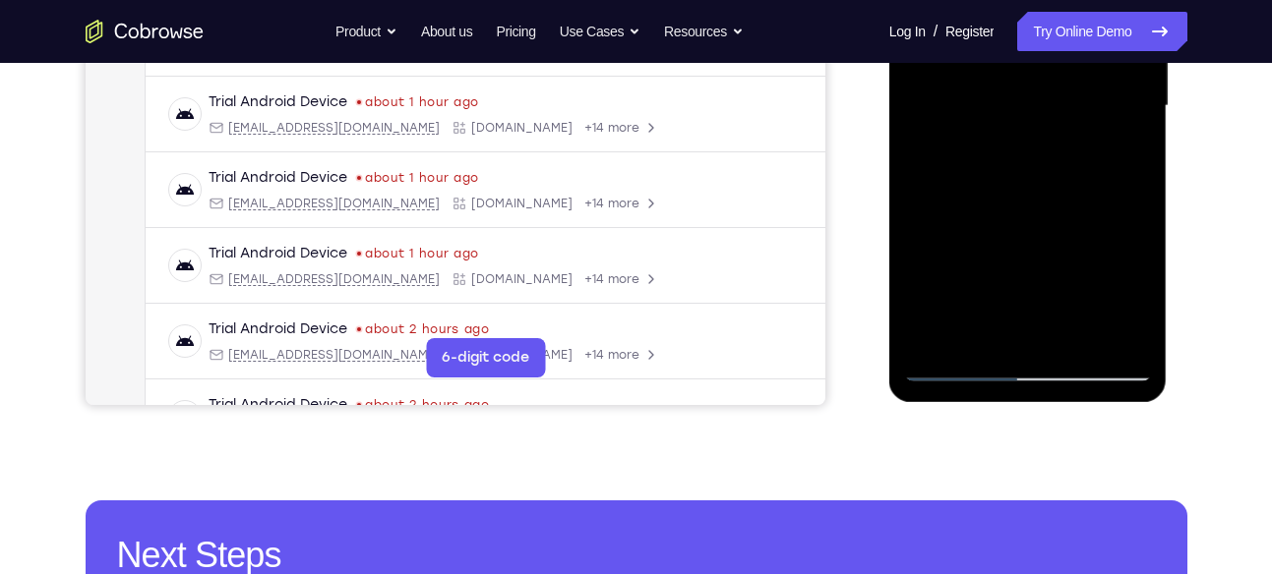
scroll to position [511, 0]
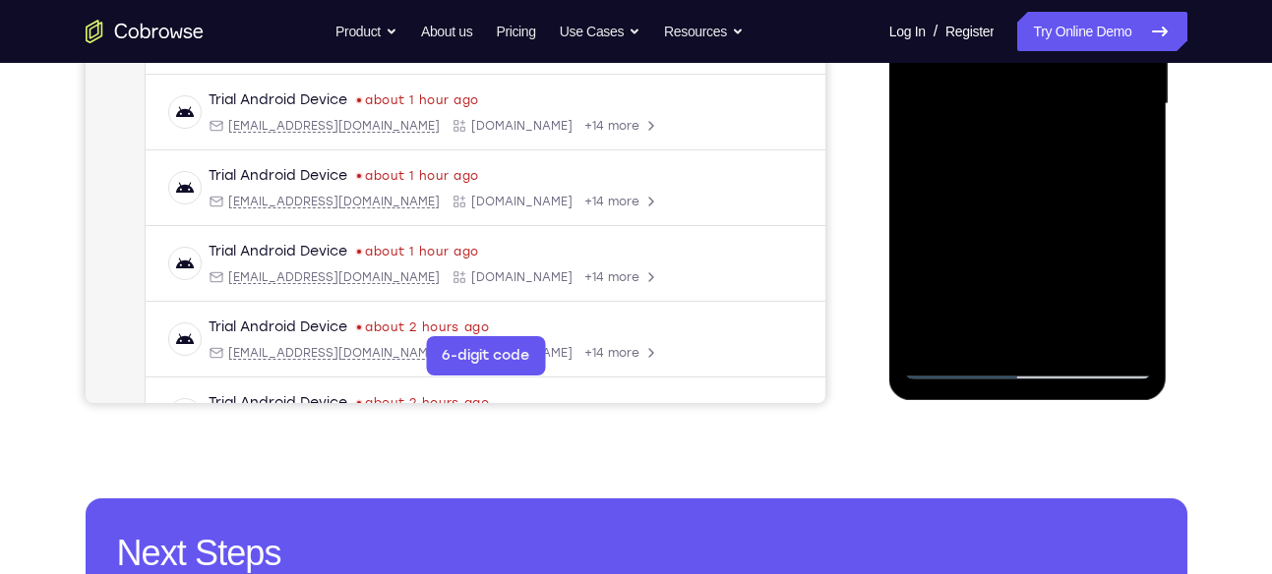
click at [1079, 328] on div at bounding box center [1028, 104] width 248 height 551
click at [955, 363] on div at bounding box center [1028, 104] width 248 height 551
click at [979, 340] on div at bounding box center [1028, 104] width 248 height 551
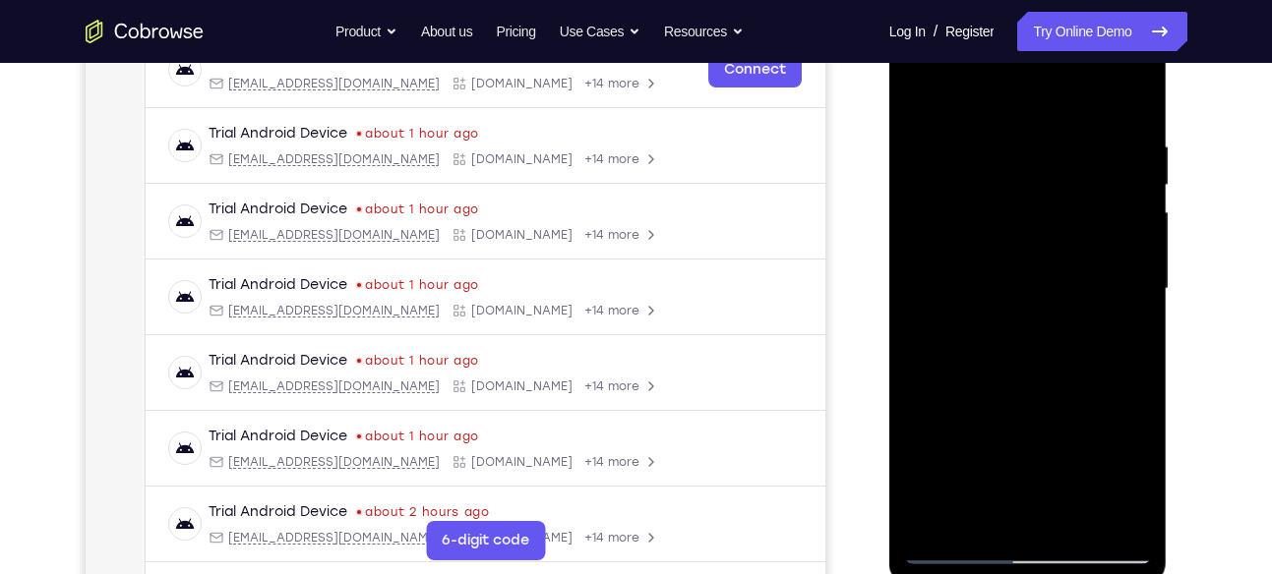
scroll to position [255, 0]
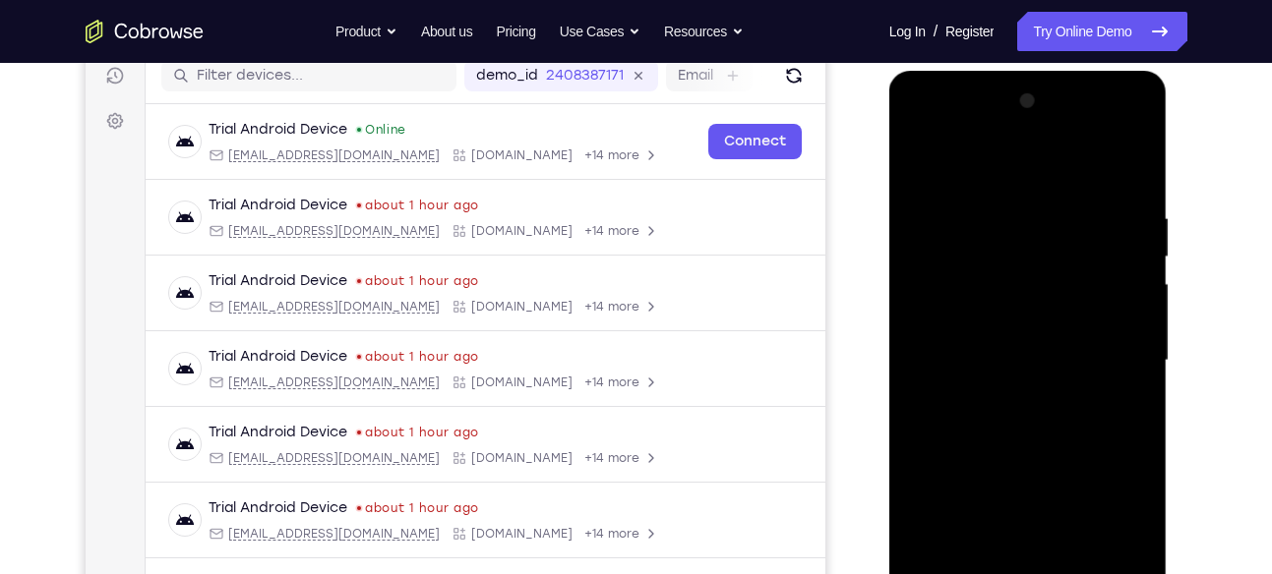
click at [1038, 154] on div at bounding box center [1028, 361] width 248 height 551
click at [1001, 216] on div at bounding box center [1028, 361] width 248 height 551
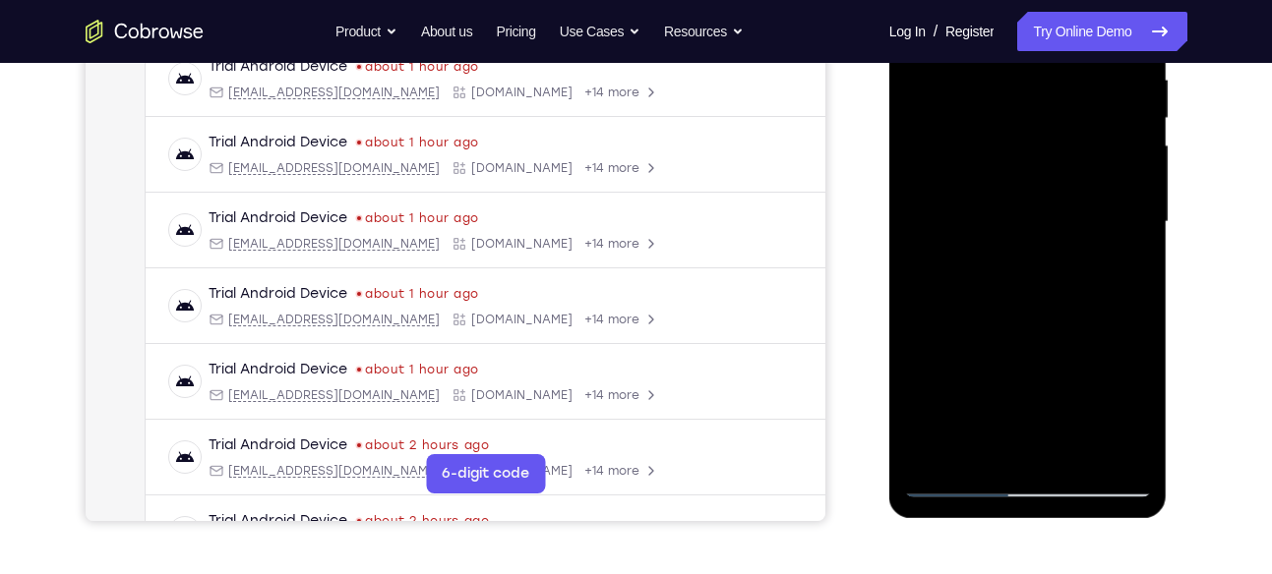
scroll to position [394, 0]
drag, startPoint x: 1040, startPoint y: 328, endPoint x: 1048, endPoint y: 296, distance: 33.4
click at [1048, 296] on div at bounding box center [1028, 221] width 248 height 551
click at [1057, 316] on div at bounding box center [1028, 221] width 248 height 551
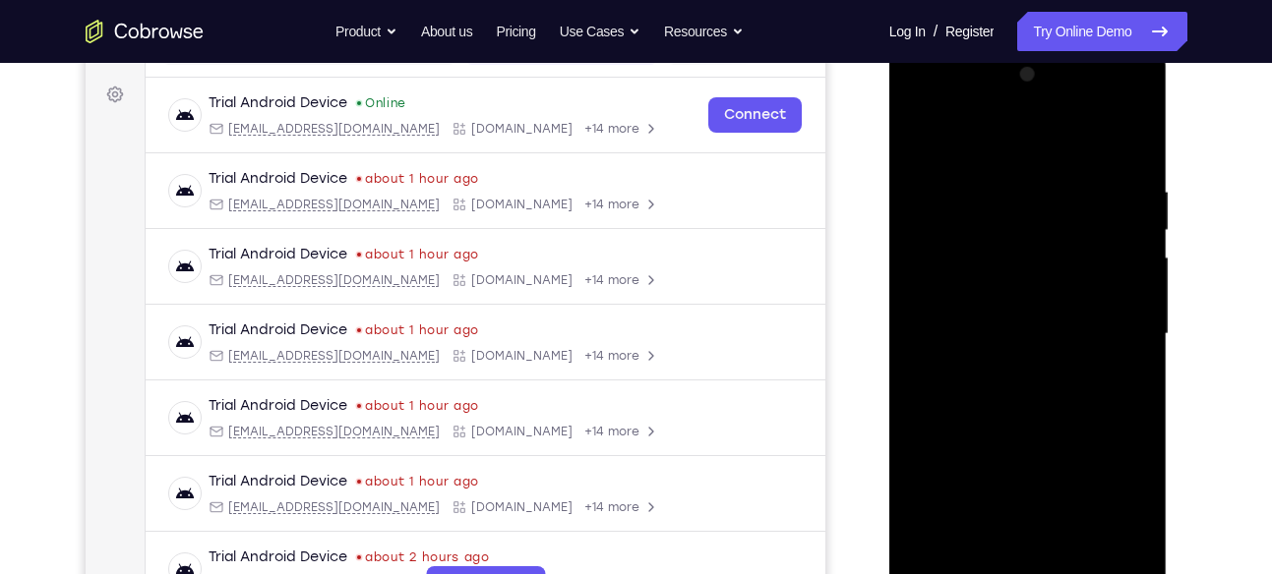
scroll to position [280, 0]
drag, startPoint x: 1048, startPoint y: 232, endPoint x: 1036, endPoint y: 298, distance: 67.1
click at [1036, 298] on div at bounding box center [1028, 335] width 248 height 551
click at [1012, 211] on div at bounding box center [1028, 335] width 248 height 551
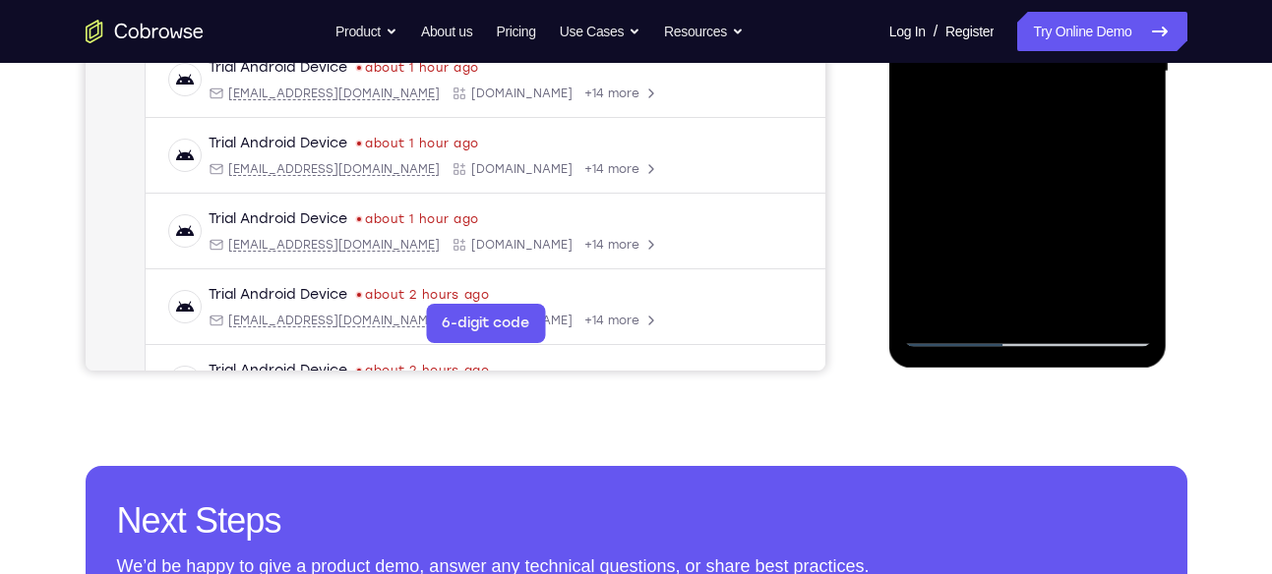
scroll to position [549, 0]
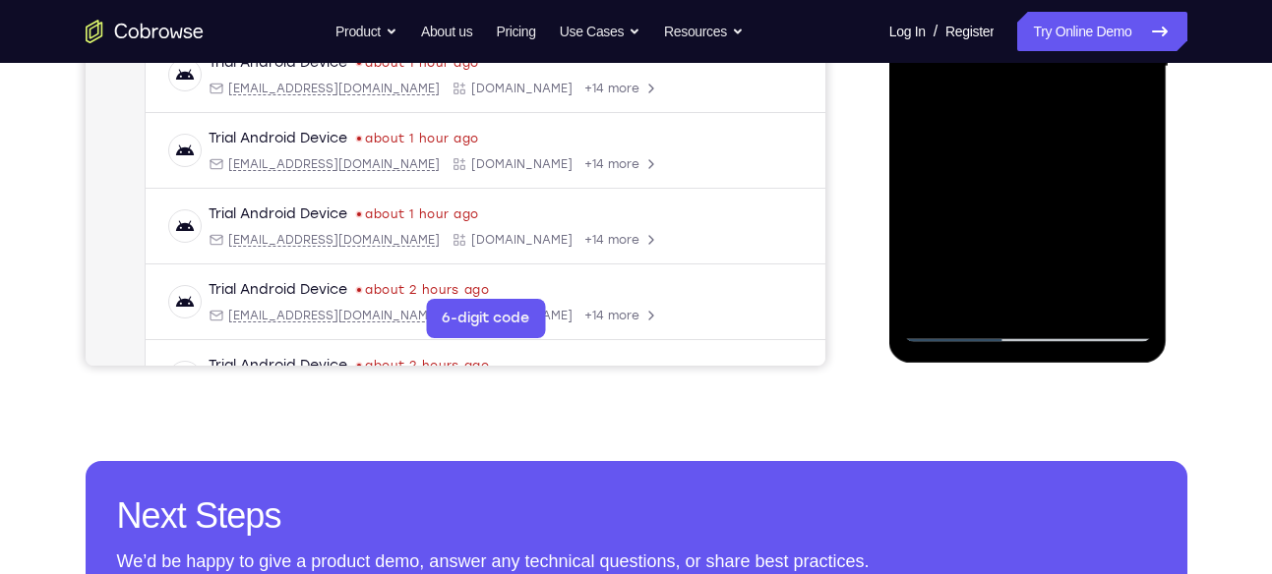
click at [976, 243] on div at bounding box center [1028, 67] width 248 height 551
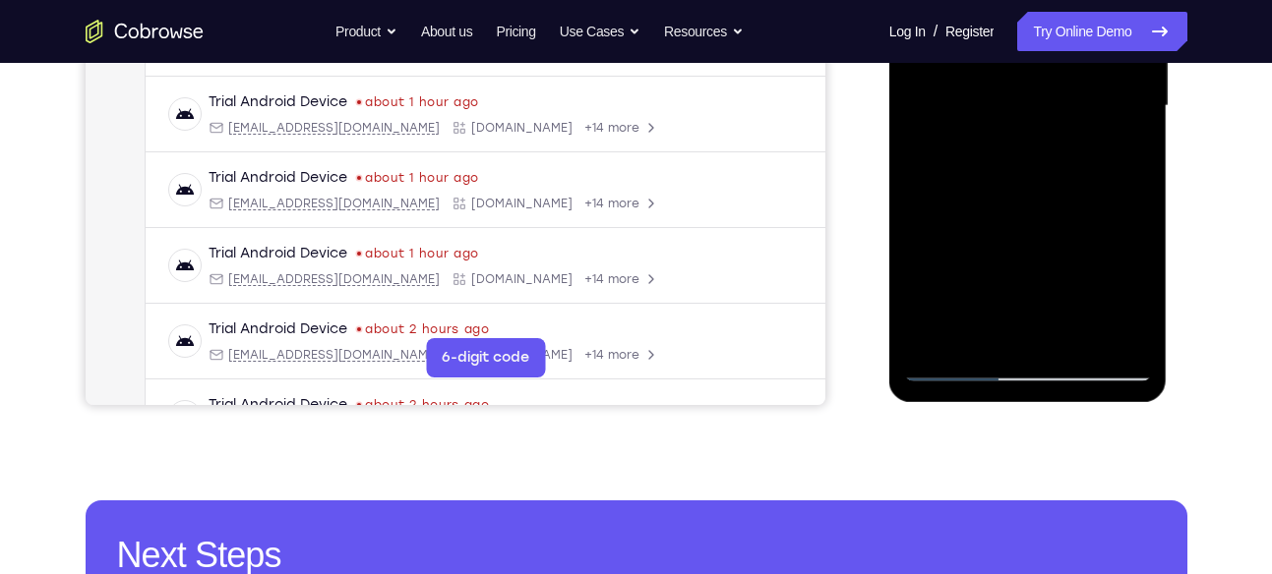
scroll to position [558, 0]
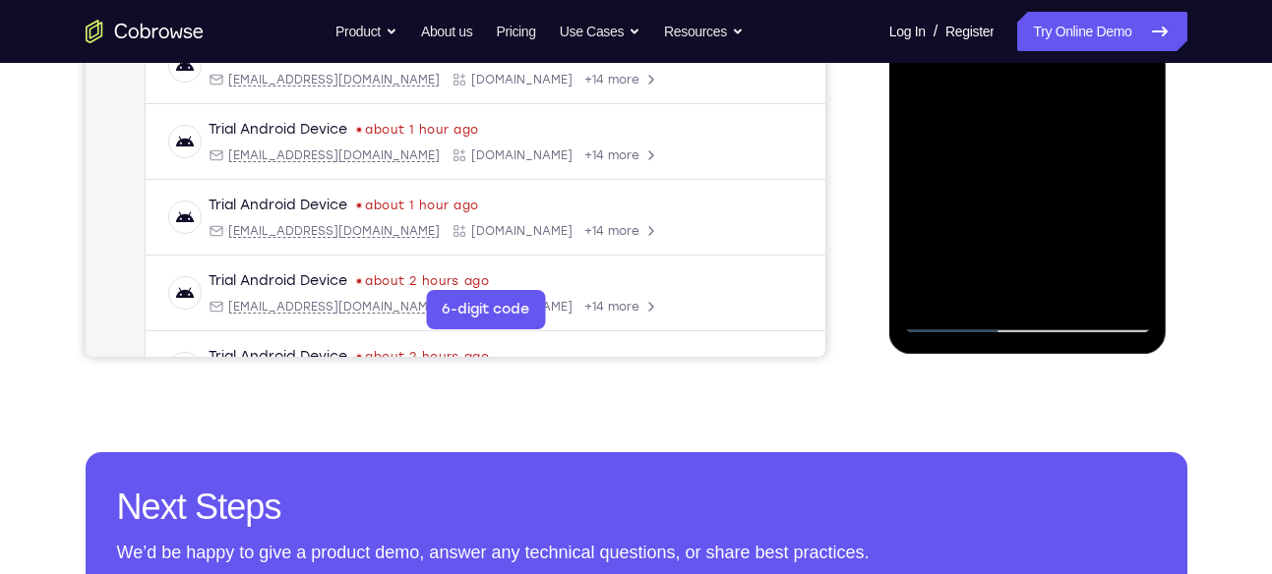
click at [1055, 239] on div at bounding box center [1028, 58] width 248 height 551
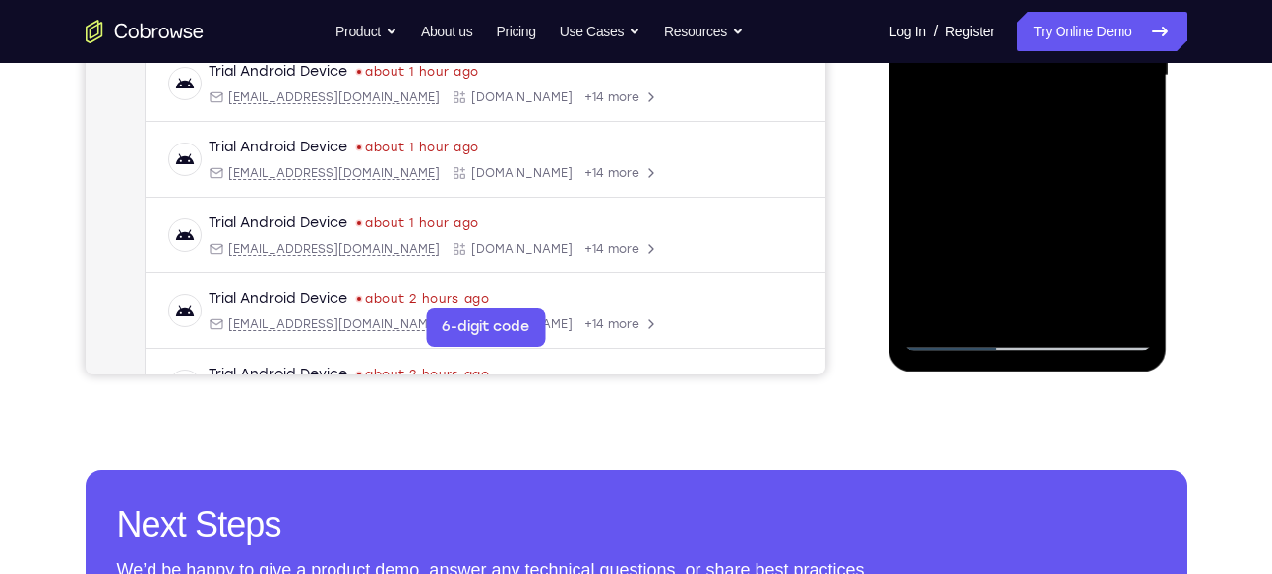
scroll to position [545, 0]
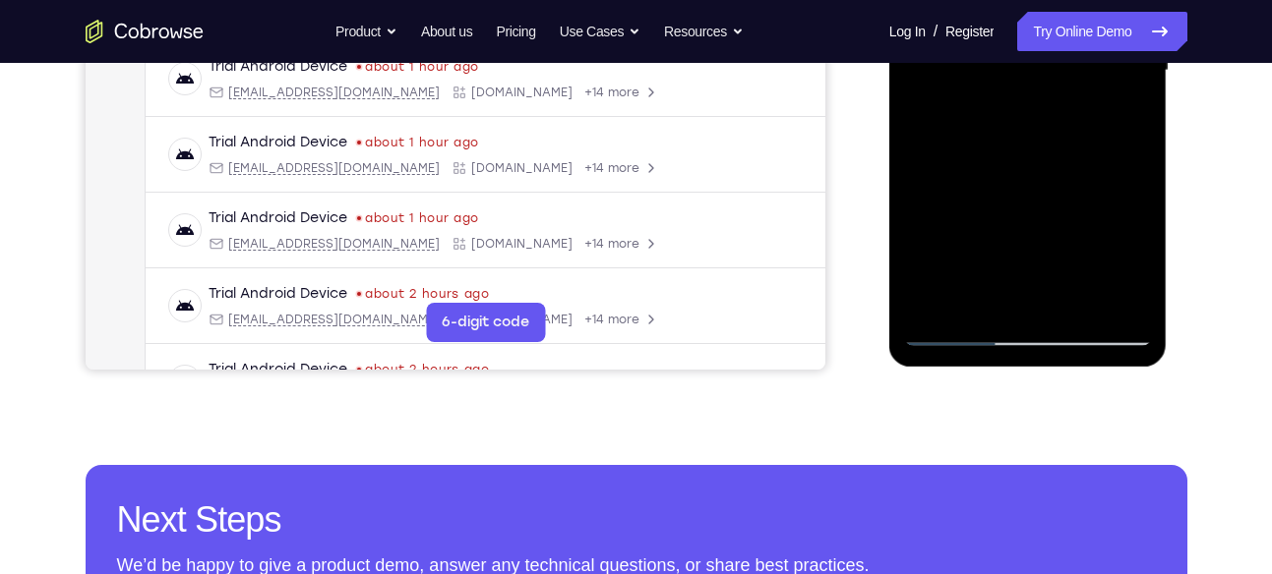
click at [982, 304] on div at bounding box center [1028, 70] width 248 height 551
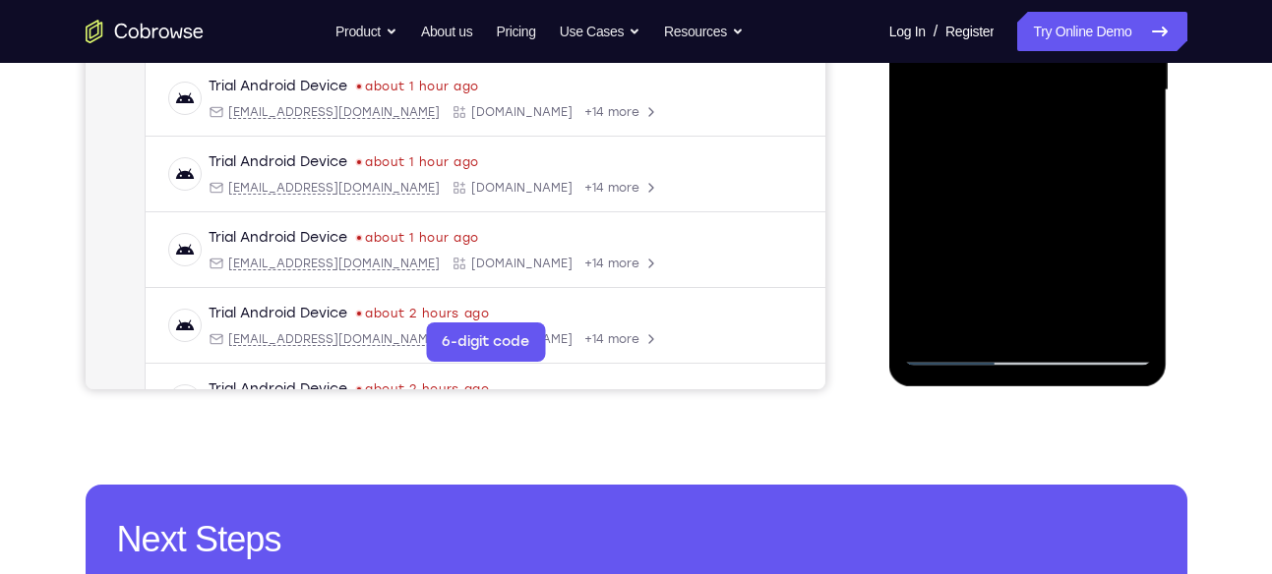
scroll to position [555, 0]
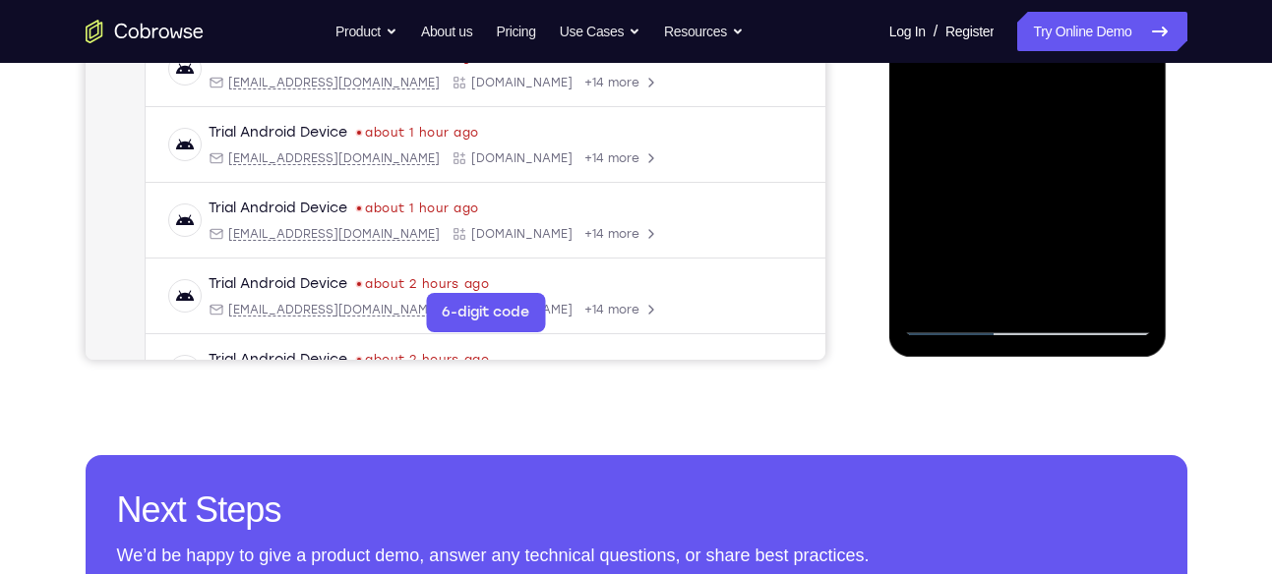
click at [957, 322] on div at bounding box center [1028, 61] width 248 height 551
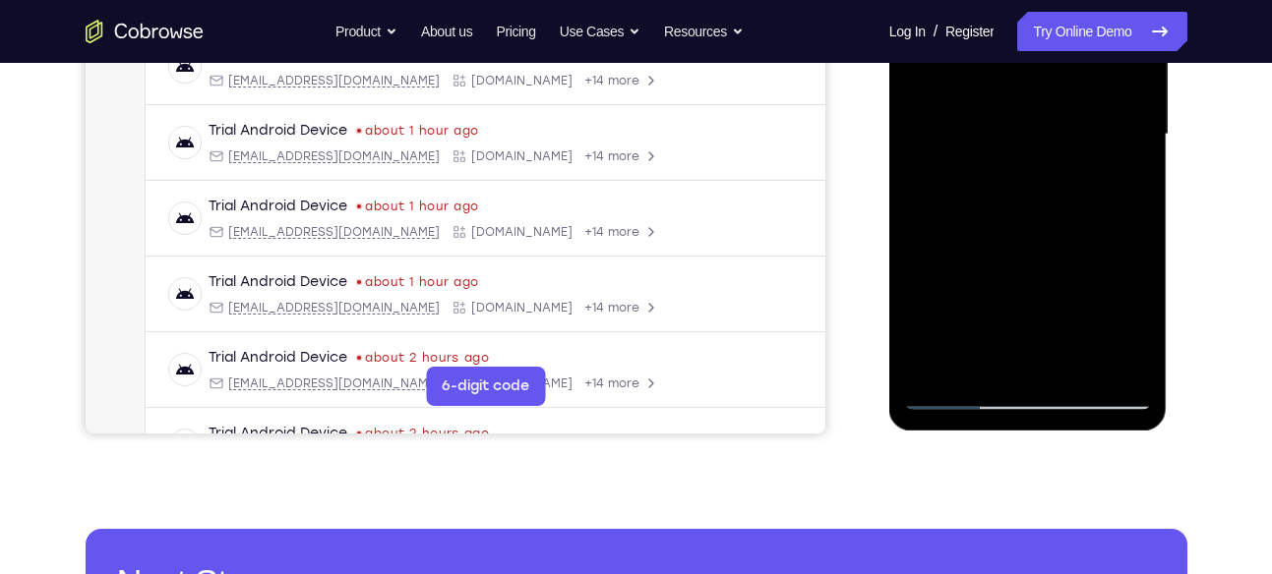
scroll to position [484, 0]
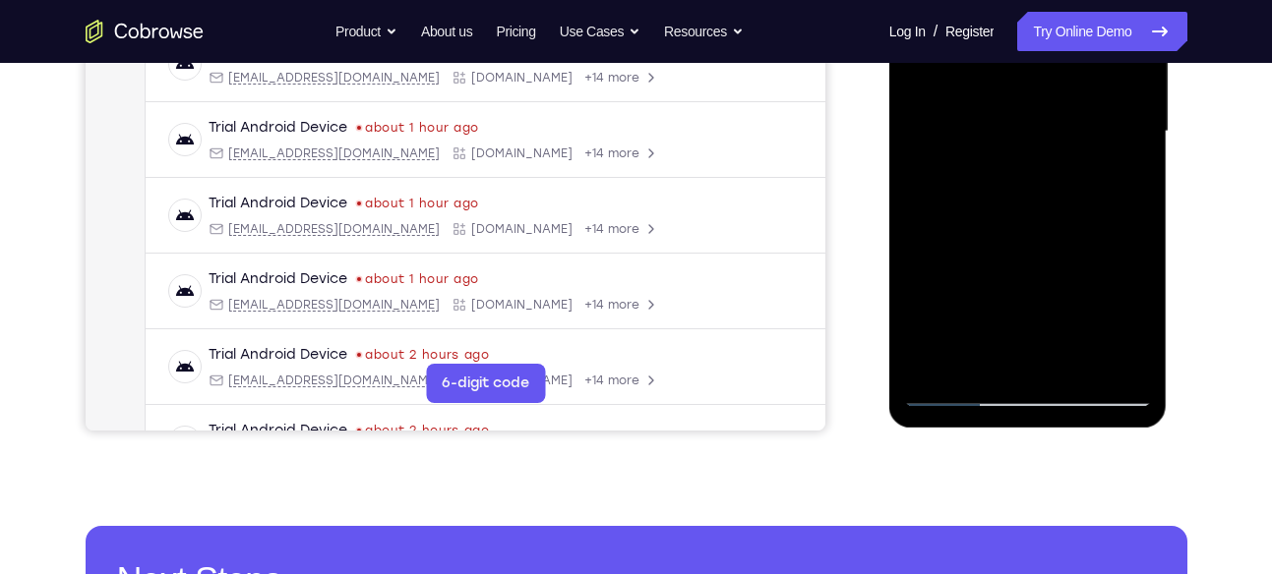
click at [993, 370] on div at bounding box center [1028, 131] width 248 height 551
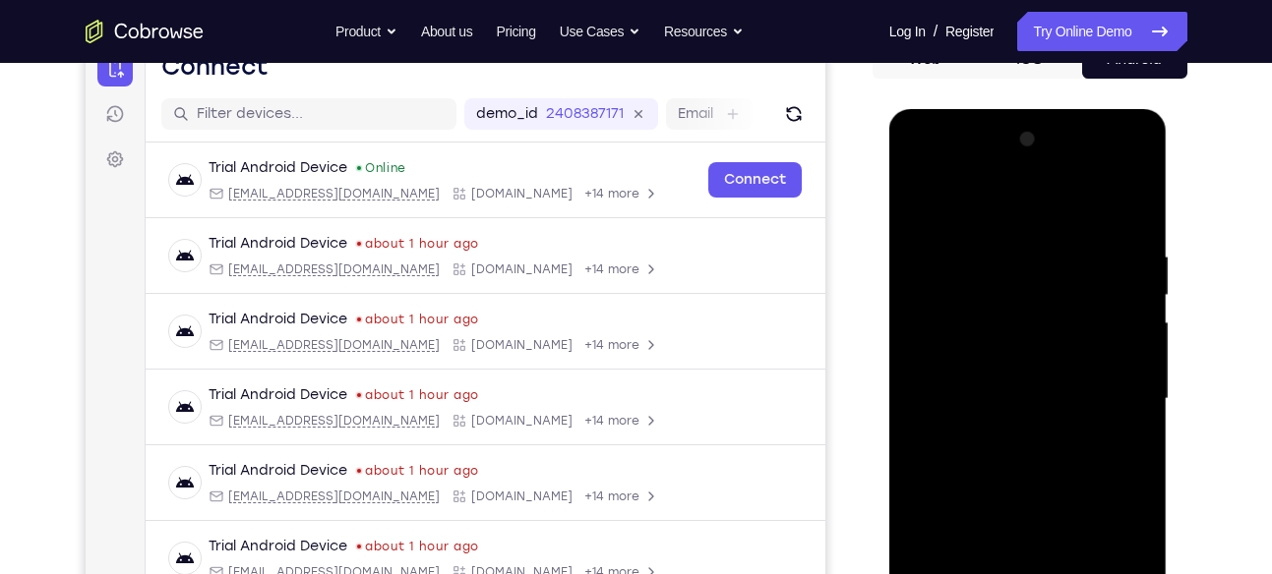
scroll to position [215, 0]
click at [1022, 204] on div at bounding box center [1028, 400] width 248 height 551
drag, startPoint x: 984, startPoint y: 257, endPoint x: 994, endPoint y: 238, distance: 21.1
click at [994, 238] on div at bounding box center [1028, 400] width 248 height 551
click at [1007, 231] on div at bounding box center [1028, 400] width 248 height 551
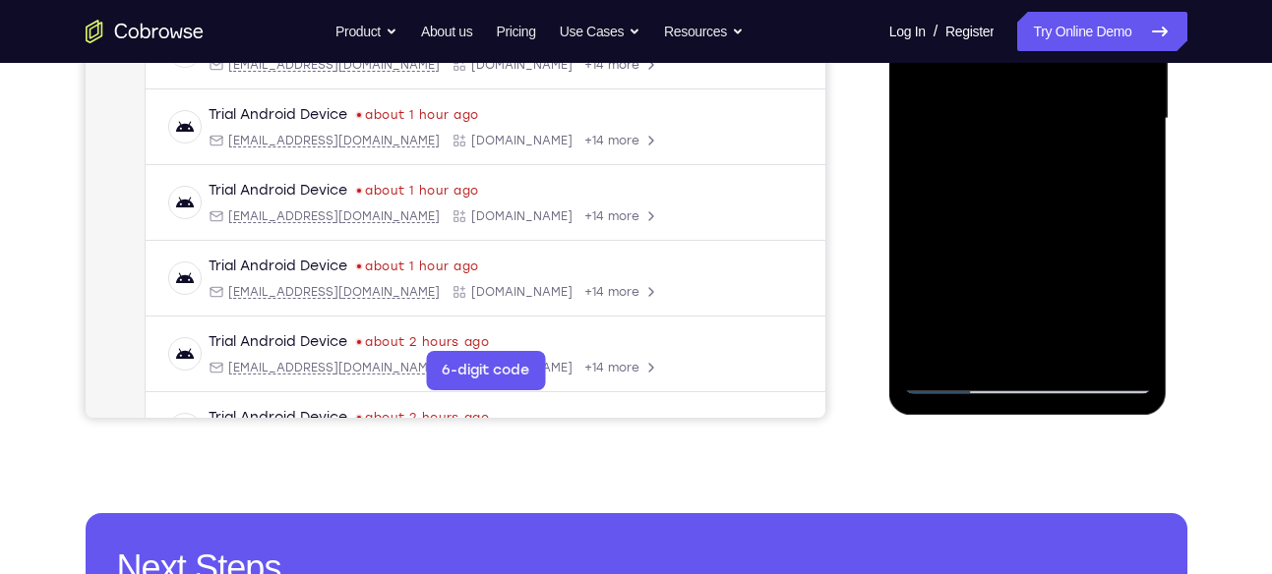
click at [977, 358] on div at bounding box center [1028, 119] width 248 height 551
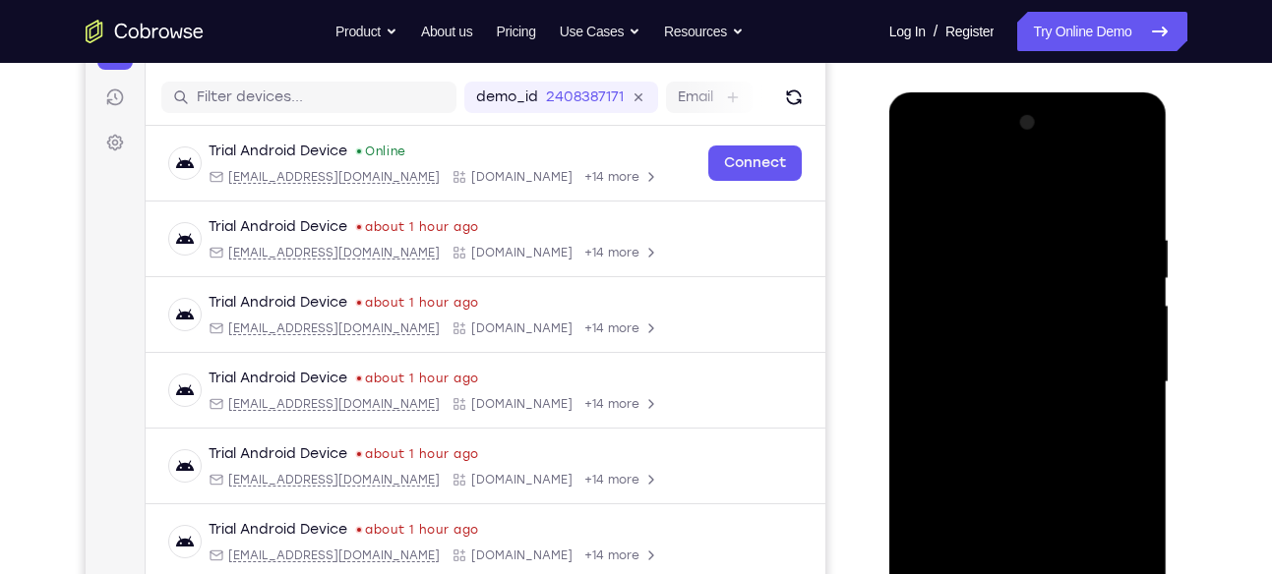
scroll to position [232, 0]
click at [1132, 180] on div at bounding box center [1028, 383] width 248 height 551
click at [999, 239] on div at bounding box center [1028, 383] width 248 height 551
